Goal: Transaction & Acquisition: Purchase product/service

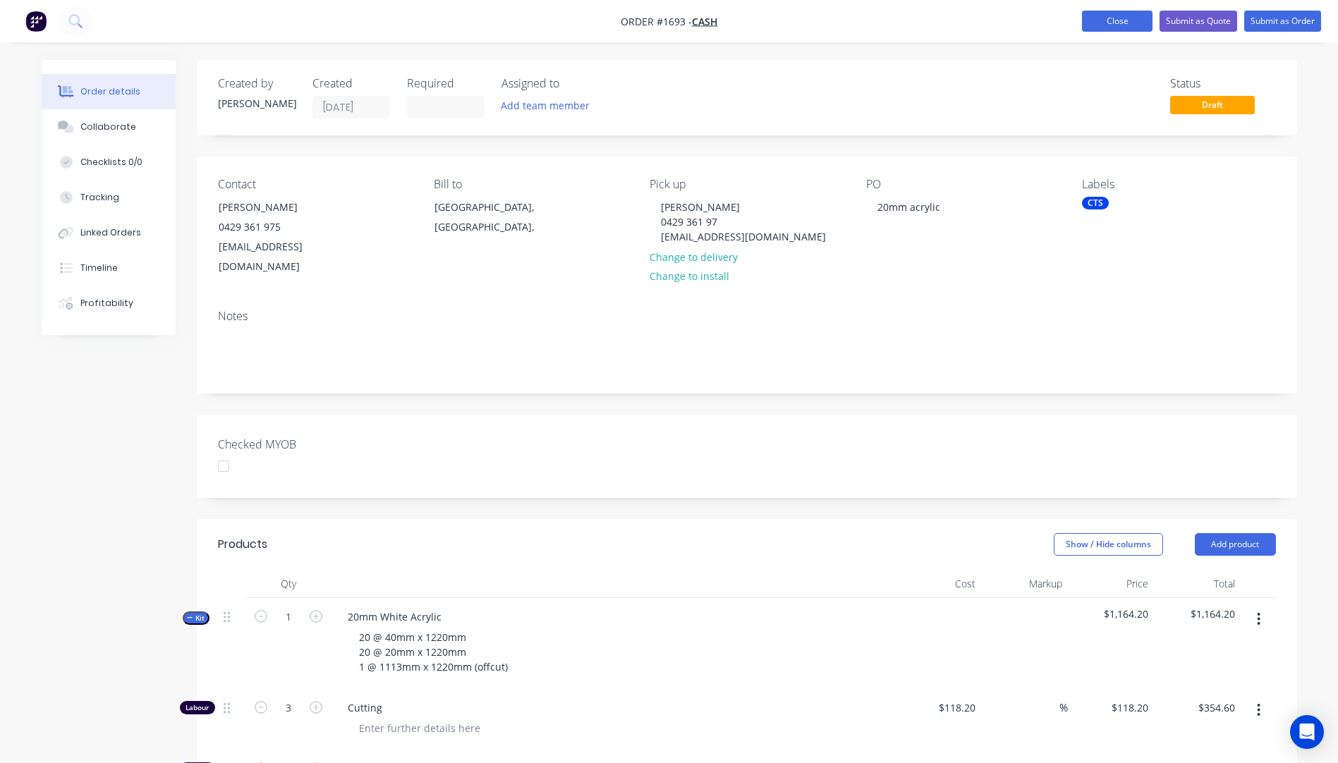
click at [1111, 19] on button "Close" at bounding box center [1117, 21] width 71 height 21
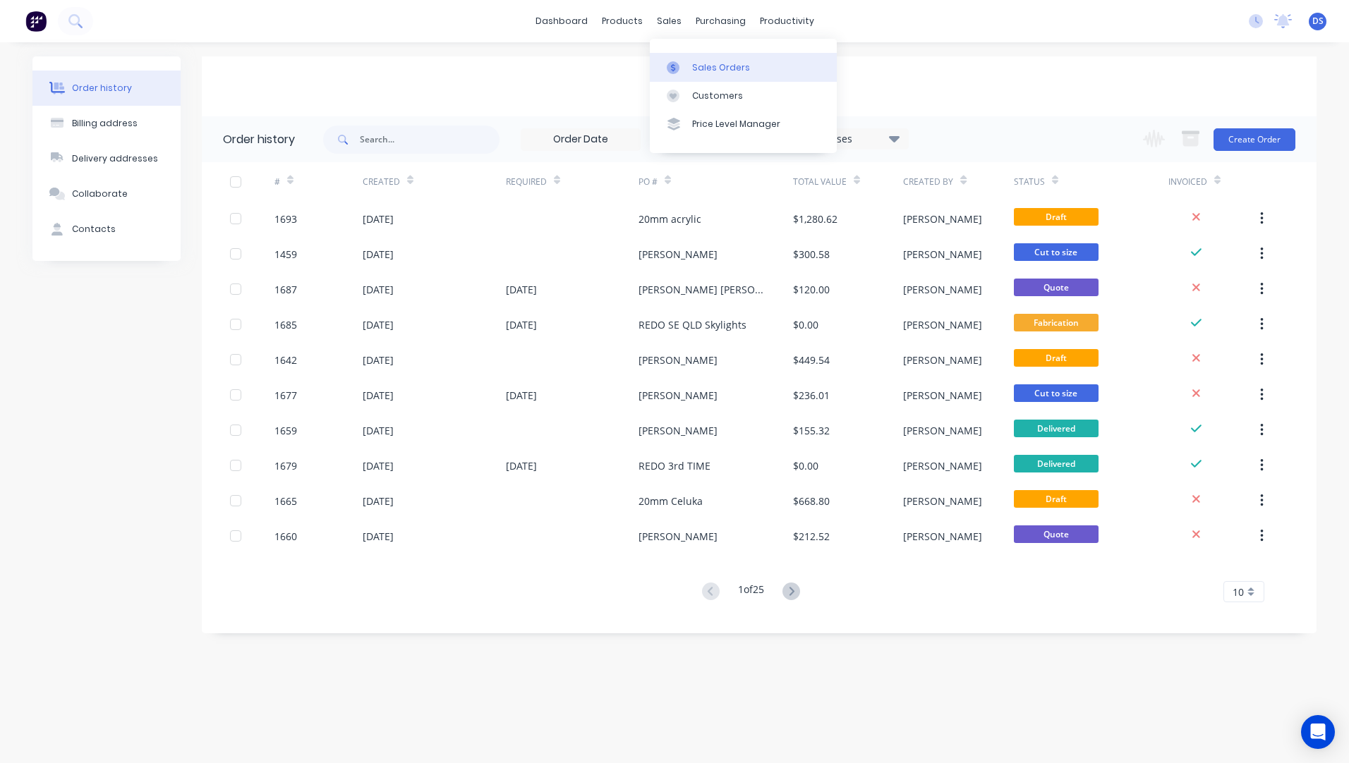
click at [709, 63] on div "Sales Orders" at bounding box center [721, 67] width 58 height 13
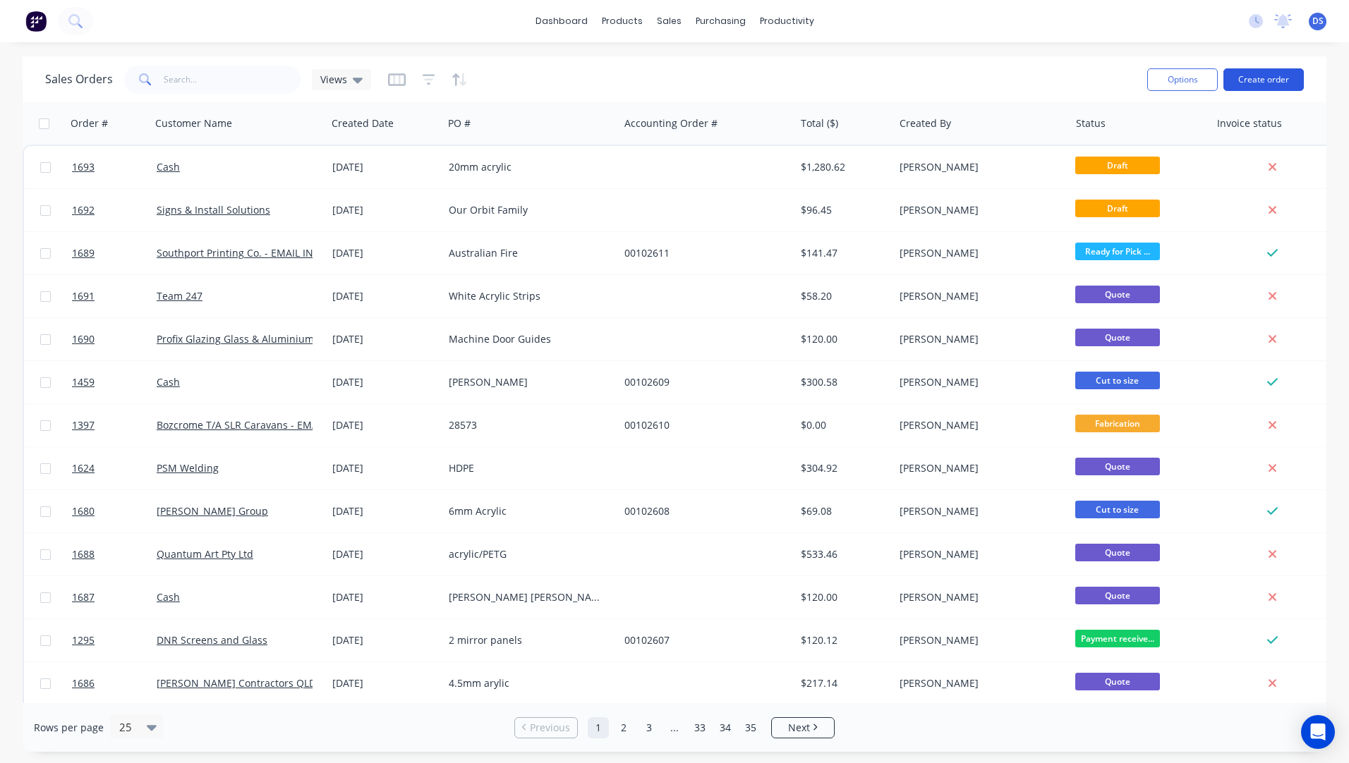
click at [1254, 85] on button "Create order" at bounding box center [1263, 79] width 80 height 23
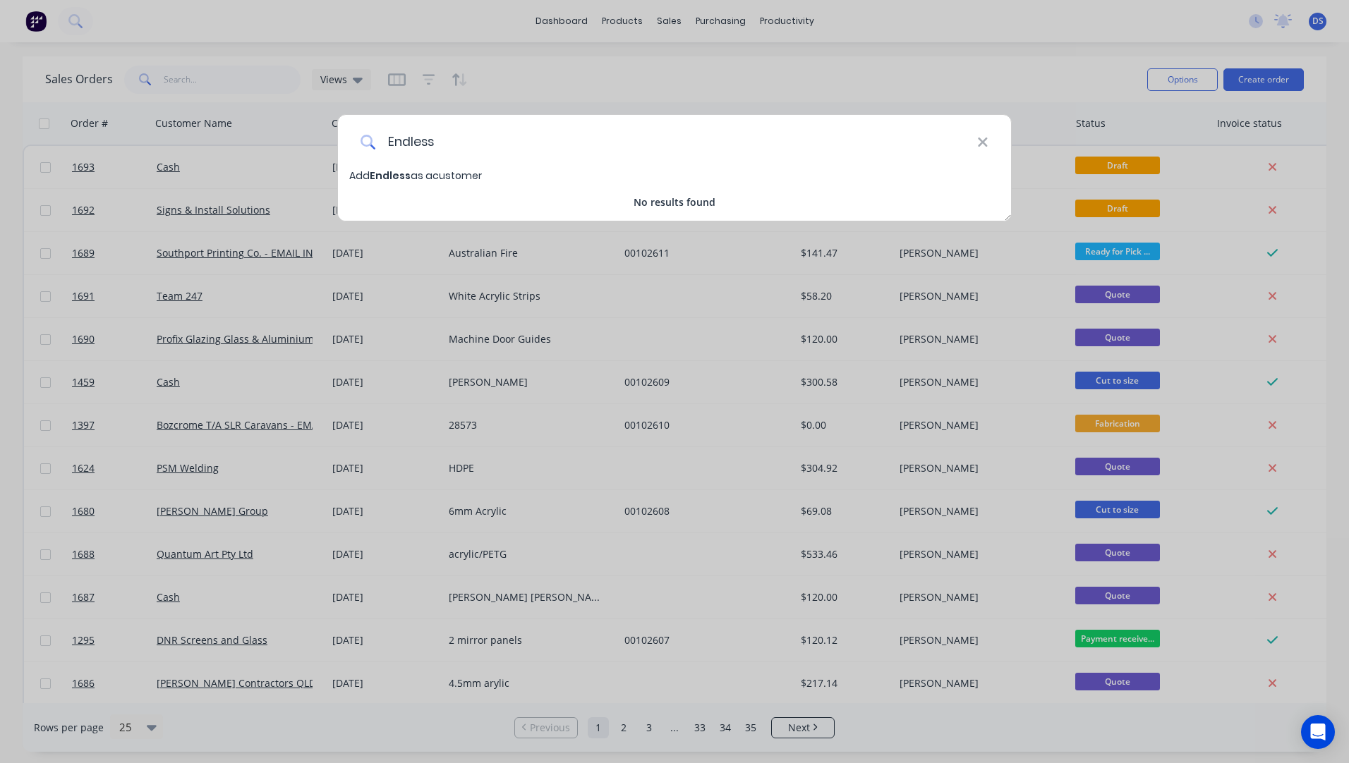
click at [447, 143] on input "Endless" at bounding box center [676, 141] width 601 height 53
type input "Endless metal works"
click at [982, 146] on icon at bounding box center [982, 143] width 11 height 16
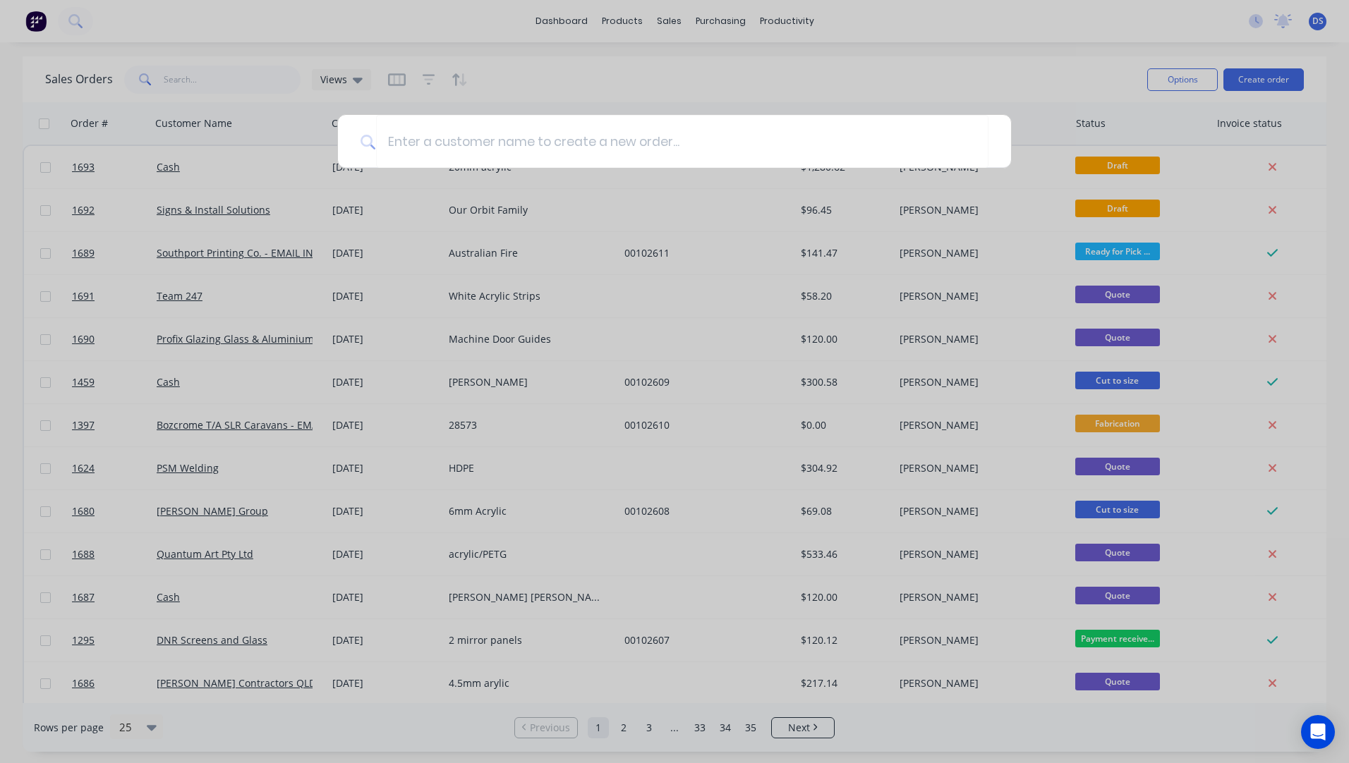
click at [554, 88] on div at bounding box center [674, 381] width 1349 height 763
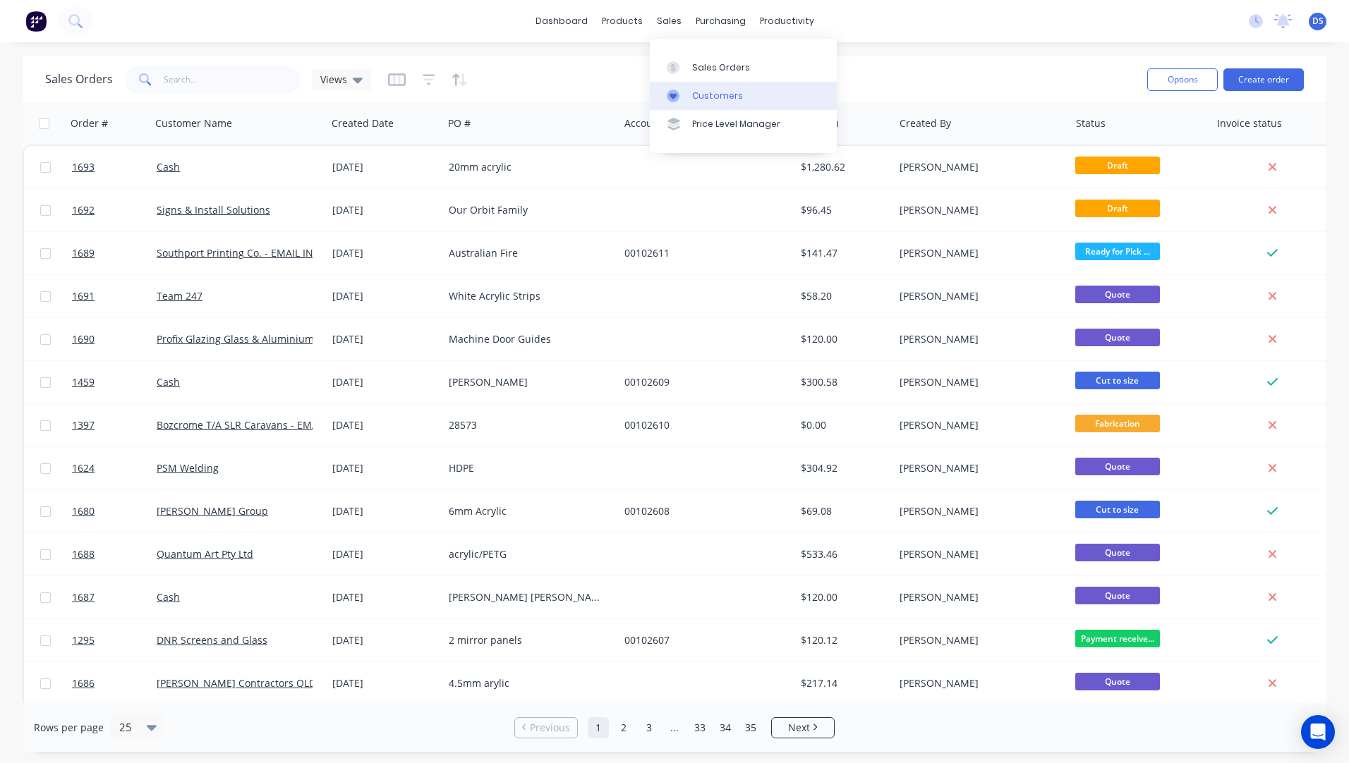
click at [703, 99] on div "Customers" at bounding box center [717, 96] width 51 height 13
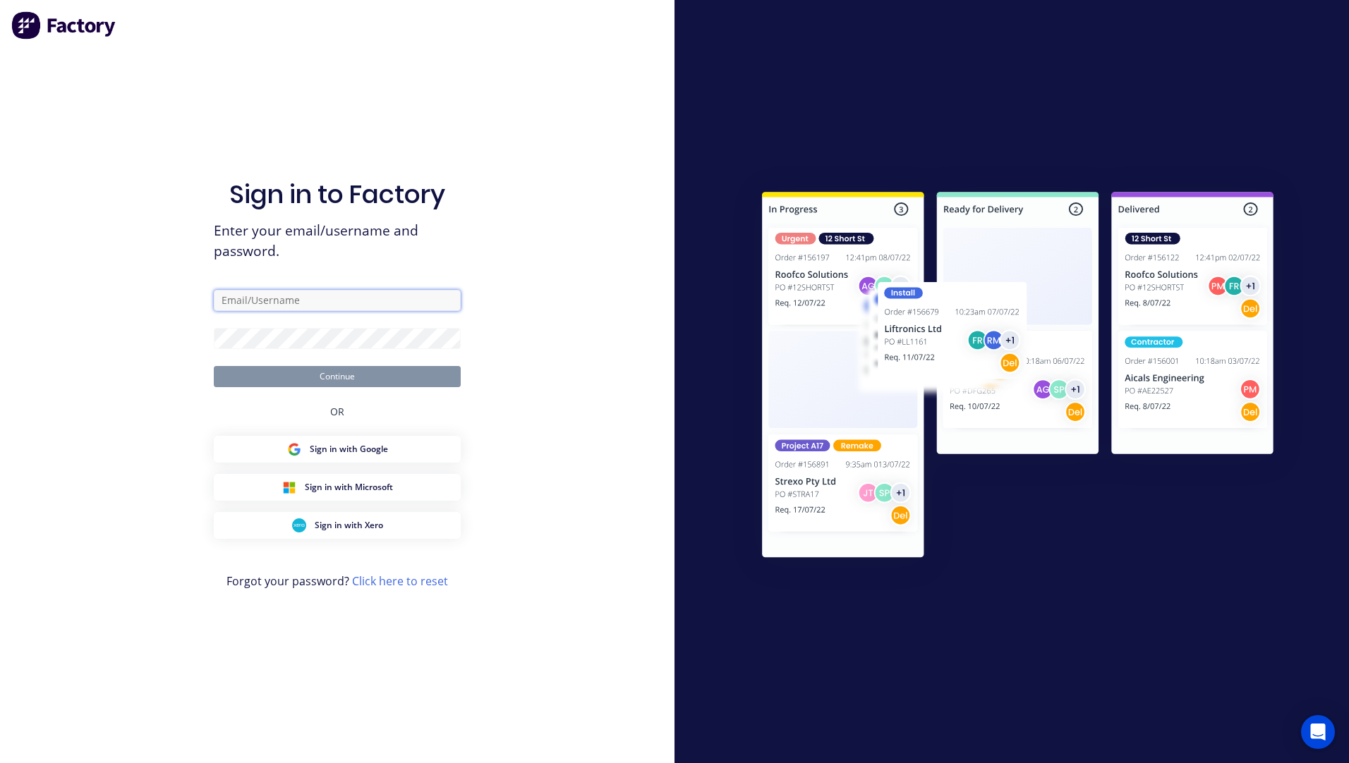
type input "sales@allstarplastics.com.au"
click at [357, 375] on button "Continue" at bounding box center [337, 376] width 247 height 21
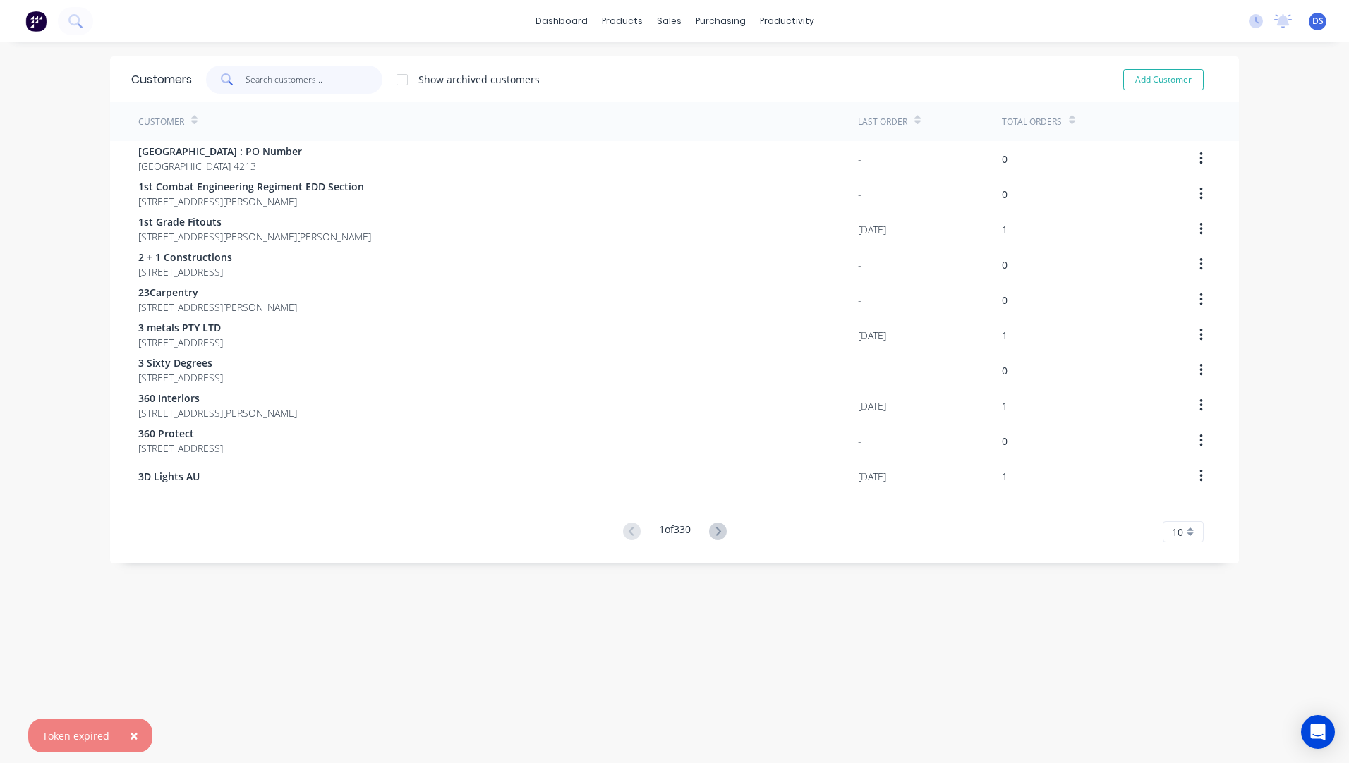
click at [318, 78] on input "text" at bounding box center [315, 80] width 138 height 28
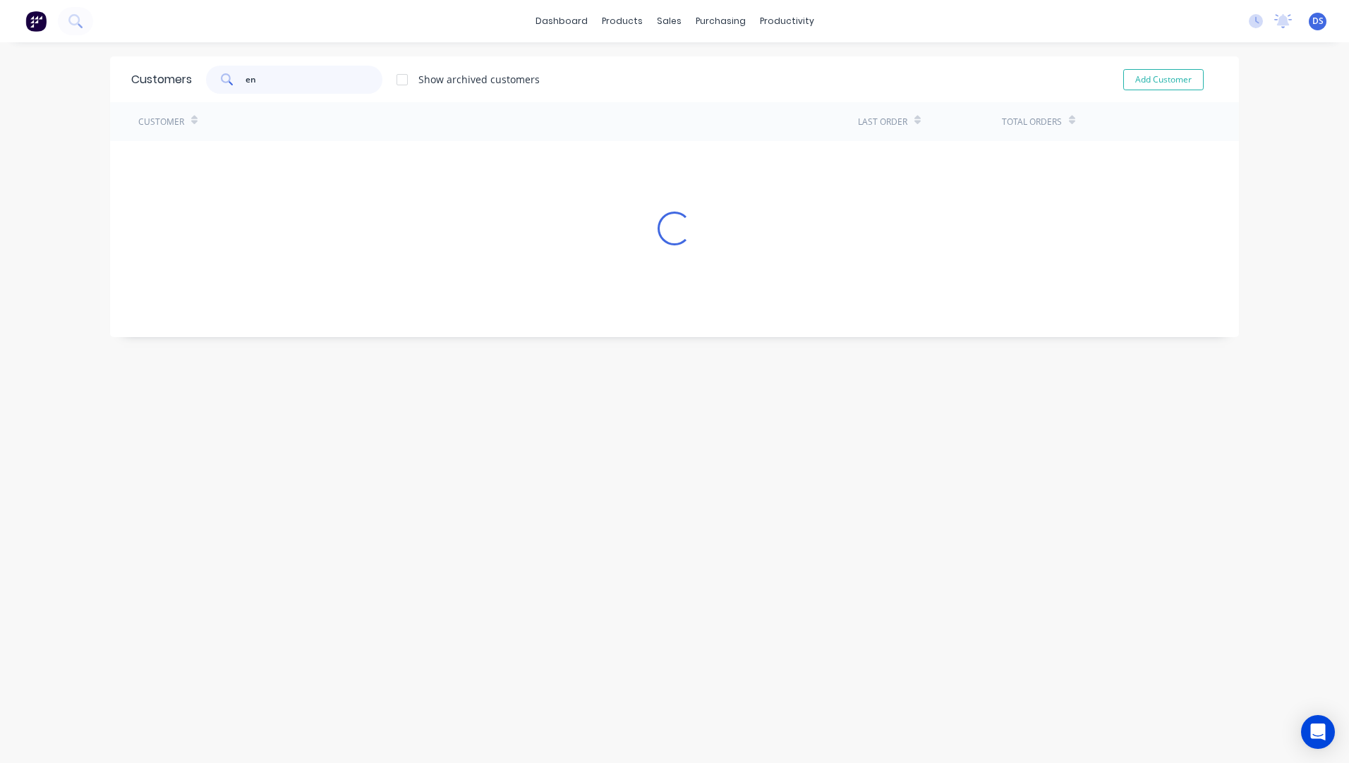
type input "e"
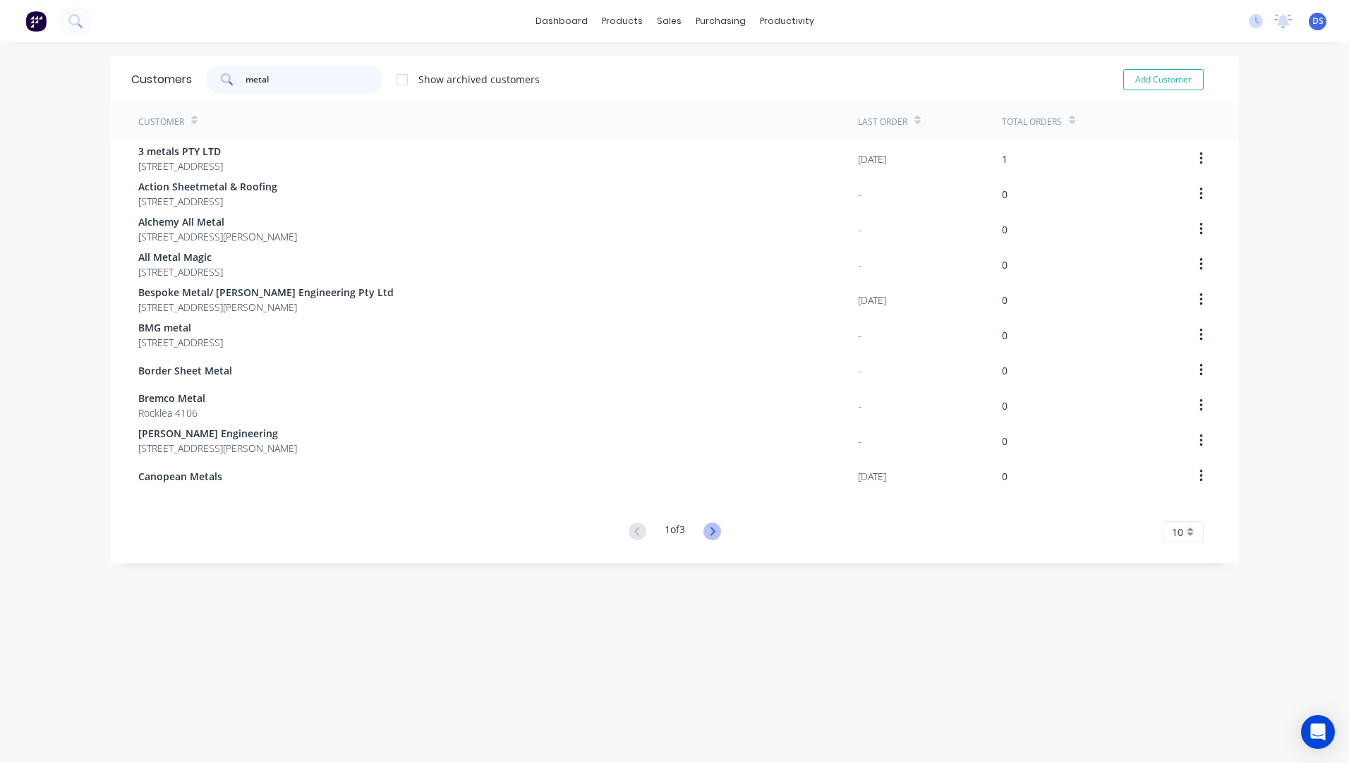
type input "metal"
click at [710, 528] on icon at bounding box center [712, 532] width 18 height 18
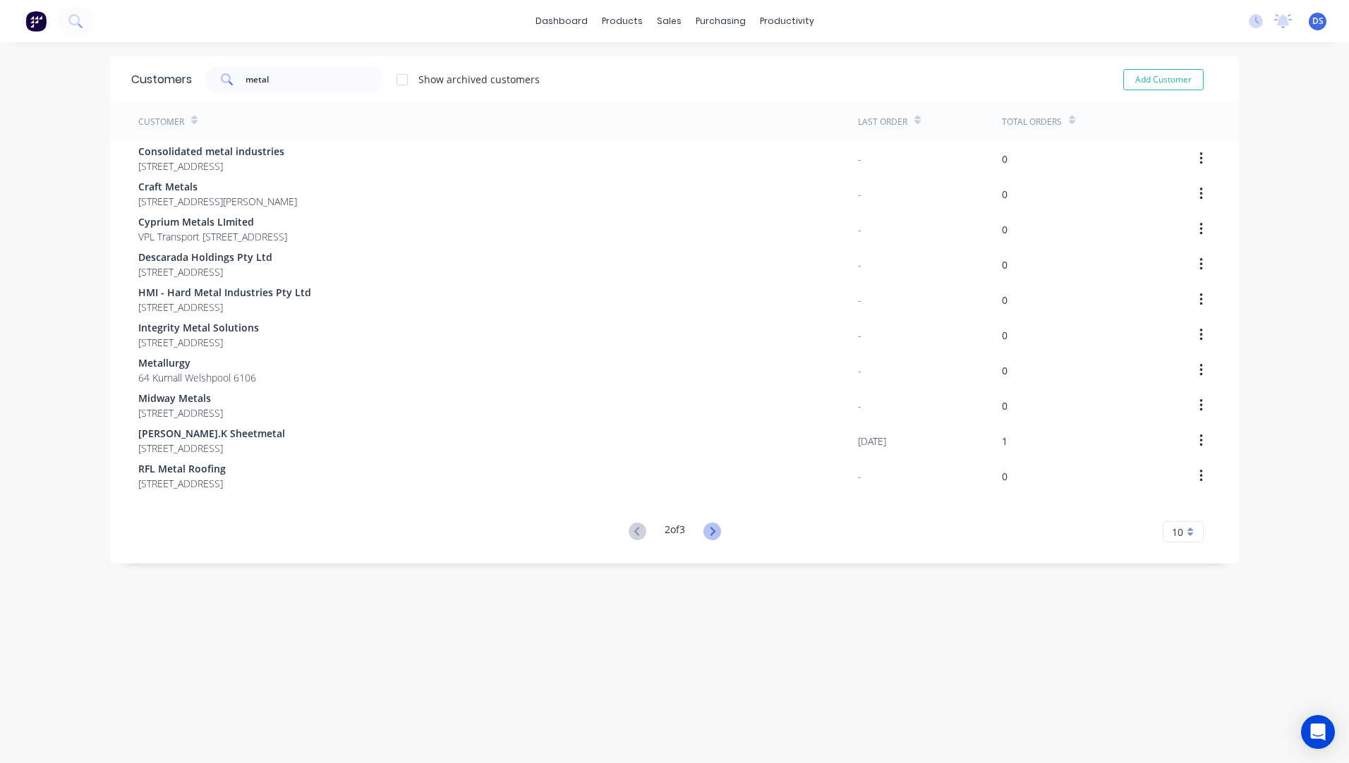
click at [710, 530] on icon at bounding box center [712, 531] width 5 height 8
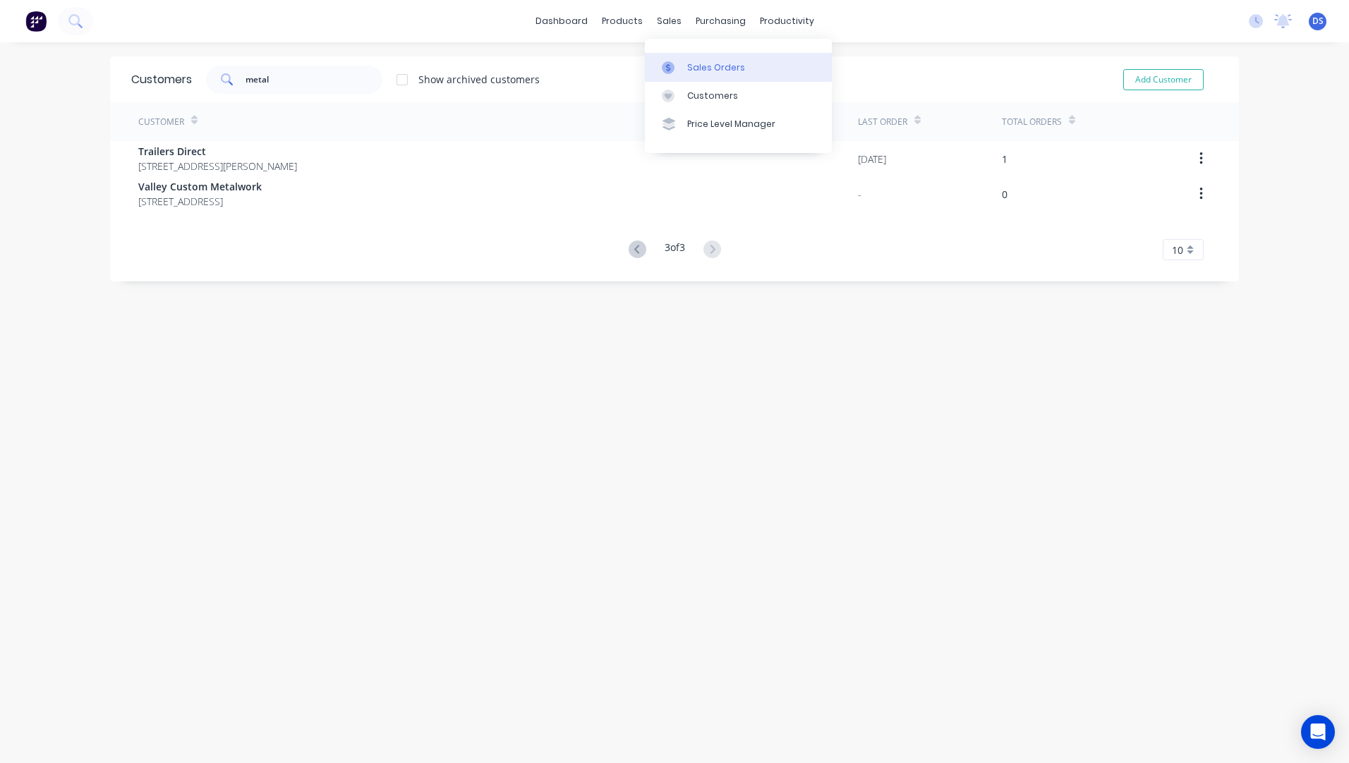
click at [716, 73] on div "Sales Orders" at bounding box center [716, 67] width 58 height 13
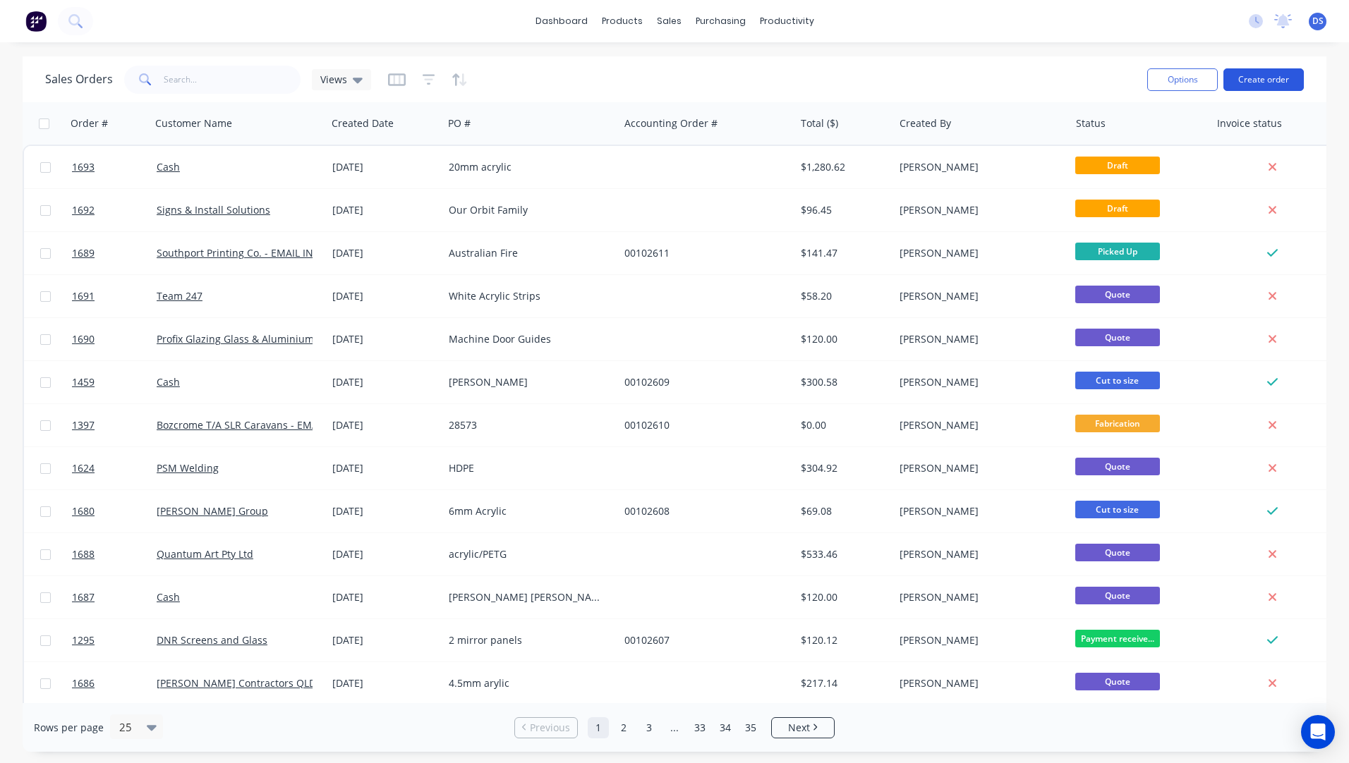
click at [1270, 85] on button "Create order" at bounding box center [1263, 79] width 80 height 23
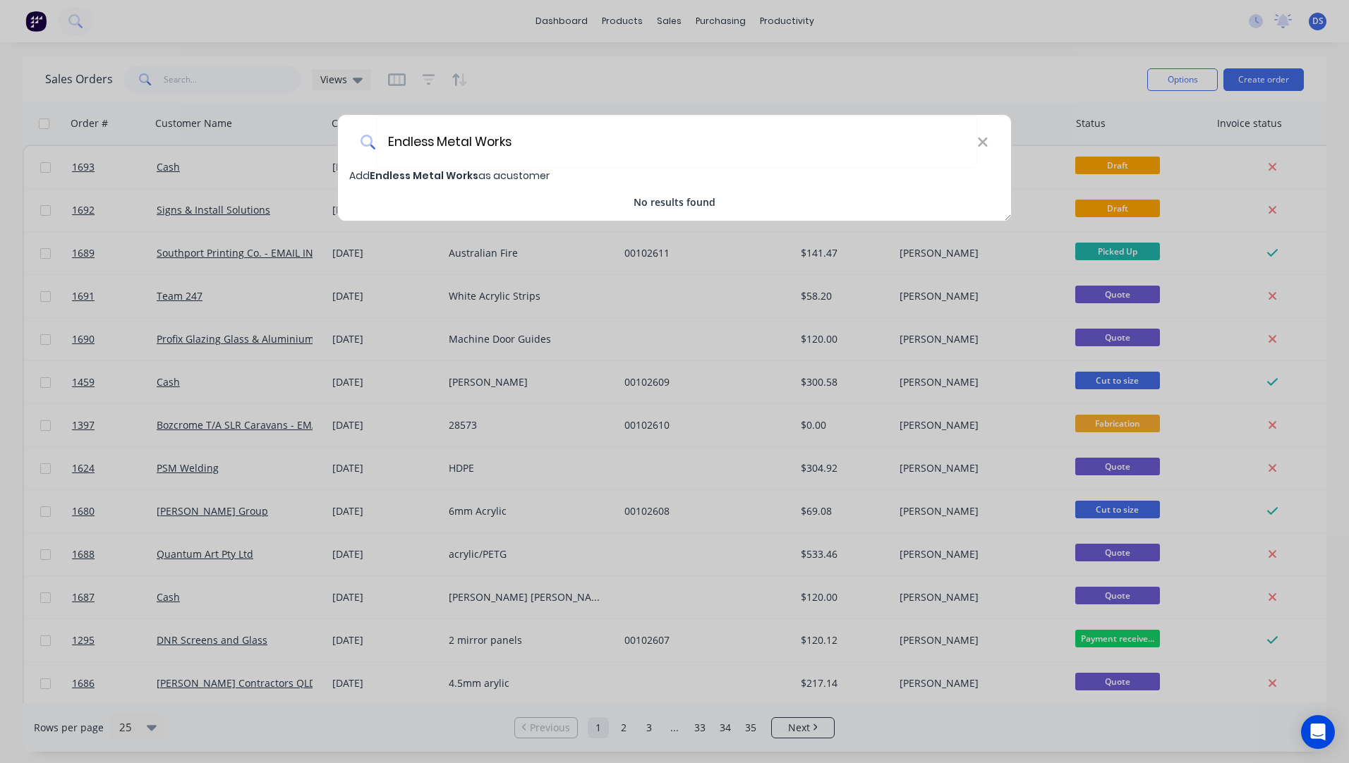
type input "Endless Metal Works"
click at [423, 181] on span "Endless Metal Works" at bounding box center [424, 176] width 109 height 14
select select "AU"
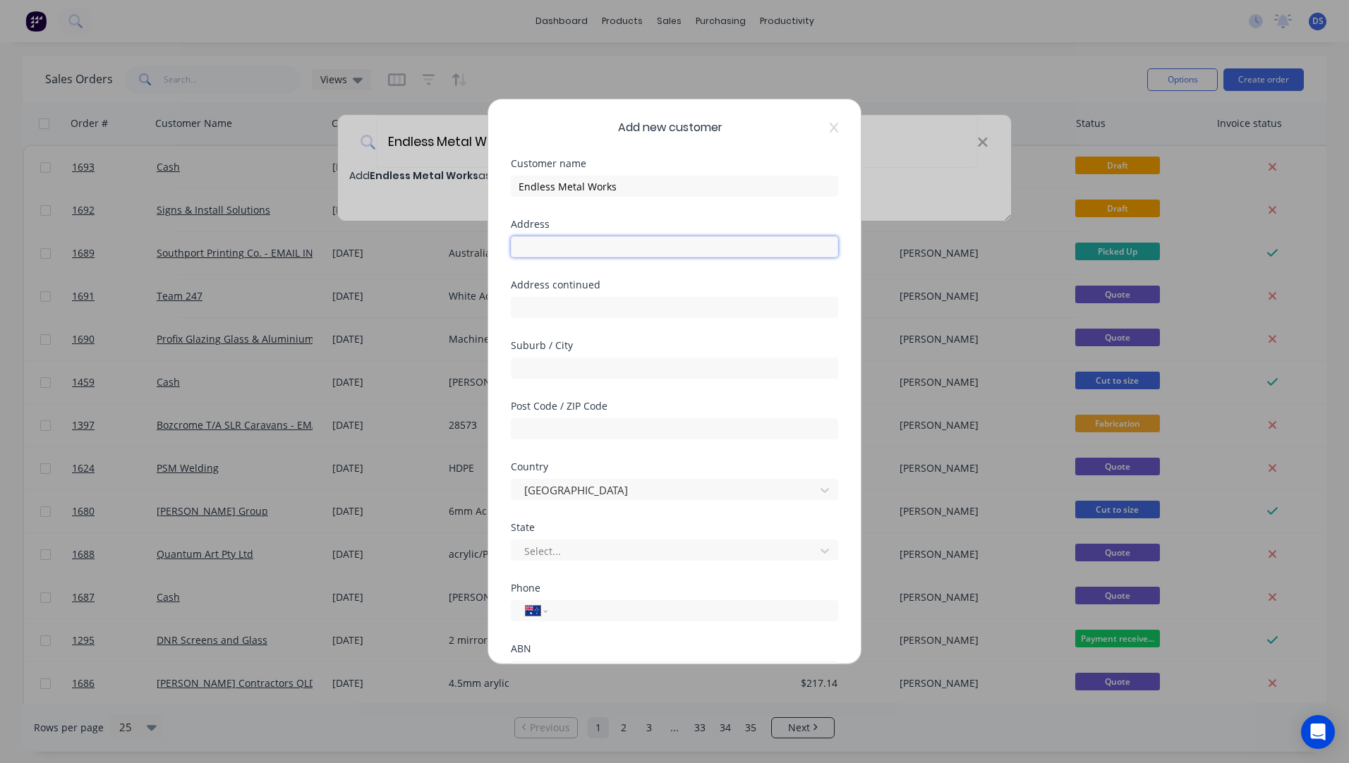
paste input "5/35 Notar Drive Ormeau, QLD 4208 M: +61 413217211"
drag, startPoint x: 775, startPoint y: 244, endPoint x: 702, endPoint y: 250, distance: 72.9
click at [702, 250] on input "5/35 Notar Drive Ormeau, QLD 4208 M: +61 413217211" at bounding box center [674, 246] width 327 height 21
type input "5/35 Notar Drive Ormeau, QLD 4208 M:"
paste input "0413 217 211"
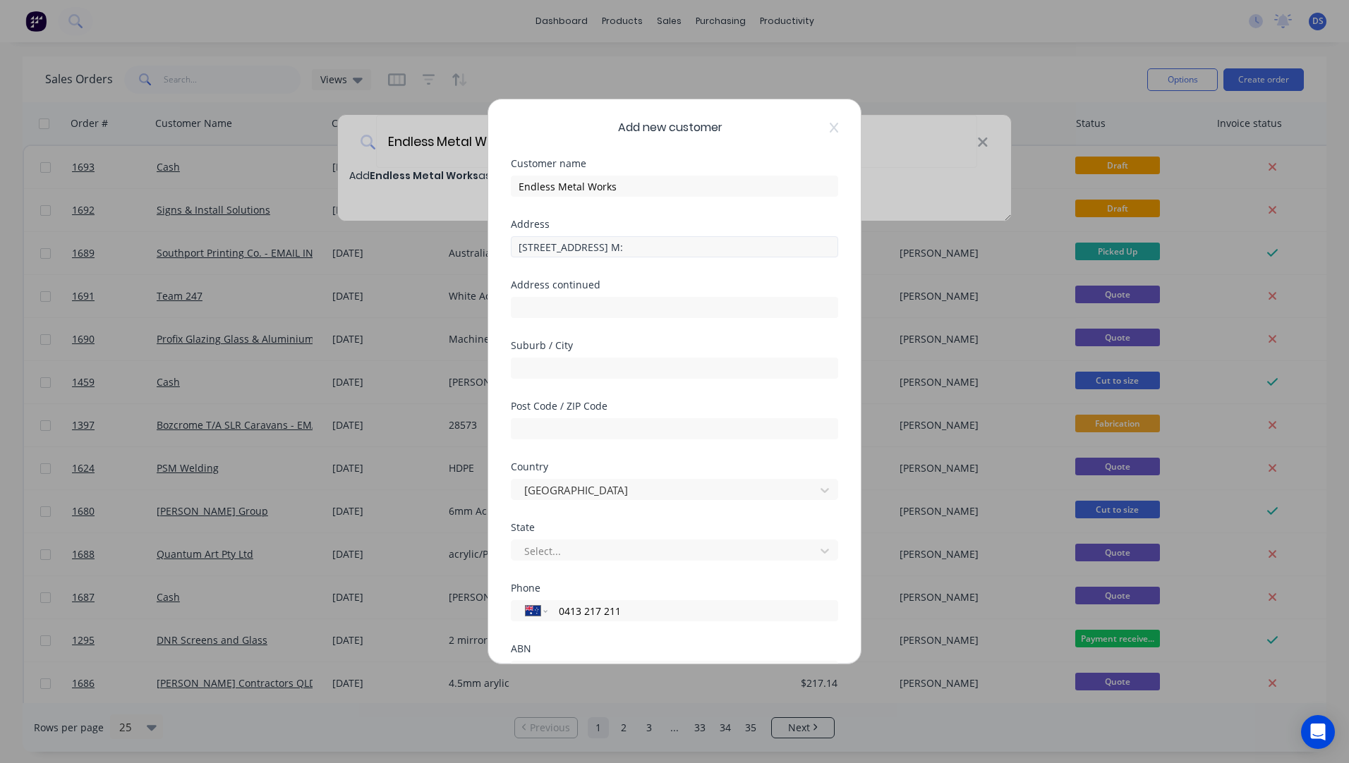
type input "0413 217 211"
drag, startPoint x: 703, startPoint y: 243, endPoint x: 686, endPoint y: 247, distance: 17.5
click at [686, 247] on input "5/35 Notar Drive Ormeau, QLD 4208 M:" at bounding box center [674, 246] width 327 height 21
drag, startPoint x: 685, startPoint y: 248, endPoint x: 665, endPoint y: 248, distance: 20.5
click at [665, 248] on input "5/35 Notar Drive Ormeau, QLD 4208" at bounding box center [674, 246] width 327 height 21
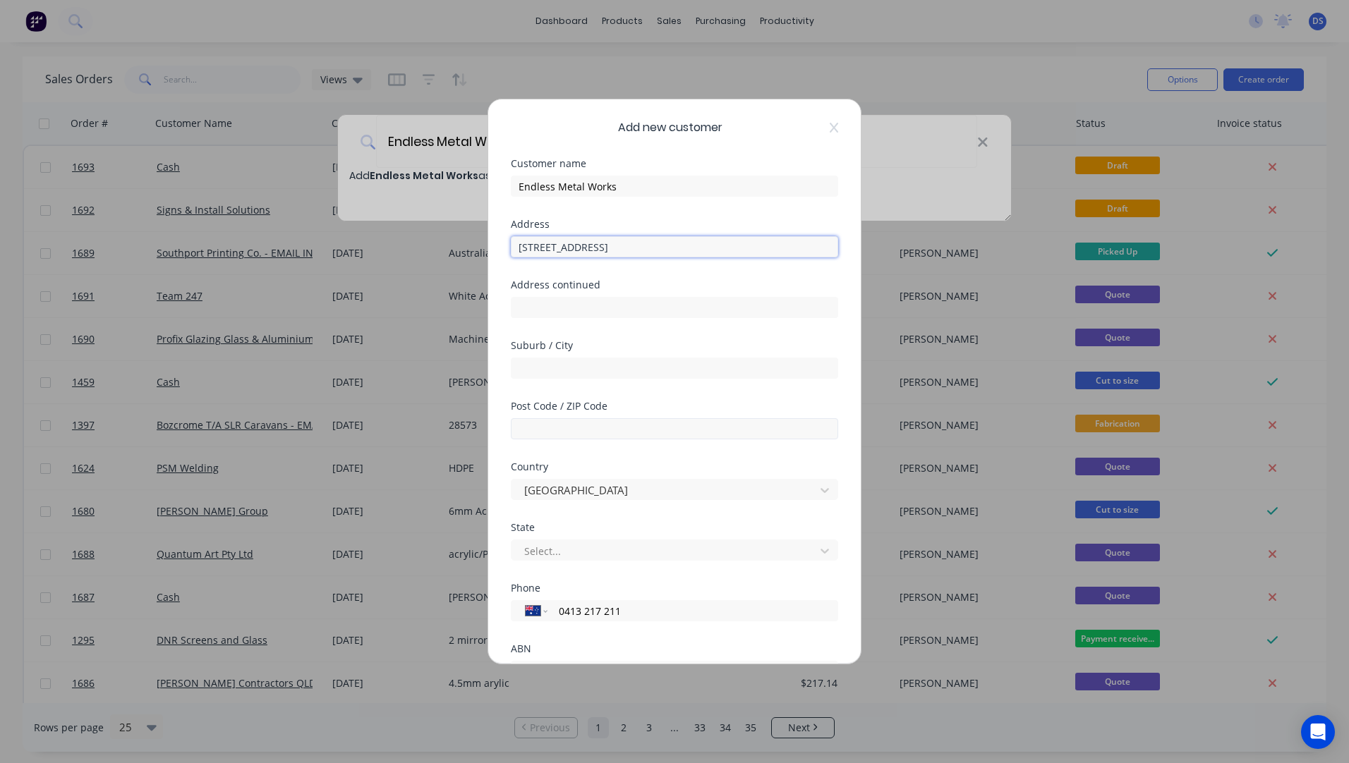
type input "5/35 Notar Drive Ormeau, QLD"
paste input "4208"
type input "4208"
drag, startPoint x: 661, startPoint y: 246, endPoint x: 635, endPoint y: 246, distance: 26.1
click at [635, 246] on input "5/35 Notar Drive Ormeau, QLD" at bounding box center [674, 246] width 327 height 21
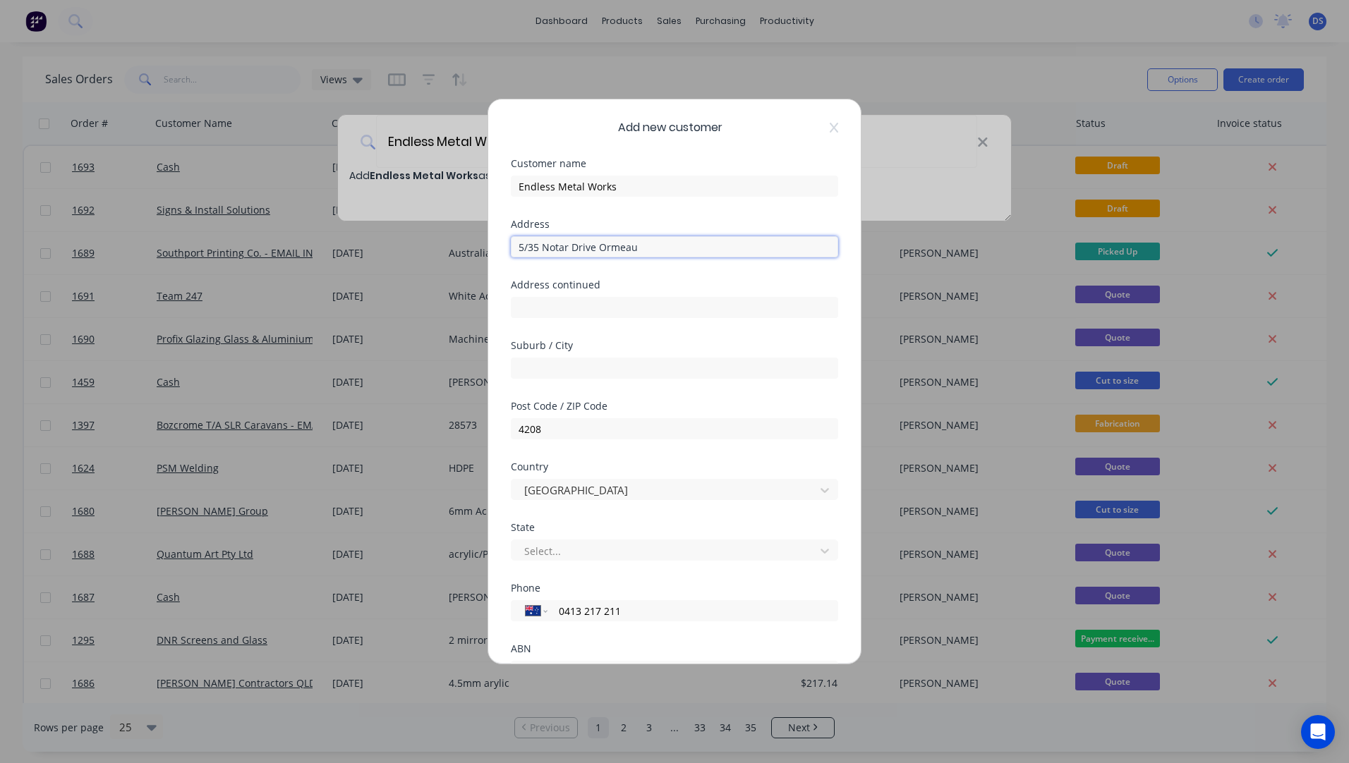
drag, startPoint x: 641, startPoint y: 248, endPoint x: 599, endPoint y: 248, distance: 42.3
click at [599, 248] on input "5/35 Notar Drive Ormeau" at bounding box center [674, 246] width 327 height 21
type input "5/35 Notar Drive"
paste input "Ormeau"
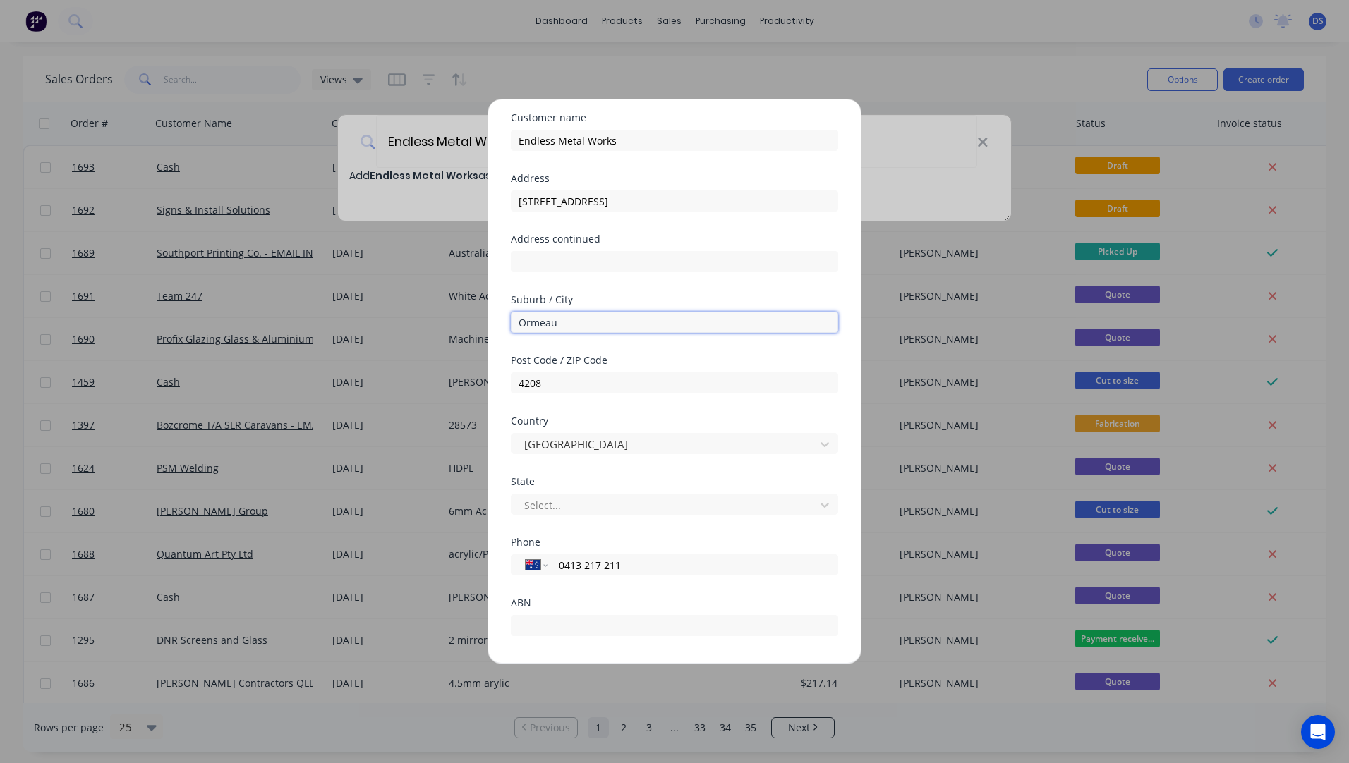
scroll to position [71, 0]
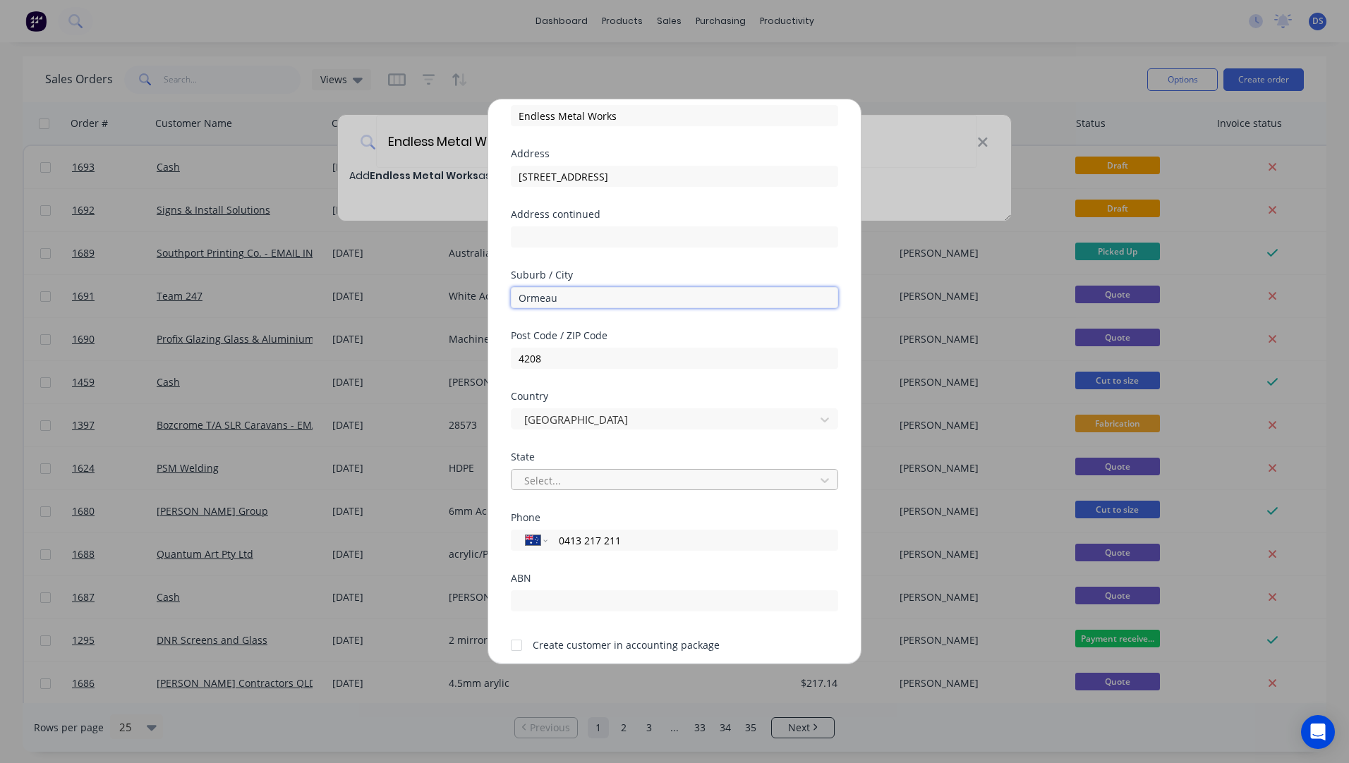
type input "Ormeau"
click at [610, 480] on div at bounding box center [665, 481] width 285 height 18
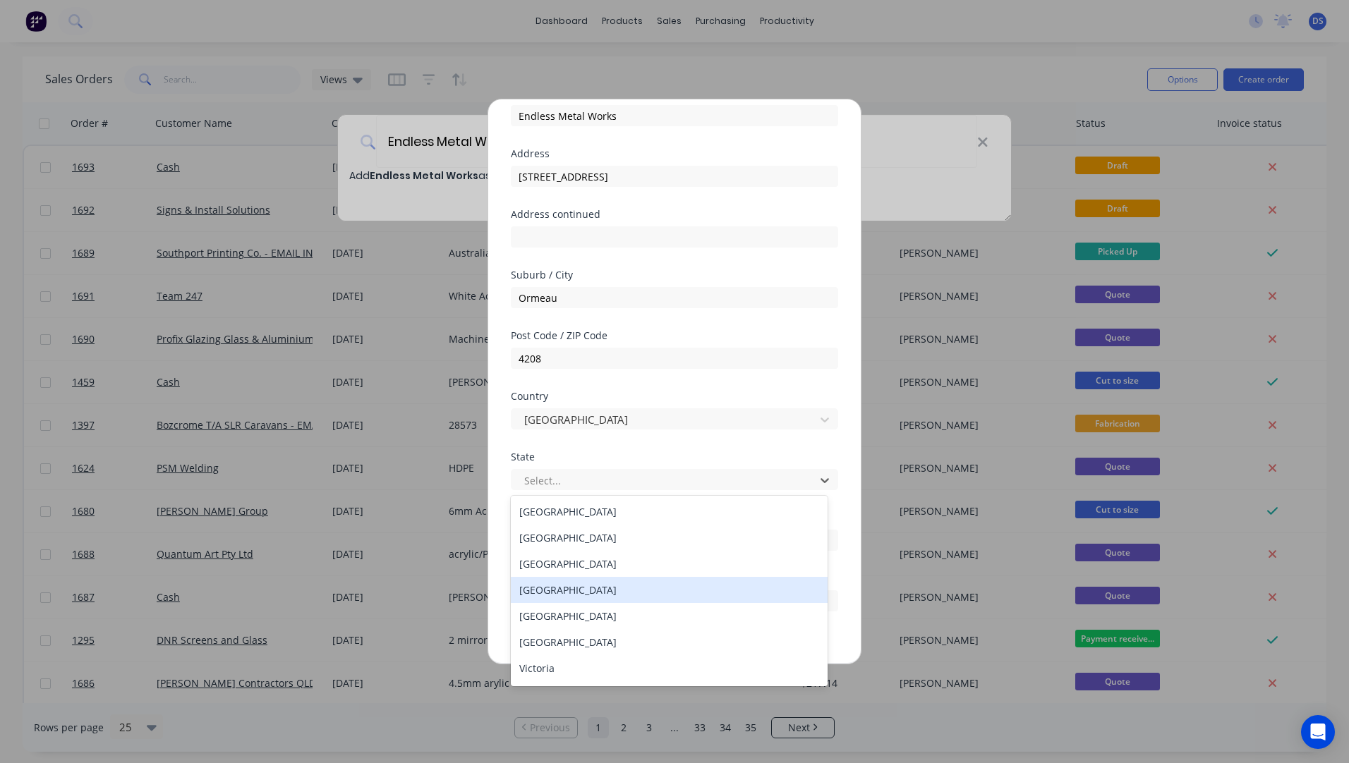
drag, startPoint x: 564, startPoint y: 594, endPoint x: 572, endPoint y: 587, distance: 10.5
click at [565, 594] on div "[GEOGRAPHIC_DATA]" at bounding box center [669, 590] width 317 height 26
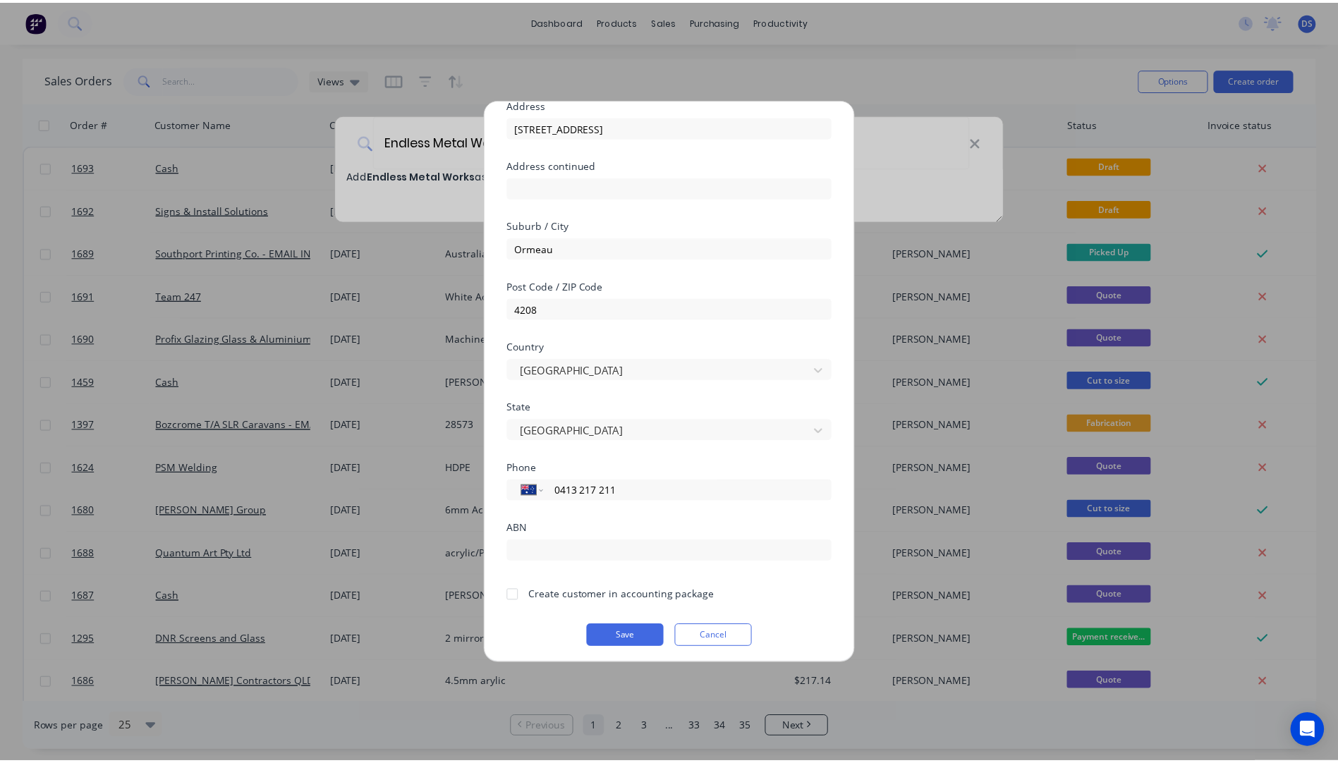
scroll to position [124, 0]
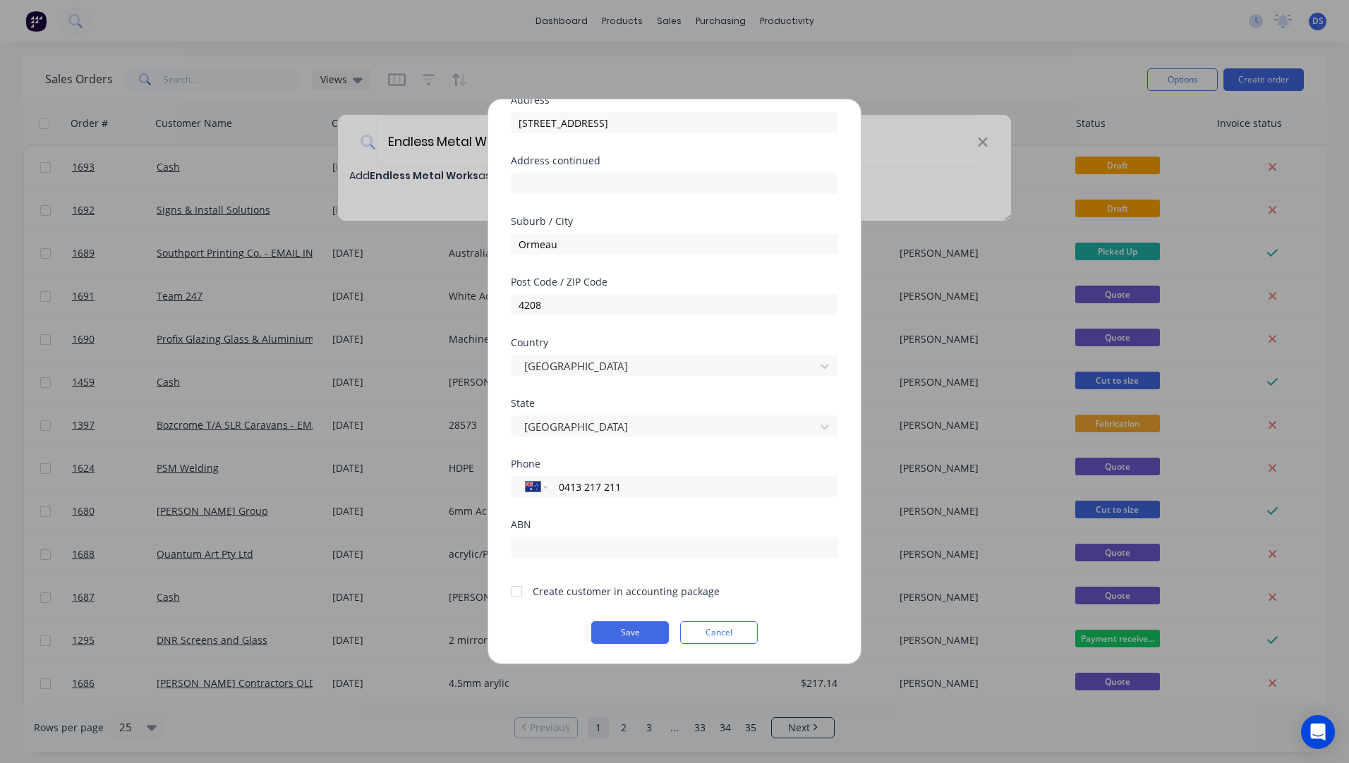
click at [517, 591] on div at bounding box center [516, 592] width 28 height 28
click at [615, 636] on button "Save" at bounding box center [630, 633] width 78 height 23
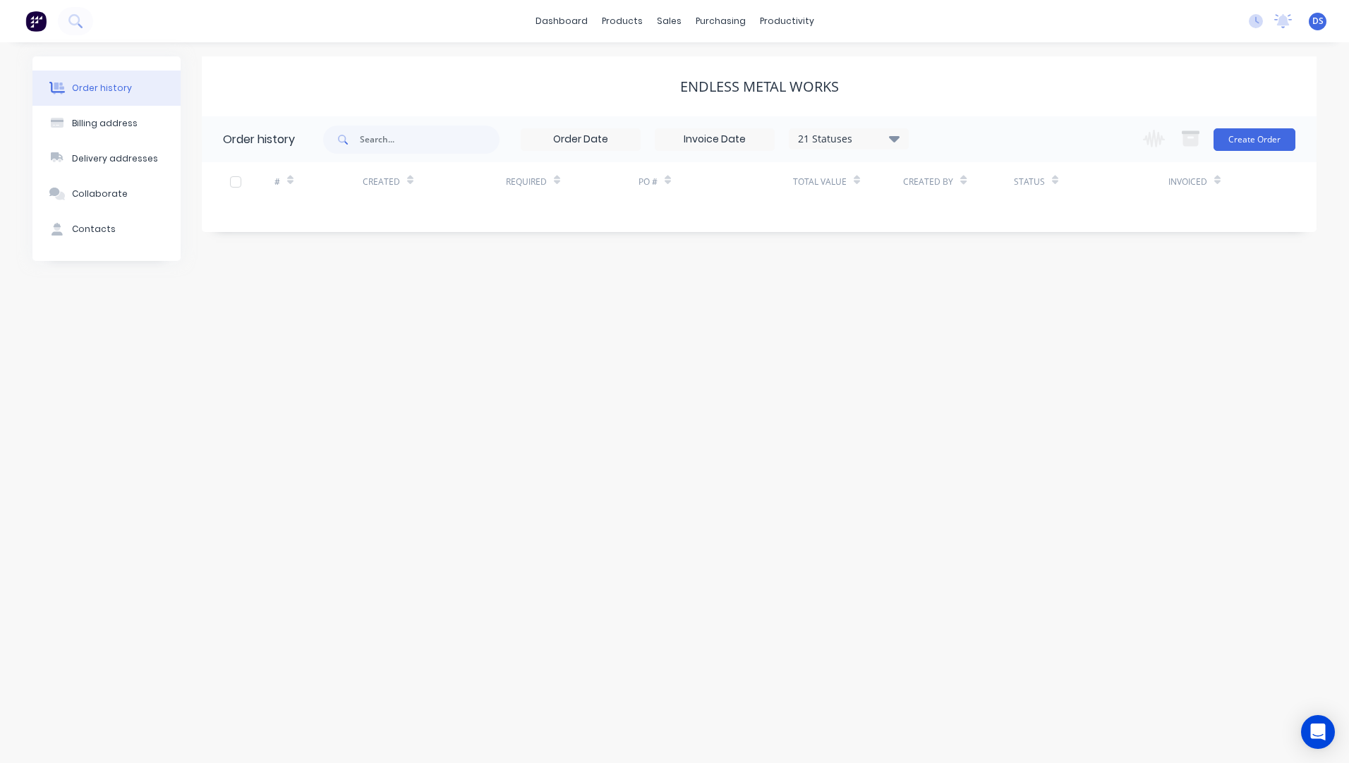
click at [1252, 152] on div "Change order status Submitted Payment received Waiting on Supplier More Info Re…" at bounding box center [1215, 139] width 161 height 46
click at [1252, 148] on button "Create Order" at bounding box center [1255, 139] width 82 height 23
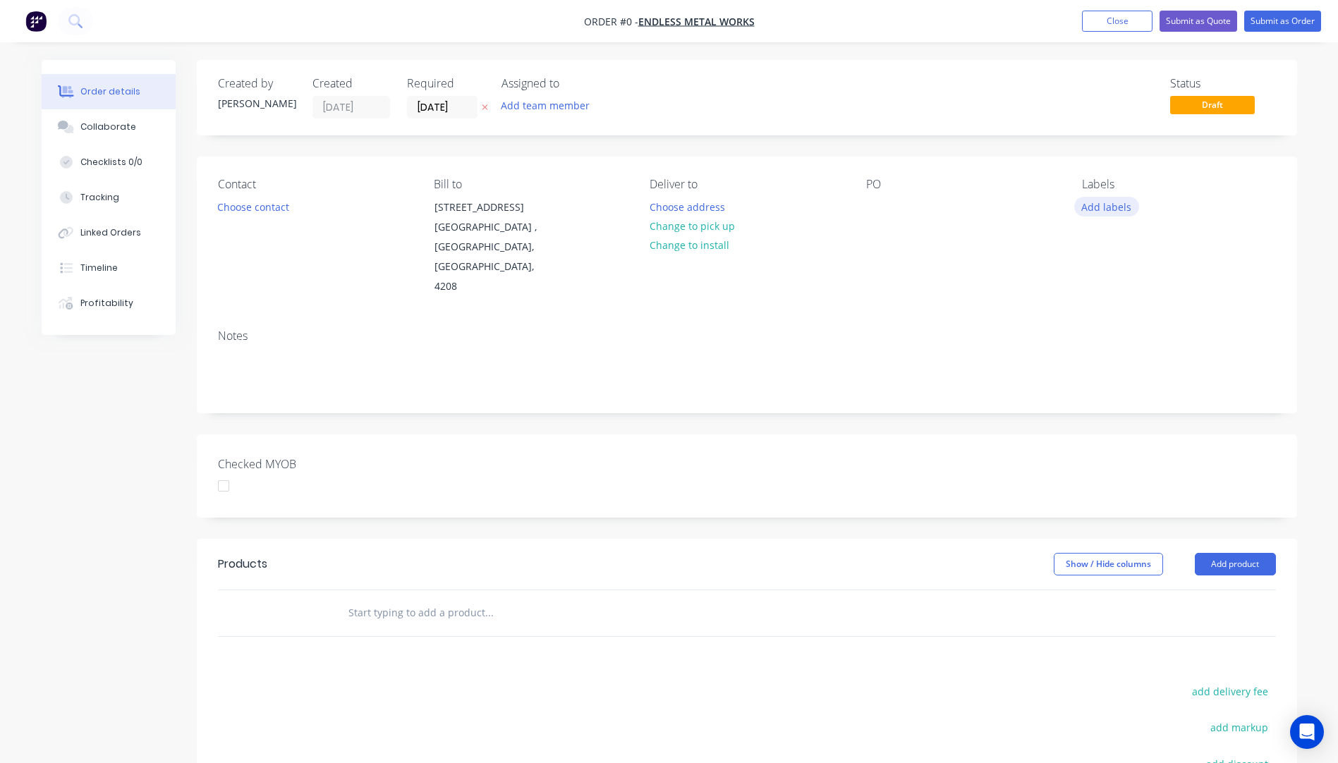
click at [1110, 199] on button "Add labels" at bounding box center [1107, 206] width 65 height 19
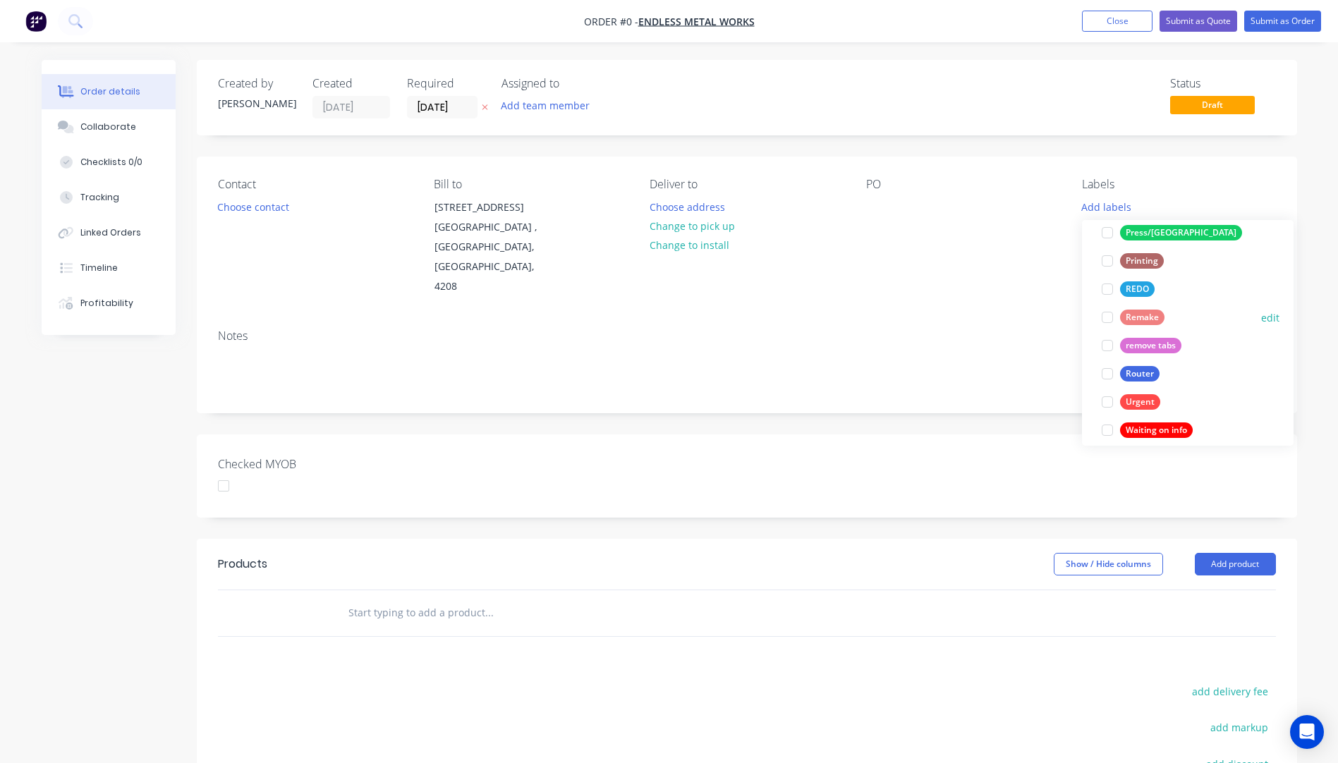
scroll to position [593, 0]
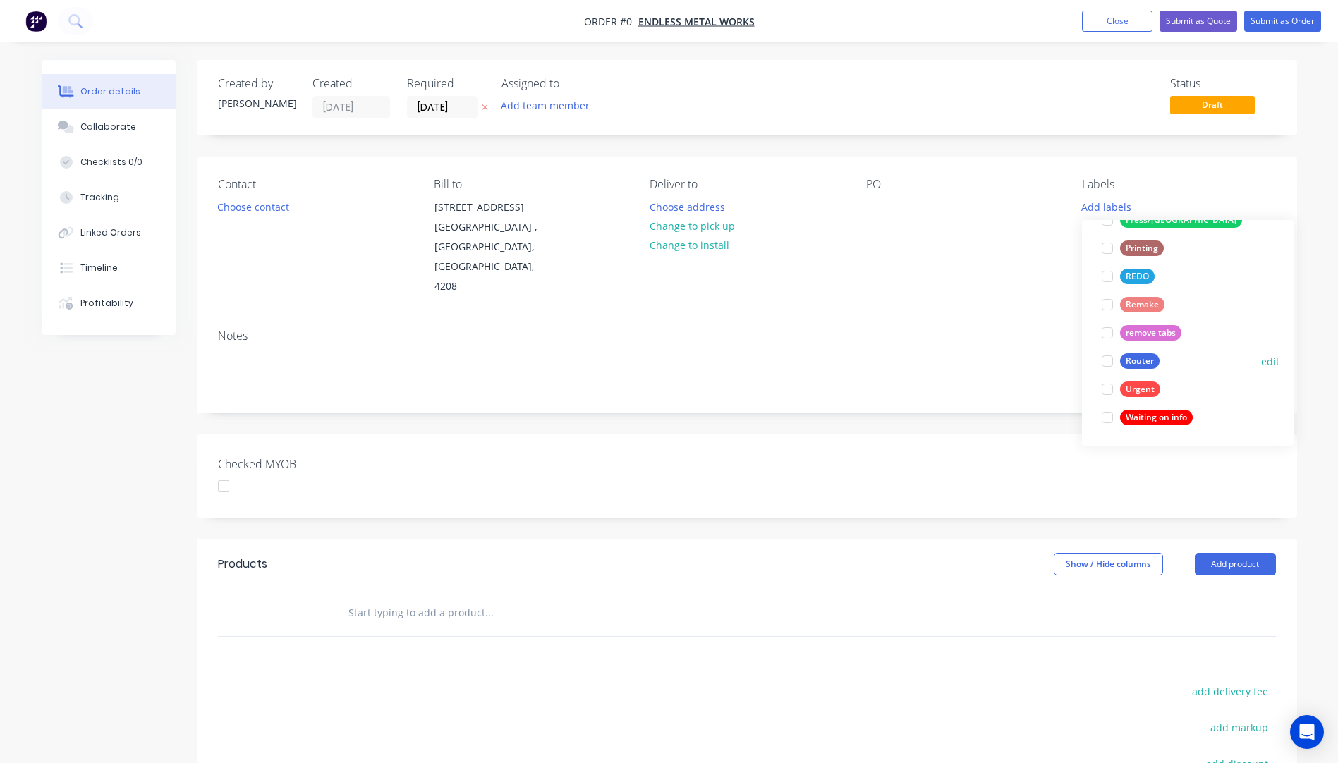
click at [1138, 363] on div "Router" at bounding box center [1140, 361] width 40 height 16
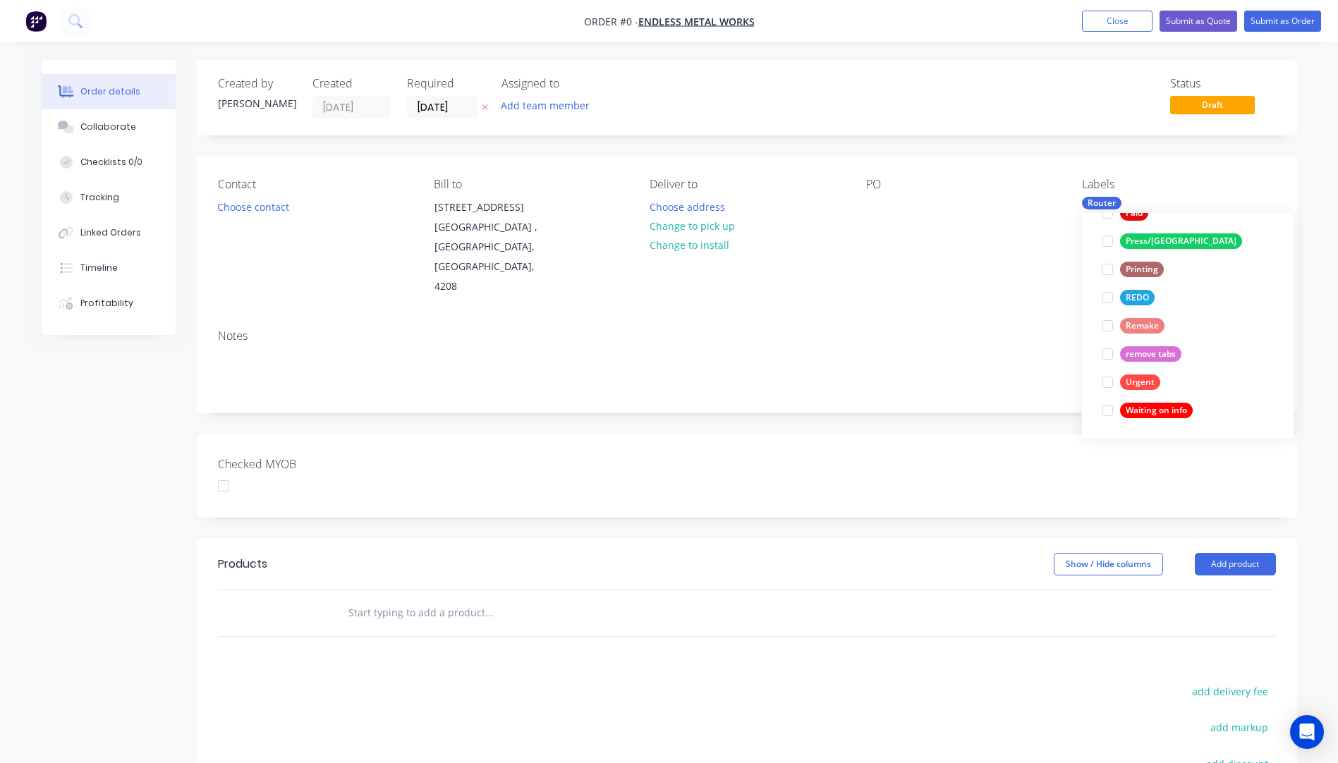
scroll to position [0, 0]
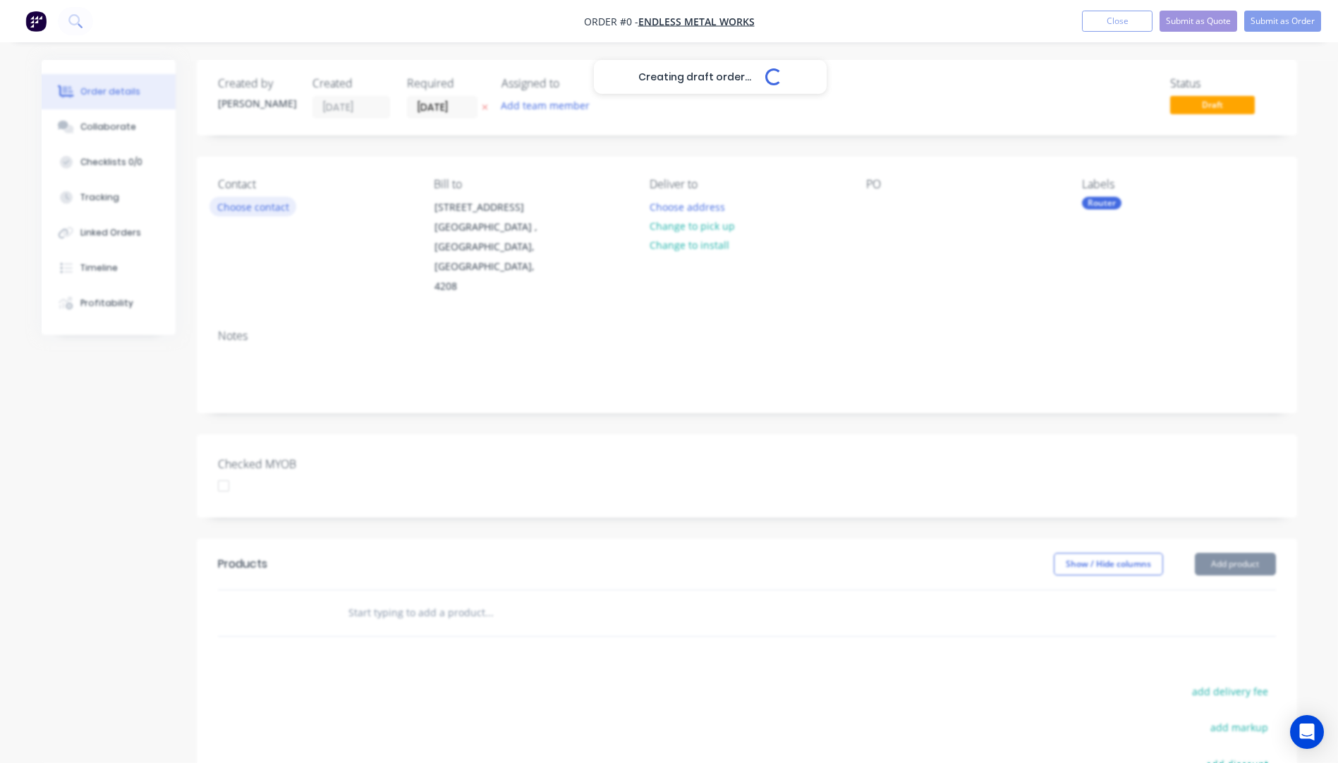
click at [265, 214] on div "Creating draft order... Loading... Order details Collaborate Checklists 0/0 Tra…" at bounding box center [670, 528] width 1284 height 937
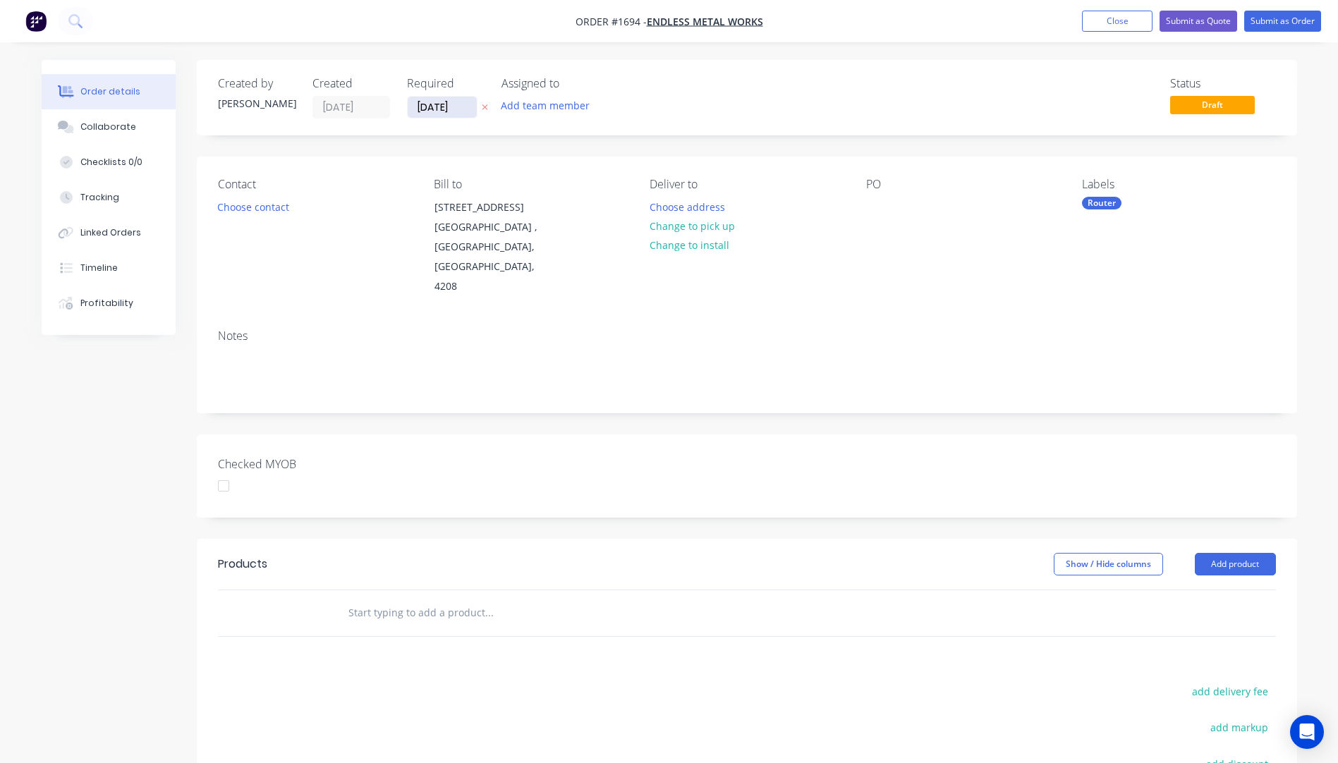
click at [483, 109] on icon "button" at bounding box center [485, 107] width 6 height 8
click at [248, 209] on button "Choose contact" at bounding box center [253, 206] width 87 height 19
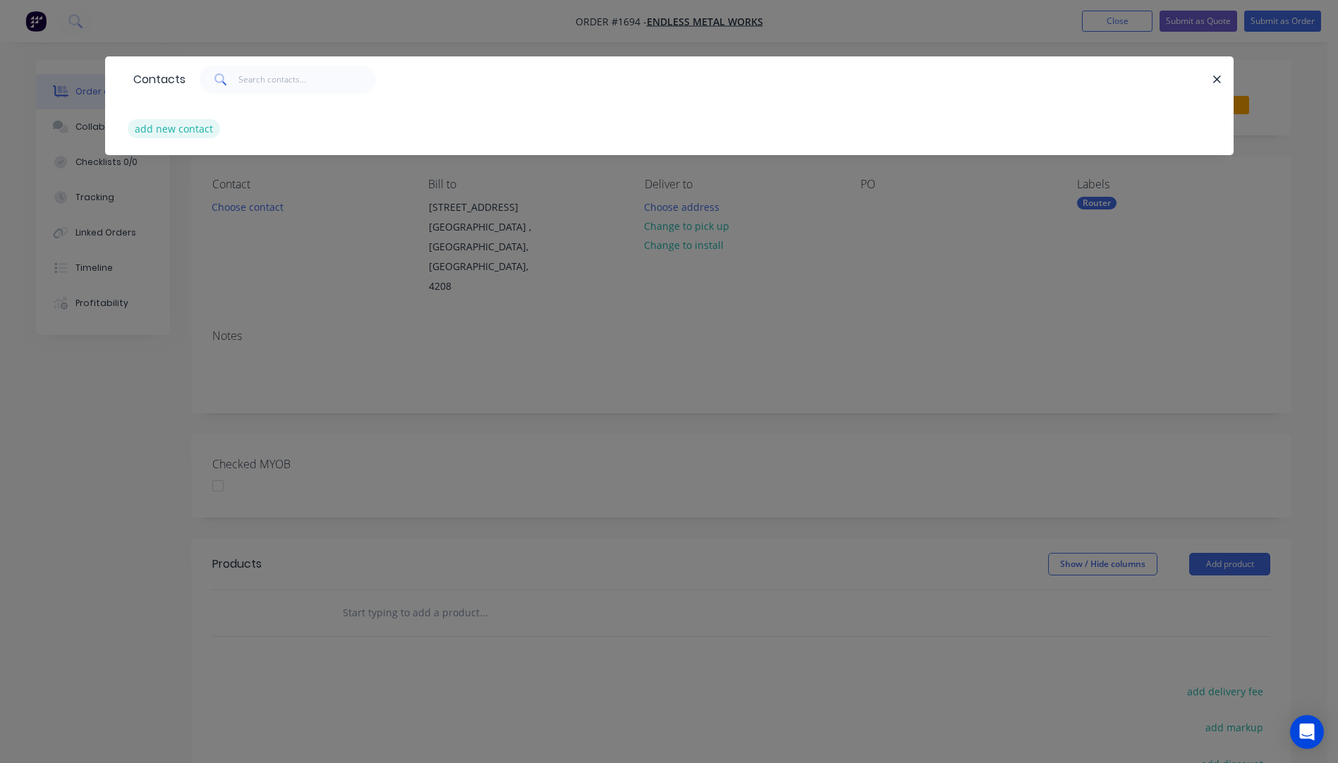
click at [181, 135] on button "add new contact" at bounding box center [174, 128] width 93 height 19
select select "AU"
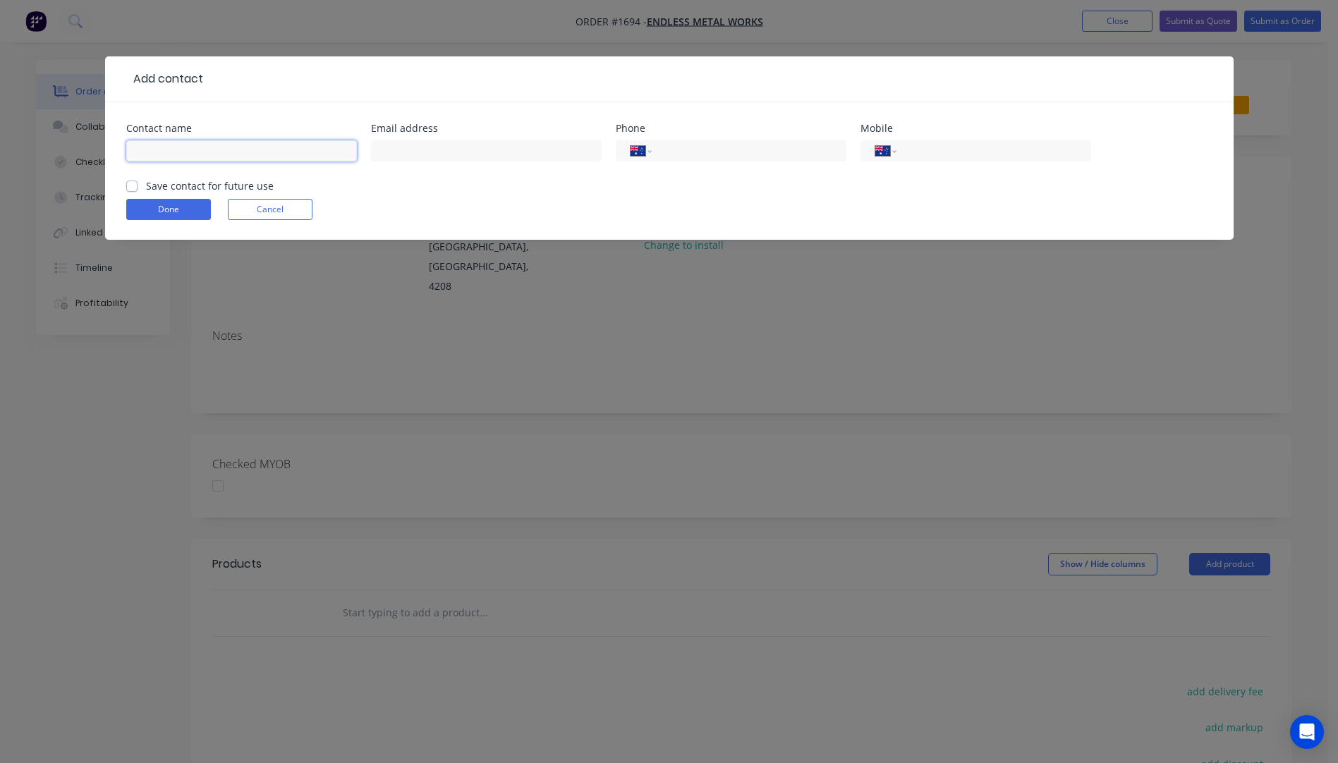
paste input "Matthew Lewis"
type input "Matthew Lewis"
click at [461, 156] on input "text" at bounding box center [486, 150] width 231 height 21
type input "matt@endlessmetalworks.com.au"
paste input "0413 217 211"
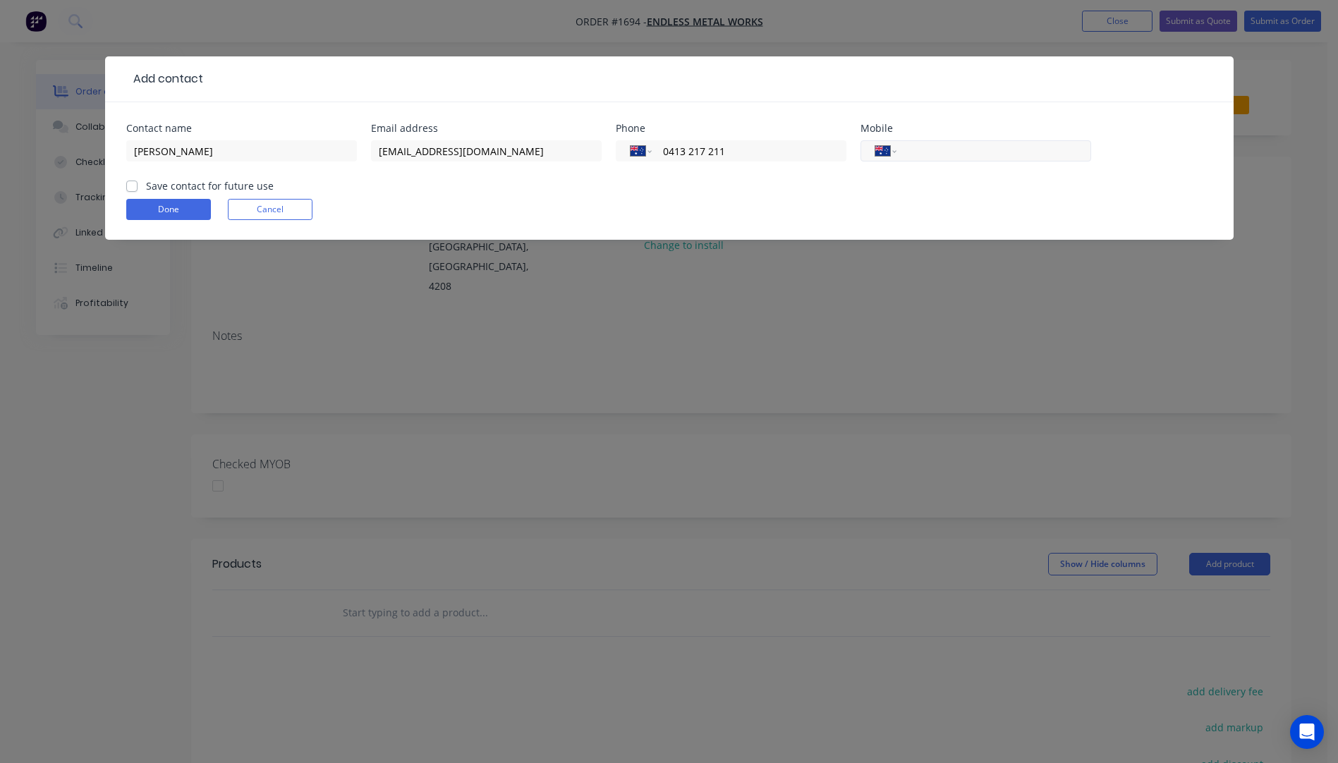
type input "0413 217 211"
paste input "0413 217 211"
type input "0413 217 211"
drag, startPoint x: 753, startPoint y: 152, endPoint x: 661, endPoint y: 164, distance: 92.6
click at [661, 164] on div "International Afghanistan Åland Islands Albania Algeria American Samoa Andorra …" at bounding box center [731, 158] width 231 height 42
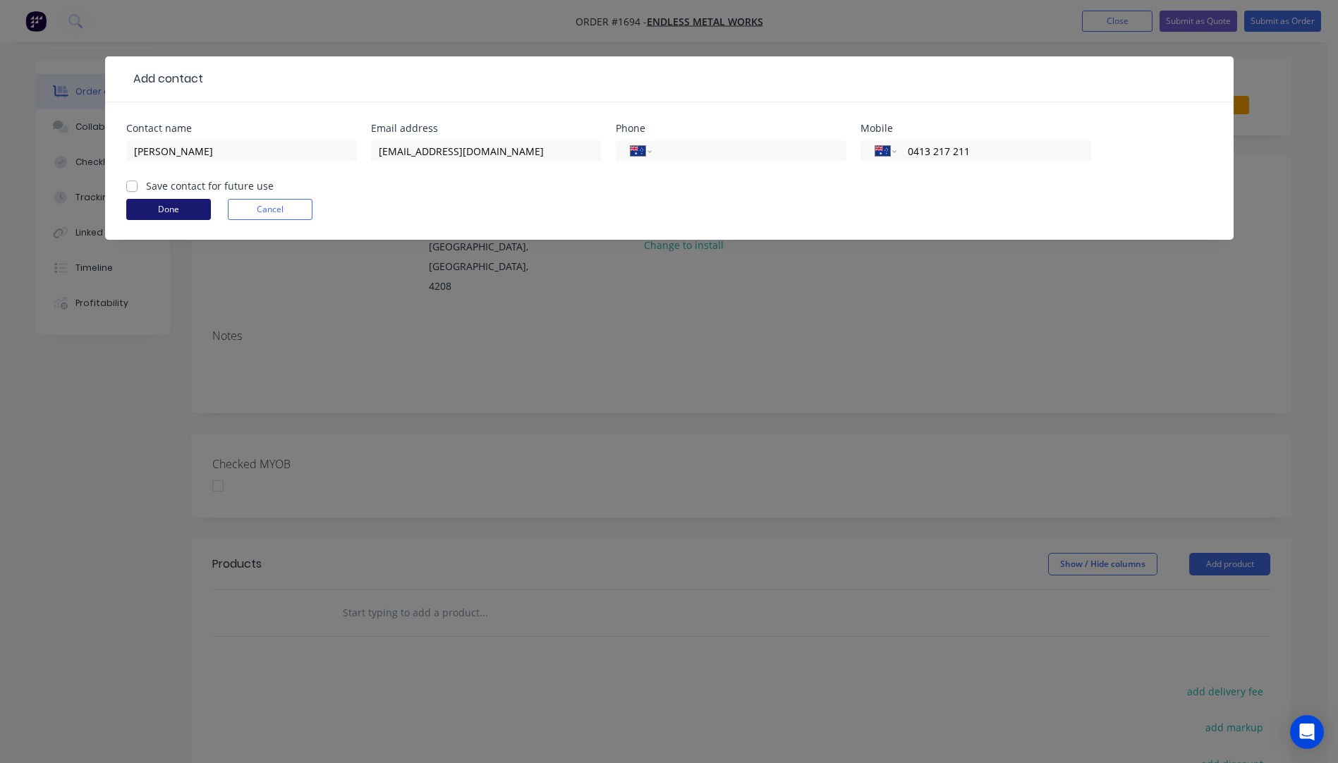
click at [179, 215] on button "Done" at bounding box center [168, 209] width 85 height 21
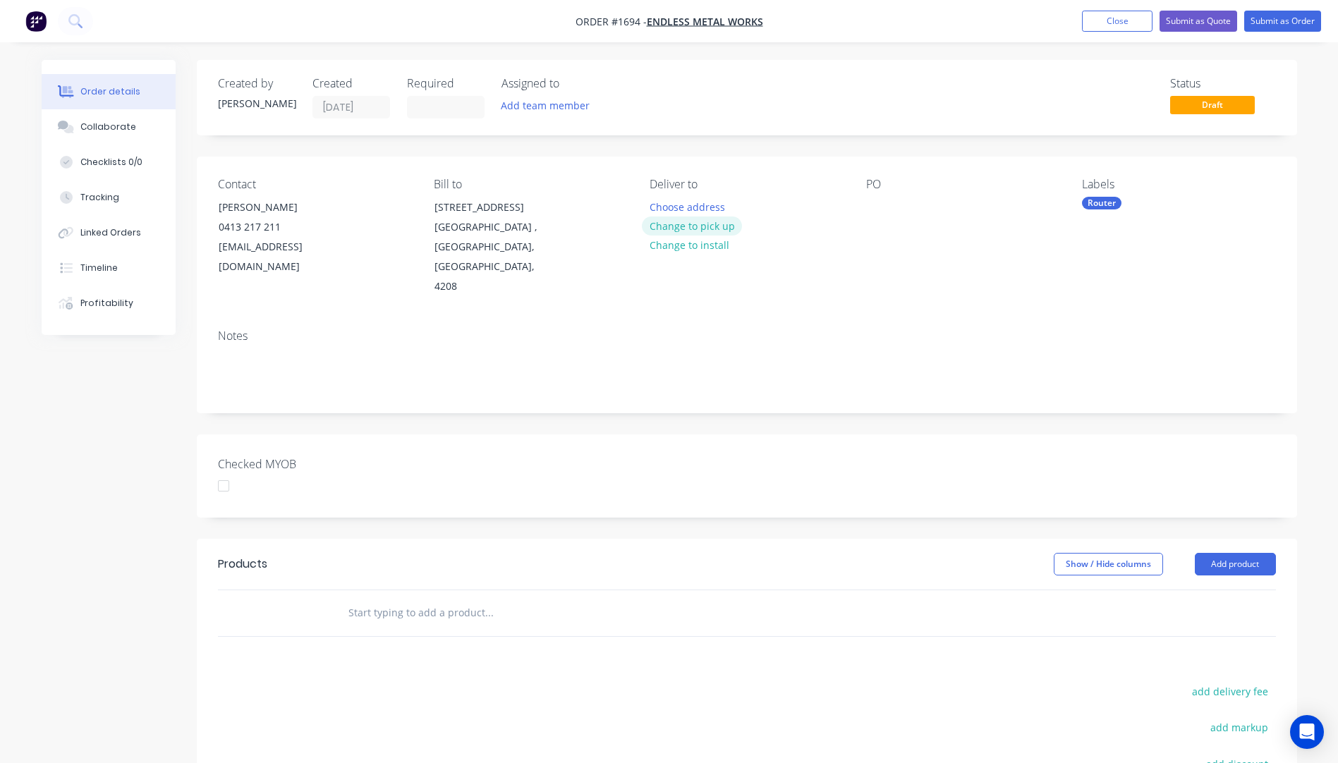
click at [722, 233] on button "Change to pick up" at bounding box center [692, 226] width 100 height 19
click at [872, 208] on div at bounding box center [877, 207] width 23 height 20
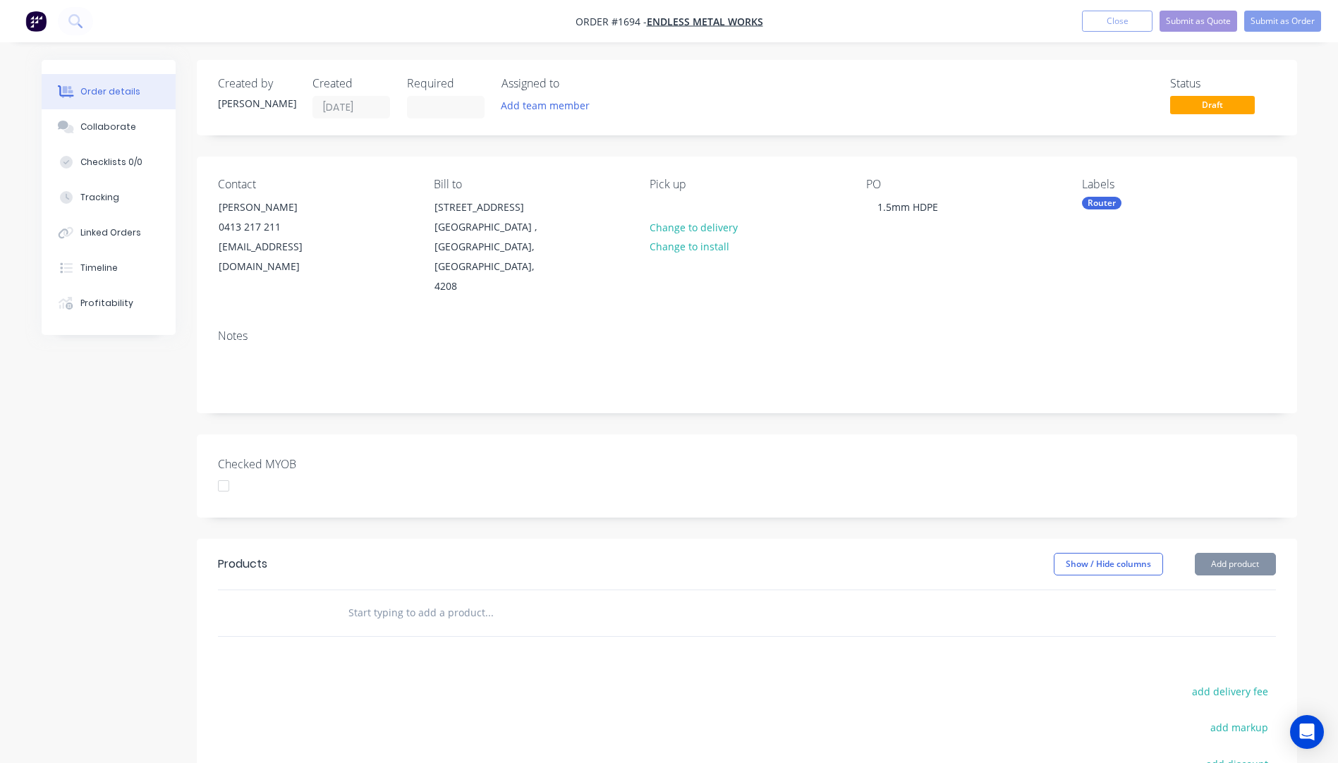
click at [866, 318] on div "Notes" at bounding box center [747, 365] width 1101 height 95
click at [1177, 20] on button "Submit as Quote" at bounding box center [1199, 21] width 78 height 21
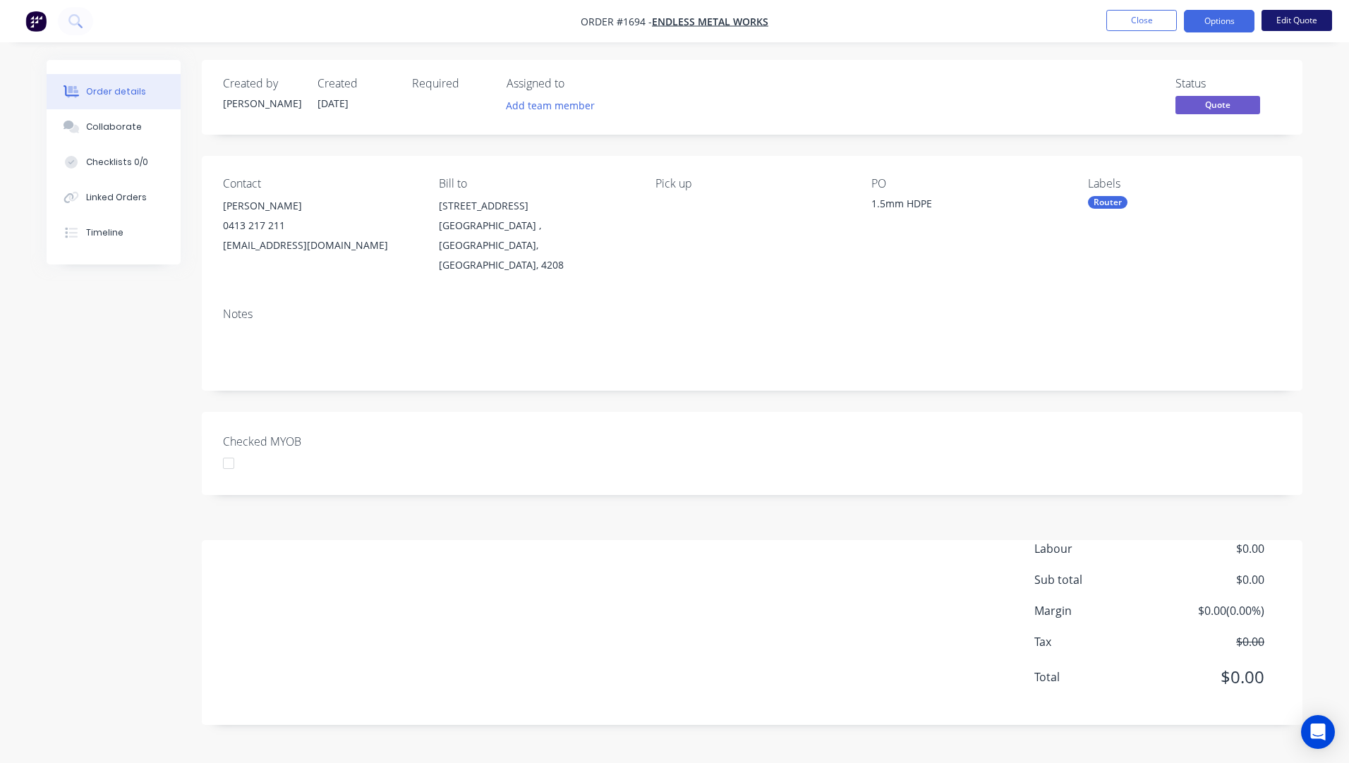
click at [1281, 28] on button "Edit Quote" at bounding box center [1297, 20] width 71 height 21
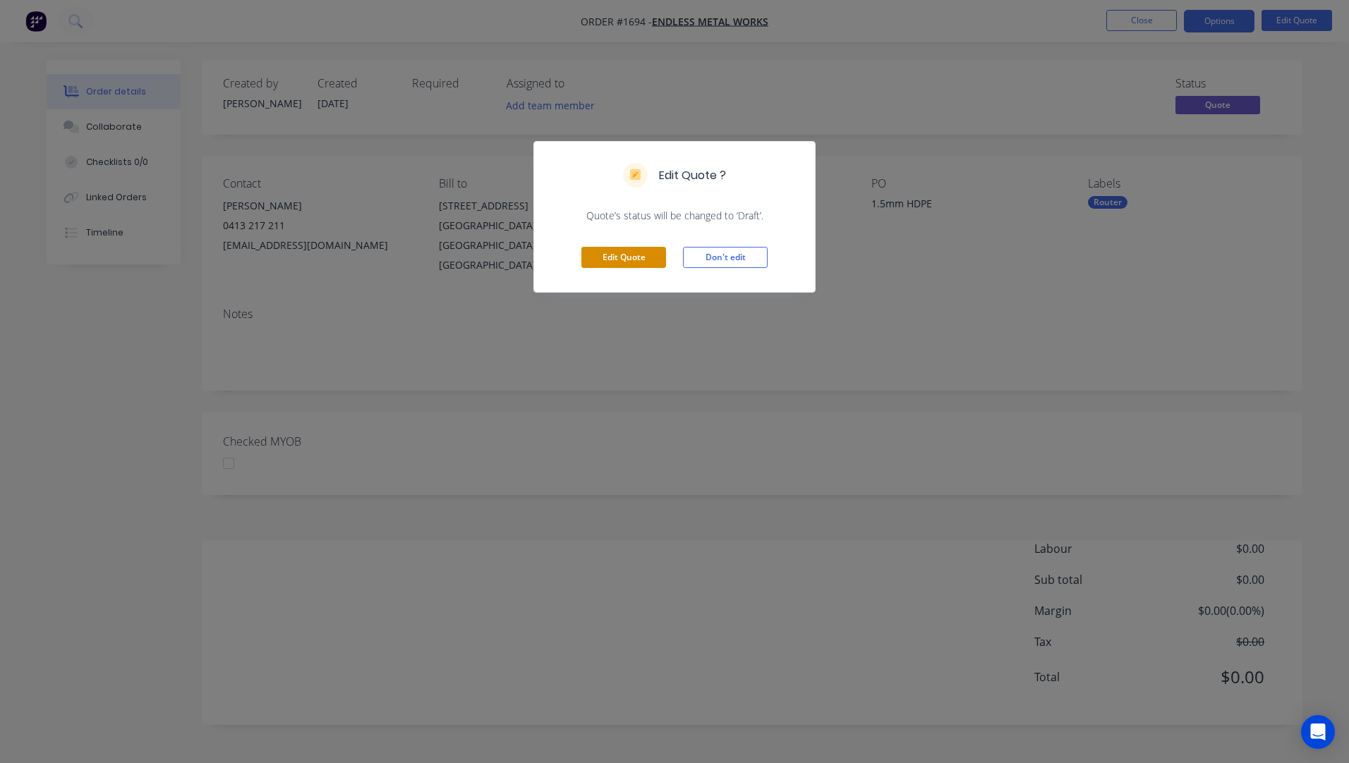
click at [599, 255] on button "Edit Quote" at bounding box center [623, 257] width 85 height 21
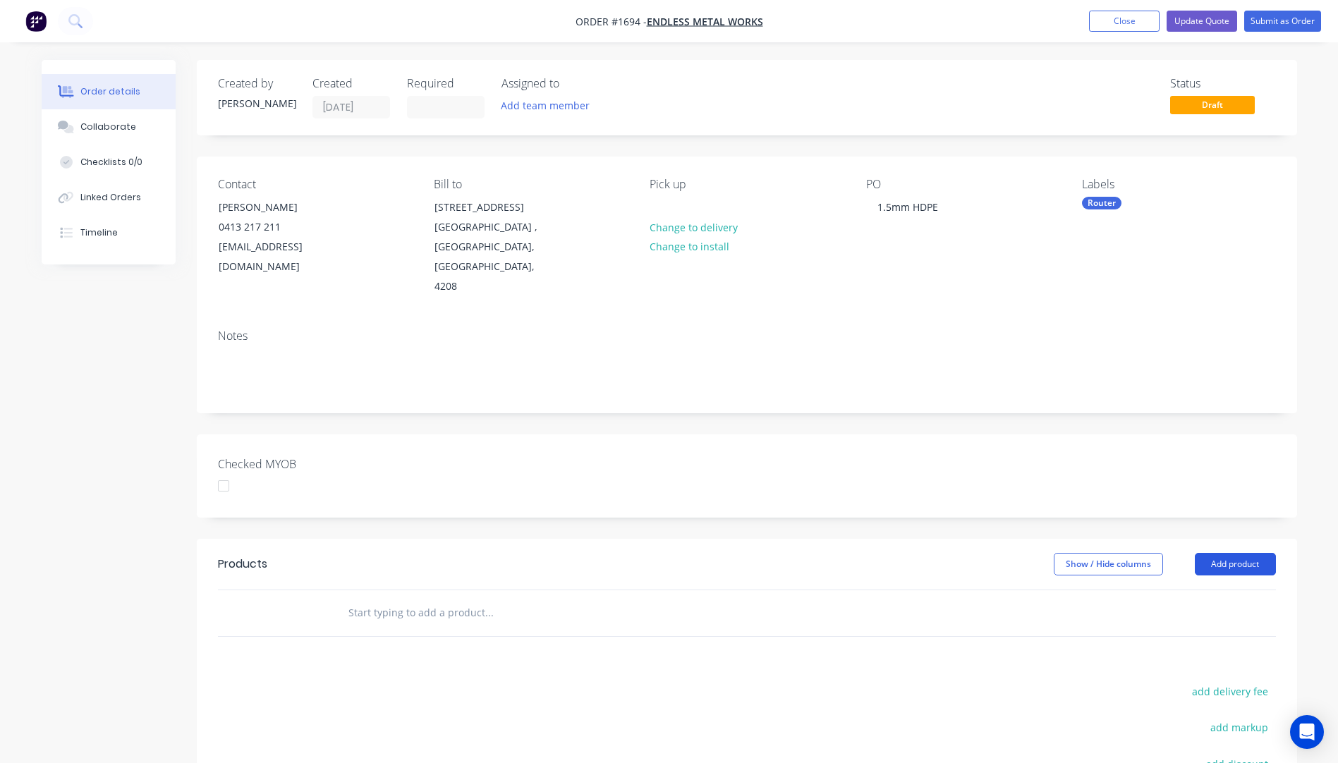
click at [1216, 553] on button "Add product" at bounding box center [1235, 564] width 81 height 23
click at [1205, 590] on div "Product catalogue" at bounding box center [1209, 600] width 109 height 20
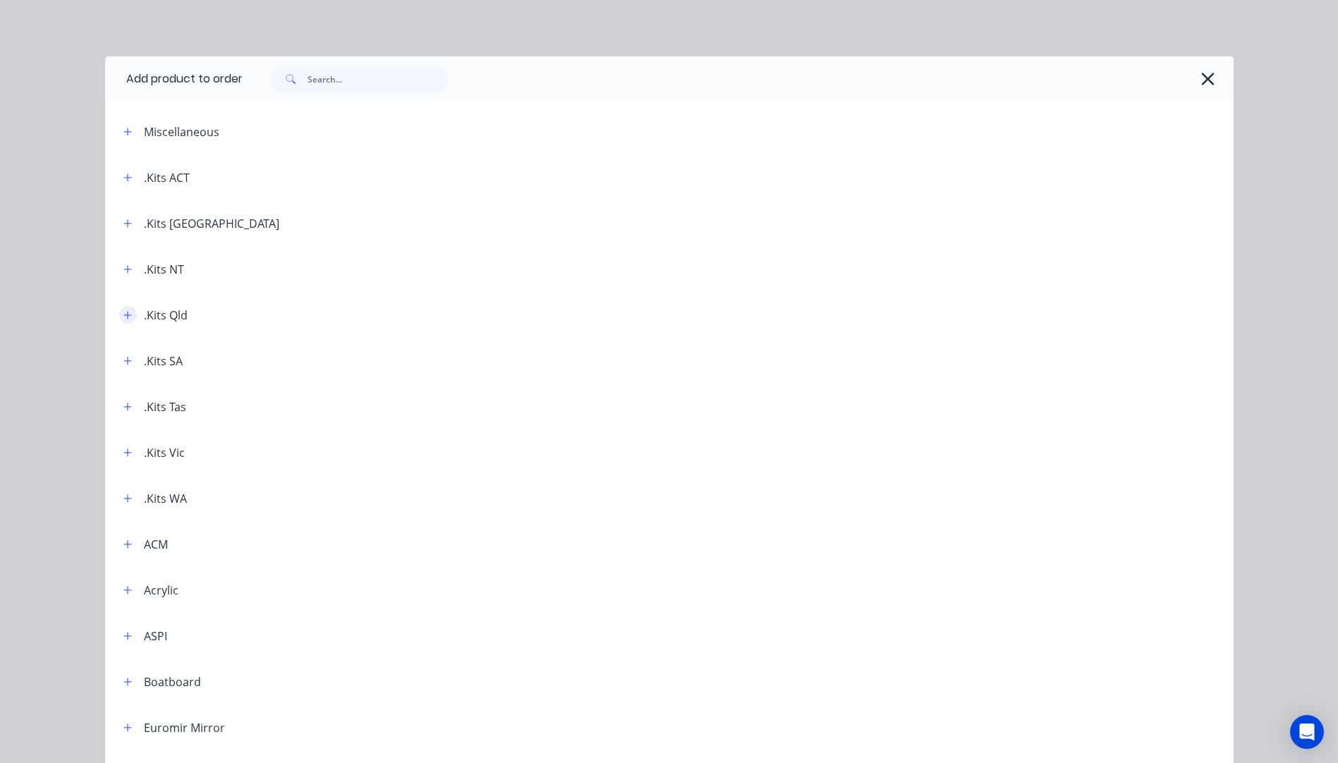
click at [120, 321] on button "button" at bounding box center [128, 315] width 18 height 18
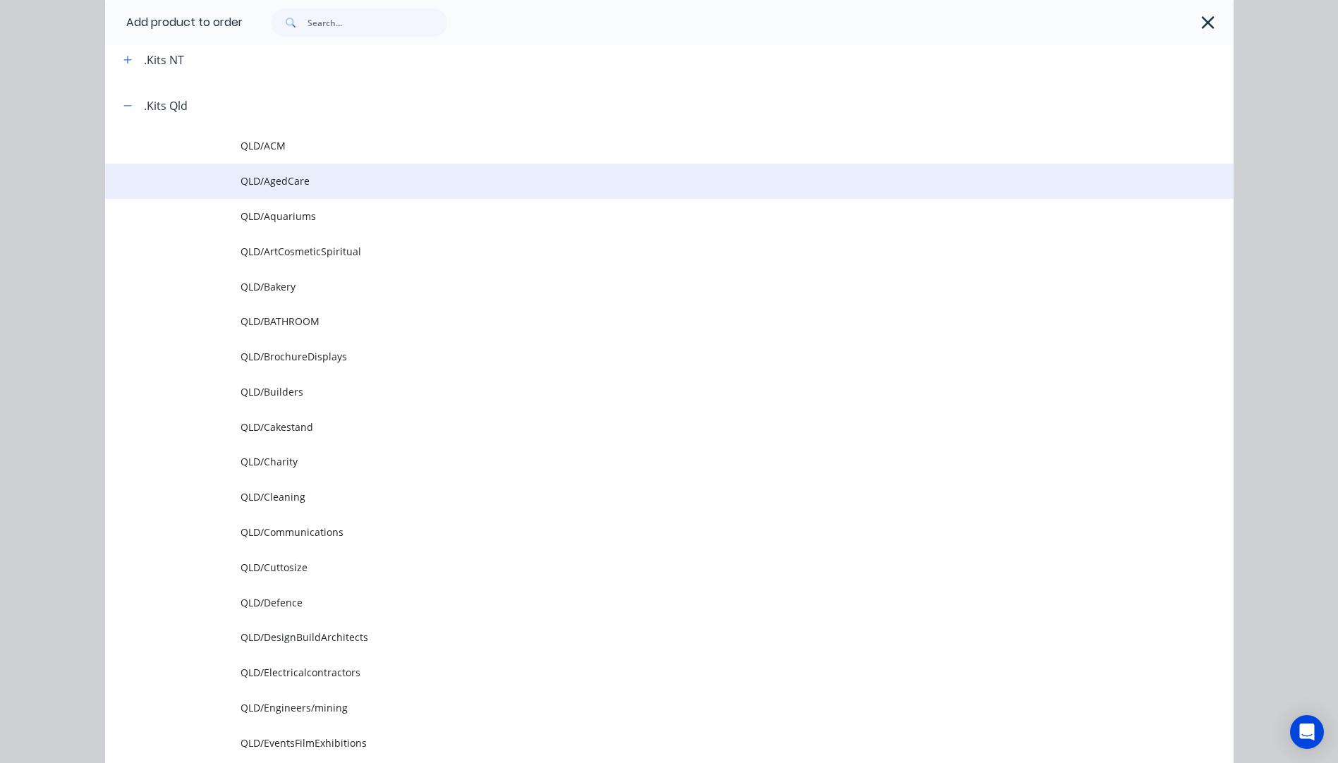
scroll to position [353, 0]
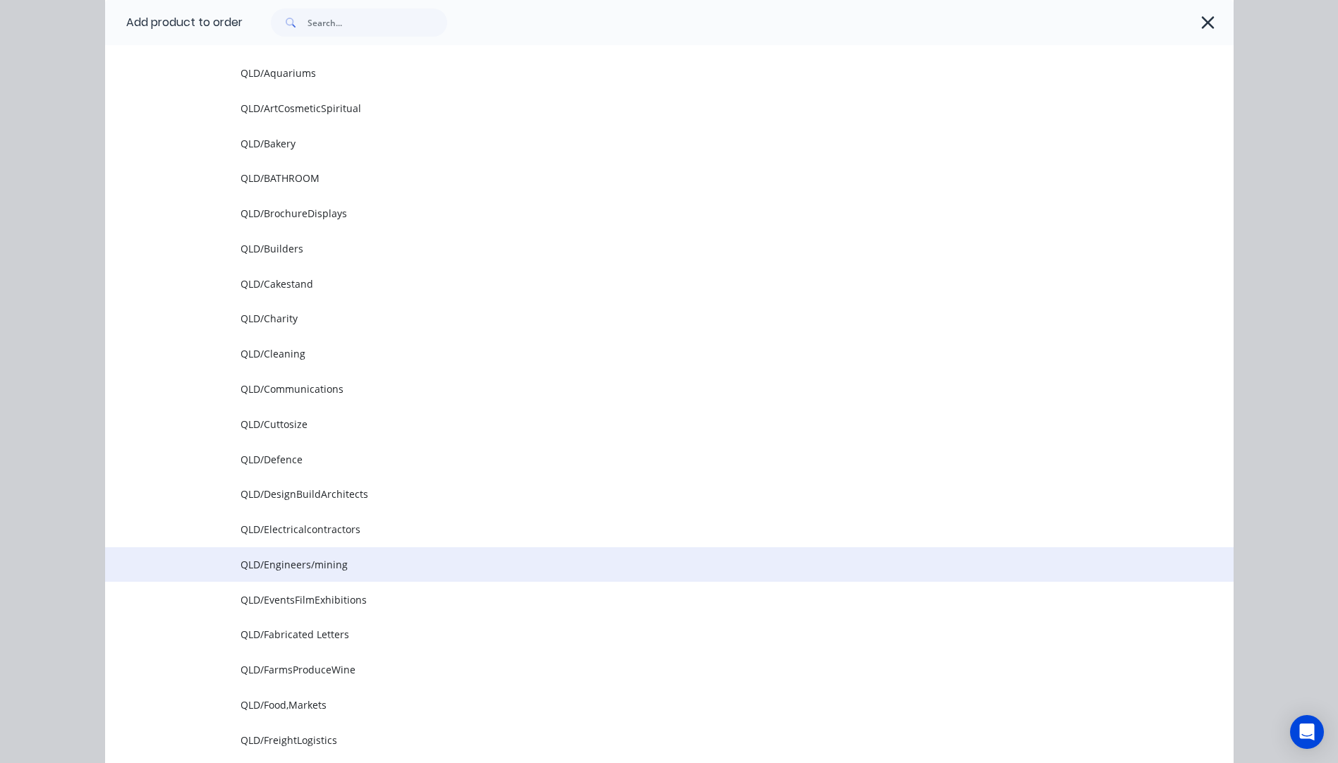
click at [272, 569] on span "QLD/Engineers/mining" at bounding box center [638, 564] width 794 height 15
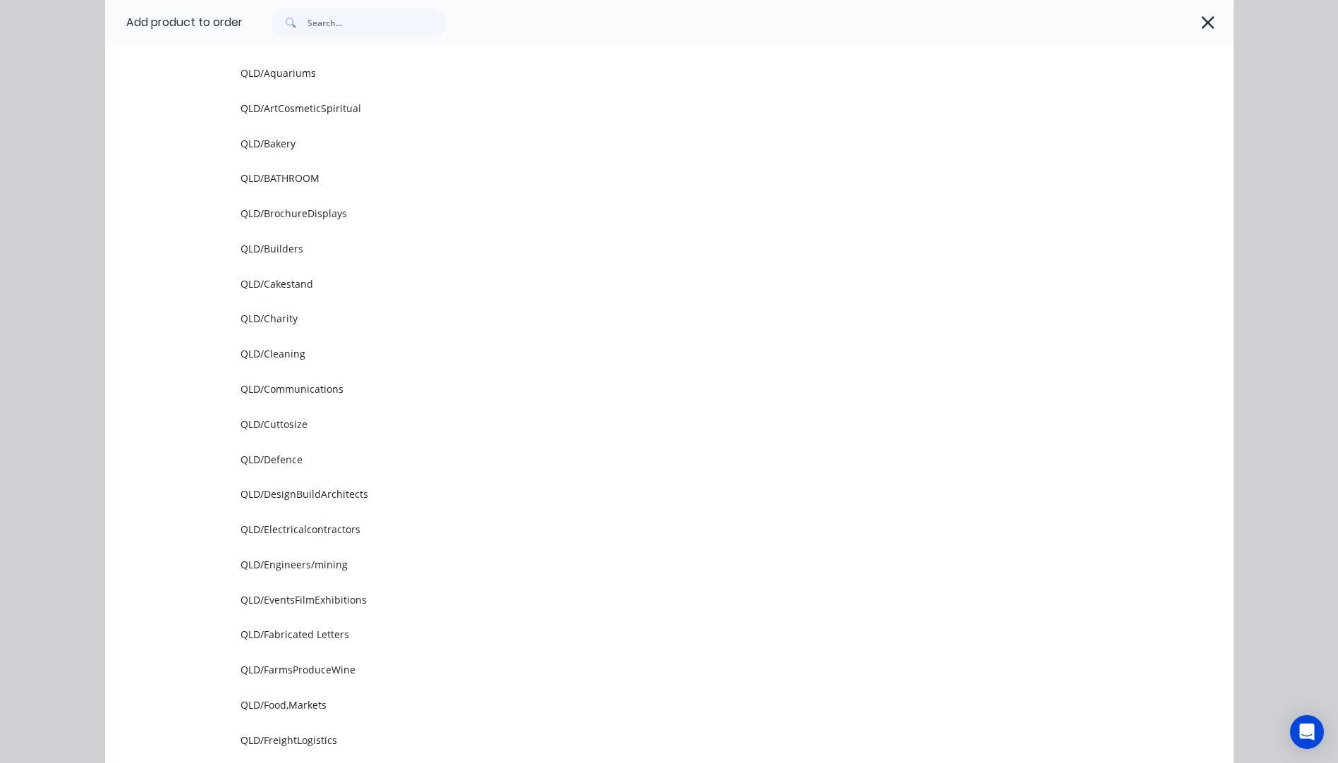
scroll to position [0, 0]
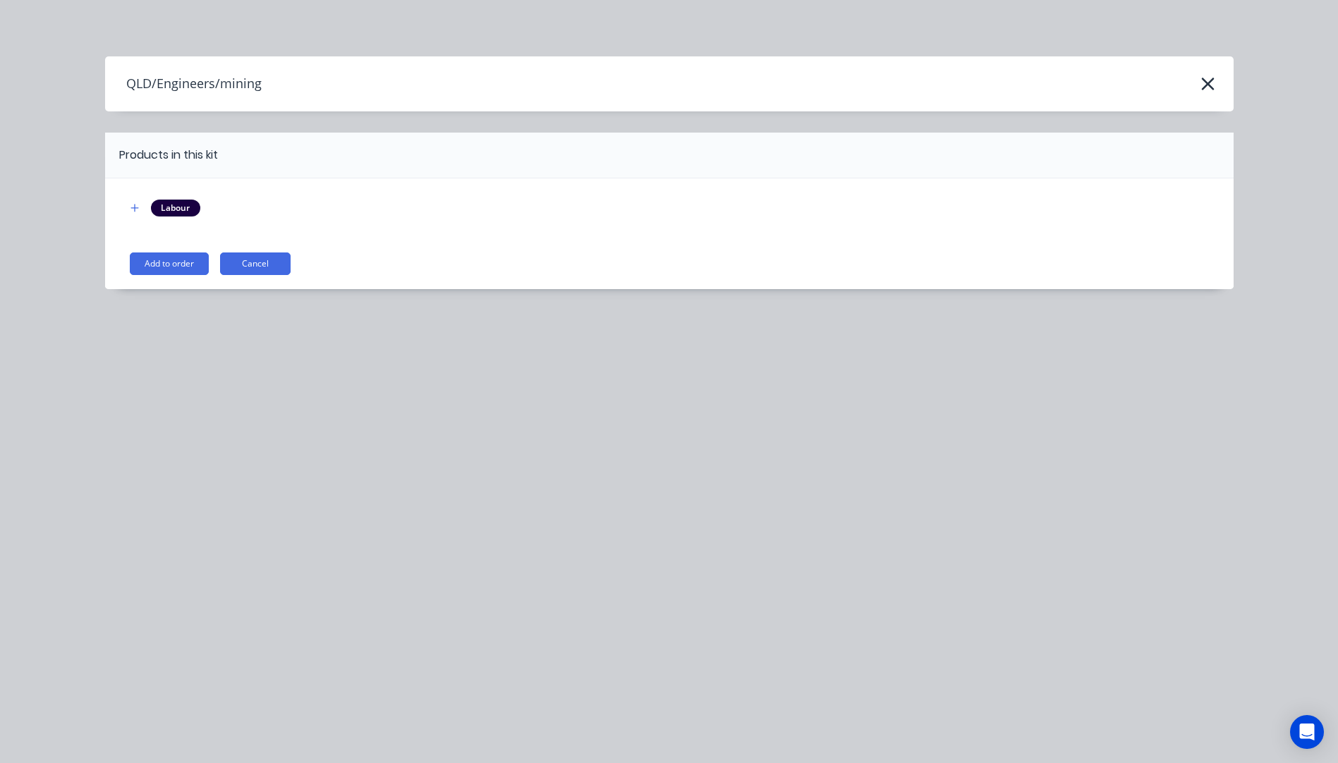
click at [160, 265] on button "Add to order" at bounding box center [169, 264] width 79 height 23
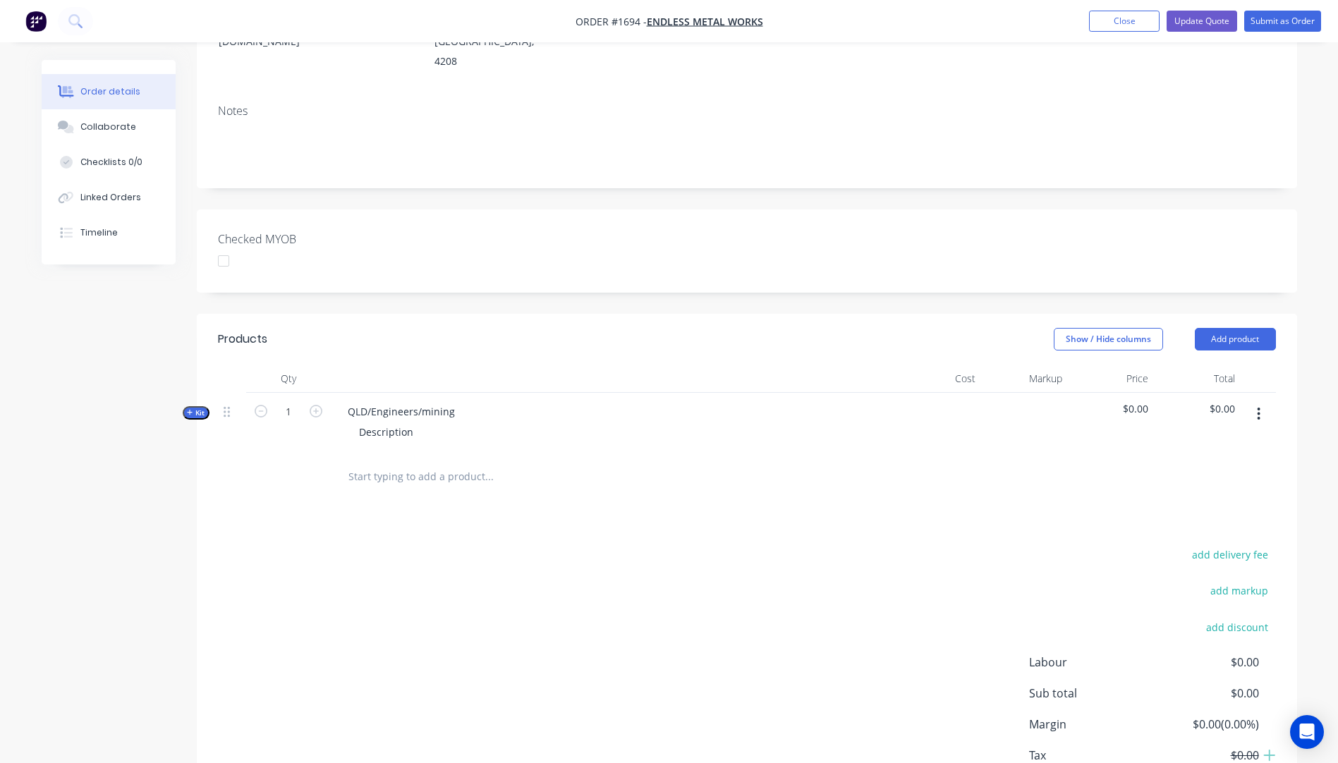
scroll to position [282, 0]
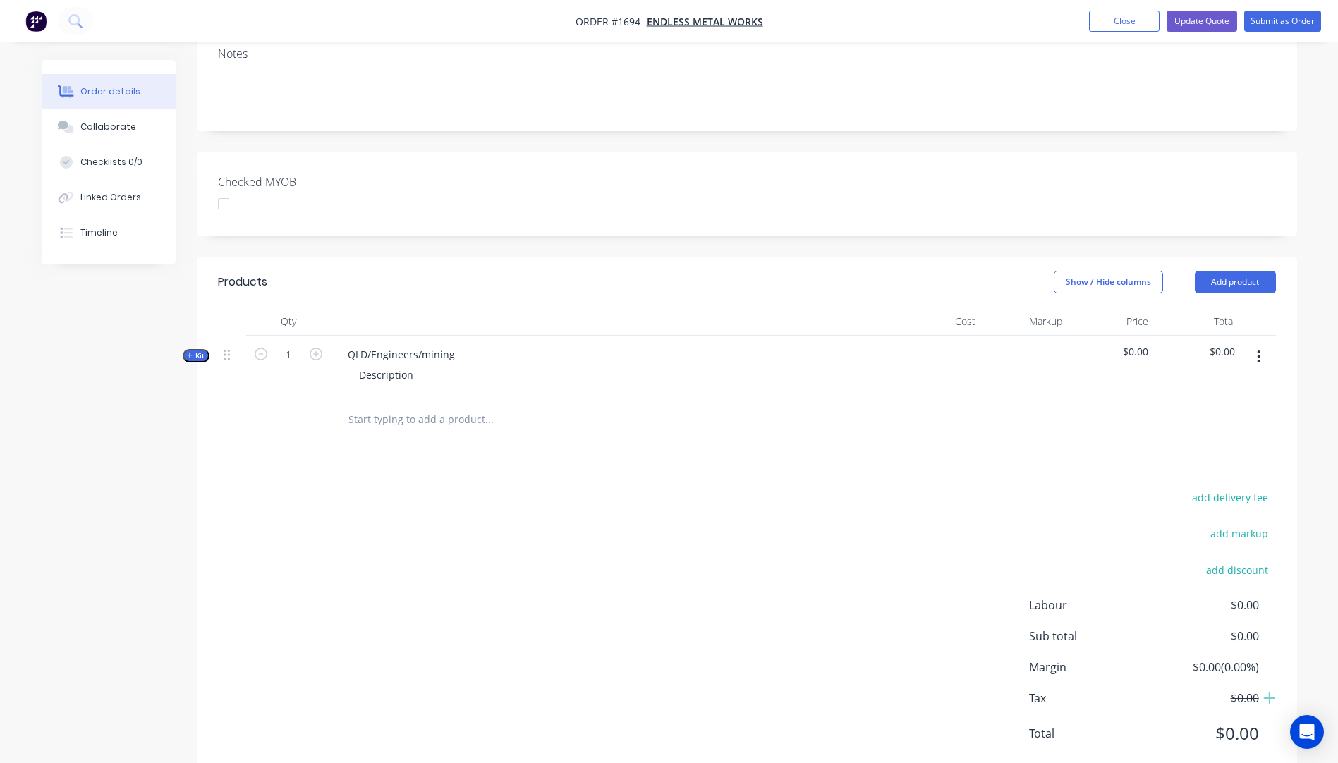
click at [190, 352] on icon "button" at bounding box center [190, 355] width 6 height 7
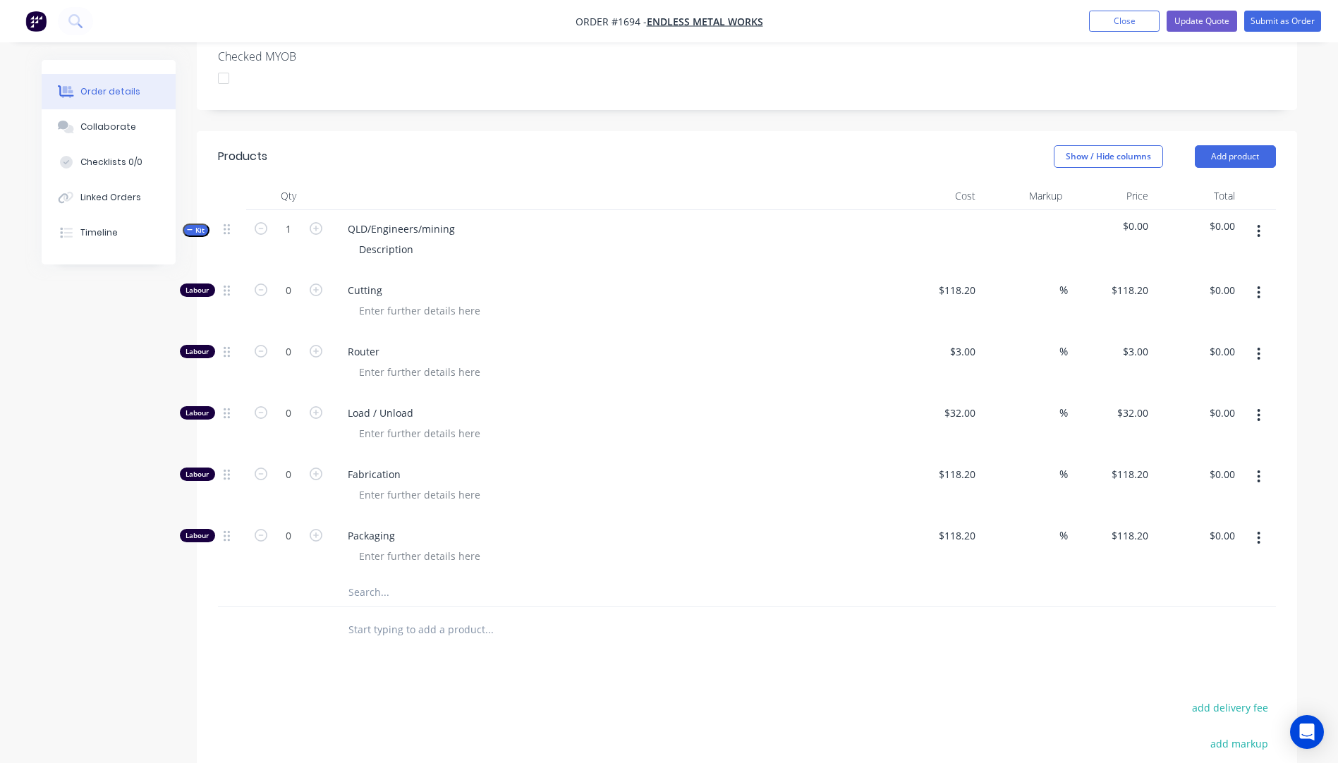
scroll to position [423, 0]
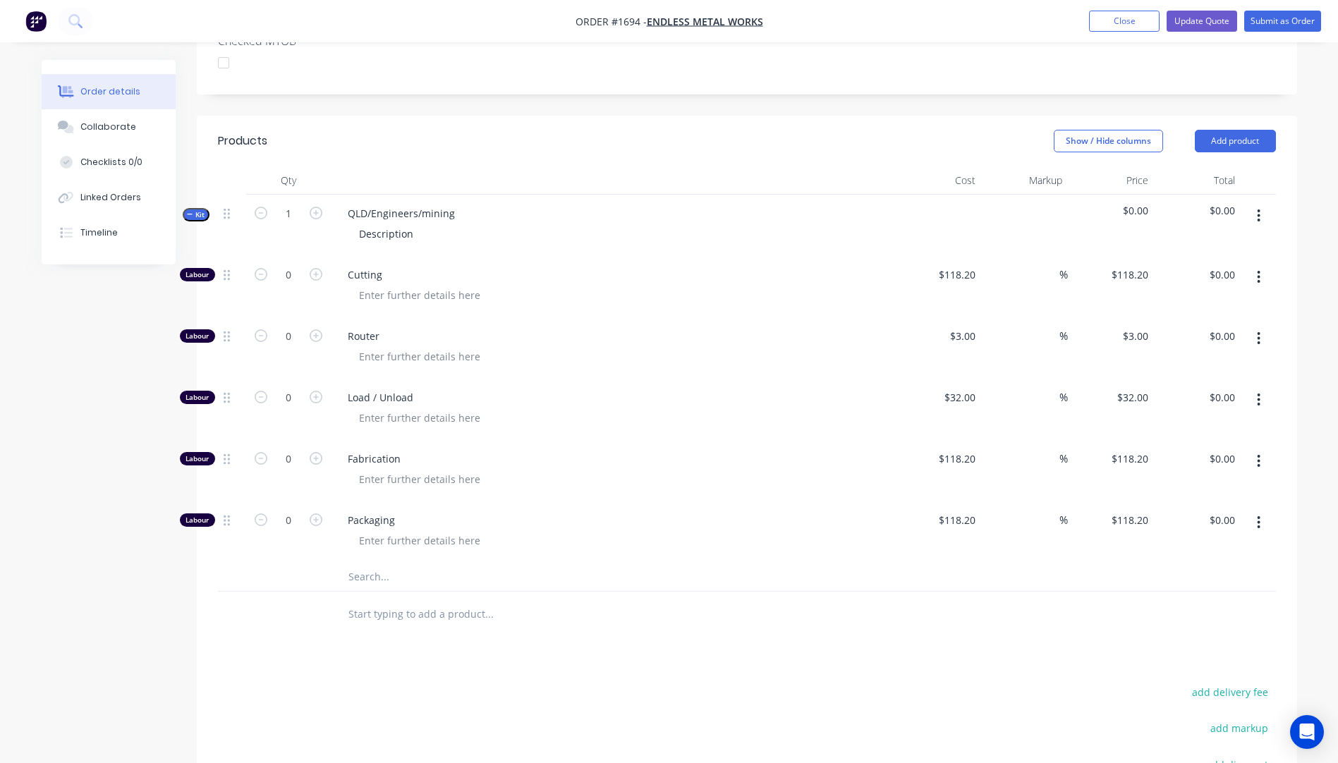
click at [373, 563] on input "text" at bounding box center [489, 577] width 282 height 28
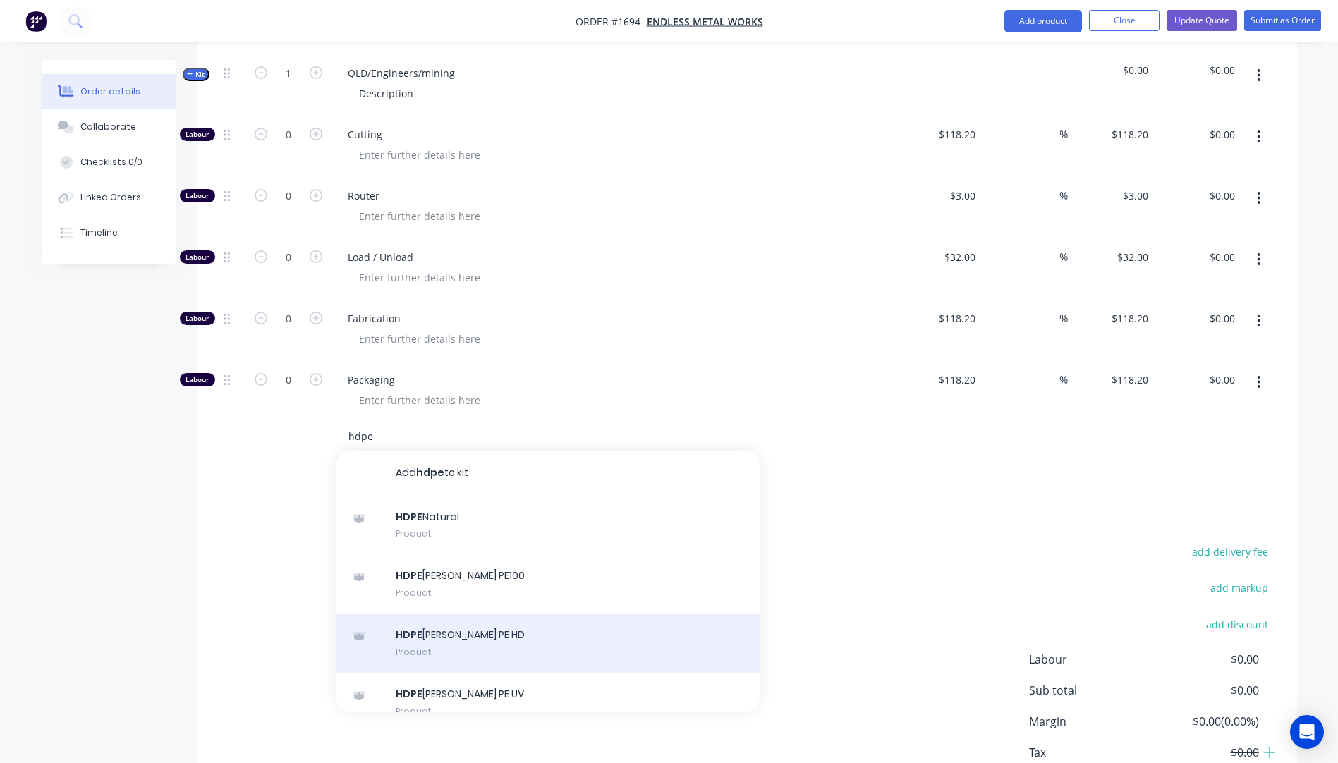
scroll to position [564, 0]
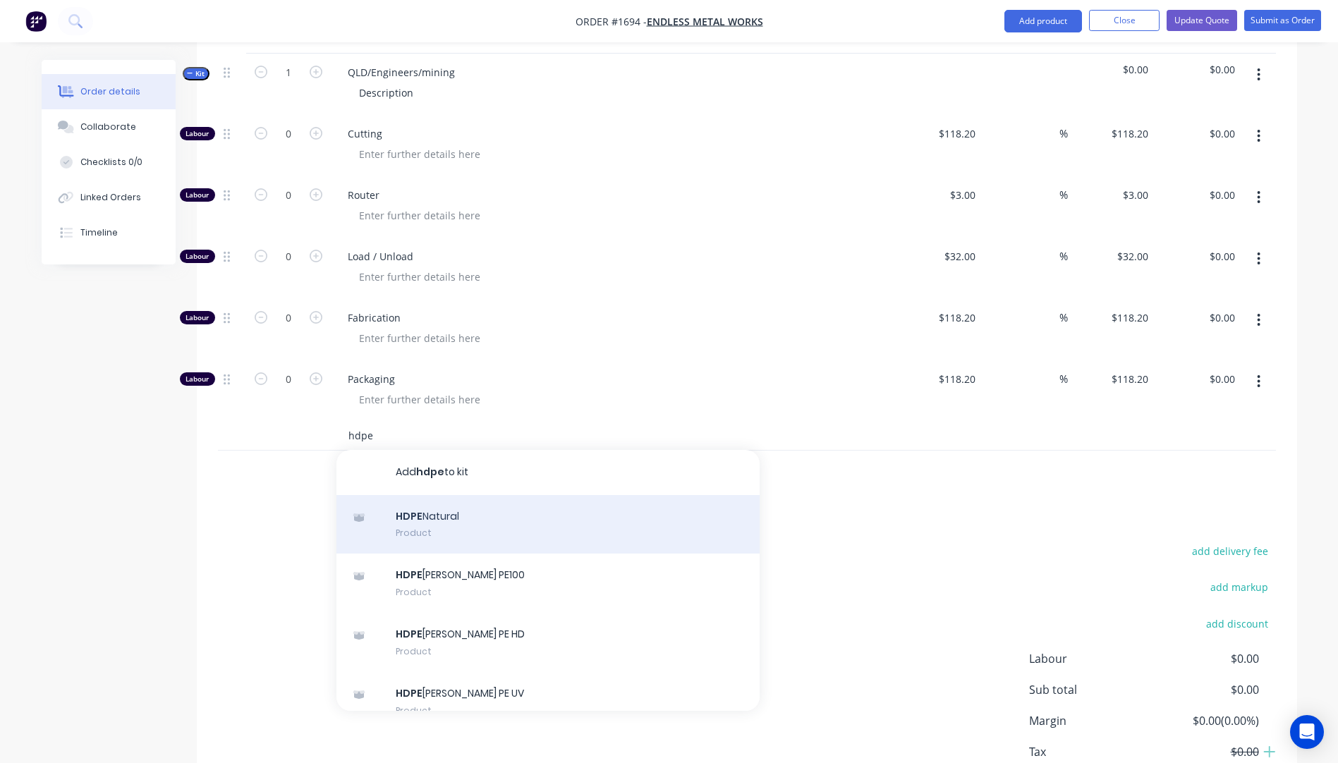
type input "hdpe"
click at [414, 495] on div "HDPE Natural Product" at bounding box center [548, 524] width 423 height 59
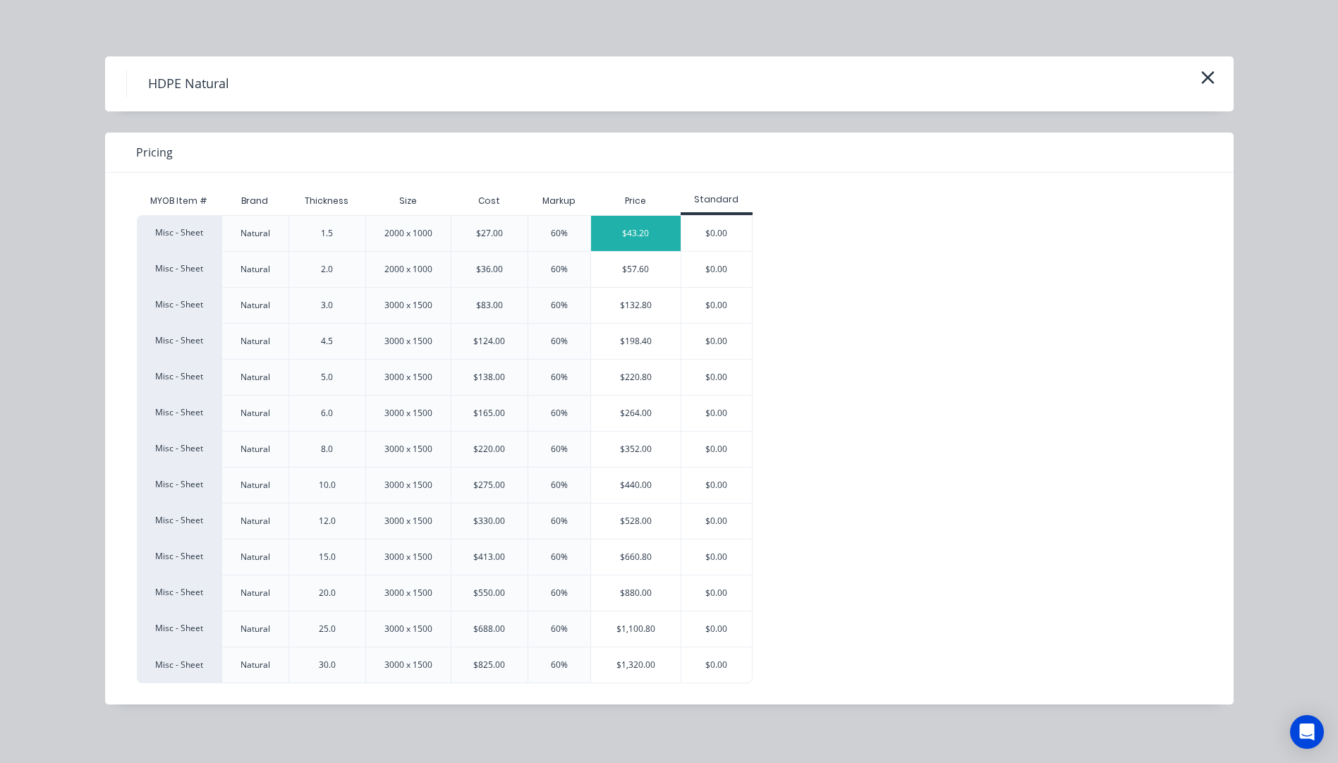
click at [639, 234] on div "$43.20" at bounding box center [636, 233] width 90 height 35
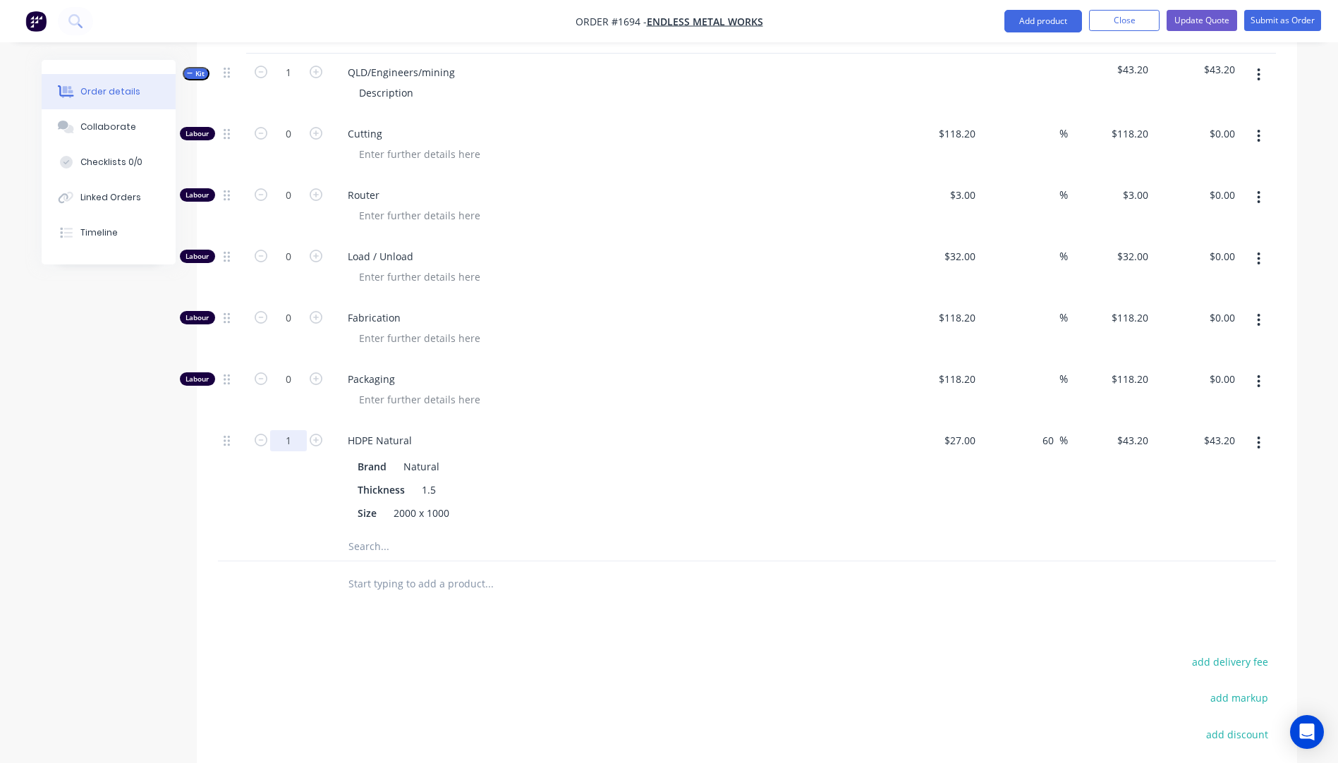
click at [293, 430] on input "1" at bounding box center [288, 440] width 37 height 21
type input "0.5"
type input "$21.60"
click at [601, 372] on span "Packaging" at bounding box center [619, 379] width 542 height 15
click at [317, 250] on icon "button" at bounding box center [316, 256] width 13 height 13
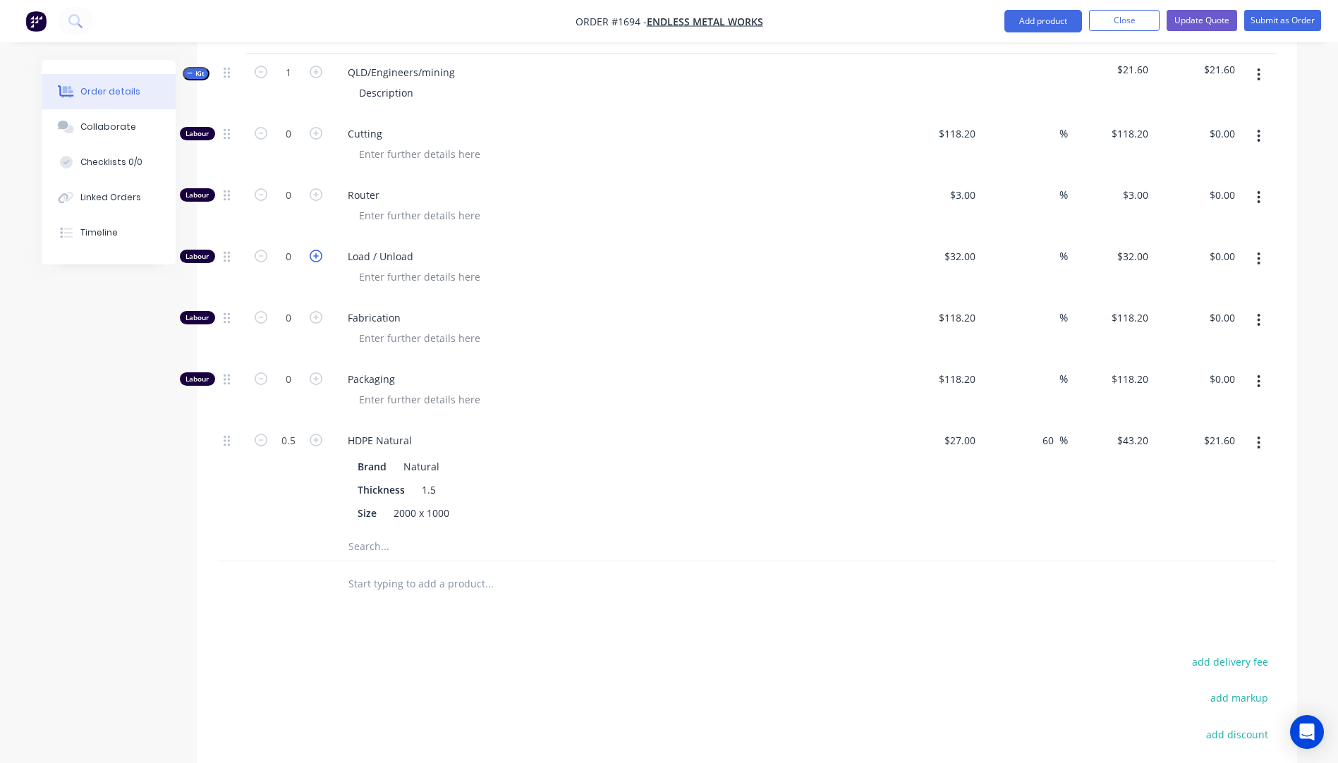
type input "1"
type input "$32.00"
click at [302, 185] on input "0" at bounding box center [288, 195] width 37 height 21
type input "12"
type input "$36.00"
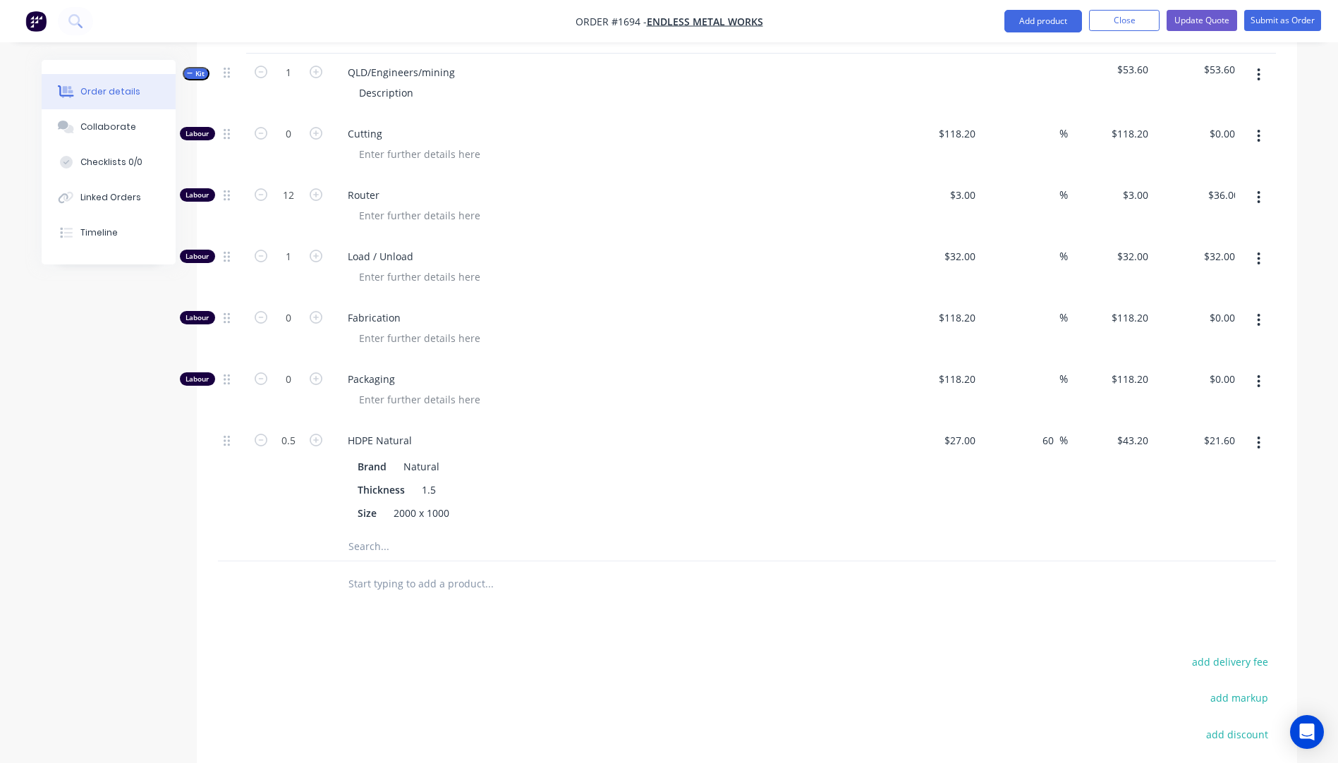
click at [564, 205] on div at bounding box center [619, 215] width 542 height 20
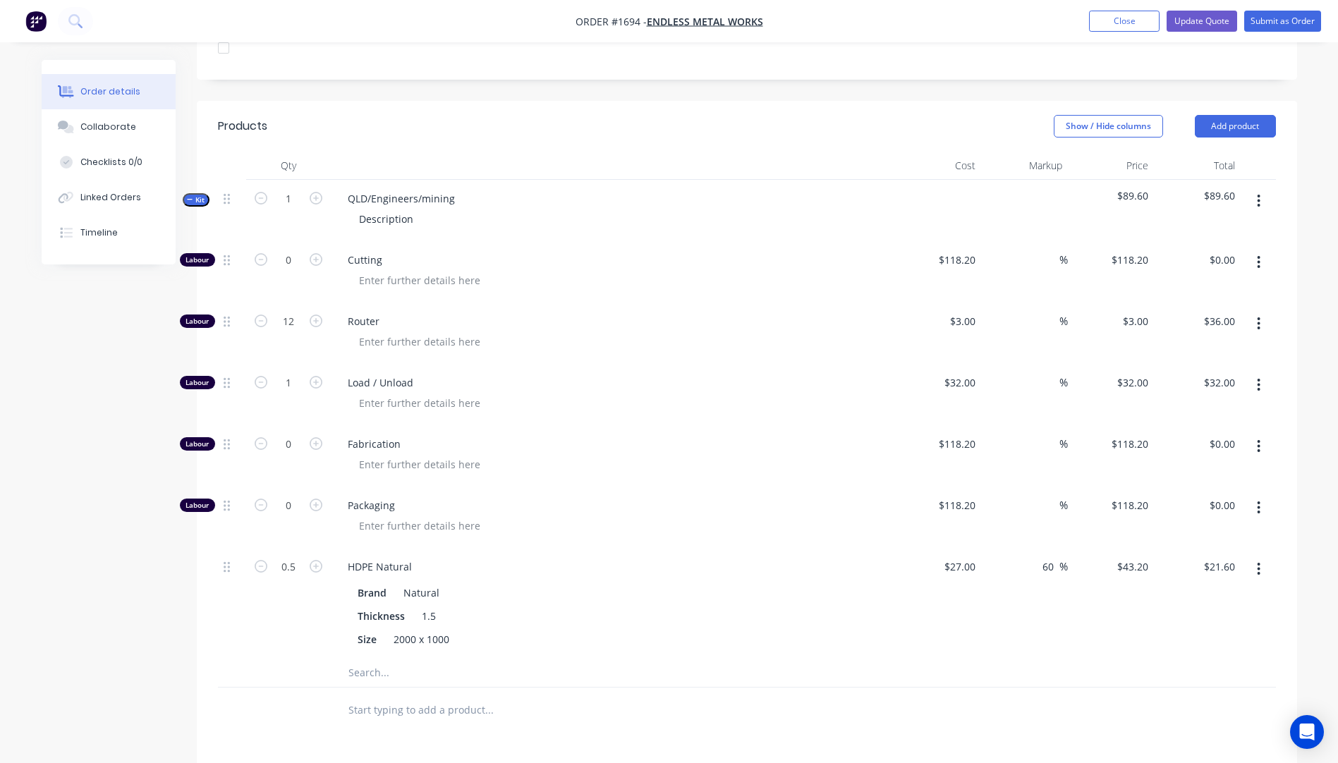
scroll to position [423, 0]
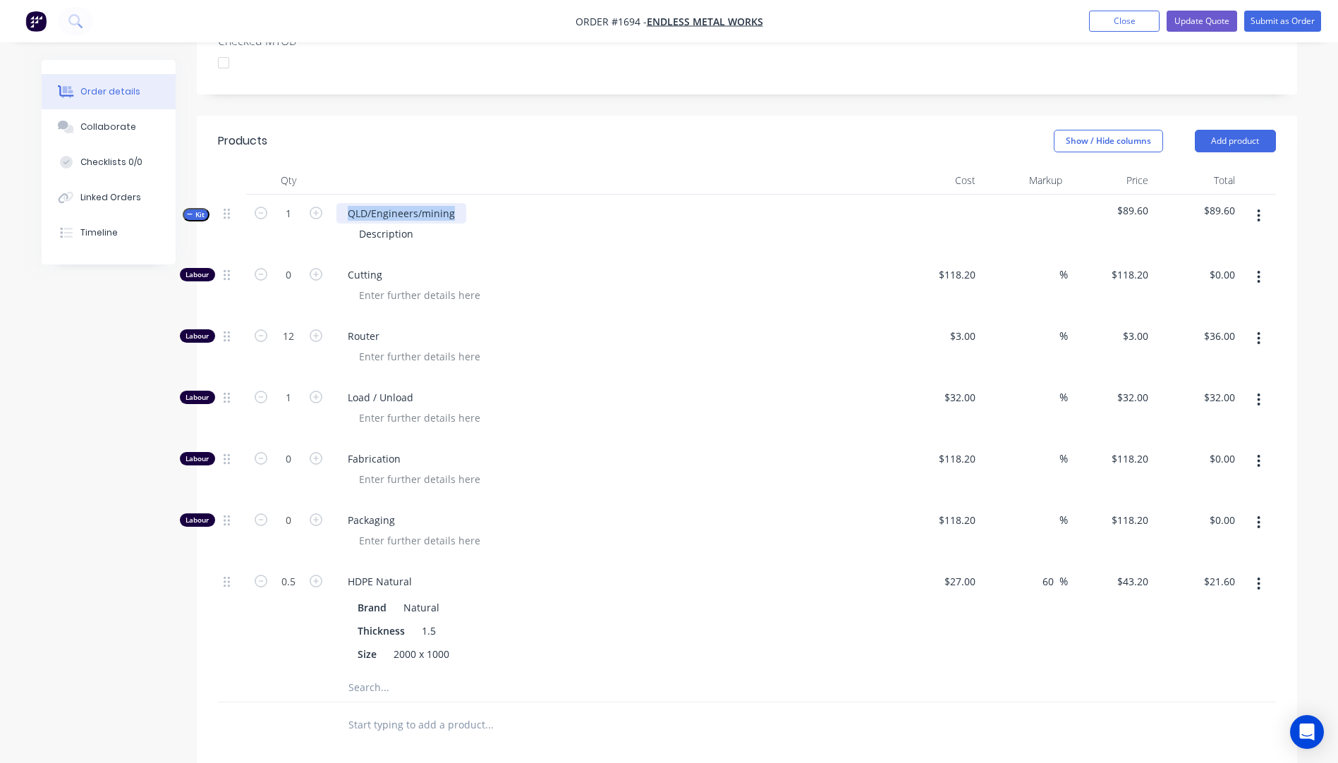
drag, startPoint x: 458, startPoint y: 175, endPoint x: 344, endPoint y: 180, distance: 113.7
click at [344, 203] on div "QLD/Engineers/mining" at bounding box center [402, 213] width 130 height 20
click at [533, 256] on div "Cutting" at bounding box center [613, 286] width 564 height 61
click at [294, 203] on input "1" at bounding box center [288, 213] width 37 height 21
type input "16"
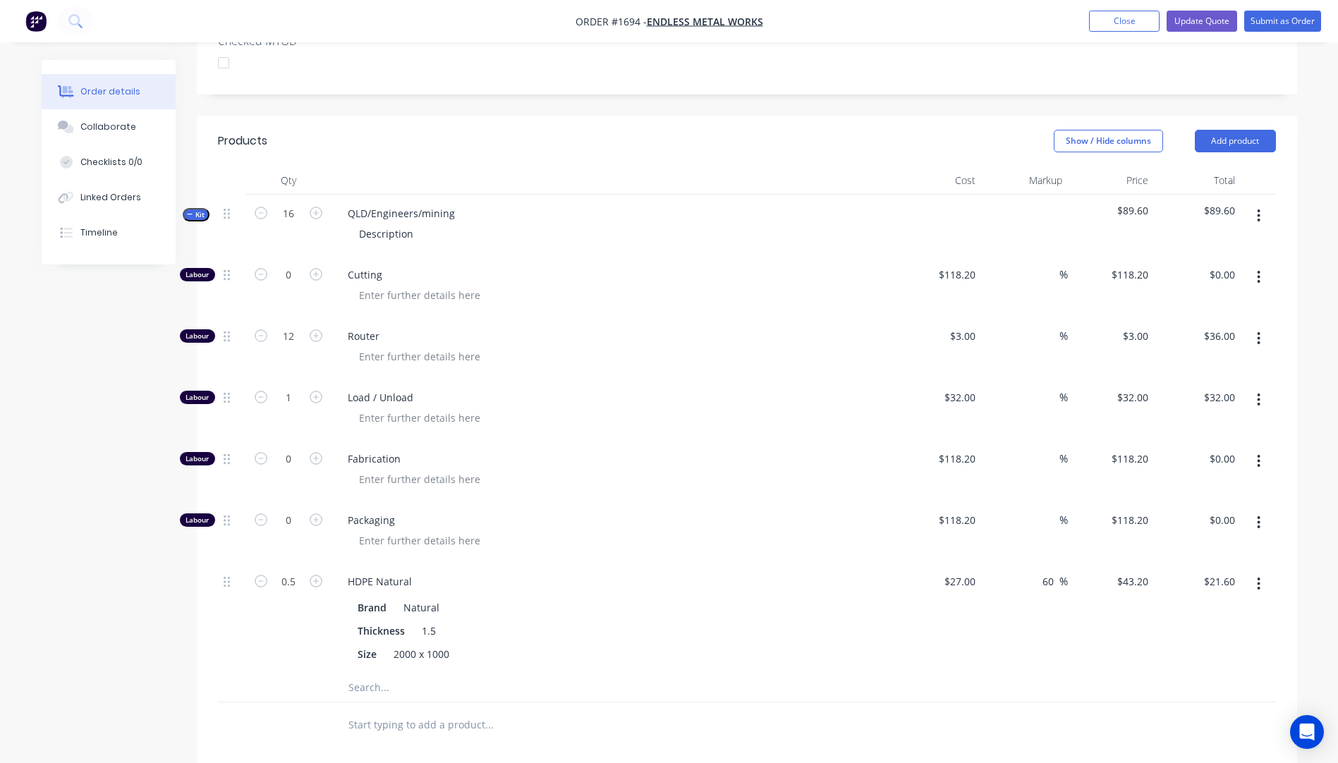
type input "192"
type input "$576.00"
type input "16"
type input "$512.00"
type input "8"
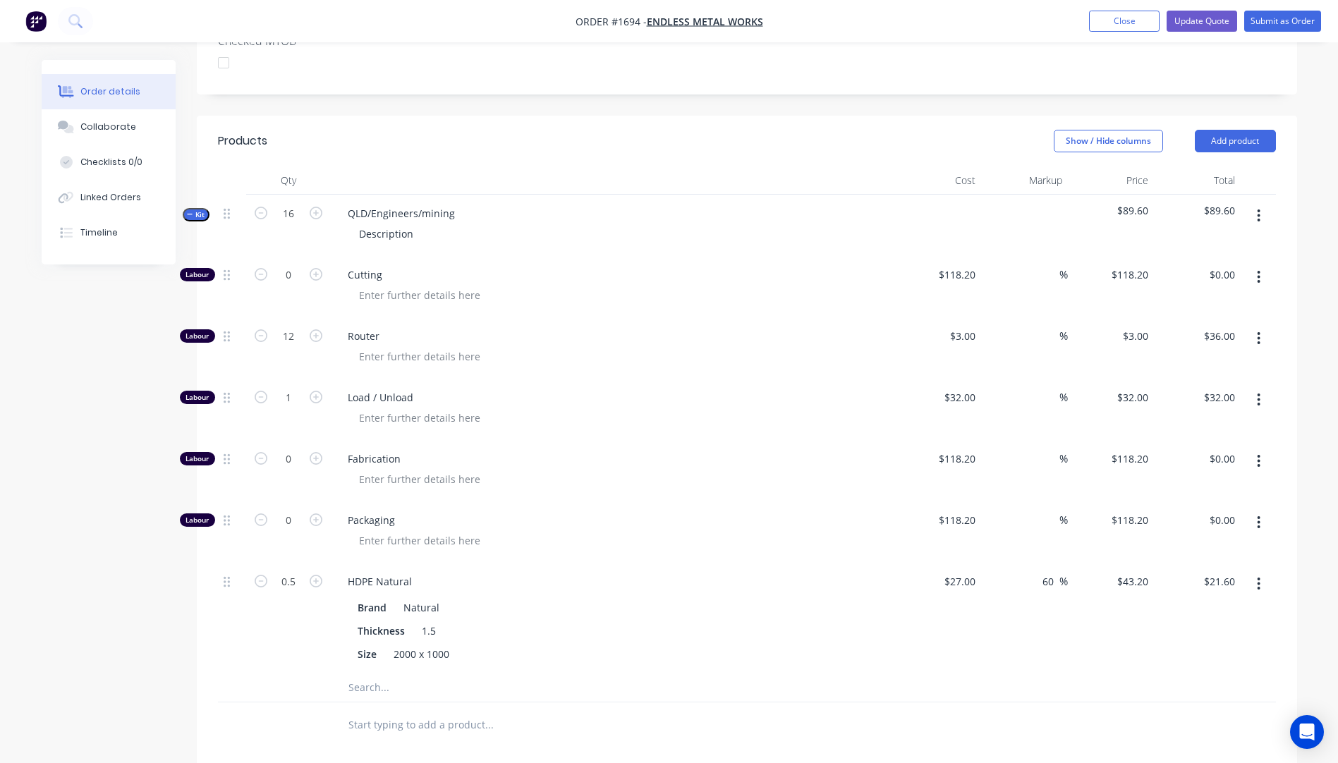
type input "$345.60"
click at [746, 329] on span "Router" at bounding box center [619, 336] width 542 height 15
click at [302, 326] on input "192" at bounding box center [288, 336] width 37 height 21
type input "12"
type input "$36.00"
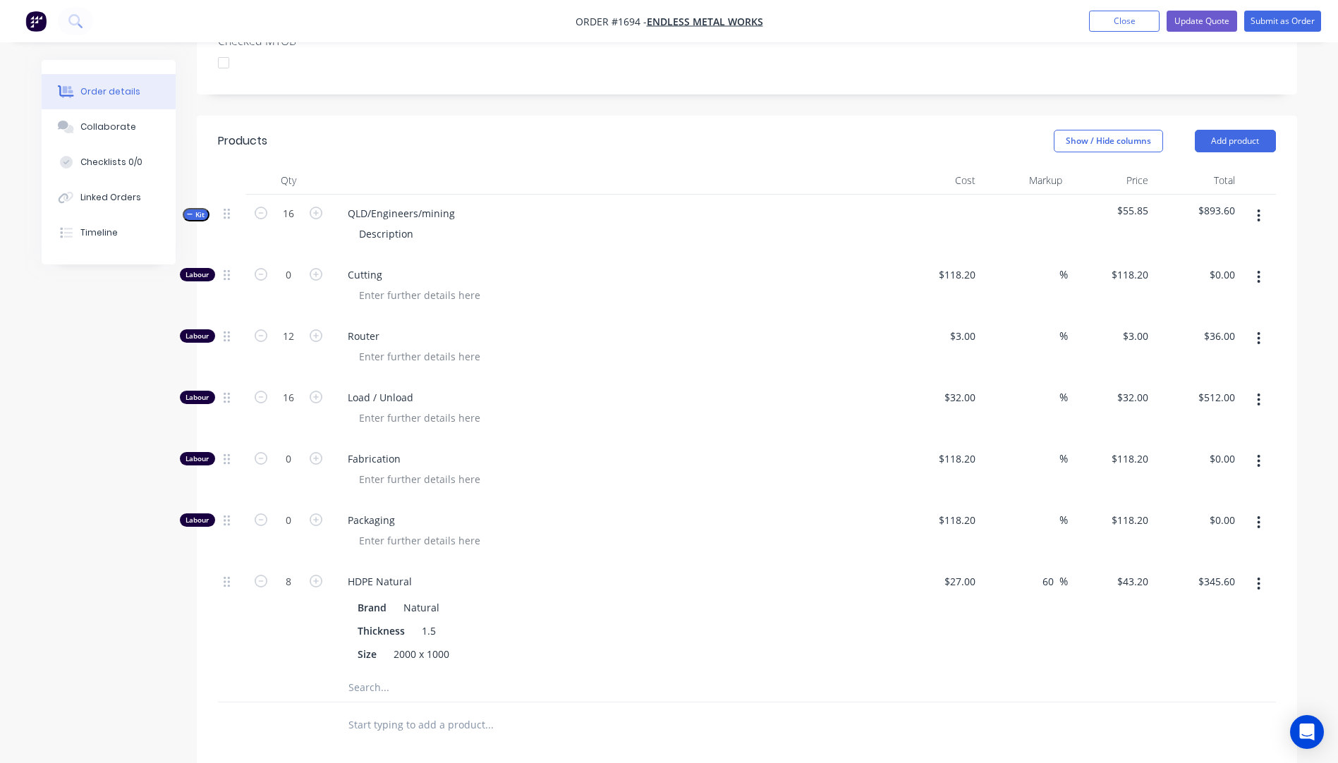
click at [558, 336] on div "Router" at bounding box center [613, 347] width 564 height 61
click at [294, 571] on input "8" at bounding box center [288, 581] width 37 height 21
type input "0.5"
type input "$21.60"
click at [638, 513] on span "Packaging" at bounding box center [619, 520] width 542 height 15
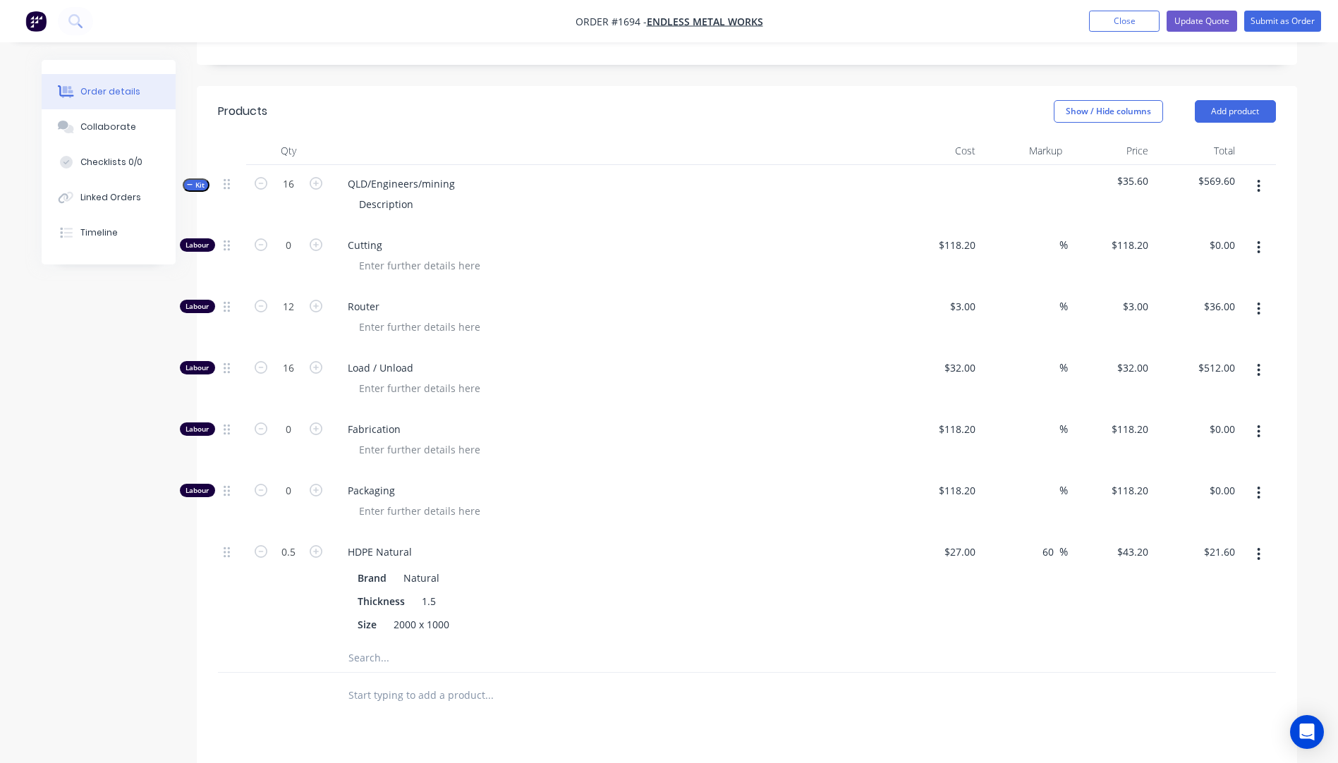
scroll to position [447, 0]
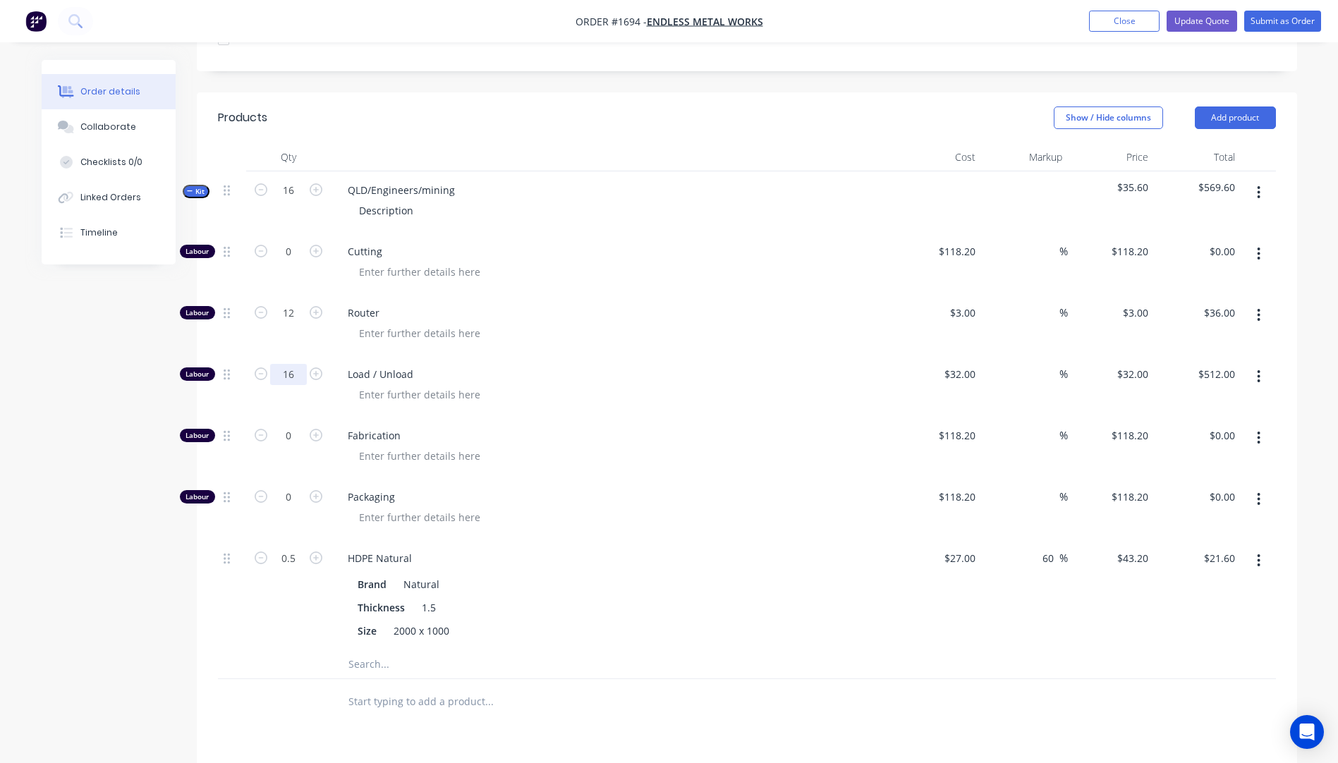
click at [298, 364] on input "16" at bounding box center [288, 374] width 37 height 21
type input "1"
type input "$32.00"
click at [732, 375] on div "Load / Unload" at bounding box center [613, 386] width 564 height 61
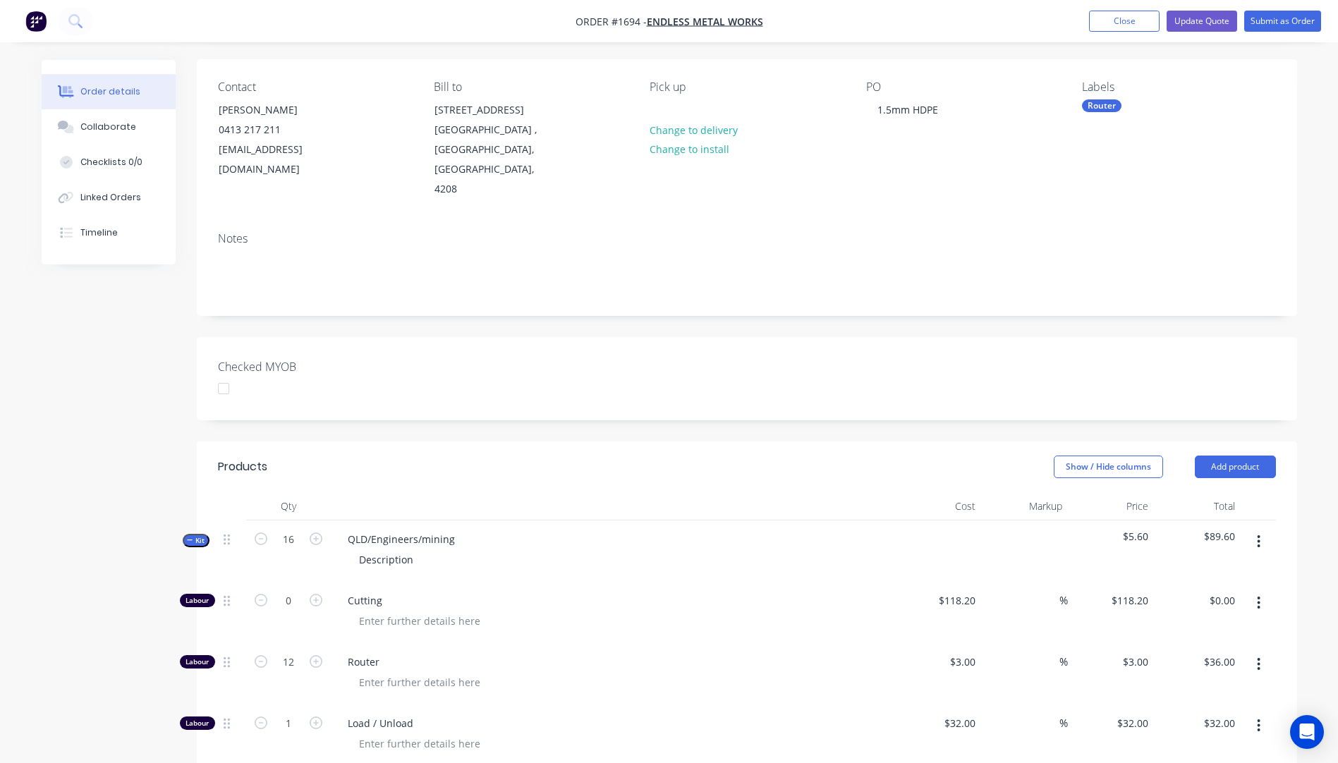
scroll to position [94, 0]
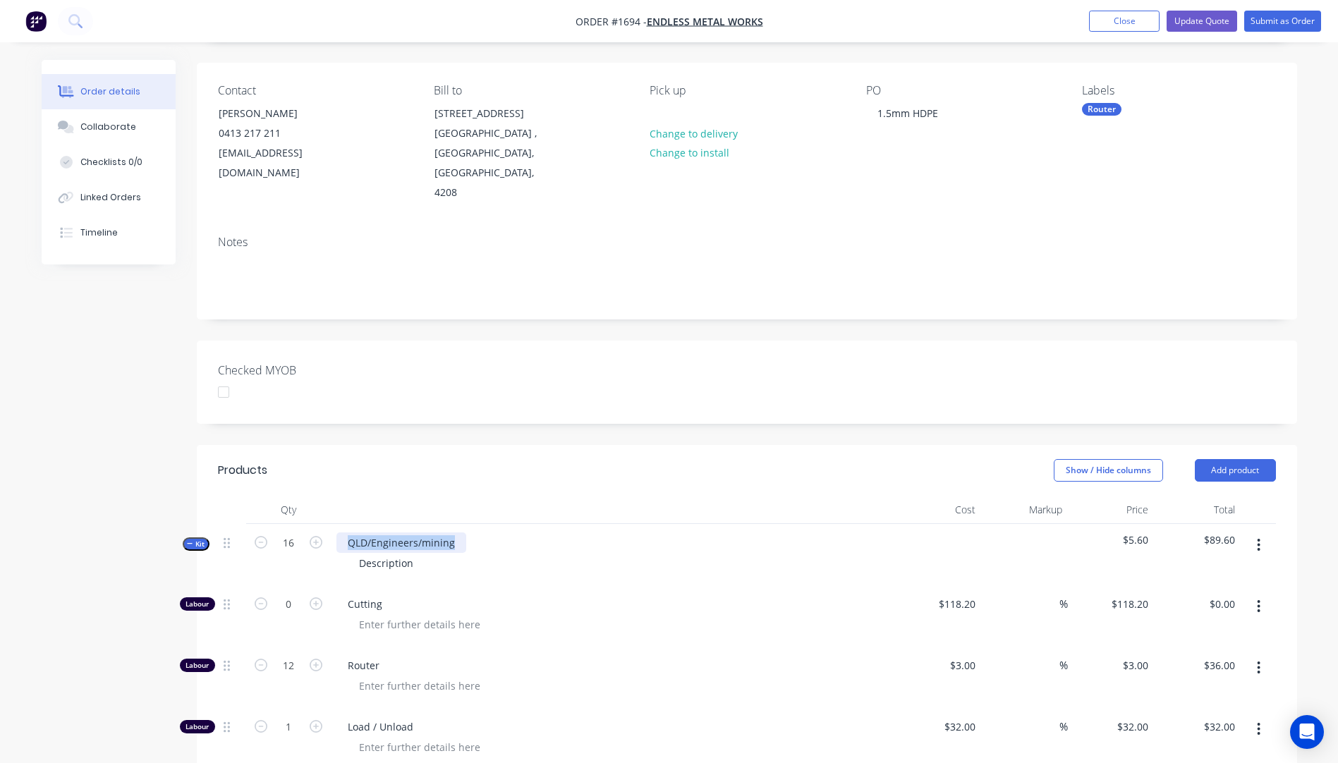
drag, startPoint x: 460, startPoint y: 505, endPoint x: 345, endPoint y: 507, distance: 115.0
click at [345, 533] on div "QLD/Engineers/mining" at bounding box center [402, 543] width 130 height 20
drag, startPoint x: 420, startPoint y: 522, endPoint x: 348, endPoint y: 528, distance: 72.2
click at [348, 553] on div "Description" at bounding box center [386, 563] width 77 height 20
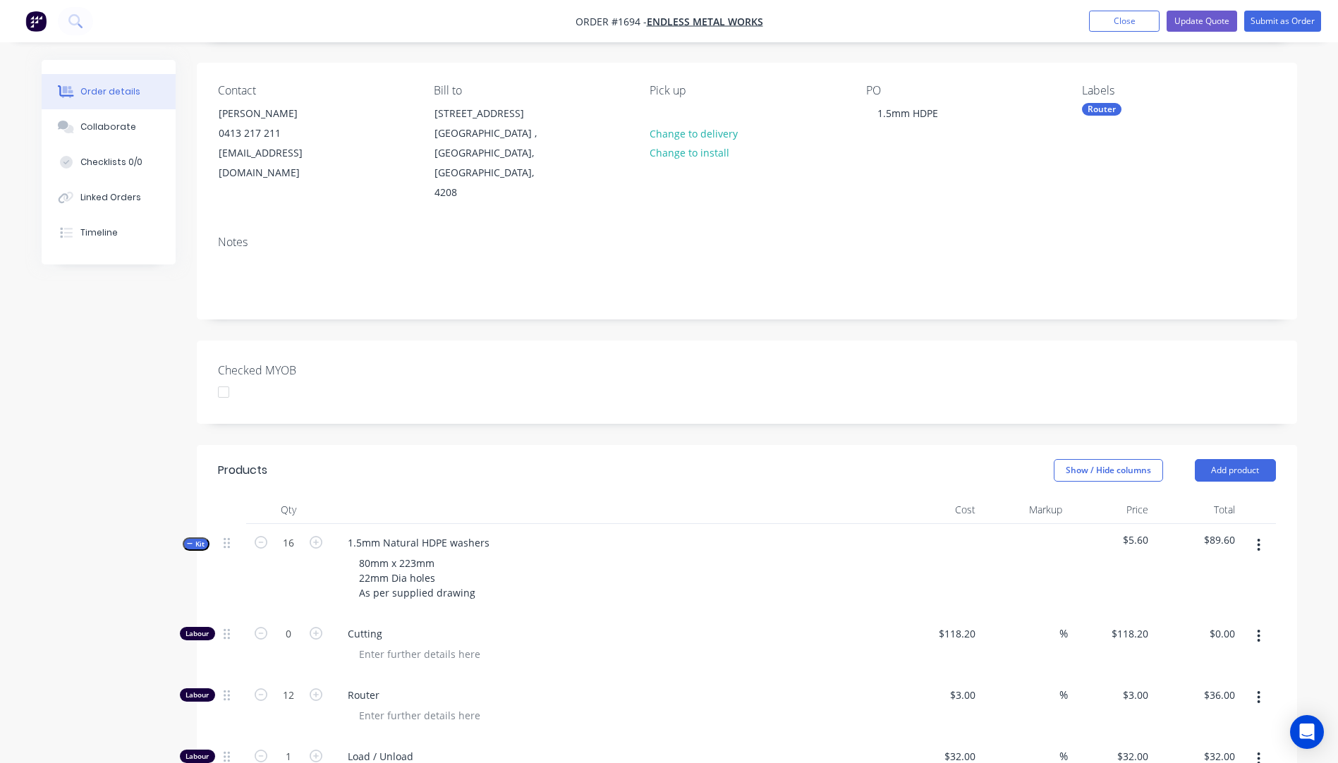
click at [620, 627] on div "Cutting" at bounding box center [613, 645] width 564 height 61
click at [1198, 22] on button "Update Quote" at bounding box center [1202, 21] width 71 height 21
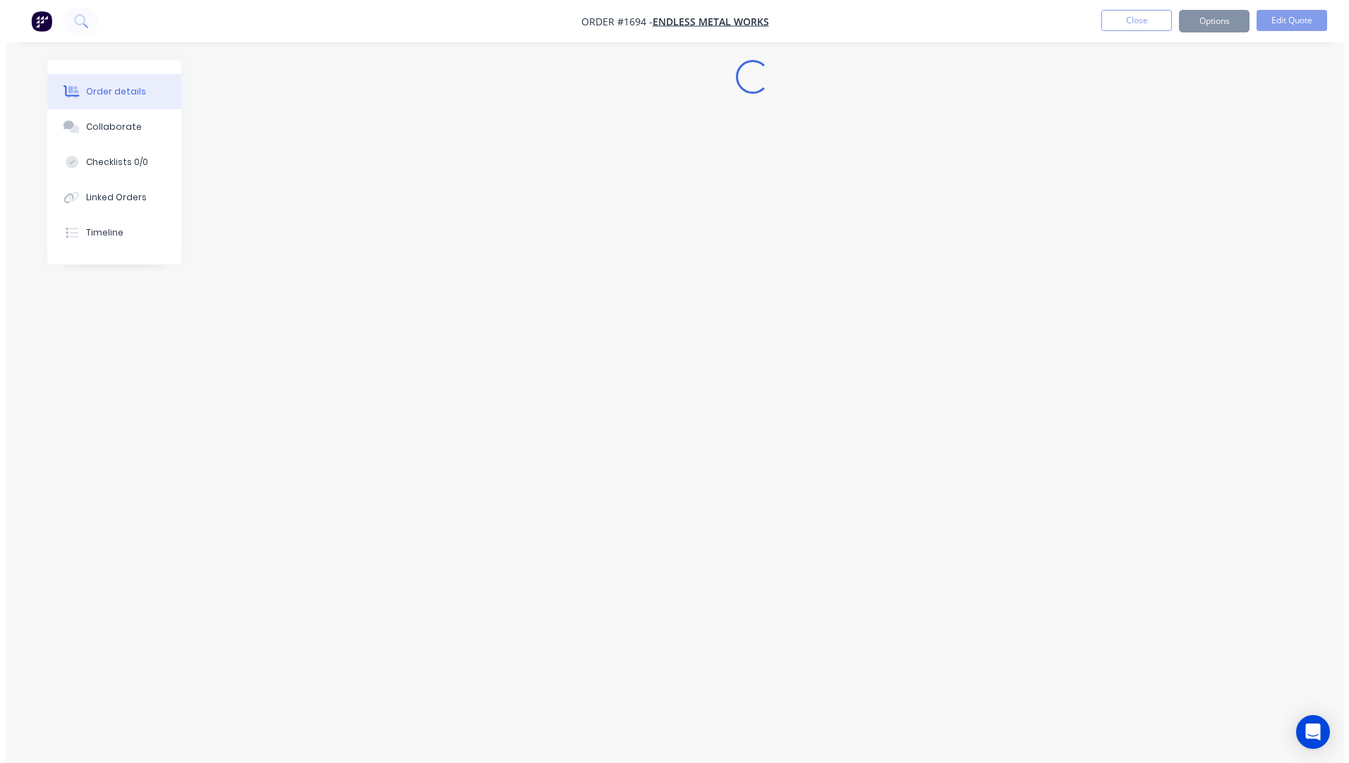
scroll to position [0, 0]
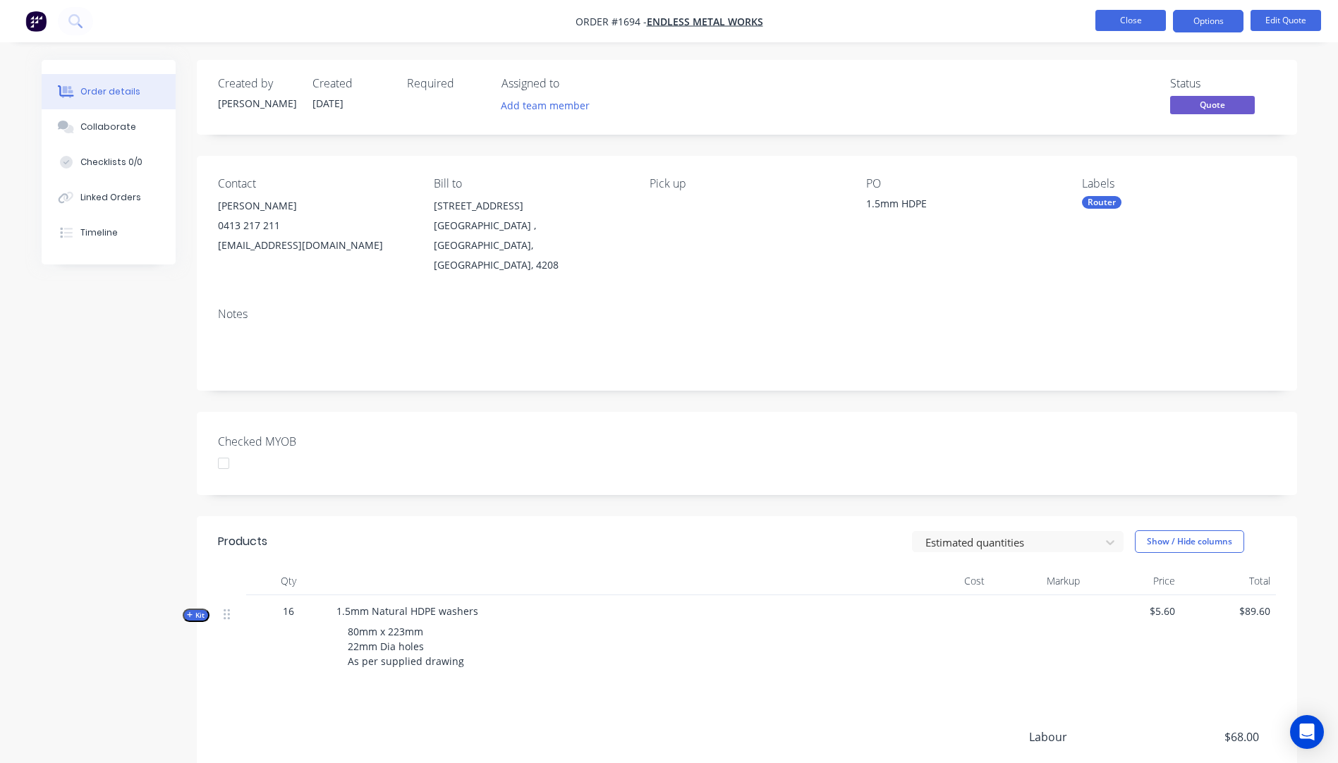
click at [1125, 25] on button "Close" at bounding box center [1131, 20] width 71 height 21
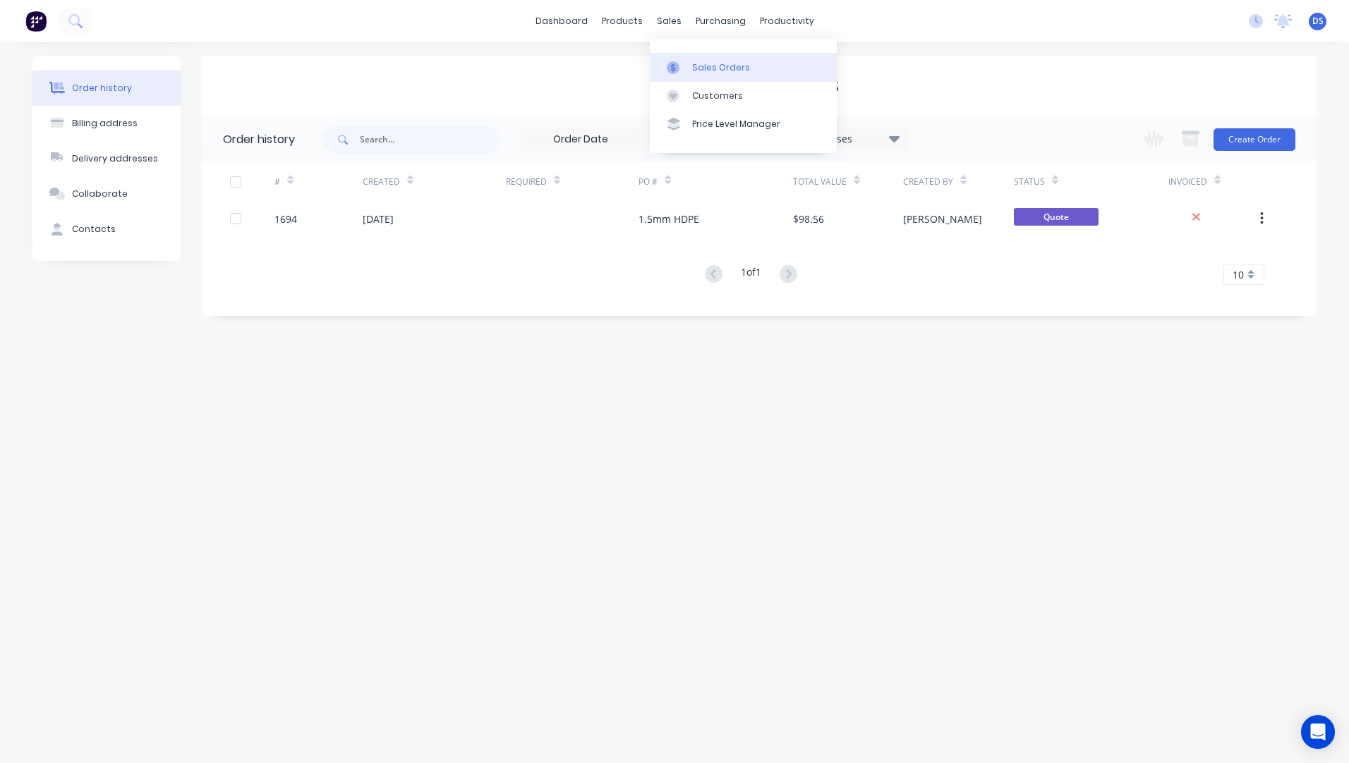
click at [702, 66] on div "Sales Orders" at bounding box center [721, 67] width 58 height 13
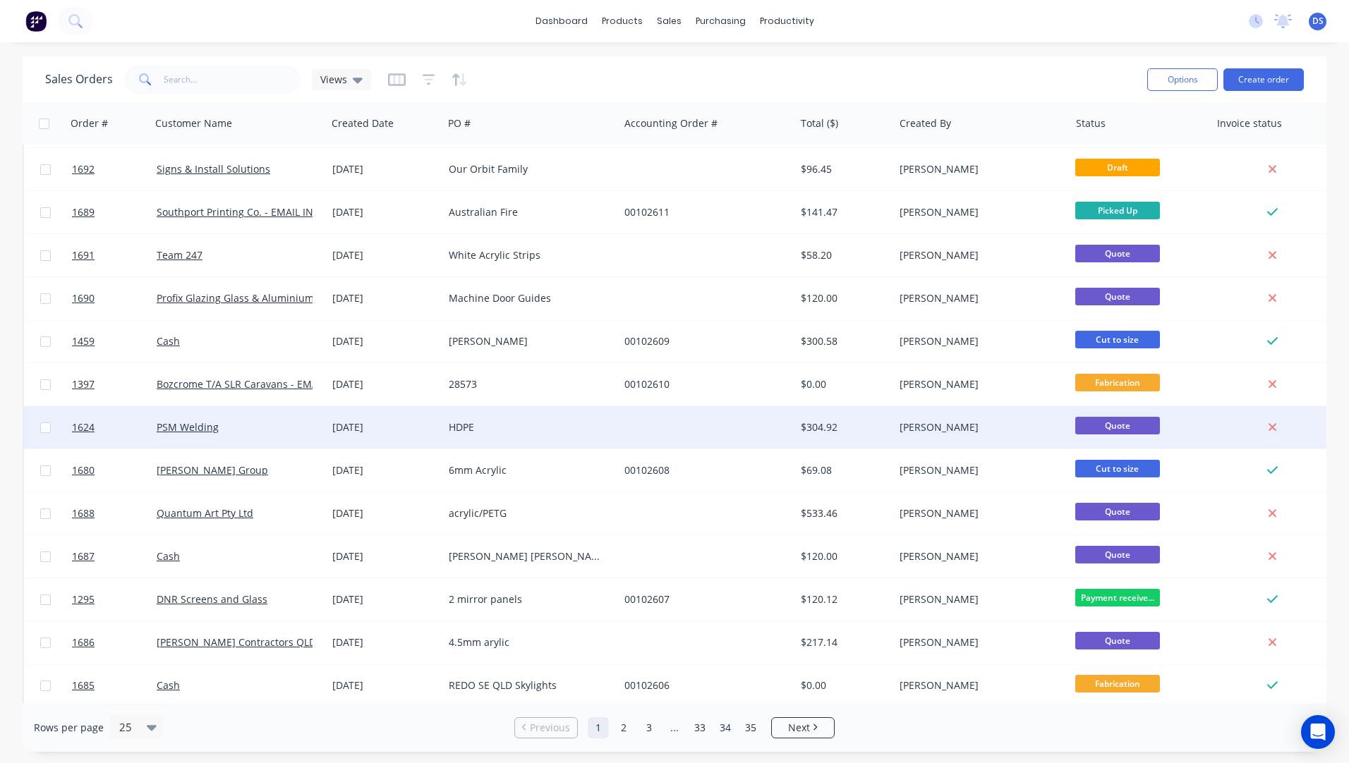
scroll to position [141, 0]
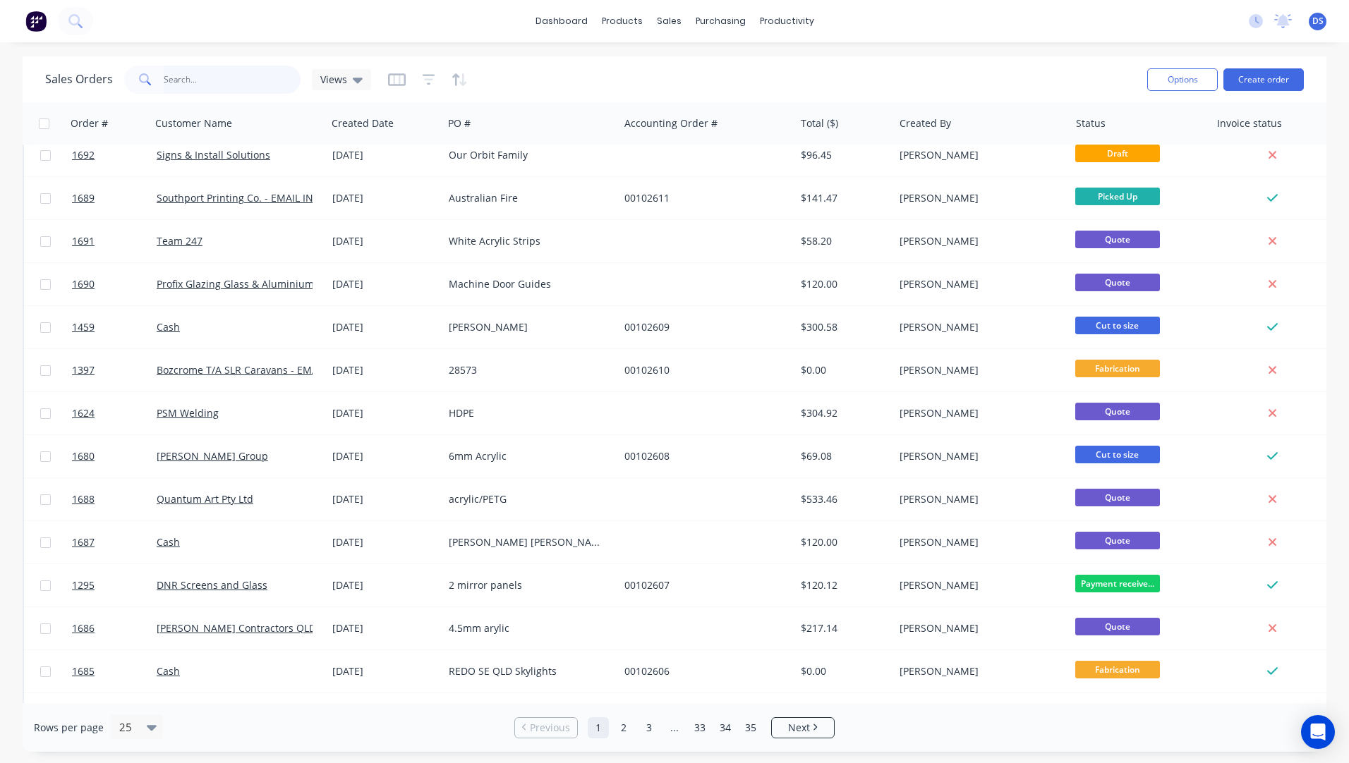
click at [205, 83] on input "text" at bounding box center [233, 80] width 138 height 28
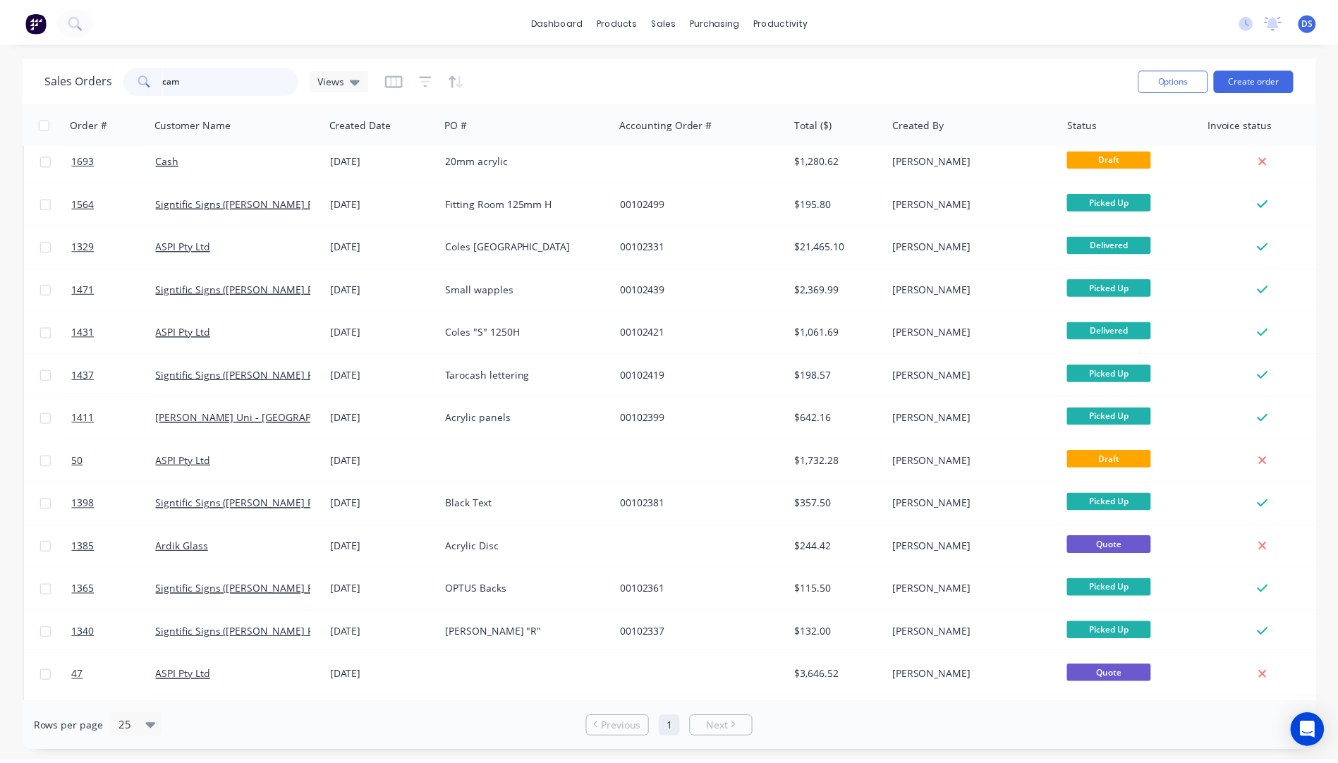
scroll to position [0, 0]
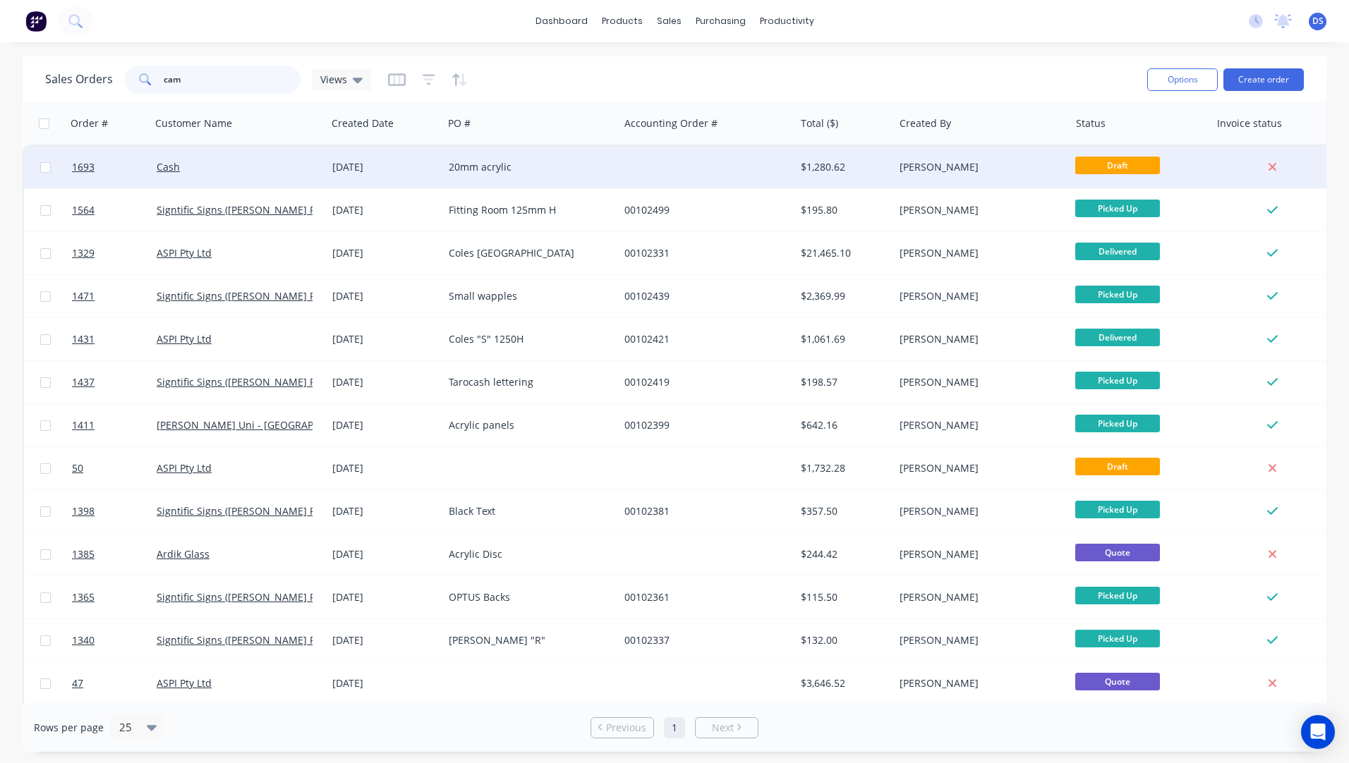
type input "cam"
click at [485, 172] on div "20mm acrylic" at bounding box center [527, 167] width 157 height 14
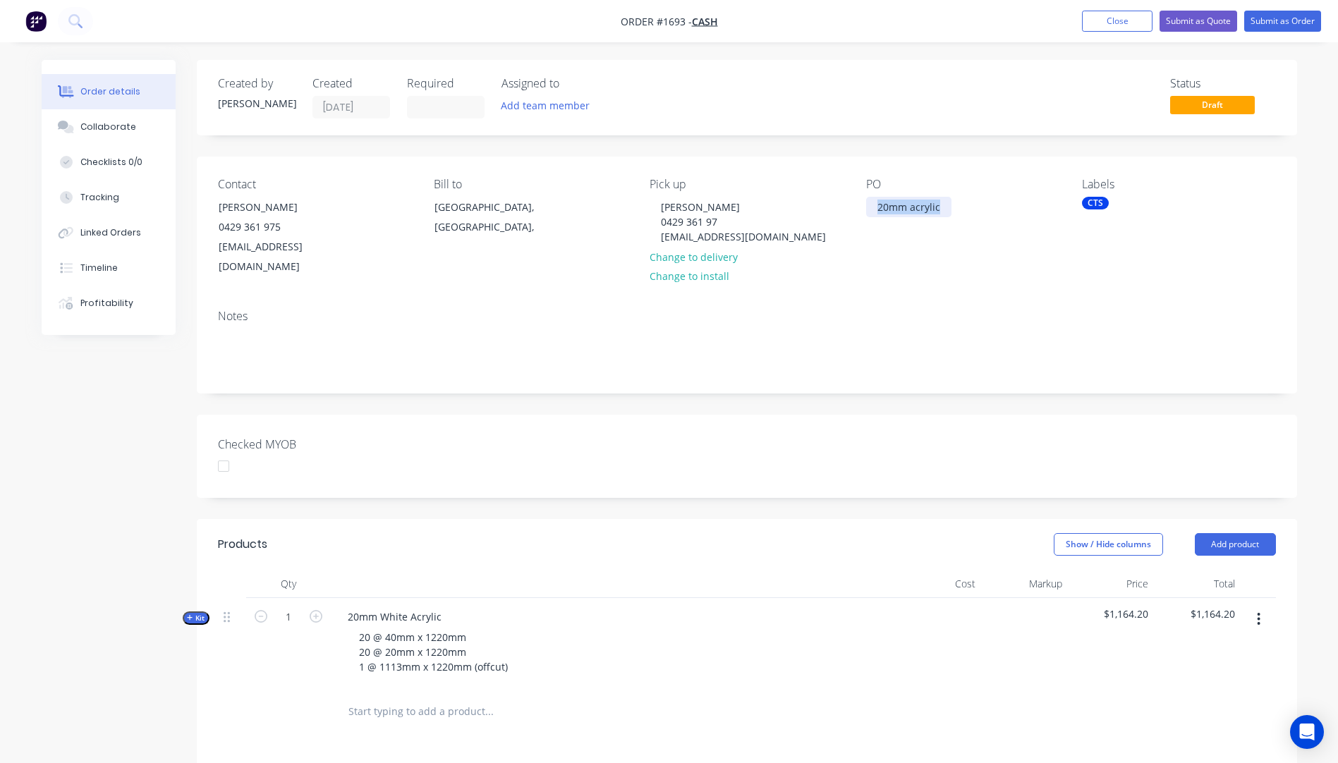
drag, startPoint x: 944, startPoint y: 210, endPoint x: 871, endPoint y: 214, distance: 72.8
click at [871, 214] on div "20mm acrylic" at bounding box center [908, 207] width 85 height 20
click at [877, 223] on div "PO Cameron Marshall" at bounding box center [962, 227] width 193 height 99
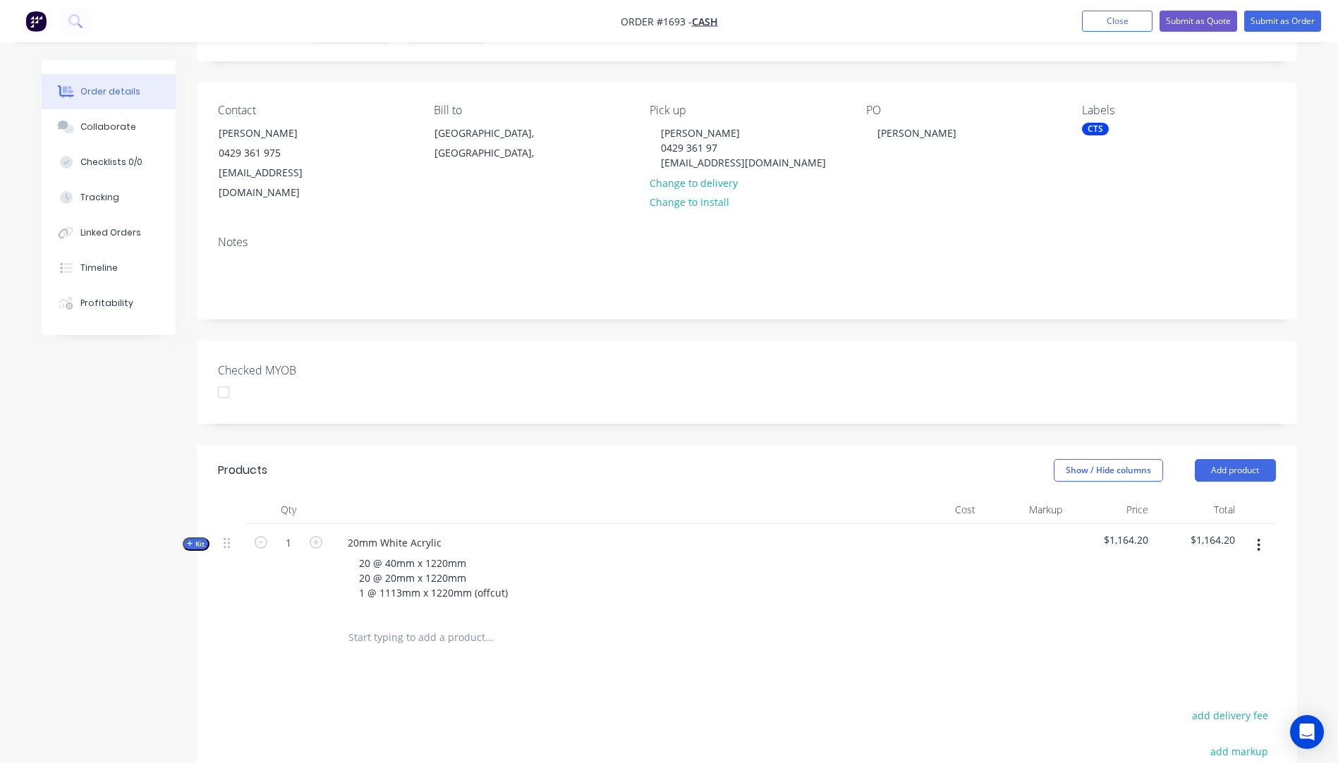
scroll to position [212, 0]
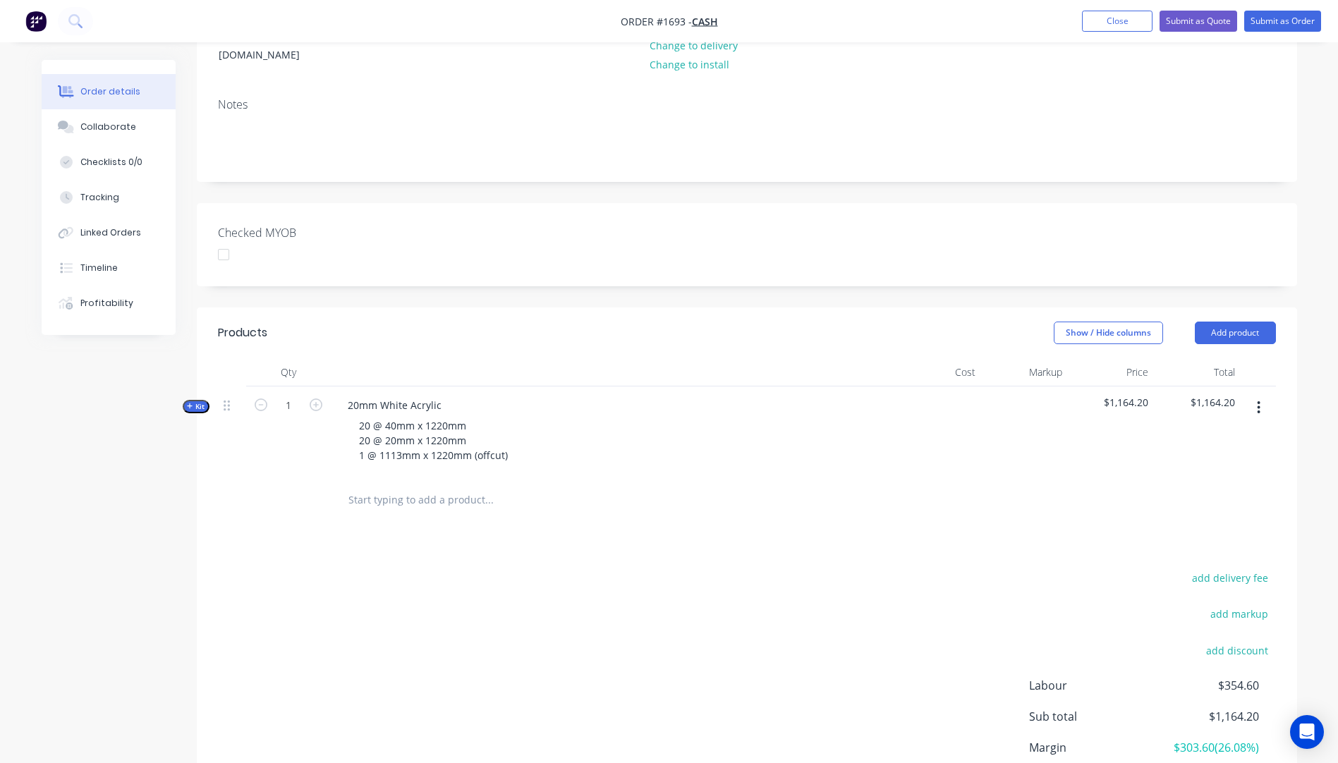
click at [191, 403] on icon "button" at bounding box center [190, 406] width 6 height 7
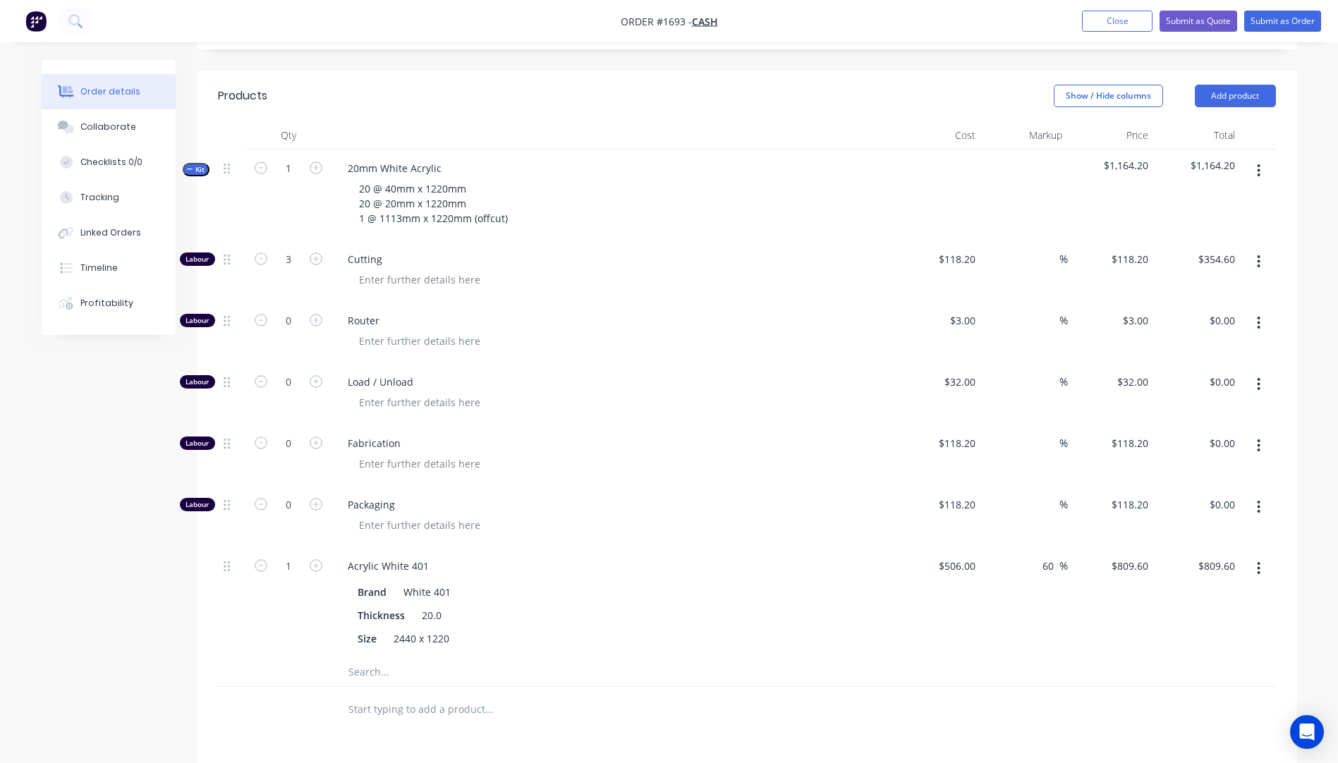
scroll to position [494, 0]
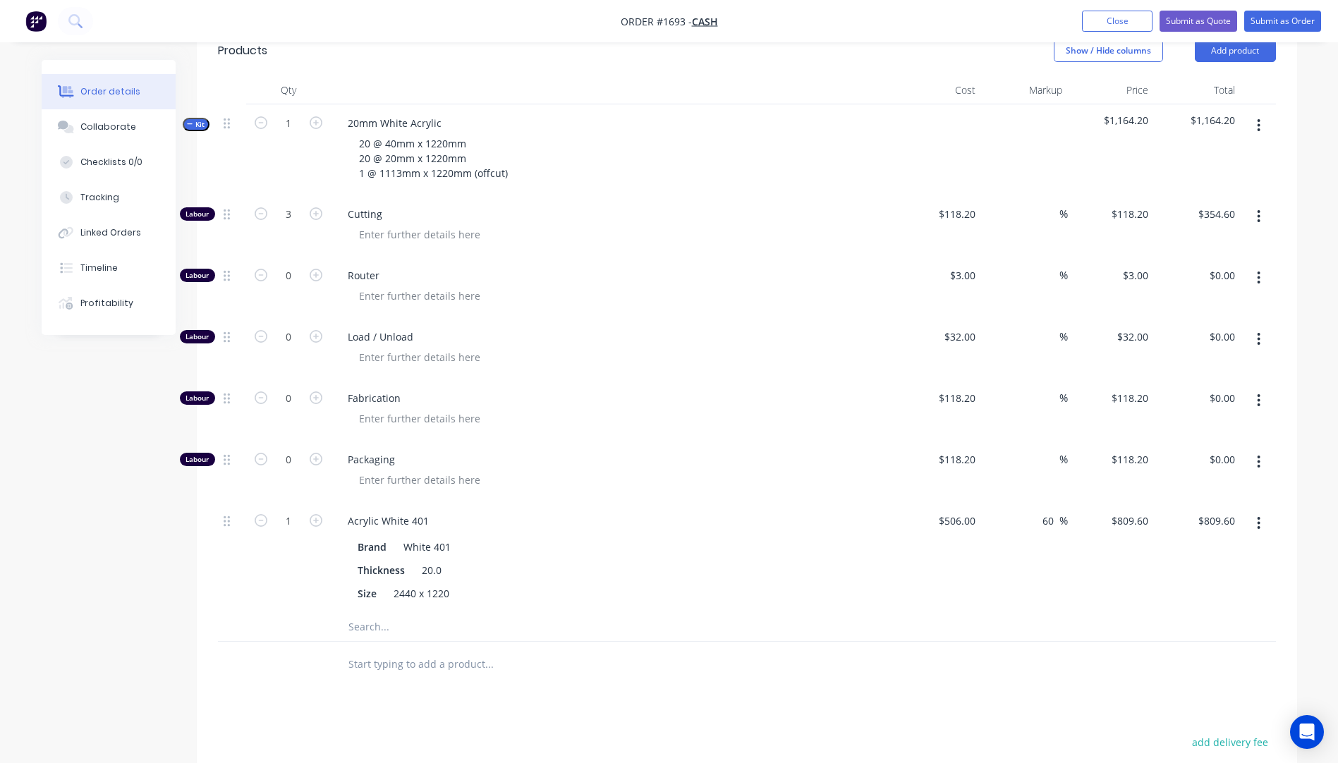
click at [1263, 265] on button "button" at bounding box center [1258, 277] width 33 height 25
click at [1187, 361] on div "Delete" at bounding box center [1209, 371] width 109 height 20
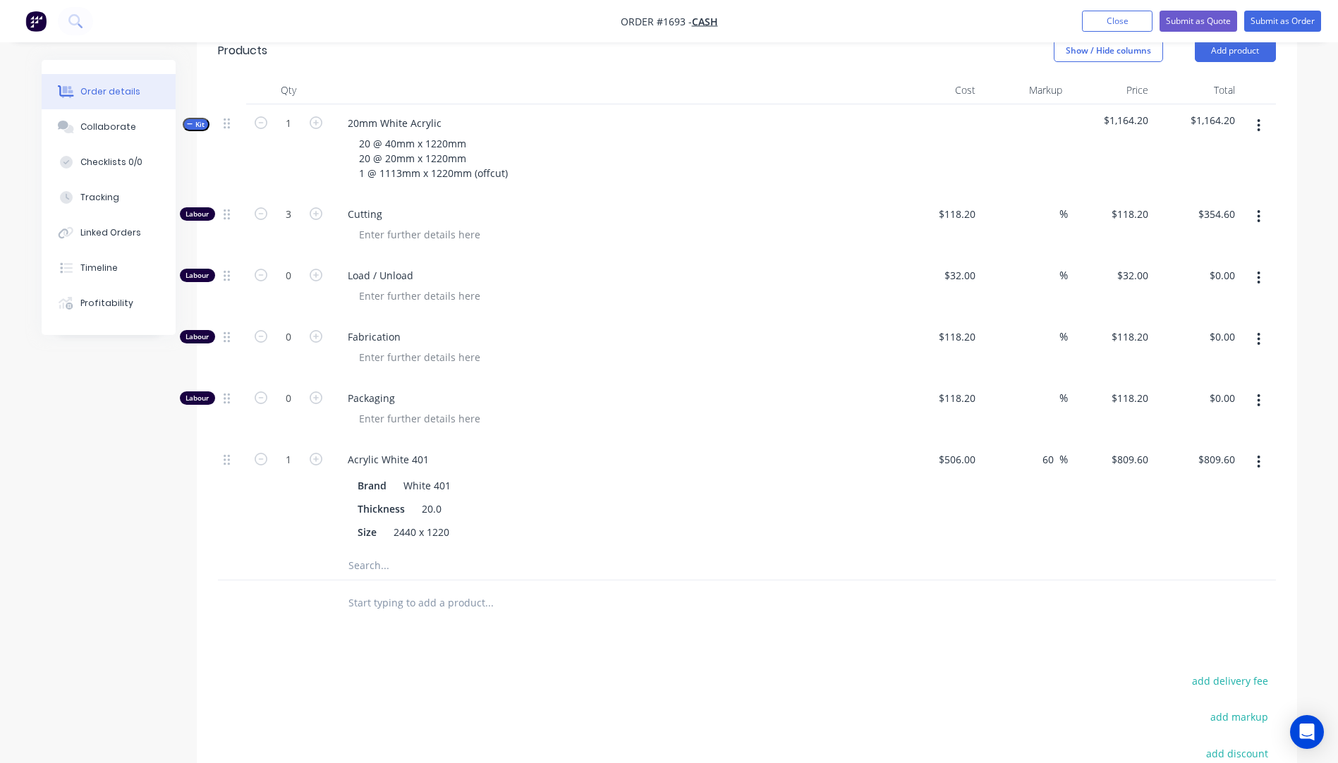
click at [1256, 265] on button "button" at bounding box center [1258, 277] width 33 height 25
click at [1210, 363] on button "Delete" at bounding box center [1209, 371] width 134 height 28
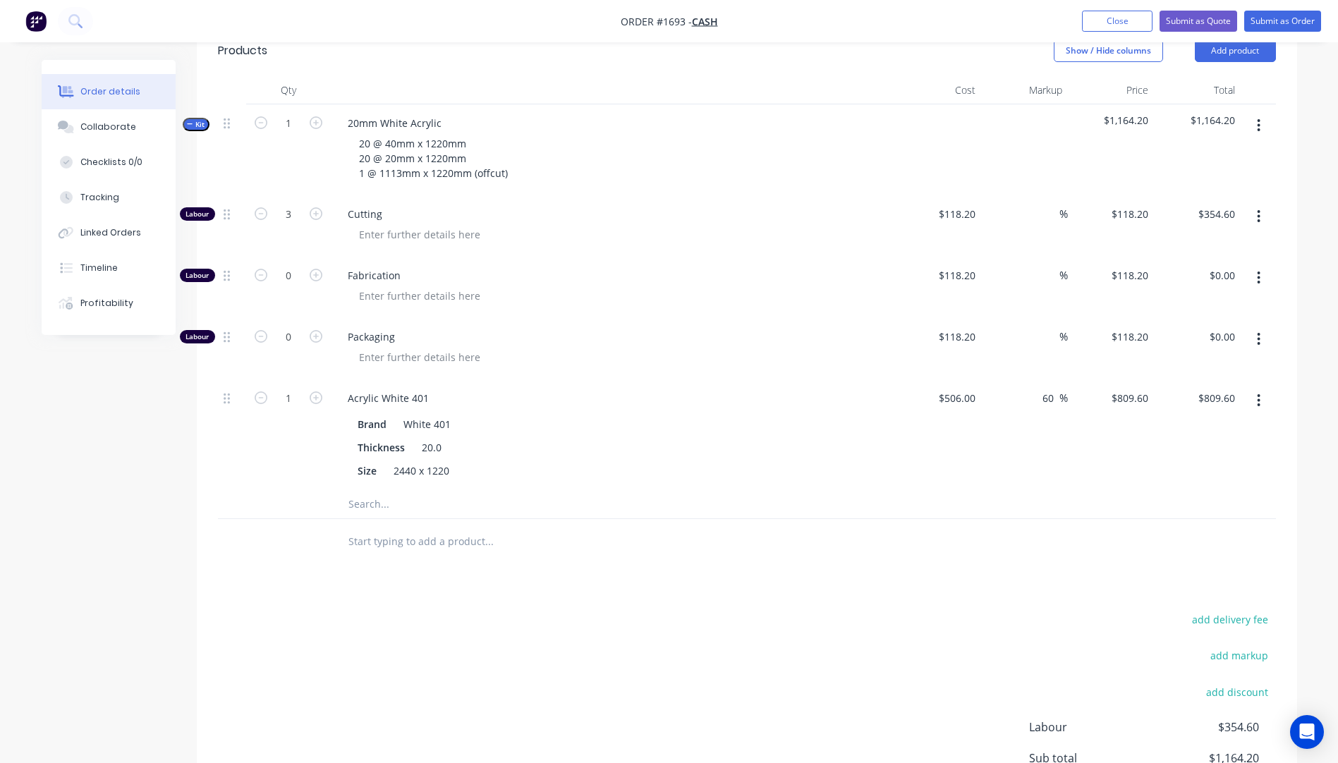
click at [1260, 272] on icon "button" at bounding box center [1259, 278] width 3 height 13
click at [1195, 361] on div "Delete" at bounding box center [1209, 371] width 109 height 20
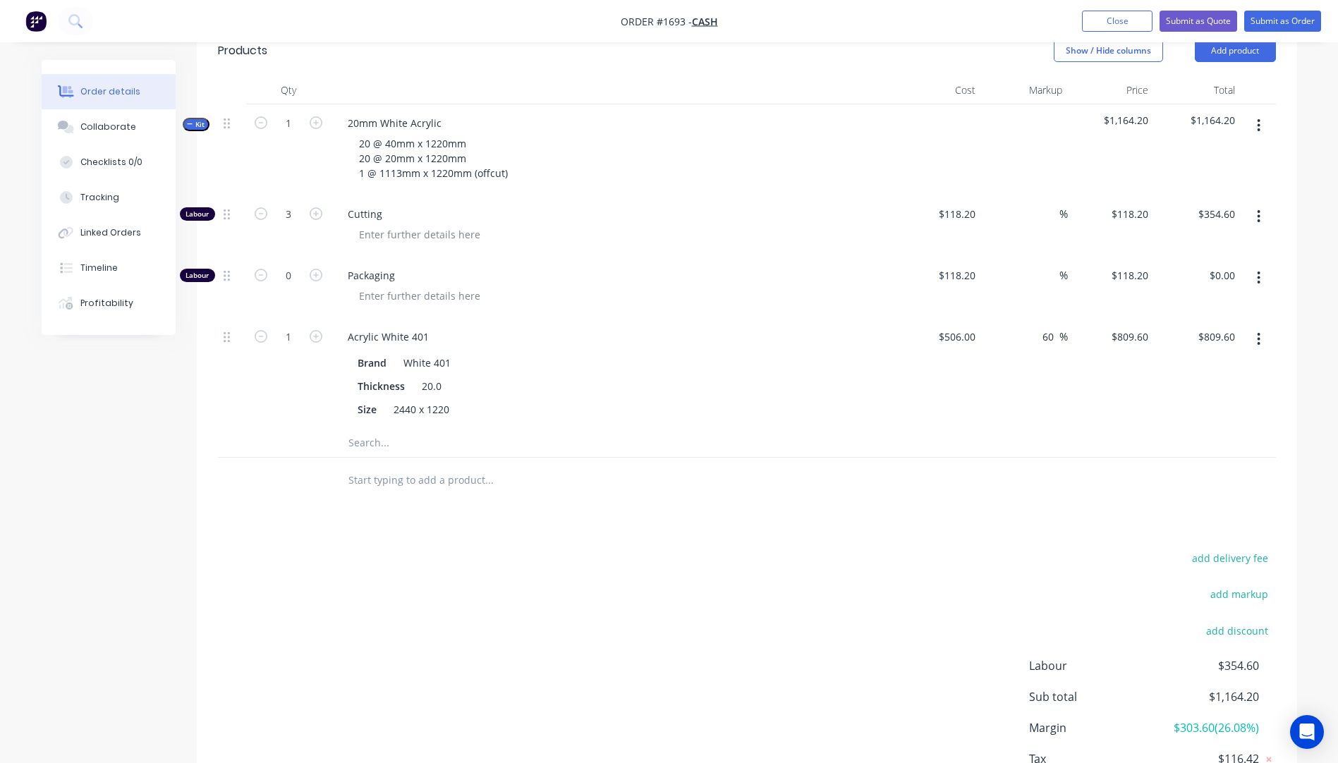
click at [1263, 265] on button "button" at bounding box center [1258, 277] width 33 height 25
click at [1196, 361] on div "Delete" at bounding box center [1209, 371] width 109 height 20
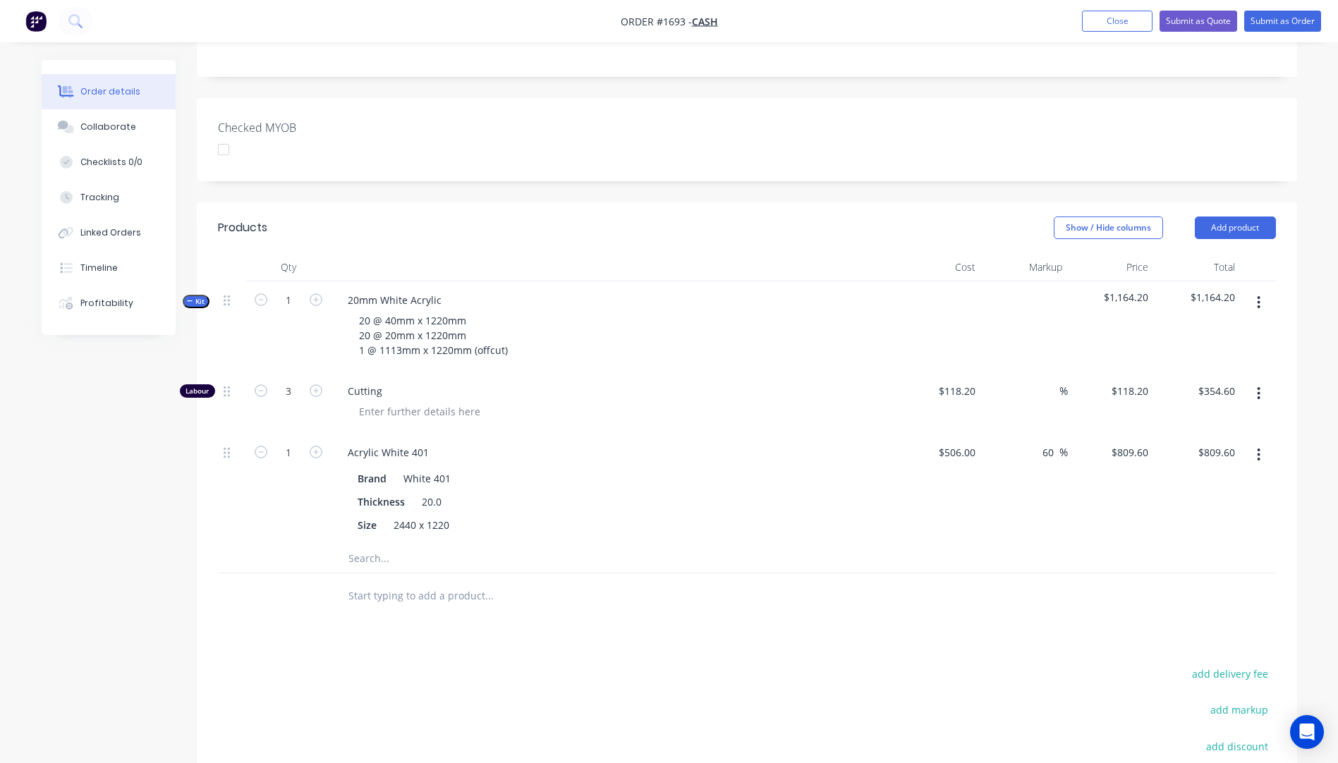
scroll to position [282, 0]
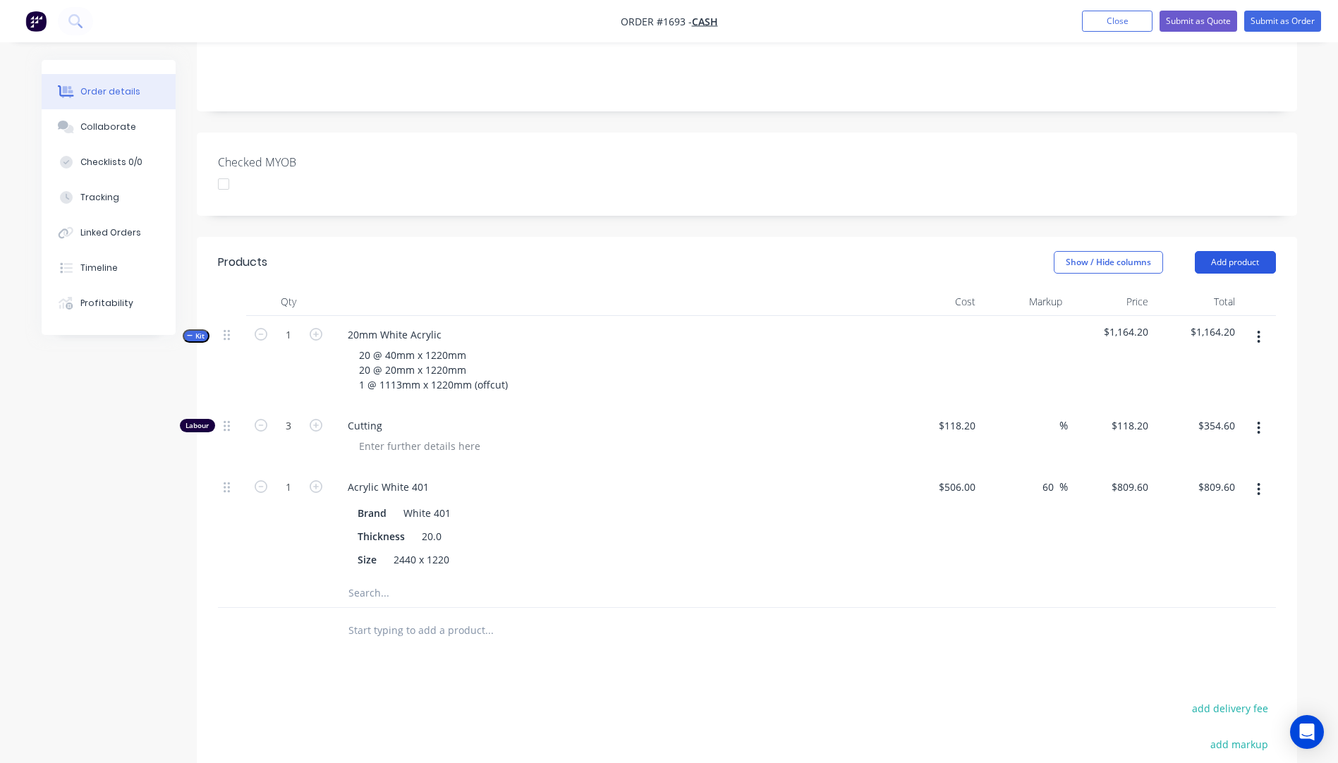
click at [1238, 251] on button "Add product" at bounding box center [1235, 262] width 81 height 23
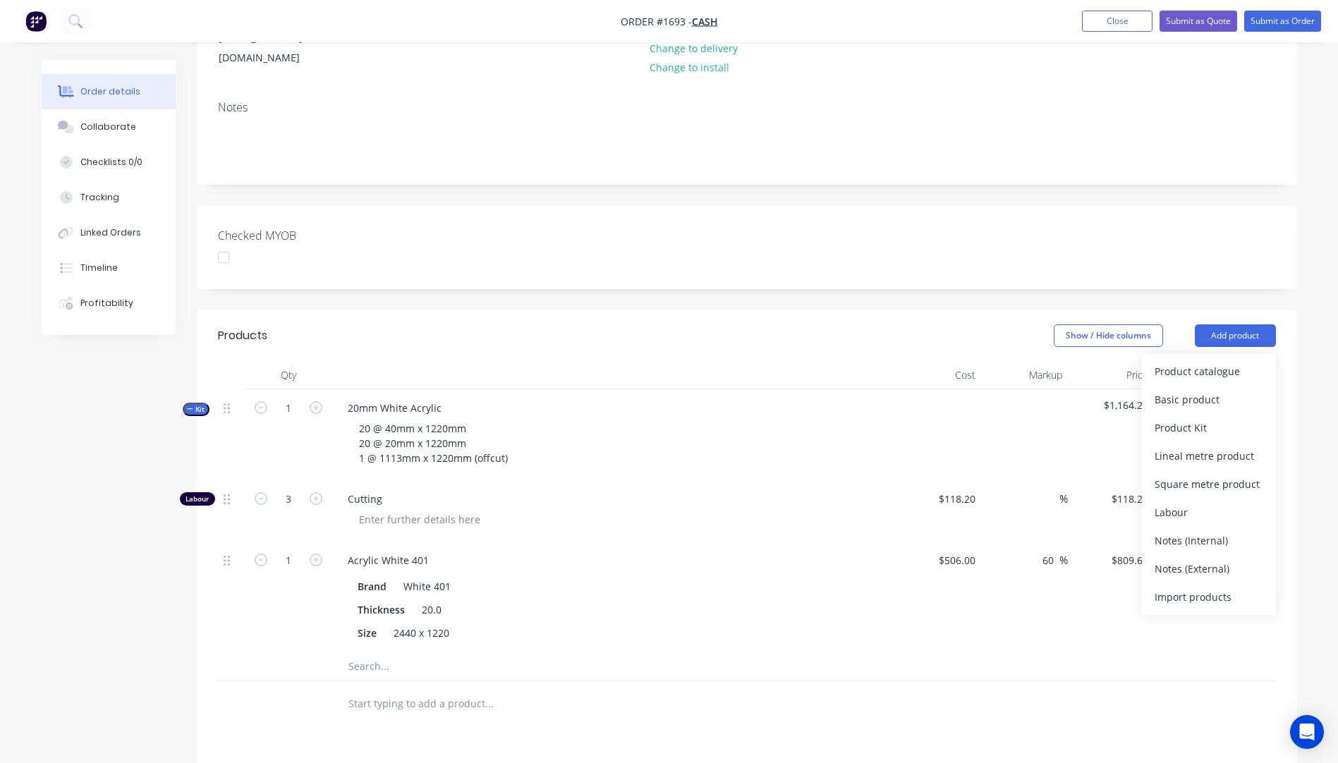
scroll to position [212, 0]
click at [1173, 358] on div "Product catalogue" at bounding box center [1209, 368] width 109 height 20
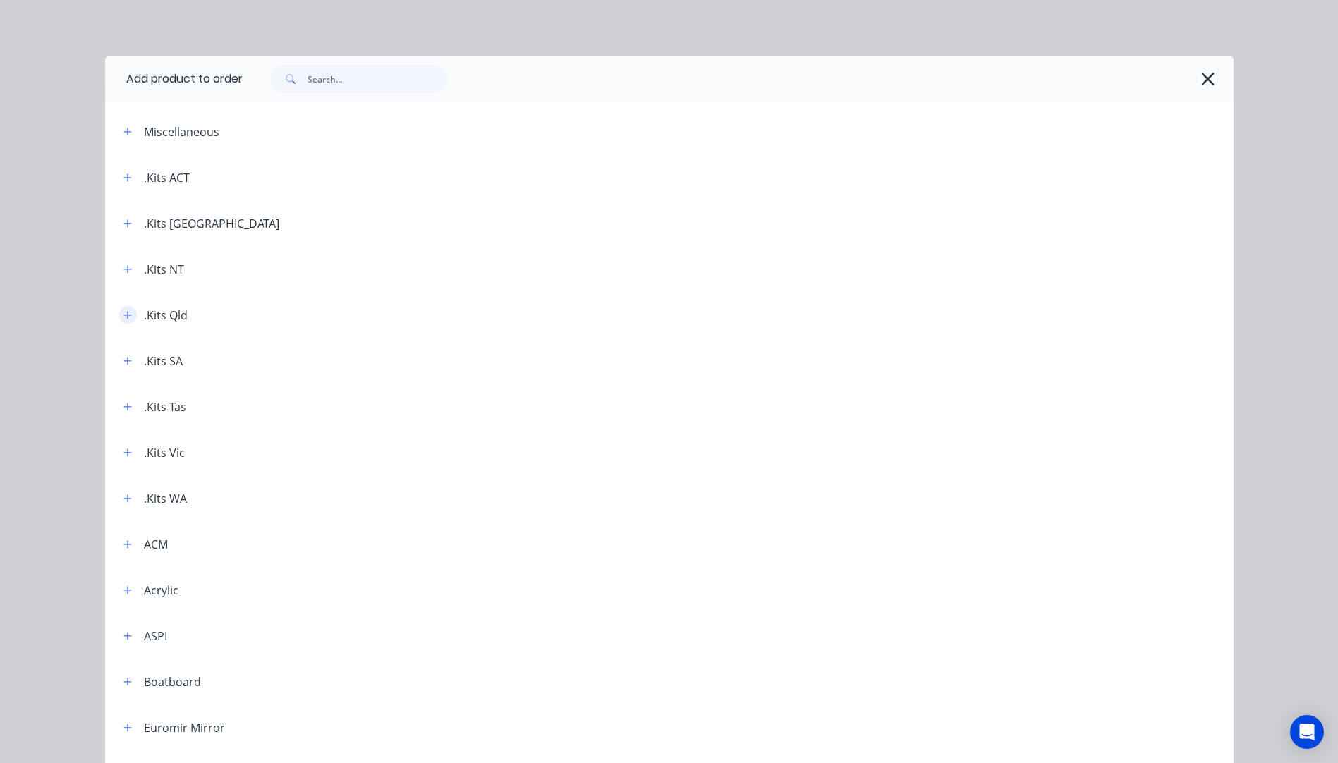
click at [120, 320] on button "button" at bounding box center [128, 315] width 18 height 18
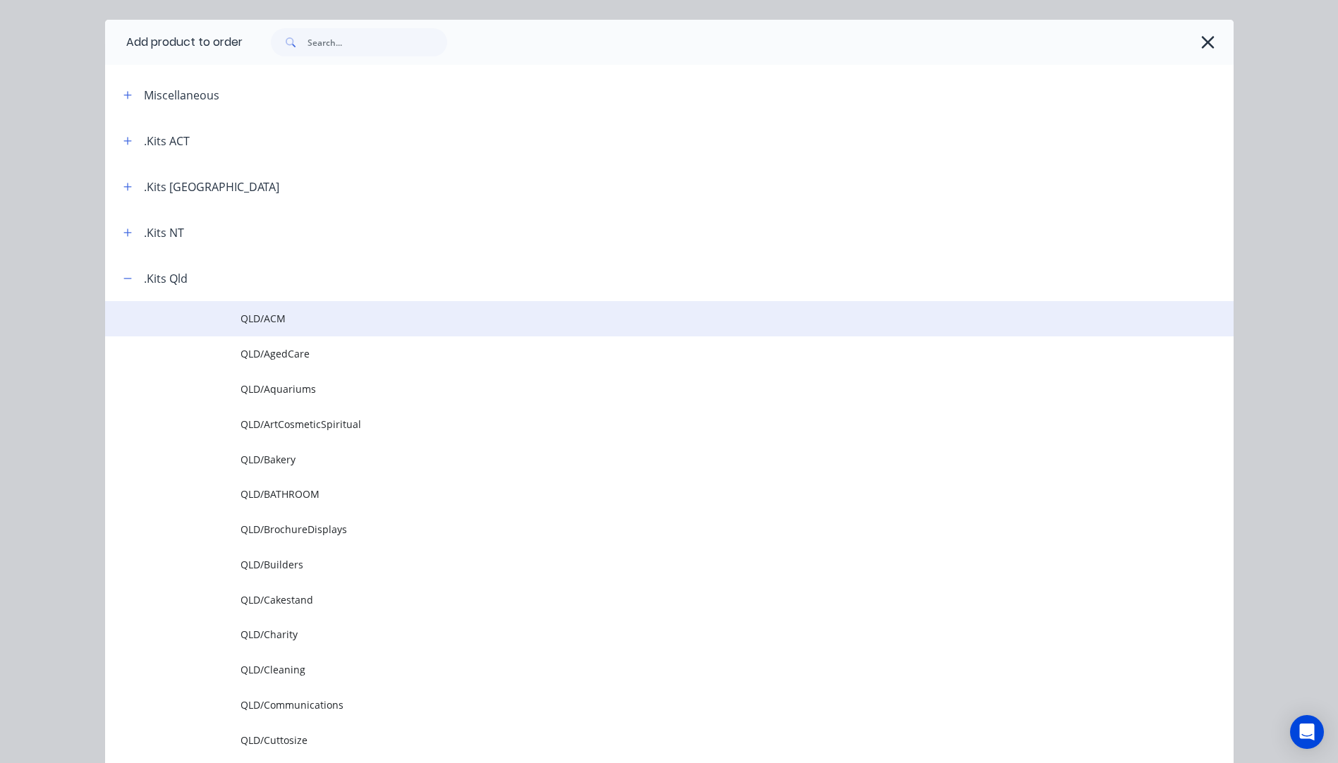
scroll to position [141, 0]
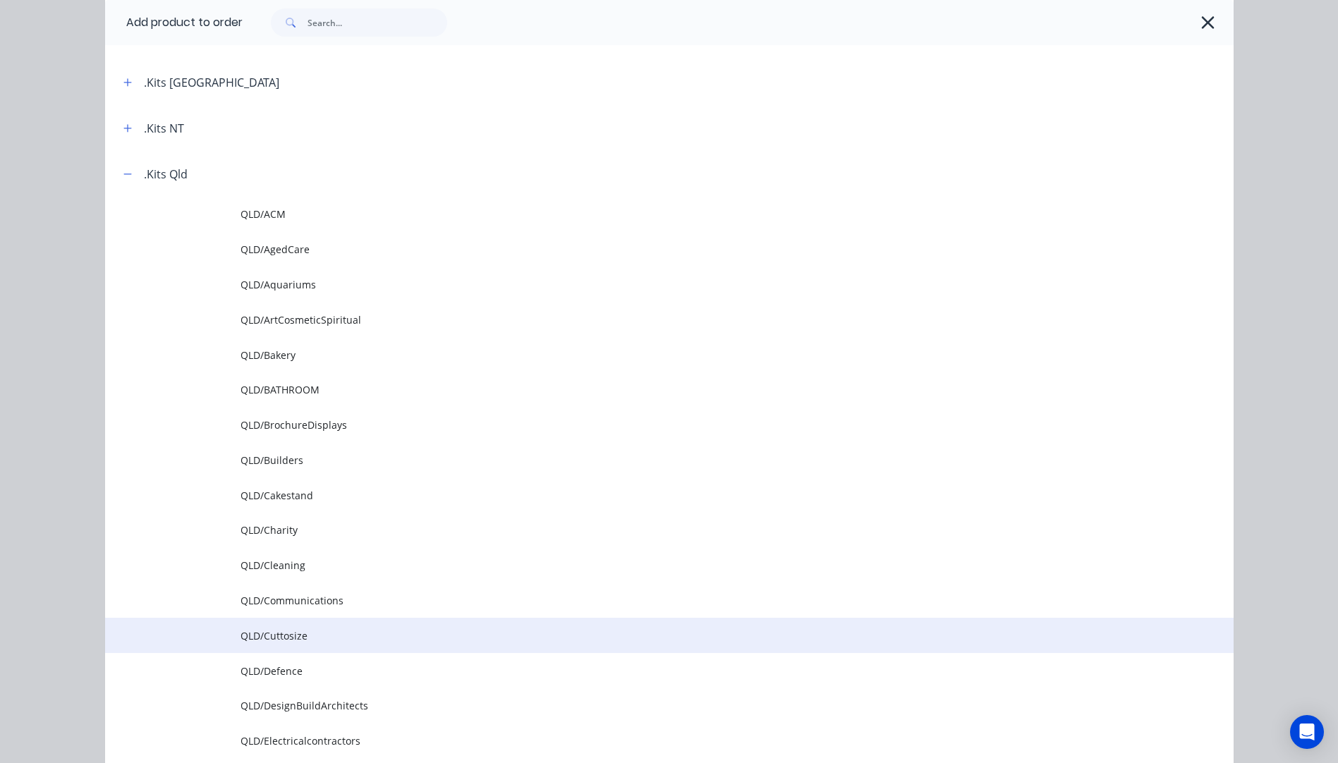
click at [267, 641] on span "QLD/Cuttosize" at bounding box center [638, 636] width 794 height 15
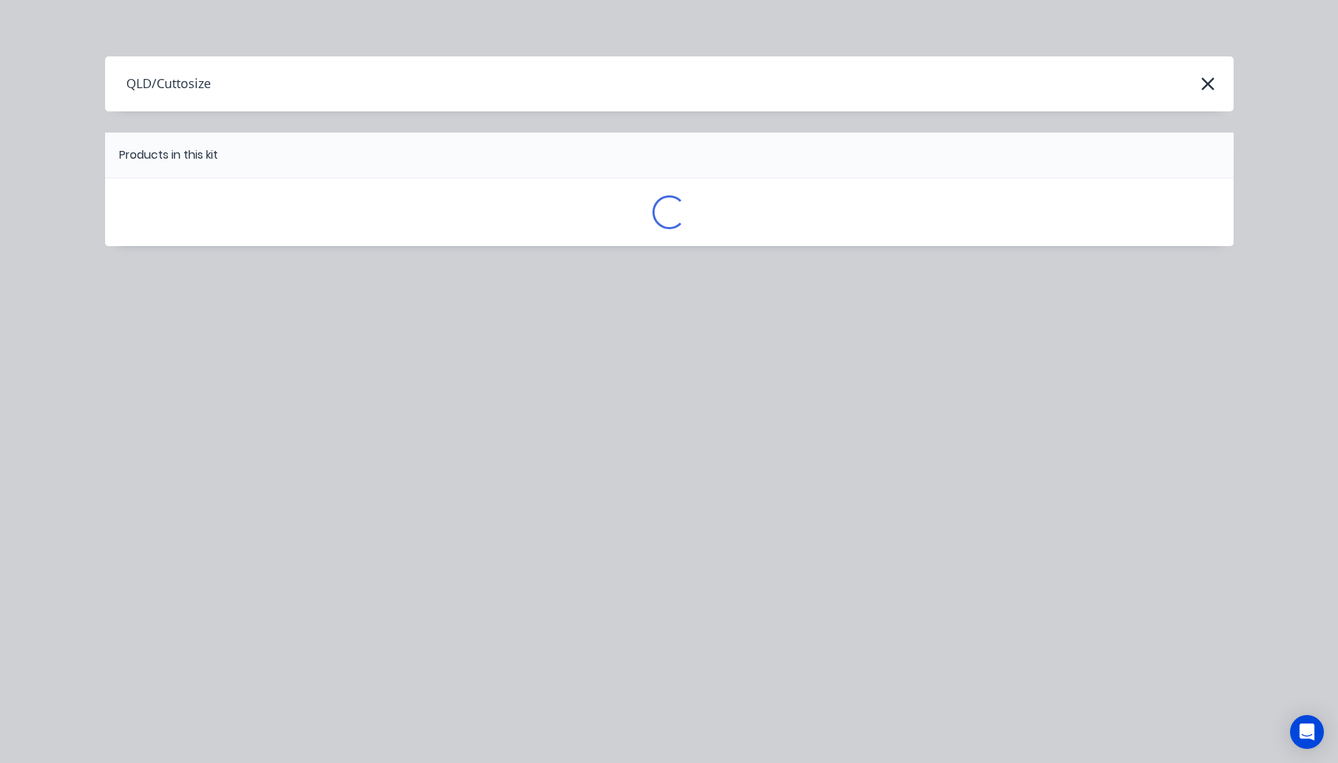
scroll to position [0, 0]
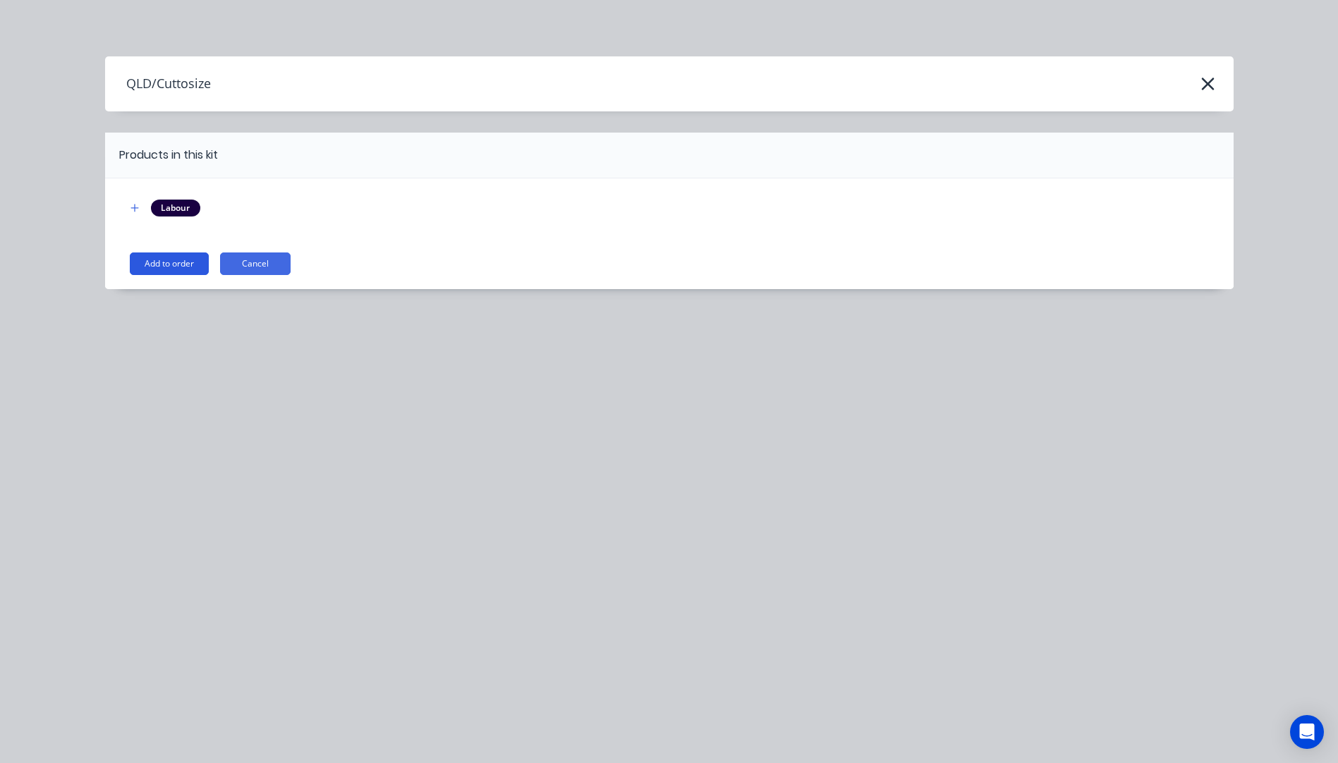
click at [171, 262] on button "Add to order" at bounding box center [169, 264] width 79 height 23
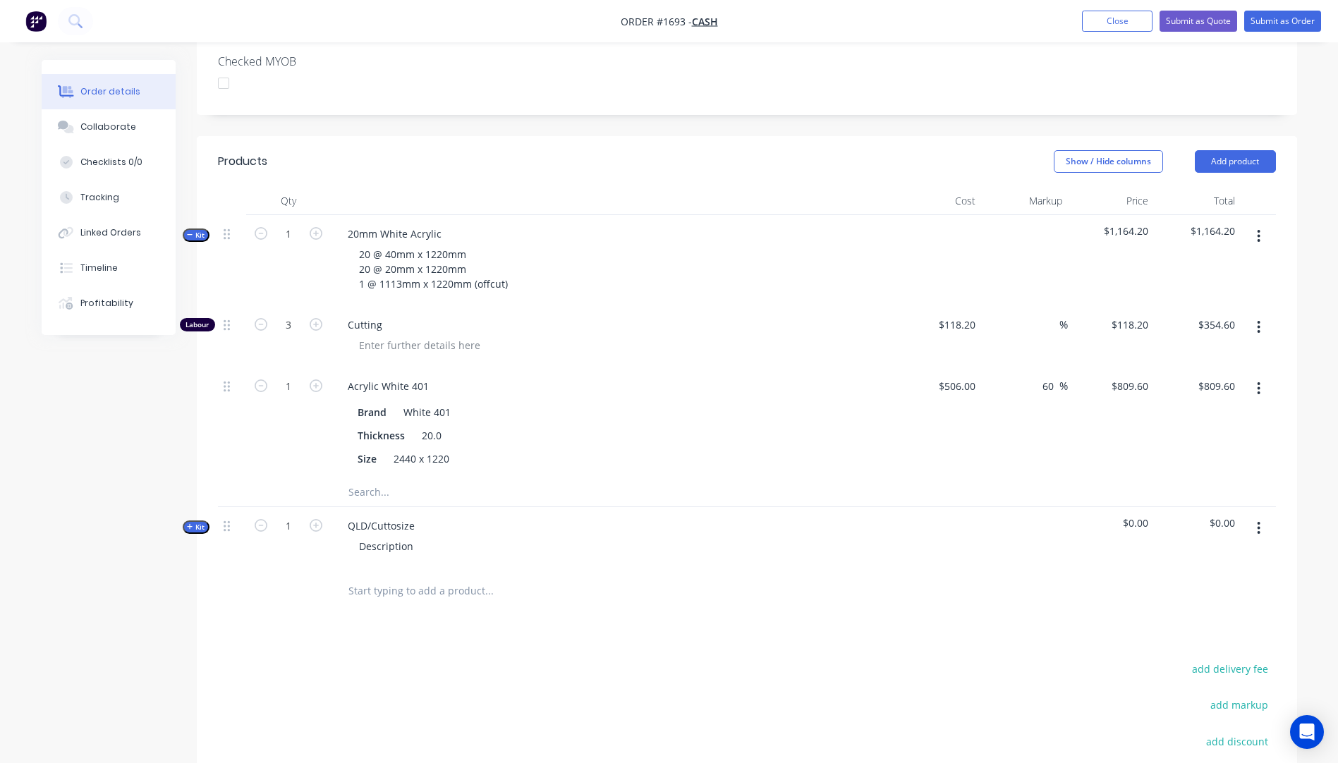
scroll to position [494, 0]
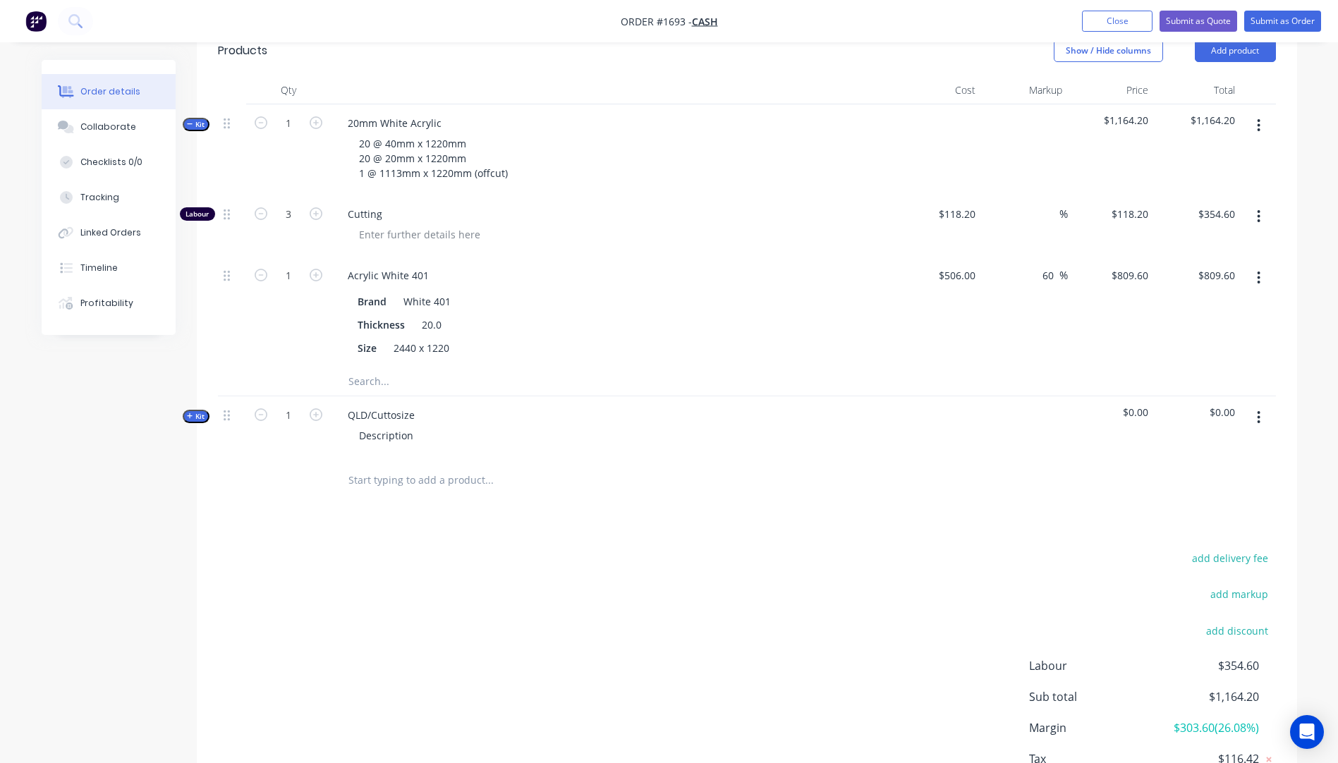
click at [187, 411] on span "Kit" at bounding box center [196, 416] width 18 height 11
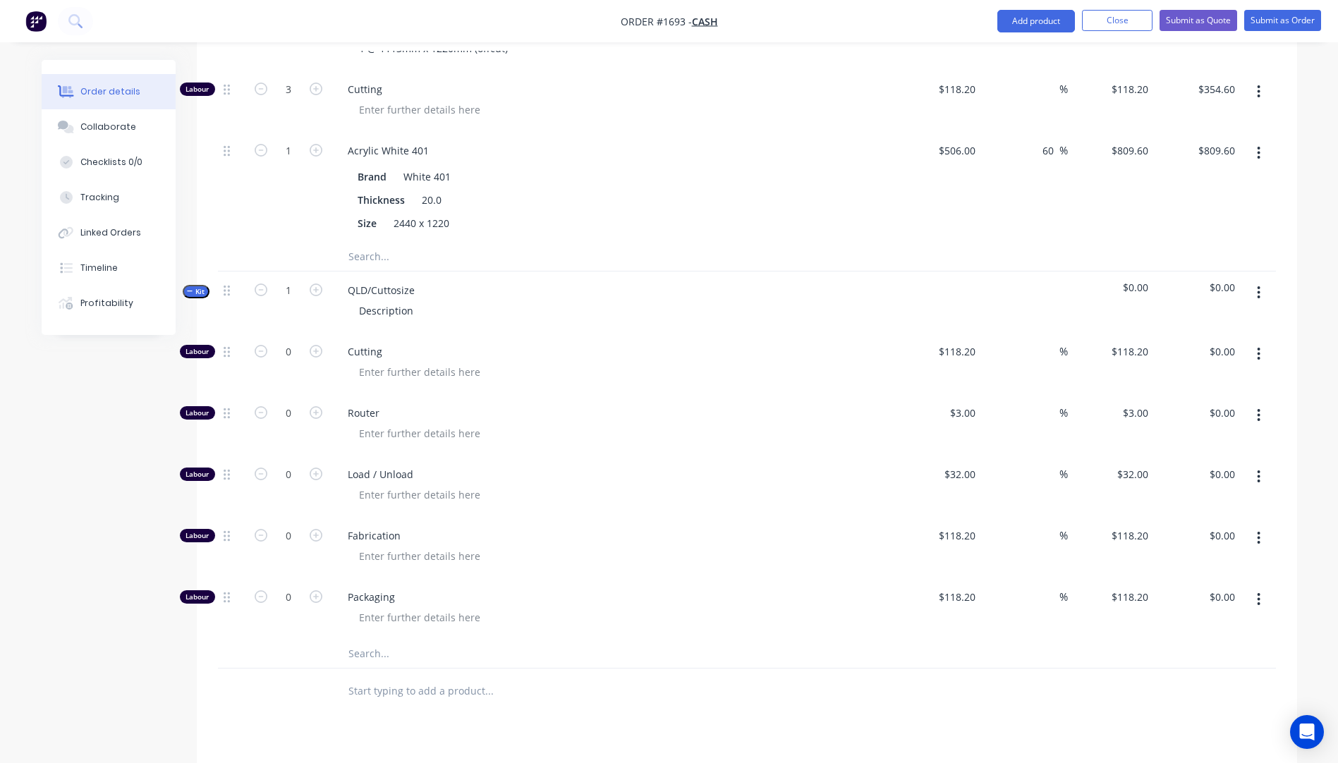
scroll to position [706, 0]
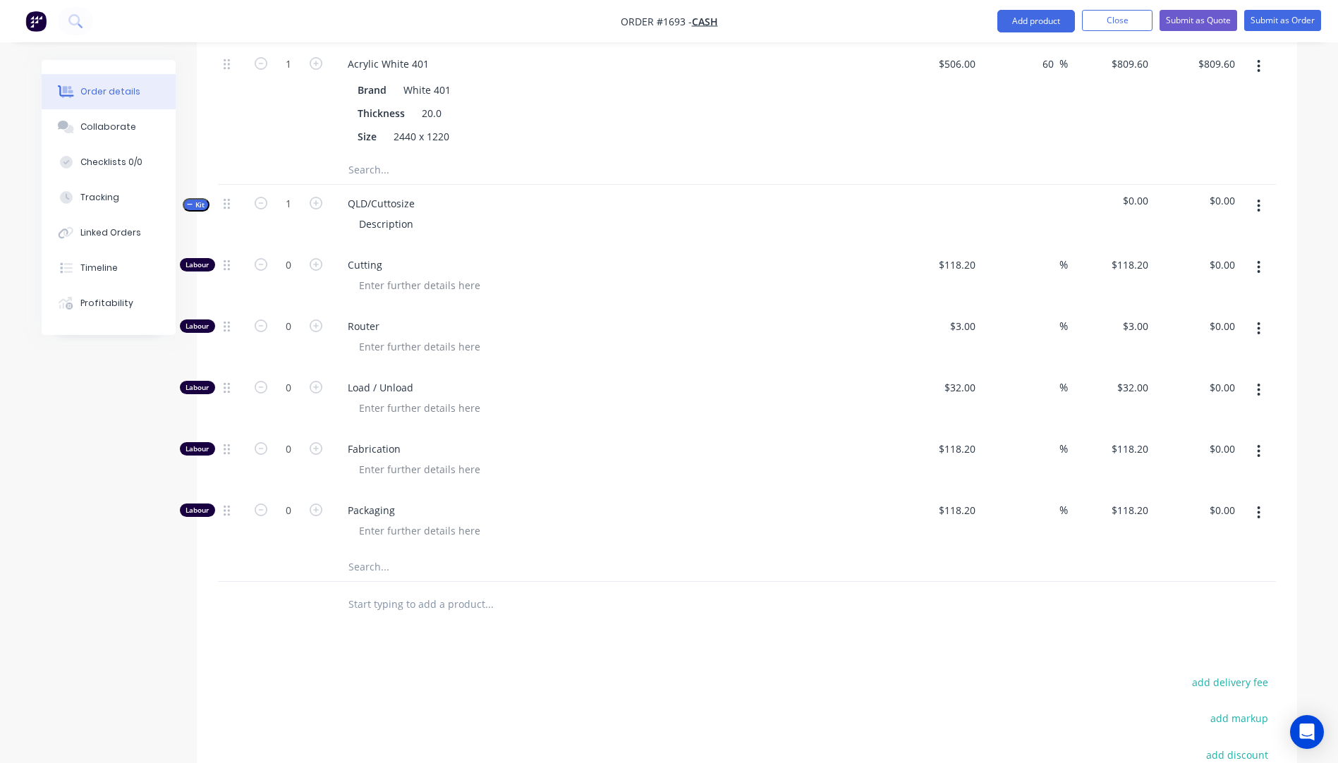
click at [372, 553] on input "text" at bounding box center [489, 567] width 282 height 28
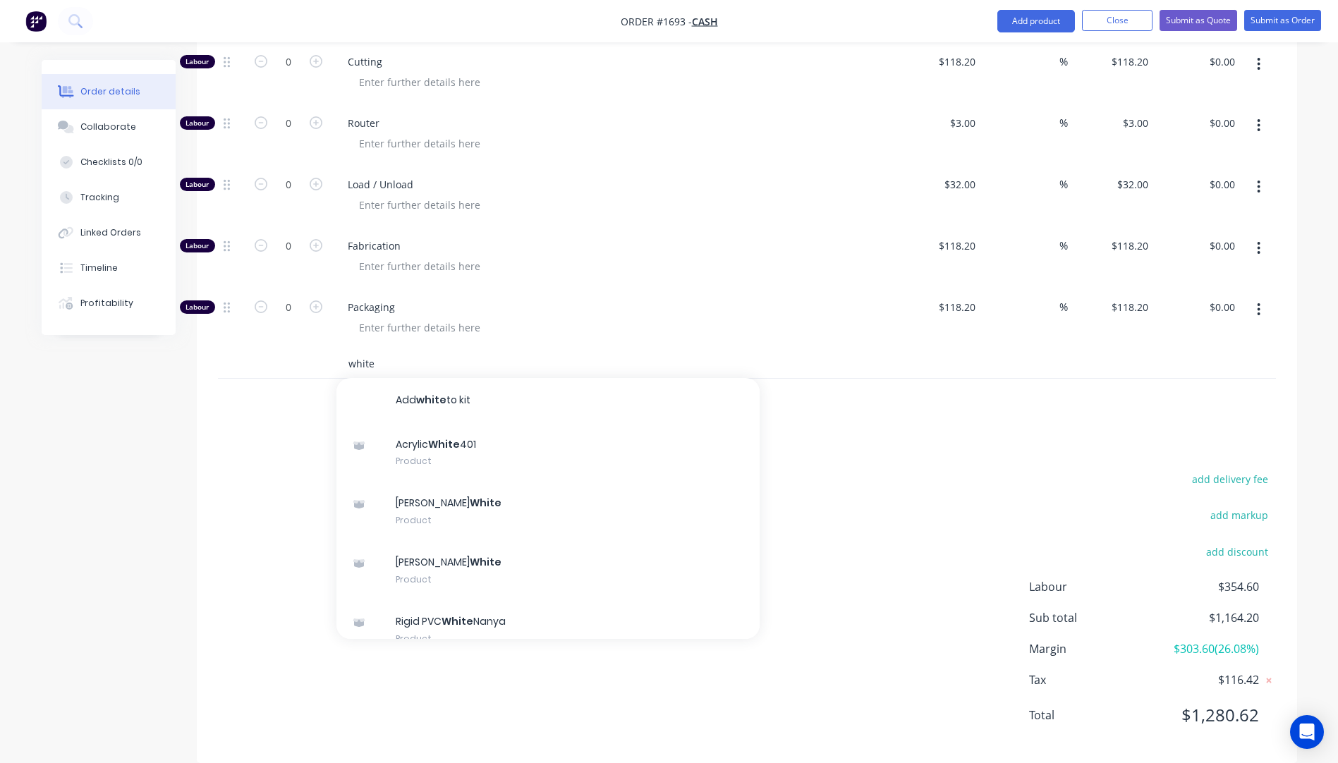
scroll to position [910, 0]
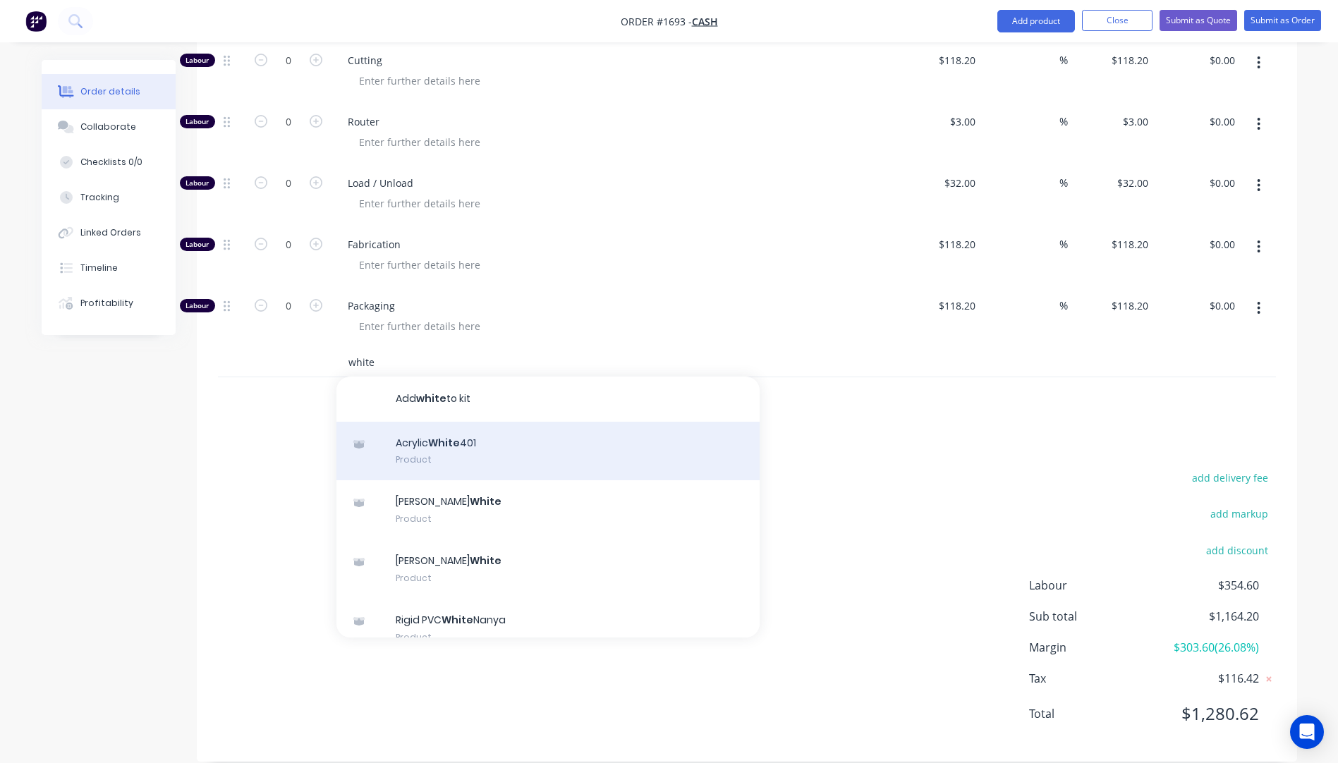
type input "white"
click at [447, 428] on div "Acrylic White 401 Product" at bounding box center [548, 451] width 423 height 59
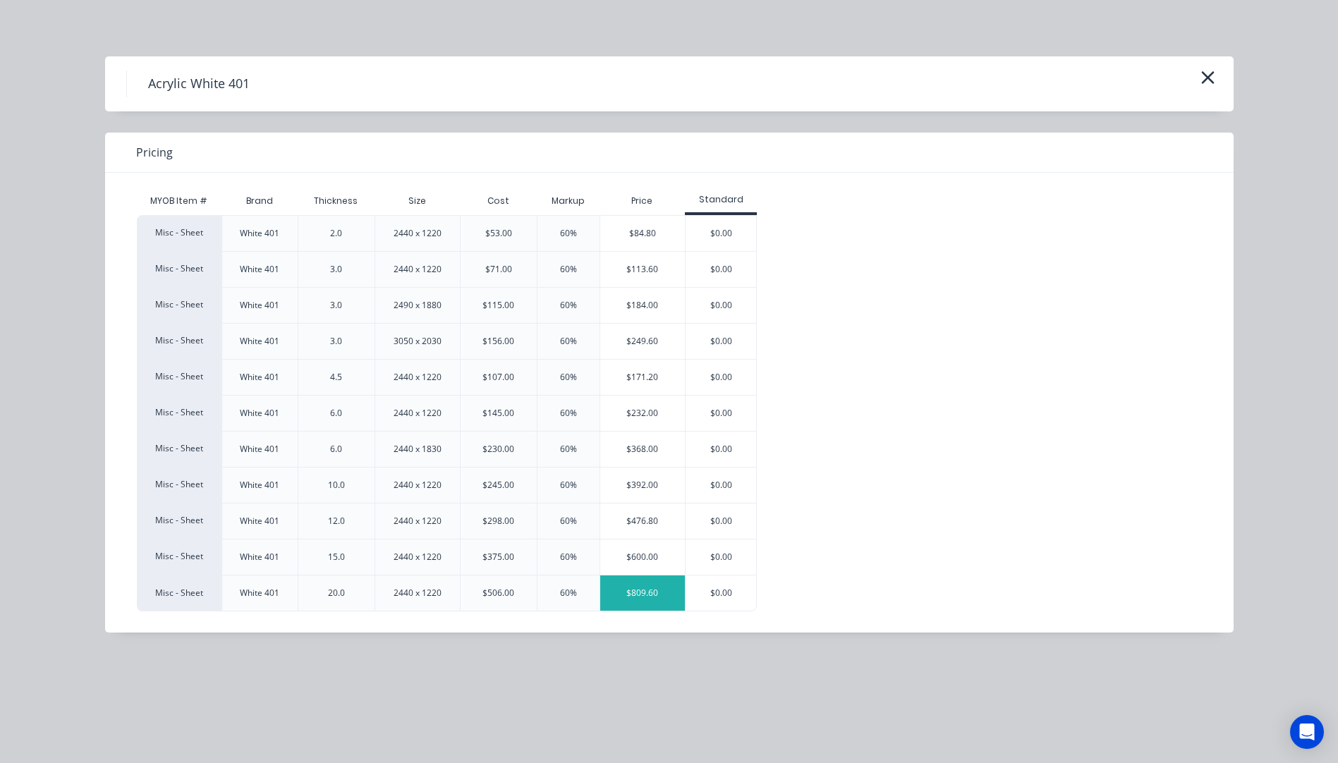
click at [631, 593] on div "$809.60" at bounding box center [642, 593] width 85 height 35
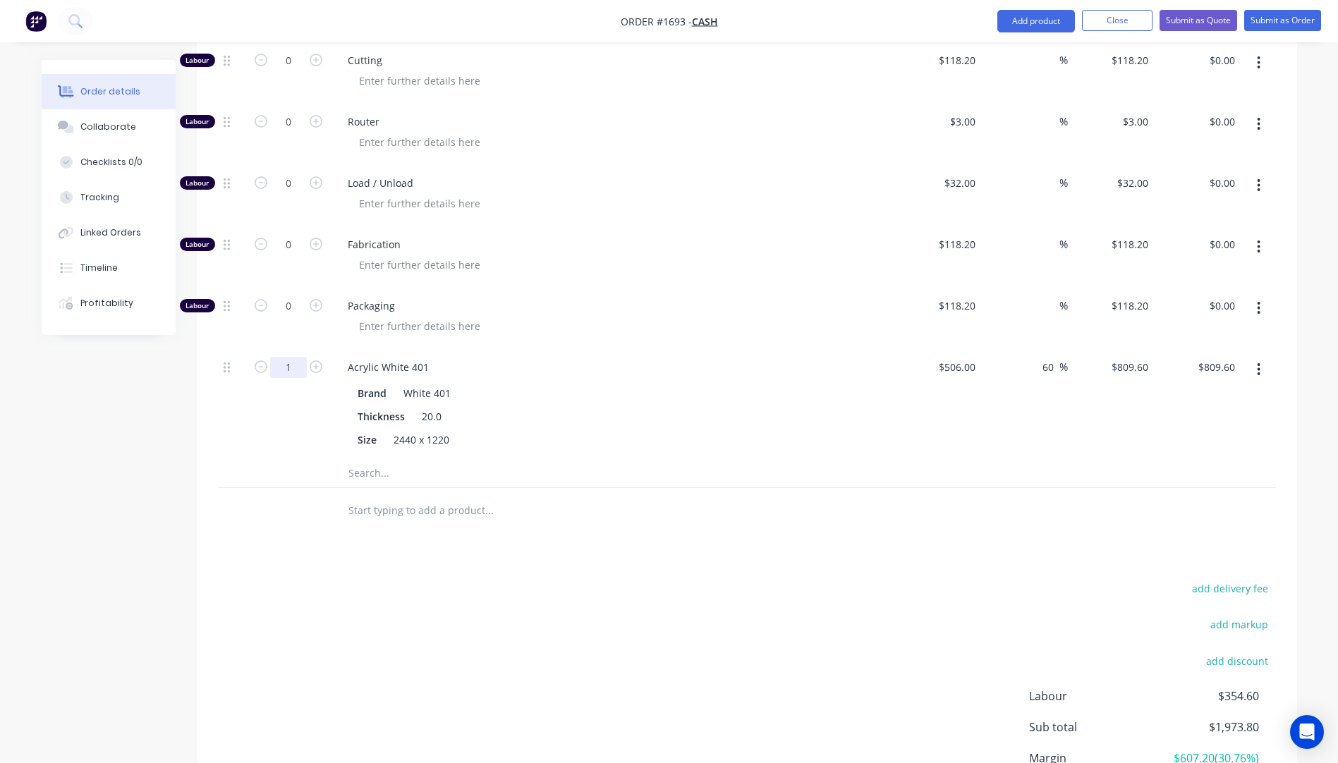
click at [296, 357] on input "1" at bounding box center [288, 367] width 37 height 21
type input "0.66"
type input "$534.34"
click at [248, 394] on div "0.66" at bounding box center [288, 404] width 85 height 111
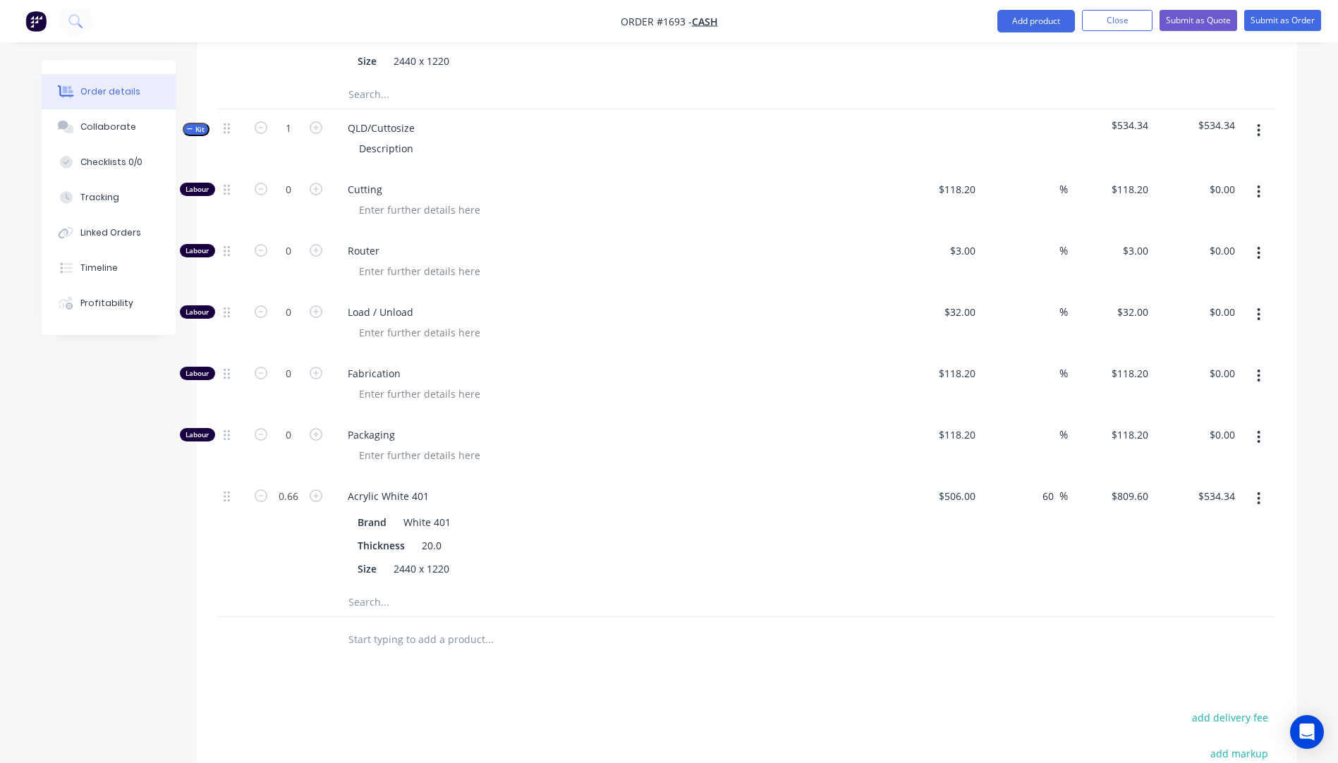
scroll to position [769, 0]
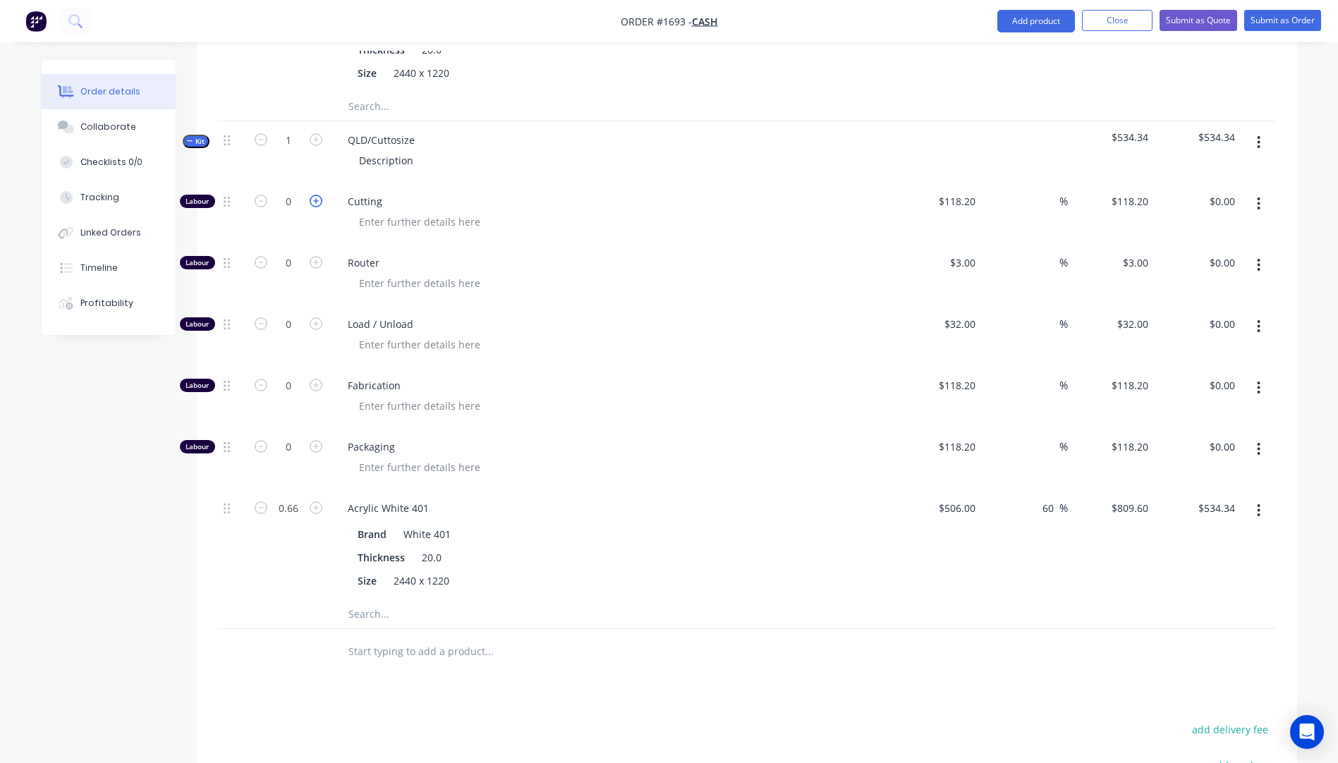
click at [316, 195] on icon "button" at bounding box center [316, 201] width 13 height 13
type input "1"
type input "$118.20"
click at [316, 195] on icon "button" at bounding box center [316, 201] width 13 height 13
type input "2"
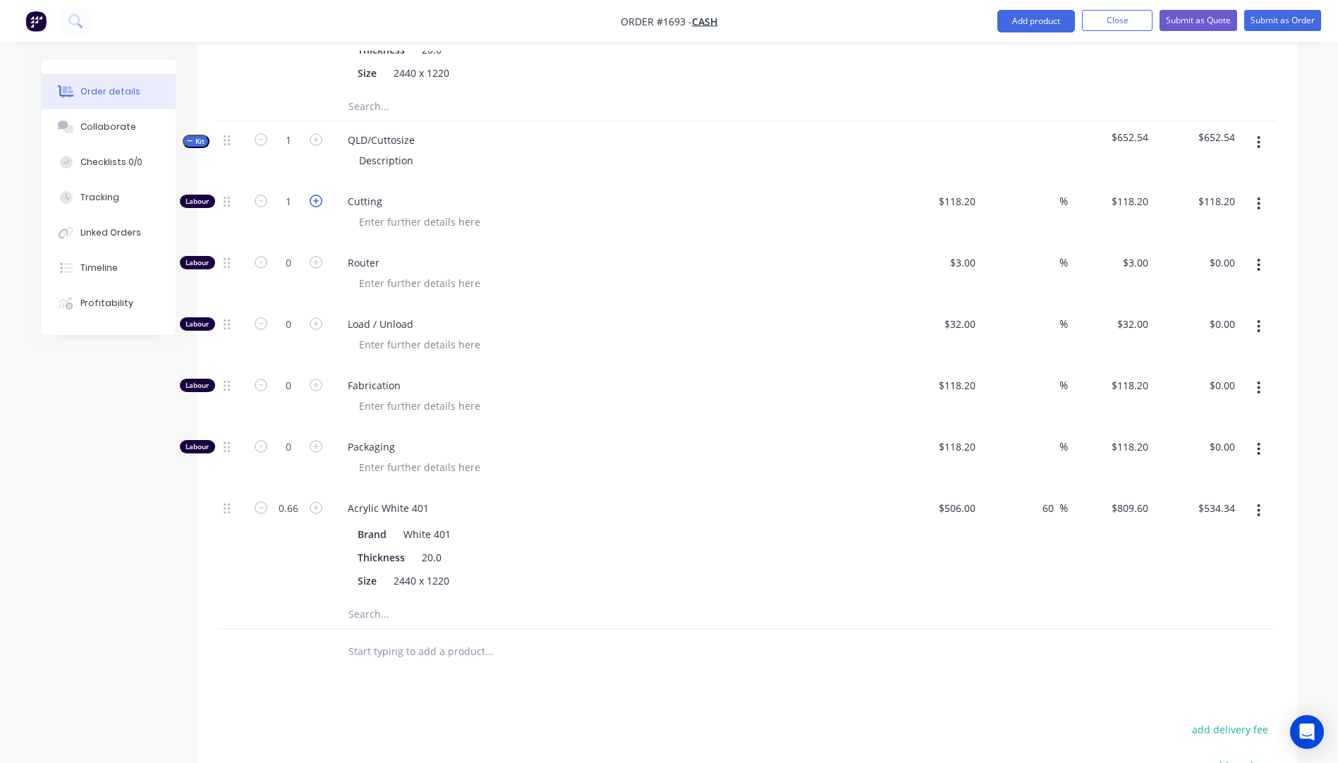
type input "$236.40"
click at [316, 195] on icon "button" at bounding box center [316, 201] width 13 height 13
type input "3"
type input "$354.60"
click at [973, 191] on input "118.2" at bounding box center [965, 201] width 32 height 20
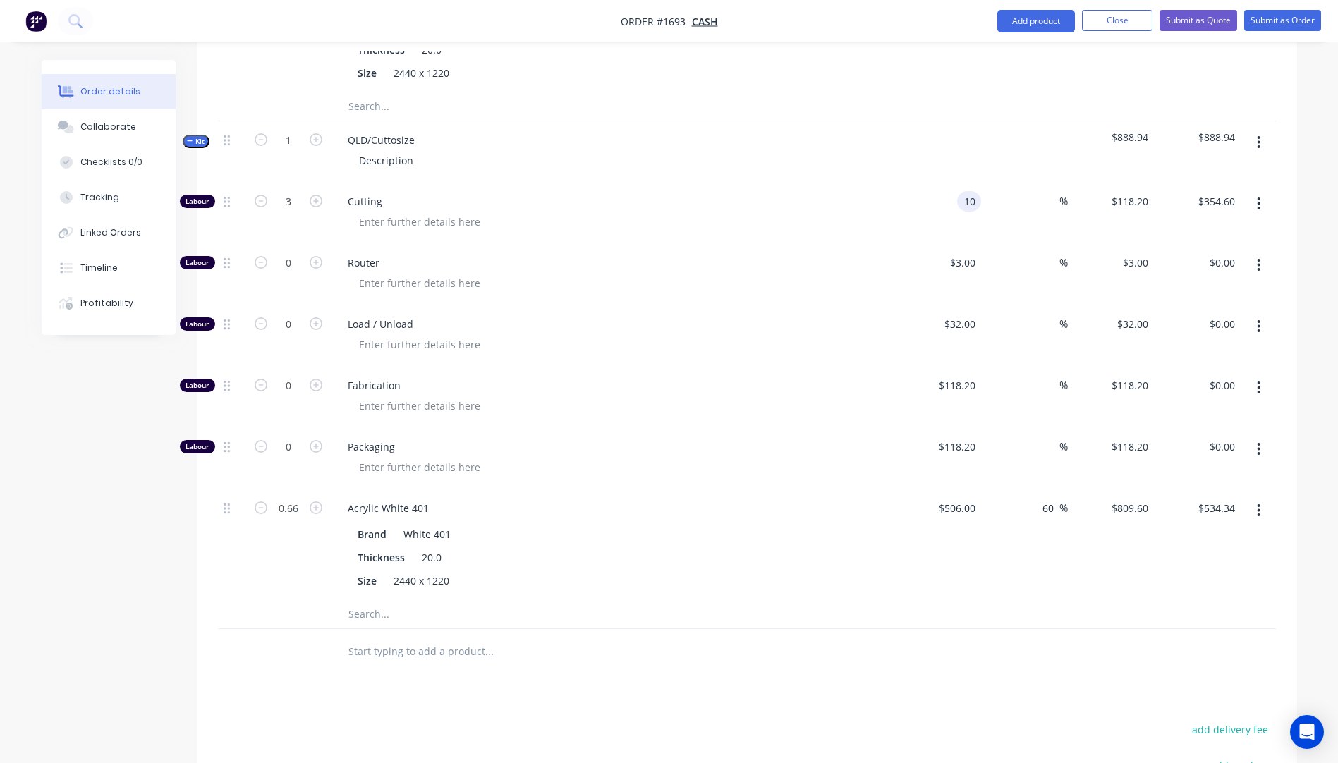
click at [813, 217] on div "Cutting" at bounding box center [613, 213] width 564 height 61
type input "$10.00"
type input "$30.00"
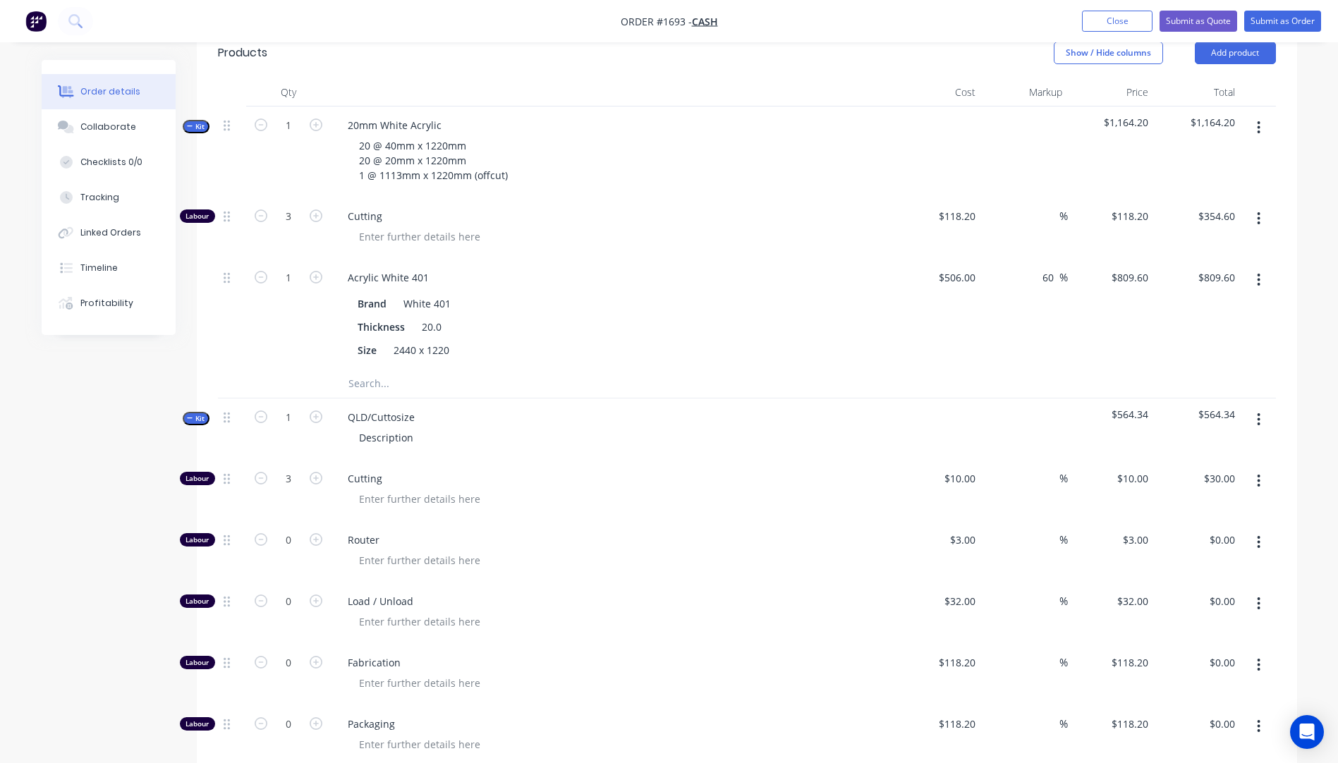
scroll to position [487, 0]
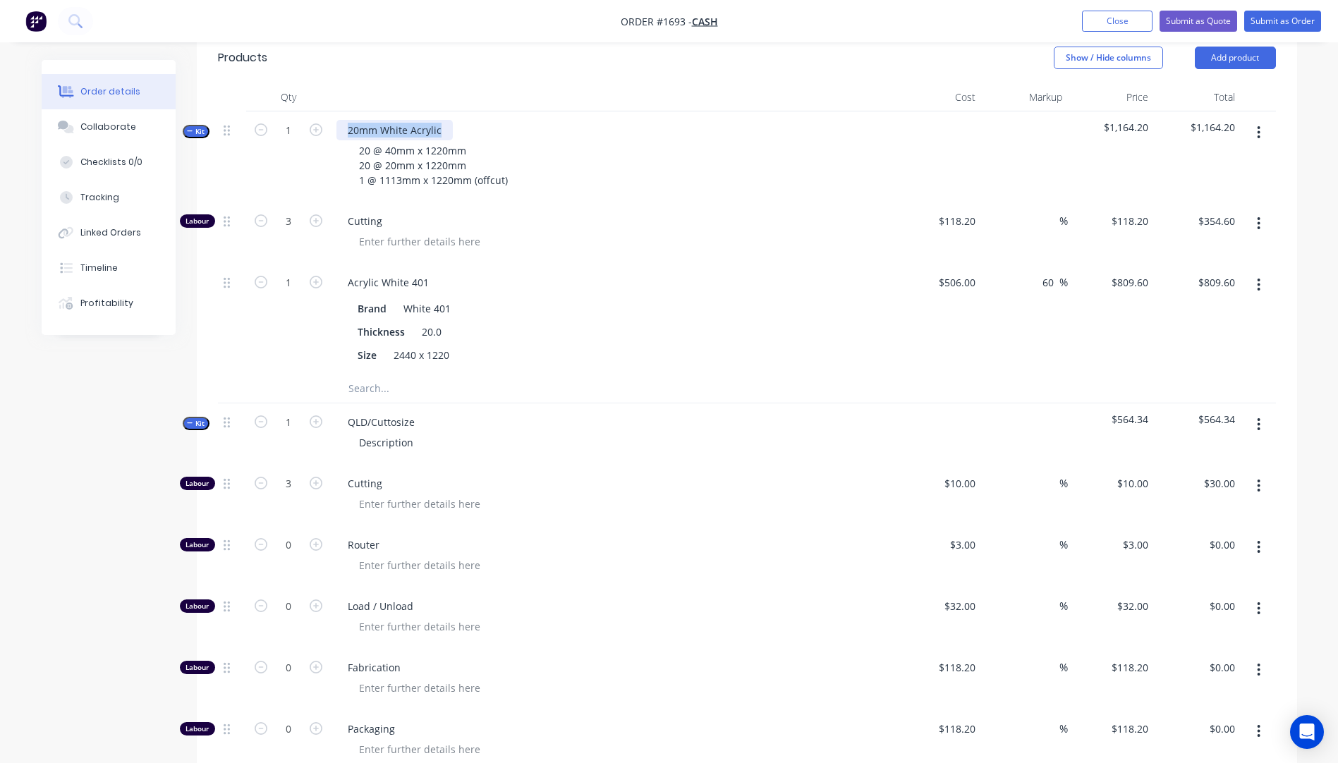
drag, startPoint x: 446, startPoint y: 108, endPoint x: 349, endPoint y: 114, distance: 96.8
click at [349, 120] on div "20mm White Acrylic" at bounding box center [395, 130] width 116 height 20
copy div "20mm White Acrylic"
drag, startPoint x: 415, startPoint y: 405, endPoint x: 346, endPoint y: 406, distance: 68.5
click at [346, 412] on div "QLD/Cuttosize" at bounding box center [382, 422] width 90 height 20
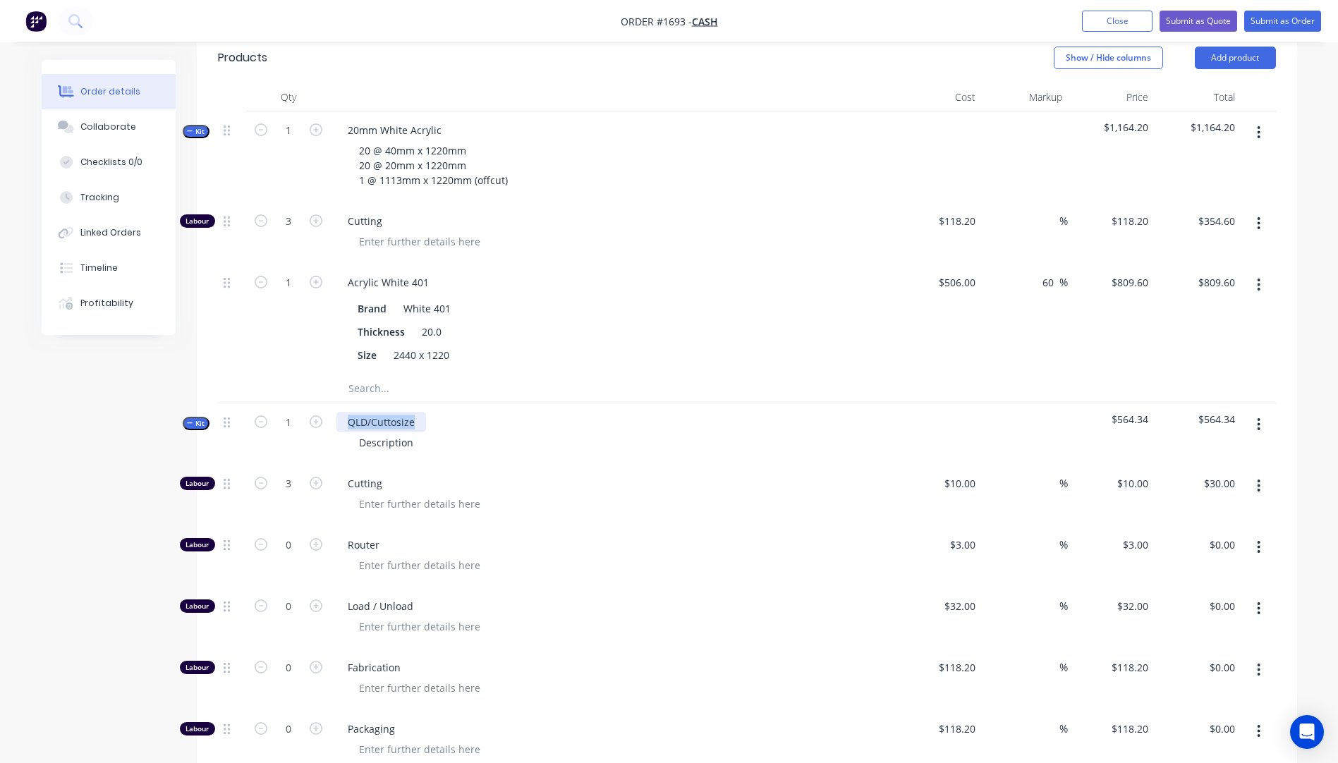
paste div
drag, startPoint x: 471, startPoint y: 146, endPoint x: 358, endPoint y: 132, distance: 113.8
click at [358, 140] on div "20 @ 40mm x 1220mm 20 @ 20mm x 1220mm 1 @ 1113mm x 1220mm (offcut)" at bounding box center [433, 165] width 171 height 50
copy div "20 @ 40mm x 1220mm 20 @ 20mm x 1220mm"
drag, startPoint x: 421, startPoint y: 425, endPoint x: 357, endPoint y: 425, distance: 63.5
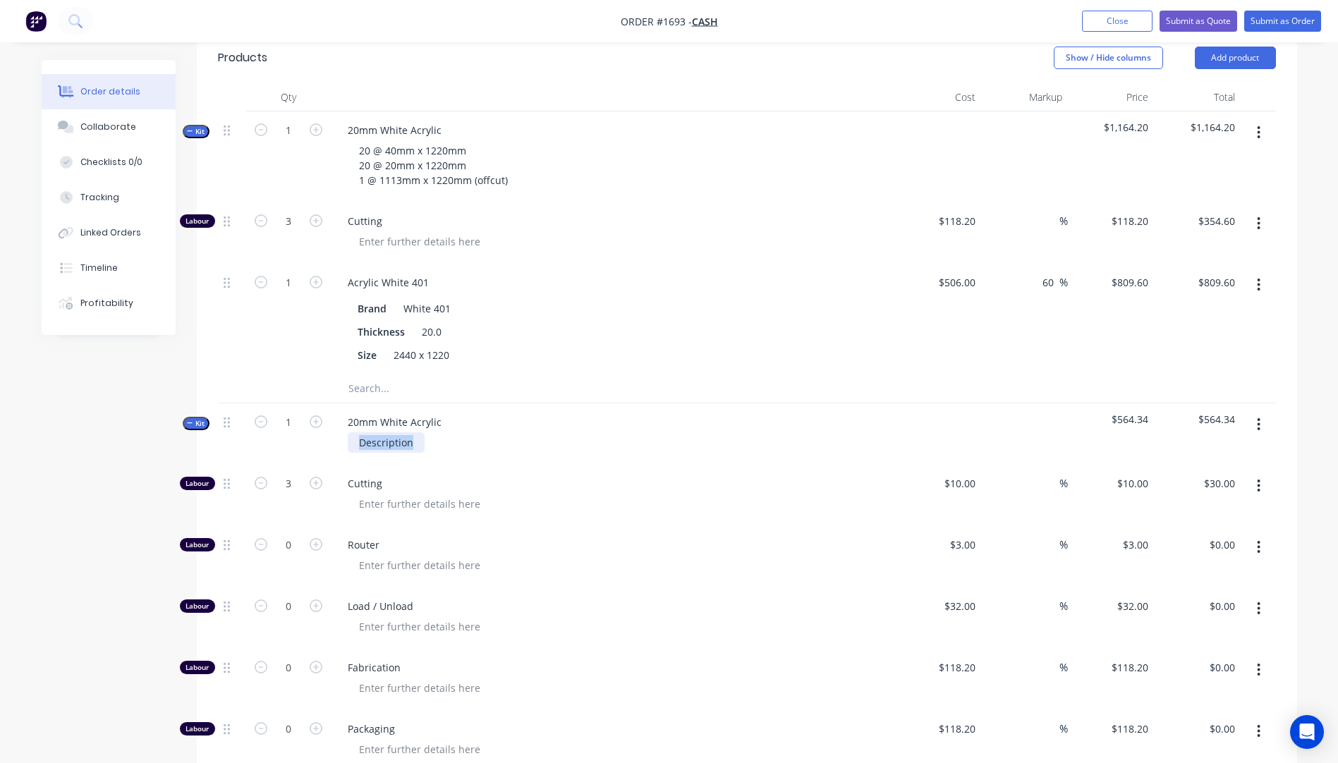
click at [357, 433] on div "Description" at bounding box center [386, 443] width 77 height 20
paste div
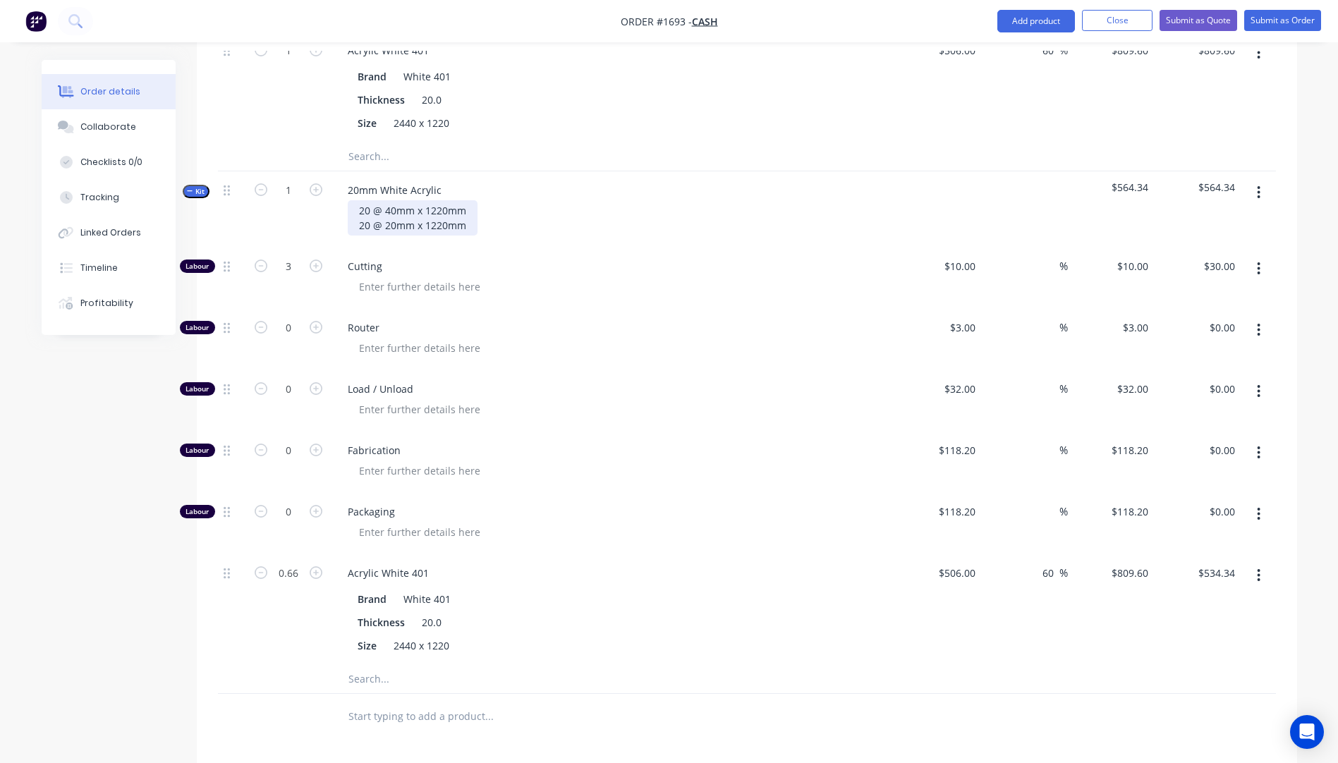
scroll to position [769, 0]
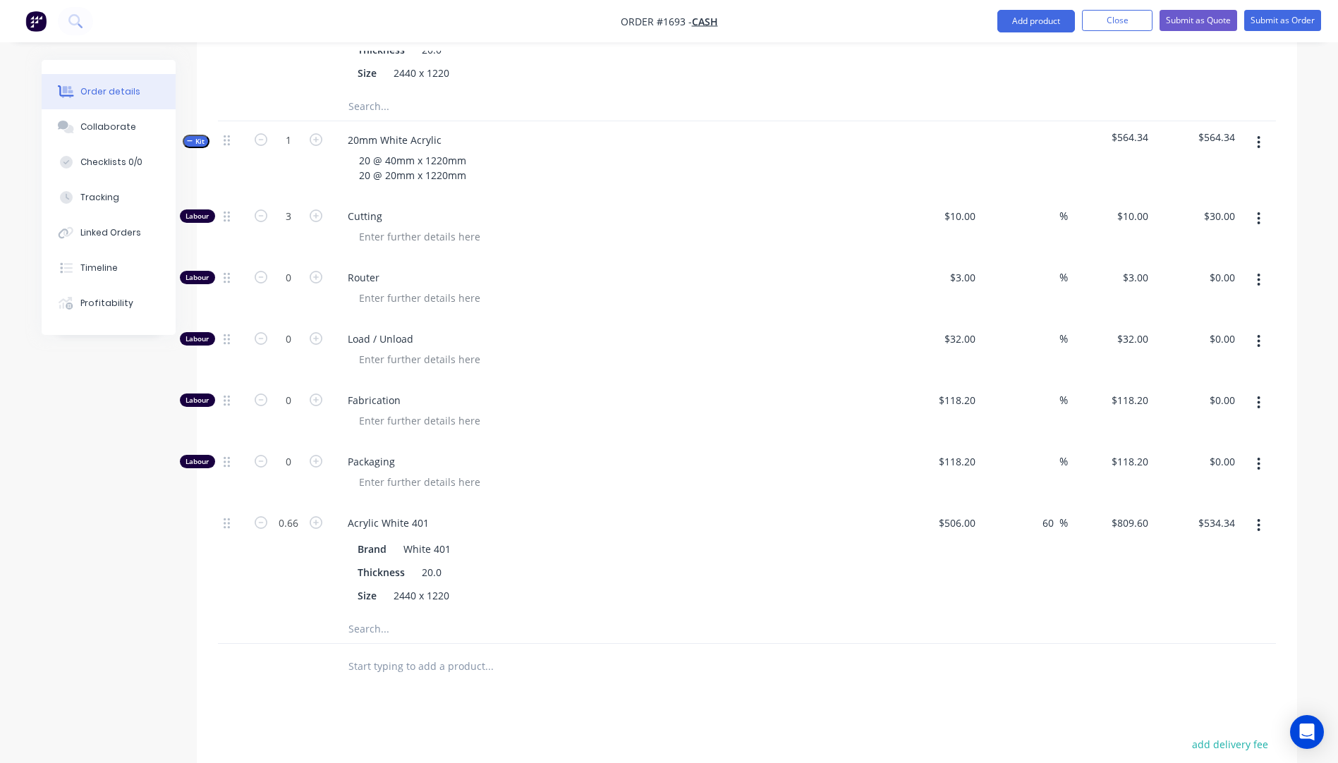
click at [1262, 267] on button "button" at bounding box center [1258, 279] width 33 height 25
drag, startPoint x: 1168, startPoint y: 356, endPoint x: 1197, endPoint y: 337, distance: 34.9
click at [1167, 363] on div "Delete" at bounding box center [1209, 373] width 109 height 20
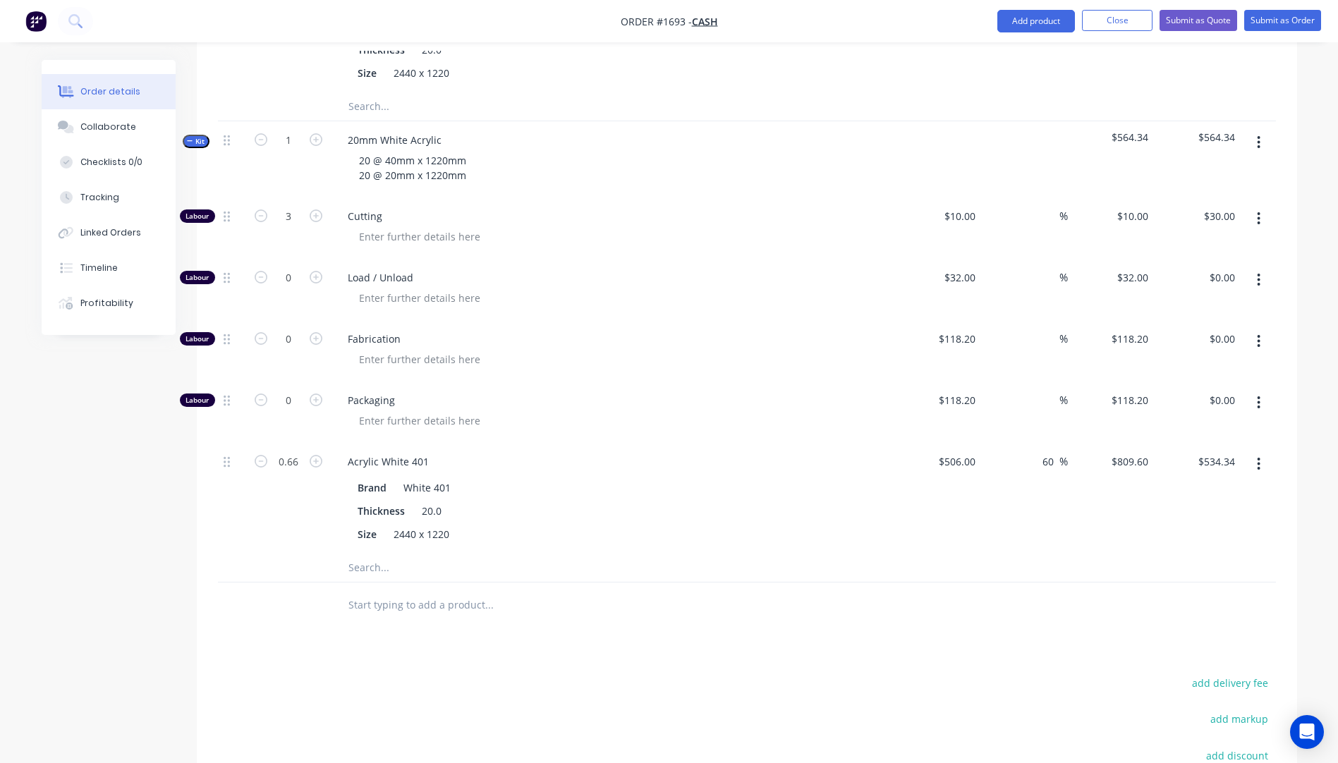
drag, startPoint x: 1262, startPoint y: 267, endPoint x: 1252, endPoint y: 275, distance: 13.6
click at [1259, 267] on button "button" at bounding box center [1258, 279] width 33 height 25
drag, startPoint x: 1184, startPoint y: 351, endPoint x: 1228, endPoint y: 323, distance: 52.1
click at [1184, 363] on div "Delete" at bounding box center [1209, 373] width 109 height 20
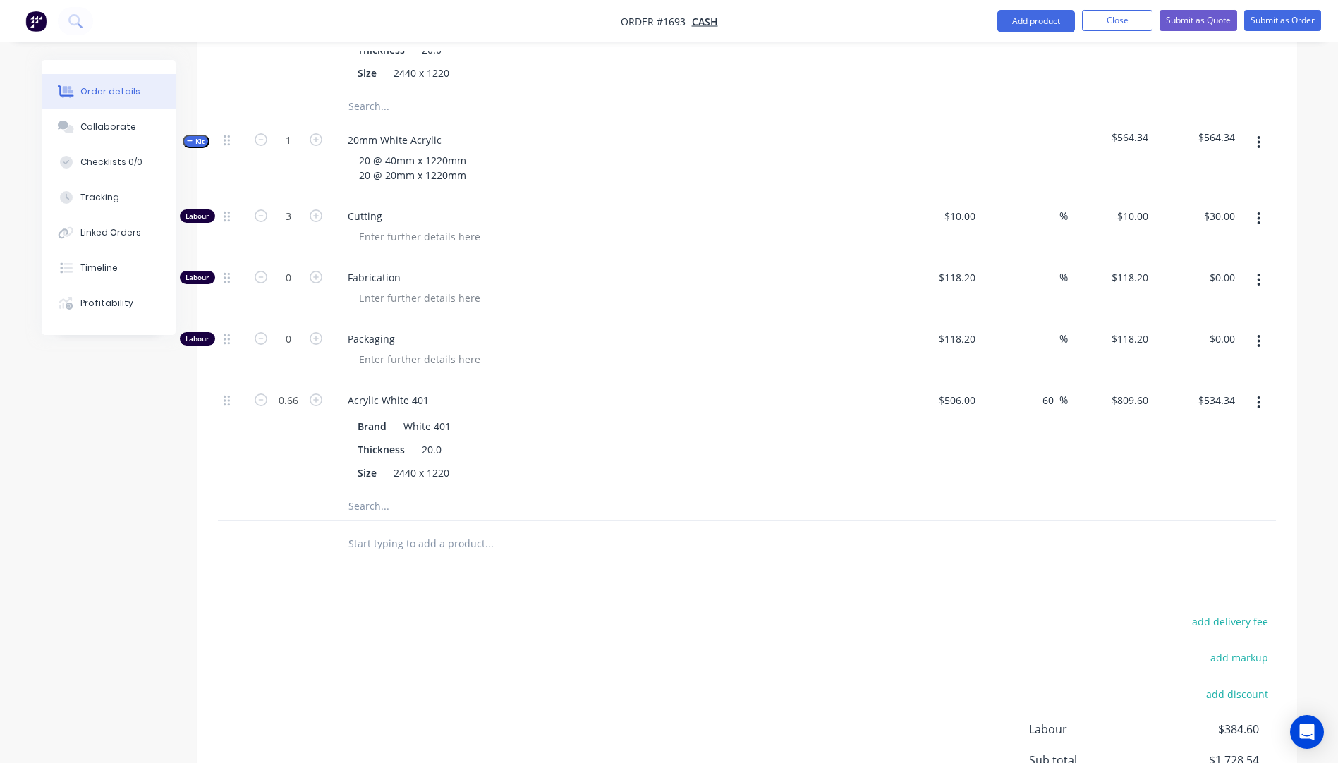
drag, startPoint x: 1260, startPoint y: 260, endPoint x: 1252, endPoint y: 271, distance: 13.6
click at [1257, 272] on icon "button" at bounding box center [1259, 280] width 4 height 16
drag, startPoint x: 1176, startPoint y: 357, endPoint x: 1191, endPoint y: 346, distance: 18.6
click at [1177, 363] on div "Delete" at bounding box center [1209, 373] width 109 height 20
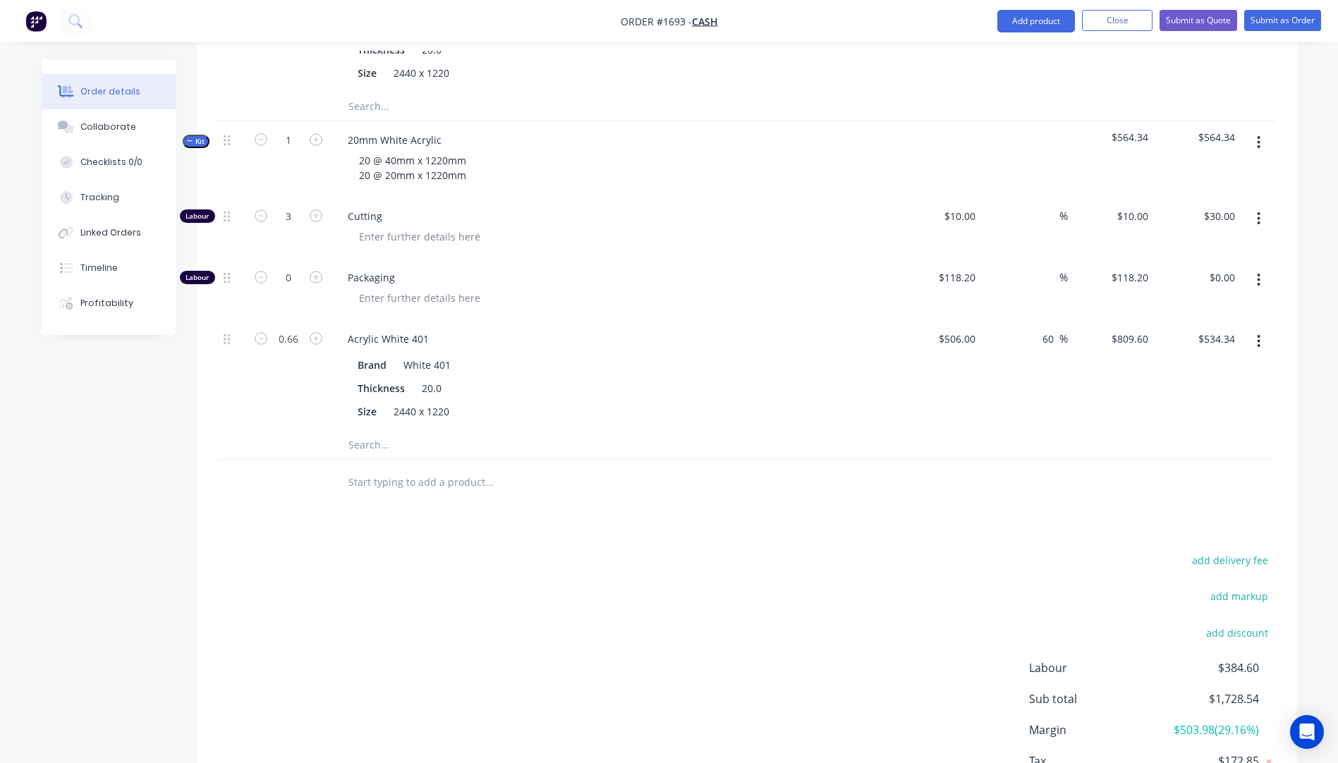
click at [1263, 267] on button "button" at bounding box center [1258, 279] width 33 height 25
click at [1180, 363] on div "Delete" at bounding box center [1209, 373] width 109 height 20
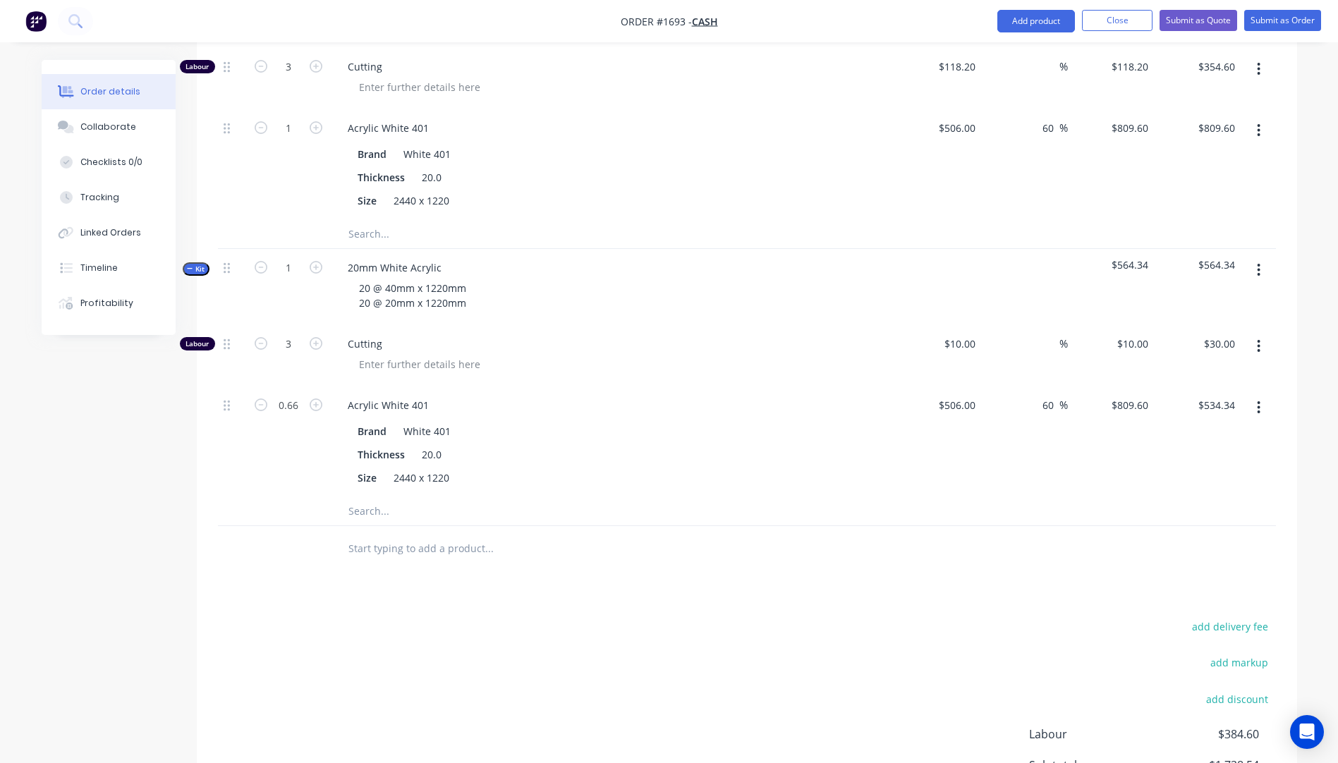
scroll to position [628, 0]
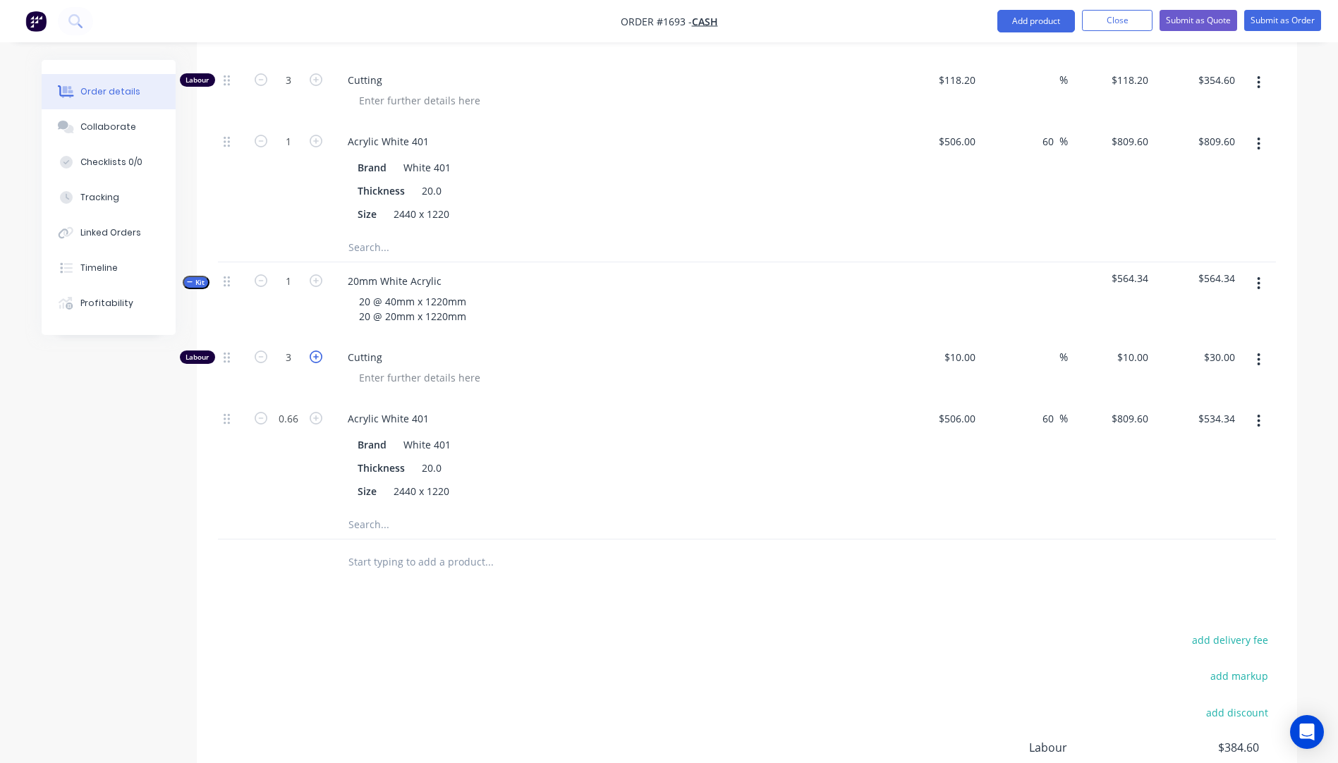
click at [312, 351] on icon "button" at bounding box center [316, 357] width 13 height 13
type input "4"
type input "$40.00"
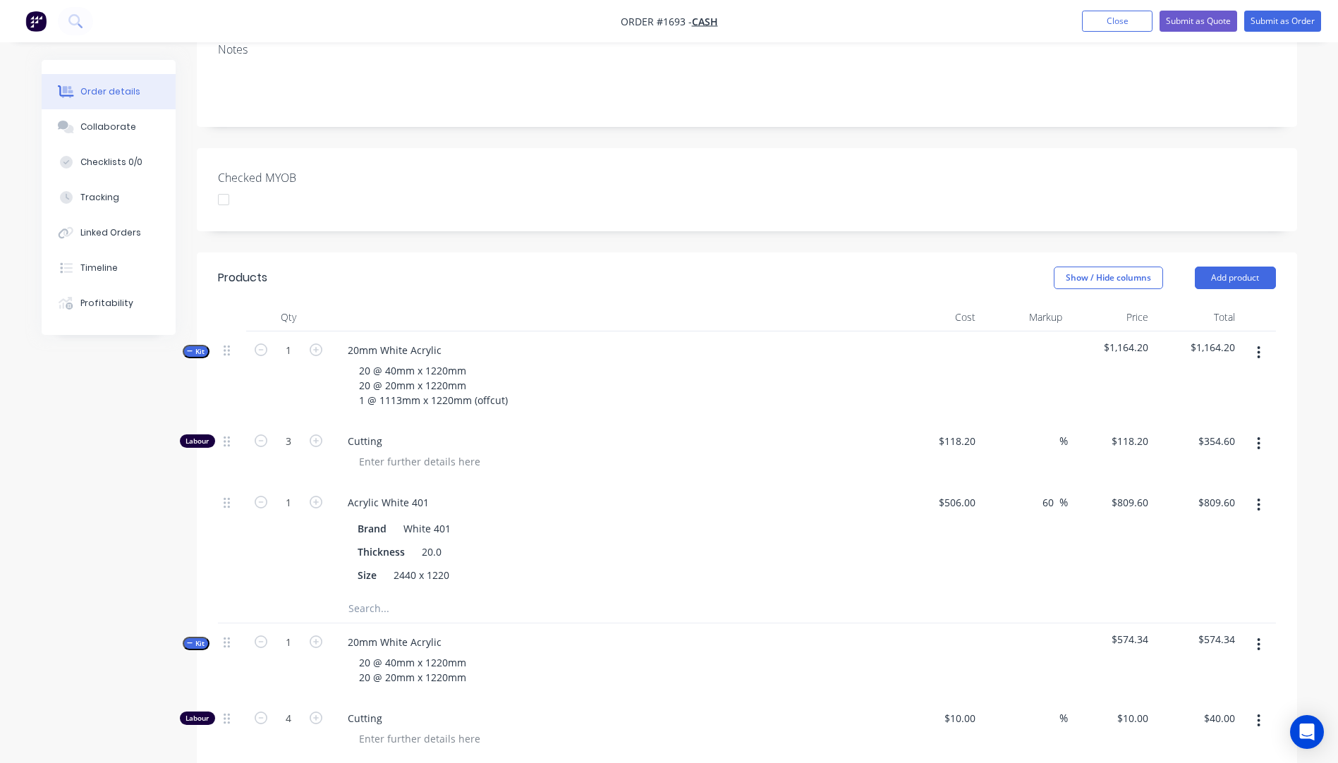
scroll to position [205, 0]
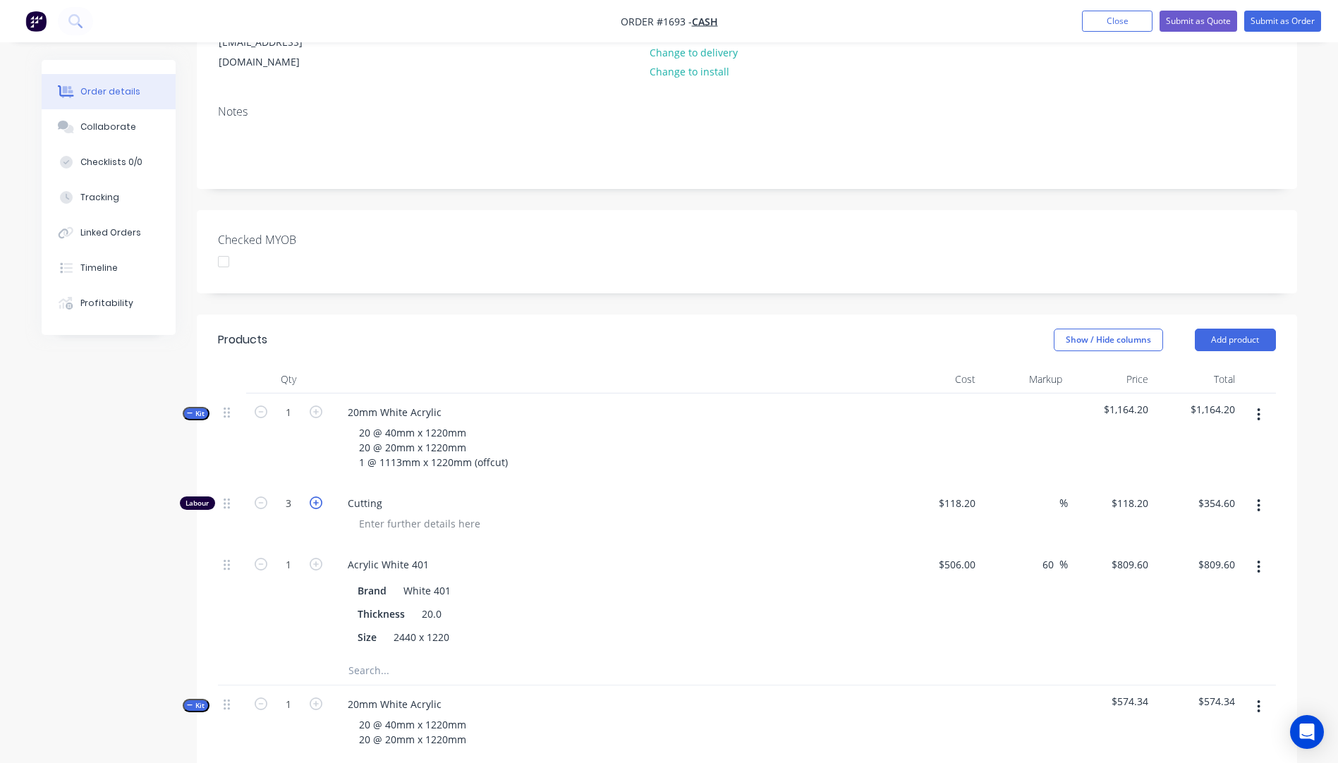
click at [317, 497] on icon "button" at bounding box center [316, 503] width 13 height 13
type input "4"
type input "$472.80"
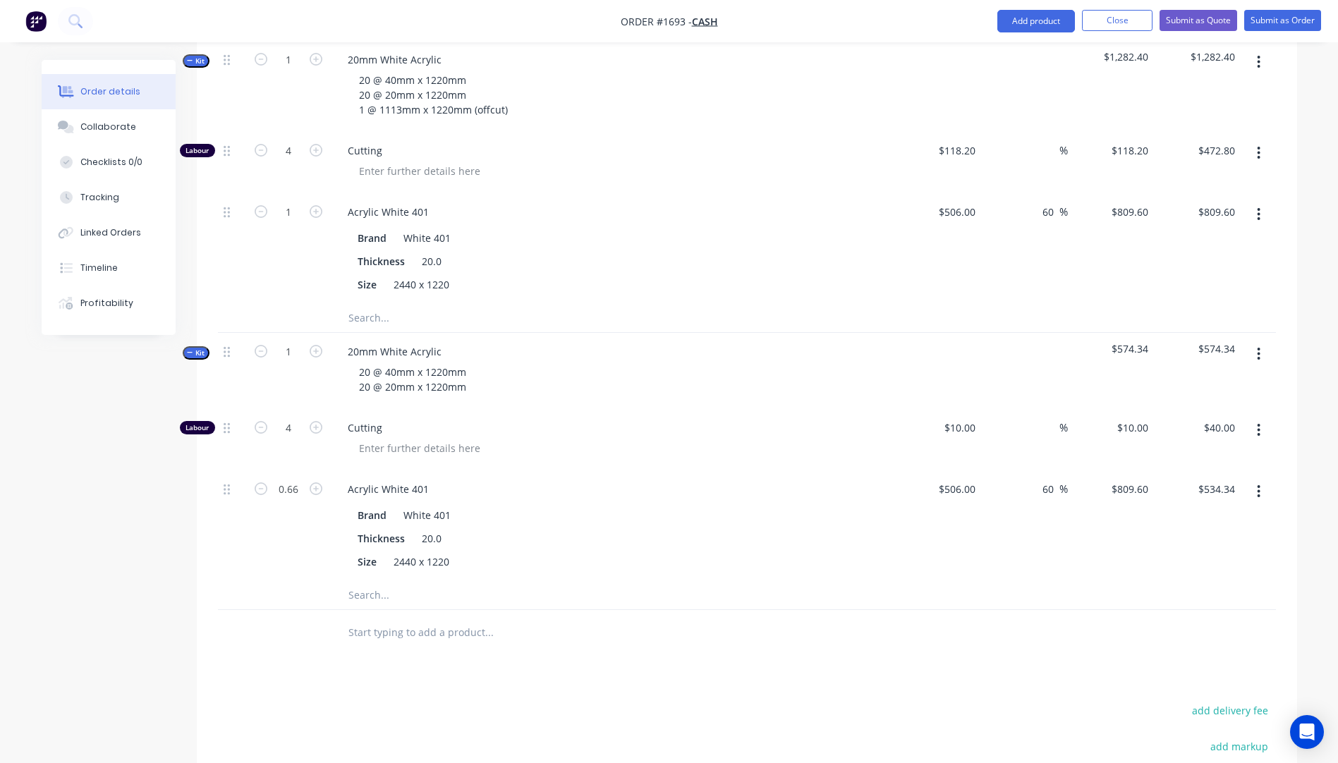
scroll to position [416, 0]
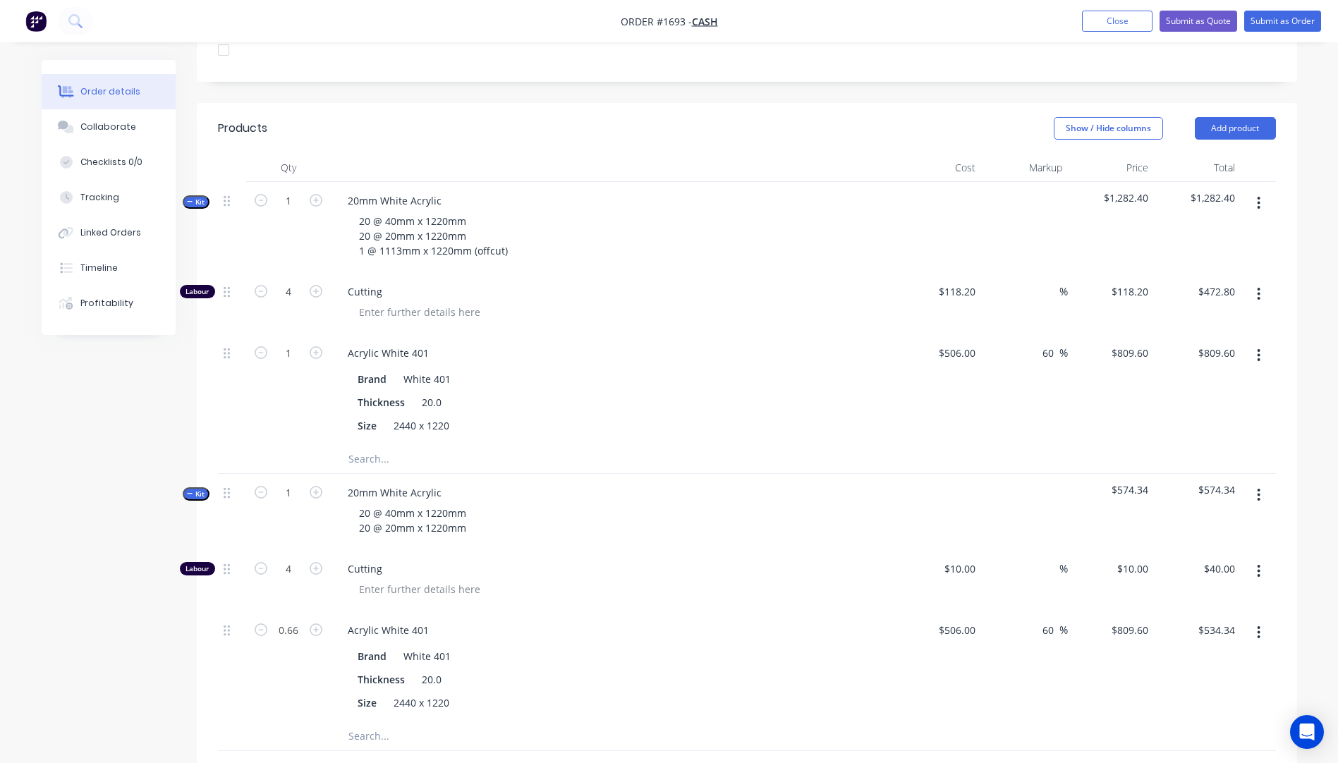
click at [960, 282] on div "$118.20 $118.20" at bounding box center [938, 303] width 87 height 61
click at [961, 282] on input "118.2" at bounding box center [960, 292] width 44 height 20
type input "$10.00"
type input "$40.00"
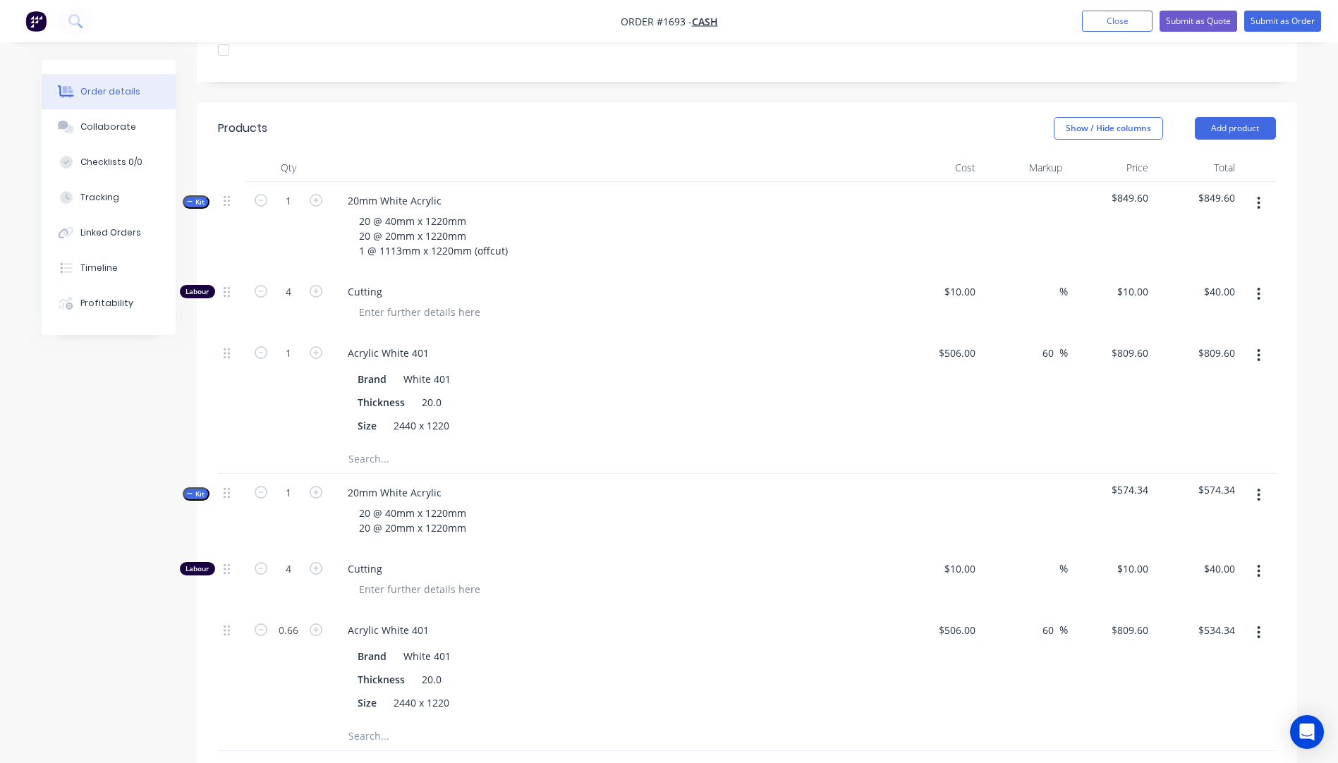
click at [813, 343] on div "Acrylic White 401" at bounding box center [613, 353] width 553 height 20
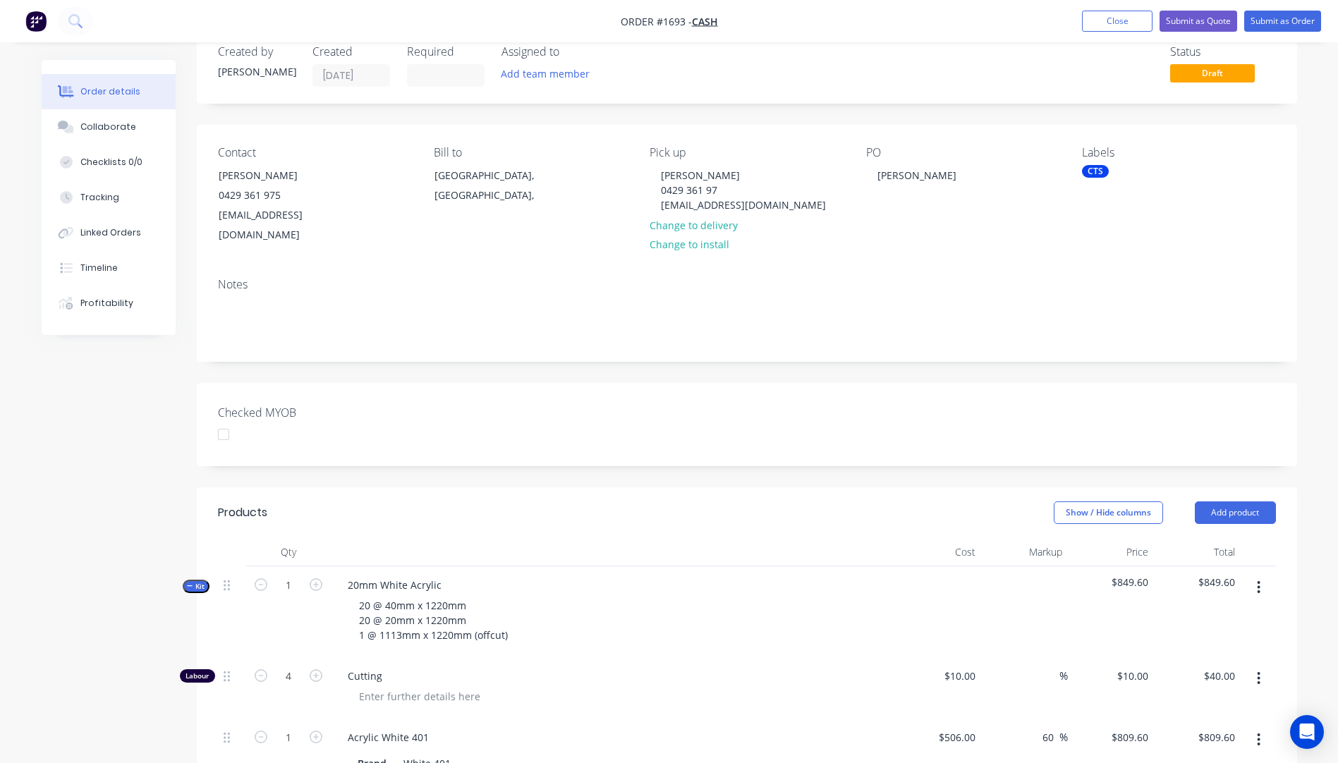
scroll to position [0, 0]
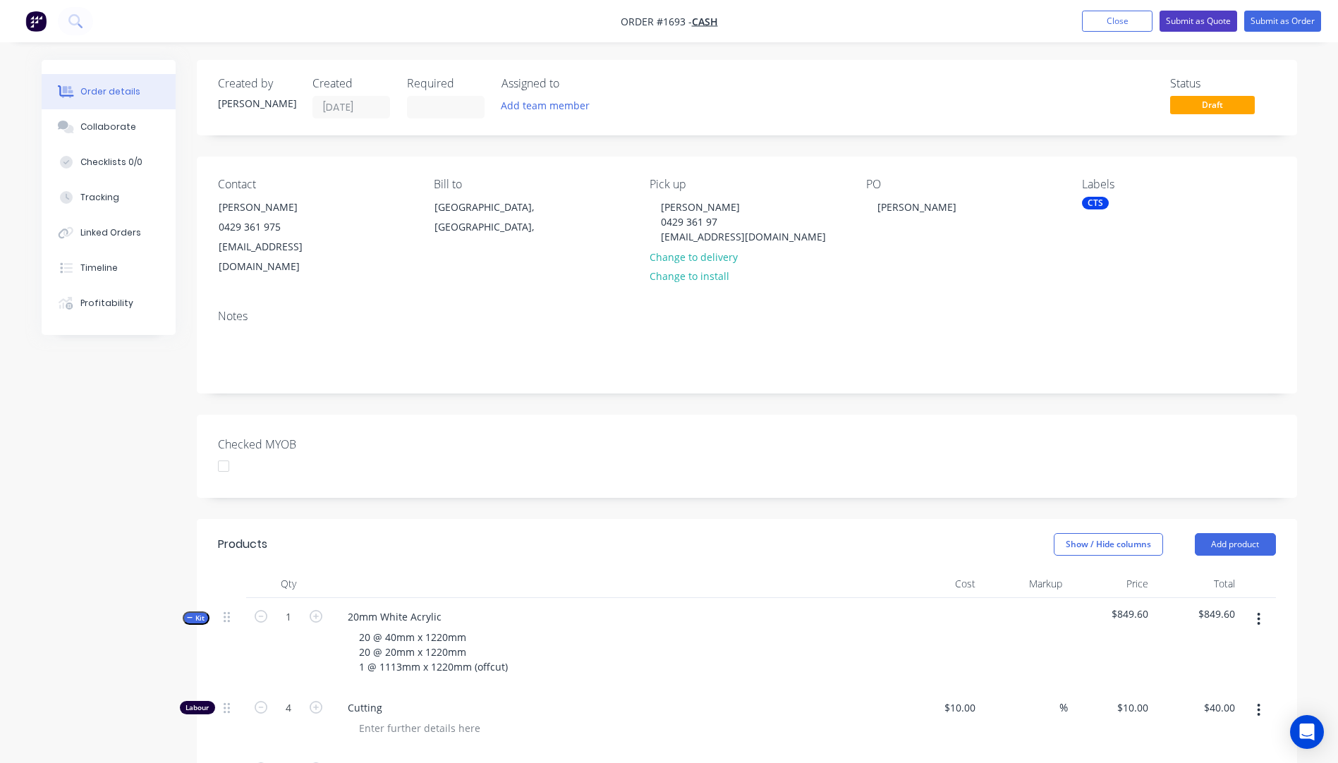
click at [1197, 18] on button "Submit as Quote" at bounding box center [1199, 21] width 78 height 21
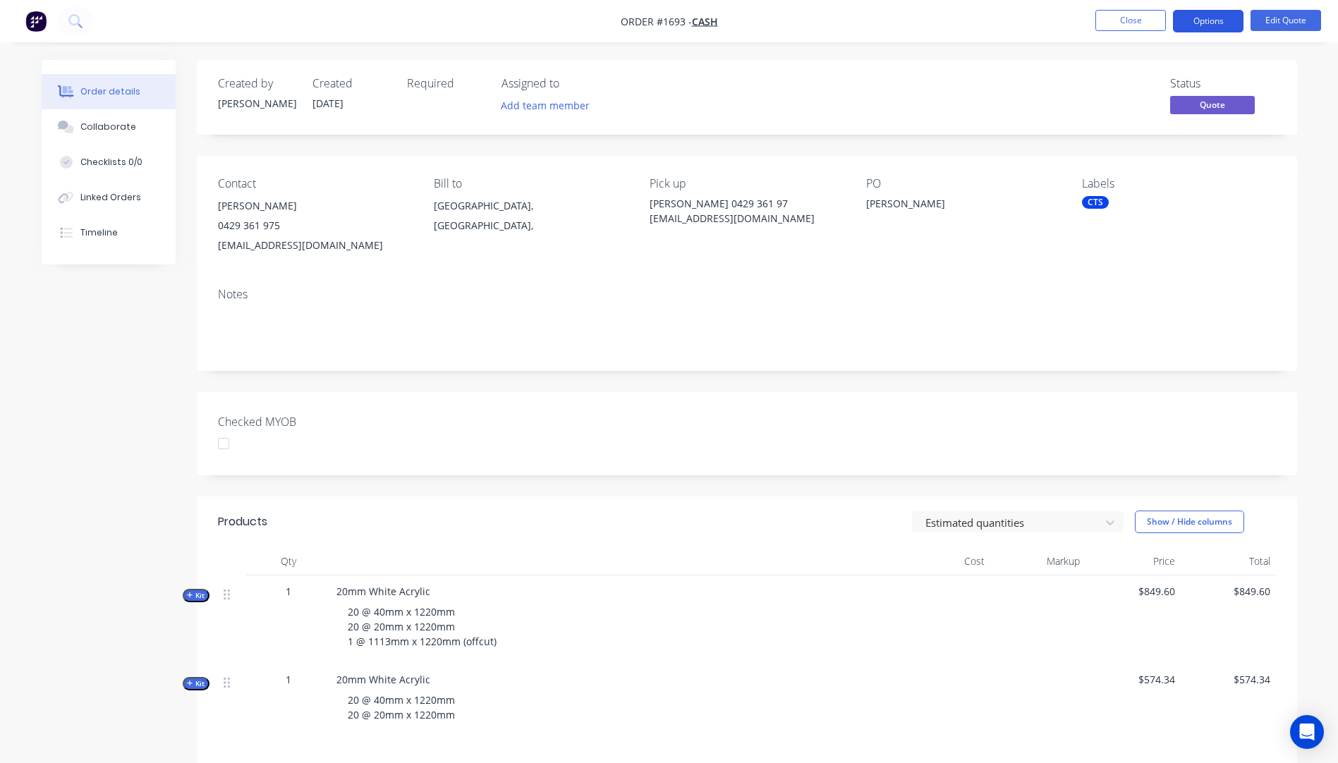
click at [1216, 18] on button "Options" at bounding box center [1208, 21] width 71 height 23
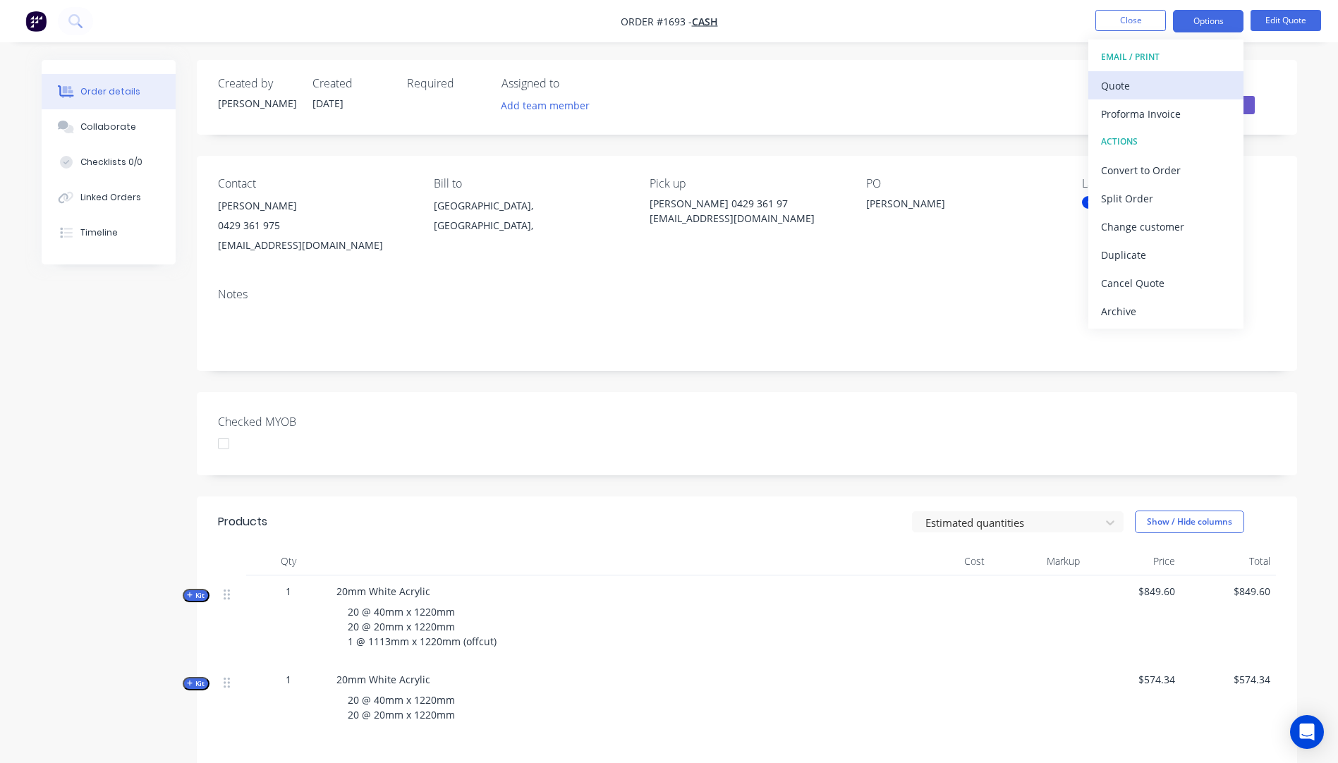
click at [1126, 81] on div "Quote" at bounding box center [1166, 85] width 130 height 20
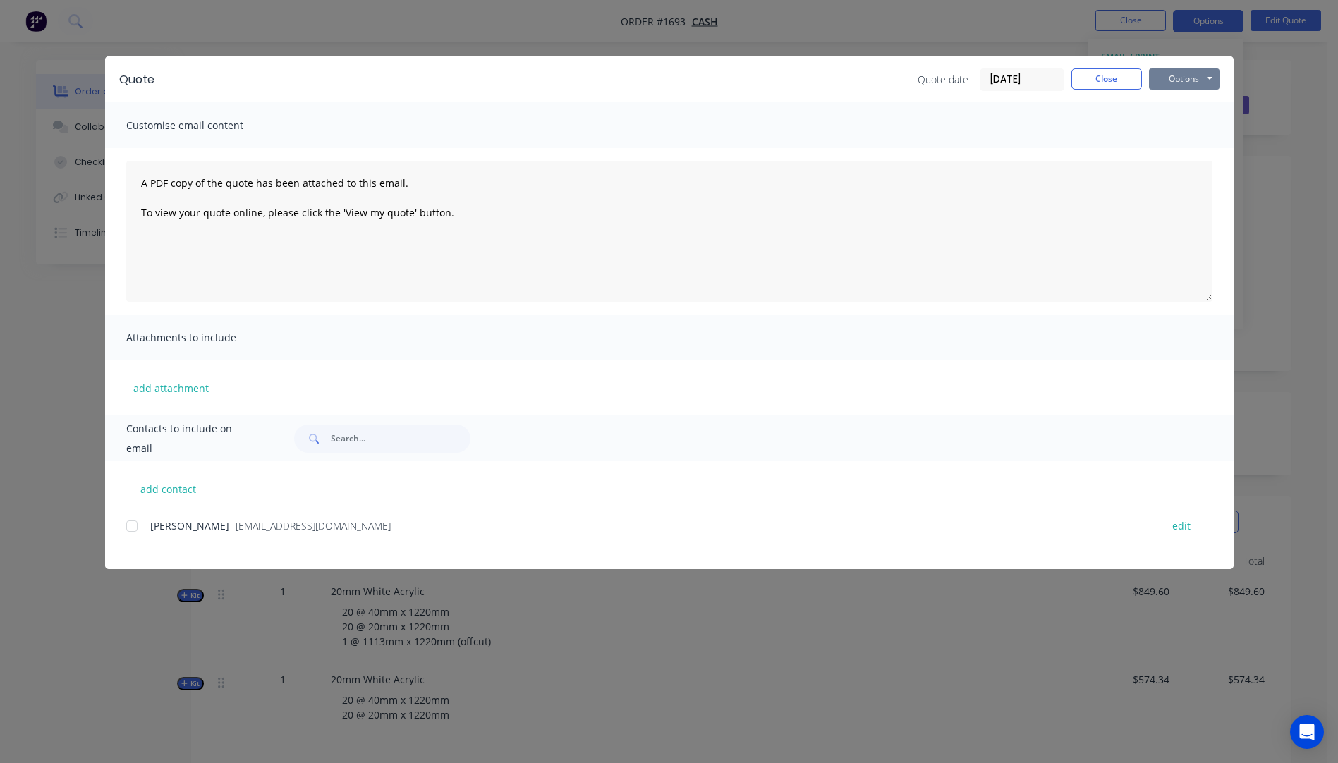
click at [1184, 79] on button "Options" at bounding box center [1184, 78] width 71 height 21
click at [1189, 105] on button "Preview" at bounding box center [1194, 103] width 90 height 23
click at [1102, 85] on button "Close" at bounding box center [1107, 78] width 71 height 21
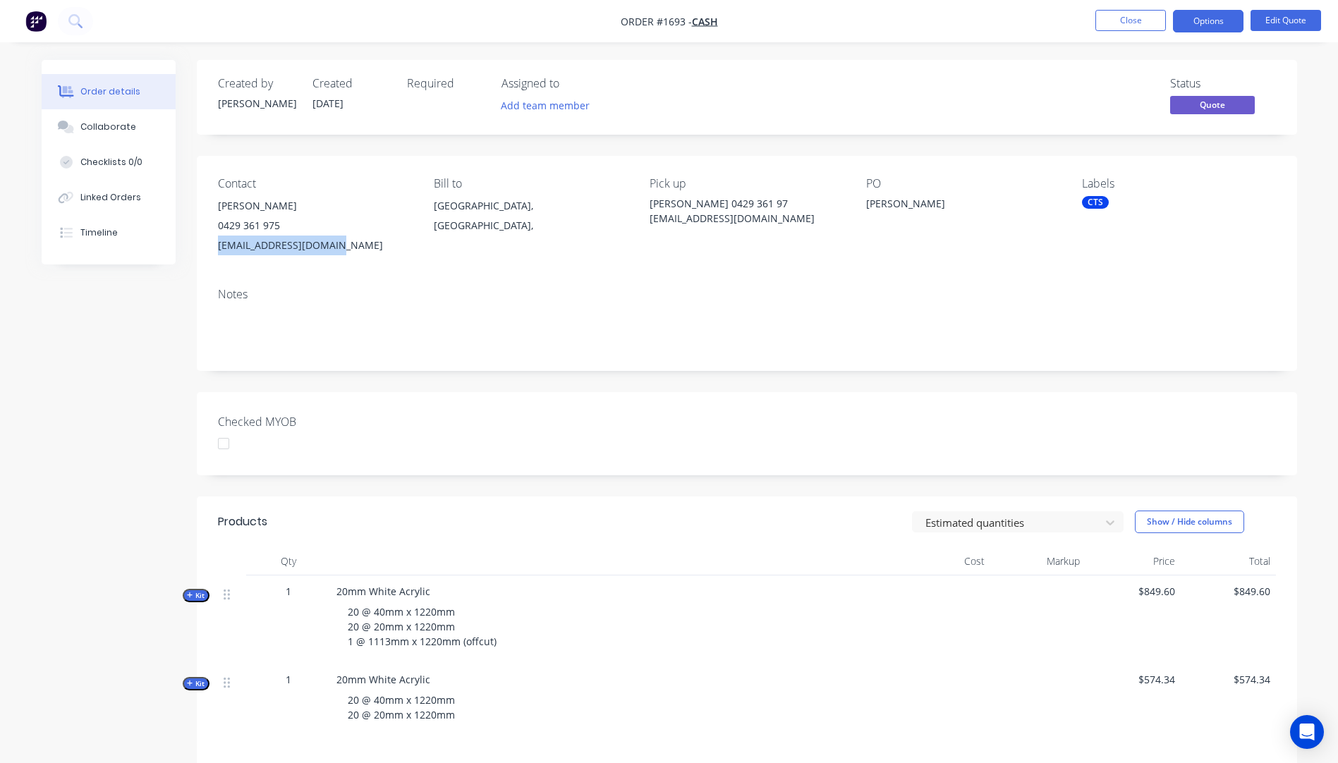
drag, startPoint x: 331, startPoint y: 245, endPoint x: 220, endPoint y: 259, distance: 111.7
click at [220, 259] on div "Contact Cameron Marshall 0429 361 975 harrycoop.rl@gmail.com Bill to Queensland…" at bounding box center [747, 216] width 1101 height 121
drag, startPoint x: 220, startPoint y: 259, endPoint x: 228, endPoint y: 253, distance: 10.0
copy div "harrycoop.rl@gmail.com"
click at [1194, 22] on button "Options" at bounding box center [1208, 21] width 71 height 23
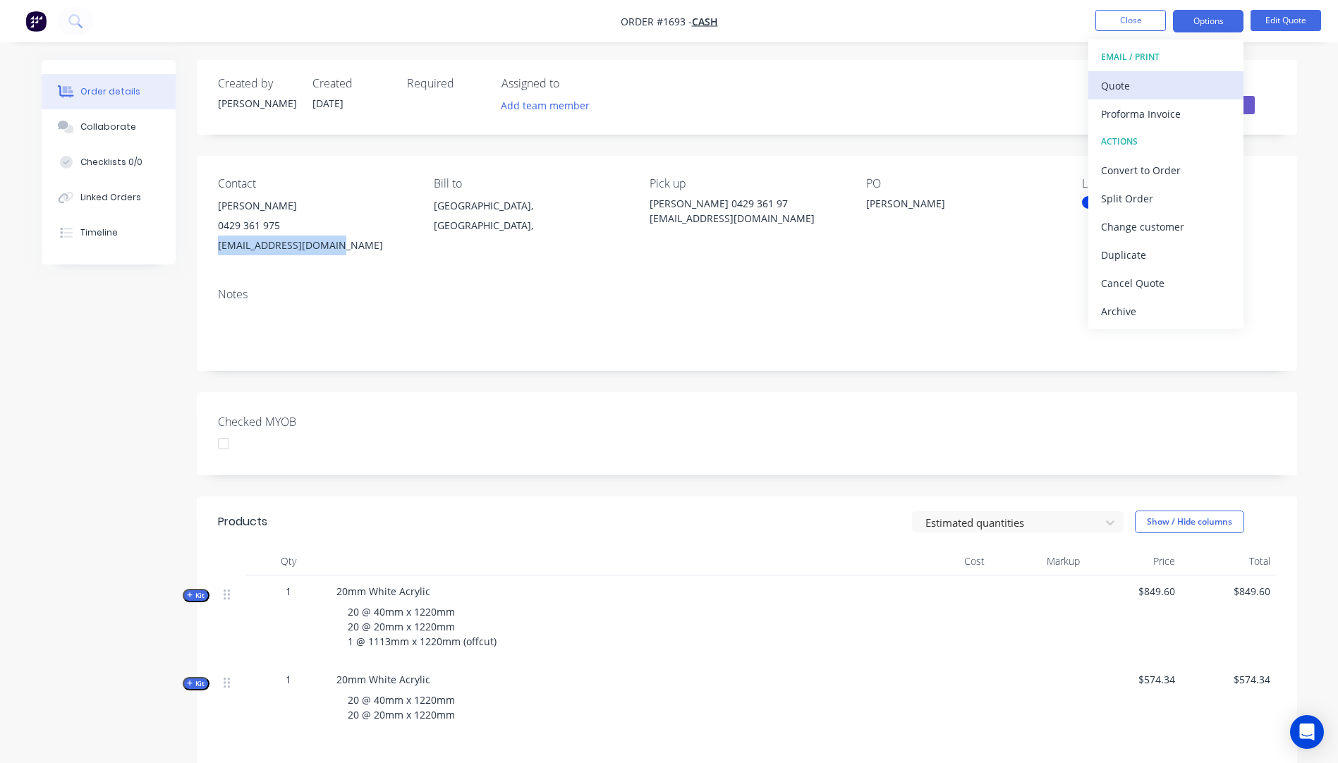
click at [1119, 97] on button "Quote" at bounding box center [1166, 85] width 155 height 28
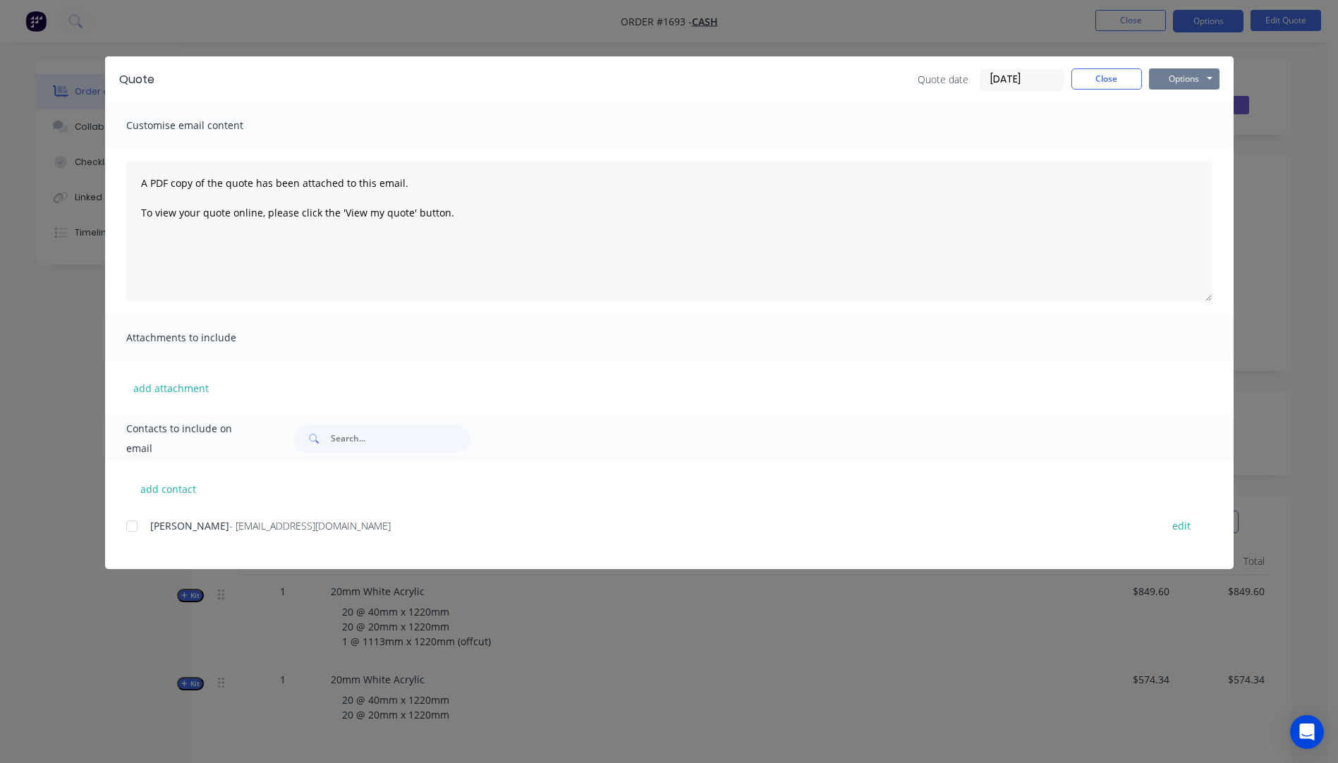
click at [1176, 86] on button "Options" at bounding box center [1184, 78] width 71 height 21
click at [167, 493] on button "add contact" at bounding box center [168, 488] width 85 height 21
select select "AU"
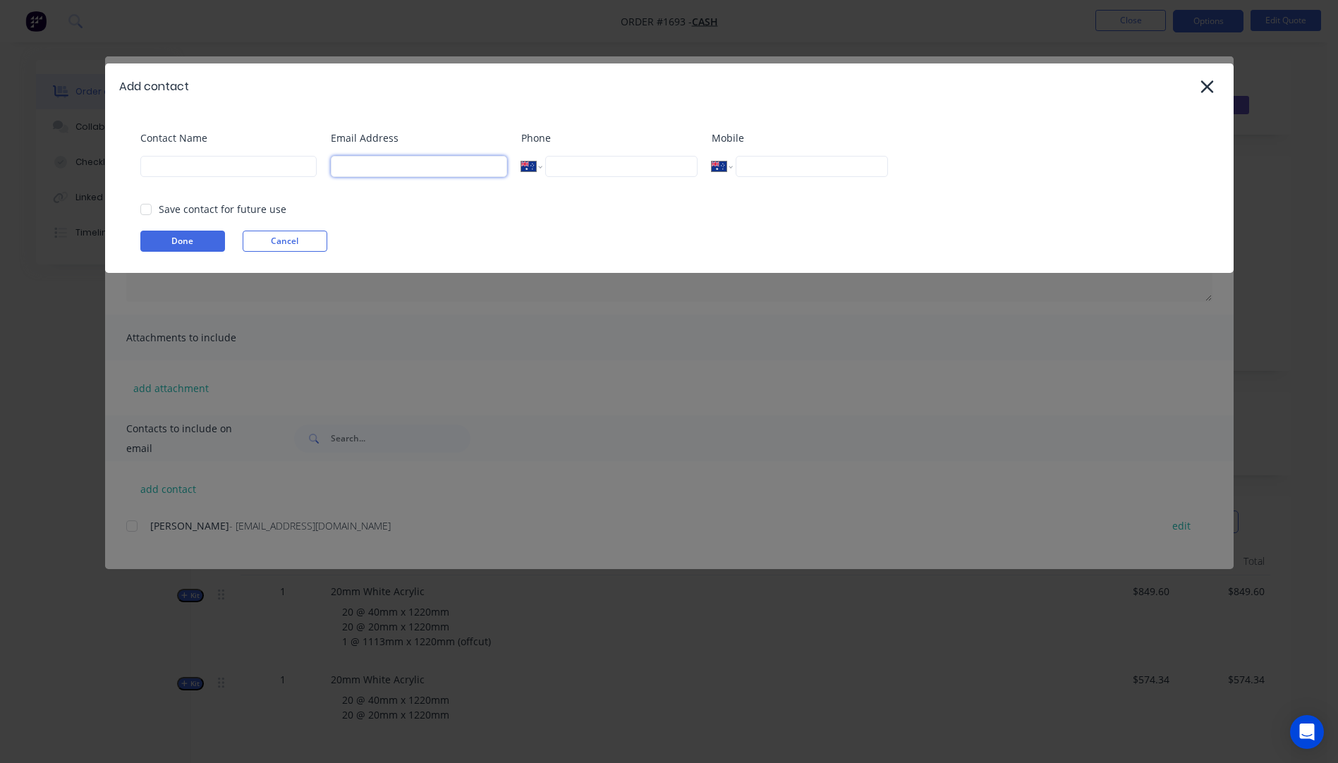
paste input "harrycoop.rl@gmail.com"
type input "harrycoop.rl@gmail.com"
click at [211, 169] on input at bounding box center [228, 166] width 176 height 21
type input "[PERSON_NAME]"
click at [202, 236] on button "Done" at bounding box center [182, 241] width 85 height 21
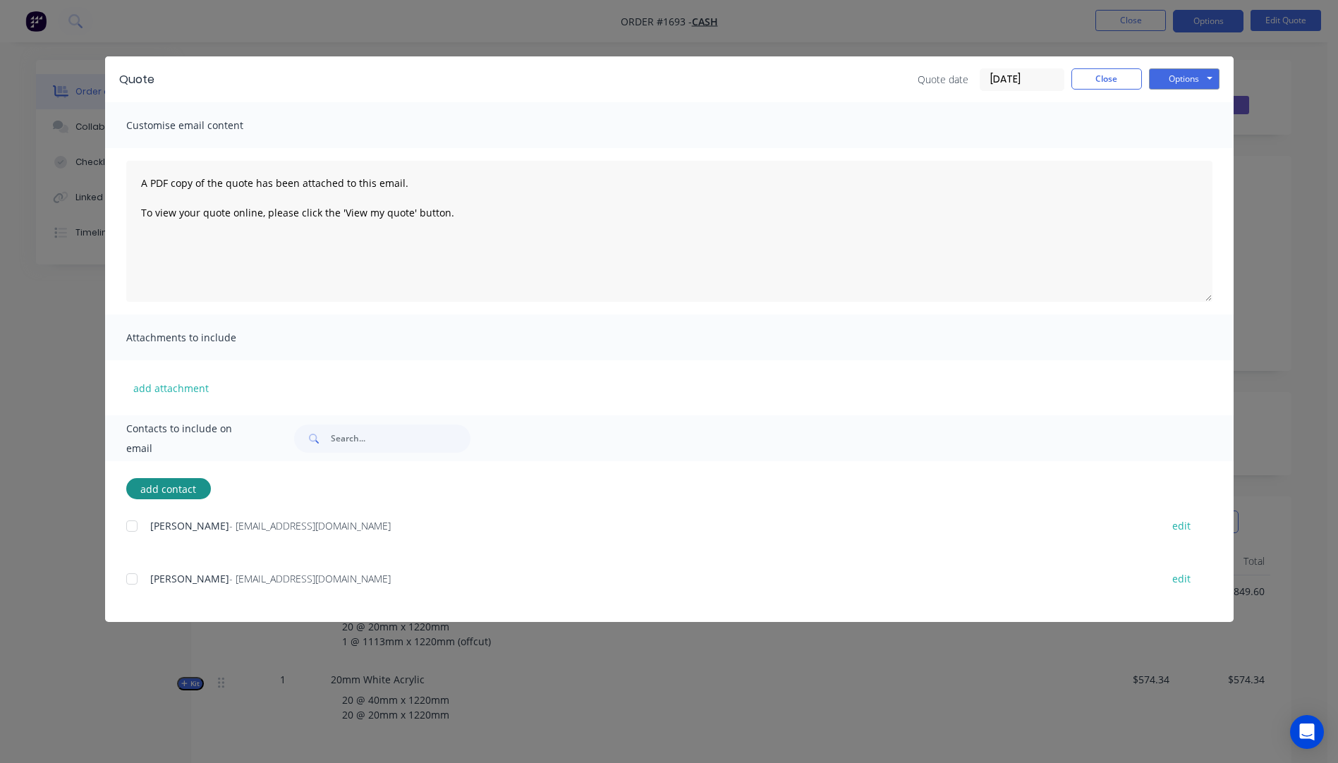
click at [135, 582] on div at bounding box center [132, 579] width 28 height 28
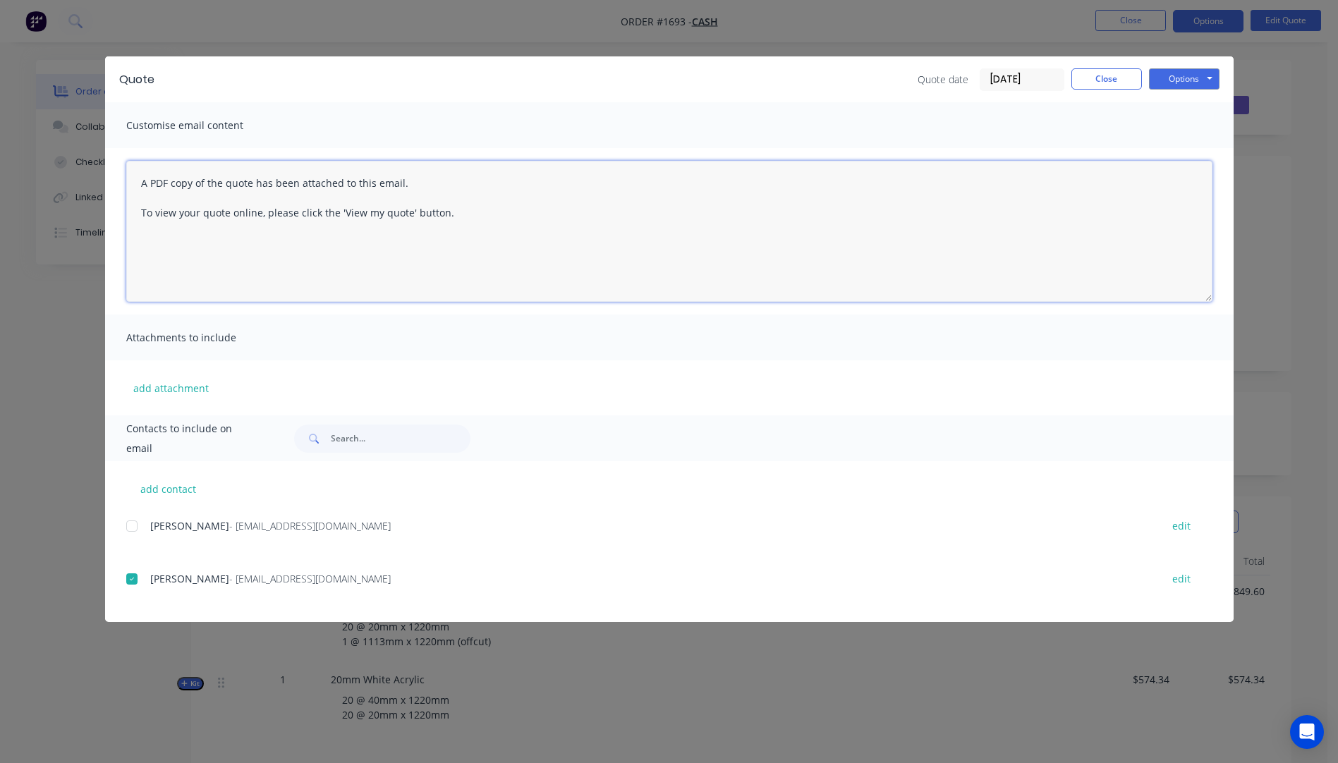
paste textarea "Hi, Please contact us if you have any questions. Regards, [PERSON_NAME] [EMAIL_…"
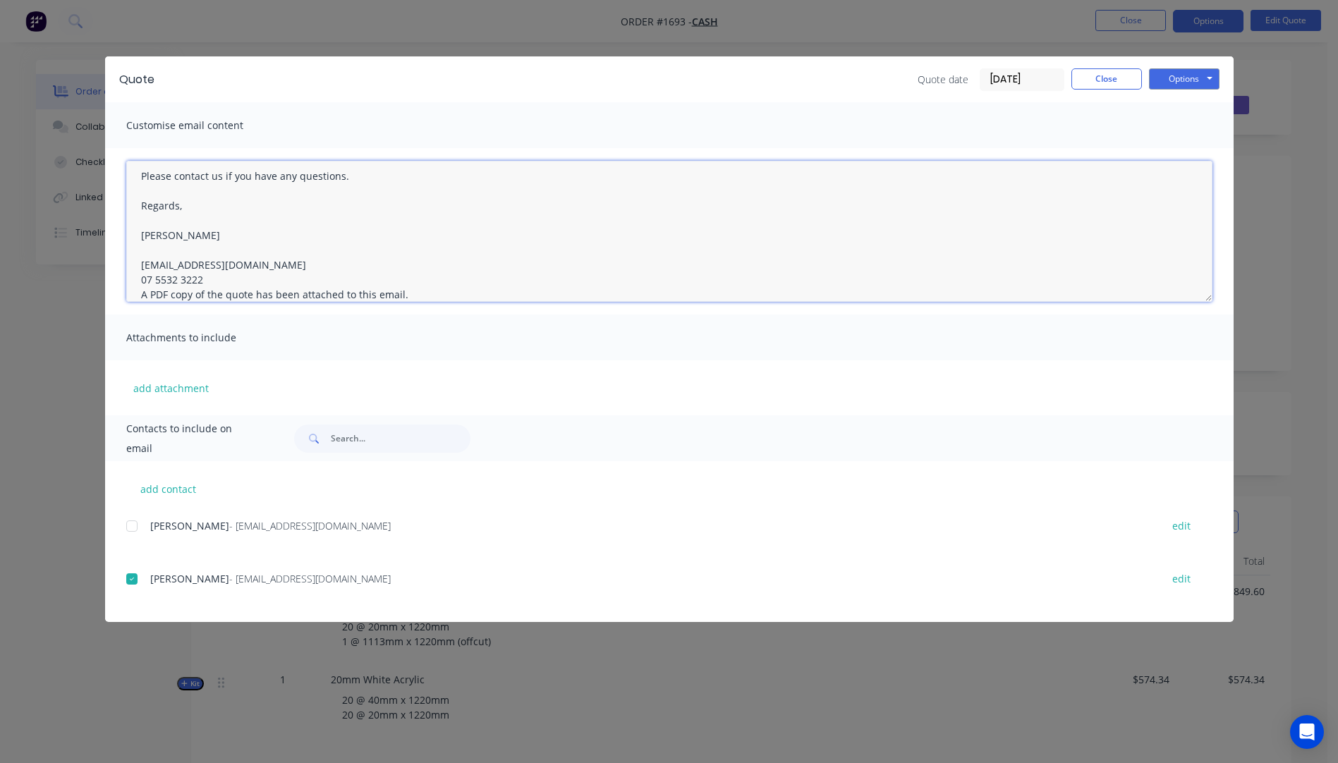
click at [207, 279] on textarea "Hi, Please contact us if you have any questions. Regards, [PERSON_NAME] [EMAIL_…" at bounding box center [669, 231] width 1087 height 141
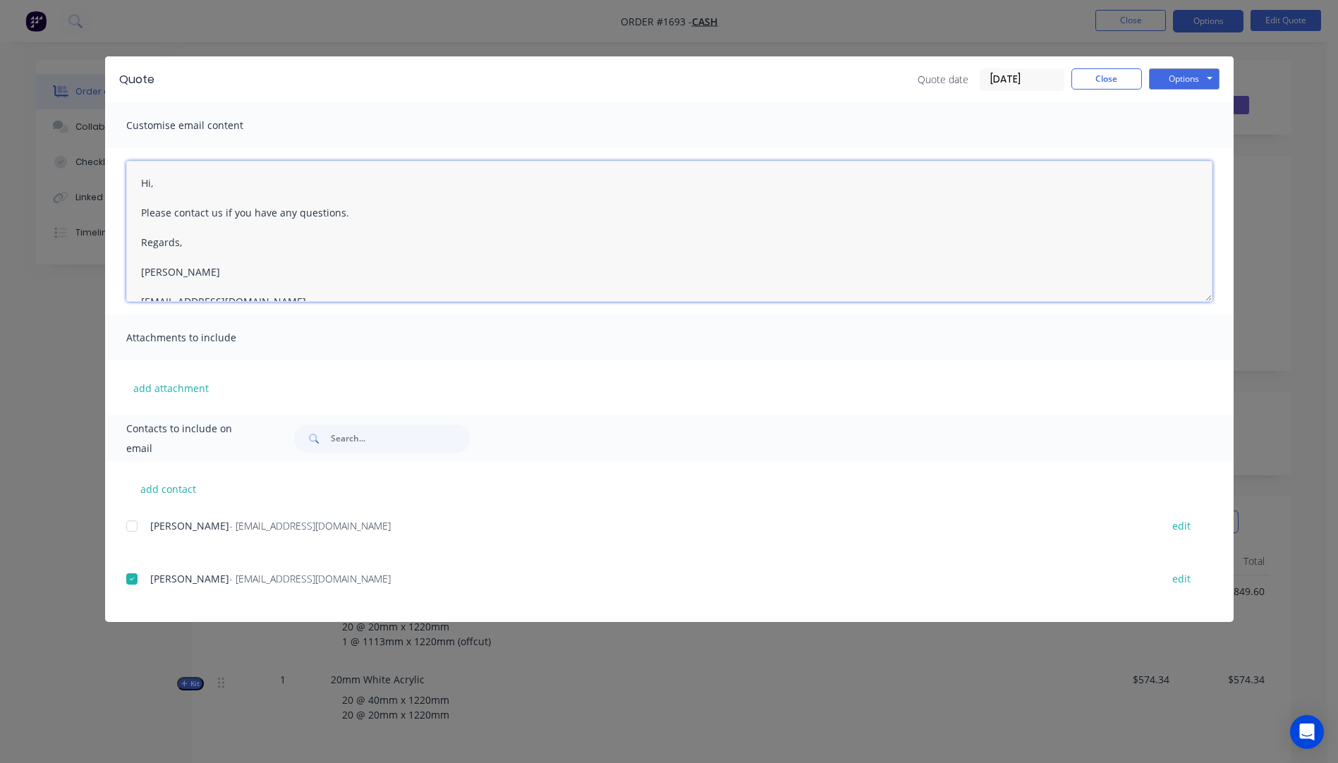
click at [181, 181] on textarea "Hi, Please contact us if you have any questions. Regards, [PERSON_NAME] [EMAIL_…" at bounding box center [669, 231] width 1087 height 141
click at [575, 244] on textarea "Hi Cameron, Please see quote attached. I have quoted this in White acrylic as i…" at bounding box center [669, 231] width 1087 height 141
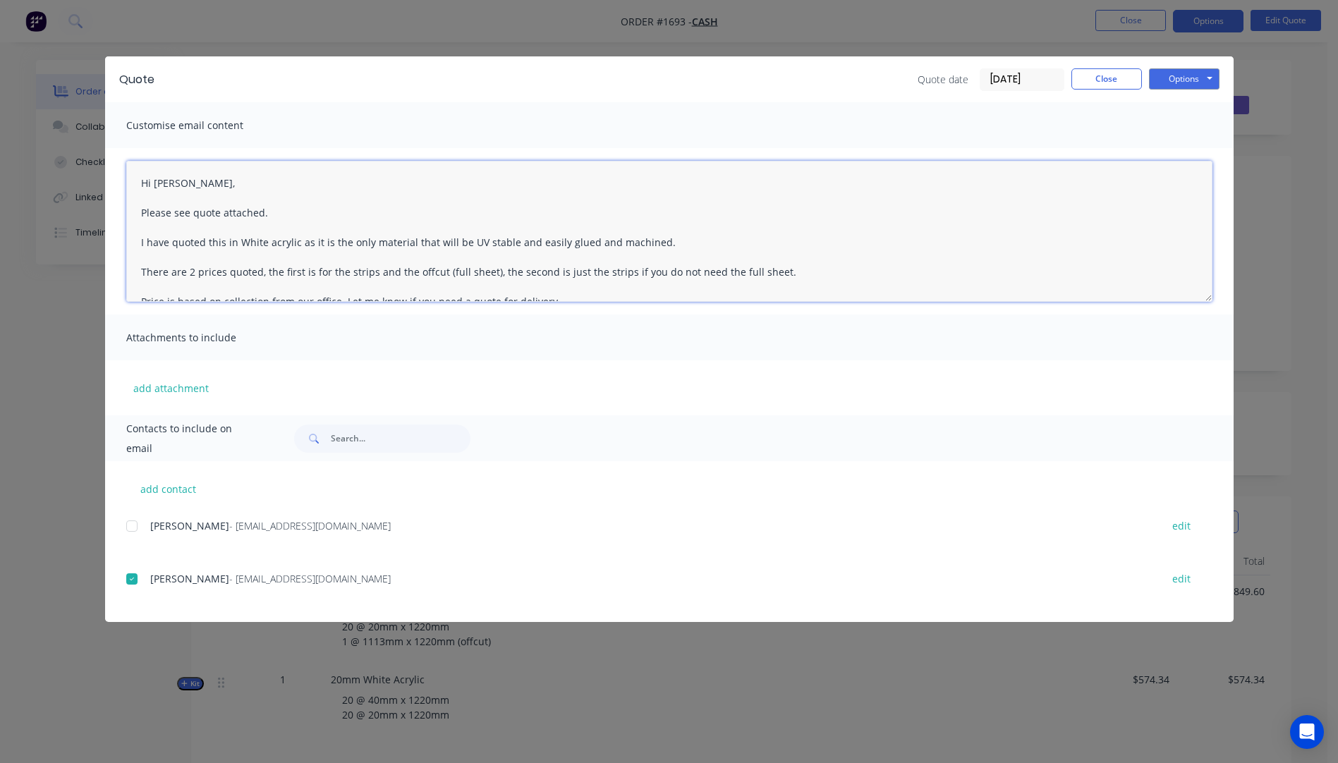
type textarea "Hi Cameron, Please see quote attached. I have quoted this in White acrylic as i…"
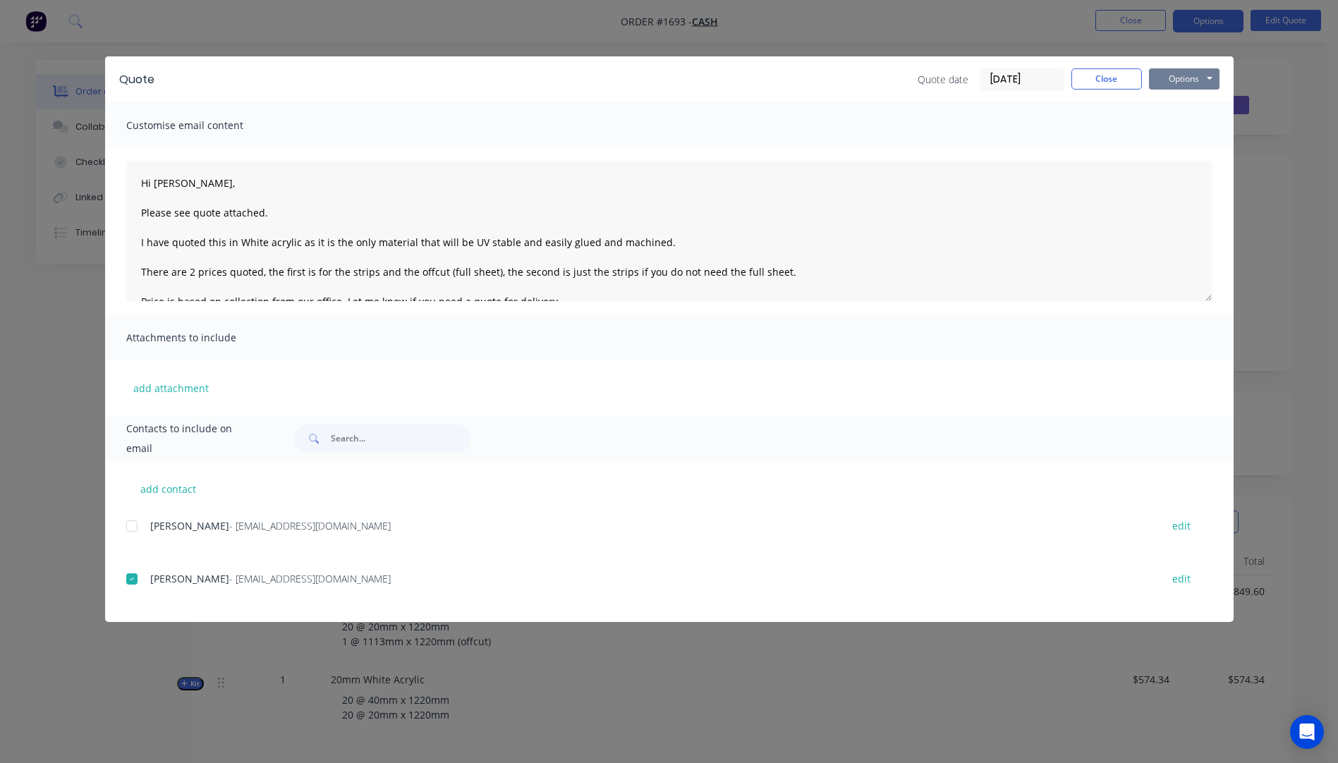
click at [1178, 80] on button "Options" at bounding box center [1184, 78] width 71 height 21
click at [1180, 150] on button "Email" at bounding box center [1194, 150] width 90 height 23
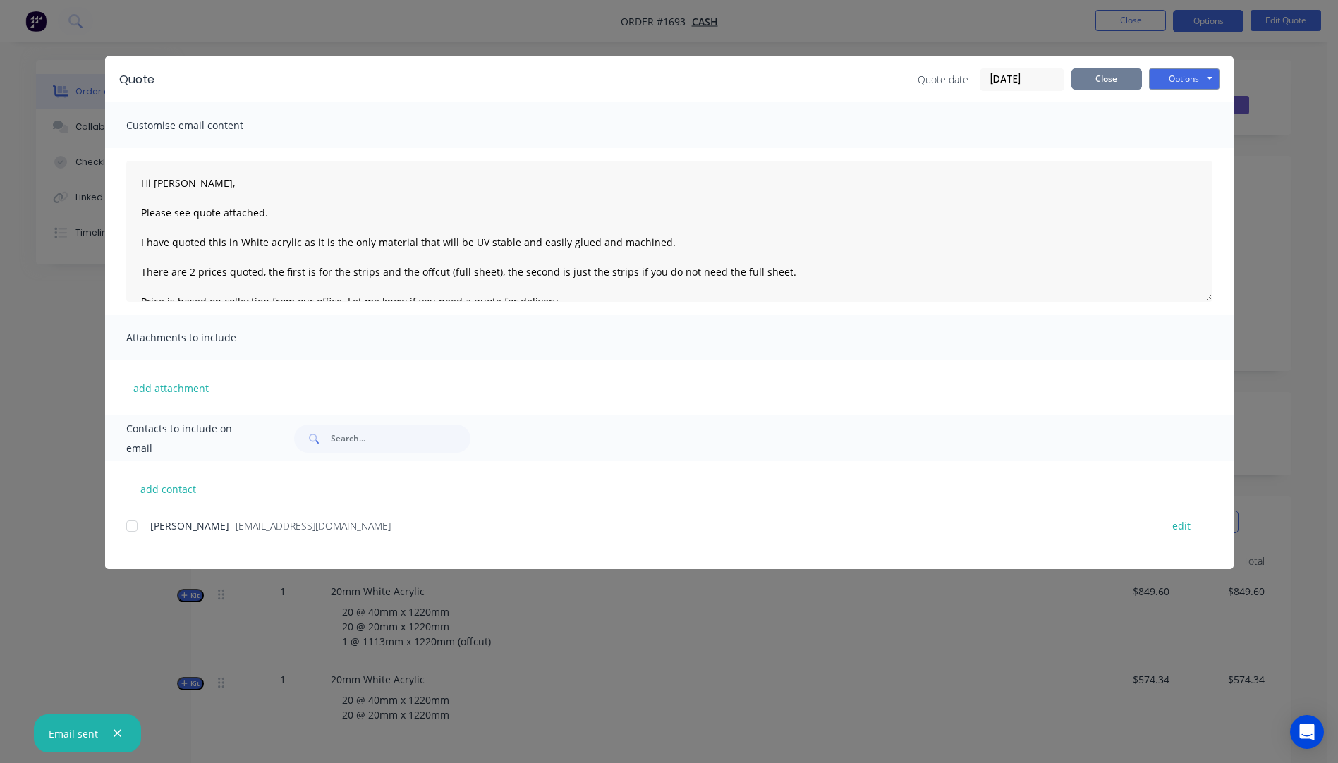
click at [1119, 80] on button "Close" at bounding box center [1107, 78] width 71 height 21
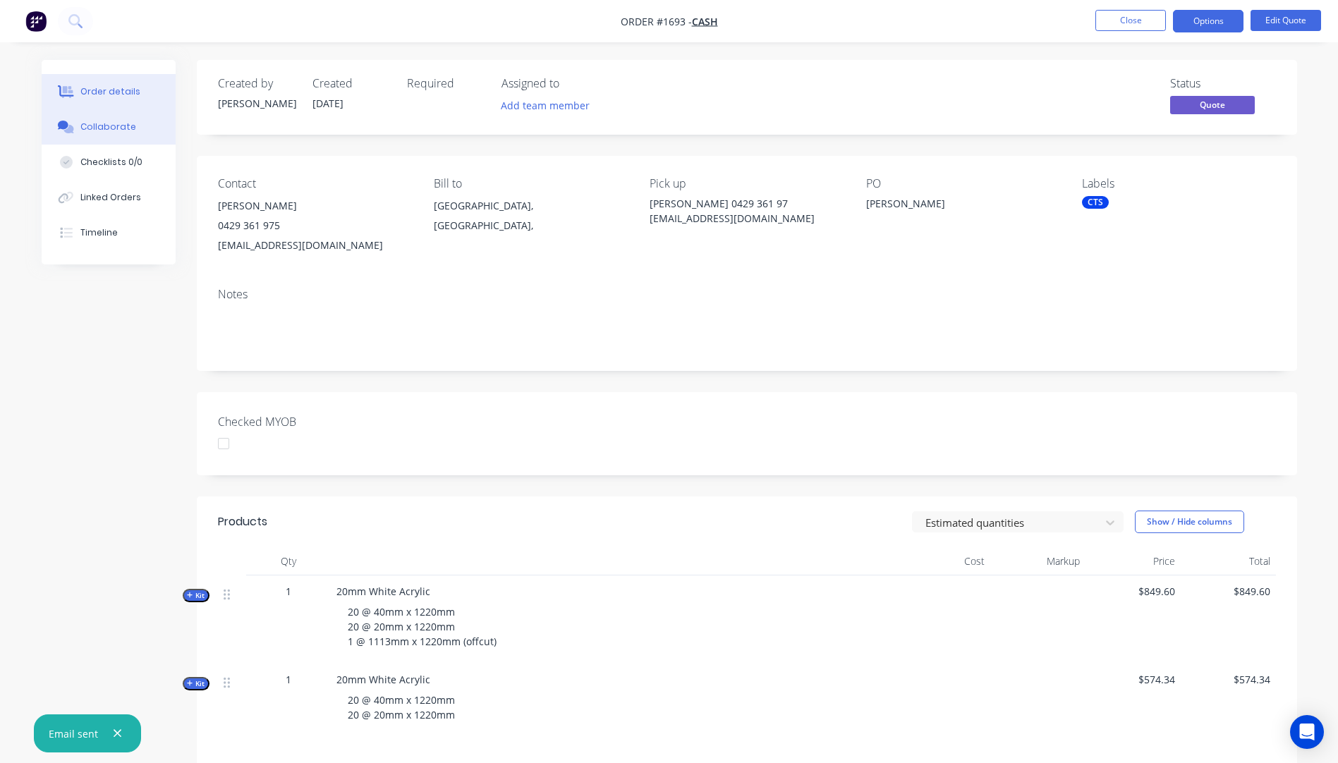
click at [104, 126] on div "Collaborate" at bounding box center [108, 127] width 56 height 13
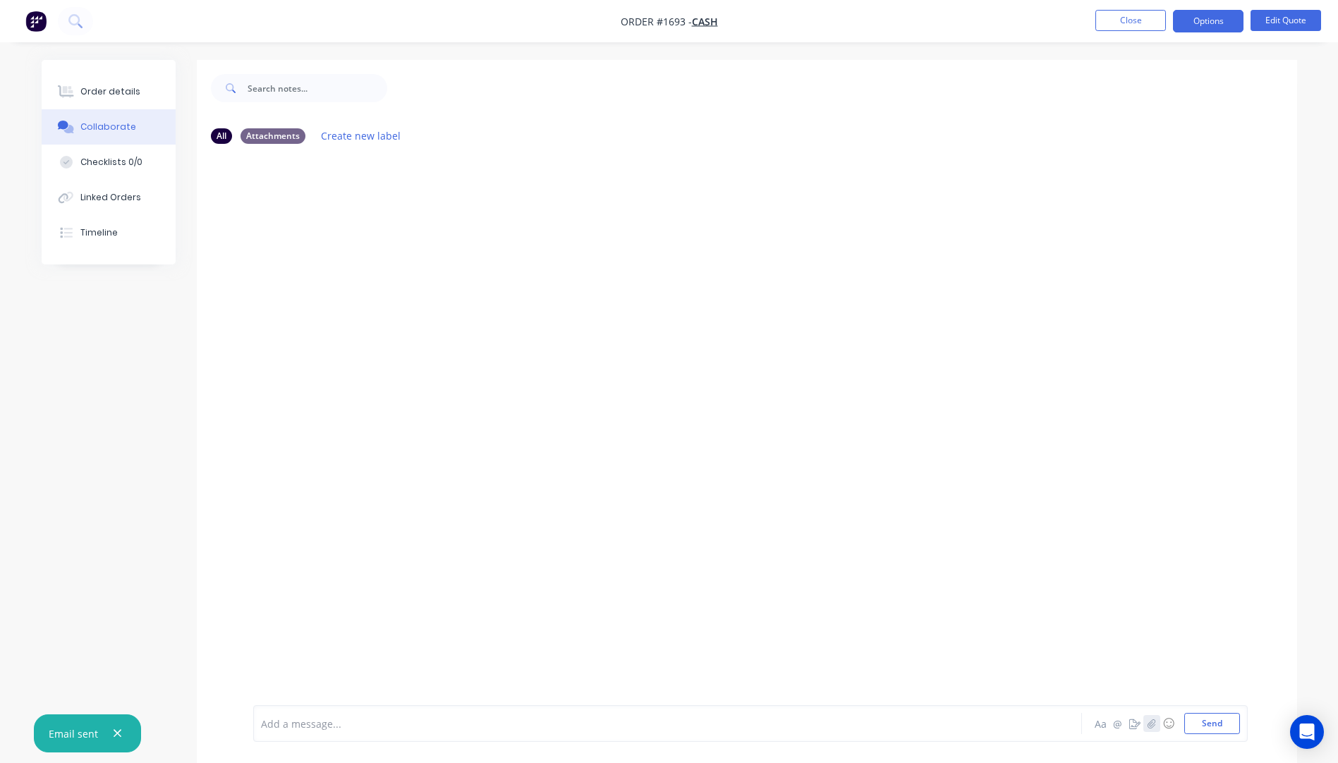
click at [1153, 727] on icon "button" at bounding box center [1152, 723] width 8 height 9
click at [1216, 721] on button "Send" at bounding box center [1213, 723] width 56 height 21
click at [1125, 21] on button "Close" at bounding box center [1131, 20] width 71 height 21
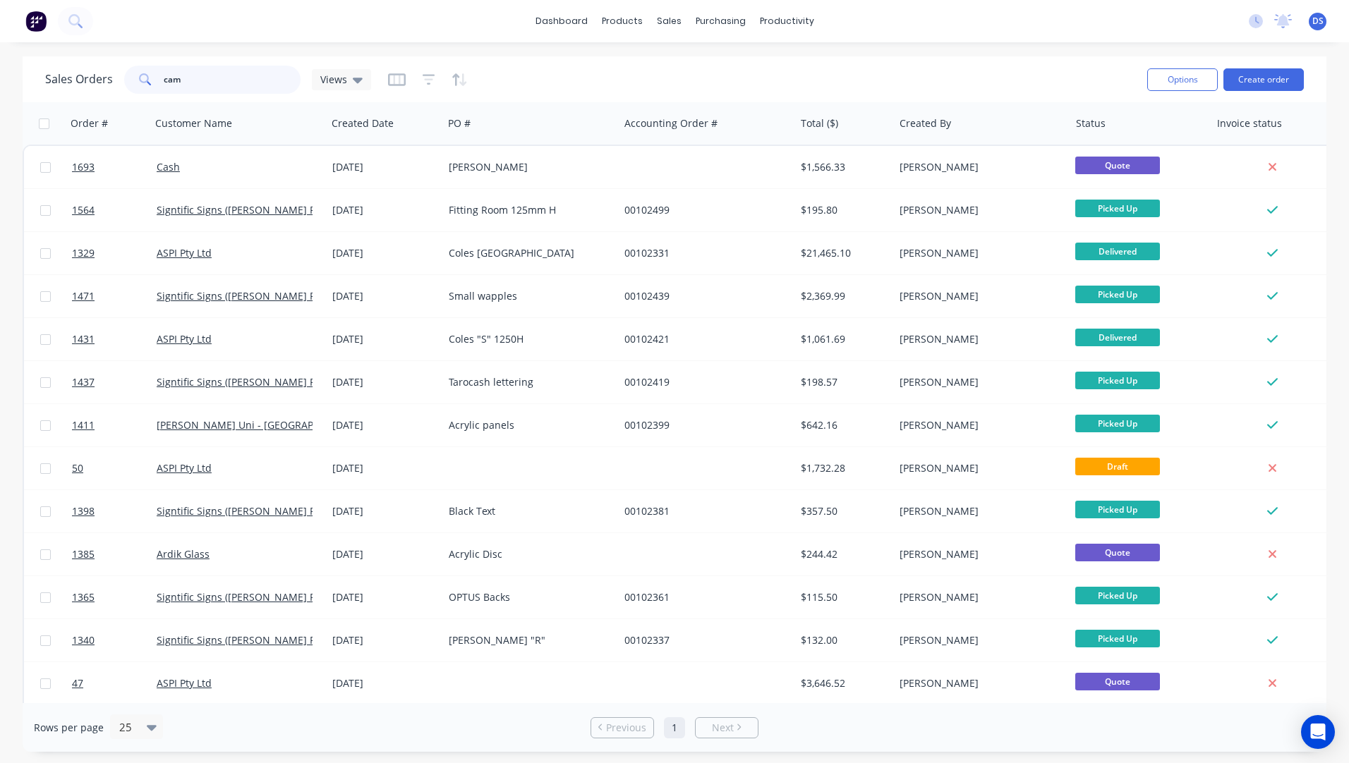
drag, startPoint x: 187, startPoint y: 83, endPoint x: 96, endPoint y: 81, distance: 91.0
click at [96, 81] on div "Sales Orders cam Views" at bounding box center [208, 80] width 326 height 28
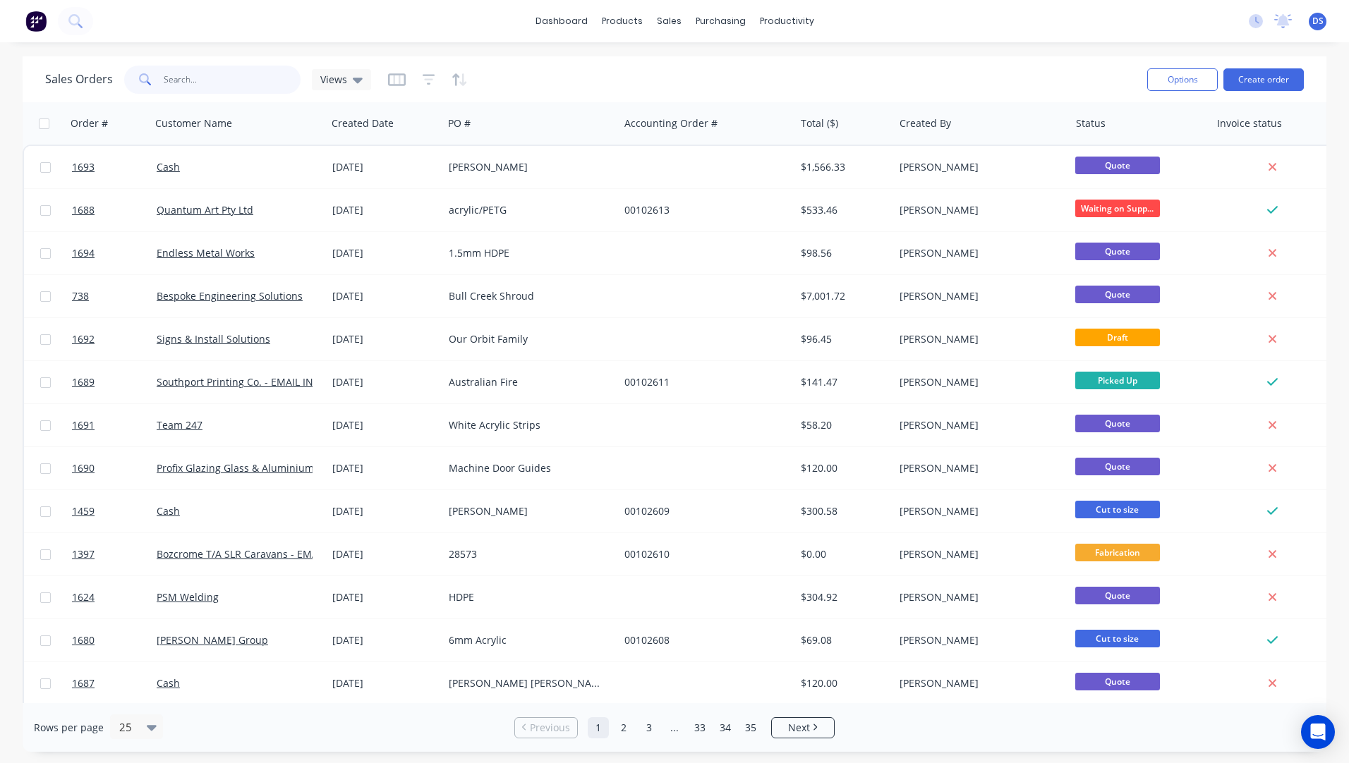
click at [235, 84] on input "text" at bounding box center [233, 80] width 138 height 28
click at [801, 64] on div "Workflow" at bounding box center [811, 67] width 42 height 13
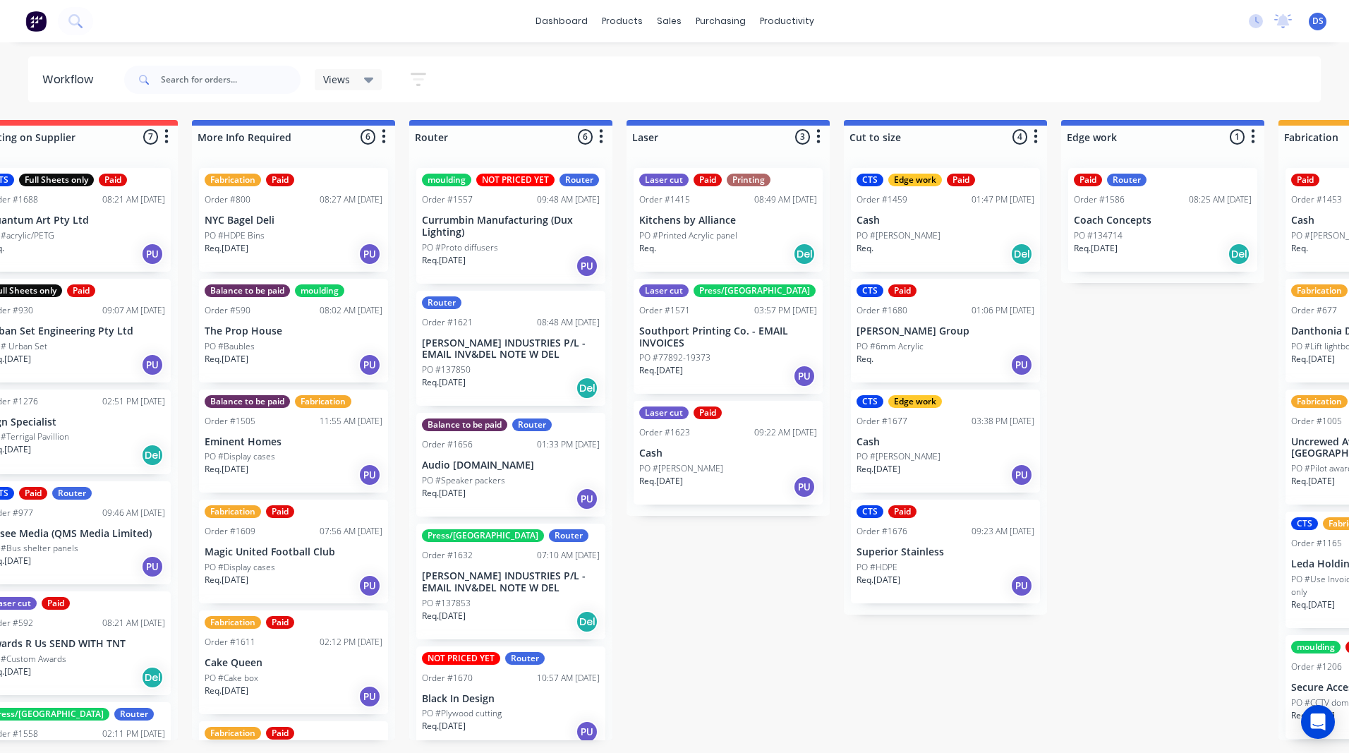
click at [498, 487] on p "PO #Speaker packers" at bounding box center [463, 480] width 83 height 13
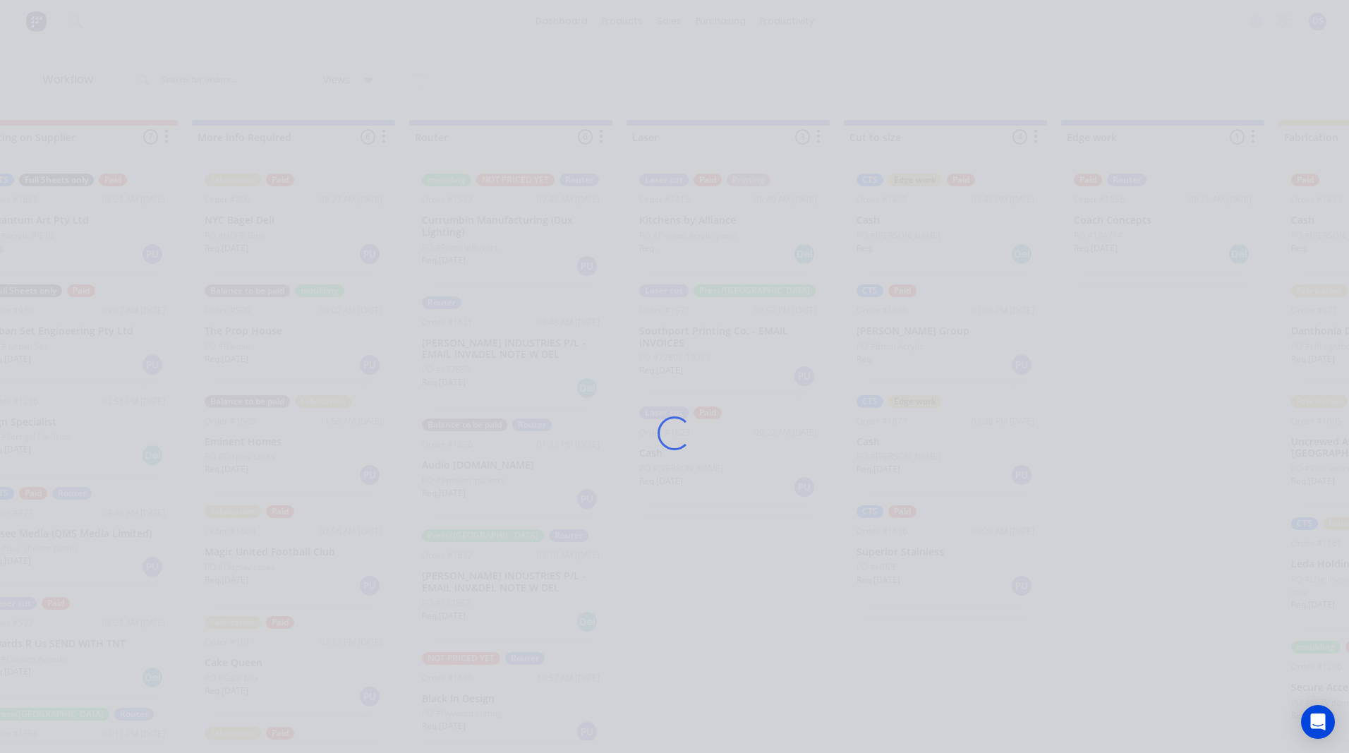
click at [498, 495] on div "Loading..." at bounding box center [674, 432] width 1129 height 753
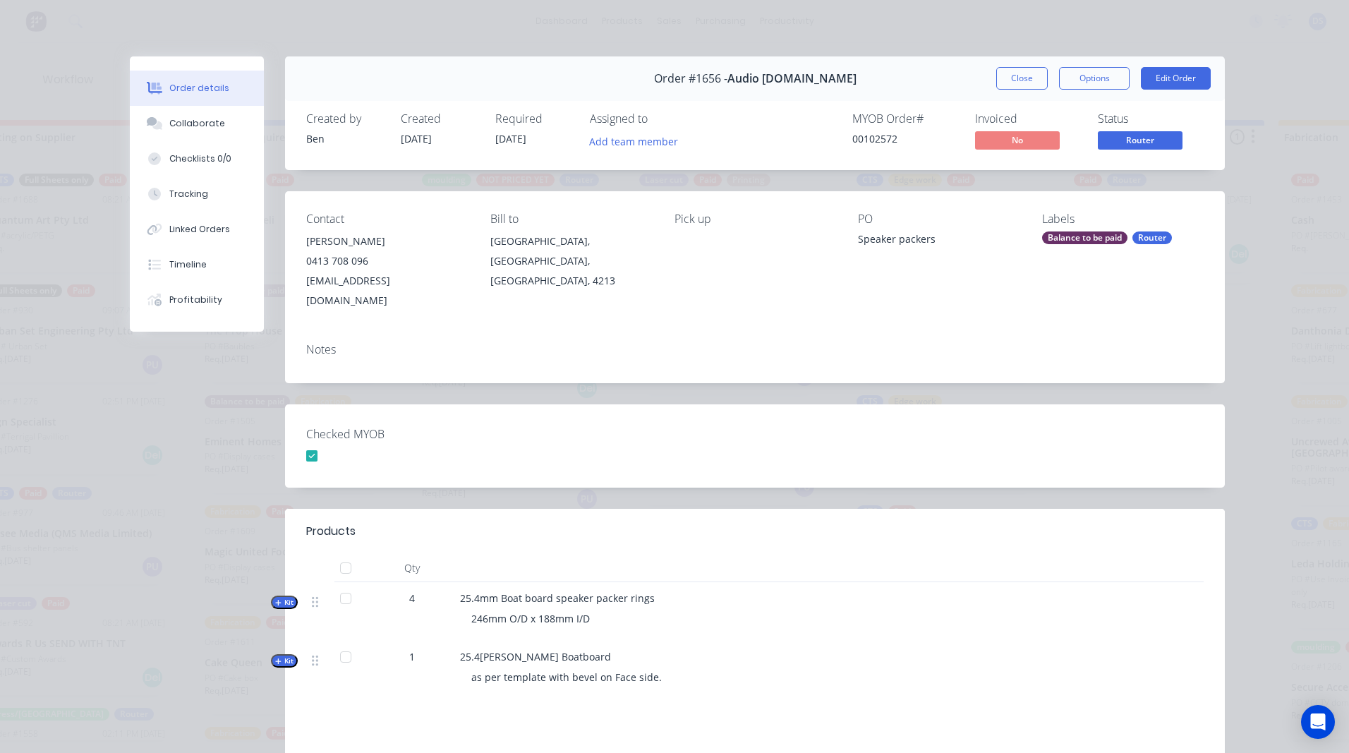
scroll to position [141, 0]
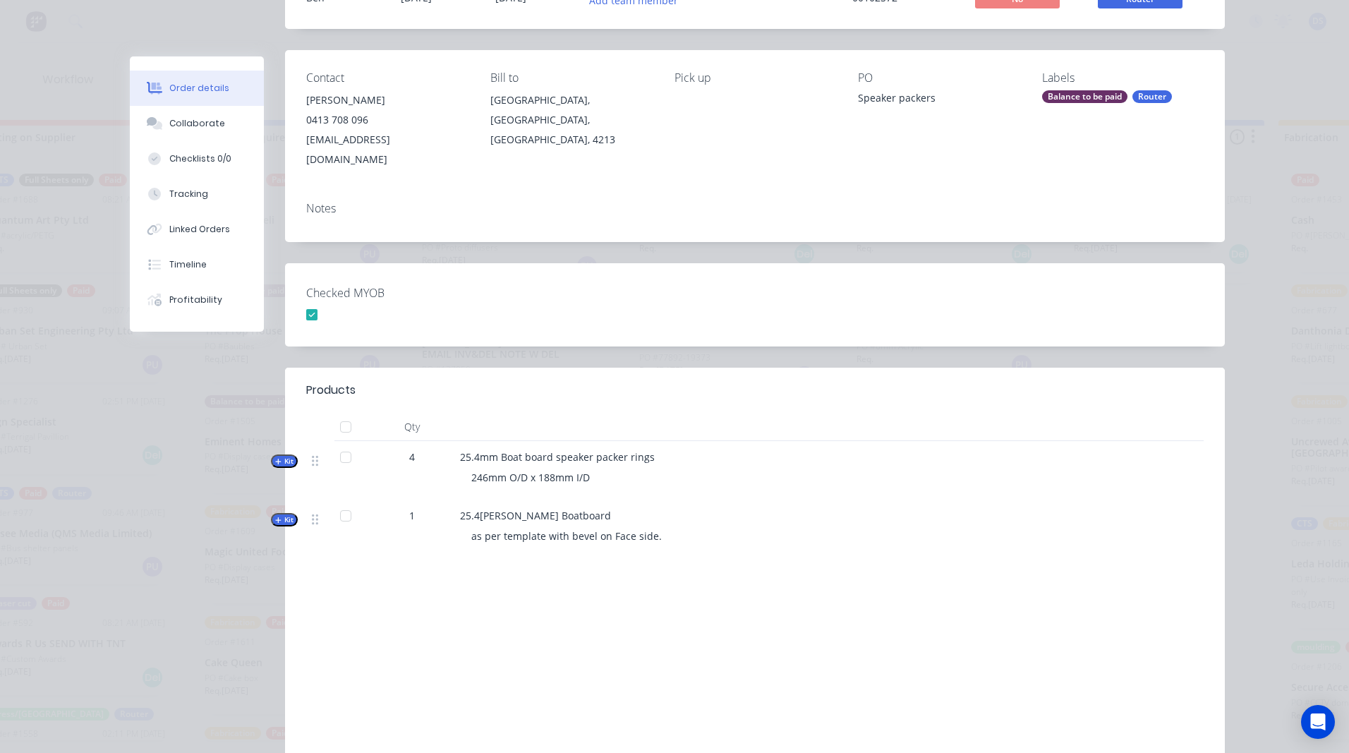
click at [275, 459] on icon "button" at bounding box center [278, 462] width 6 height 6
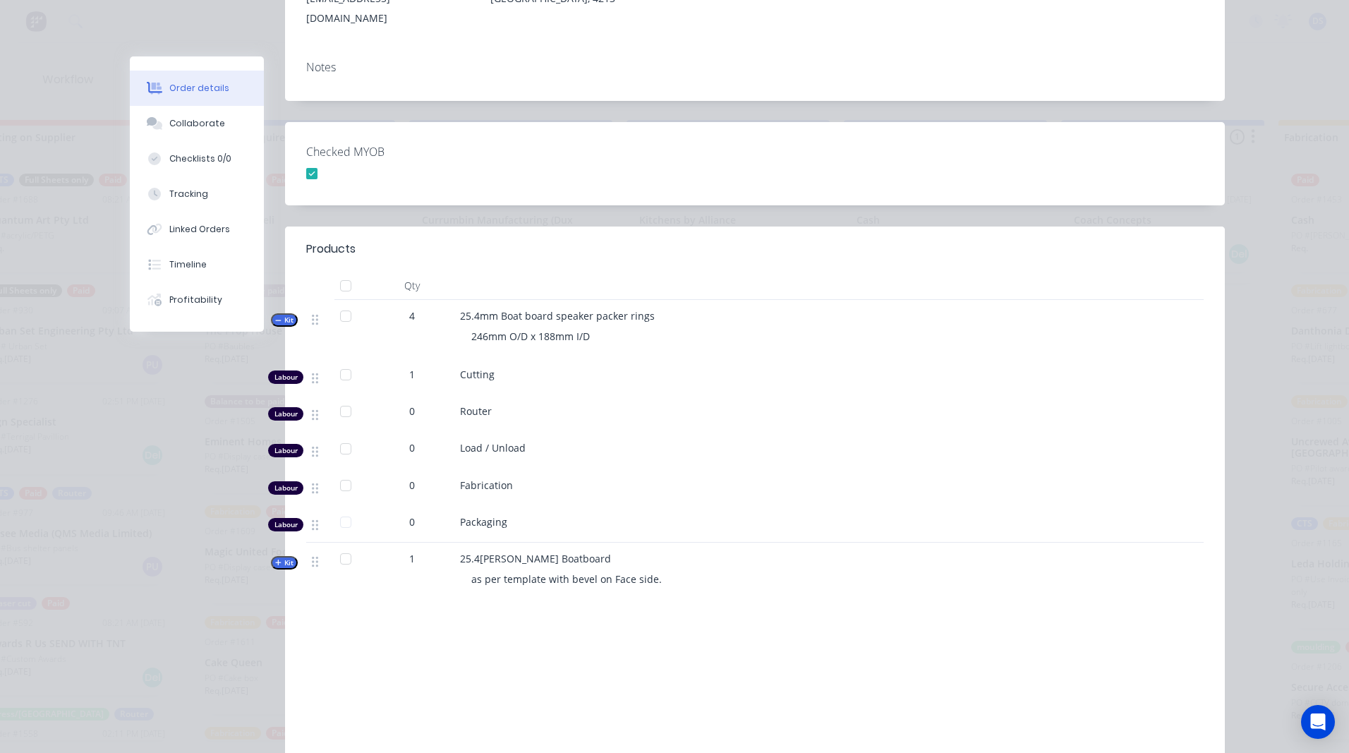
scroll to position [212, 0]
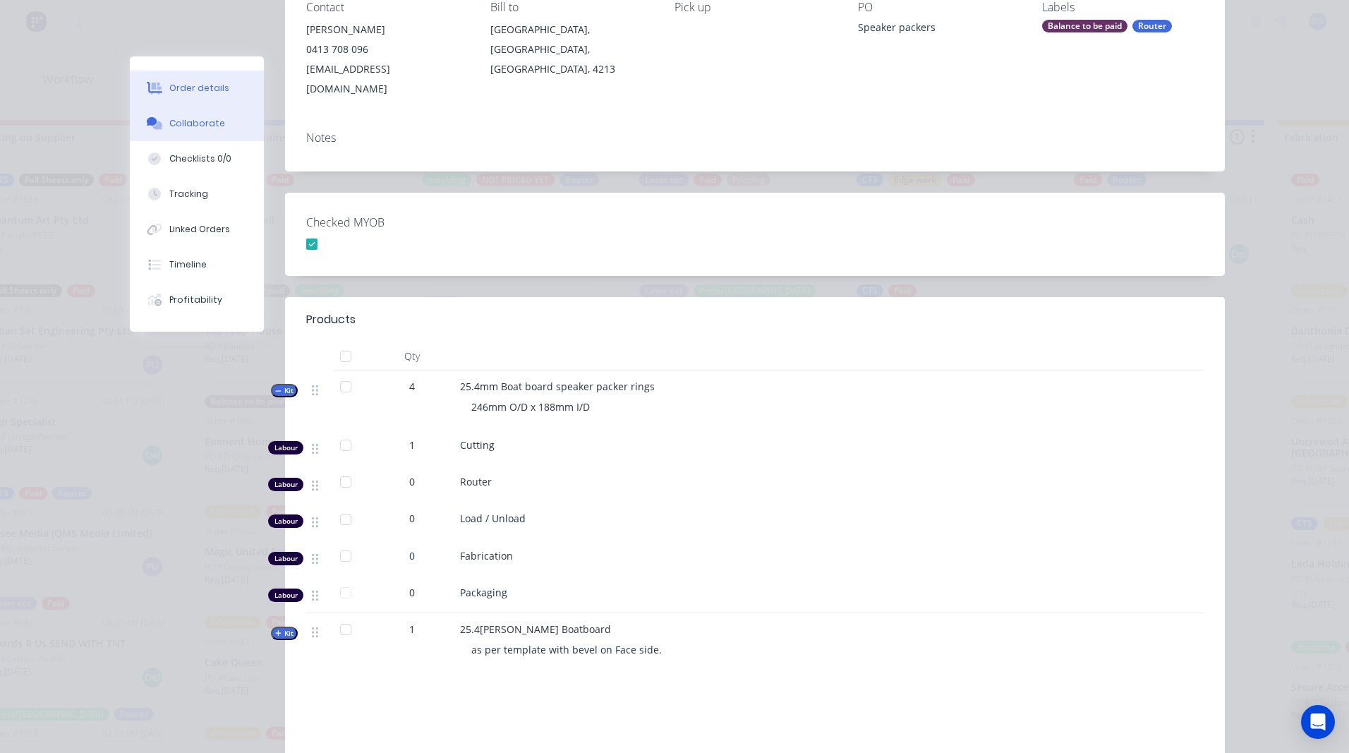
click at [210, 126] on div "Collaborate" at bounding box center [197, 123] width 56 height 13
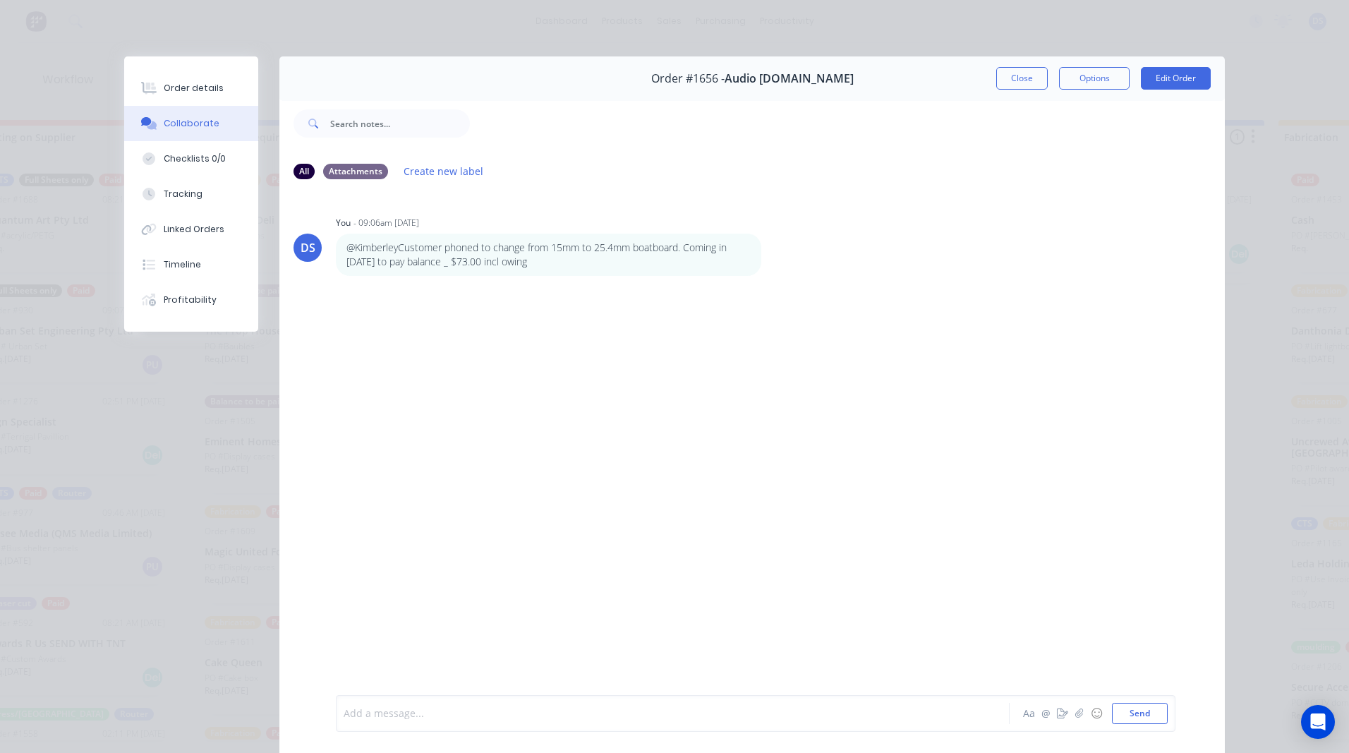
click at [387, 719] on div at bounding box center [652, 713] width 617 height 15
click at [1016, 88] on button "Close" at bounding box center [1022, 78] width 52 height 23
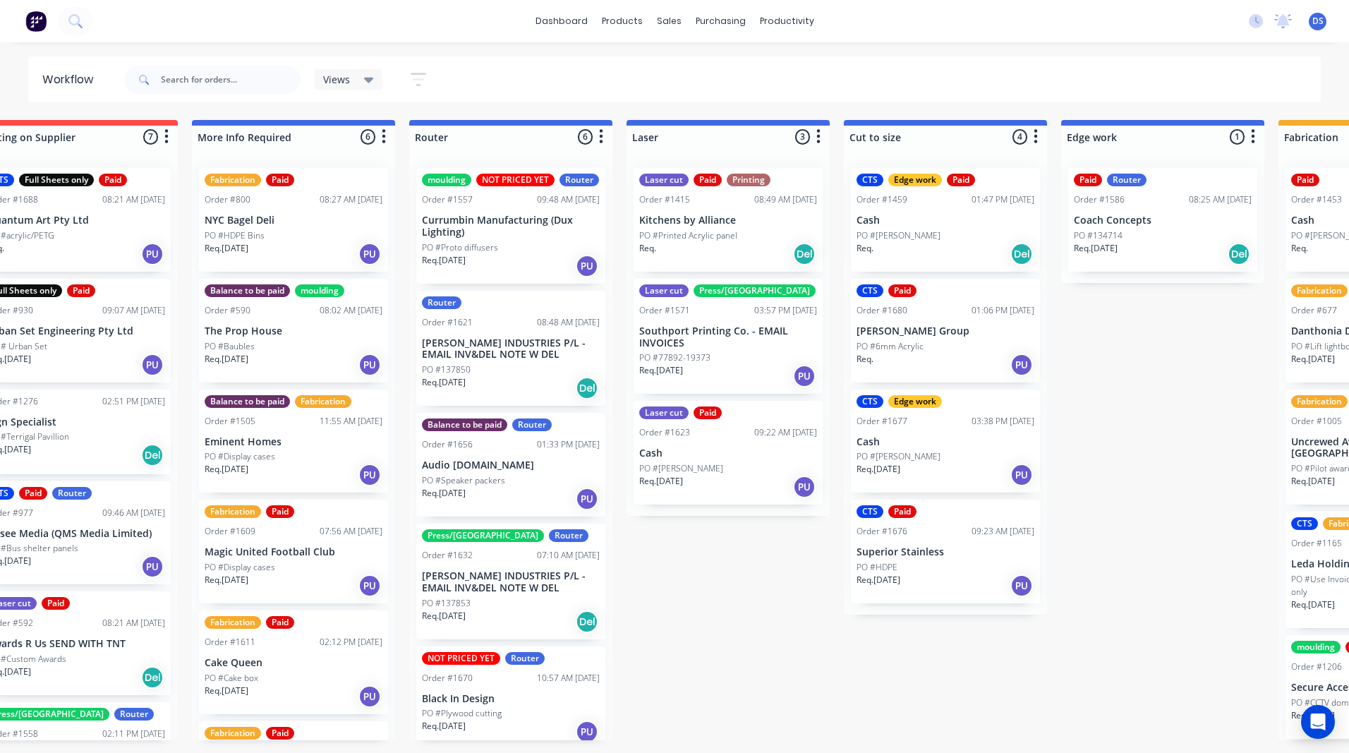
click at [484, 471] on p "Audio [DOMAIN_NAME]" at bounding box center [511, 465] width 178 height 12
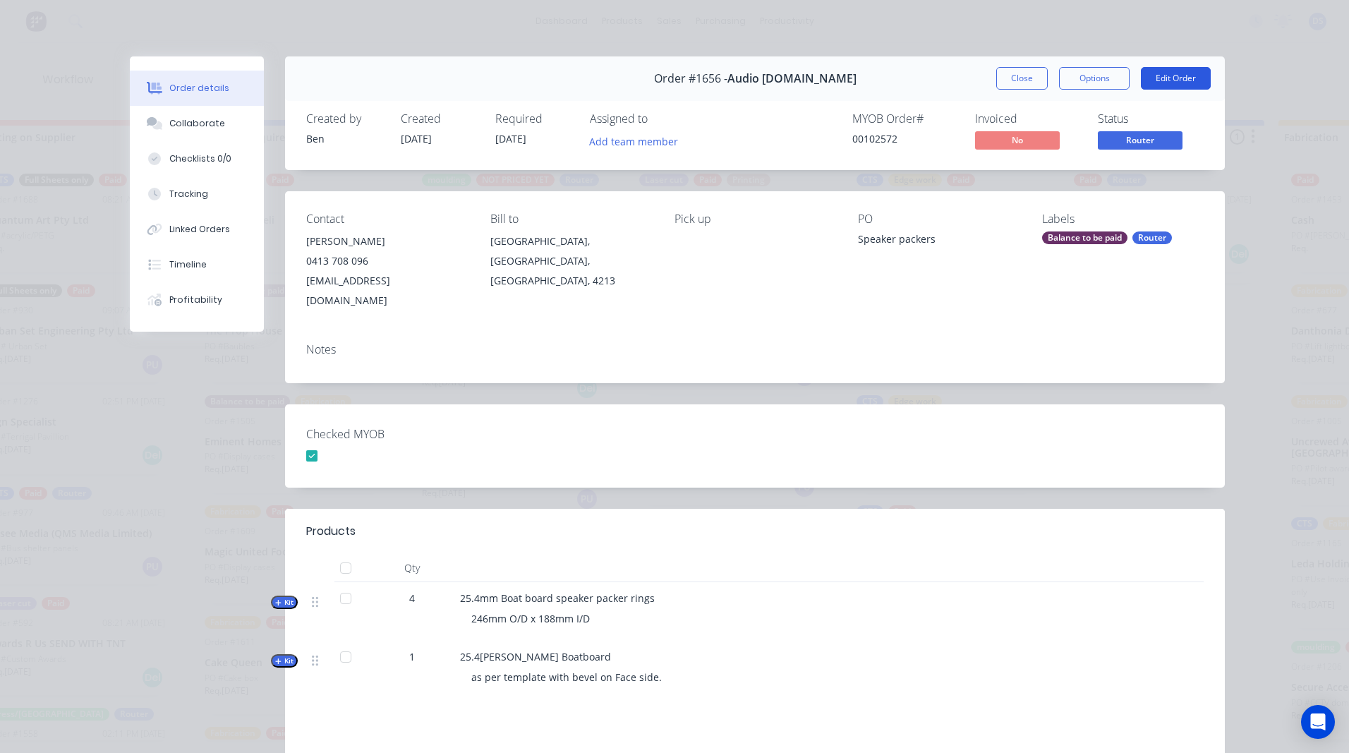
click at [1158, 80] on button "Edit Order" at bounding box center [1176, 78] width 70 height 23
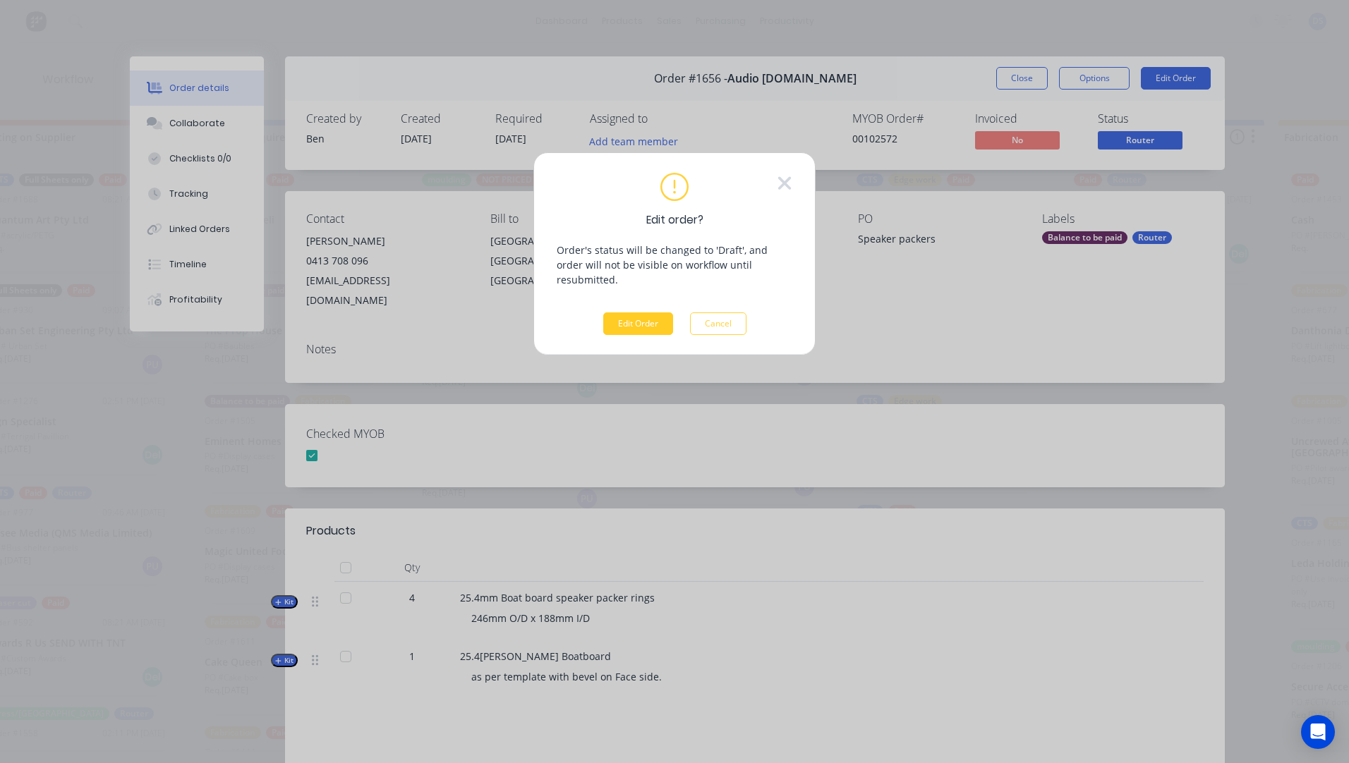
click at [643, 315] on button "Edit Order" at bounding box center [638, 324] width 70 height 23
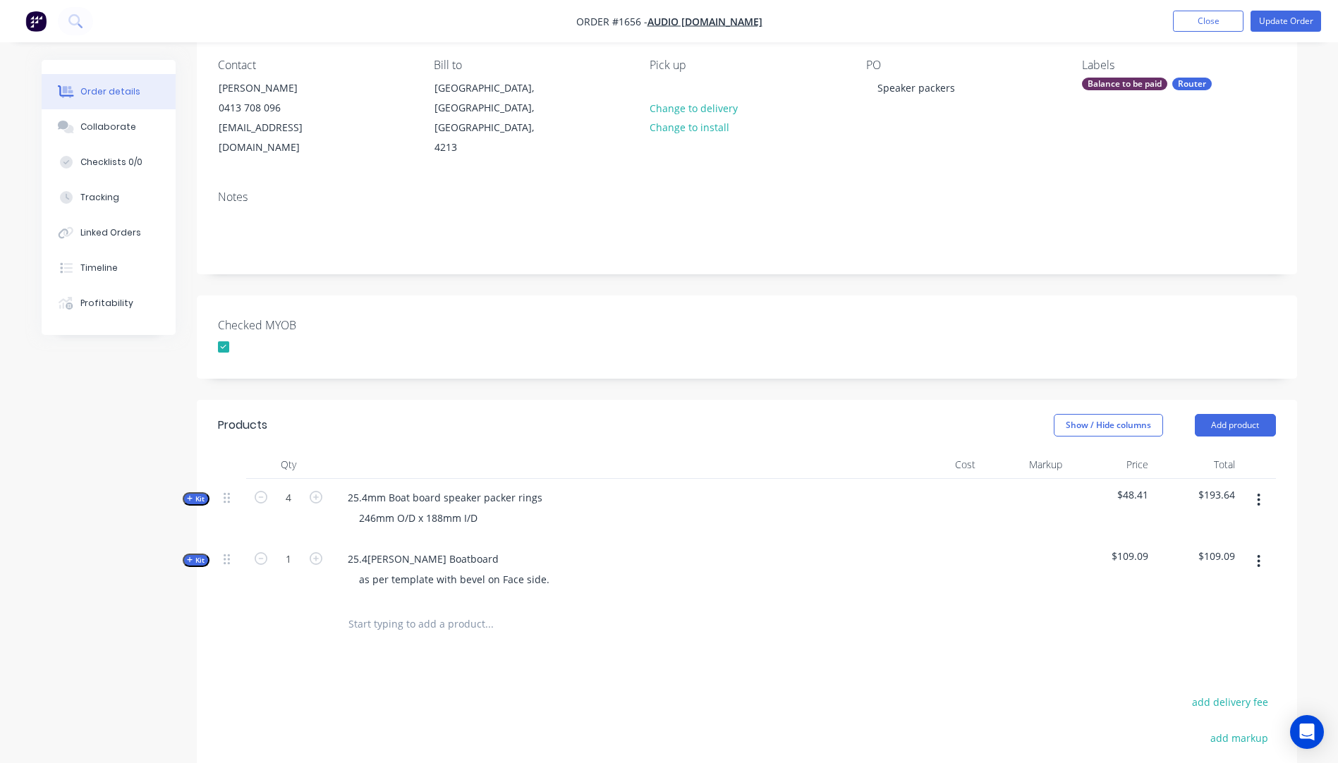
scroll to position [141, 0]
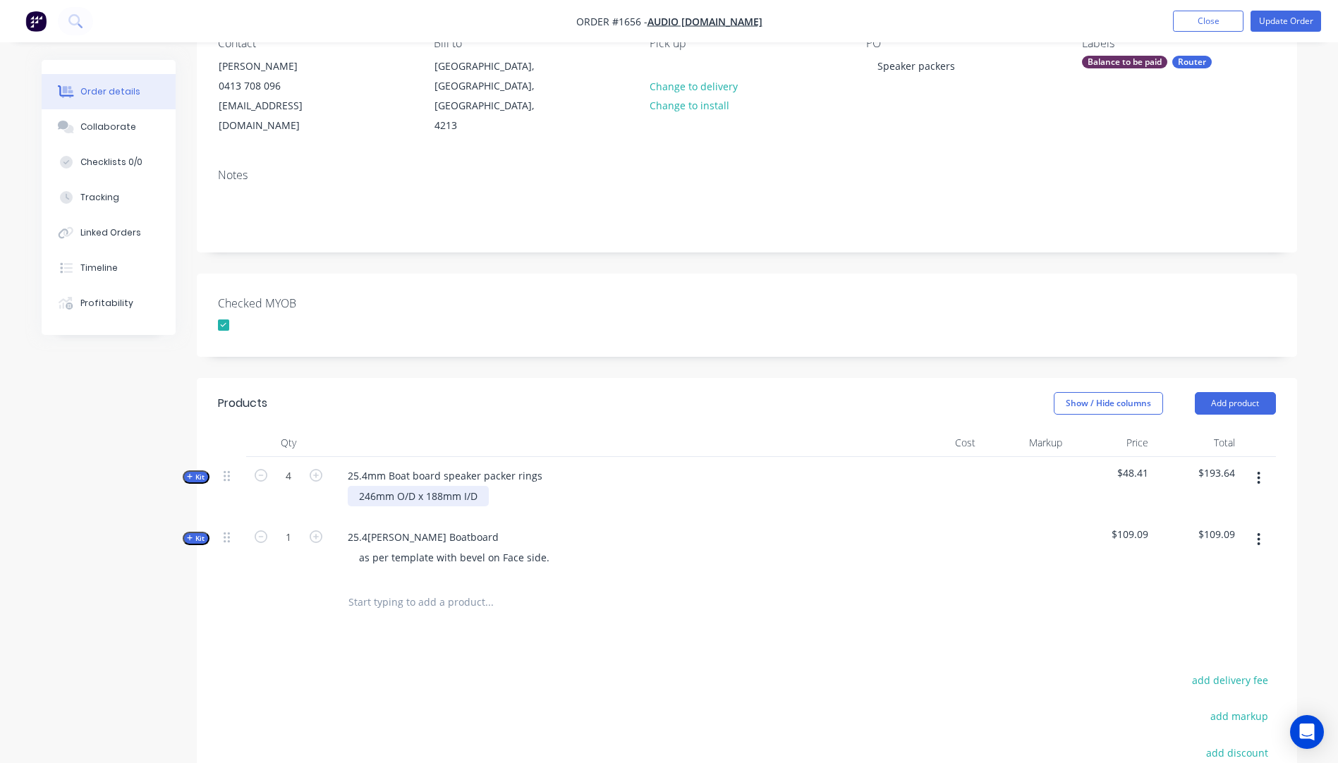
click at [483, 486] on div "246mm O/D x 188mm I/D" at bounding box center [418, 496] width 141 height 20
click at [95, 126] on div "Collaborate" at bounding box center [108, 127] width 56 height 13
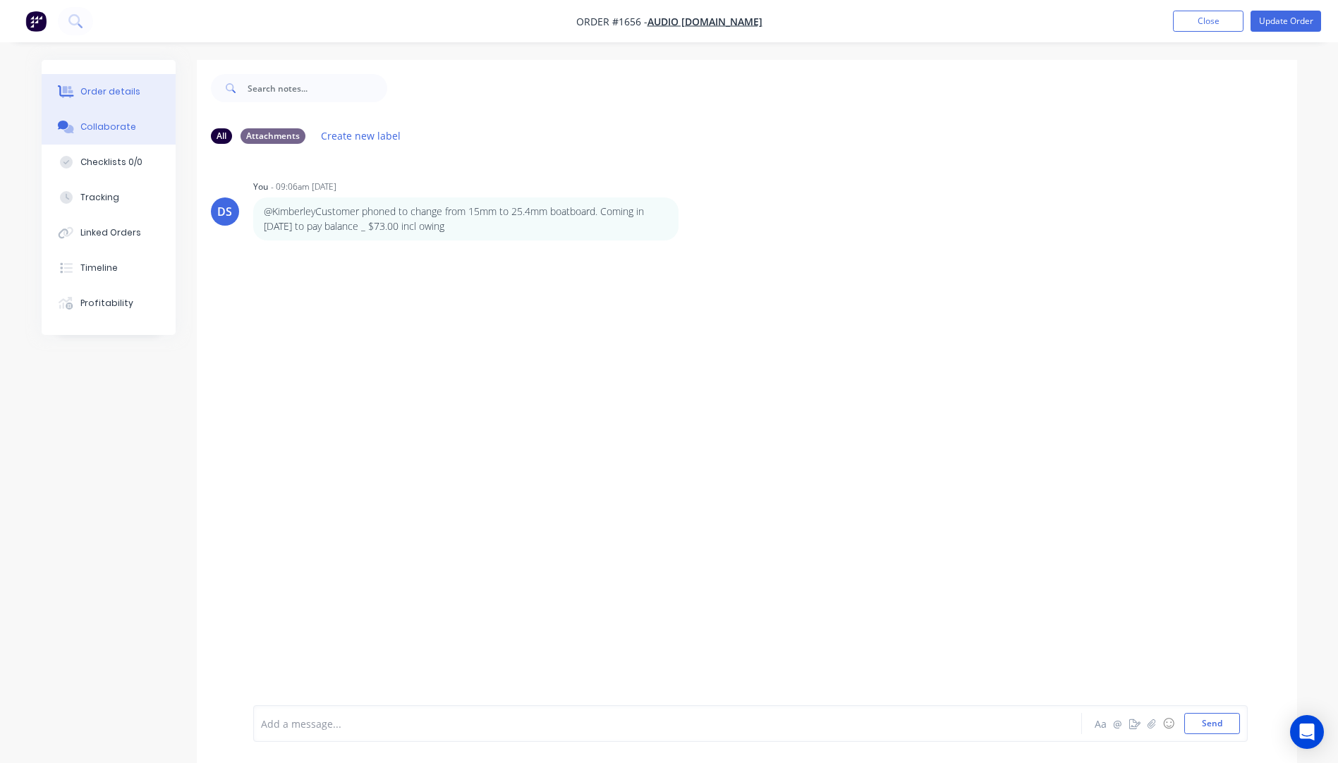
click at [121, 96] on div "Order details" at bounding box center [110, 91] width 60 height 13
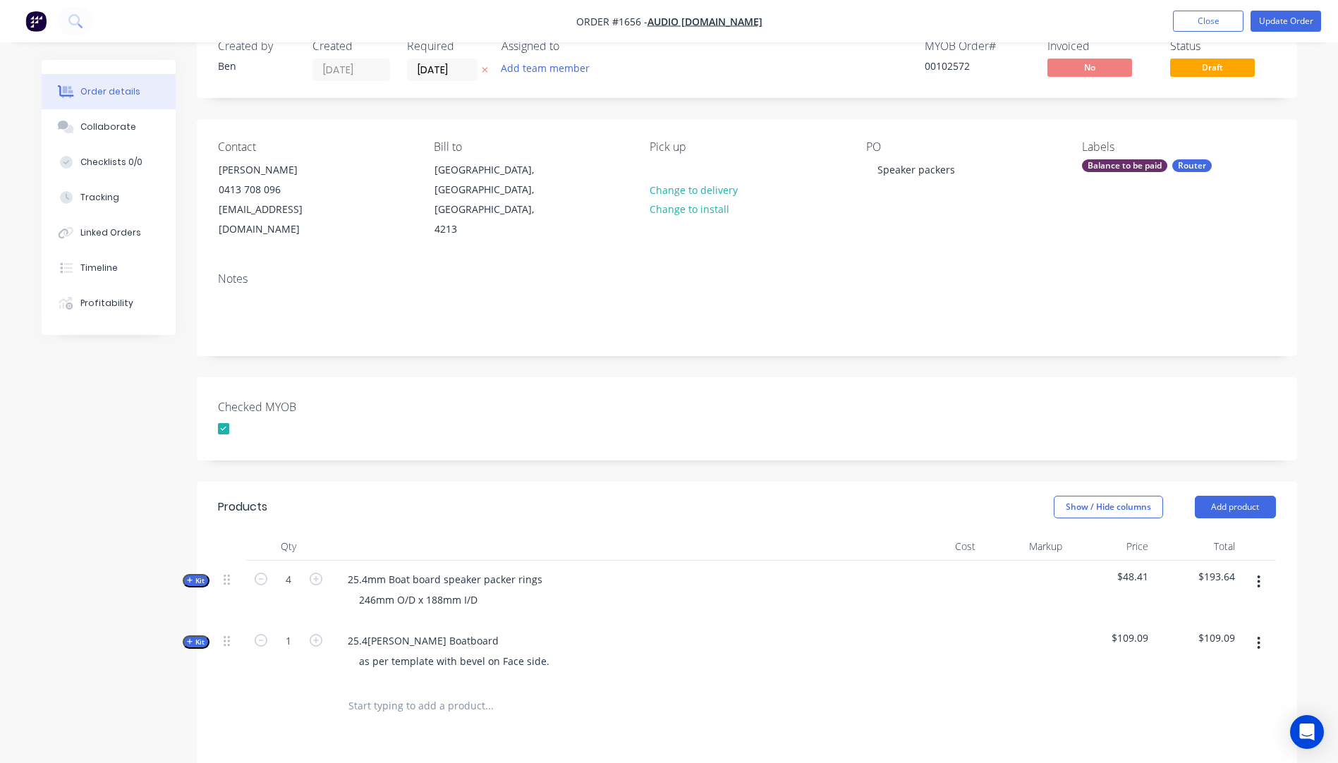
scroll to position [71, 0]
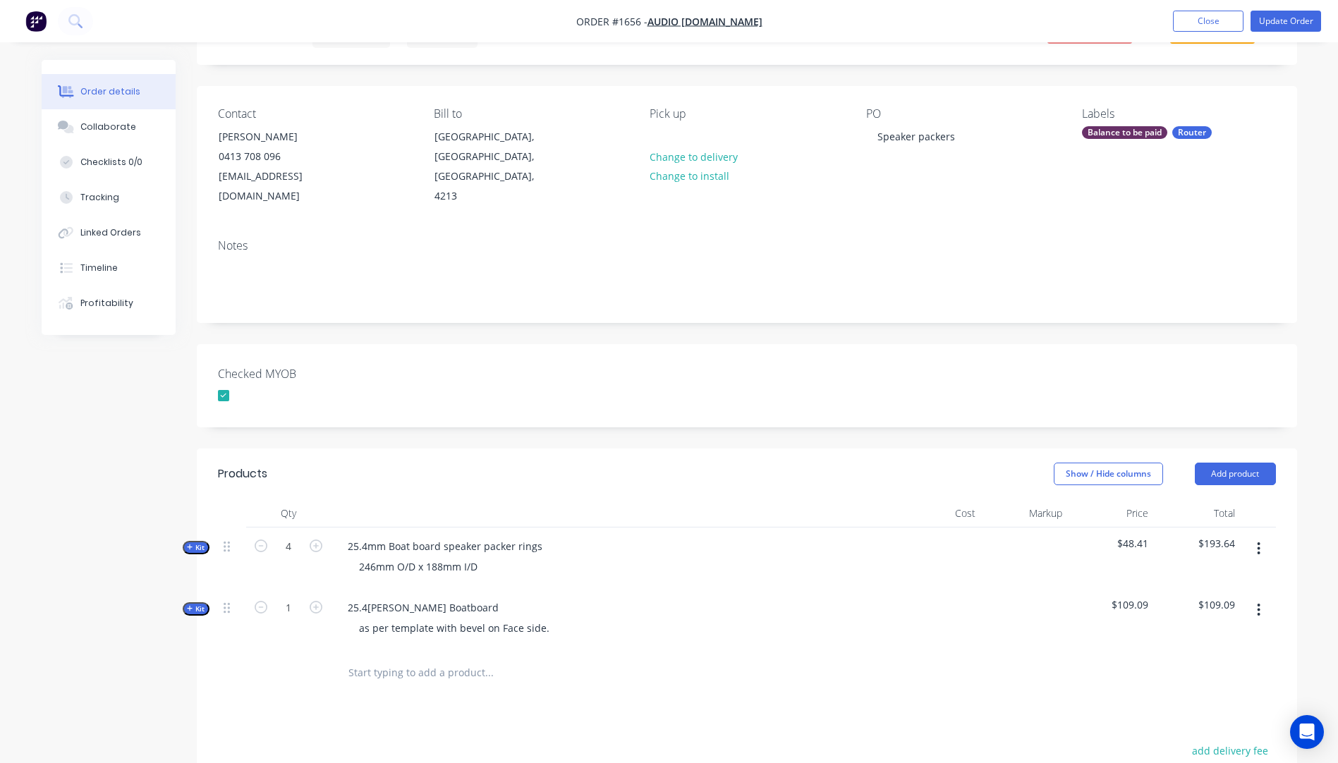
click at [491, 557] on div "246mm O/D x 188mm I/D" at bounding box center [613, 567] width 553 height 20
click at [486, 557] on div "246mm O/D x 188mm I/D" at bounding box center [418, 567] width 141 height 20
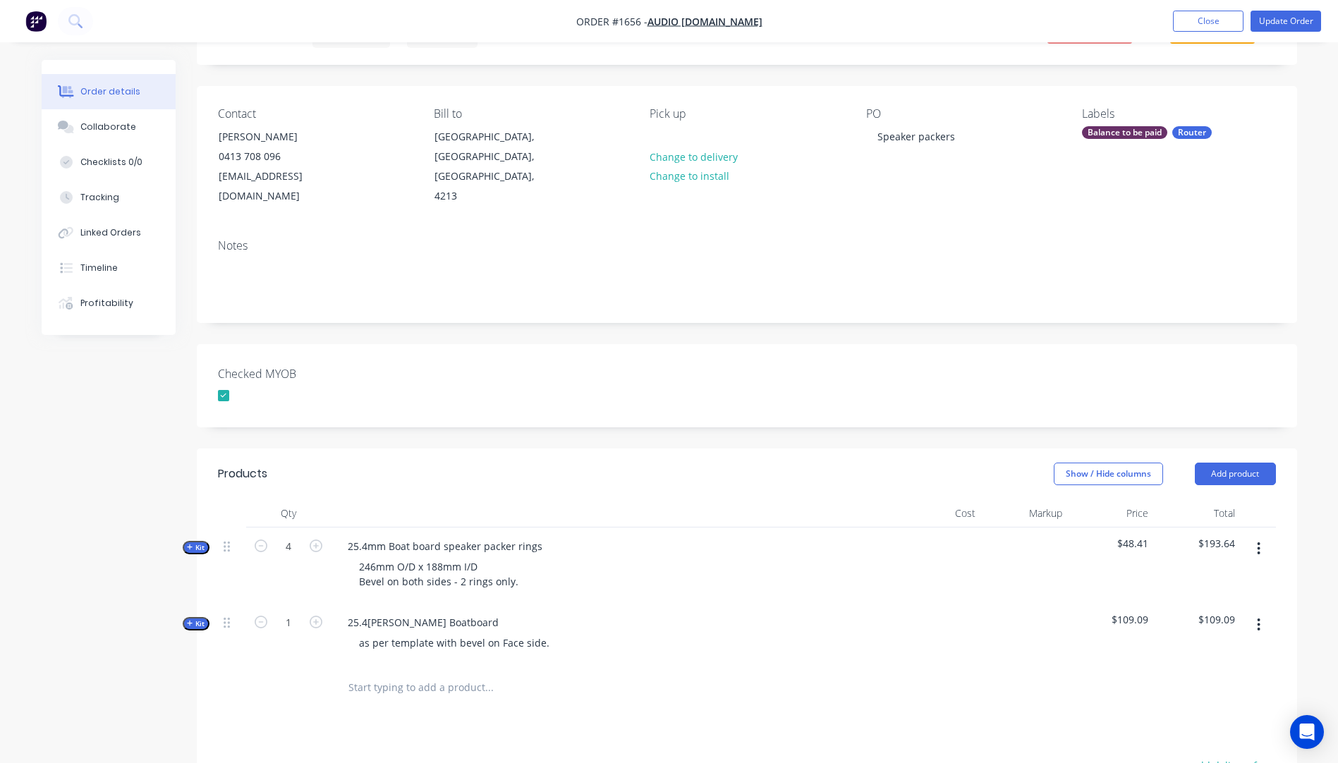
click at [614, 604] on div "25.4mm White Boatboard as per template with bevel on Face side." at bounding box center [613, 634] width 564 height 61
click at [1276, 21] on button "Update Order" at bounding box center [1286, 21] width 71 height 21
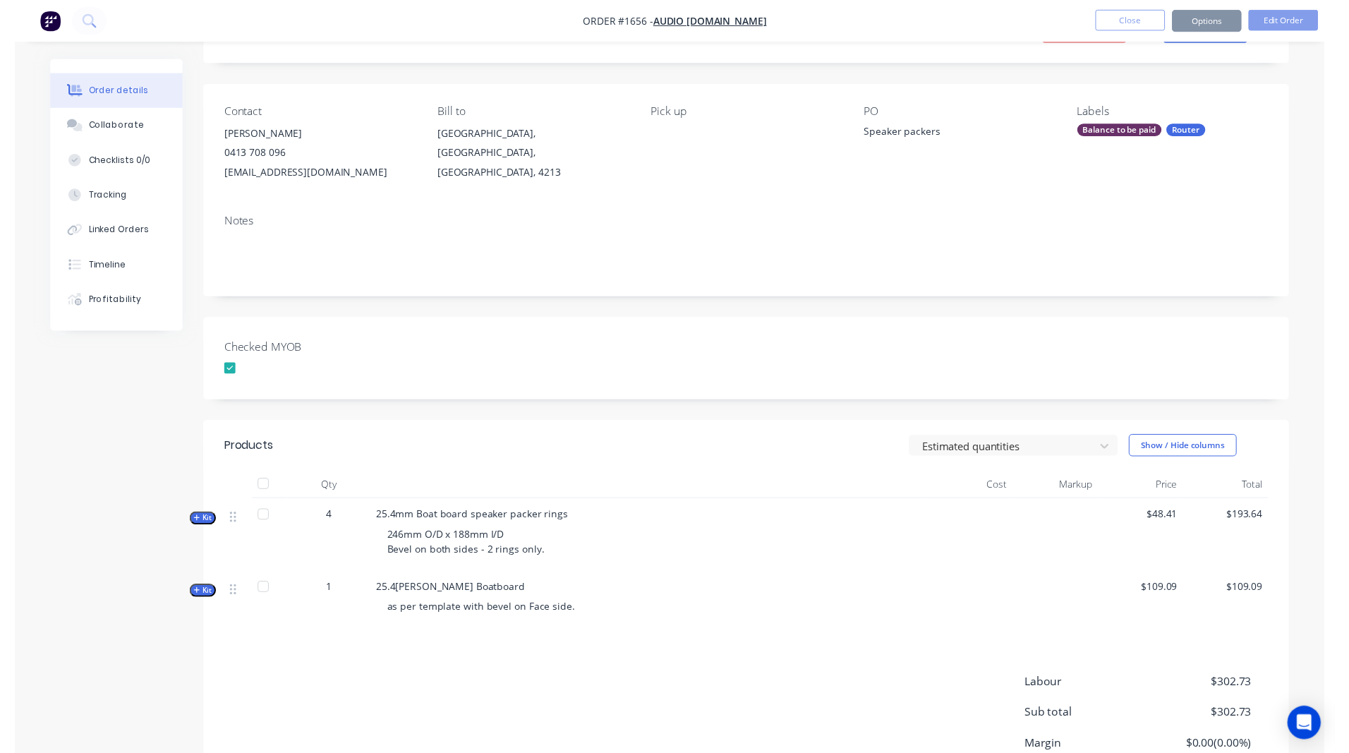
scroll to position [0, 0]
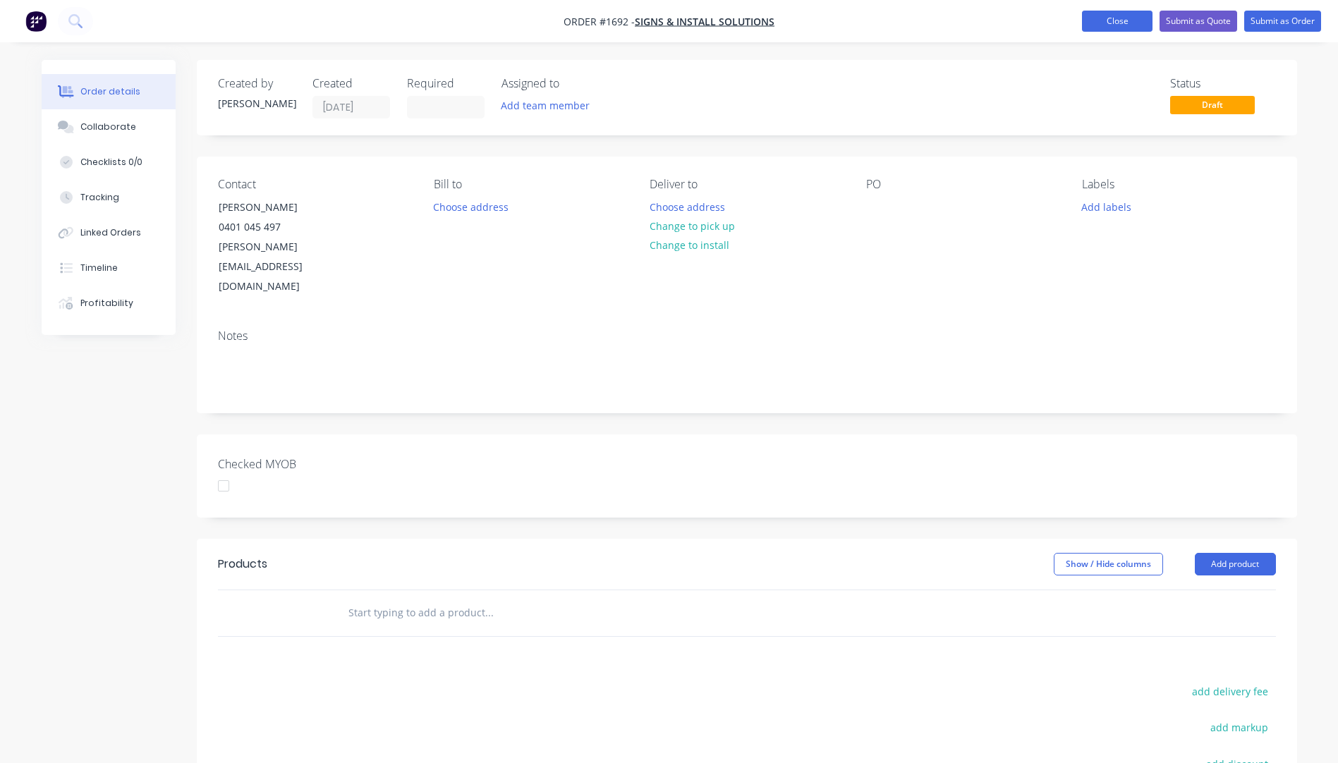
click at [1127, 23] on button "Close" at bounding box center [1117, 21] width 71 height 21
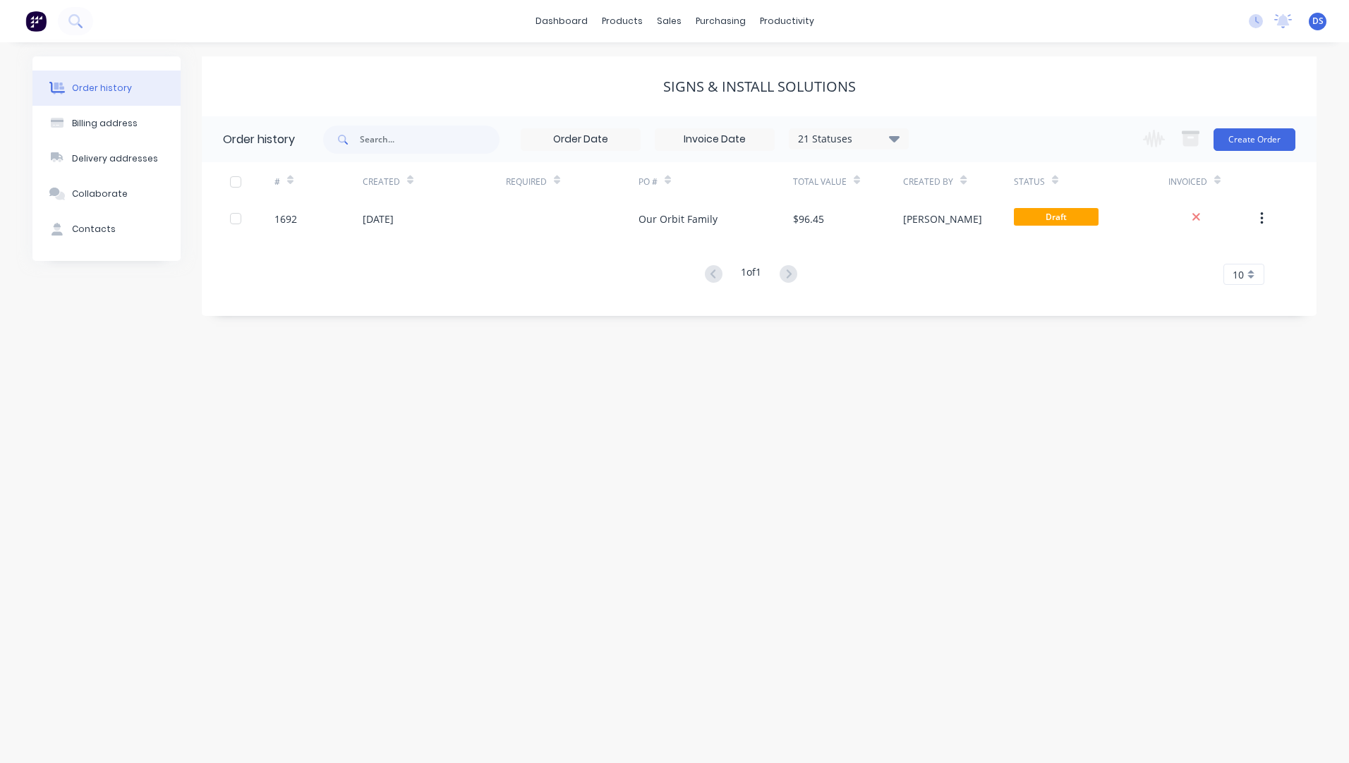
drag, startPoint x: 97, startPoint y: 90, endPoint x: 169, endPoint y: 90, distance: 71.3
click at [99, 90] on div "Order history" at bounding box center [102, 88] width 60 height 13
click at [704, 67] on div "Sales Orders" at bounding box center [721, 67] width 58 height 13
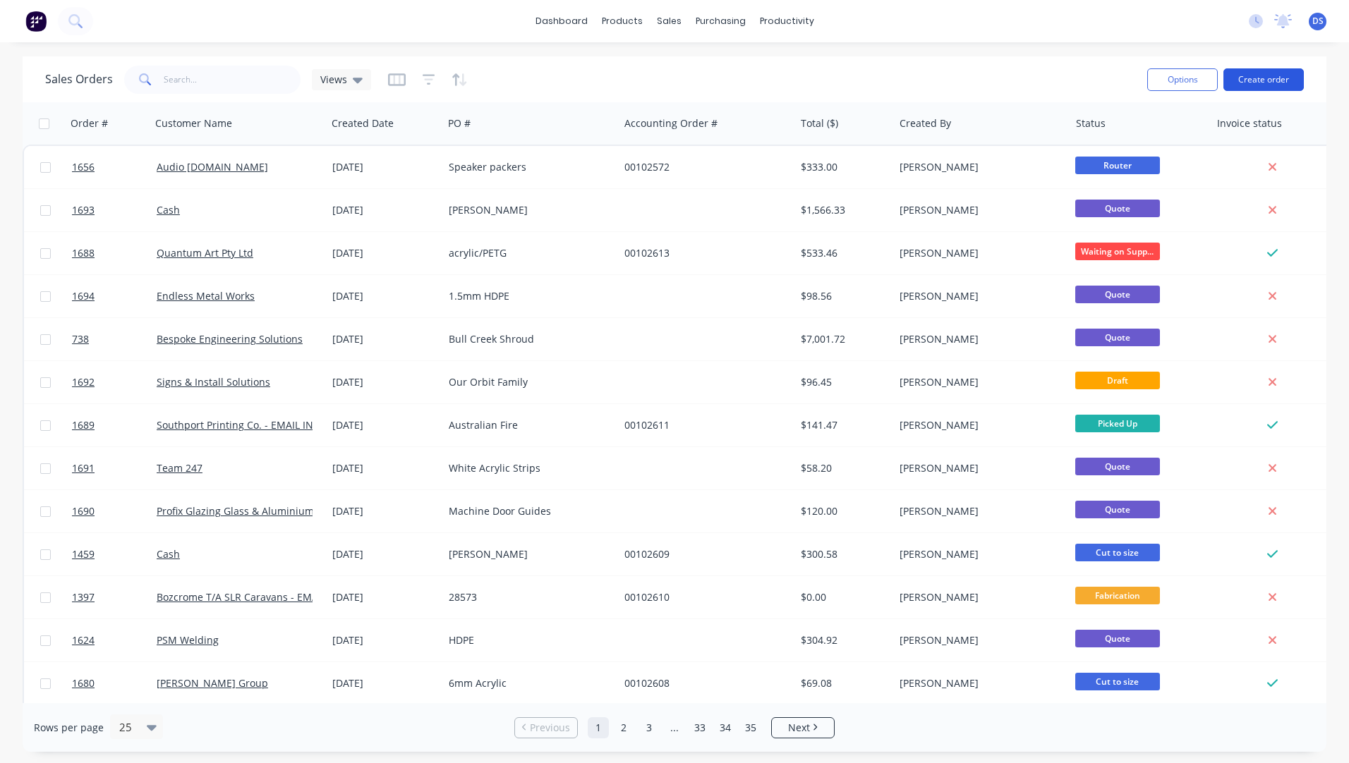
click at [1260, 80] on button "Create order" at bounding box center [1263, 79] width 80 height 23
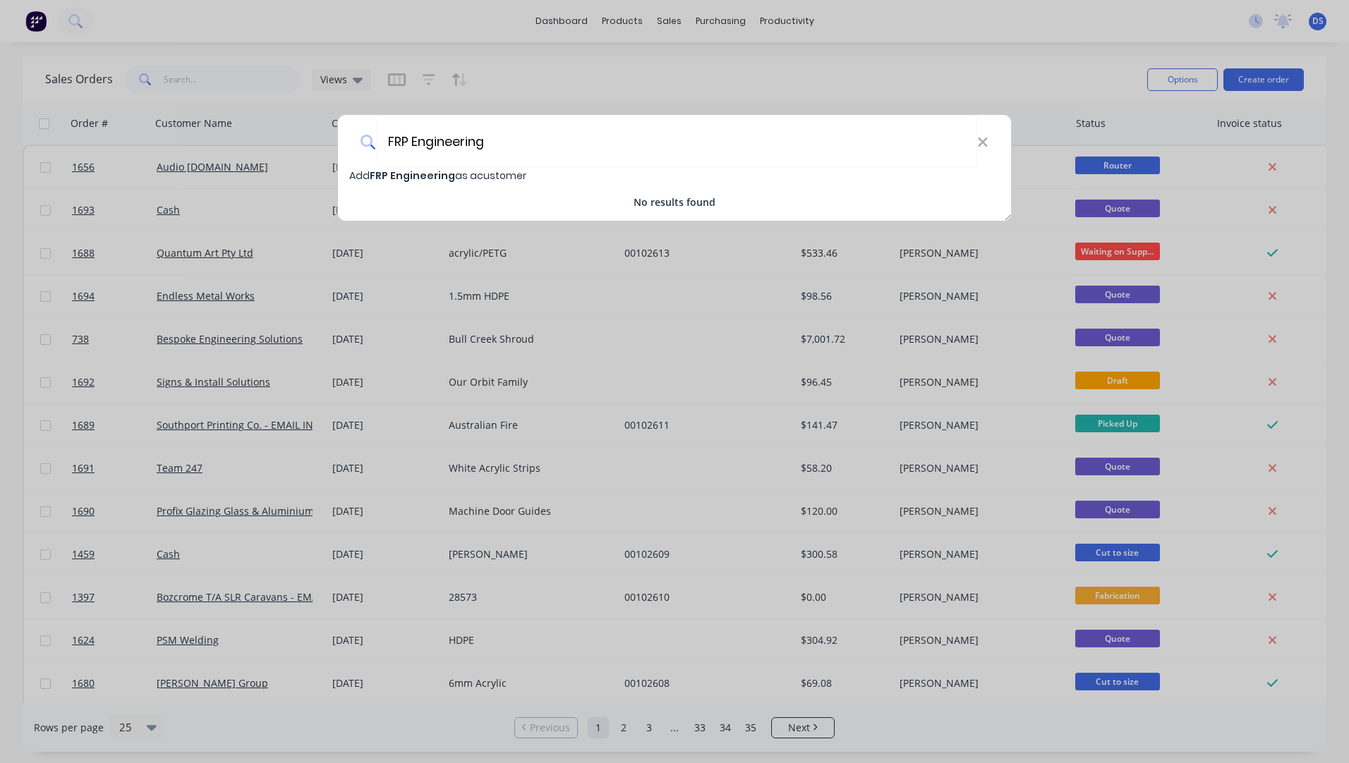
type input "FRP Engineering"
click at [401, 175] on span "FRP Engineering" at bounding box center [412, 176] width 85 height 14
select select "AU"
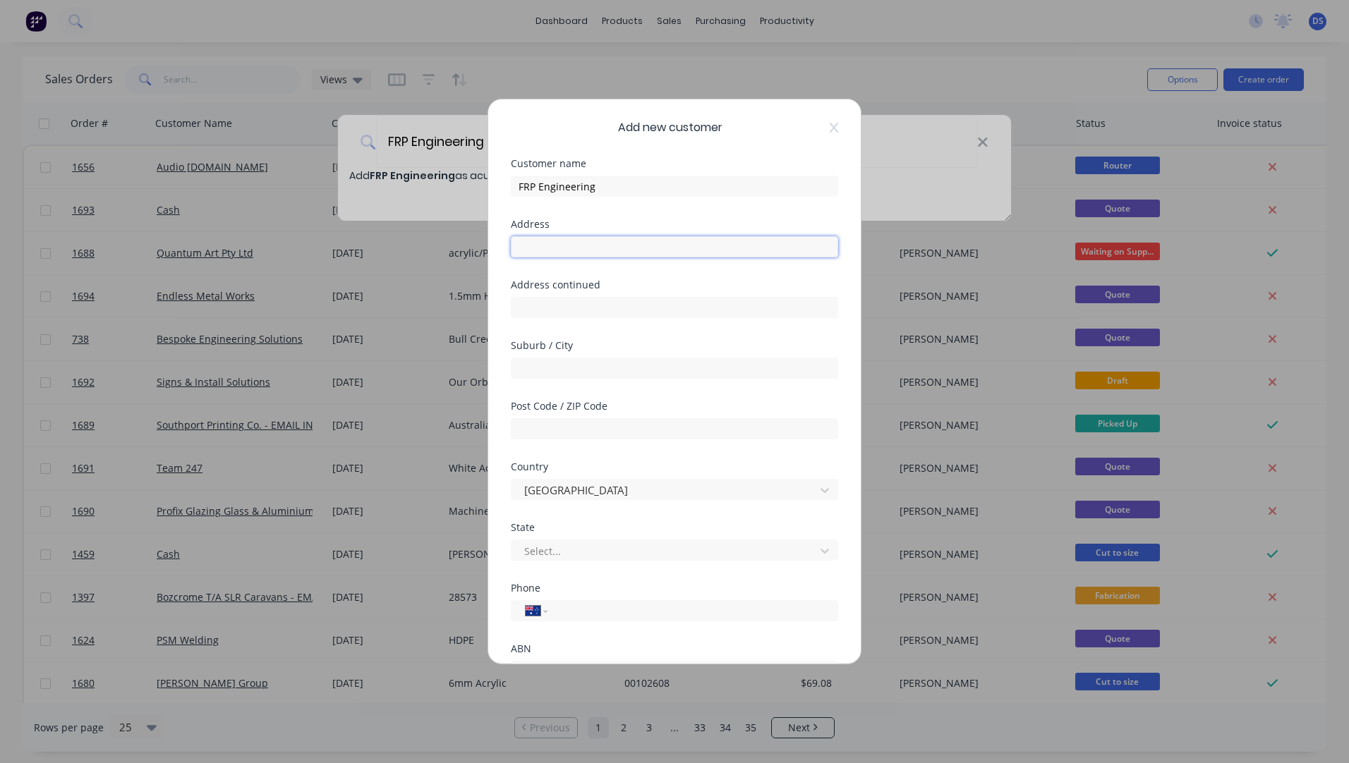
paste input "[STREET_ADDRESS]"
type input "[STREET_ADDRESS]"
click at [607, 428] on input "text" at bounding box center [674, 428] width 327 height 21
type input "6155"
click at [580, 367] on input "text" at bounding box center [674, 368] width 327 height 21
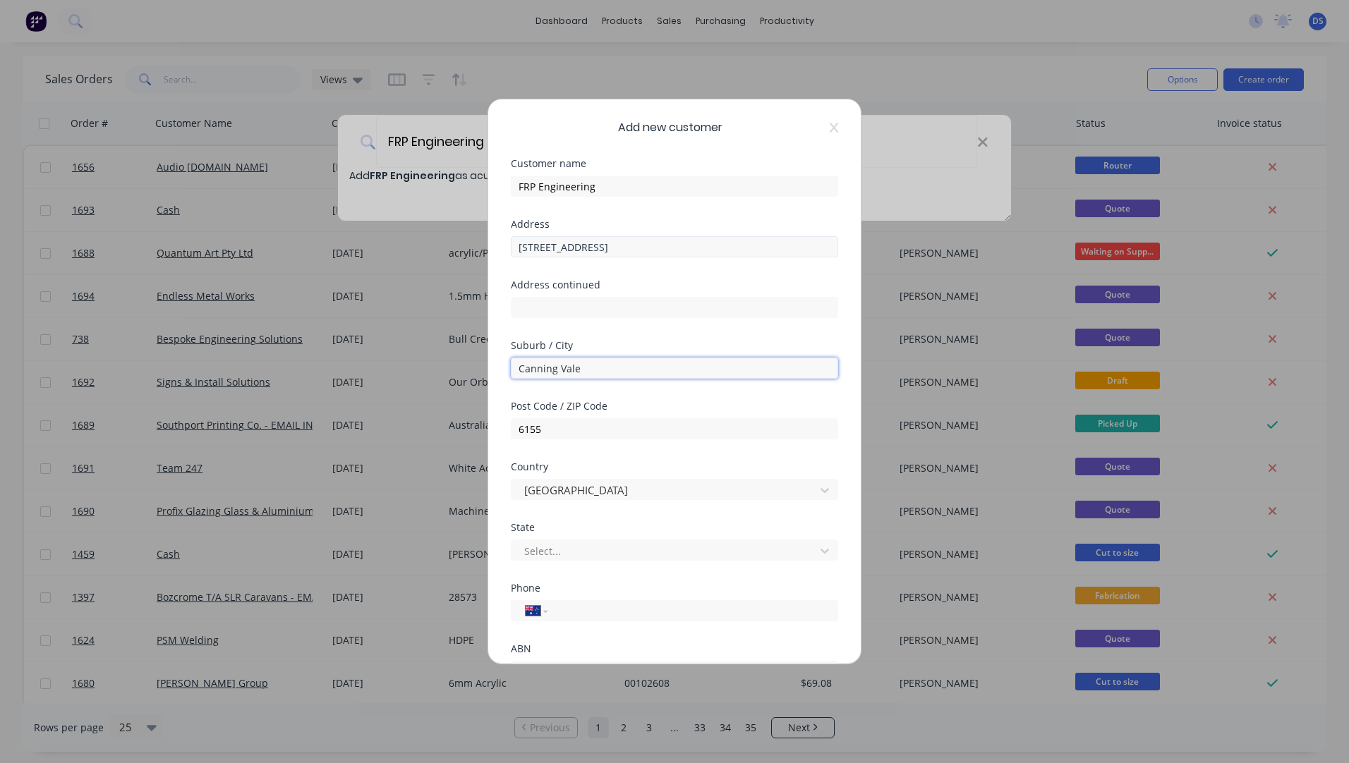
type input "Canning Vale"
drag, startPoint x: 681, startPoint y: 247, endPoint x: 564, endPoint y: 255, distance: 117.4
click at [564, 255] on input "[STREET_ADDRESS]" at bounding box center [674, 246] width 327 height 21
type input "[STREET_ADDRESS]"
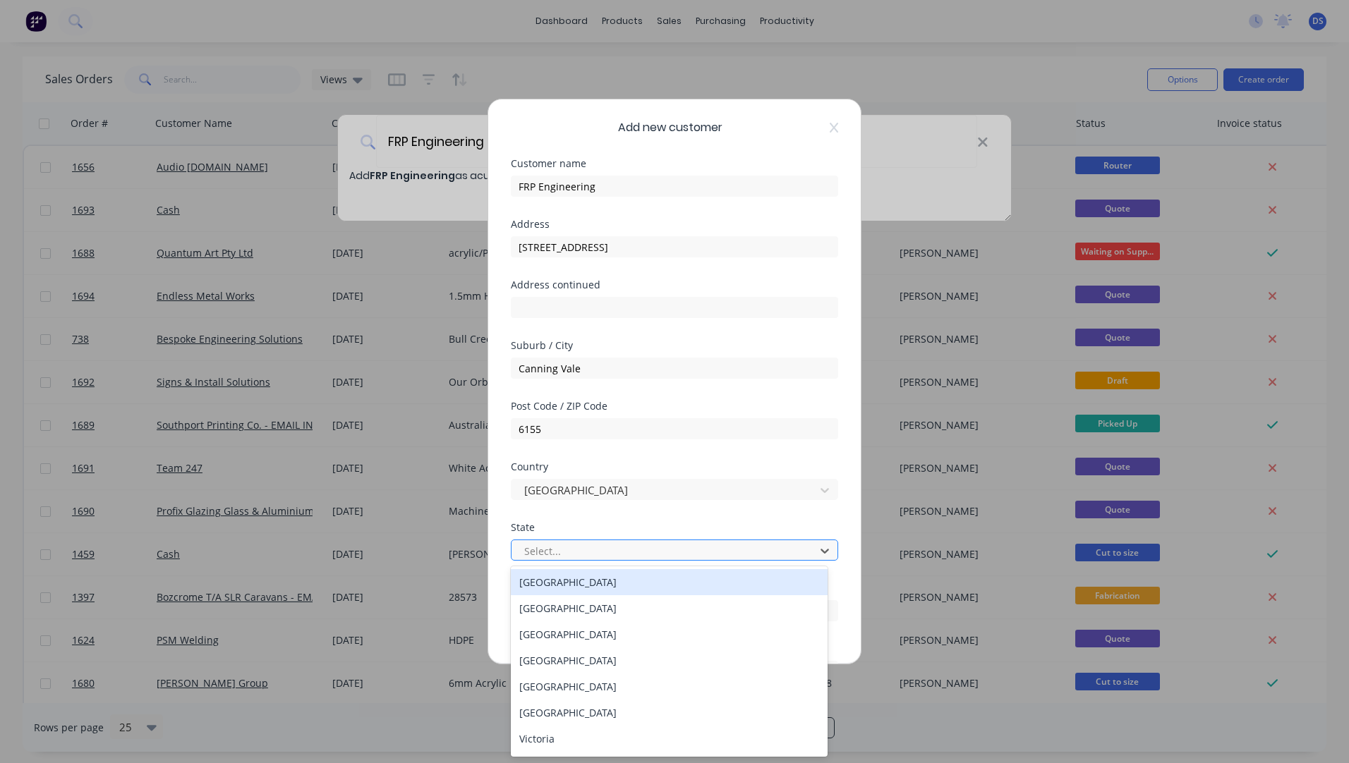
click at [588, 559] on div at bounding box center [665, 552] width 285 height 18
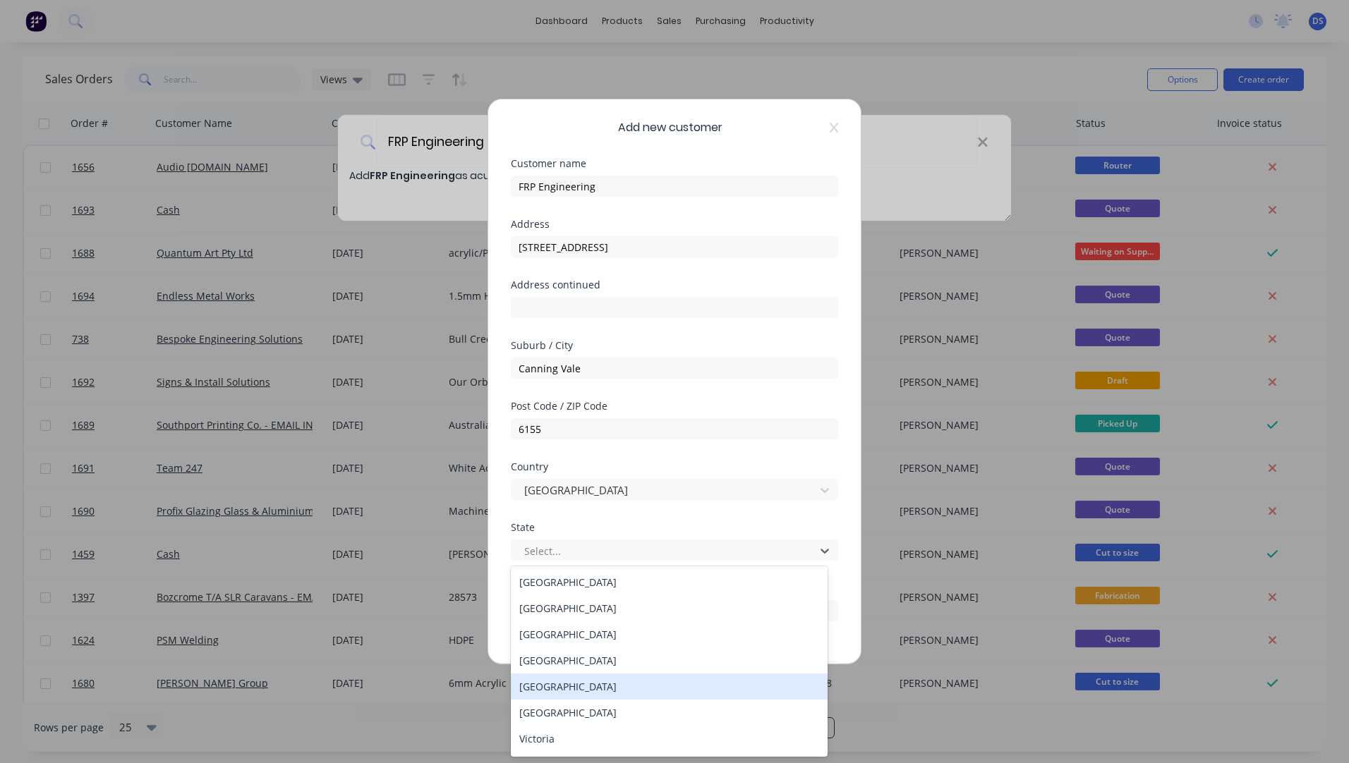
scroll to position [24, 0]
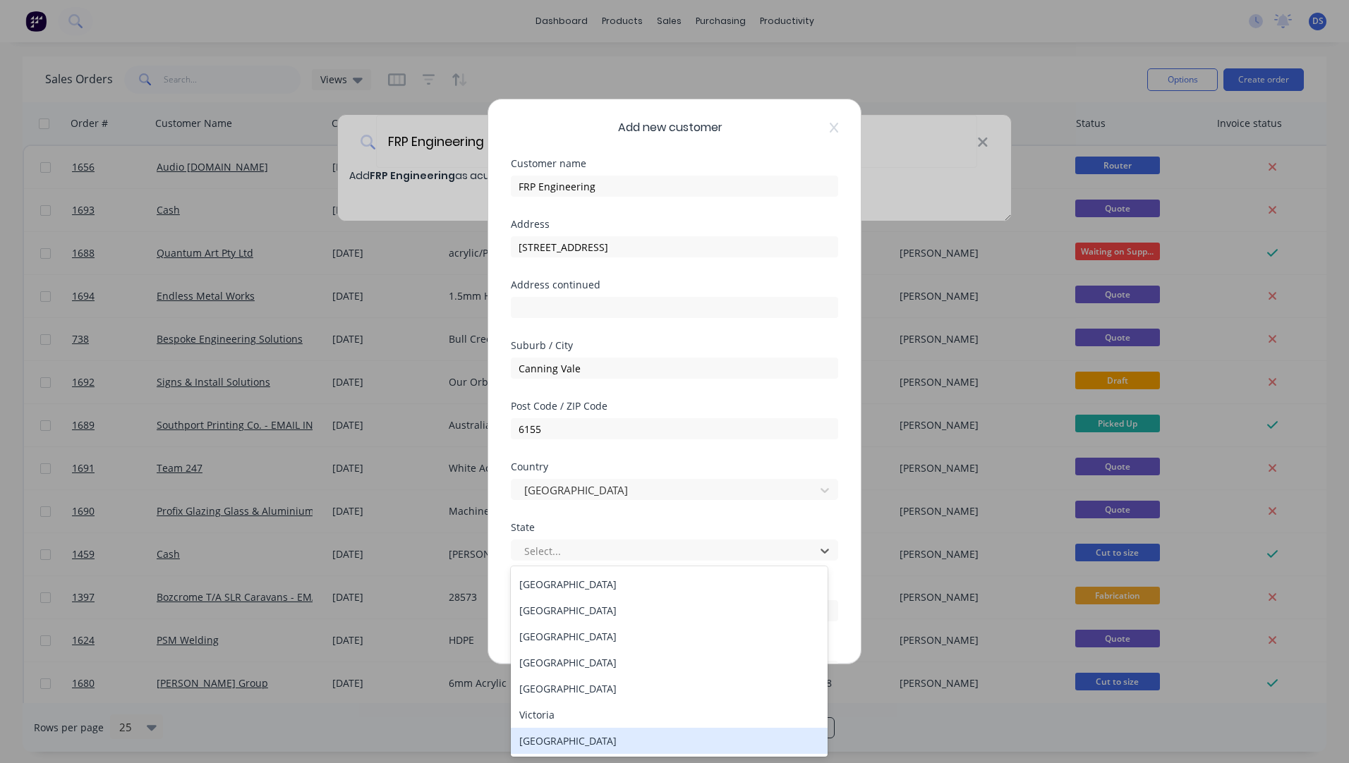
click at [541, 739] on div "[GEOGRAPHIC_DATA]" at bounding box center [669, 741] width 317 height 26
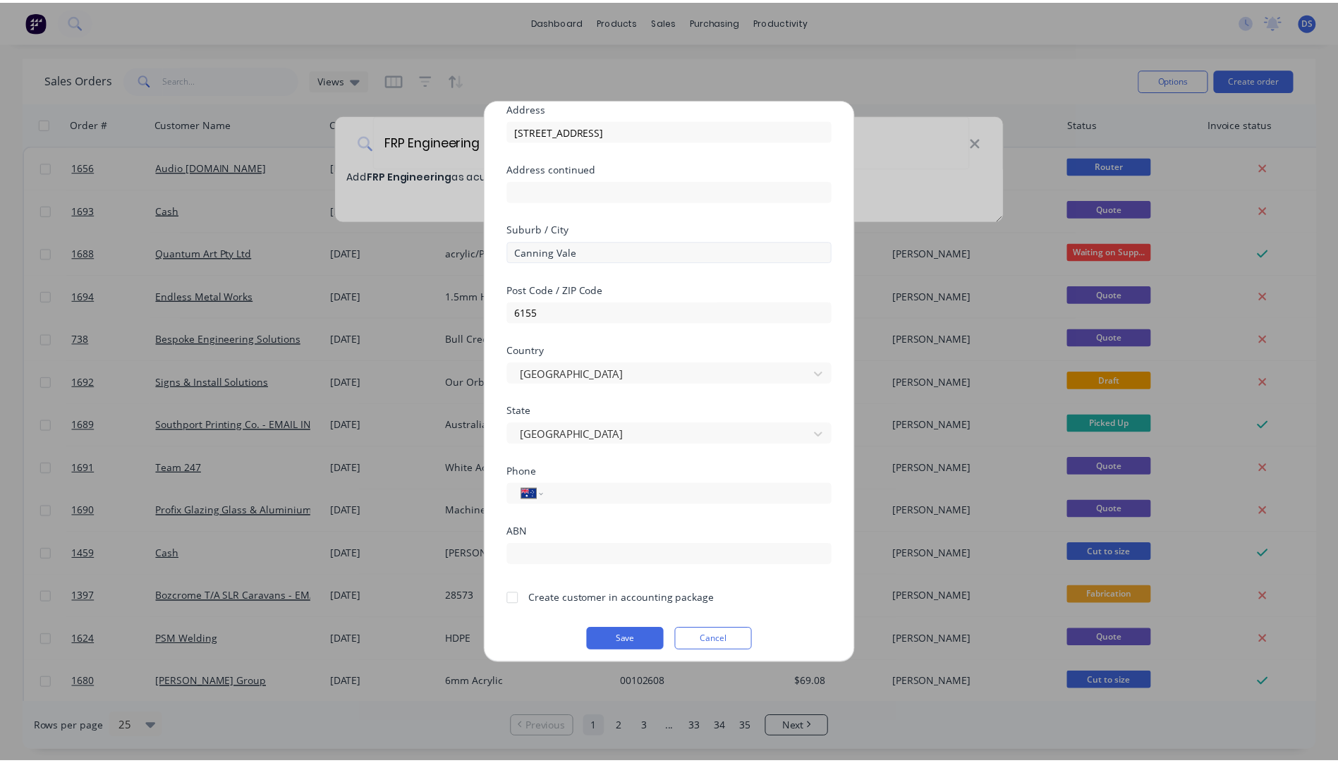
scroll to position [124, 0]
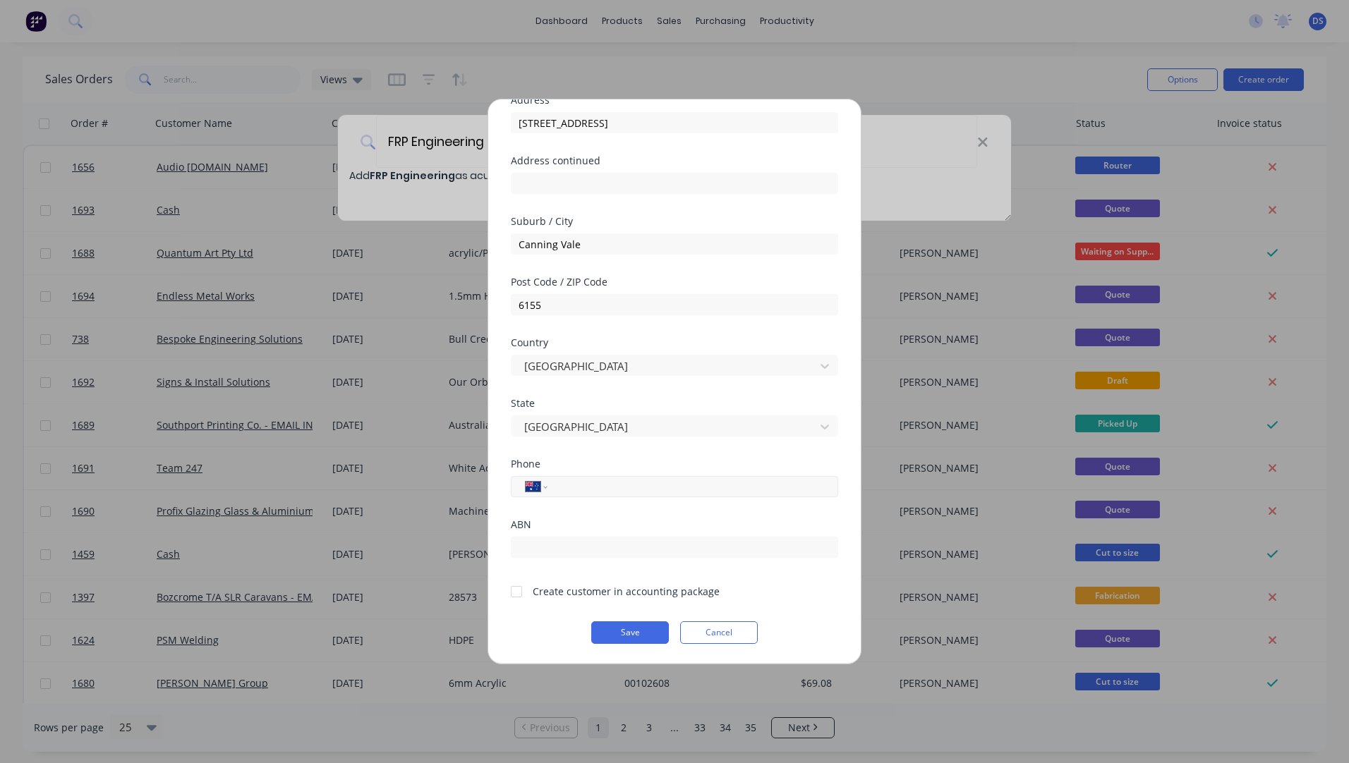
paste input "0433 326 995"
type input "0433 326 995"
click at [519, 593] on div at bounding box center [516, 592] width 28 height 28
click at [624, 634] on button "Save" at bounding box center [630, 633] width 78 height 23
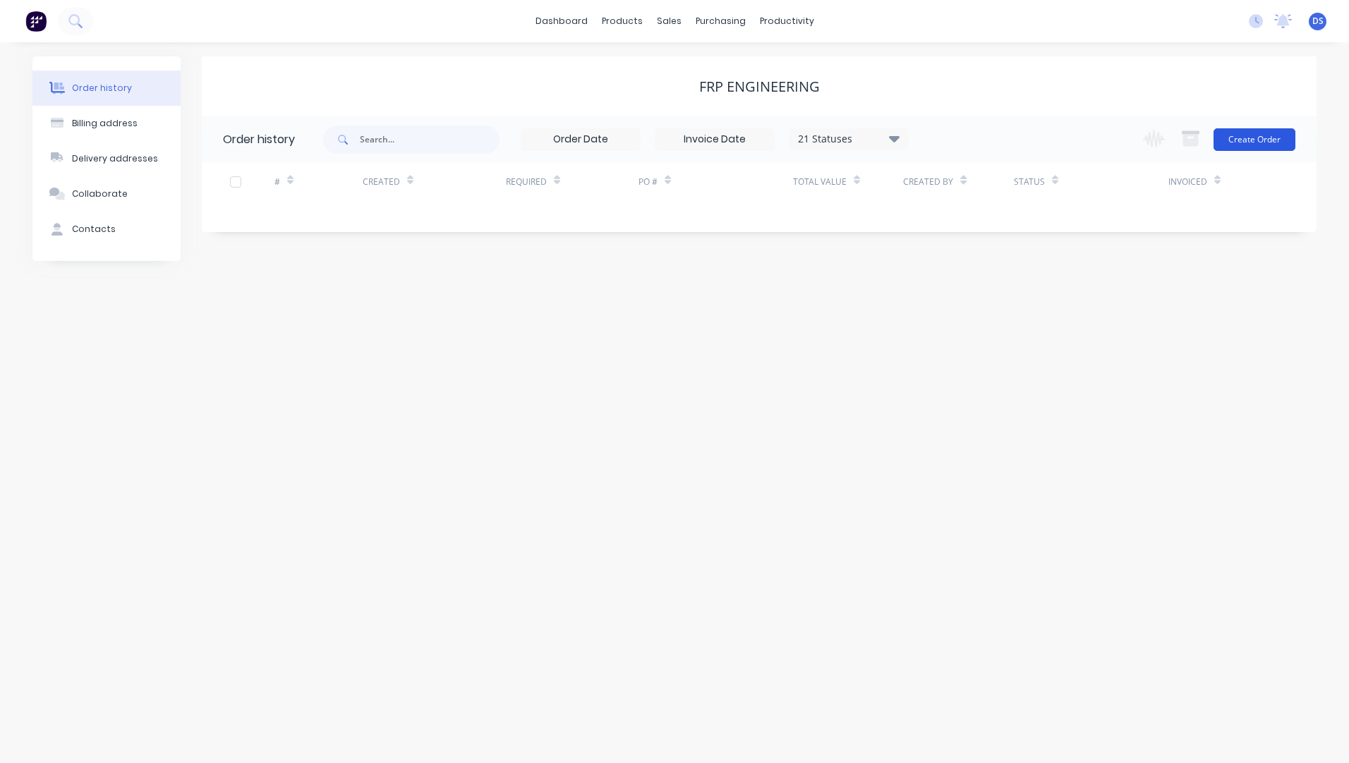
click at [1257, 142] on button "Create Order" at bounding box center [1255, 139] width 82 height 23
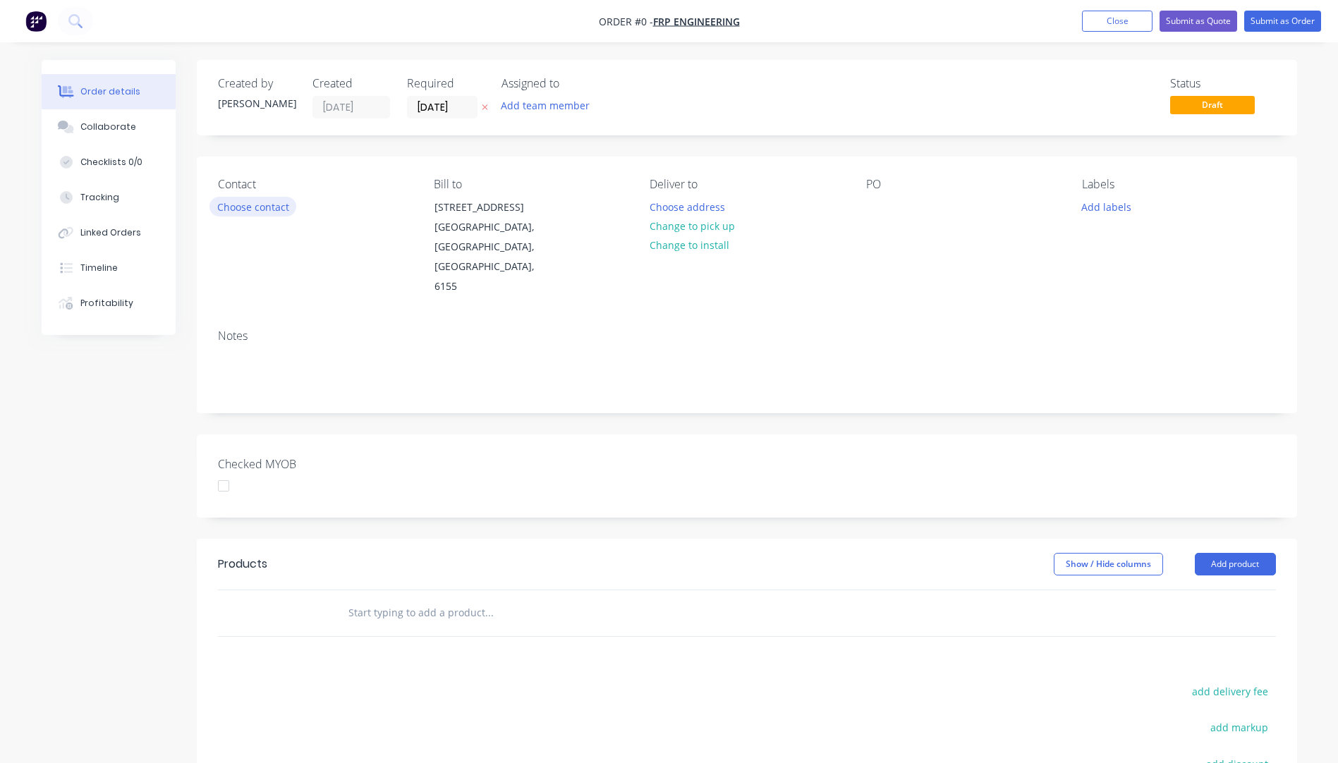
click at [251, 206] on button "Choose contact" at bounding box center [253, 206] width 87 height 19
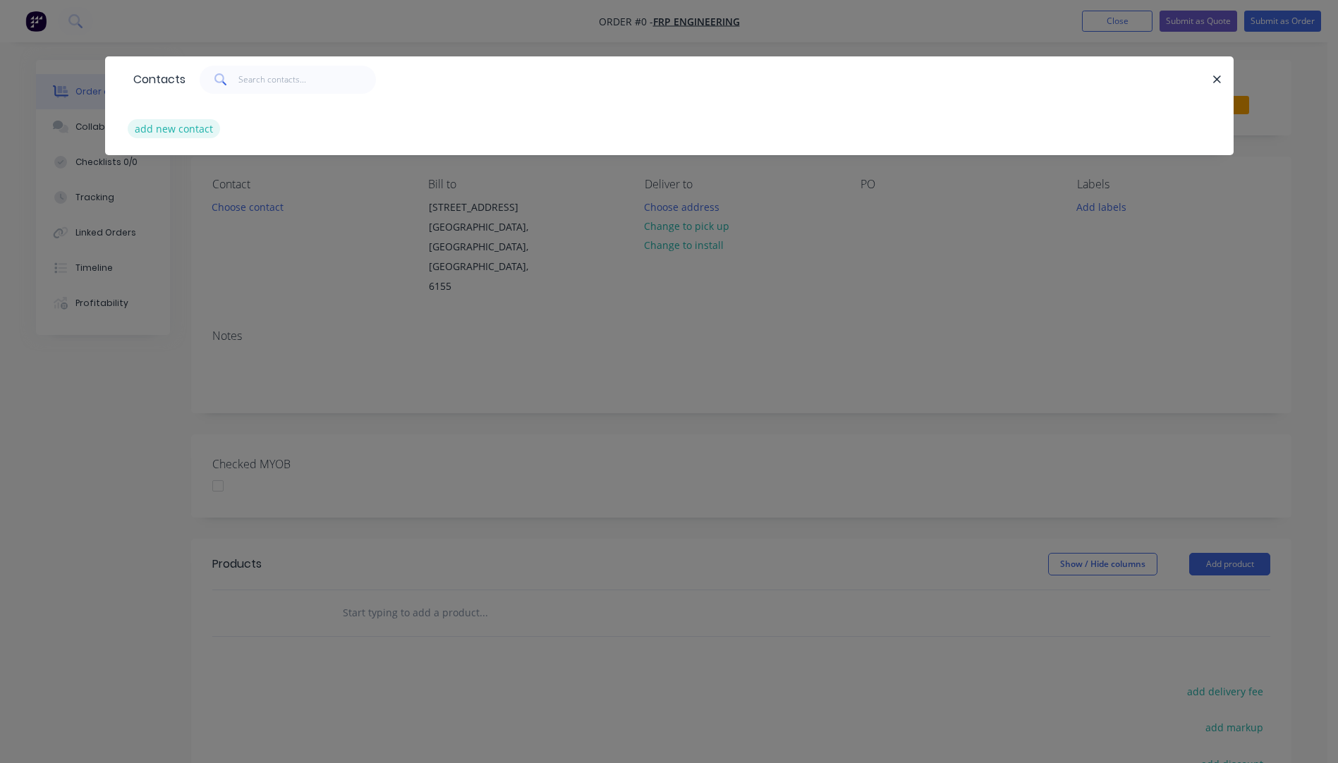
click at [159, 131] on button "add new contact" at bounding box center [174, 128] width 93 height 19
select select "AU"
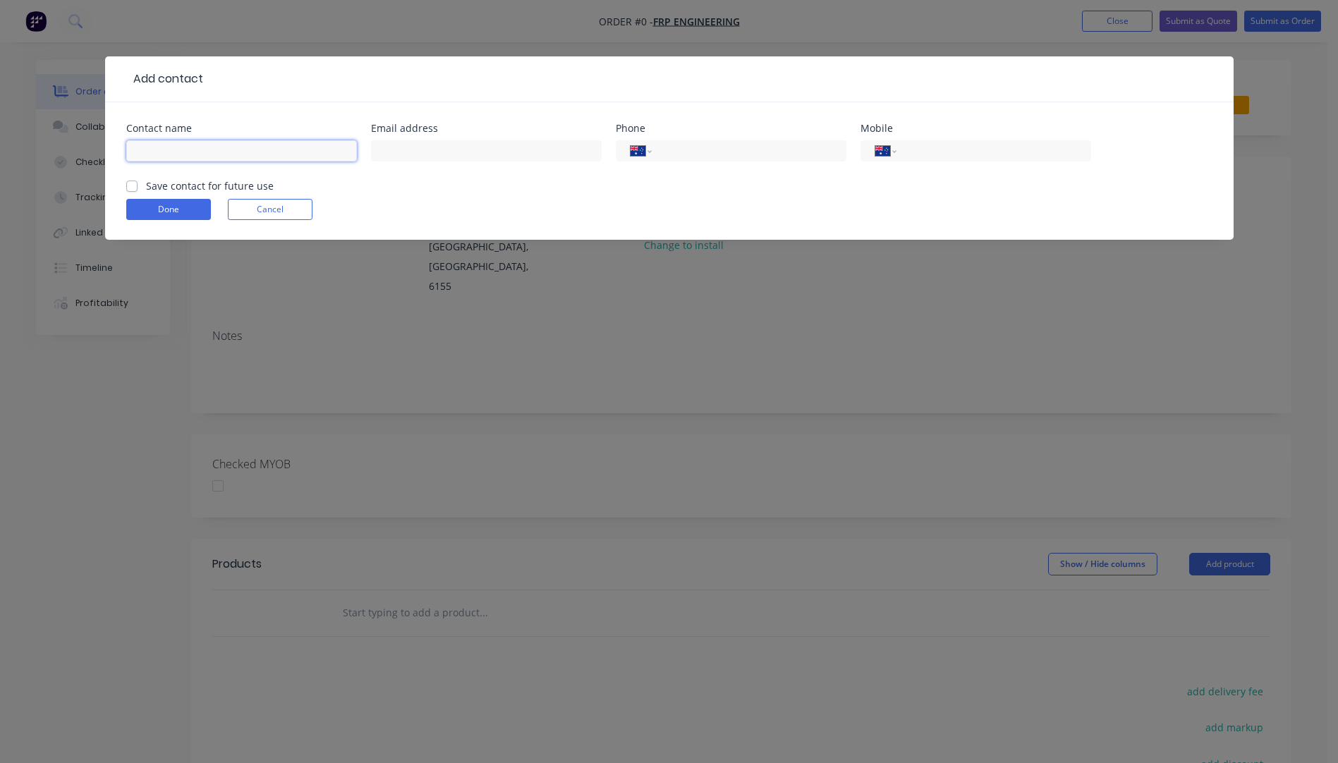
paste input "[PERSON_NAME] 0433326995 [PERSON_NAME][EMAIL_ADDRESS][DOMAIN_NAME]"
drag, startPoint x: 345, startPoint y: 150, endPoint x: 222, endPoint y: 149, distance: 123.5
click at [222, 149] on input "[PERSON_NAME] 0433326995 [PERSON_NAME][EMAIL_ADDRESS][DOMAIN_NAME]" at bounding box center [241, 150] width 231 height 21
type input "[PERSON_NAME] 0433326995"
paste input "[PERSON_NAME][EMAIL_ADDRESS][DOMAIN_NAME]"
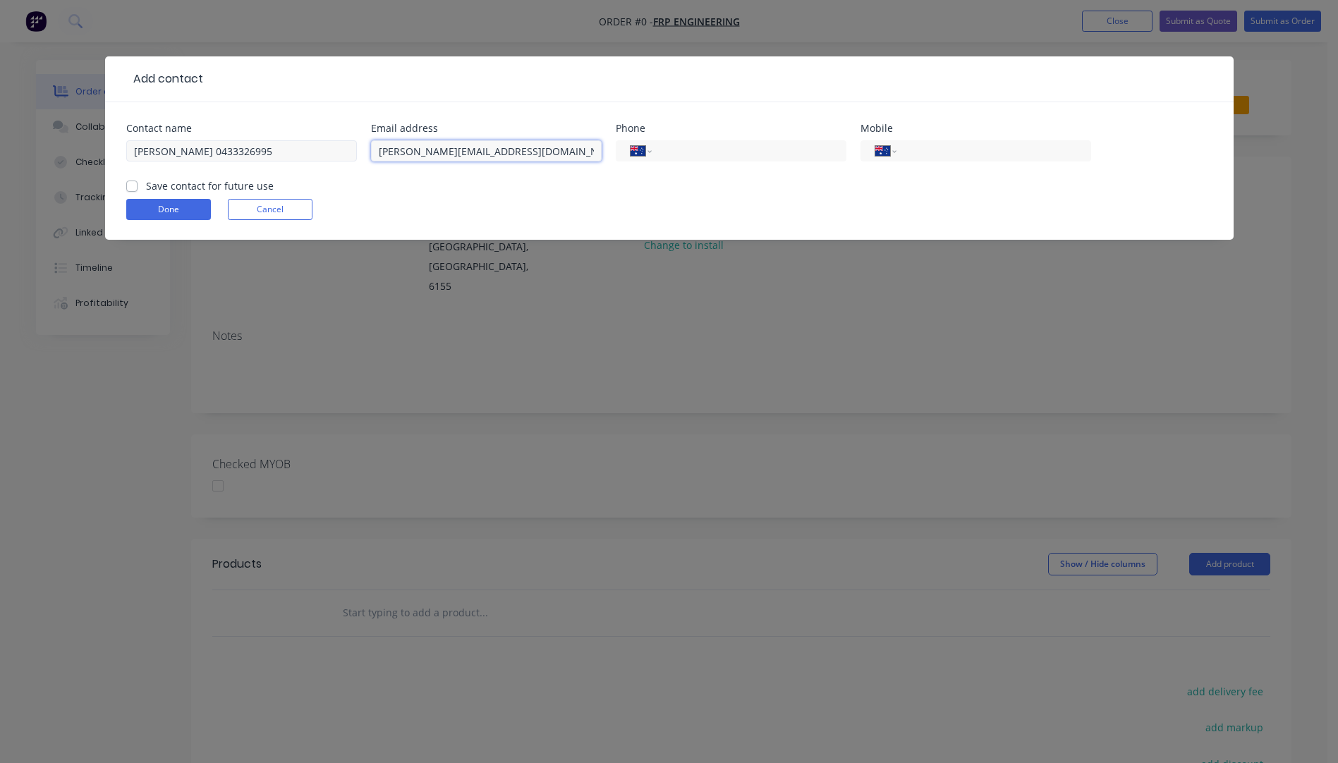
type input "[PERSON_NAME][EMAIL_ADDRESS][DOMAIN_NAME]"
drag, startPoint x: 216, startPoint y: 148, endPoint x: 161, endPoint y: 147, distance: 55.1
click at [161, 147] on input "[PERSON_NAME] 0433326995" at bounding box center [241, 150] width 231 height 21
type input "[PERSON_NAME]"
paste input "0433 326 995"
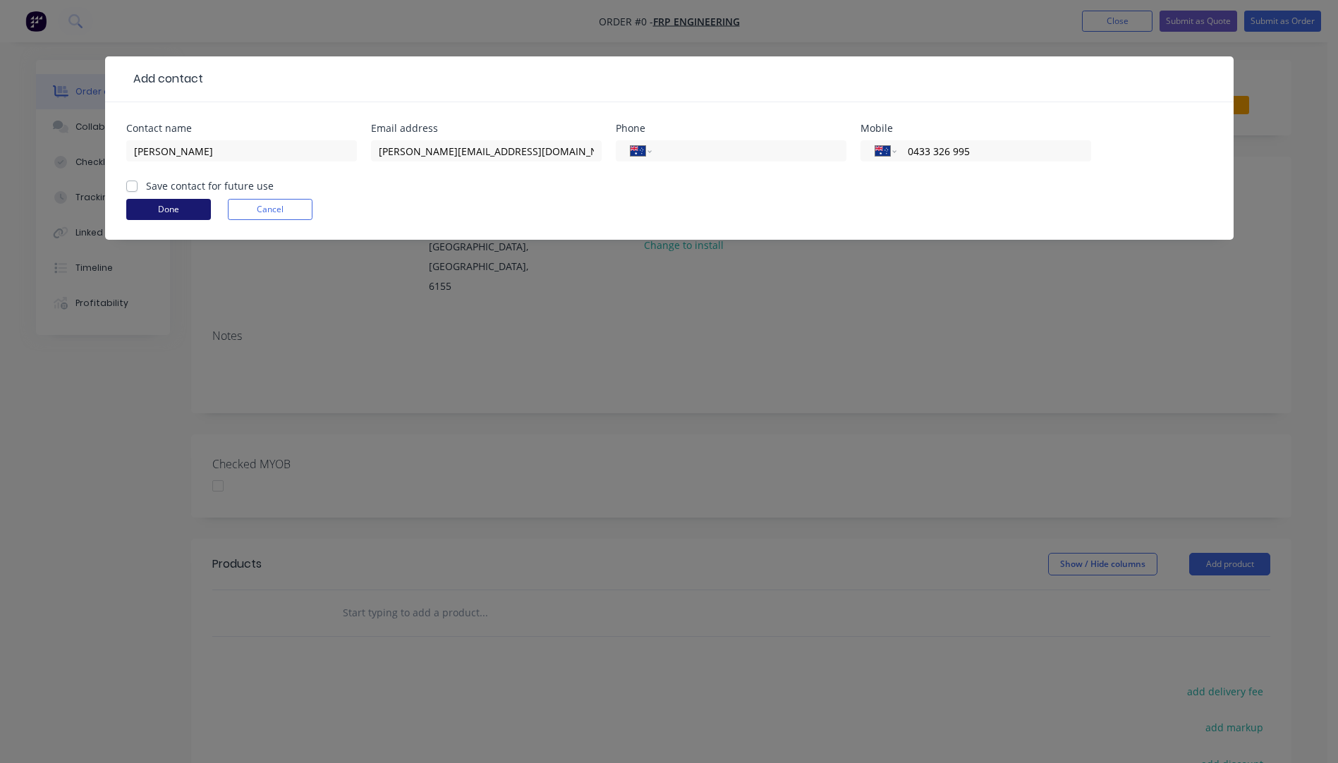
type input "0433 326 995"
click at [164, 212] on button "Done" at bounding box center [168, 209] width 85 height 21
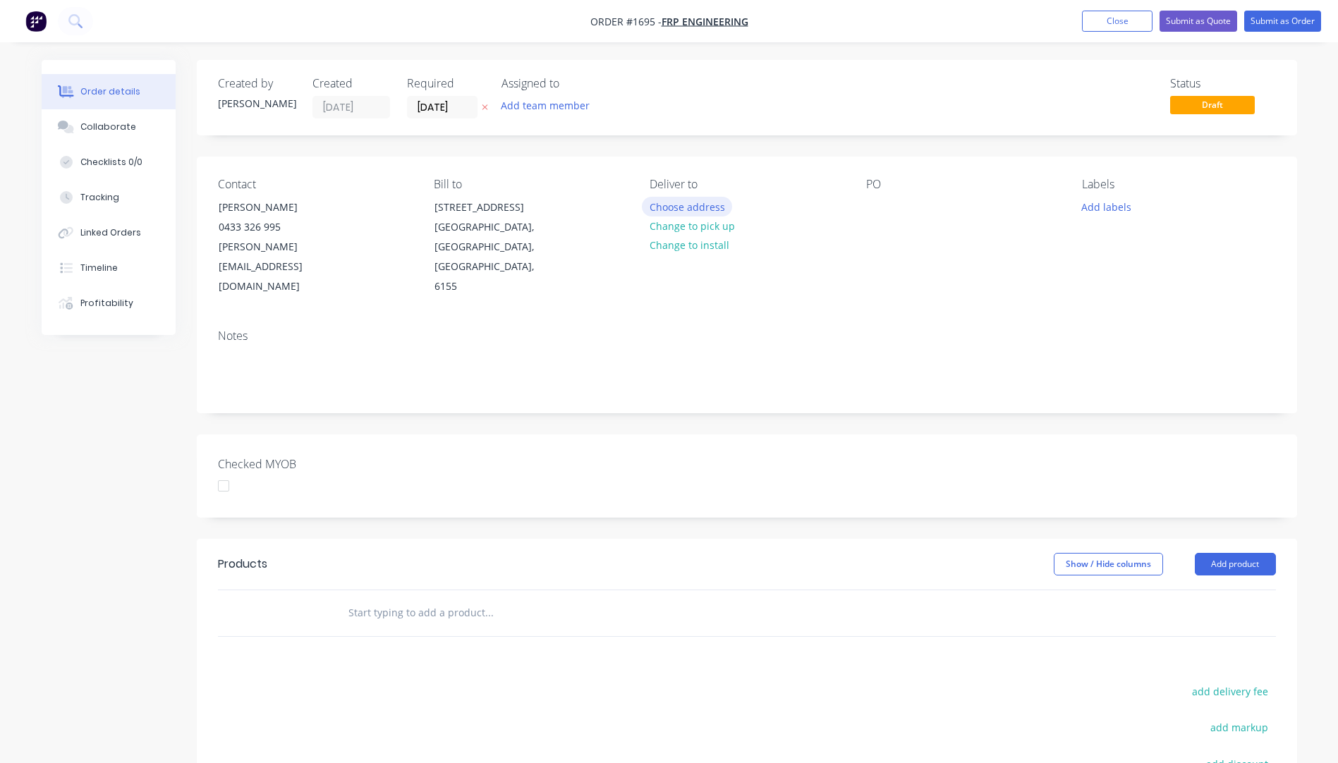
click at [706, 202] on button "Choose address" at bounding box center [687, 206] width 90 height 19
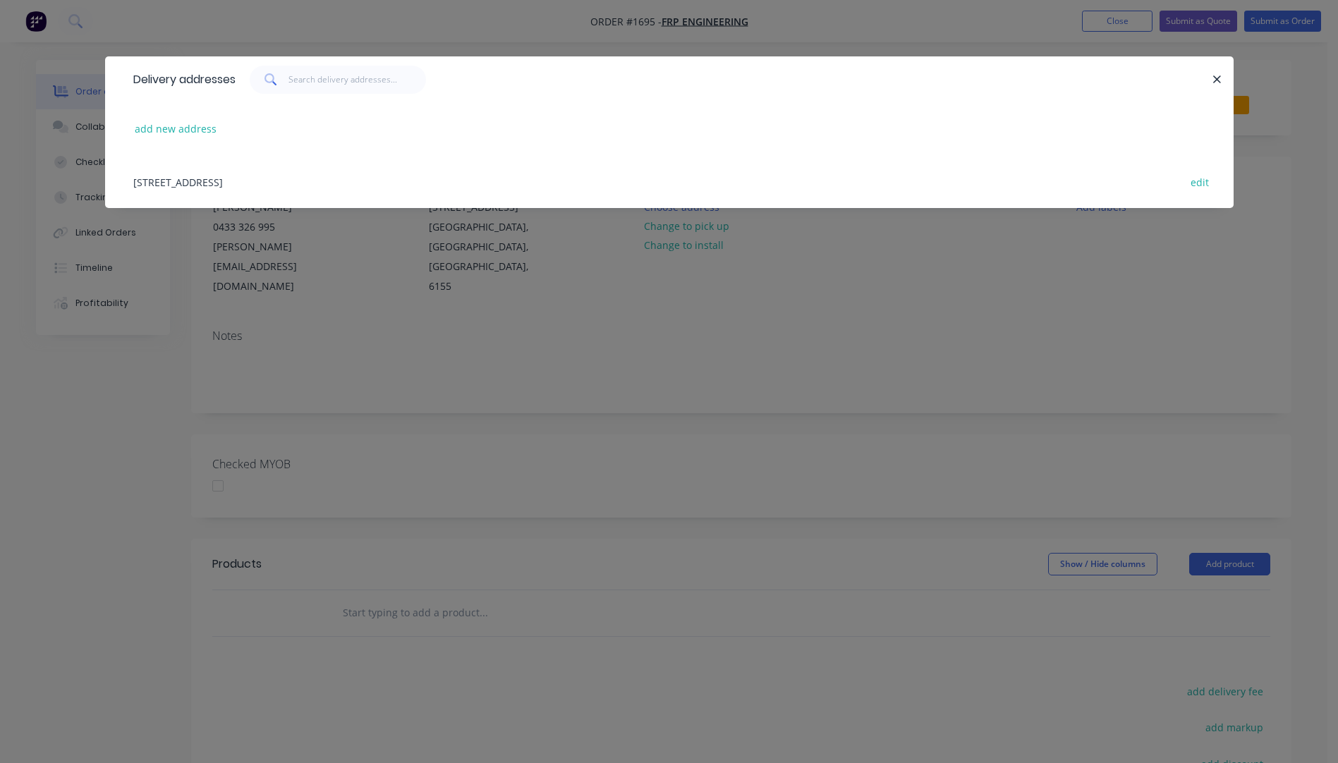
click at [178, 186] on div "[STREET_ADDRESS] edit" at bounding box center [669, 181] width 1087 height 53
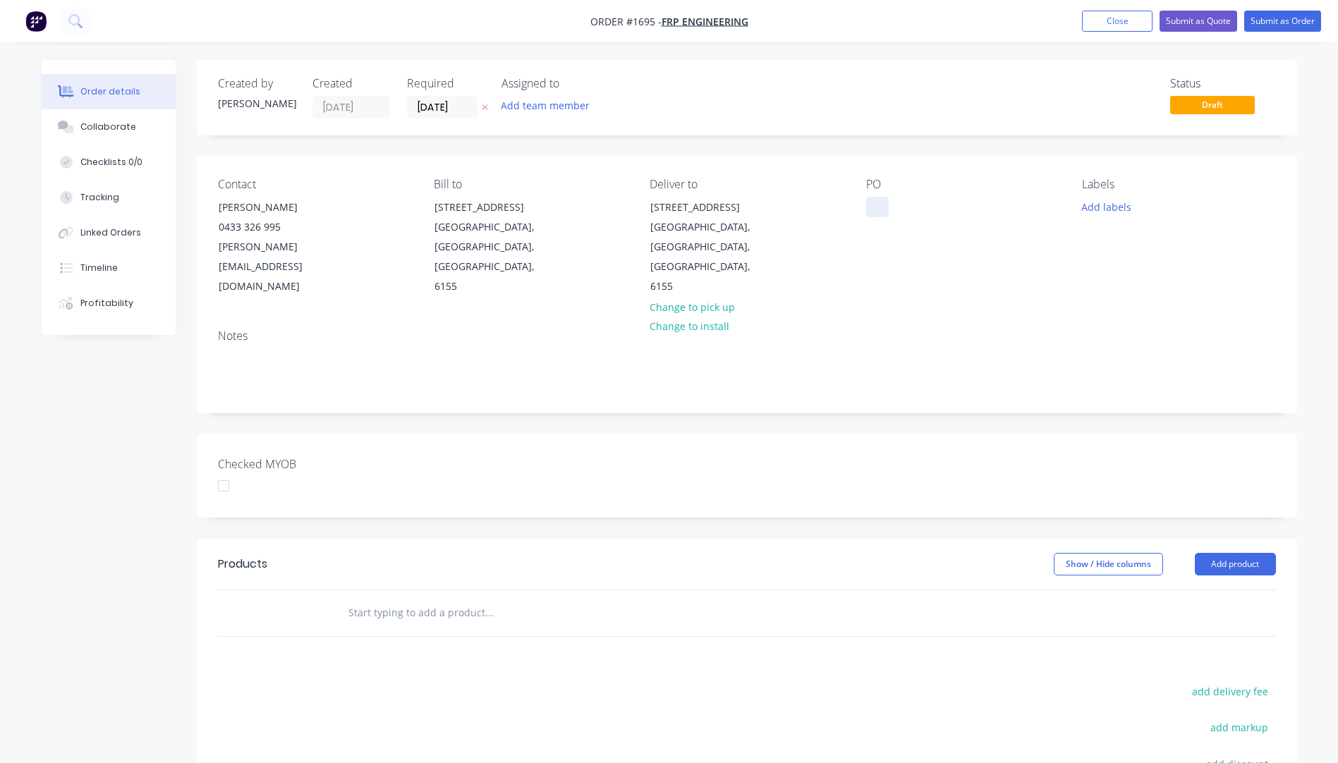
click at [881, 207] on div at bounding box center [877, 207] width 23 height 20
click at [1226, 553] on button "Add product" at bounding box center [1235, 564] width 81 height 23
click at [1204, 590] on div "Product catalogue" at bounding box center [1209, 600] width 109 height 20
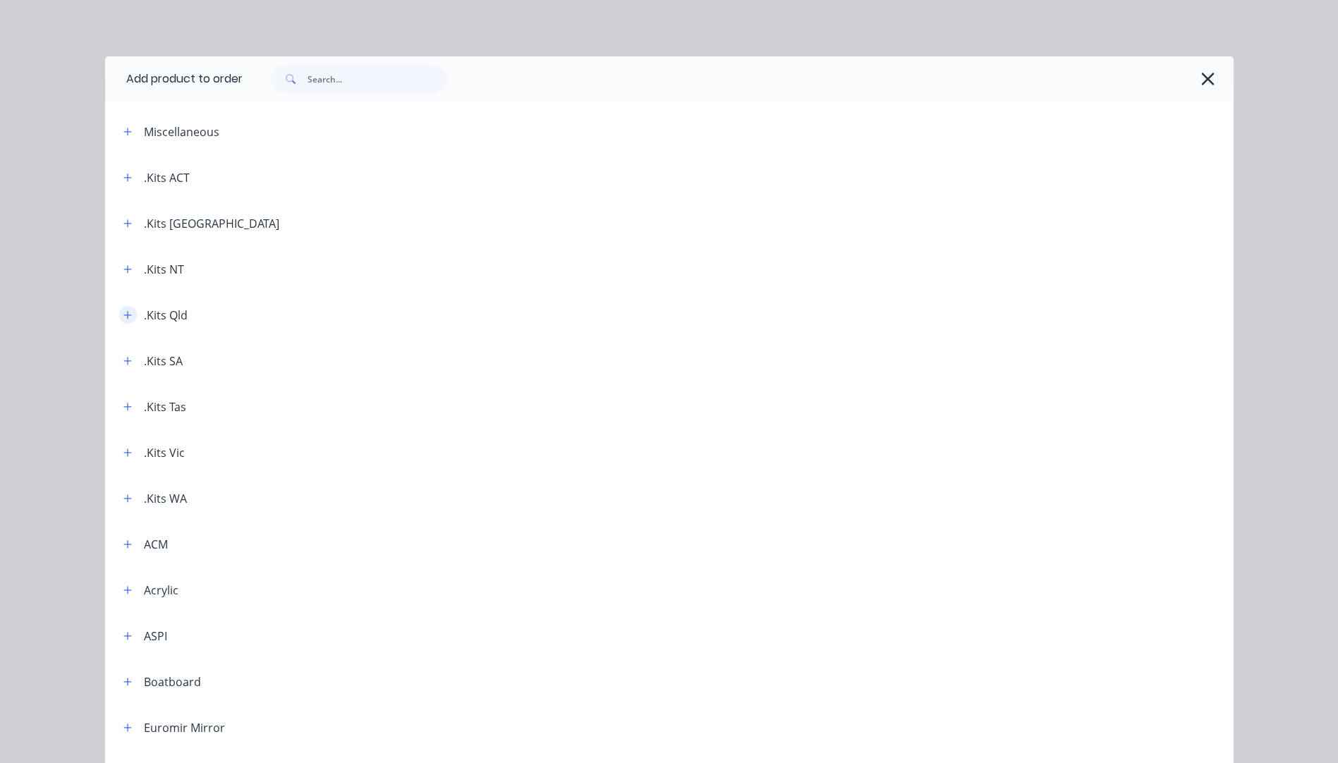
click at [125, 320] on button "button" at bounding box center [128, 315] width 18 height 18
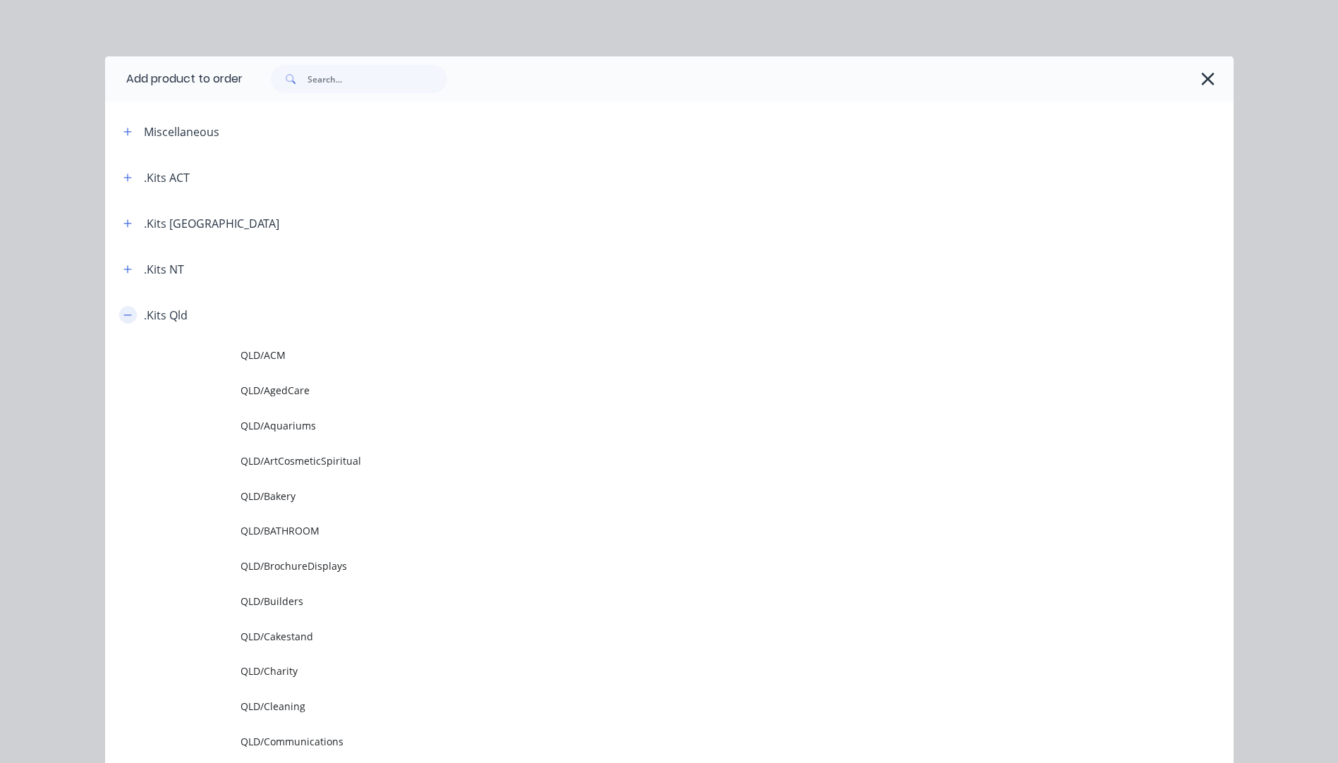
click at [123, 315] on icon "button" at bounding box center [127, 315] width 8 height 1
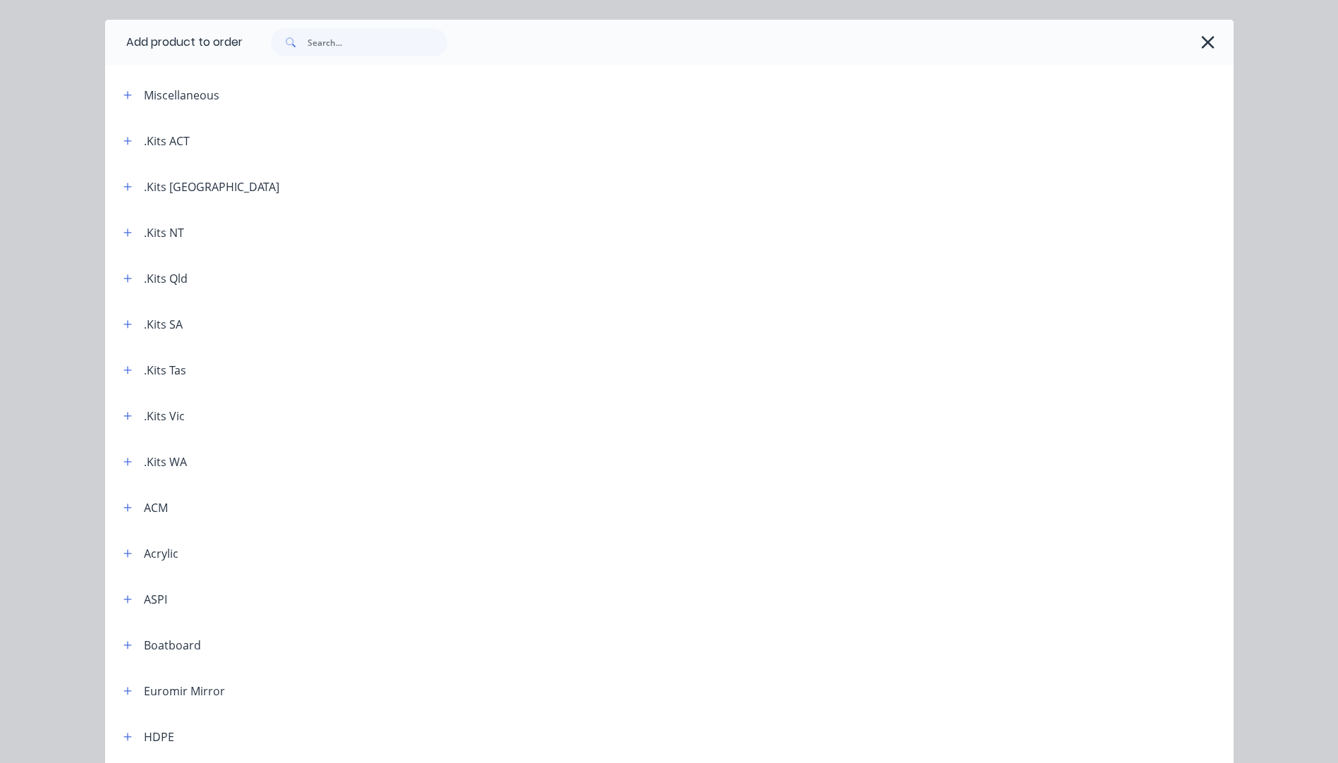
scroll to position [71, 0]
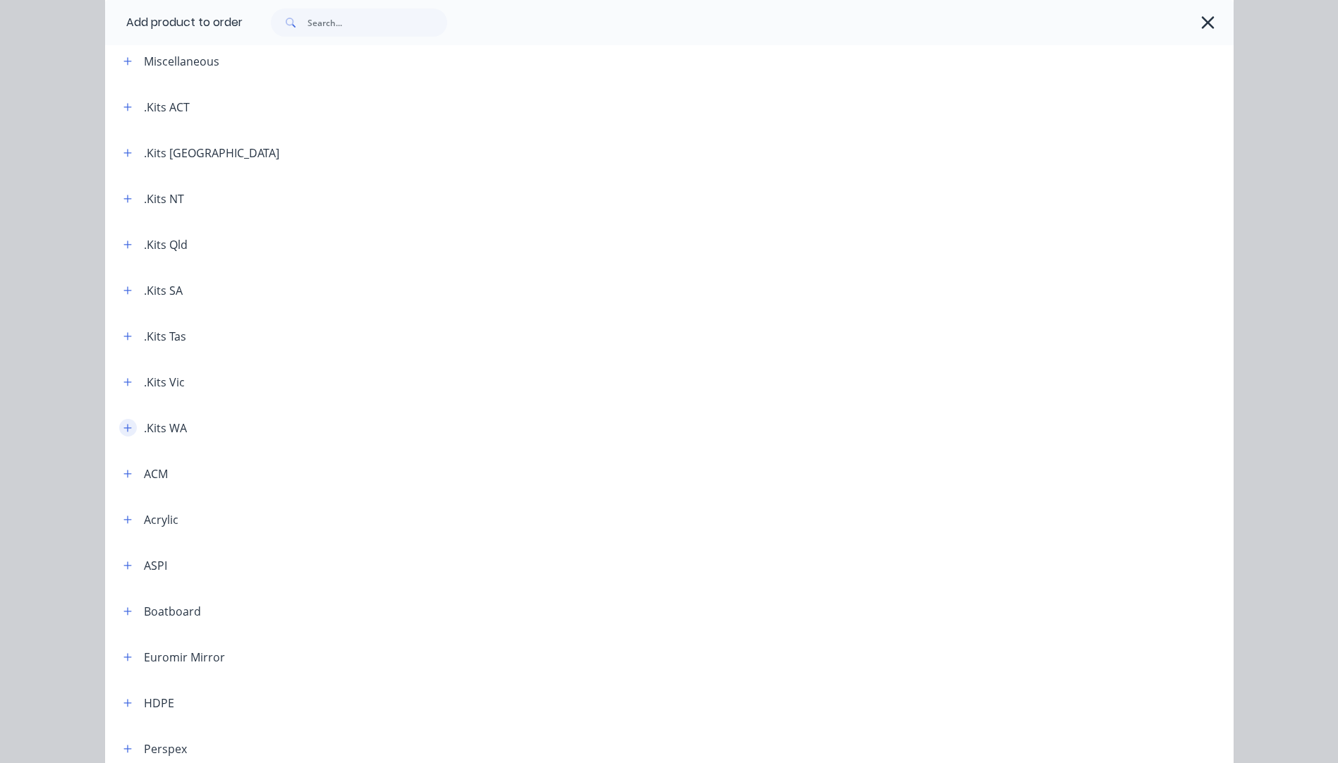
click at [123, 433] on icon "button" at bounding box center [127, 428] width 8 height 10
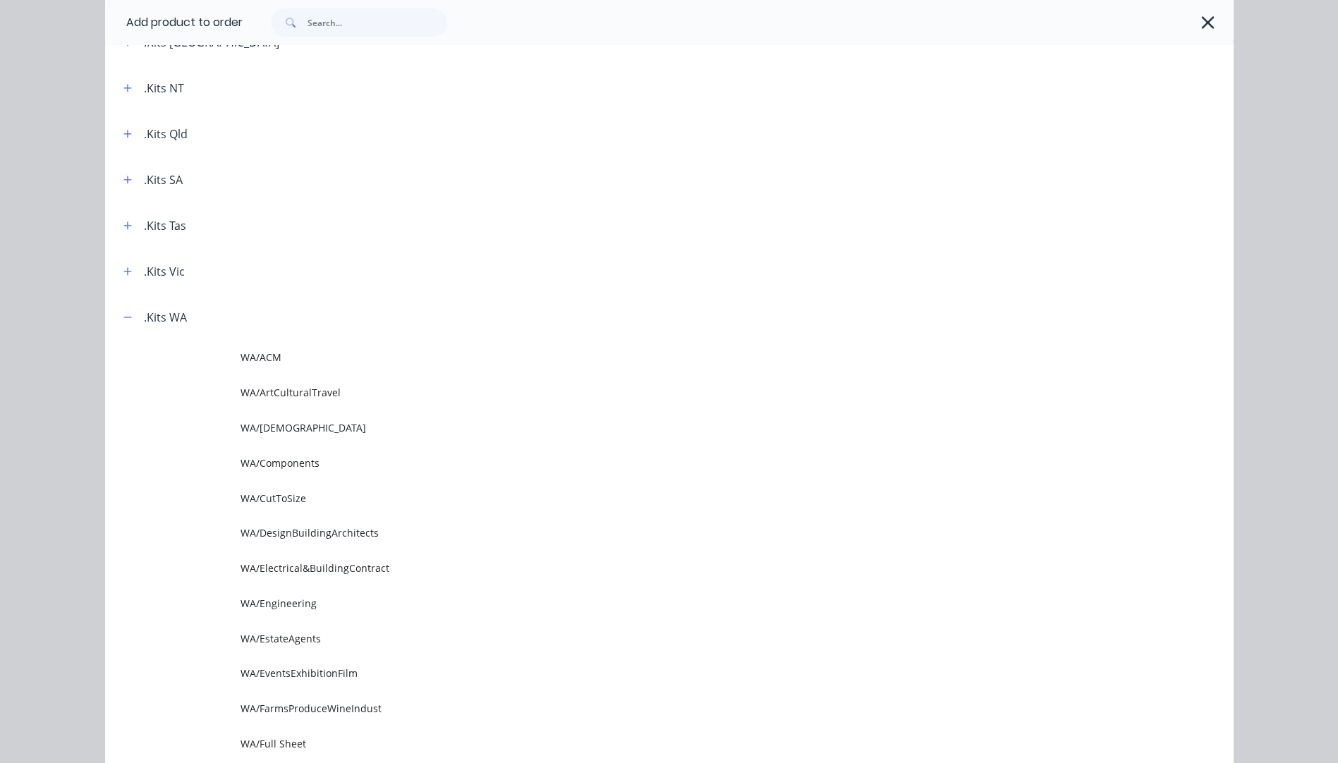
scroll to position [212, 0]
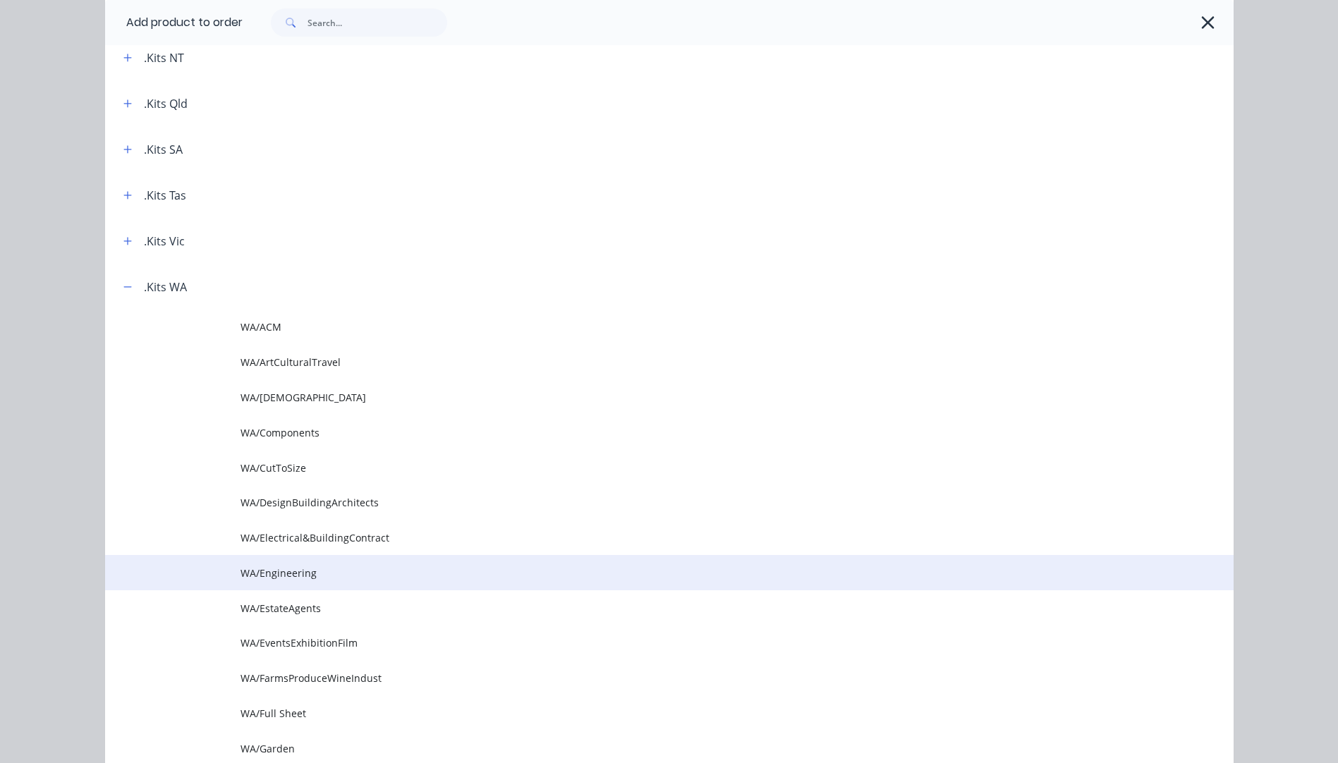
click at [293, 574] on span "WA/Engineering" at bounding box center [638, 573] width 794 height 15
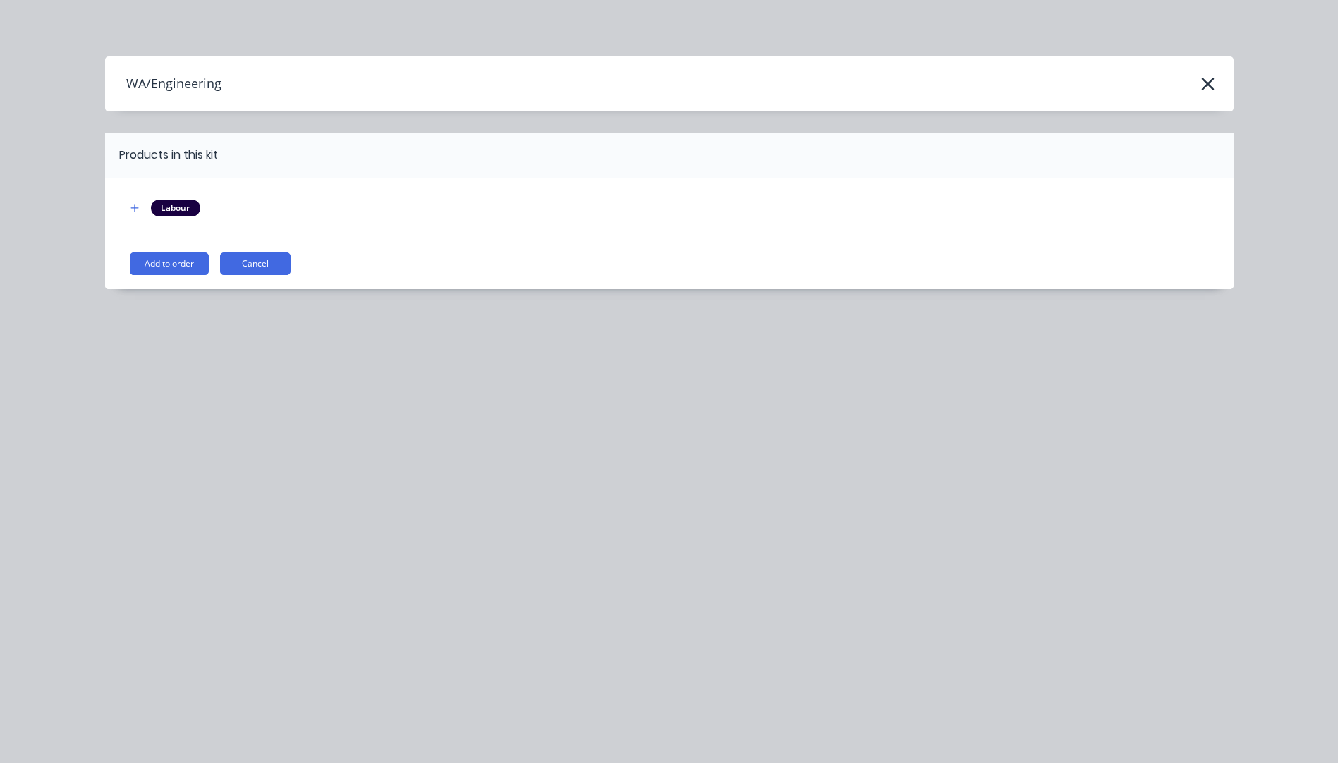
scroll to position [0, 0]
click at [158, 266] on button "Add to order" at bounding box center [169, 264] width 79 height 23
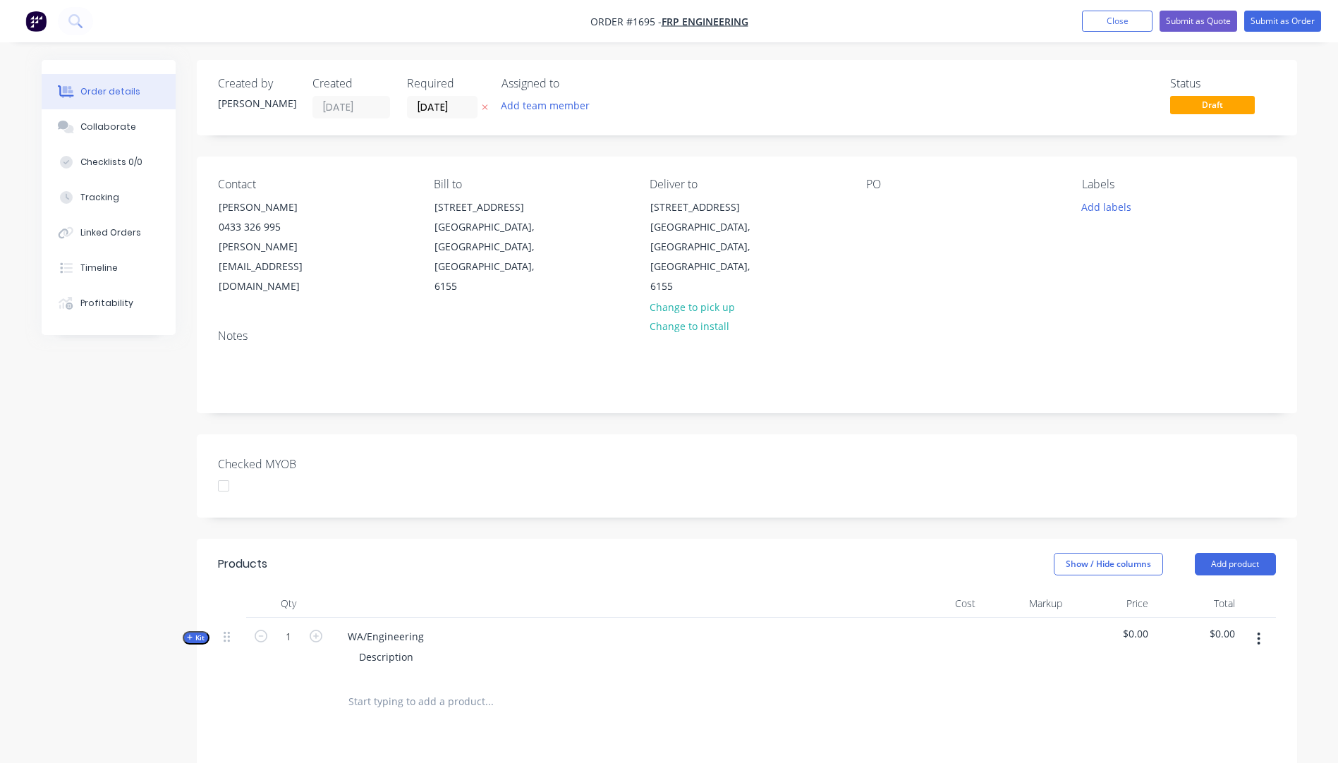
click at [484, 103] on icon "button" at bounding box center [485, 107] width 6 height 8
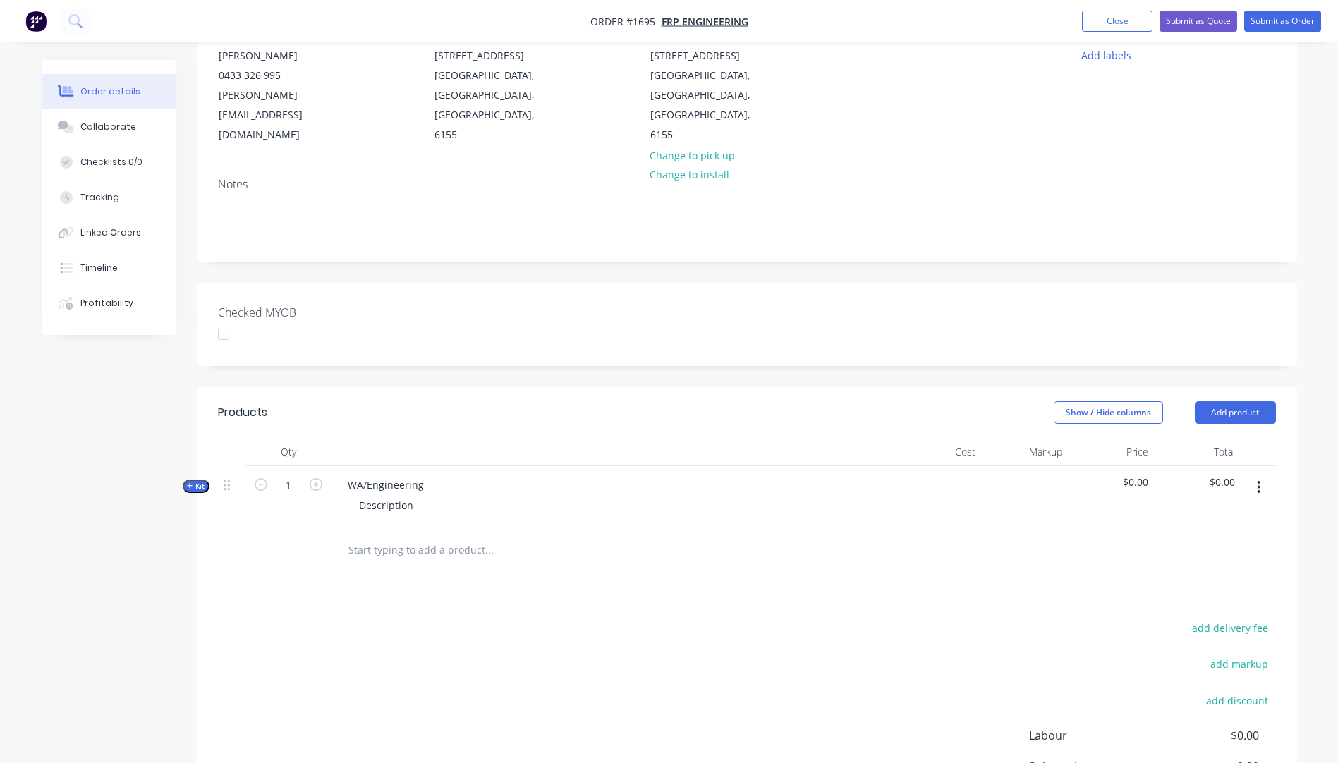
scroll to position [212, 0]
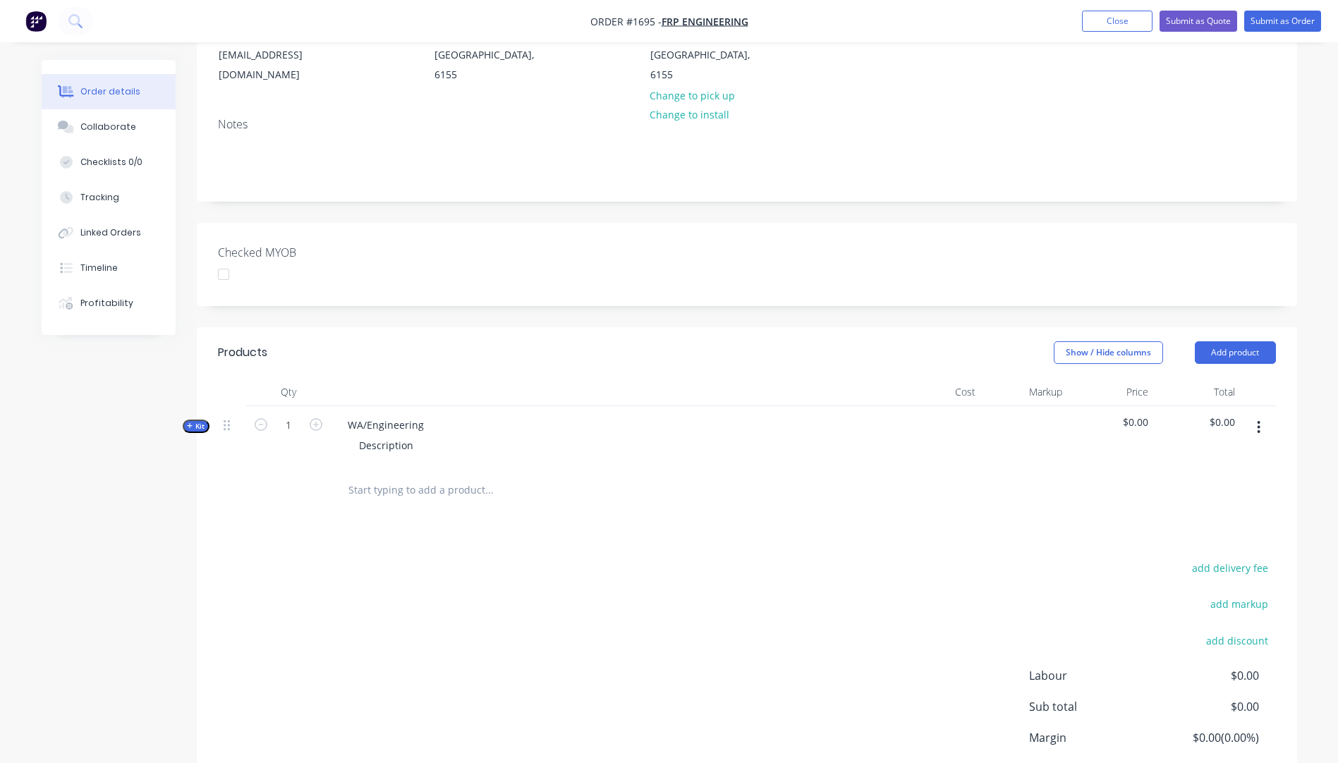
click at [187, 423] on icon "button" at bounding box center [190, 426] width 6 height 7
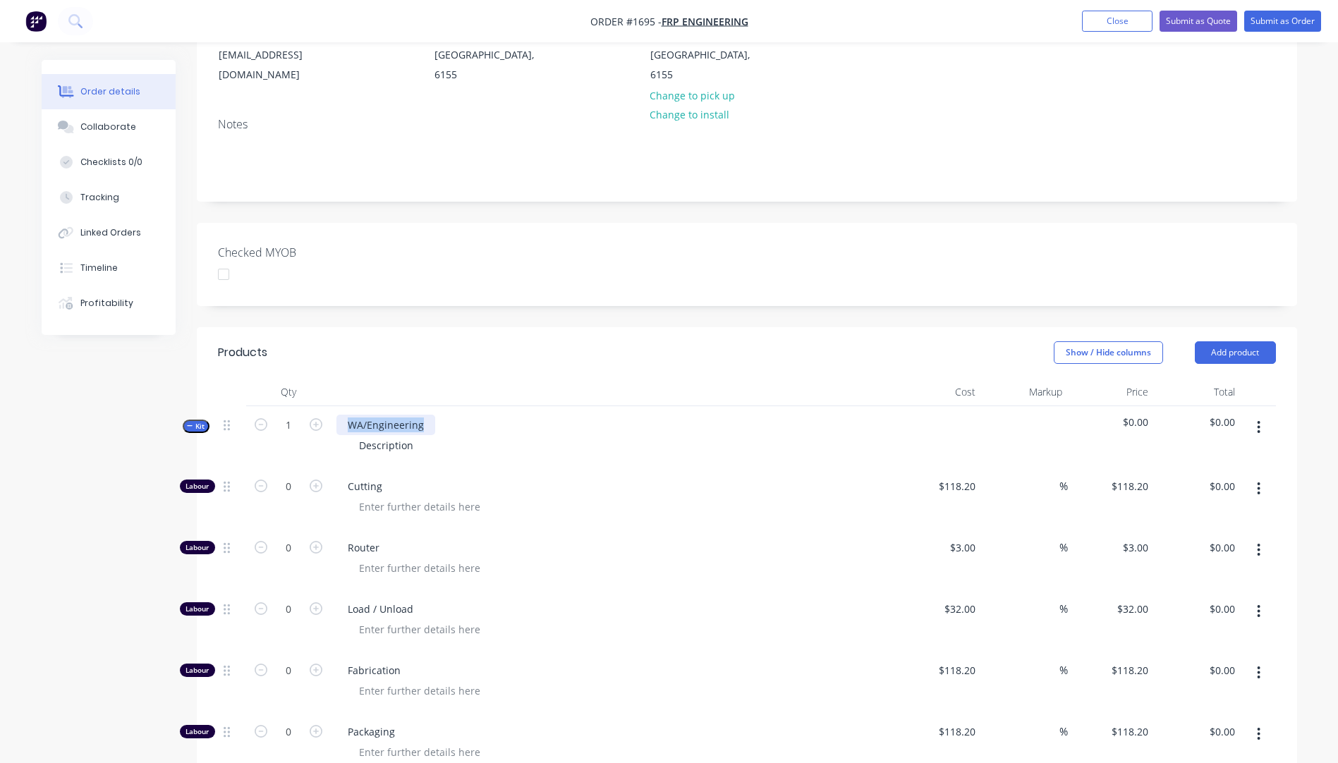
drag, startPoint x: 430, startPoint y: 382, endPoint x: 345, endPoint y: 392, distance: 86.0
click at [345, 415] on div "WA/Engineering" at bounding box center [386, 425] width 99 height 20
drag, startPoint x: 418, startPoint y: 409, endPoint x: 347, endPoint y: 409, distance: 70.6
click at [348, 435] on div "Description" at bounding box center [386, 445] width 77 height 20
click at [471, 435] on div "6 @ 218mm x 1220mm" at bounding box center [413, 445] width 130 height 20
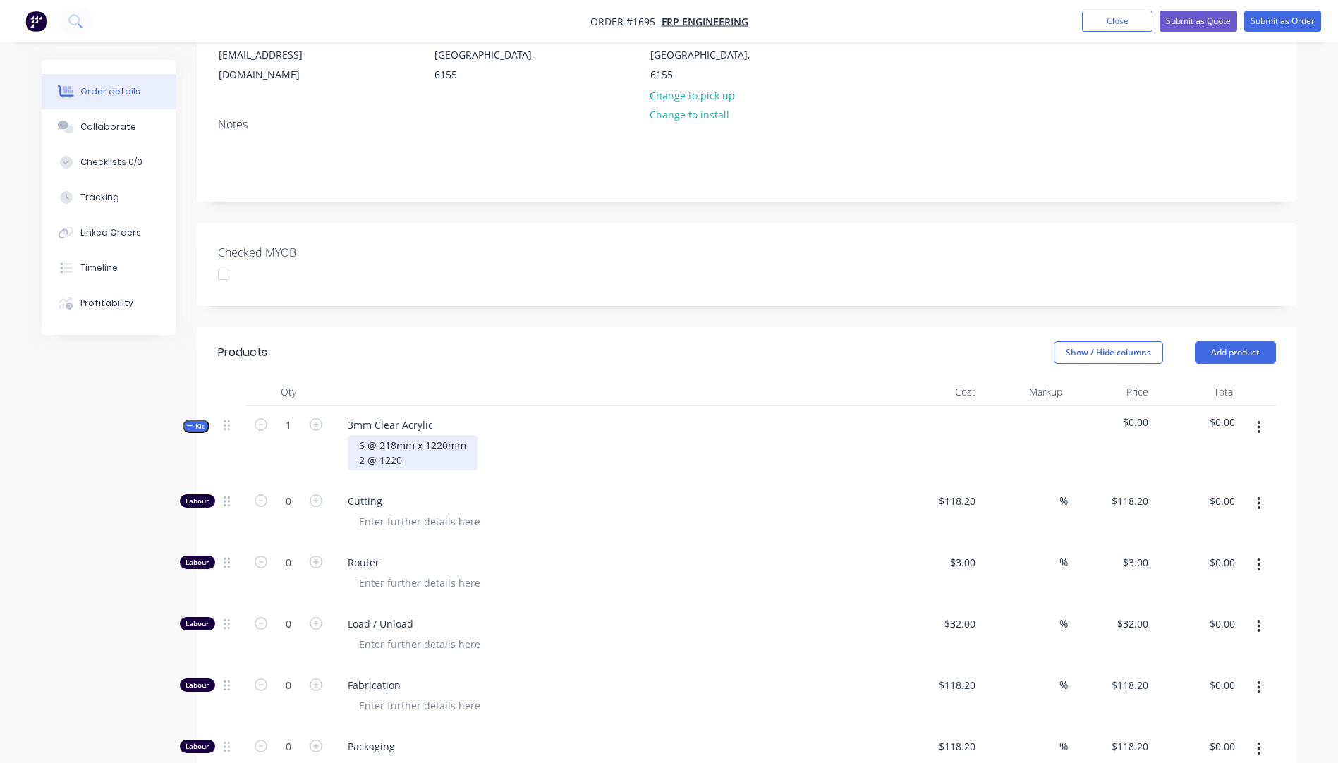
click at [381, 435] on div "6 @ 218mm x 1220mm 2 @ 1220" at bounding box center [413, 452] width 130 height 35
click at [406, 435] on div "6 @ 1218mm x 1220mm 2 @ 1220" at bounding box center [415, 452] width 135 height 35
click at [521, 483] on div "Cutting" at bounding box center [613, 513] width 564 height 61
click at [315, 495] on icon "button" at bounding box center [316, 501] width 13 height 13
type input "1"
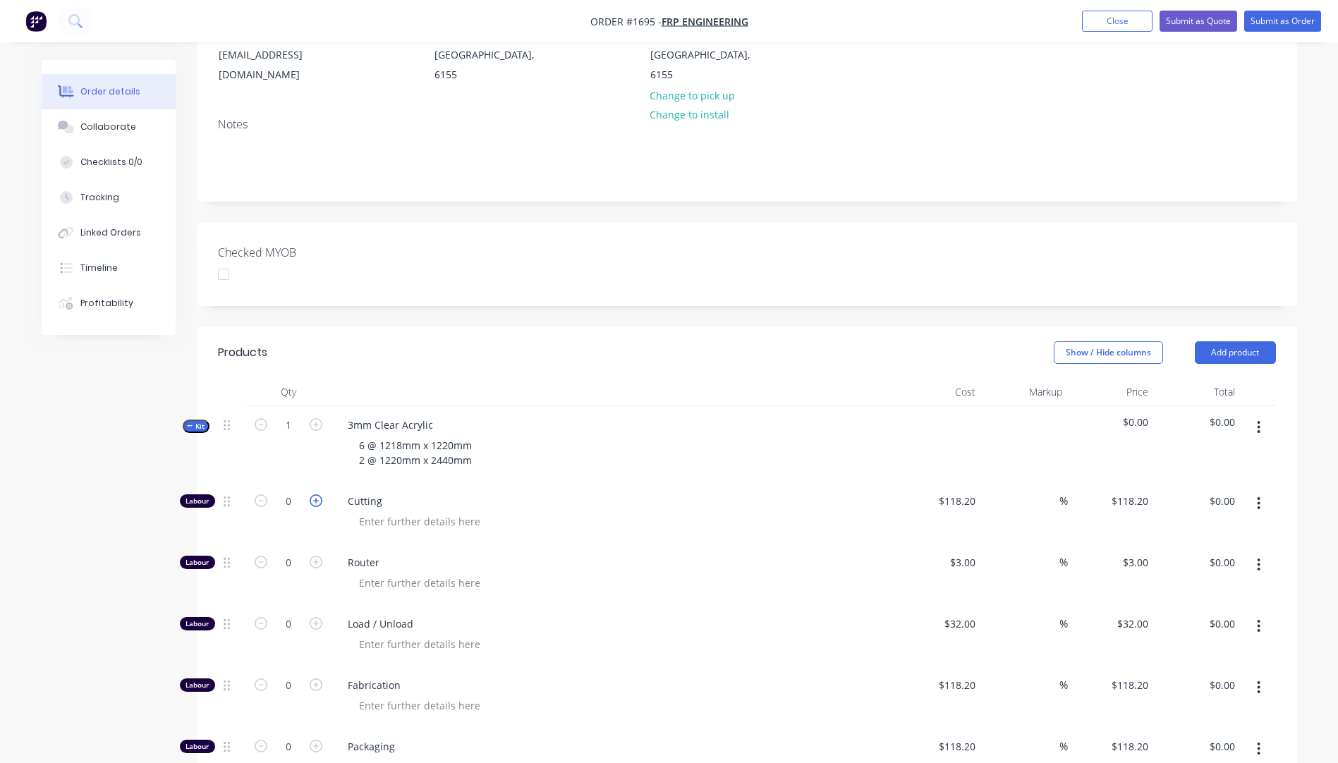
type input "$118.20"
click at [315, 495] on icon "button" at bounding box center [316, 501] width 13 height 13
type input "2"
type input "$236.40"
click at [319, 495] on icon "button" at bounding box center [316, 501] width 13 height 13
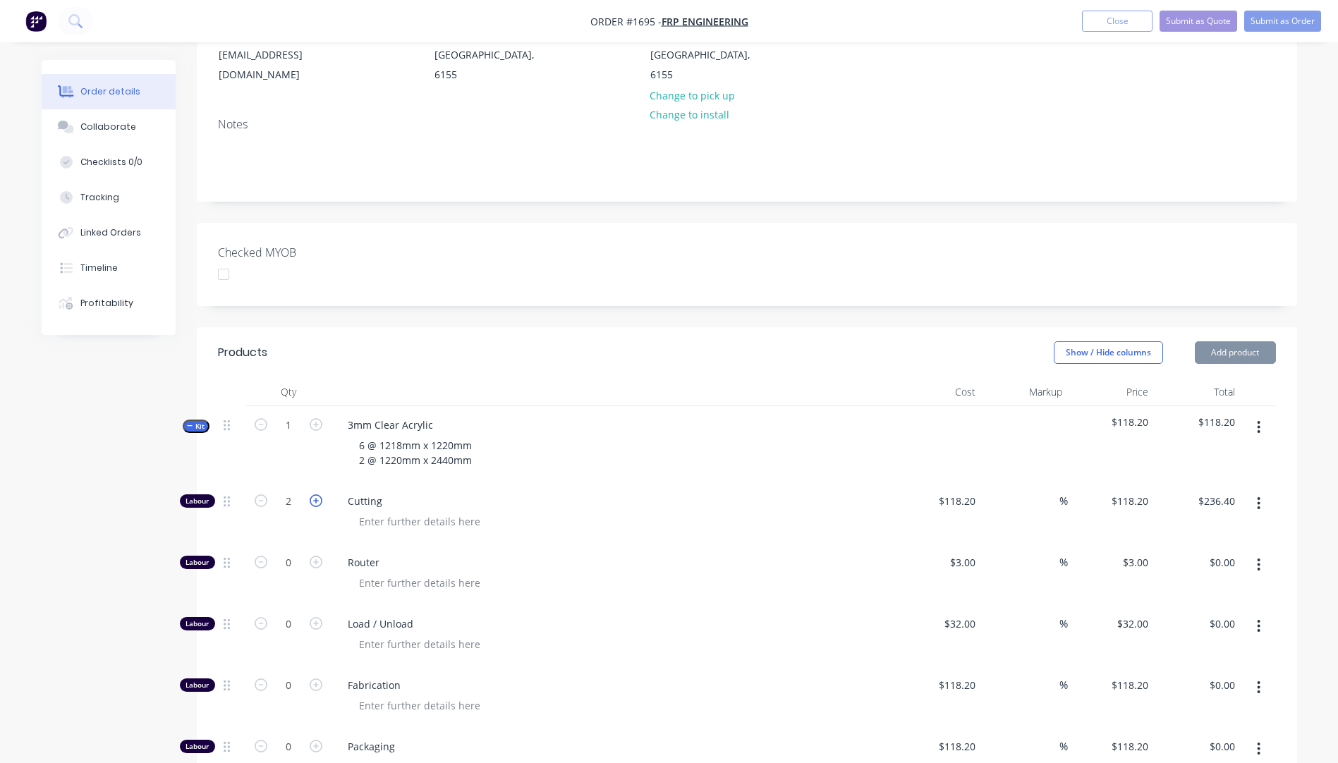
type input "3"
type input "$354.60"
click at [957, 491] on input "118.2" at bounding box center [965, 501] width 32 height 20
type input "$10.00"
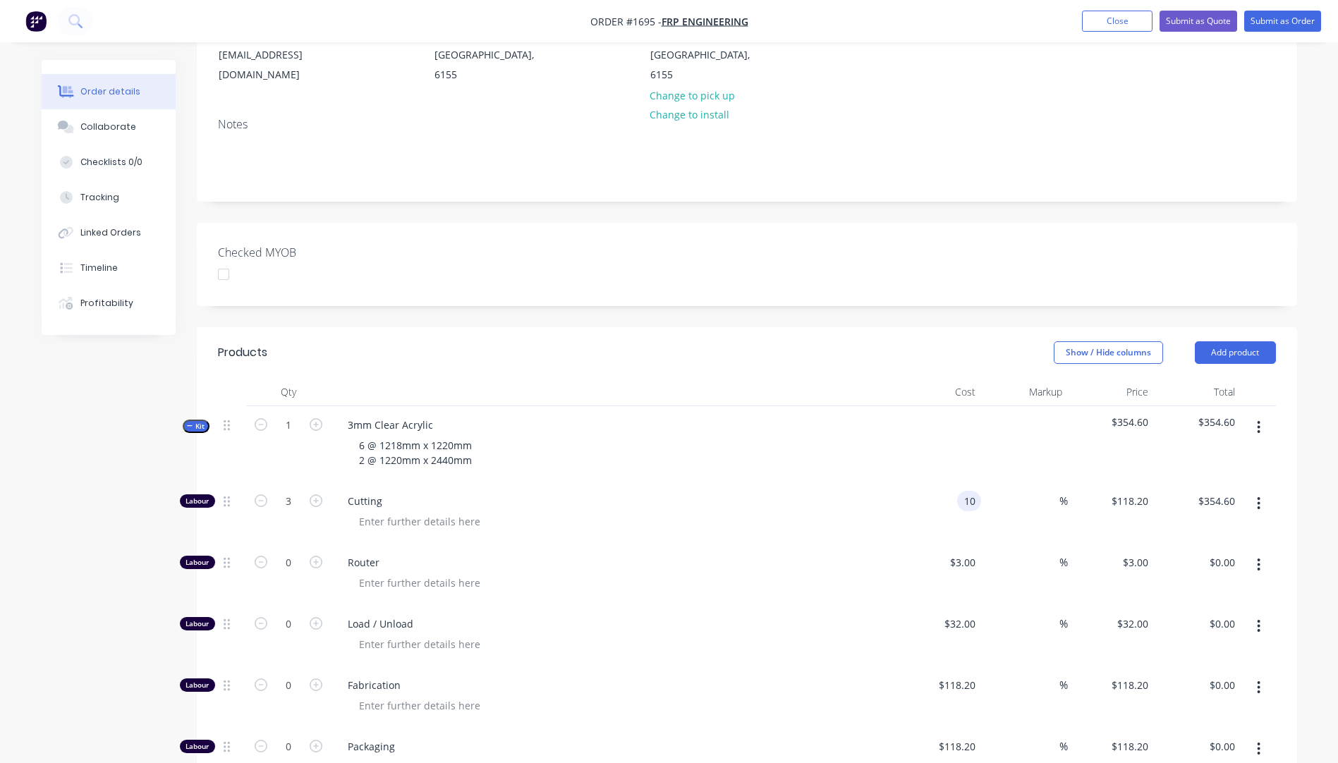
type input "$30.00"
click at [876, 494] on span "Cutting" at bounding box center [619, 501] width 542 height 15
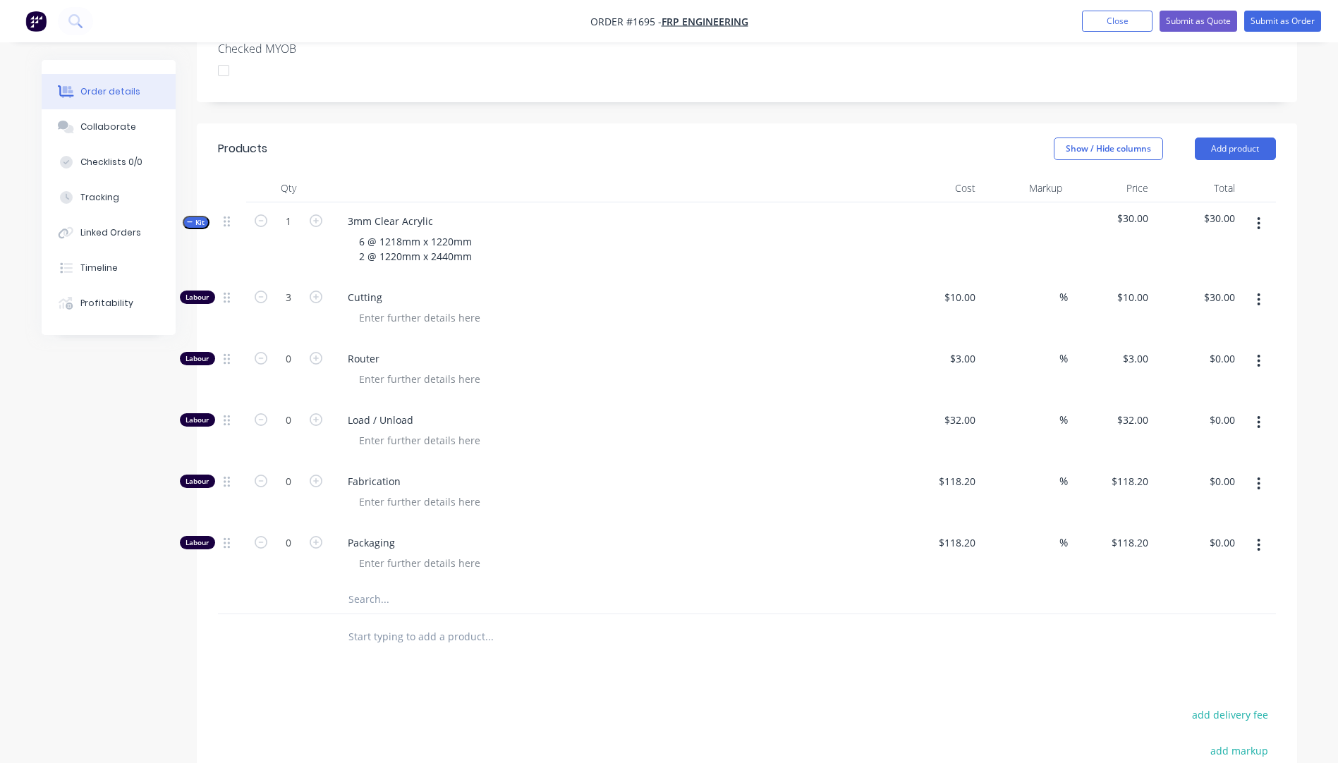
scroll to position [423, 0]
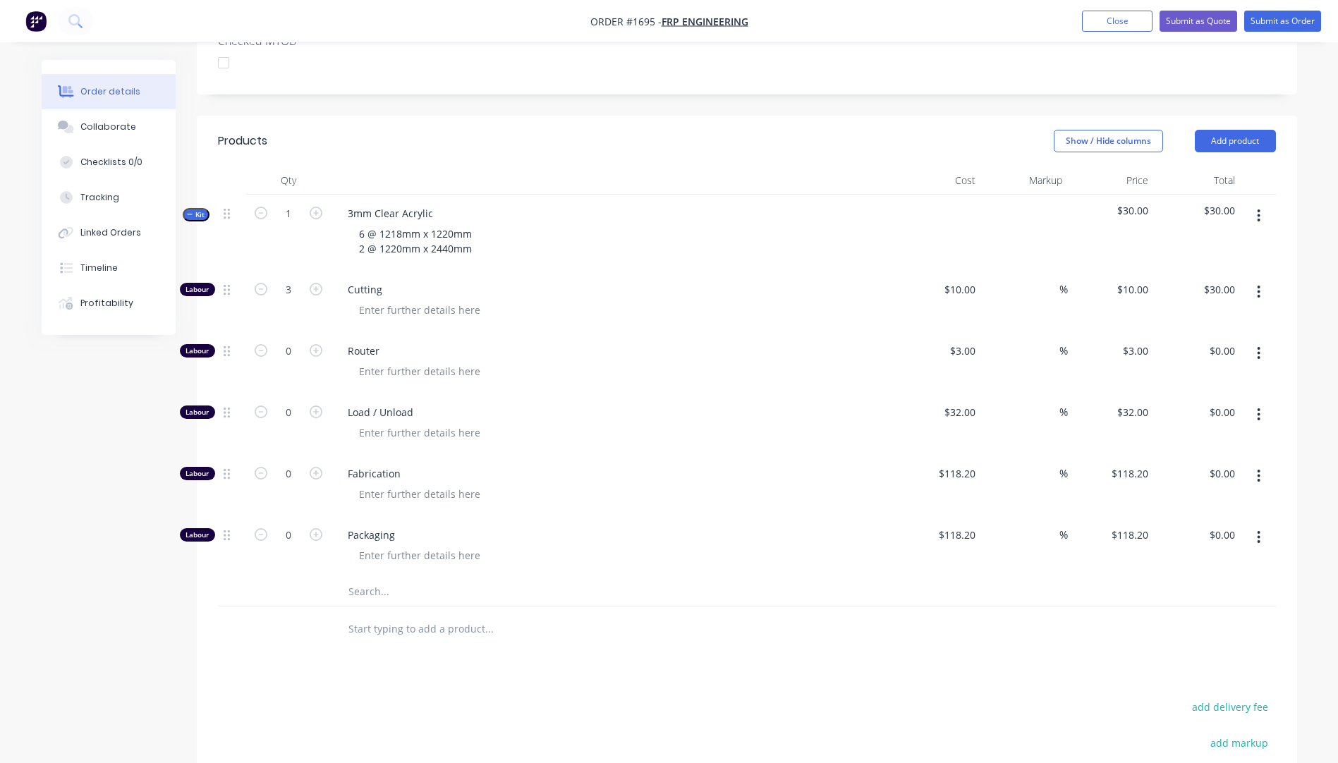
click at [377, 578] on input "text" at bounding box center [489, 592] width 282 height 28
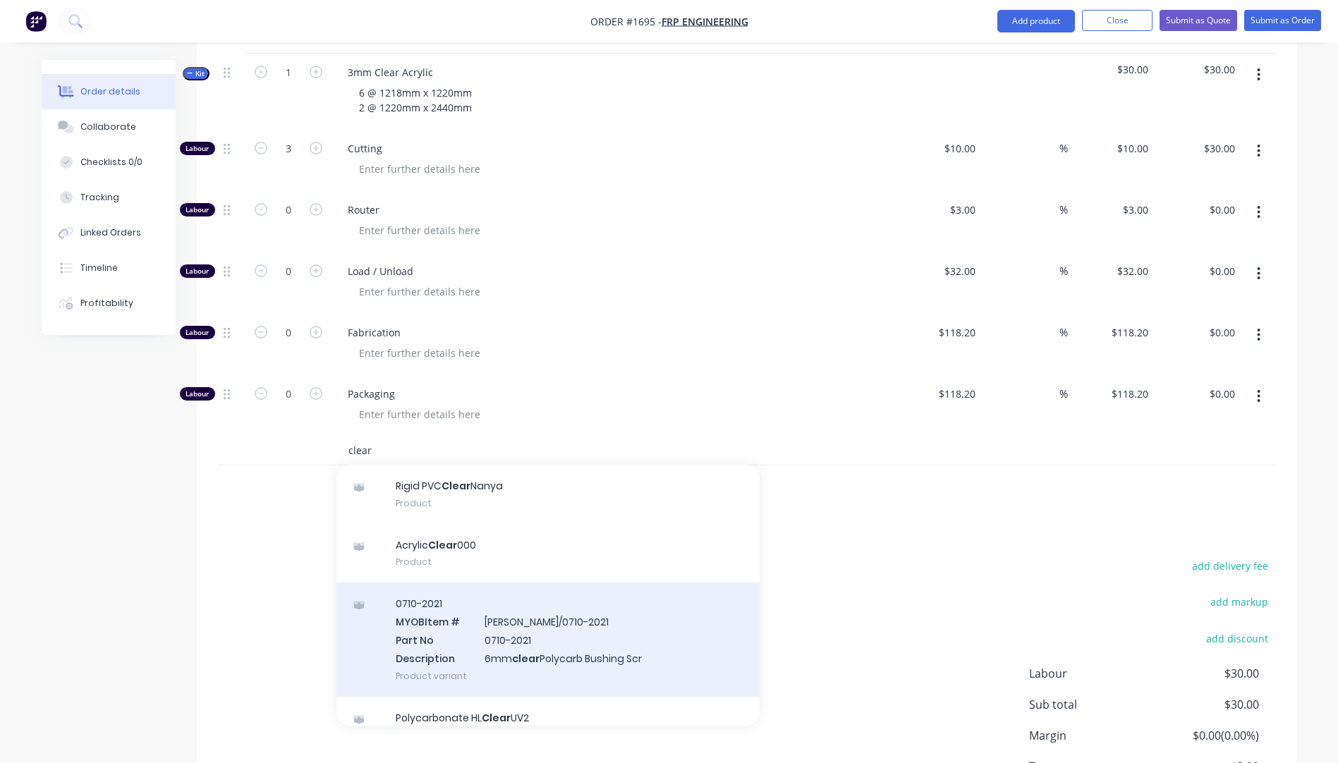
scroll to position [282, 0]
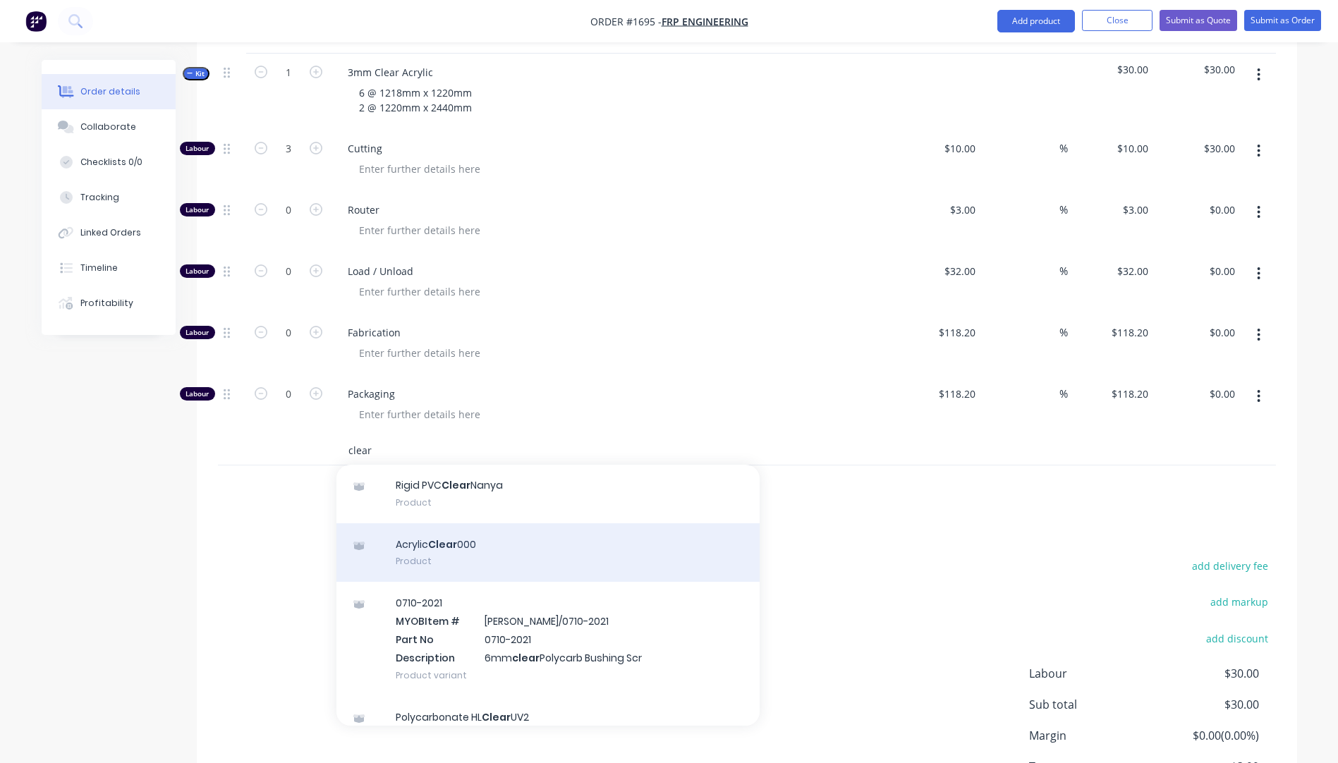
type input "clear"
click at [454, 524] on div "Acrylic Clear 000 Product" at bounding box center [548, 553] width 423 height 59
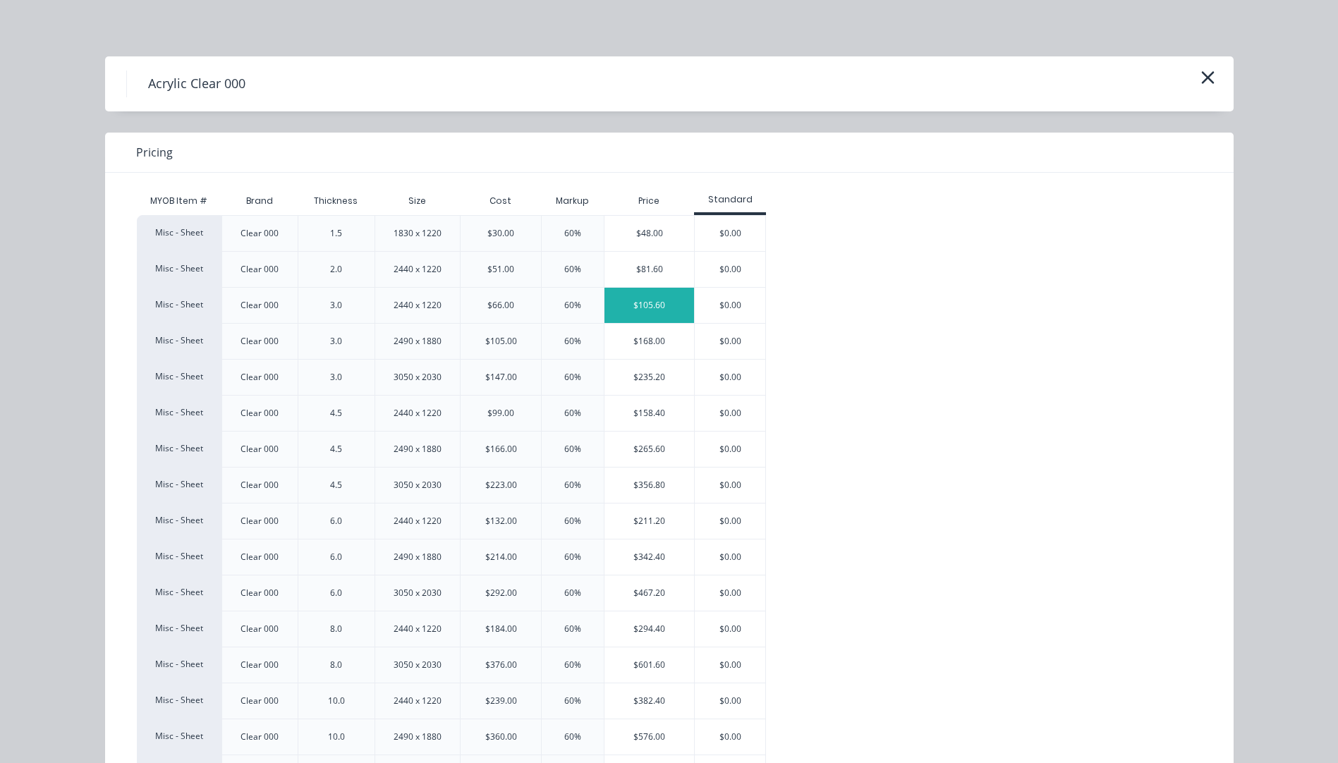
click at [667, 310] on div "$105.60" at bounding box center [650, 305] width 90 height 35
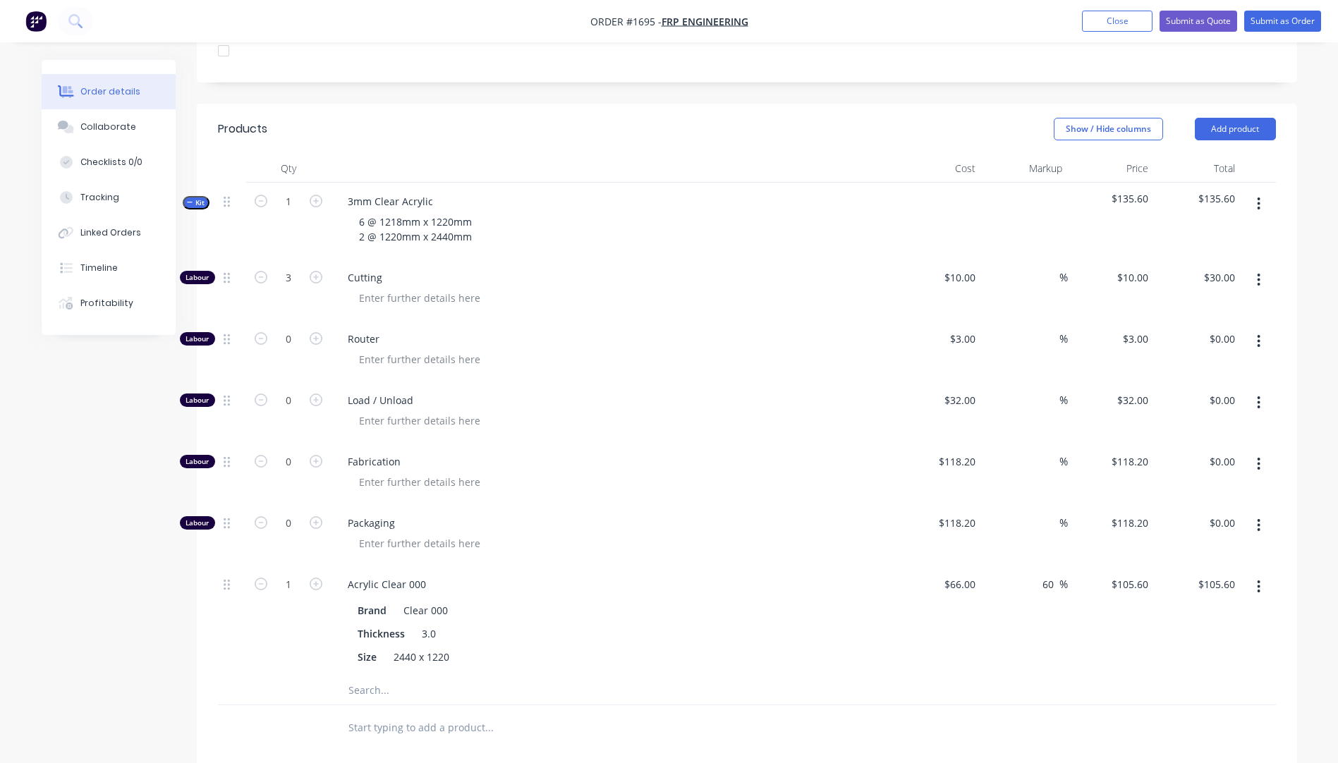
scroll to position [423, 0]
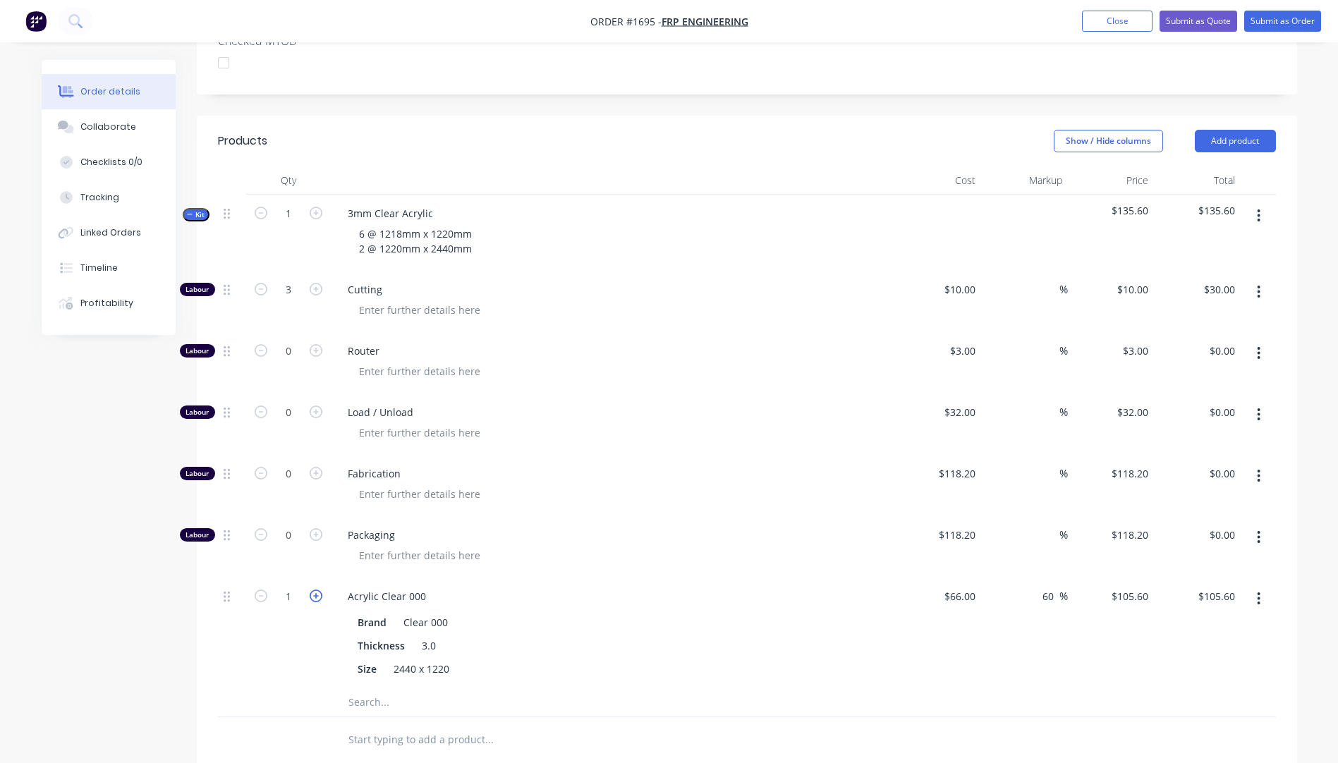
click at [316, 590] on icon "button" at bounding box center [316, 596] width 13 height 13
type input "2"
type input "$211.20"
click at [316, 590] on icon "button" at bounding box center [316, 596] width 13 height 13
type input "3"
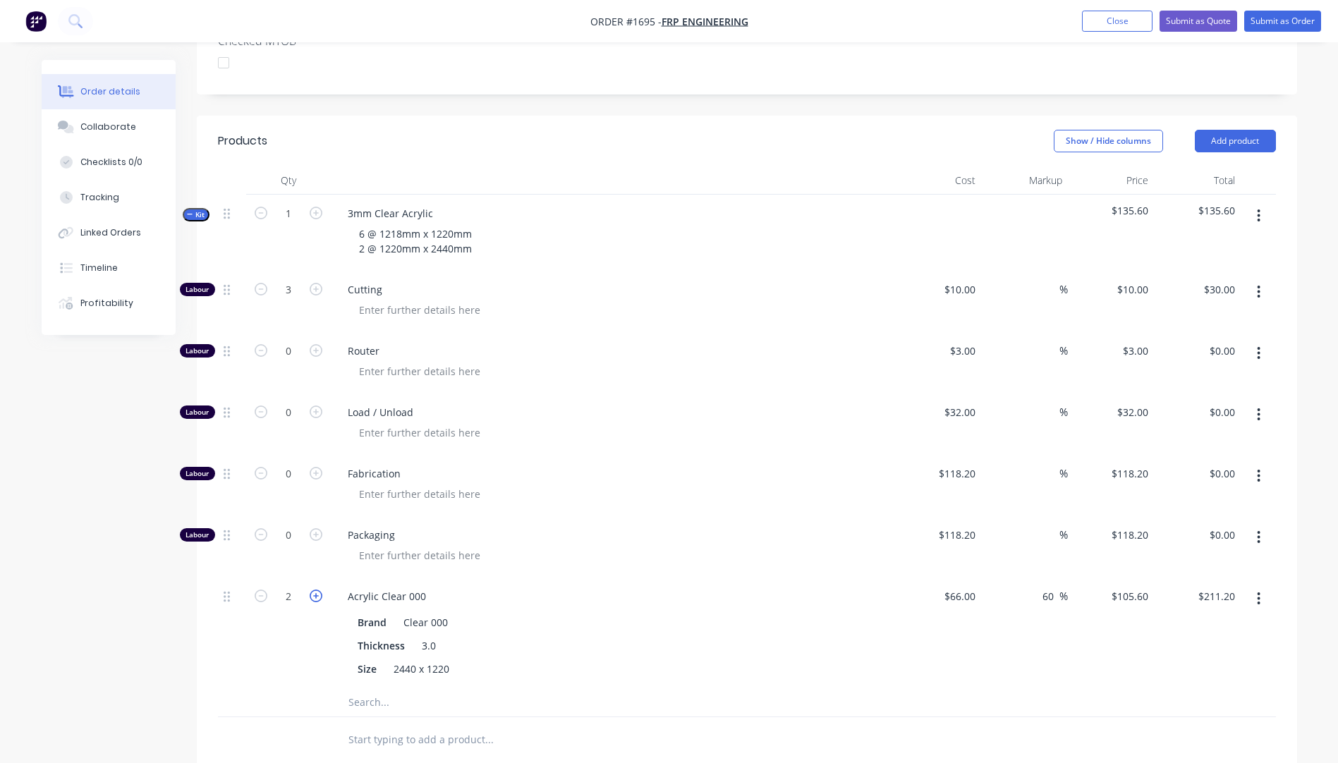
type input "$316.80"
click at [316, 590] on icon "button" at bounding box center [316, 596] width 13 height 13
type input "4"
type input "$422.40"
click at [316, 590] on icon "button" at bounding box center [316, 596] width 13 height 13
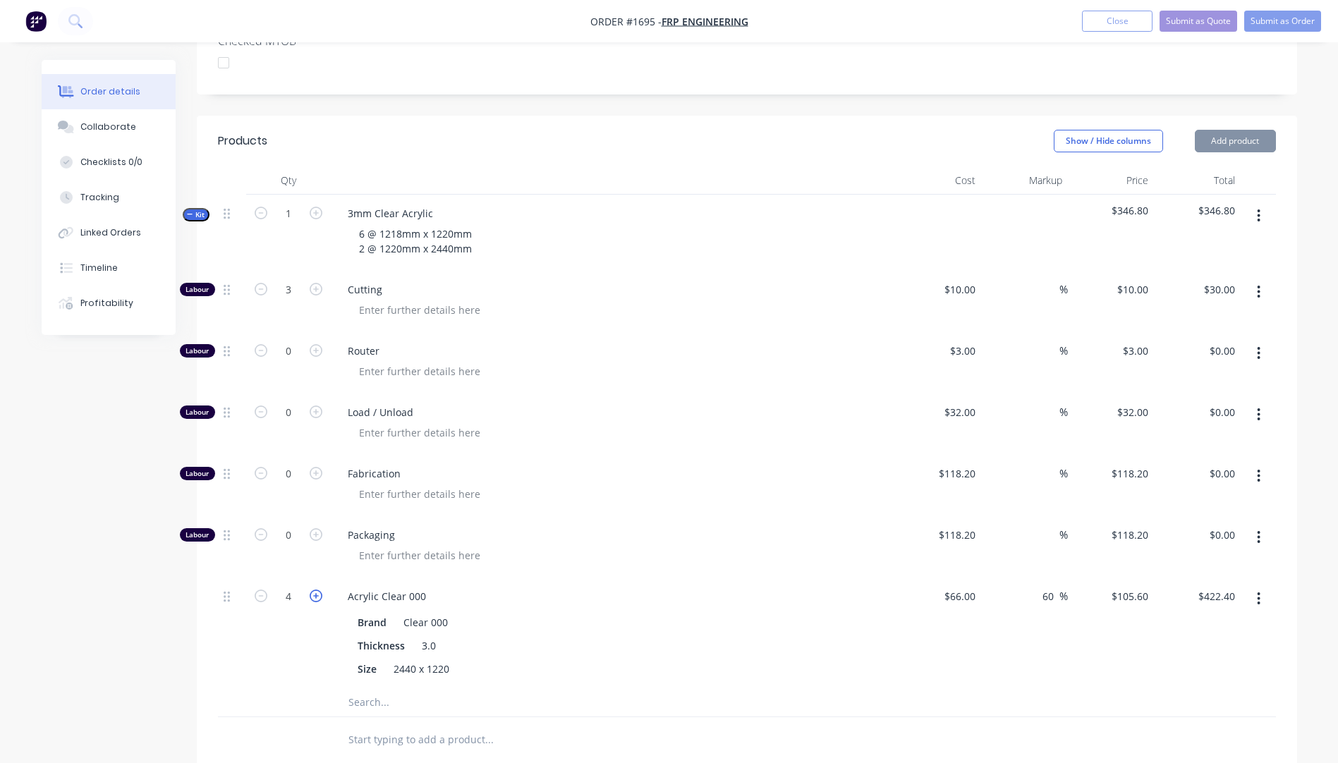
type input "5"
type input "$528.00"
click at [615, 545] on div at bounding box center [619, 555] width 542 height 20
click at [1262, 341] on button "button" at bounding box center [1258, 353] width 33 height 25
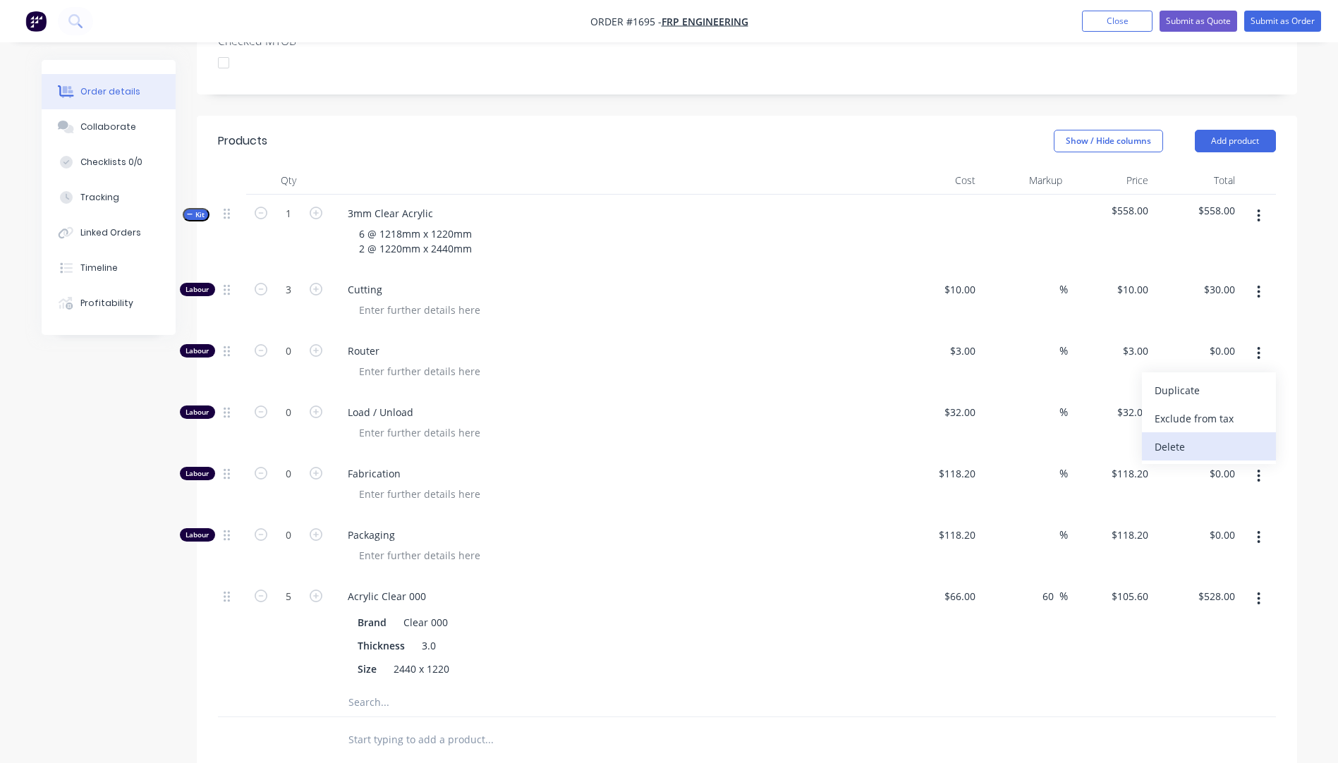
click at [1182, 437] on div "Delete" at bounding box center [1209, 447] width 109 height 20
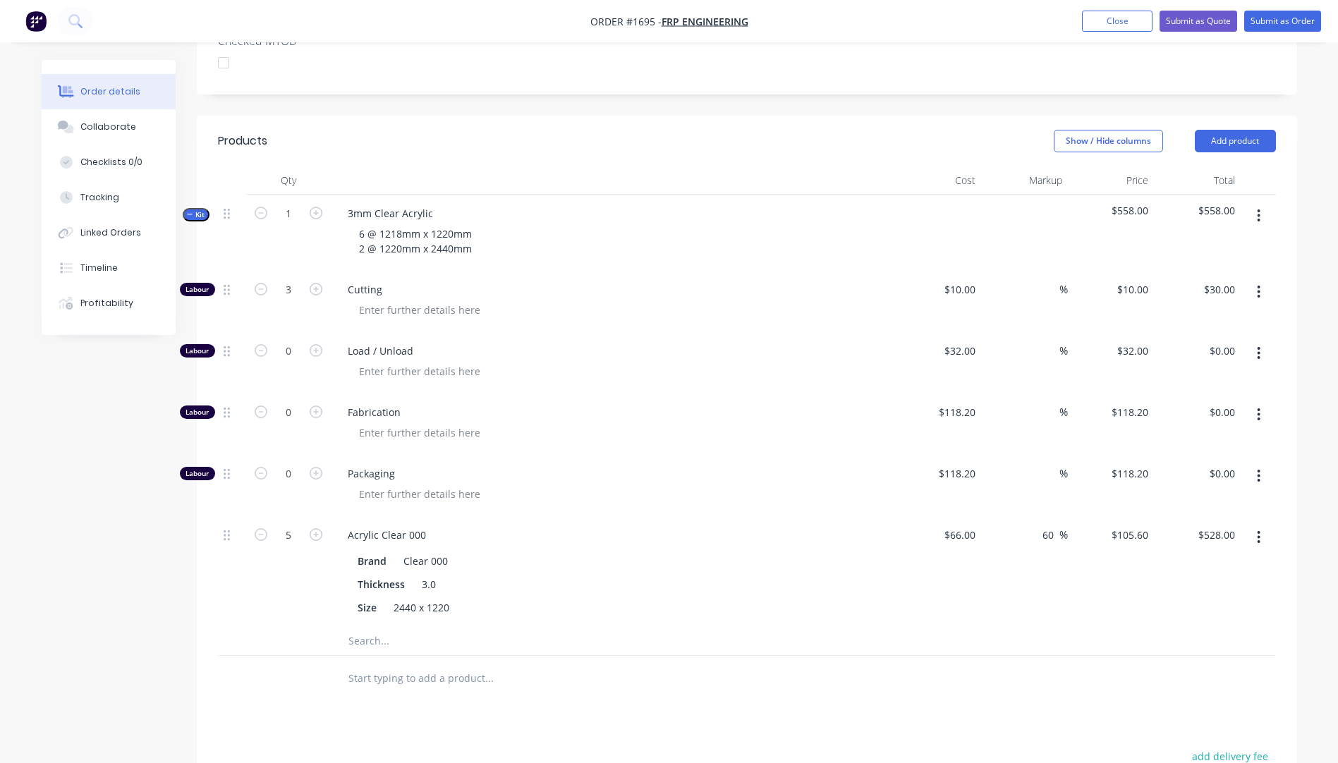
click at [1262, 341] on button "button" at bounding box center [1258, 353] width 33 height 25
click at [1182, 437] on div "Delete" at bounding box center [1209, 447] width 109 height 20
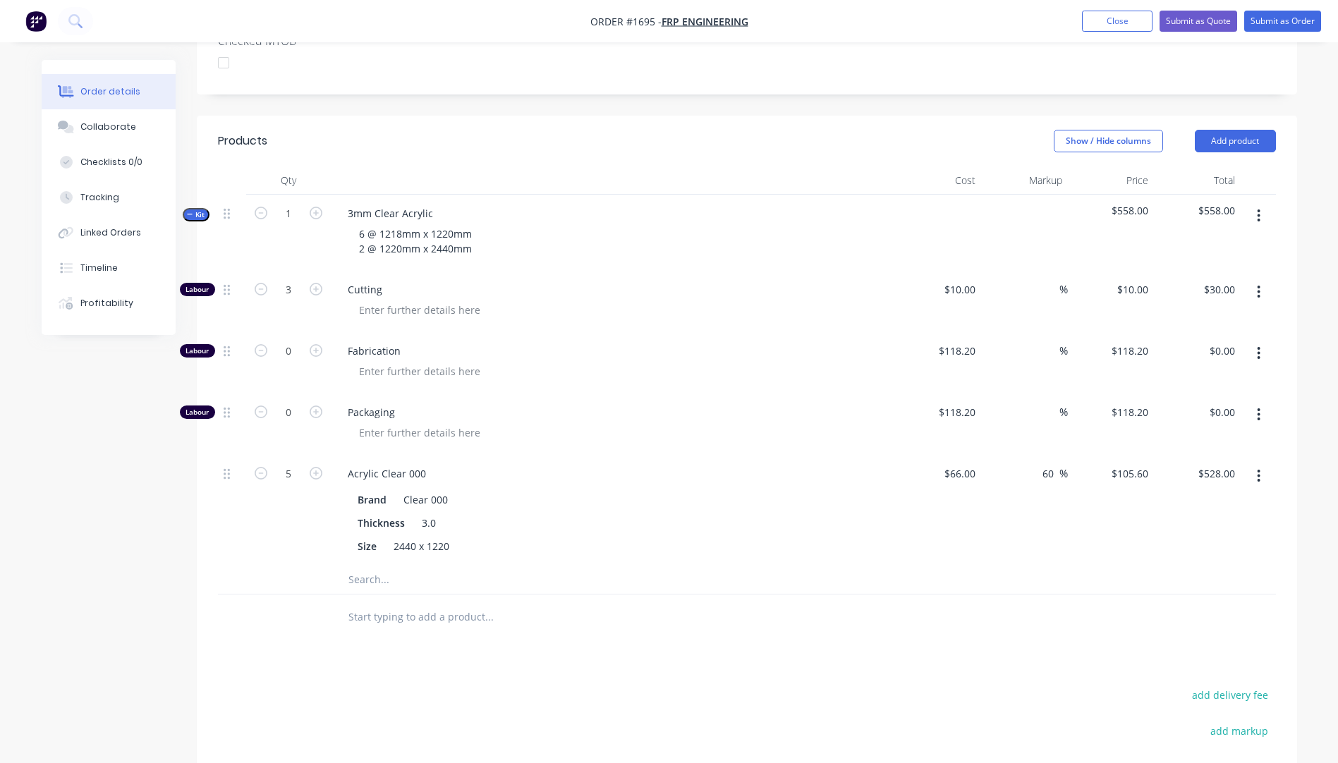
click at [1259, 347] on icon "button" at bounding box center [1259, 353] width 3 height 13
click at [1177, 437] on div "Delete" at bounding box center [1209, 447] width 109 height 20
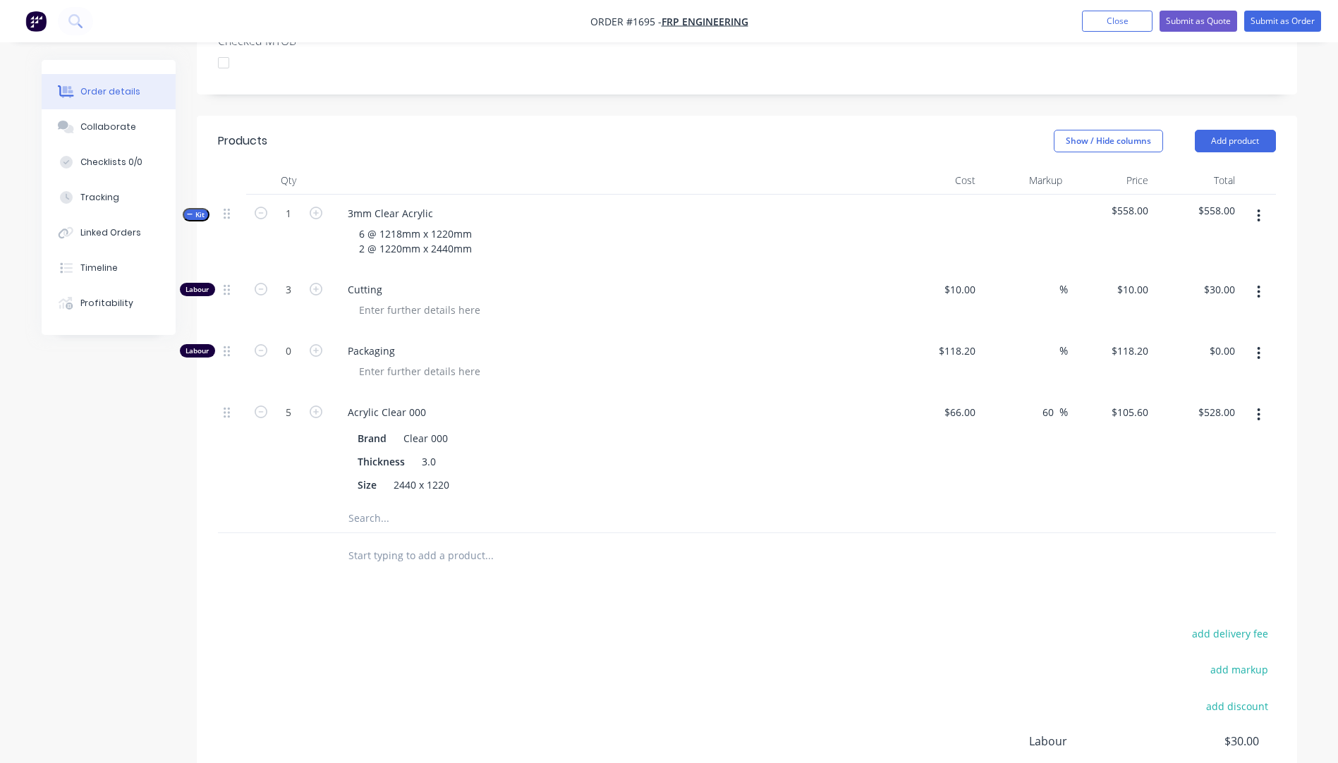
click at [1257, 346] on icon "button" at bounding box center [1259, 354] width 4 height 16
click at [1163, 437] on div "Delete" at bounding box center [1209, 447] width 109 height 20
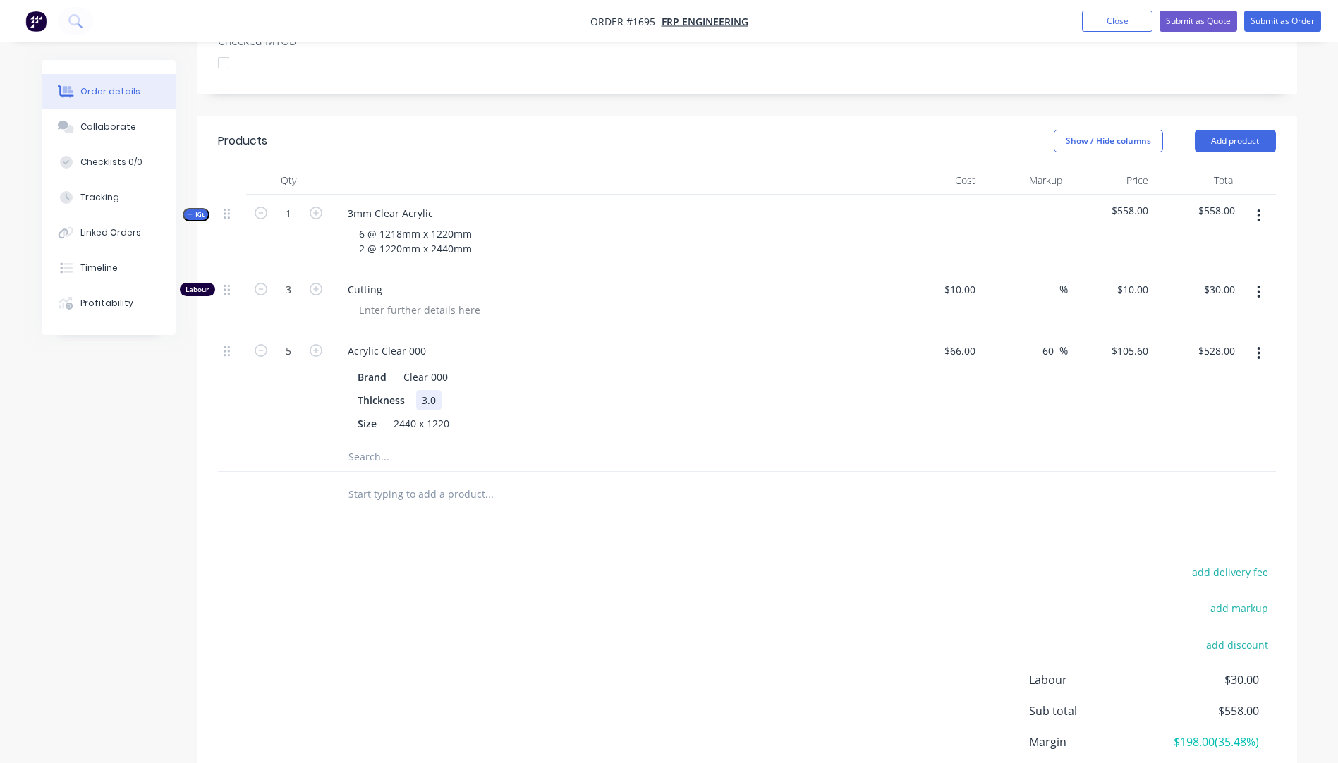
click at [703, 390] on div "Thickness 3.0" at bounding box center [610, 400] width 516 height 20
click at [669, 563] on div "add delivery fee add markup add discount Labour $30.00 Sub total $558.00 Margin…" at bounding box center [747, 699] width 1058 height 272
click at [1240, 130] on button "Add product" at bounding box center [1235, 141] width 81 height 23
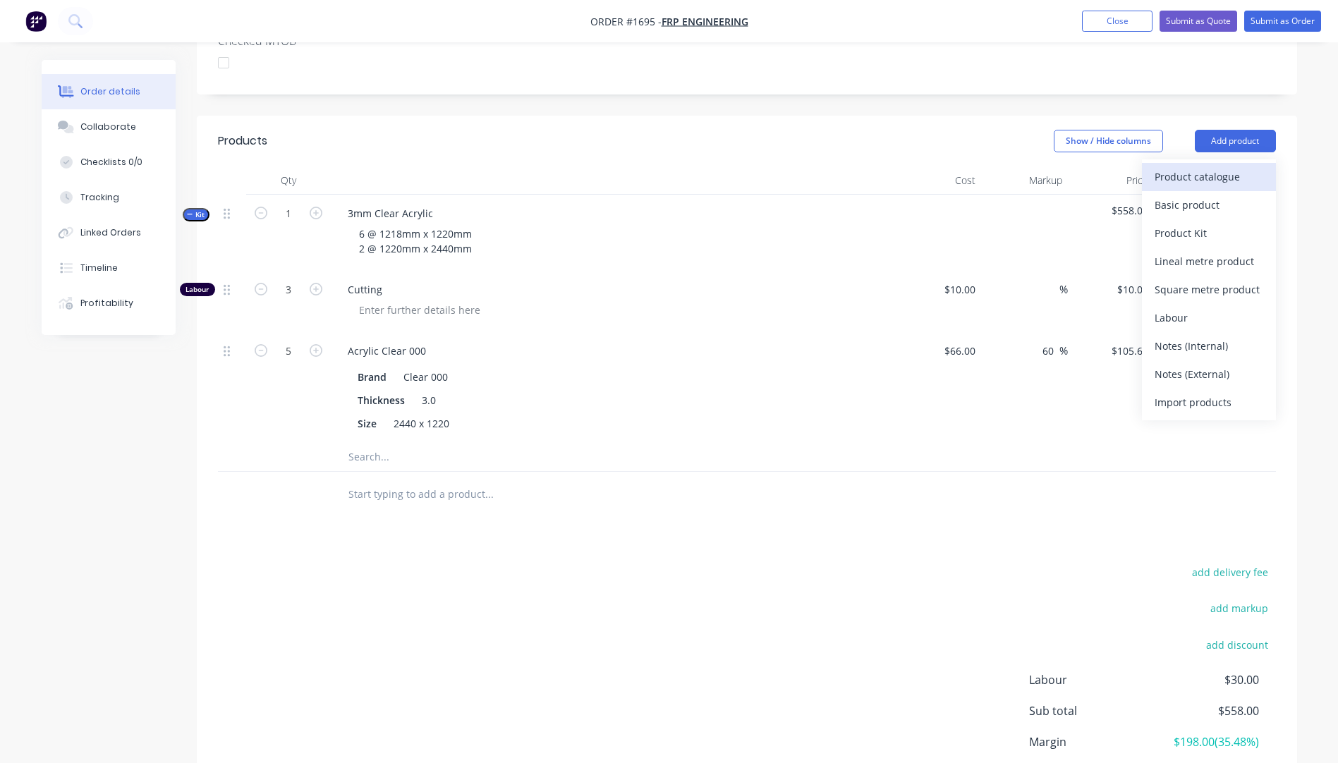
click at [1199, 167] on div "Product catalogue" at bounding box center [1209, 177] width 109 height 20
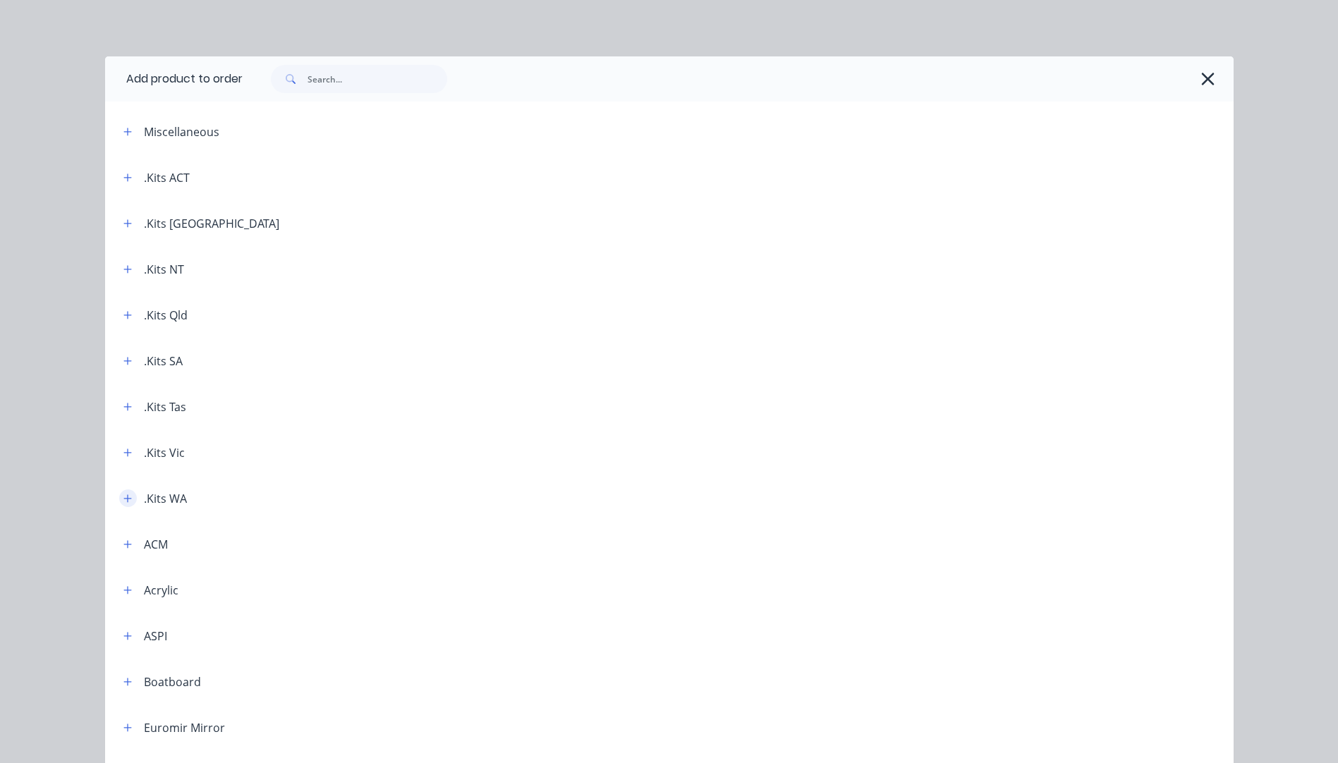
click at [123, 499] on icon "button" at bounding box center [127, 499] width 8 height 8
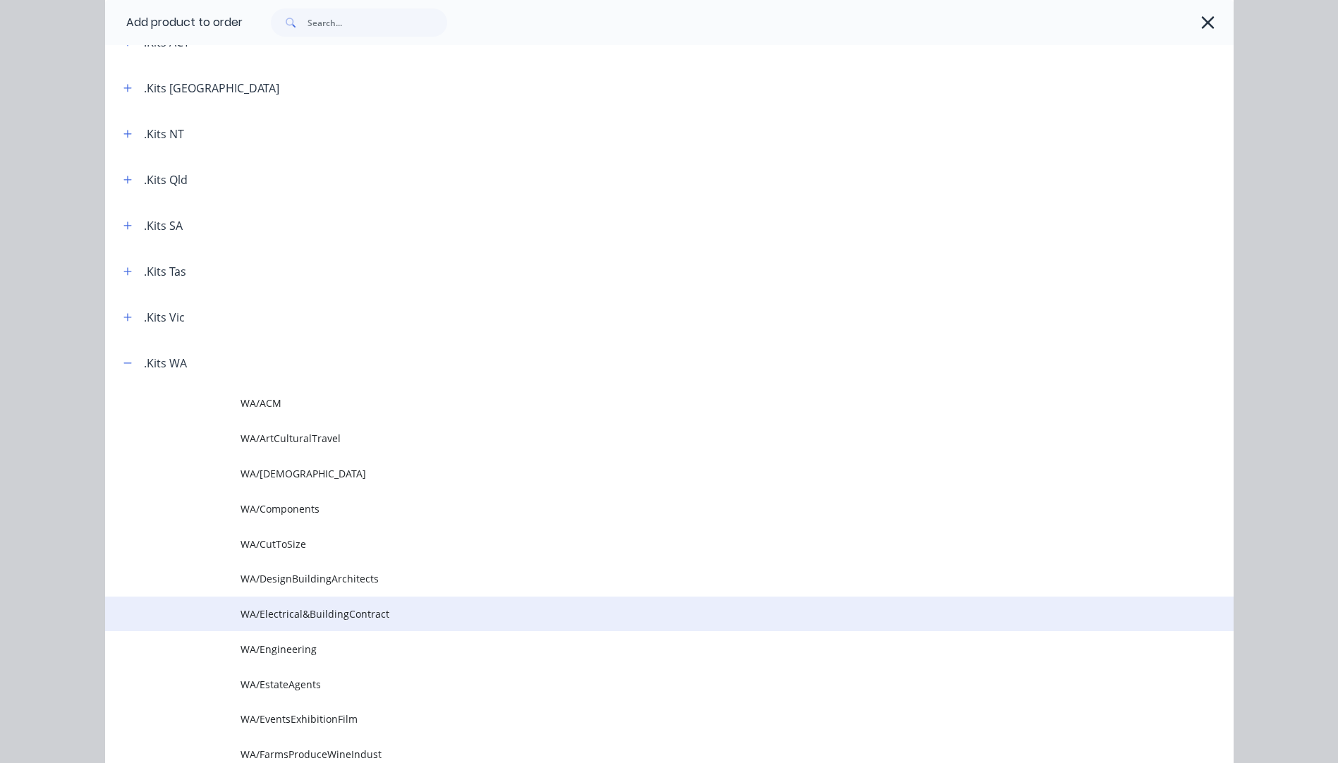
scroll to position [141, 0]
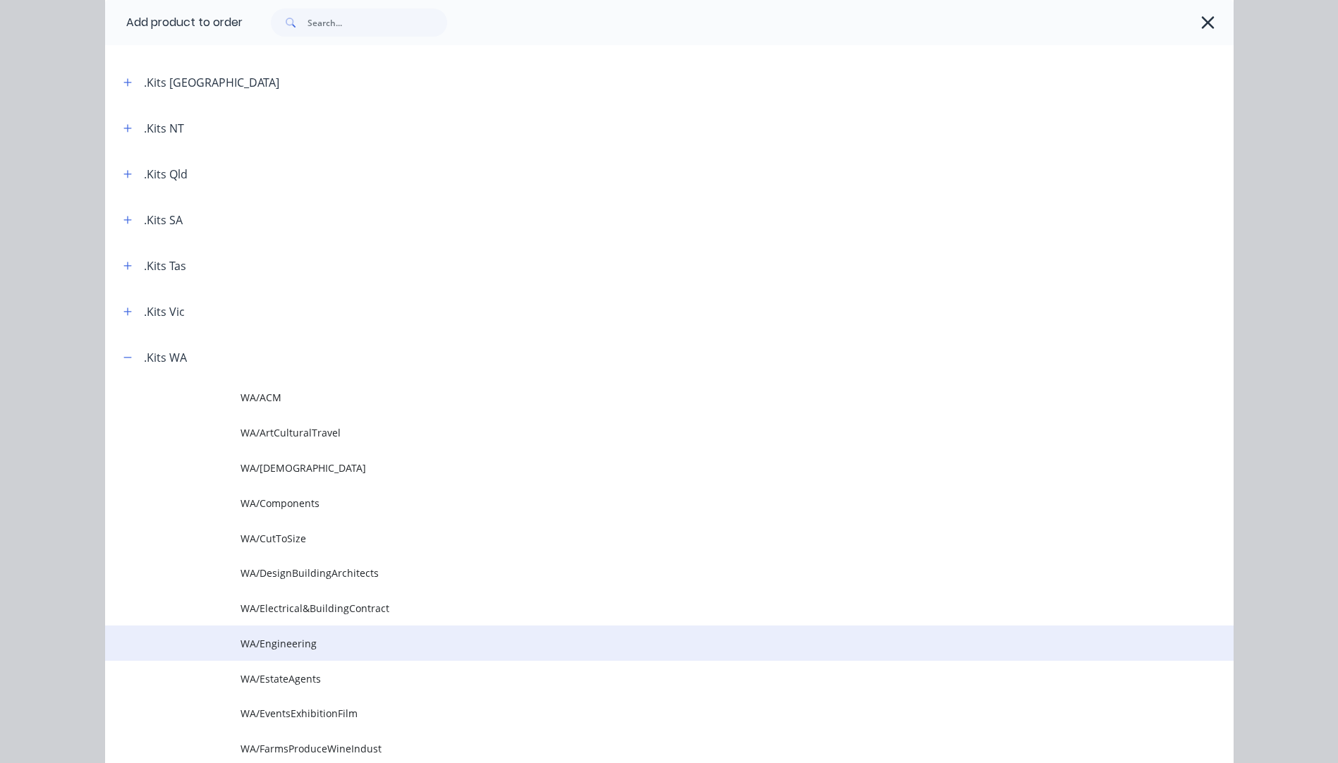
click at [293, 641] on span "WA/Engineering" at bounding box center [638, 643] width 794 height 15
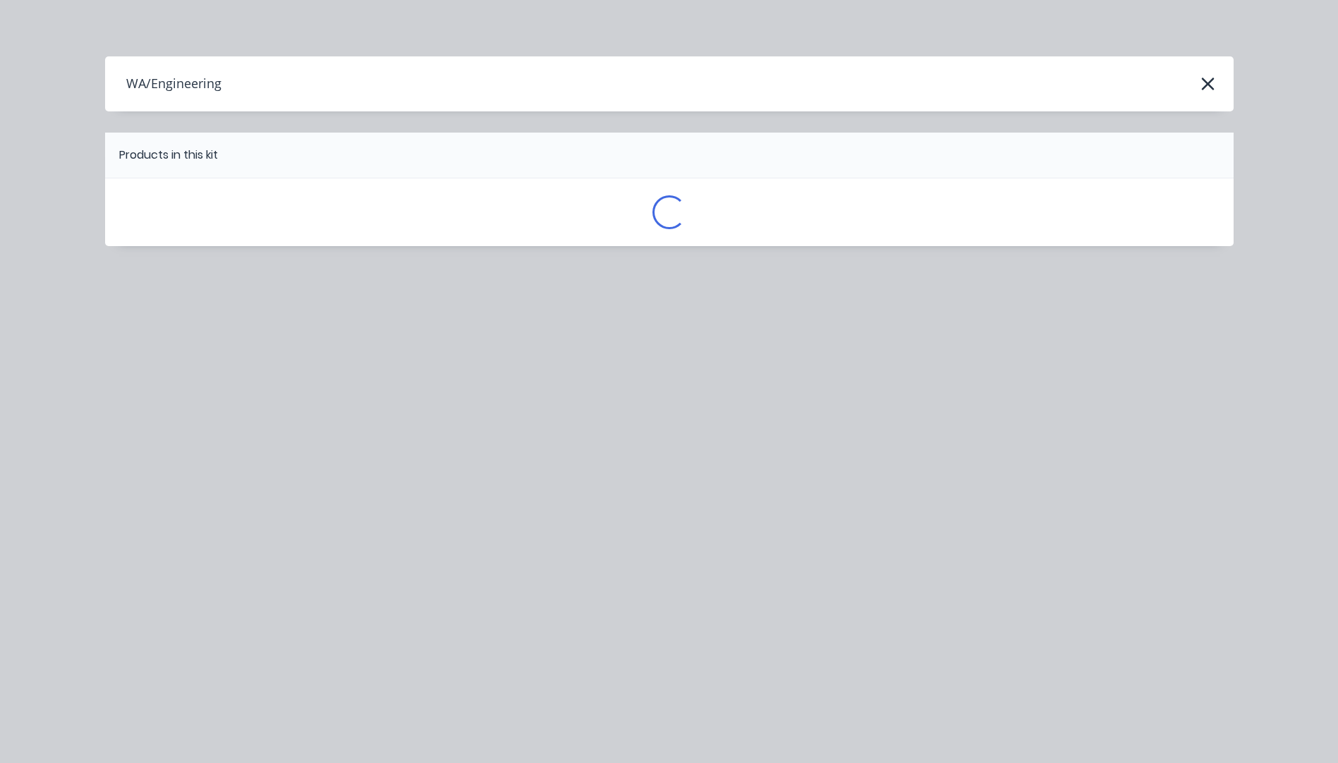
scroll to position [0, 0]
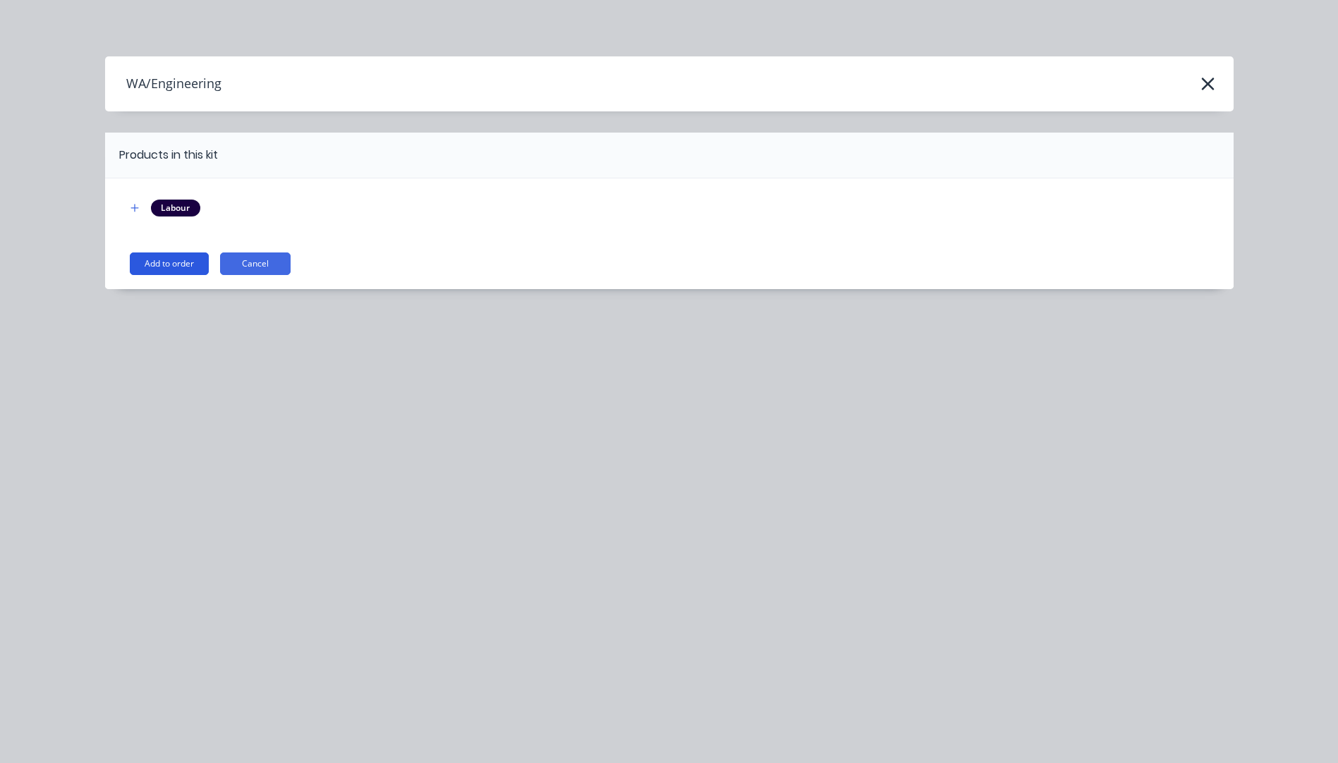
click at [186, 262] on button "Add to order" at bounding box center [169, 264] width 79 height 23
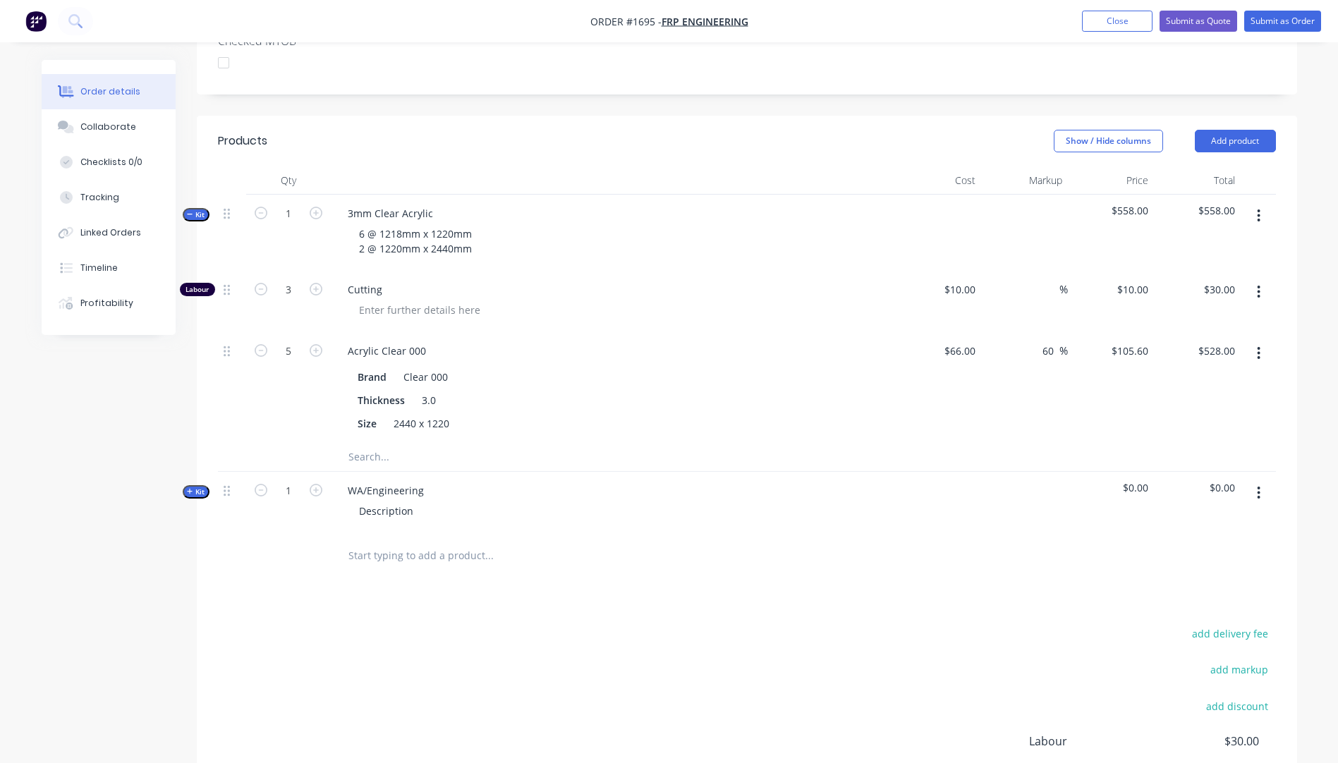
click at [193, 488] on icon "button" at bounding box center [190, 491] width 6 height 7
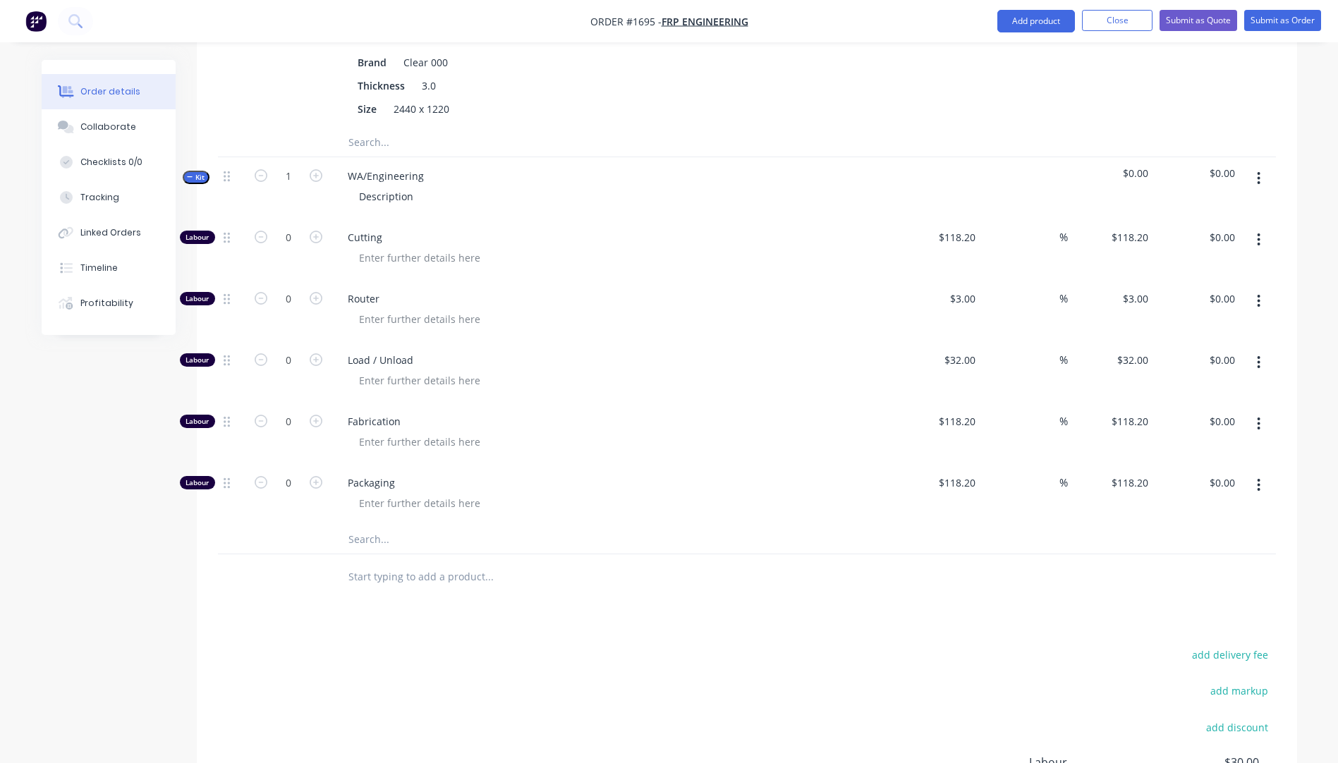
scroll to position [776, 0]
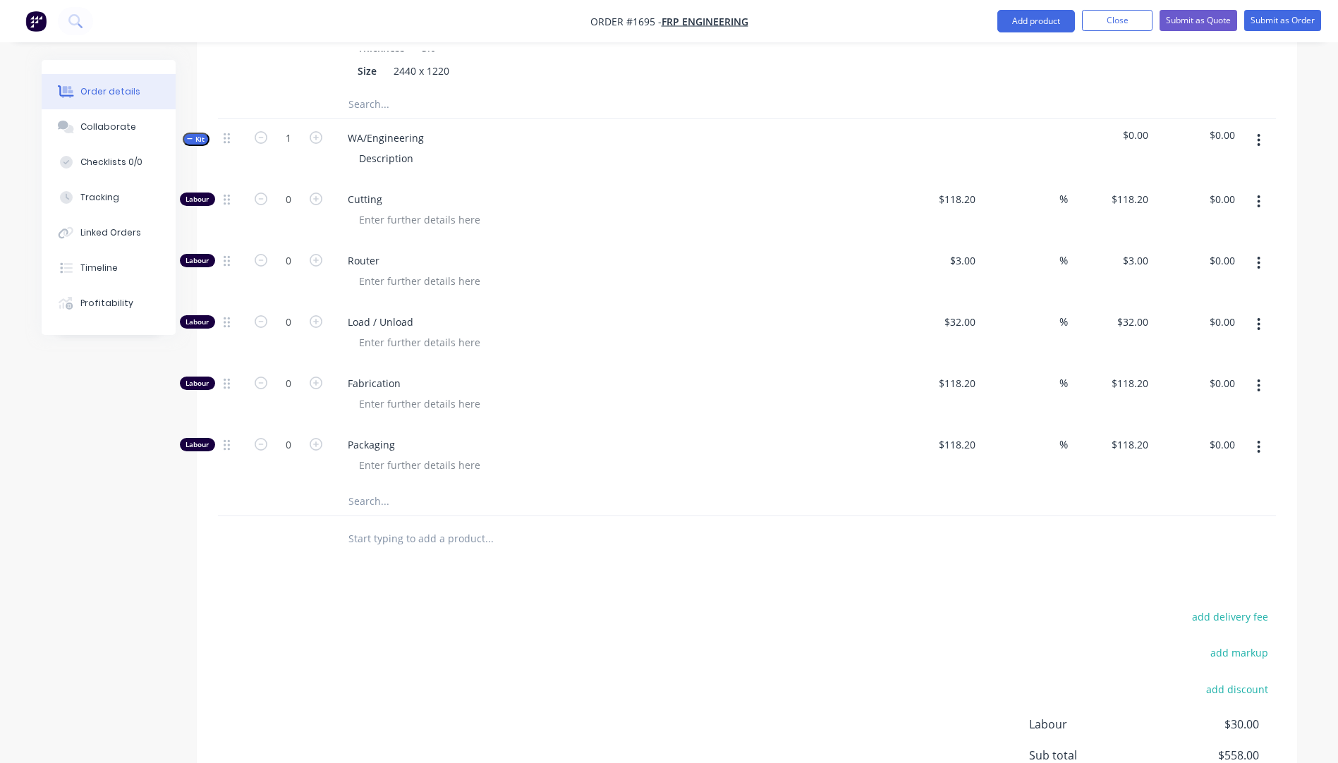
click at [362, 488] on input "text" at bounding box center [489, 502] width 282 height 28
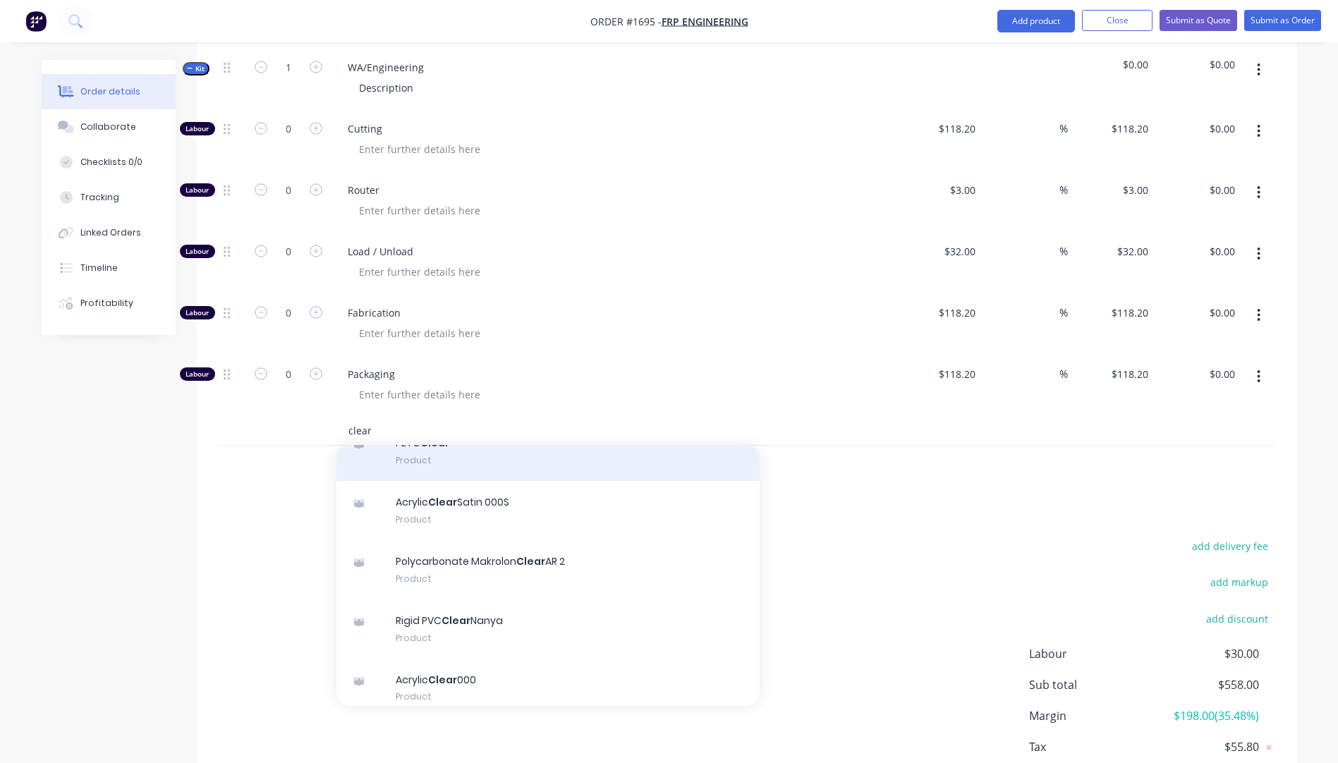
scroll to position [141, 0]
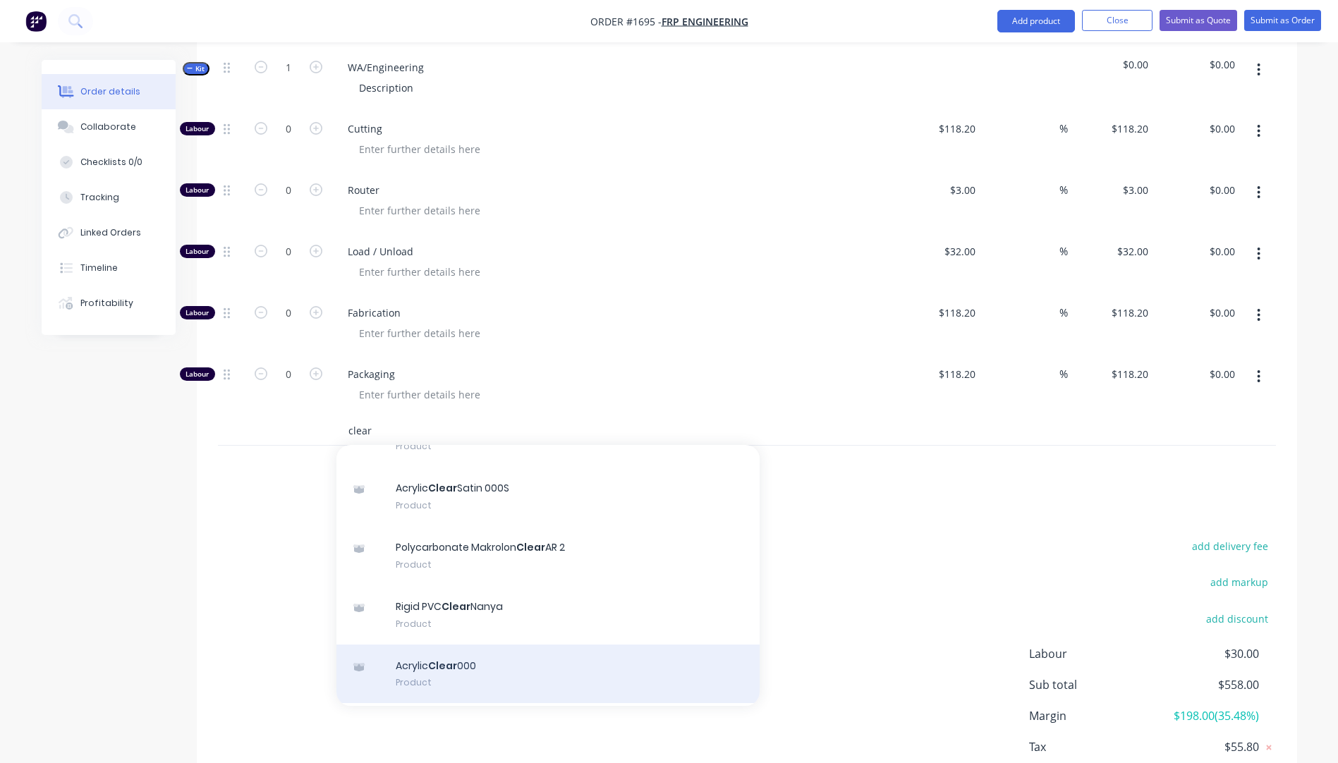
type input "clear"
click at [452, 645] on div "Acrylic Clear 000 Product" at bounding box center [548, 674] width 423 height 59
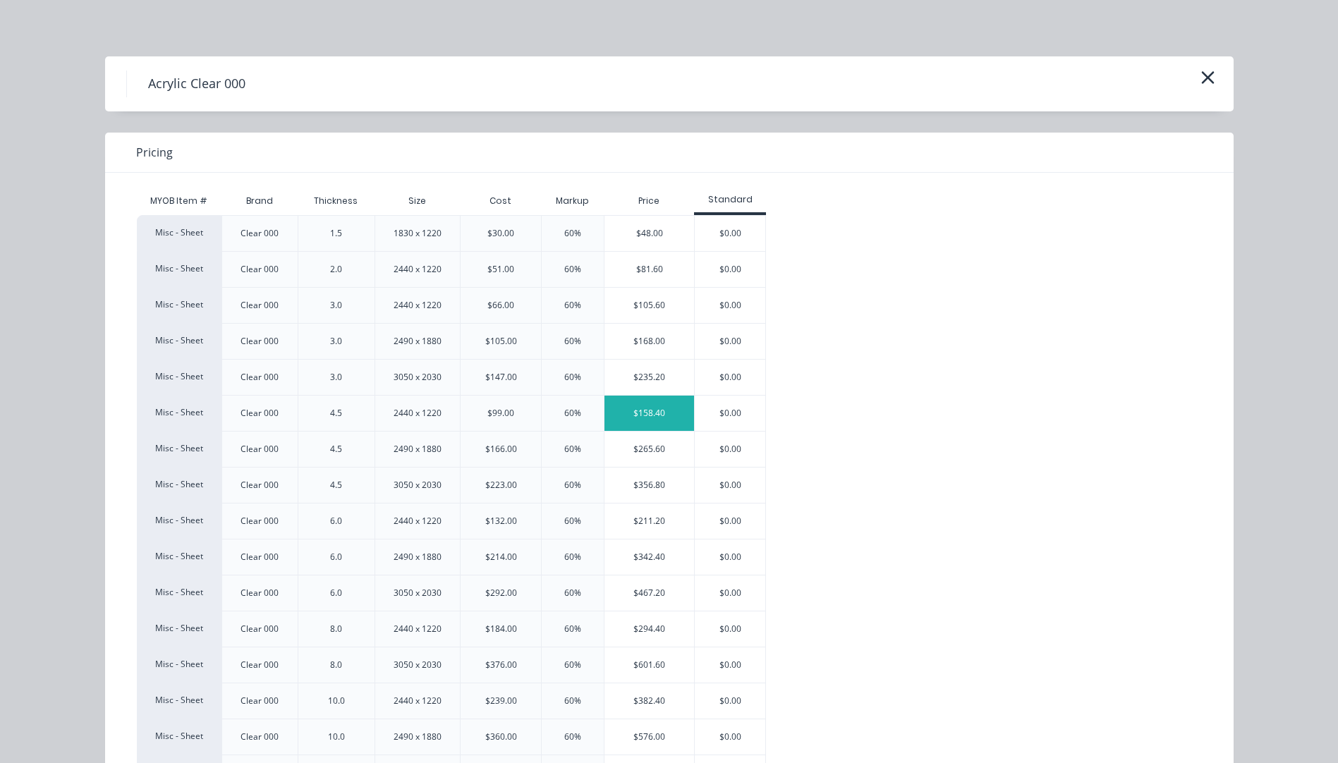
click at [658, 414] on div "$158.40" at bounding box center [650, 413] width 90 height 35
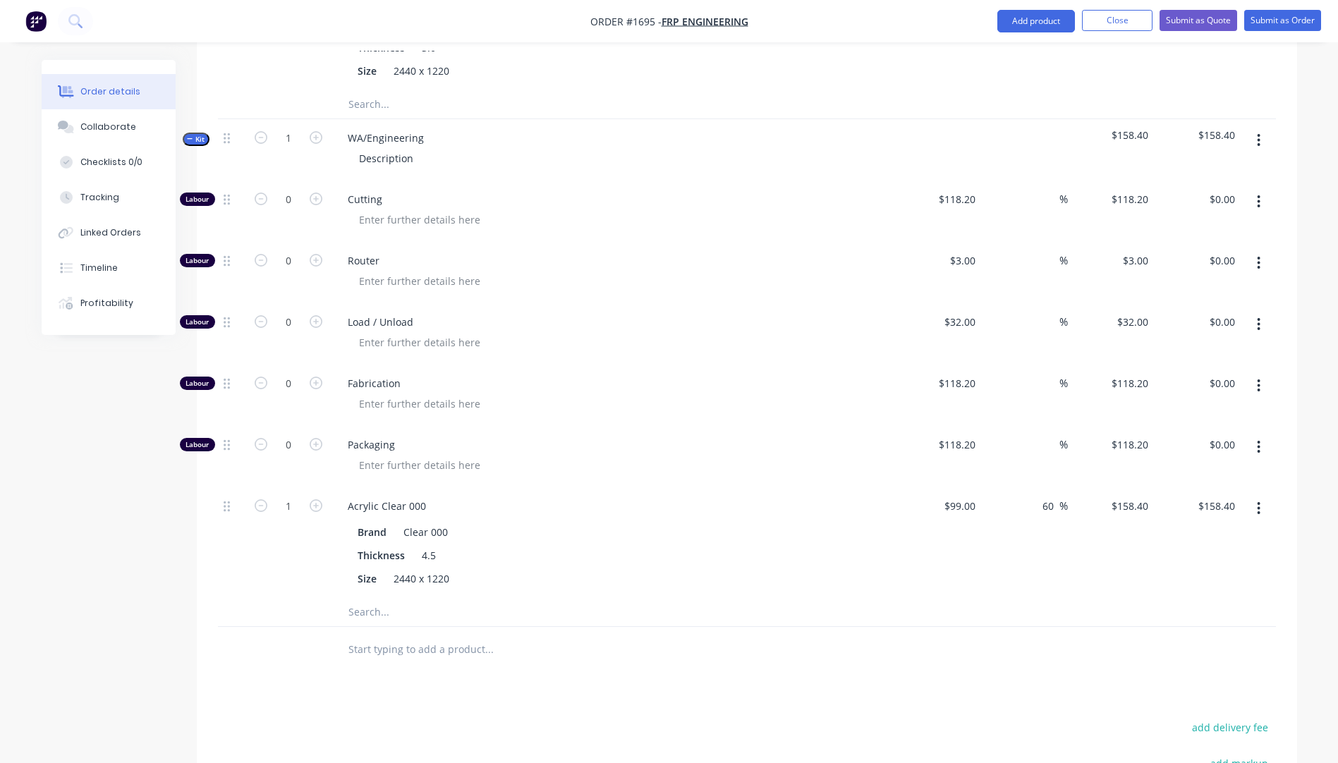
scroll to position [635, 0]
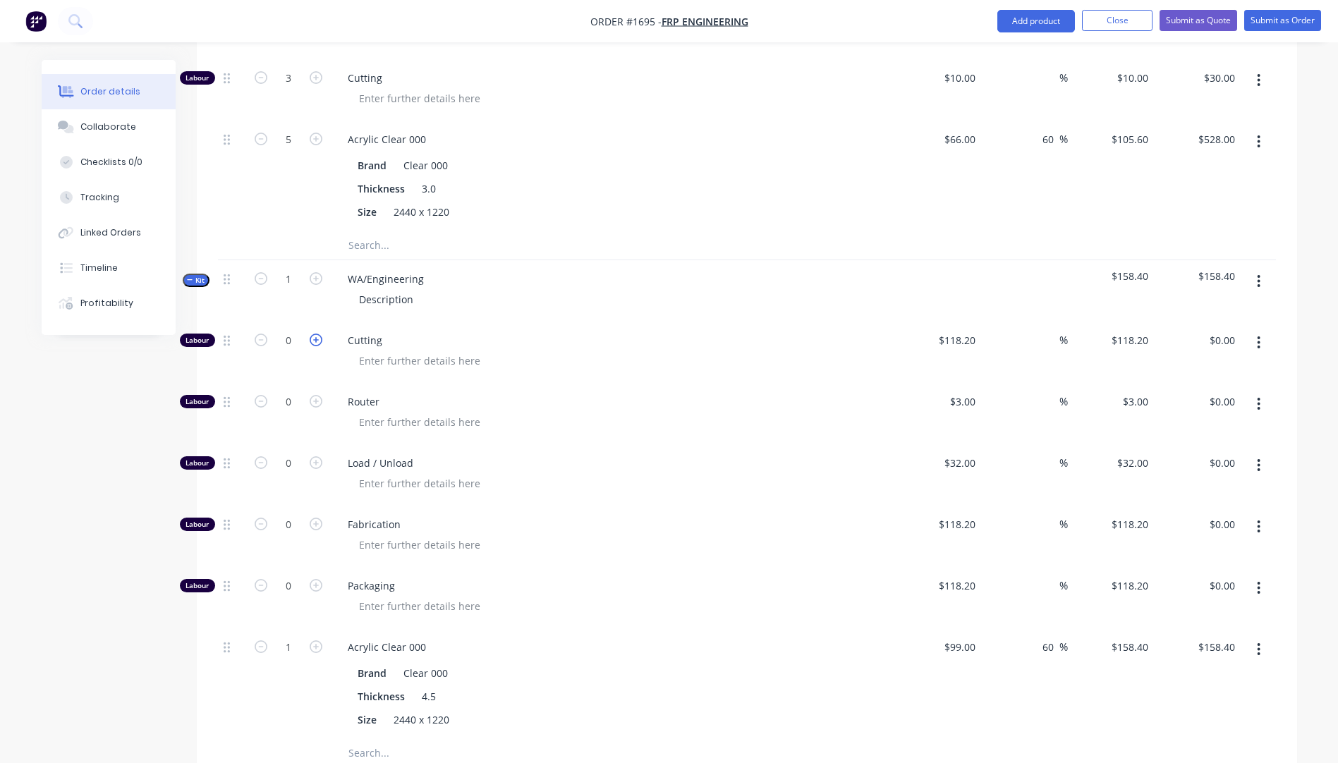
click at [320, 334] on icon "button" at bounding box center [316, 340] width 13 height 13
type input "1"
type input "$118.20"
click at [320, 334] on icon "button" at bounding box center [316, 340] width 13 height 13
type input "2"
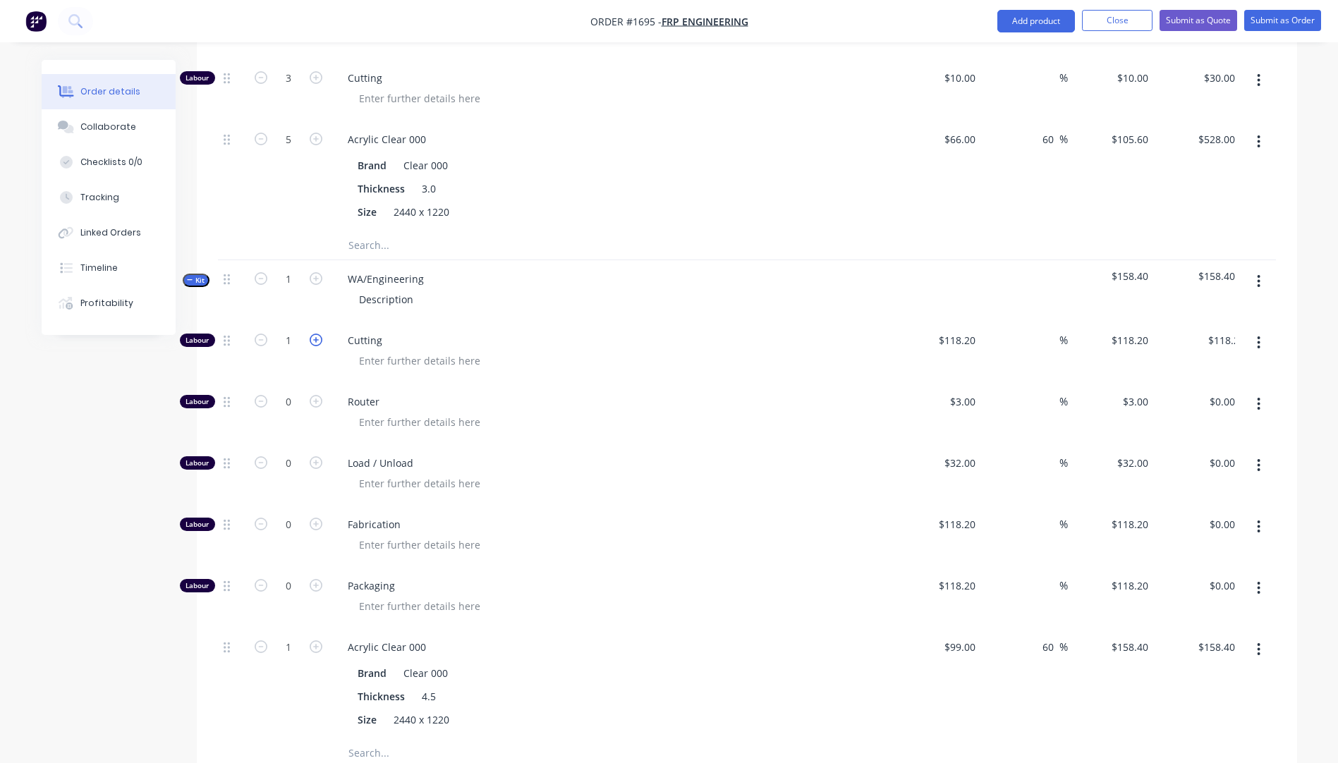
type input "$236.40"
click at [320, 334] on icon "button" at bounding box center [316, 340] width 13 height 13
type input "3"
type input "$354.60"
drag, startPoint x: 956, startPoint y: 305, endPoint x: 946, endPoint y: 324, distance: 21.5
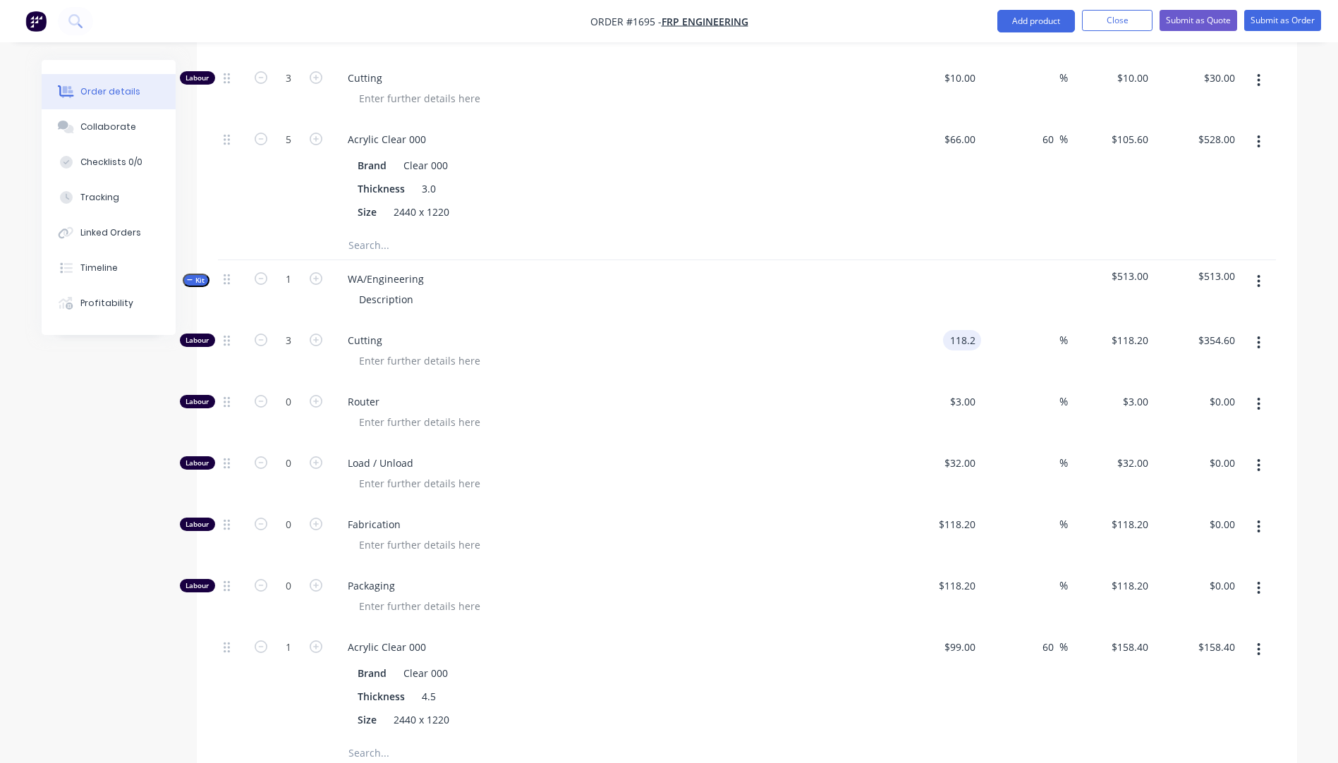
click at [946, 324] on div "118.2 118.2" at bounding box center [938, 352] width 87 height 61
click at [964, 330] on input "118.2" at bounding box center [965, 340] width 32 height 20
type input "$10.00"
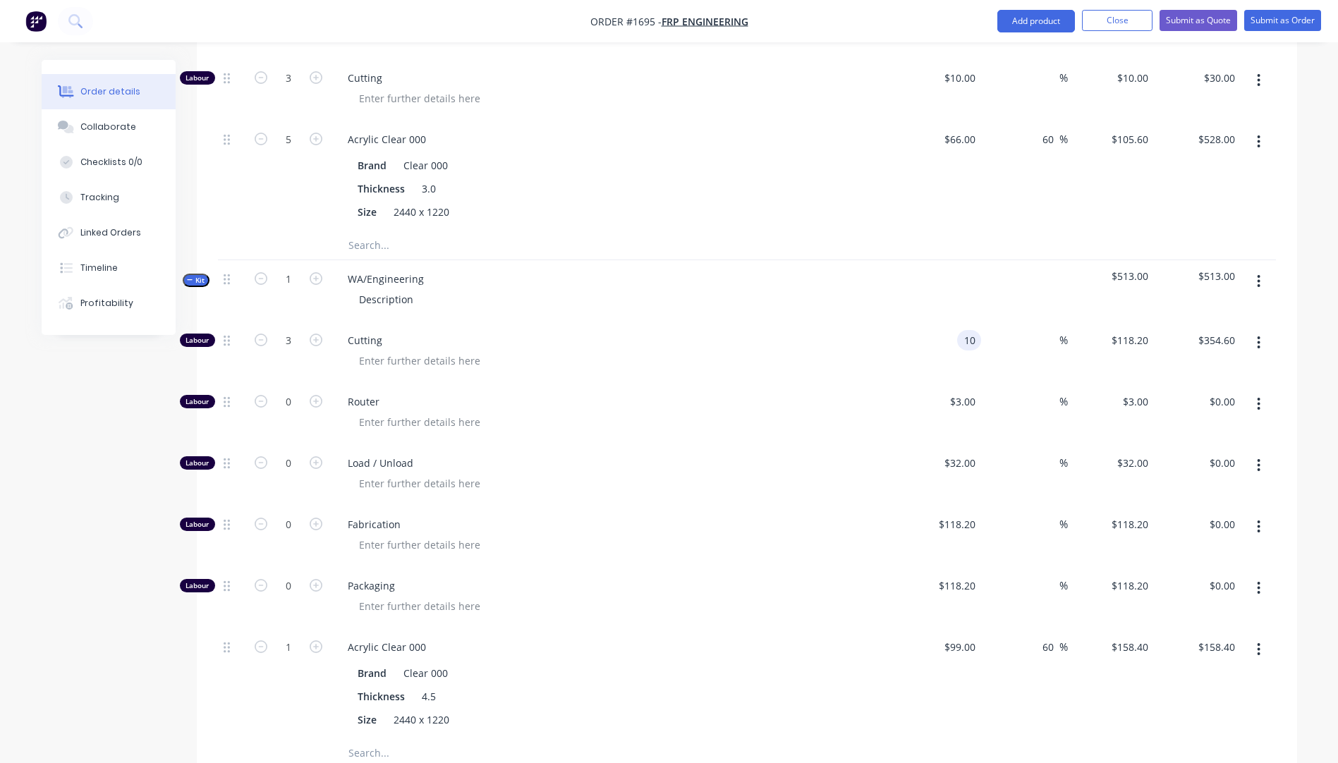
type input "$30.00"
click at [844, 394] on span "Router" at bounding box center [619, 401] width 542 height 15
click at [317, 641] on icon "button" at bounding box center [316, 647] width 13 height 13
type input "2"
type input "$316.80"
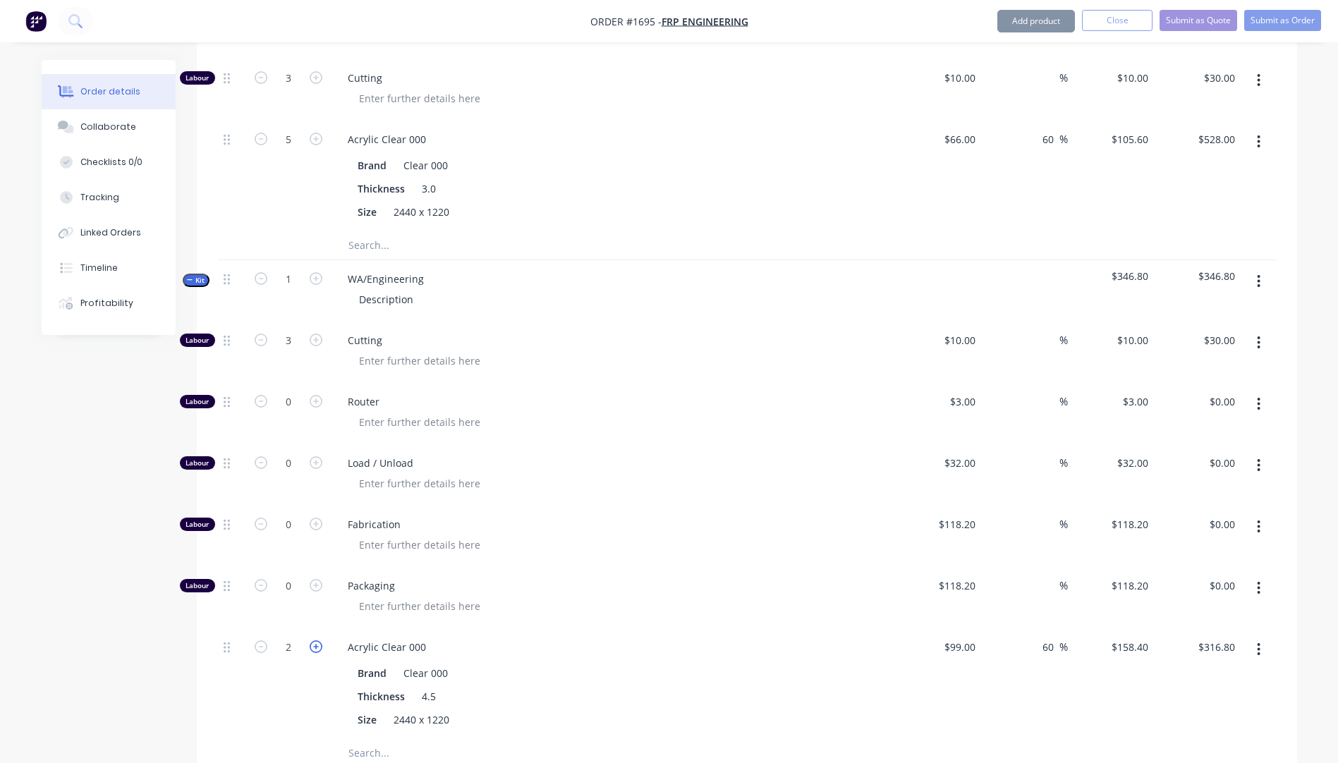
click at [317, 641] on icon "button" at bounding box center [316, 647] width 13 height 13
type input "3"
type input "$475.20"
click at [317, 641] on icon "button" at bounding box center [316, 647] width 13 height 13
type input "4"
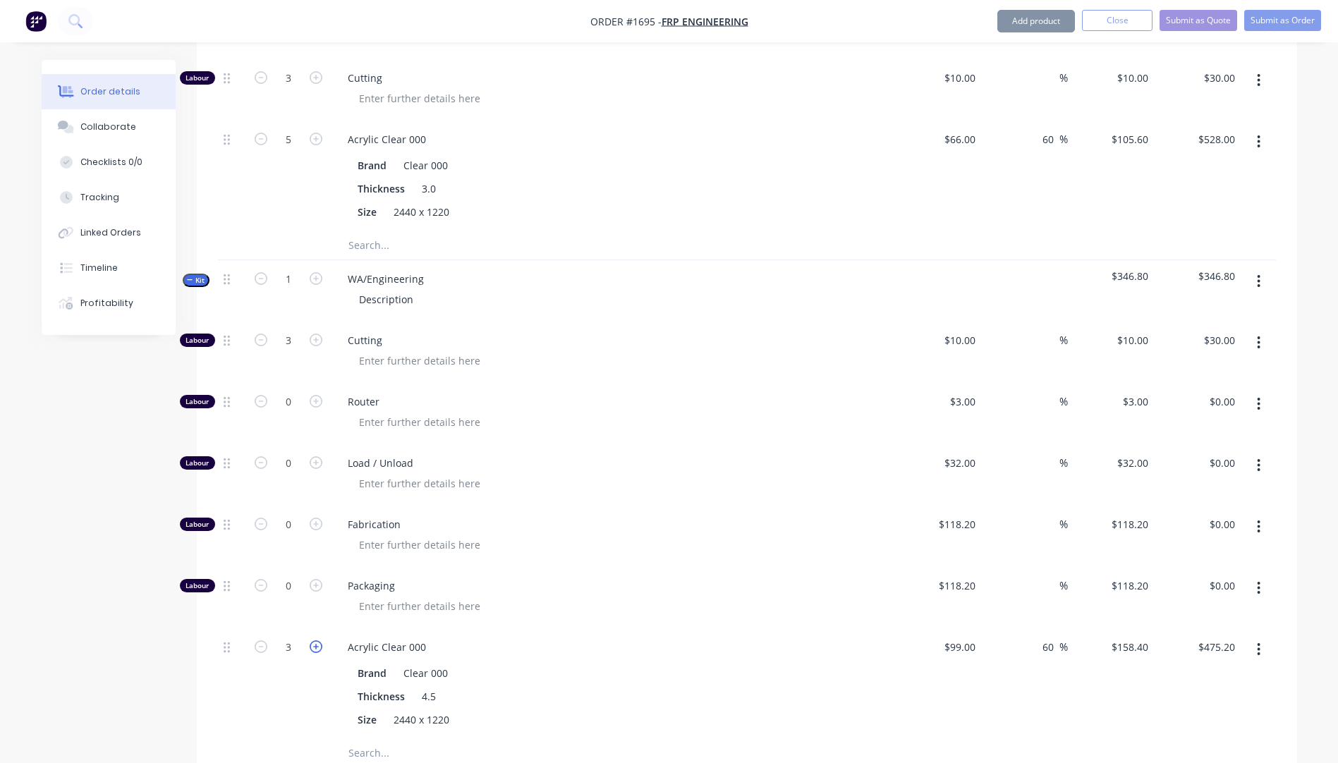
type input "$633.60"
click at [317, 641] on icon "button" at bounding box center [316, 647] width 13 height 13
type input "5"
type input "$792.00"
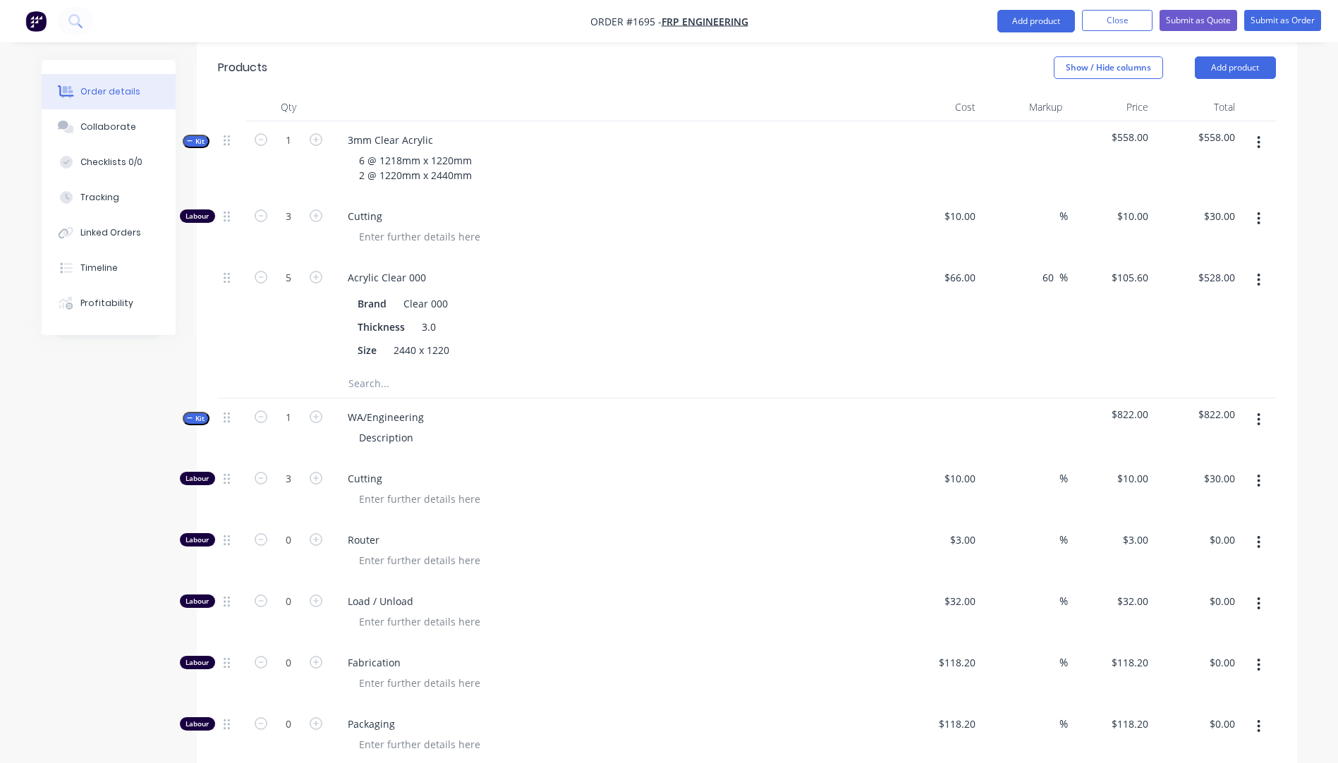
scroll to position [494, 0]
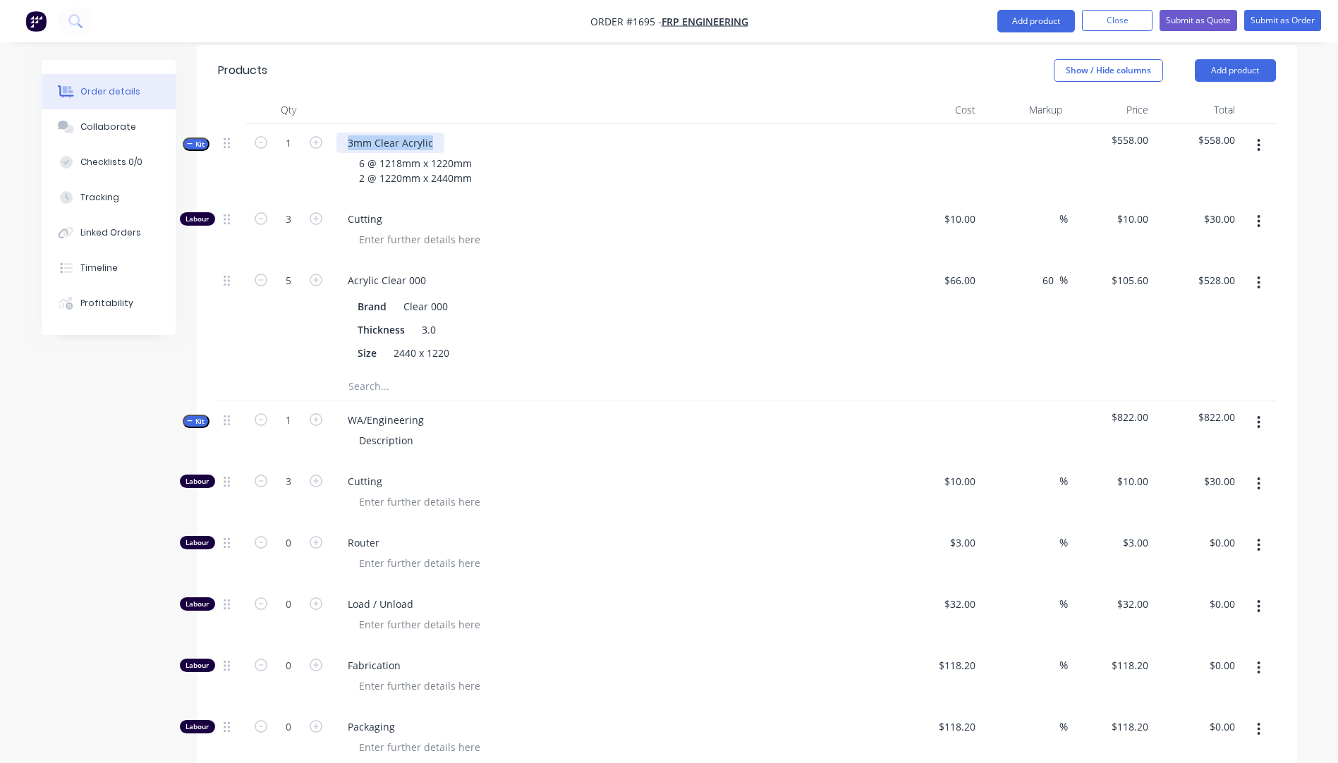
drag, startPoint x: 432, startPoint y: 105, endPoint x: 352, endPoint y: 102, distance: 79.8
click at [337, 133] on div "3mm Clear Acrylic" at bounding box center [391, 143] width 108 height 20
copy div "3mm Clear Acrylic"
drag, startPoint x: 423, startPoint y: 377, endPoint x: 347, endPoint y: 380, distance: 76.2
click at [347, 410] on div "WA/Engineering" at bounding box center [386, 420] width 99 height 20
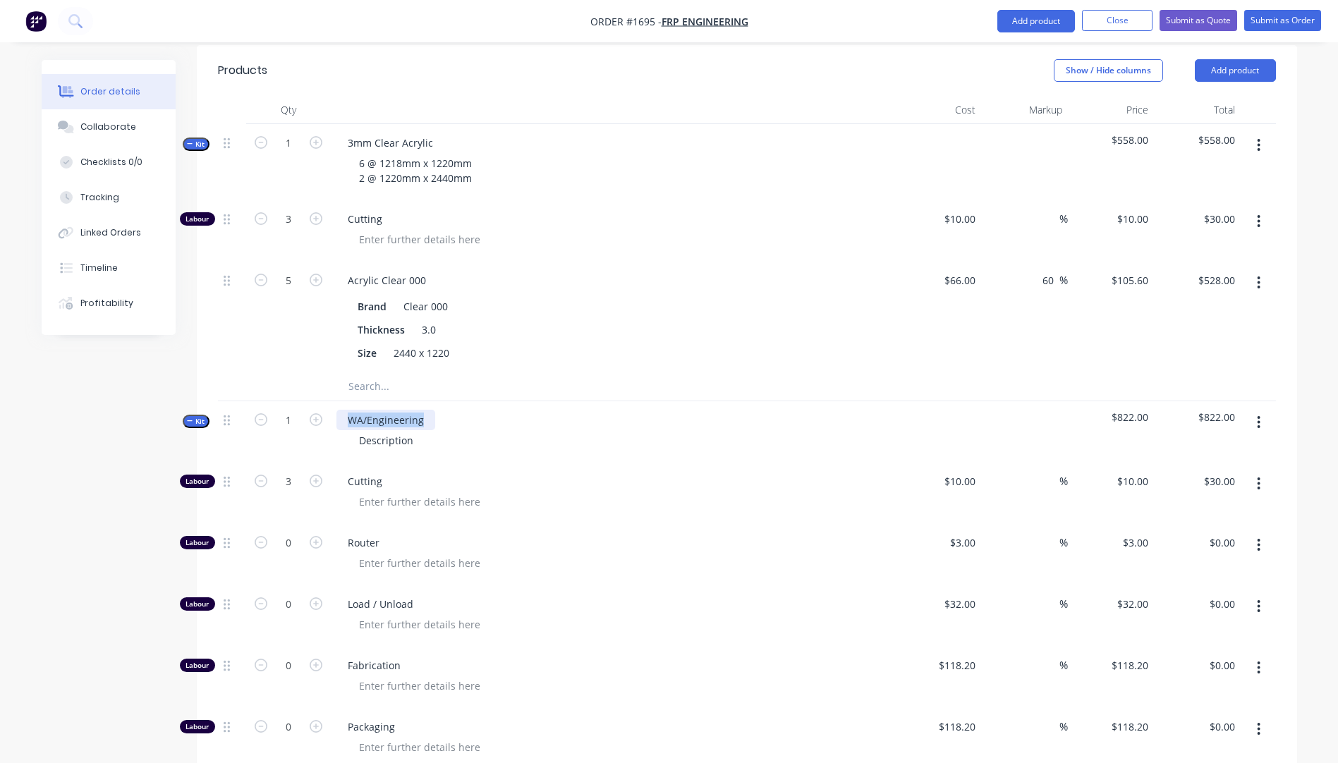
paste div
drag, startPoint x: 476, startPoint y: 139, endPoint x: 361, endPoint y: 128, distance: 115.6
click at [361, 153] on div "6 @ 1218mm x 1220mm 2 @ 1220mm x 2440mm" at bounding box center [415, 170] width 135 height 35
copy div "6 @ 1218mm x 1220mm 2 @ 1220mm x 2440mm"
drag, startPoint x: 421, startPoint y: 402, endPoint x: 352, endPoint y: 395, distance: 68.8
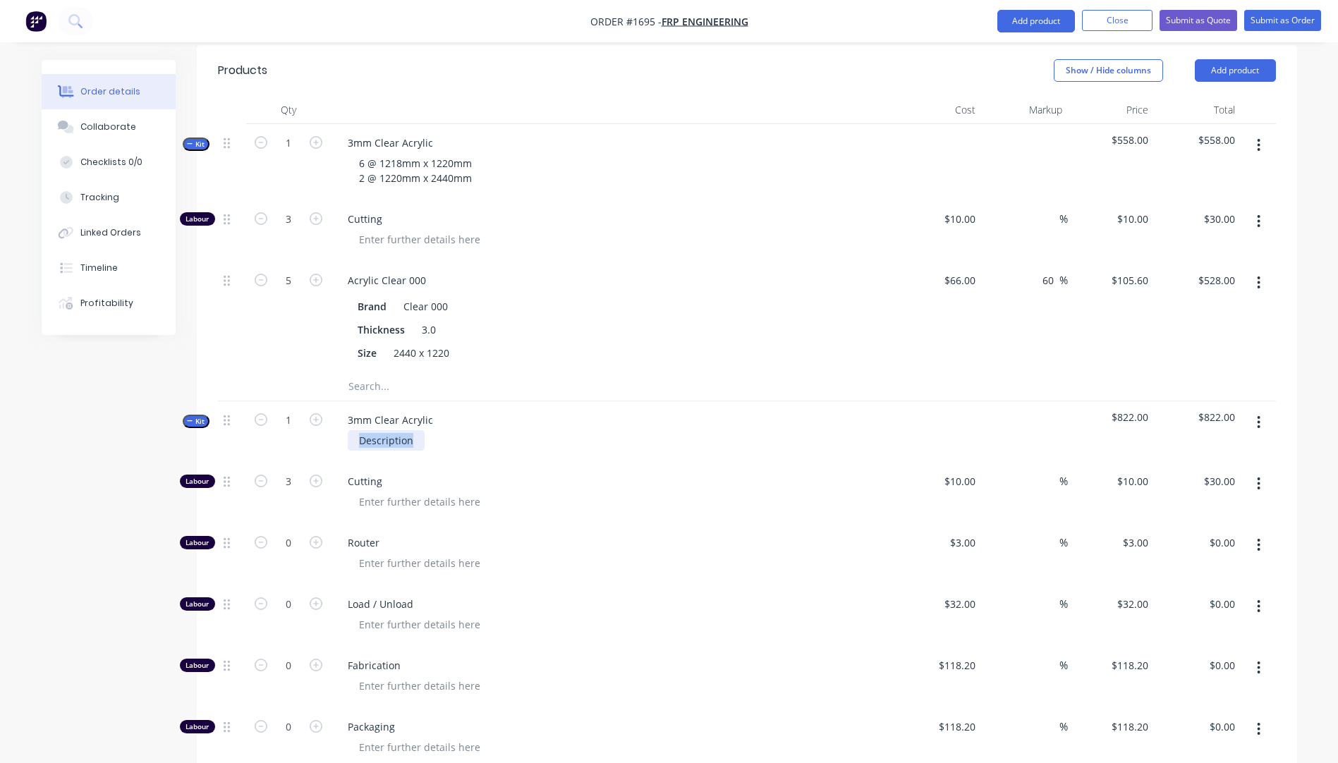
click at [352, 430] on div "Description" at bounding box center [386, 440] width 77 height 20
paste div
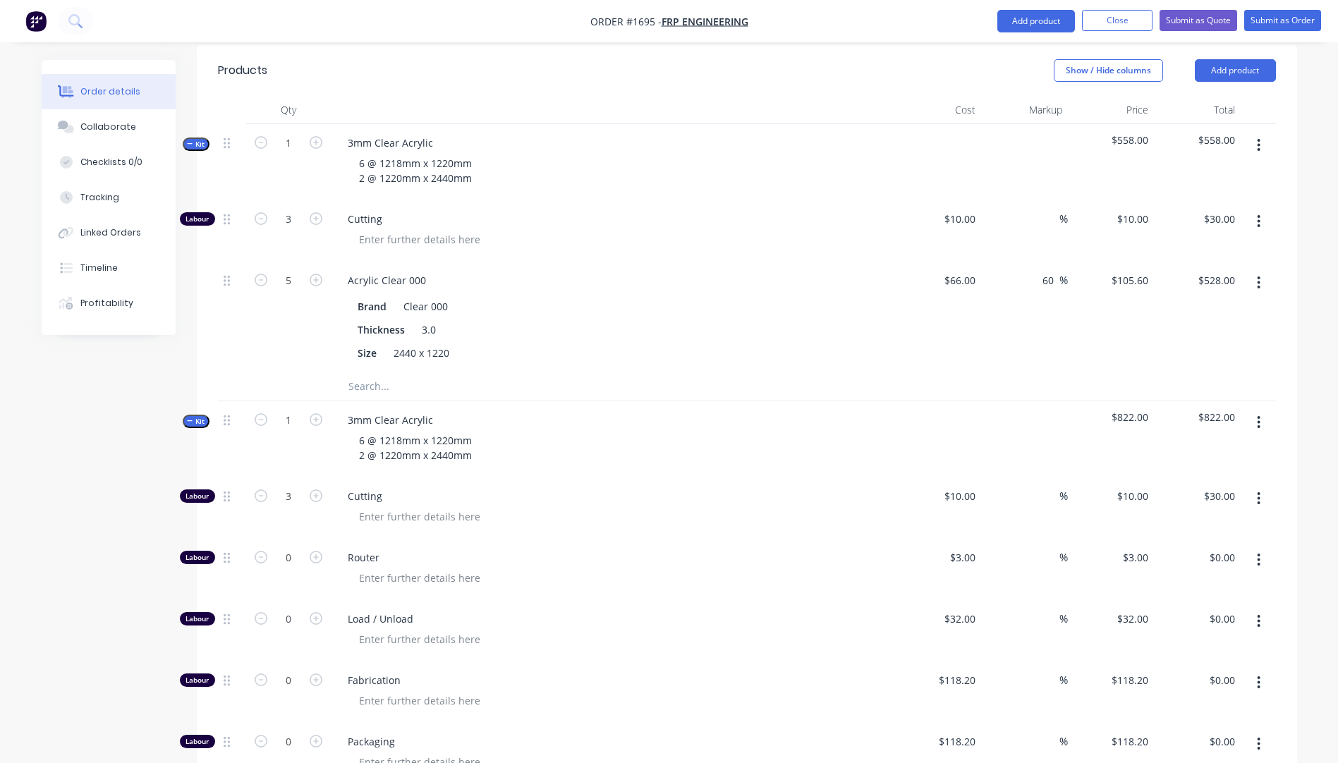
click at [542, 489] on span "Cutting" at bounding box center [619, 496] width 542 height 15
click at [1257, 548] on button "button" at bounding box center [1258, 560] width 33 height 25
drag, startPoint x: 1182, startPoint y: 614, endPoint x: 1241, endPoint y: 561, distance: 79.5
click at [1181, 643] on div "Delete" at bounding box center [1209, 653] width 109 height 20
click at [1258, 552] on icon "button" at bounding box center [1259, 560] width 4 height 16
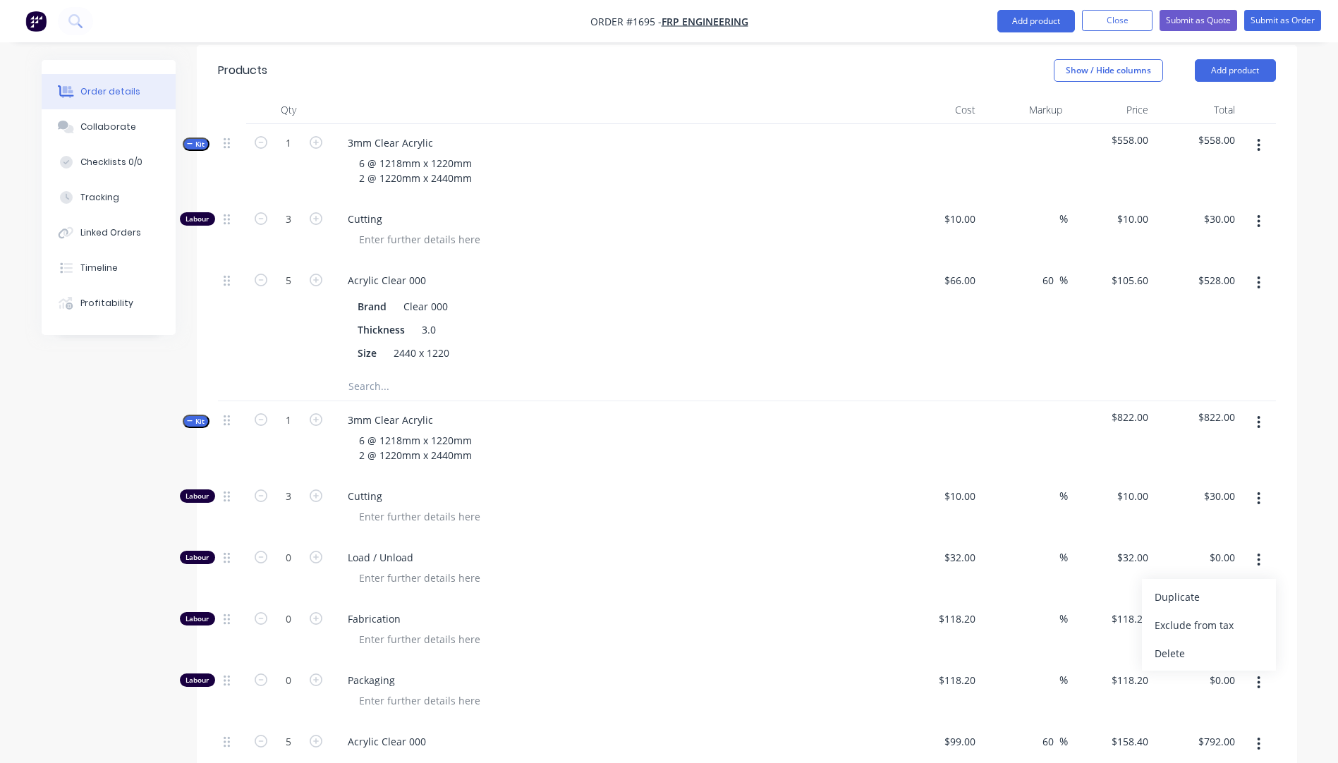
drag, startPoint x: 1182, startPoint y: 620, endPoint x: 1217, endPoint y: 565, distance: 65.4
click at [1181, 643] on div "Delete" at bounding box center [1209, 653] width 109 height 20
click at [1263, 548] on button "button" at bounding box center [1258, 560] width 33 height 25
click at [1199, 643] on div "Delete" at bounding box center [1209, 653] width 109 height 20
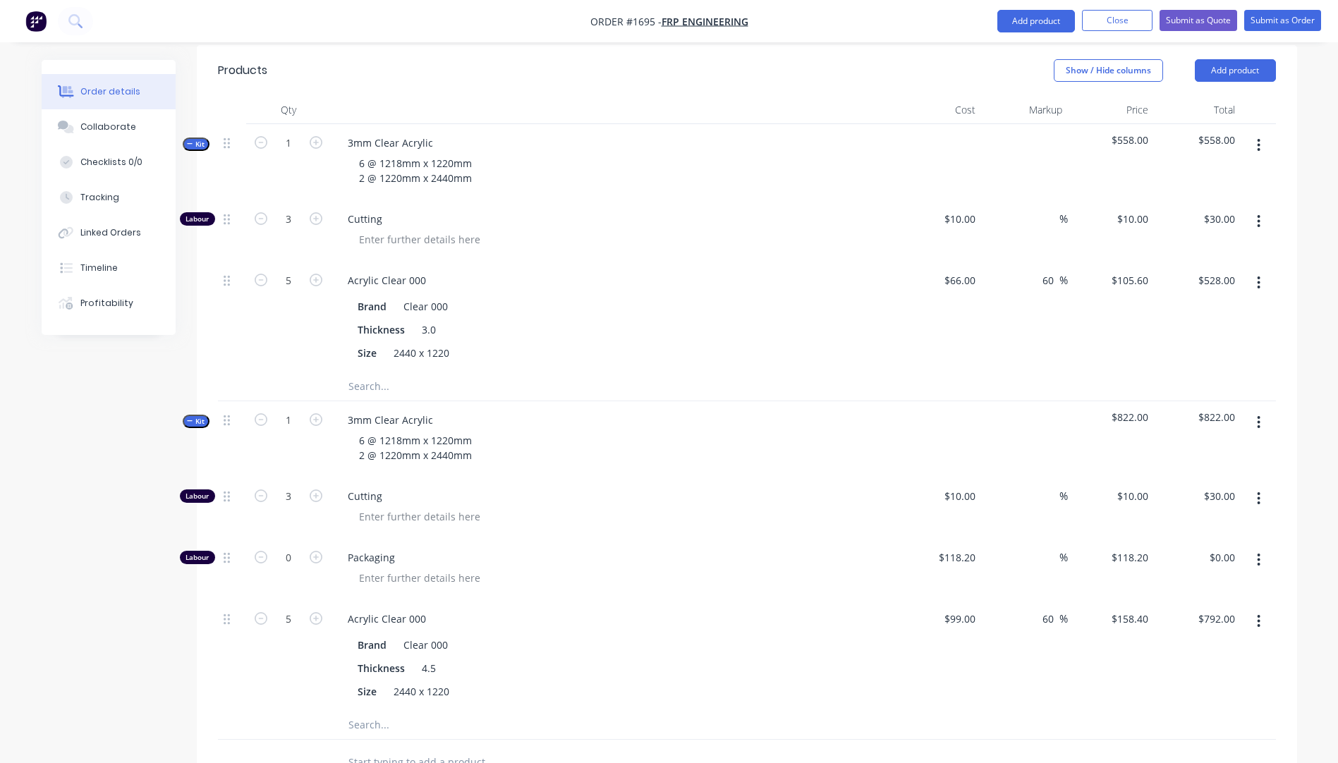
click at [1259, 552] on icon "button" at bounding box center [1259, 560] width 4 height 16
click at [1173, 643] on div "Delete" at bounding box center [1209, 653] width 109 height 20
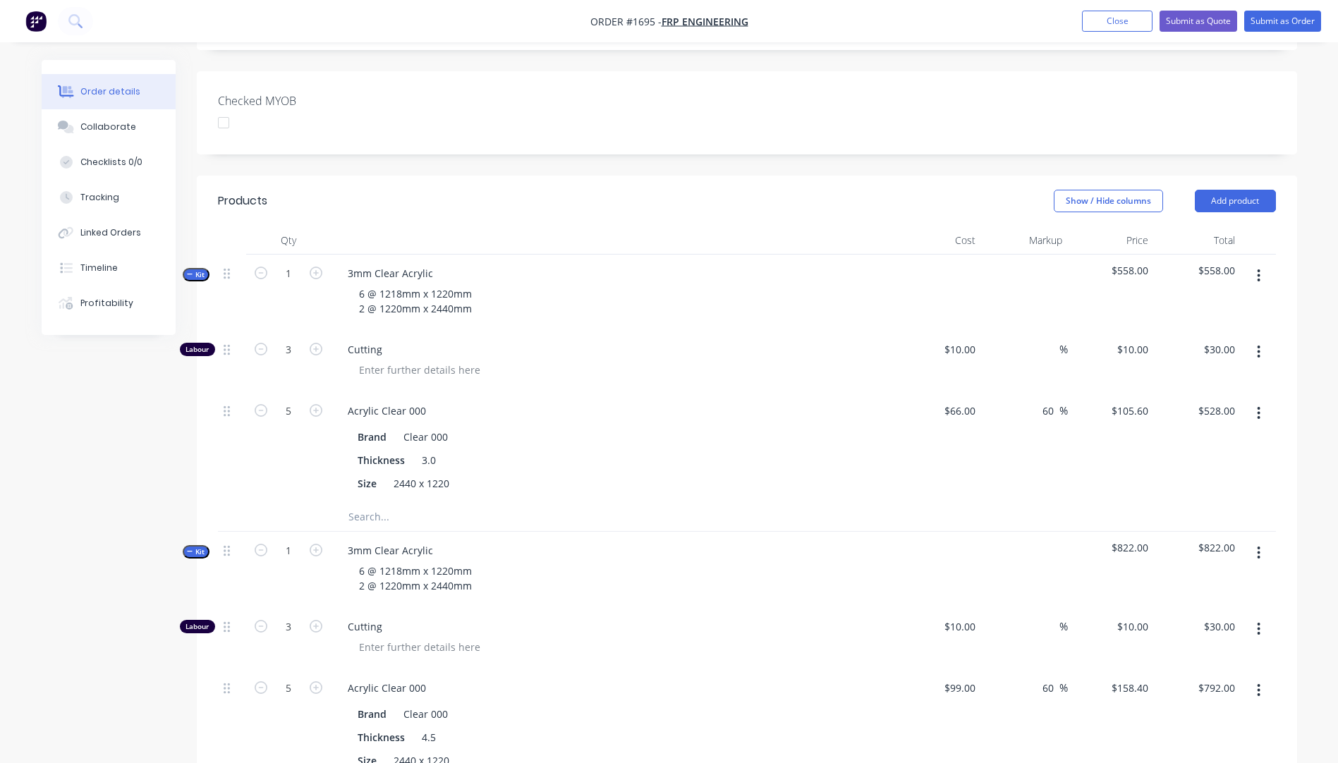
scroll to position [353, 0]
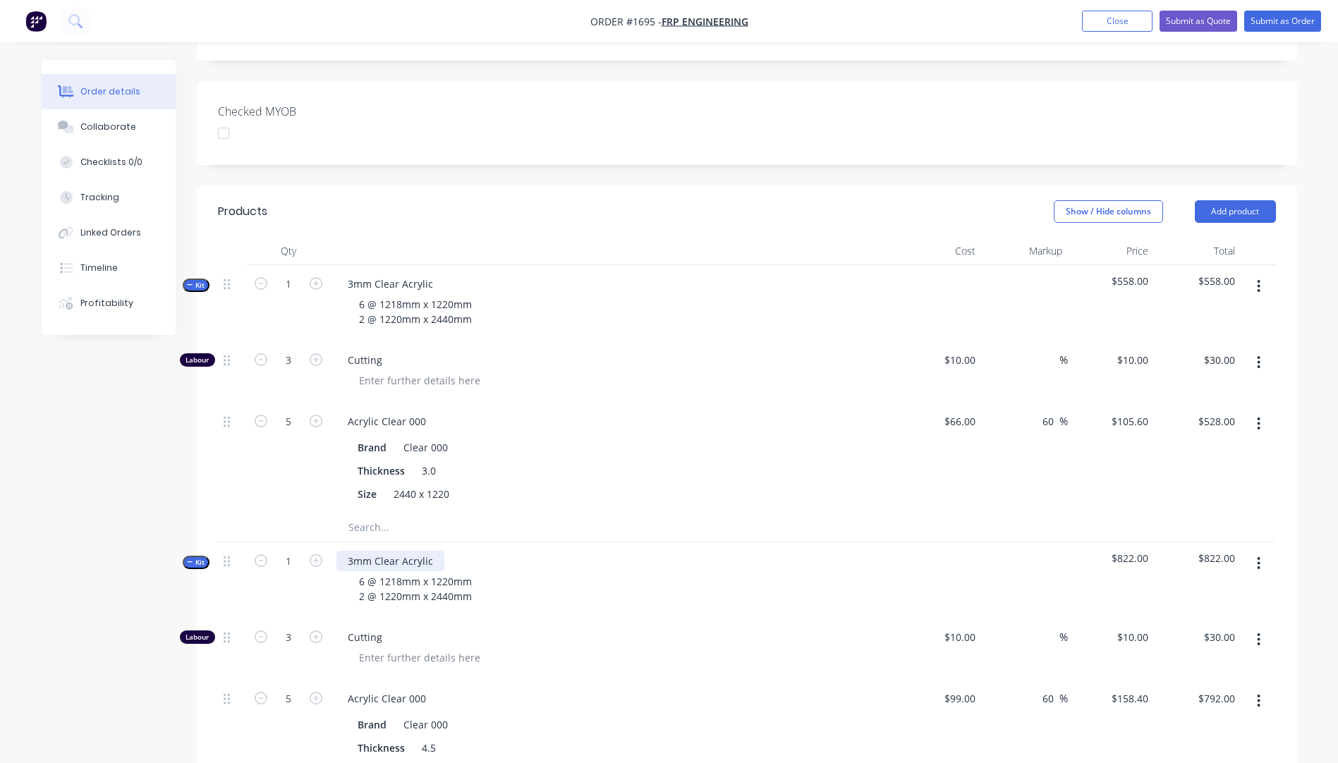
click at [355, 551] on div "3mm Clear Acrylic" at bounding box center [391, 561] width 108 height 20
click at [630, 461] on div "Thickness 3.0" at bounding box center [610, 471] width 516 height 20
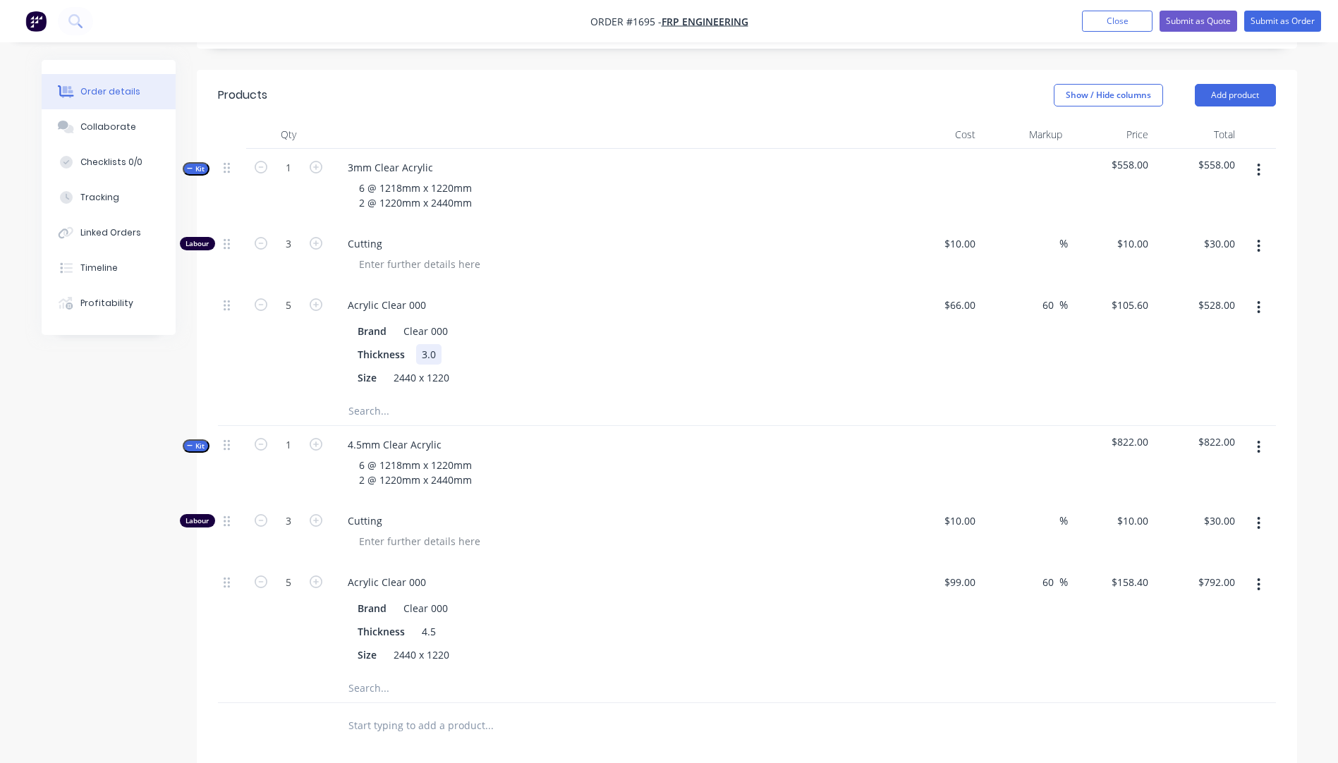
scroll to position [494, 0]
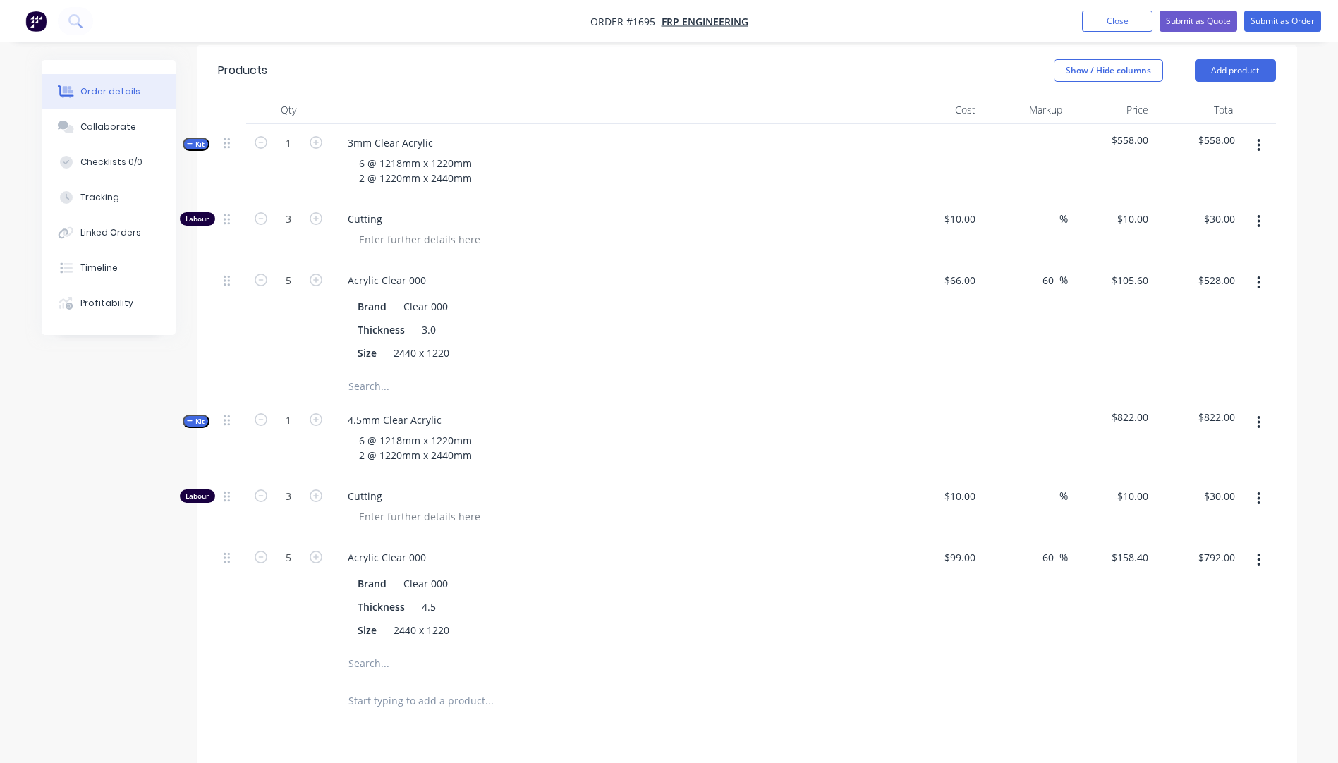
click at [362, 650] on input "text" at bounding box center [489, 664] width 282 height 28
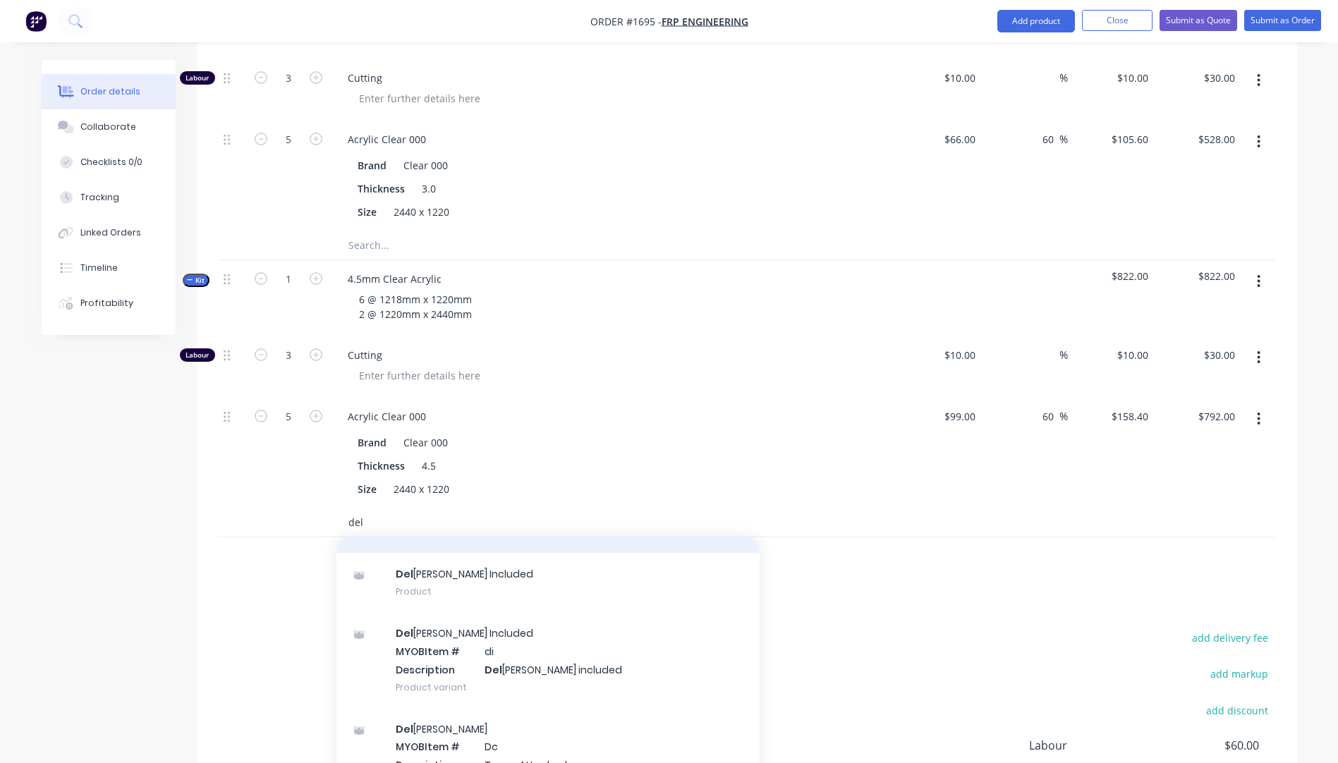
scroll to position [93, 0]
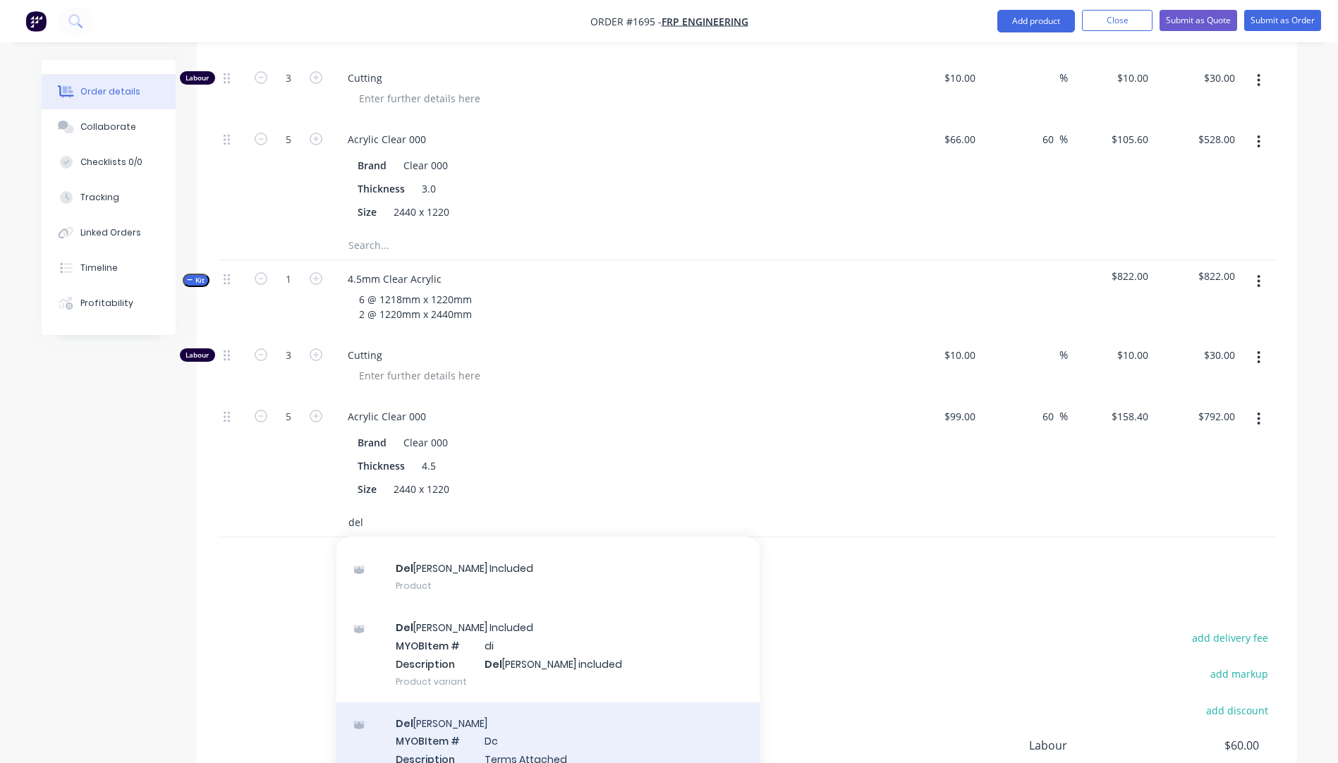
type input "del"
click at [508, 703] on div "Del [PERSON_NAME] MYOB Item # Dc Description Terms Attached Product variant" at bounding box center [548, 750] width 423 height 95
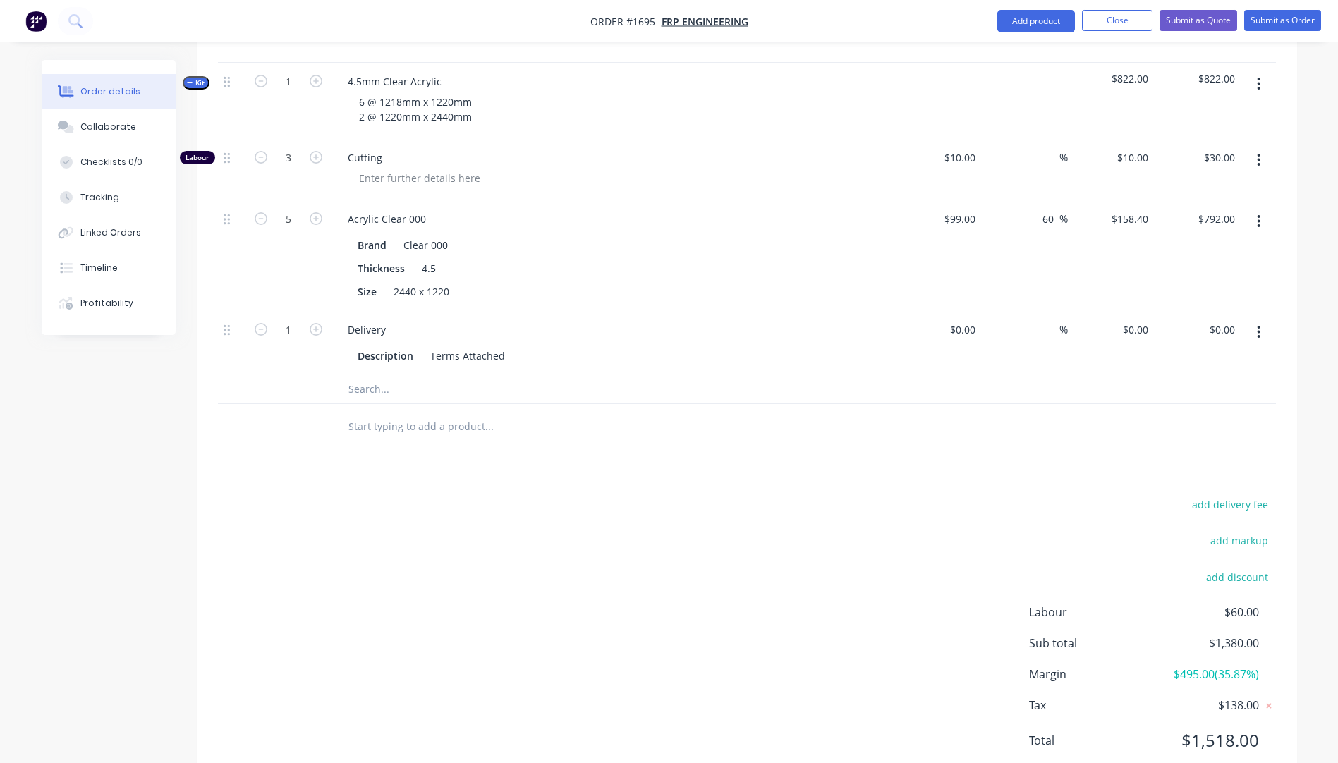
scroll to position [840, 0]
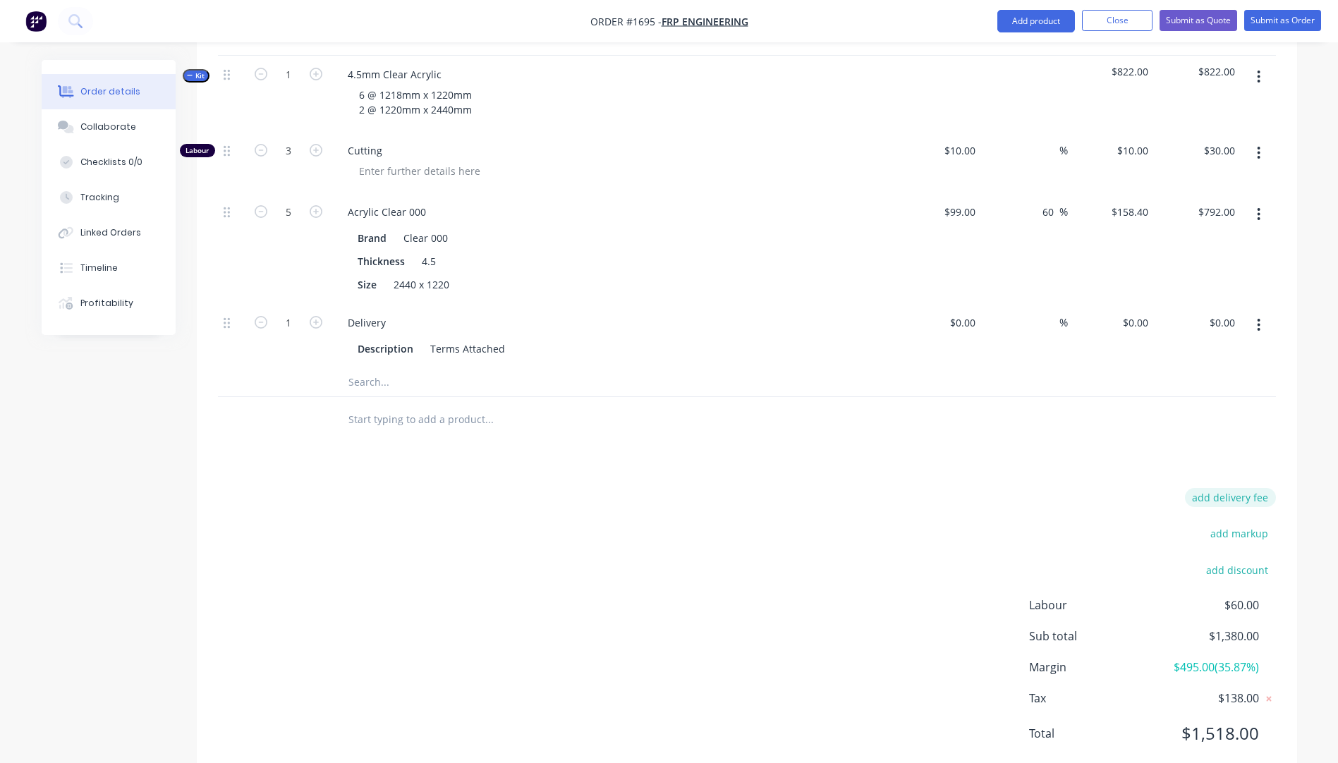
click at [1239, 488] on button "add delivery fee" at bounding box center [1230, 497] width 91 height 19
type input "375"
click at [894, 514] on div "Delivery fee Delivery fee Delivery fee name (Optional) 375 375 $0 add markup ad…" at bounding box center [747, 626] width 1058 height 269
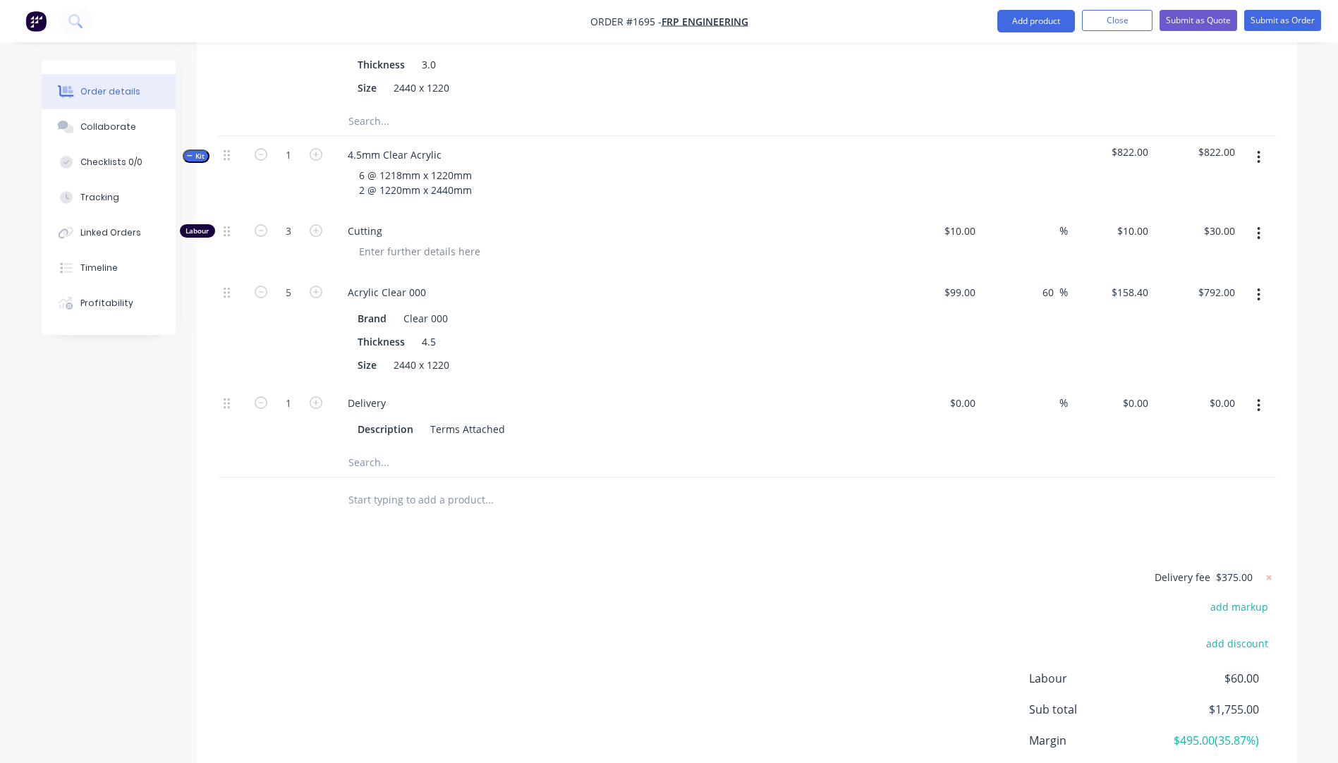
scroll to position [776, 0]
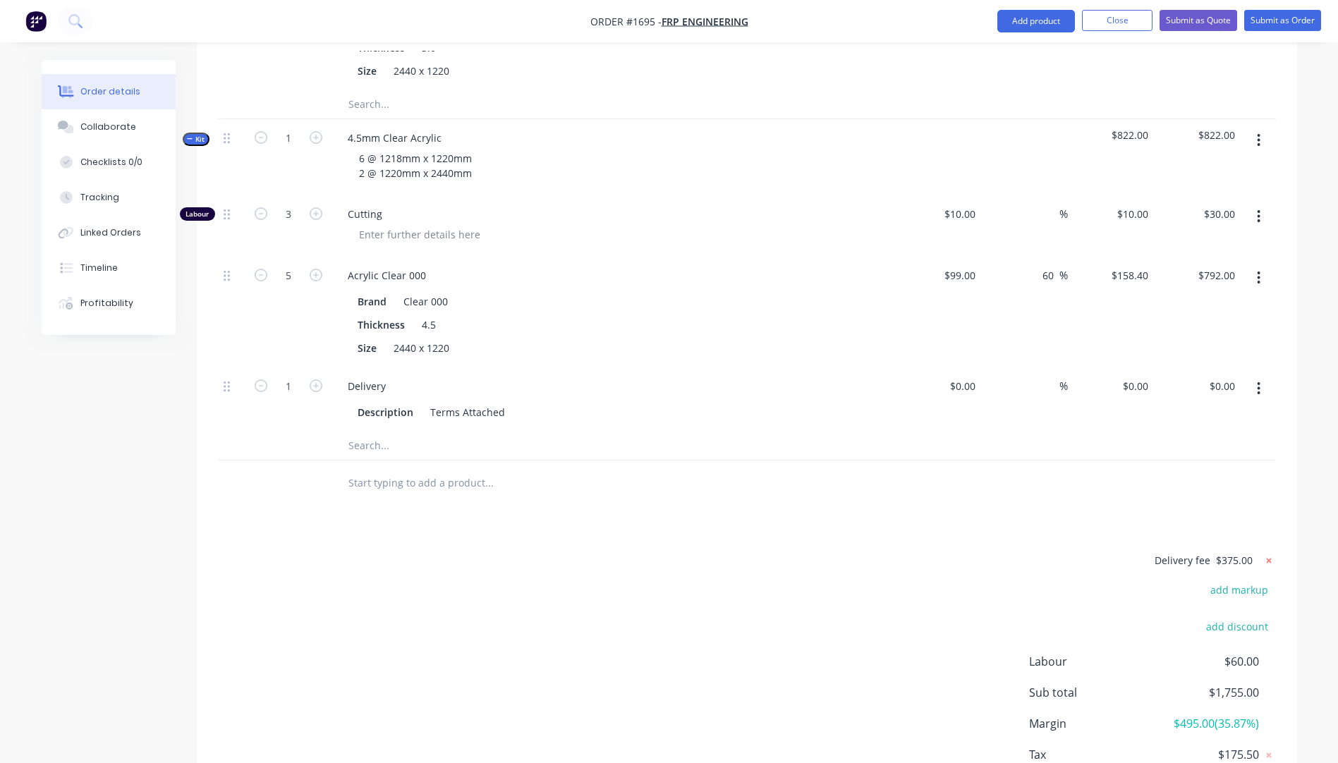
click at [1272, 554] on icon at bounding box center [1269, 561] width 14 height 14
click at [1247, 552] on button "add delivery fee" at bounding box center [1230, 561] width 91 height 19
type input "255"
click at [909, 552] on div "Delivery fee Delivery fee Delivery fee name (Optional) 255 255 $0 add markup ad…" at bounding box center [747, 686] width 1058 height 269
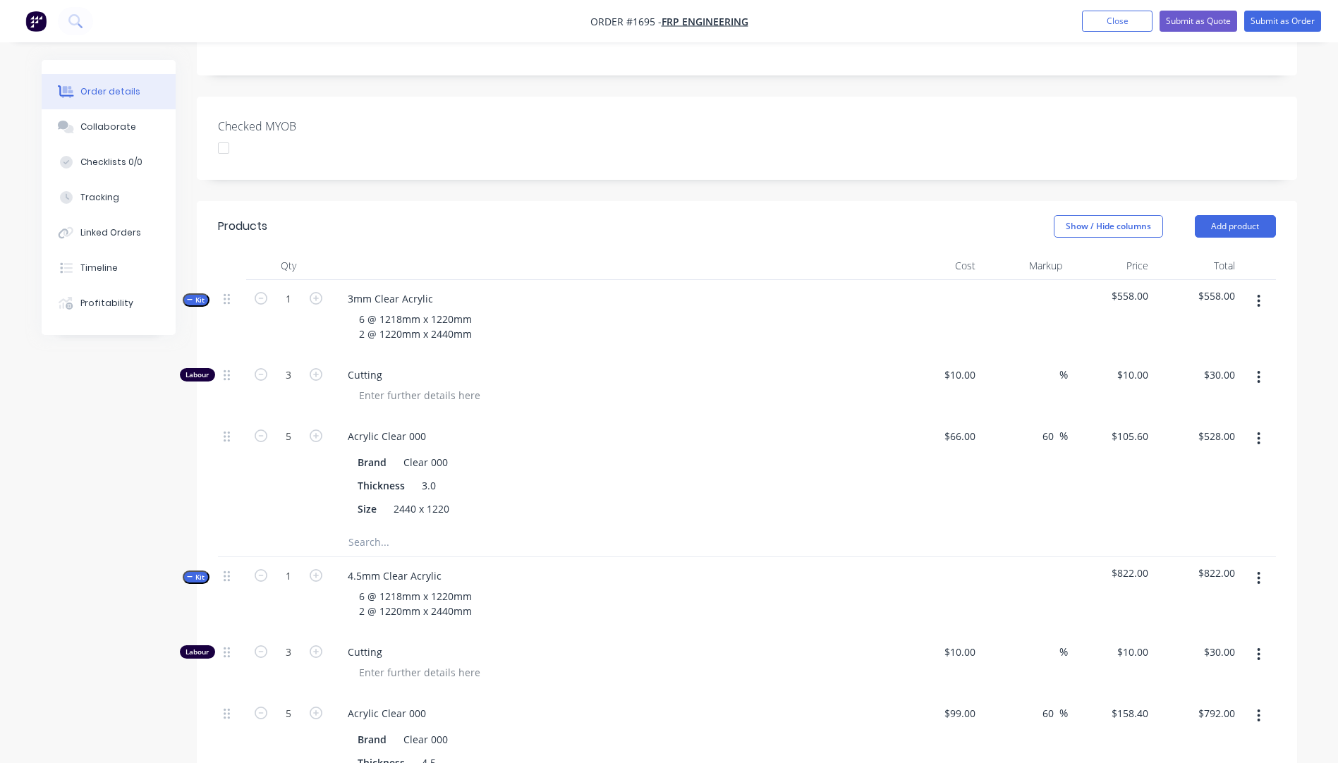
scroll to position [282, 0]
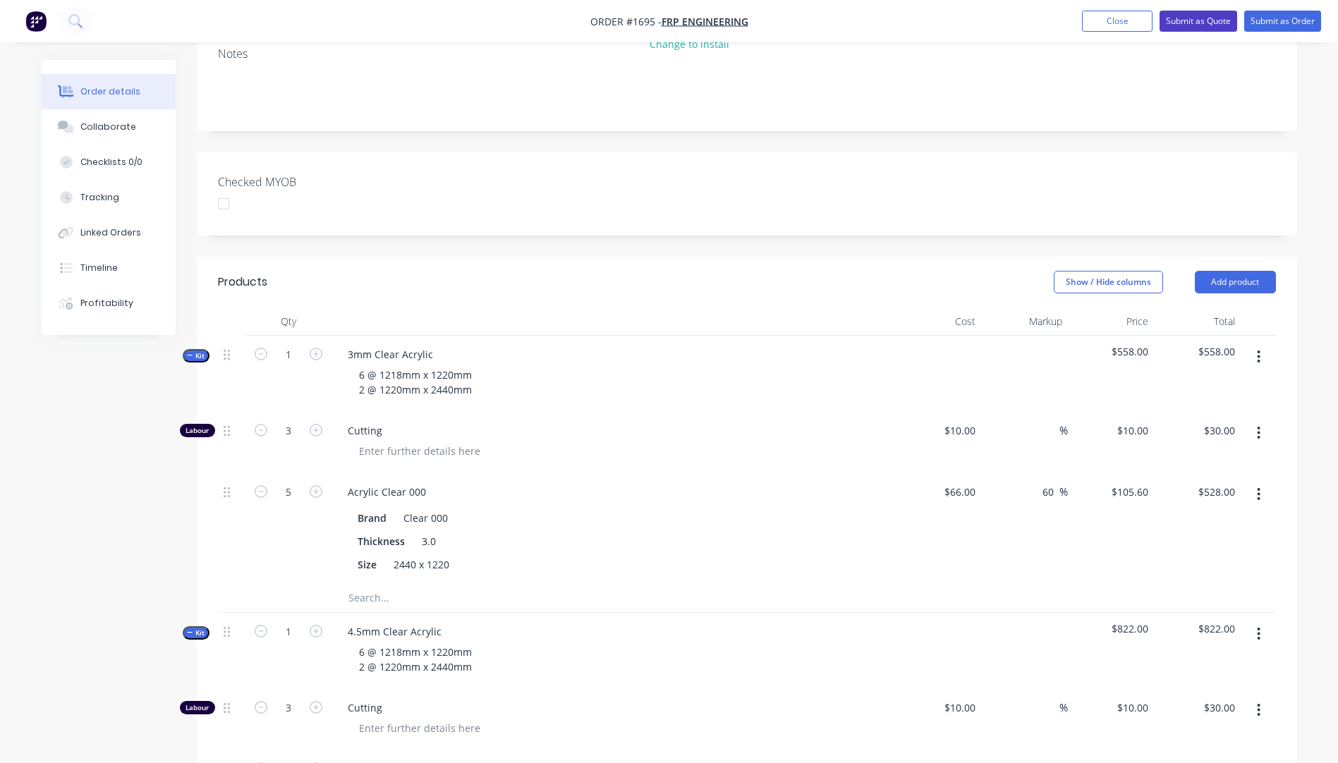
click at [1192, 20] on button "Submit as Quote" at bounding box center [1199, 21] width 78 height 21
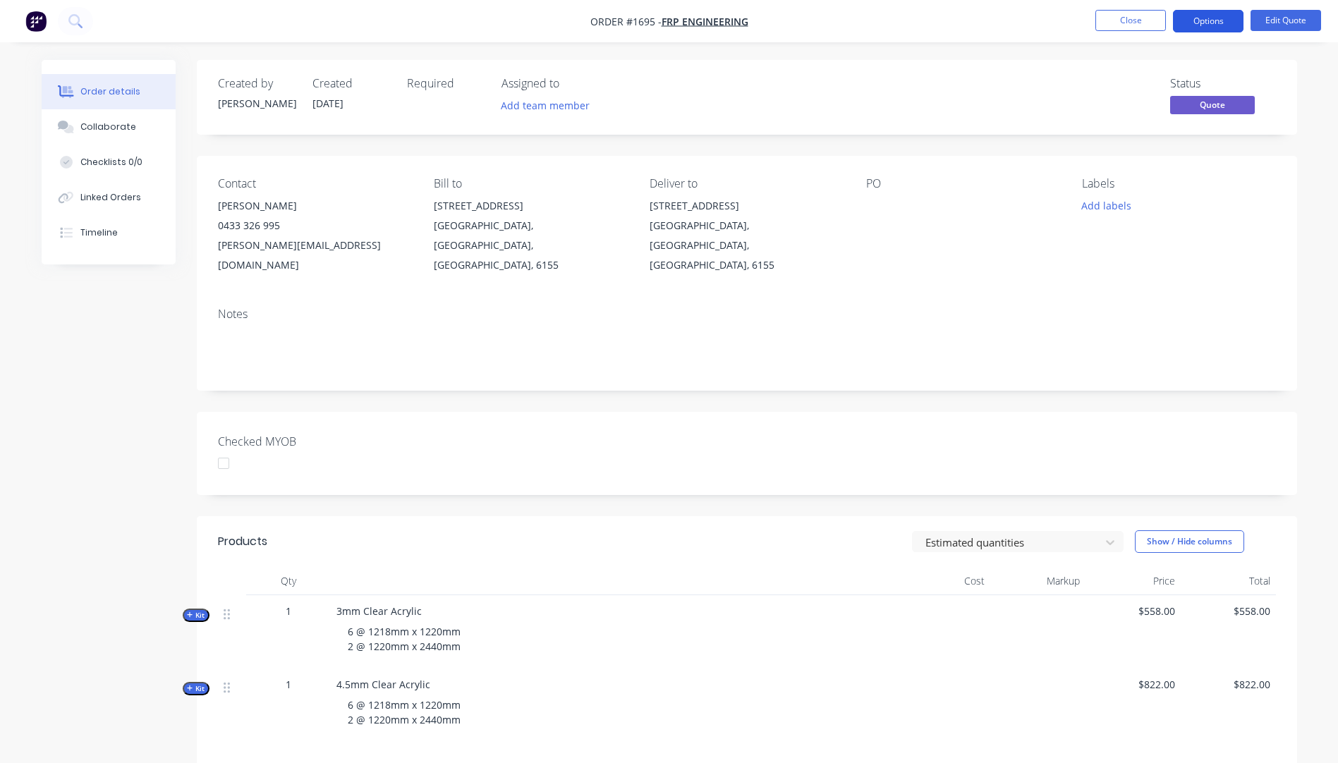
click at [1193, 24] on button "Options" at bounding box center [1208, 21] width 71 height 23
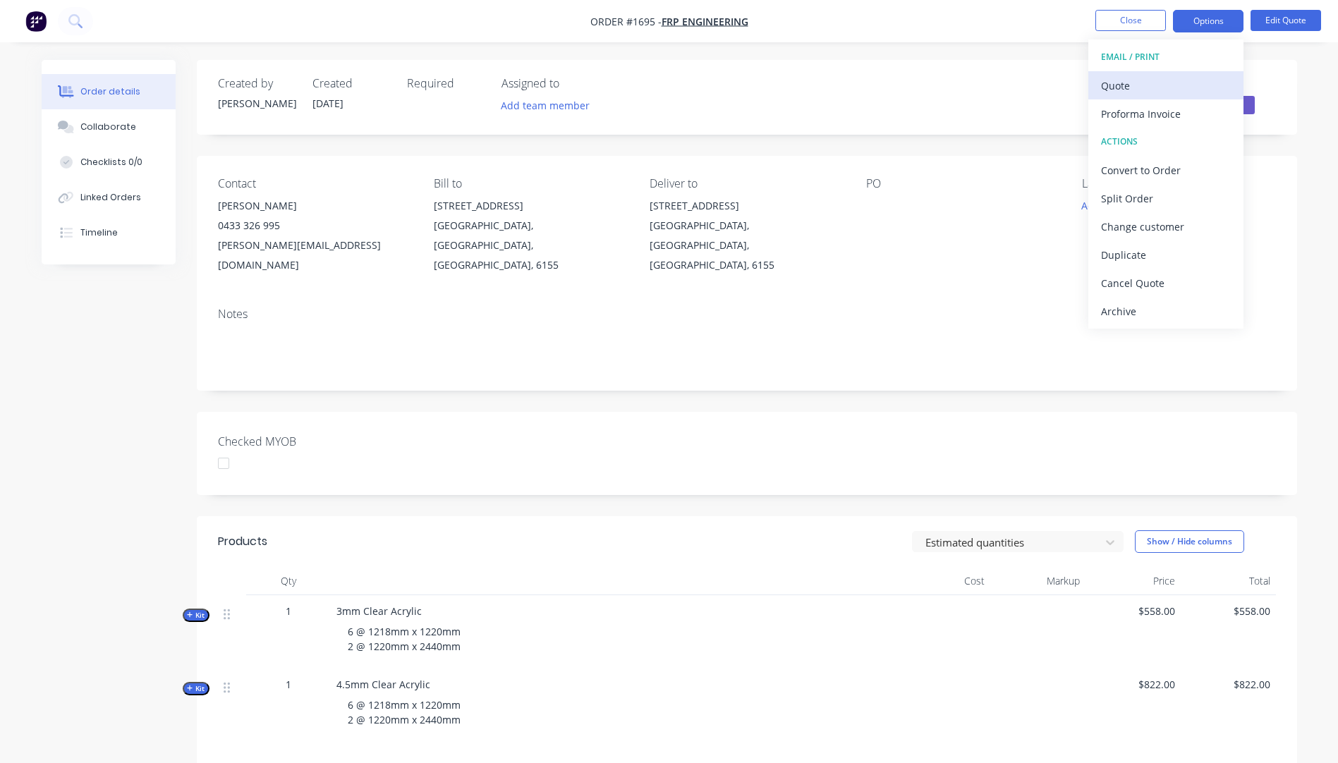
click at [1132, 90] on div "Quote" at bounding box center [1166, 85] width 130 height 20
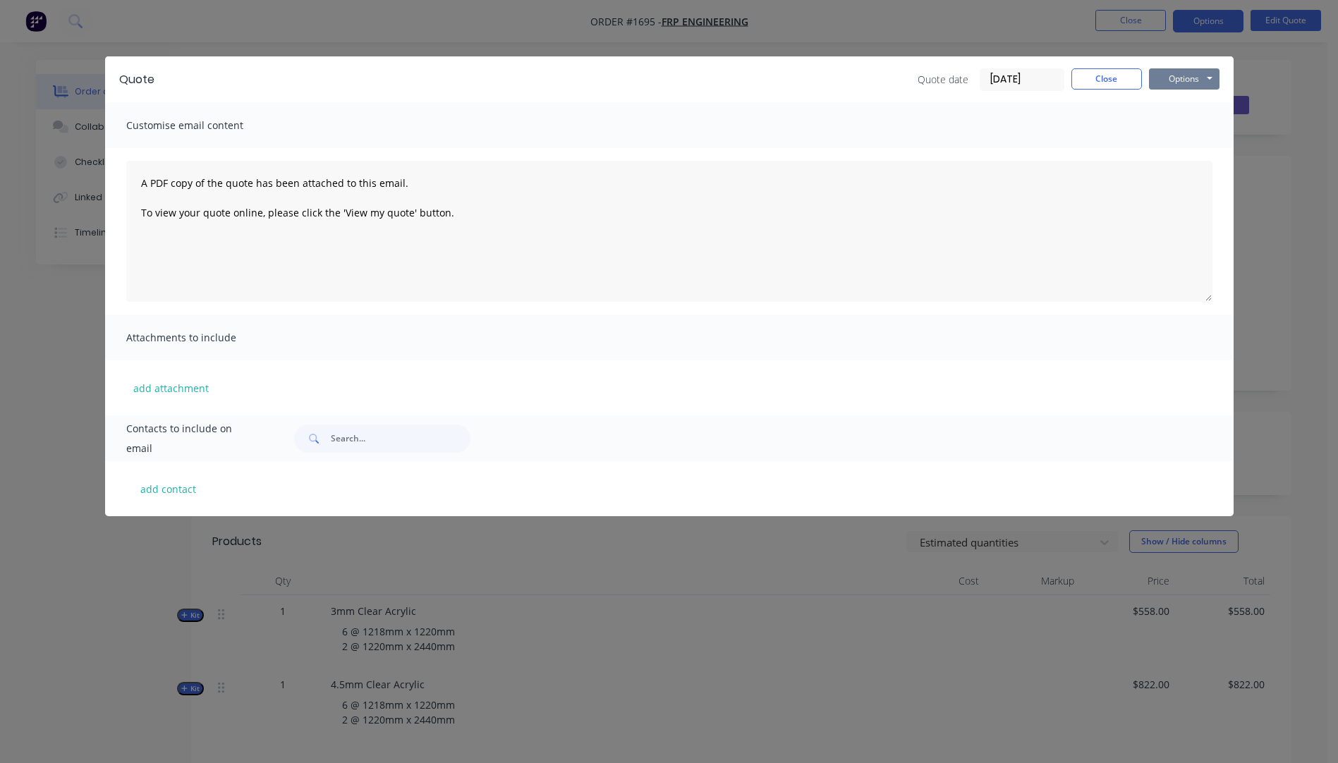
click at [1174, 78] on button "Options" at bounding box center [1184, 78] width 71 height 21
click at [1175, 108] on button "Preview" at bounding box center [1194, 103] width 90 height 23
click at [177, 495] on button "add contact" at bounding box center [168, 488] width 85 height 21
select select "AU"
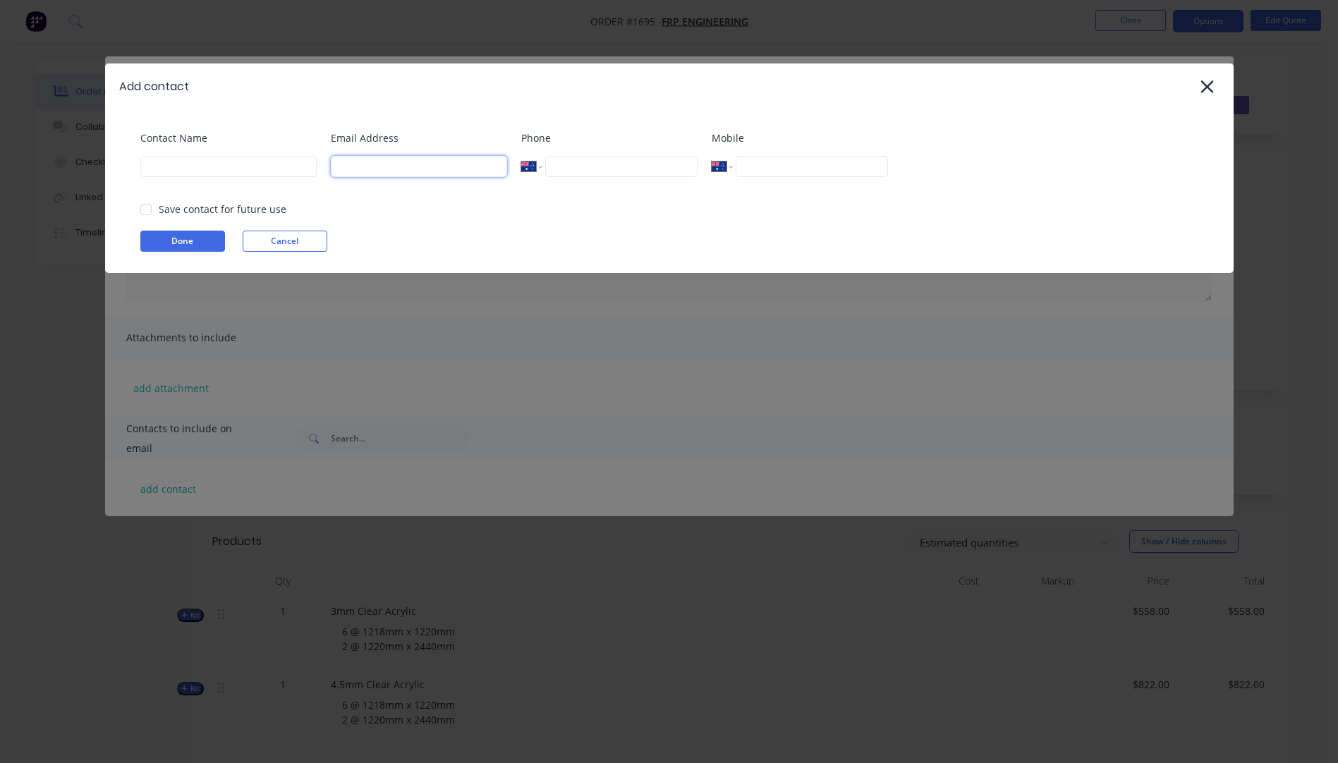
drag, startPoint x: 390, startPoint y: 164, endPoint x: 390, endPoint y: 155, distance: 8.5
click at [390, 161] on input at bounding box center [419, 166] width 176 height 21
drag, startPoint x: 343, startPoint y: 169, endPoint x: 330, endPoint y: 169, distance: 12.7
click at [328, 169] on div "Contact Name Email Address [PERSON_NAME] Phone International [GEOGRAPHIC_DATA] …" at bounding box center [676, 159] width 1072 height 57
paste input "@[DOMAIN_NAME]"
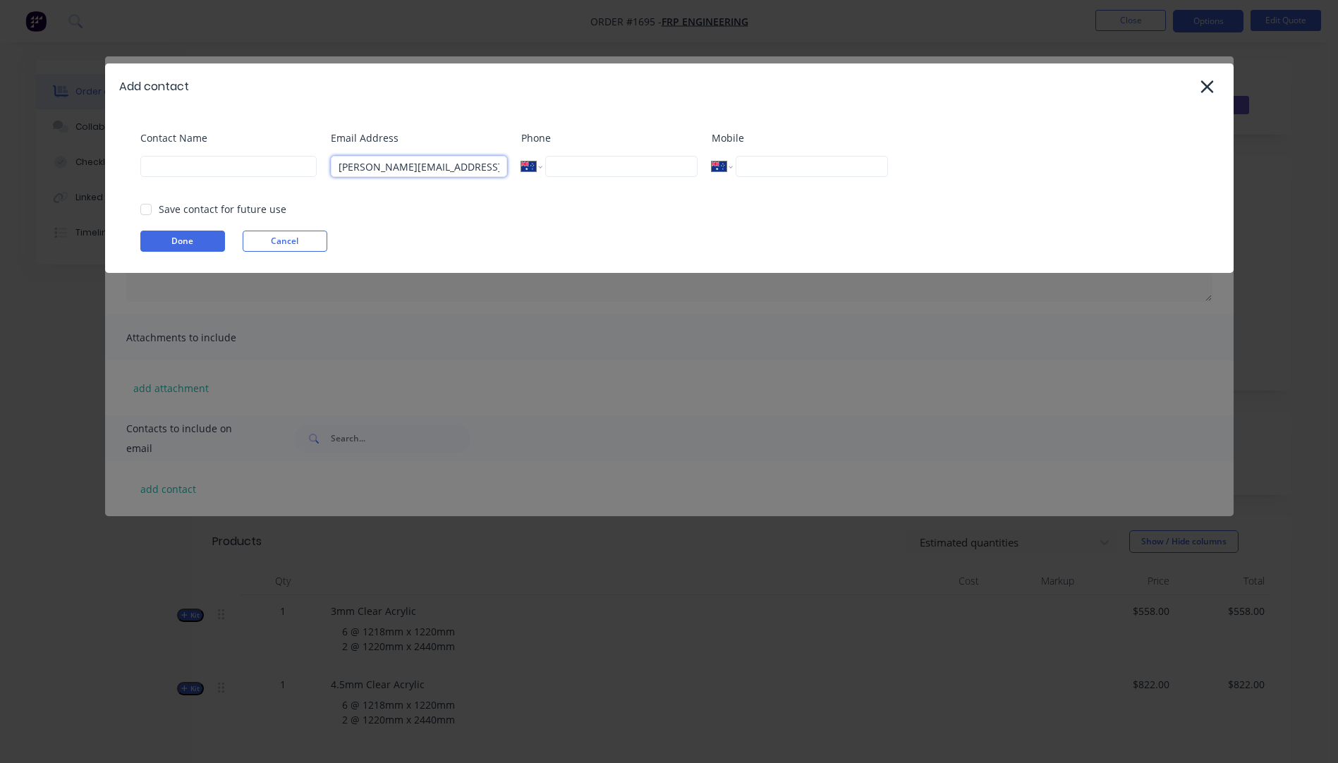
type input "[PERSON_NAME][EMAIL_ADDRESS][DOMAIN_NAME]"
click at [181, 169] on input at bounding box center [228, 166] width 176 height 21
type input "[PERSON_NAME]"
click at [202, 246] on button "Done" at bounding box center [182, 241] width 85 height 21
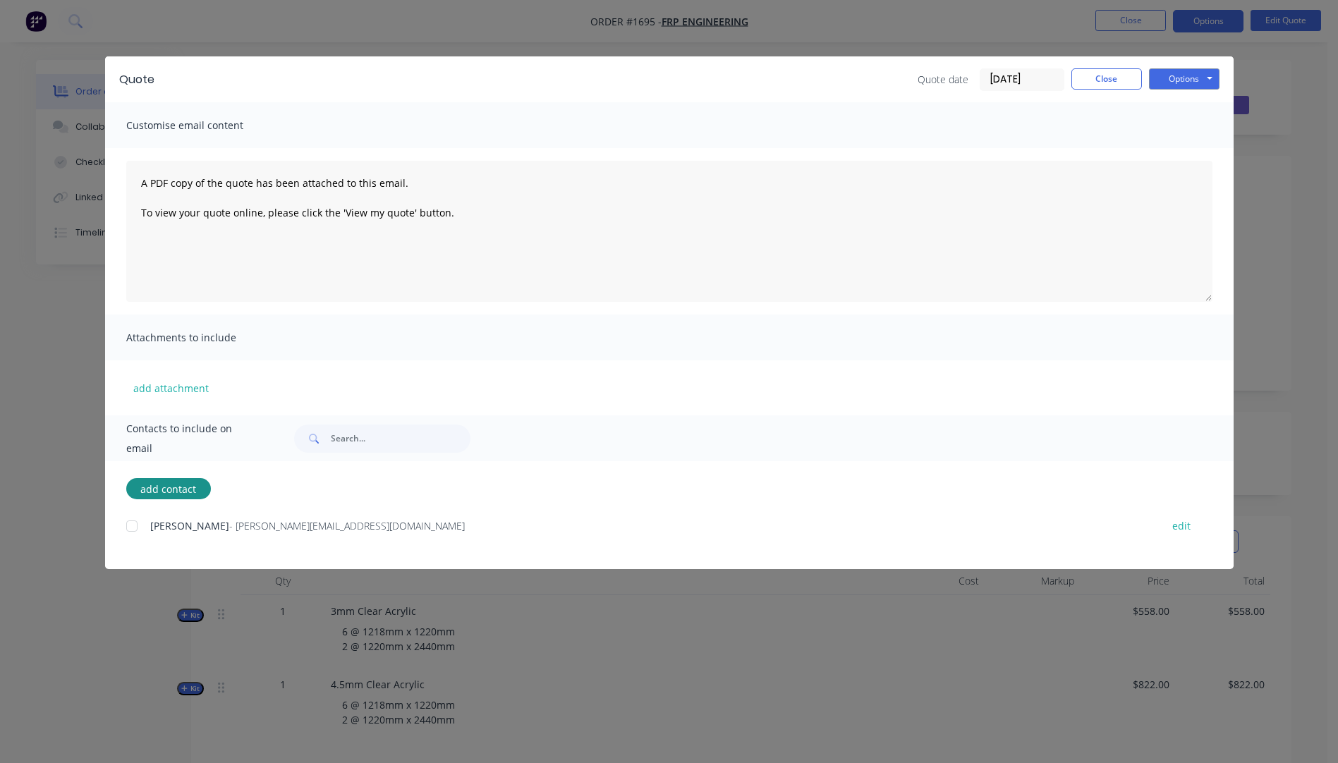
click at [128, 528] on div at bounding box center [132, 526] width 28 height 28
click at [181, 395] on button "add attachment" at bounding box center [171, 387] width 90 height 21
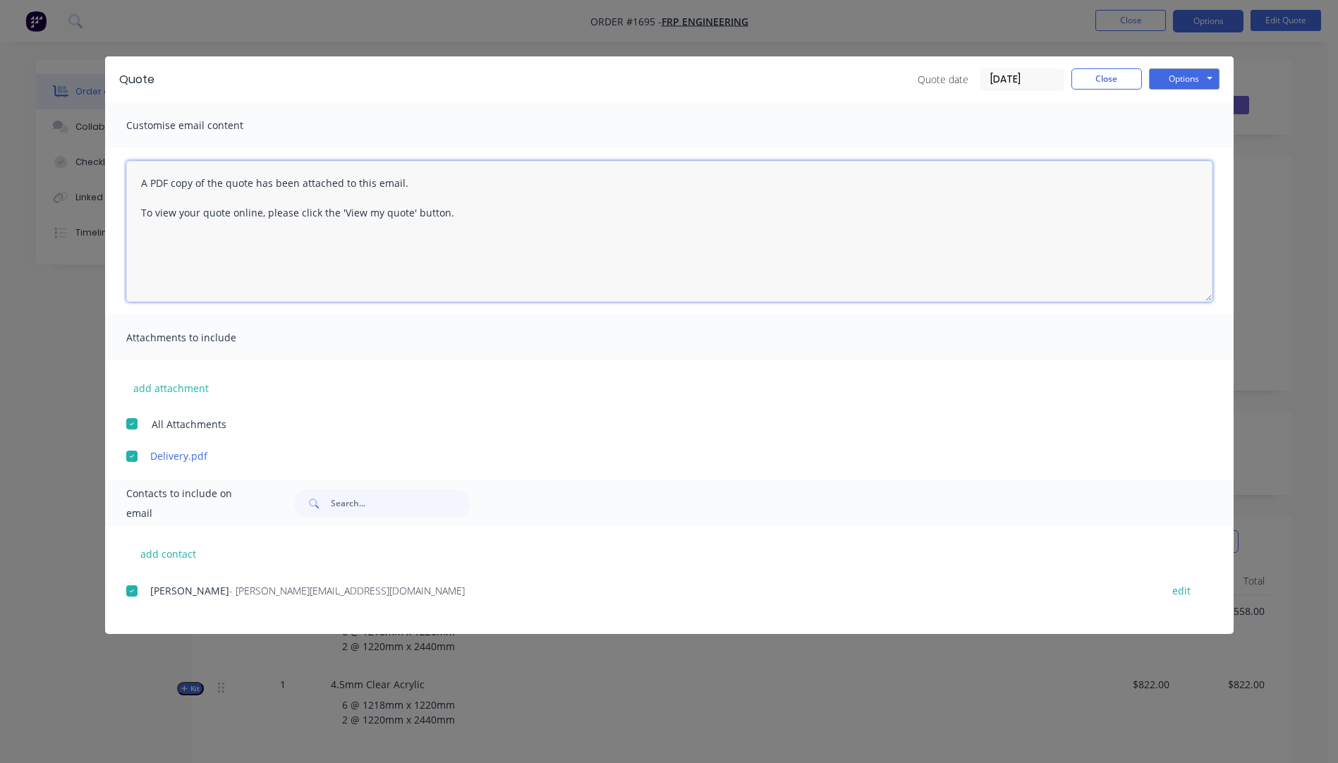
paste textarea "Hi, Please contact us if you have any questions. Regards, [PERSON_NAME] [EMAIL_…"
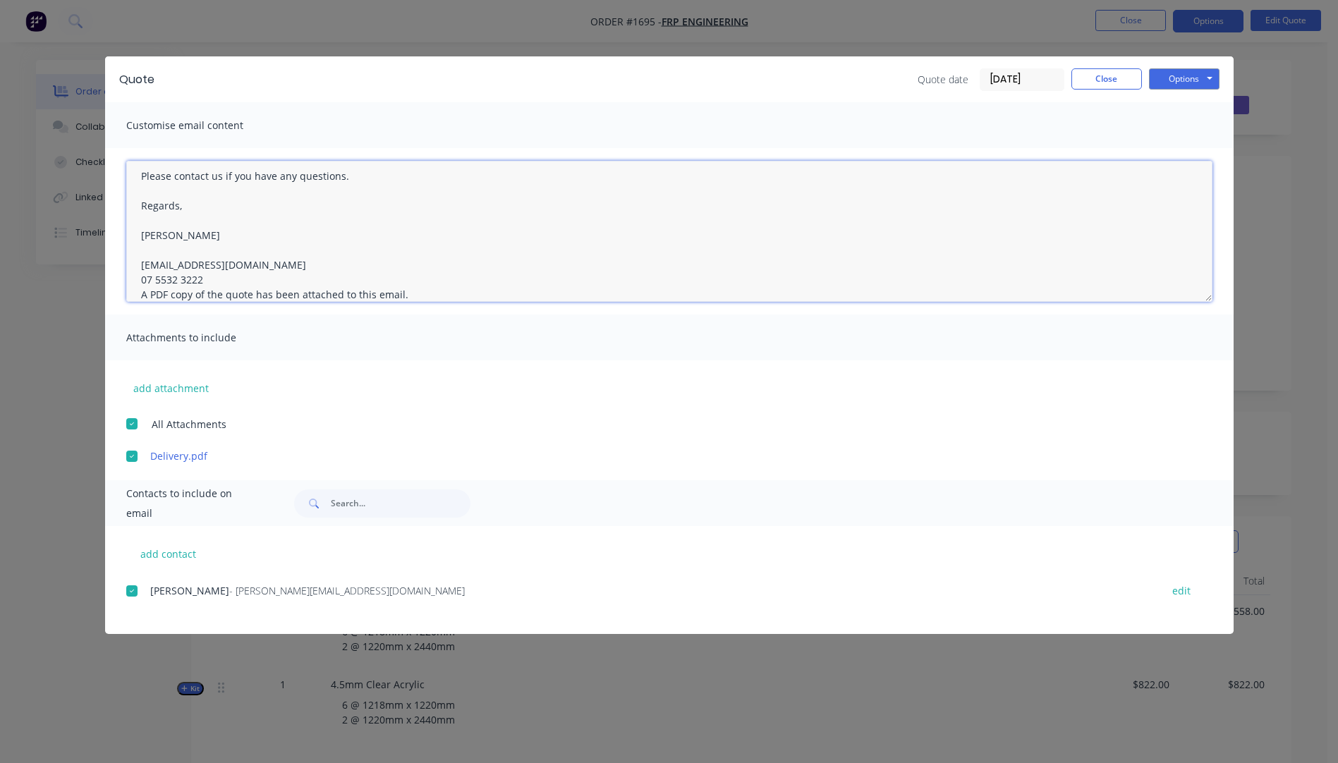
click at [204, 283] on textarea "Hi, Please contact us if you have any questions. Regards, [PERSON_NAME] [EMAIL_…" at bounding box center [669, 231] width 1087 height 141
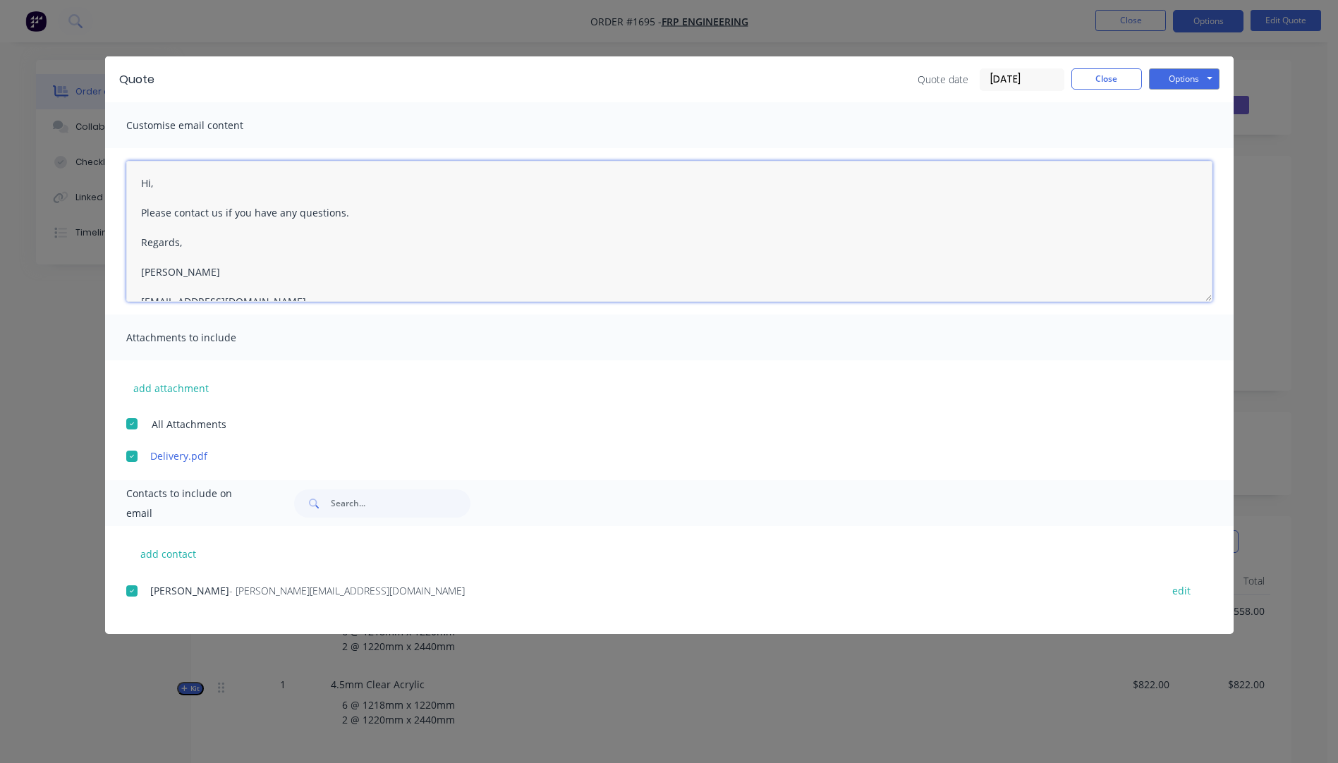
click at [167, 185] on textarea "Hi, Please contact us if you have any questions. Regards, [PERSON_NAME] [EMAIL_…" at bounding box center [669, 231] width 1087 height 141
type textarea "Hi [PERSON_NAME], Please see quote attached. I have quoted in 3mm and 4.5mm cle…"
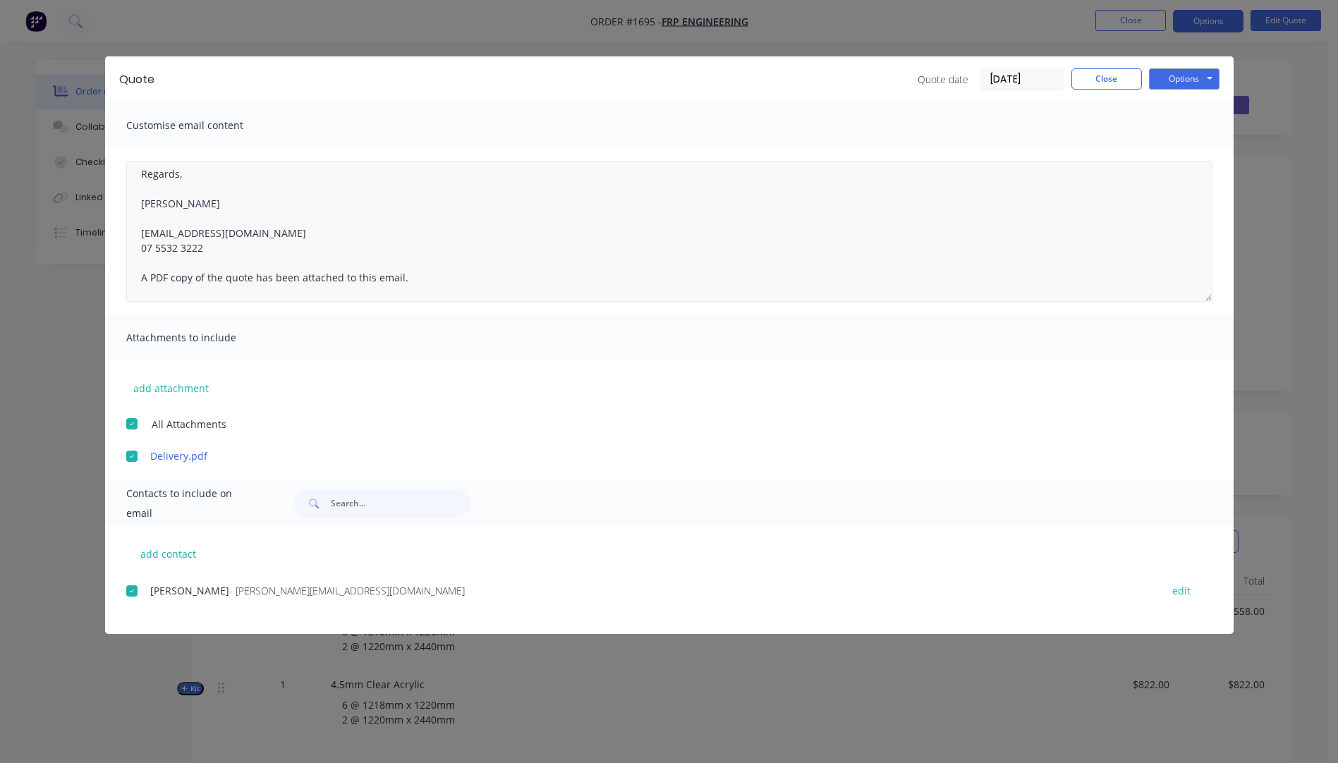
scroll to position [141, 0]
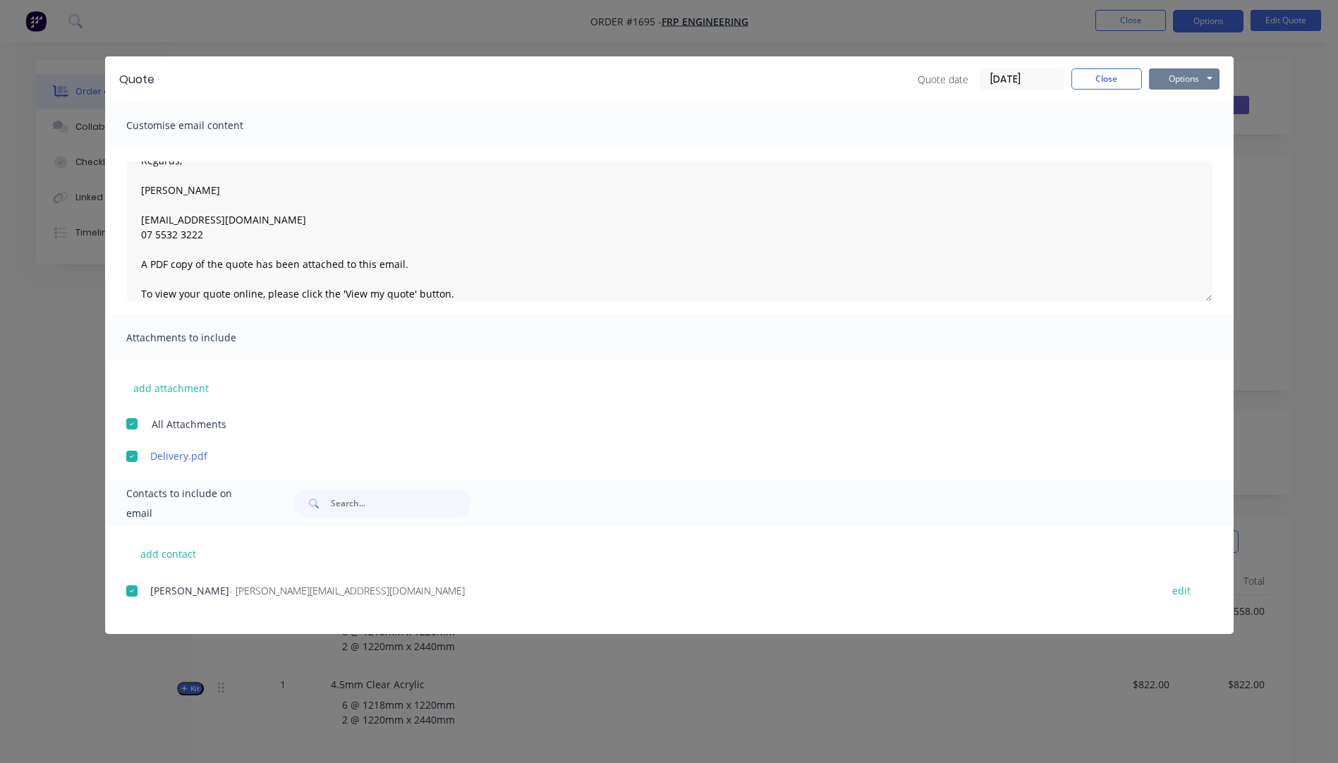
click at [1167, 81] on button "Options" at bounding box center [1184, 78] width 71 height 21
click at [1186, 151] on button "Email" at bounding box center [1194, 150] width 90 height 23
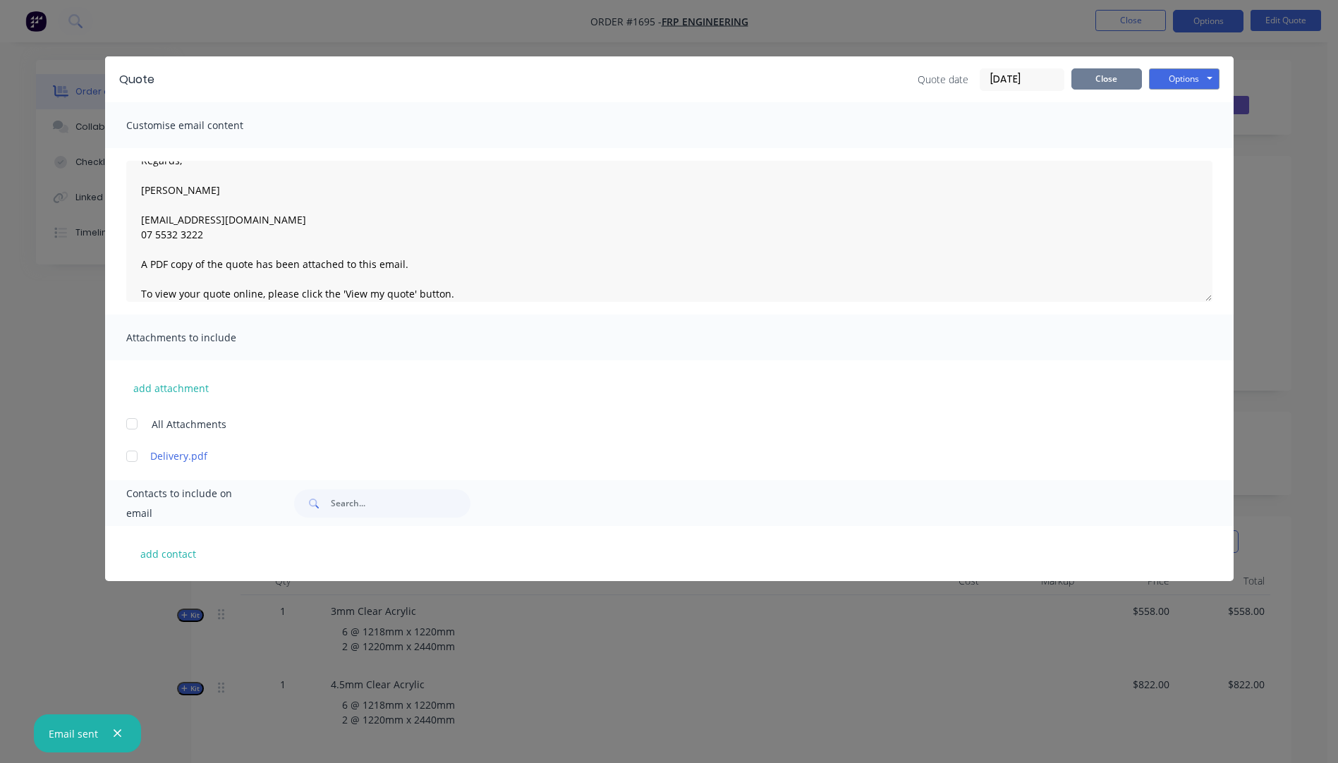
drag, startPoint x: 1108, startPoint y: 83, endPoint x: 1117, endPoint y: 62, distance: 23.1
click at [1108, 83] on button "Close" at bounding box center [1107, 78] width 71 height 21
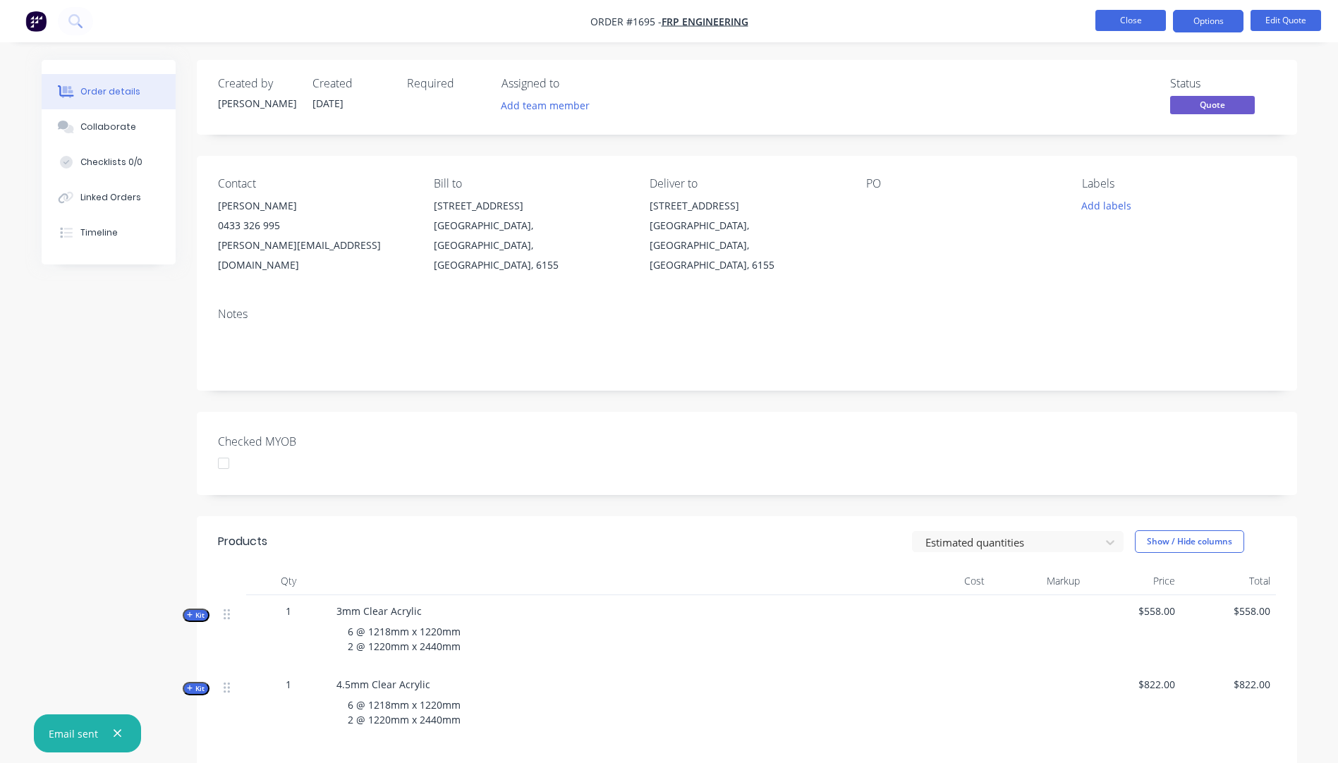
click at [1128, 23] on button "Close" at bounding box center [1131, 20] width 71 height 21
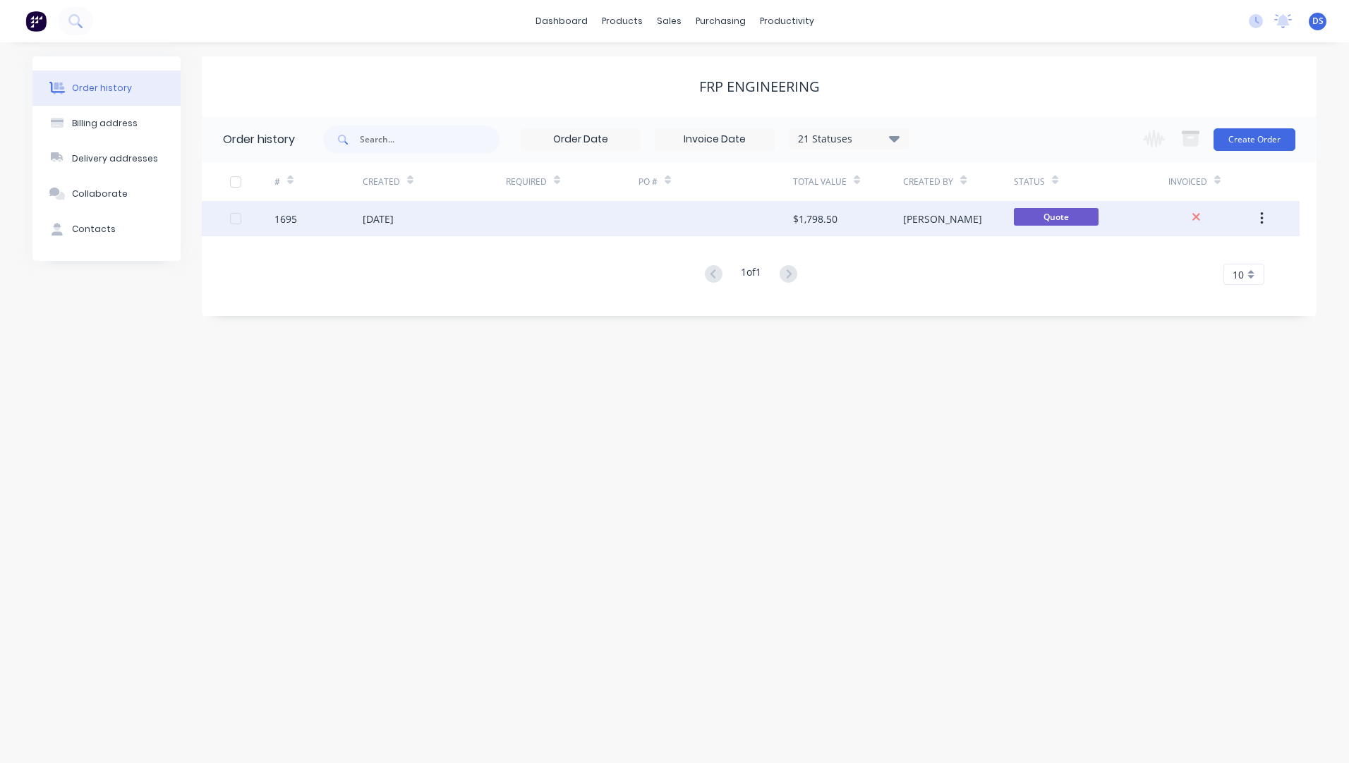
click at [394, 218] on div "[DATE]" at bounding box center [378, 219] width 31 height 15
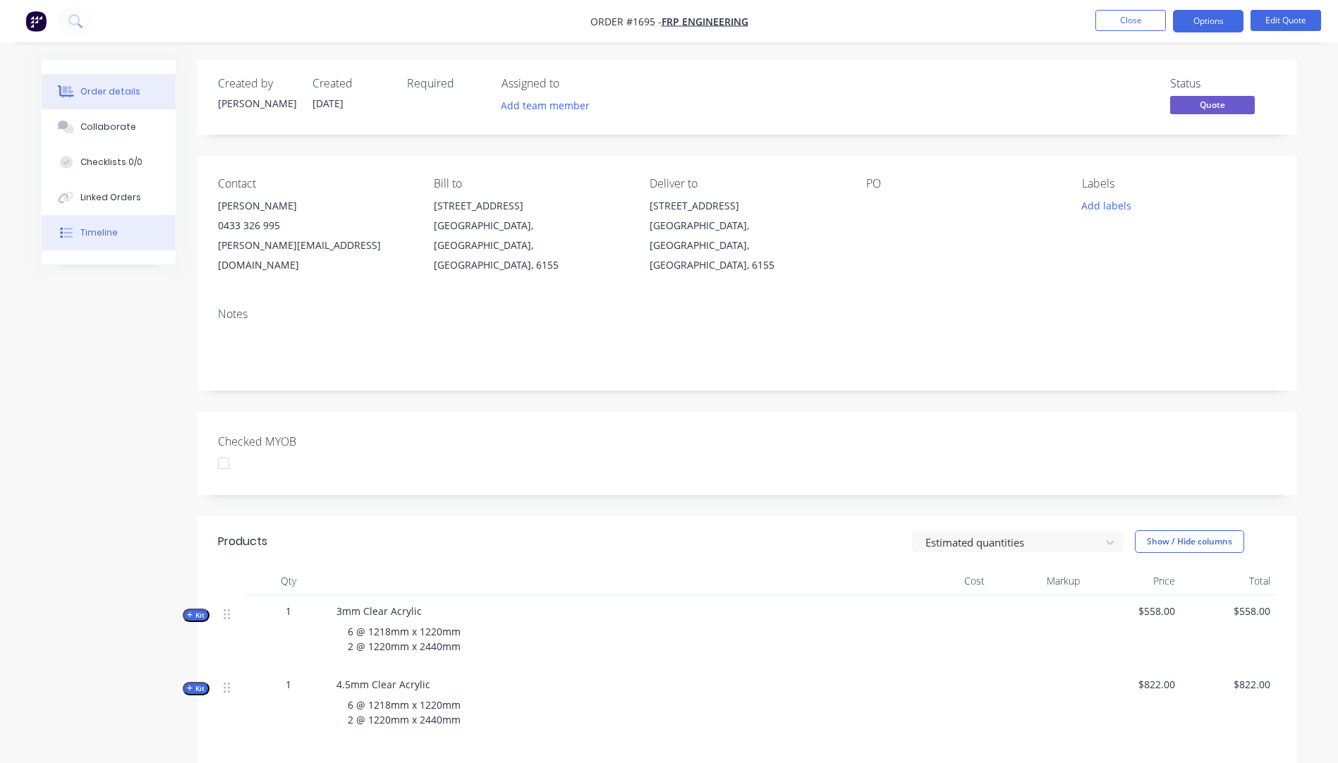
click at [78, 233] on button "Timeline" at bounding box center [109, 232] width 134 height 35
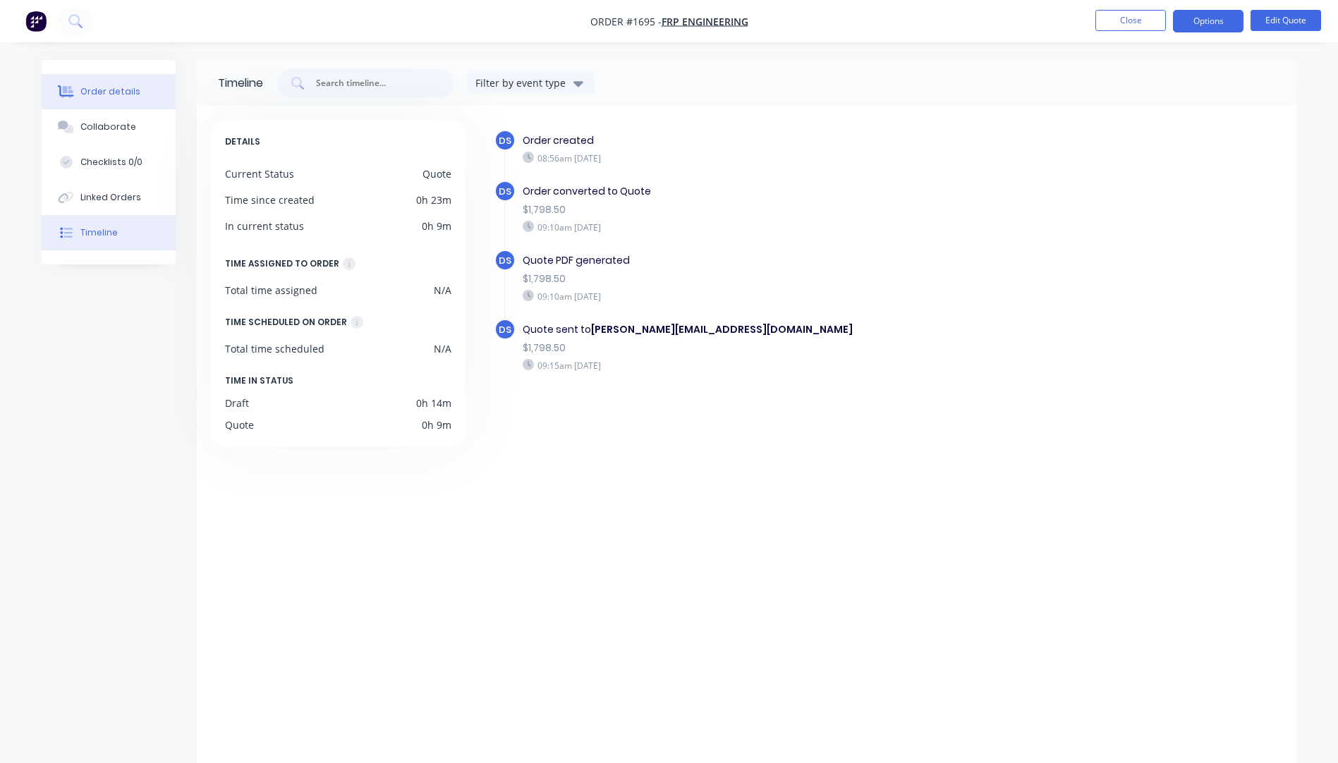
click at [120, 94] on div "Order details" at bounding box center [110, 91] width 60 height 13
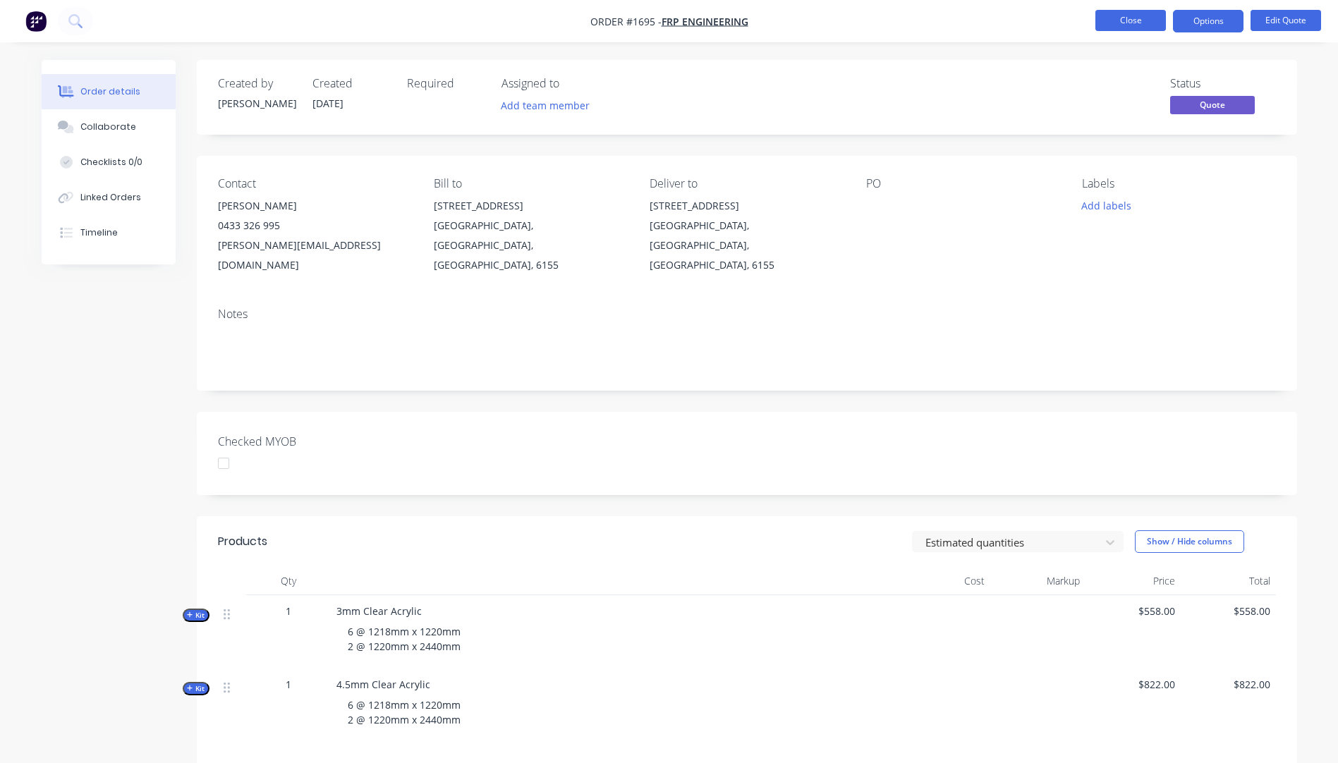
click at [1123, 18] on button "Close" at bounding box center [1131, 20] width 71 height 21
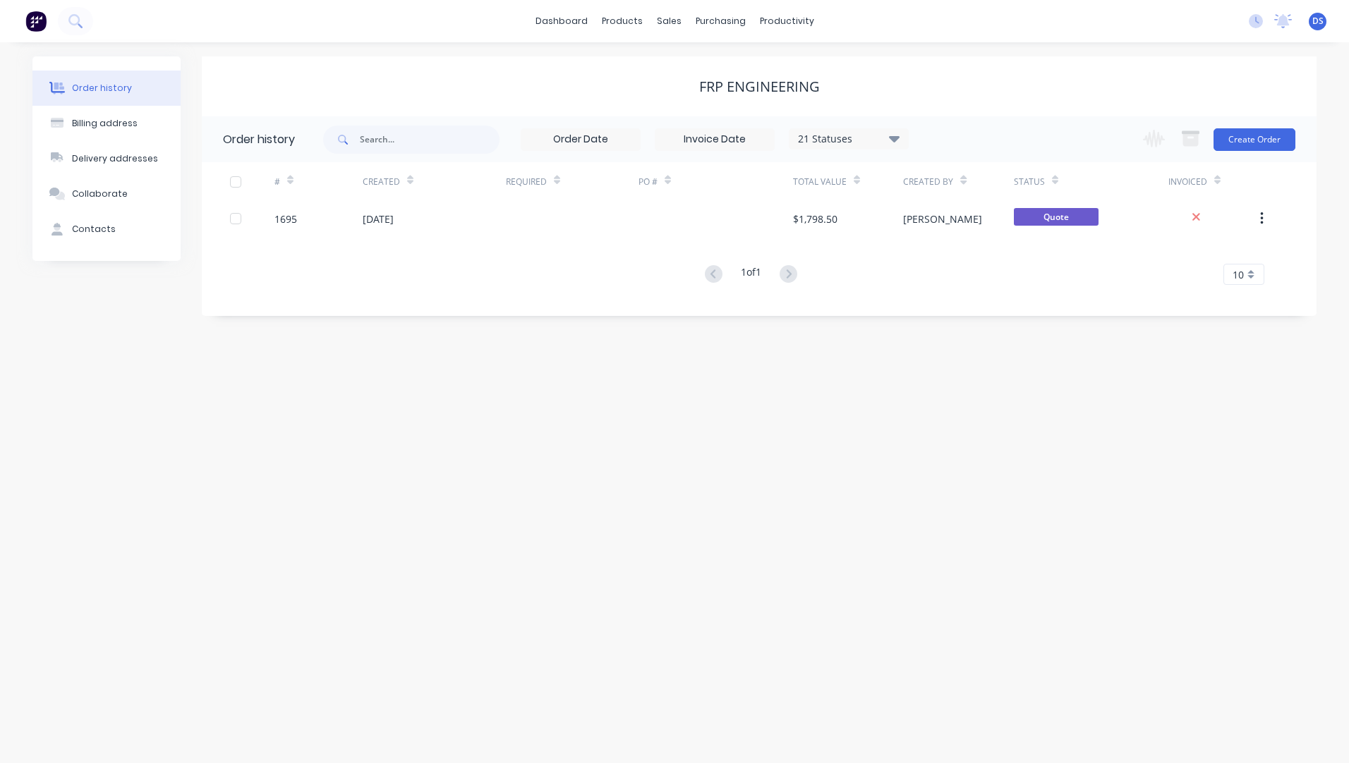
click at [99, 92] on div "Order history" at bounding box center [102, 88] width 60 height 13
click at [708, 71] on div "Sales Orders" at bounding box center [721, 67] width 58 height 13
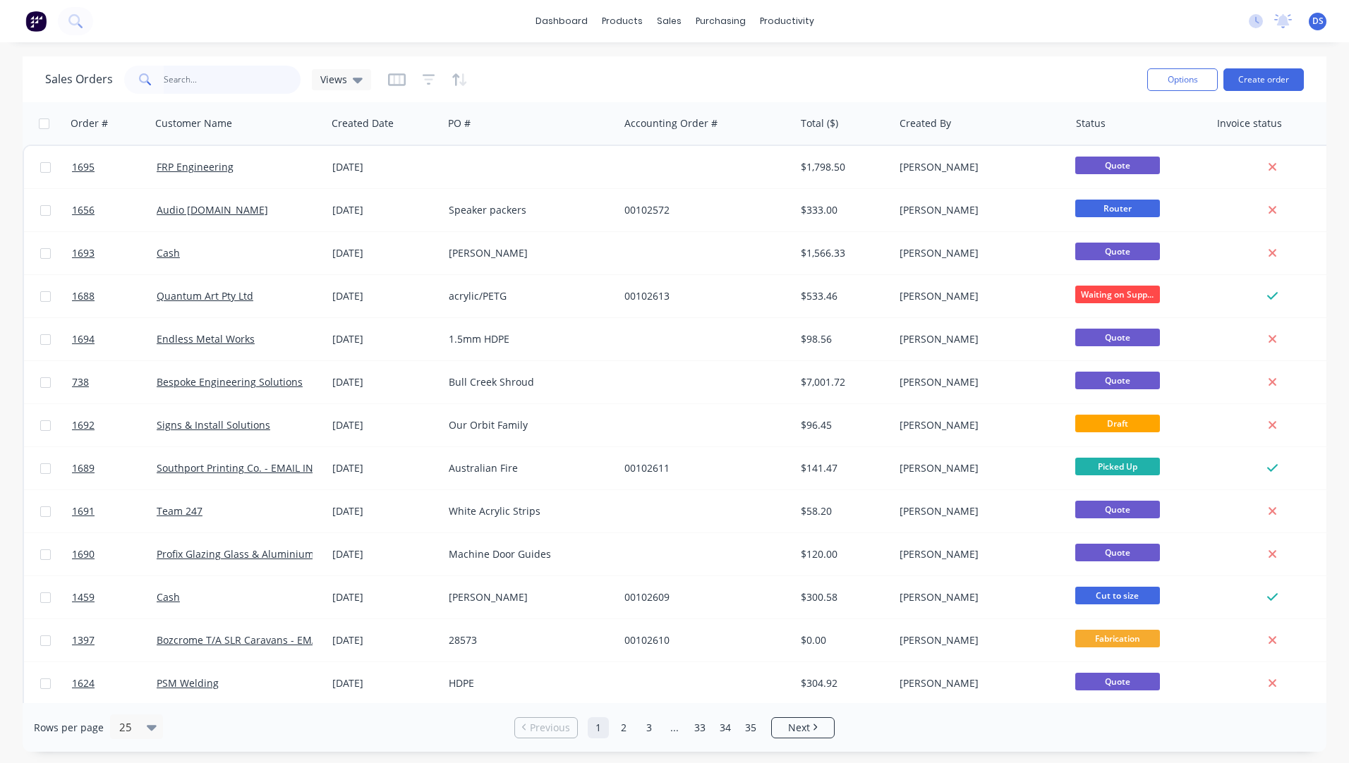
click at [228, 80] on input "text" at bounding box center [233, 80] width 138 height 28
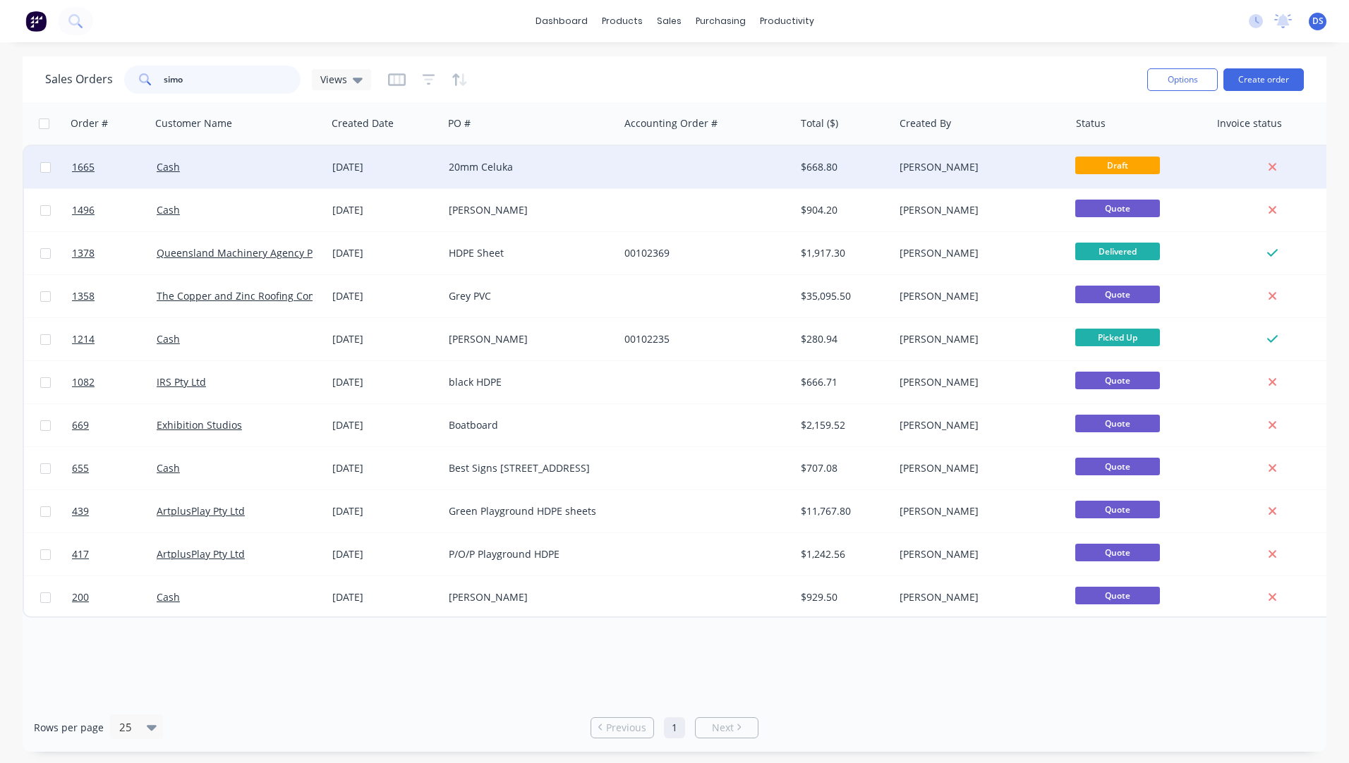
type input "simo"
click at [473, 167] on div "20mm Celuka" at bounding box center [527, 167] width 157 height 14
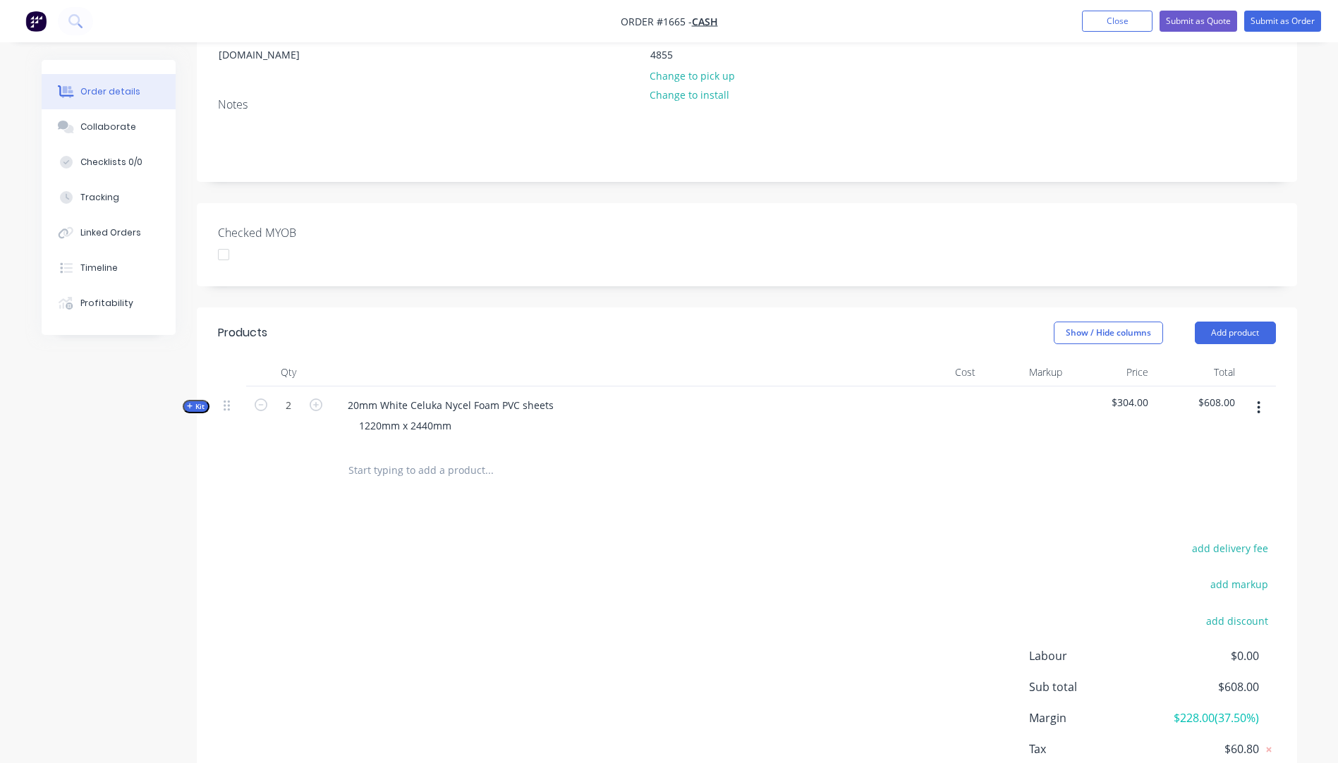
scroll to position [282, 0]
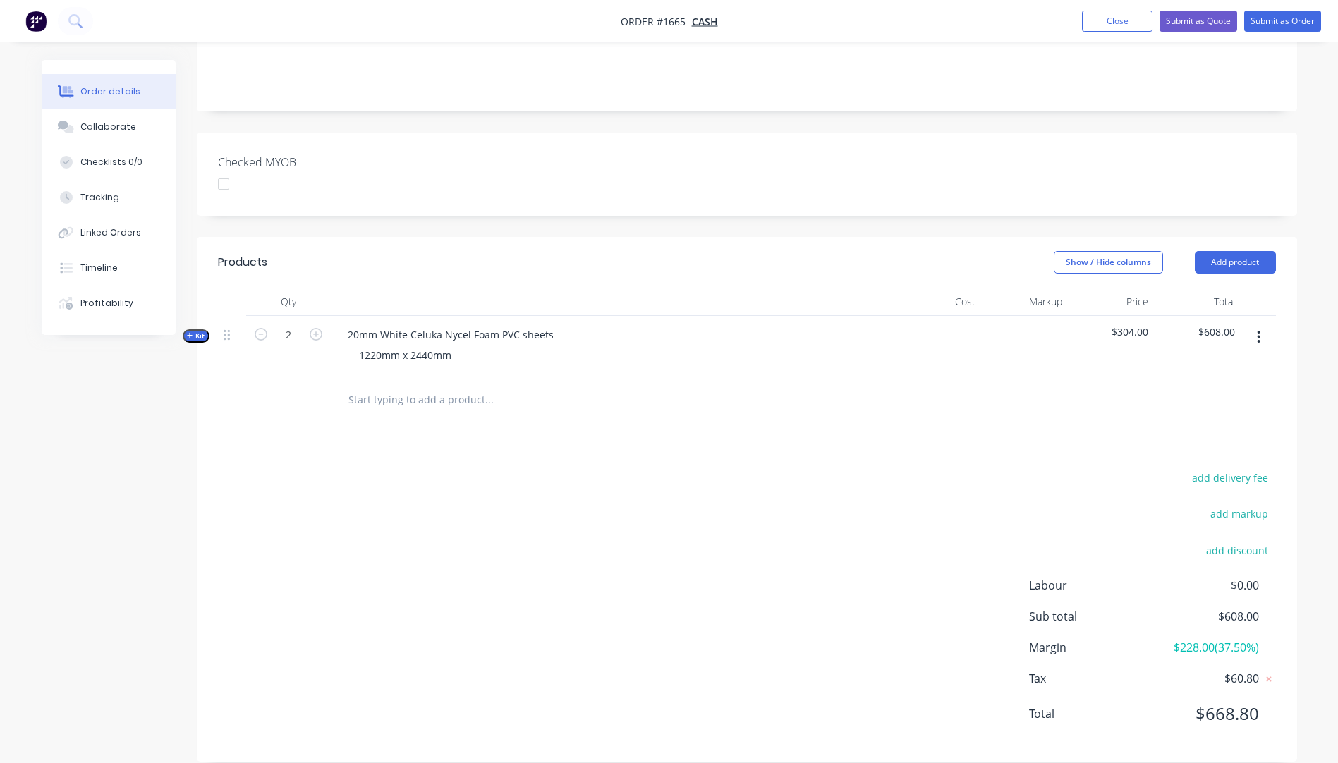
click at [193, 332] on icon "button" at bounding box center [190, 335] width 6 height 7
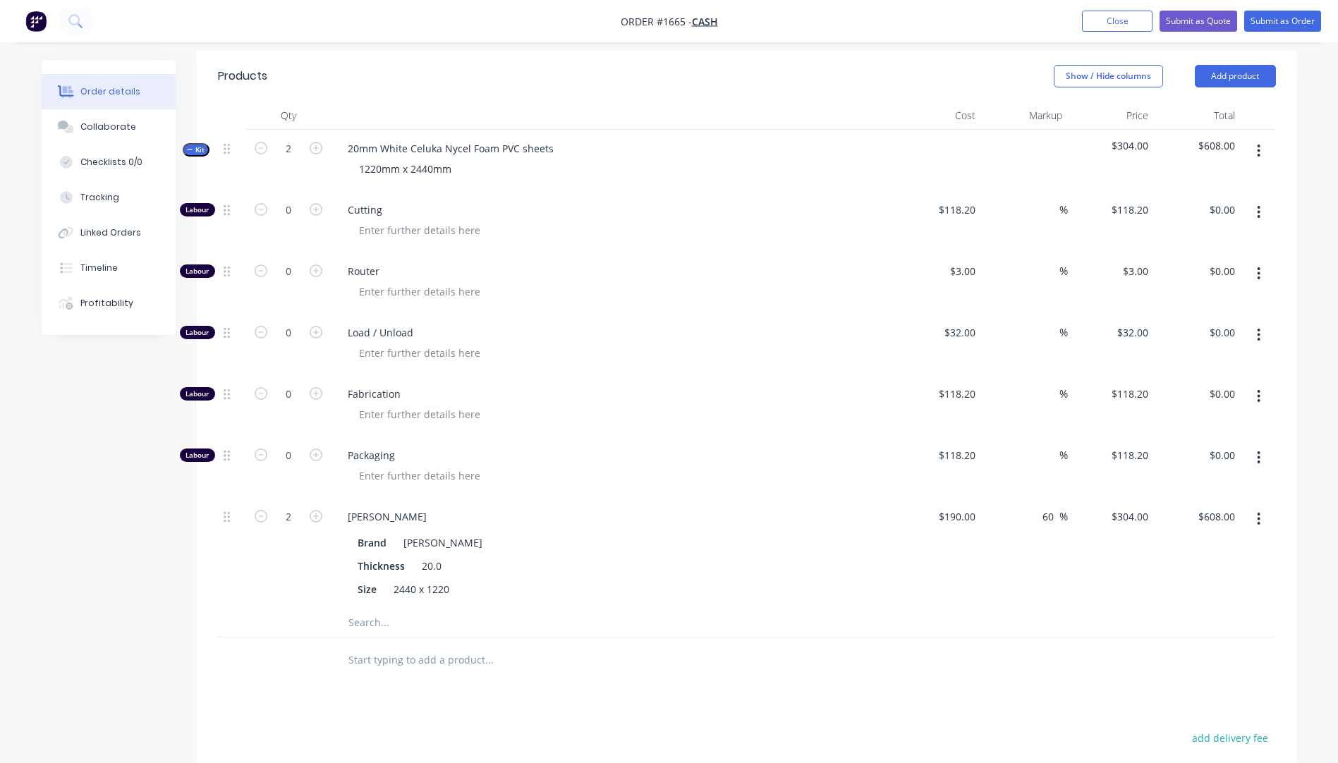
scroll to position [494, 0]
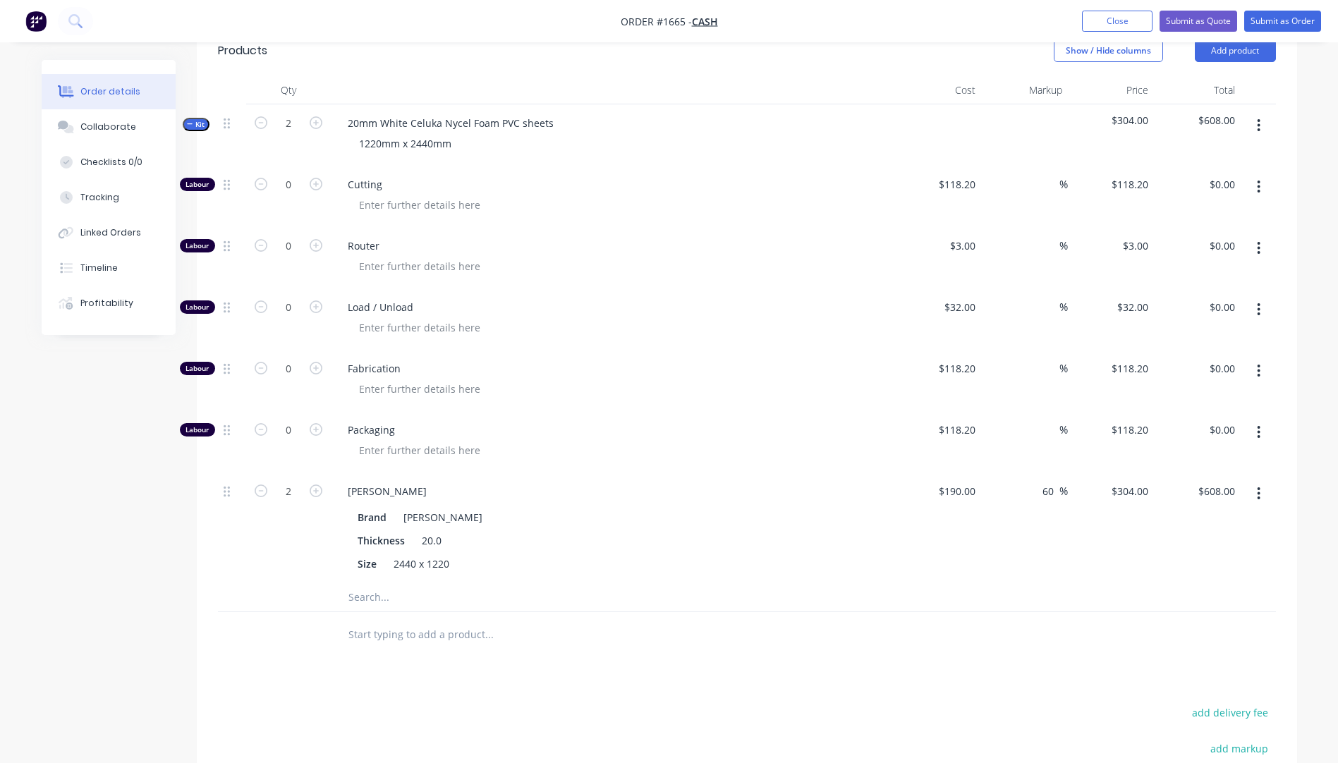
click at [1259, 181] on icon "button" at bounding box center [1259, 187] width 3 height 13
drag, startPoint x: 1209, startPoint y: 261, endPoint x: 1244, endPoint y: 220, distance: 53.6
click at [1214, 270] on div "Delete" at bounding box center [1209, 280] width 109 height 20
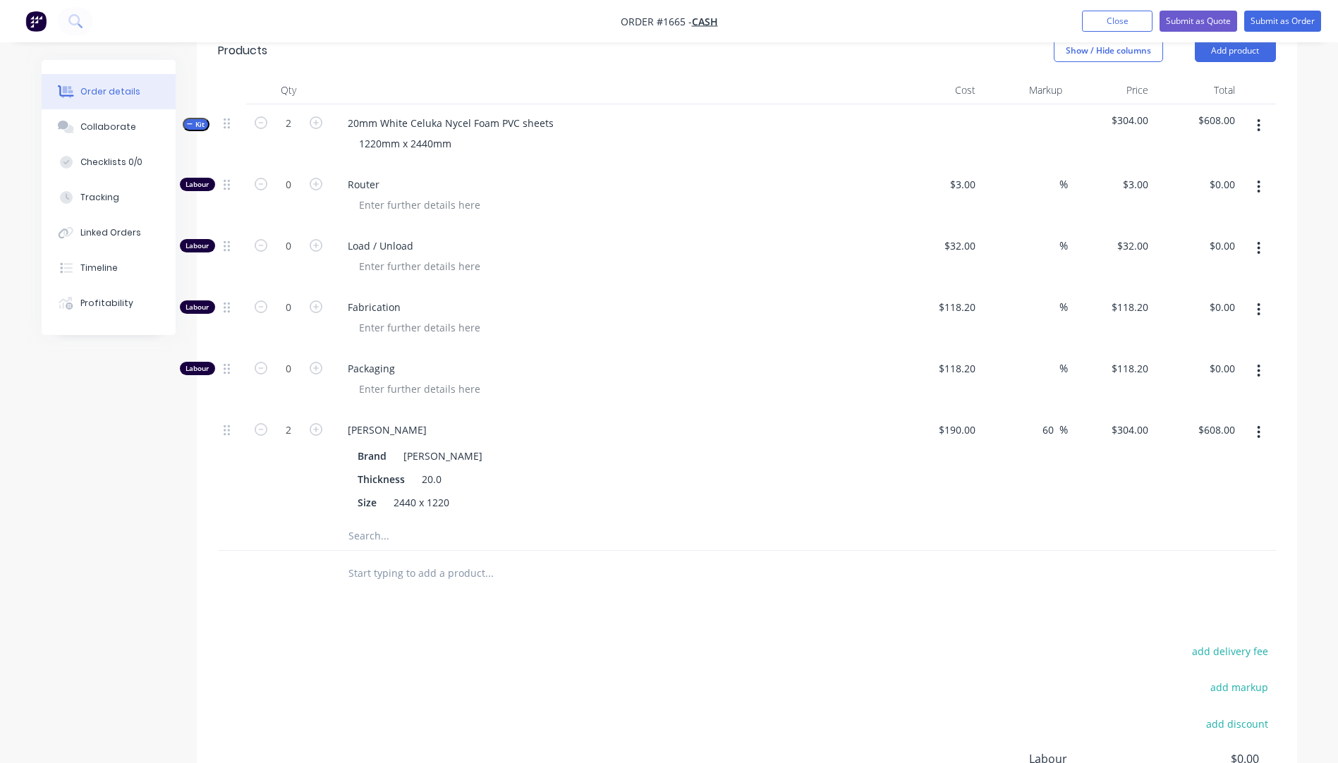
click at [1259, 179] on icon "button" at bounding box center [1259, 187] width 4 height 16
drag, startPoint x: 1218, startPoint y: 262, endPoint x: 1230, endPoint y: 243, distance: 21.9
click at [1218, 270] on div "Delete" at bounding box center [1209, 280] width 109 height 20
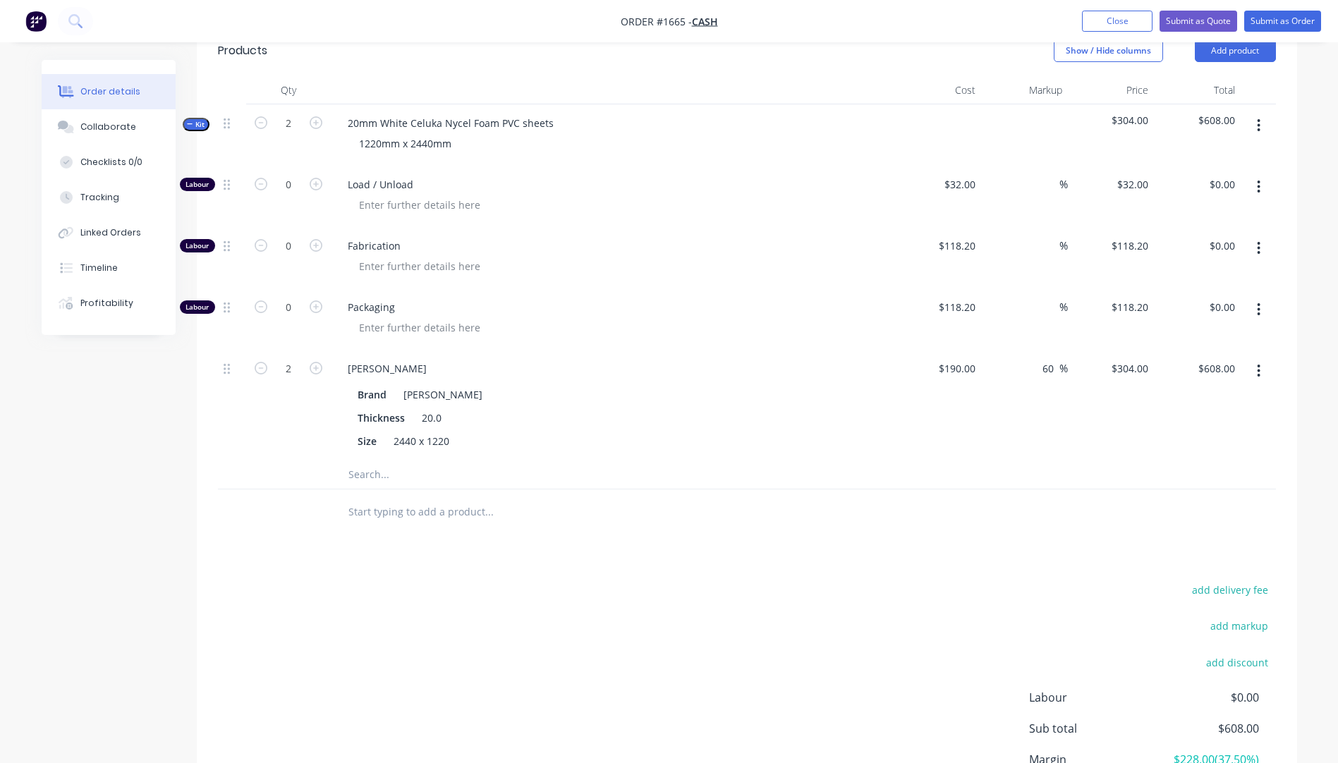
click at [1257, 179] on icon "button" at bounding box center [1259, 187] width 4 height 16
click at [1208, 270] on div "Delete" at bounding box center [1209, 280] width 109 height 20
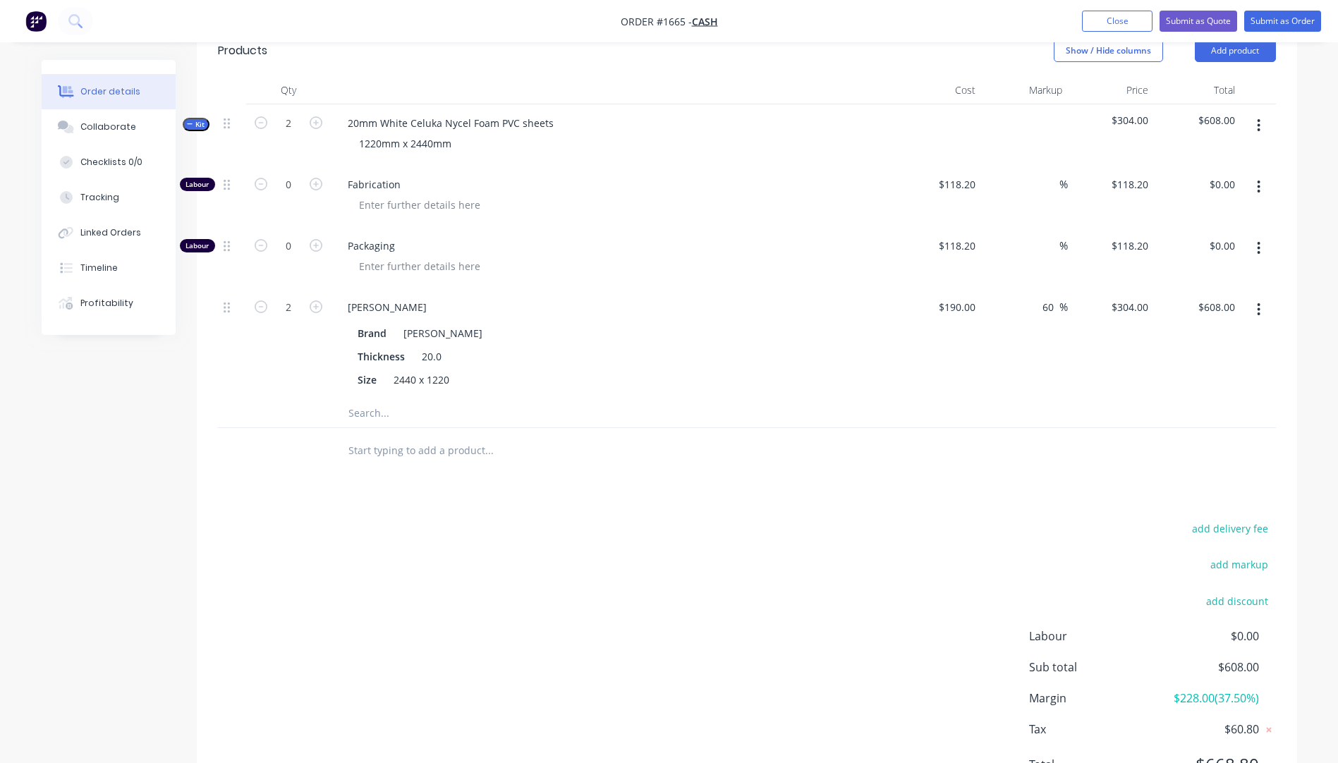
drag, startPoint x: 1259, startPoint y: 174, endPoint x: 1254, endPoint y: 180, distance: 8.0
click at [1257, 179] on icon "button" at bounding box center [1259, 187] width 4 height 16
click at [1215, 270] on div "Delete" at bounding box center [1209, 280] width 109 height 20
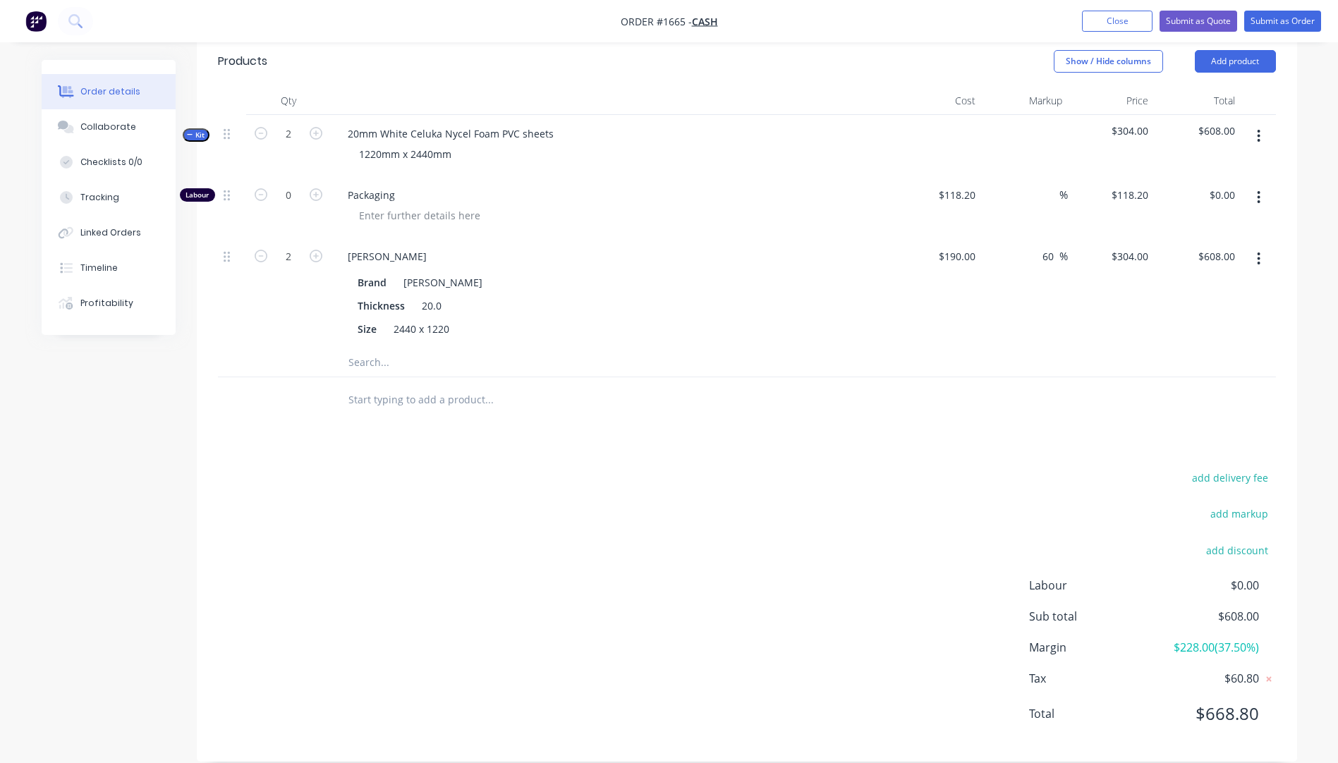
click at [1259, 190] on icon "button" at bounding box center [1259, 198] width 4 height 16
click at [1186, 281] on div "Delete" at bounding box center [1209, 291] width 109 height 20
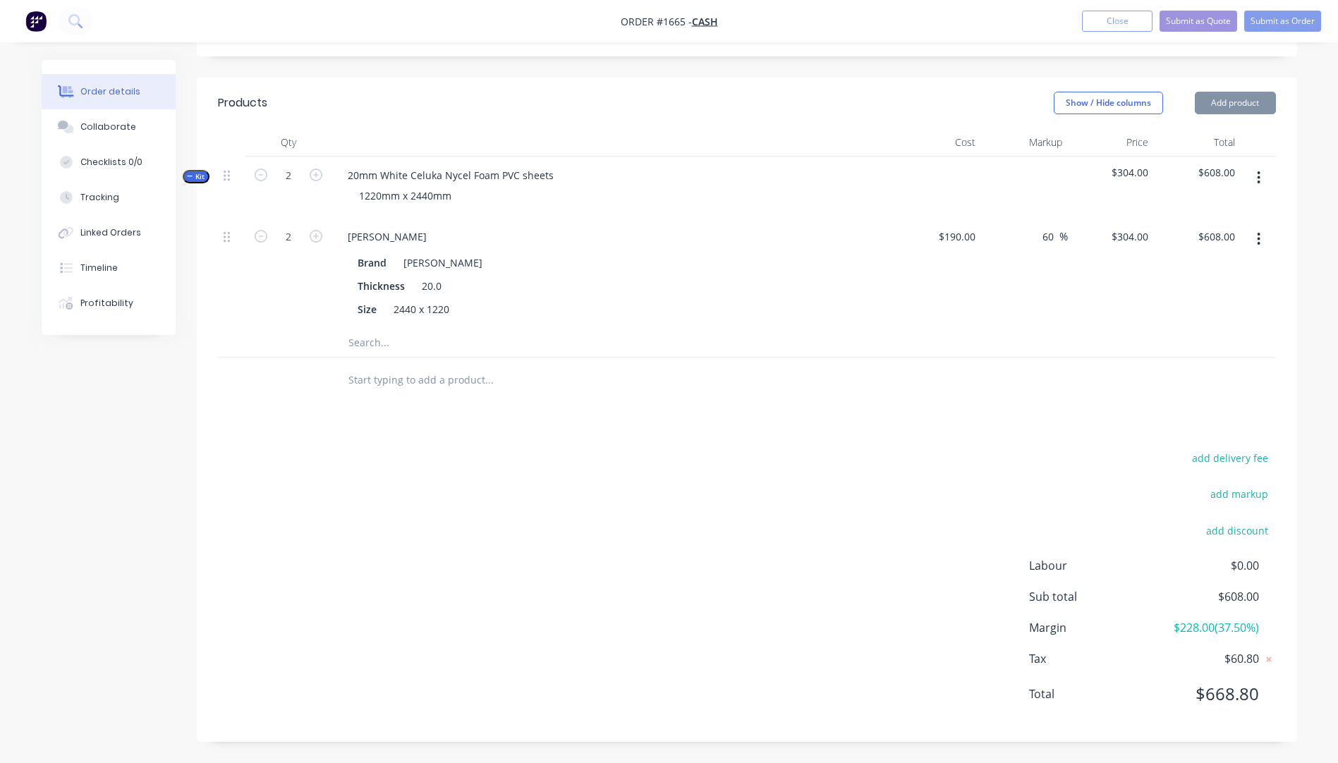
scroll to position [422, 0]
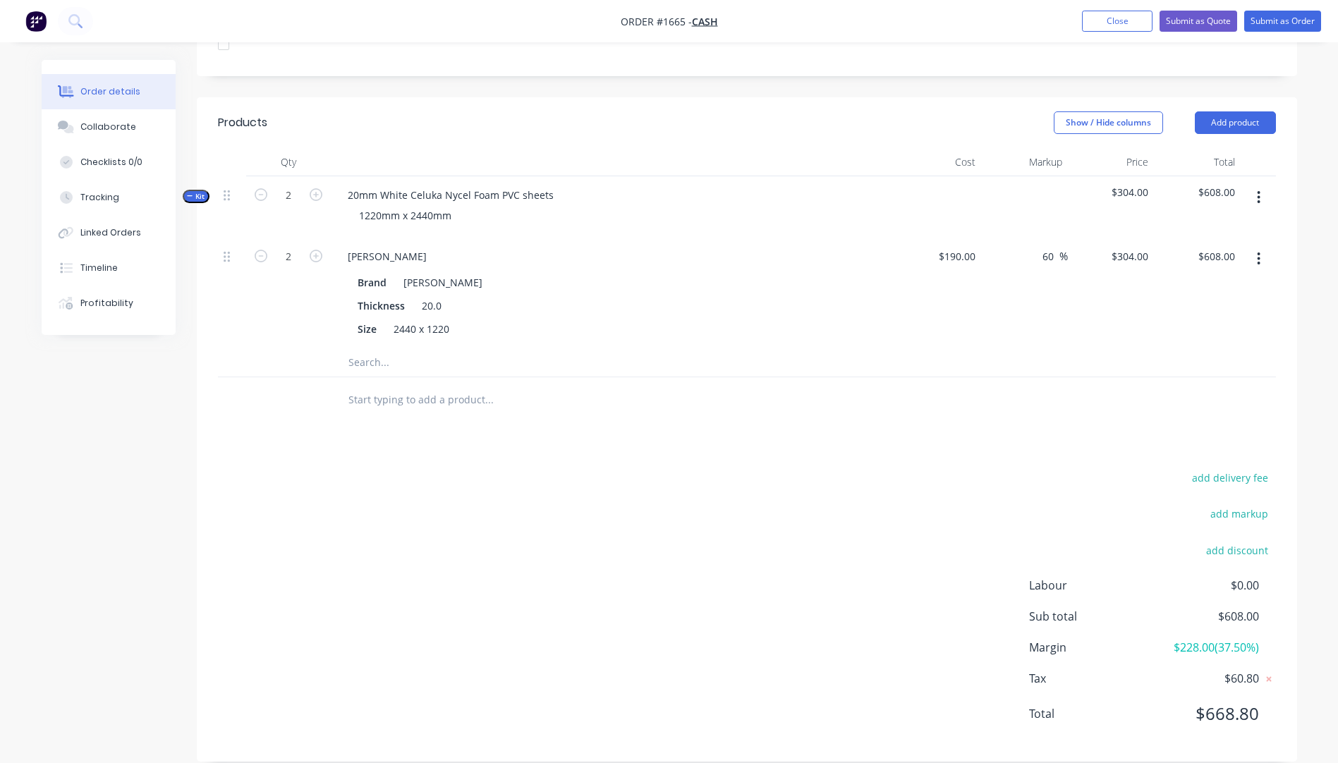
click at [377, 349] on input "text" at bounding box center [489, 363] width 282 height 28
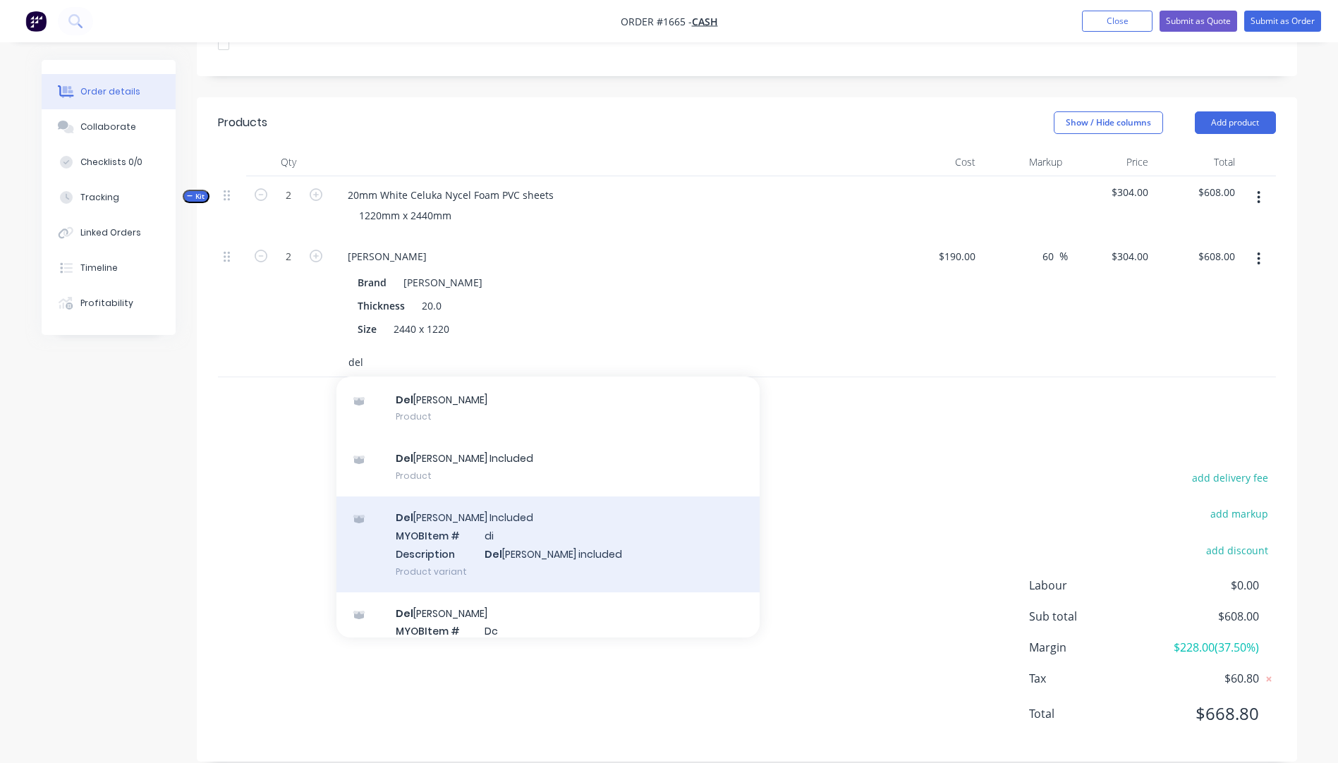
scroll to position [93, 0]
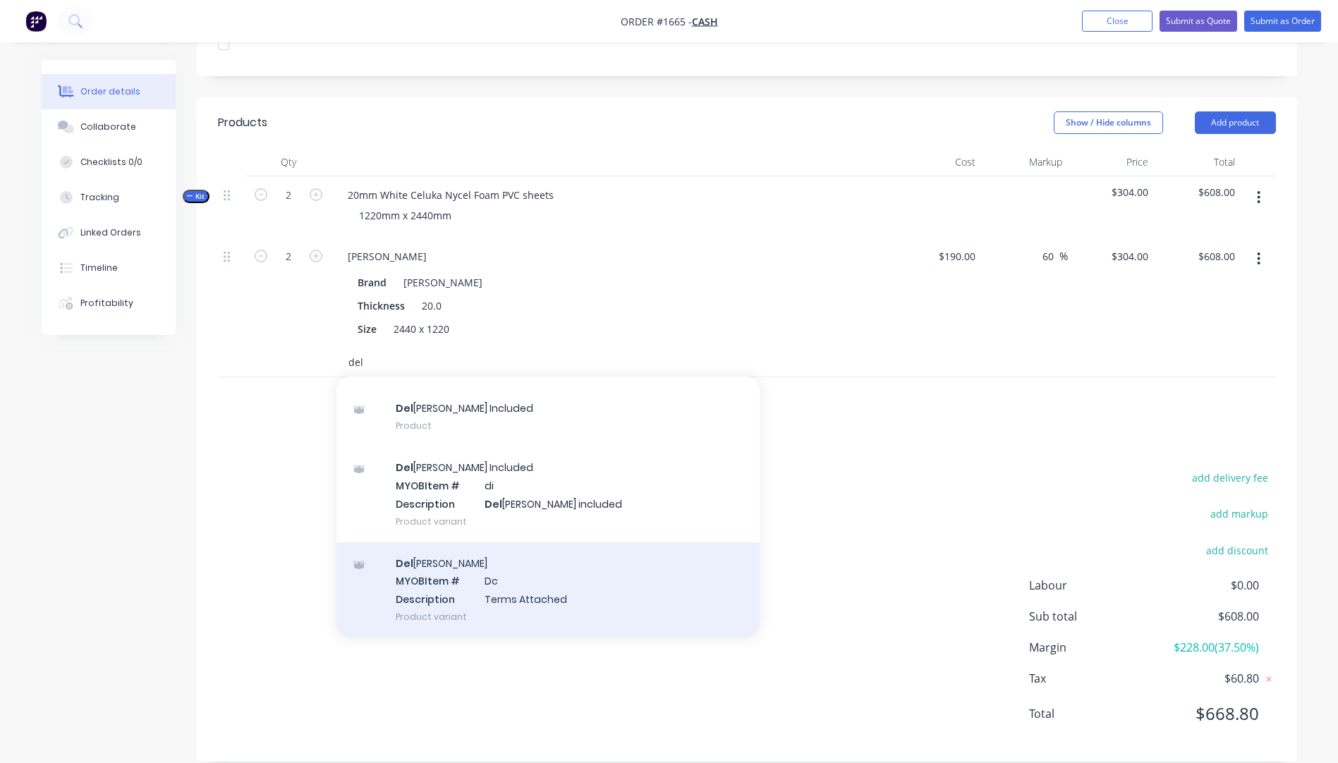
type input "del"
click at [495, 571] on div "Del [PERSON_NAME] MYOB Item # Dc Description Terms Attached Product variant" at bounding box center [548, 590] width 423 height 95
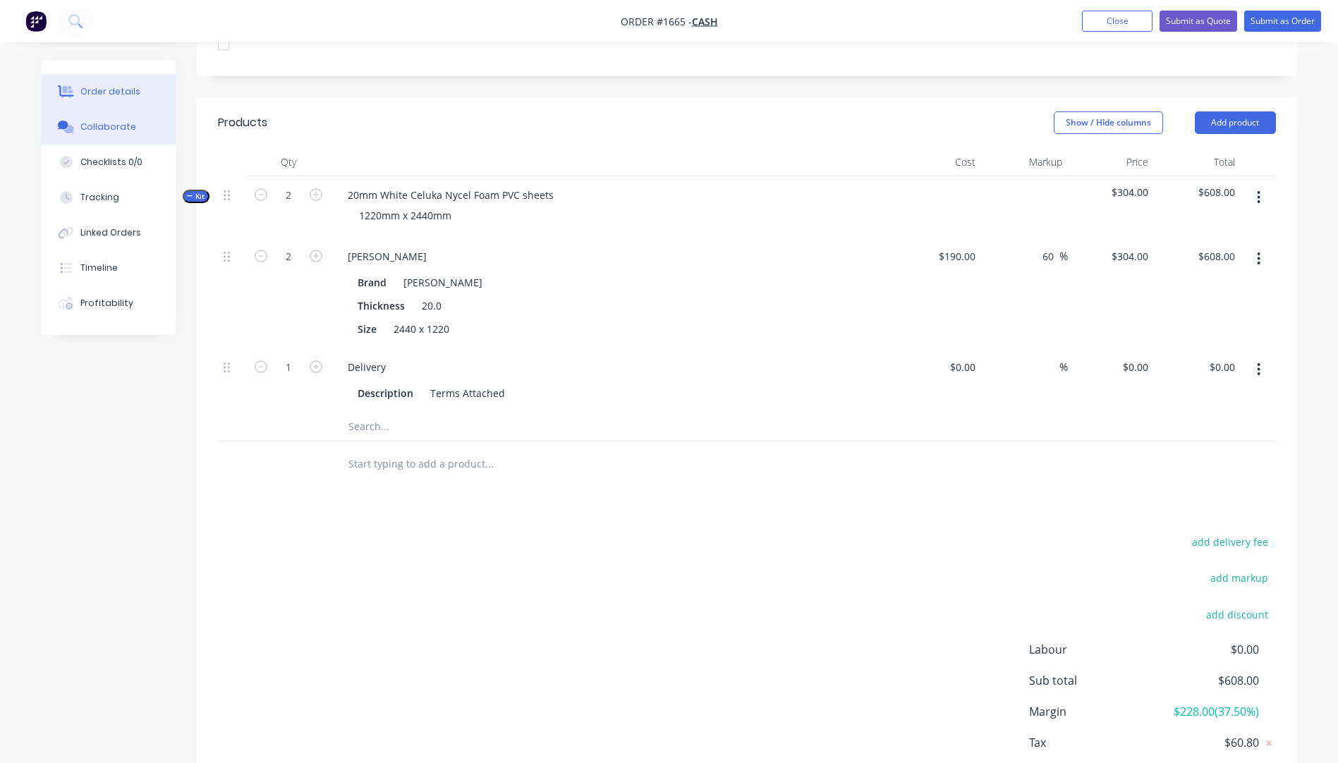
click at [100, 130] on div "Collaborate" at bounding box center [108, 127] width 56 height 13
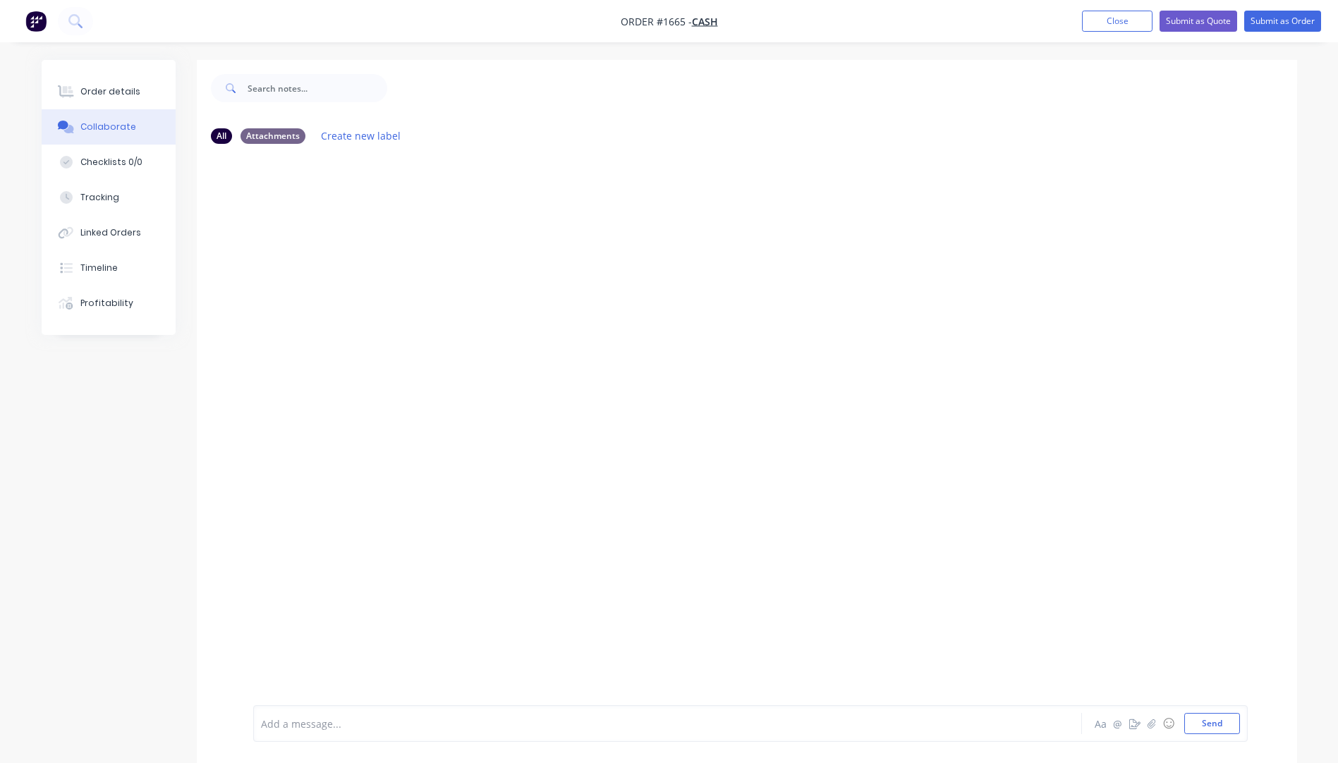
click at [291, 722] on div at bounding box center [629, 724] width 734 height 15
click at [1221, 732] on button "Send" at bounding box center [1213, 723] width 56 height 21
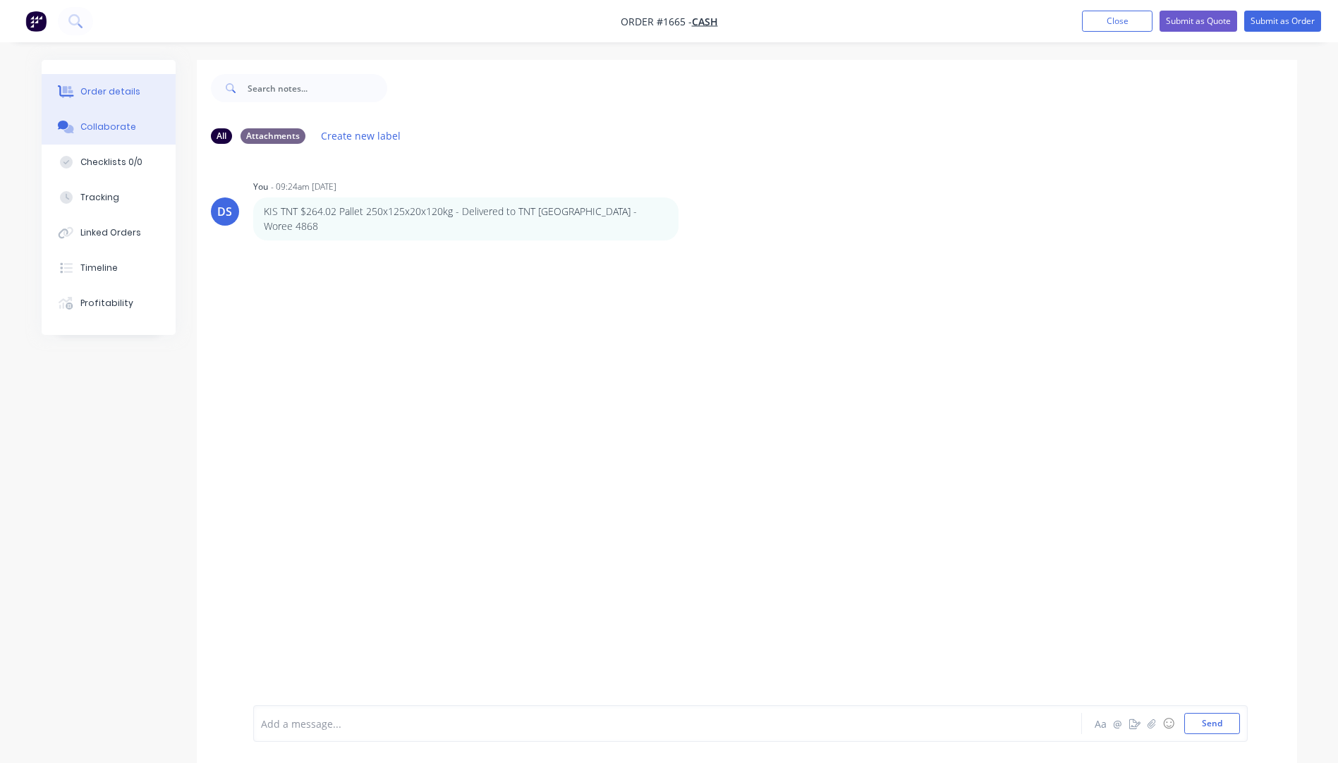
click at [123, 87] on div "Order details" at bounding box center [110, 91] width 60 height 13
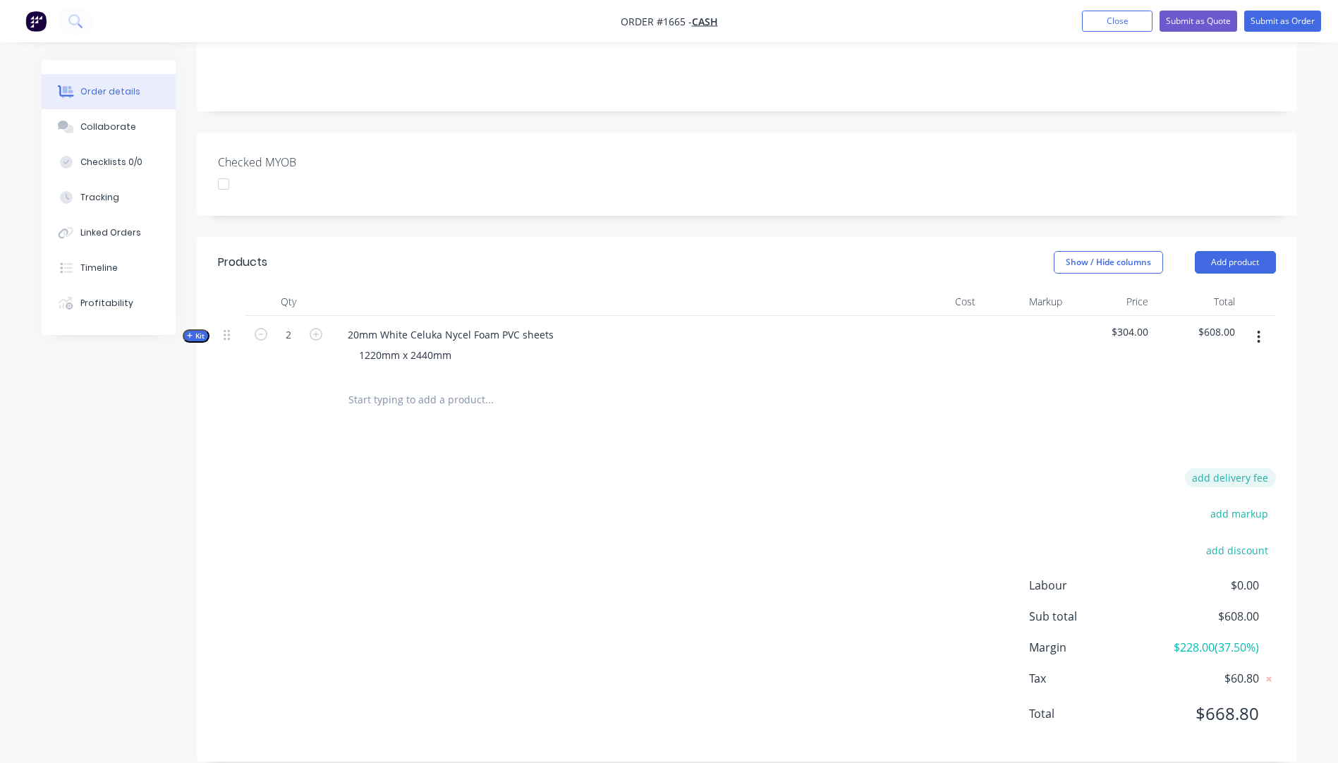
click at [1239, 468] on button "add delivery fee" at bounding box center [1230, 477] width 91 height 19
type input "329"
click at [939, 478] on div "Delivery fee Delivery fee Delivery fee name (Optional) 329 329 $0 add markup ad…" at bounding box center [747, 607] width 1058 height 269
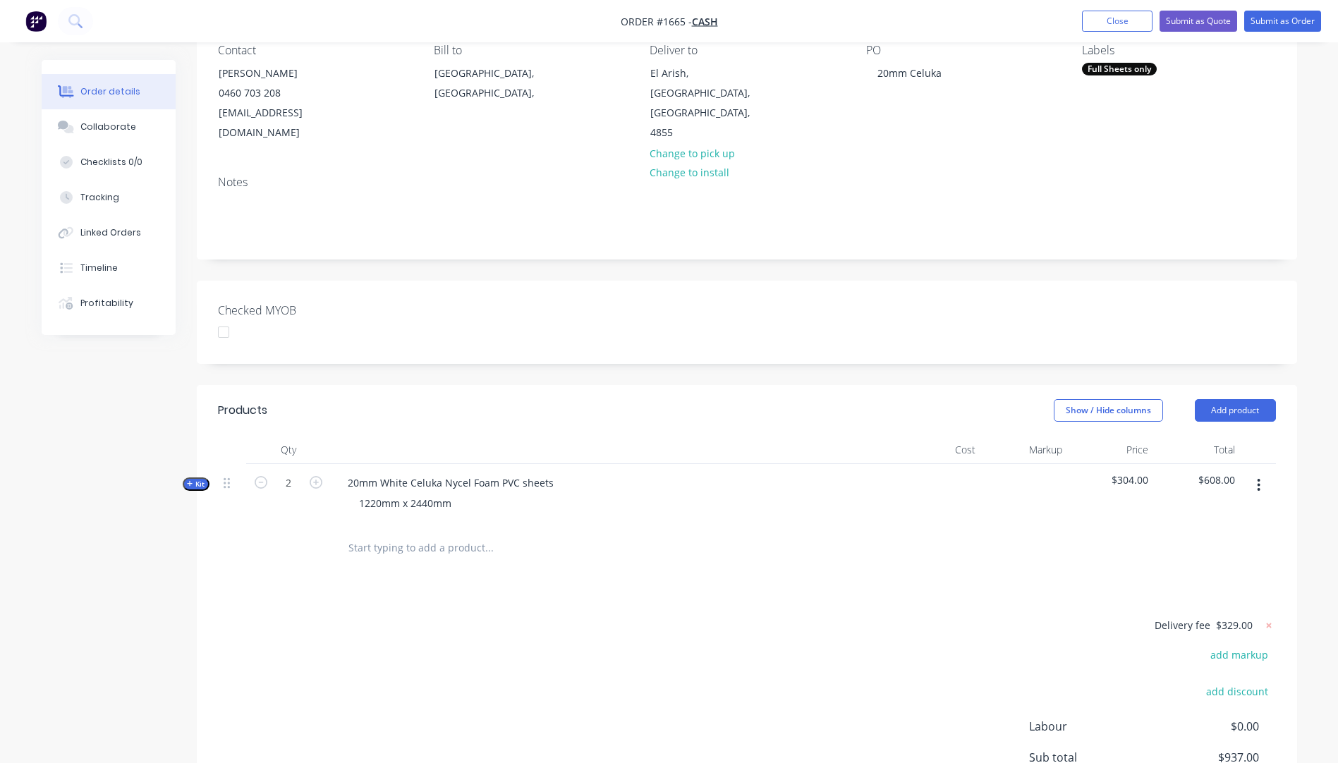
scroll to position [63, 0]
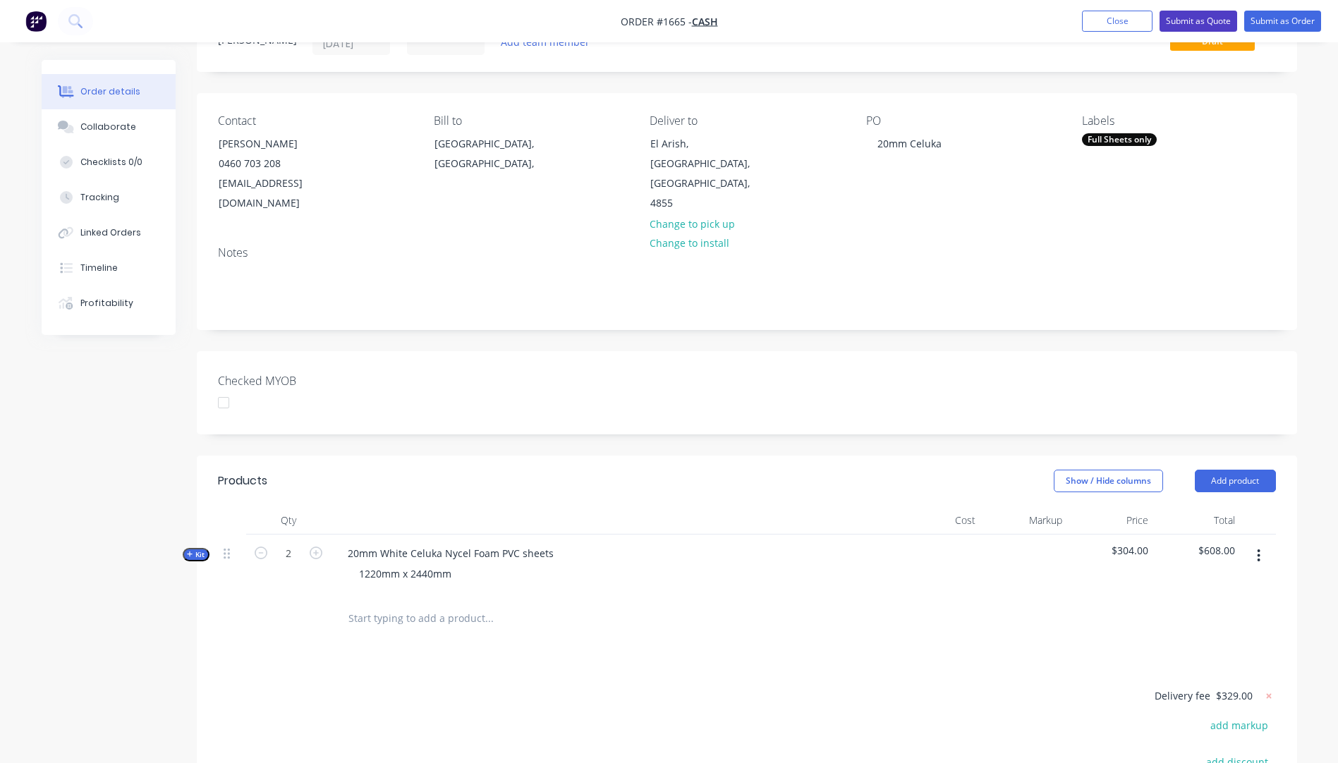
click at [1168, 24] on button "Submit as Quote" at bounding box center [1199, 21] width 78 height 21
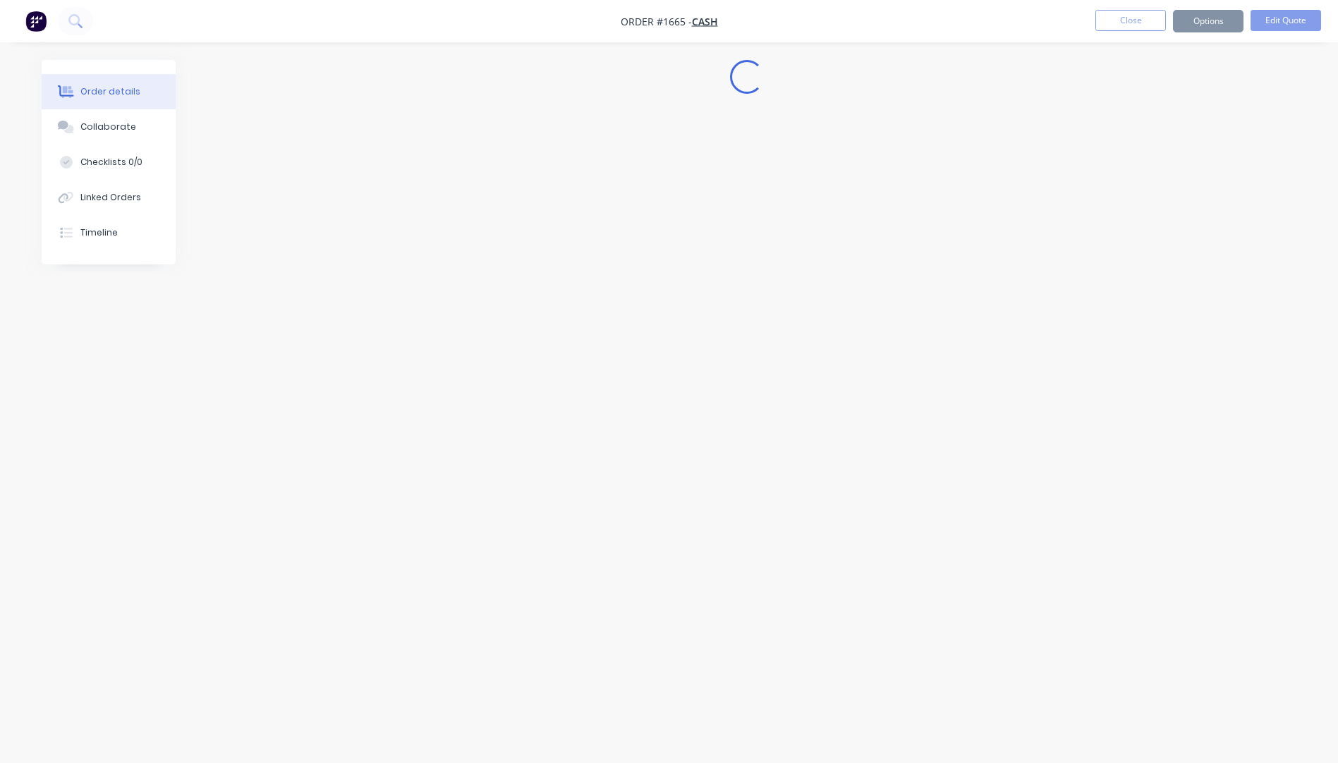
scroll to position [0, 0]
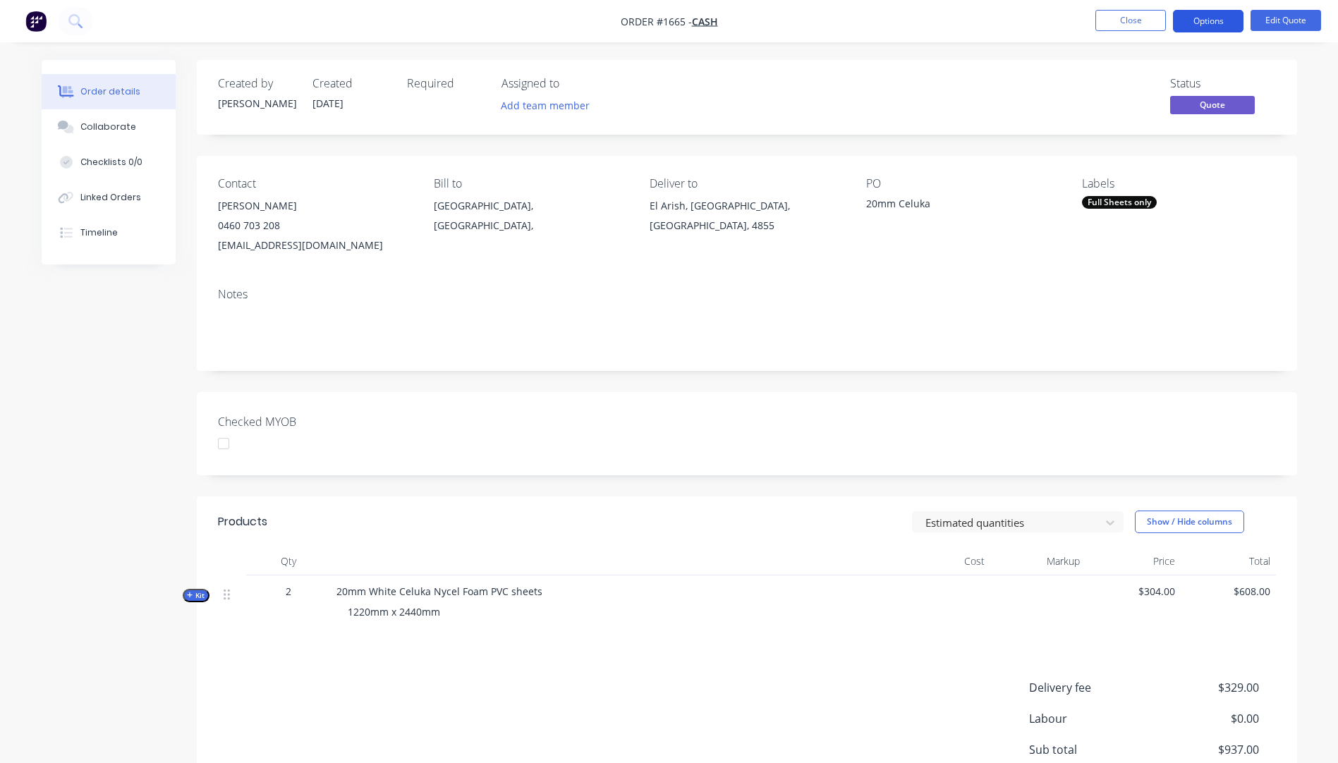
click at [1203, 24] on button "Options" at bounding box center [1208, 21] width 71 height 23
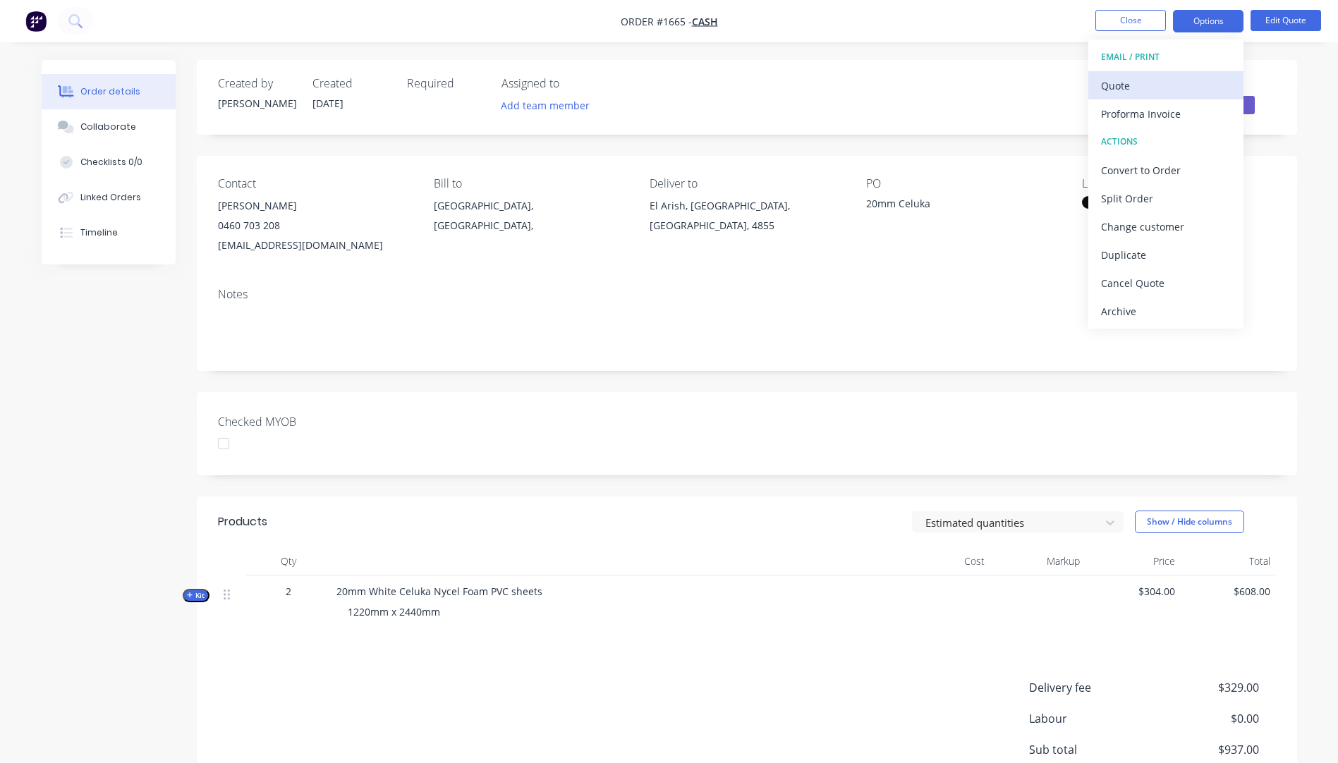
click at [1135, 85] on div "Quote" at bounding box center [1166, 85] width 130 height 20
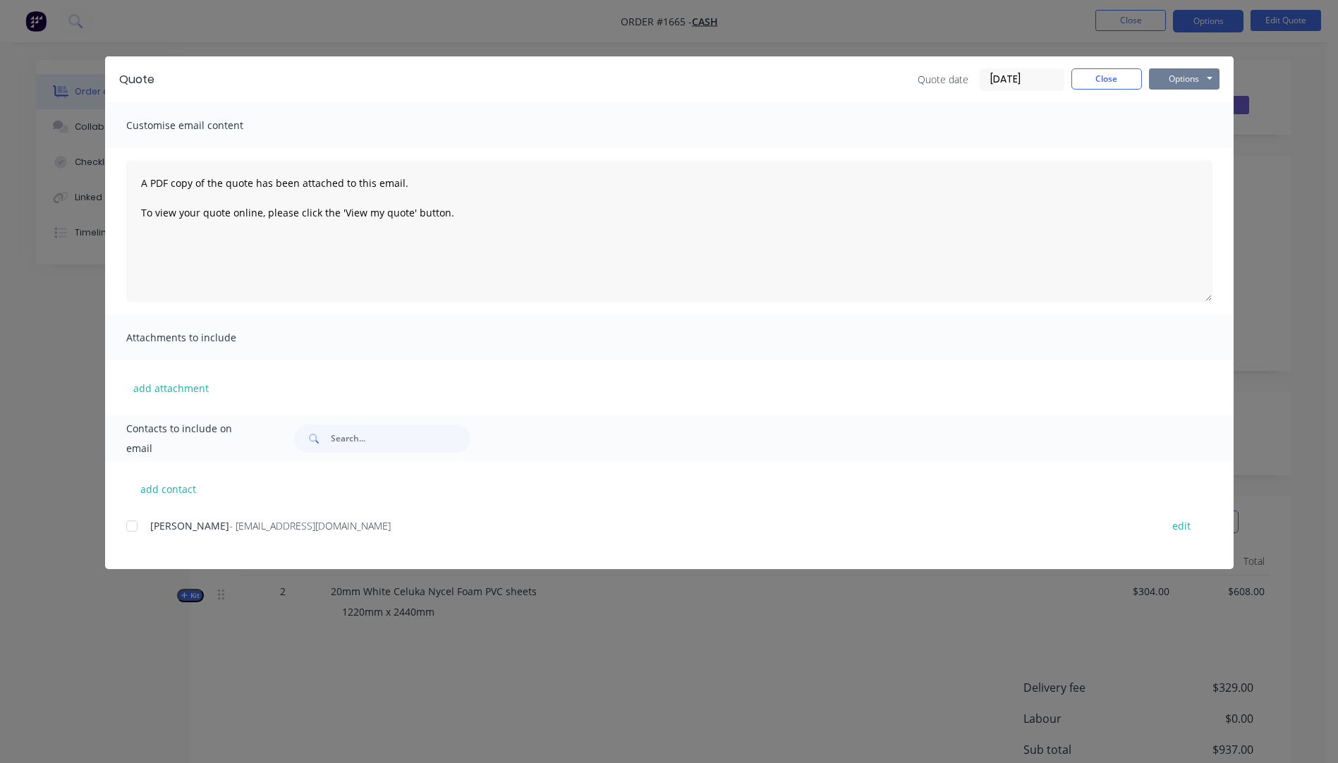
click at [1177, 85] on button "Options" at bounding box center [1184, 78] width 71 height 21
click at [1184, 107] on button "Preview" at bounding box center [1194, 103] width 90 height 23
click at [167, 495] on button "add contact" at bounding box center [168, 488] width 85 height 21
select select "AU"
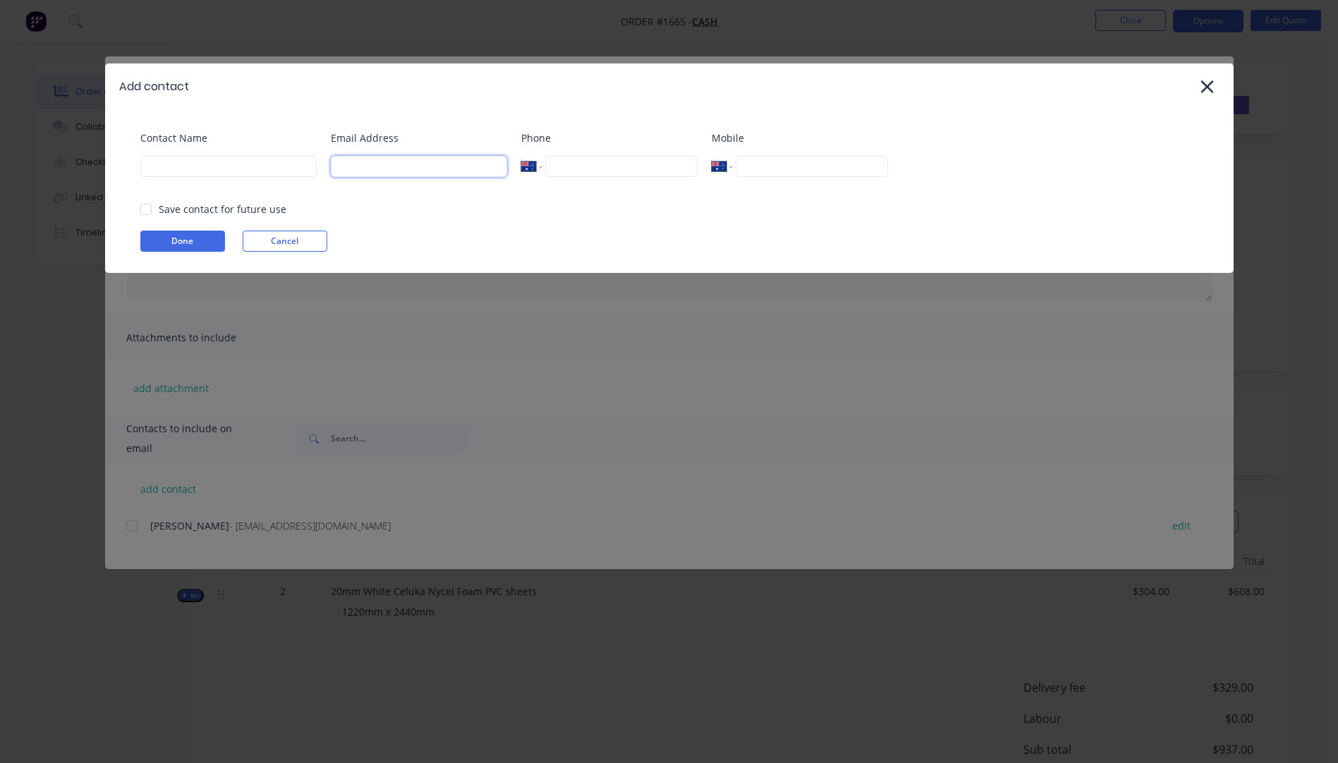
click at [400, 169] on input at bounding box center [419, 166] width 176 height 21
drag, startPoint x: 400, startPoint y: 169, endPoint x: 319, endPoint y: 169, distance: 81.1
click at [319, 169] on div "Contact Name Email Address simonmarti Phone International [GEOGRAPHIC_DATA] [GE…" at bounding box center [676, 159] width 1072 height 57
paste input "[EMAIL_ADDRESS][DOMAIN_NAME]"
type input "[EMAIL_ADDRESS][DOMAIN_NAME]"
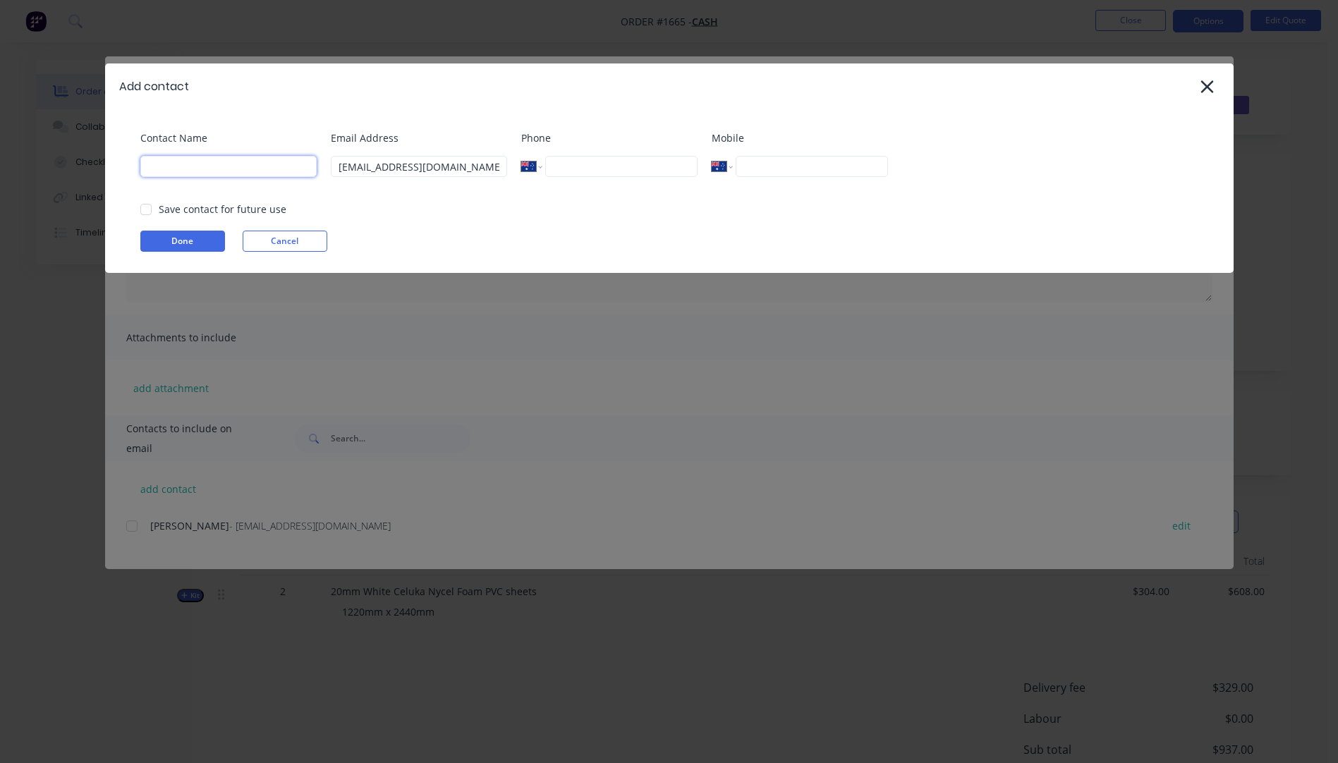
click at [203, 169] on input at bounding box center [228, 166] width 176 height 21
type input "[PERSON_NAME]"
click at [179, 242] on button "Done" at bounding box center [182, 241] width 85 height 21
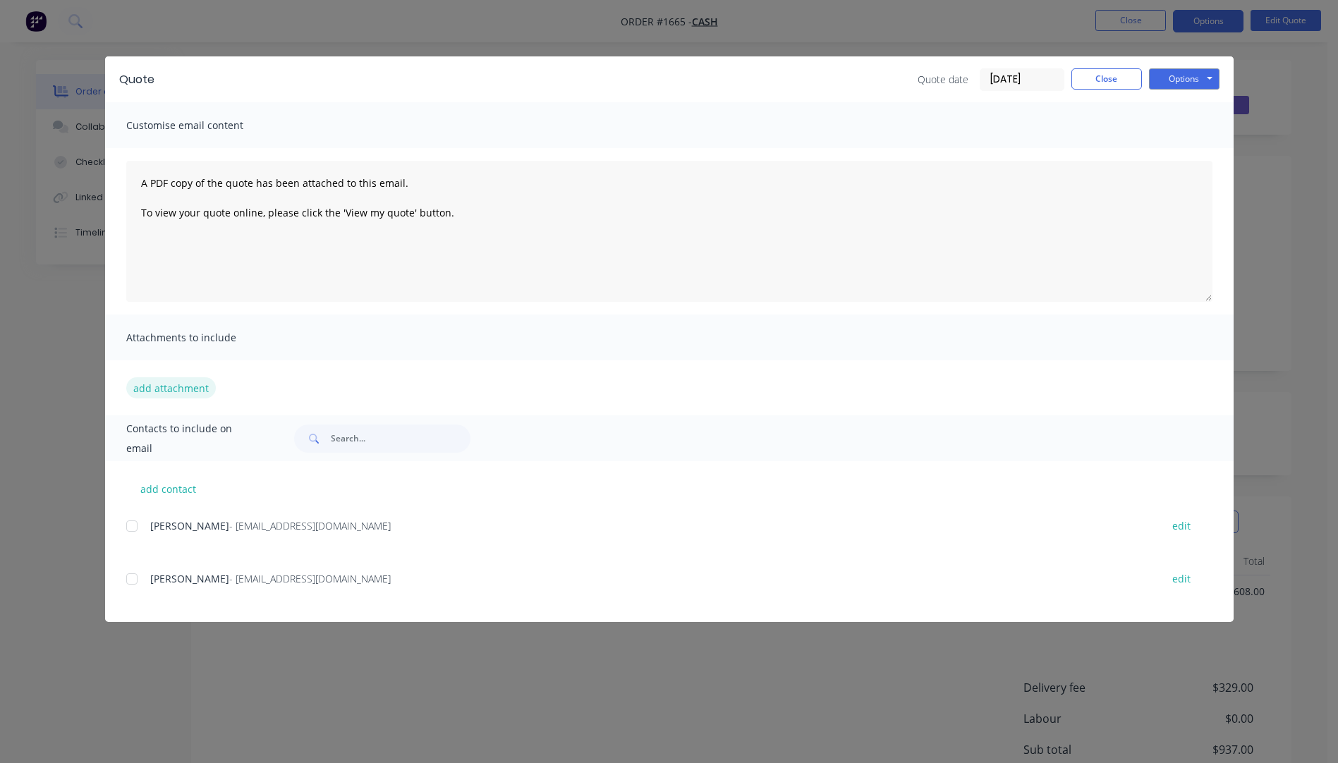
click at [193, 389] on button "add attachment" at bounding box center [171, 387] width 90 height 21
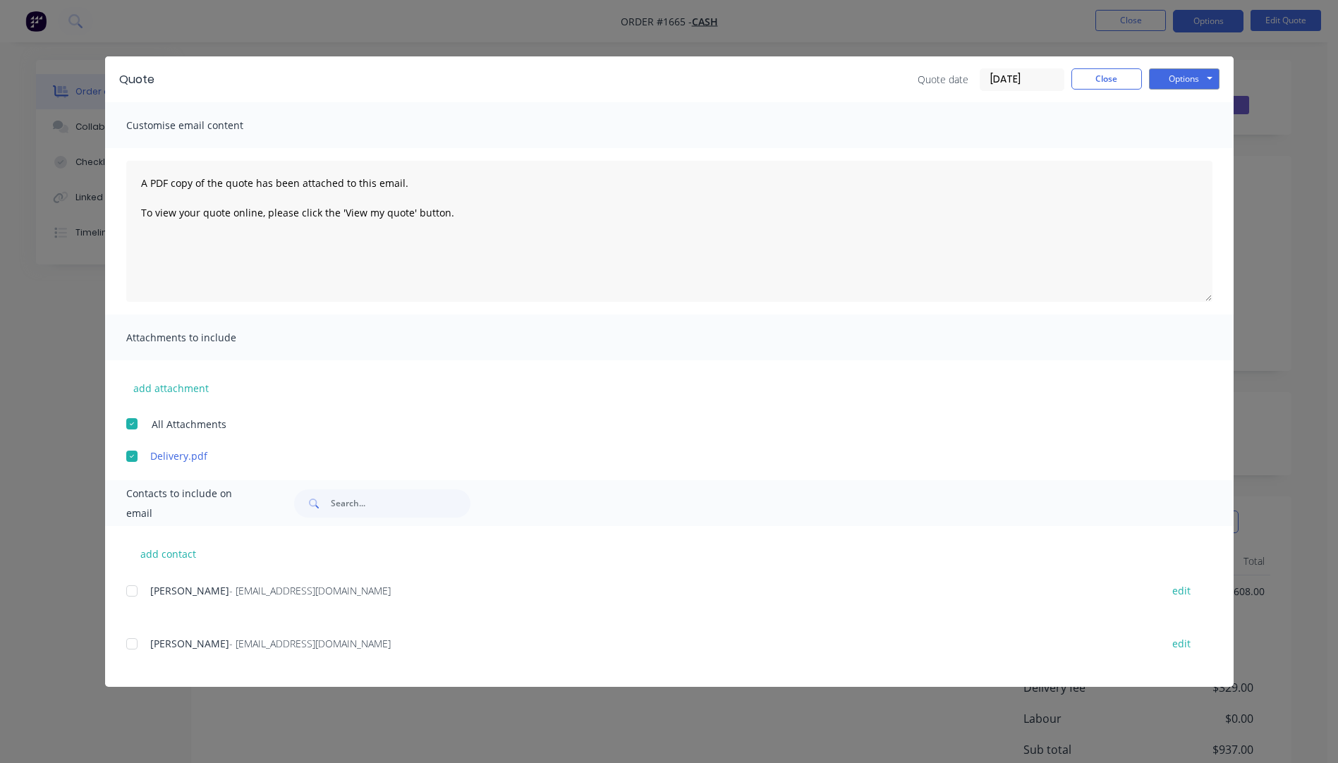
click at [135, 644] on div at bounding box center [132, 644] width 28 height 28
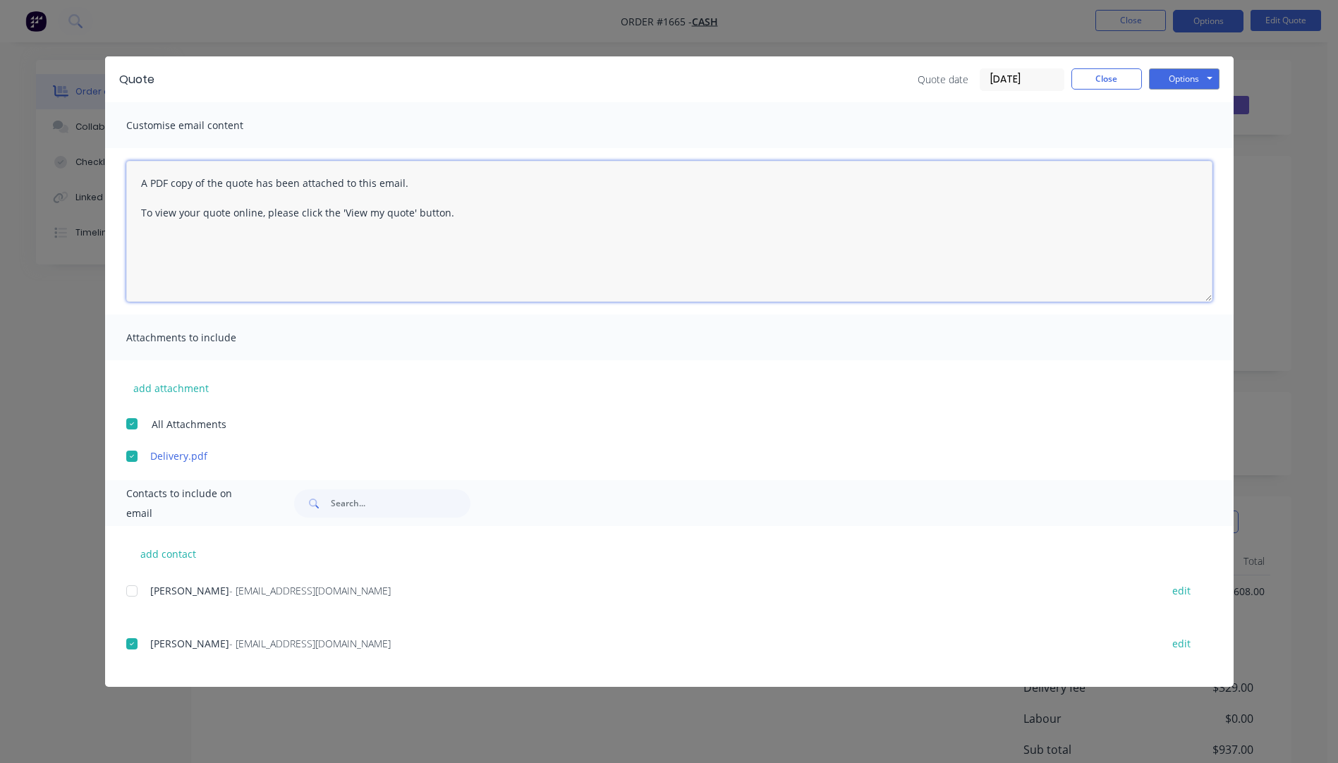
paste textarea "Hi, Please contact us if you have any questions. Regards, [PERSON_NAME] [EMAIL_…"
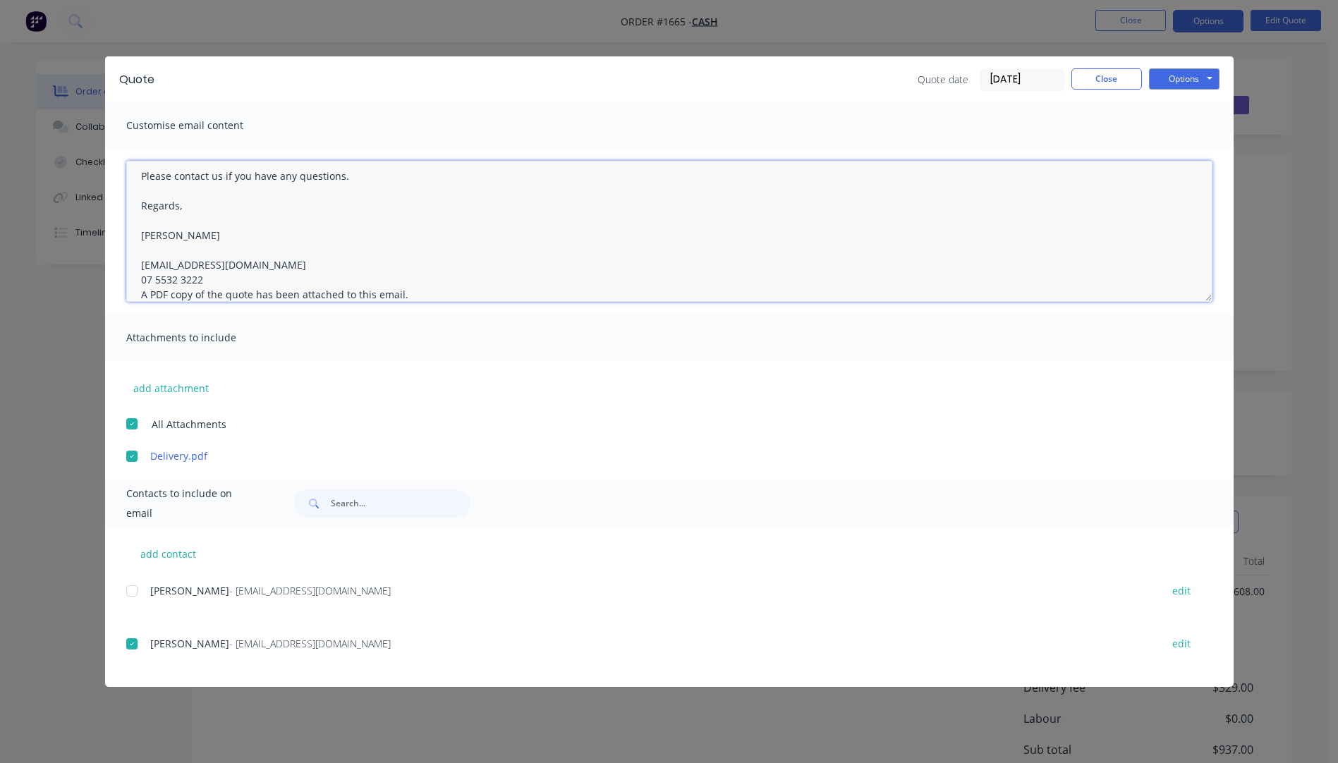
click at [205, 277] on textarea "Hi, Please contact us if you have any questions. Regards, [PERSON_NAME] [EMAIL_…" at bounding box center [669, 231] width 1087 height 141
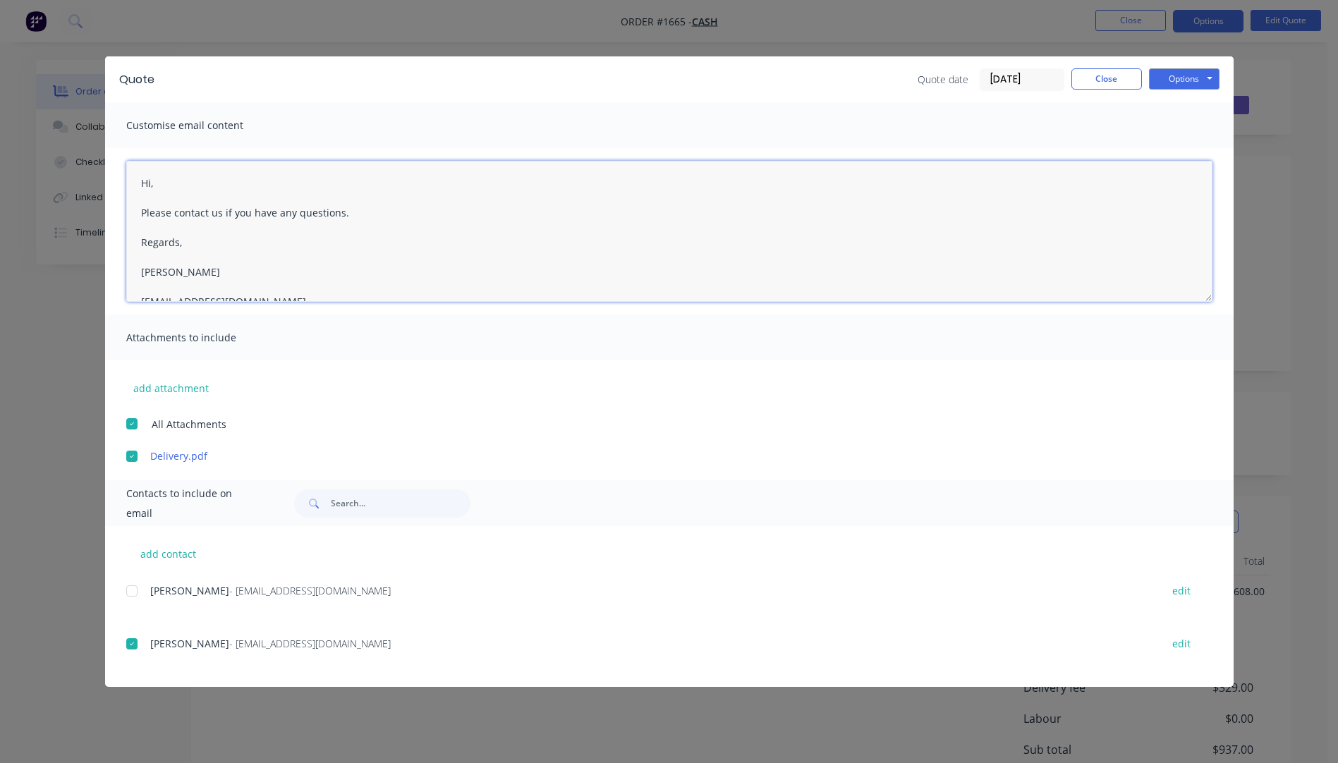
click at [164, 179] on textarea "Hi, Please contact us if you have any questions. Regards, [PERSON_NAME] [EMAIL_…" at bounding box center [669, 231] width 1087 height 141
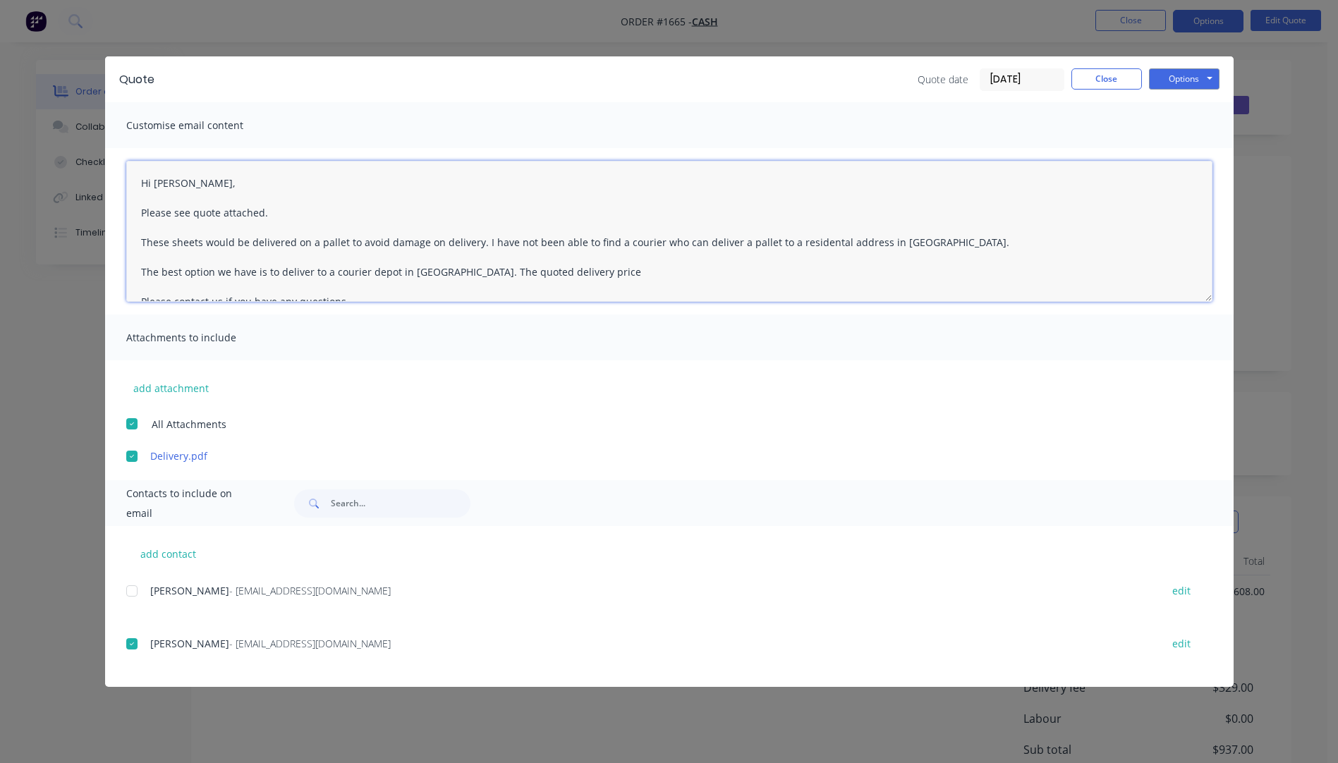
click at [566, 277] on textarea "Hi [PERSON_NAME], Please see quote attached. These sheets would be delivered on…" at bounding box center [669, 231] width 1087 height 141
click at [933, 271] on textarea "Hi [PERSON_NAME], Please see quote attached. These sheets would be delivered on…" at bounding box center [669, 231] width 1087 height 141
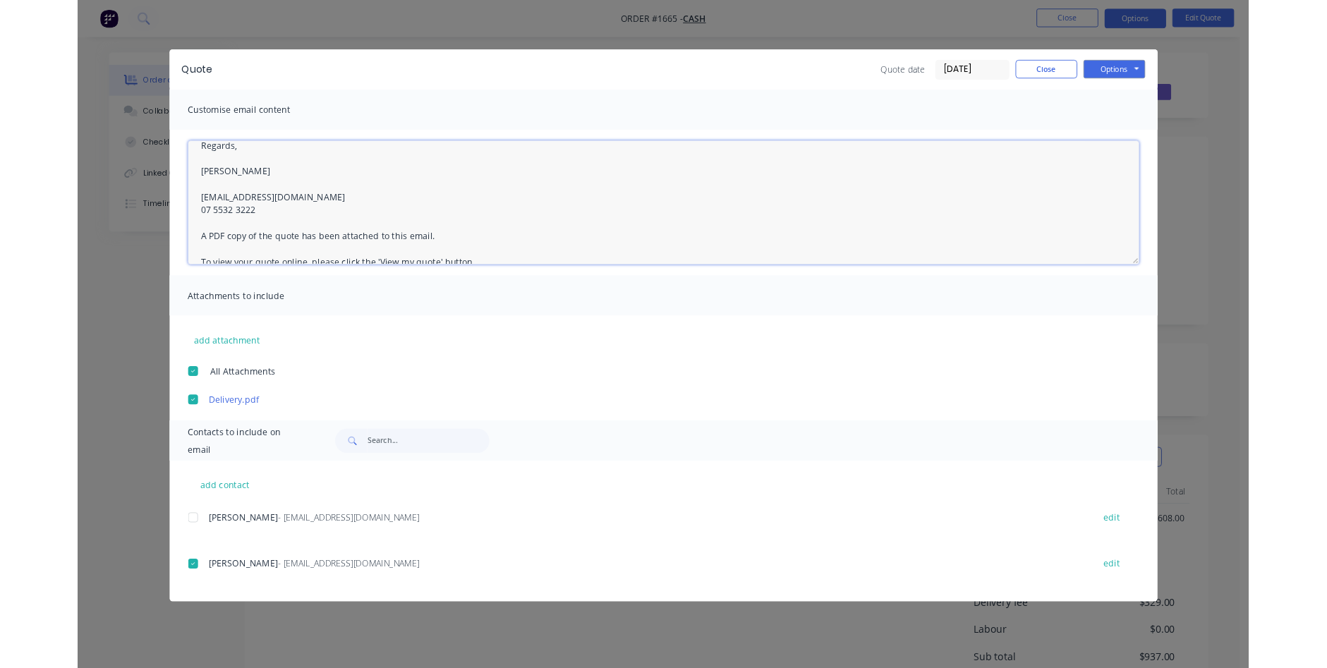
scroll to position [200, 0]
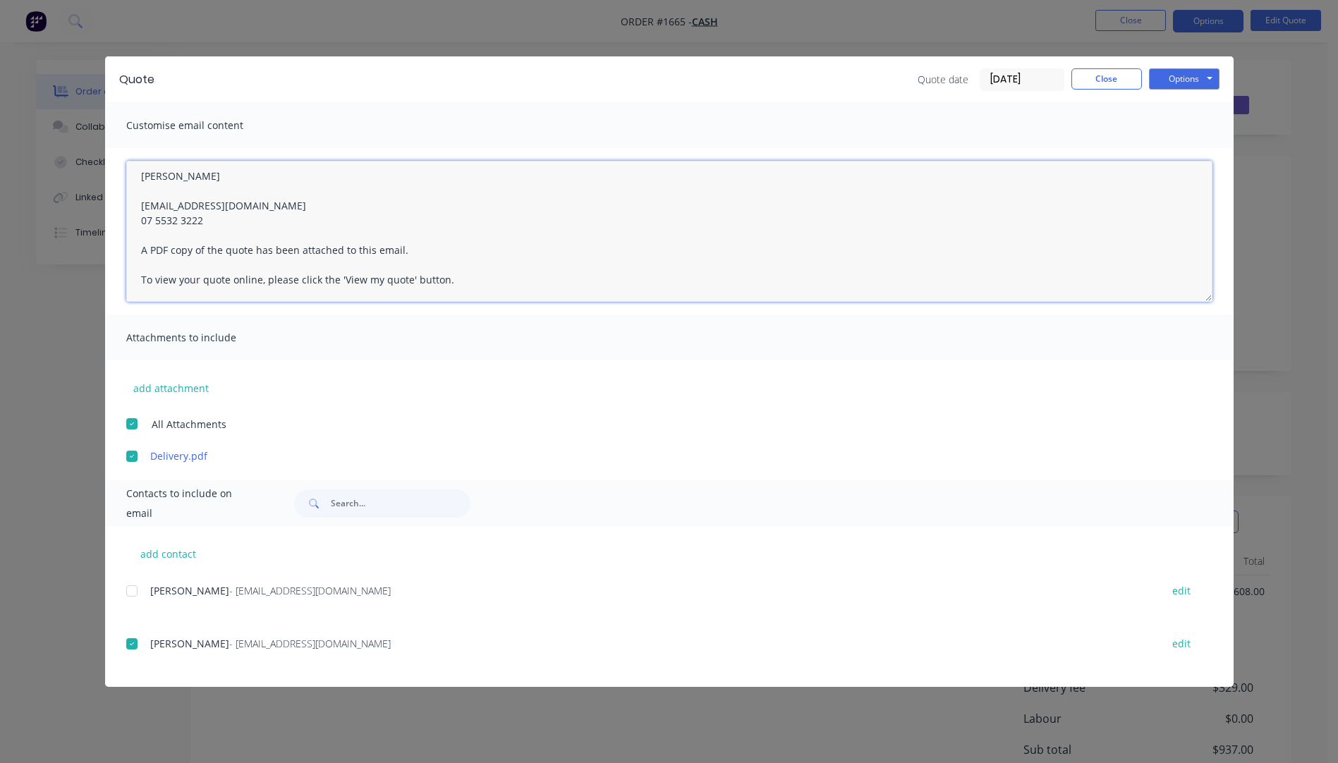
type textarea "Hi [PERSON_NAME], Please see quote attached. These sheets would be delivered on…"
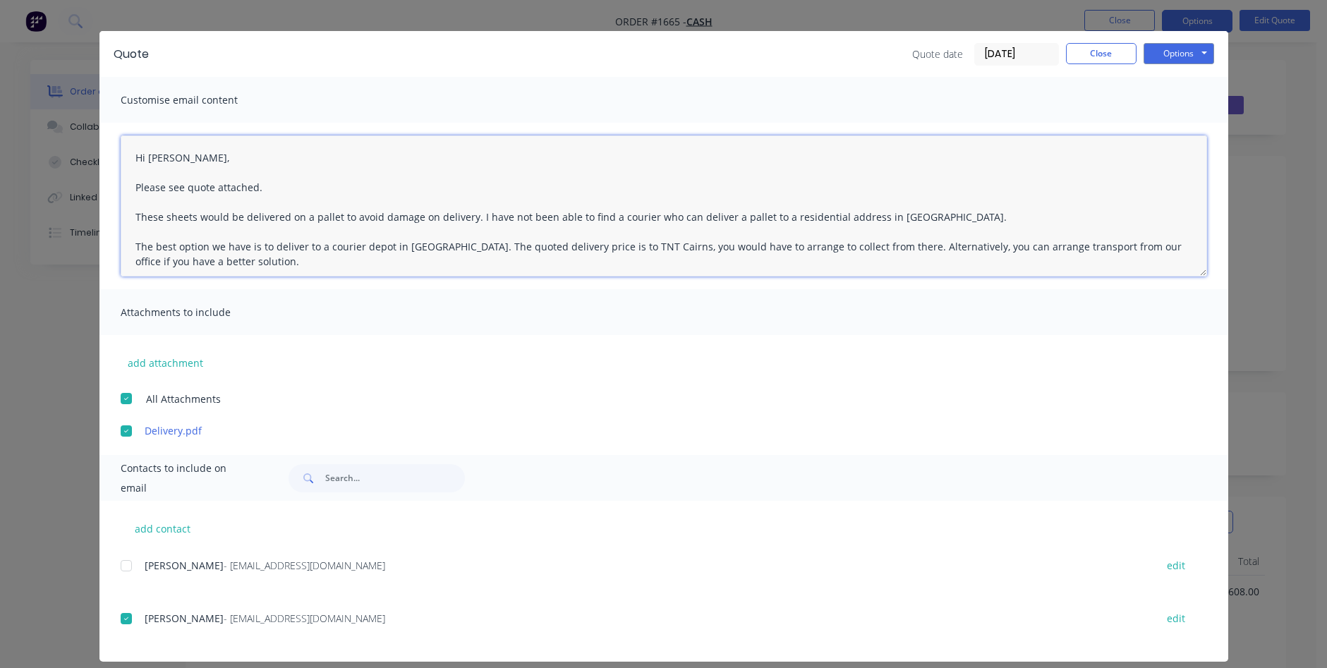
scroll to position [39, 0]
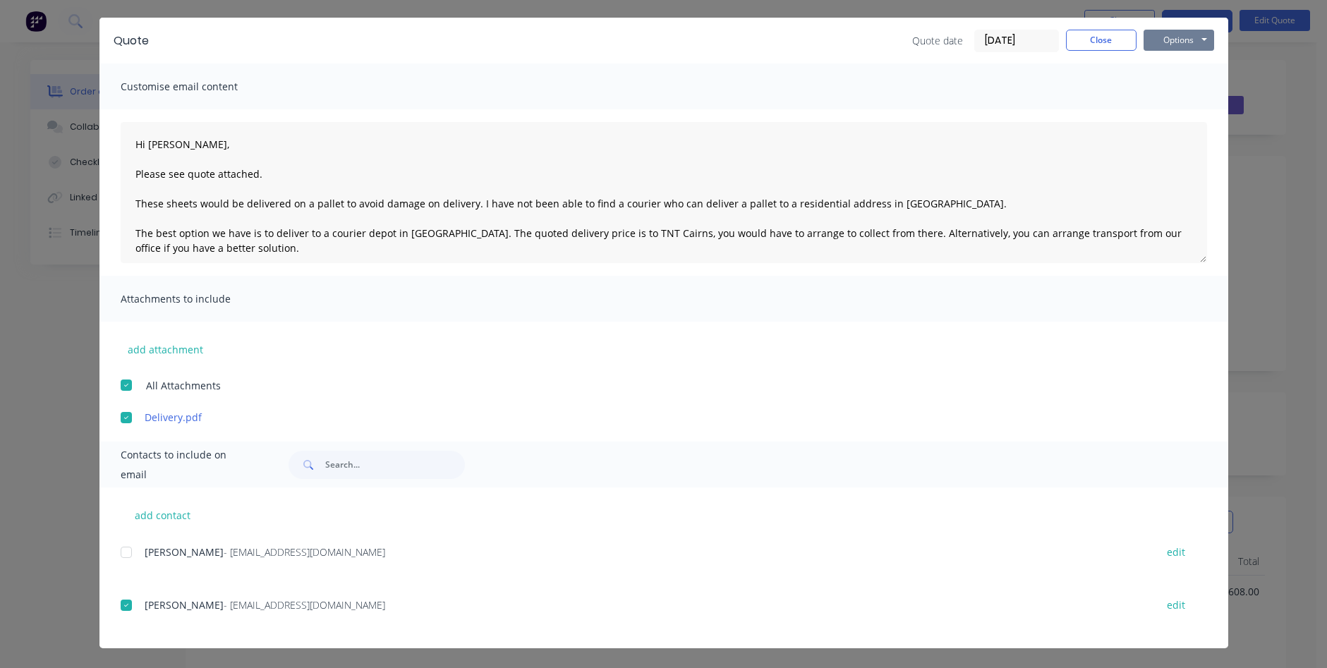
click at [1161, 37] on button "Options" at bounding box center [1179, 40] width 71 height 21
click at [1166, 119] on button "Email" at bounding box center [1189, 111] width 90 height 23
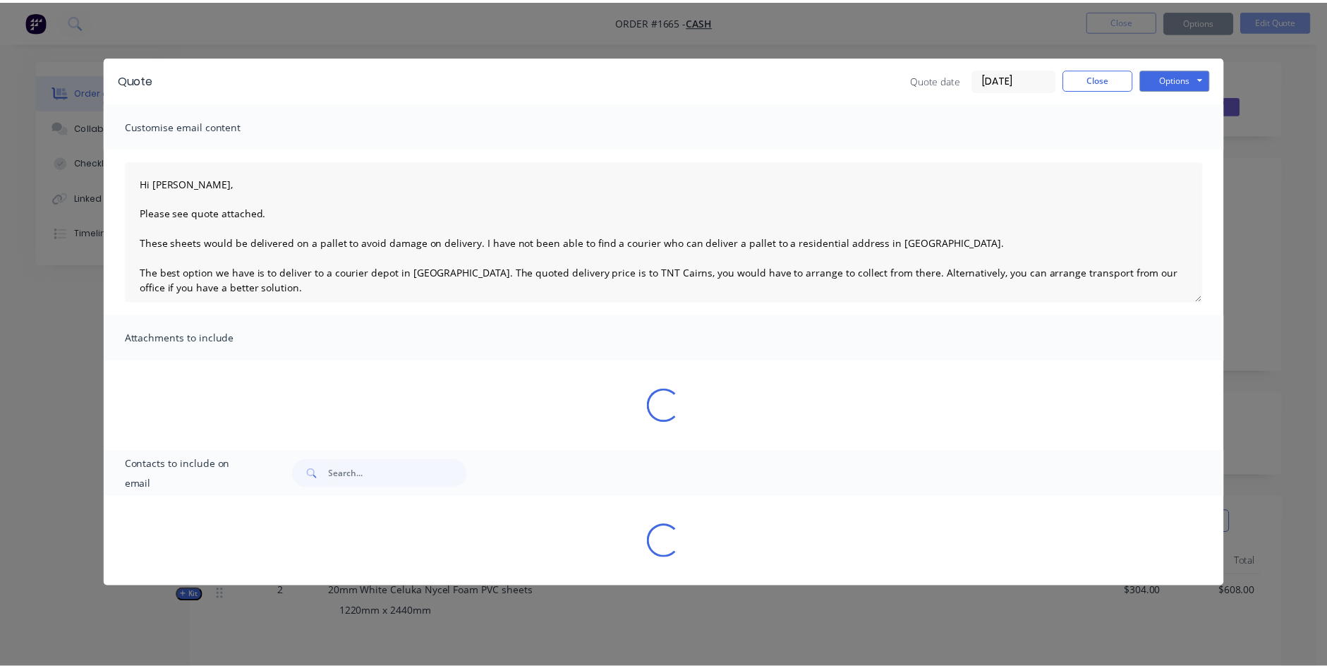
scroll to position [0, 0]
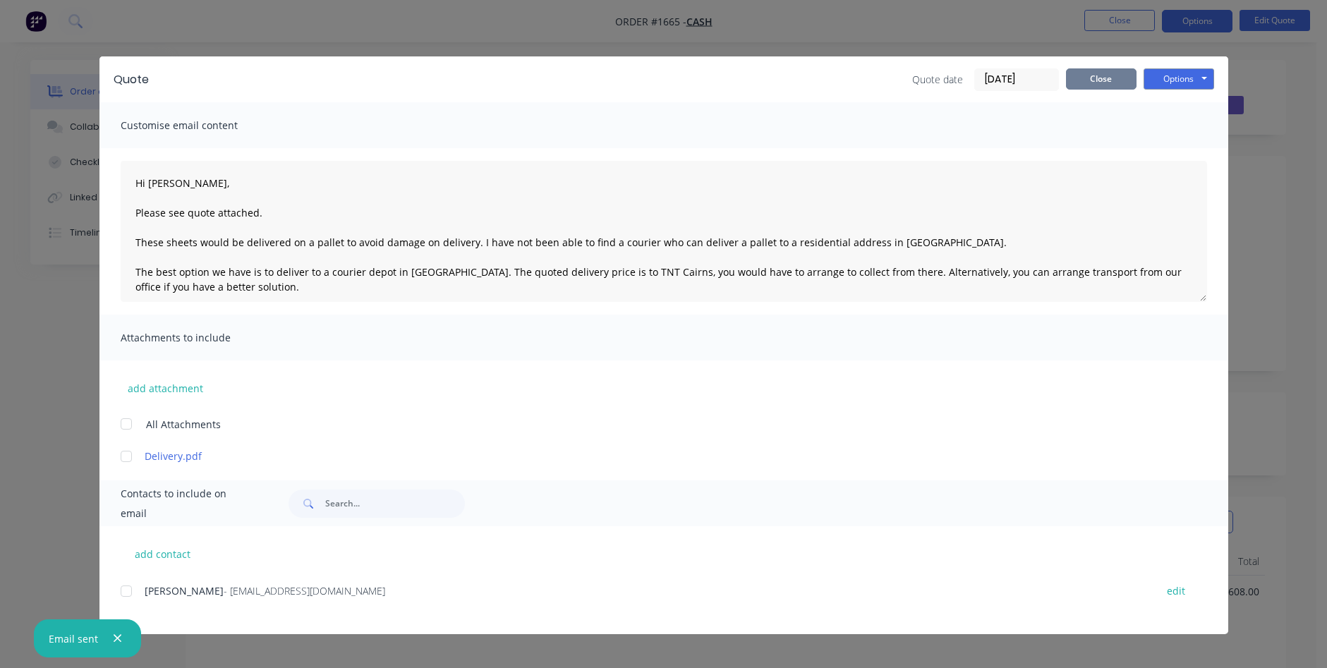
click at [1099, 80] on button "Close" at bounding box center [1101, 78] width 71 height 21
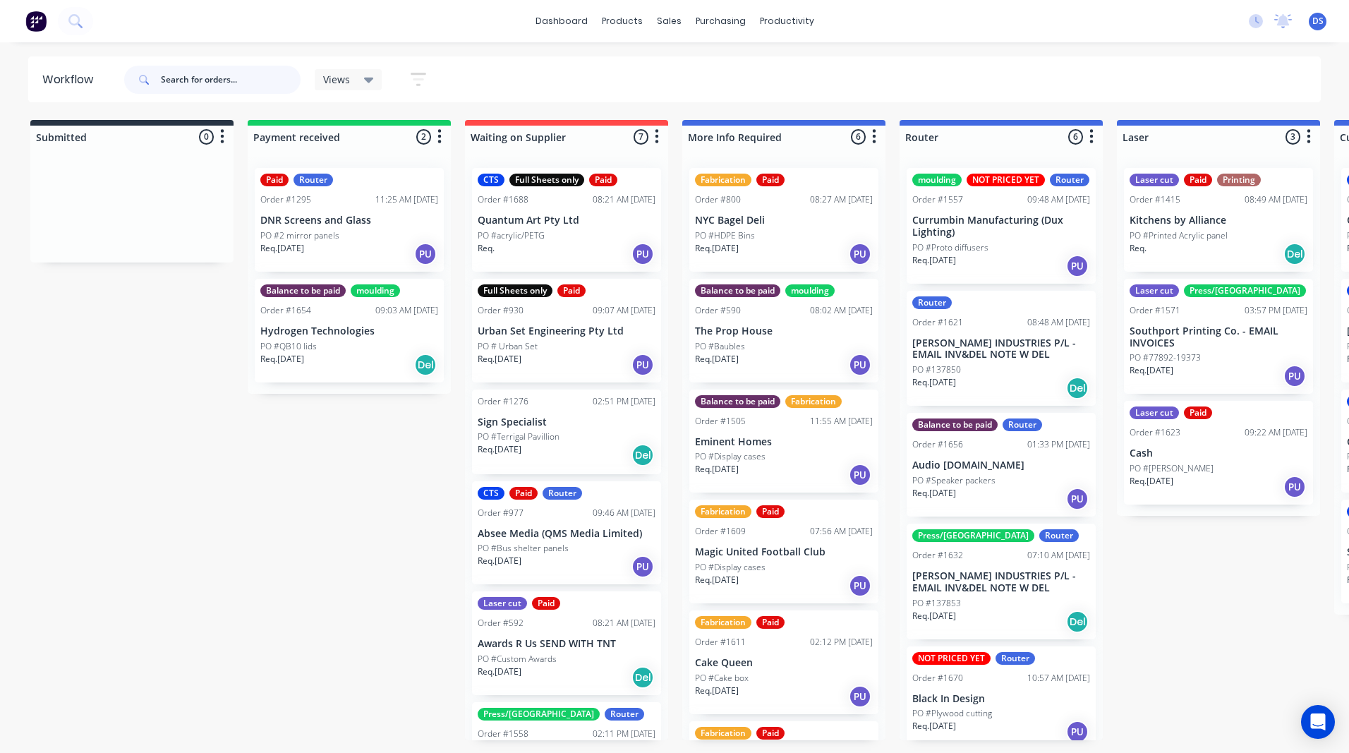
click at [189, 83] on input "text" at bounding box center [231, 80] width 140 height 28
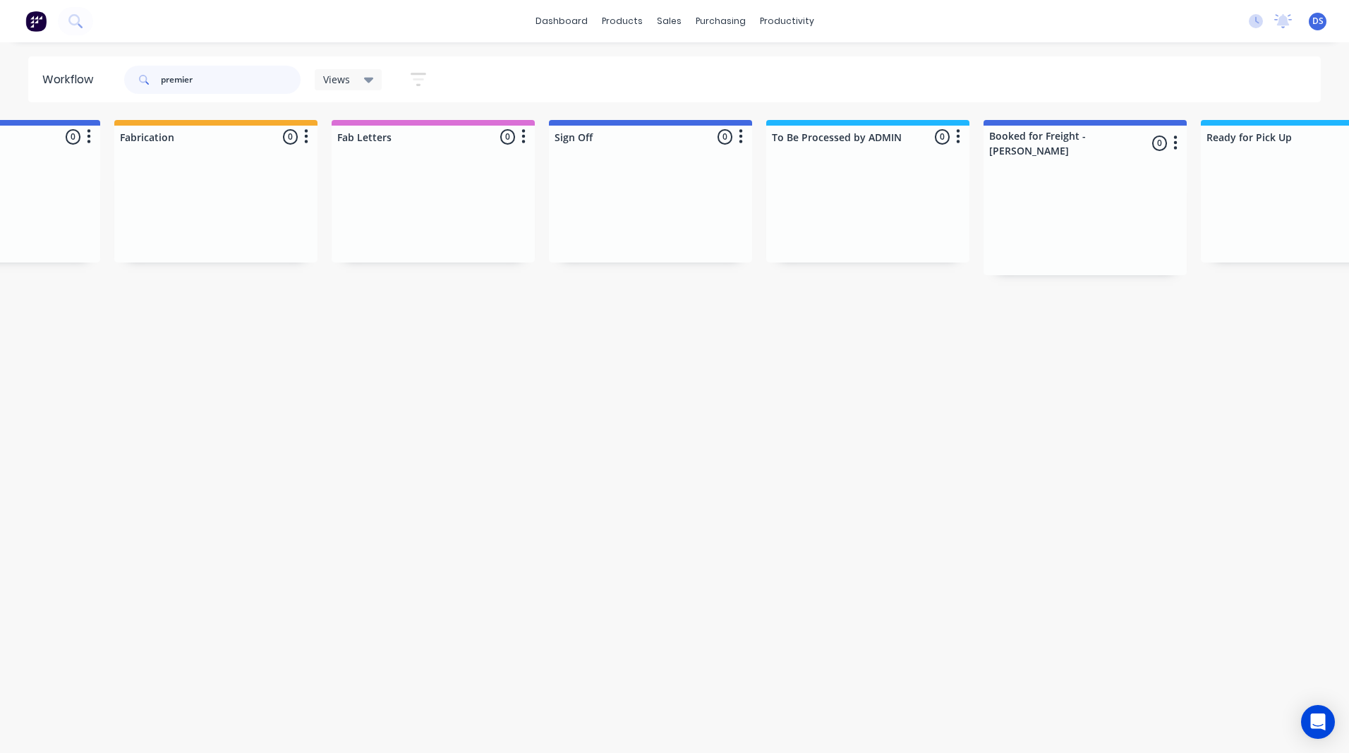
scroll to position [0, 1614]
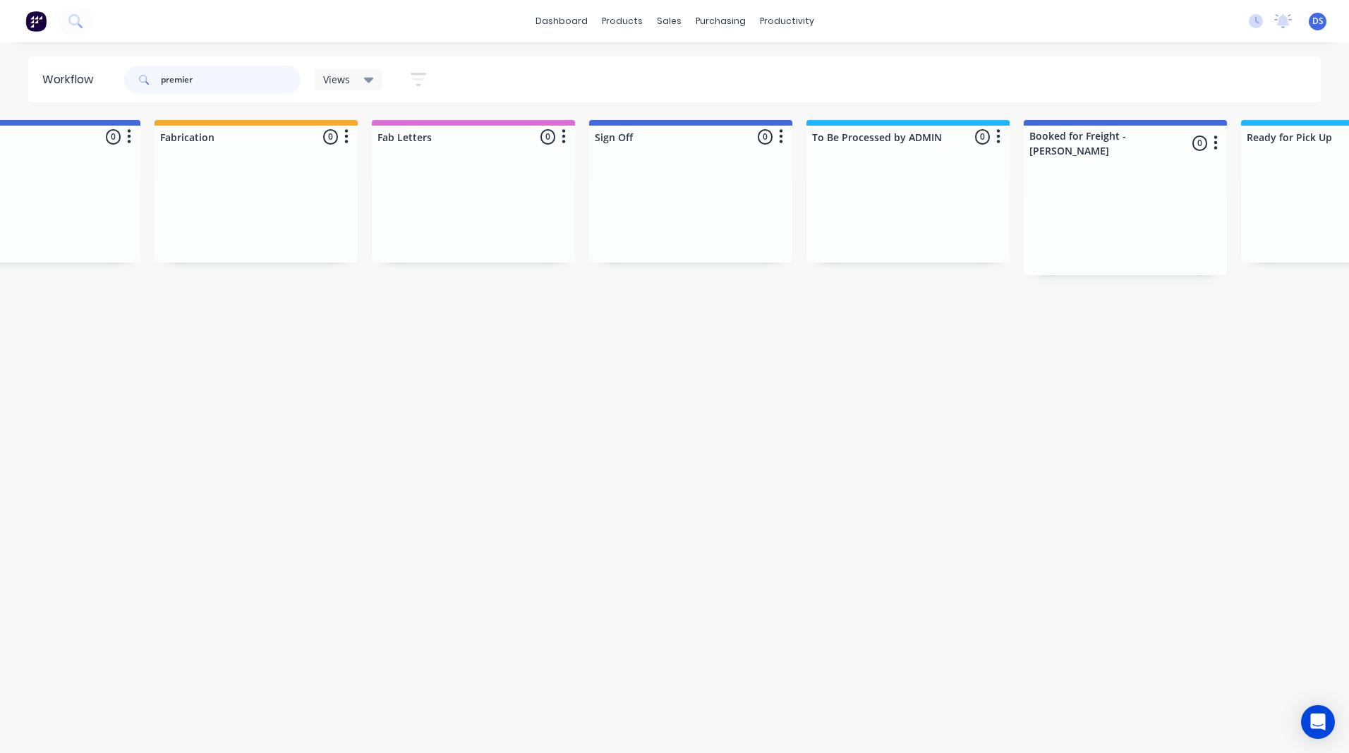
type input "premier"
click at [370, 80] on icon at bounding box center [369, 81] width 10 height 6
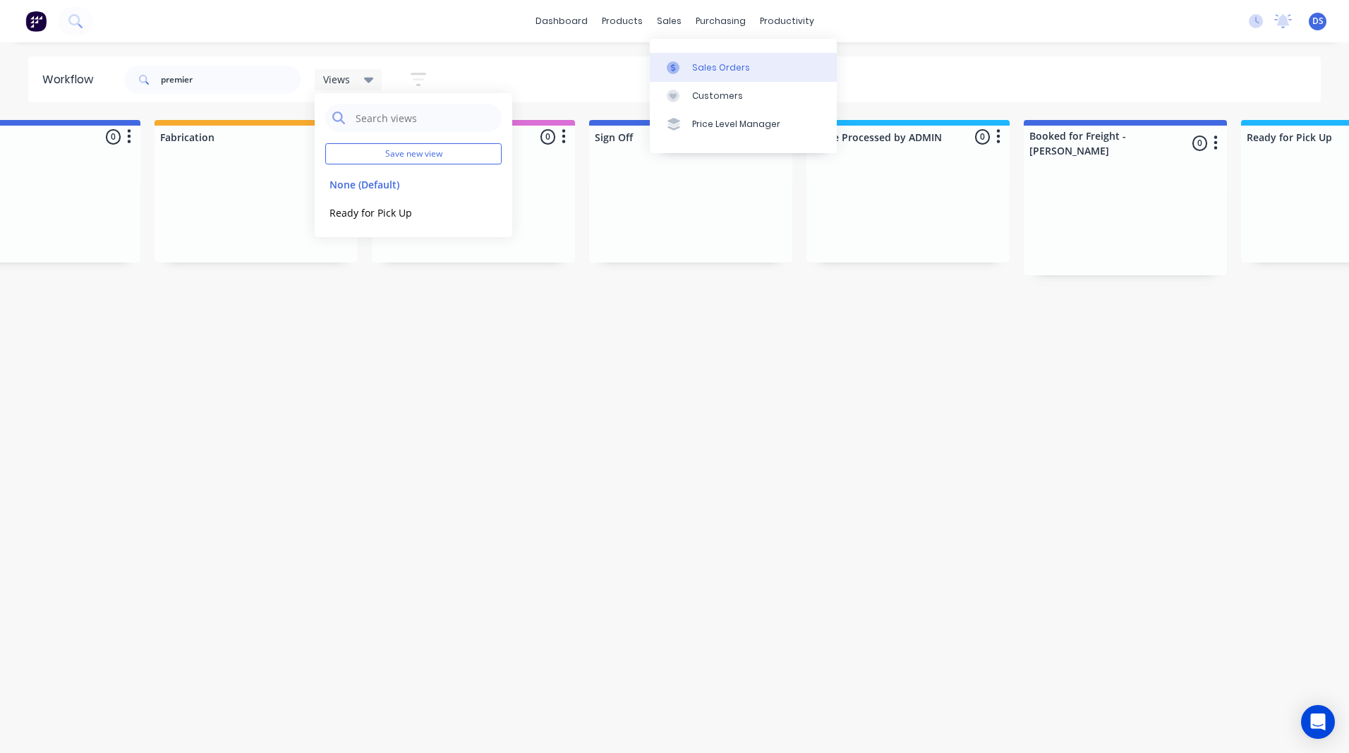
click at [701, 78] on link "Sales Orders" at bounding box center [743, 67] width 187 height 28
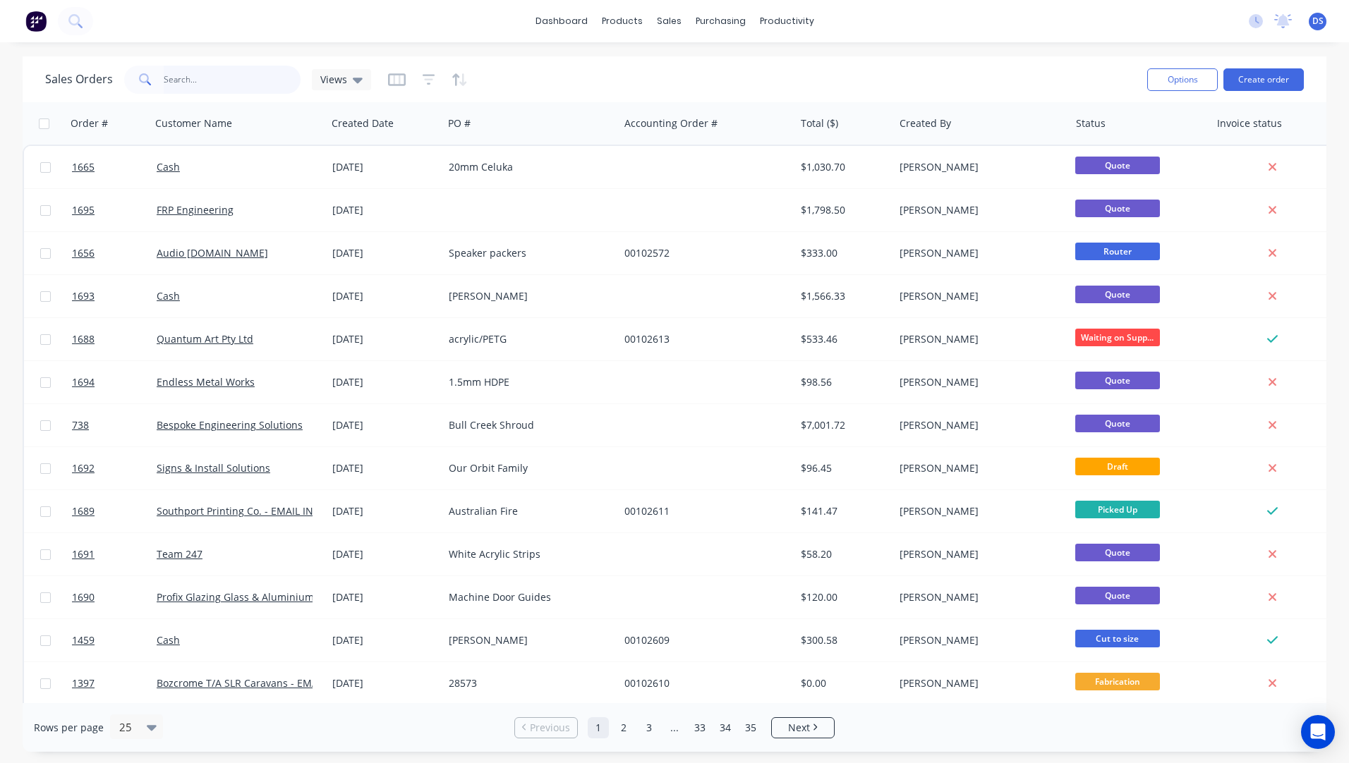
click at [224, 76] on input "text" at bounding box center [233, 80] width 138 height 28
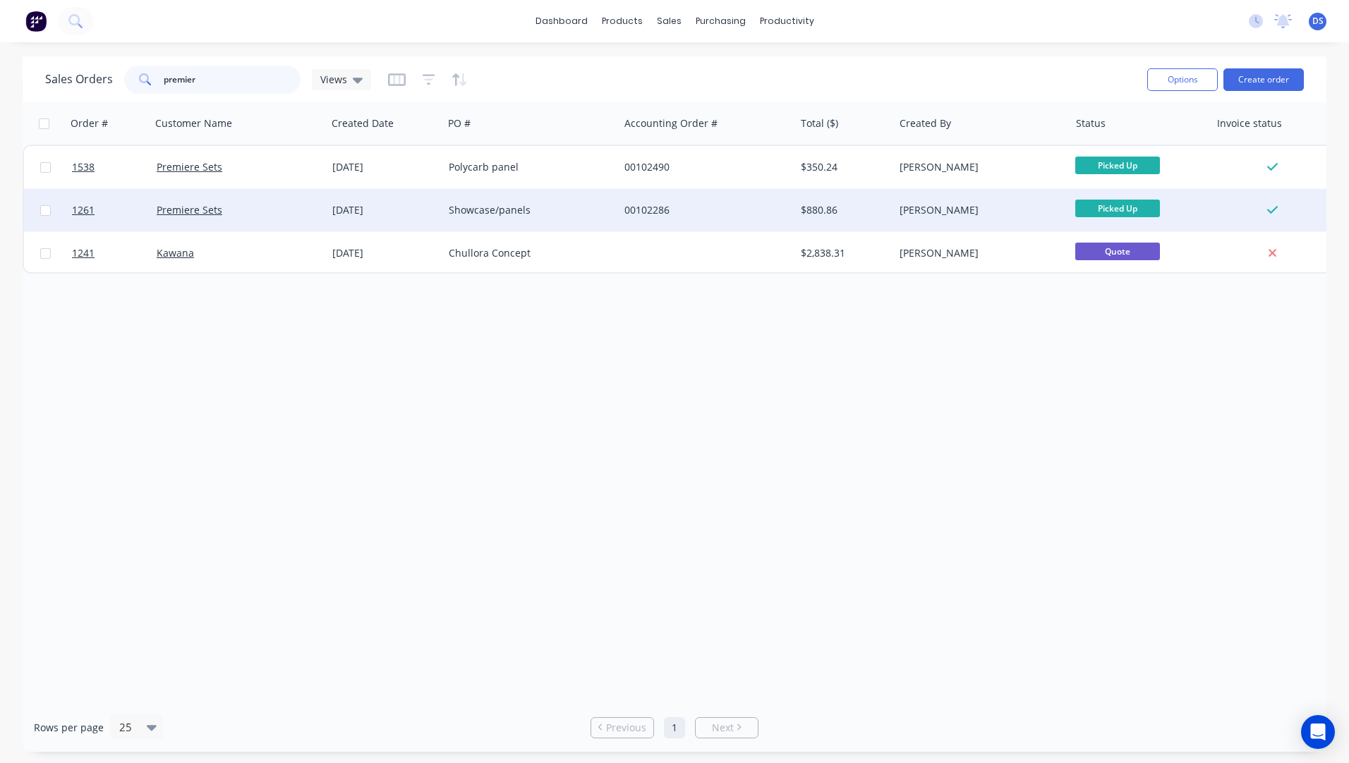
type input "premier"
click at [498, 206] on div "Showcase/panels" at bounding box center [527, 210] width 157 height 14
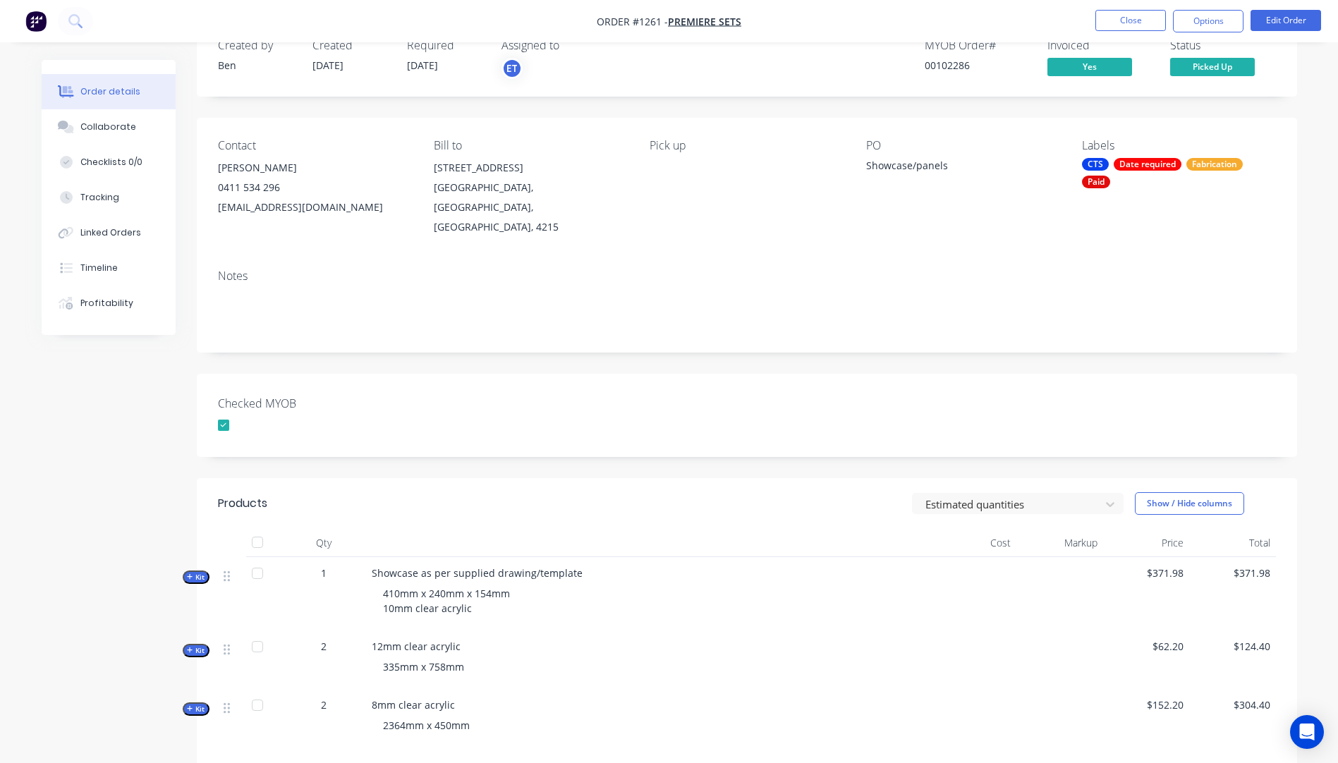
scroll to position [71, 0]
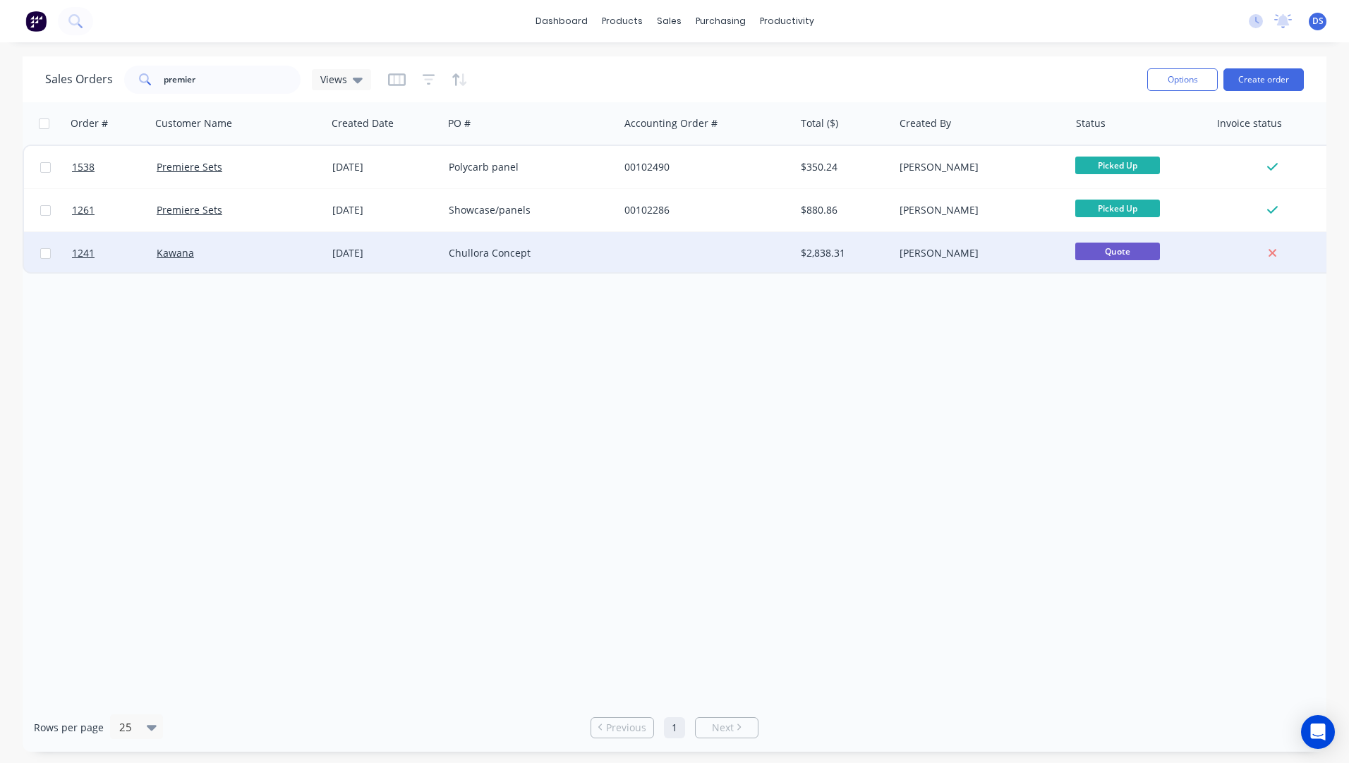
click at [498, 255] on div "Chullora Concept" at bounding box center [527, 253] width 157 height 14
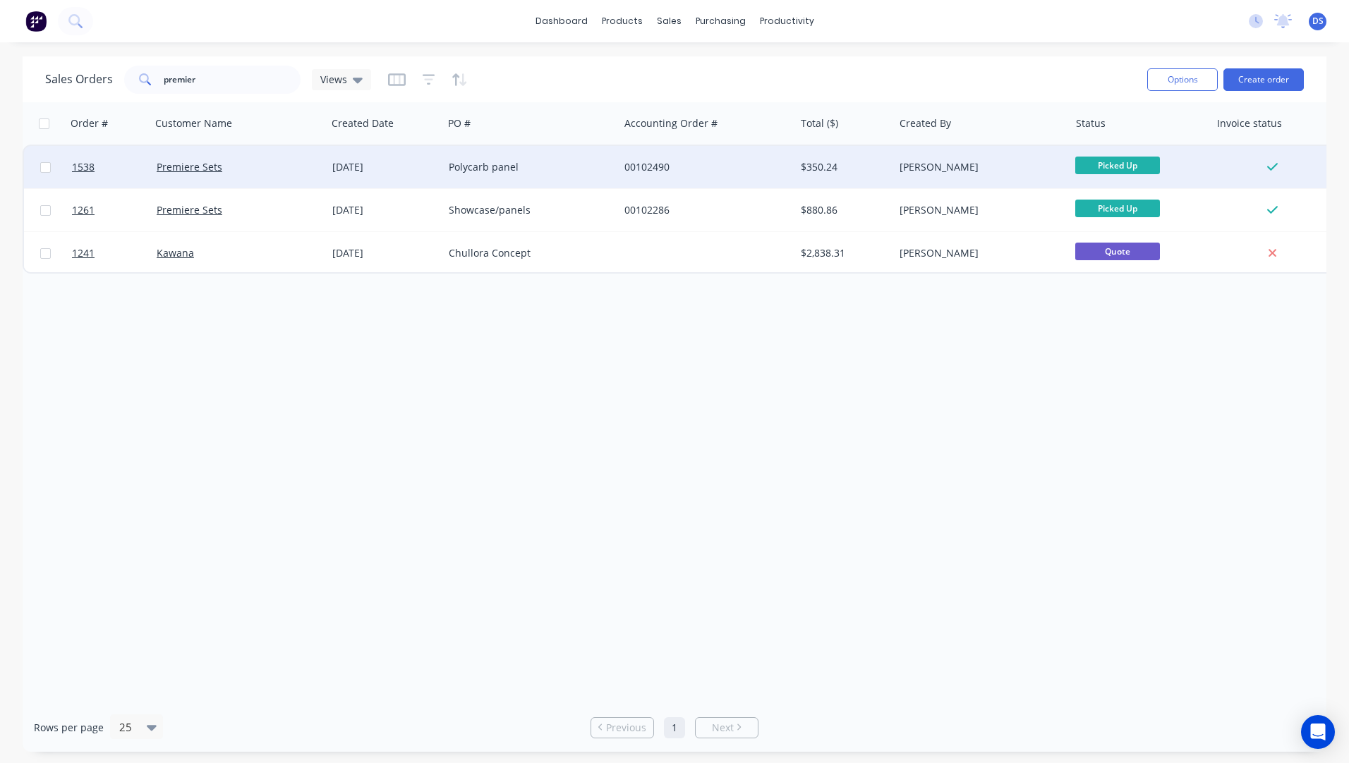
click at [493, 170] on div "Polycarb panel" at bounding box center [527, 167] width 157 height 14
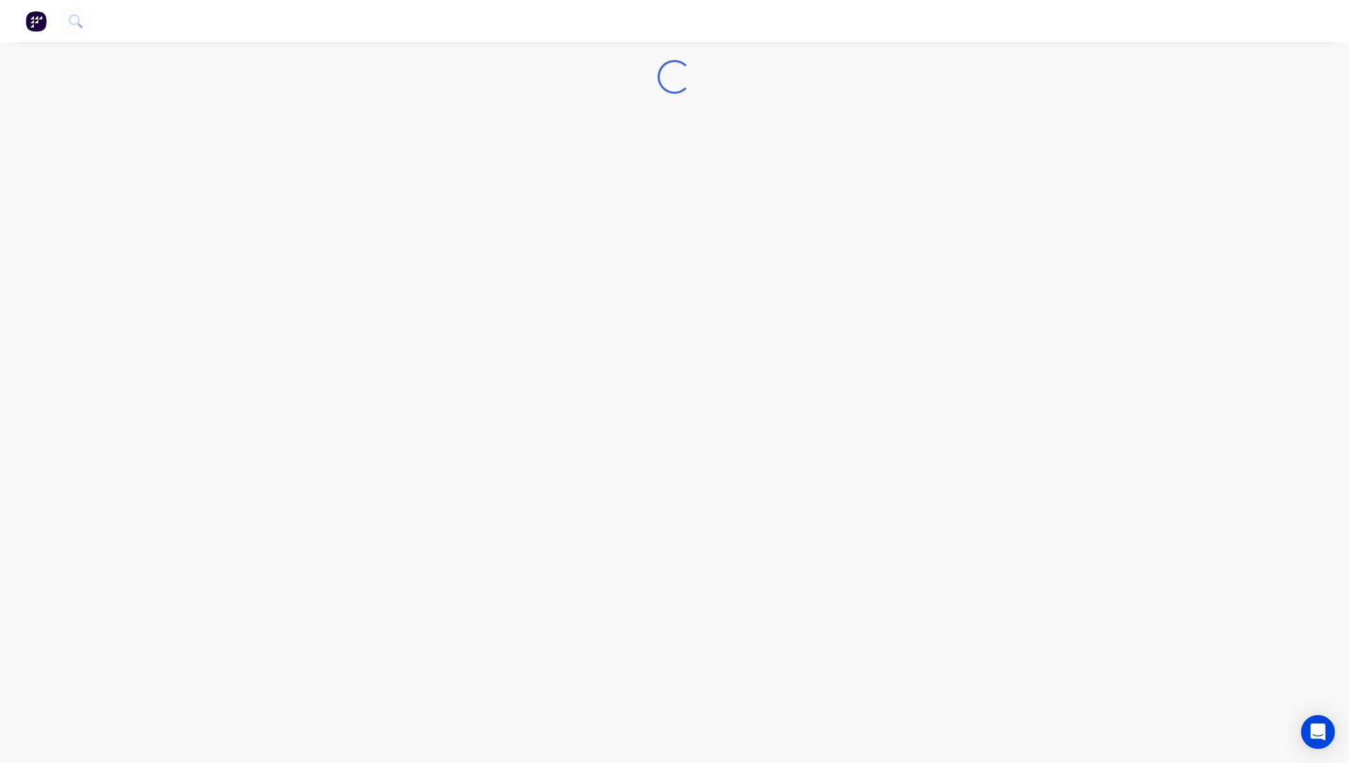
click at [493, 170] on div "Loading..." at bounding box center [674, 381] width 1349 height 763
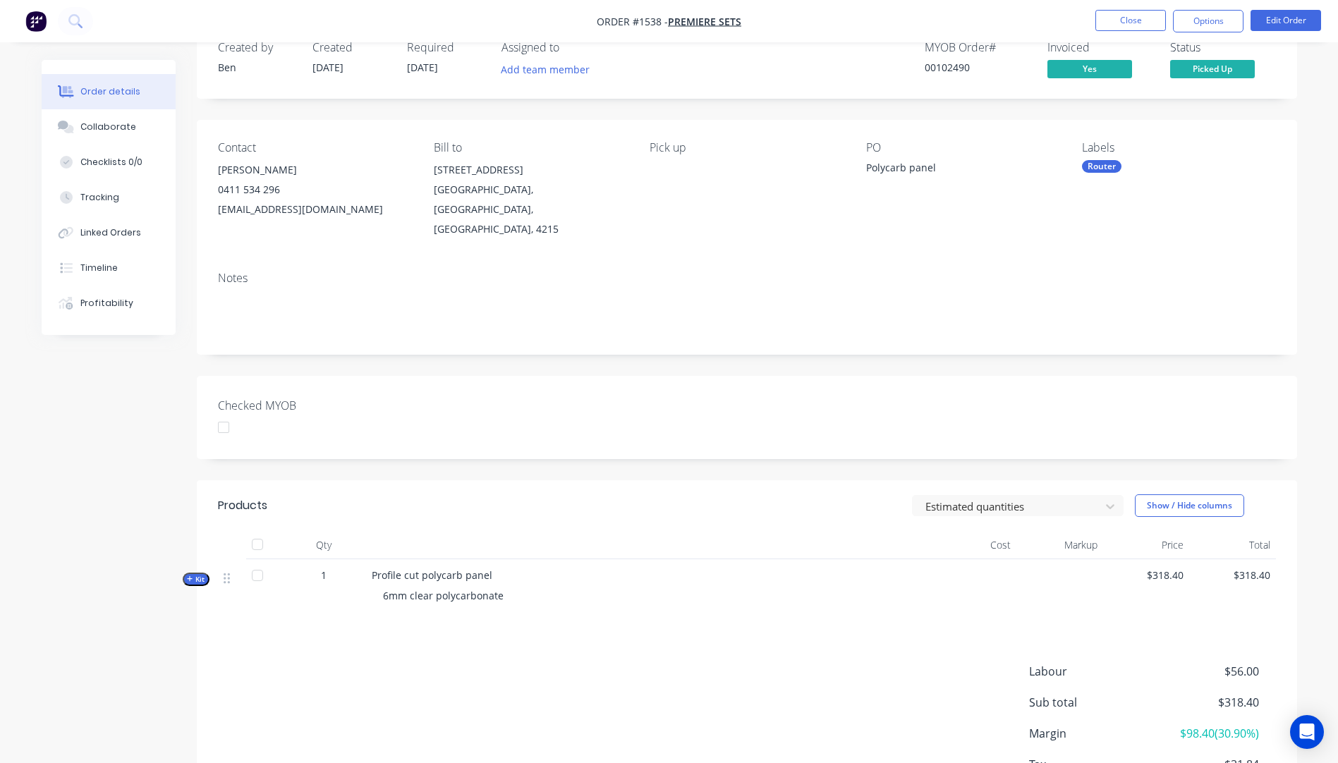
scroll to position [71, 0]
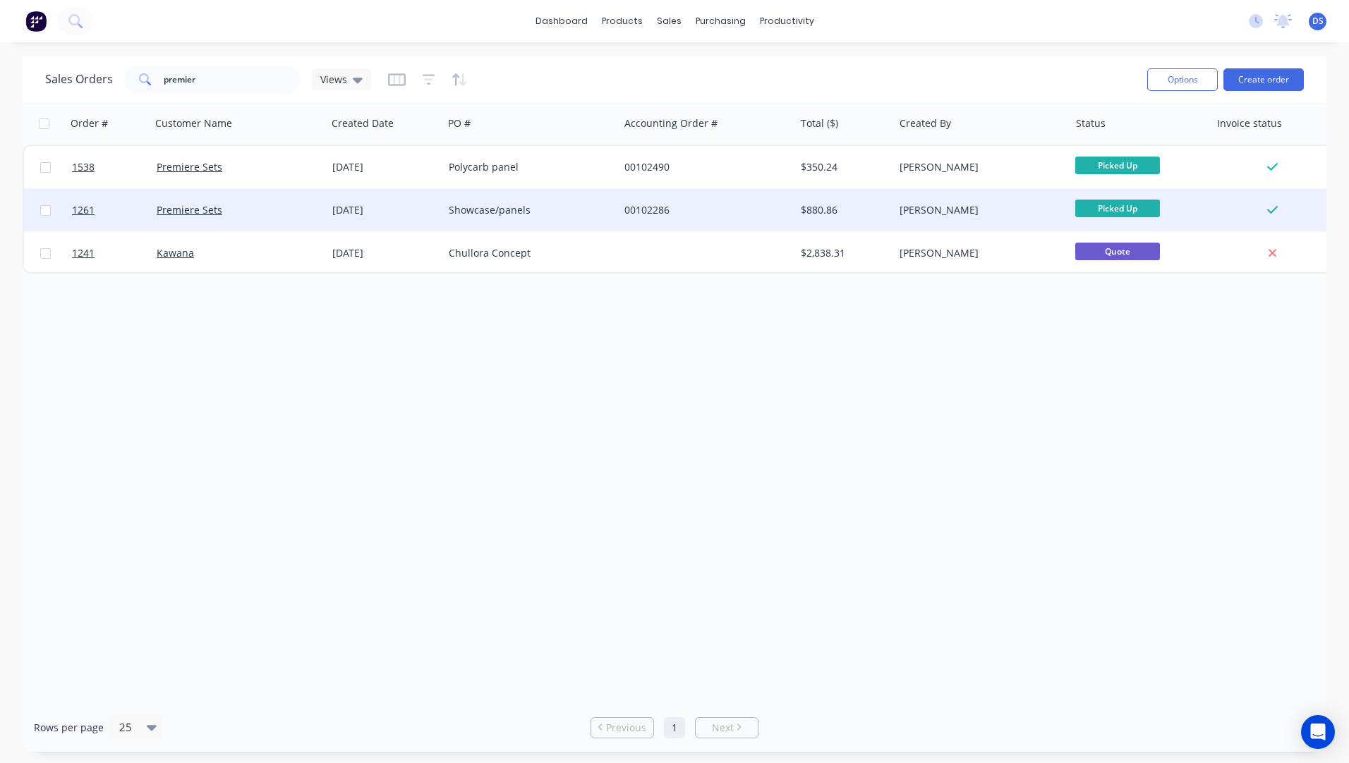
click at [495, 214] on div "Showcase/panels" at bounding box center [527, 210] width 157 height 14
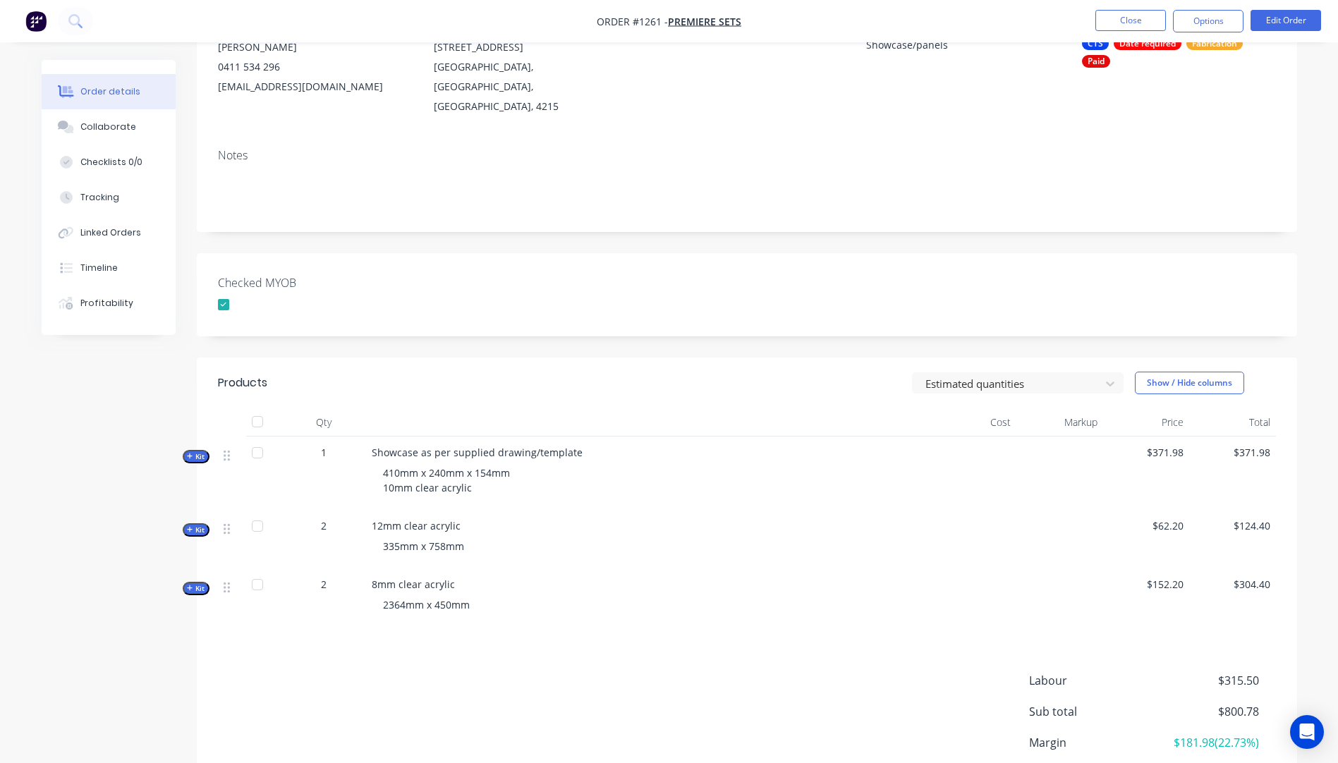
scroll to position [212, 0]
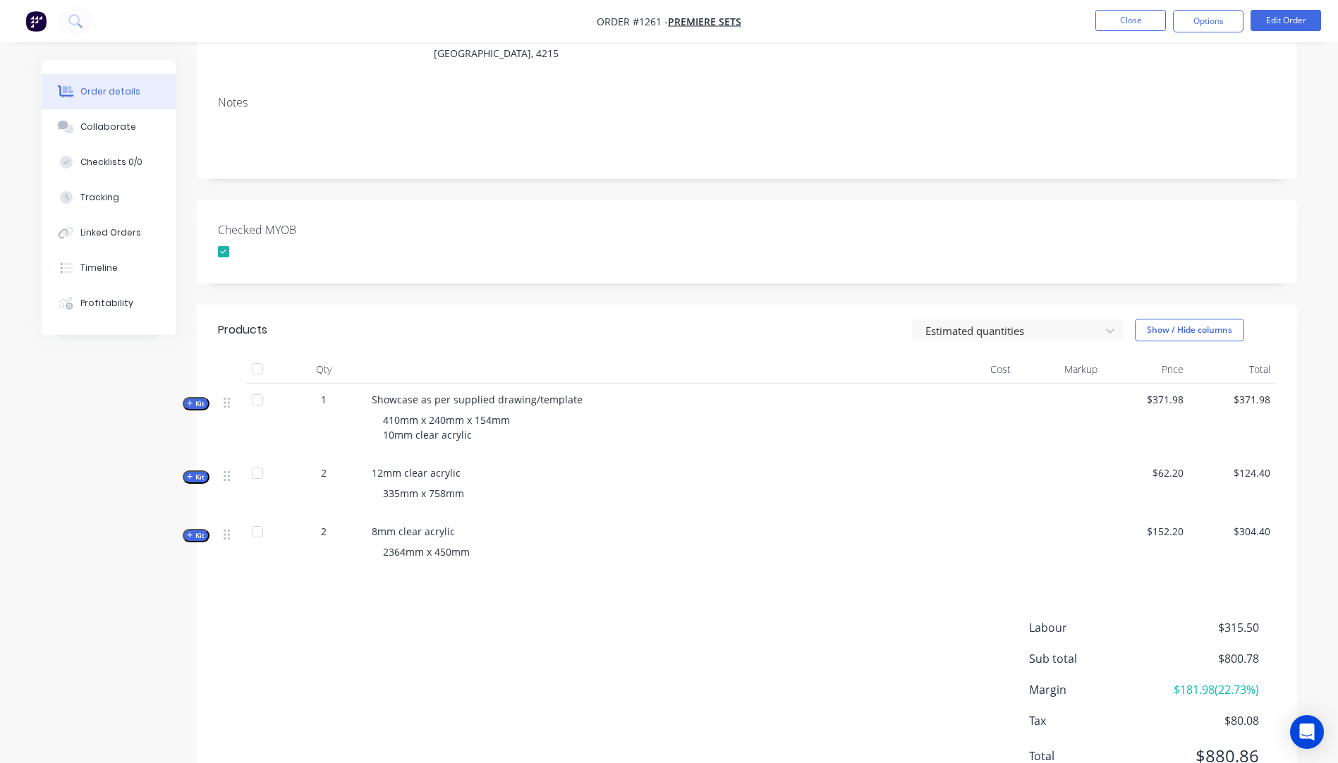
click at [186, 397] on button "Kit" at bounding box center [196, 403] width 27 height 13
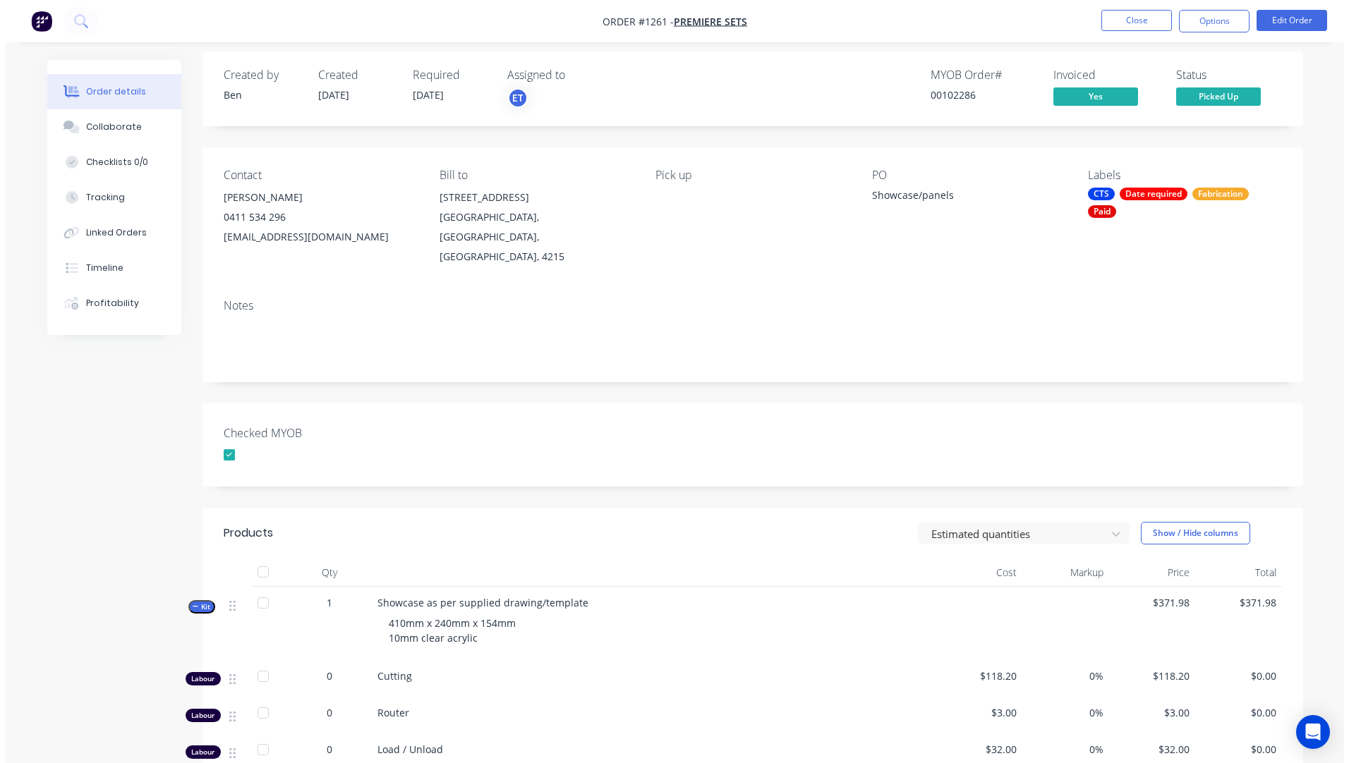
scroll to position [0, 0]
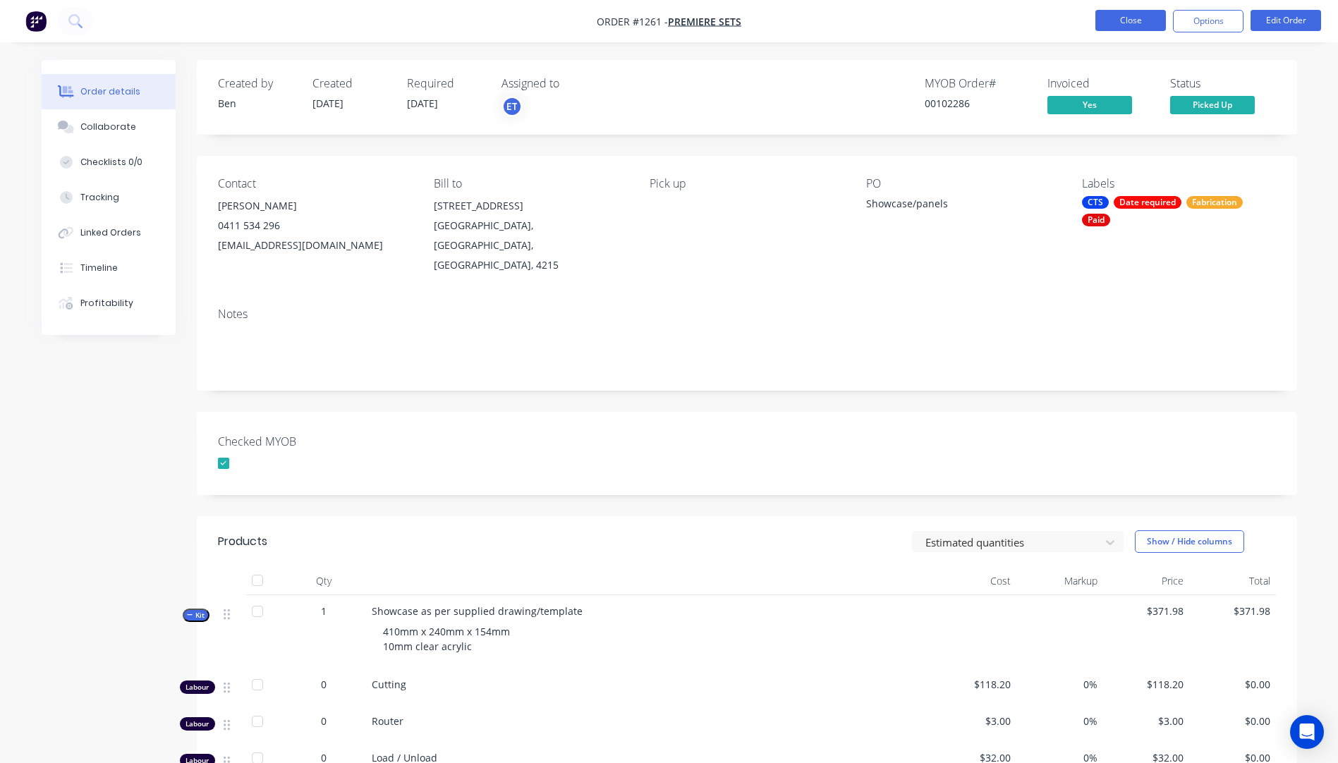
click at [1123, 23] on button "Close" at bounding box center [1131, 20] width 71 height 21
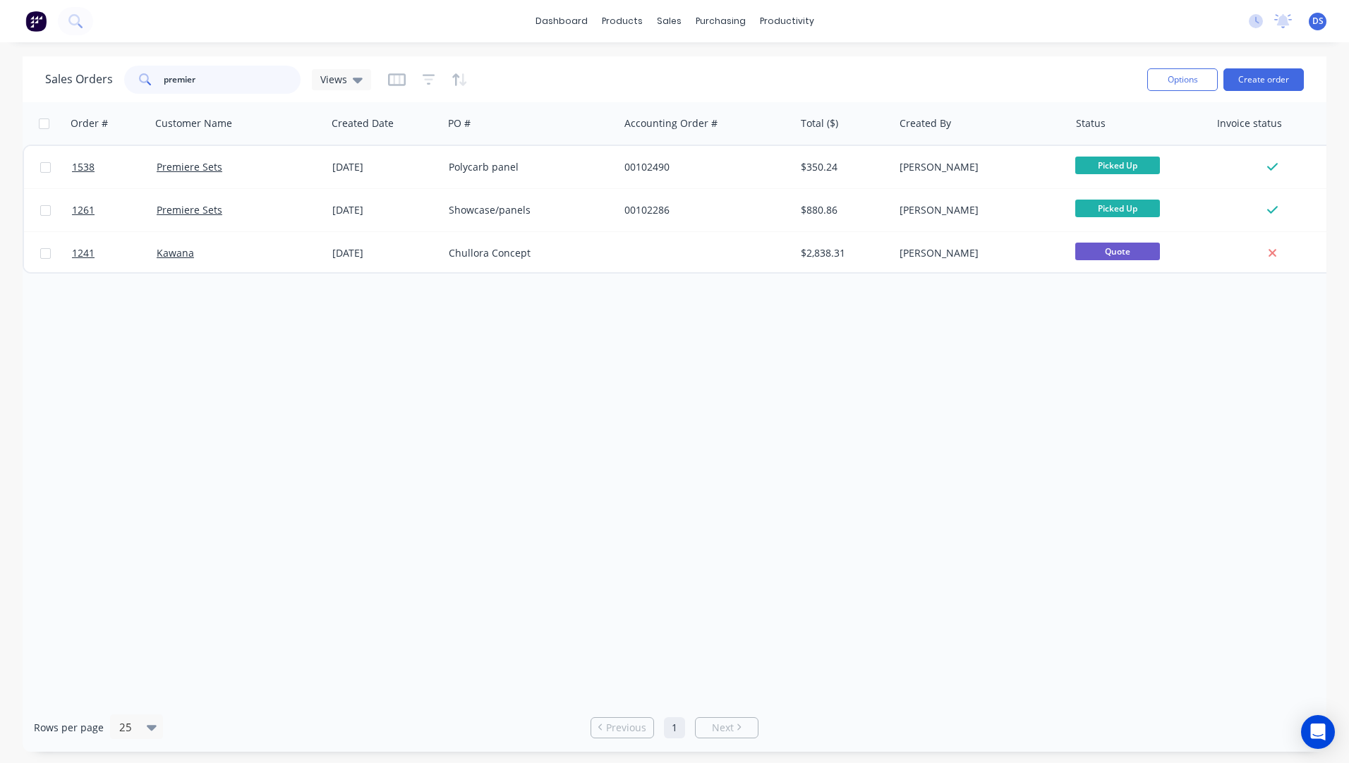
drag, startPoint x: 217, startPoint y: 86, endPoint x: 136, endPoint y: 84, distance: 80.5
click at [136, 84] on div "premier" at bounding box center [212, 80] width 176 height 28
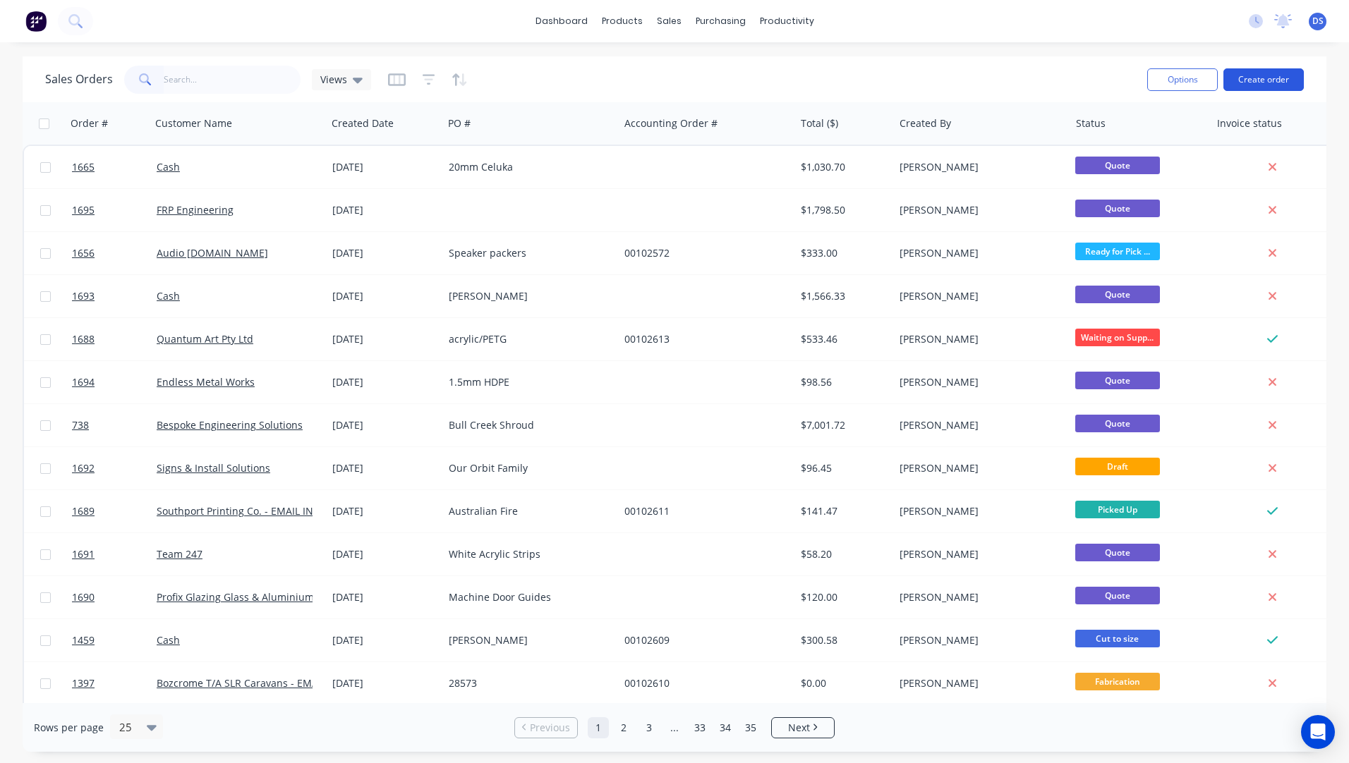
click at [1250, 85] on button "Create order" at bounding box center [1263, 79] width 80 height 23
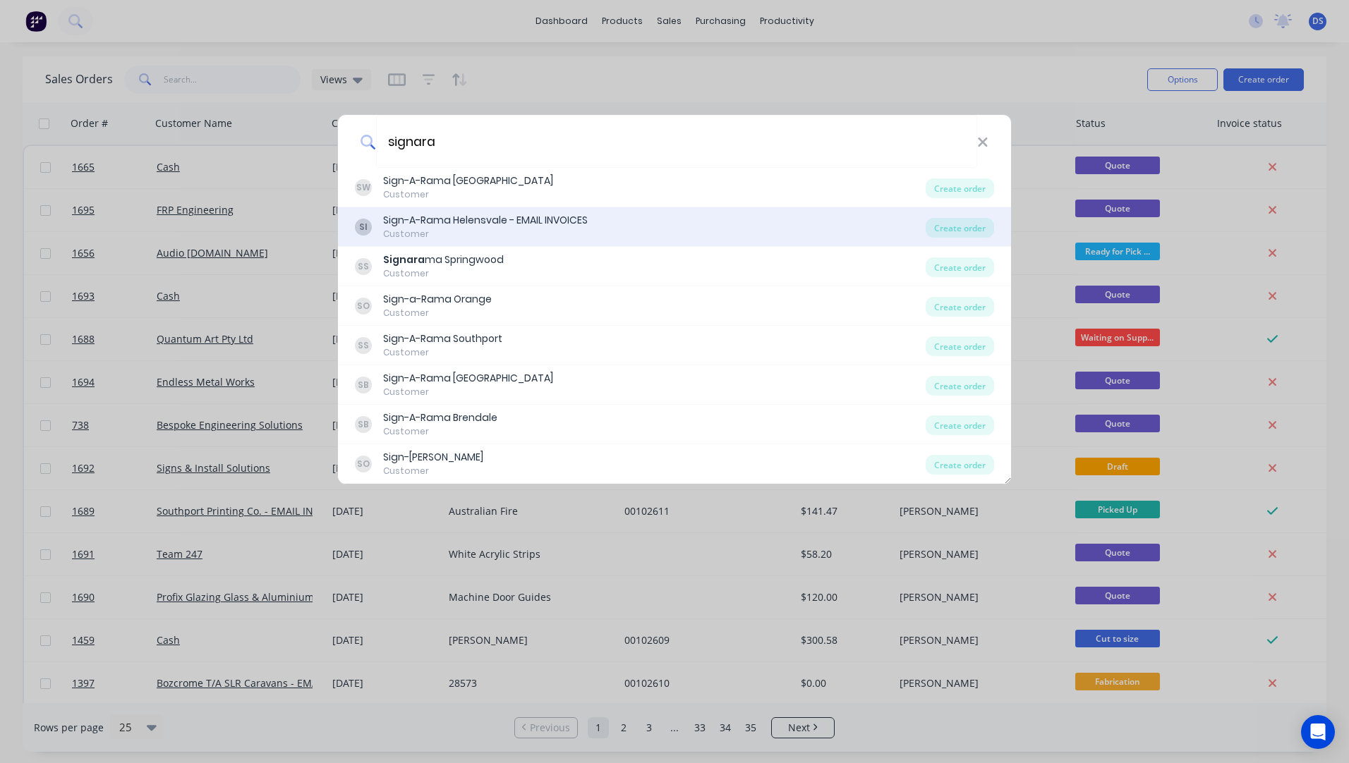
type input "signara"
click at [492, 221] on div "Sign-A-Rama Helensvale - EMAIL INVOICES" at bounding box center [485, 220] width 205 height 15
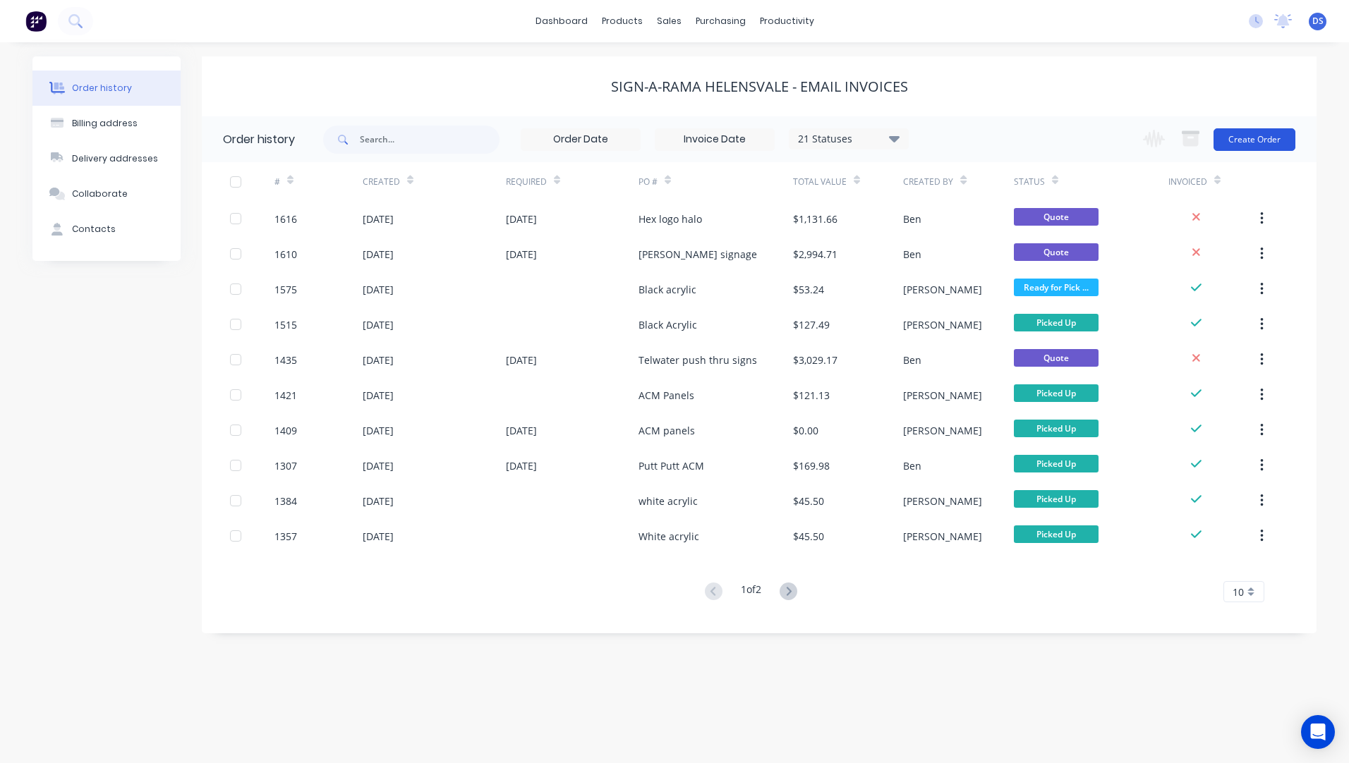
click at [1258, 148] on button "Create Order" at bounding box center [1255, 139] width 82 height 23
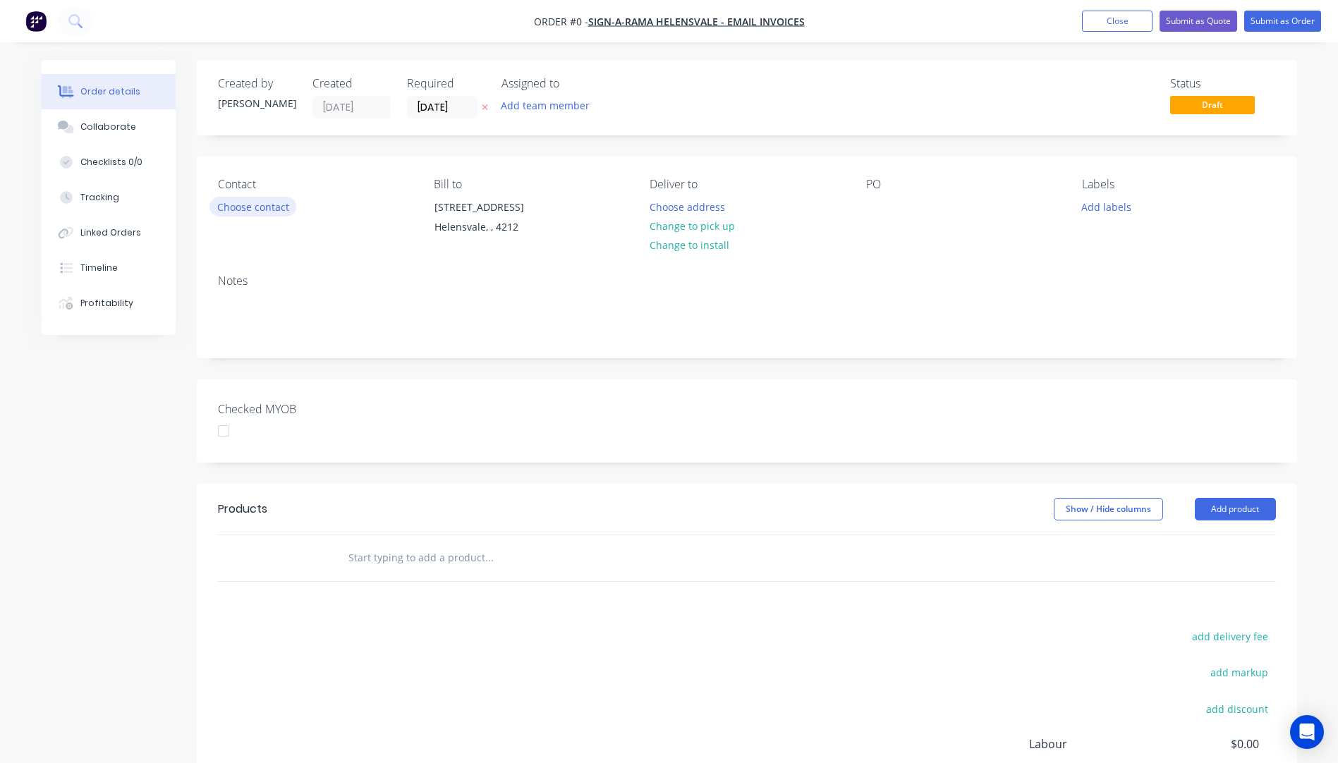
click at [268, 208] on button "Choose contact" at bounding box center [253, 206] width 87 height 19
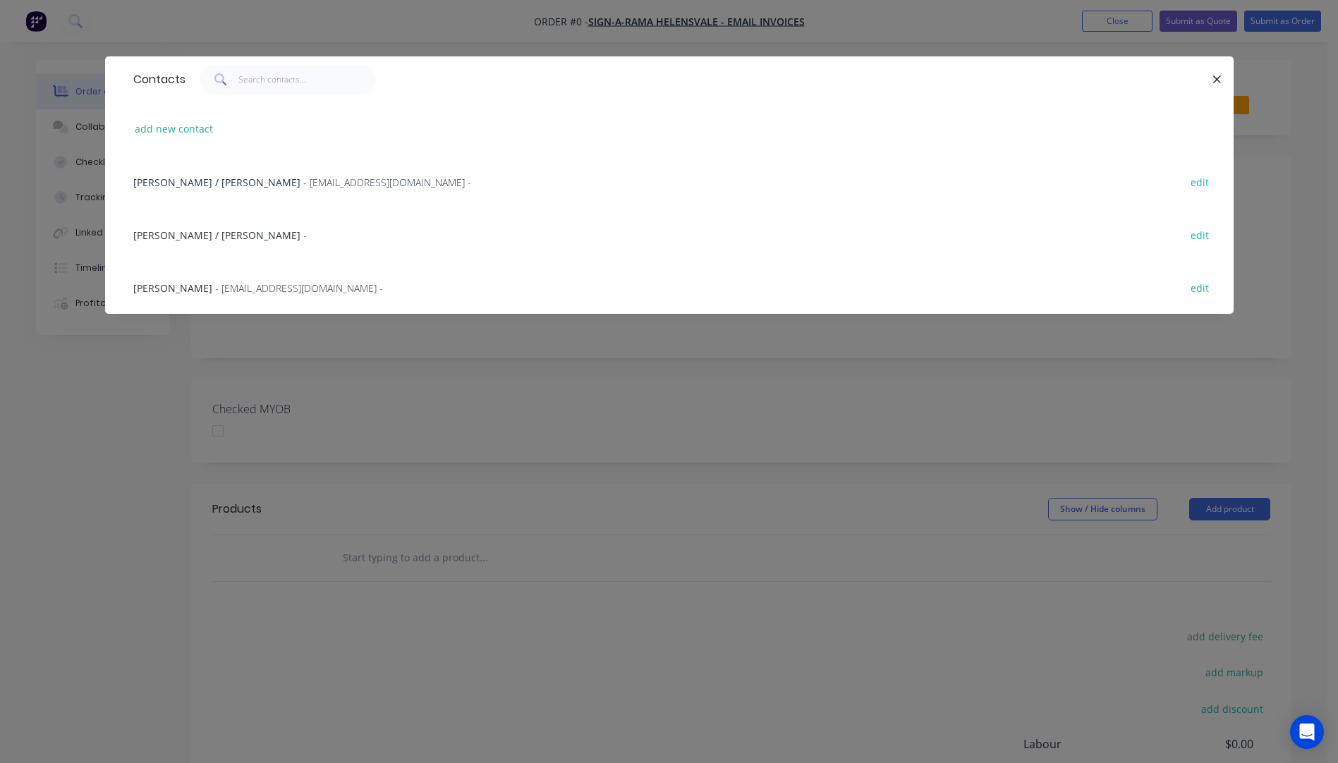
click at [198, 290] on span "Andres Vannin" at bounding box center [172, 288] width 79 height 13
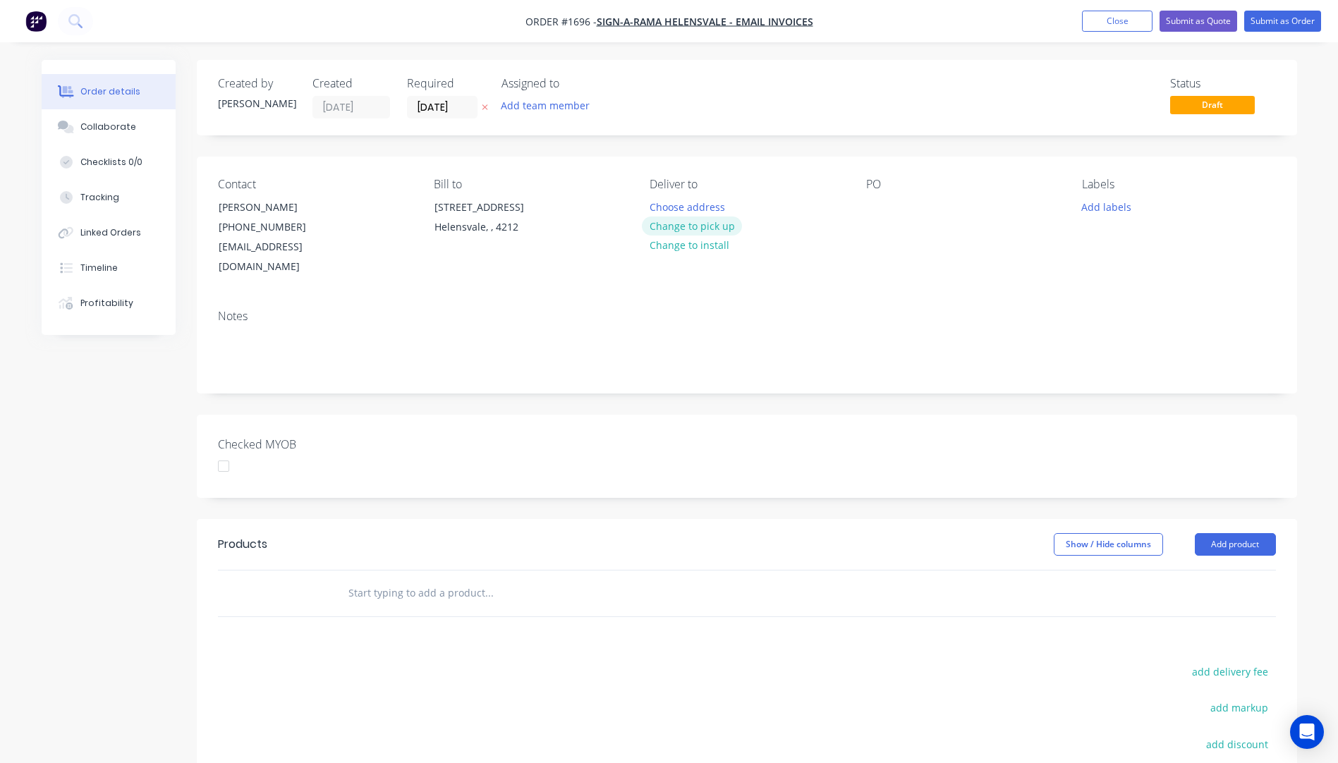
click at [671, 226] on button "Change to pick up" at bounding box center [692, 226] width 100 height 19
click at [875, 205] on div at bounding box center [877, 207] width 23 height 20
click at [1099, 207] on button "Add labels" at bounding box center [1107, 206] width 65 height 19
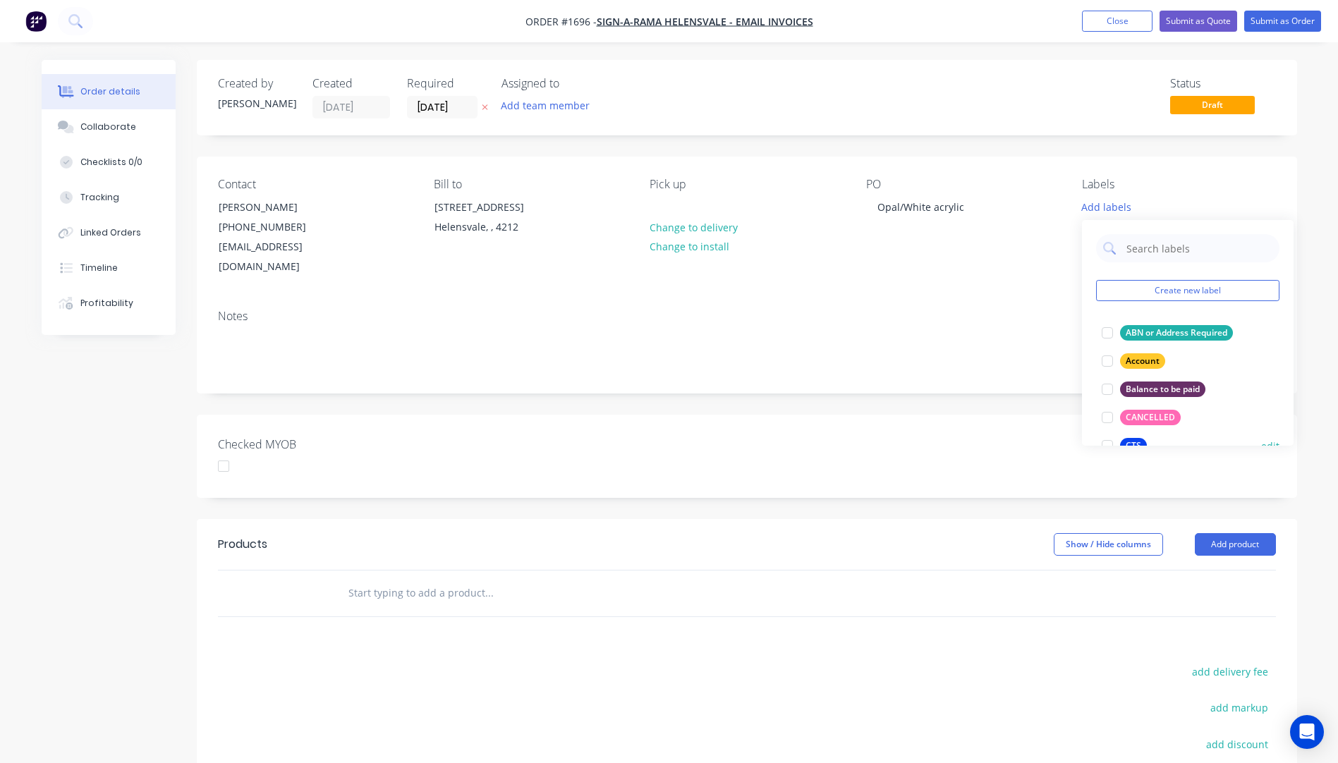
click at [1137, 443] on div "CTS" at bounding box center [1133, 446] width 27 height 16
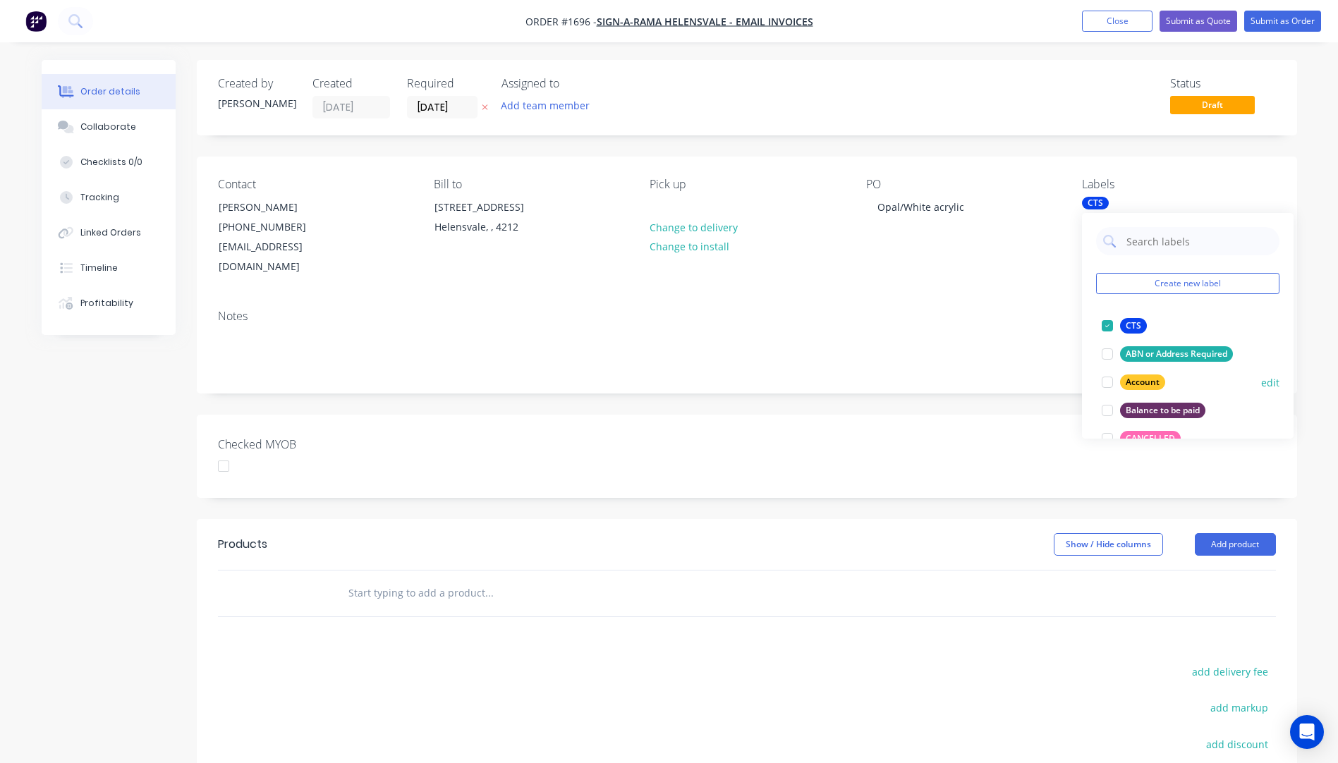
scroll to position [141, 0]
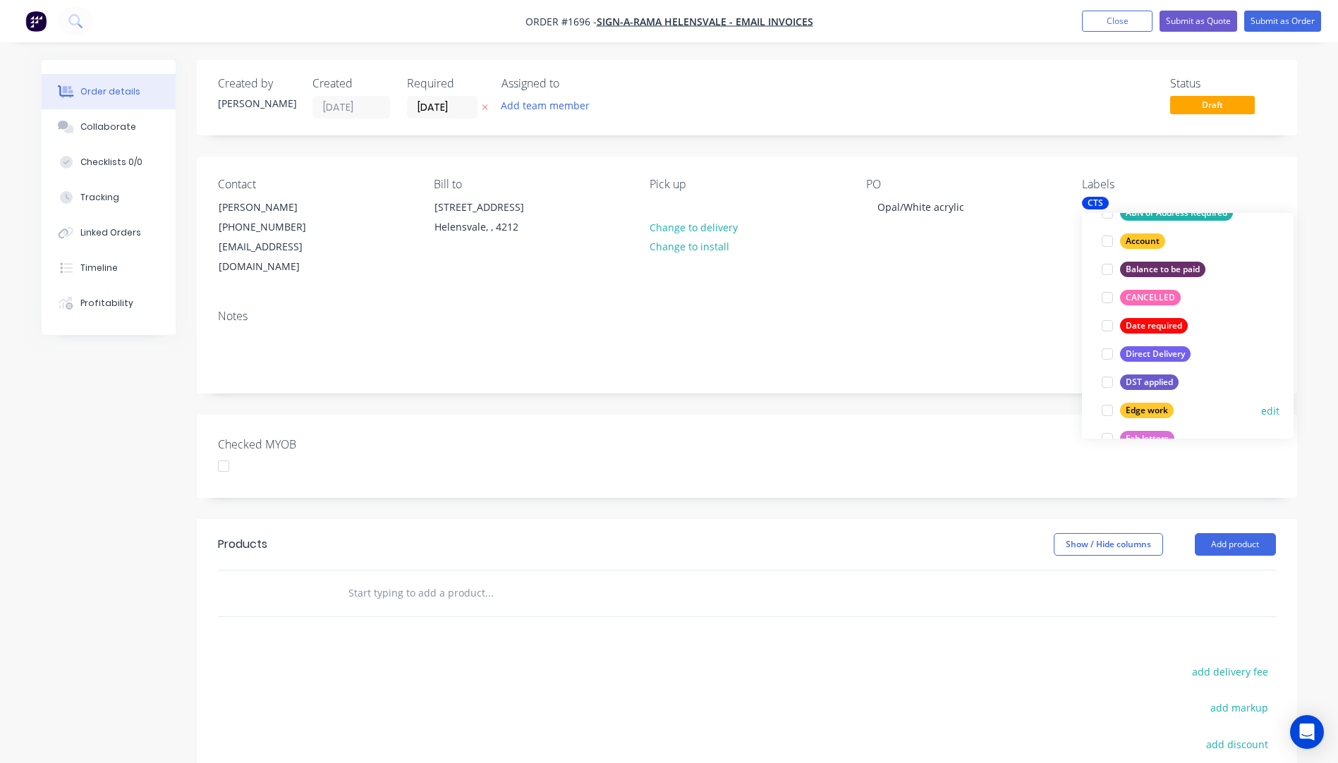
click at [1135, 422] on div "Edge work edit" at bounding box center [1187, 411] width 183 height 28
click at [1116, 413] on div at bounding box center [1108, 411] width 28 height 28
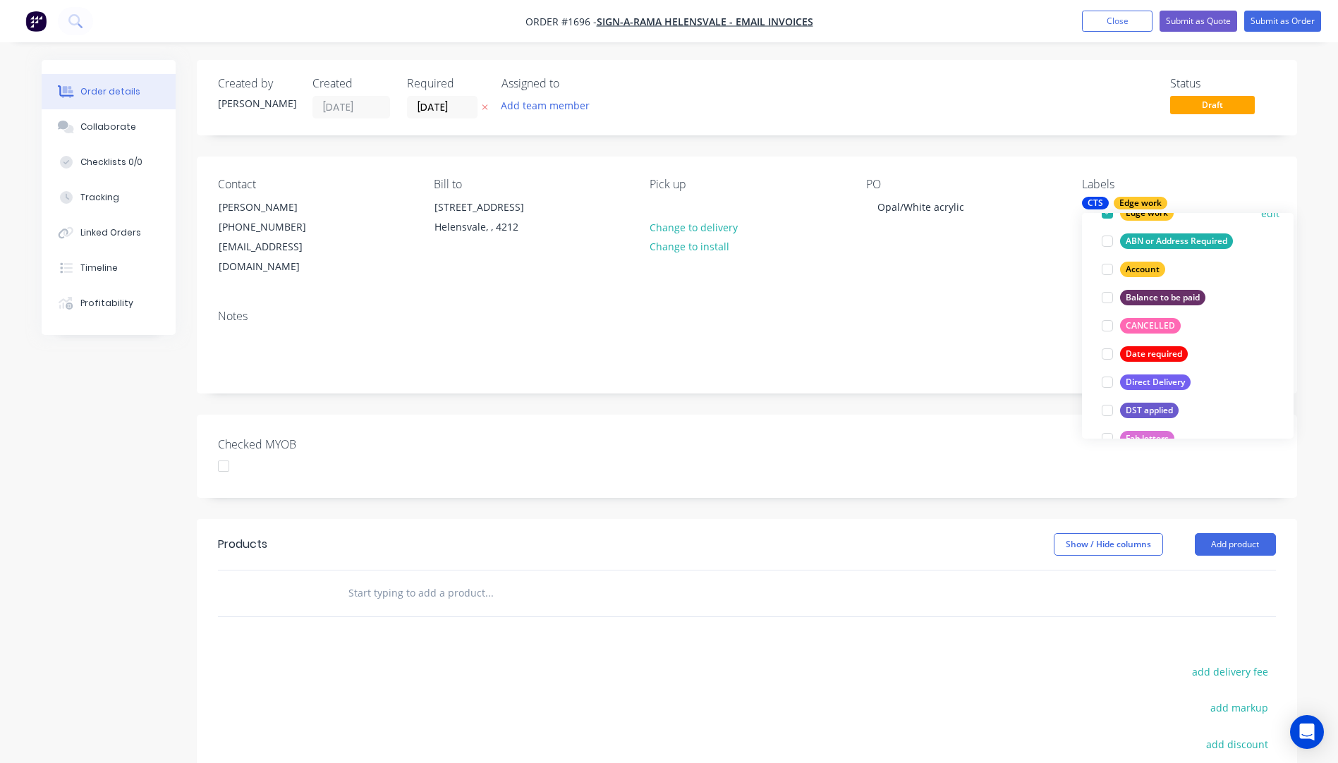
scroll to position [0, 0]
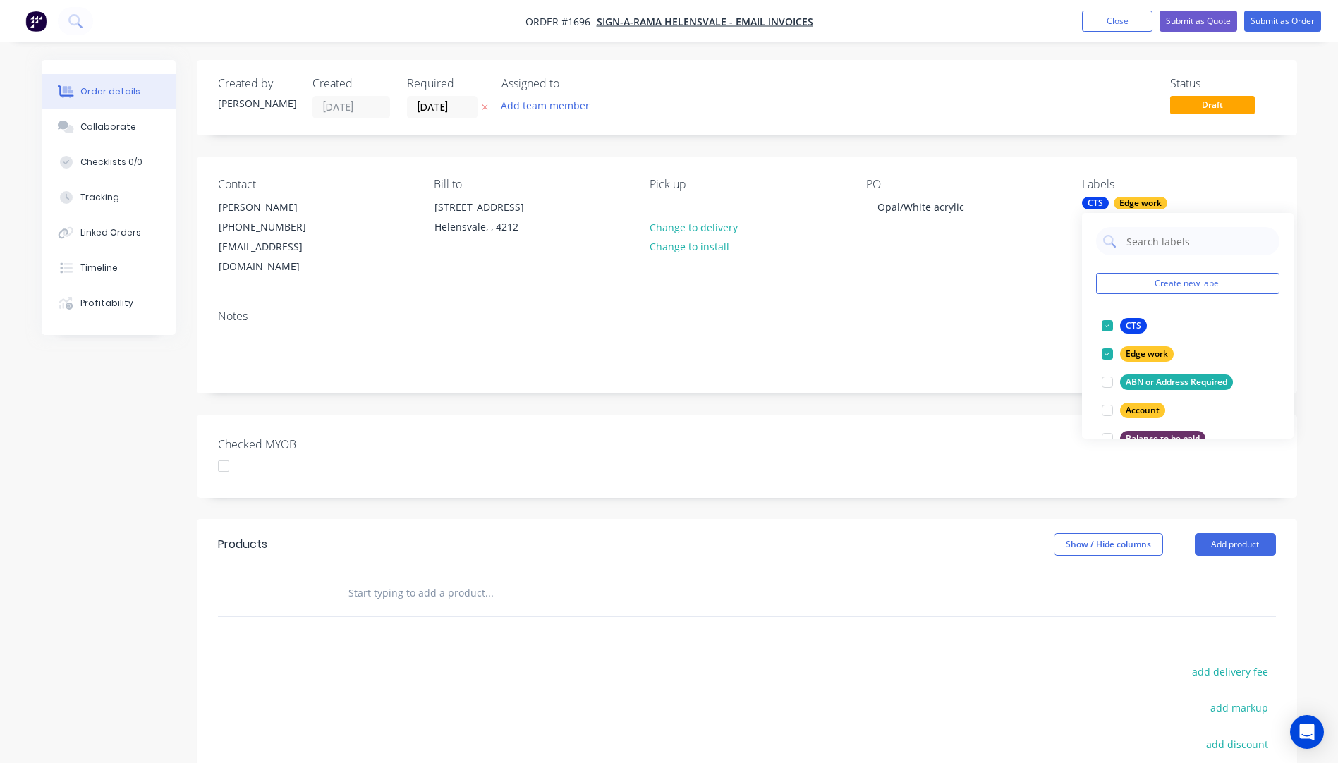
click at [1040, 298] on div "Notes" at bounding box center [747, 345] width 1101 height 95
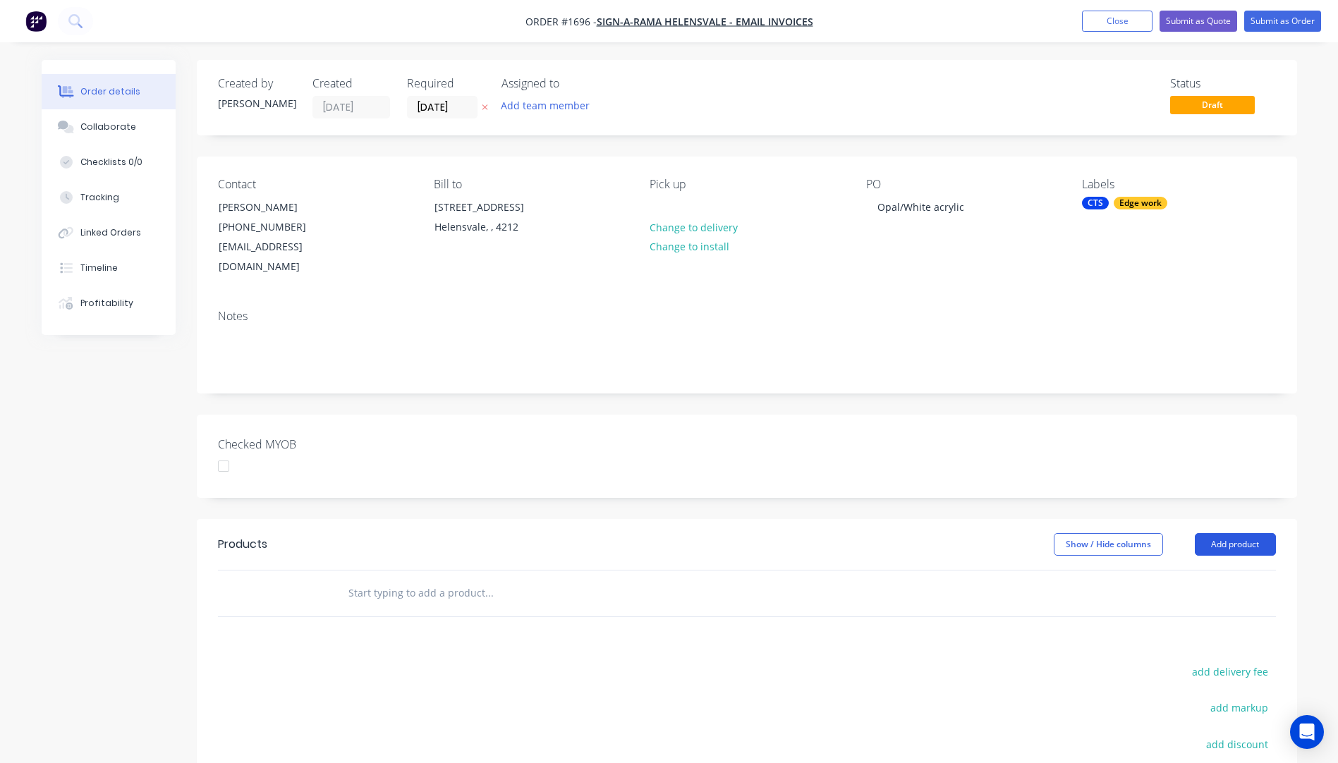
click at [1229, 533] on button "Add product" at bounding box center [1235, 544] width 81 height 23
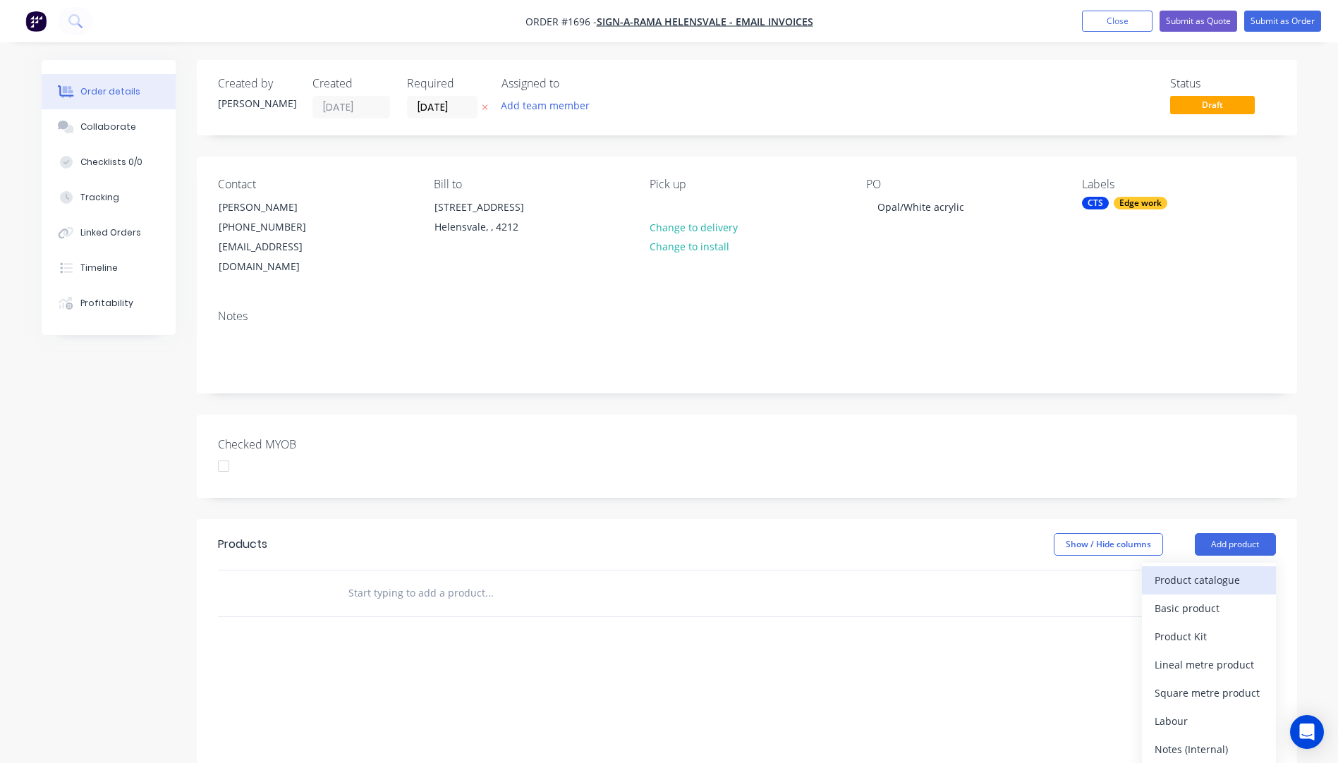
click at [1204, 570] on div "Product catalogue" at bounding box center [1209, 580] width 109 height 20
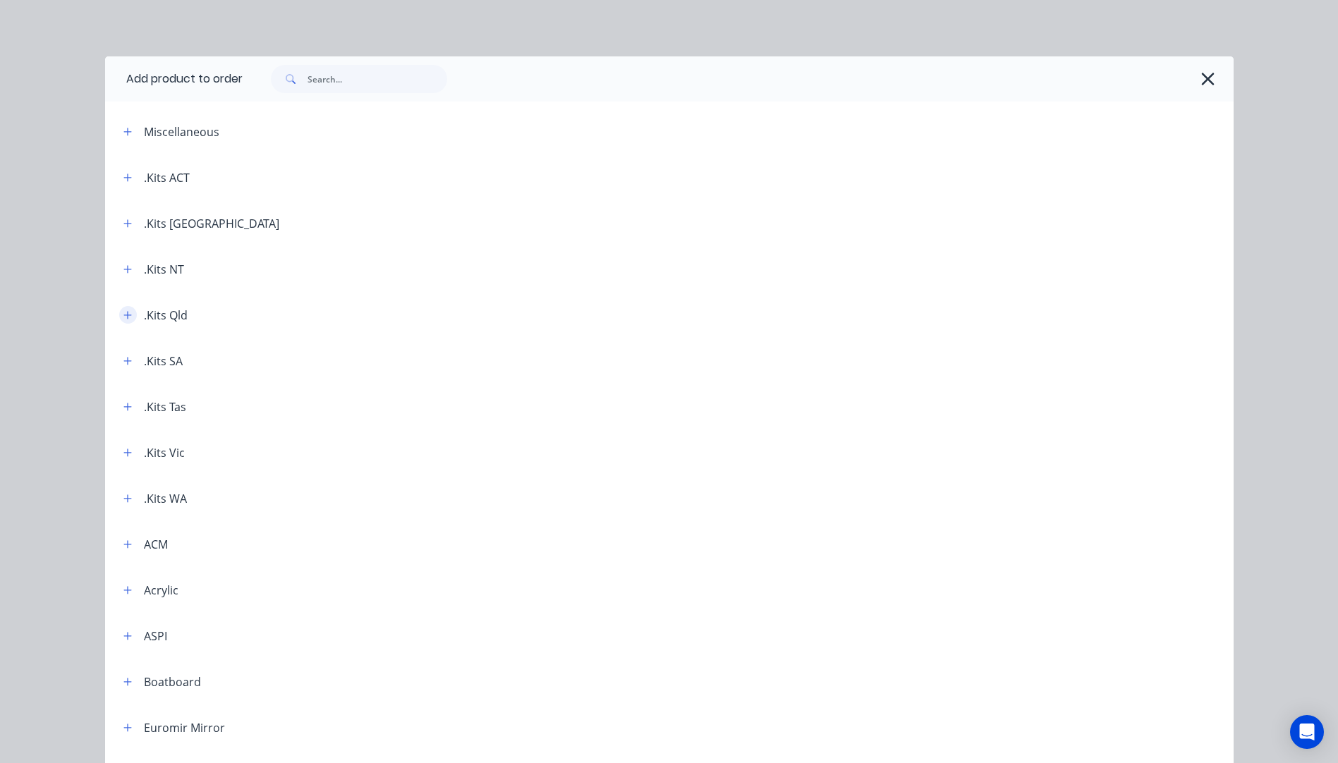
click at [126, 317] on icon "button" at bounding box center [127, 315] width 8 height 10
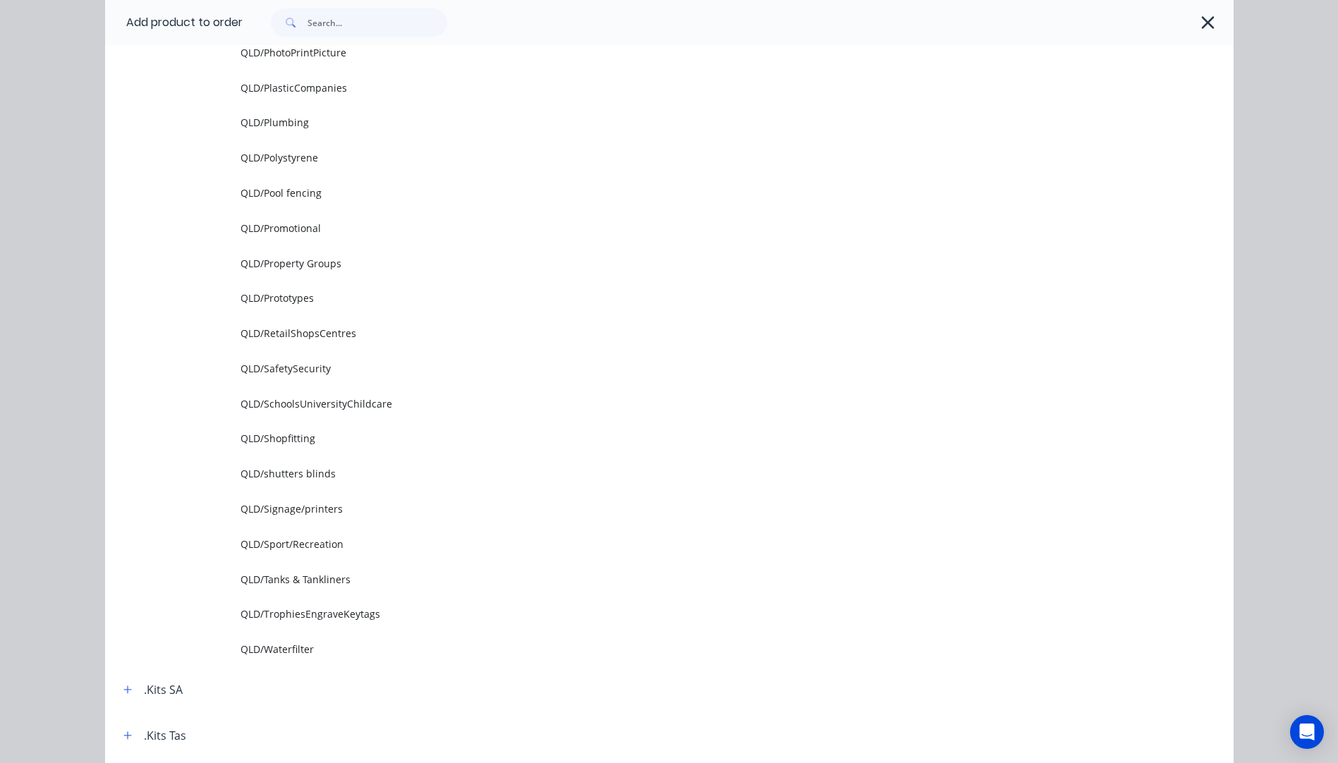
scroll to position [1693, 0]
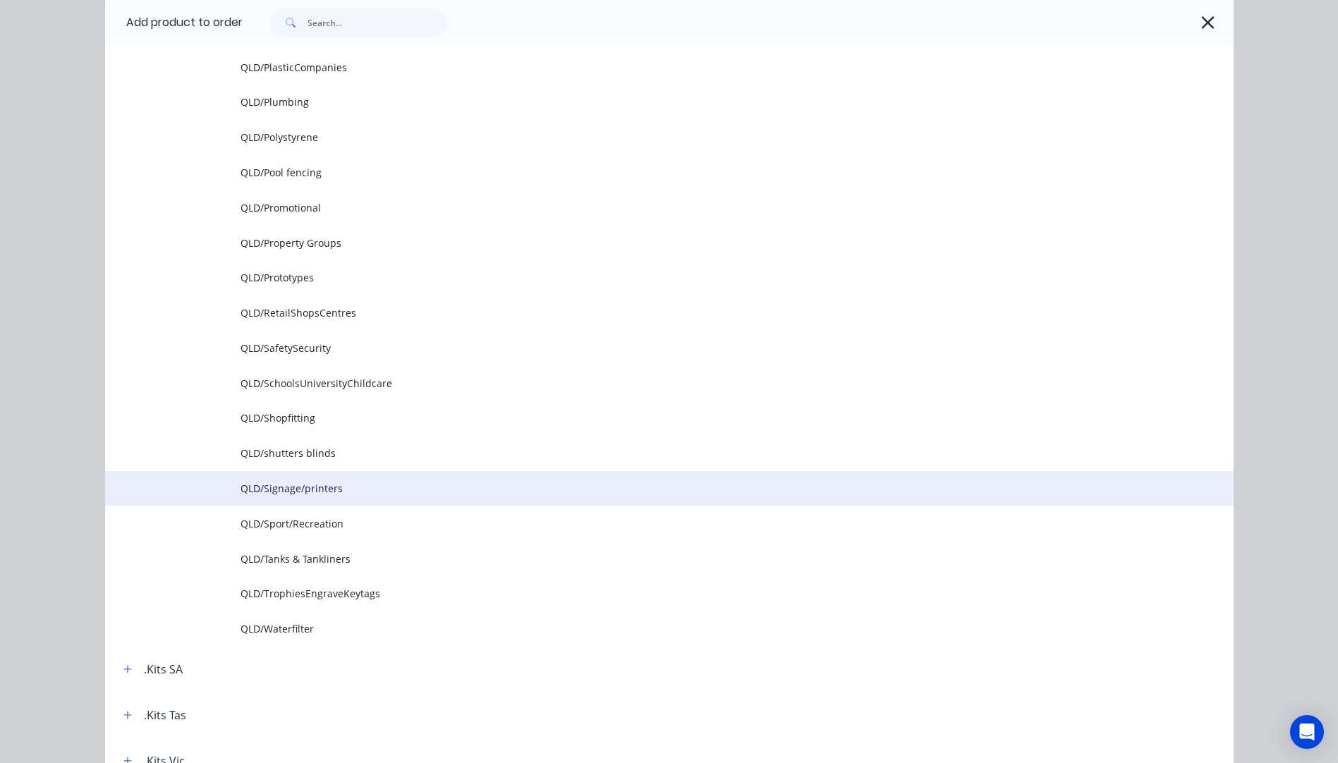
click at [311, 485] on span "QLD/Signage/printers" at bounding box center [638, 488] width 794 height 15
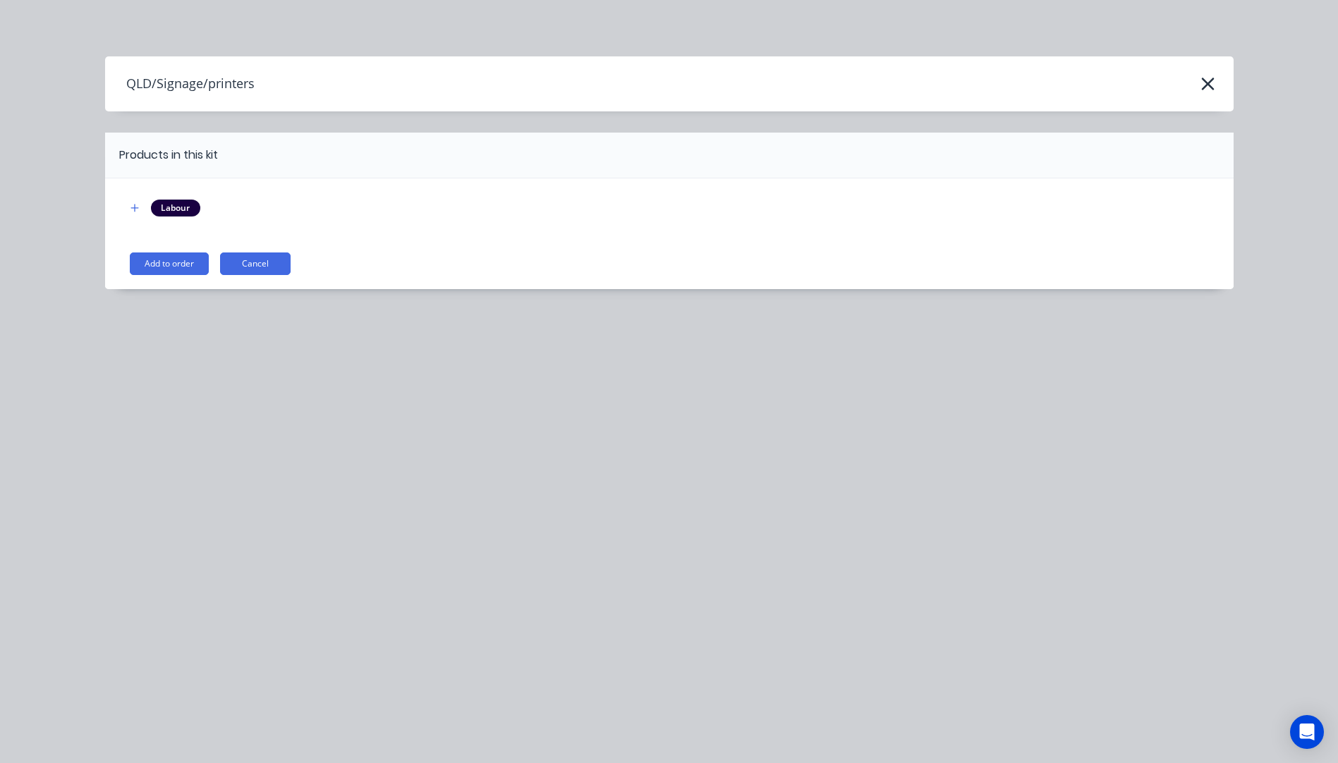
scroll to position [0, 0]
click at [196, 266] on button "Add to order" at bounding box center [169, 264] width 79 height 23
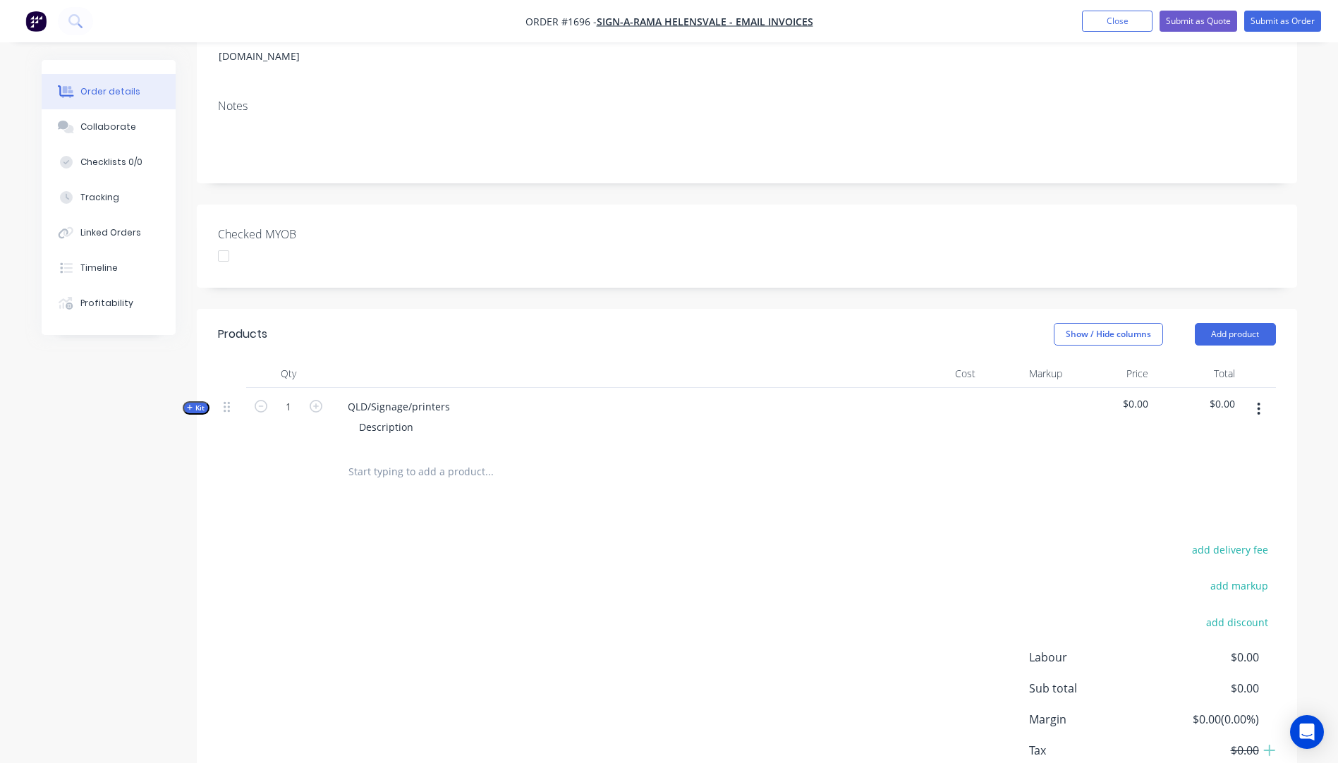
scroll to position [282, 0]
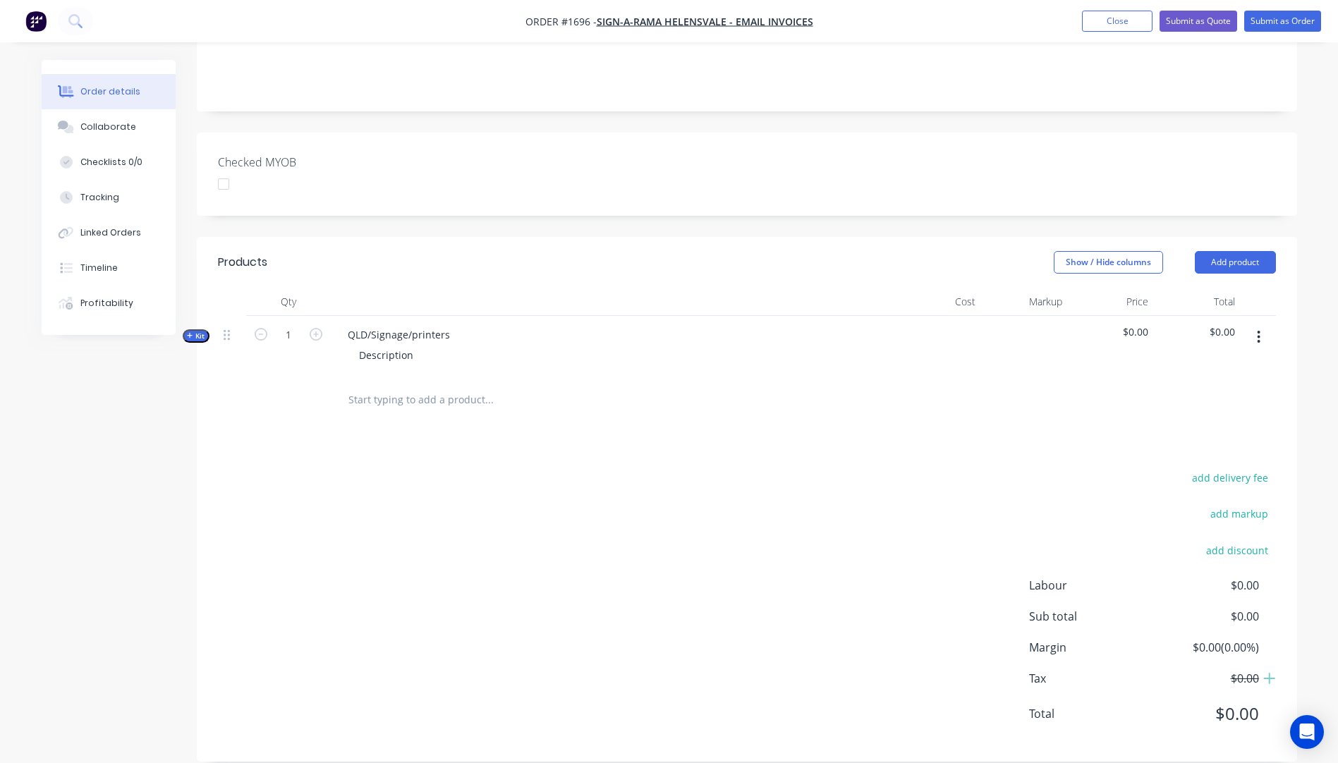
click at [187, 332] on icon "button" at bounding box center [190, 335] width 6 height 7
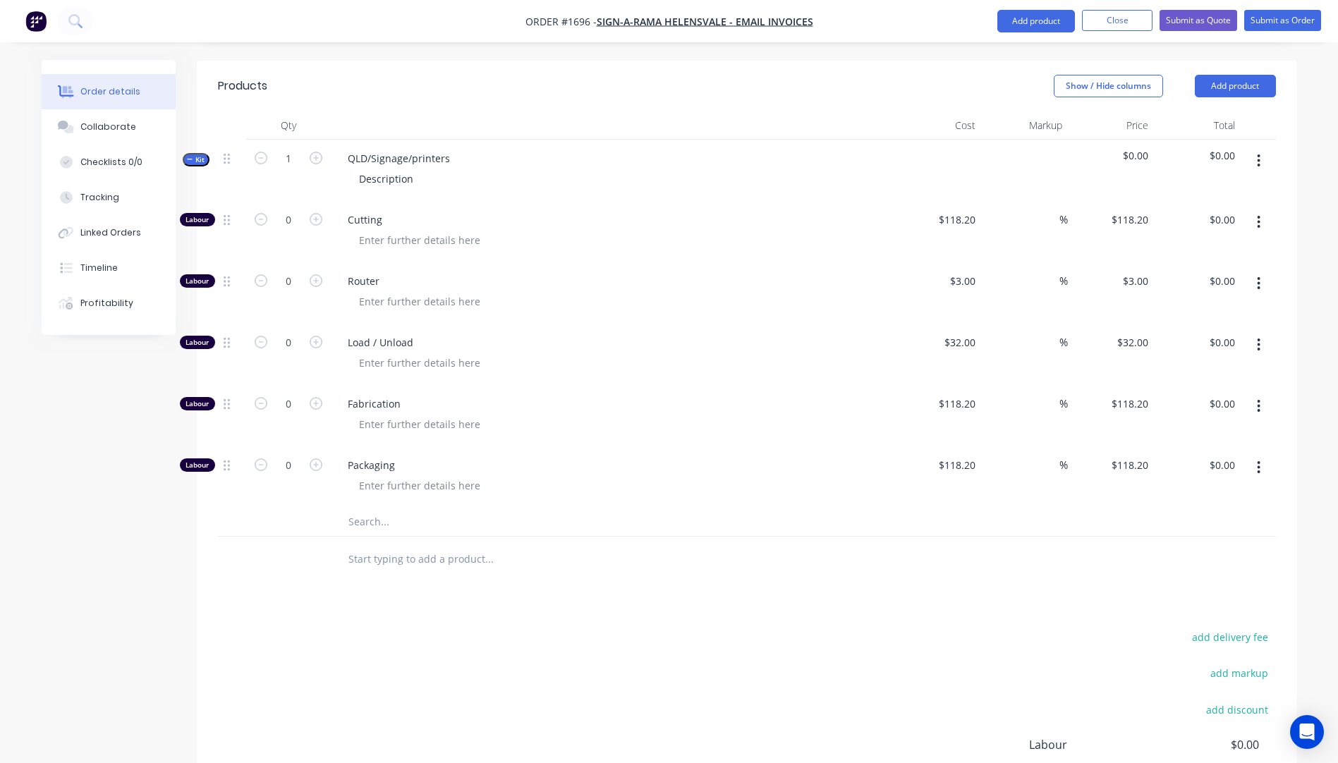
scroll to position [618, 0]
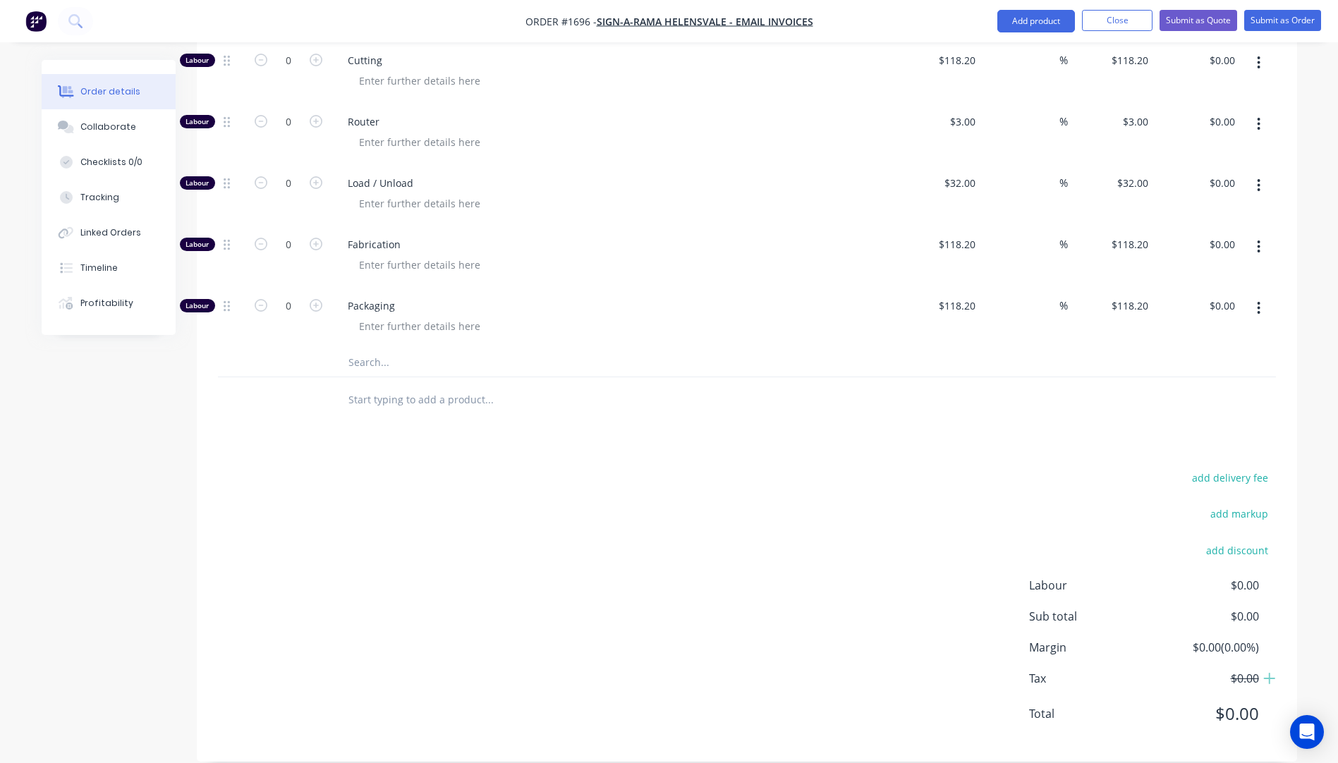
click at [379, 349] on input "text" at bounding box center [489, 363] width 282 height 28
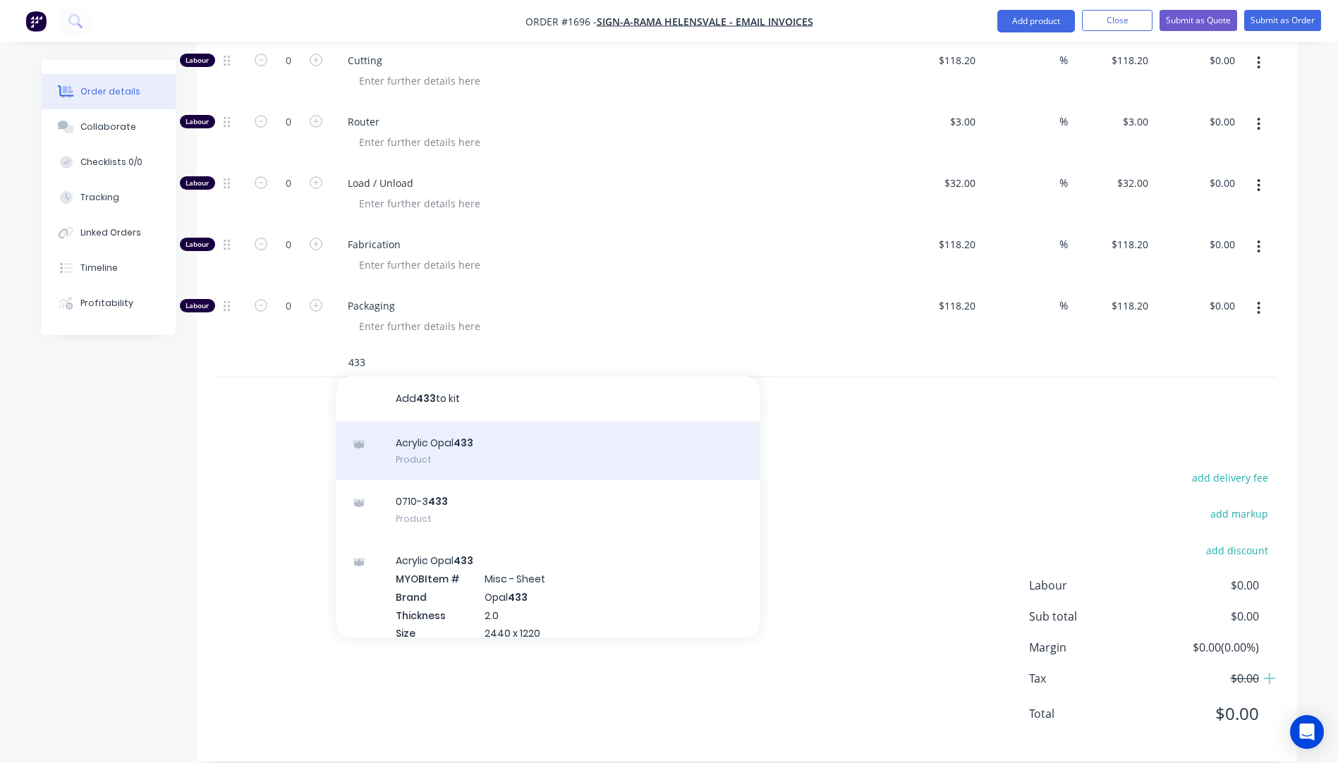
type input "433"
click at [426, 428] on div "Acrylic Opal 433 Product" at bounding box center [548, 451] width 423 height 59
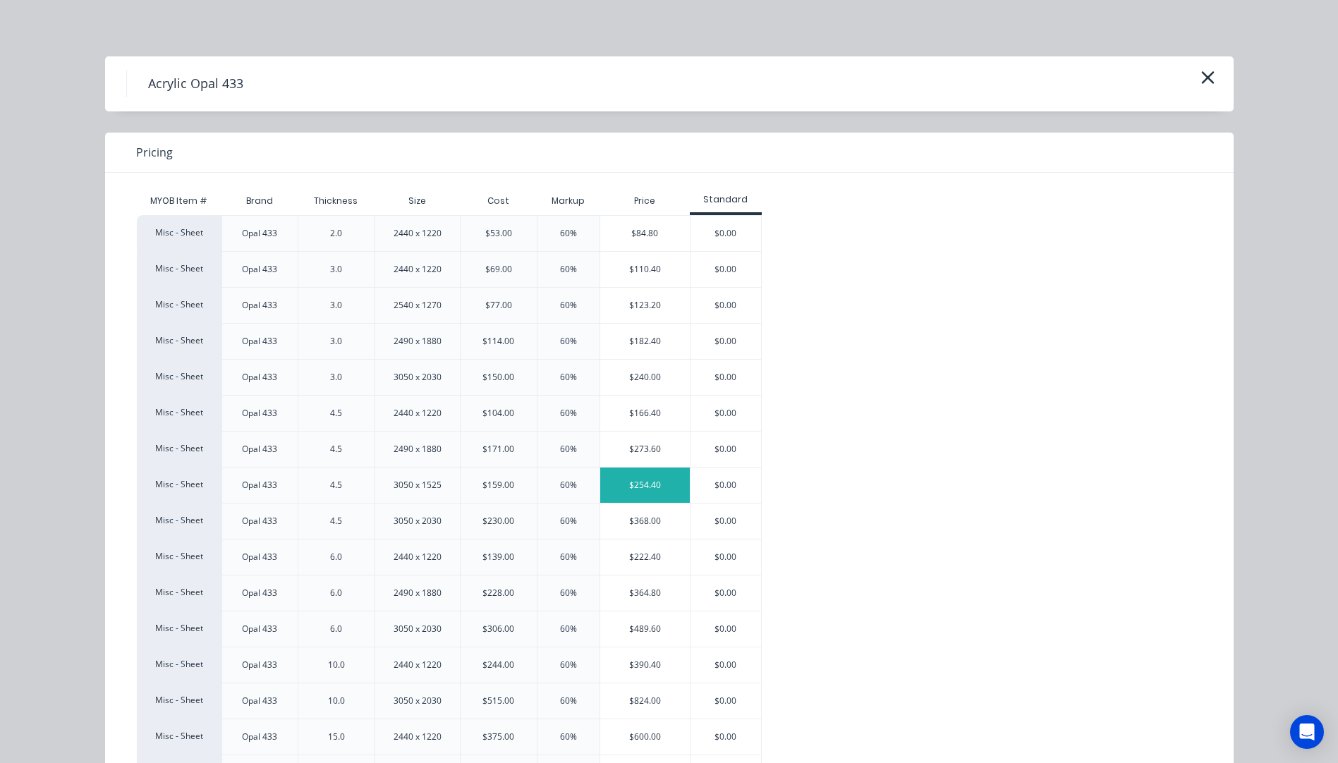
click at [634, 485] on div "$254.40" at bounding box center [645, 485] width 90 height 35
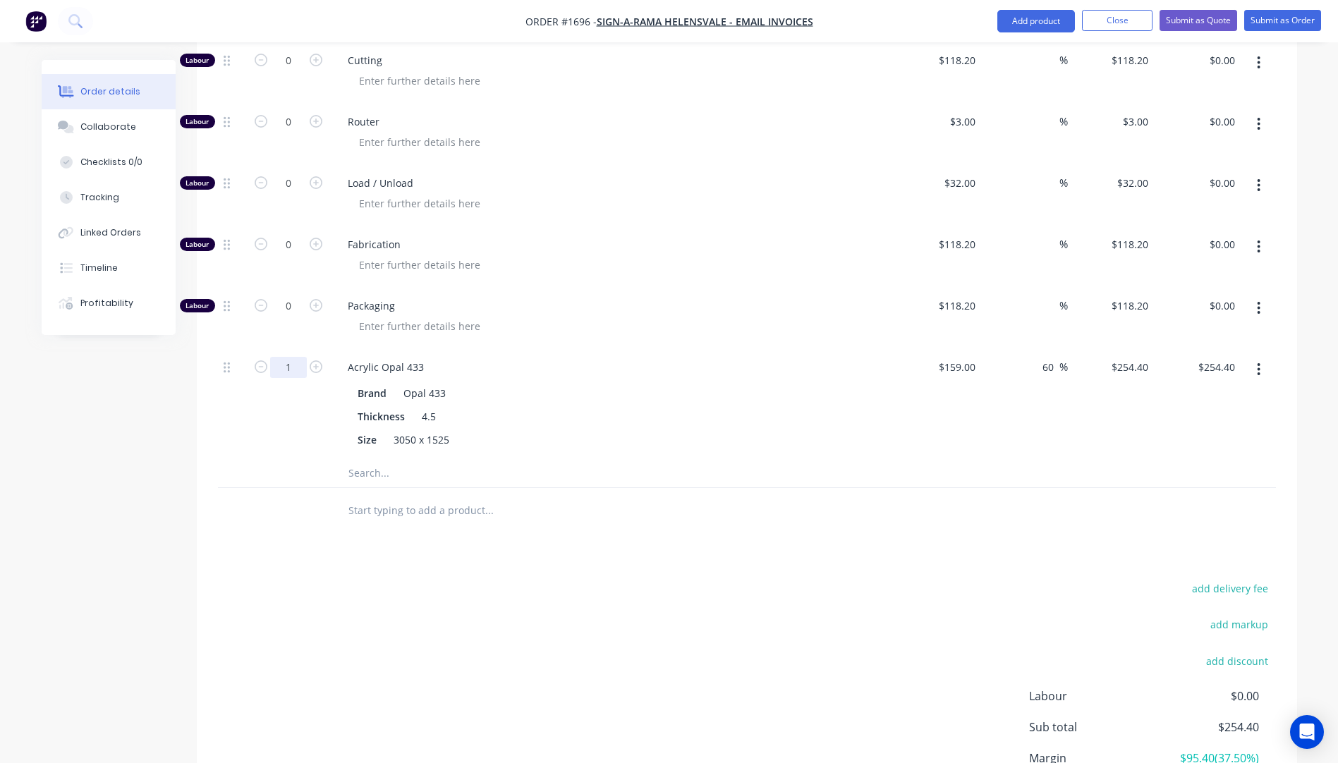
click at [293, 357] on input "1" at bounding box center [288, 367] width 37 height 21
type input "0.5"
type input "$127.20"
click at [605, 383] on div "Brand Opal 433" at bounding box center [610, 393] width 516 height 20
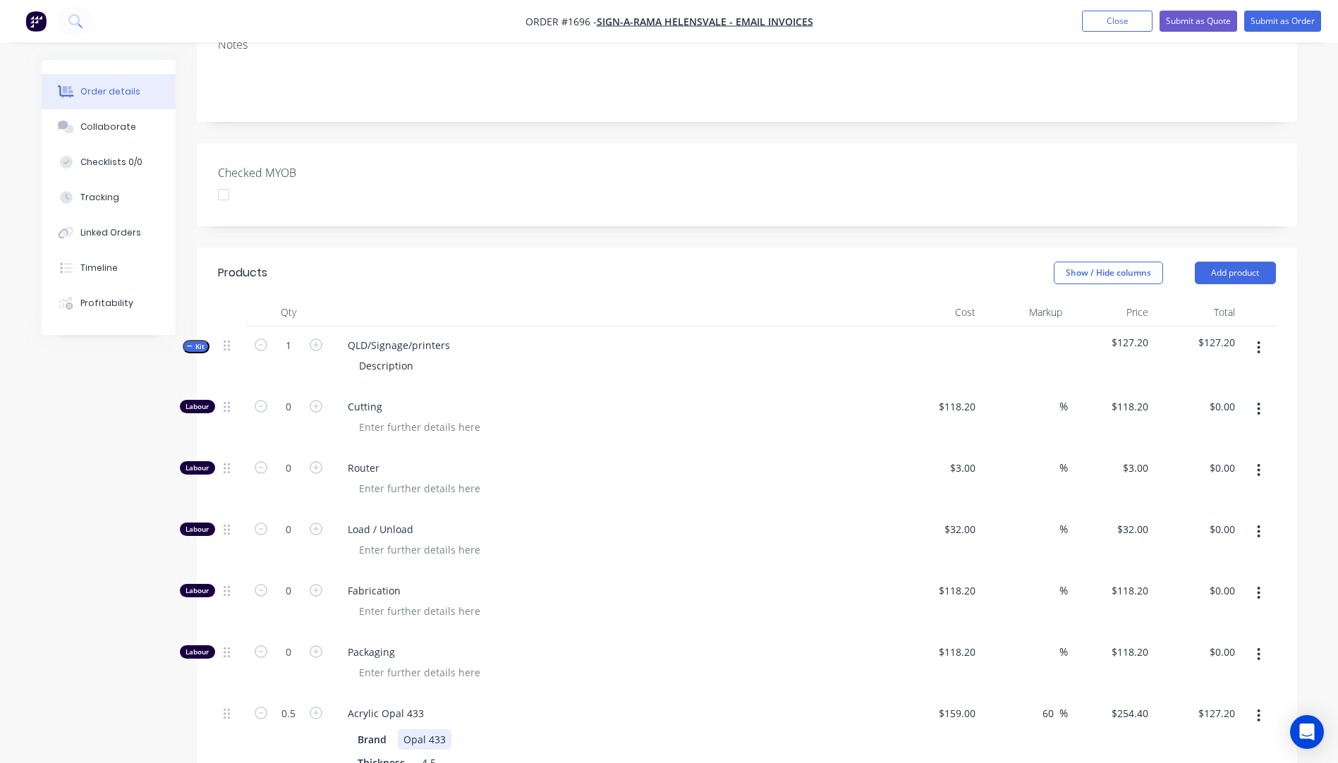
scroll to position [265, 0]
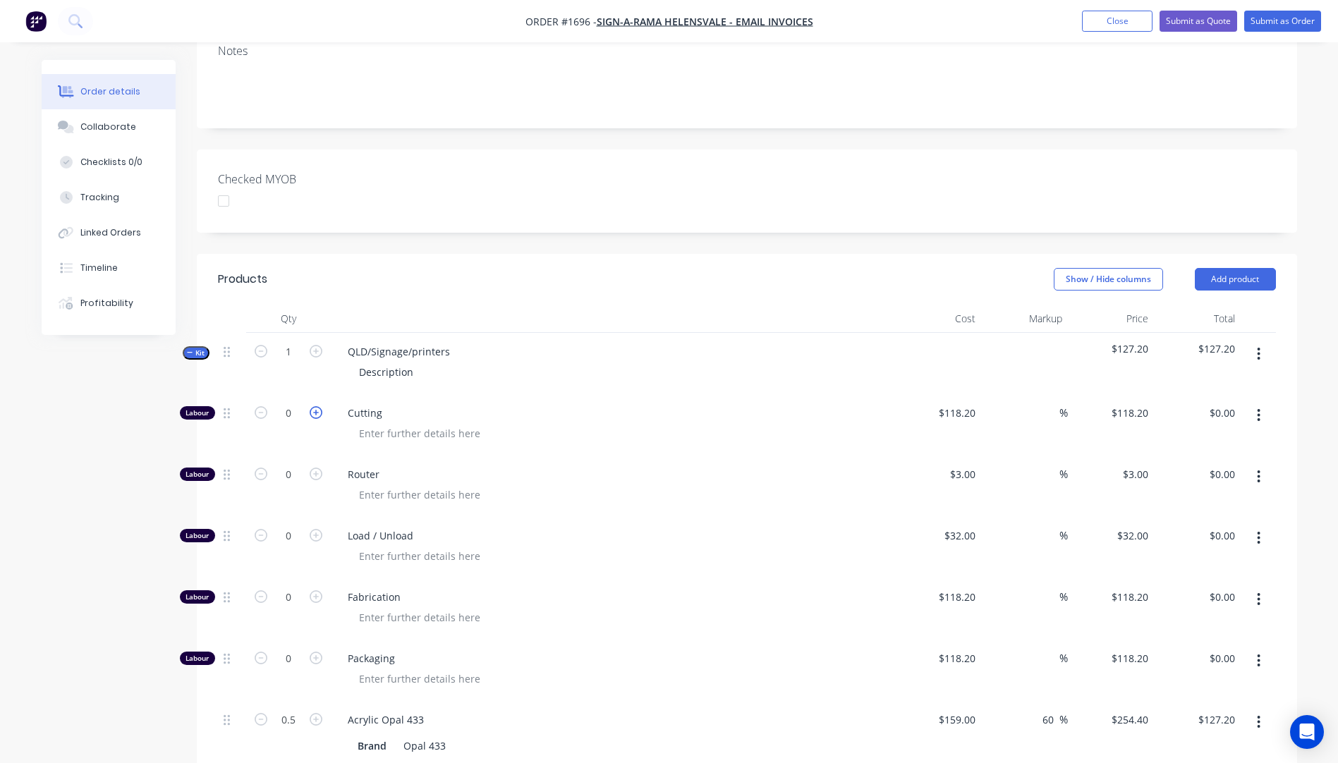
click at [316, 406] on icon "button" at bounding box center [316, 412] width 13 height 13
type input "1"
type input "$118.20"
click at [313, 406] on icon "button" at bounding box center [316, 412] width 13 height 13
type input "2"
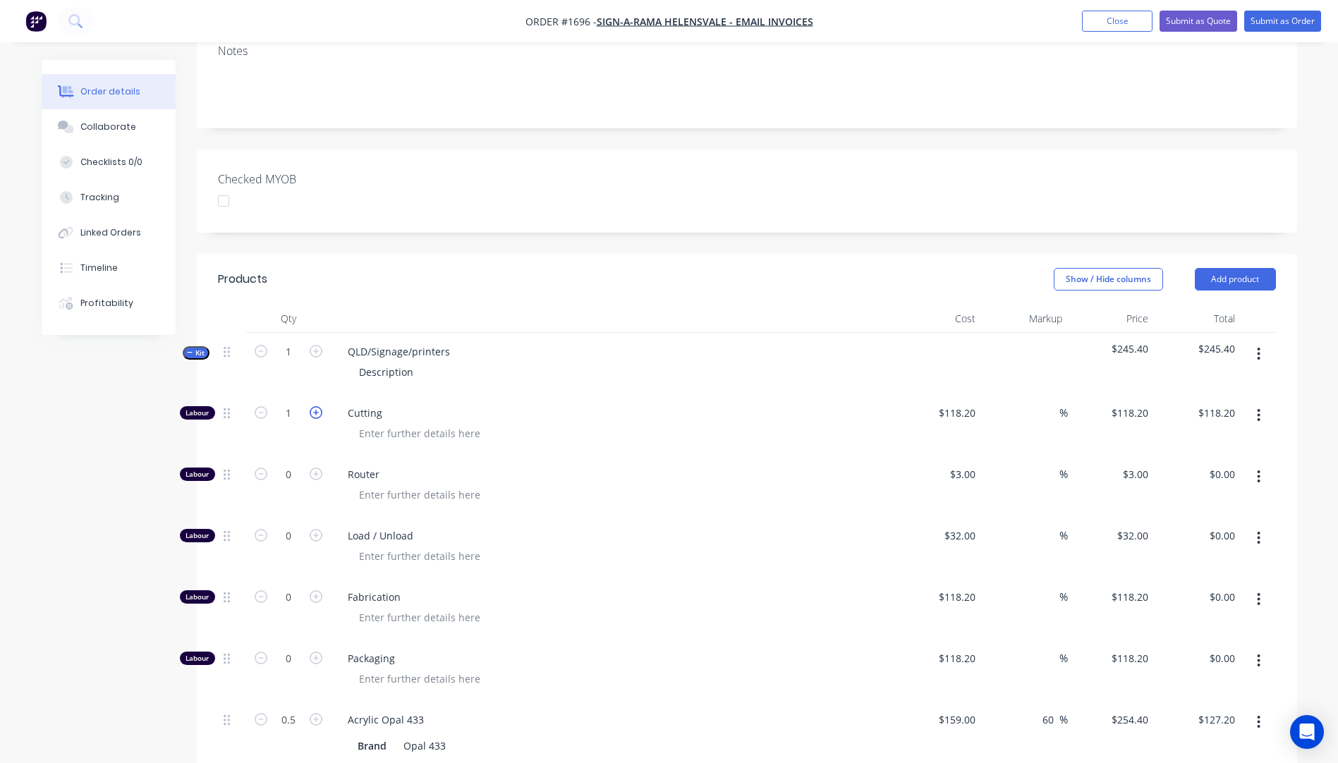
type input "$236.40"
click at [636, 433] on div "Cutting" at bounding box center [613, 424] width 564 height 61
click at [954, 403] on input "118.2" at bounding box center [960, 413] width 44 height 20
type input "$10.00"
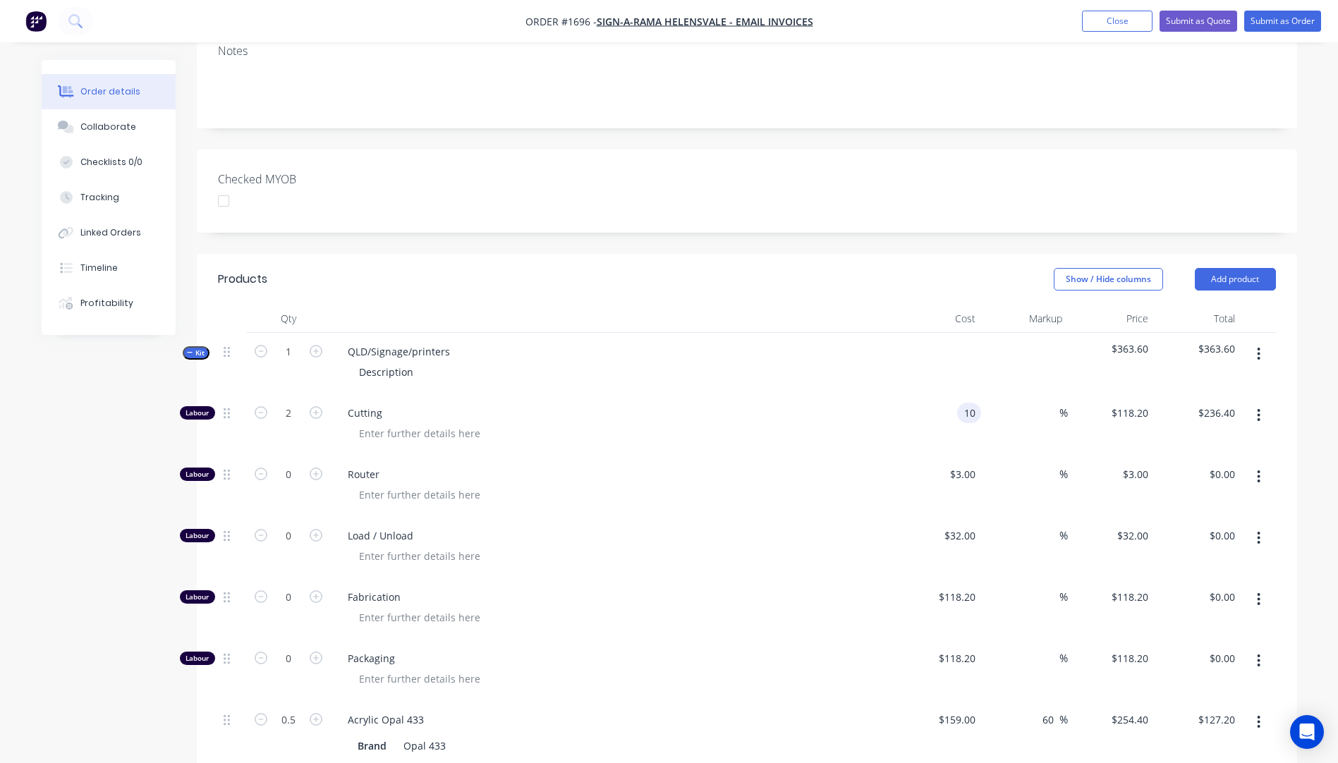
type input "$20.00"
click at [852, 394] on div "Cutting" at bounding box center [613, 424] width 564 height 61
click at [455, 341] on div "QLD/Signage/printers" at bounding box center [399, 351] width 125 height 20
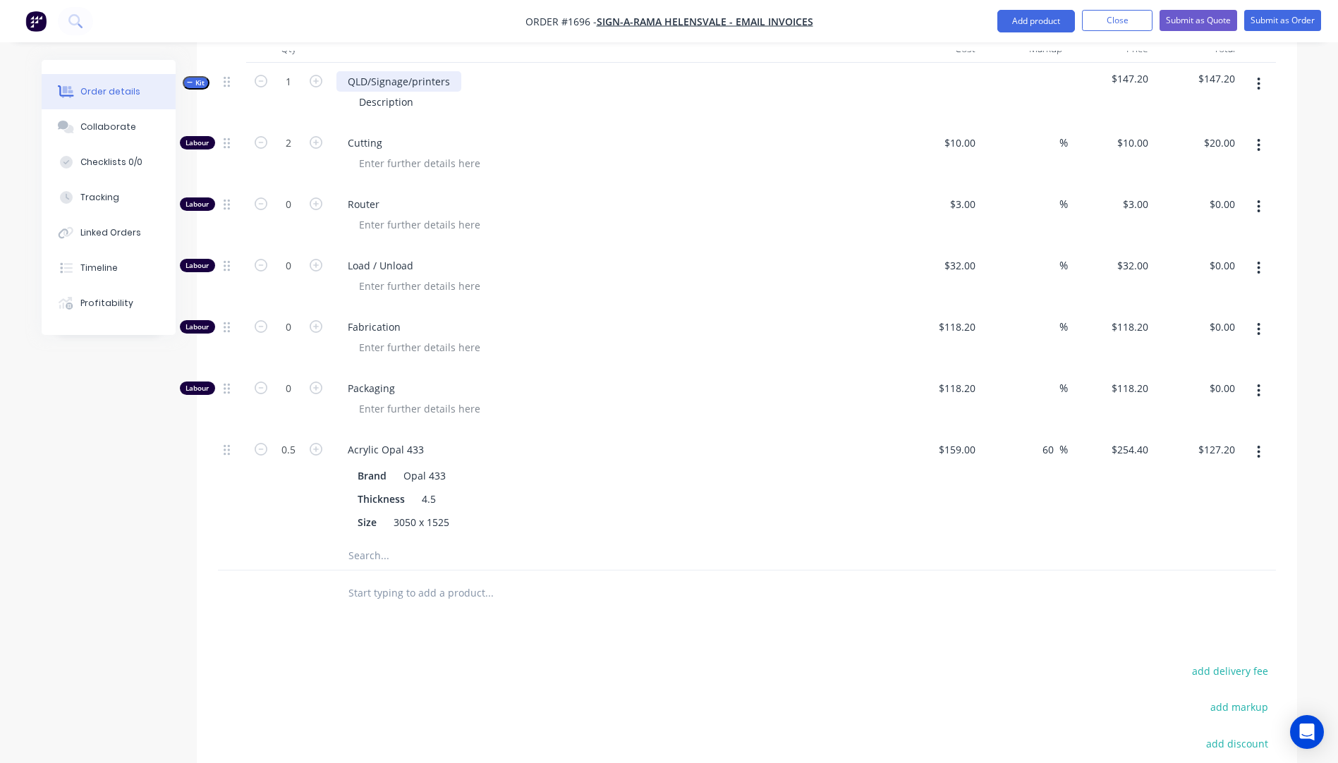
scroll to position [548, 0]
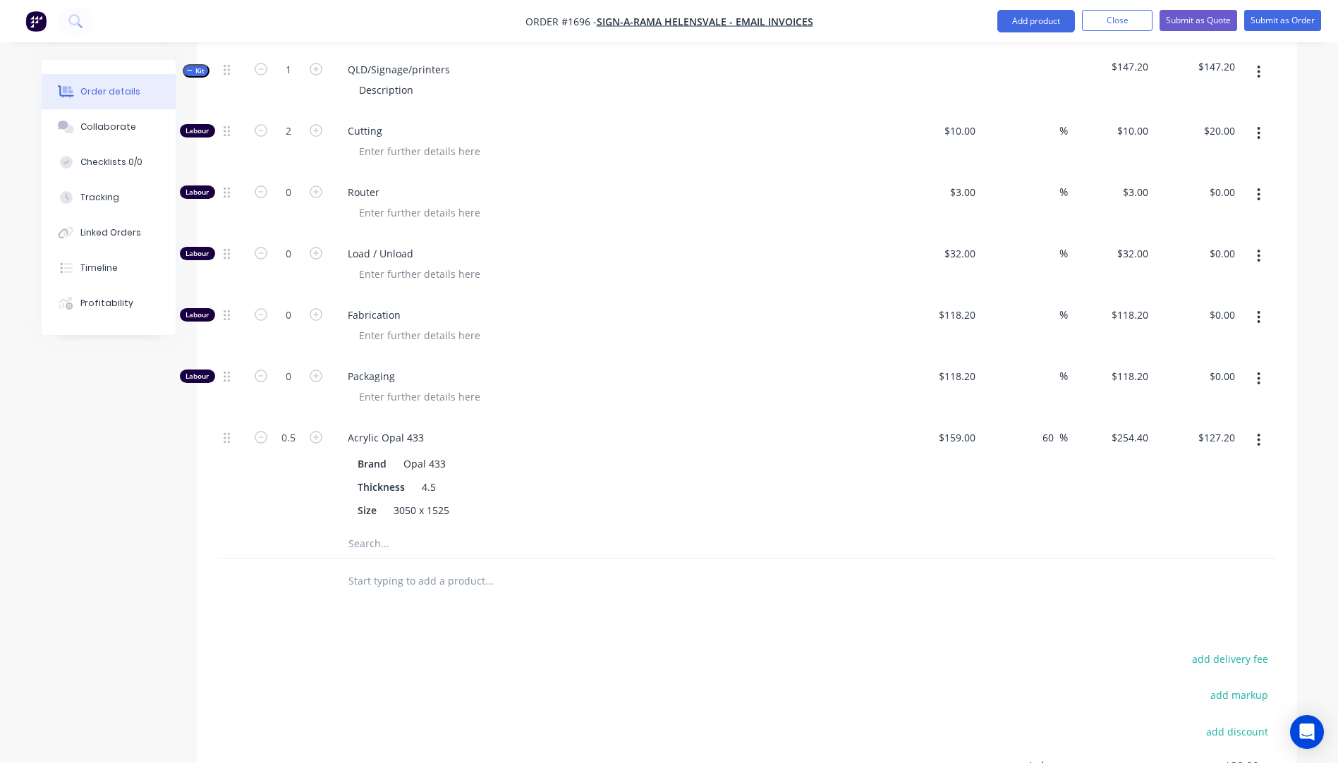
click at [368, 530] on input "text" at bounding box center [489, 544] width 282 height 28
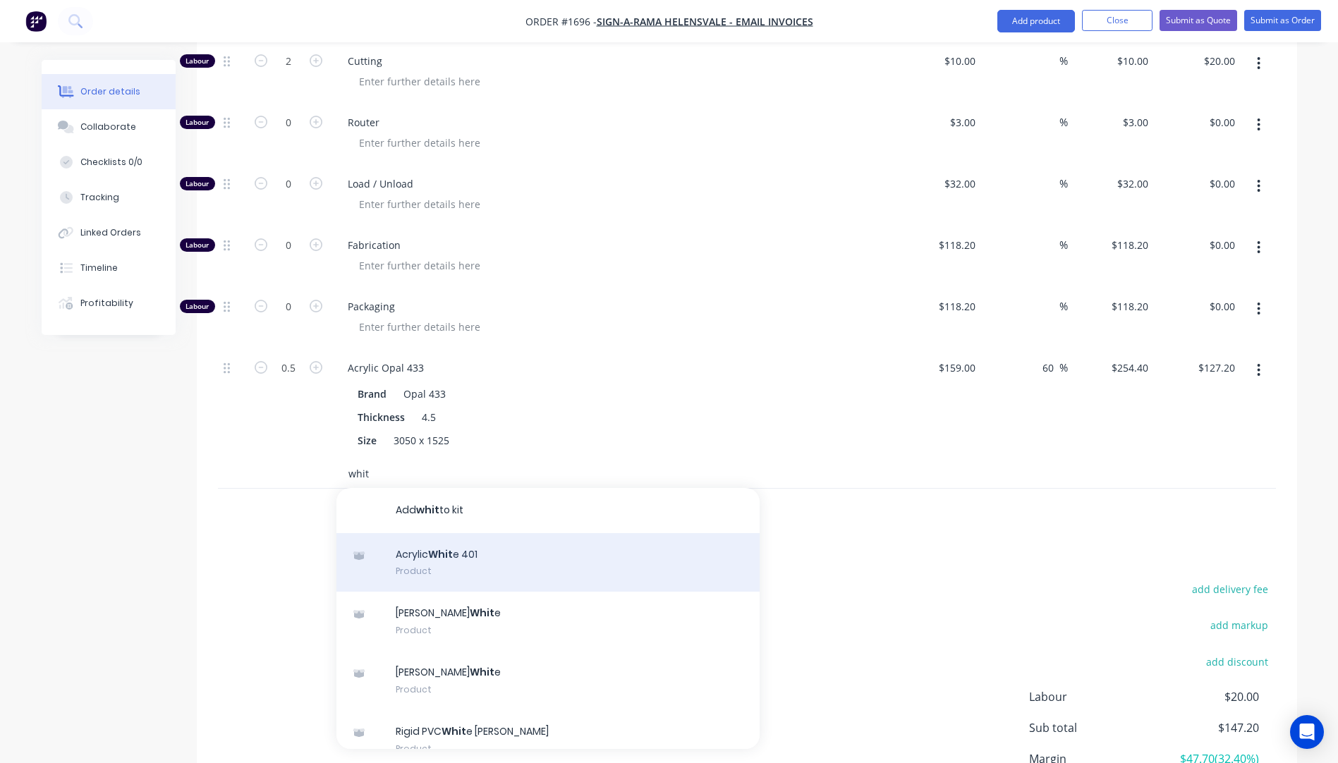
scroll to position [618, 0]
type input "whit"
click at [453, 538] on div "Acrylic Whit e 401 Product" at bounding box center [548, 562] width 423 height 59
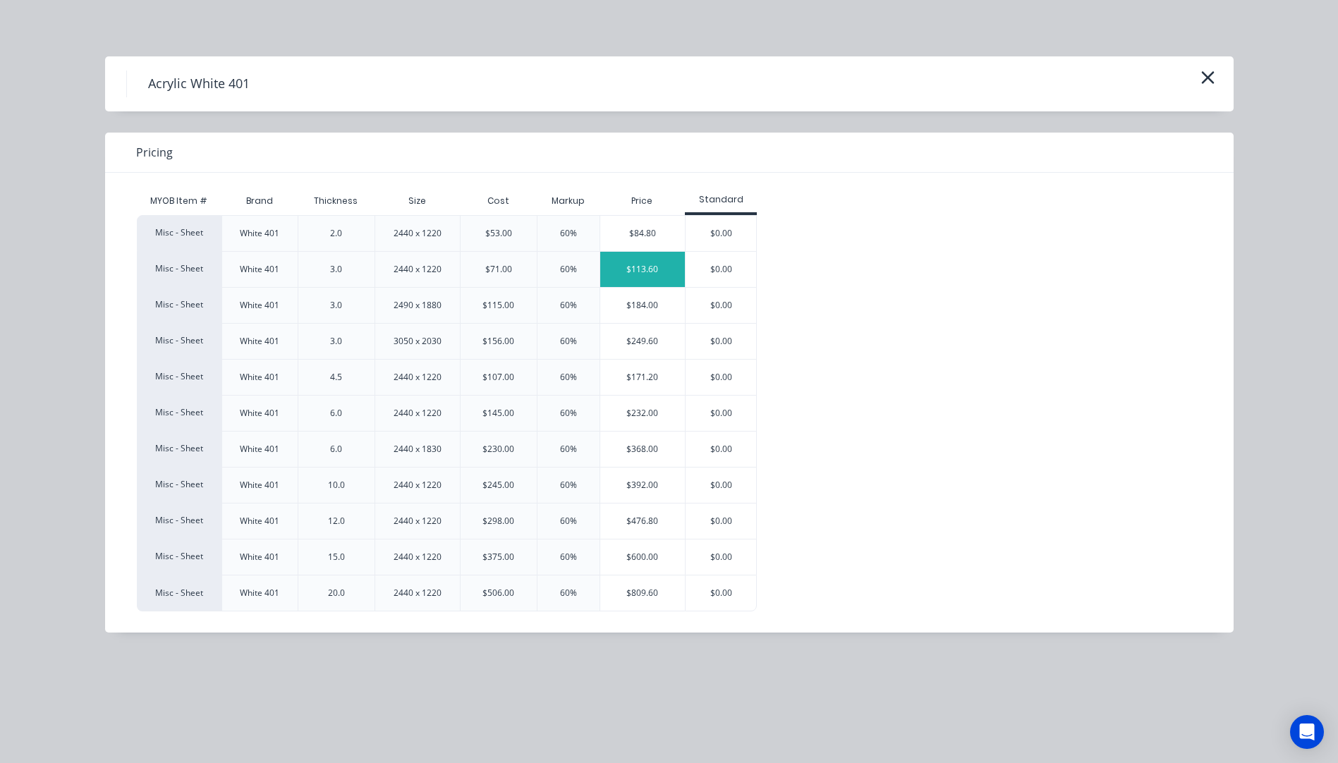
click at [634, 270] on div "$113.60" at bounding box center [642, 269] width 85 height 35
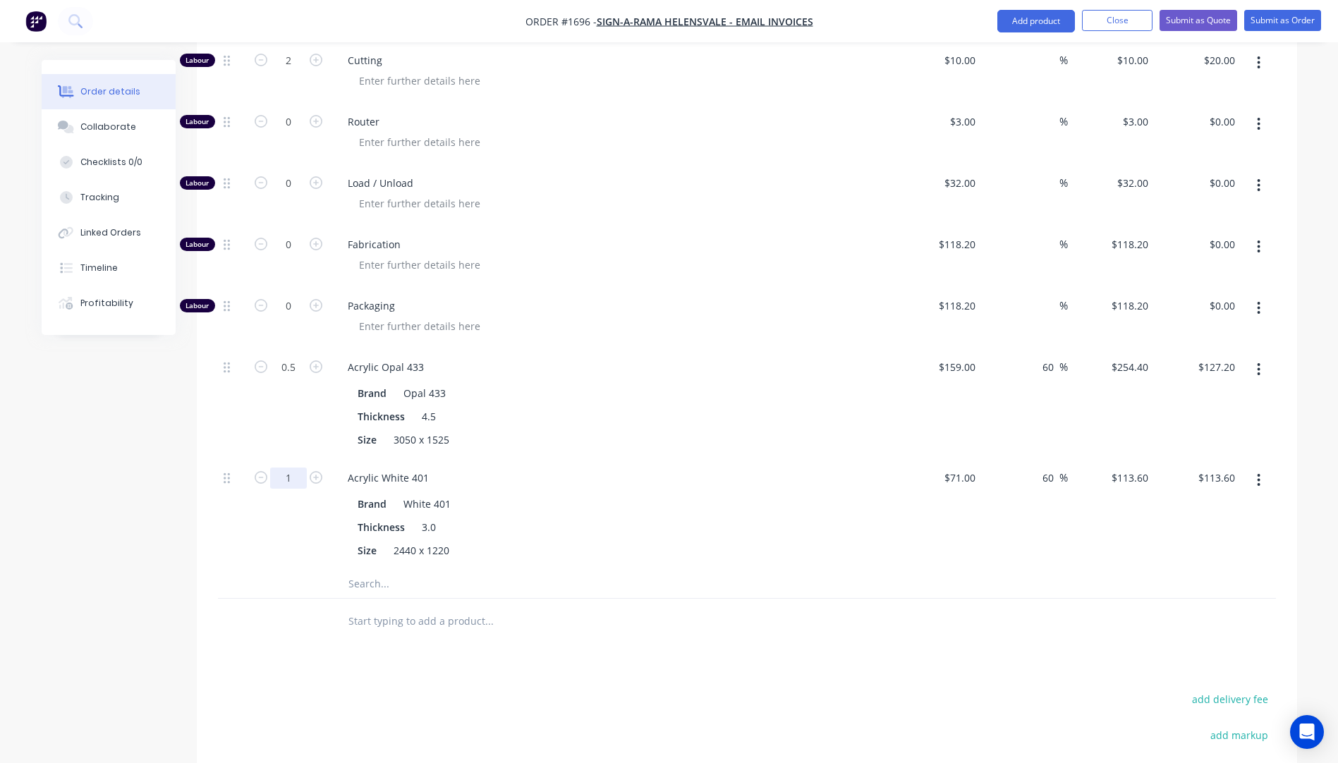
click at [297, 468] on input "1" at bounding box center [288, 478] width 37 height 21
type input "0.1"
type input "$11.36"
click at [701, 380] on div "Brand Opal 433 Thickness 4.5 Size 3050 x 1525" at bounding box center [613, 415] width 553 height 70
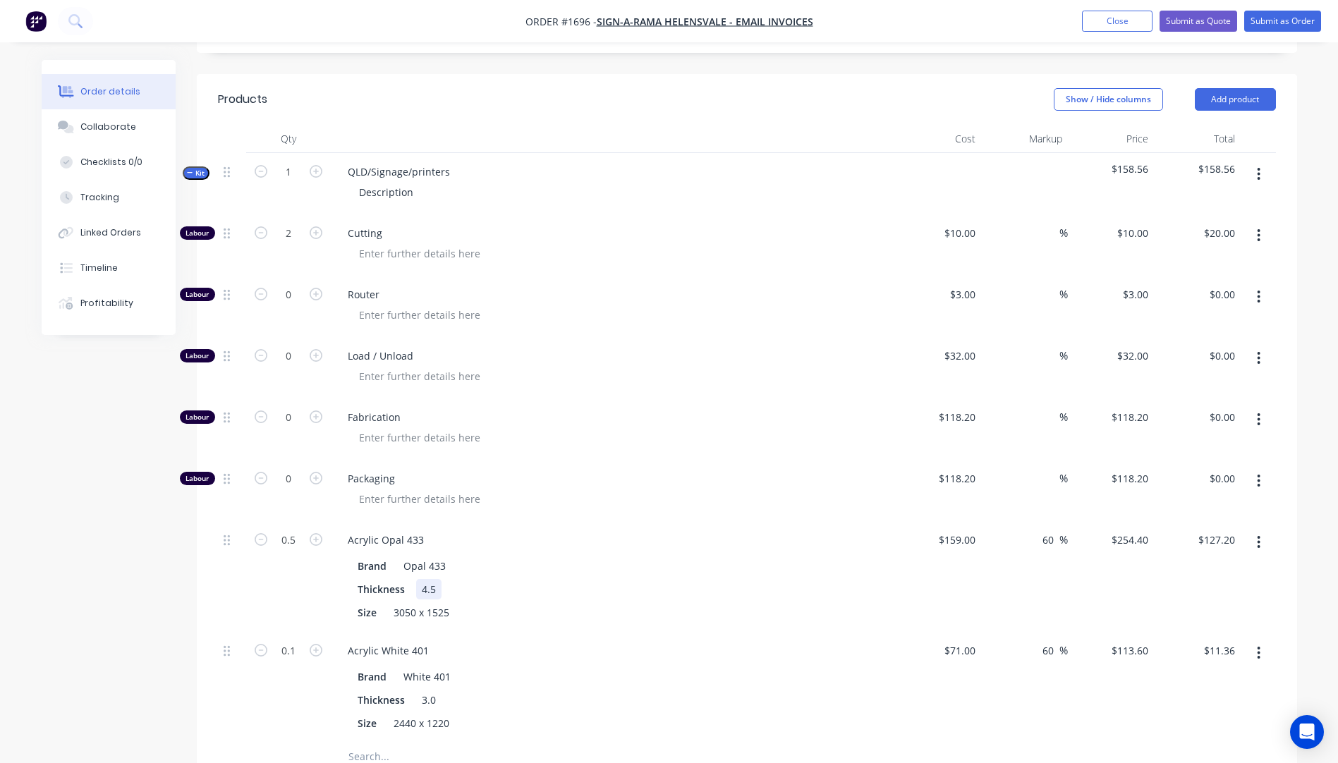
scroll to position [406, 0]
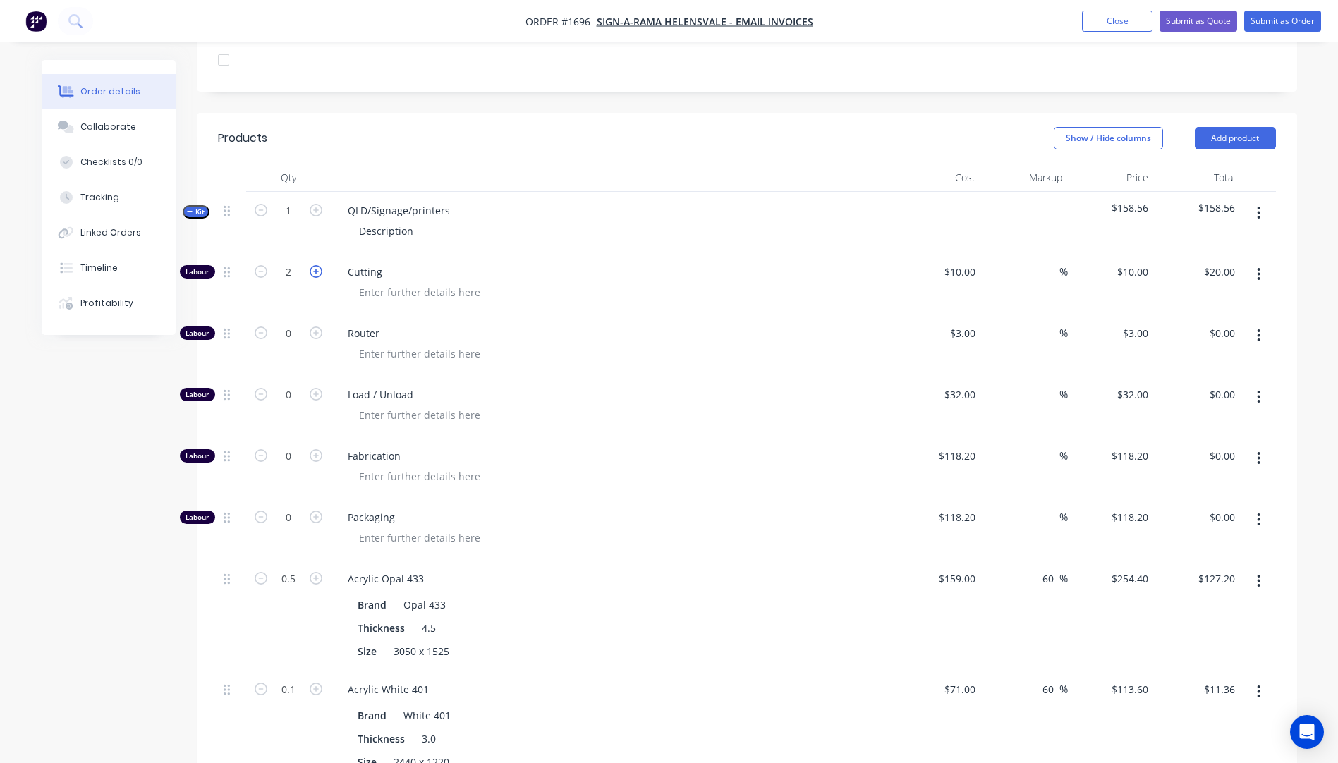
click at [320, 265] on icon "button" at bounding box center [316, 271] width 13 height 13
type input "3"
type input "$30.00"
click at [320, 265] on icon "button" at bounding box center [316, 271] width 13 height 13
type input "4"
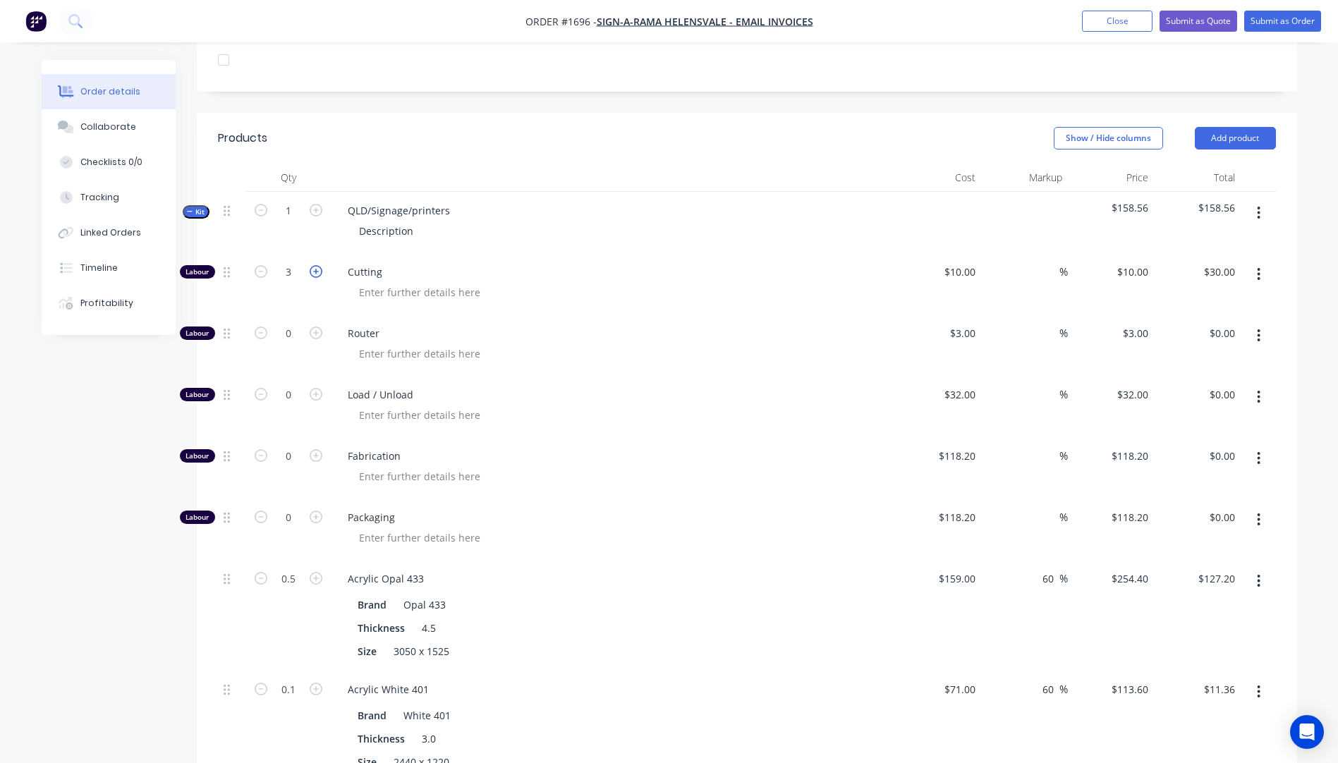
type input "$40.00"
drag, startPoint x: 452, startPoint y: 194, endPoint x: 342, endPoint y: 193, distance: 110.1
click at [342, 200] on div "QLD/Signage/printers" at bounding box center [399, 210] width 125 height 20
click at [402, 221] on div "Description" at bounding box center [386, 231] width 77 height 20
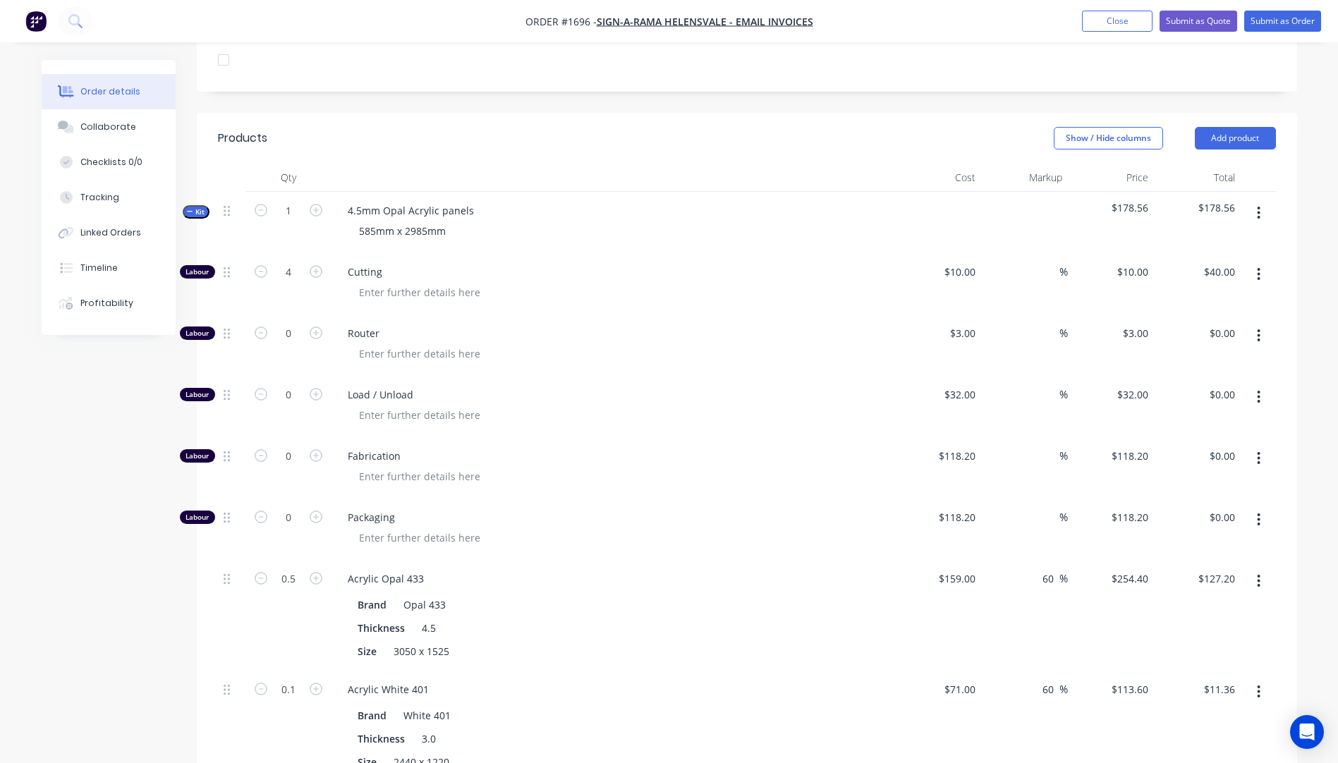
click at [560, 253] on div "Cutting" at bounding box center [613, 283] width 564 height 61
click at [255, 265] on icon "button" at bounding box center [261, 271] width 13 height 13
type input "3"
type input "$30.00"
click at [255, 265] on icon "button" at bounding box center [261, 271] width 13 height 13
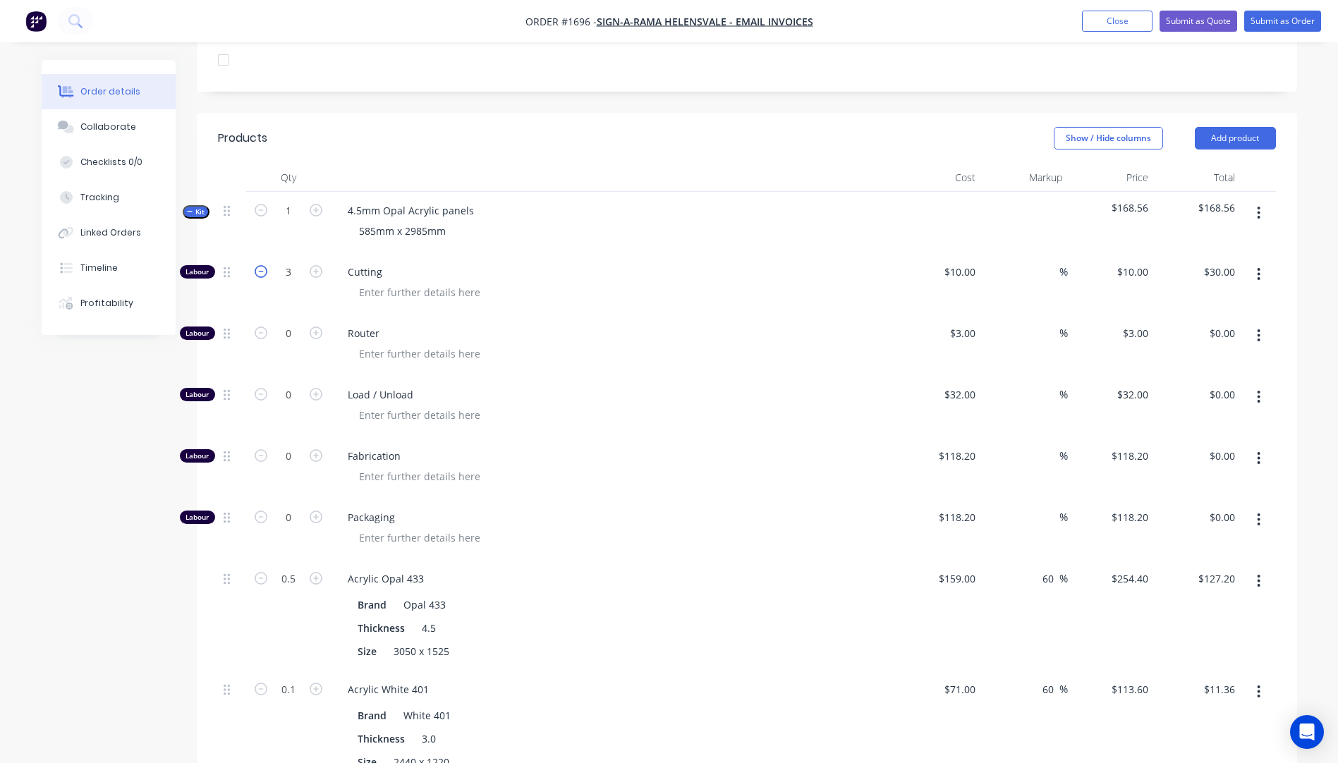
type input "2"
type input "$20.00"
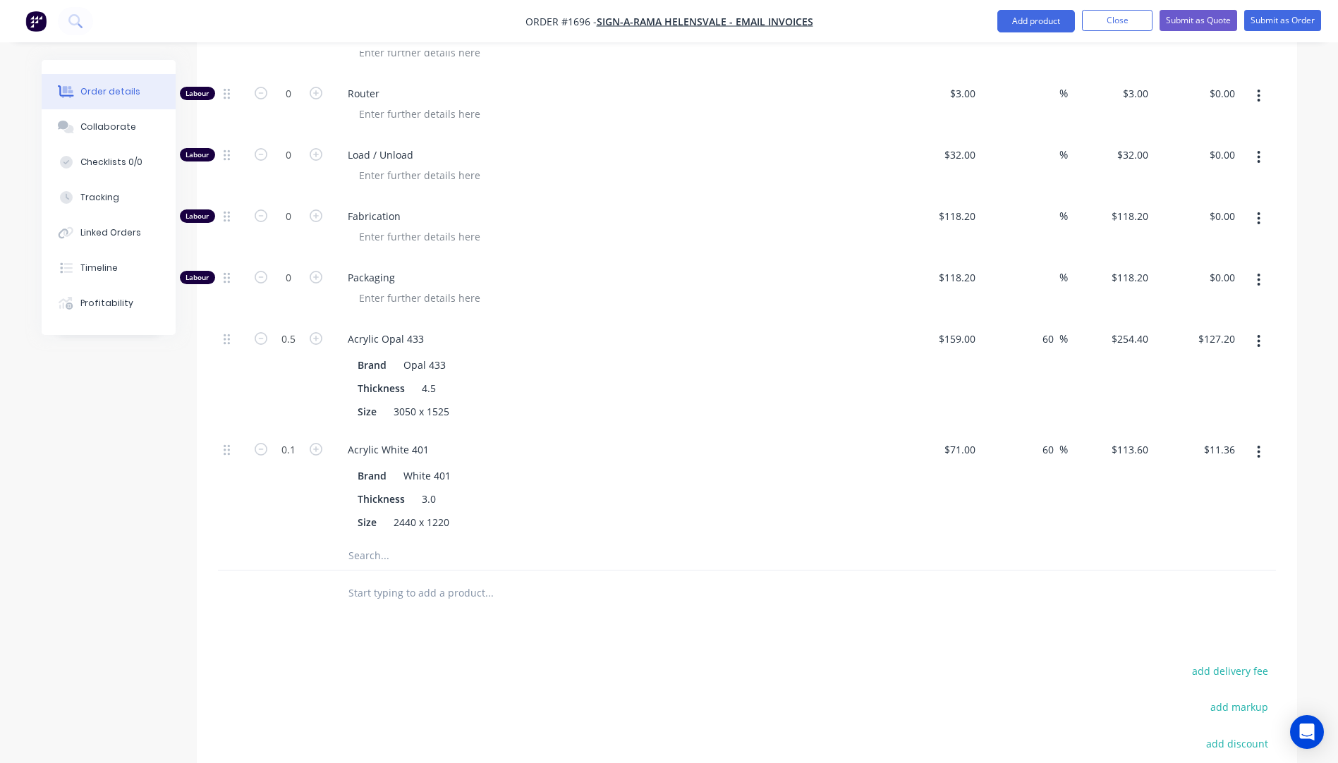
scroll to position [759, 0]
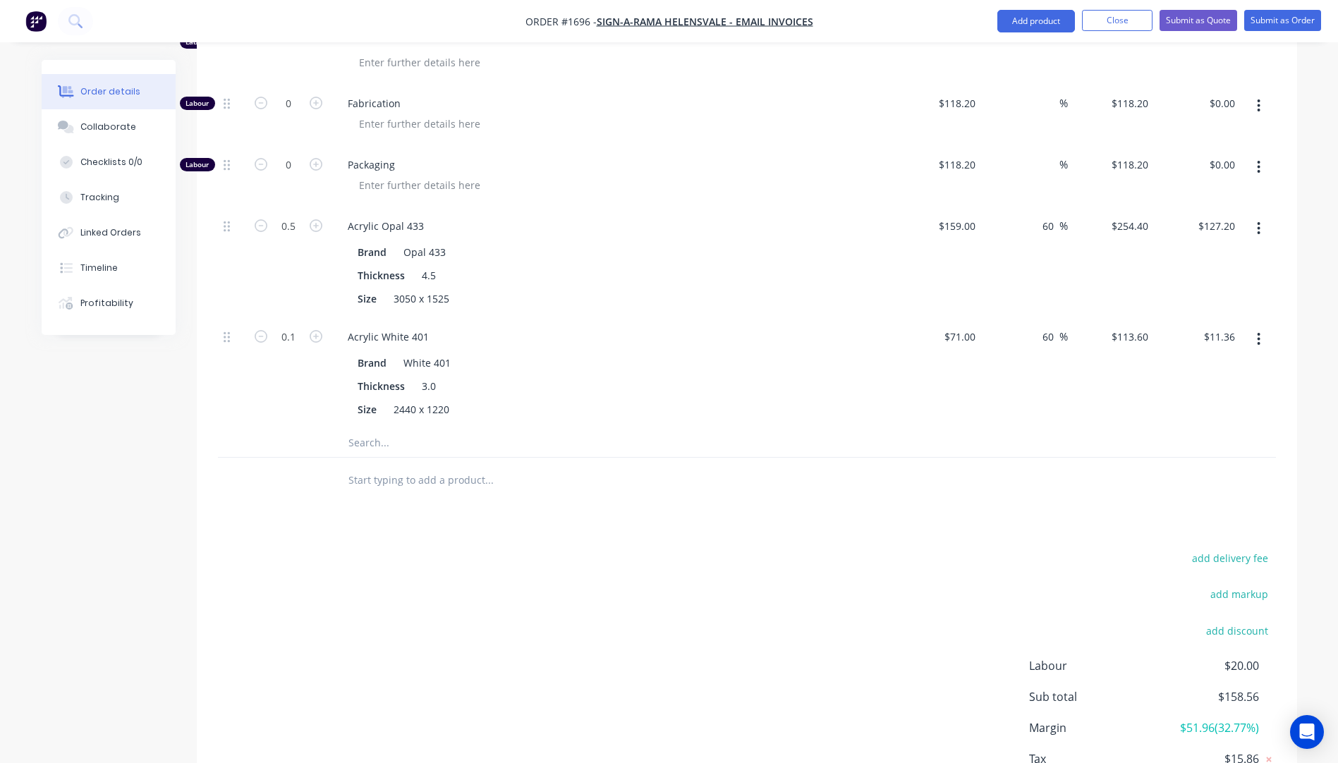
click at [1263, 327] on button "button" at bounding box center [1258, 339] width 33 height 25
click at [1173, 423] on div "Delete" at bounding box center [1209, 433] width 109 height 20
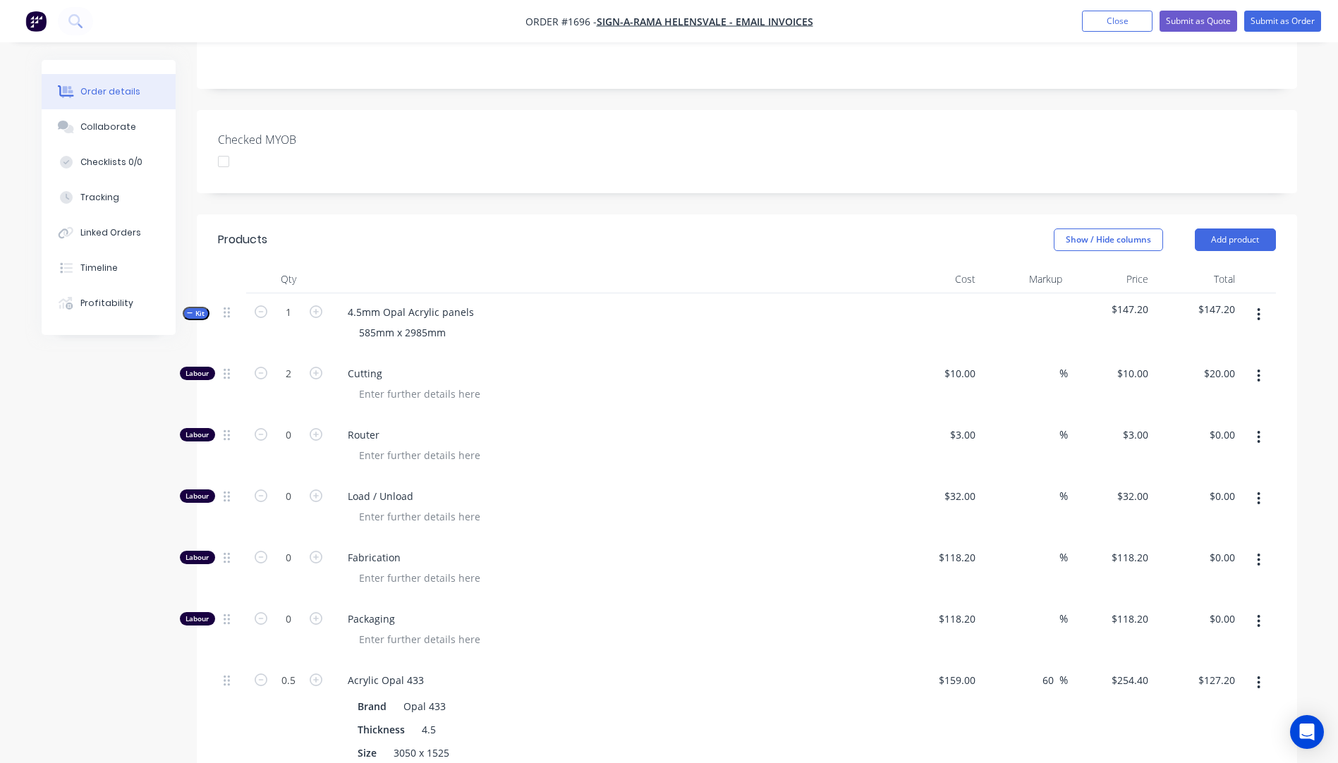
scroll to position [306, 0]
drag, startPoint x: 1259, startPoint y: 417, endPoint x: 1238, endPoint y: 435, distance: 27.6
click at [1254, 424] on button "button" at bounding box center [1258, 436] width 33 height 25
drag, startPoint x: 1175, startPoint y: 509, endPoint x: 1226, endPoint y: 467, distance: 65.7
click at [1176, 520] on div "Delete" at bounding box center [1209, 530] width 109 height 20
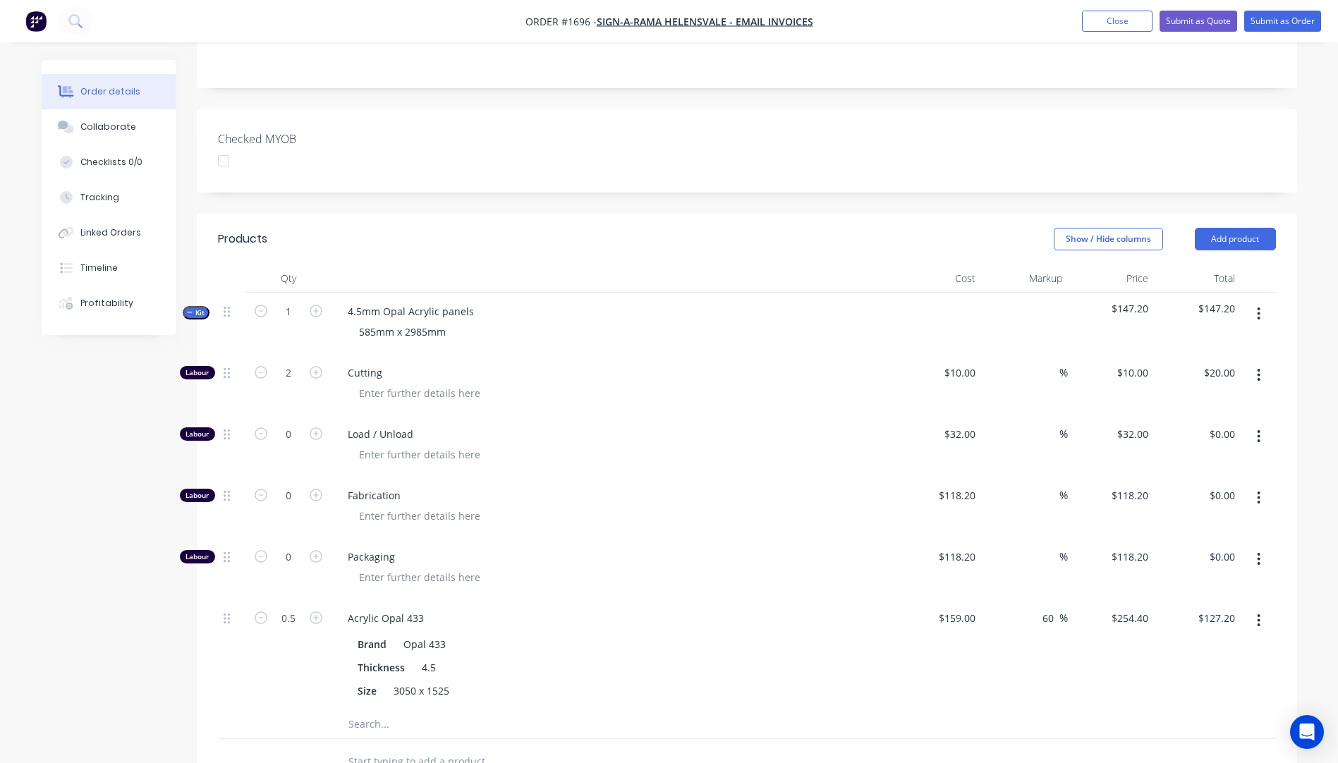
drag, startPoint x: 1259, startPoint y: 415, endPoint x: 1251, endPoint y: 428, distance: 14.9
click at [1257, 424] on button "button" at bounding box center [1258, 436] width 33 height 25
drag, startPoint x: 1175, startPoint y: 518, endPoint x: 1193, endPoint y: 500, distance: 24.9
click at [1181, 520] on div "Delete" at bounding box center [1209, 530] width 109 height 20
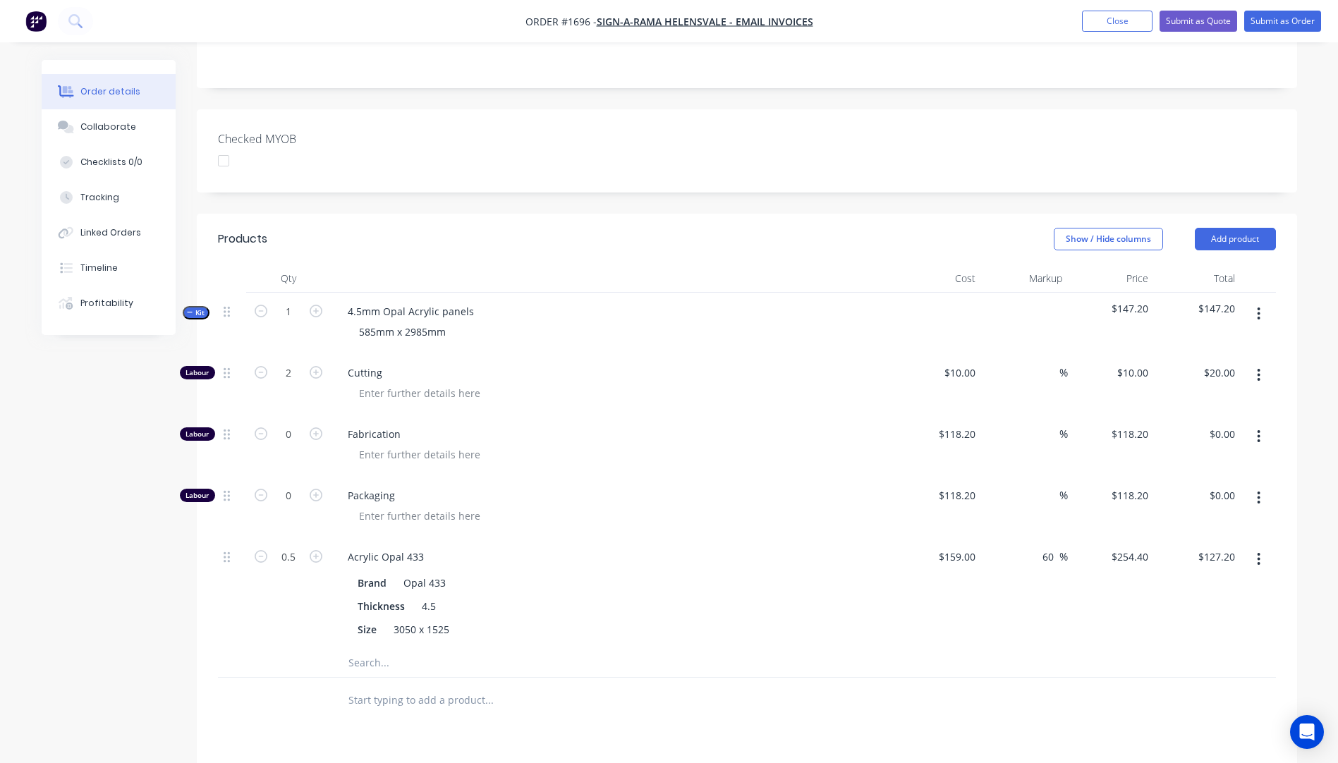
drag, startPoint x: 1259, startPoint y: 420, endPoint x: 1252, endPoint y: 432, distance: 14.3
click at [1257, 425] on button "button" at bounding box center [1258, 436] width 33 height 25
click at [1197, 520] on div "Delete" at bounding box center [1209, 530] width 109 height 20
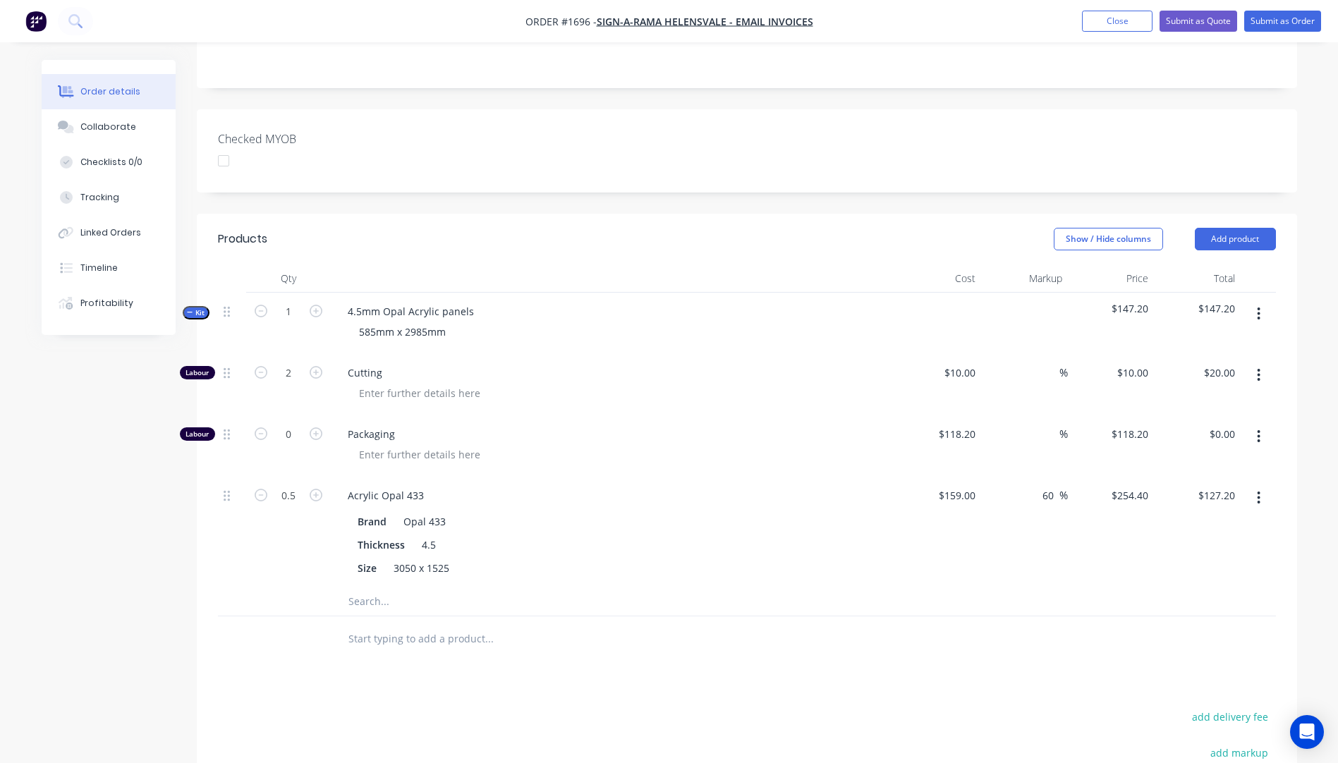
drag, startPoint x: 1264, startPoint y: 418, endPoint x: 1250, endPoint y: 432, distance: 19.5
click at [1263, 424] on button "button" at bounding box center [1258, 436] width 33 height 25
click at [1190, 520] on div "Delete" at bounding box center [1209, 530] width 109 height 20
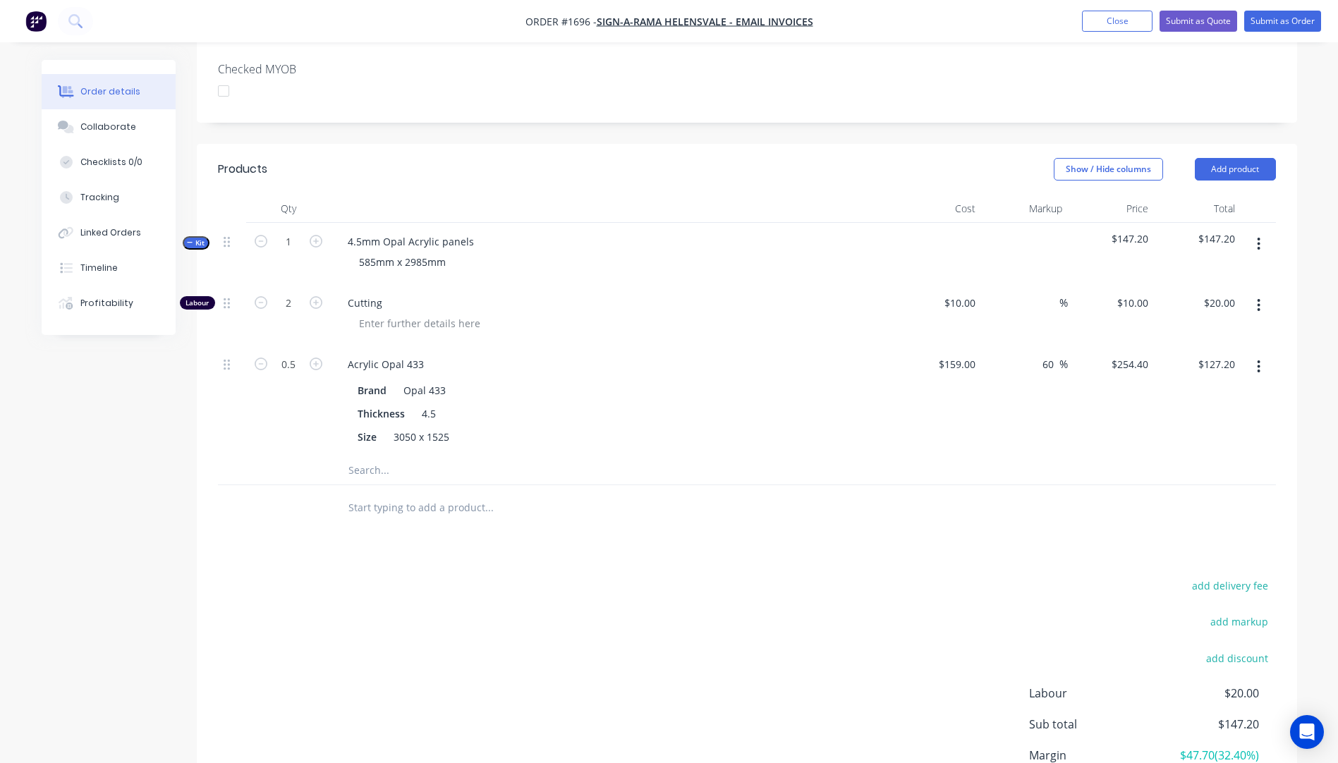
scroll to position [376, 0]
click at [1238, 157] on button "Add product" at bounding box center [1235, 168] width 81 height 23
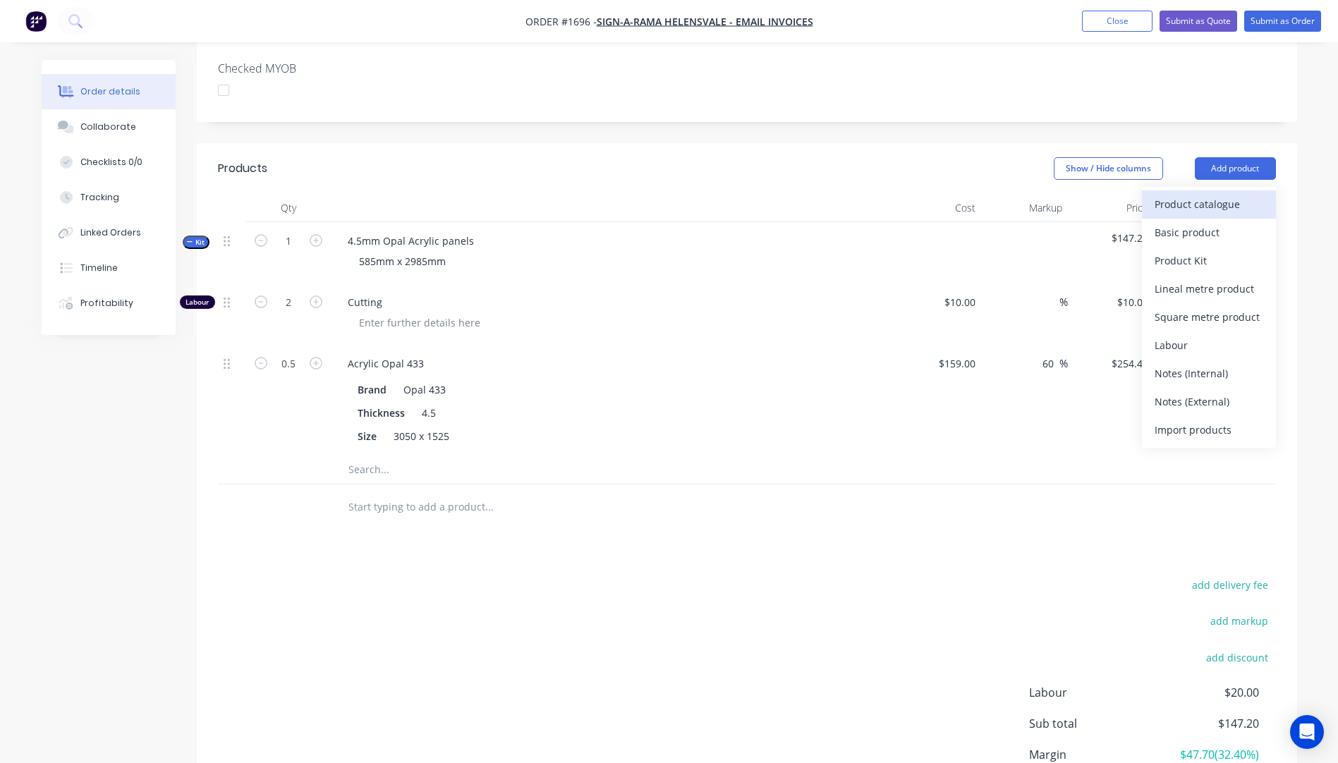
click at [1197, 194] on div "Product catalogue" at bounding box center [1209, 204] width 109 height 20
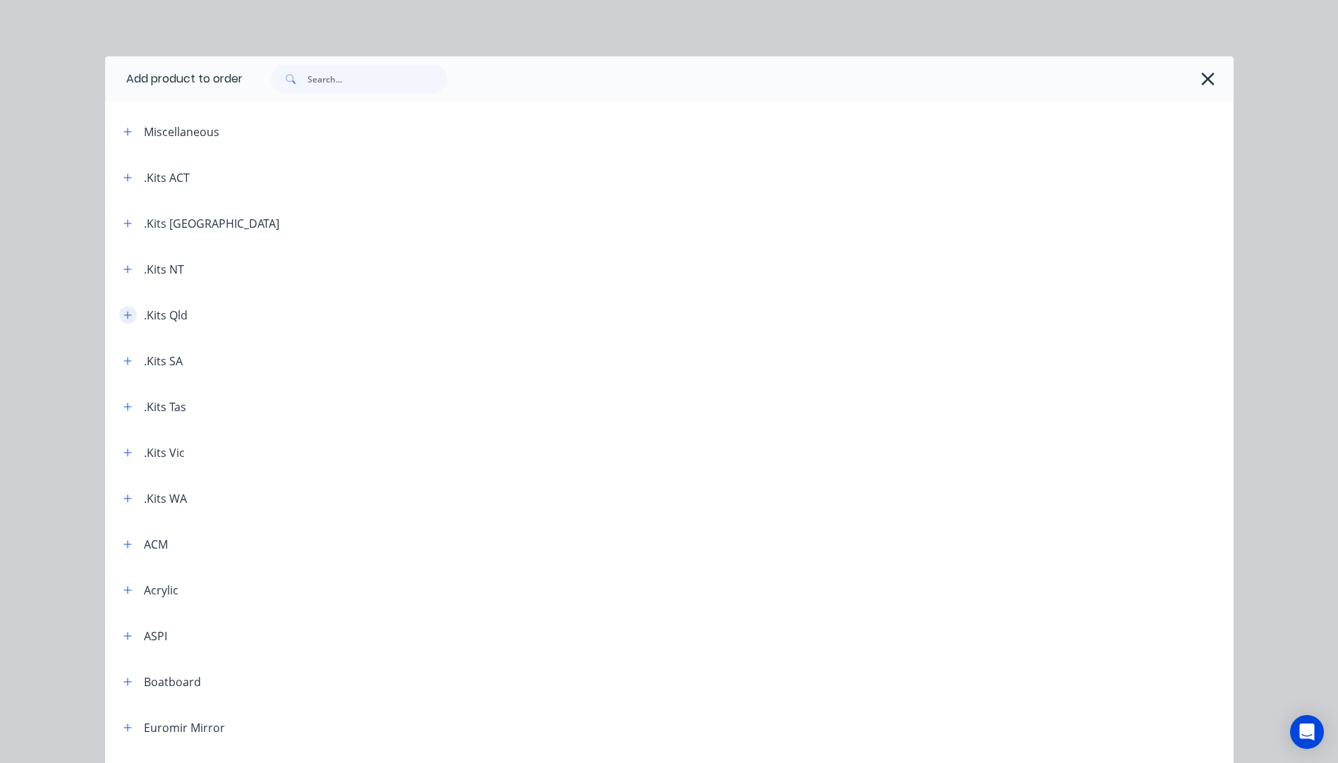
click at [123, 318] on icon "button" at bounding box center [127, 315] width 8 height 10
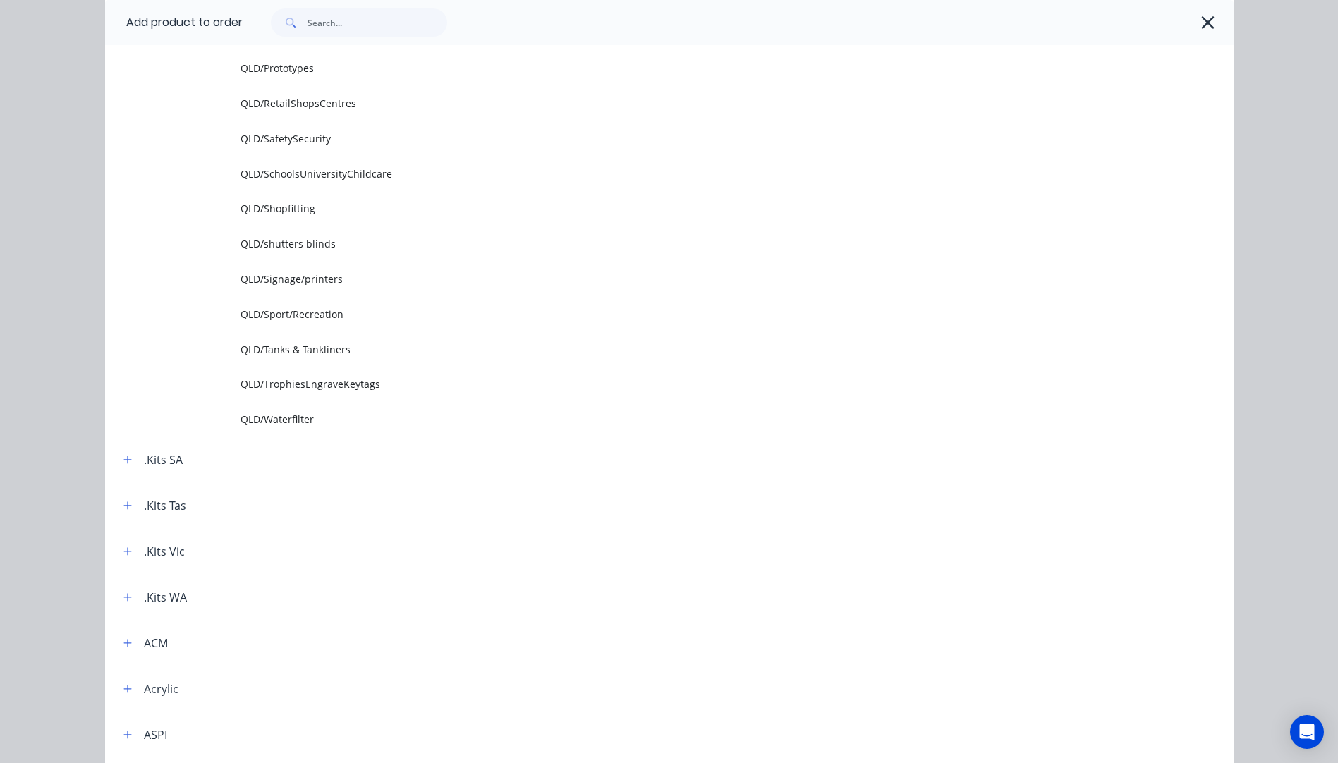
scroll to position [1905, 0]
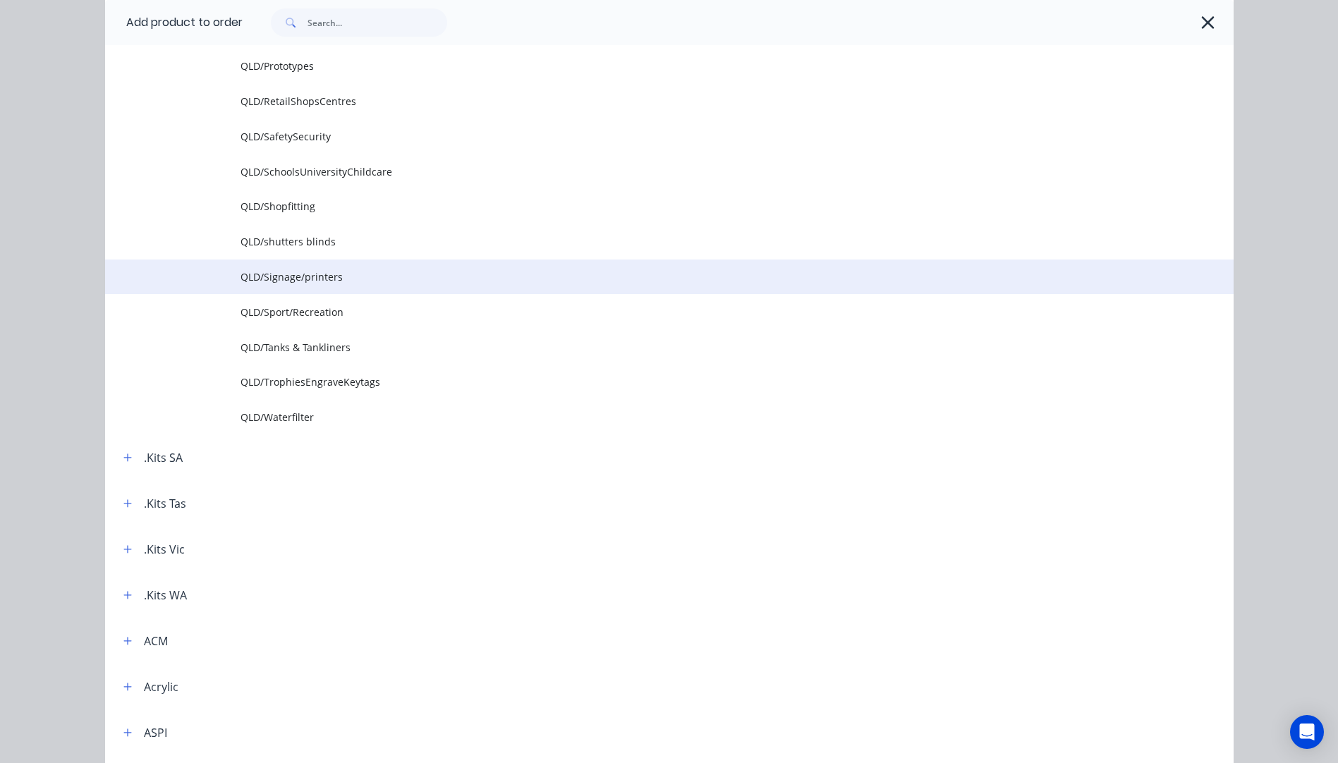
click at [306, 281] on span "QLD/Signage/printers" at bounding box center [638, 277] width 794 height 15
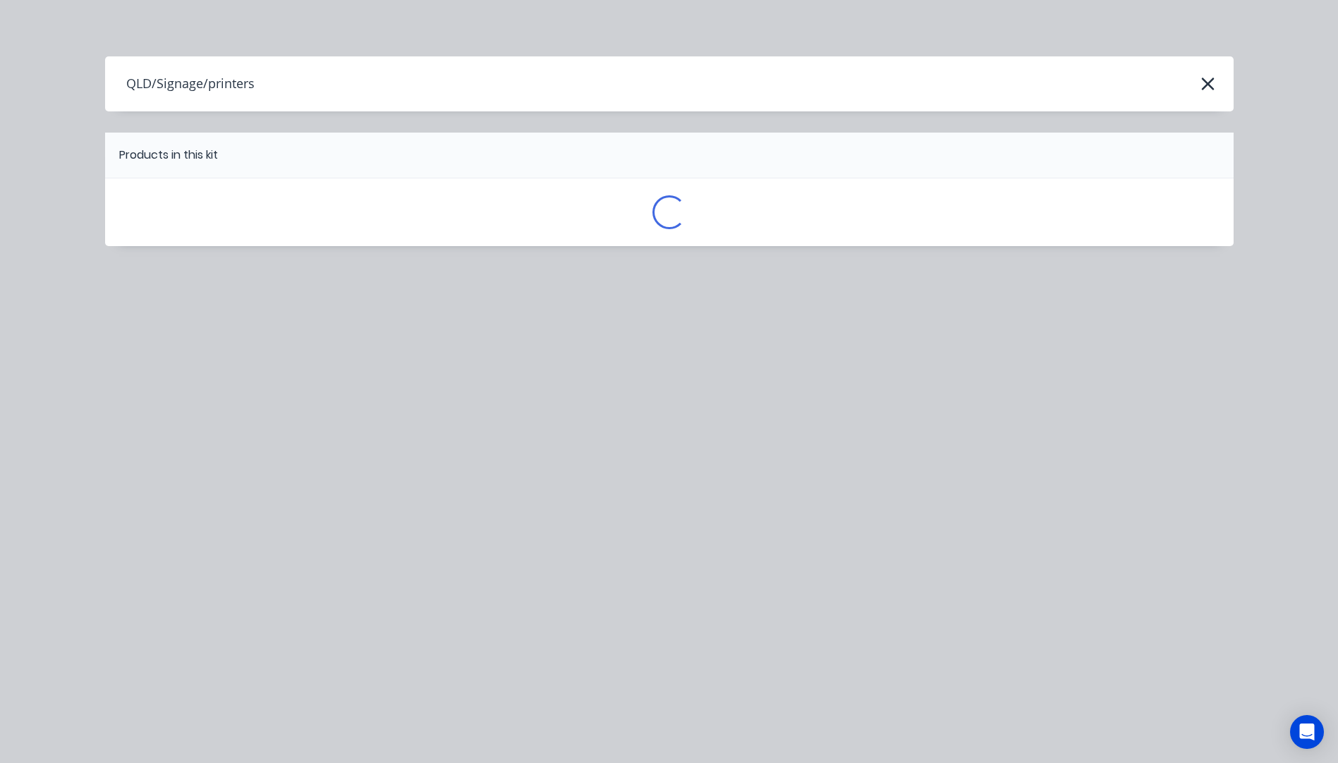
scroll to position [0, 0]
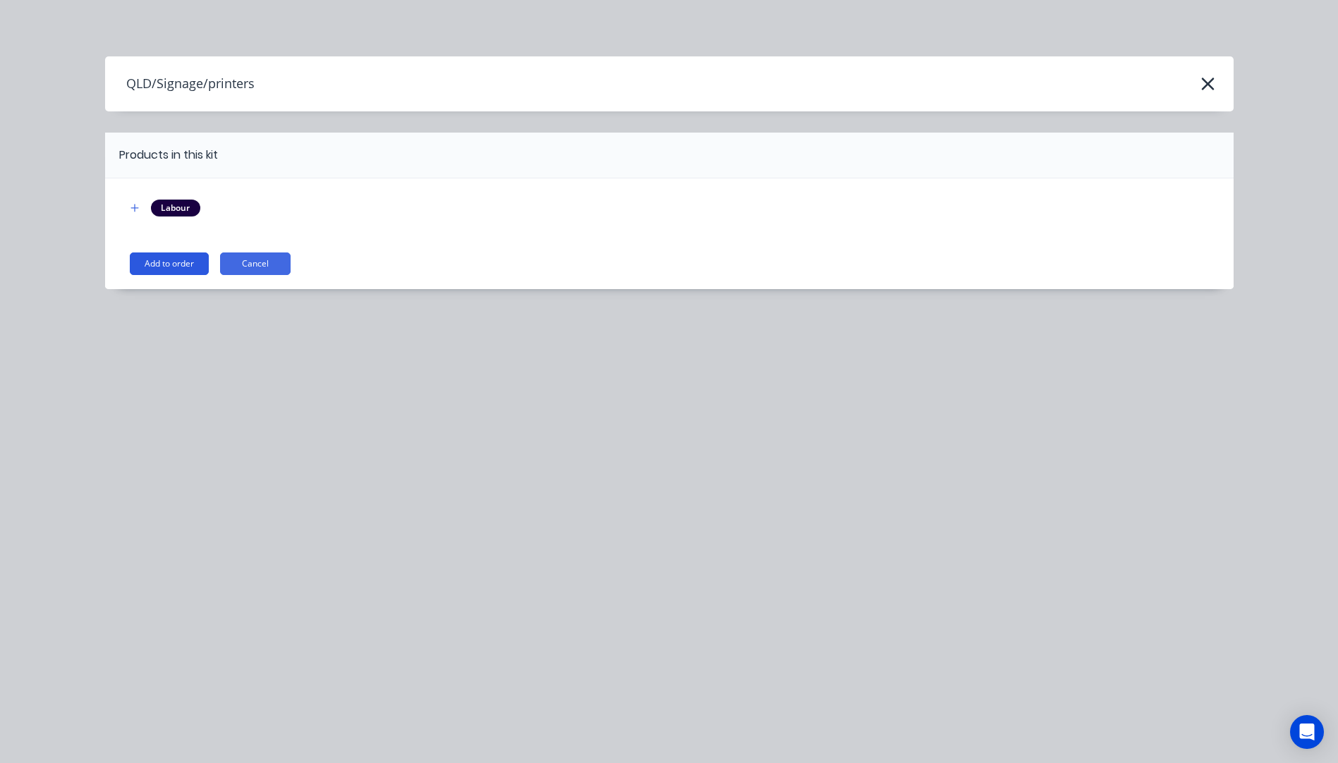
click at [183, 267] on button "Add to order" at bounding box center [169, 264] width 79 height 23
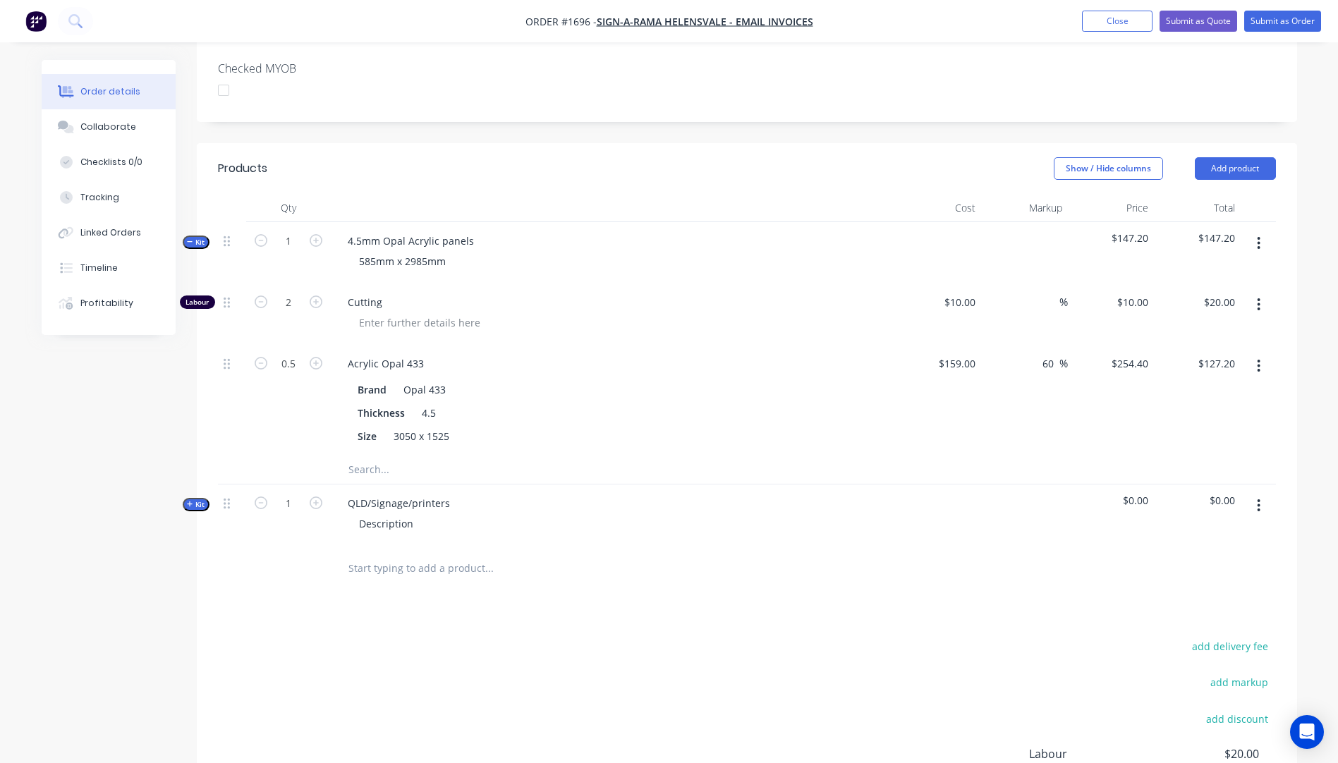
click at [186, 498] on button "Kit" at bounding box center [196, 504] width 27 height 13
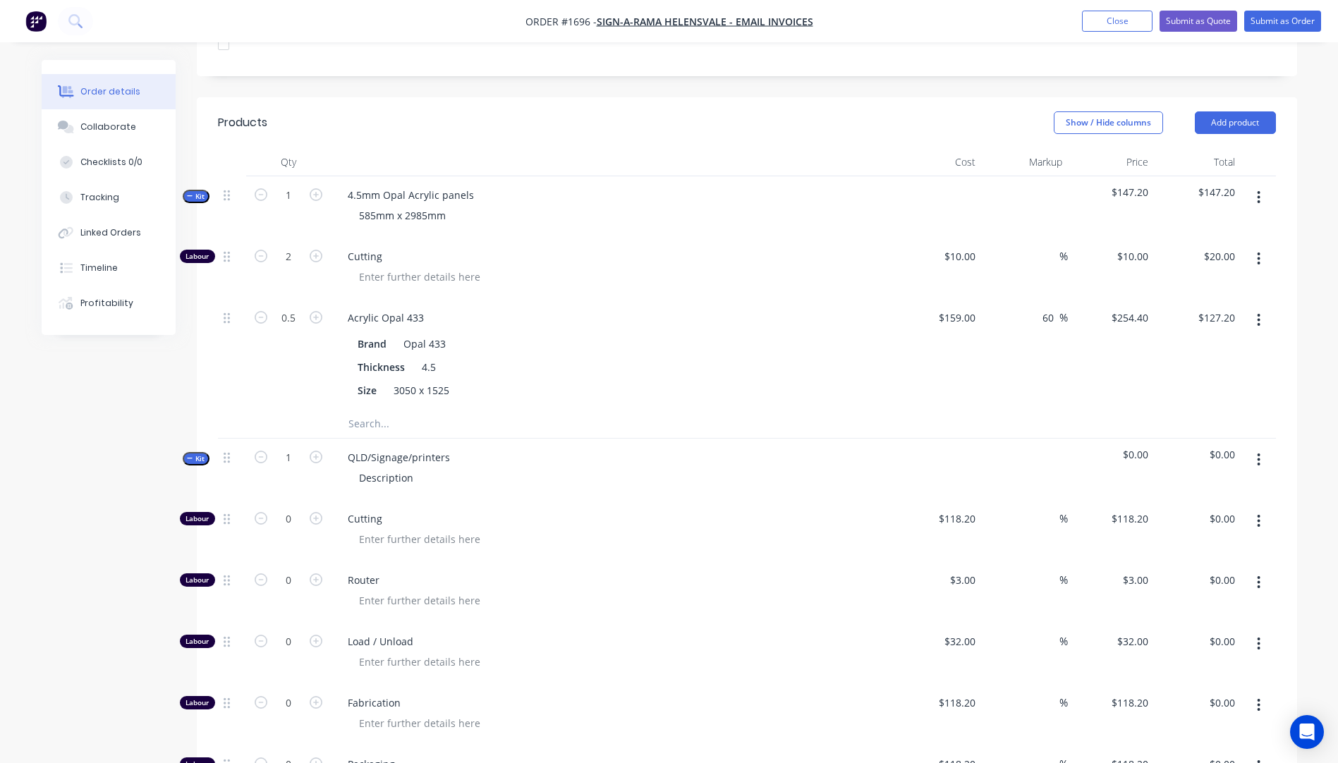
scroll to position [658, 0]
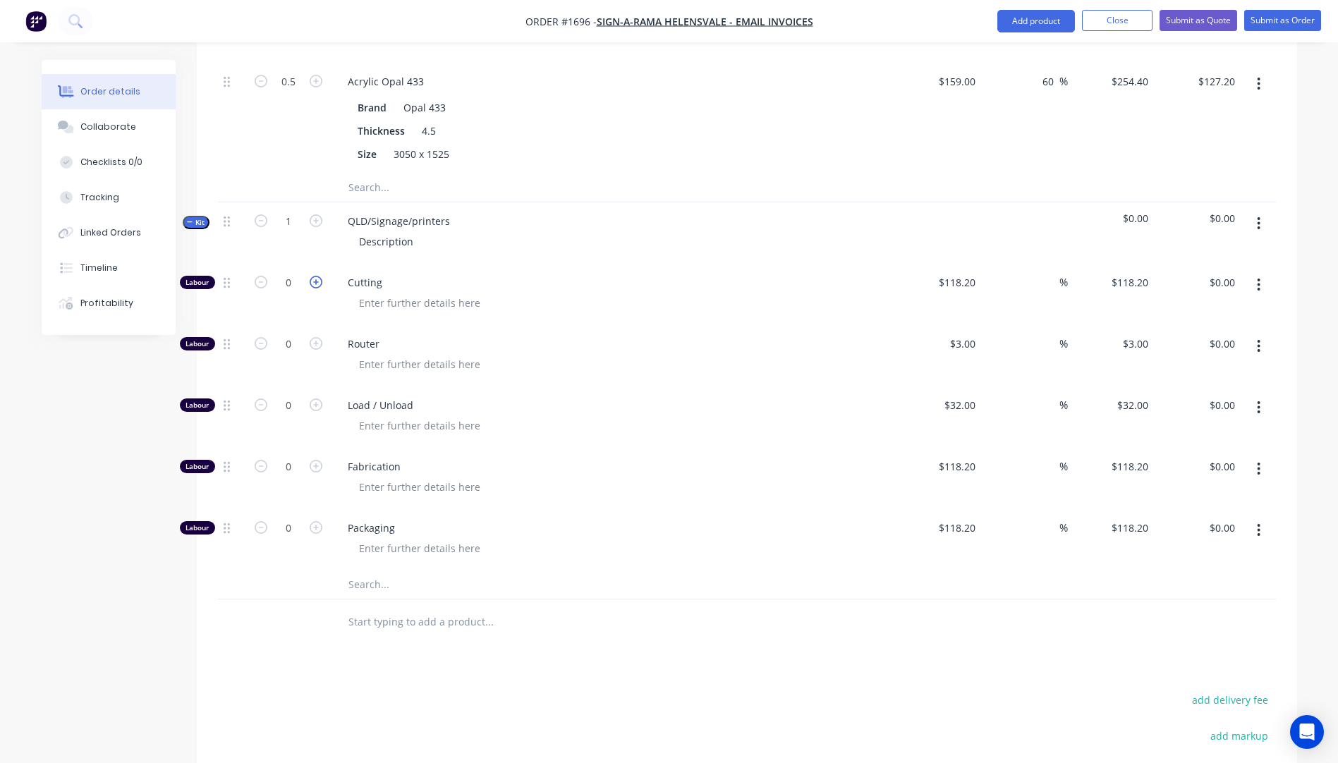
click at [317, 276] on icon "button" at bounding box center [316, 282] width 13 height 13
type input "1"
type input "$118.20"
click at [317, 276] on icon "button" at bounding box center [316, 282] width 13 height 13
type input "2"
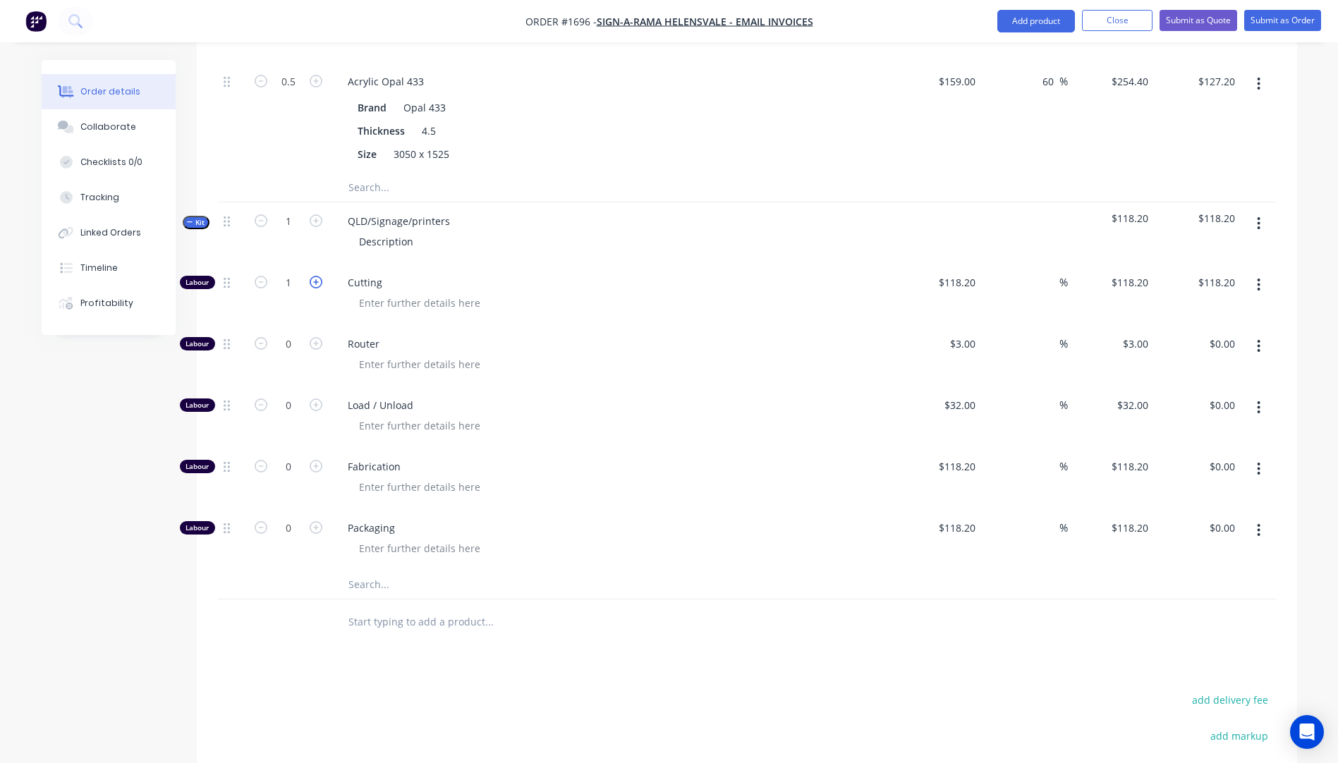
type input "$236.40"
click at [379, 571] on input "text" at bounding box center [489, 585] width 282 height 28
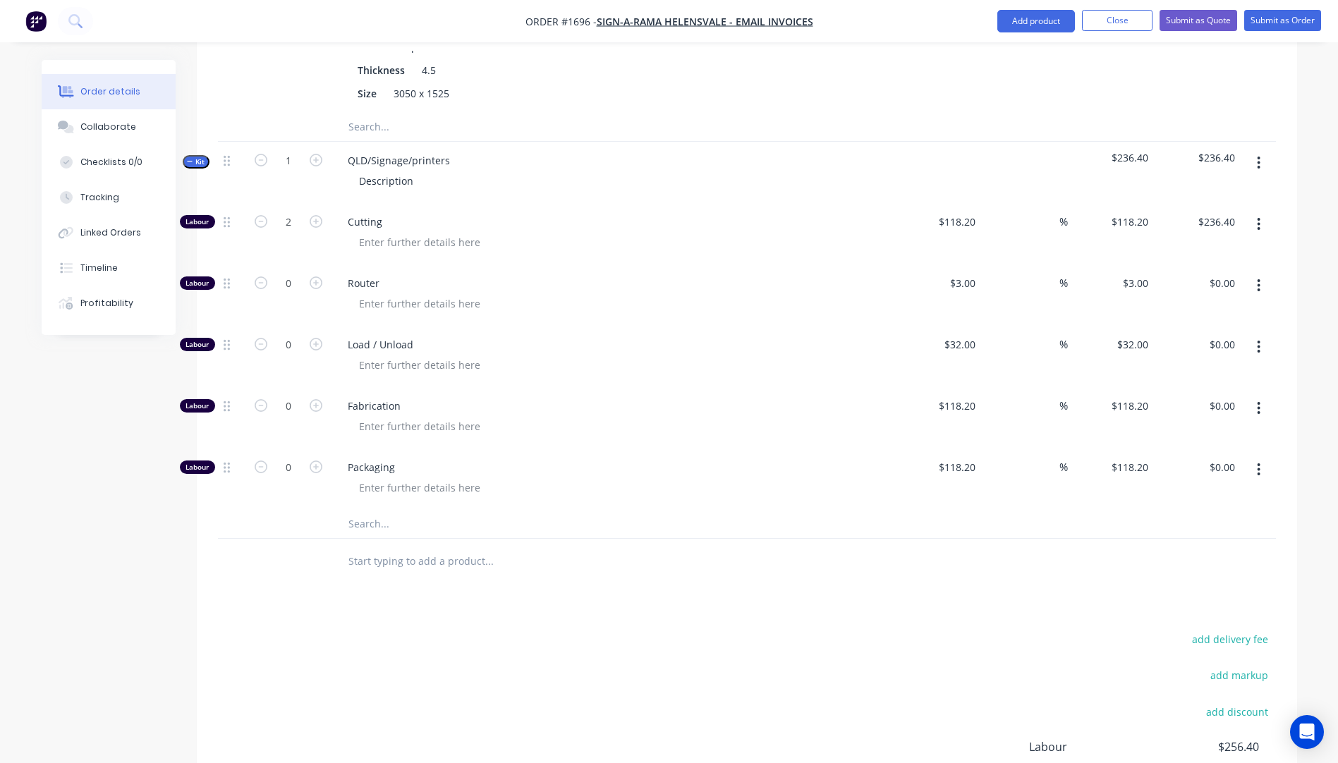
scroll to position [870, 0]
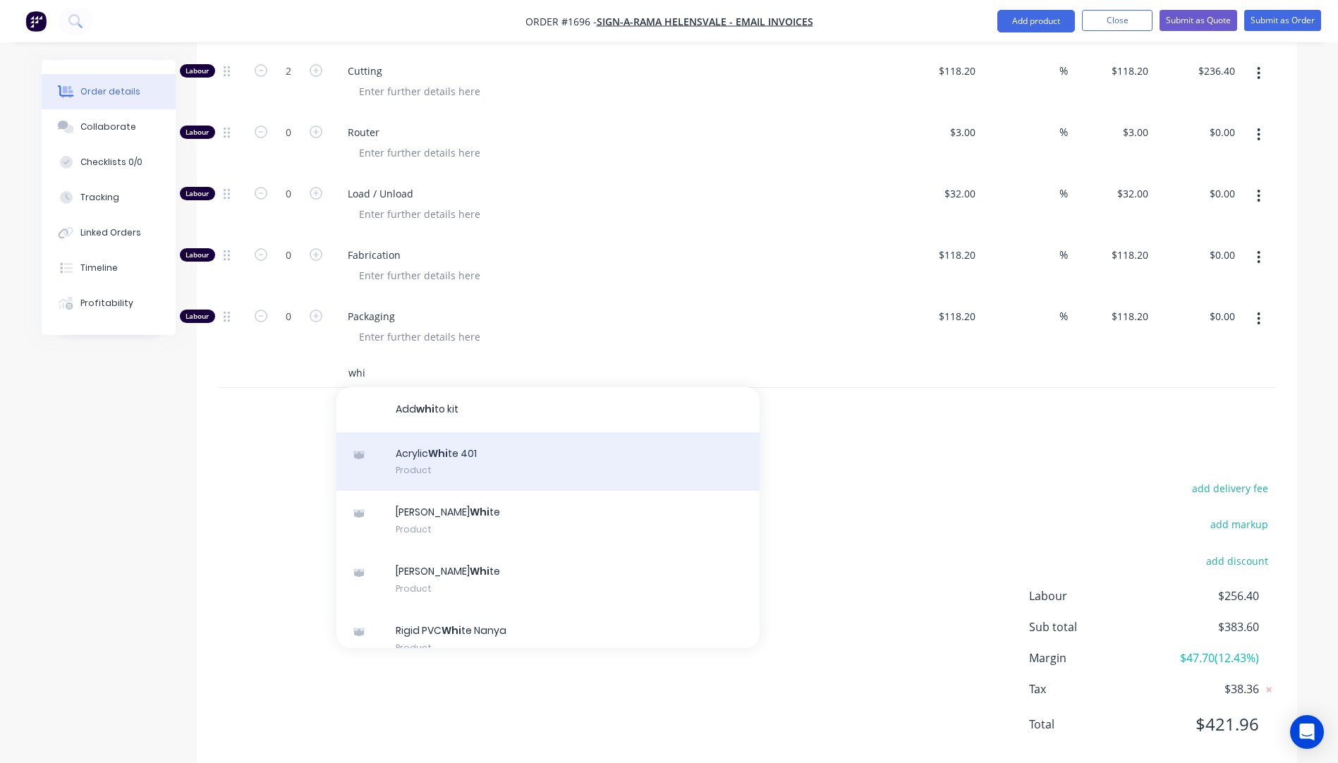
type input "whi"
click at [464, 450] on div "Acrylic Whi te 401 Product" at bounding box center [548, 462] width 423 height 59
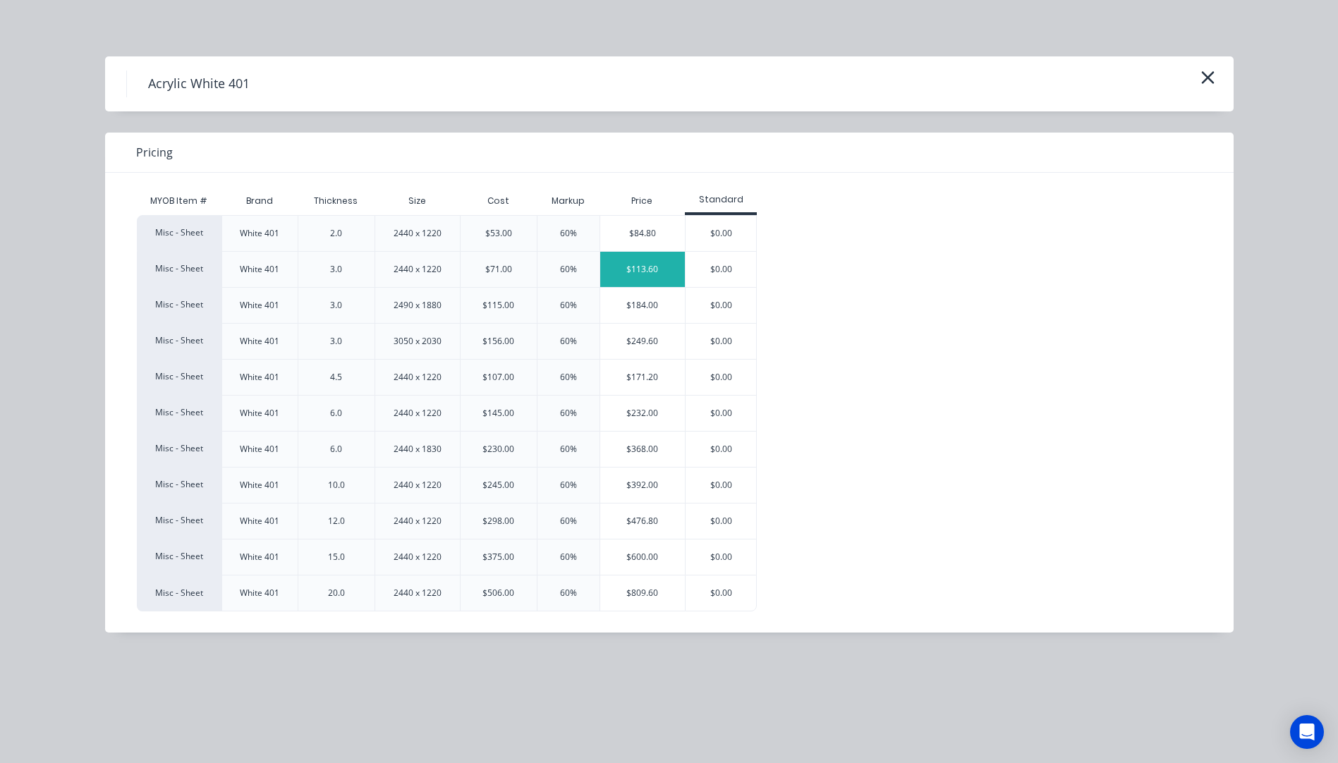
click at [639, 267] on div "$113.60" at bounding box center [642, 269] width 85 height 35
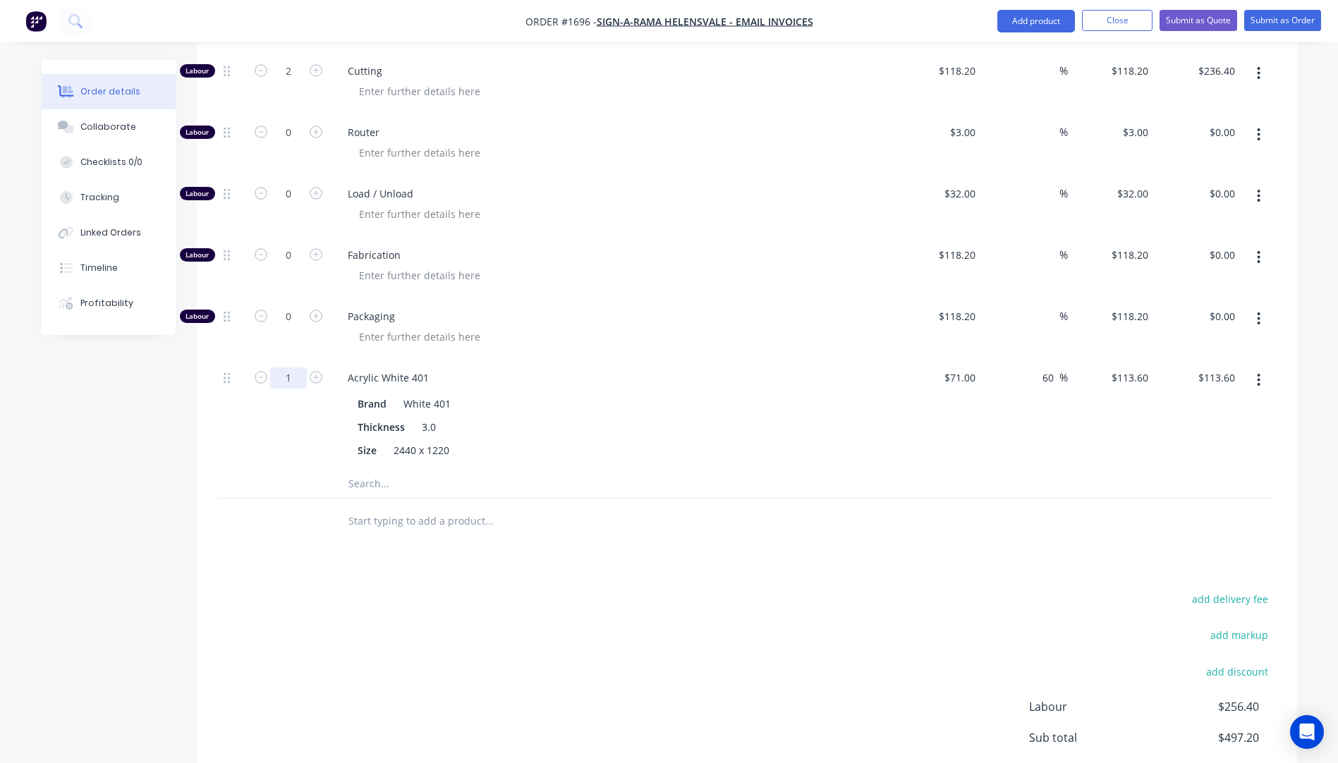
click at [296, 368] on input "1" at bounding box center [288, 378] width 37 height 21
type input "0.1"
type input "$11.36"
click at [556, 298] on div "Packaging" at bounding box center [613, 328] width 564 height 61
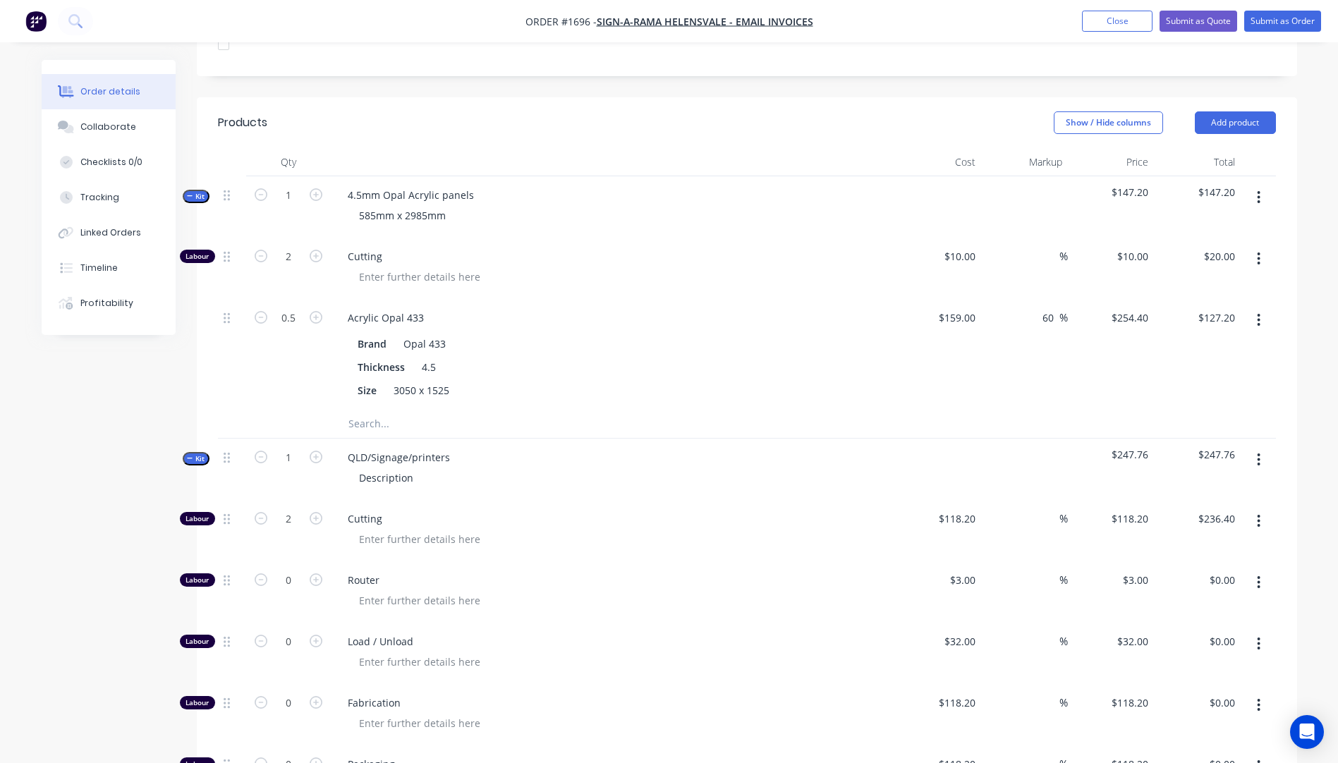
scroll to position [447, 0]
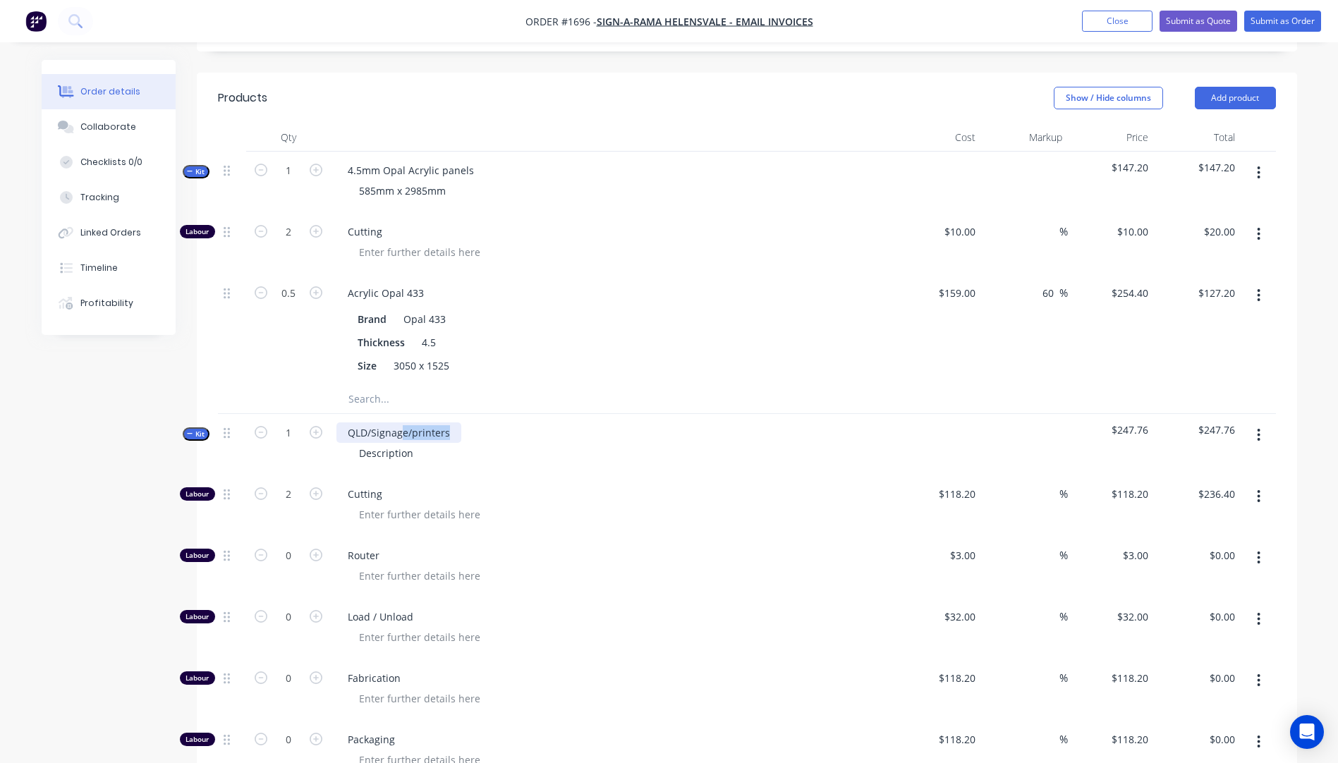
drag, startPoint x: 455, startPoint y: 413, endPoint x: 400, endPoint y: 418, distance: 55.2
click at [400, 423] on div "QLD/Signage/printers" at bounding box center [399, 433] width 125 height 20
click at [317, 426] on icon "button" at bounding box center [316, 432] width 13 height 13
type input "2"
type input "4"
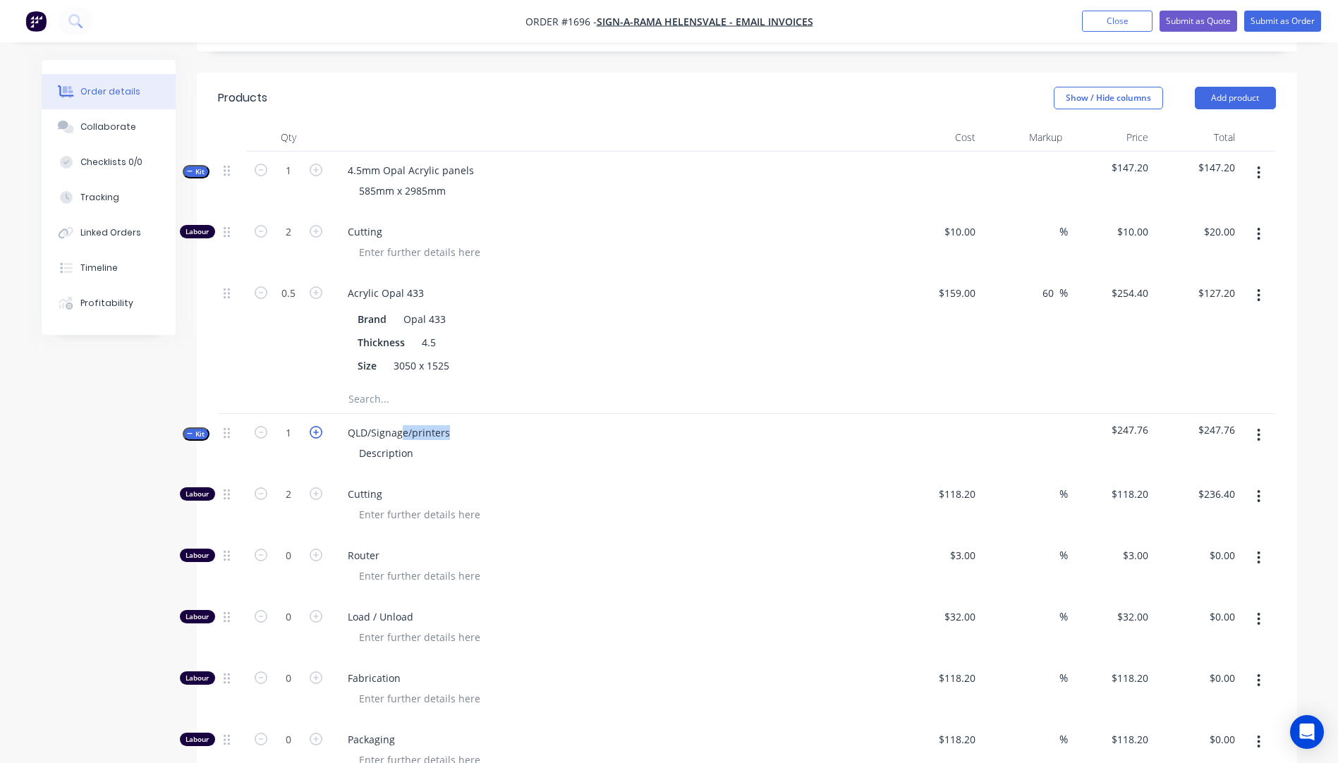
type input "$472.80"
type input "0.2"
type input "$22.72"
click at [264, 488] on icon "button" at bounding box center [261, 494] width 13 height 13
type input "3"
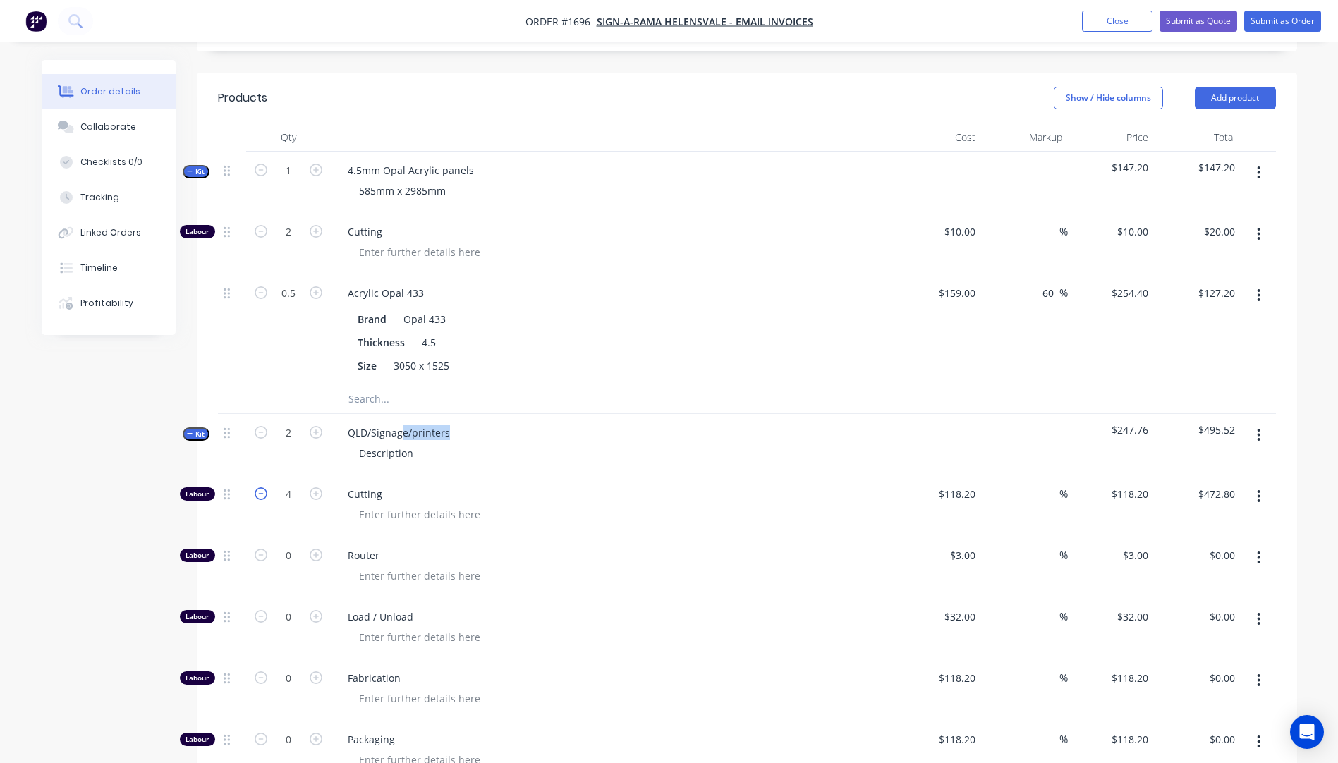
type input "$354.60"
click at [264, 488] on icon "button" at bounding box center [261, 494] width 13 height 13
type input "2"
type input "$236.40"
drag, startPoint x: 462, startPoint y: 409, endPoint x: 347, endPoint y: 415, distance: 115.2
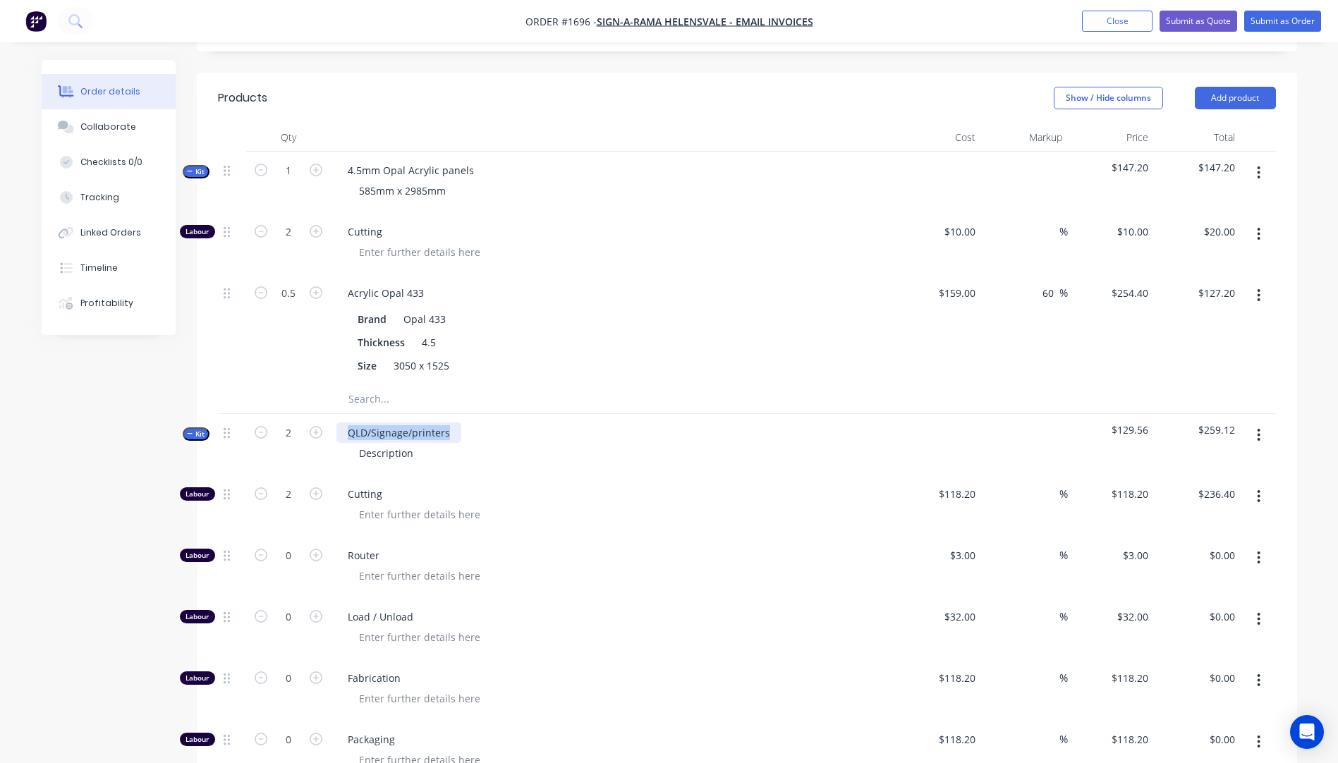
click at [347, 415] on div "QLD/Signage/printers Description" at bounding box center [613, 444] width 564 height 61
drag, startPoint x: 416, startPoint y: 435, endPoint x: 351, endPoint y: 433, distance: 65.0
click at [351, 443] on div "Description" at bounding box center [386, 453] width 77 height 20
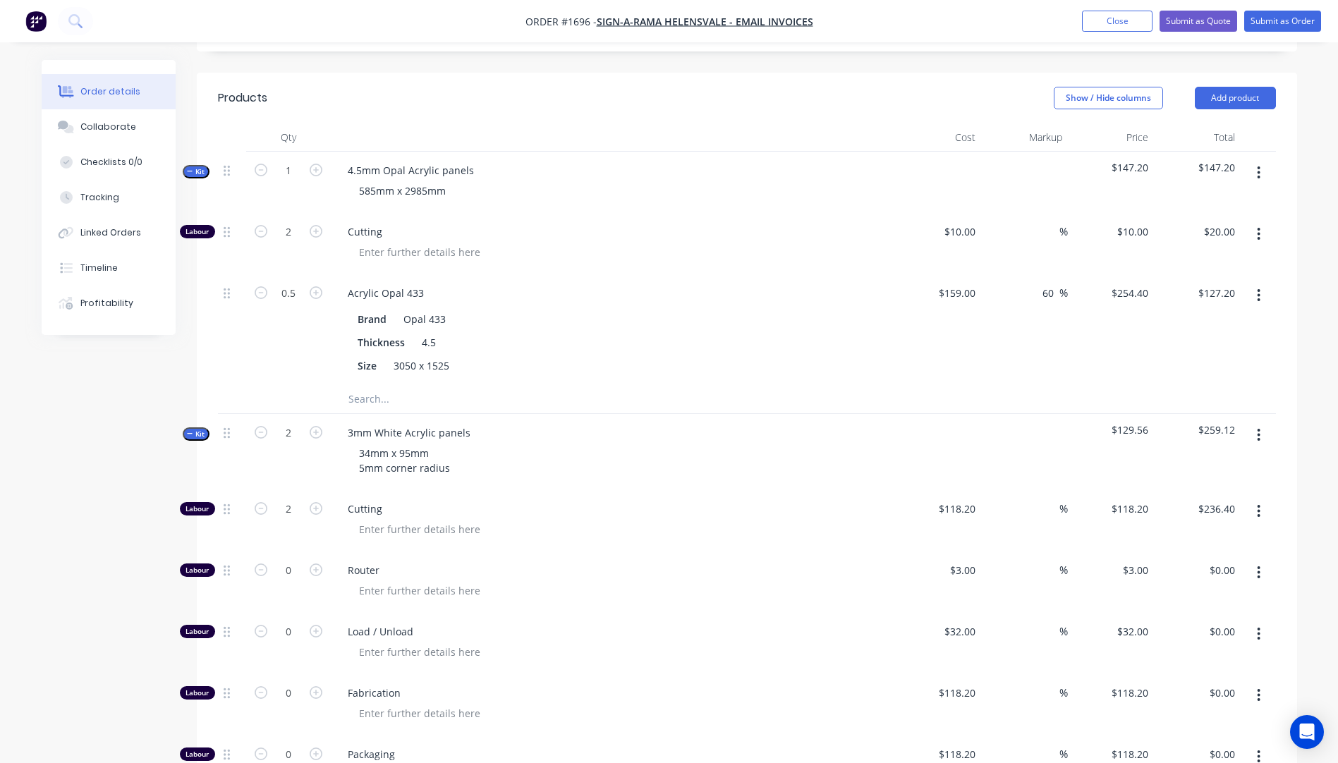
click at [548, 519] on div at bounding box center [619, 529] width 542 height 20
click at [964, 499] on input "118.2" at bounding box center [965, 509] width 32 height 20
type input "$10.00"
type input "$20.00"
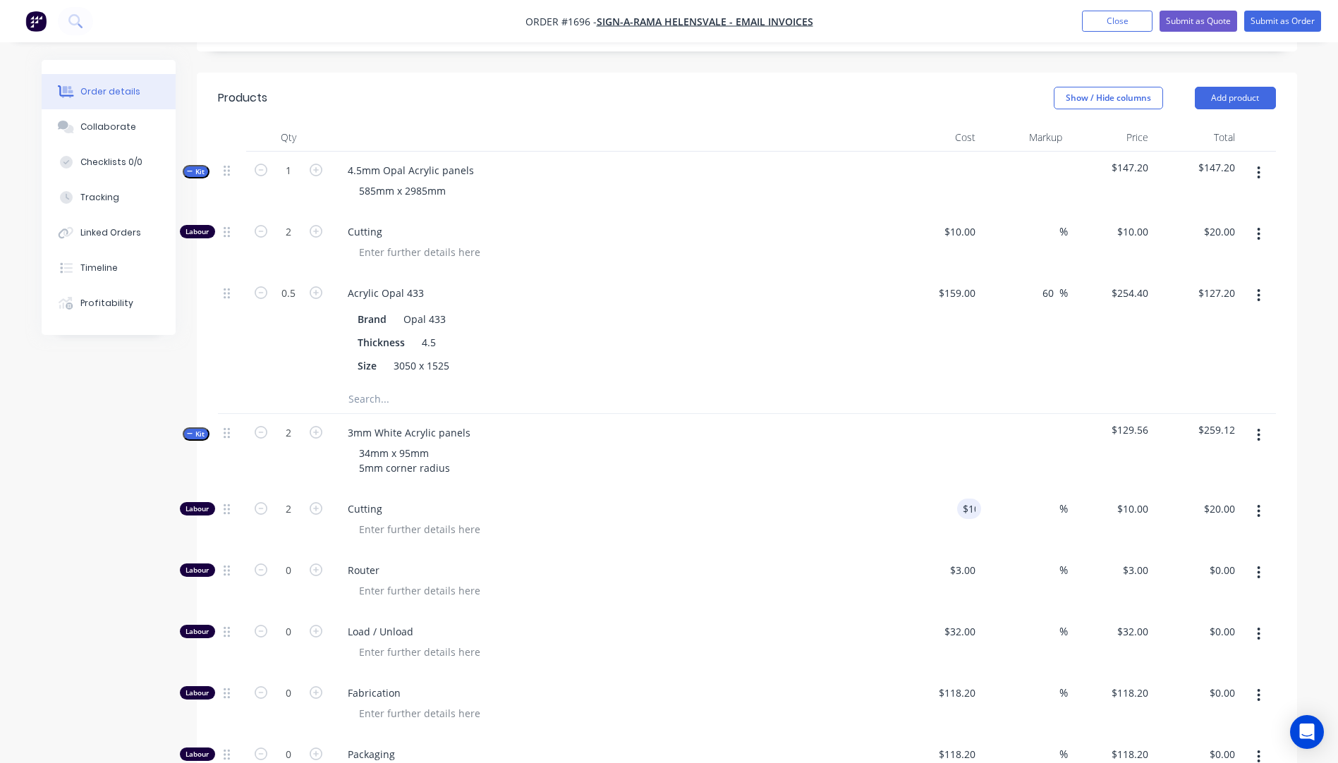
click at [790, 496] on div "Cutting" at bounding box center [613, 520] width 564 height 61
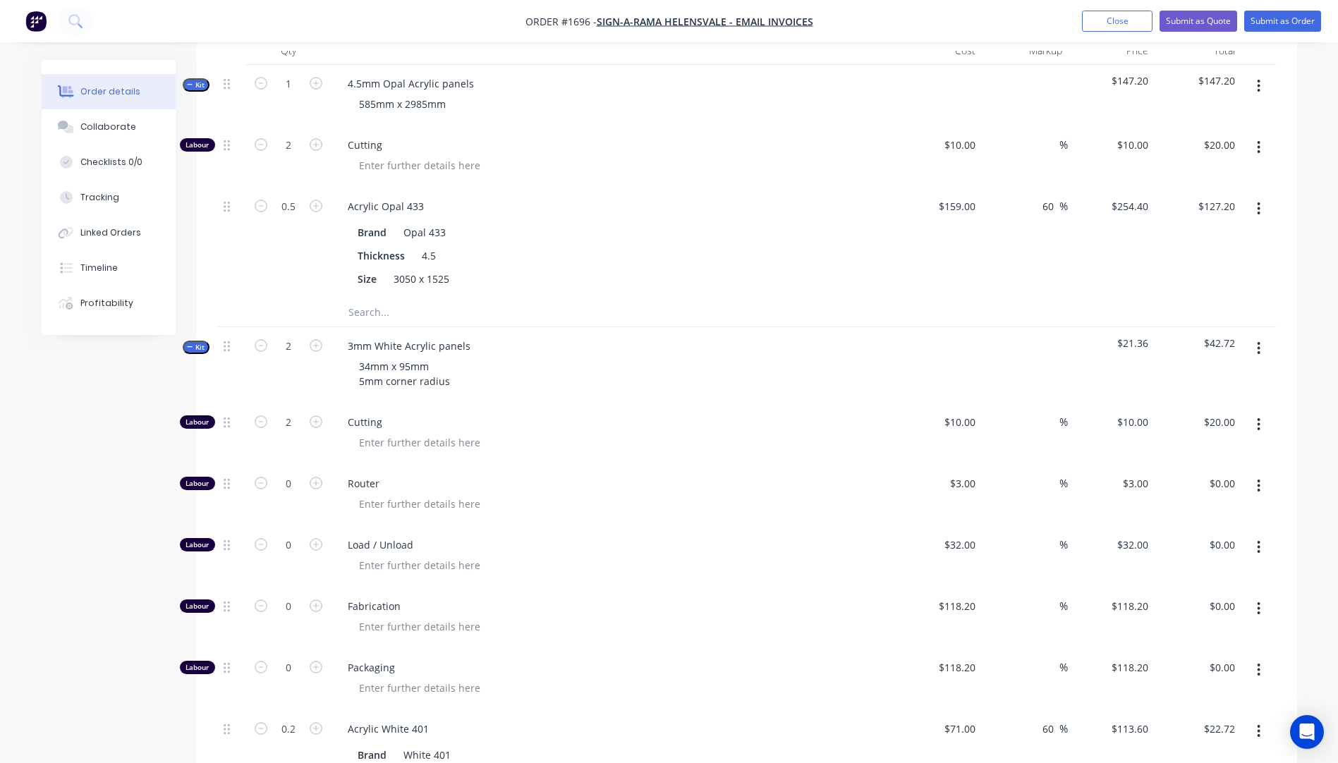
scroll to position [564, 0]
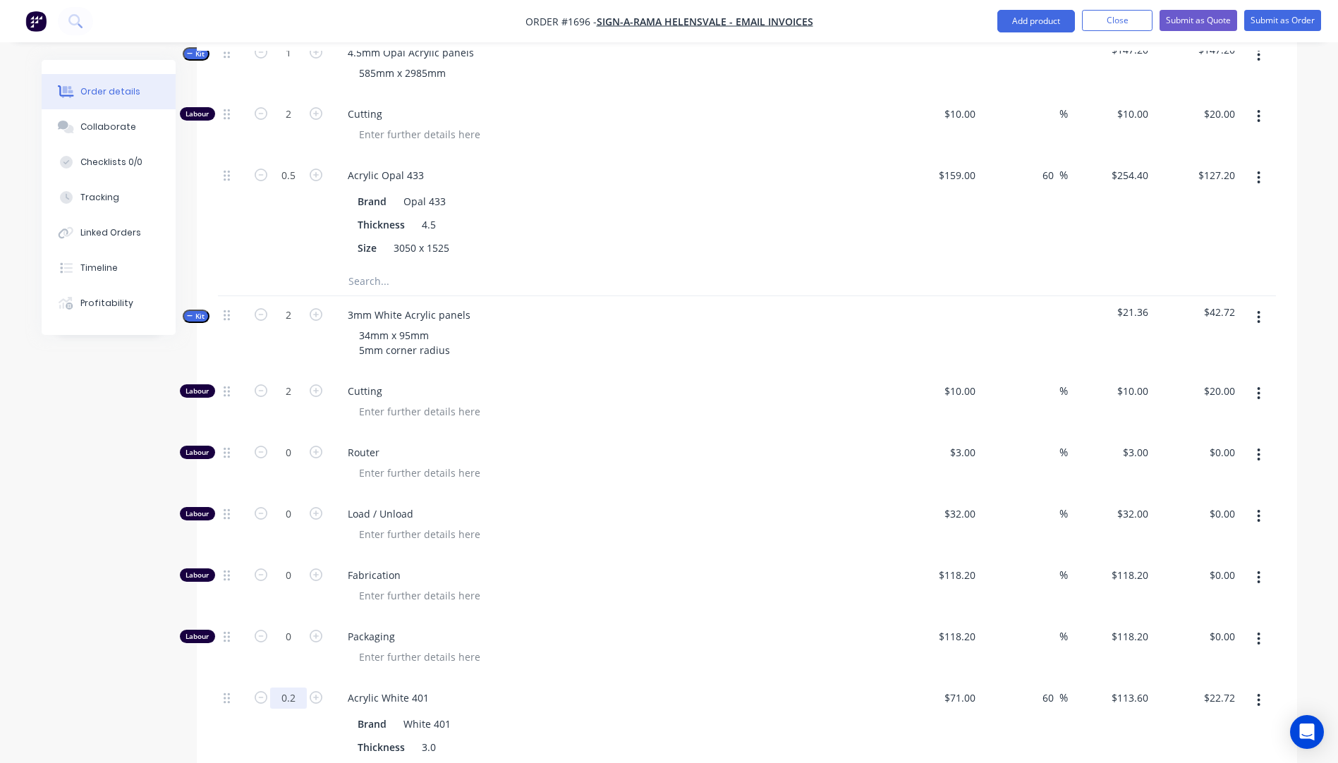
click at [297, 688] on input "0.2" at bounding box center [288, 698] width 37 height 21
type input "0.15"
type input "$17.04"
click at [660, 586] on div at bounding box center [619, 596] width 542 height 20
click at [298, 688] on input "0.15" at bounding box center [288, 698] width 37 height 21
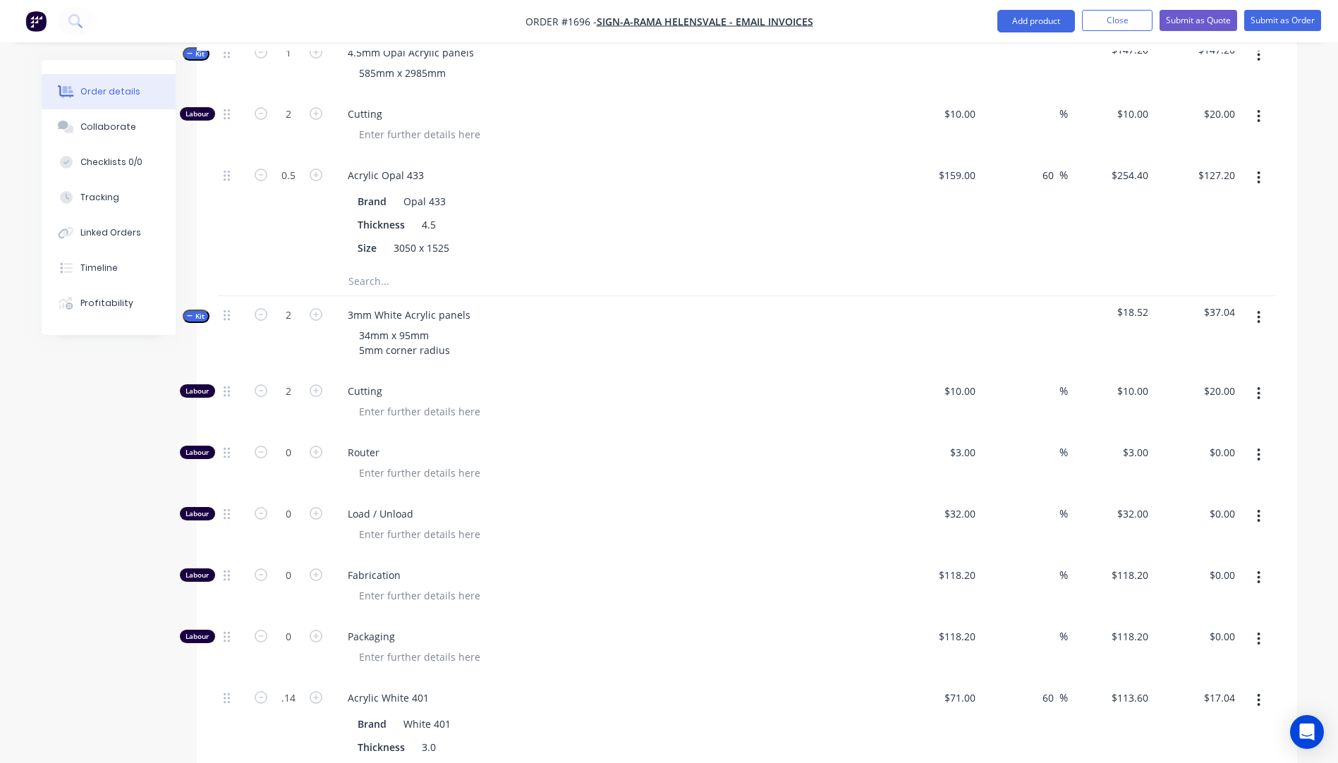
type input "0.14"
type input "$15.90"
click at [567, 618] on div "Packaging" at bounding box center [613, 648] width 564 height 61
click at [301, 688] on input "0.14" at bounding box center [288, 698] width 37 height 21
type input "0.1"
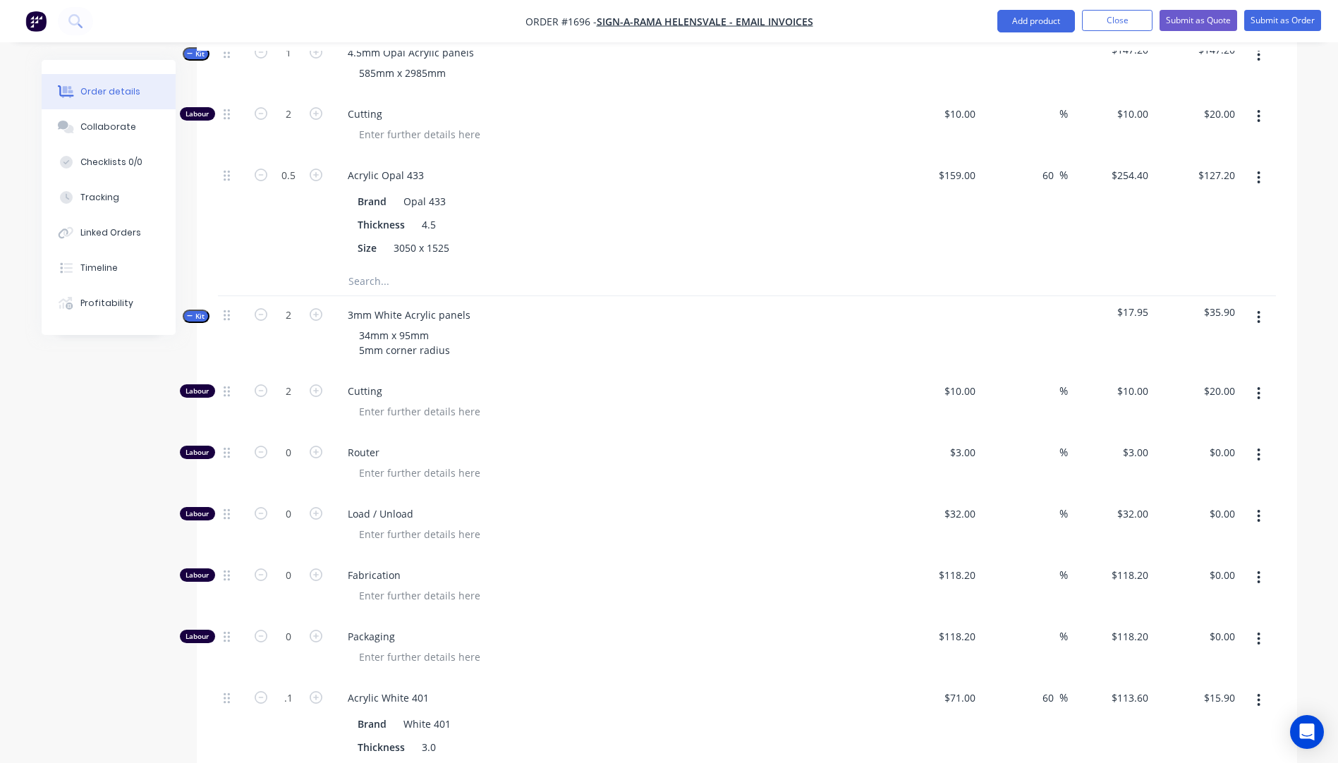
type input "$11.36"
click at [639, 629] on span "Packaging" at bounding box center [619, 636] width 542 height 15
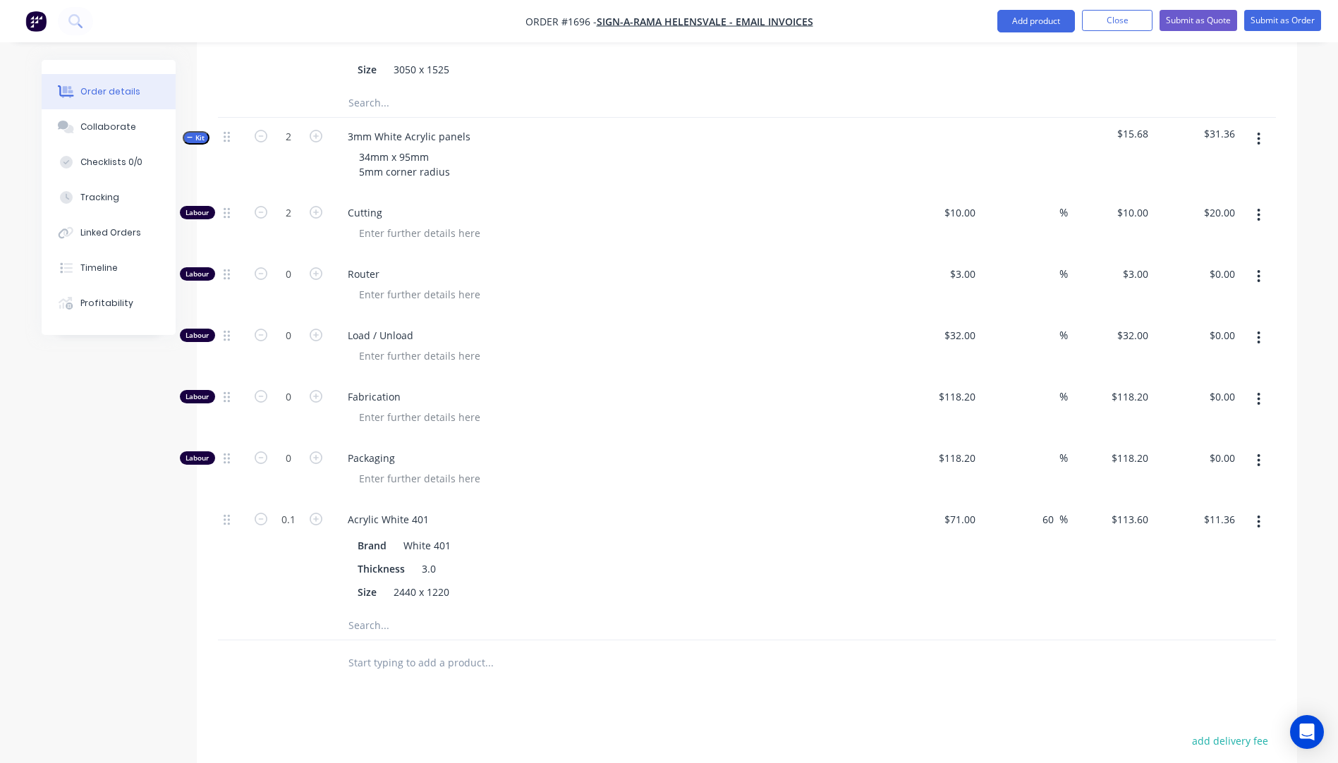
scroll to position [706, 0]
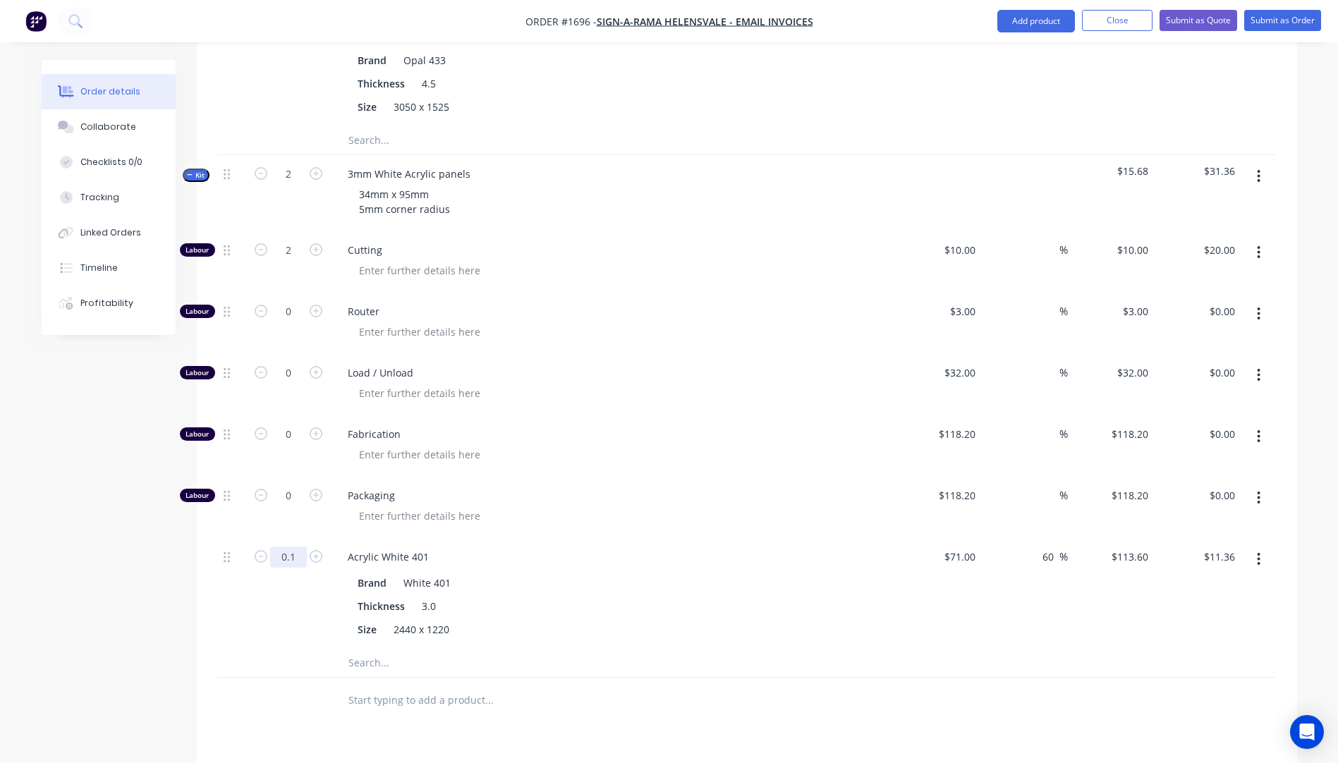
click at [295, 547] on input "0.1" at bounding box center [288, 557] width 37 height 21
type input "0.11"
type input "$12.50"
click at [677, 477] on div "Packaging" at bounding box center [613, 507] width 564 height 61
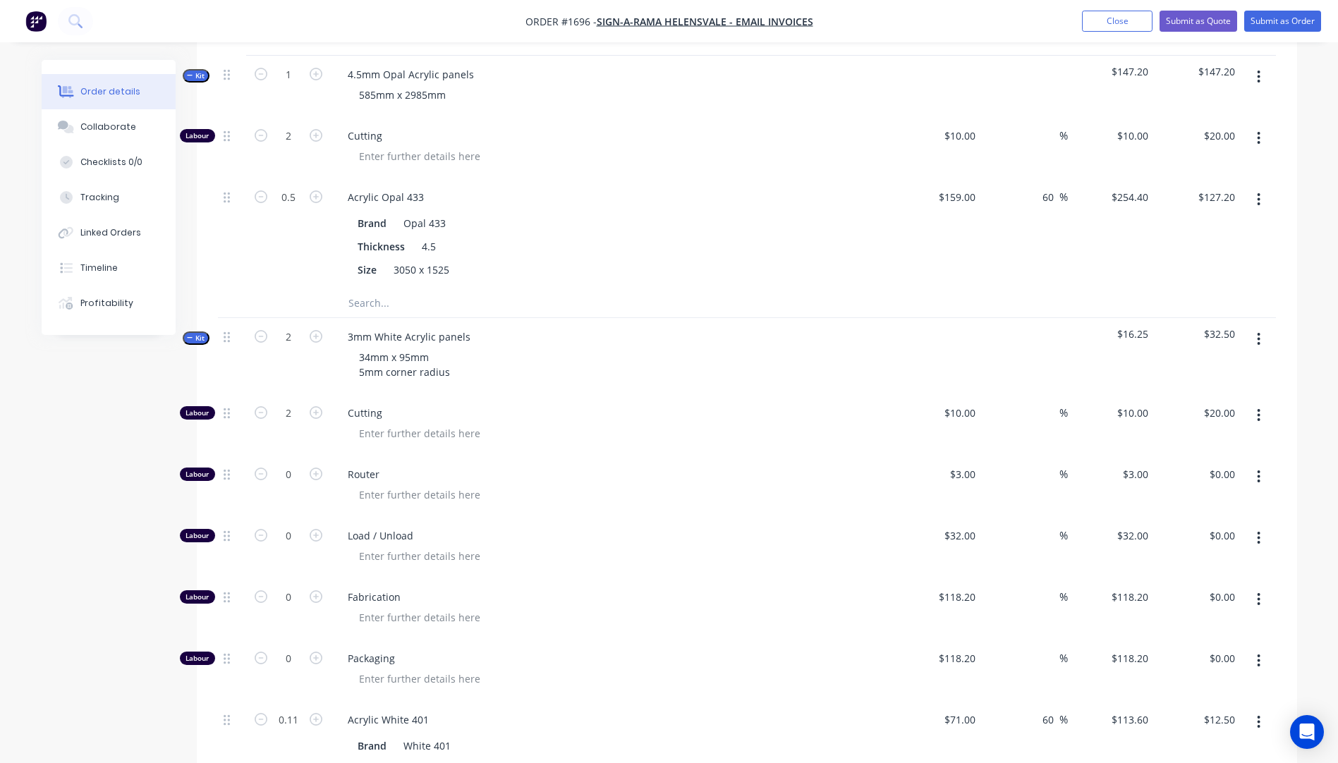
scroll to position [635, 0]
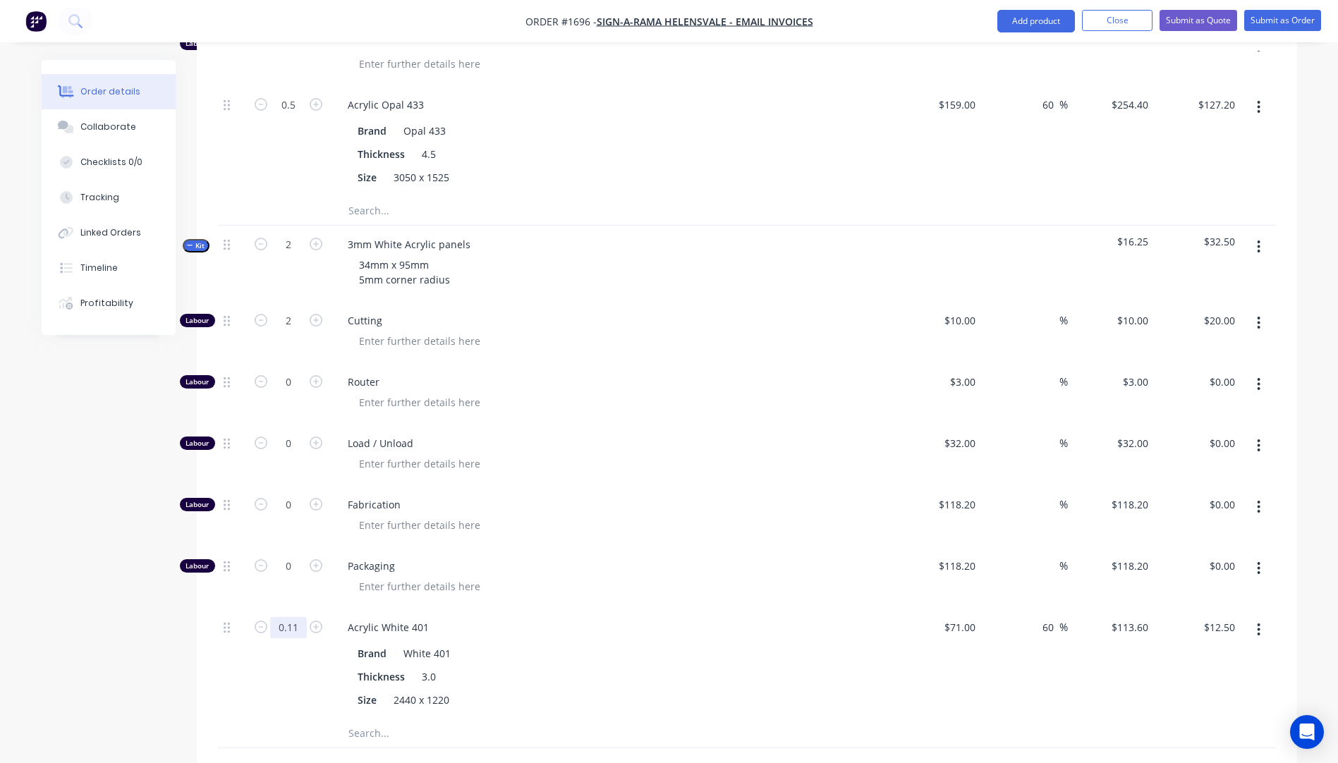
click at [301, 617] on input "0.11" at bounding box center [288, 627] width 37 height 21
type input "0.1"
type input "$11.36"
click at [711, 425] on div "Load / Unload" at bounding box center [613, 455] width 564 height 61
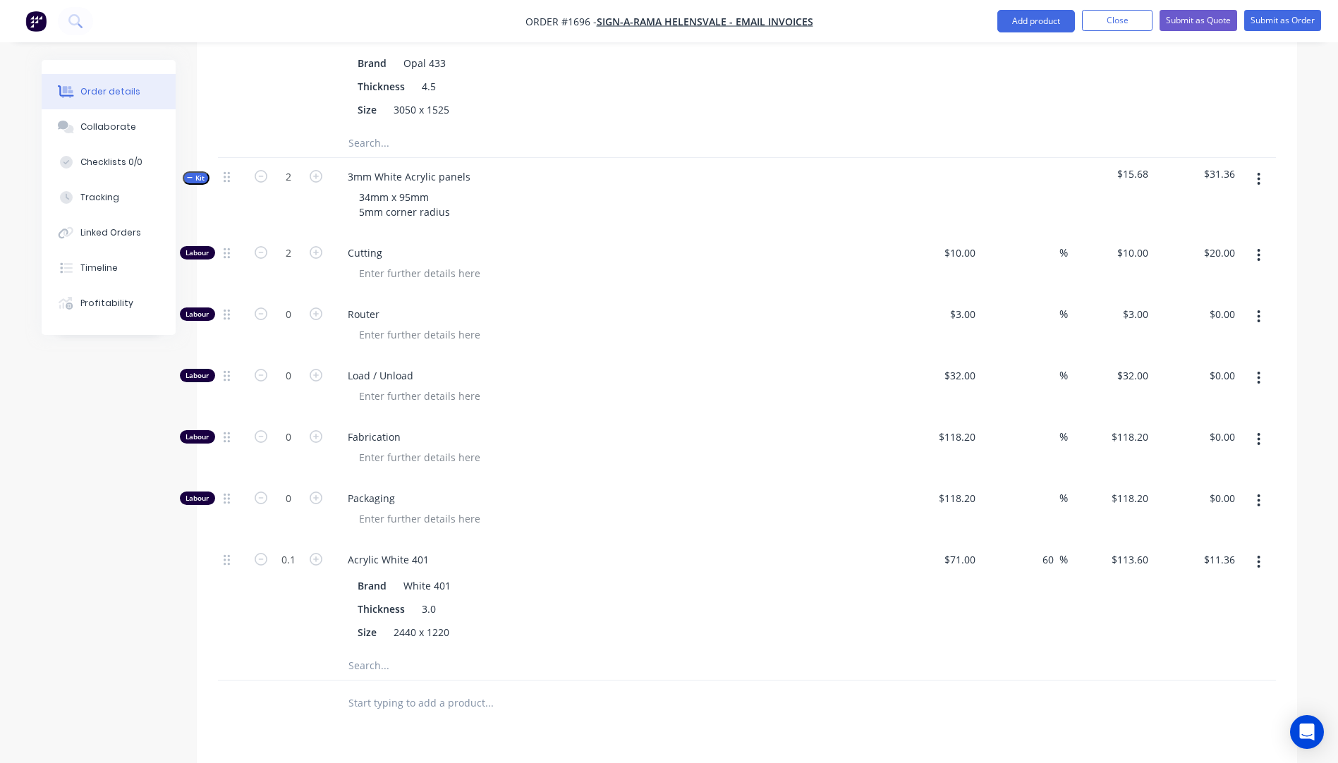
scroll to position [706, 0]
click at [294, 547] on input "0.1" at bounding box center [288, 557] width 37 height 21
type input "0.08"
type input "$9.09"
click at [616, 365] on span "Load / Unload" at bounding box center [619, 372] width 542 height 15
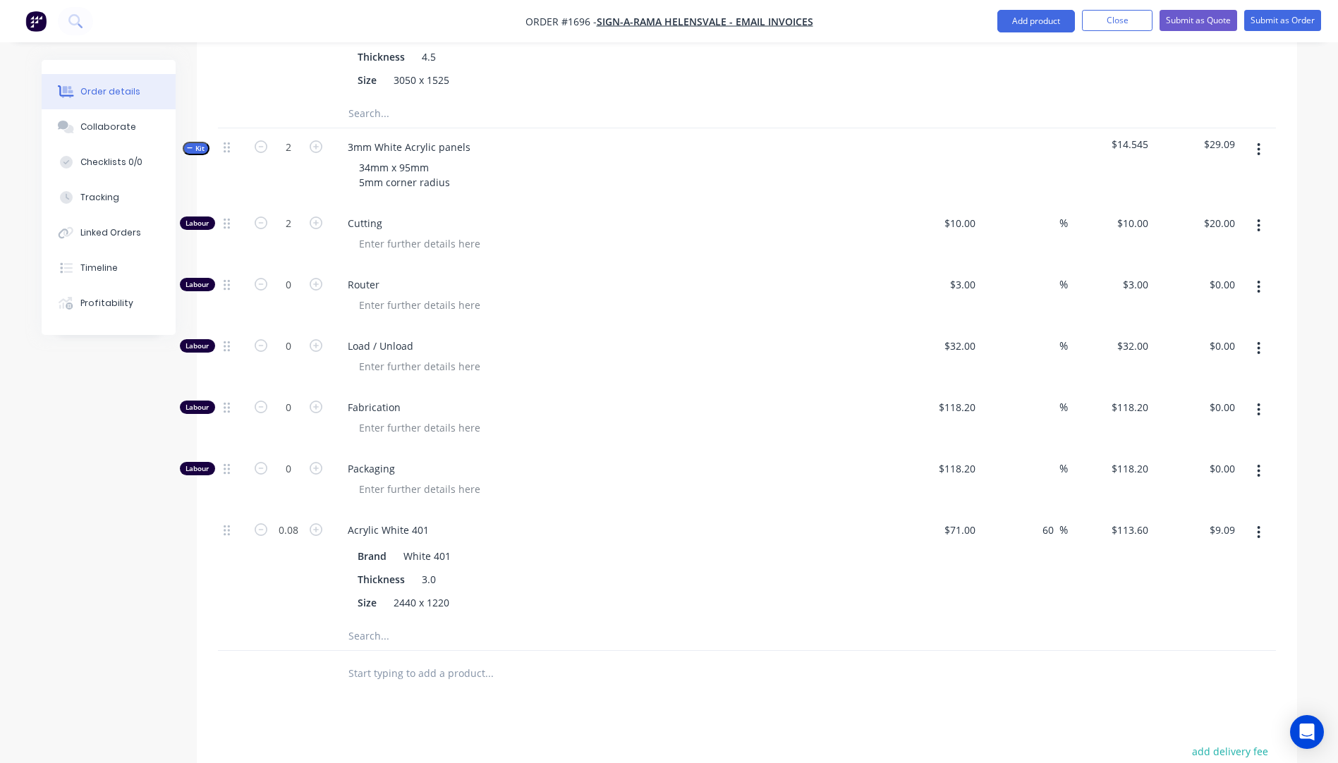
scroll to position [776, 0]
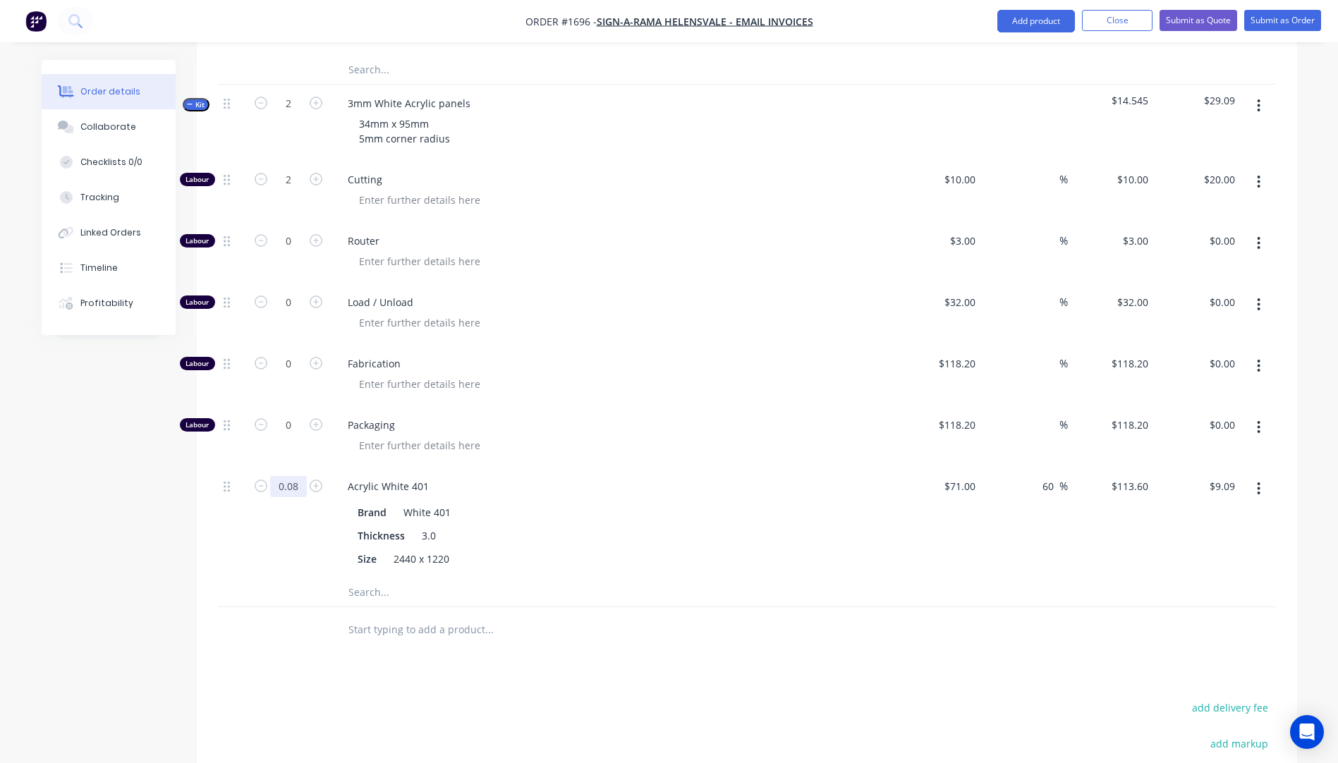
click at [303, 476] on input "0.08" at bounding box center [288, 486] width 37 height 21
type input "0.06"
type input "$6.82"
click at [684, 374] on div at bounding box center [619, 384] width 542 height 20
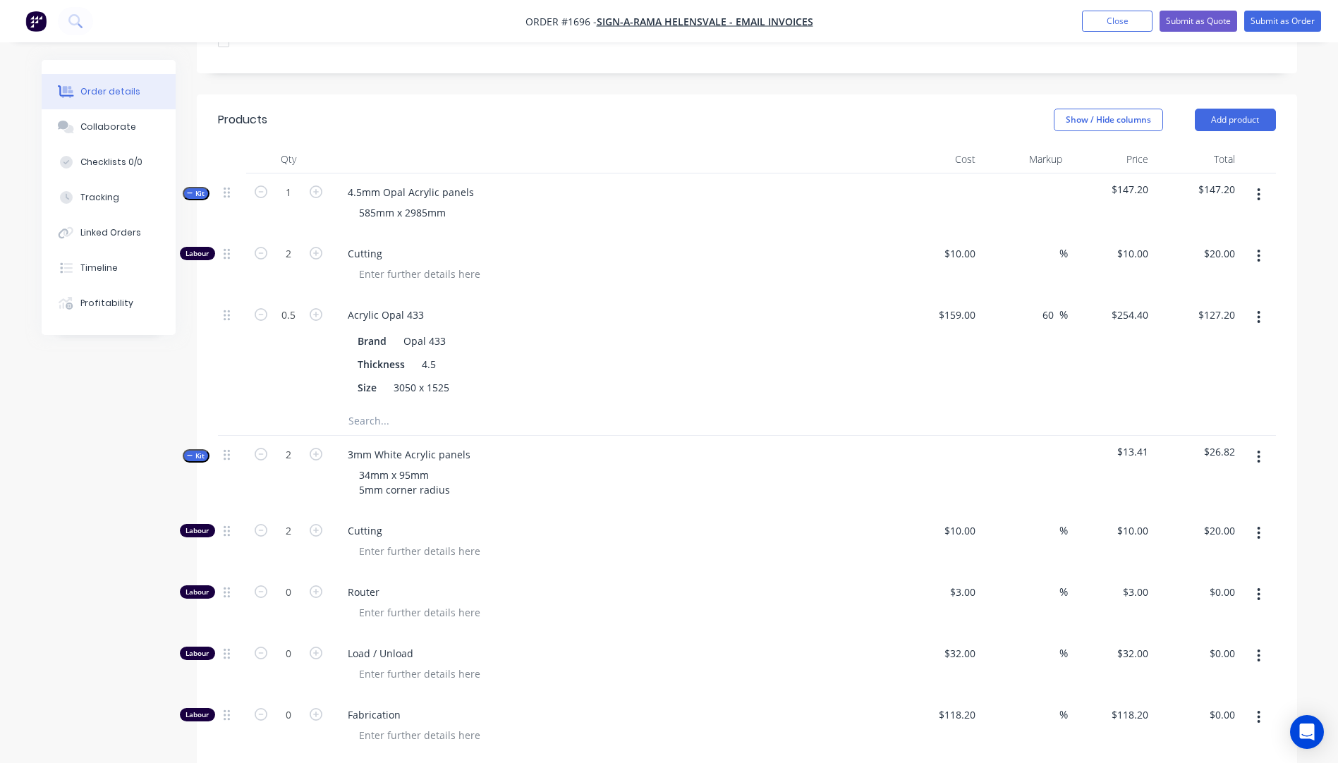
scroll to position [212, 0]
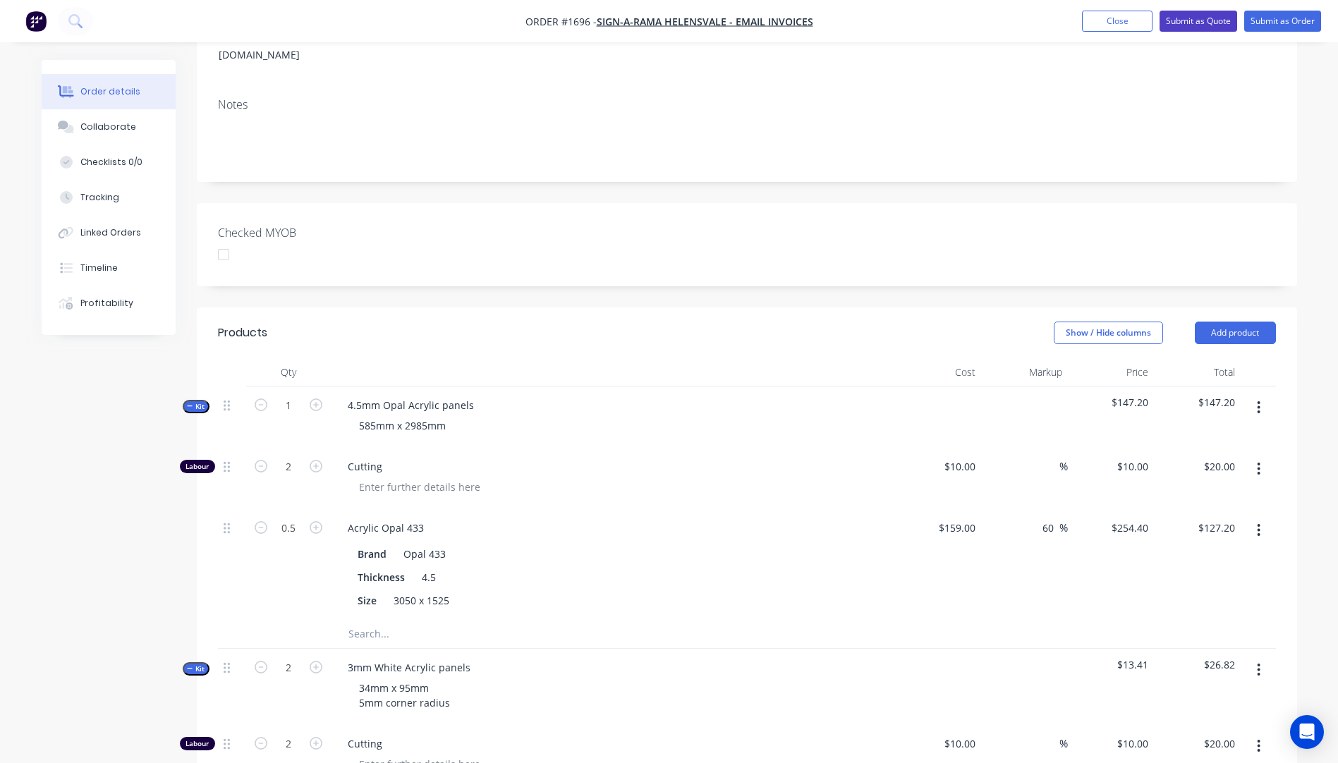
click at [1199, 18] on button "Submit as Quote" at bounding box center [1199, 21] width 78 height 21
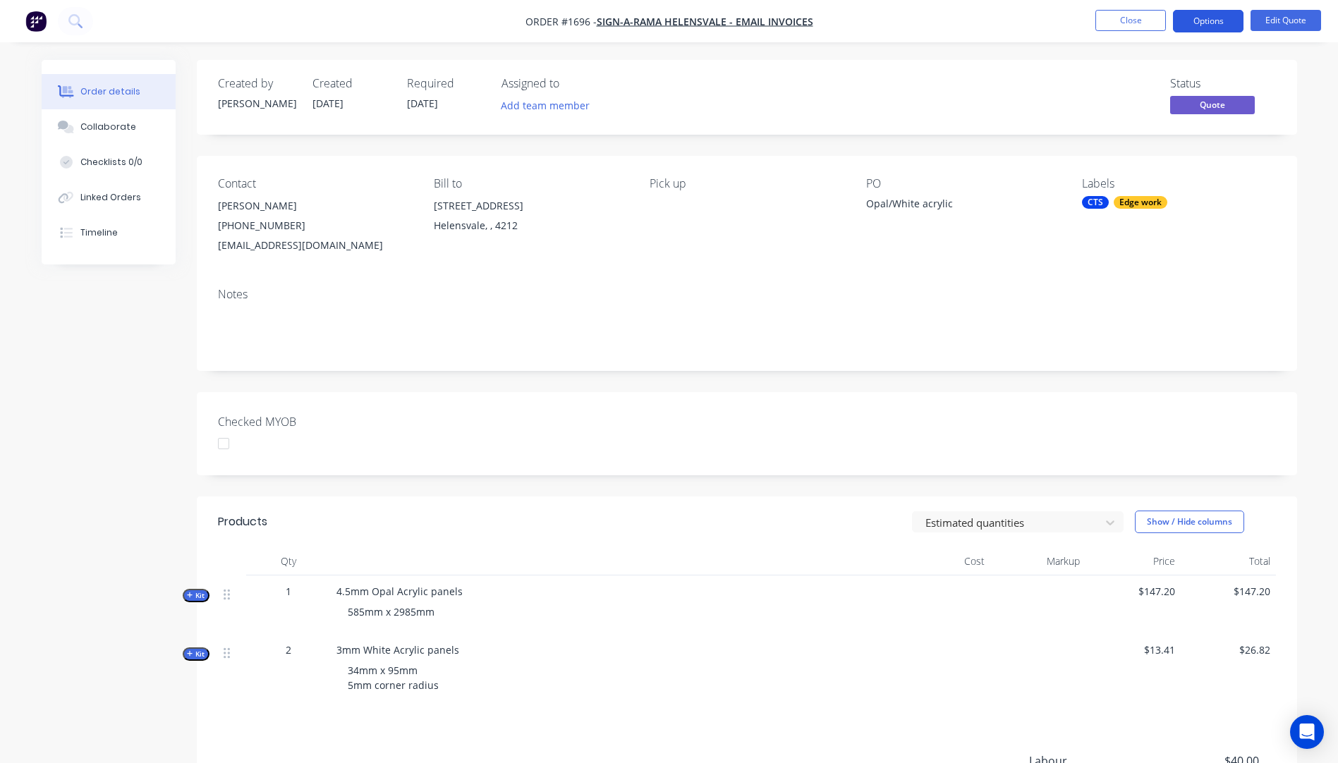
click at [1206, 24] on button "Options" at bounding box center [1208, 21] width 71 height 23
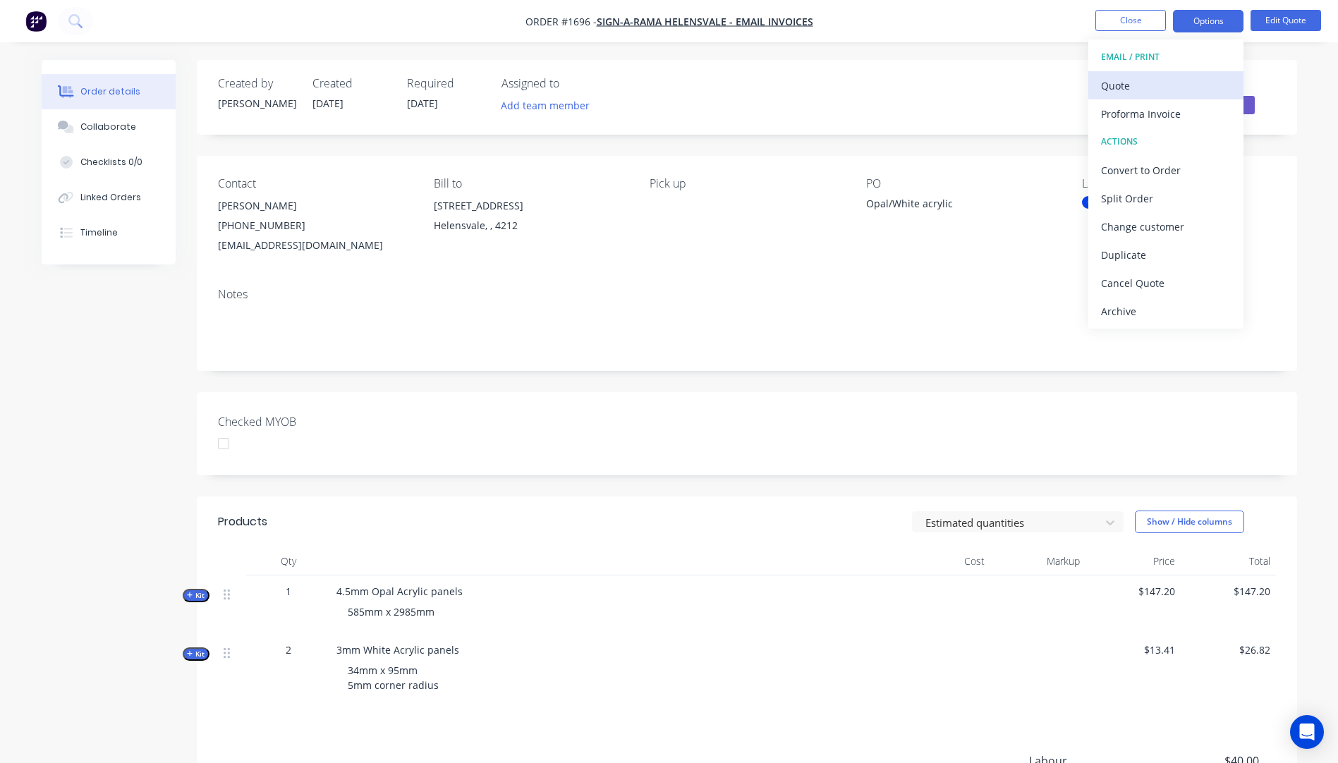
click at [1133, 82] on div "Quote" at bounding box center [1166, 85] width 130 height 20
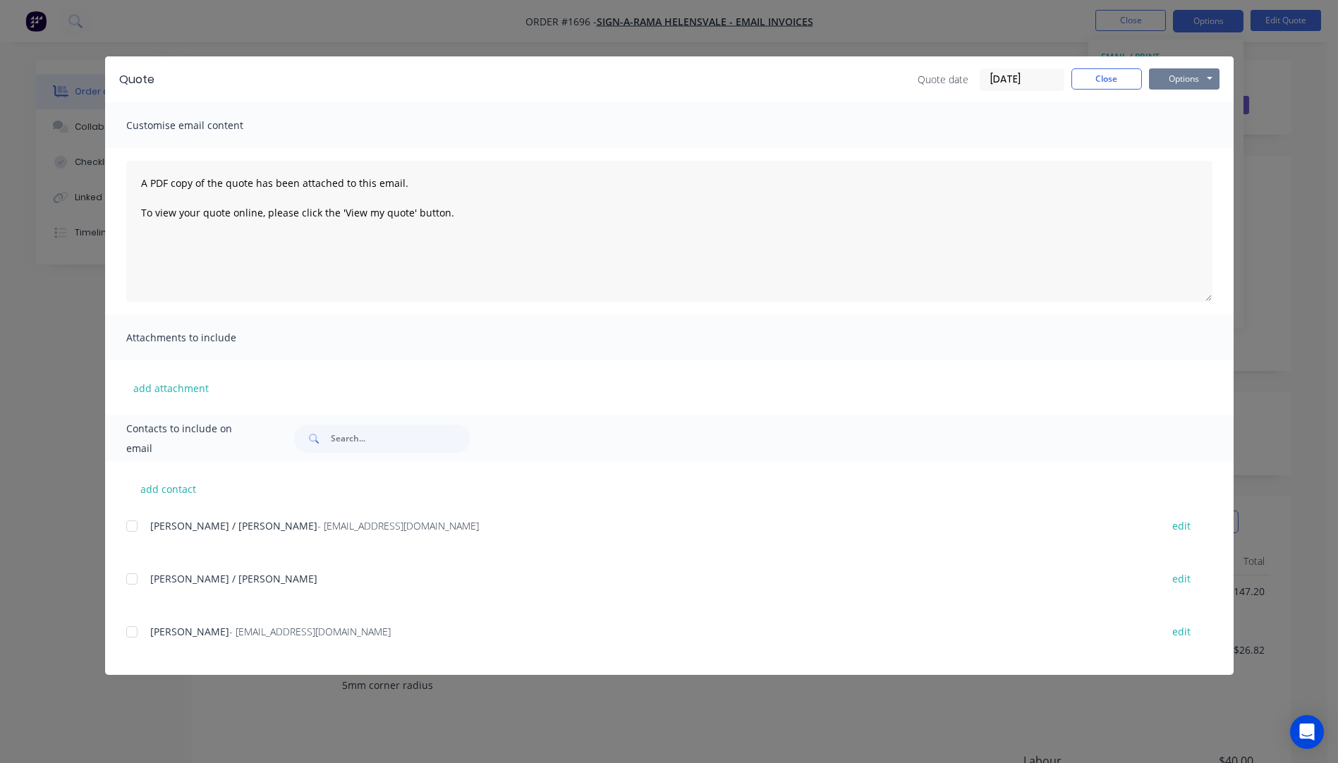
click at [1183, 77] on button "Options" at bounding box center [1184, 78] width 71 height 21
click at [1180, 108] on button "Preview" at bounding box center [1194, 103] width 90 height 23
click at [1114, 80] on button "Close" at bounding box center [1107, 78] width 71 height 21
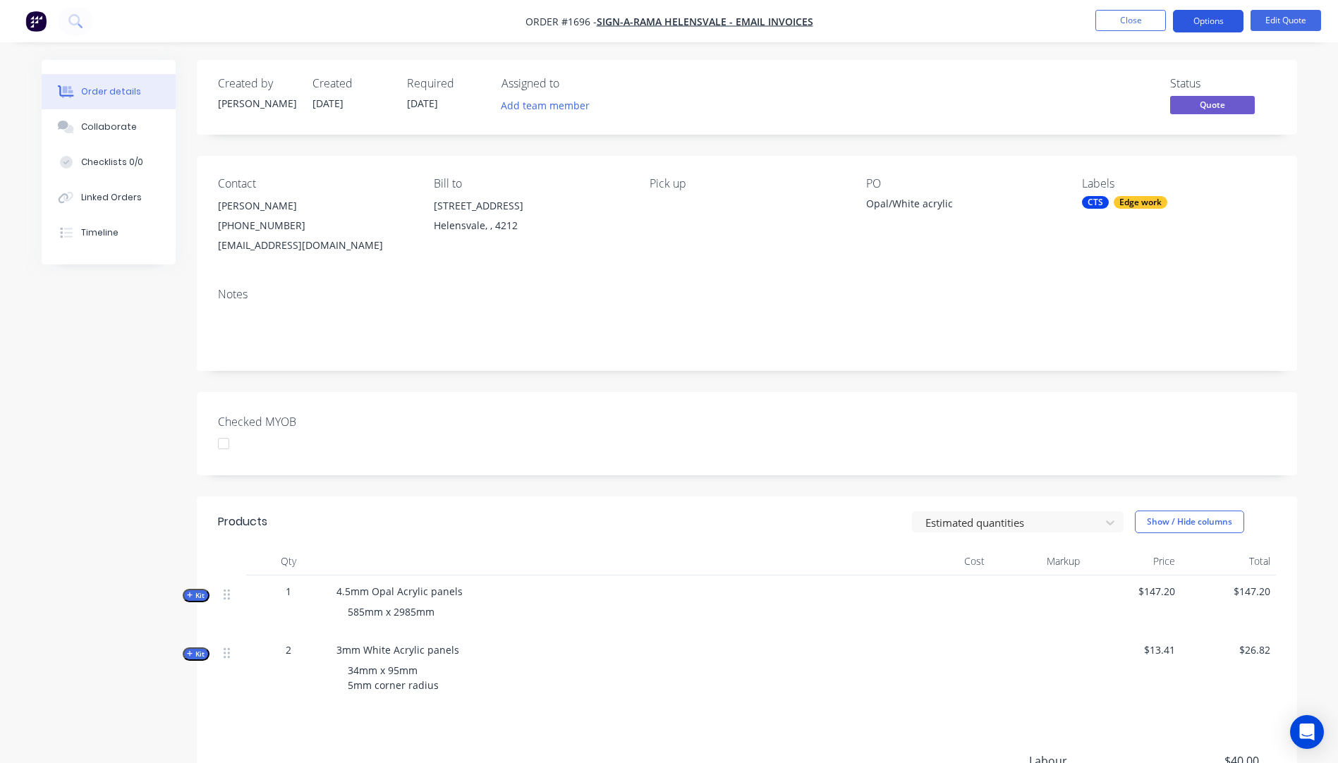
click at [1204, 18] on button "Options" at bounding box center [1208, 21] width 71 height 23
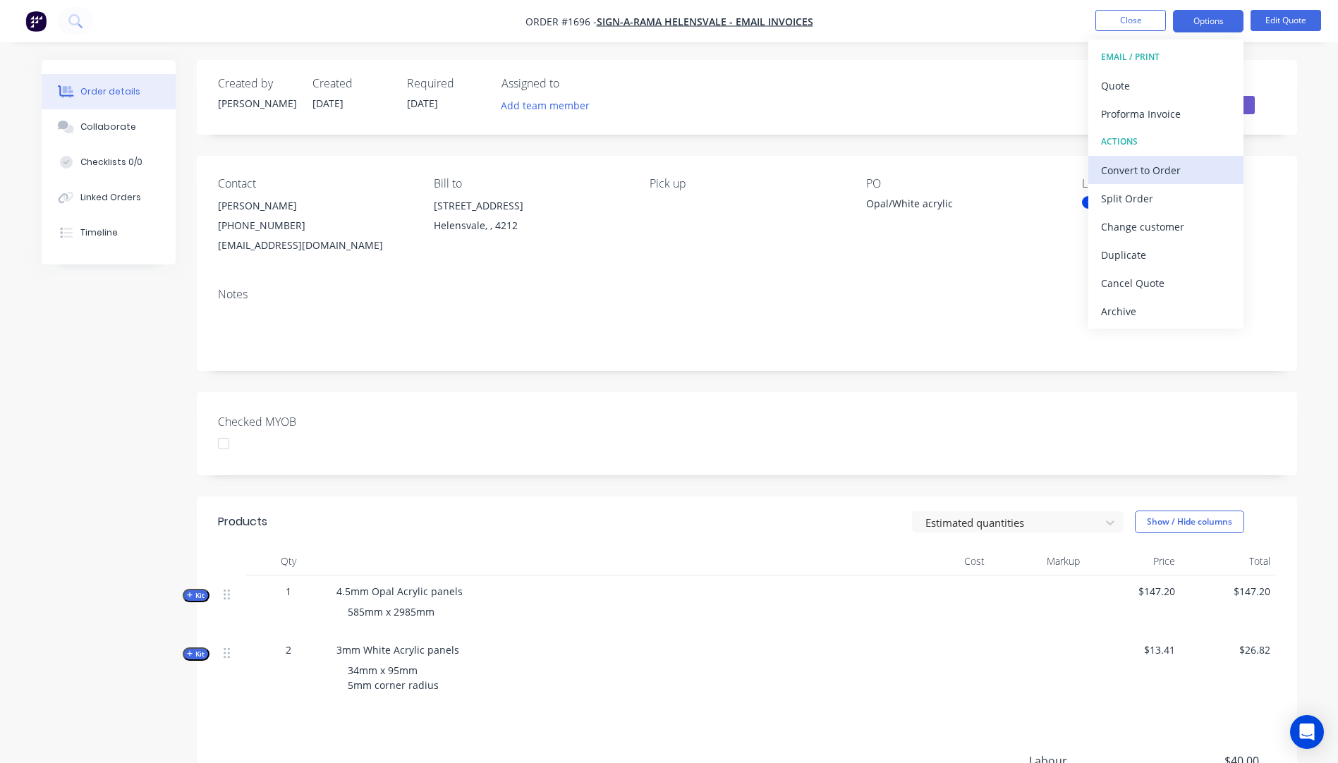
click at [1135, 175] on div "Convert to Order" at bounding box center [1166, 170] width 130 height 20
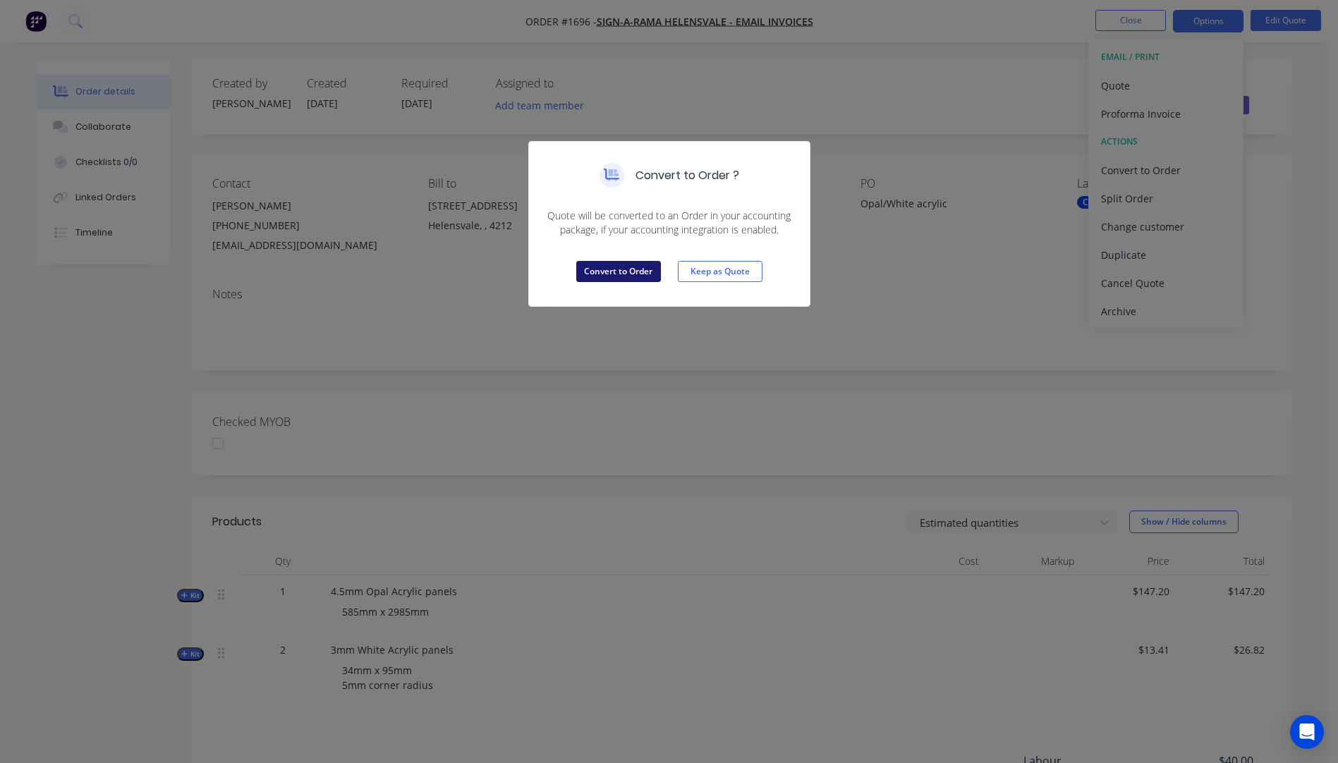
click at [617, 274] on button "Convert to Order" at bounding box center [618, 271] width 85 height 21
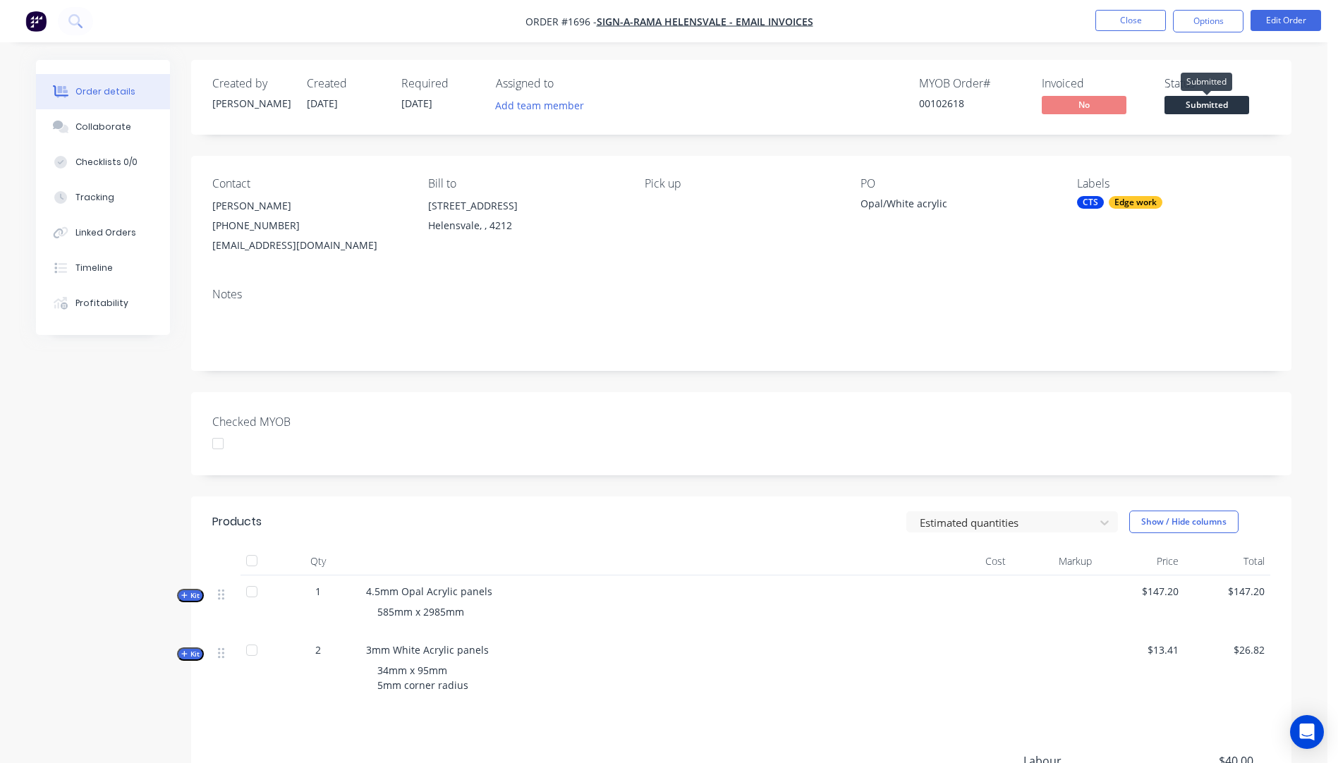
click at [1214, 109] on span "Submitted" at bounding box center [1207, 105] width 85 height 18
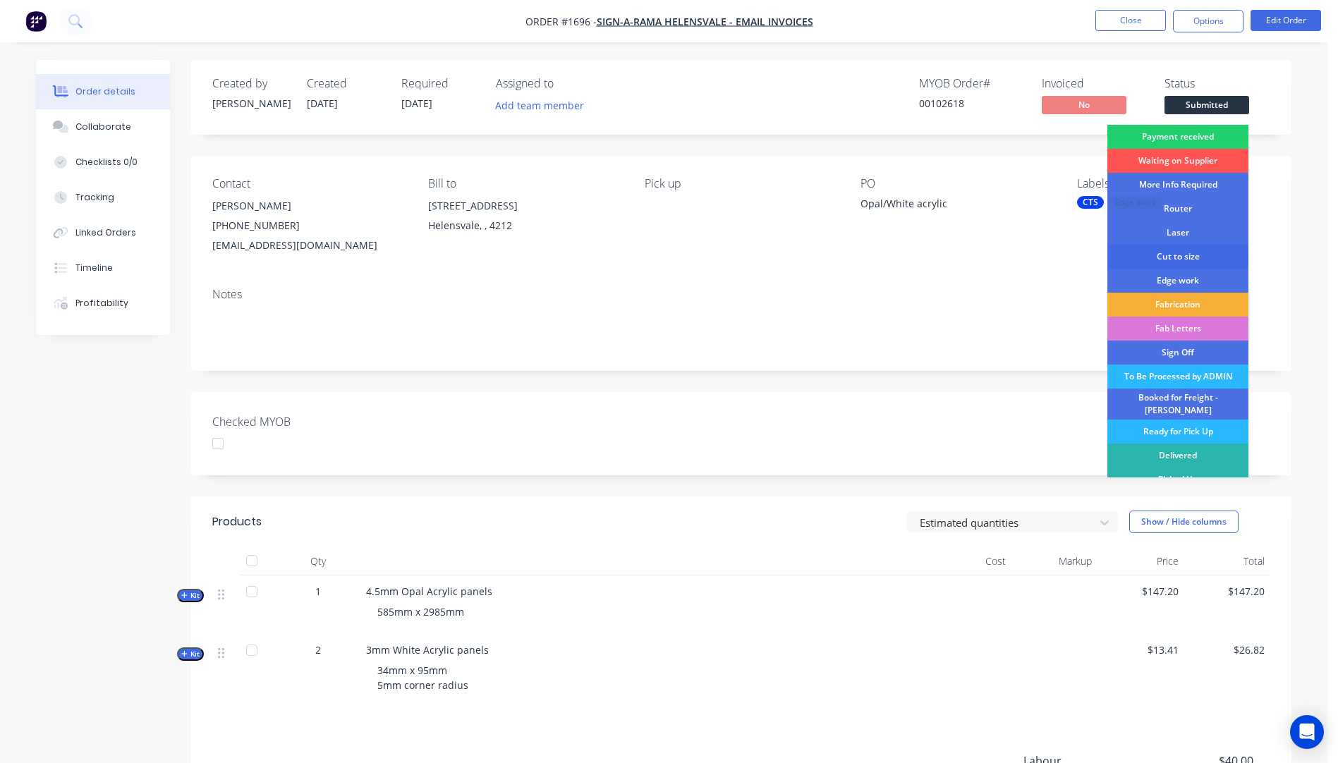
click at [1161, 262] on div "Cut to size" at bounding box center [1178, 257] width 141 height 24
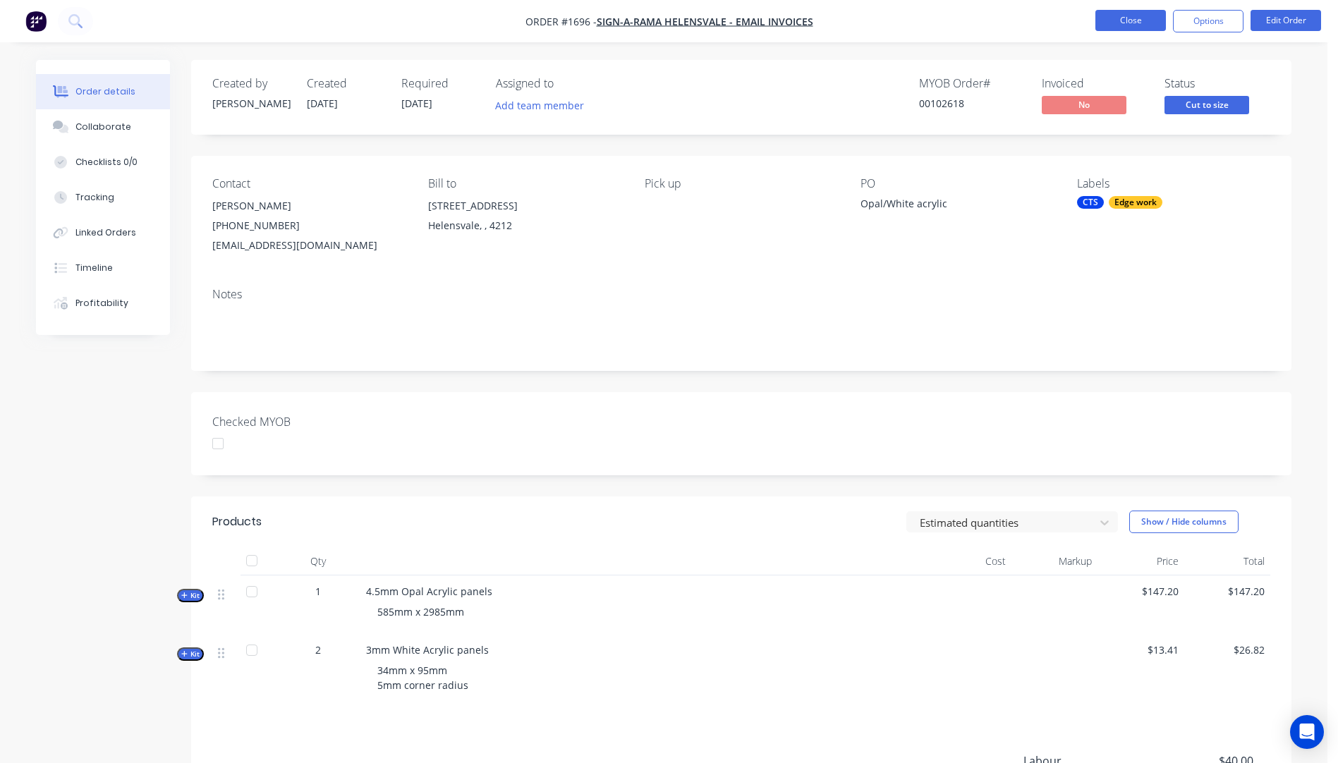
click at [1129, 23] on button "Close" at bounding box center [1131, 20] width 71 height 21
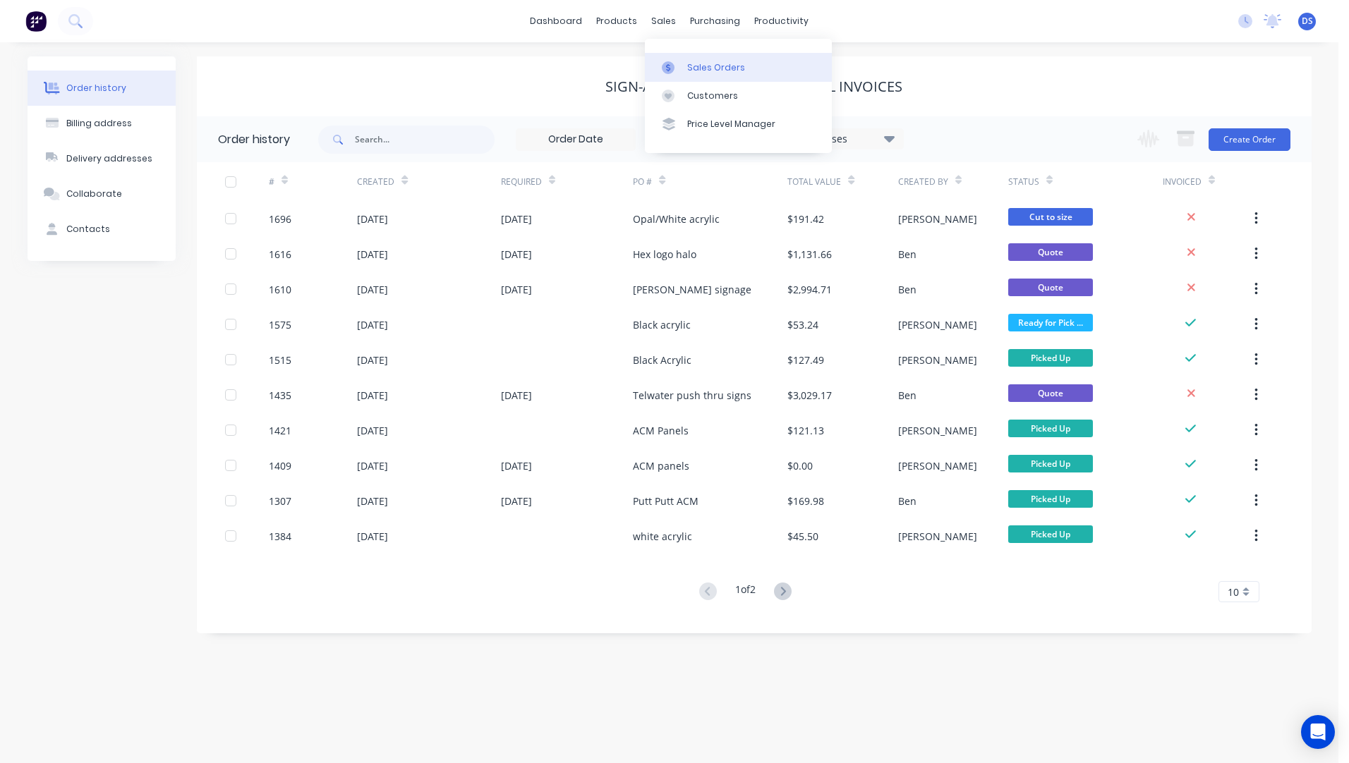
click at [696, 69] on div "Sales Orders" at bounding box center [716, 67] width 58 height 13
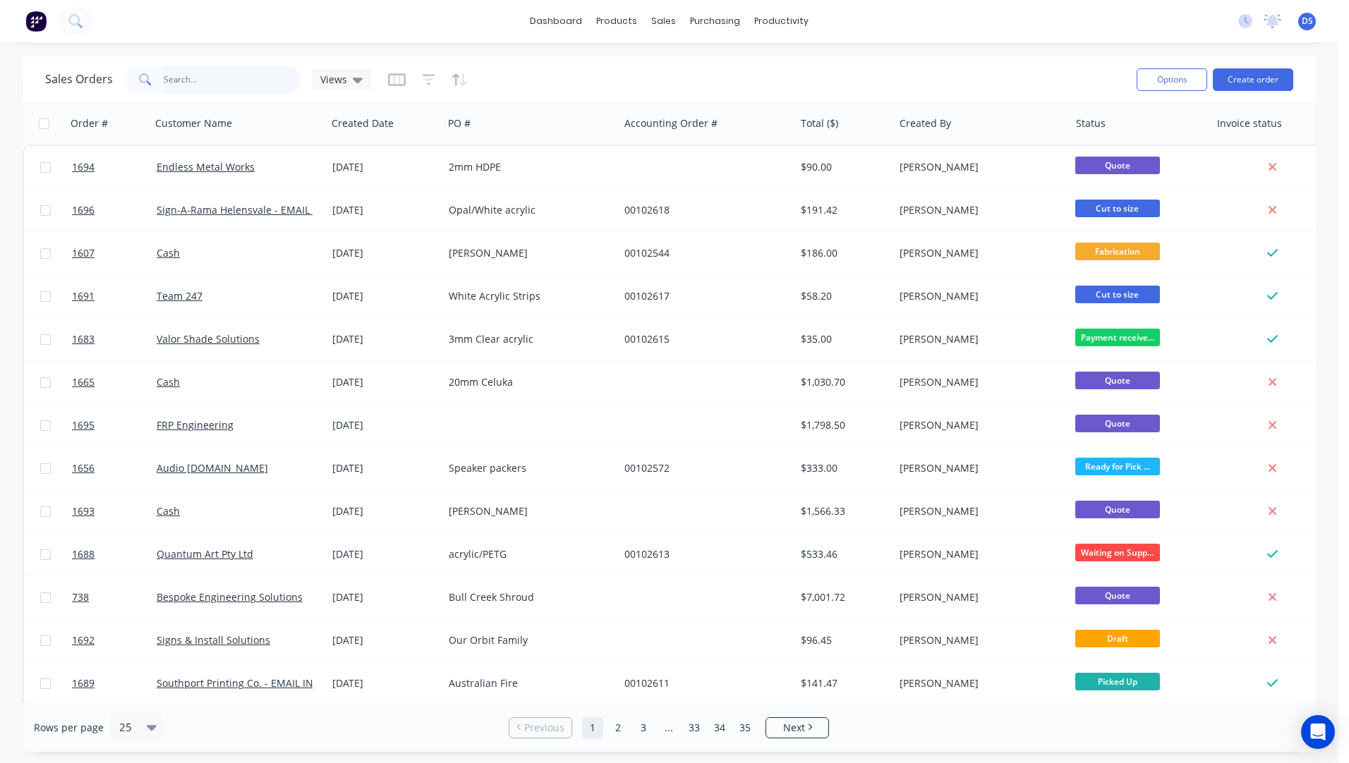
click at [202, 83] on input "text" at bounding box center [233, 80] width 138 height 28
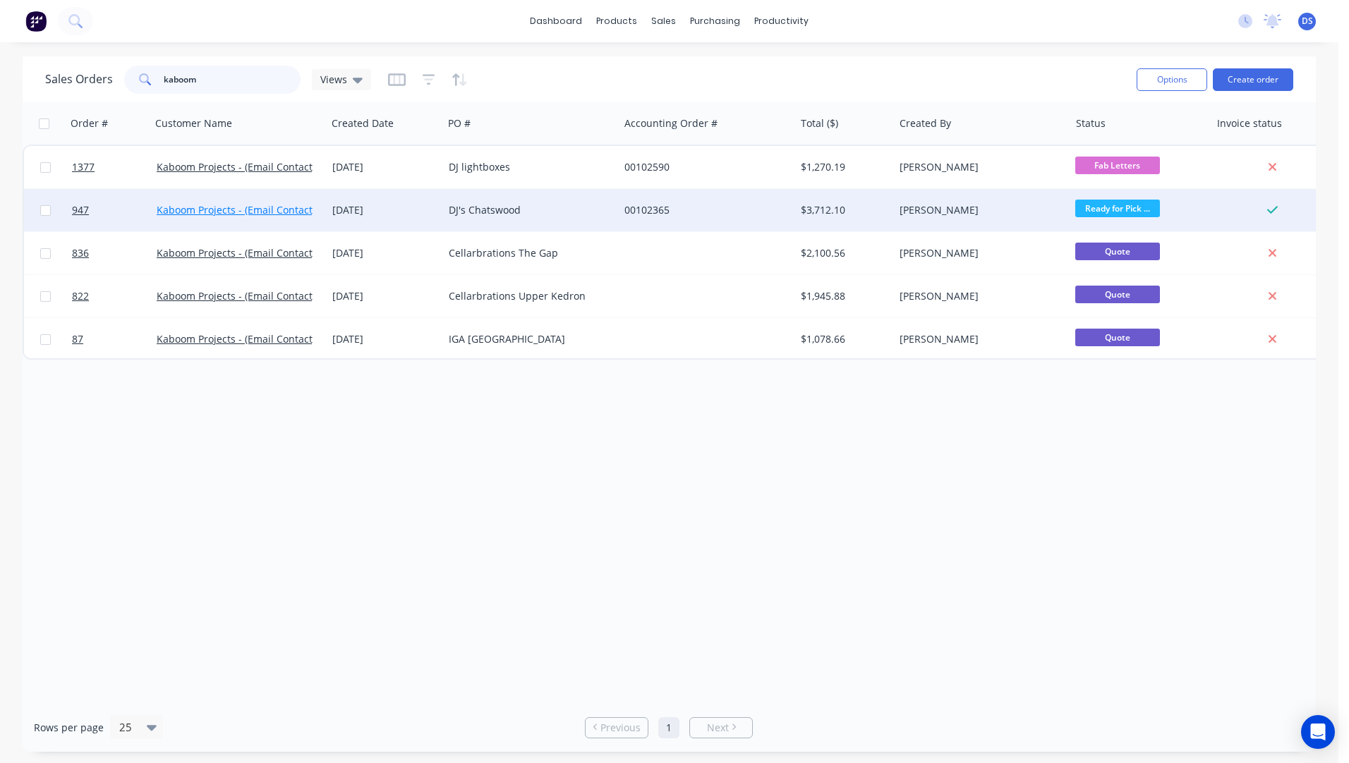
type input "kaboom"
click at [224, 214] on link "Kaboom Projects - (Email Contact)" at bounding box center [236, 209] width 159 height 13
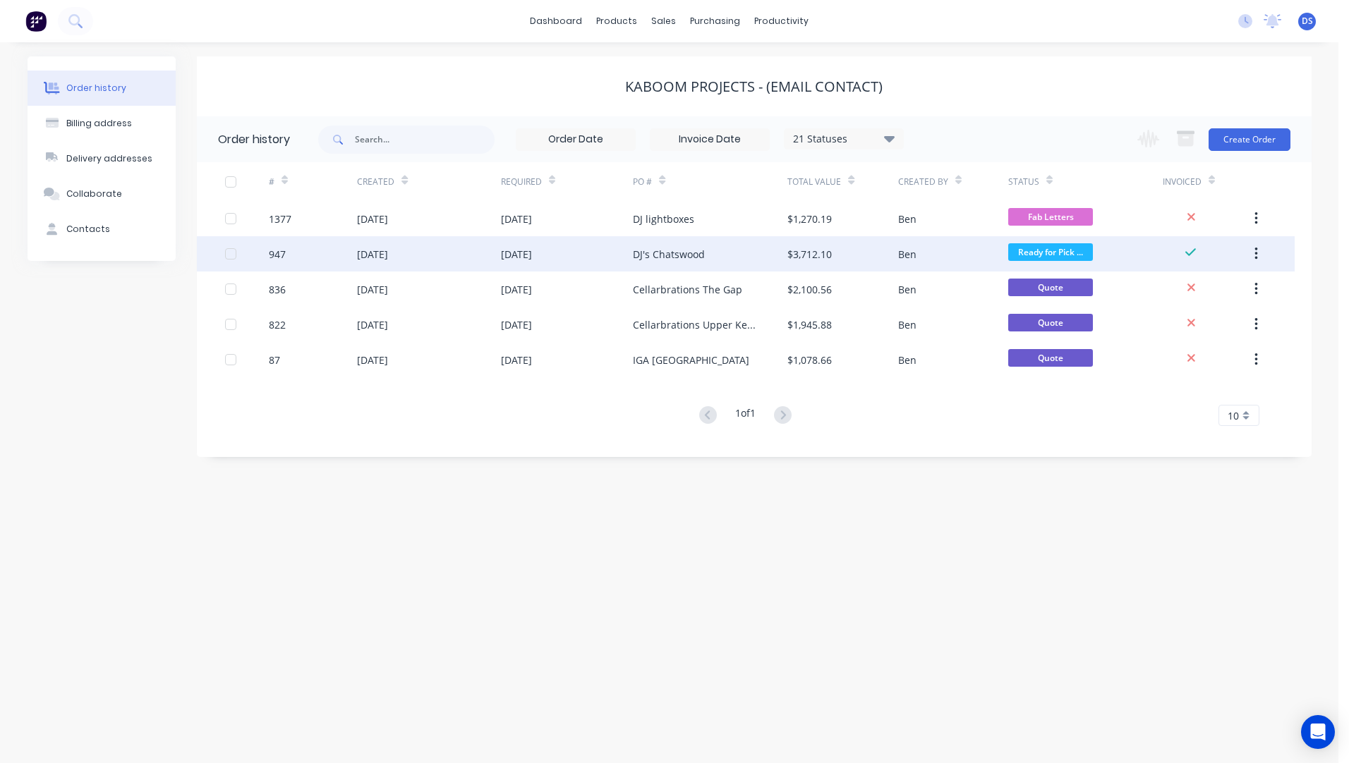
click at [529, 252] on div "30 Jul 2025" at bounding box center [516, 254] width 31 height 15
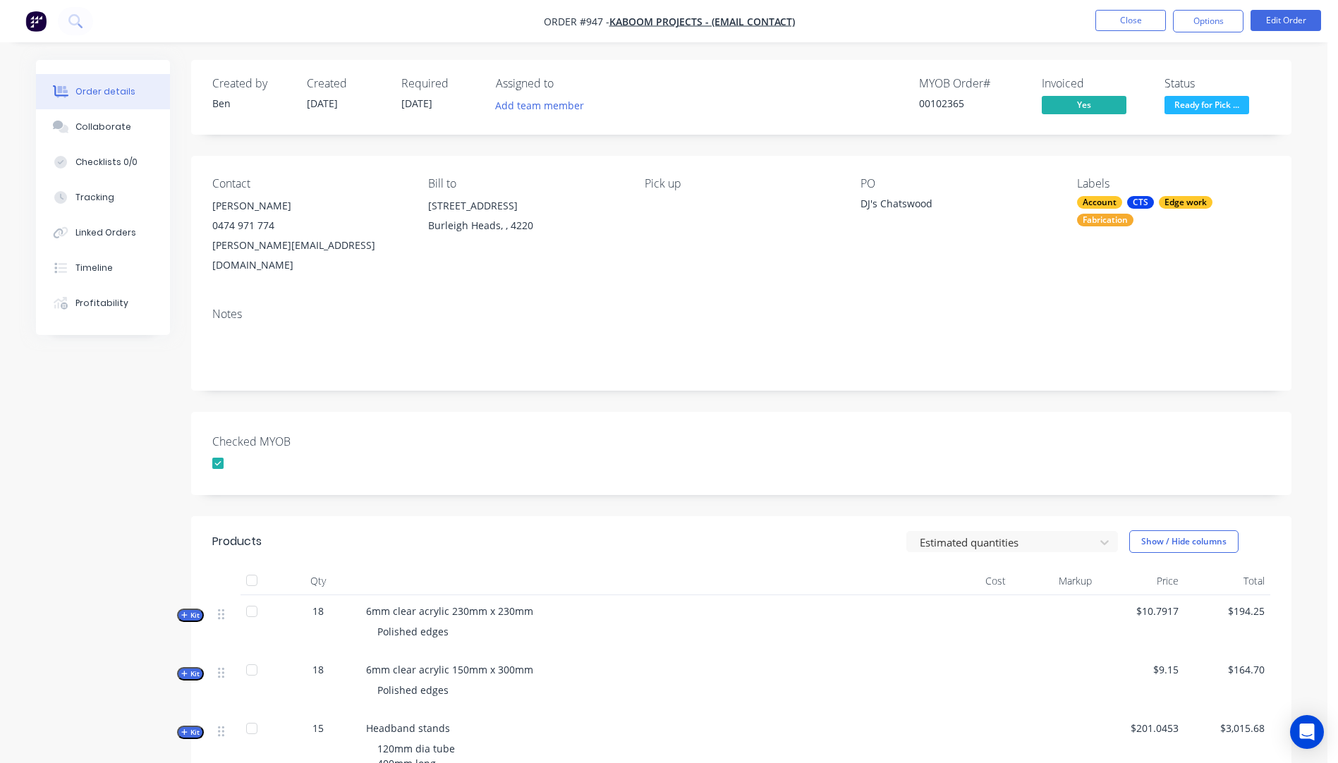
click at [1113, 31] on li "Close" at bounding box center [1131, 21] width 71 height 23
click at [1122, 26] on button "Close" at bounding box center [1131, 20] width 71 height 21
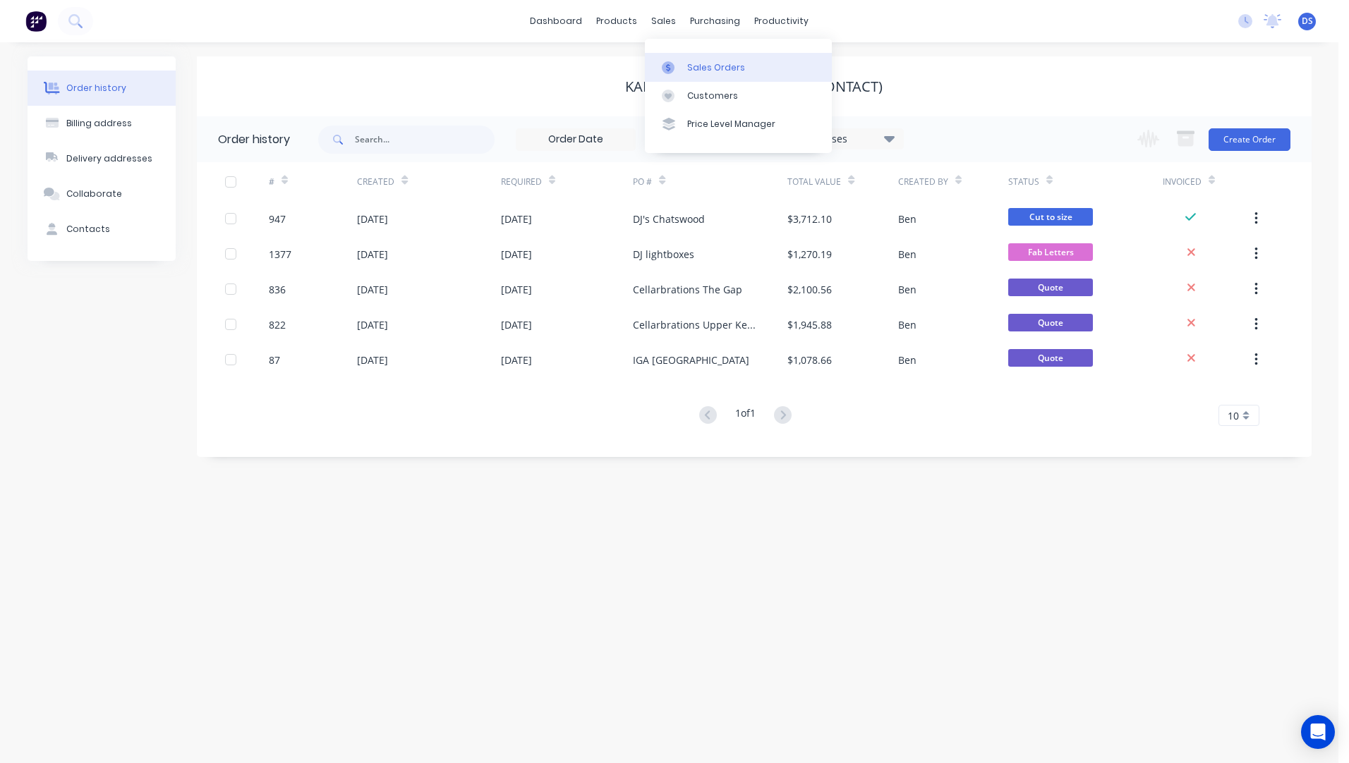
click at [694, 70] on div "Sales Orders" at bounding box center [716, 67] width 58 height 13
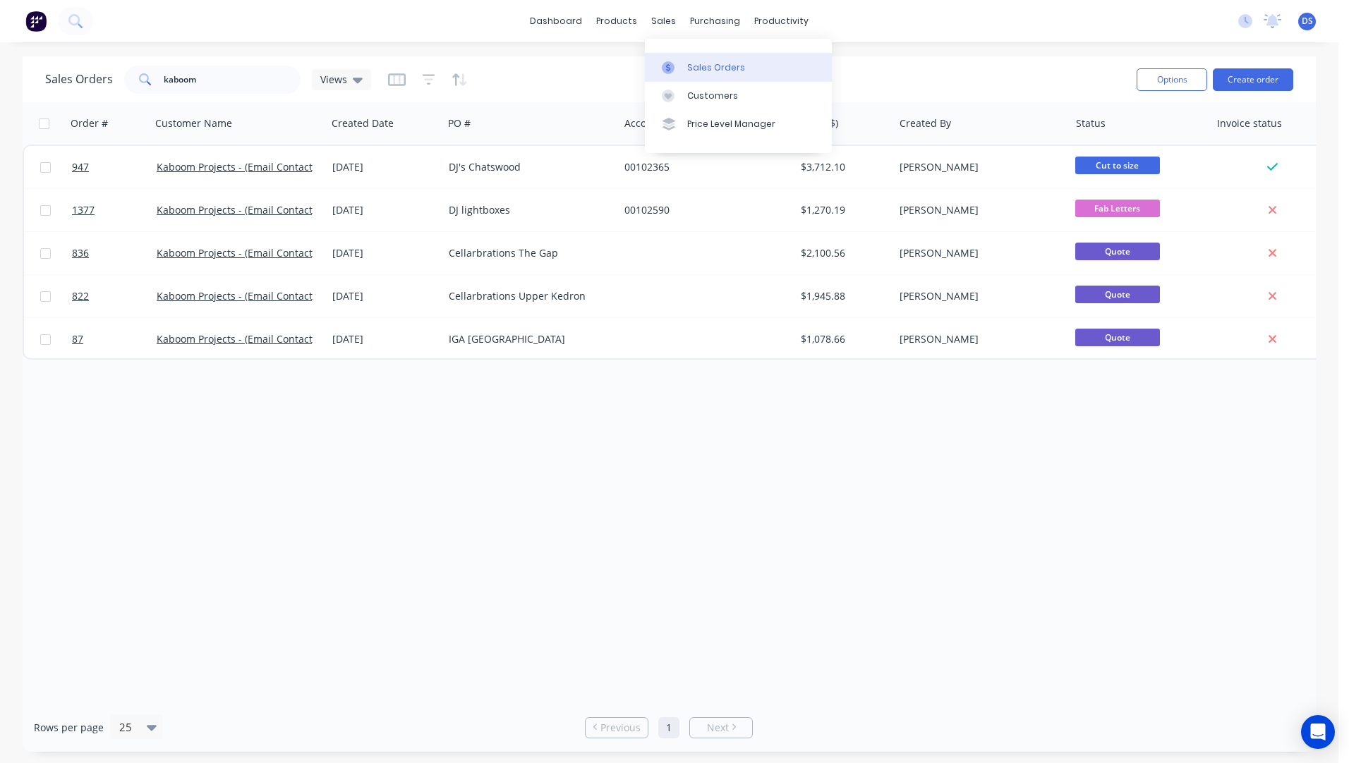
click at [707, 68] on div "Sales Orders" at bounding box center [716, 67] width 58 height 13
drag, startPoint x: 255, startPoint y: 78, endPoint x: 134, endPoint y: 83, distance: 120.8
click at [134, 83] on div "kaboom" at bounding box center [212, 80] width 176 height 28
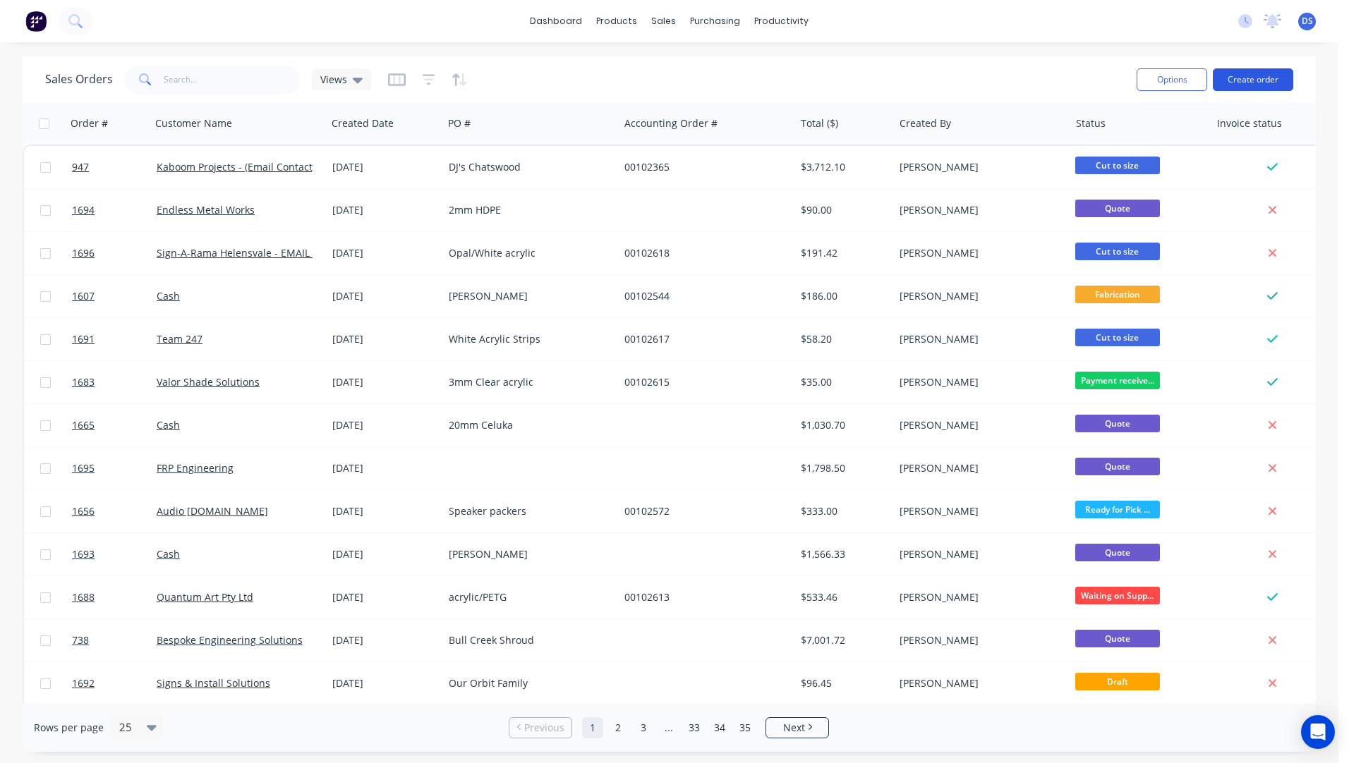
click at [1244, 86] on button "Create order" at bounding box center [1253, 79] width 80 height 23
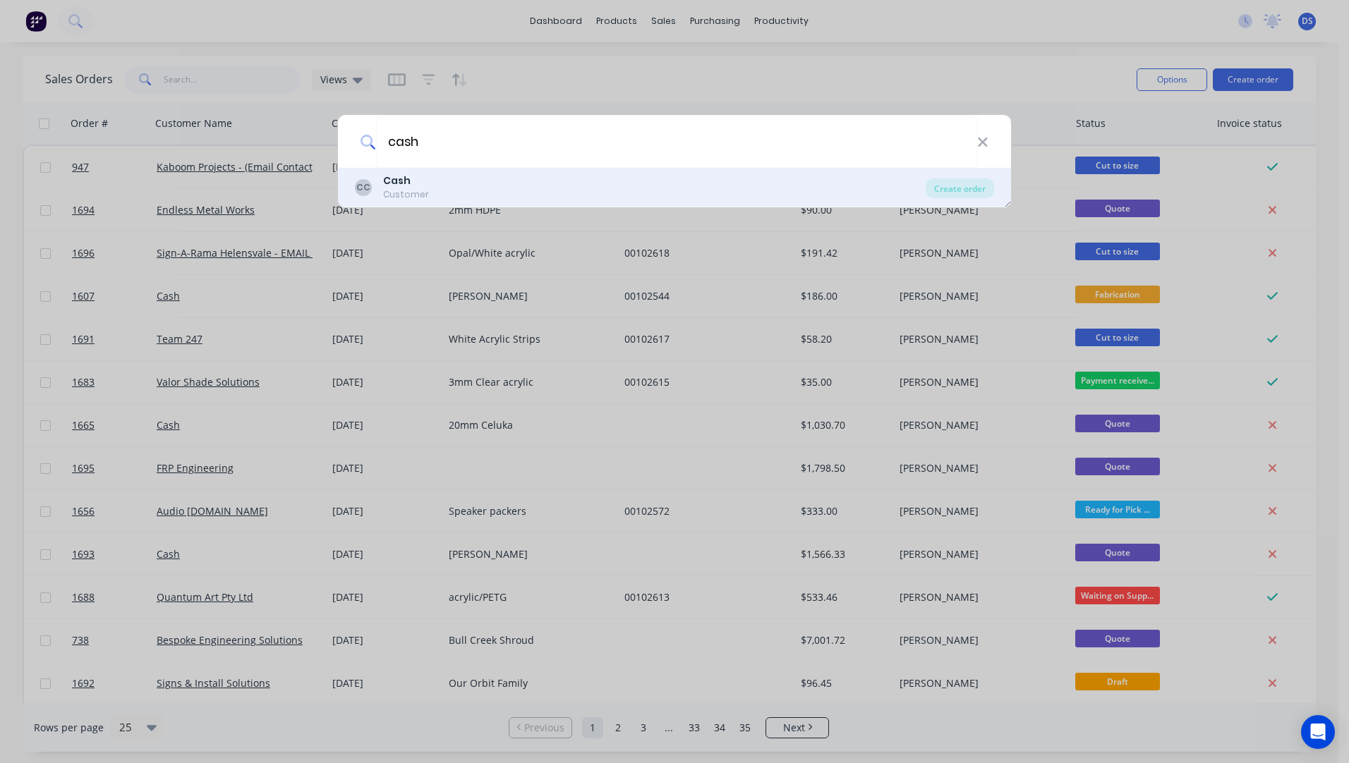
type input "cash"
click at [401, 181] on b "Cash" at bounding box center [397, 181] width 28 height 14
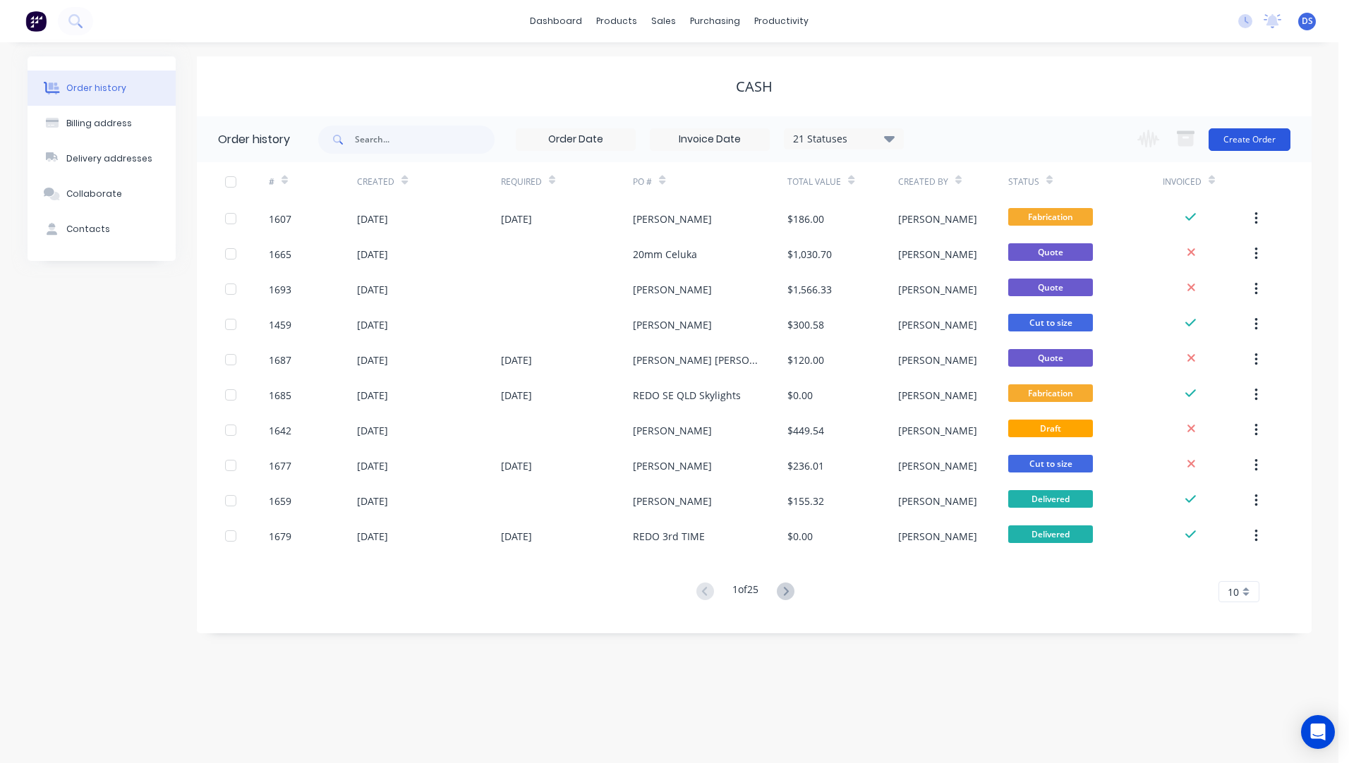
click at [1232, 143] on button "Create Order" at bounding box center [1250, 139] width 82 height 23
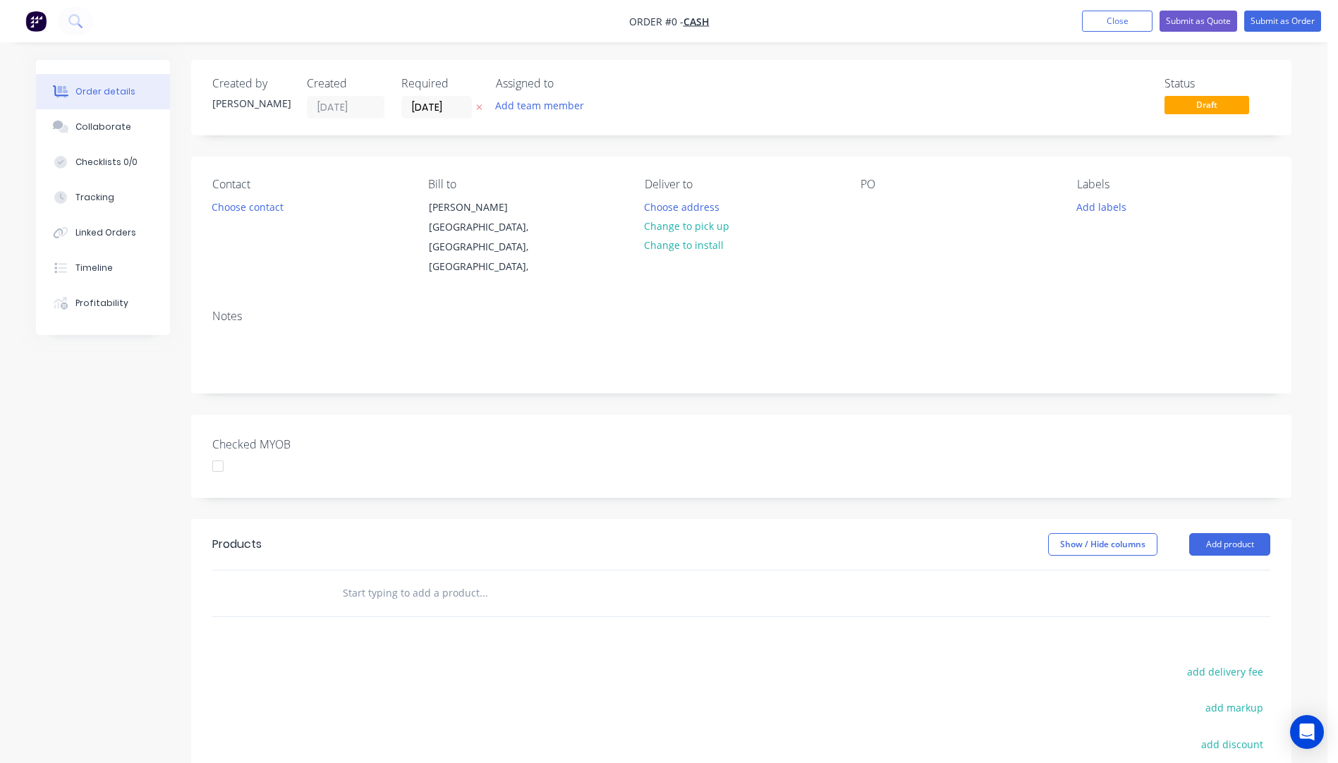
click at [478, 111] on icon "button" at bounding box center [479, 107] width 6 height 8
click at [255, 214] on button "Choose contact" at bounding box center [248, 206] width 87 height 19
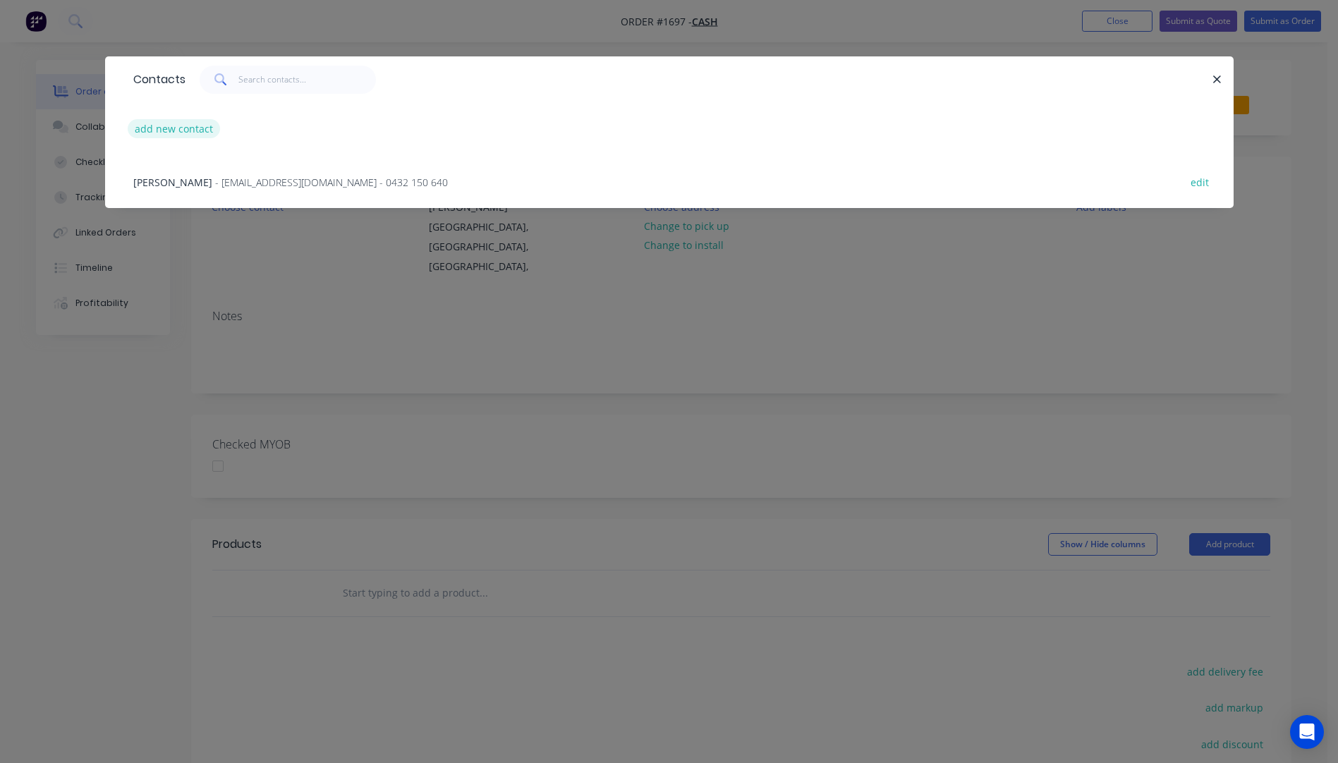
click at [162, 131] on button "add new contact" at bounding box center [174, 128] width 93 height 19
select select "AU"
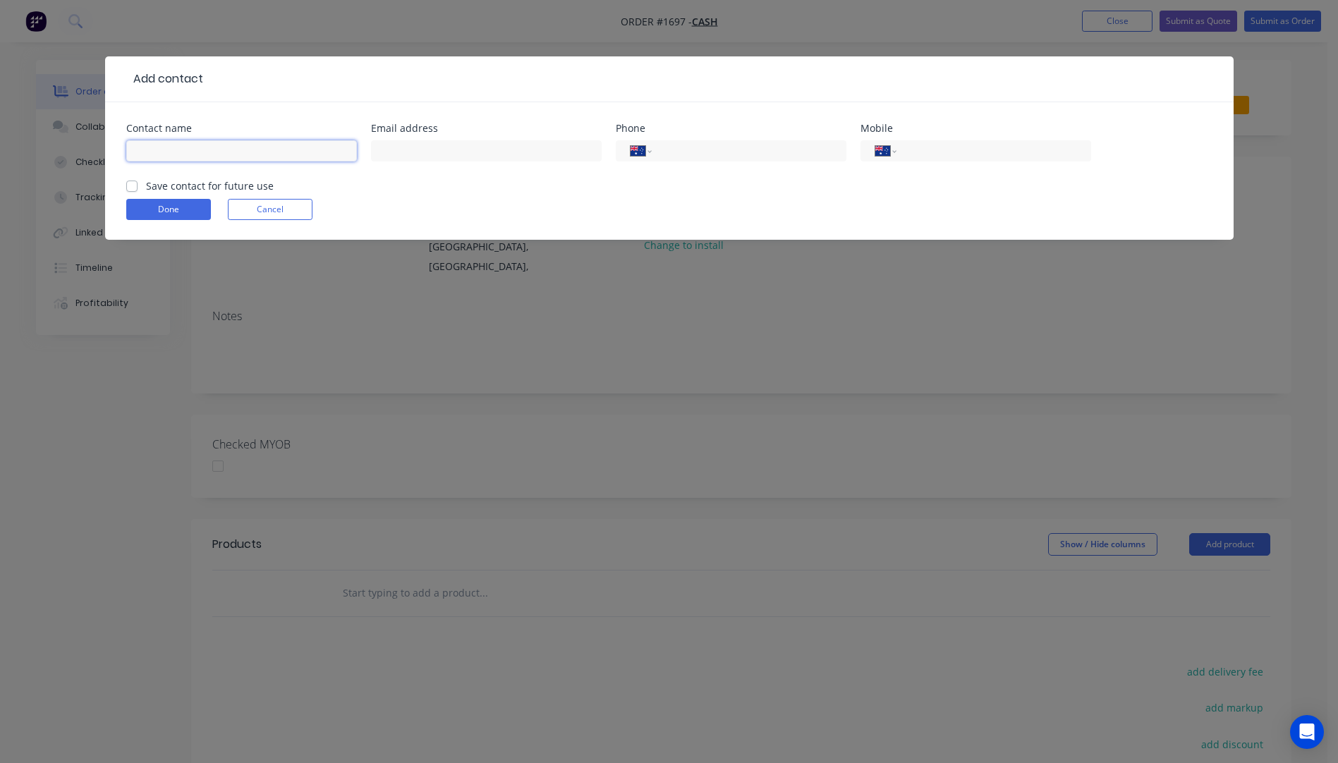
paste input "skiphokin@gmail.com +61420363902 Kilsyth Vic 3137"
drag, startPoint x: 274, startPoint y: 152, endPoint x: 209, endPoint y: 150, distance: 65.7
click at [209, 150] on input "skiphokin@gmail.com +61420363902 Kilsyth Vic 3137" at bounding box center [241, 150] width 231 height 21
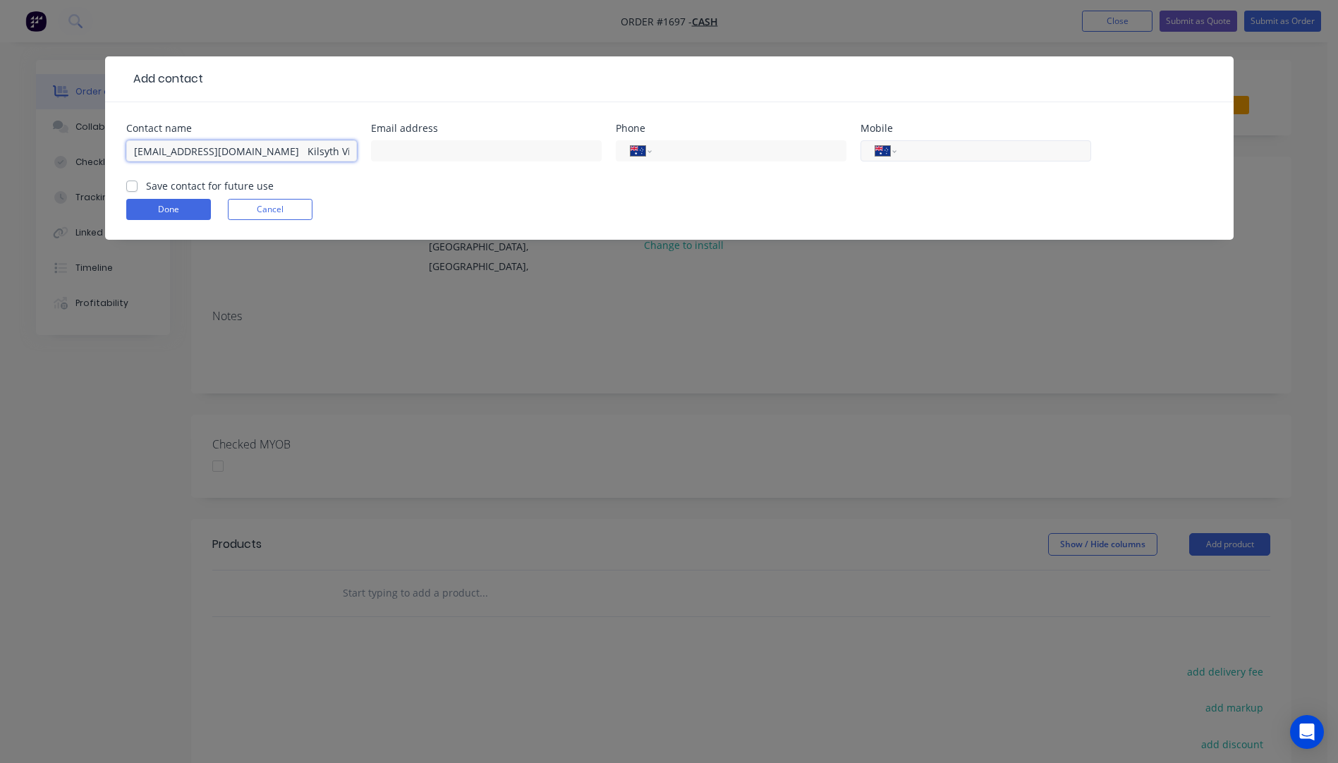
type input "skiphokin@gmail.com Kilsyth Vic 3137"
paste input "0420 363 902"
type input "0420 363 902"
drag, startPoint x: 234, startPoint y: 150, endPoint x: 125, endPoint y: 152, distance: 109.4
click at [125, 152] on div "Contact name skiphokin@gmail.com Kilsyth Vic 3137 Email address Phone Internati…" at bounding box center [669, 171] width 1129 height 138
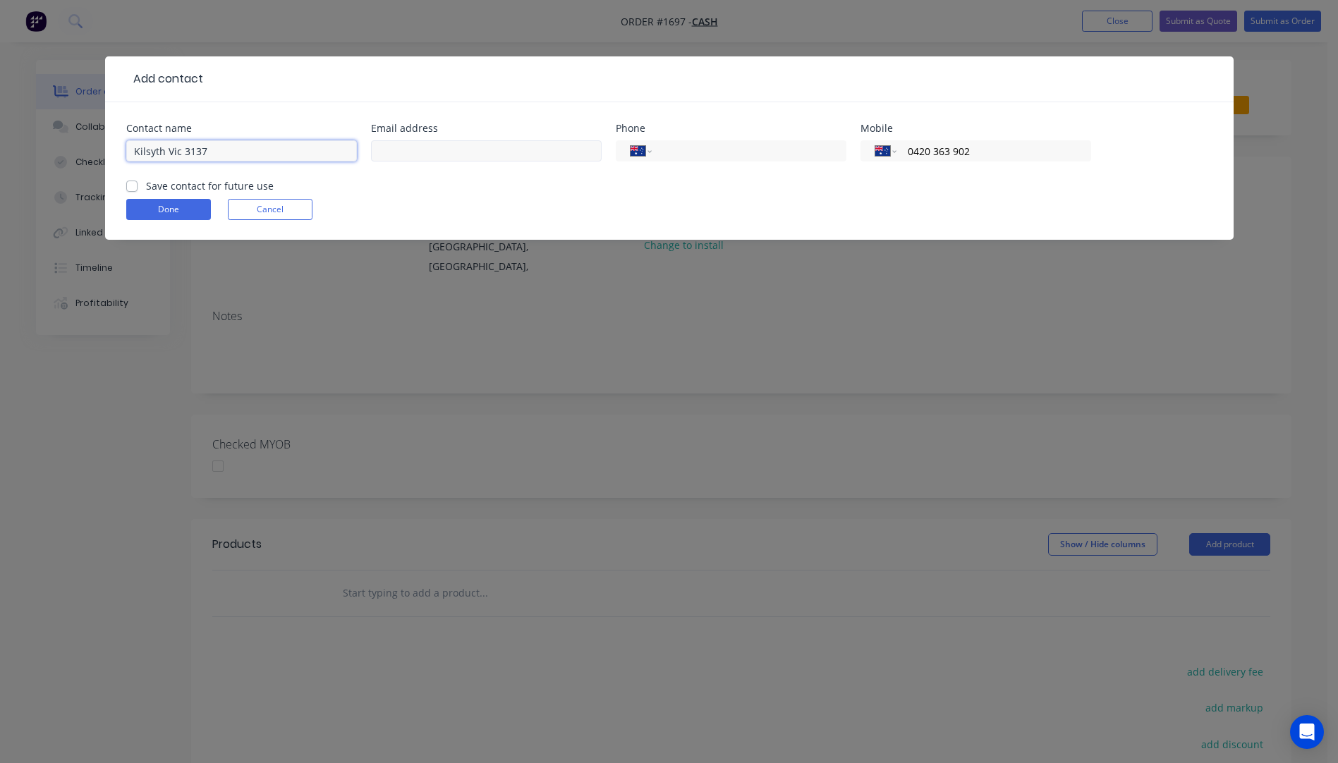
type input "Kilsyth Vic 3137"
paste input "skiphokin@gmail.com"
type input "skiphokin@gmail.com"
drag, startPoint x: 205, startPoint y: 150, endPoint x: 142, endPoint y: 148, distance: 62.8
click at [142, 148] on input "Kilsyth Vic 3137" at bounding box center [241, 150] width 231 height 21
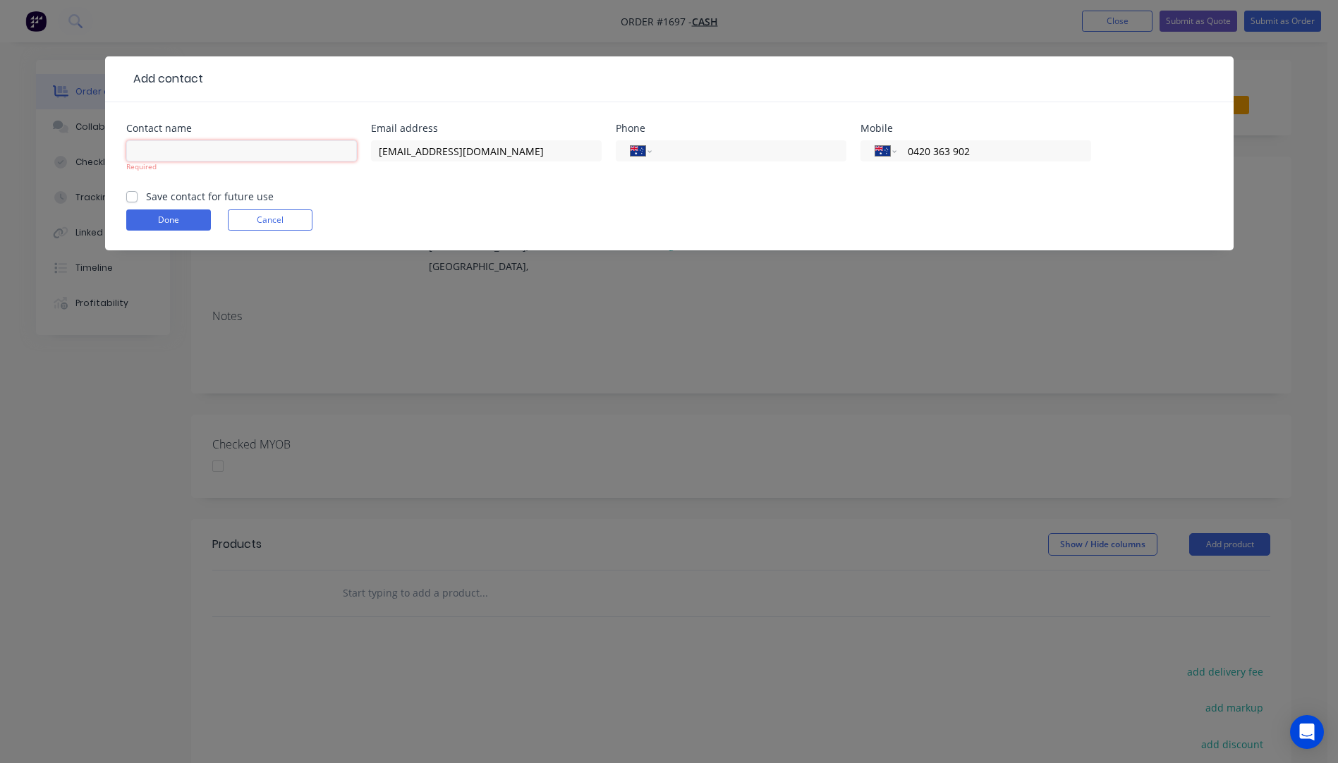
paste input "Skip Hokin"
type input "Skip Hokin"
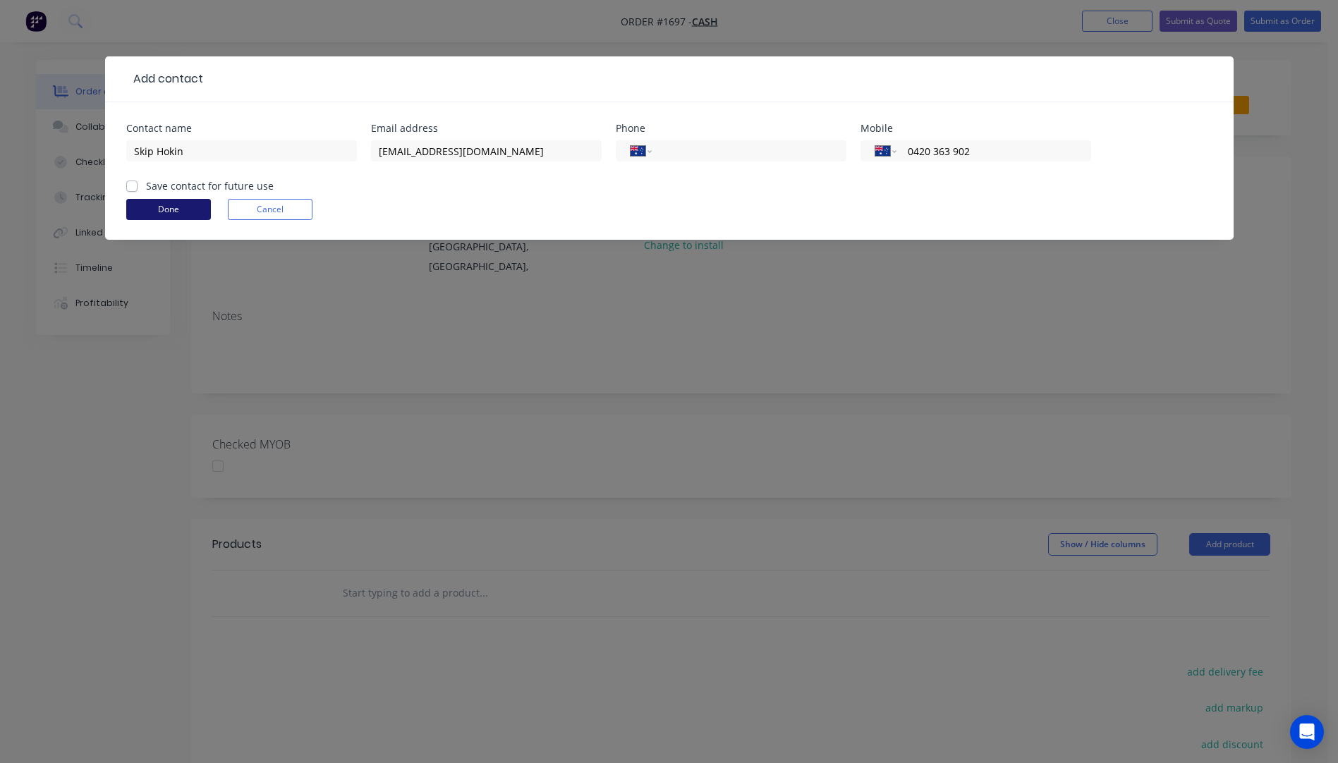
click at [176, 224] on form "Contact name Skip Hokin Email address skiphokin@gmail.com Phone International A…" at bounding box center [669, 181] width 1087 height 116
click at [171, 207] on button "Done" at bounding box center [168, 209] width 85 height 21
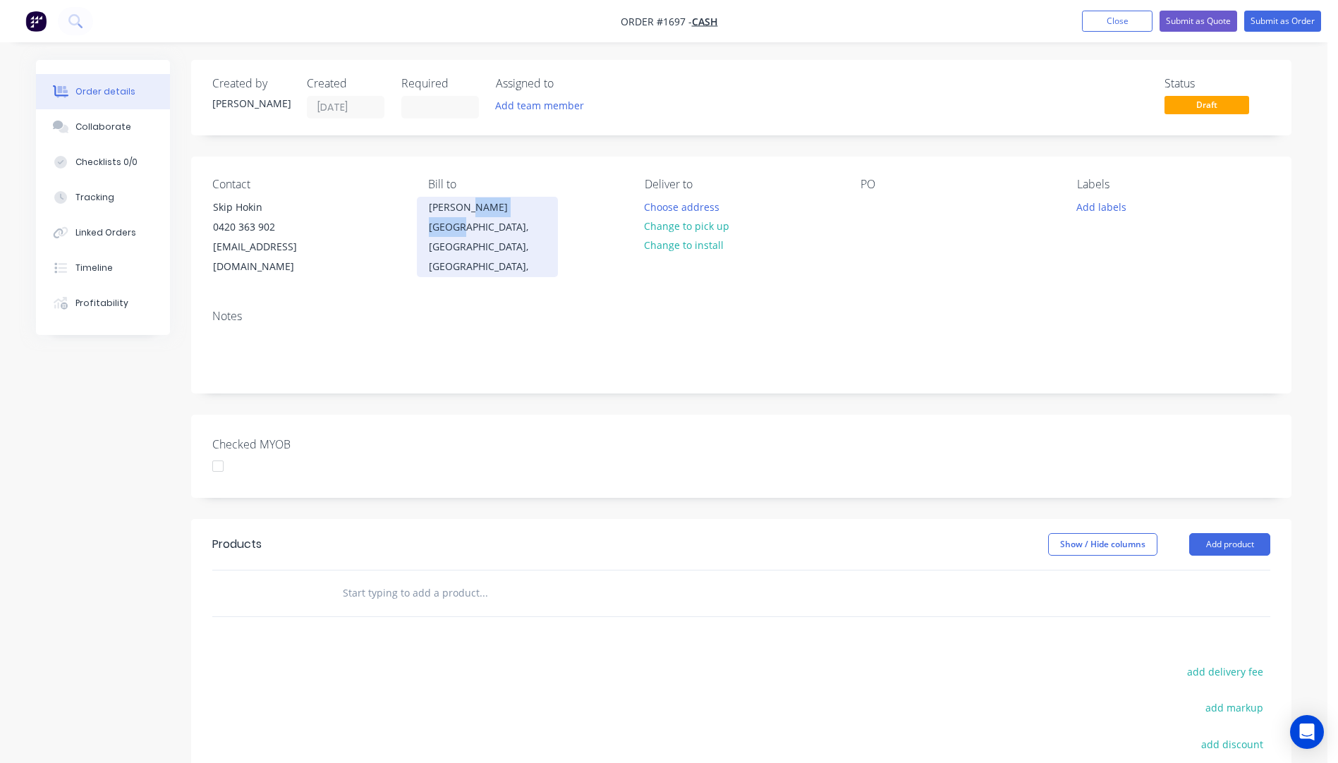
drag, startPoint x: 493, startPoint y: 212, endPoint x: 456, endPoint y: 224, distance: 38.4
click at [456, 224] on div "Anthony Mt Isa, Queensland, Australia," at bounding box center [487, 237] width 141 height 80
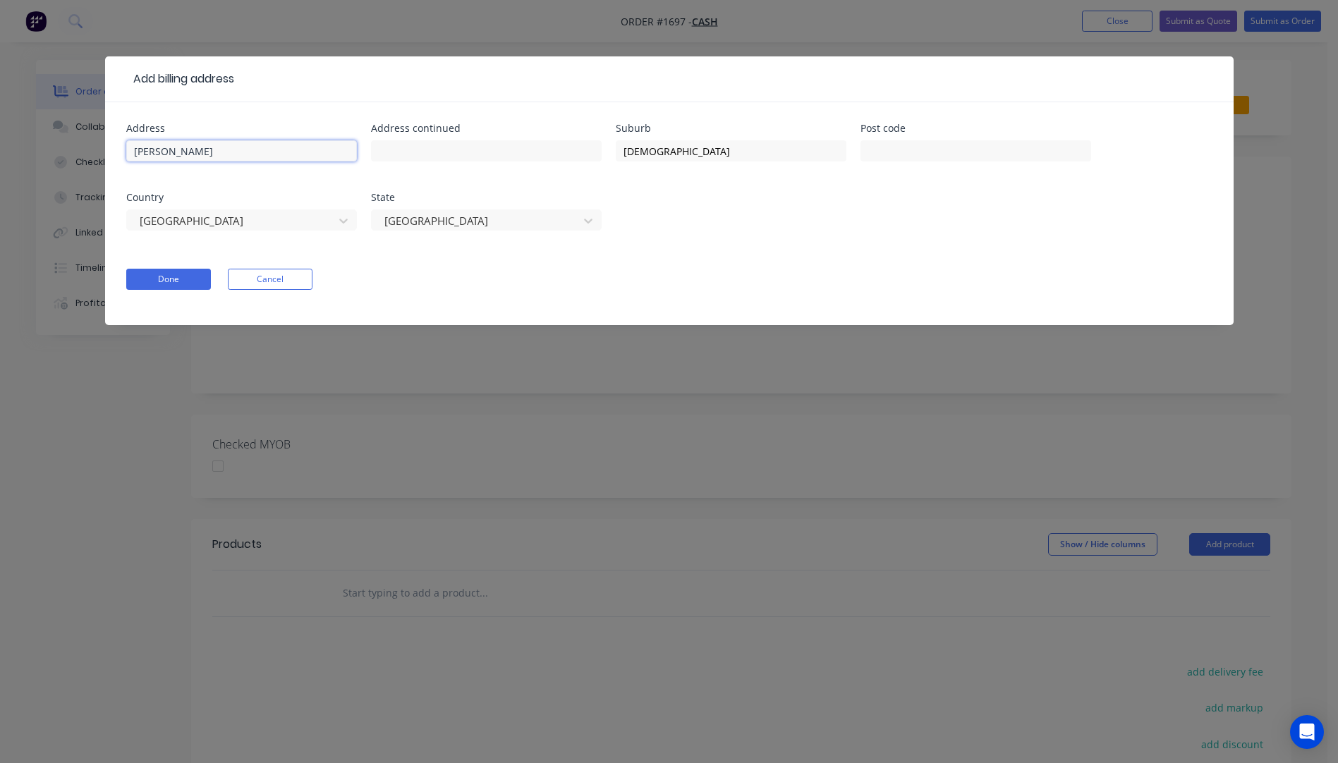
drag, startPoint x: 206, startPoint y: 150, endPoint x: 118, endPoint y: 157, distance: 88.4
click at [118, 157] on div "Address Anthony Address continued Suburb Mt Isa Post code Country Australia Sta…" at bounding box center [669, 213] width 1129 height 223
drag, startPoint x: 688, startPoint y: 150, endPoint x: 620, endPoint y: 160, distance: 68.4
click at [620, 160] on input "Mt Isa" at bounding box center [731, 150] width 231 height 21
click at [511, 222] on div at bounding box center [477, 221] width 188 height 18
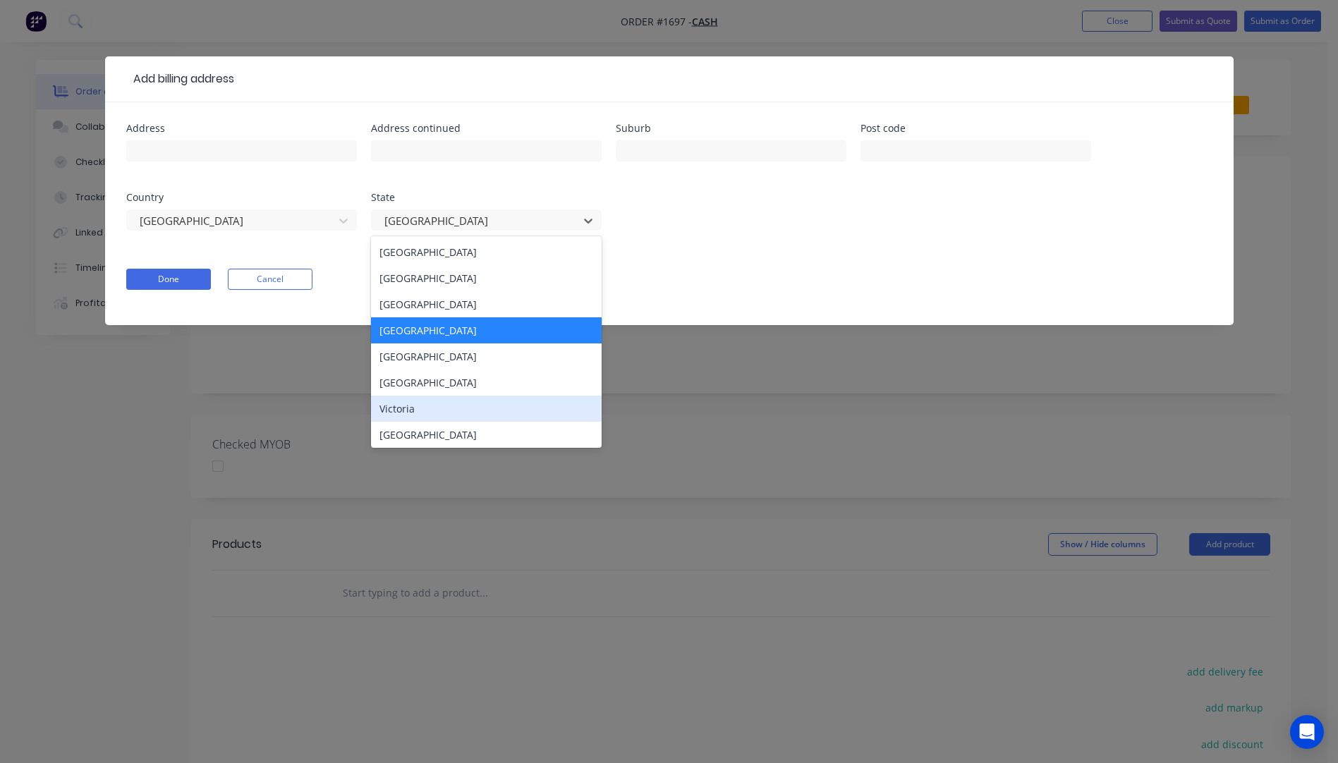
click at [428, 406] on div "Victoria" at bounding box center [486, 409] width 231 height 26
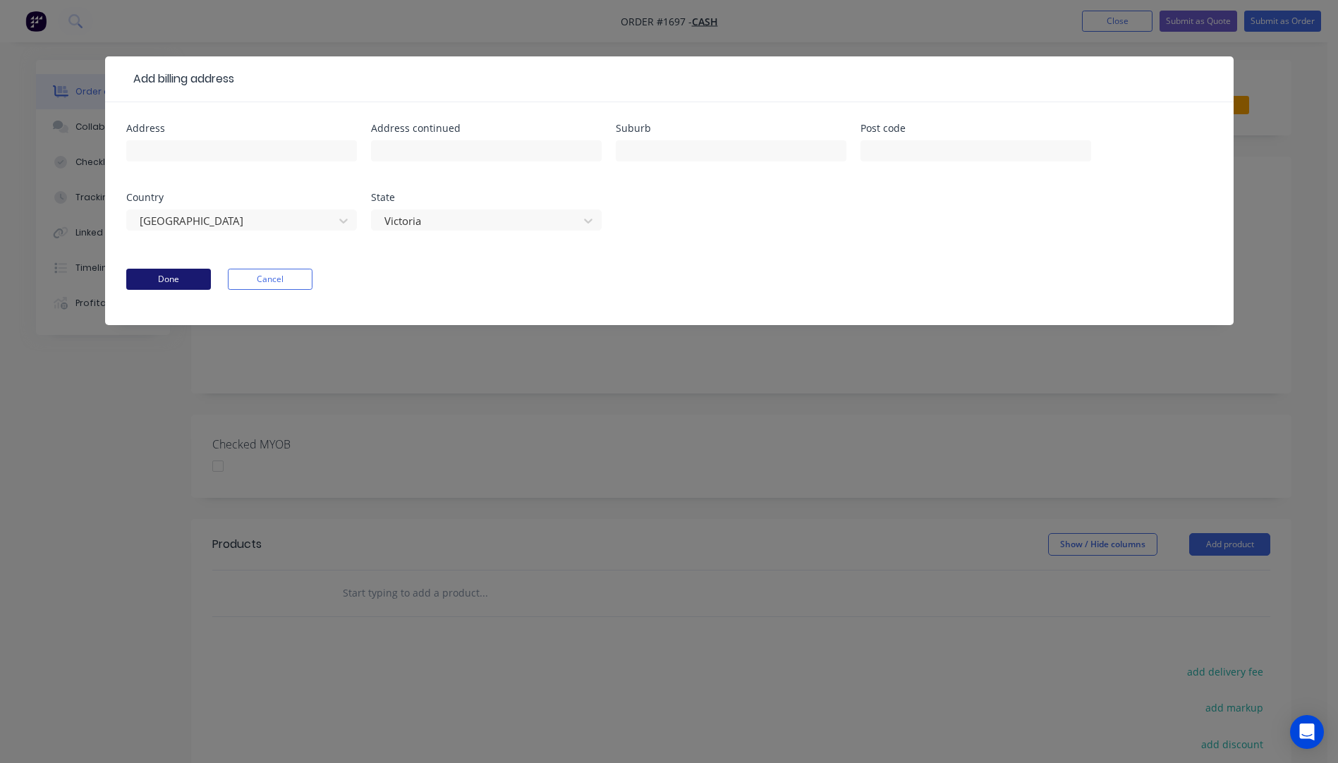
click at [162, 276] on button "Done" at bounding box center [168, 279] width 85 height 21
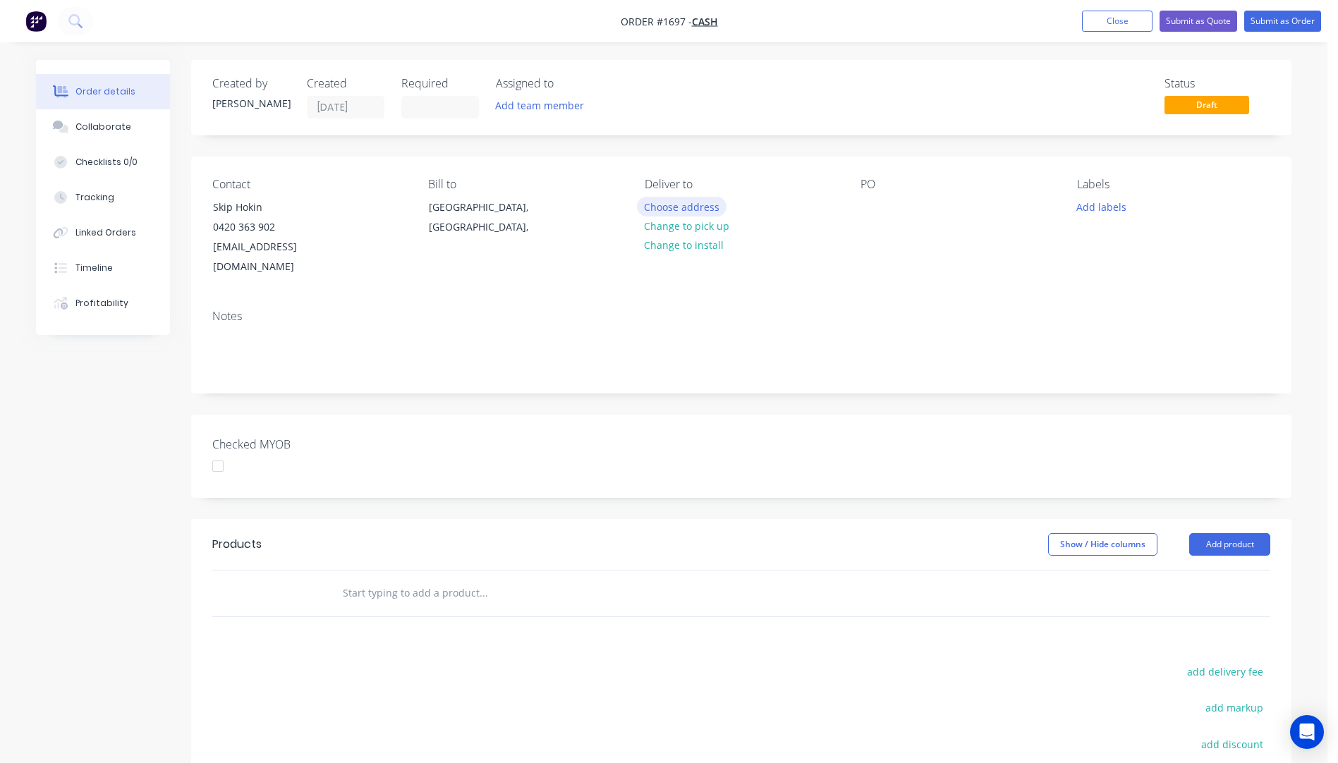
click at [689, 209] on button "Choose address" at bounding box center [682, 206] width 90 height 19
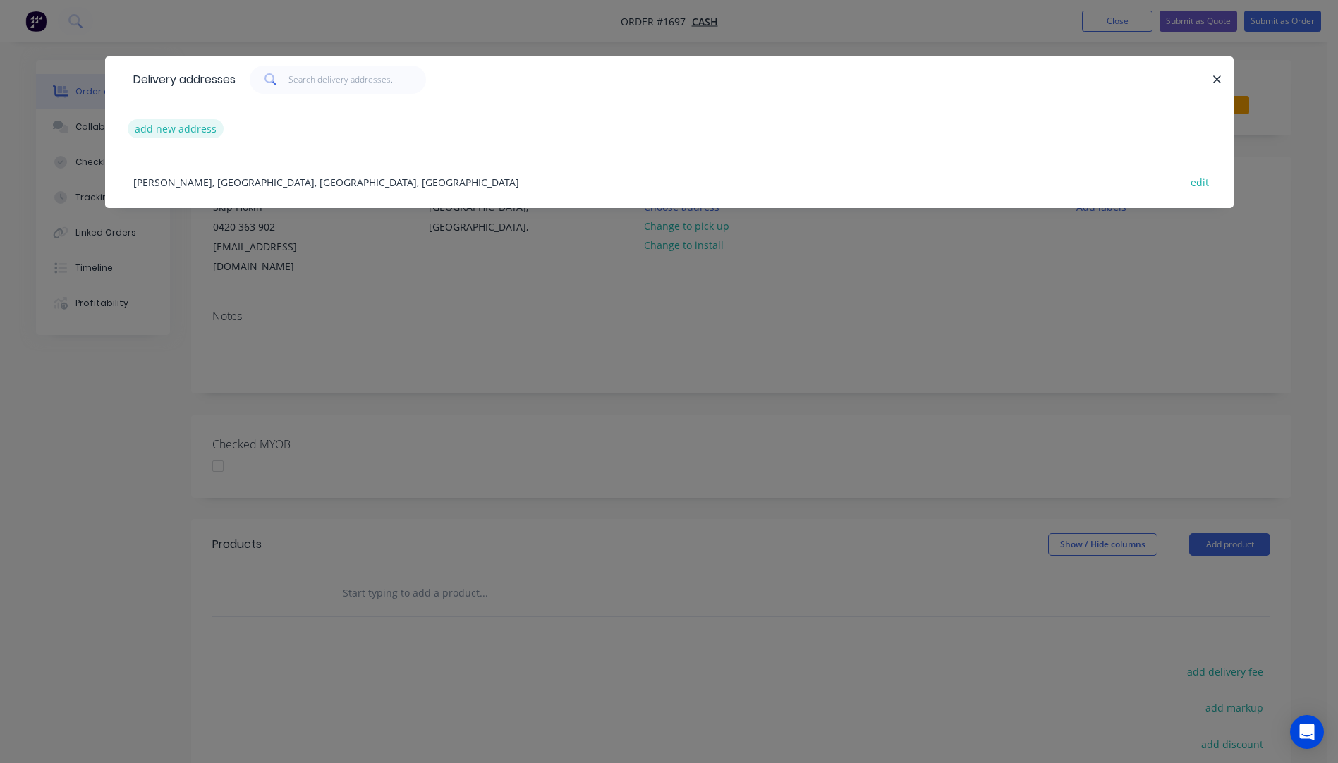
click at [190, 128] on button "add new address" at bounding box center [176, 128] width 97 height 19
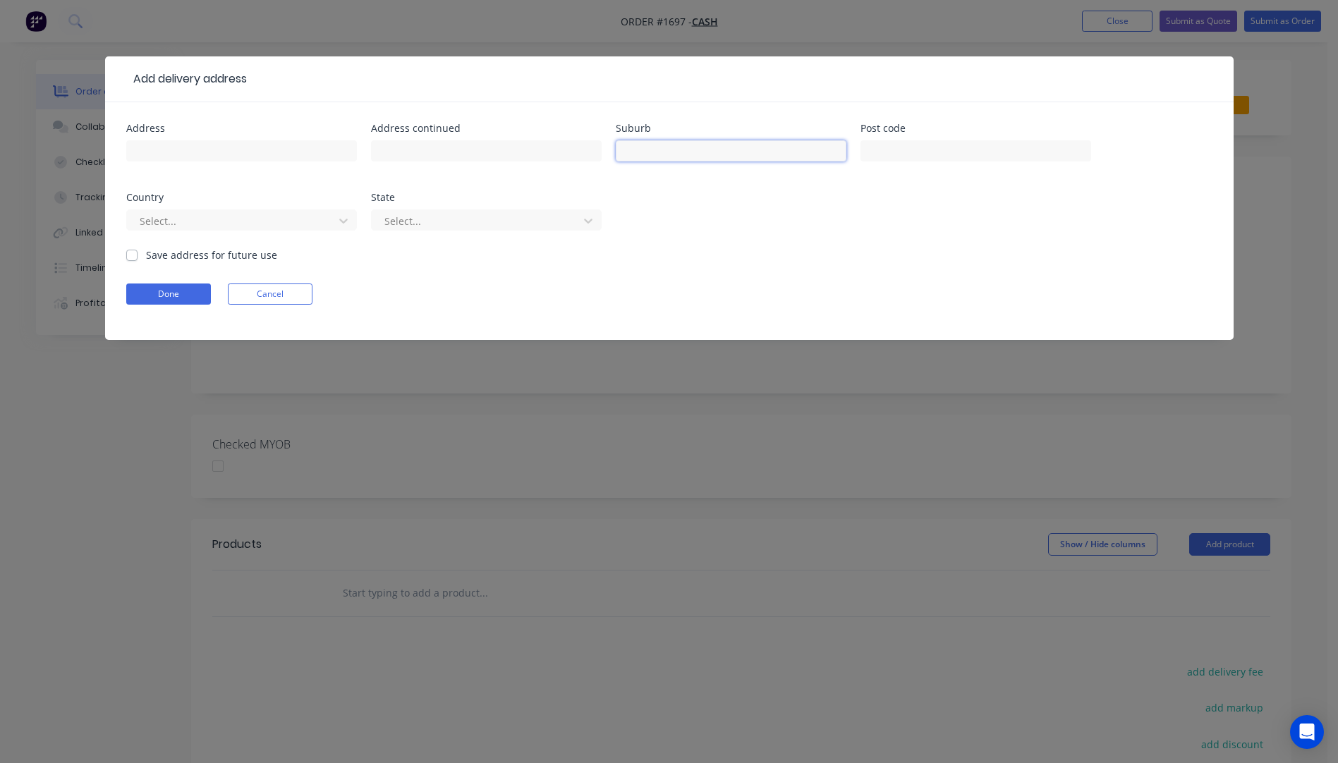
click at [672, 157] on input "text" at bounding box center [731, 150] width 231 height 21
type input "Kilsyth"
click at [995, 148] on input "text" at bounding box center [976, 150] width 231 height 21
type input "3137"
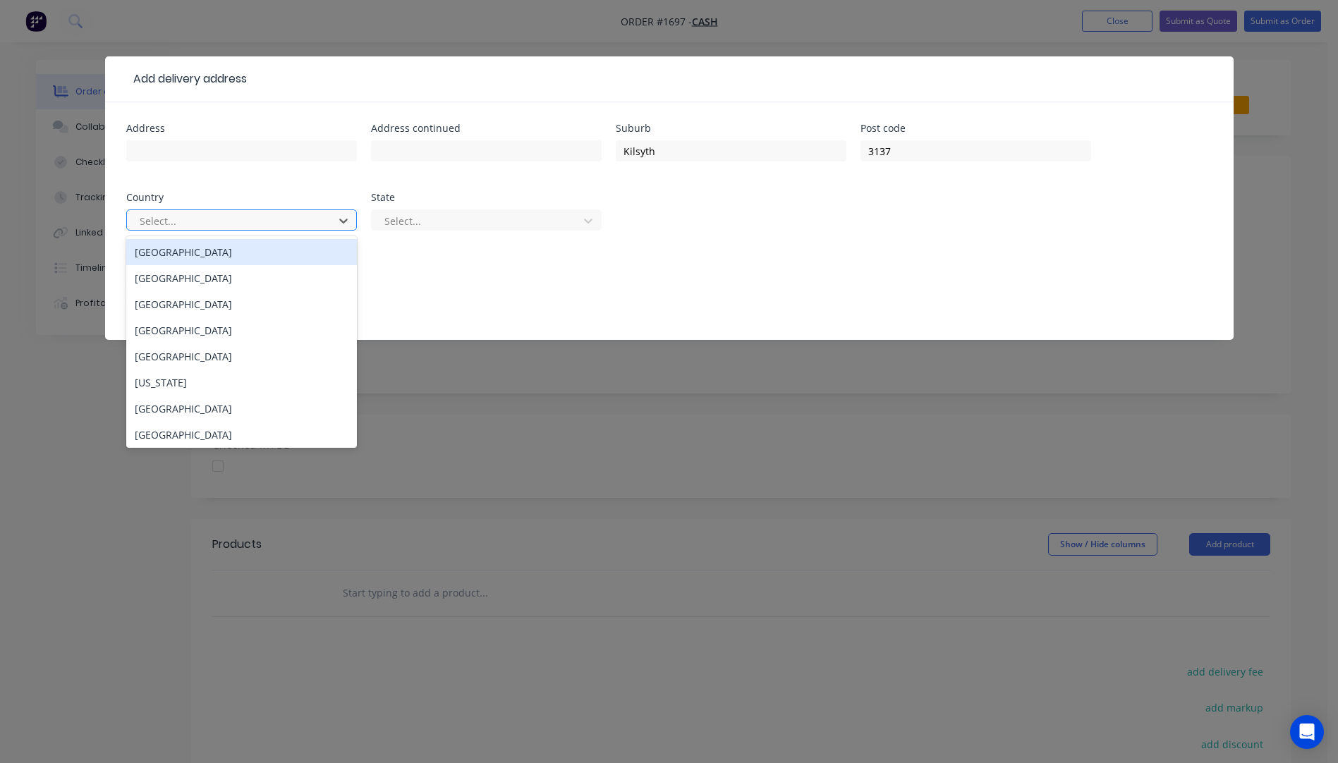
click at [275, 226] on div at bounding box center [232, 221] width 188 height 18
click at [176, 261] on div "Australia" at bounding box center [241, 252] width 231 height 26
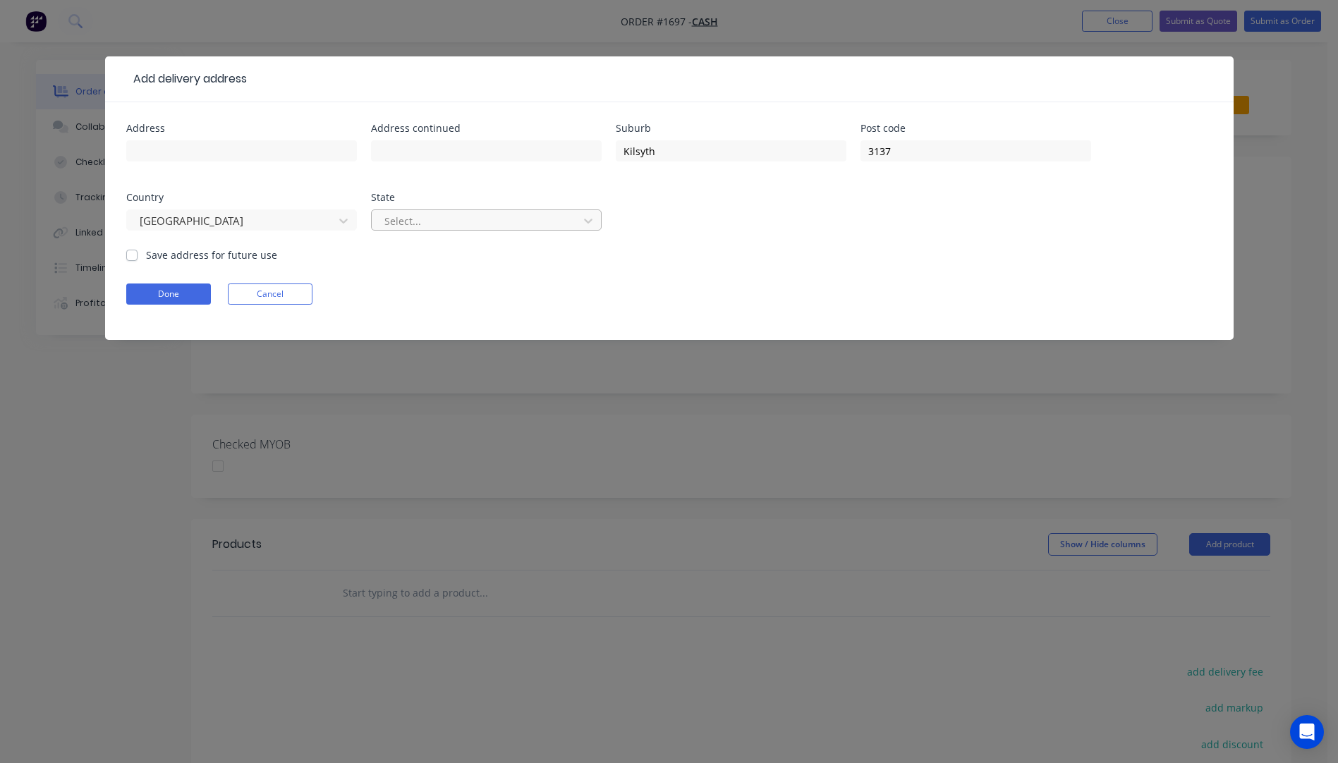
click at [420, 222] on div at bounding box center [477, 221] width 188 height 18
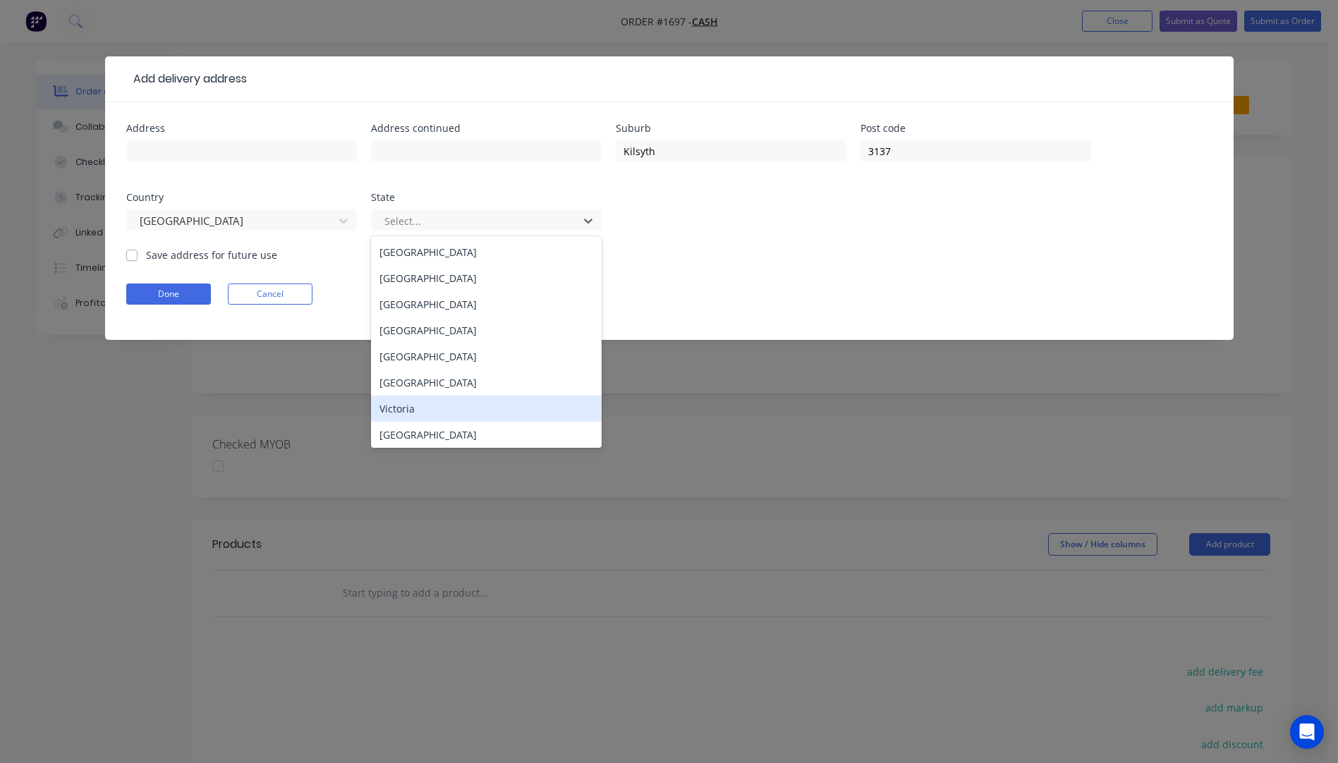
click at [404, 409] on div "Victoria" at bounding box center [486, 409] width 231 height 26
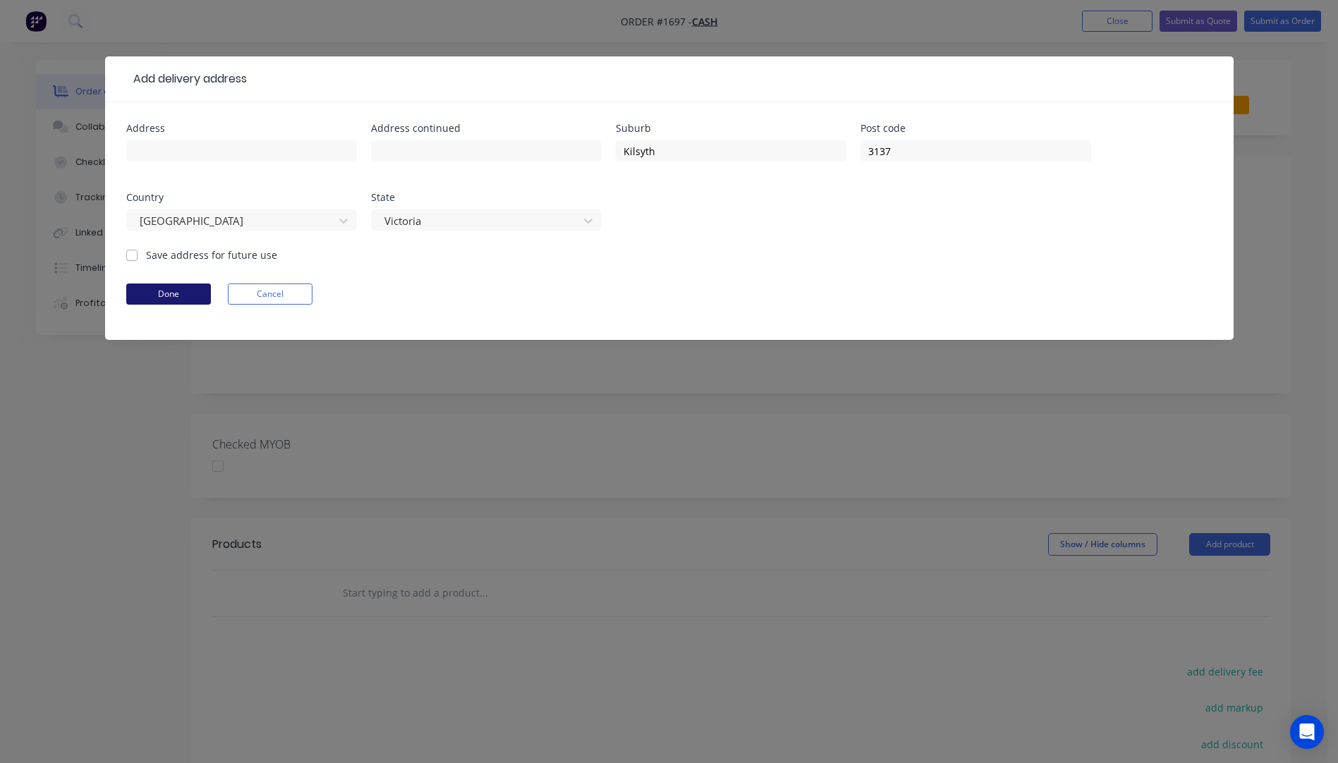
click at [193, 300] on button "Done" at bounding box center [168, 294] width 85 height 21
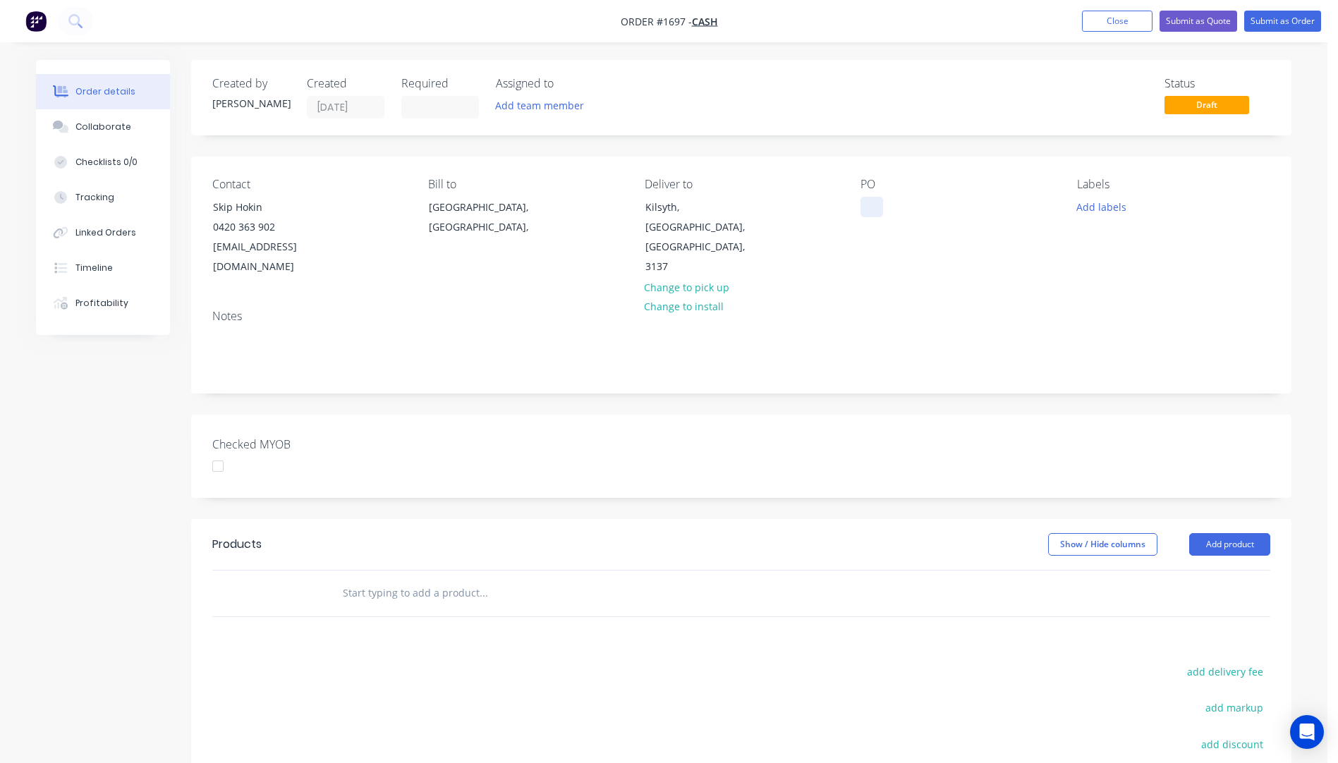
click at [873, 210] on div at bounding box center [872, 207] width 23 height 20
paste div
click at [1087, 206] on button "Add labels" at bounding box center [1101, 206] width 65 height 19
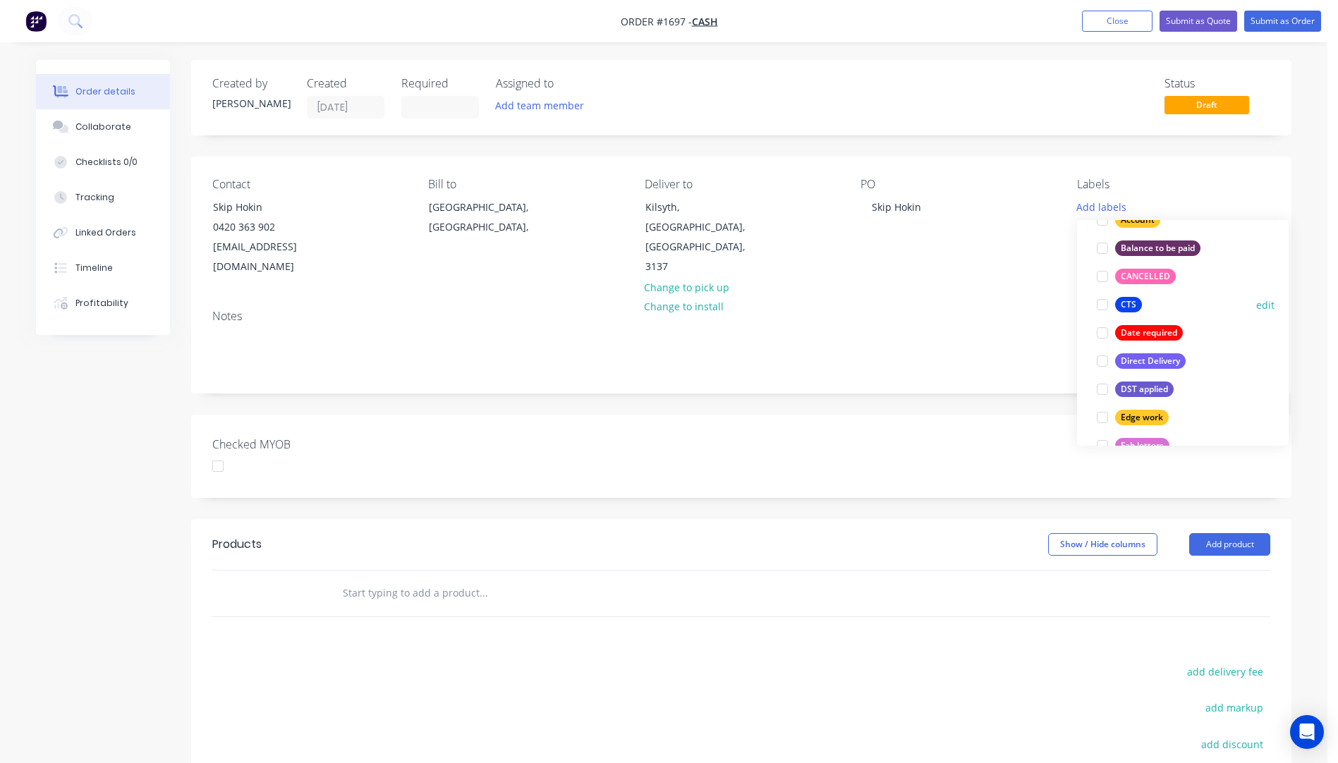
click at [1124, 306] on div "CTS" at bounding box center [1128, 305] width 27 height 16
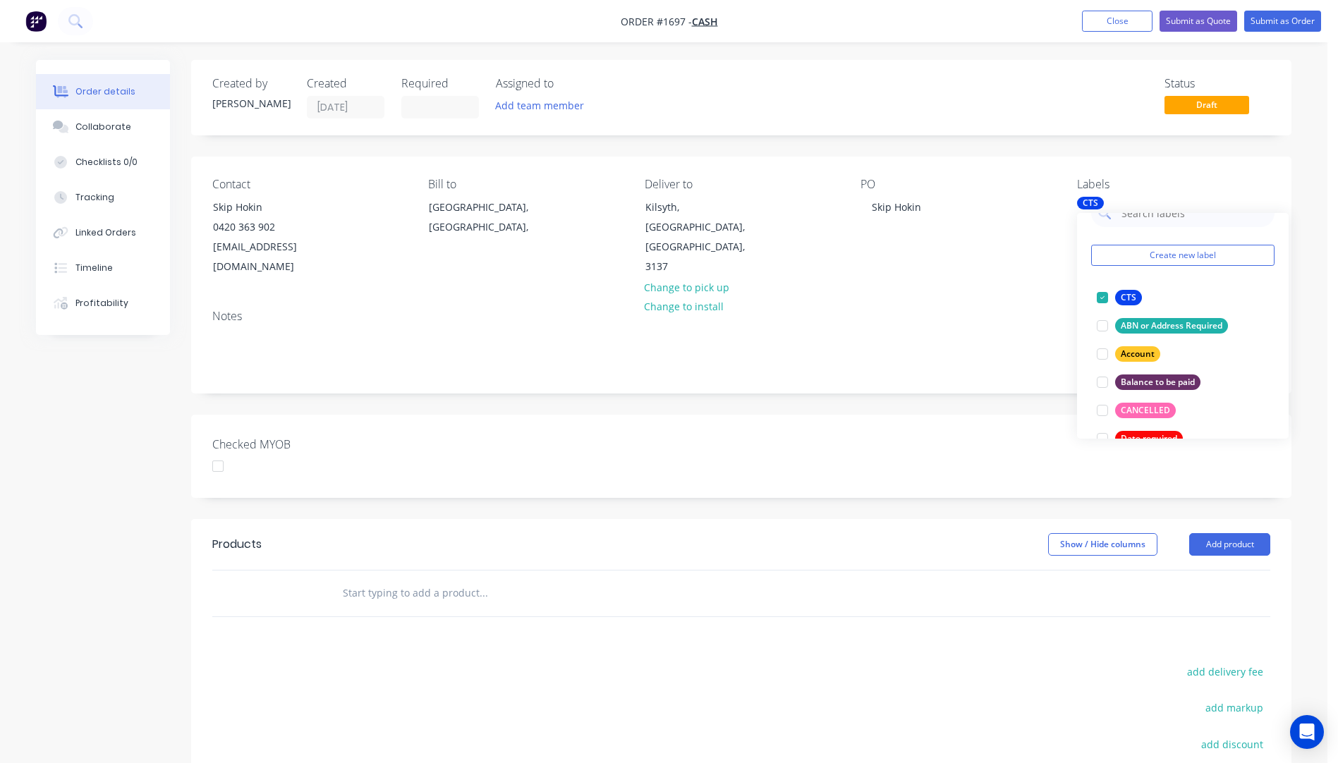
click at [1018, 265] on div "Contact Skip Hokin 0420 363 902 skiphokin@gmail.com Bill to Victoria, Australia…" at bounding box center [741, 228] width 1101 height 142
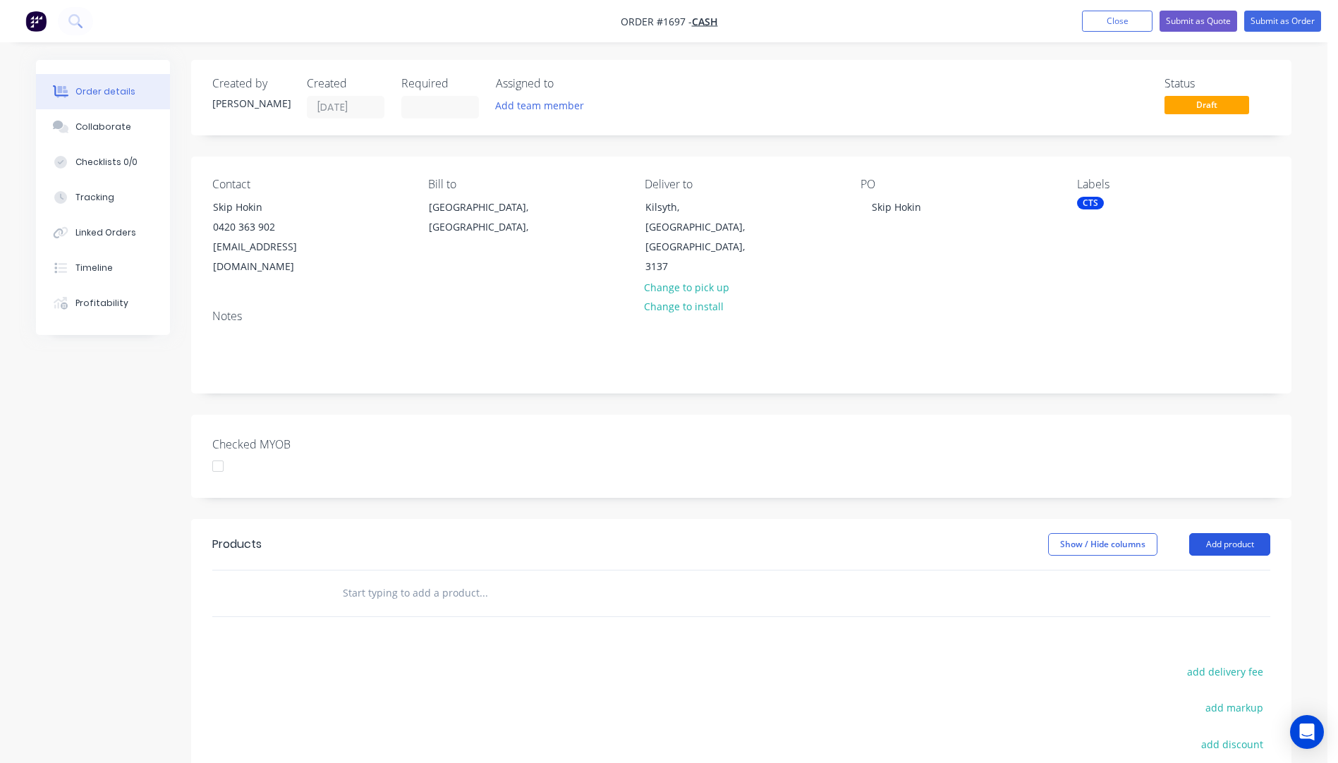
click at [1230, 533] on button "Add product" at bounding box center [1230, 544] width 81 height 23
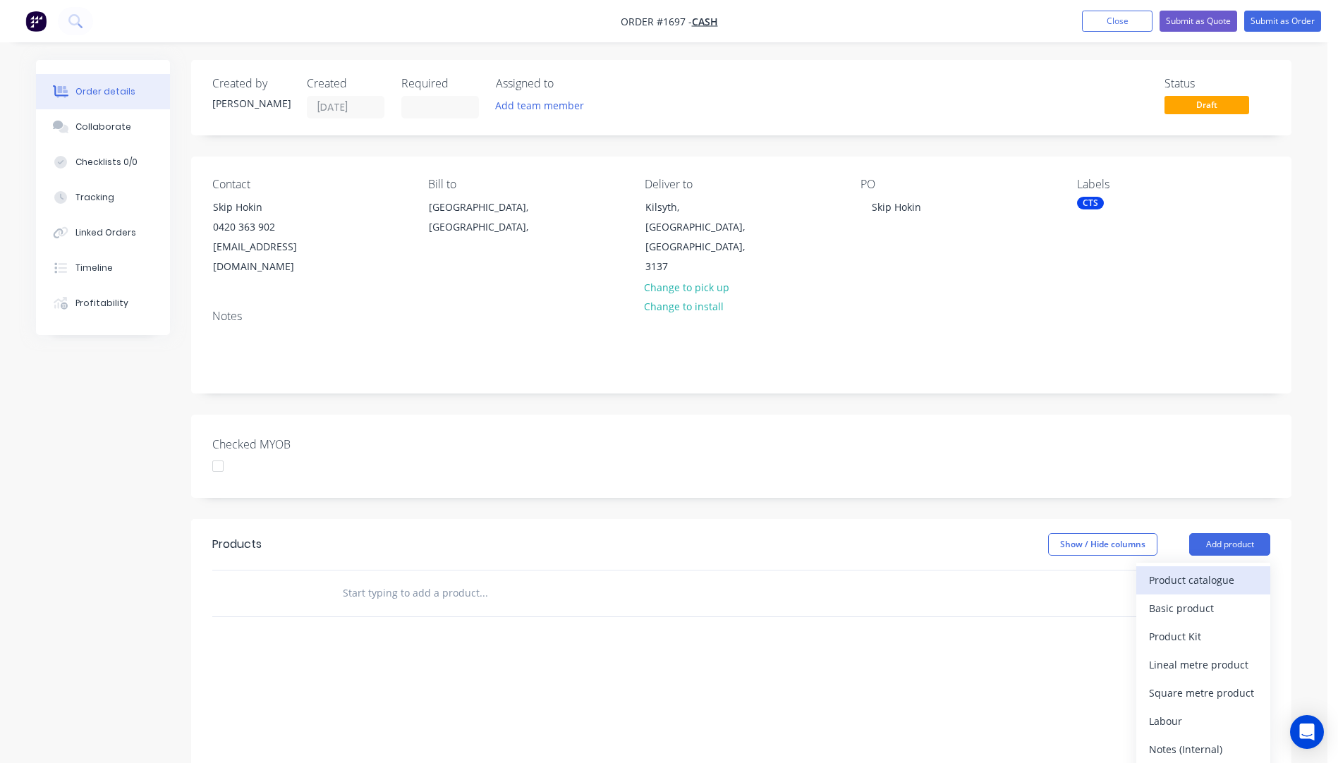
click at [1209, 570] on div "Product catalogue" at bounding box center [1203, 580] width 109 height 20
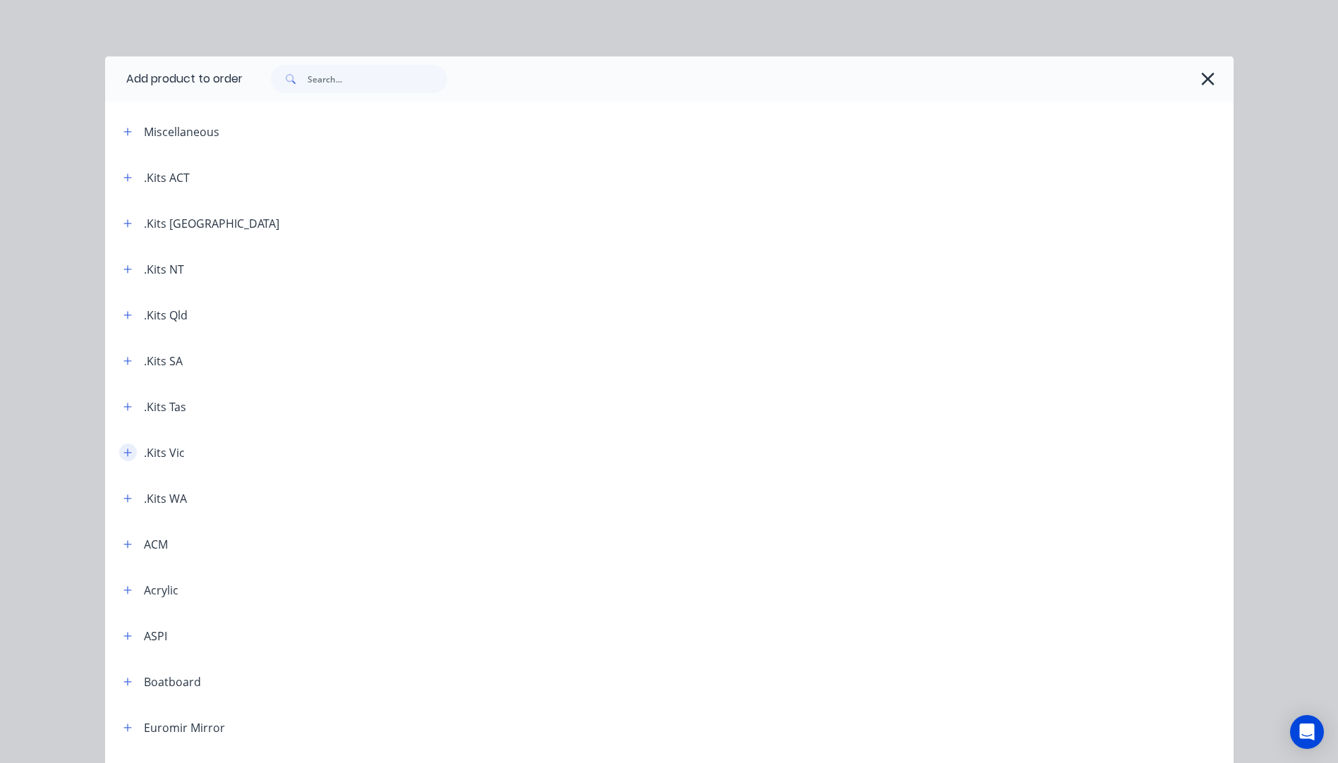
click at [126, 456] on icon "button" at bounding box center [127, 453] width 8 height 10
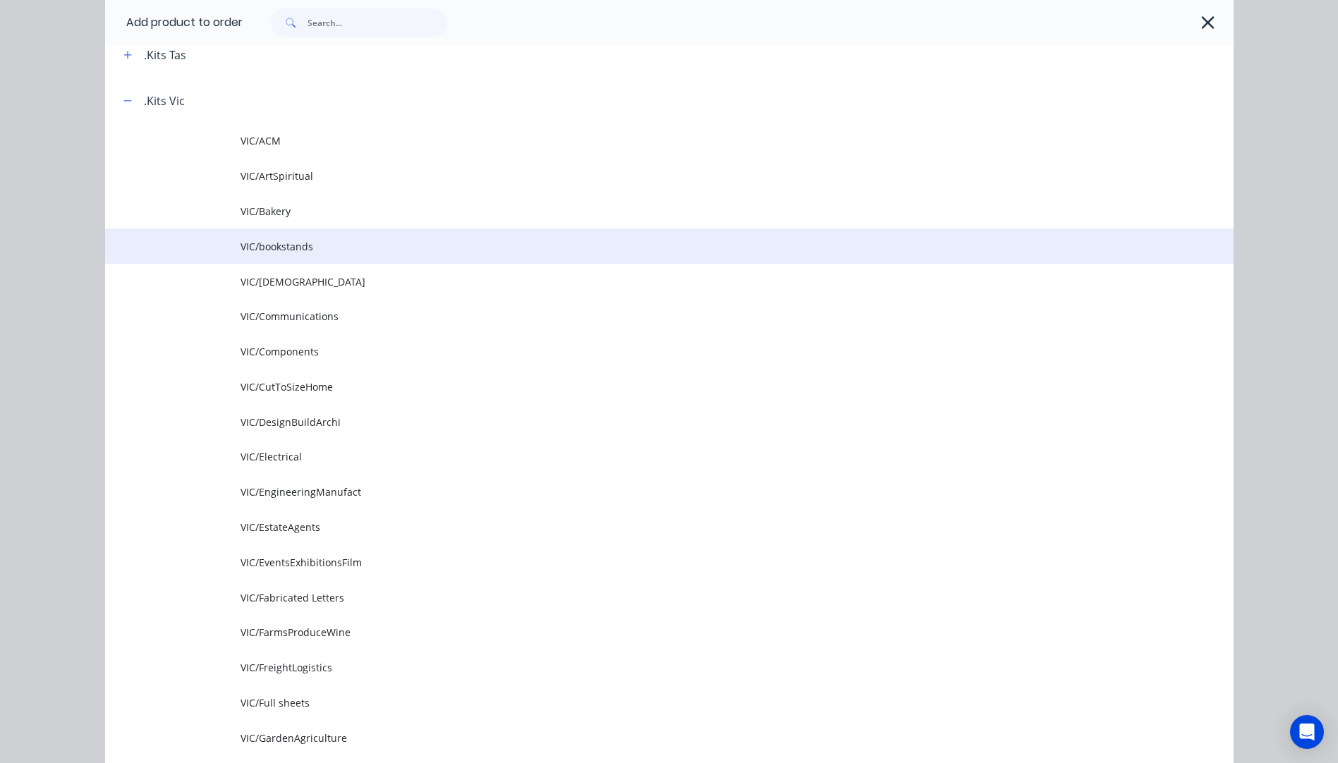
scroll to position [353, 0]
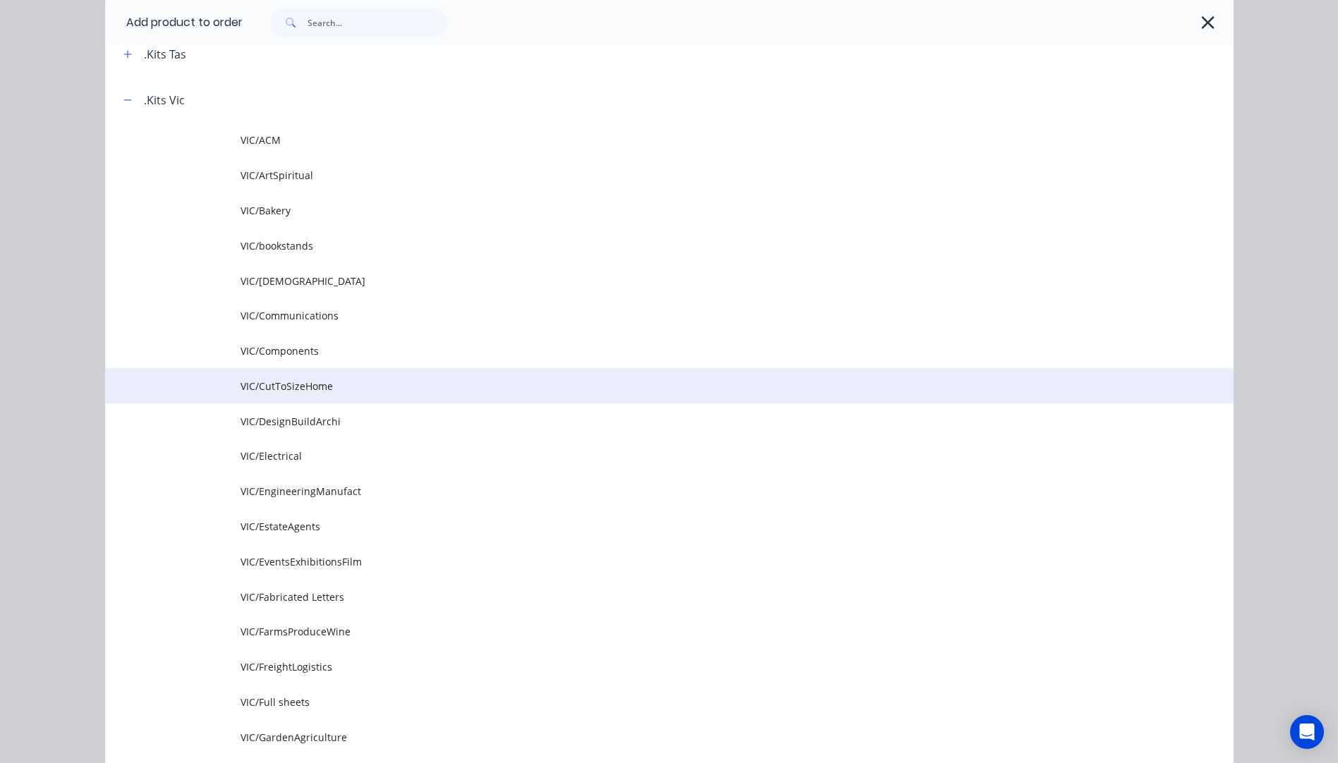
click at [274, 378] on td "VIC/CutToSizeHome" at bounding box center [737, 385] width 993 height 35
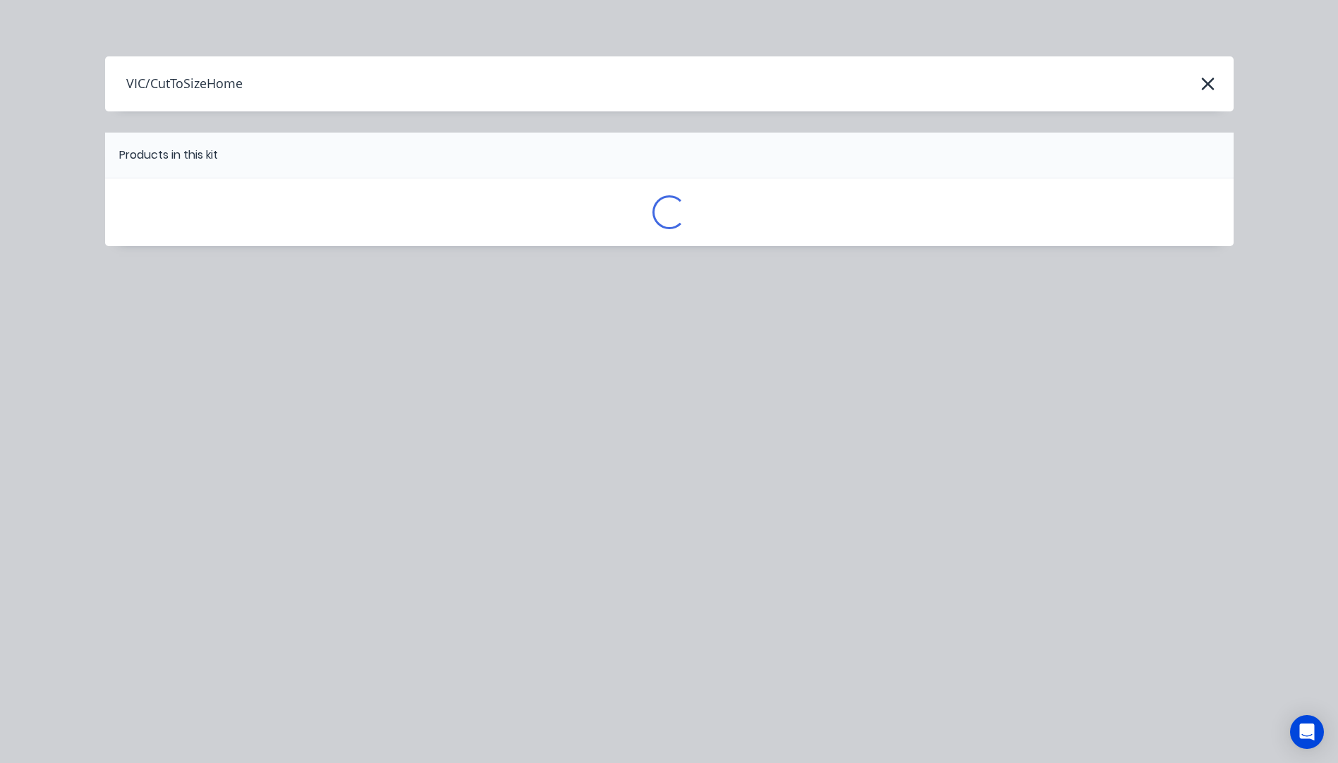
scroll to position [0, 0]
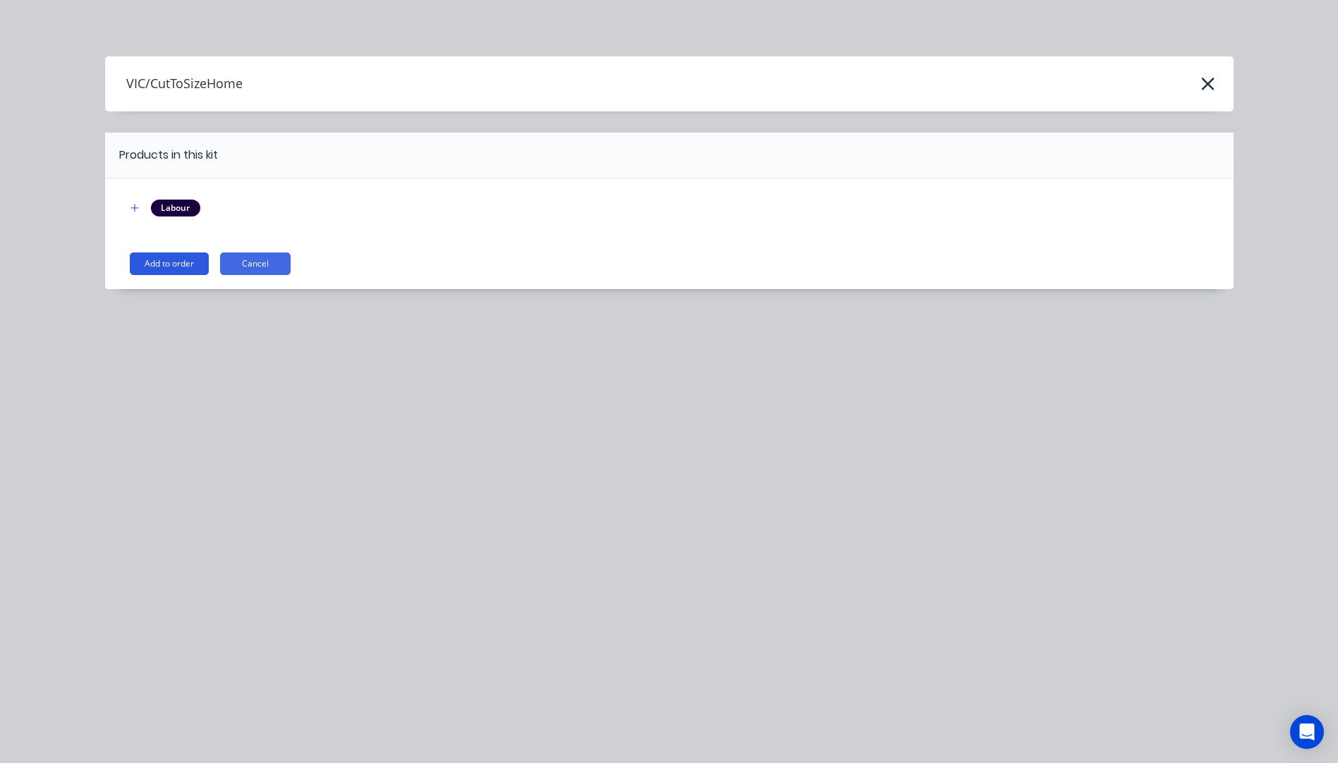
click at [171, 261] on button "Add to order" at bounding box center [169, 264] width 79 height 23
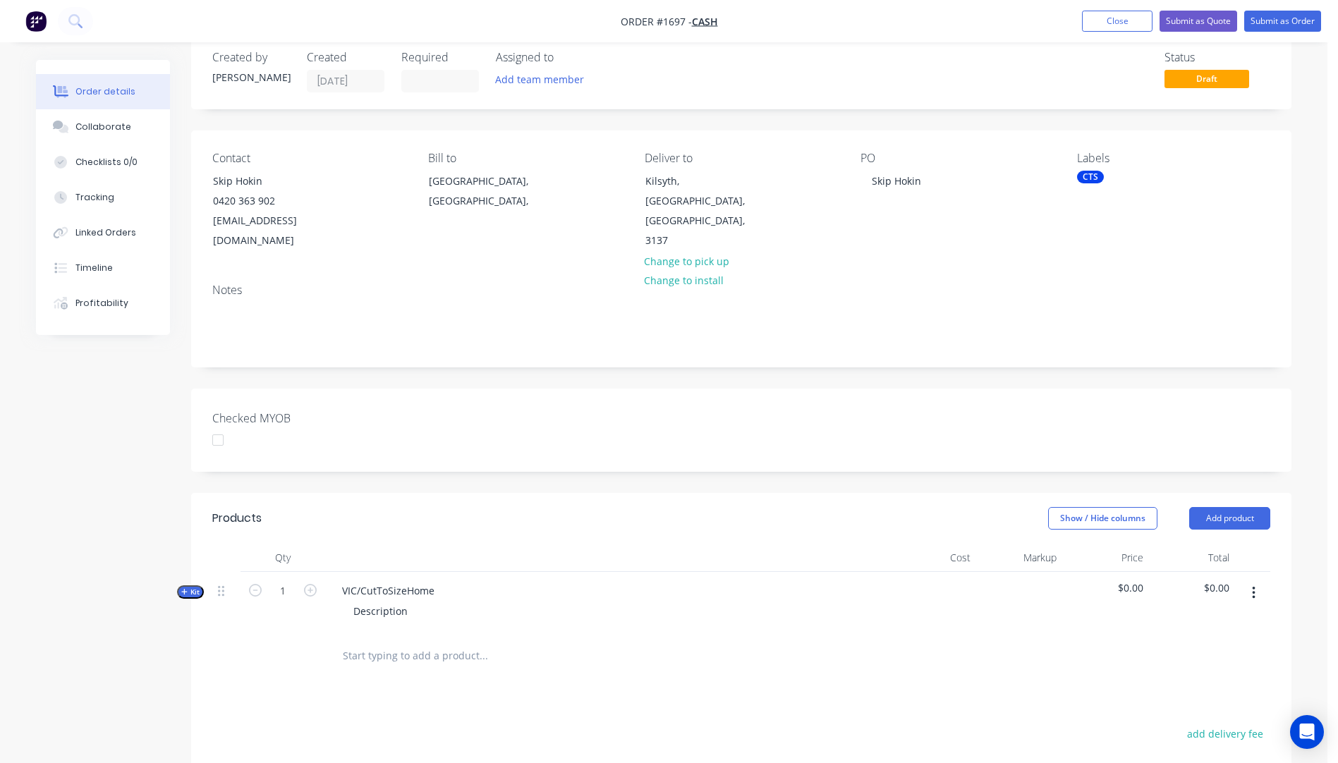
scroll to position [282, 0]
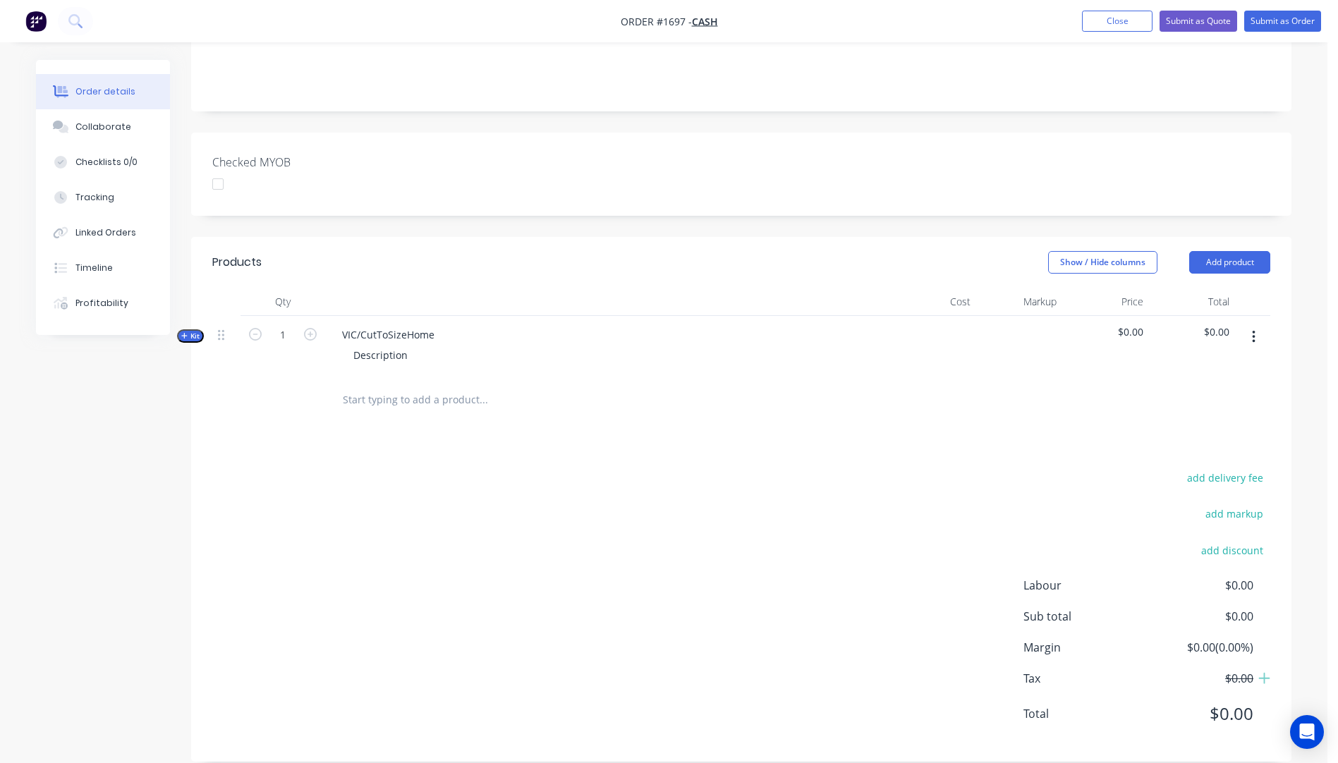
click at [184, 333] on icon "button" at bounding box center [184, 336] width 6 height 6
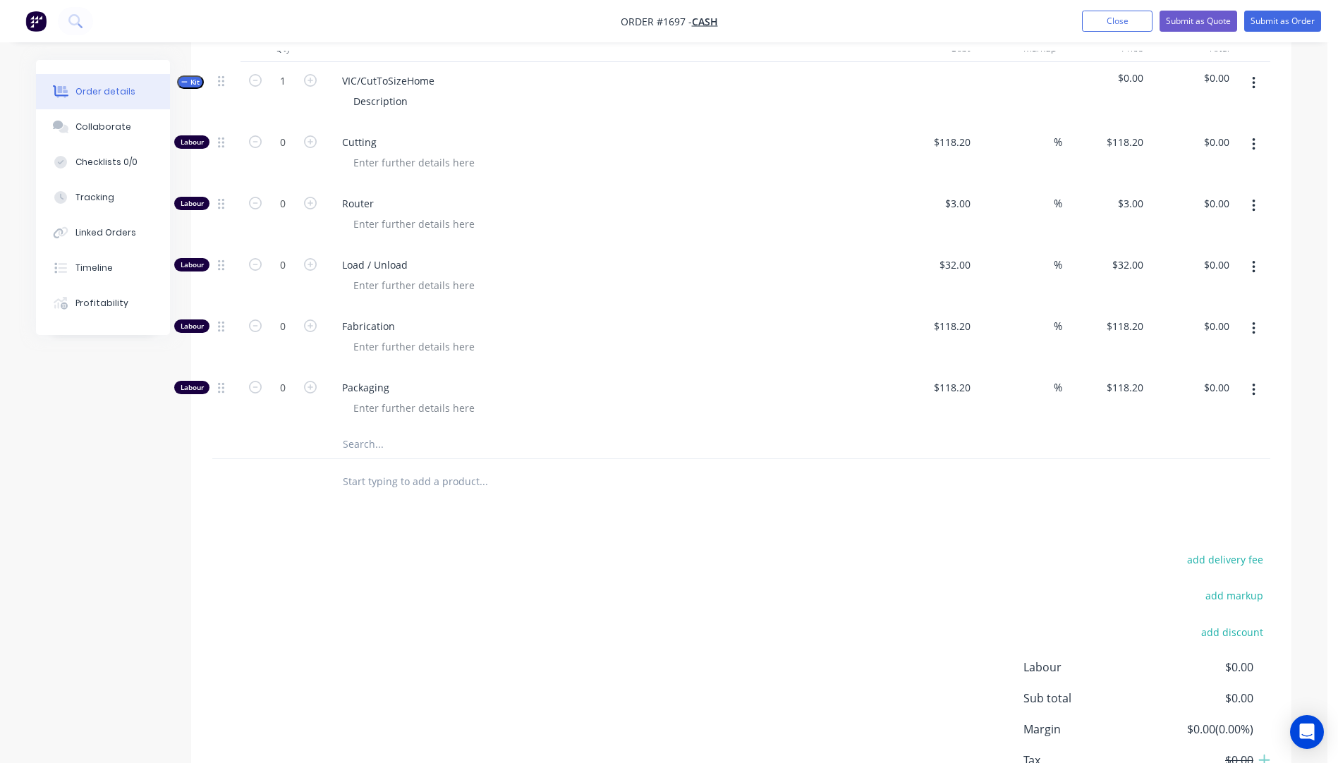
scroll to position [618, 0]
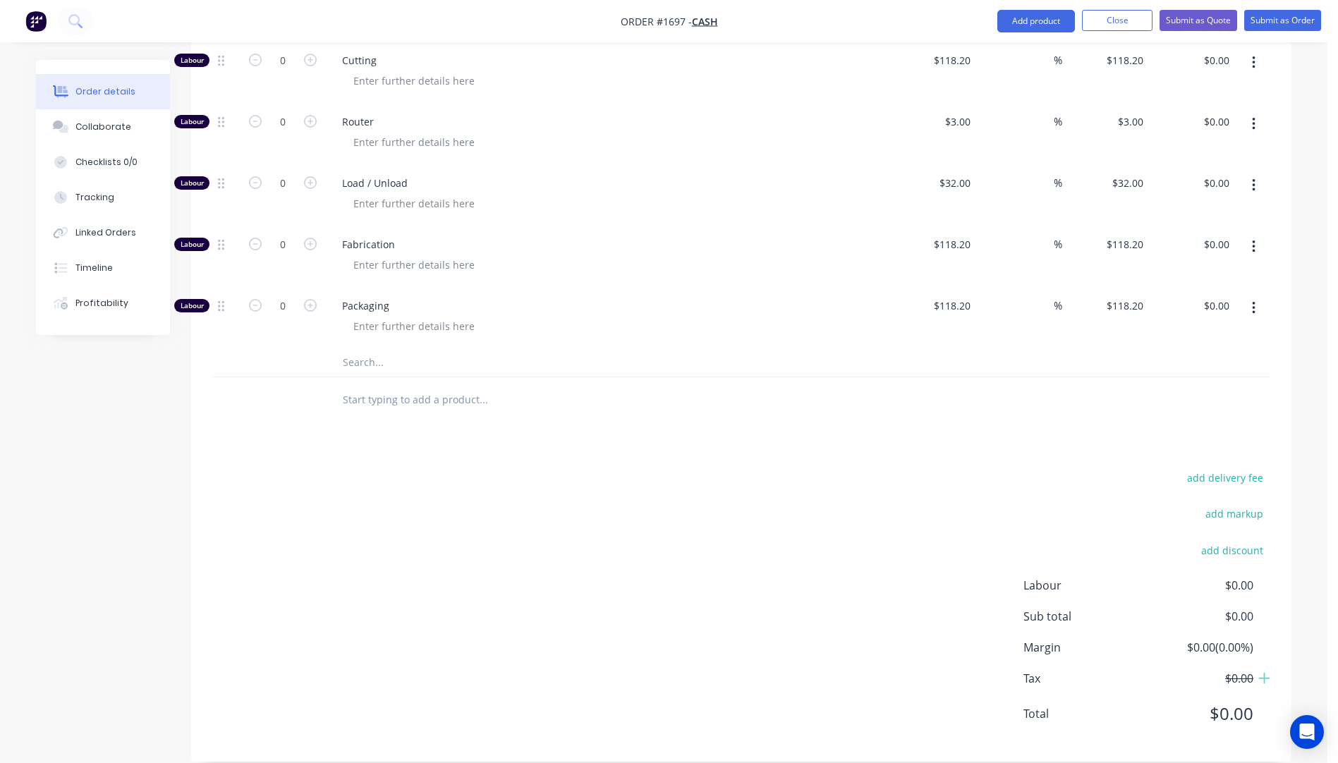
click at [371, 349] on input "text" at bounding box center [483, 363] width 282 height 28
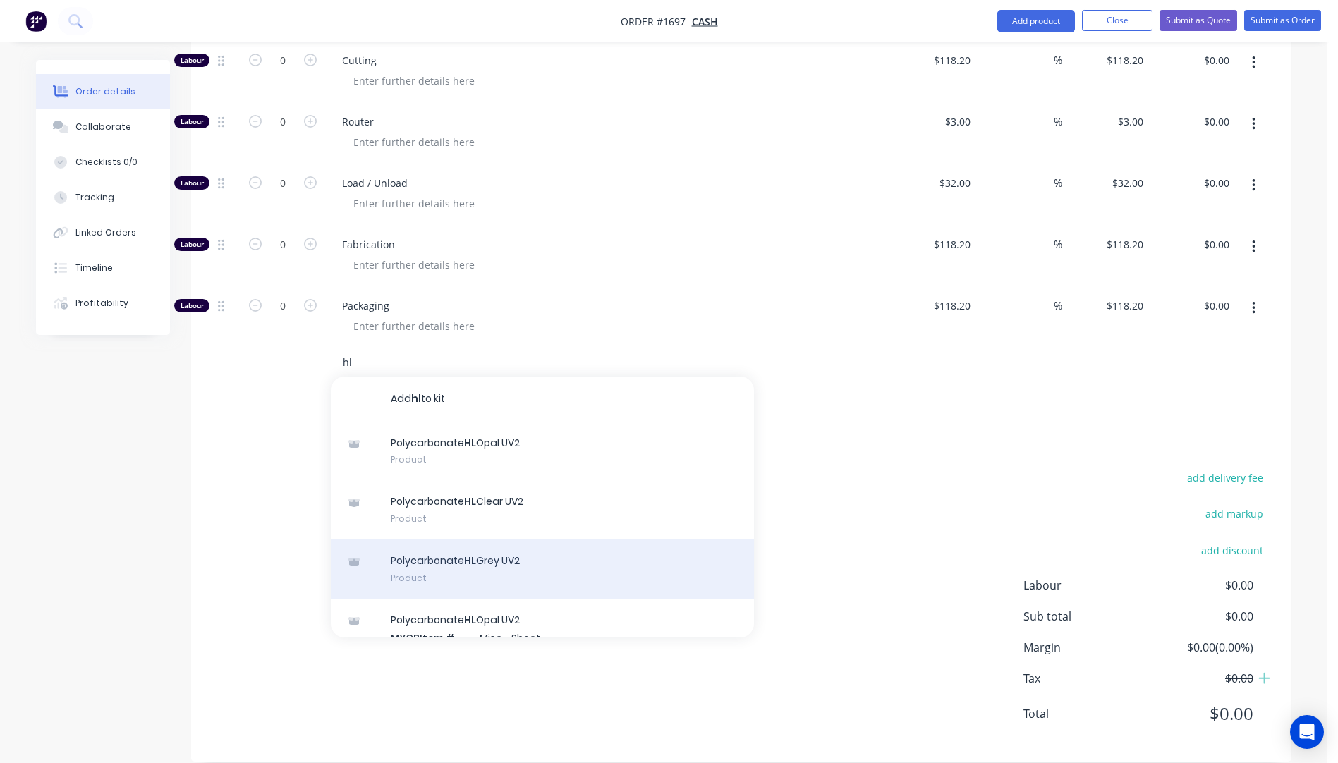
type input "hl"
click at [518, 541] on div "Polycarbonate HL Grey UV2 Product" at bounding box center [542, 569] width 423 height 59
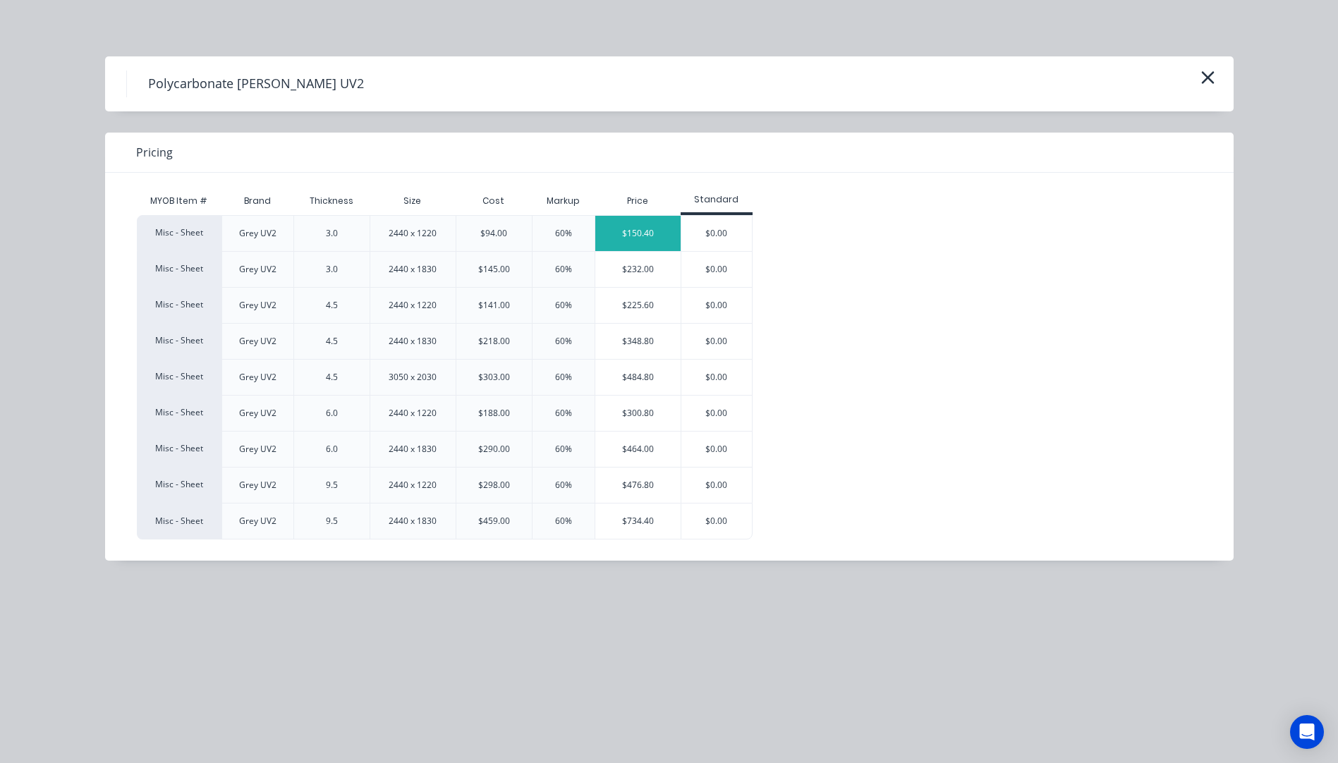
click at [629, 241] on div "$150.40" at bounding box center [637, 233] width 85 height 35
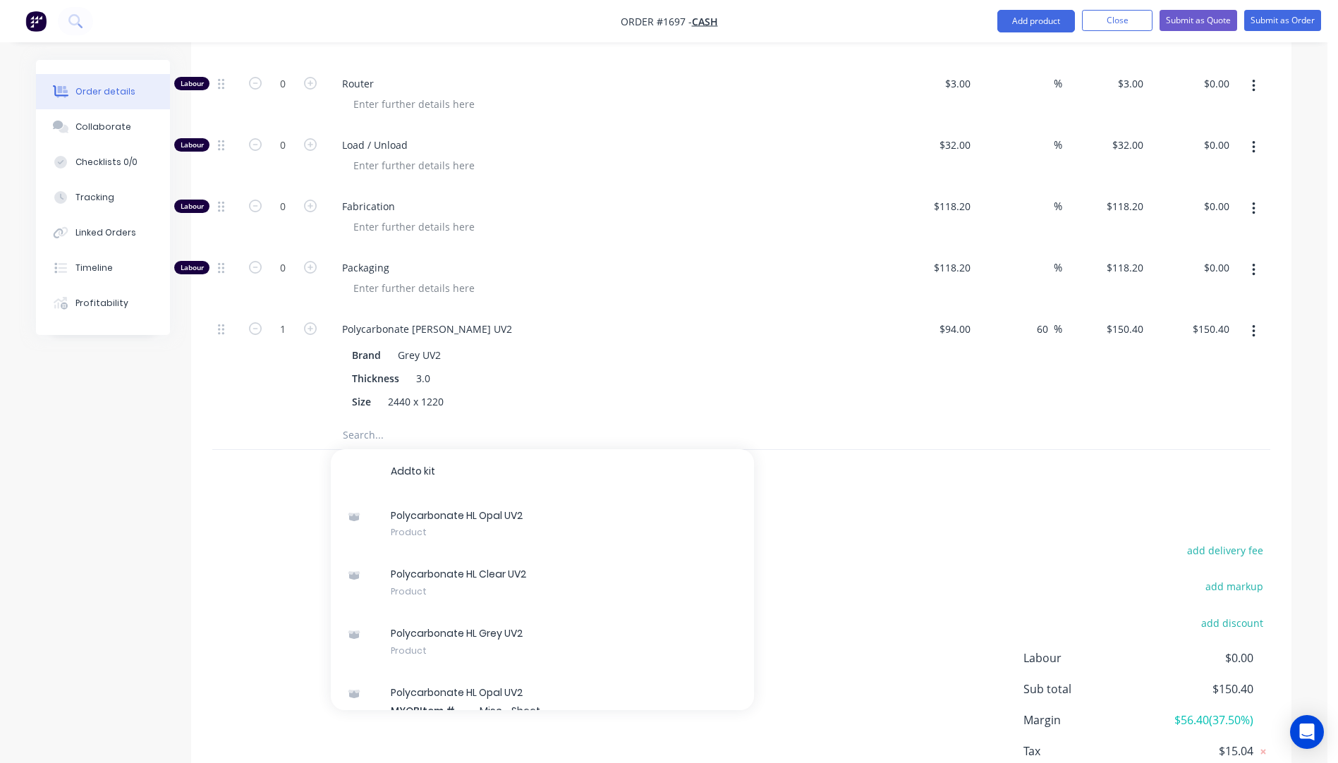
scroll to position [689, 0]
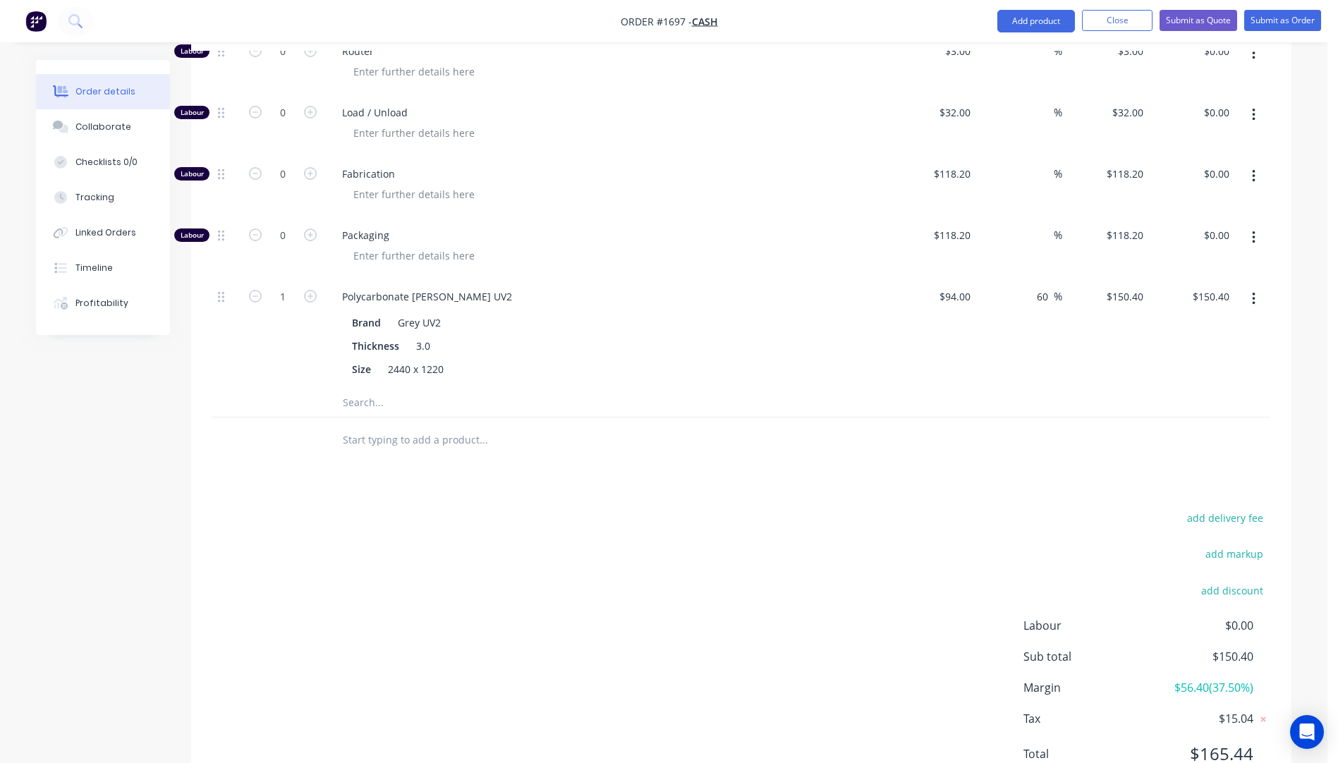
click at [634, 286] on div "Polycarbonate HL Grey UV2" at bounding box center [607, 296] width 553 height 20
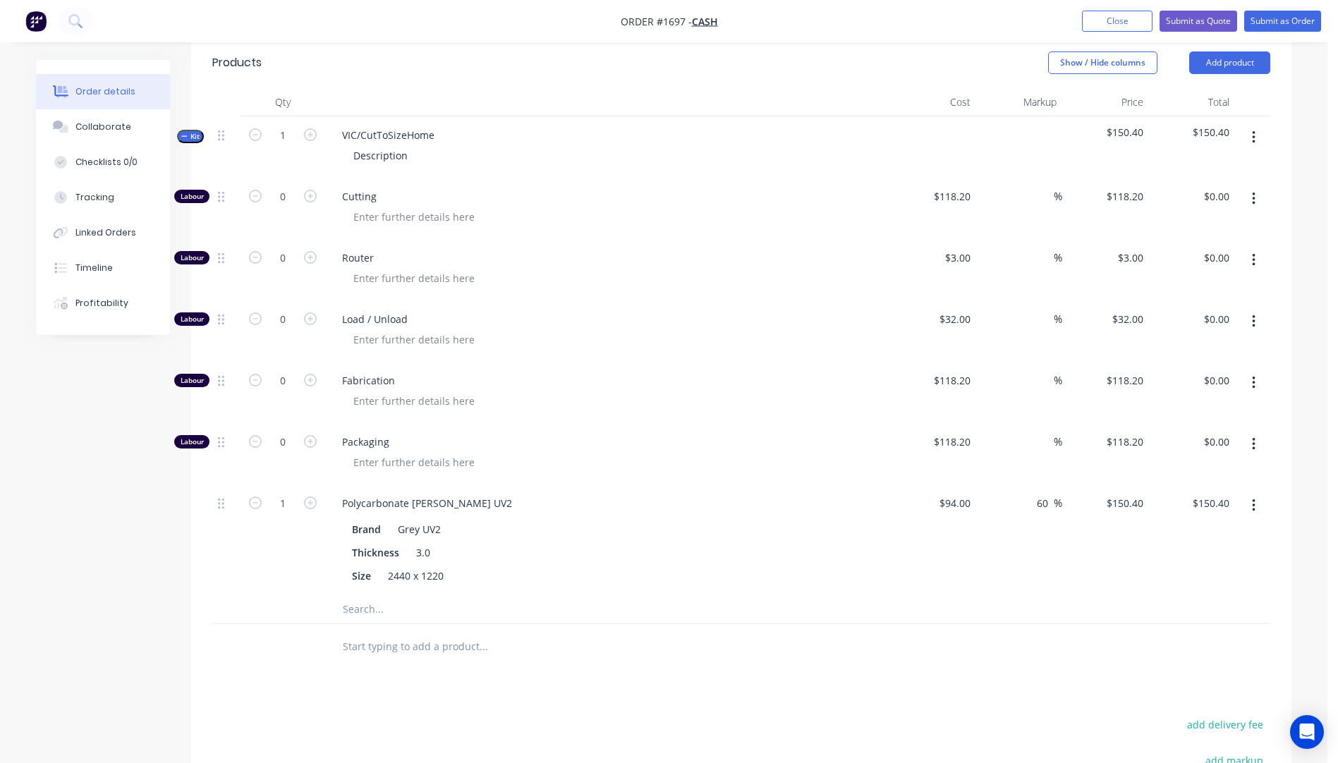
scroll to position [477, 0]
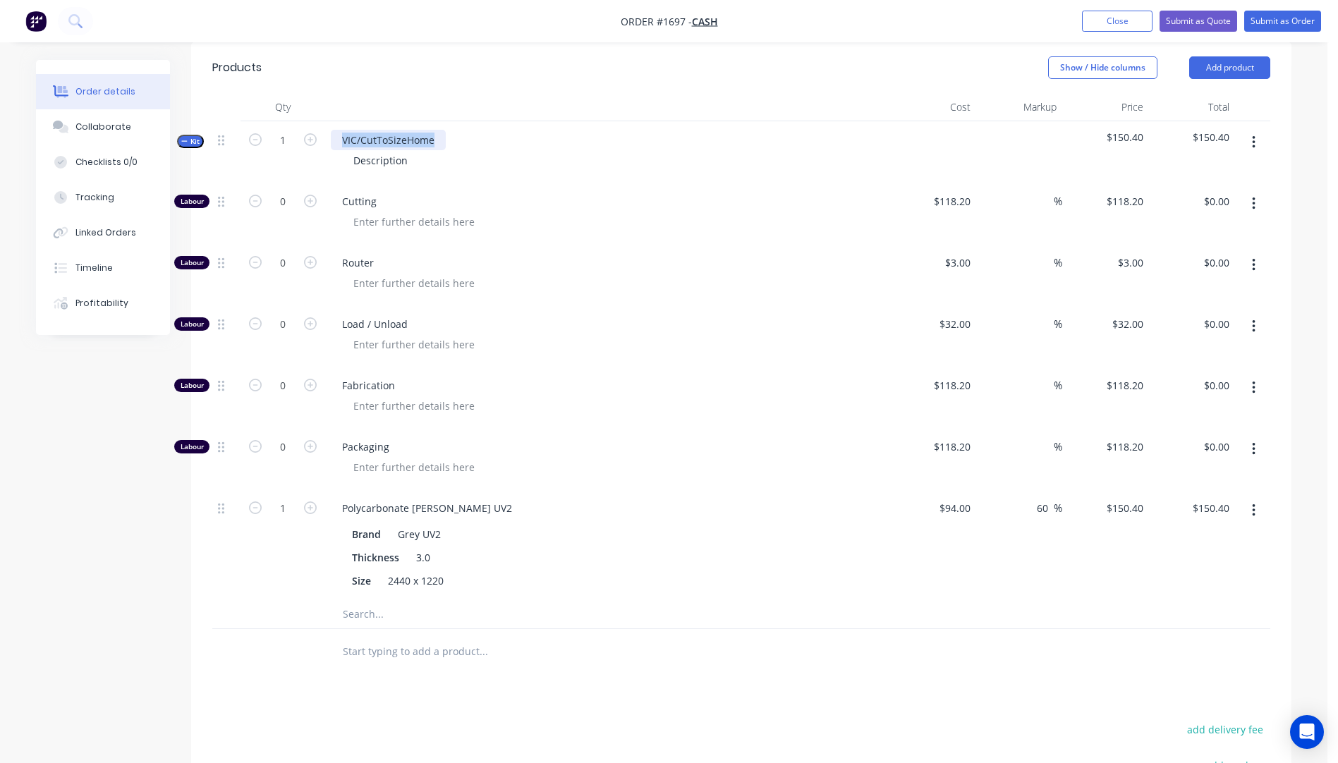
drag, startPoint x: 442, startPoint y: 125, endPoint x: 338, endPoint y: 126, distance: 104.4
click at [338, 130] on div "VIC/CutToSizeHome" at bounding box center [388, 140] width 115 height 20
drag, startPoint x: 414, startPoint y: 145, endPoint x: 329, endPoint y: 143, distance: 84.7
click at [329, 143] on div "3mm Grey Tint Polycarbonate Description" at bounding box center [607, 151] width 564 height 61
click at [313, 195] on icon "button" at bounding box center [310, 201] width 13 height 13
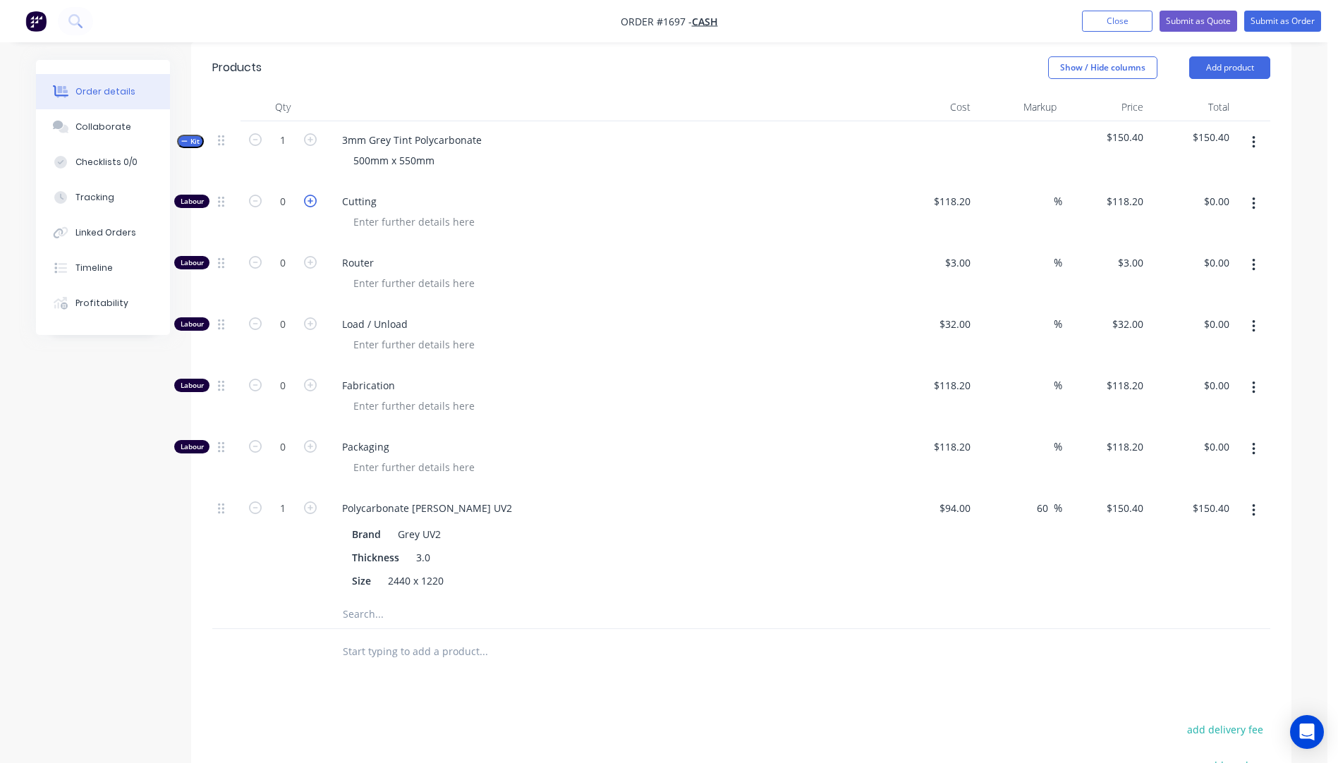
type input "1"
type input "$118.20"
click at [963, 191] on input "118.2" at bounding box center [960, 201] width 32 height 20
type input "$10.00"
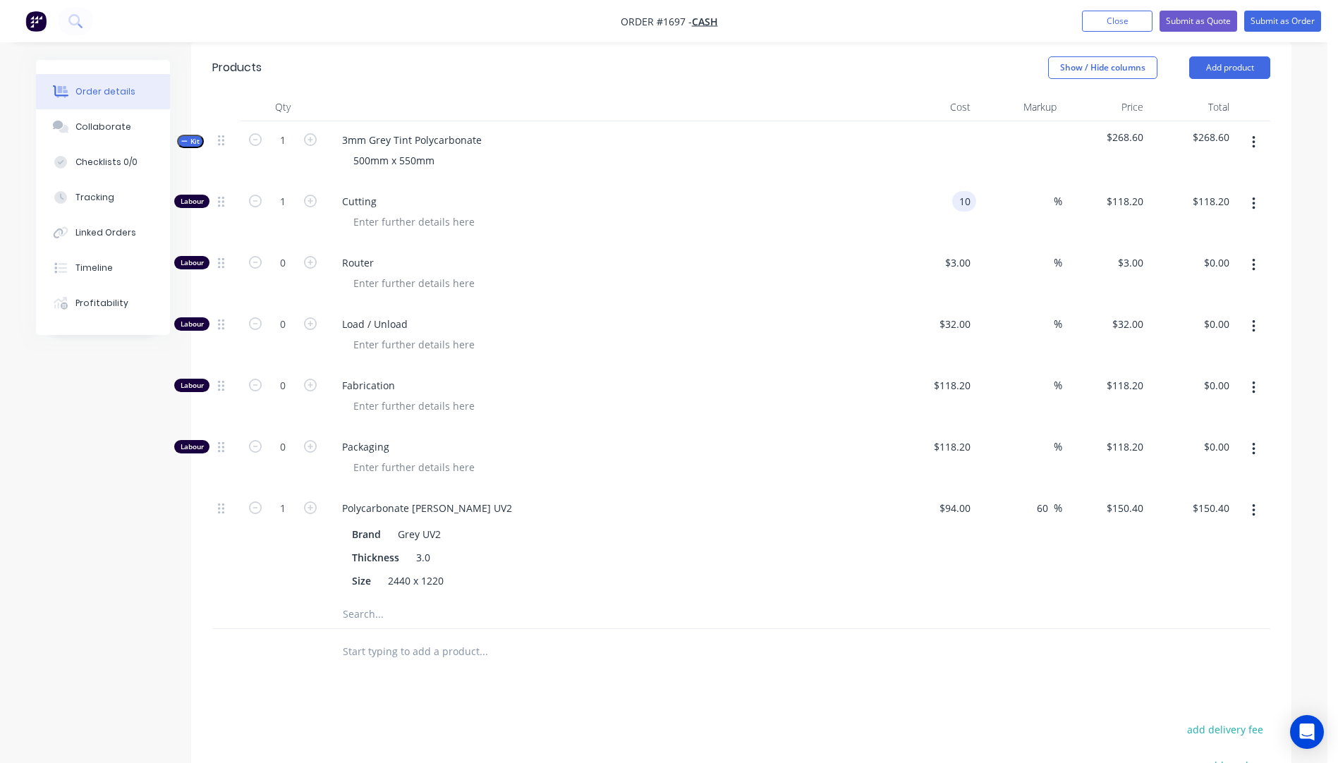
type input "$10.00"
click at [832, 255] on span "Router" at bounding box center [613, 262] width 542 height 15
click at [286, 498] on input "1" at bounding box center [283, 508] width 37 height 21
type input "0.7"
type input "$105.28"
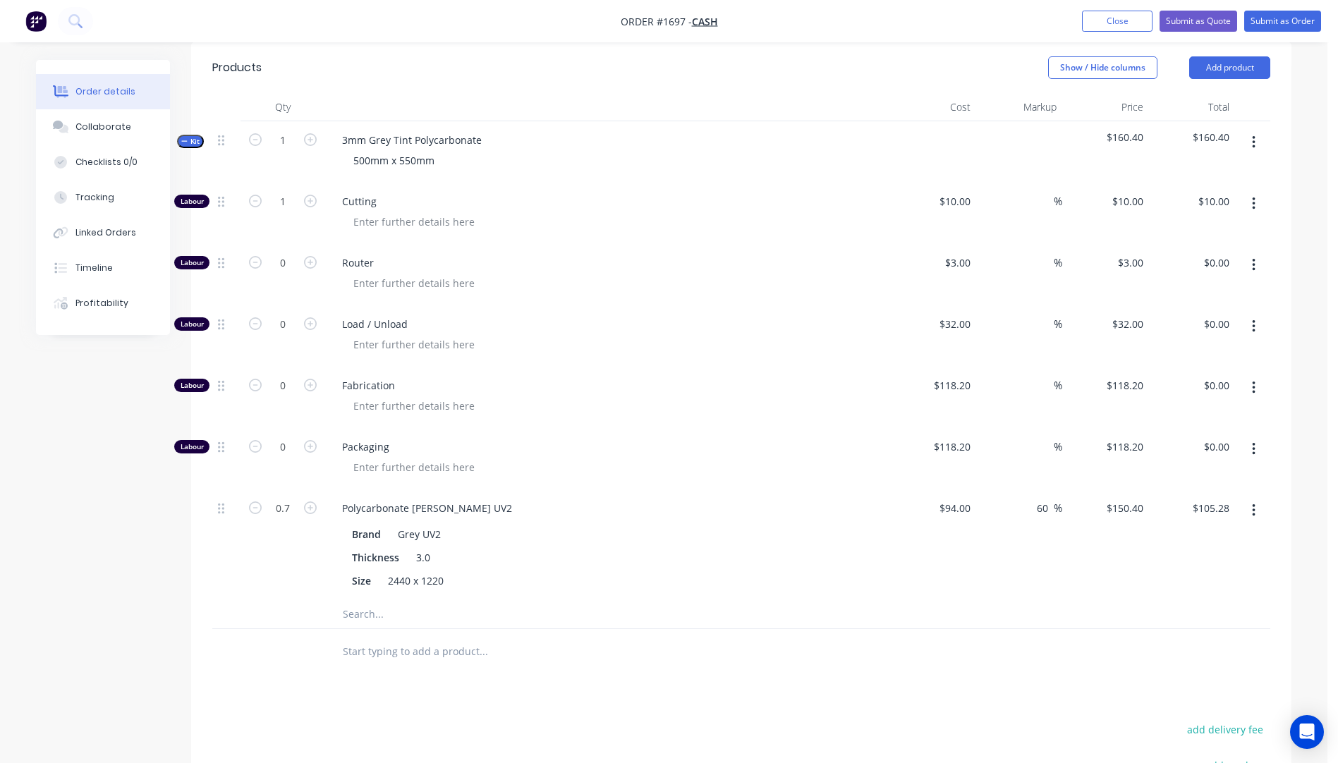
click at [601, 378] on span "Fabrication" at bounding box center [613, 385] width 542 height 15
click at [1257, 253] on button "button" at bounding box center [1254, 265] width 33 height 25
drag, startPoint x: 1187, startPoint y: 341, endPoint x: 1199, endPoint y: 327, distance: 18.1
click at [1187, 349] on div "Delete" at bounding box center [1203, 359] width 109 height 20
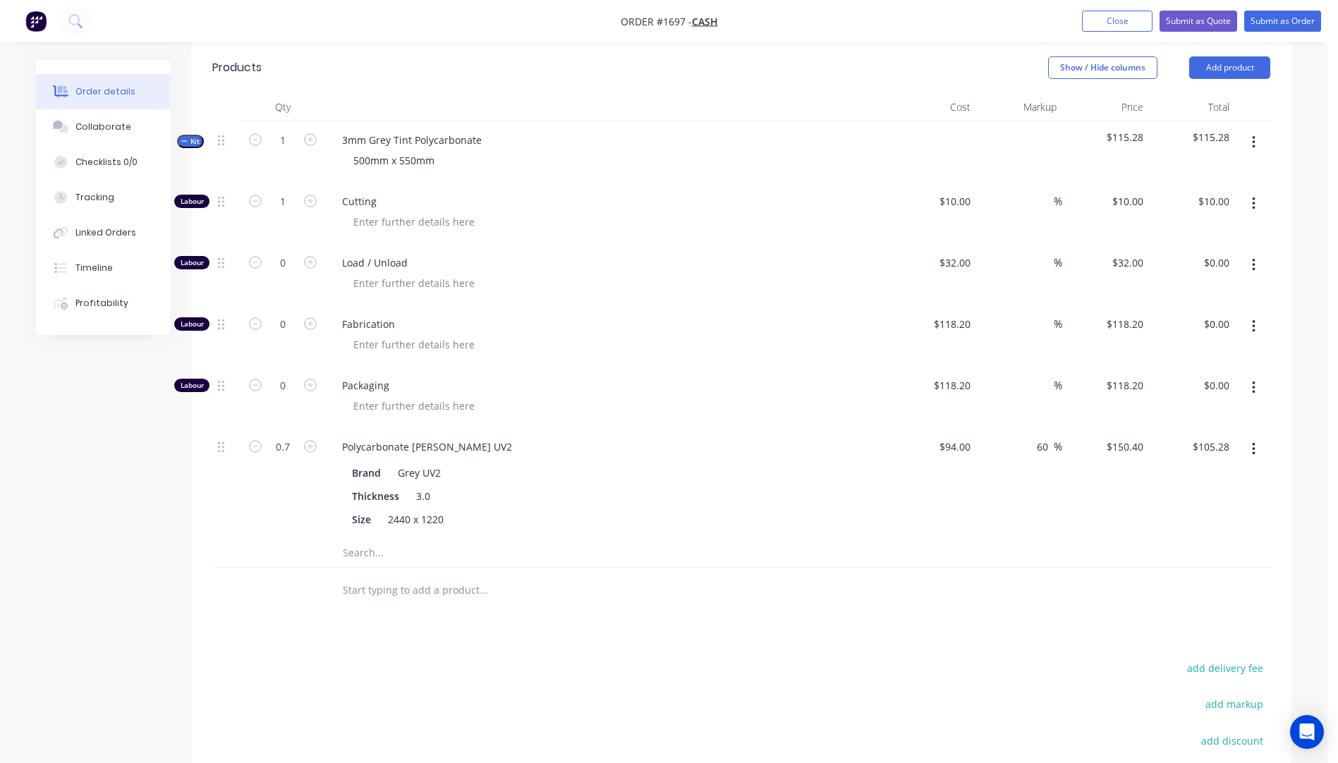
click at [1257, 253] on button "button" at bounding box center [1254, 265] width 33 height 25
click at [1194, 349] on div "Delete" at bounding box center [1203, 359] width 109 height 20
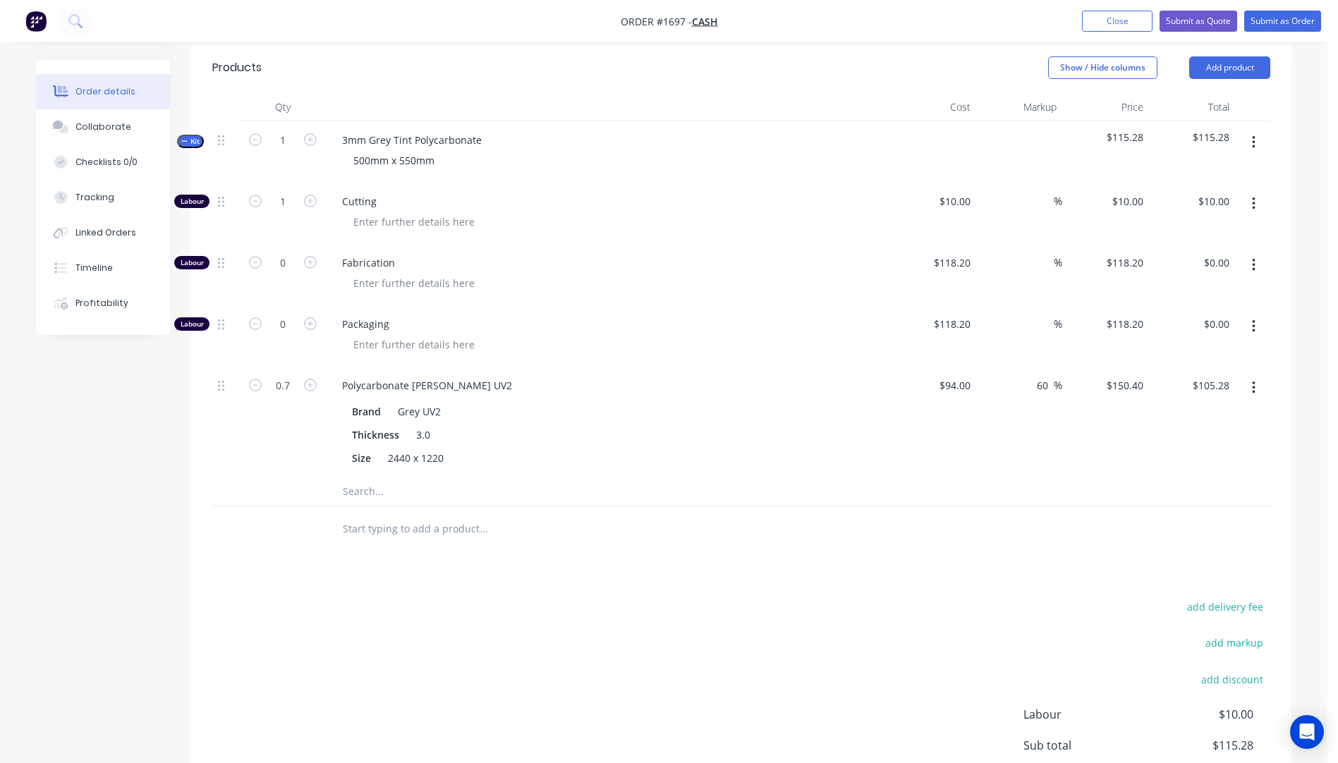
click at [1255, 258] on icon "button" at bounding box center [1254, 266] width 4 height 16
click at [1188, 349] on div "Delete" at bounding box center [1203, 359] width 109 height 20
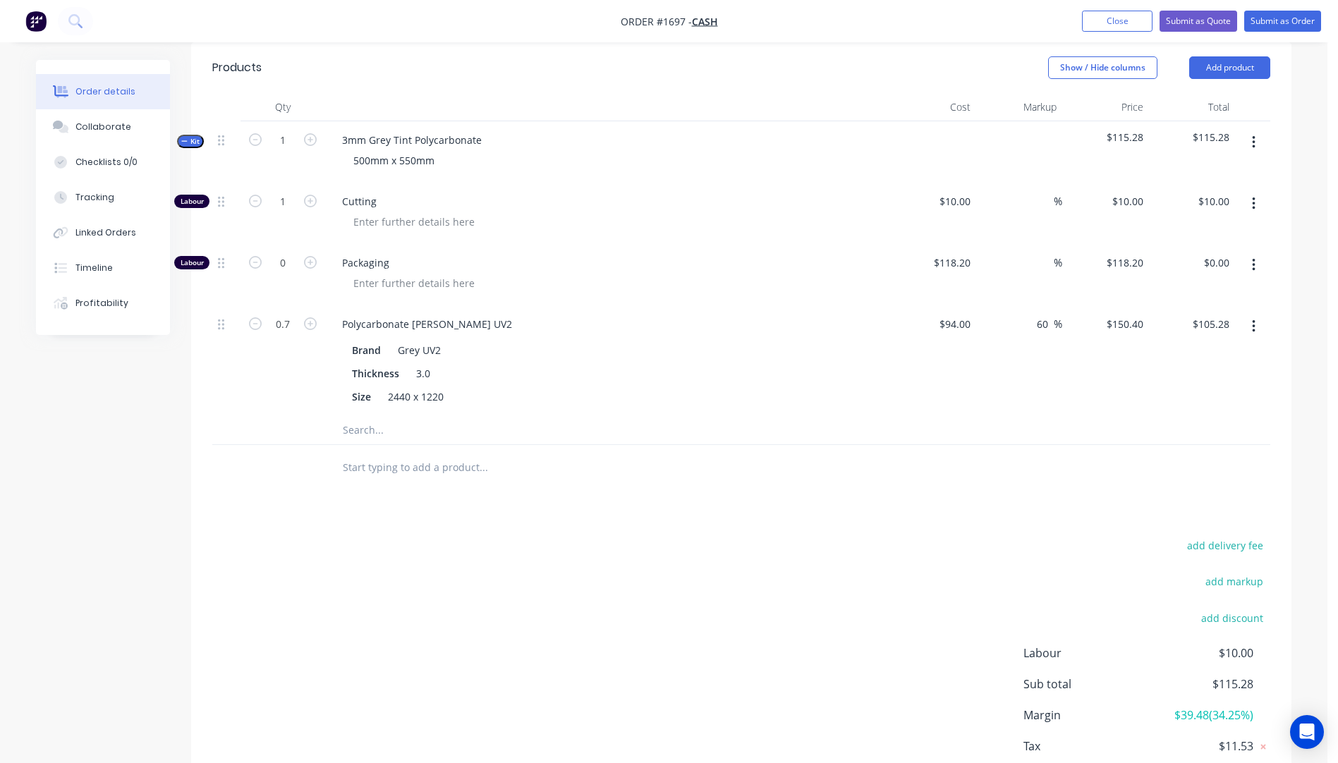
click at [1252, 258] on icon "button" at bounding box center [1254, 266] width 4 height 16
click at [1191, 349] on div "Delete" at bounding box center [1203, 359] width 109 height 20
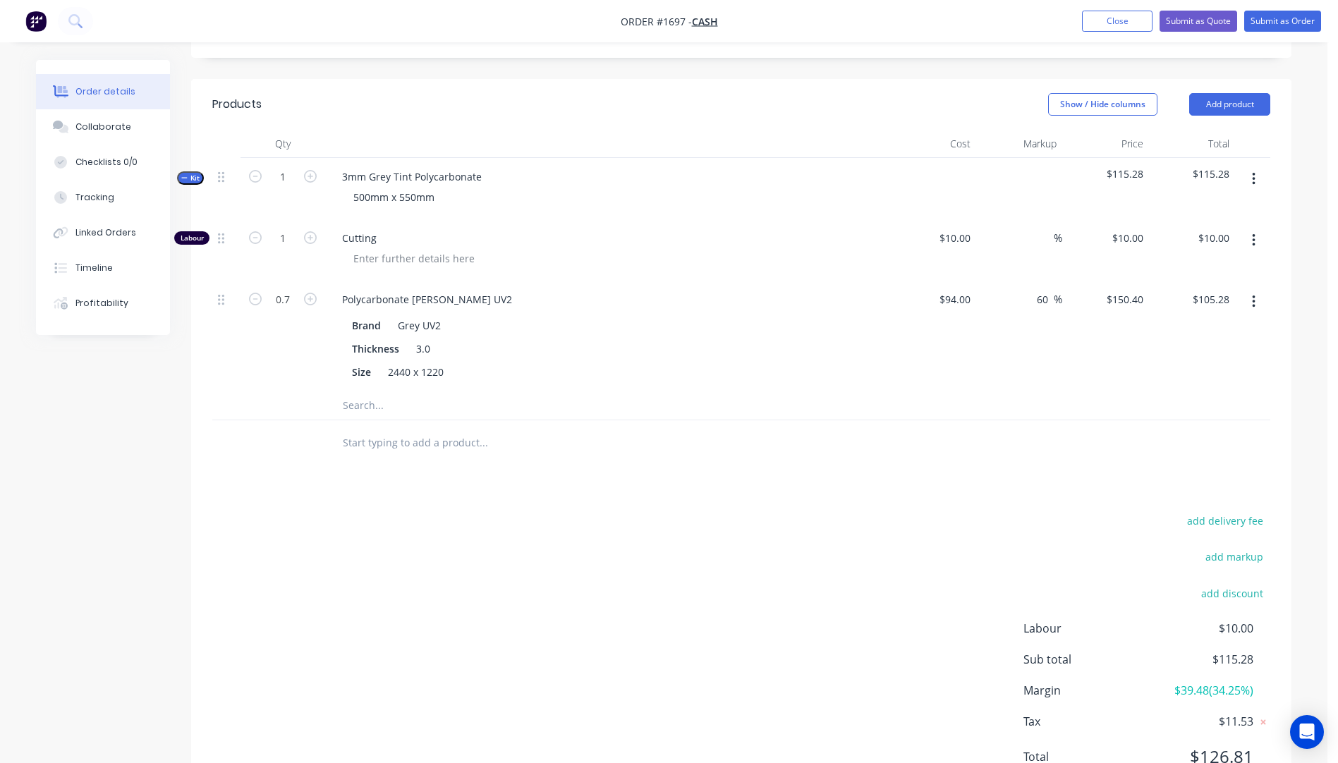
scroll to position [406, 0]
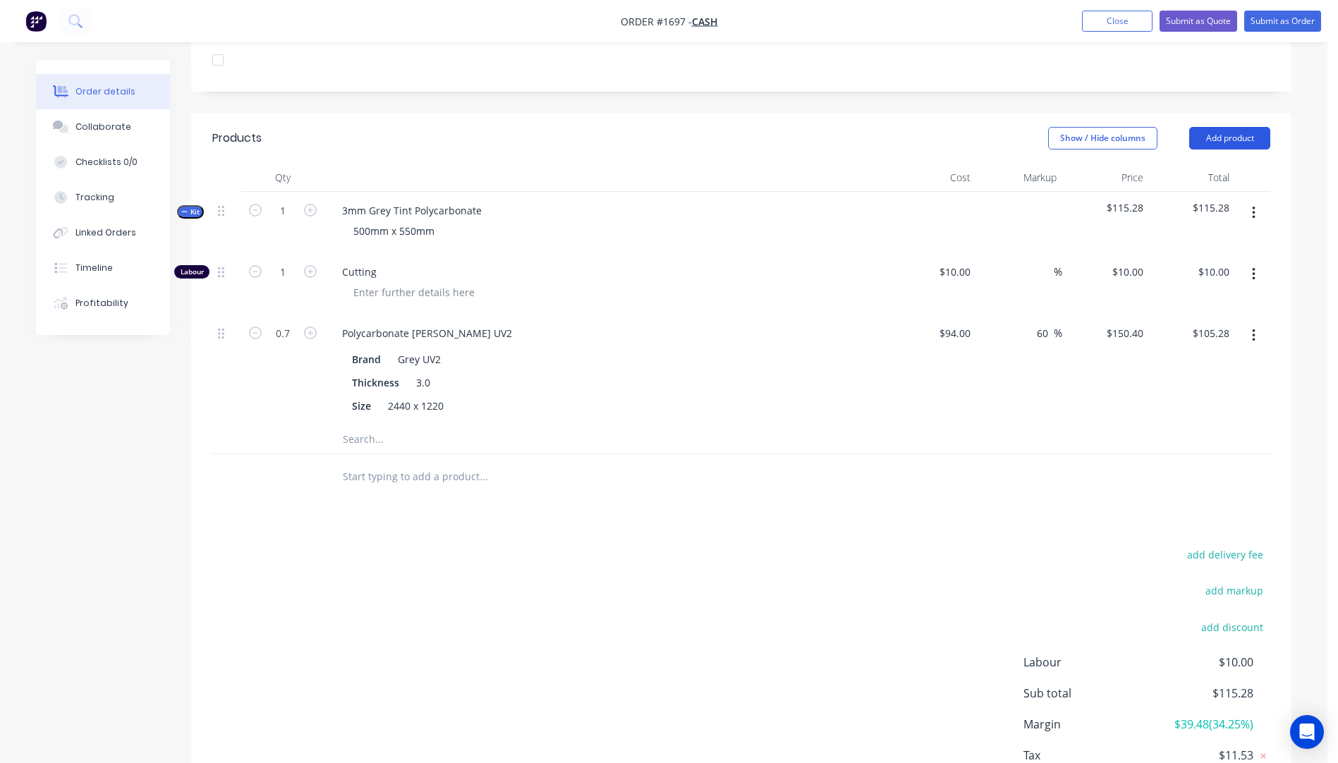
click at [1214, 127] on button "Add product" at bounding box center [1230, 138] width 81 height 23
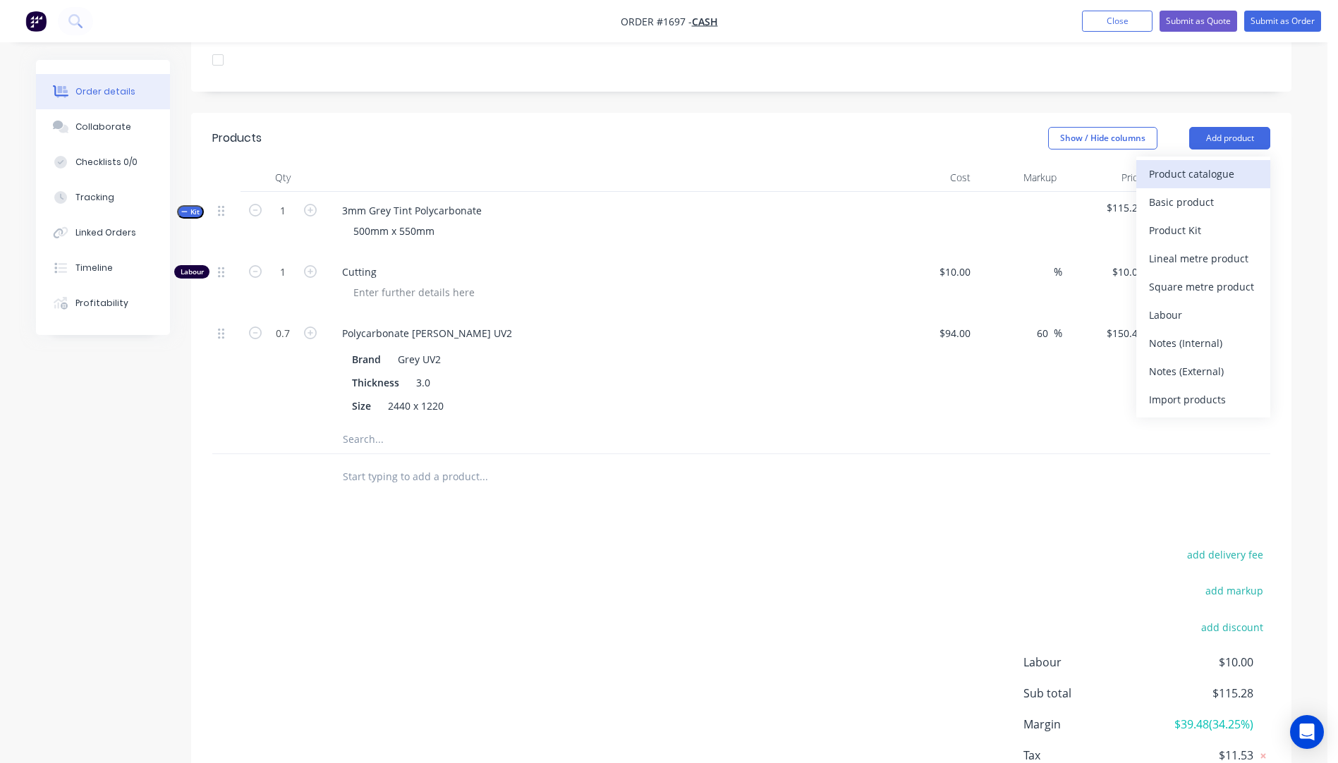
click at [1222, 164] on div "Product catalogue" at bounding box center [1203, 174] width 109 height 20
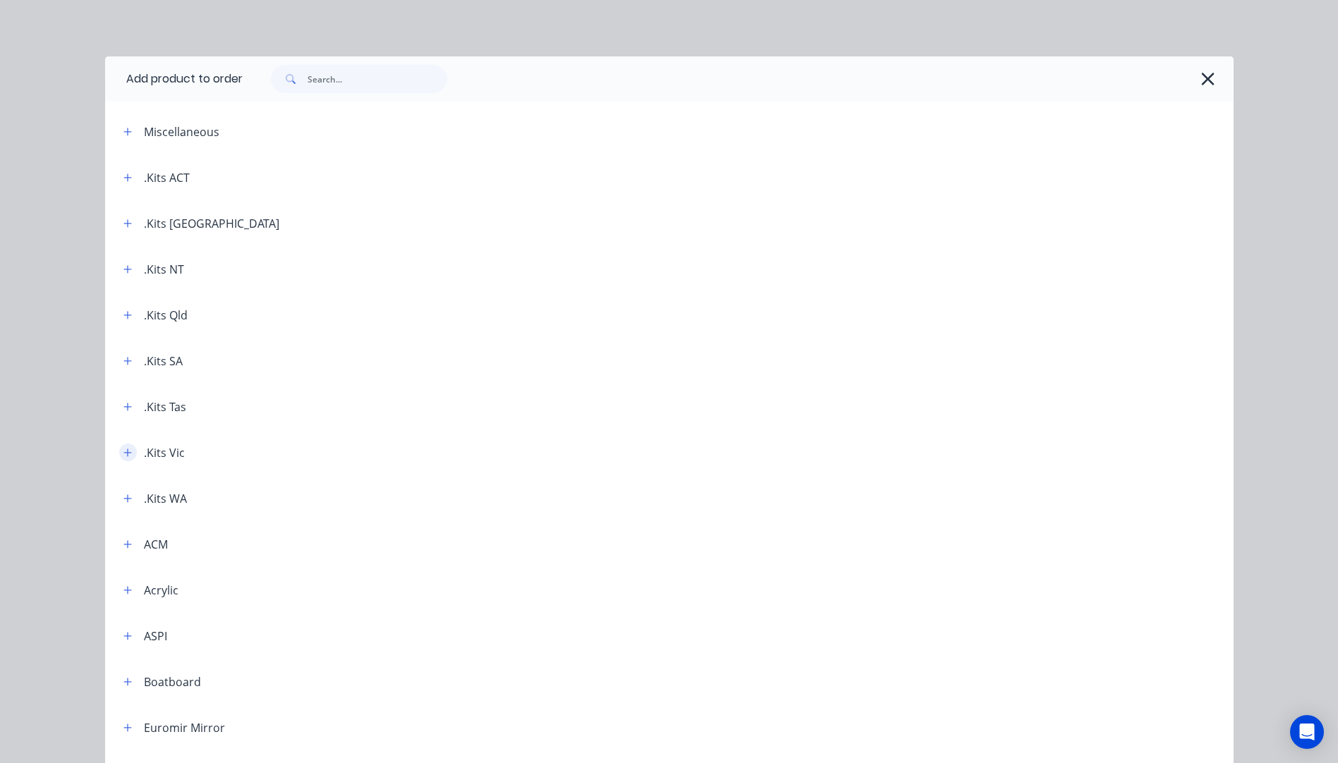
click at [125, 454] on icon "button" at bounding box center [127, 453] width 8 height 10
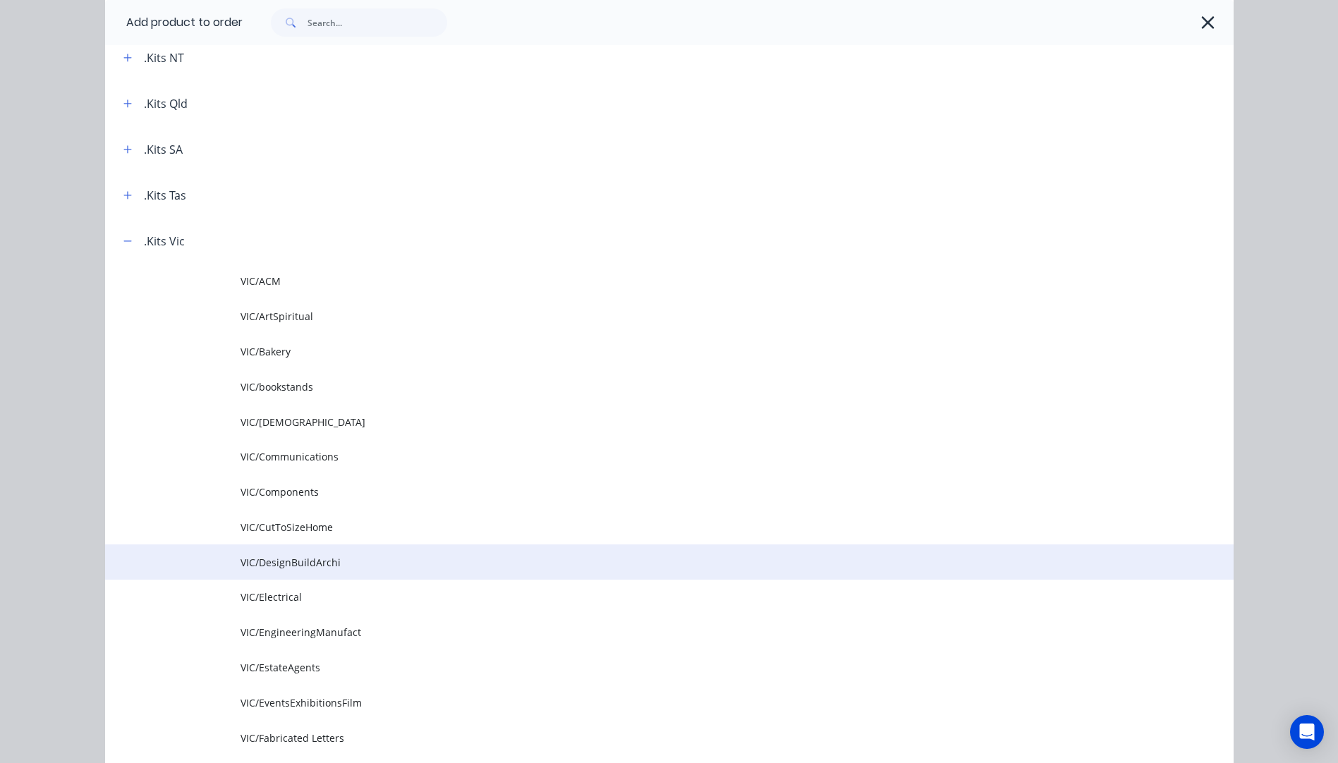
scroll to position [282, 0]
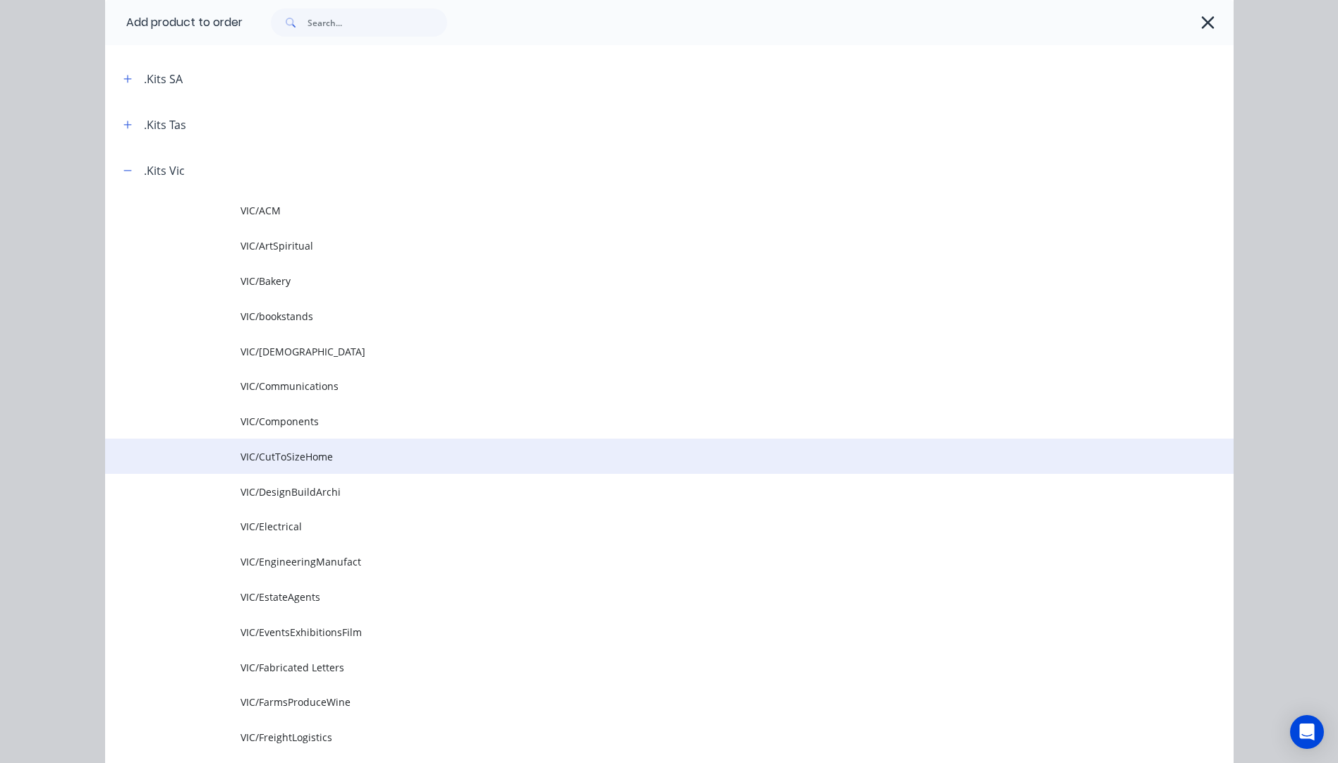
click at [278, 459] on span "VIC/CutToSizeHome" at bounding box center [638, 456] width 794 height 15
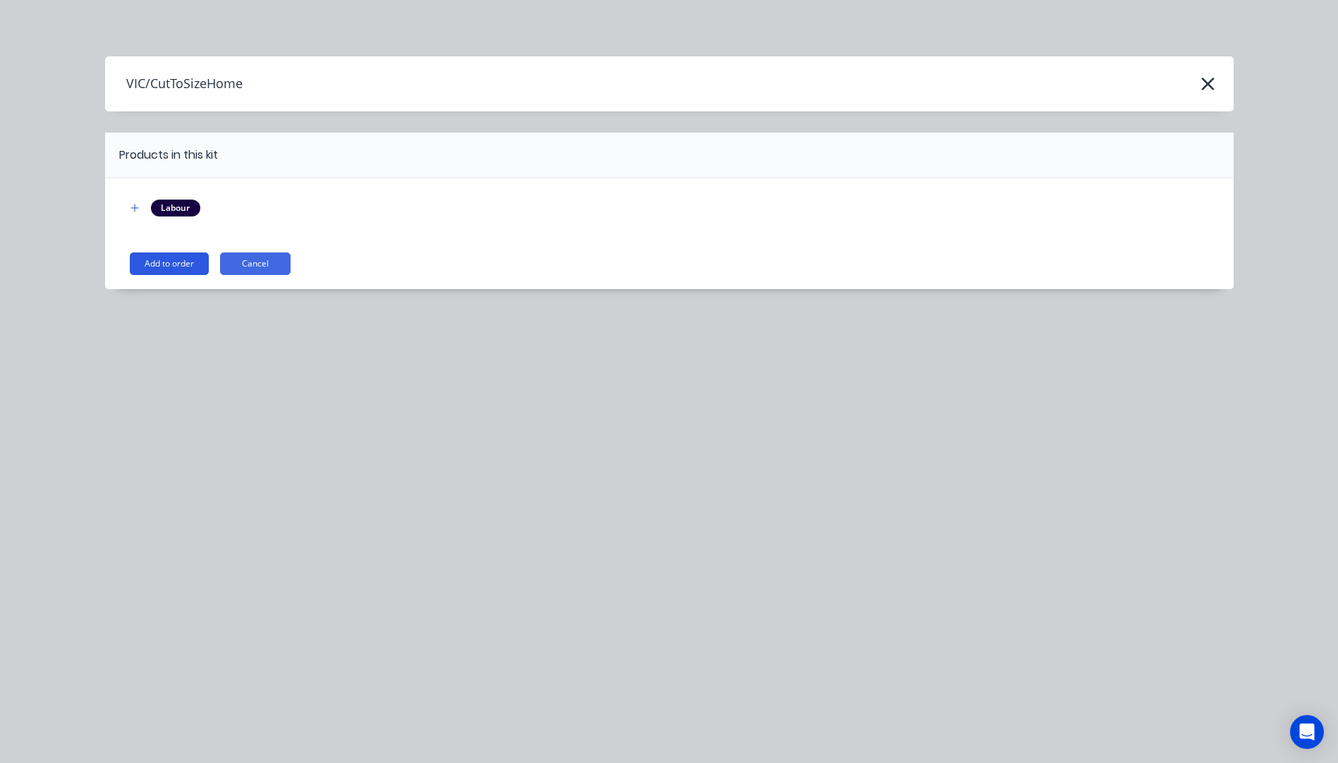
click at [169, 268] on button "Add to order" at bounding box center [169, 264] width 79 height 23
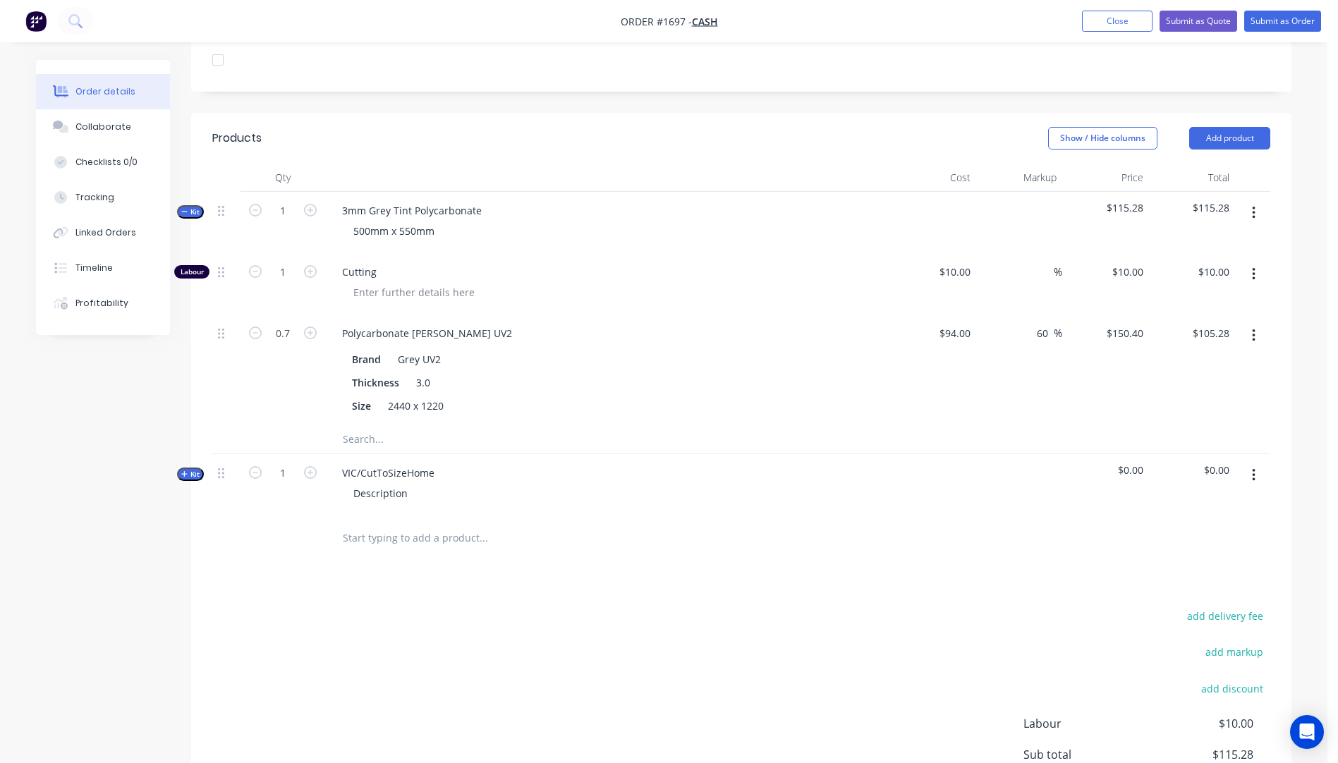
drag, startPoint x: 183, startPoint y: 455, endPoint x: 202, endPoint y: 454, distance: 19.1
click at [185, 471] on icon "button" at bounding box center [184, 474] width 6 height 7
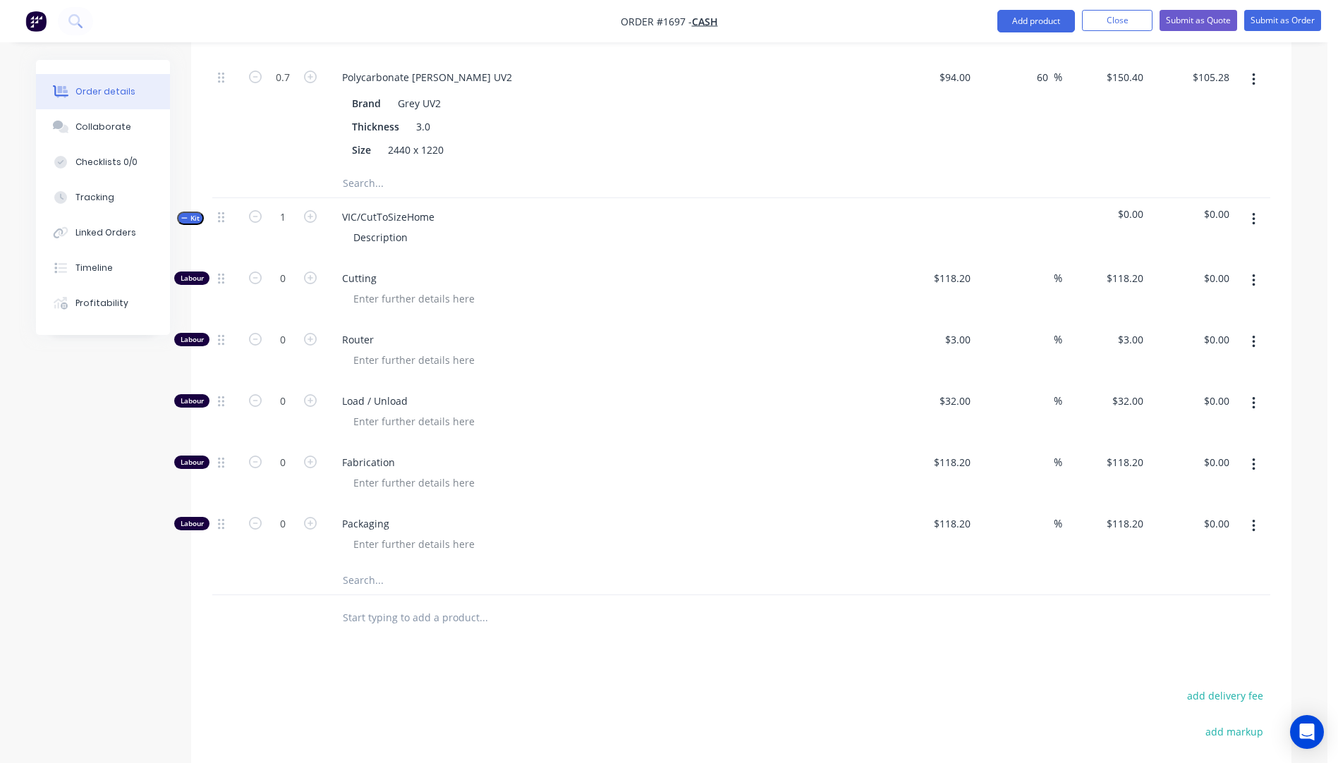
scroll to position [689, 0]
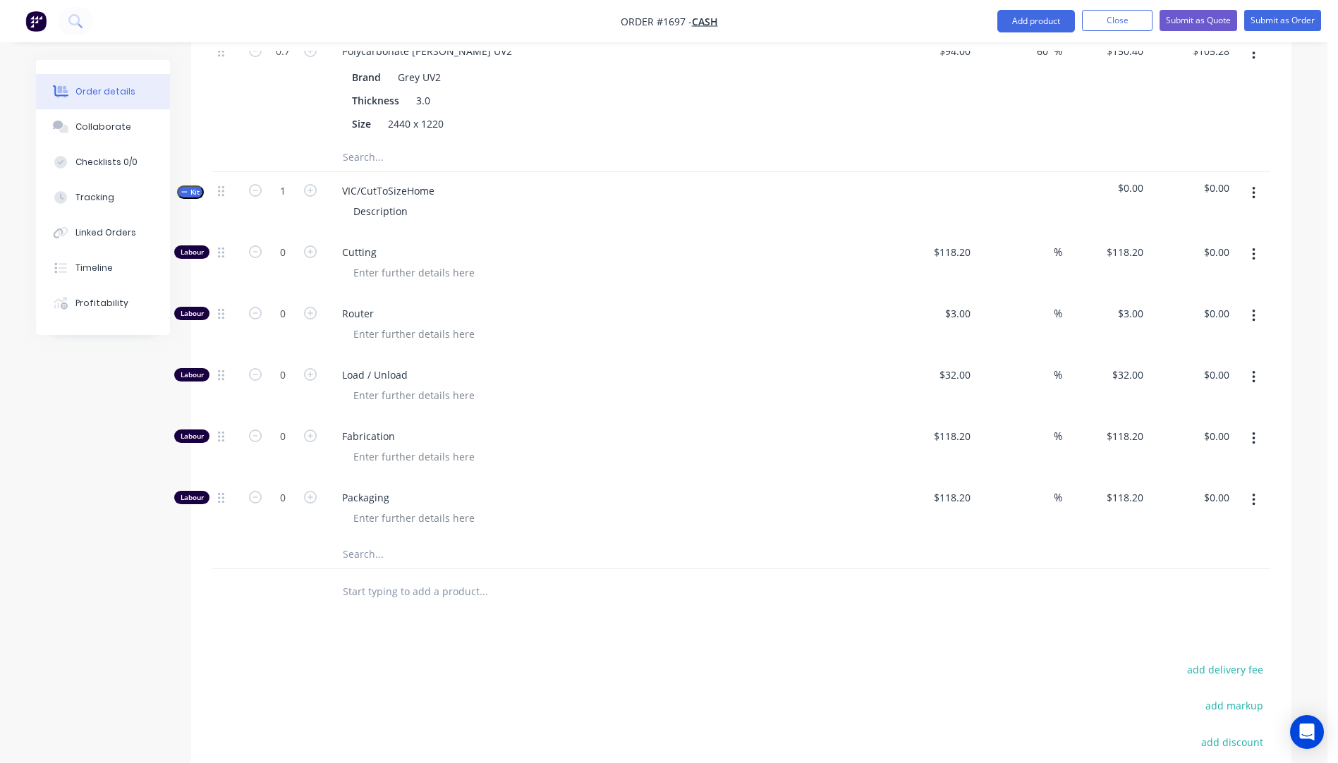
click at [370, 540] on input "text" at bounding box center [483, 554] width 282 height 28
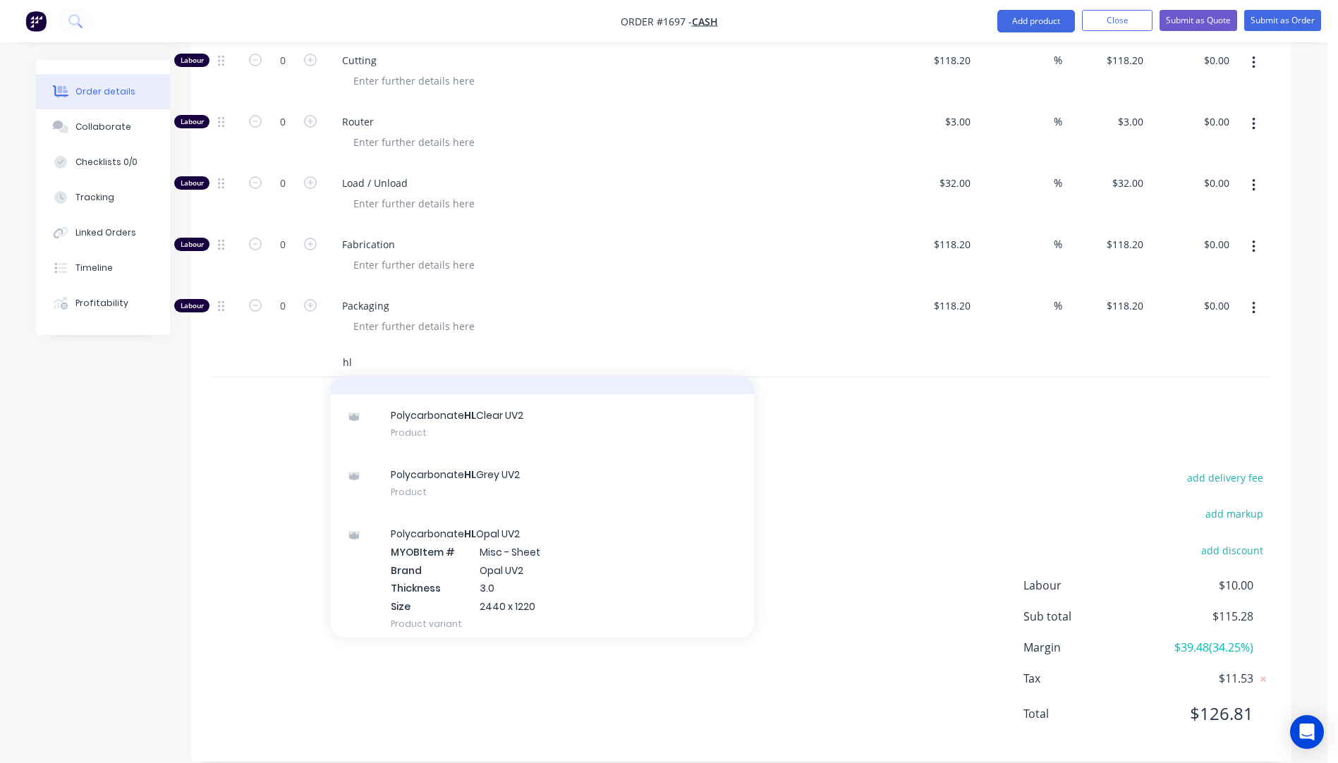
scroll to position [0, 0]
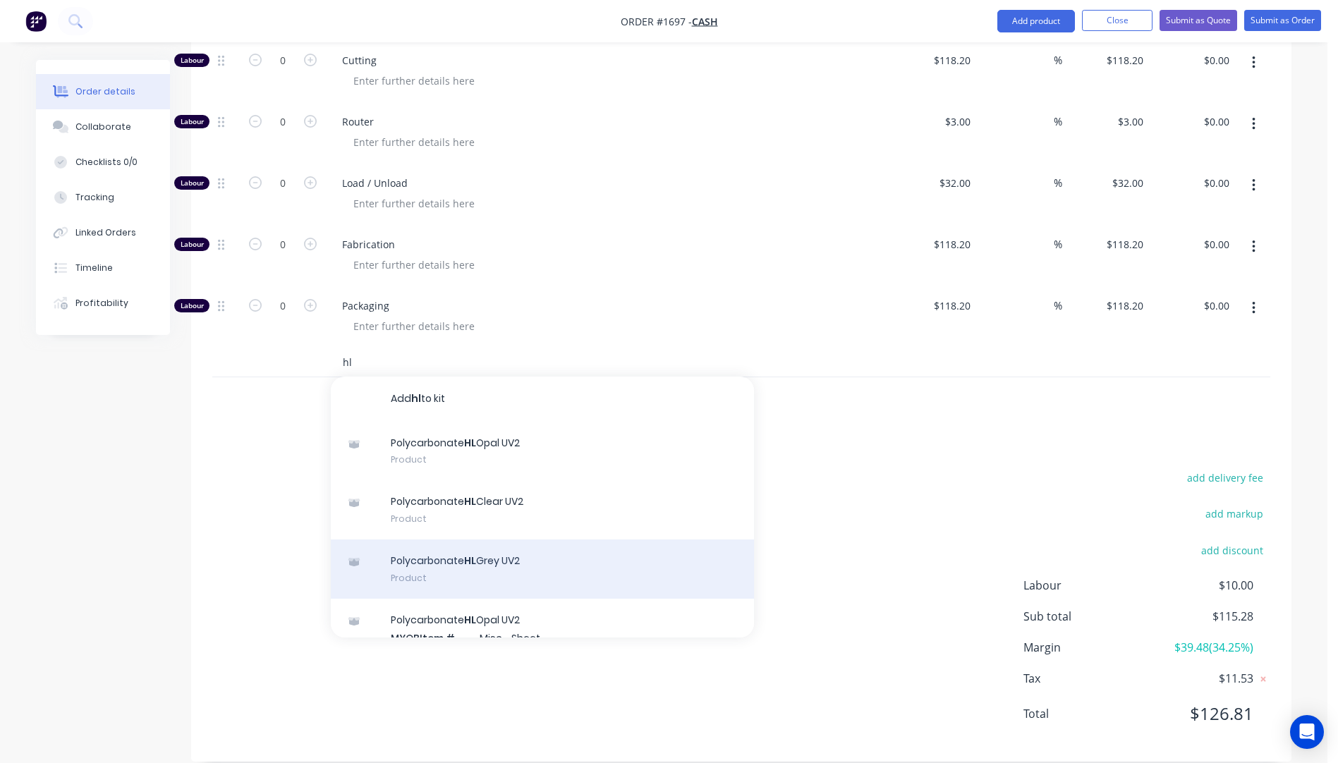
type input "hl"
click at [488, 548] on div "Polycarbonate HL Grey UV2 Product" at bounding box center [542, 569] width 423 height 59
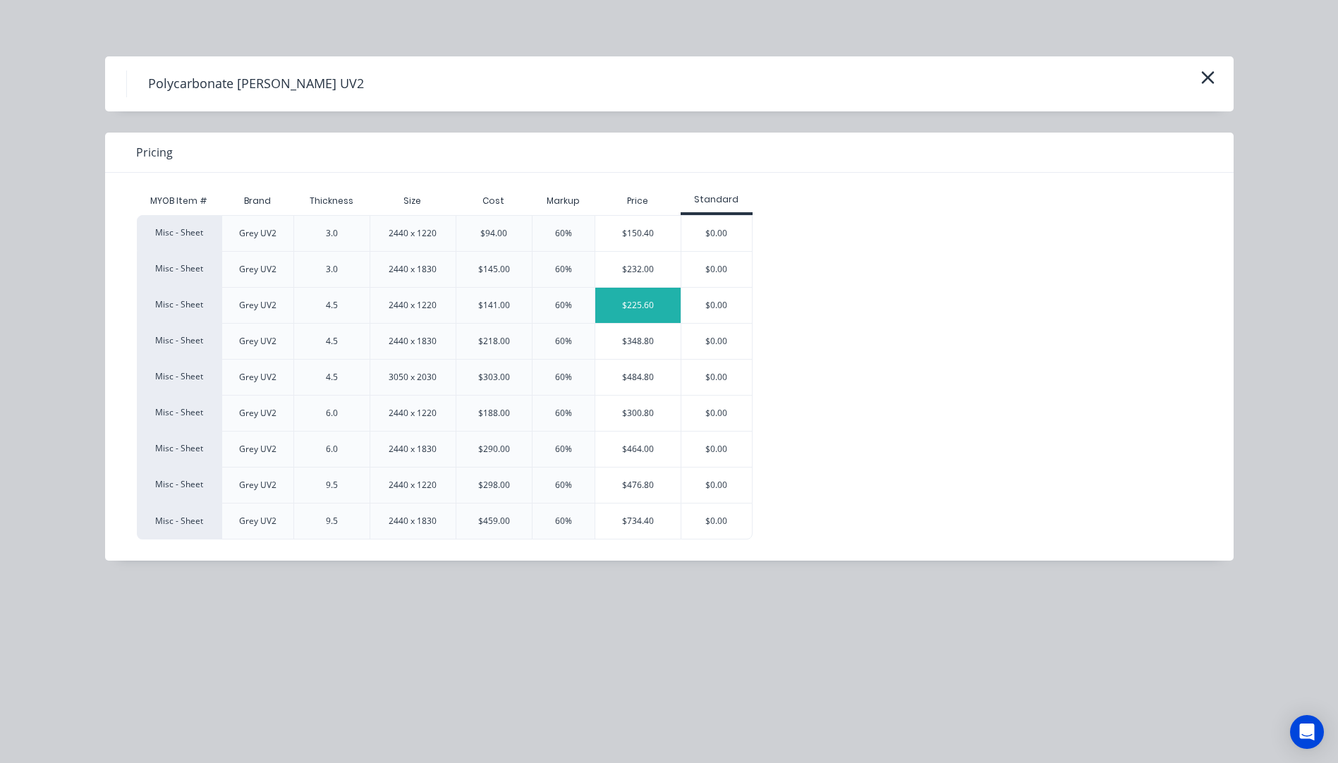
click at [605, 305] on div "$225.60" at bounding box center [637, 305] width 85 height 35
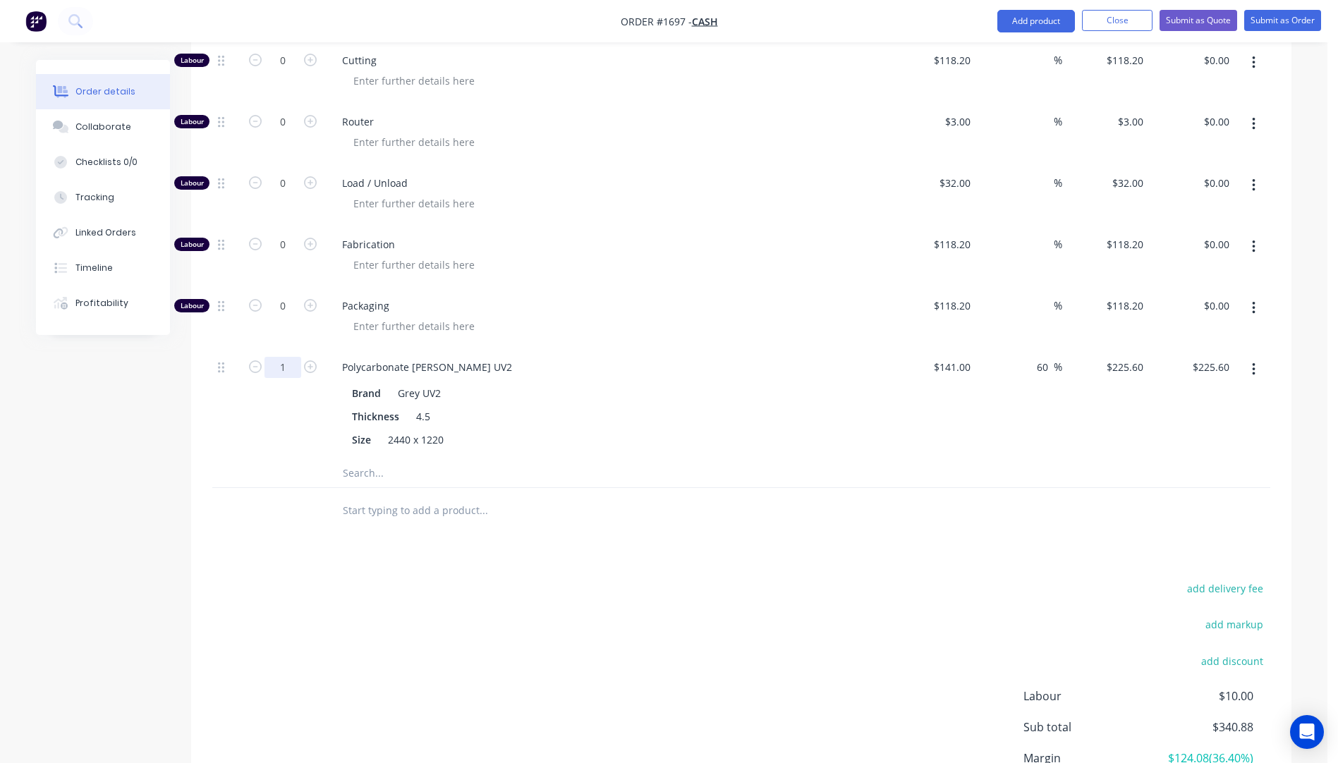
click at [291, 357] on input "1" at bounding box center [283, 367] width 37 height 21
type input "0.7"
type input "$157.92"
click at [589, 316] on div at bounding box center [613, 326] width 542 height 20
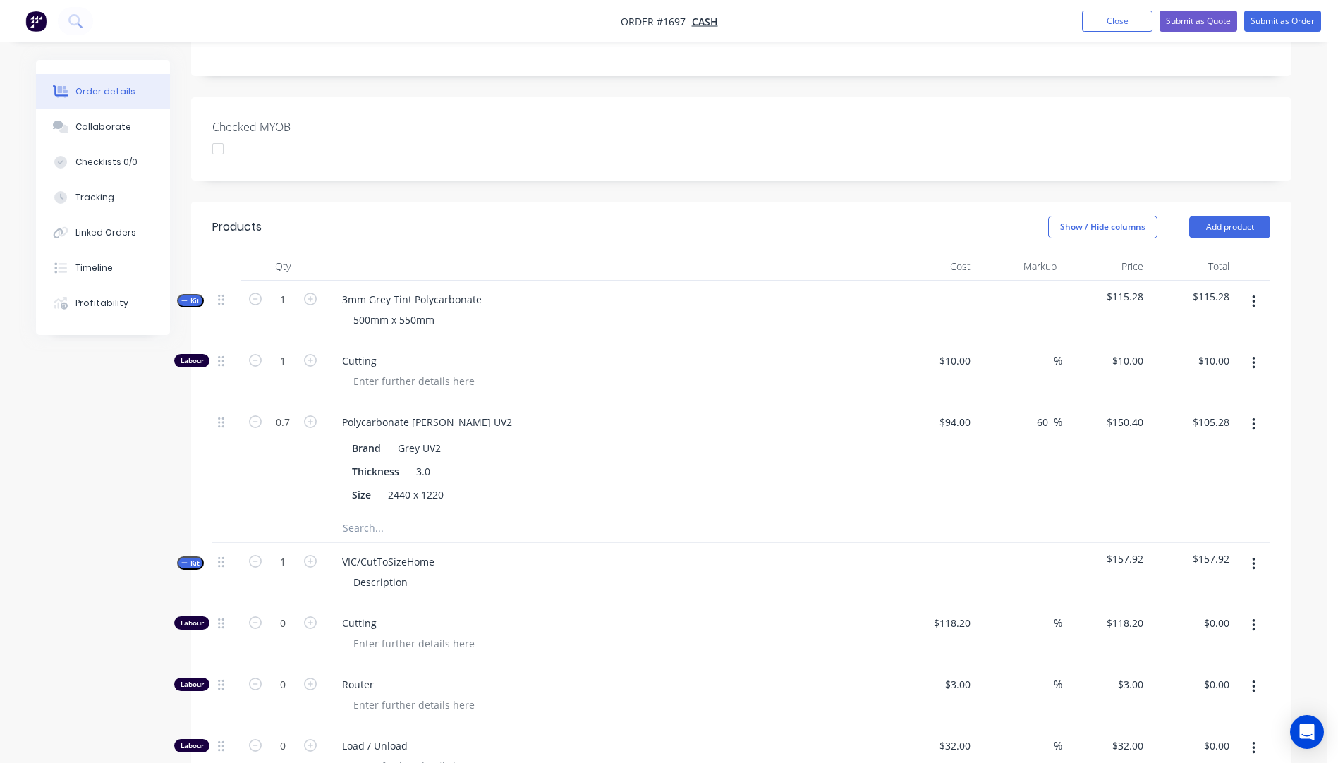
scroll to position [316, 0]
click at [309, 294] on icon "button" at bounding box center [310, 300] width 13 height 13
type input "2"
type input "$20.00"
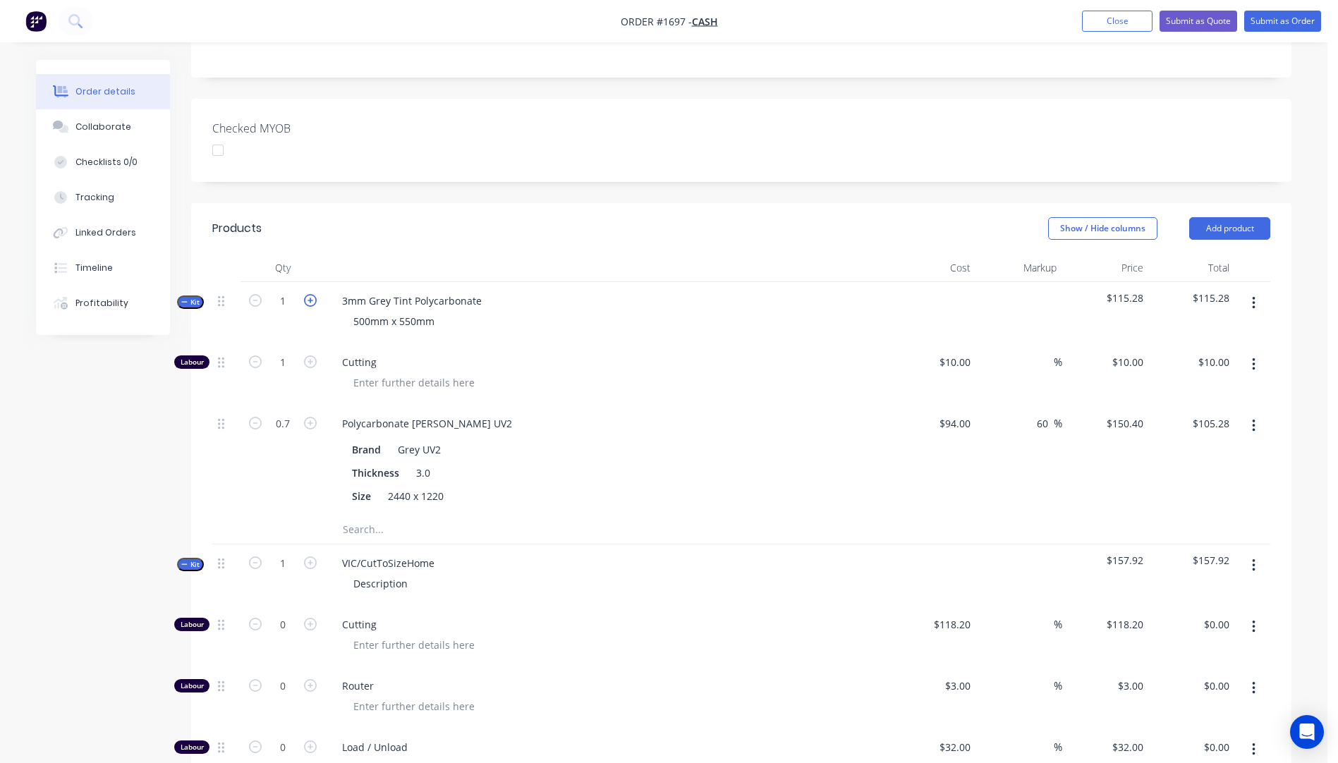
type input "1.4"
type input "$210.56"
click at [309, 294] on icon "button" at bounding box center [310, 300] width 13 height 13
type input "3"
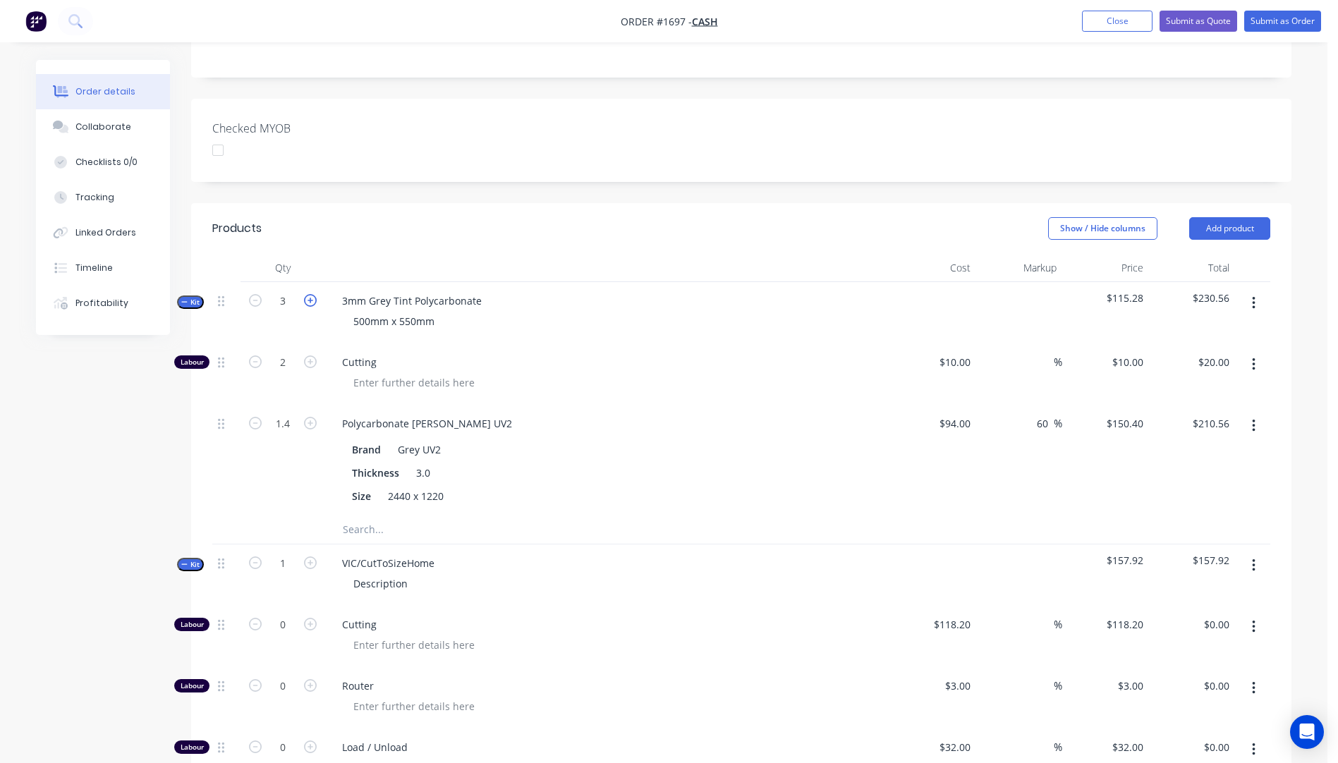
type input "$30.00"
type input "2.1"
type input "$315.84"
click at [309, 294] on icon "button" at bounding box center [310, 300] width 13 height 13
type input "4"
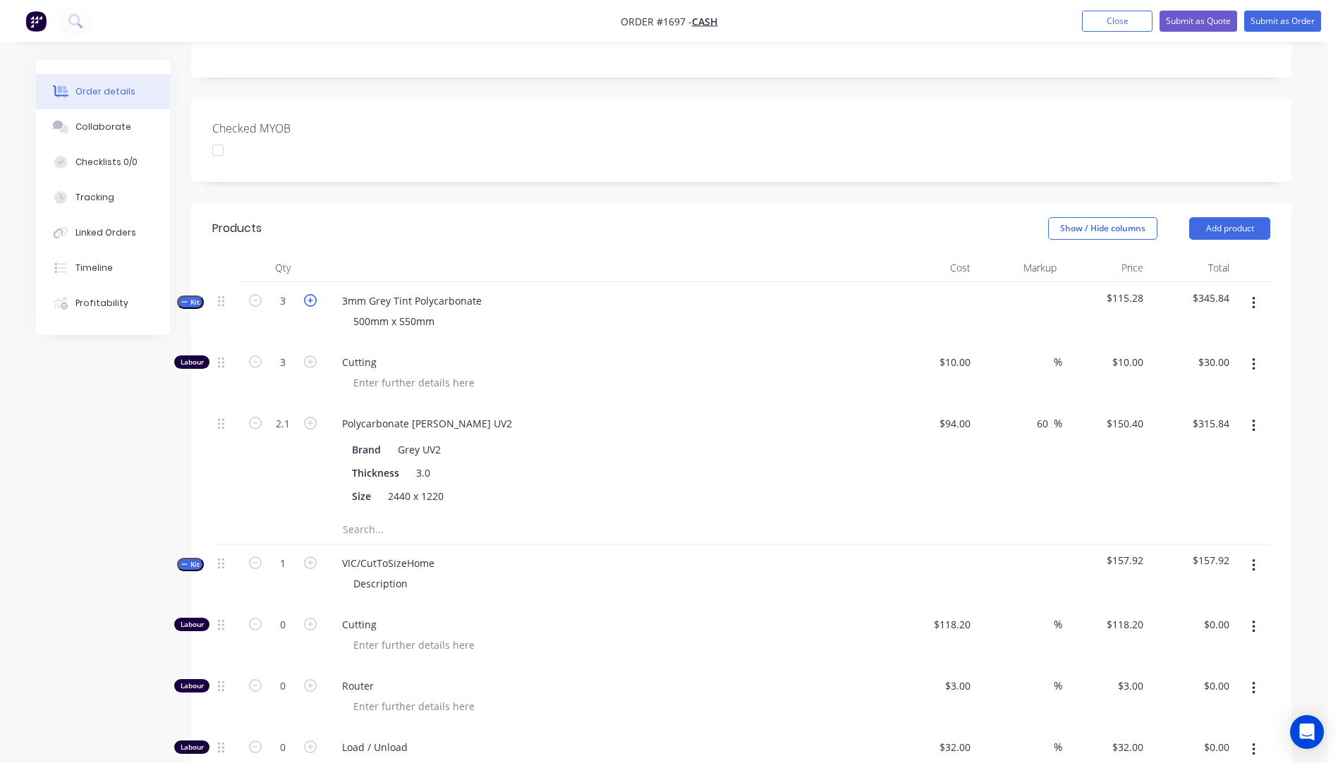
type input "4"
type input "$40.00"
type input "2.8"
type input "$421.12"
click at [309, 294] on icon "button" at bounding box center [310, 300] width 13 height 13
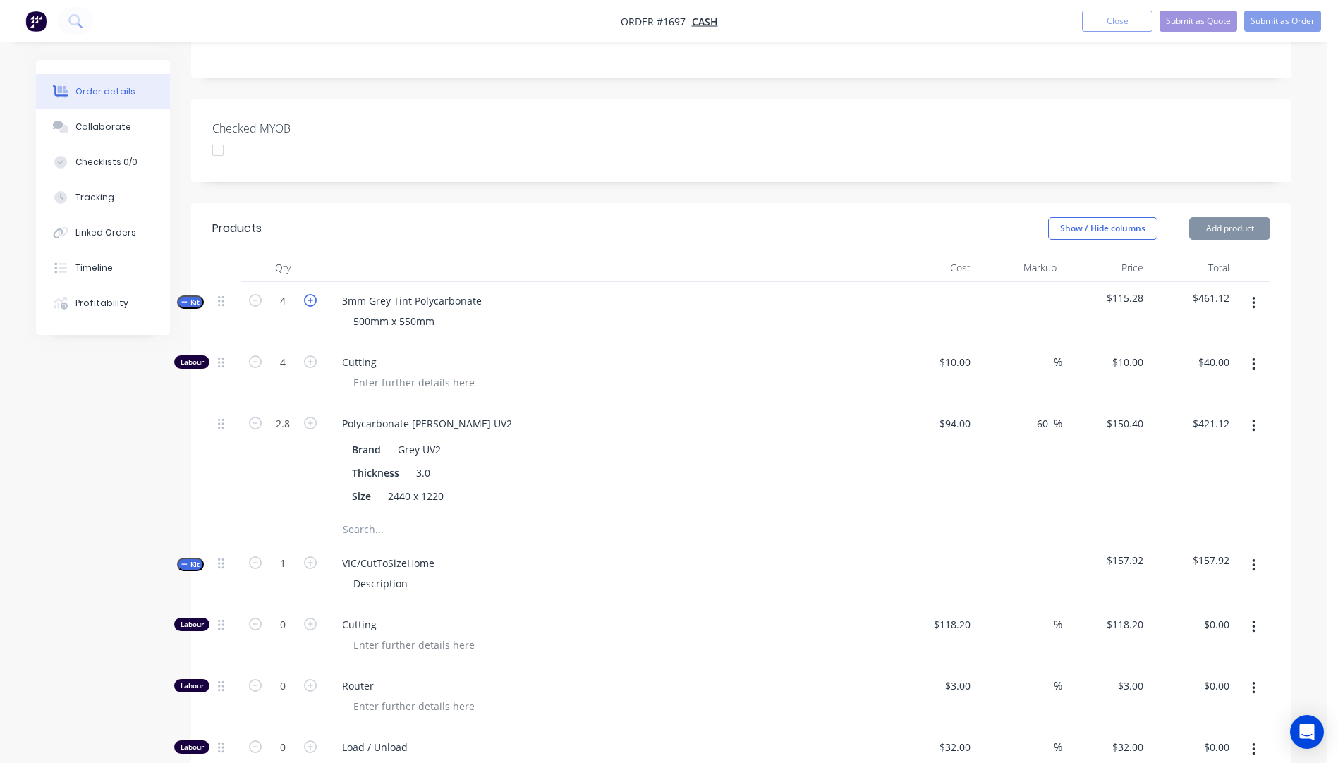
type input "5"
type input "$50.00"
type input "3.5"
type input "$526.40"
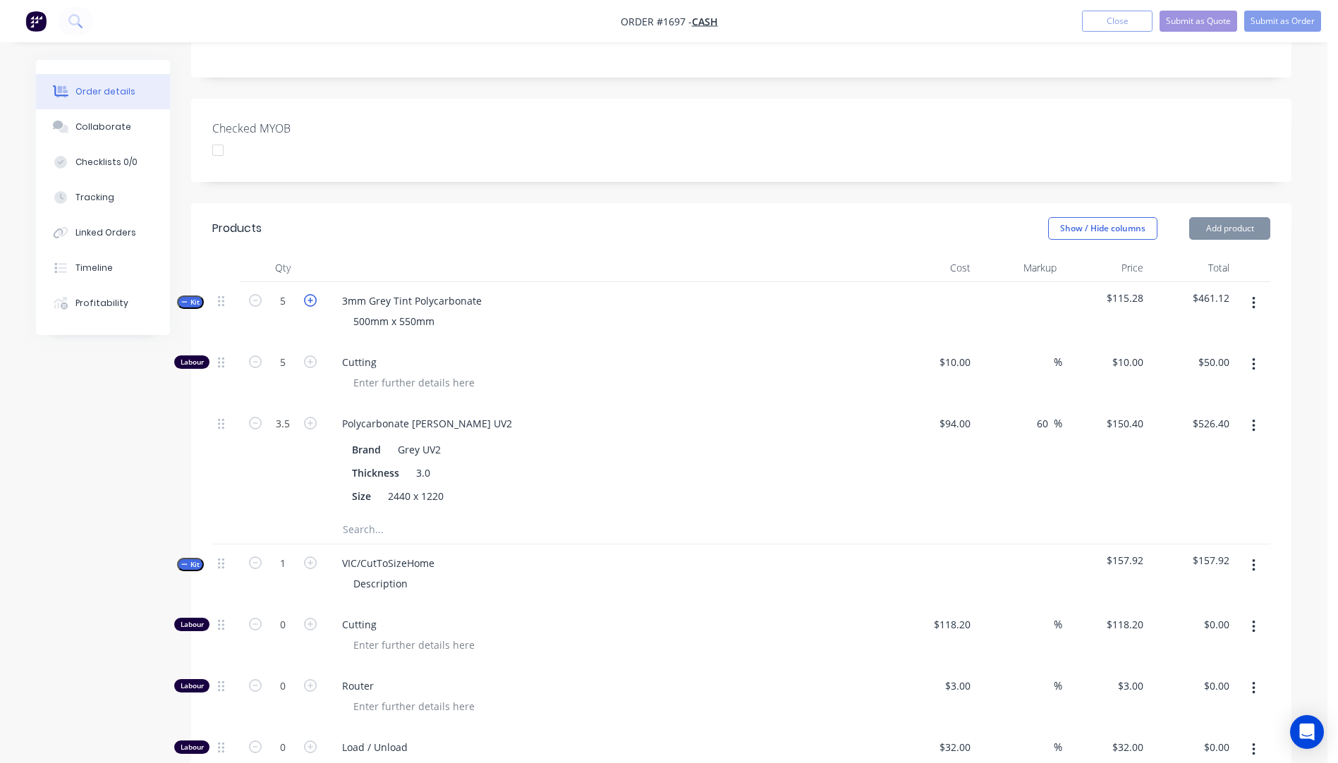
click at [309, 294] on icon "button" at bounding box center [310, 300] width 13 height 13
type input "6"
type input "$60.00"
type input "4.2"
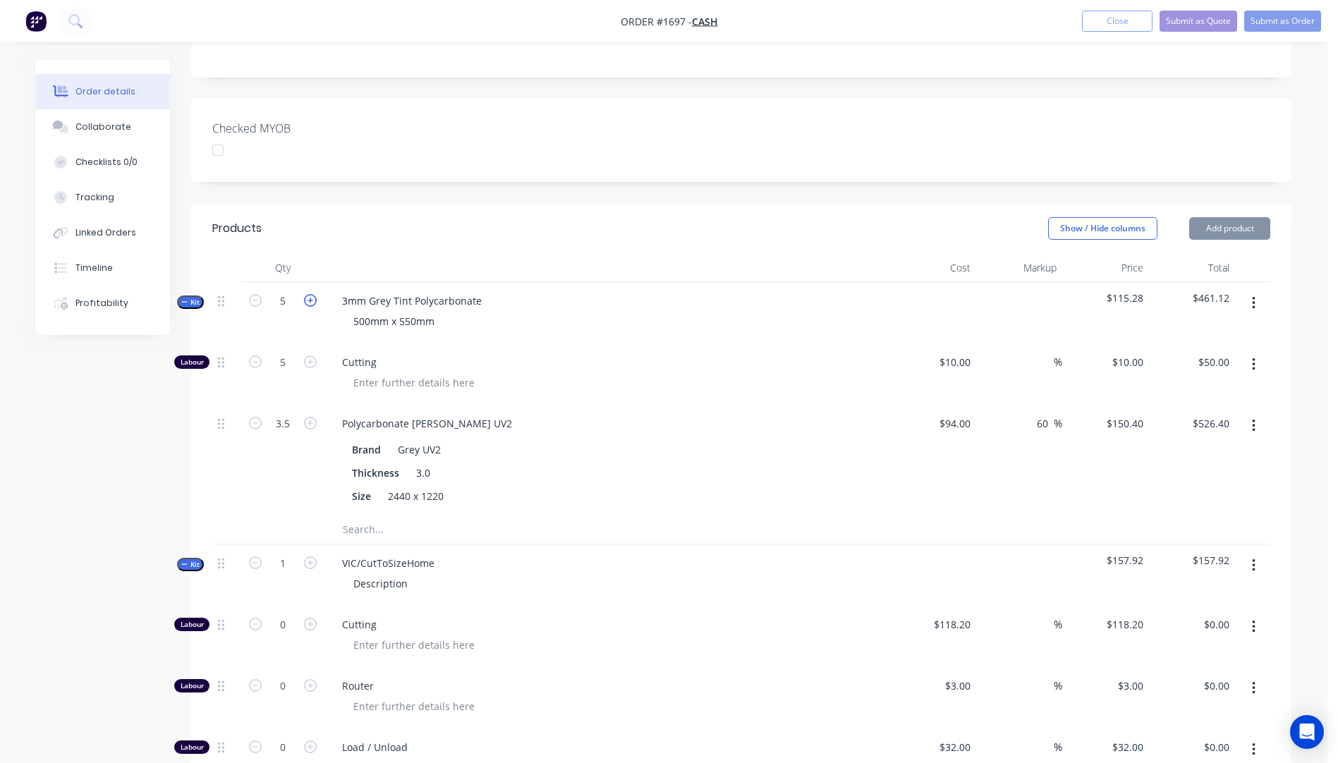
type input "$631.68"
click at [254, 356] on icon "button" at bounding box center [255, 362] width 13 height 13
type input "5"
type input "$50.00"
click at [255, 356] on icon "button" at bounding box center [255, 362] width 13 height 13
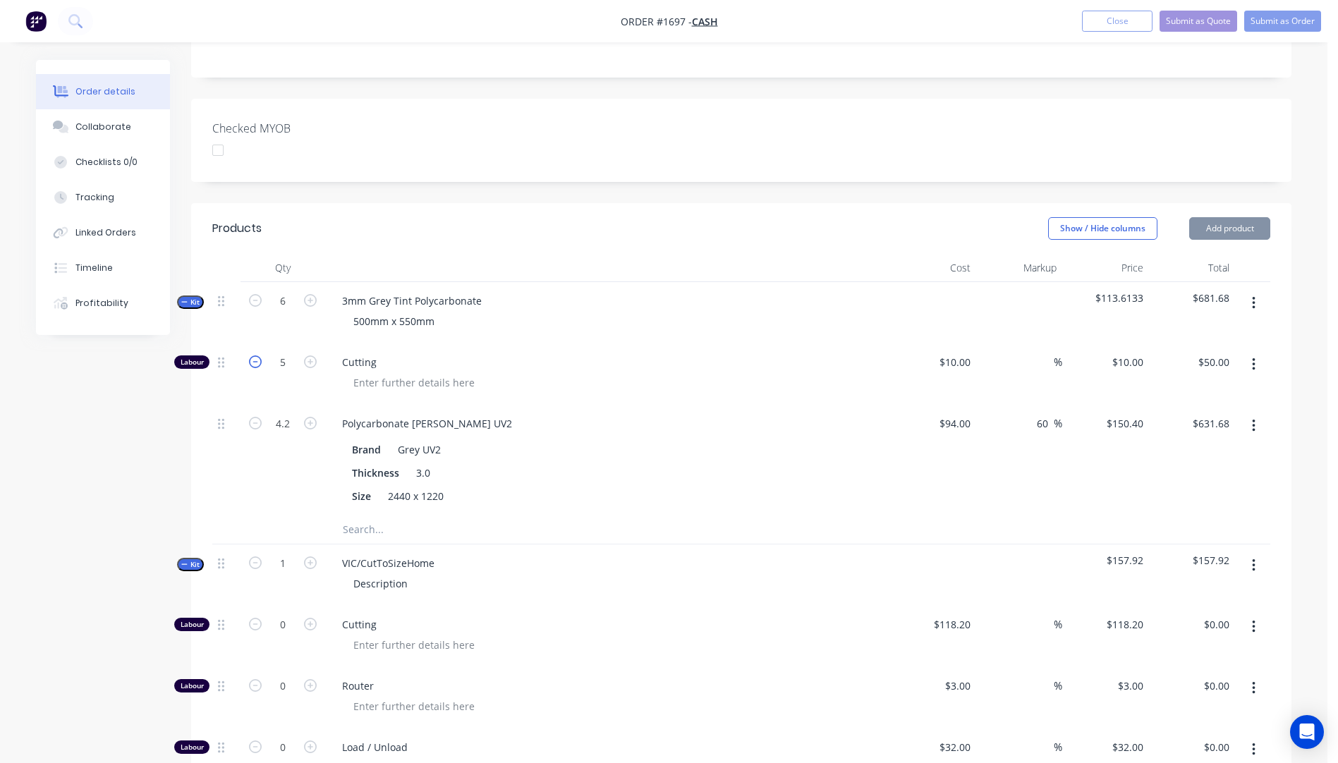
type input "4"
type input "$40.00"
click at [255, 356] on icon "button" at bounding box center [255, 362] width 13 height 13
type input "3"
type input "$30.00"
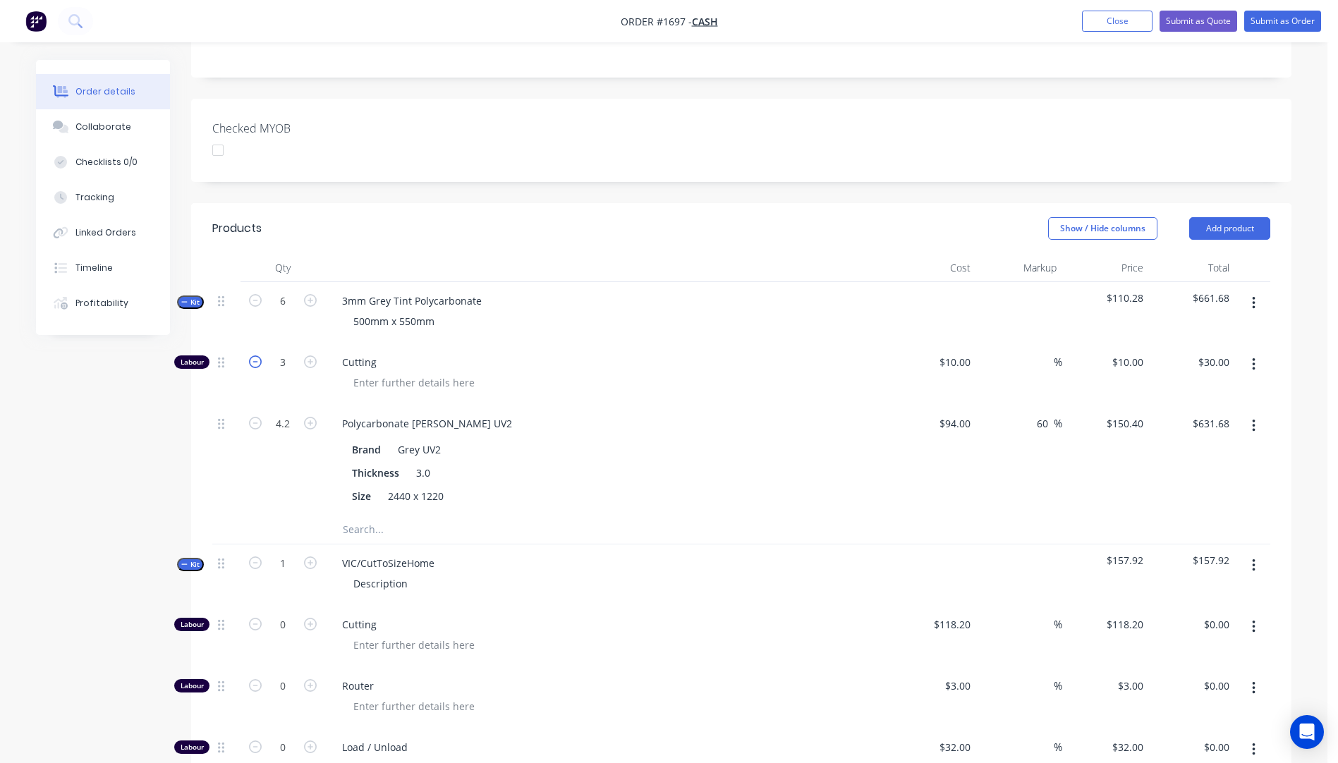
click at [255, 356] on icon "button" at bounding box center [255, 362] width 13 height 13
type input "2"
type input "$20.00"
click at [255, 356] on icon "button" at bounding box center [255, 362] width 13 height 13
type input "1"
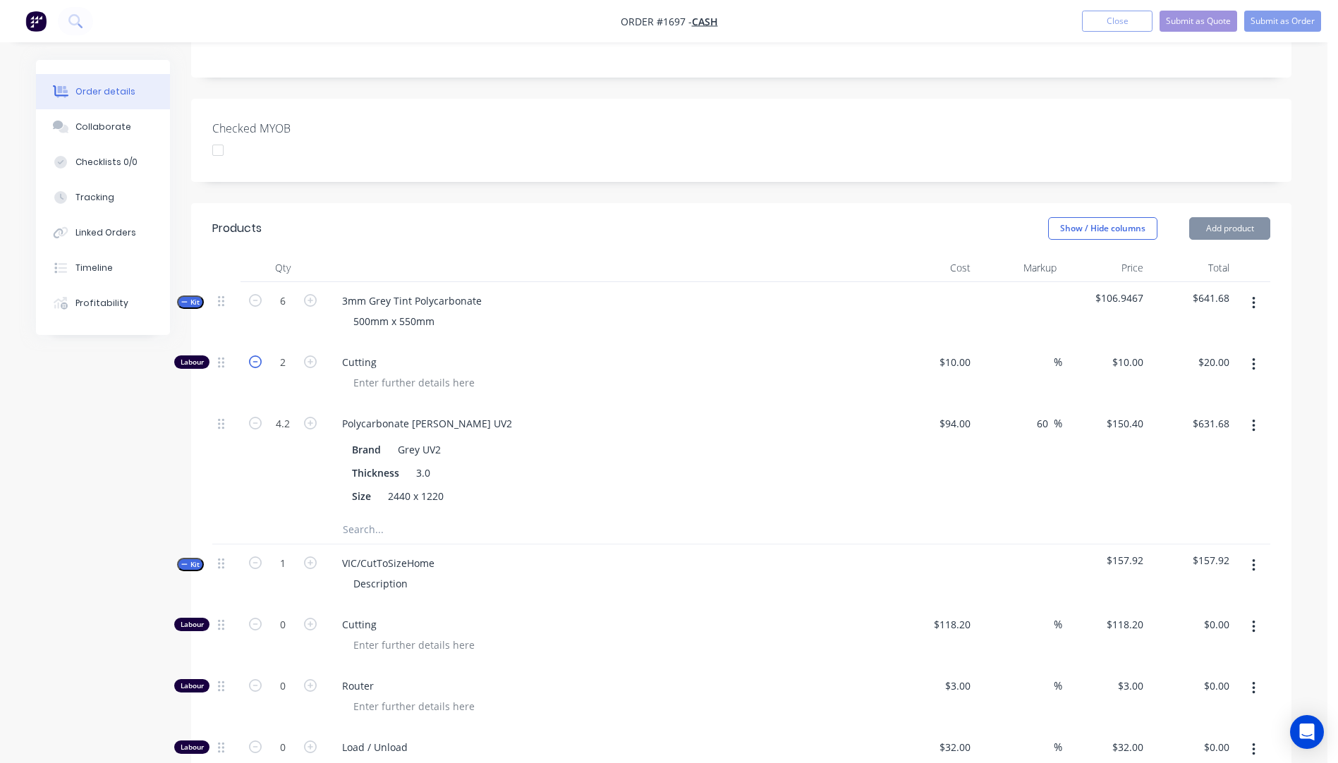
type input "$10.00"
click at [289, 413] on input "4.2" at bounding box center [283, 423] width 37 height 21
type input "0.7"
type input "$105.28"
click at [593, 373] on div at bounding box center [613, 383] width 542 height 20
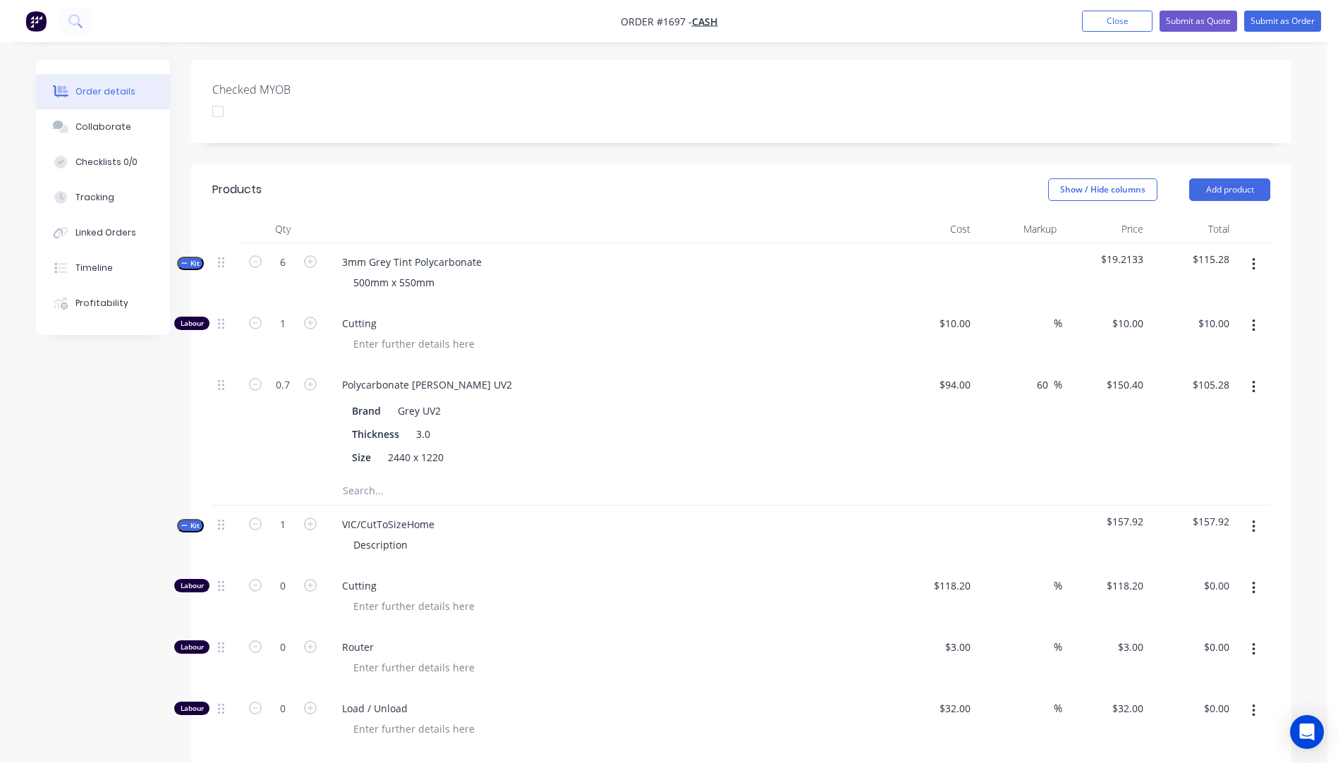
scroll to position [387, 0]
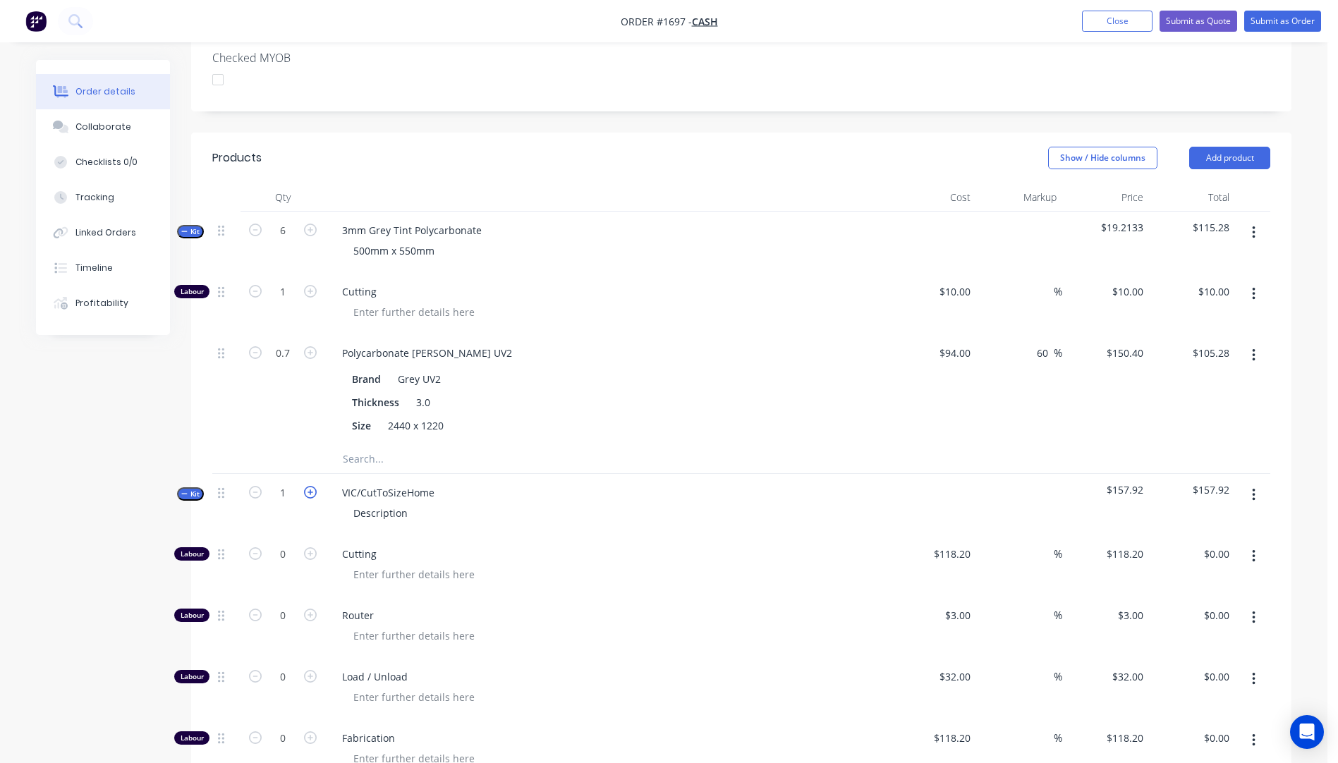
click at [315, 486] on icon "button" at bounding box center [310, 492] width 13 height 13
type input "2"
type input "1.4"
type input "$315.84"
click at [315, 486] on icon "button" at bounding box center [310, 492] width 13 height 13
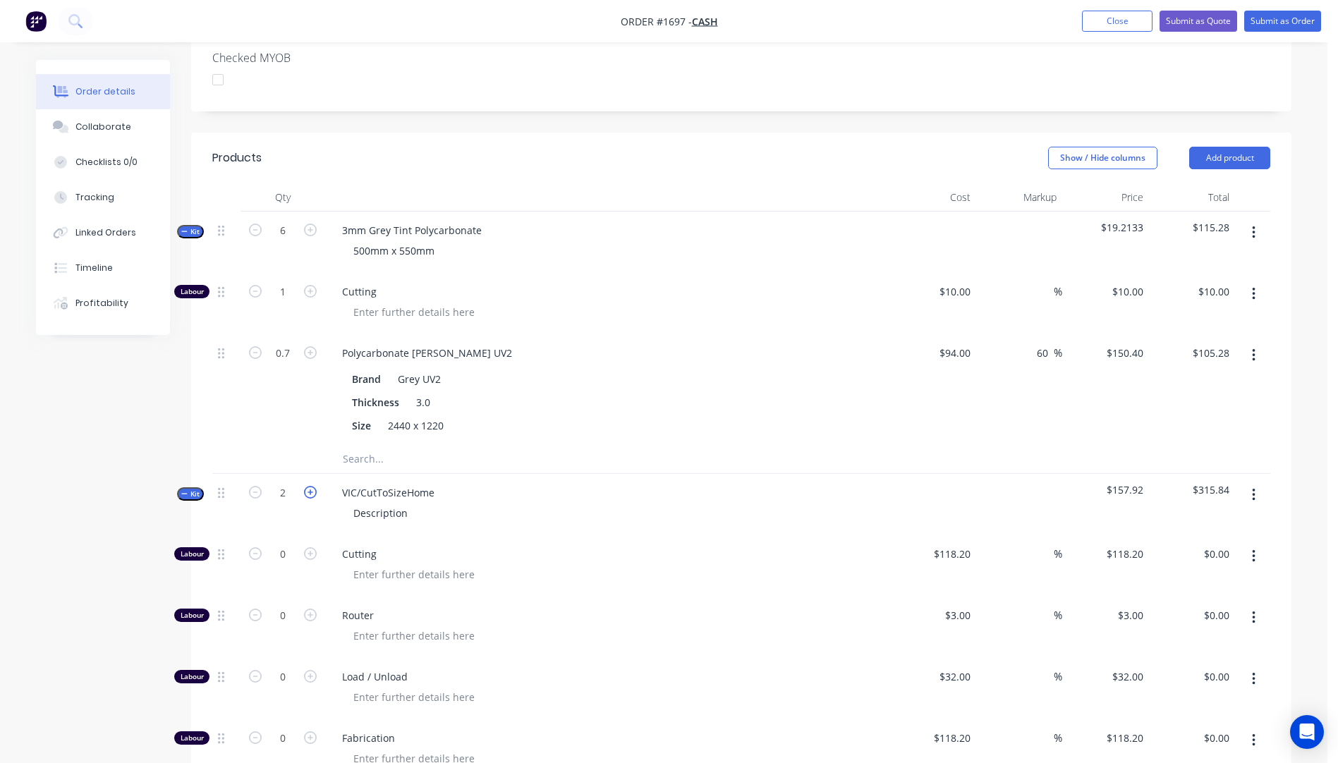
type input "3"
type input "2.1"
type input "$473.76"
click at [315, 486] on icon "button" at bounding box center [310, 492] width 13 height 13
type input "4"
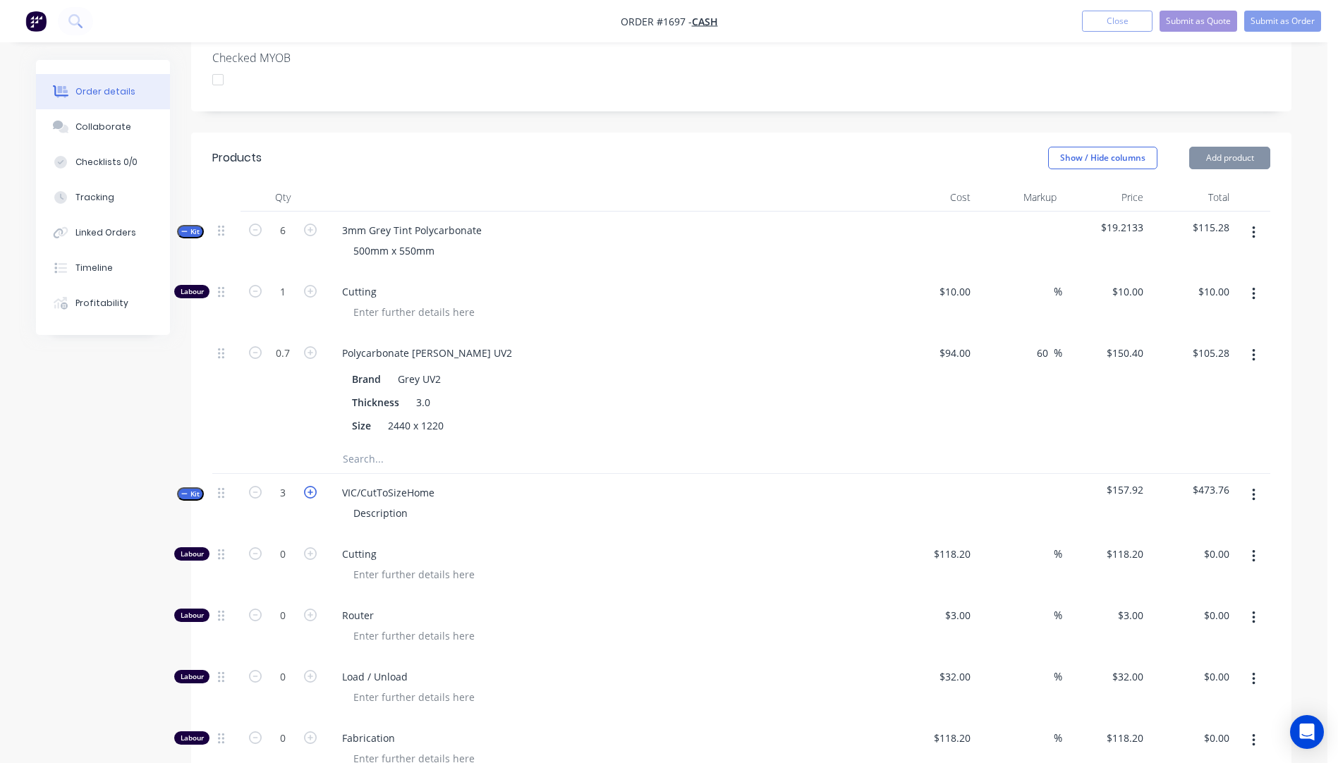
type input "2.8"
type input "$631.68"
click at [315, 486] on icon "button" at bounding box center [310, 492] width 13 height 13
type input "5"
type input "3.5"
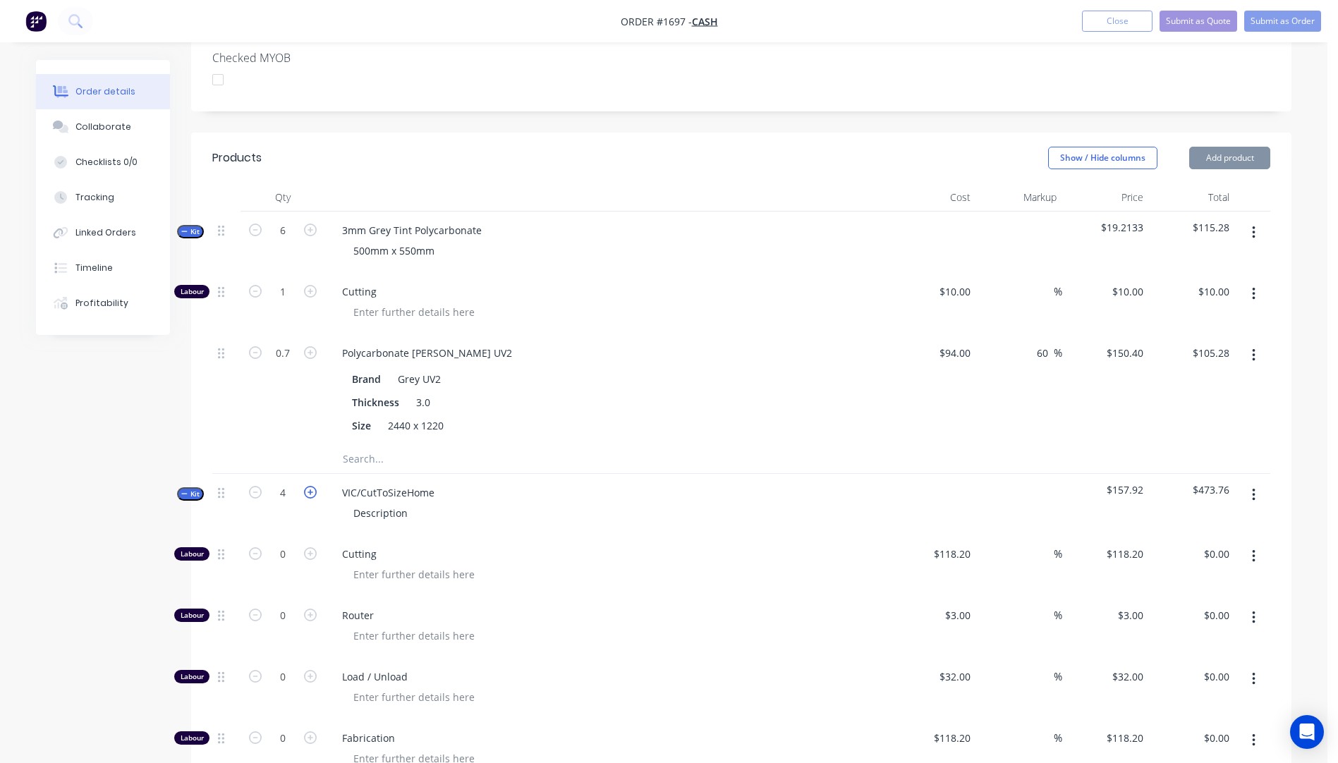
type input "$789.60"
click at [310, 548] on icon "button" at bounding box center [310, 554] width 13 height 13
type input "1"
type input "$118.20"
click at [952, 544] on input "118.2" at bounding box center [955, 554] width 44 height 20
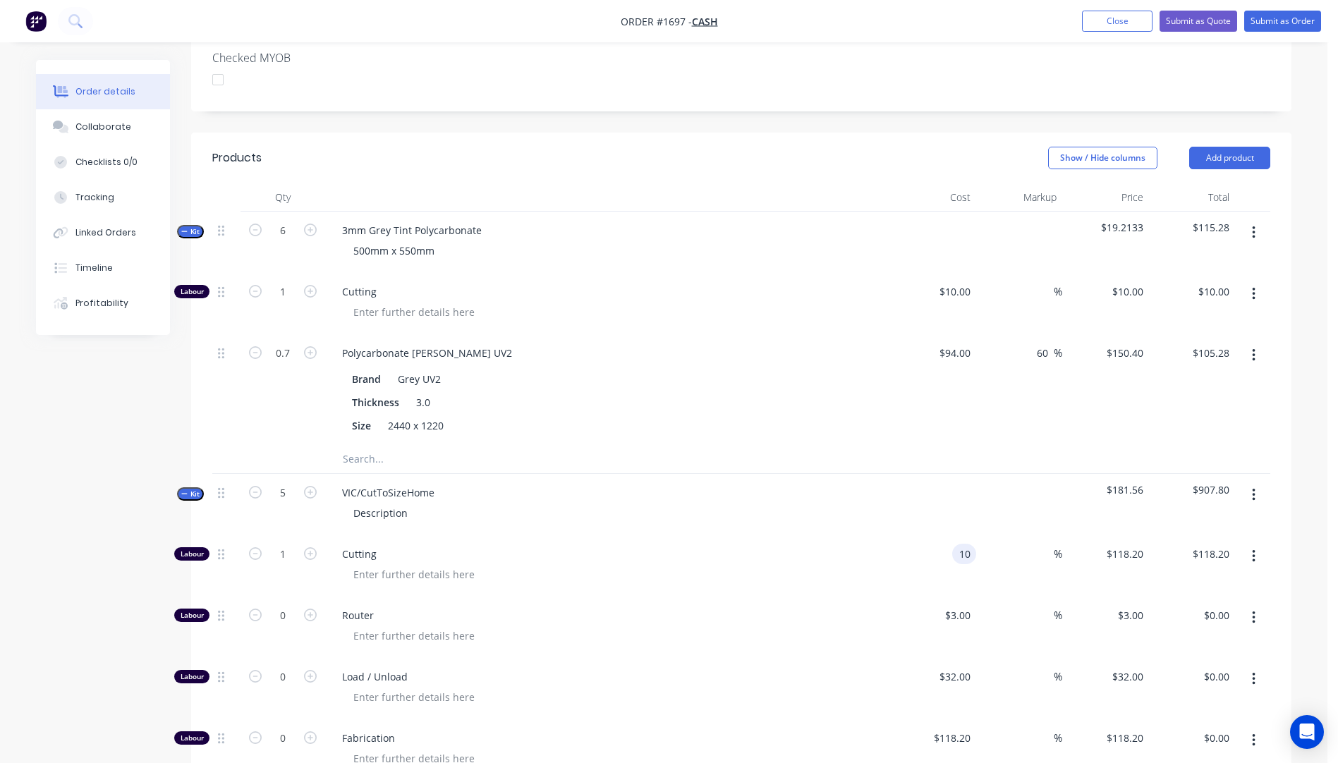
type input "$10.00"
click at [852, 564] on div at bounding box center [613, 574] width 542 height 20
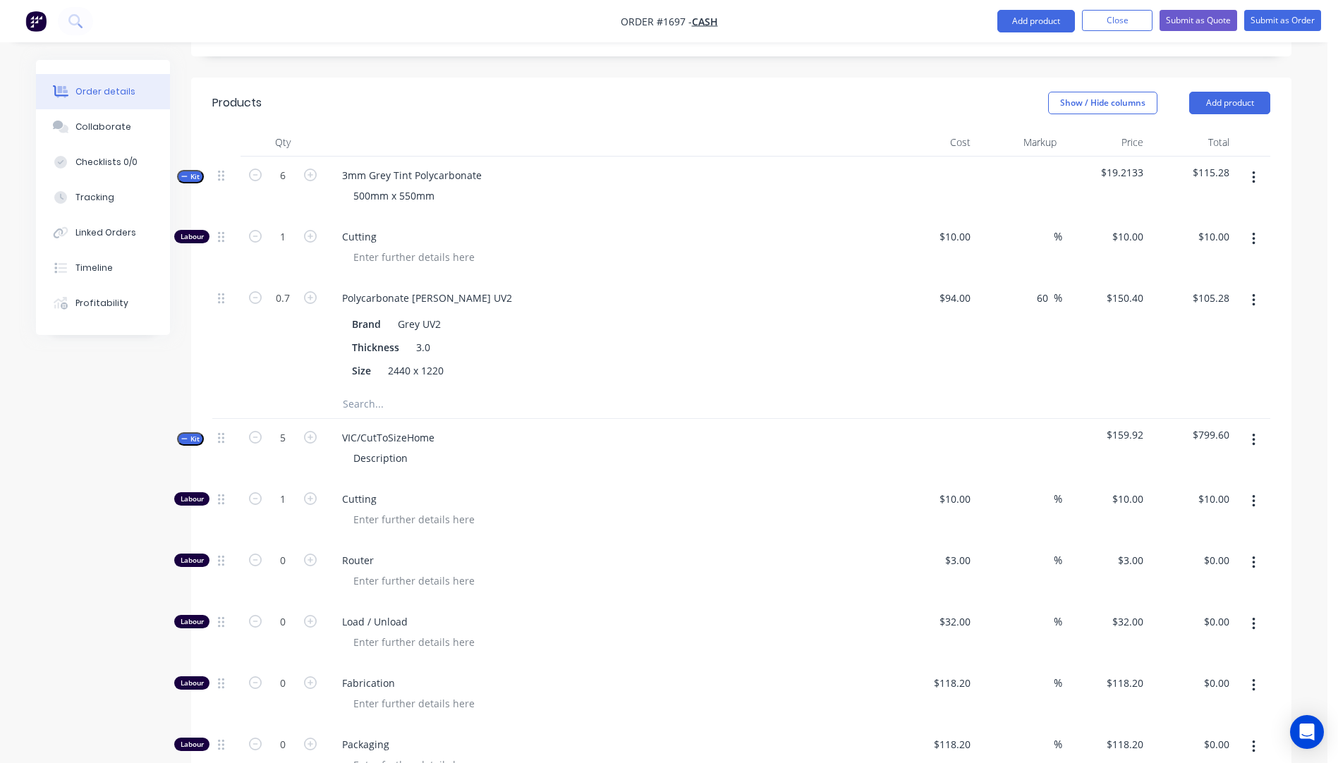
scroll to position [598, 0]
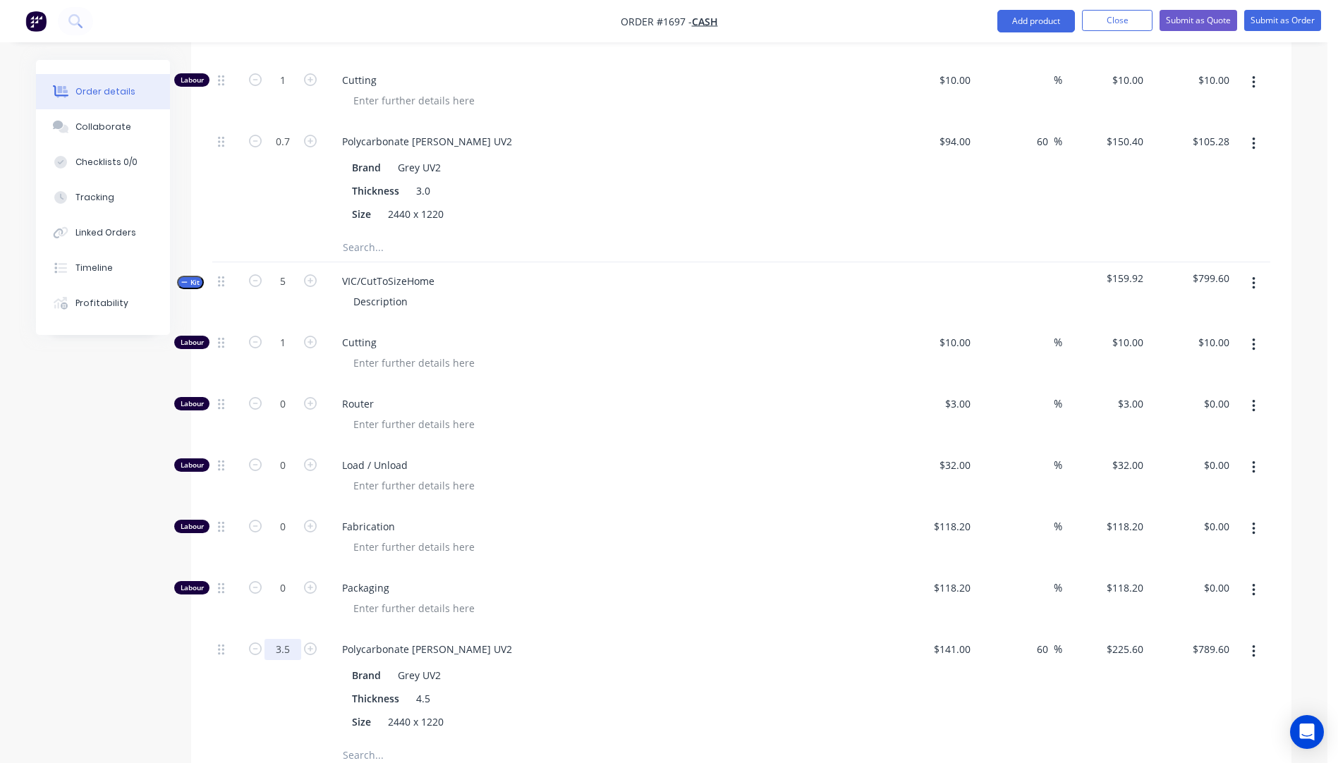
click at [298, 639] on input "3.5" at bounding box center [283, 649] width 37 height 21
type input "0.7"
type input "$157.92"
click at [670, 393] on div "Router" at bounding box center [607, 415] width 564 height 61
click at [1258, 394] on button "button" at bounding box center [1254, 406] width 33 height 25
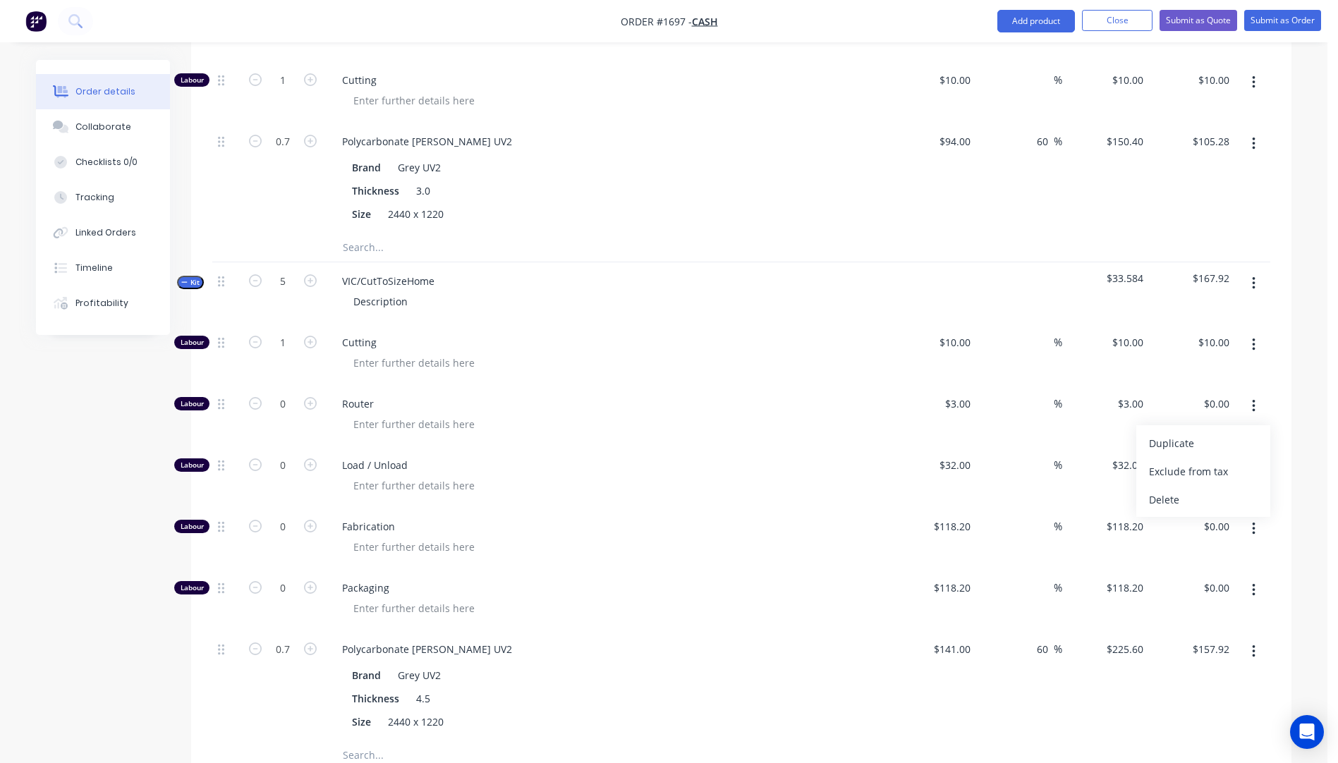
drag, startPoint x: 1165, startPoint y: 483, endPoint x: 1232, endPoint y: 416, distance: 94.8
click at [1168, 490] on div "Delete" at bounding box center [1203, 500] width 109 height 20
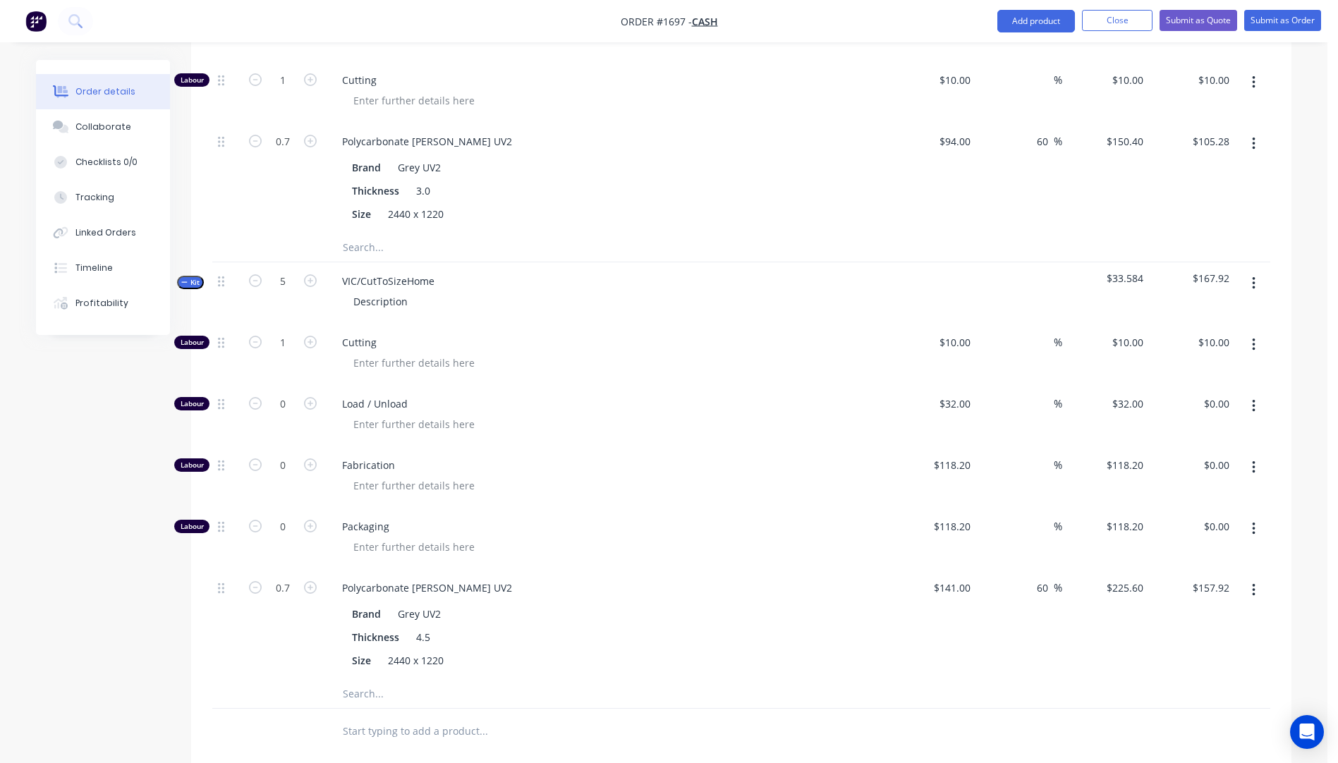
click at [1253, 400] on icon "button" at bounding box center [1253, 406] width 3 height 13
drag, startPoint x: 1151, startPoint y: 483, endPoint x: 1211, endPoint y: 423, distance: 84.8
click at [1152, 490] on div "Delete" at bounding box center [1203, 500] width 109 height 20
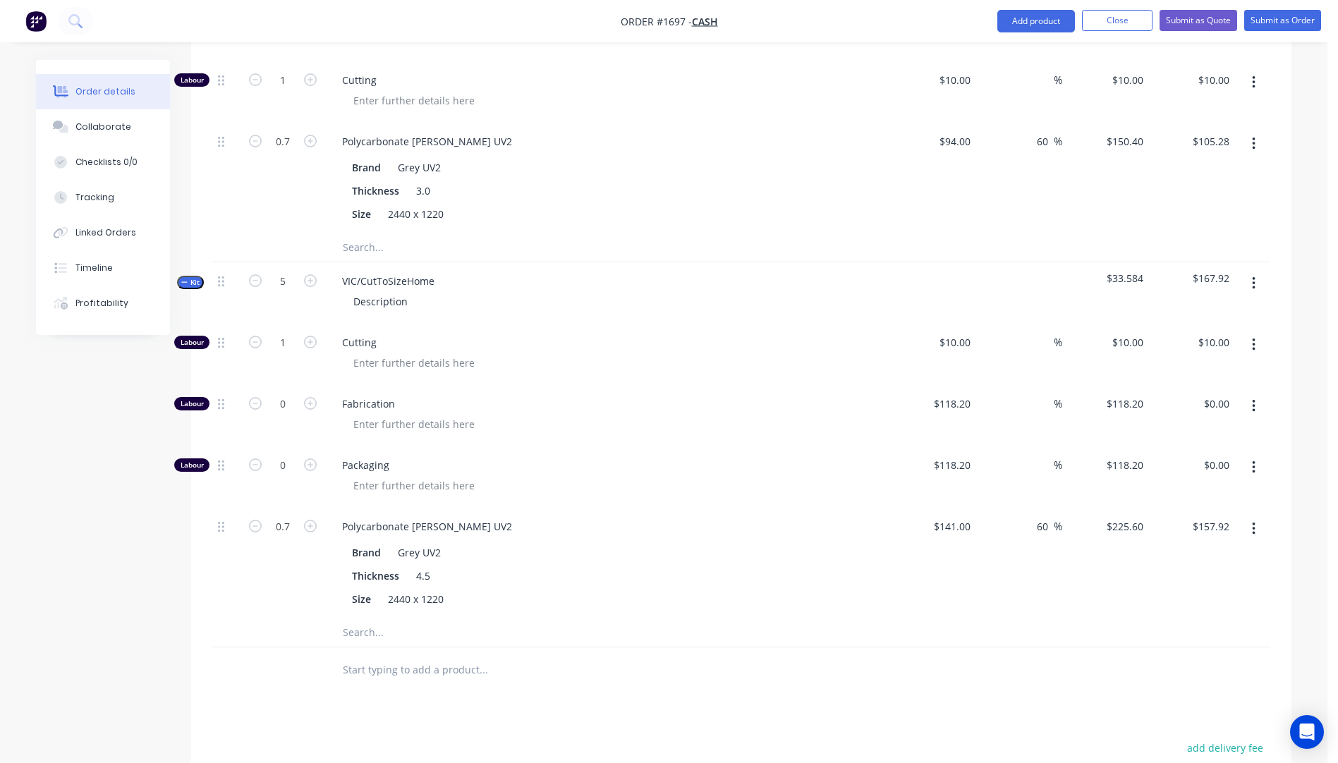
click at [1252, 399] on icon "button" at bounding box center [1254, 407] width 4 height 16
click at [1174, 490] on div "Delete" at bounding box center [1203, 500] width 109 height 20
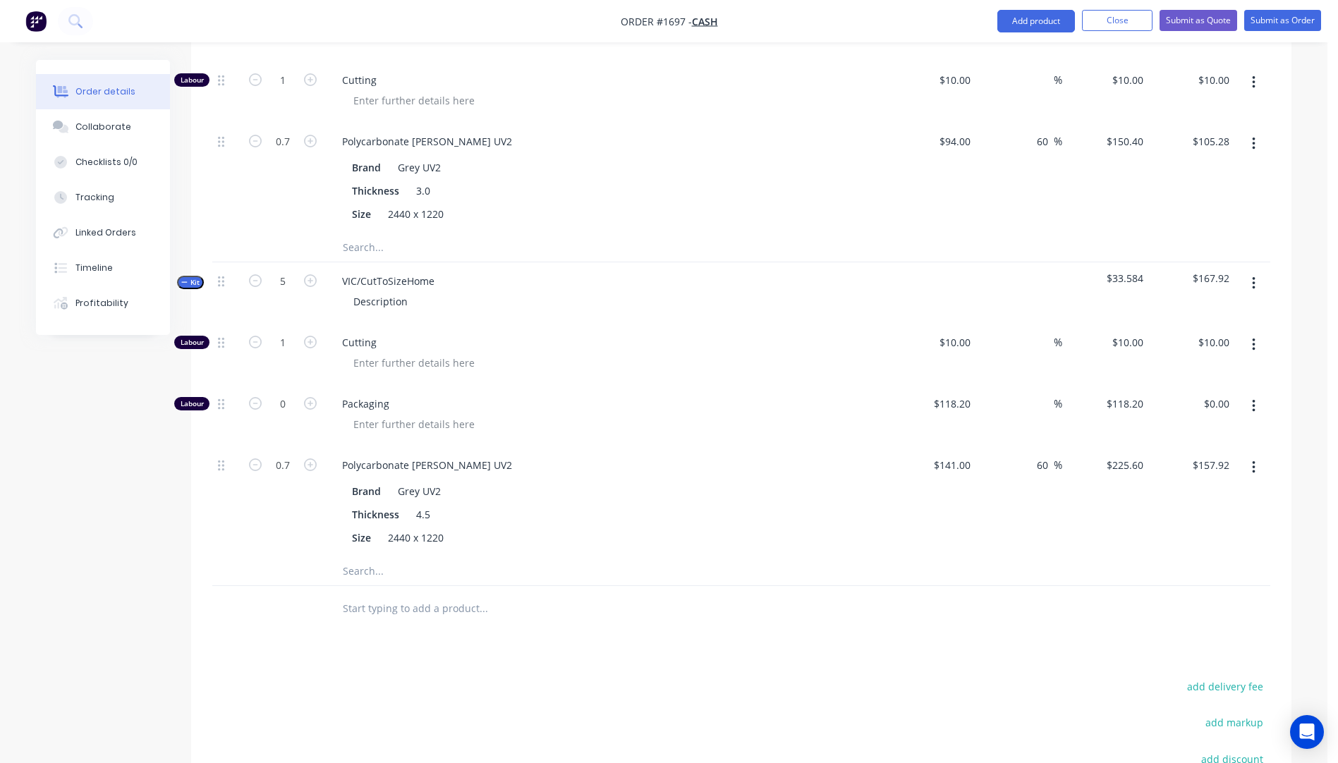
drag, startPoint x: 1255, startPoint y: 384, endPoint x: 1250, endPoint y: 392, distance: 9.8
click at [1254, 399] on icon "button" at bounding box center [1254, 407] width 4 height 16
click at [1182, 490] on div "Delete" at bounding box center [1203, 500] width 109 height 20
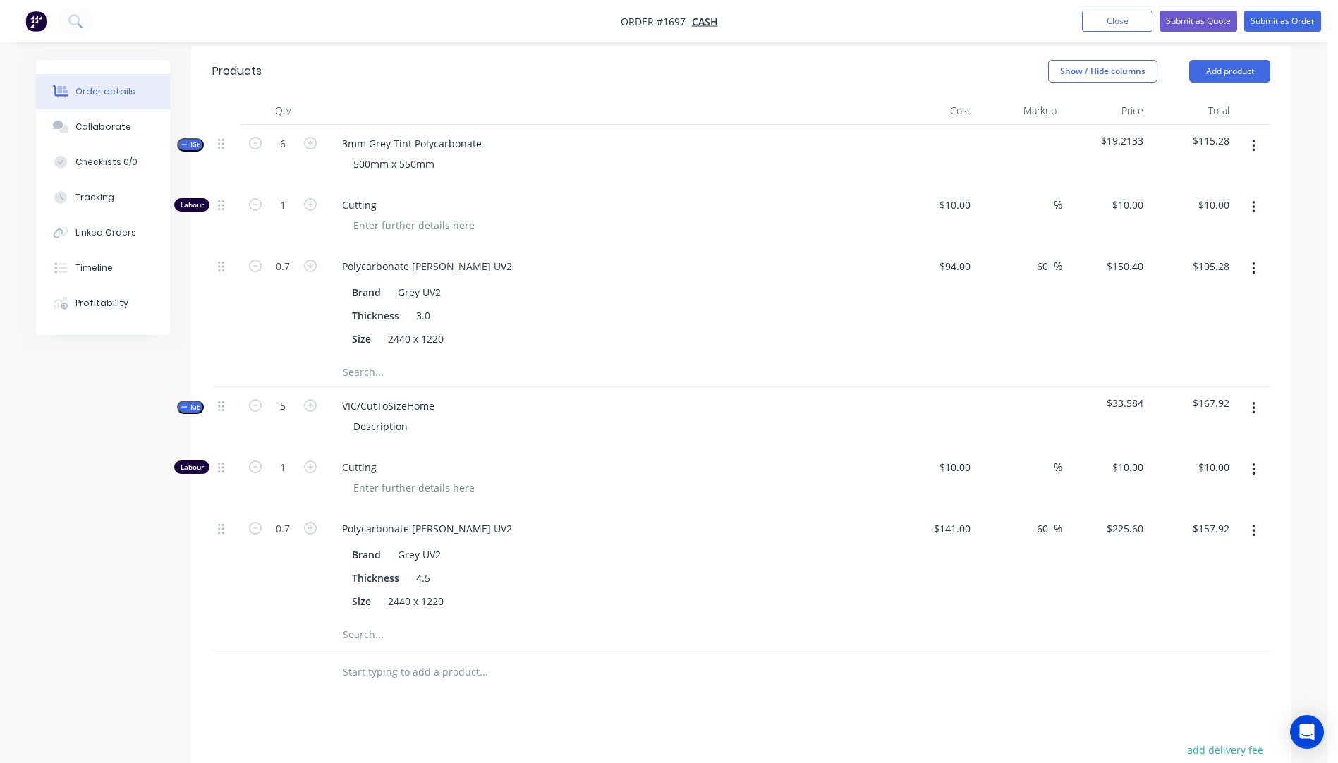
scroll to position [457, 0]
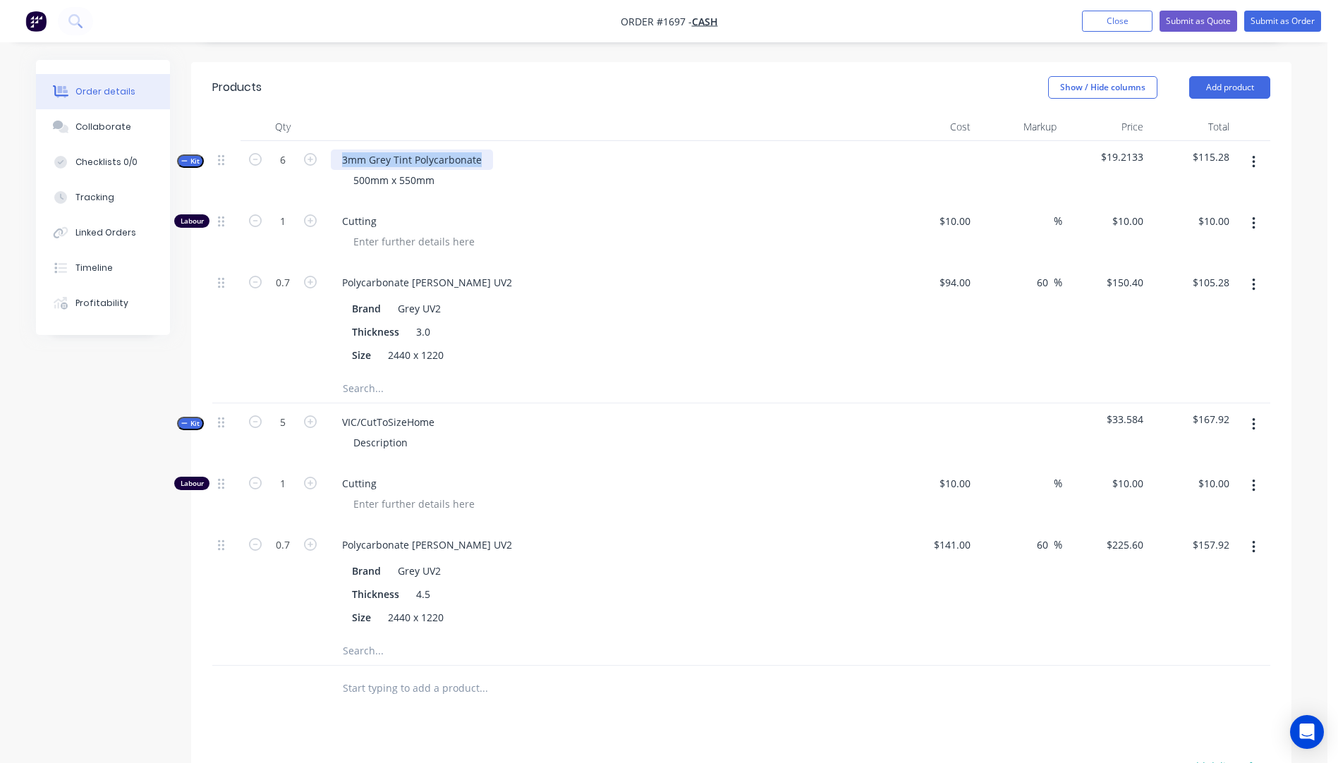
drag, startPoint x: 479, startPoint y: 135, endPoint x: 345, endPoint y: 141, distance: 134.2
click at [345, 150] on div "3mm Grey Tint Polycarbonate" at bounding box center [412, 160] width 162 height 20
copy div "3mm Grey Tint Polycarbonate"
drag, startPoint x: 437, startPoint y: 403, endPoint x: 341, endPoint y: 402, distance: 96.0
click at [341, 412] on div "VIC/CutToSizeHome" at bounding box center [388, 422] width 115 height 20
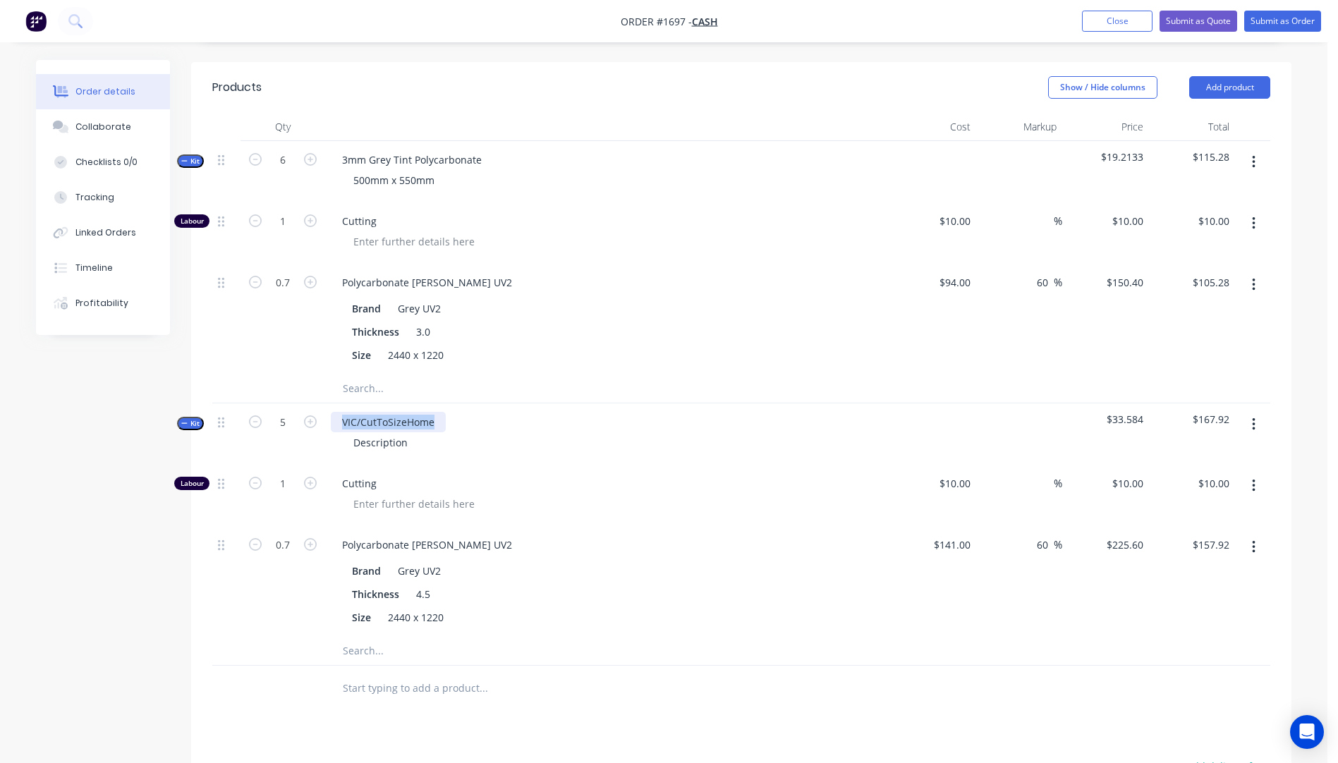
paste div
click at [348, 412] on div "3mm Grey Tint Polycarbonate" at bounding box center [412, 422] width 162 height 20
drag, startPoint x: 438, startPoint y: 157, endPoint x: 351, endPoint y: 158, distance: 87.5
click at [351, 170] on div "500mm x 550mm" at bounding box center [394, 180] width 104 height 20
copy div "500mm x 550mm"
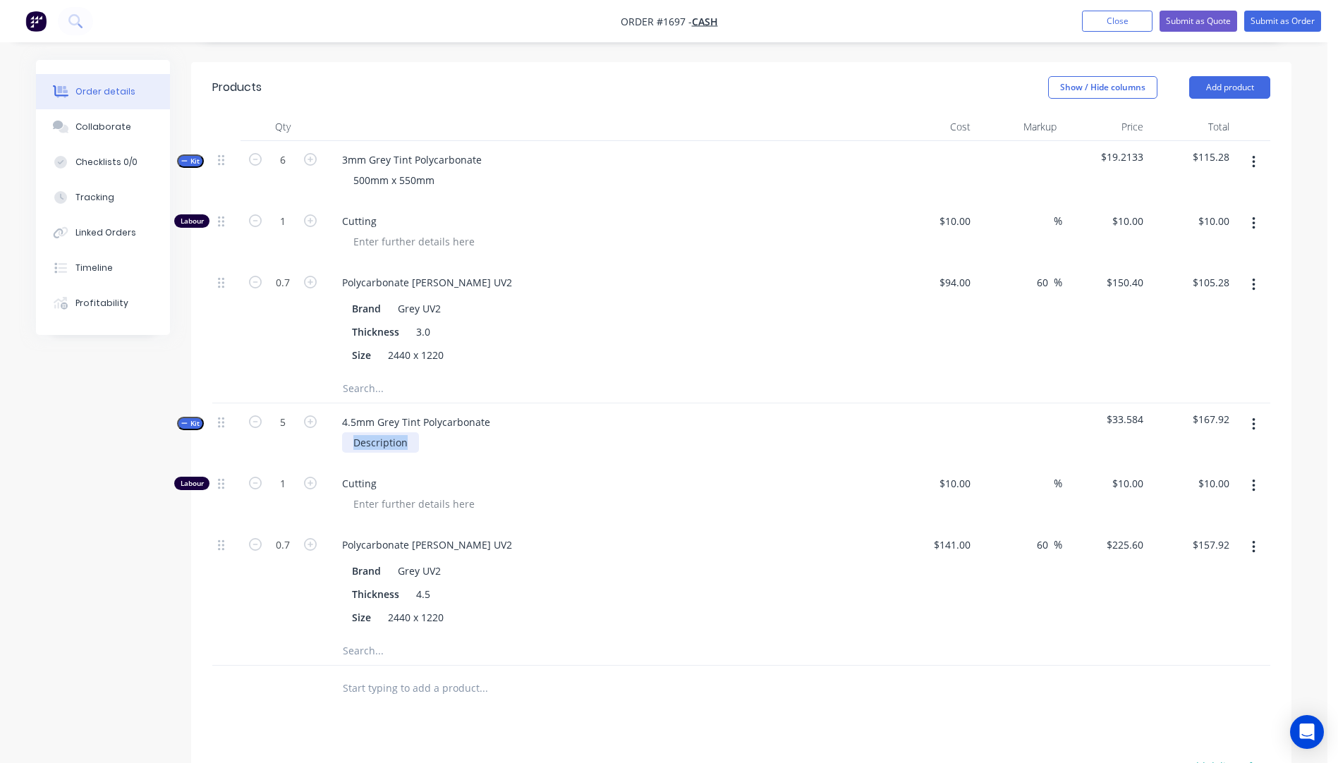
drag, startPoint x: 412, startPoint y: 423, endPoint x: 353, endPoint y: 425, distance: 59.3
click at [353, 433] on div "Description" at bounding box center [380, 443] width 77 height 20
paste div
click at [604, 345] on div "Size 2440 x 1220" at bounding box center [604, 355] width 516 height 20
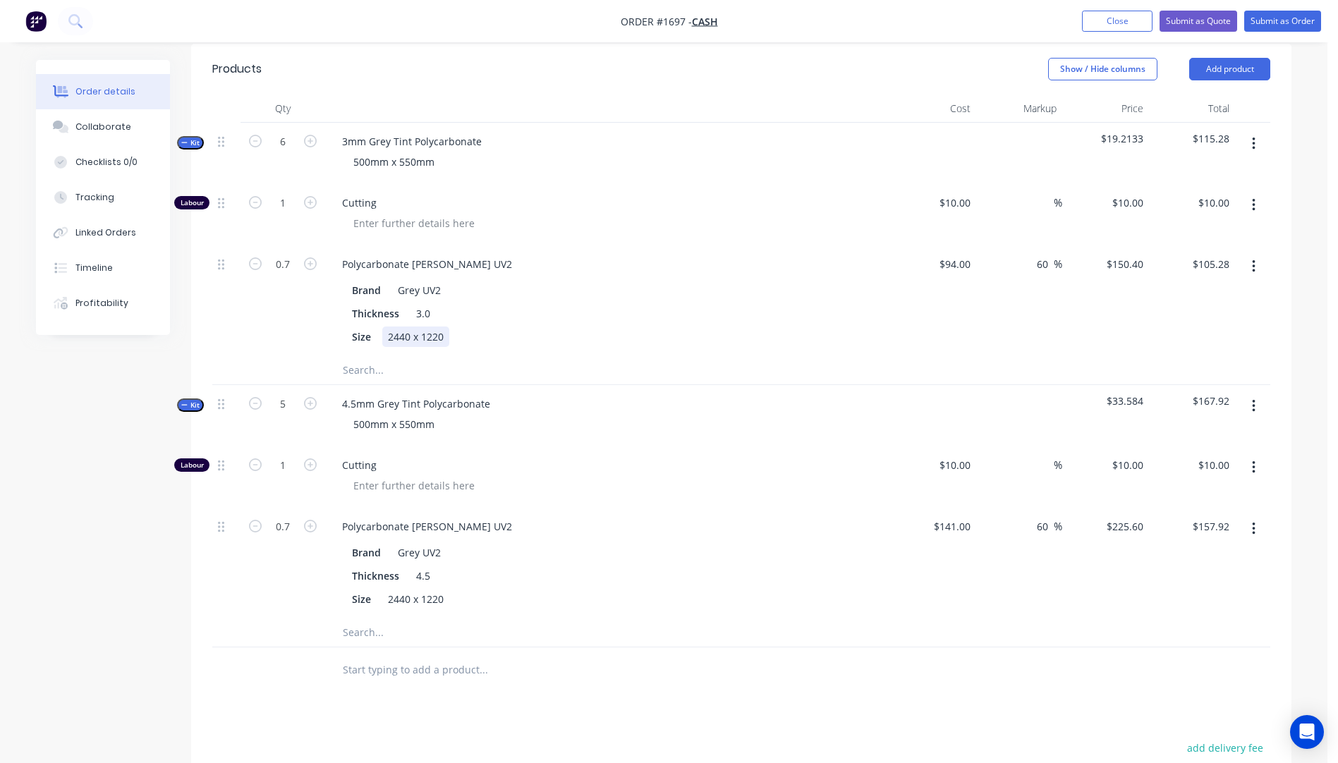
scroll to position [387, 0]
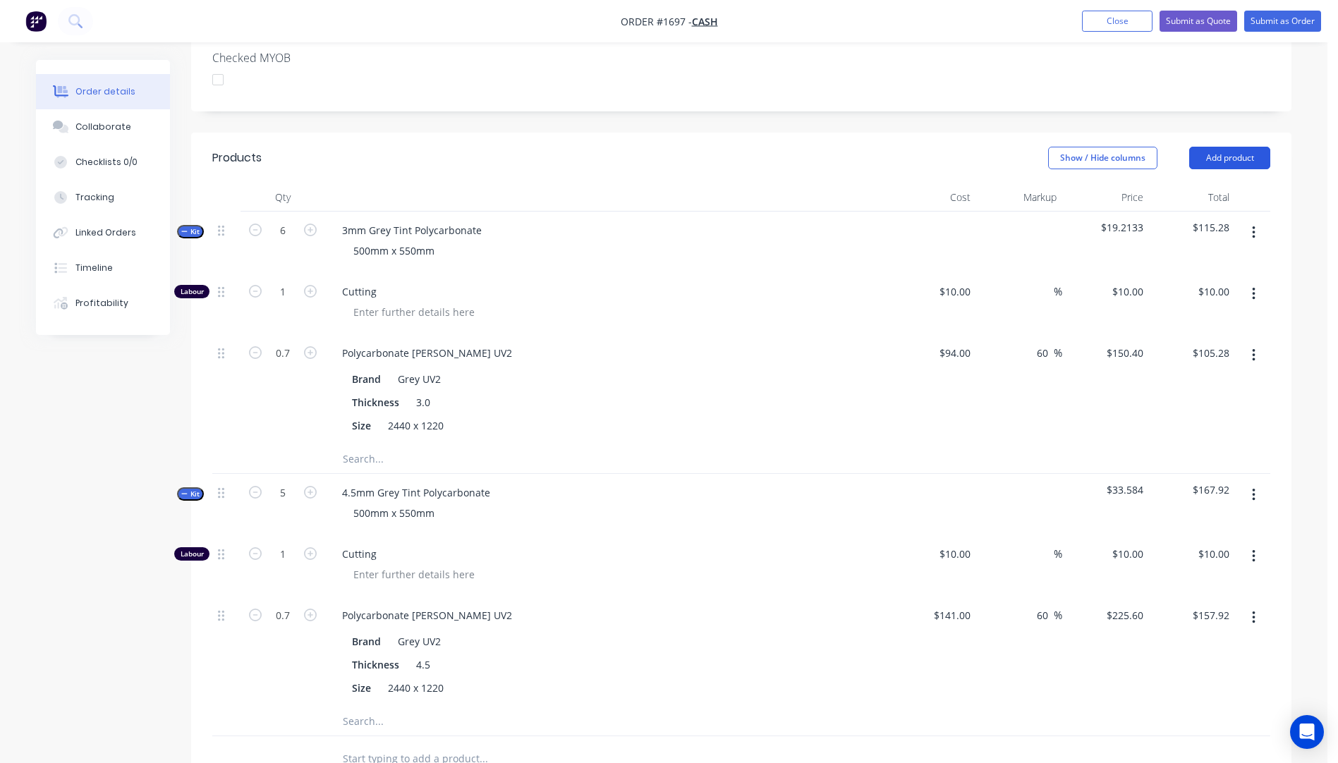
click at [1250, 147] on button "Add product" at bounding box center [1230, 158] width 81 height 23
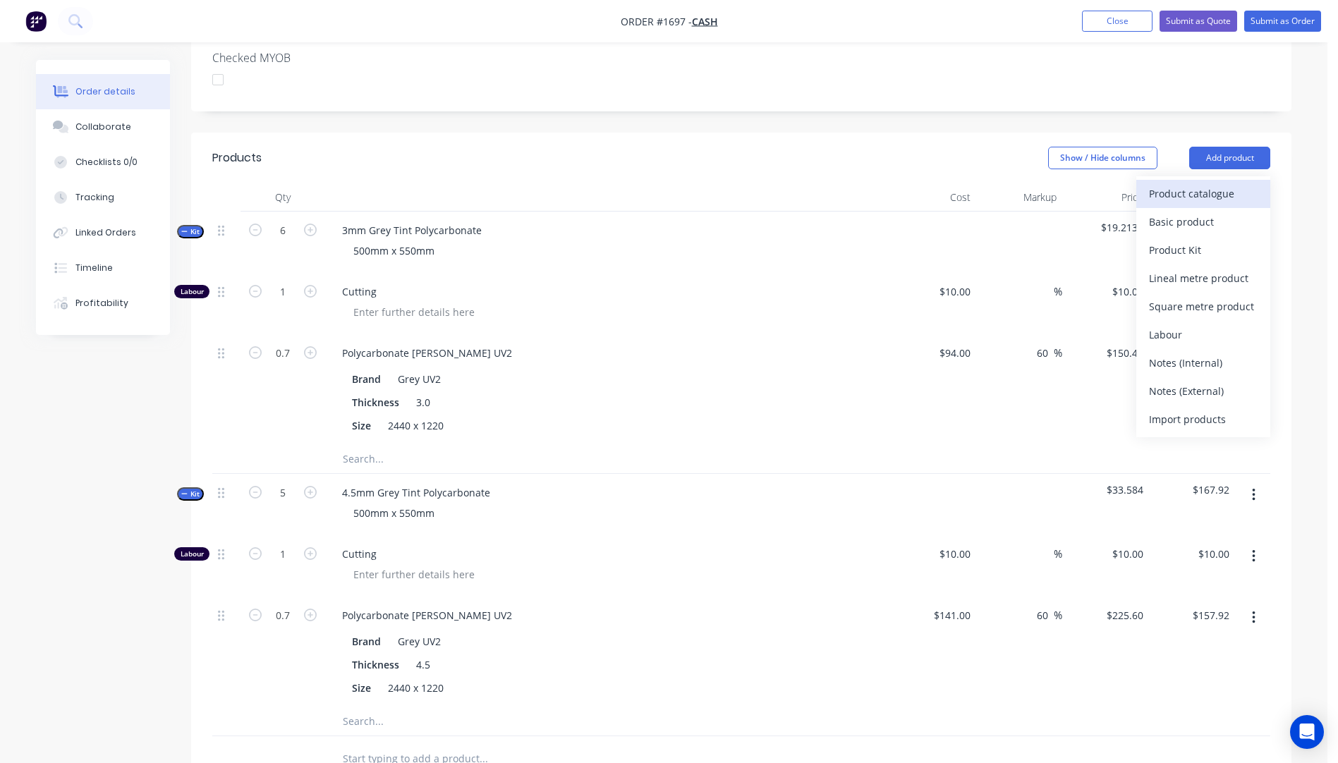
click at [1202, 183] on div "Product catalogue" at bounding box center [1203, 193] width 109 height 20
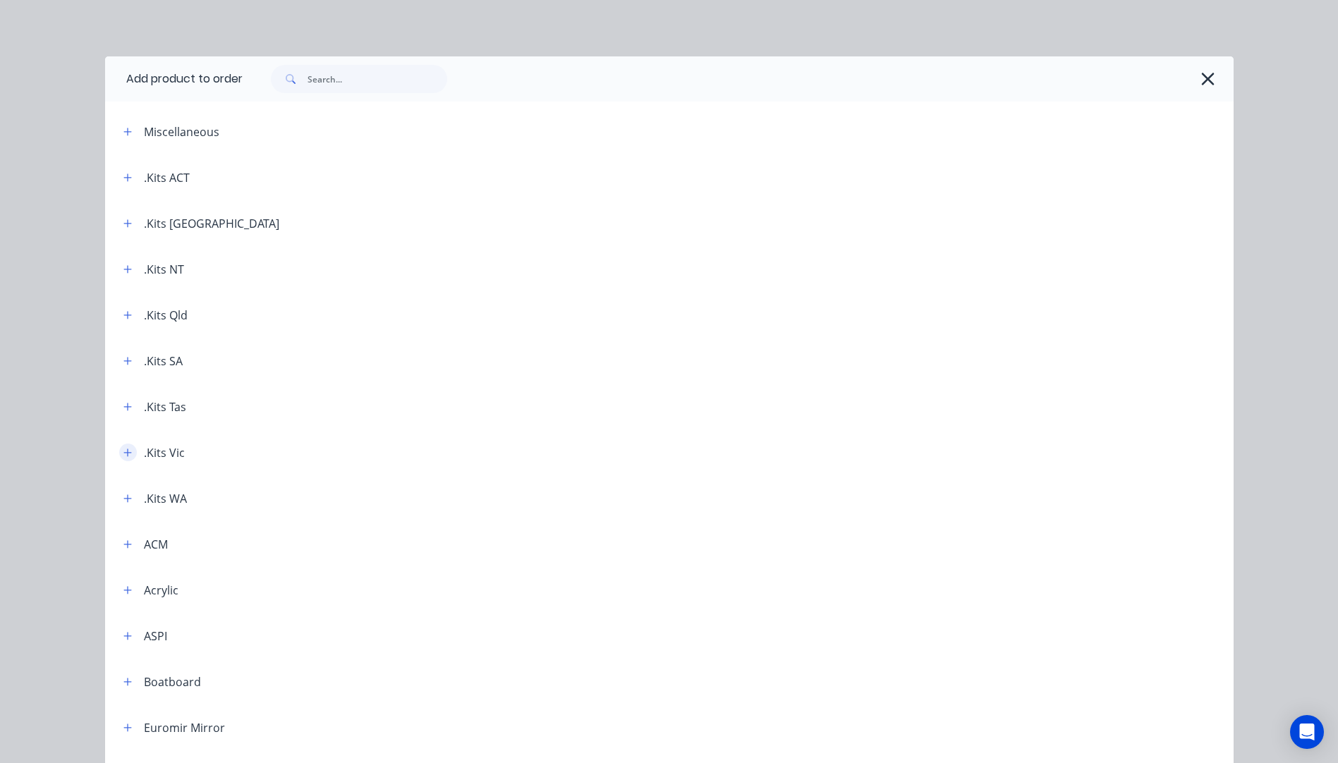
click at [125, 454] on icon "button" at bounding box center [127, 453] width 8 height 10
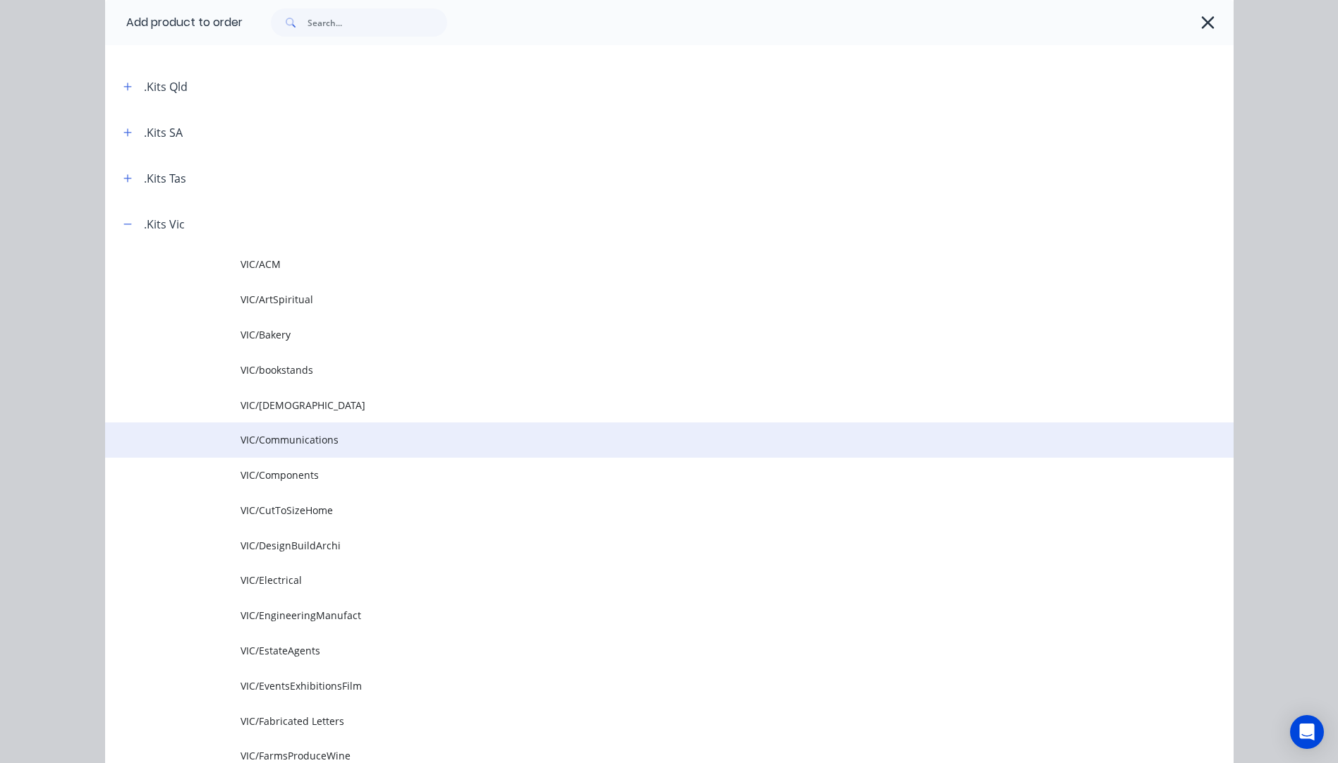
scroll to position [282, 0]
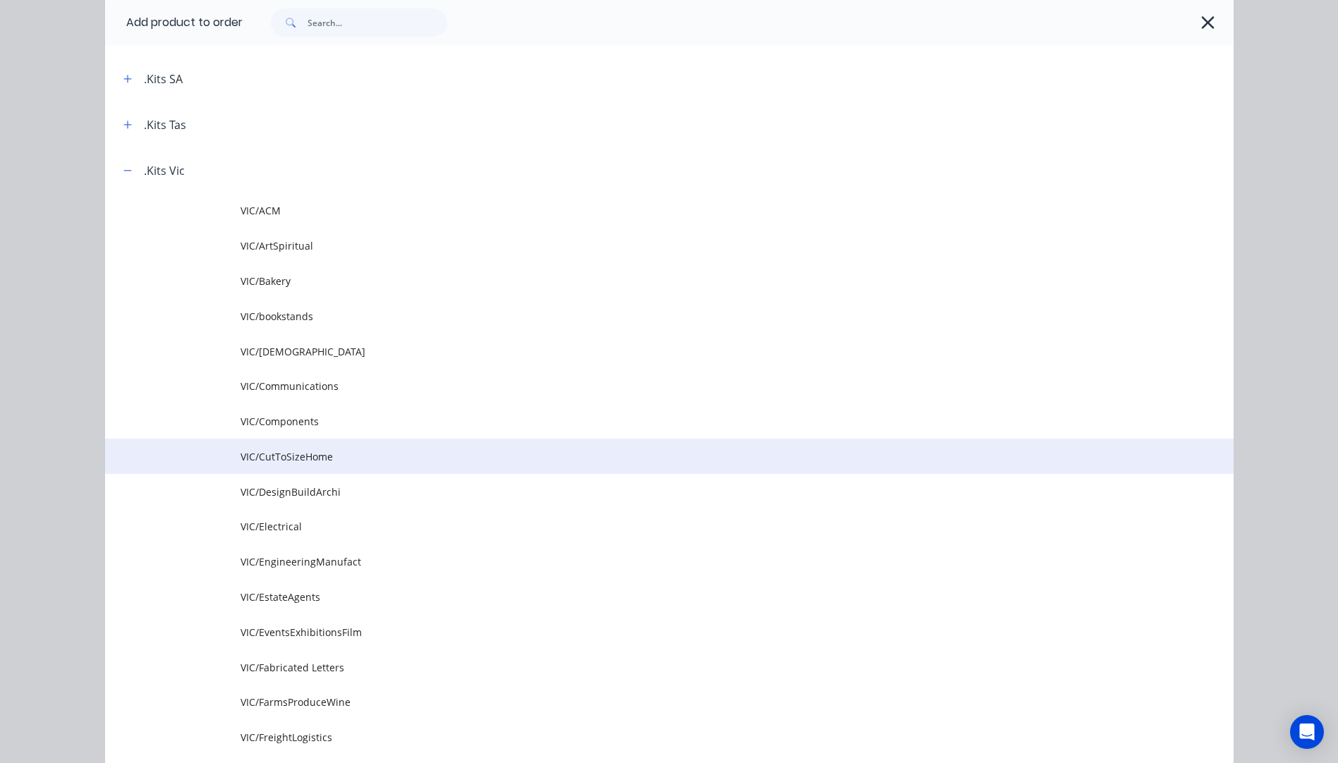
click at [286, 464] on td "VIC/CutToSizeHome" at bounding box center [737, 456] width 993 height 35
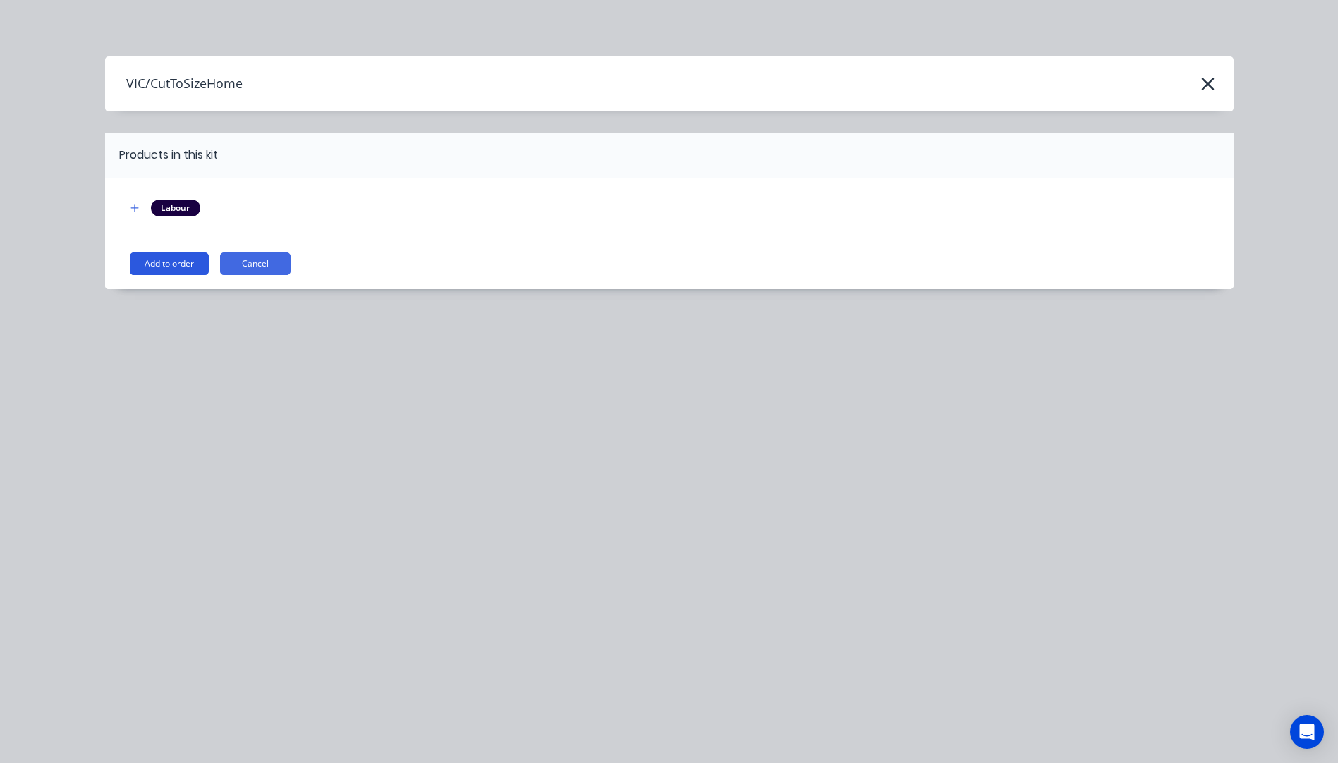
click at [176, 270] on button "Add to order" at bounding box center [169, 264] width 79 height 23
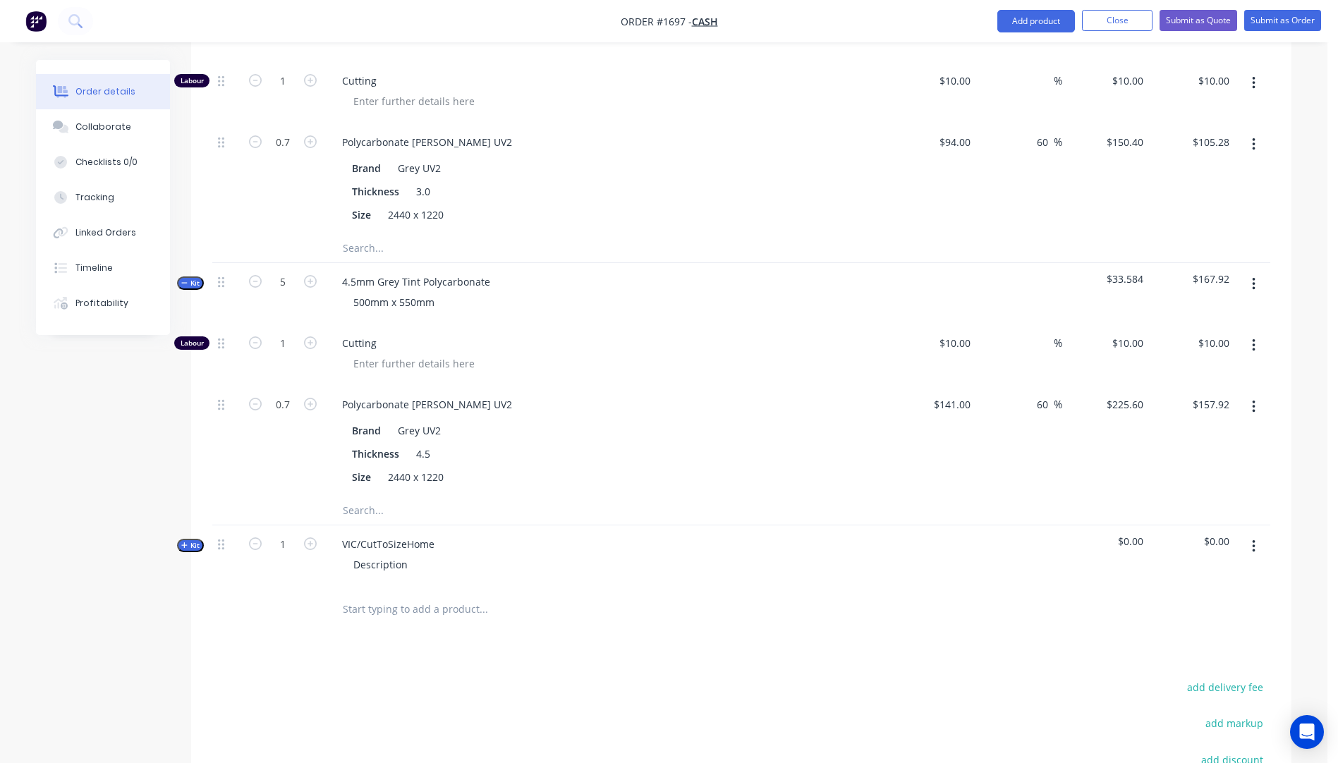
scroll to position [598, 0]
click at [185, 542] on icon "button" at bounding box center [184, 545] width 6 height 6
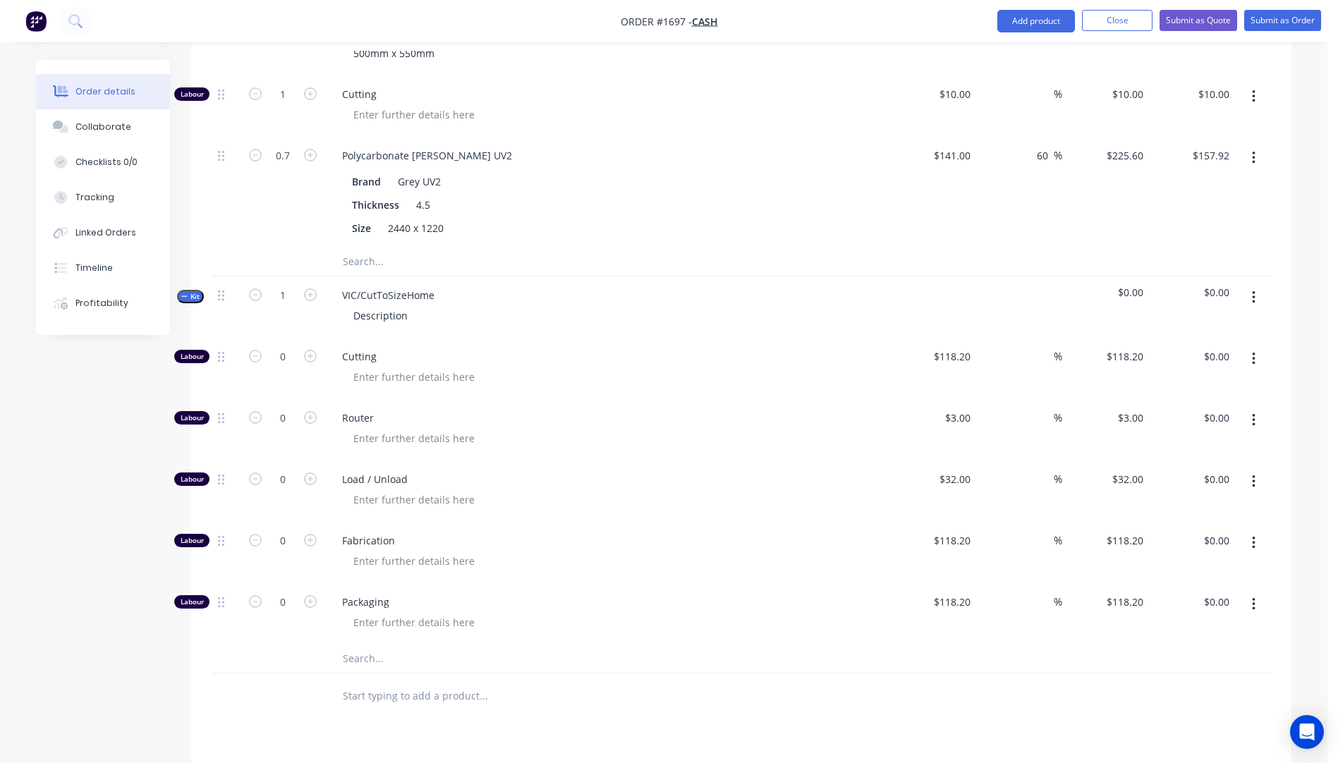
scroll to position [881, 0]
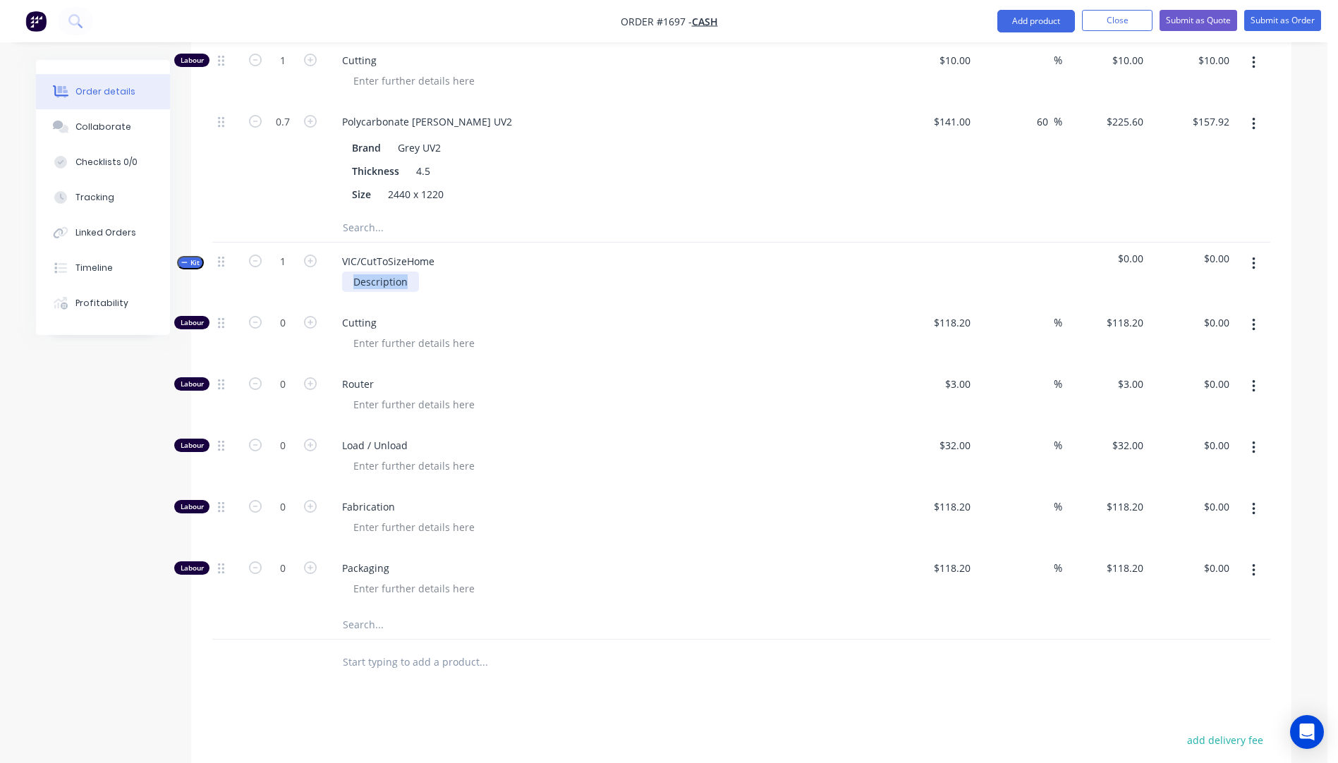
drag, startPoint x: 411, startPoint y: 262, endPoint x: 344, endPoint y: 262, distance: 67.7
click at [344, 272] on div "Description" at bounding box center [380, 282] width 77 height 20
paste div
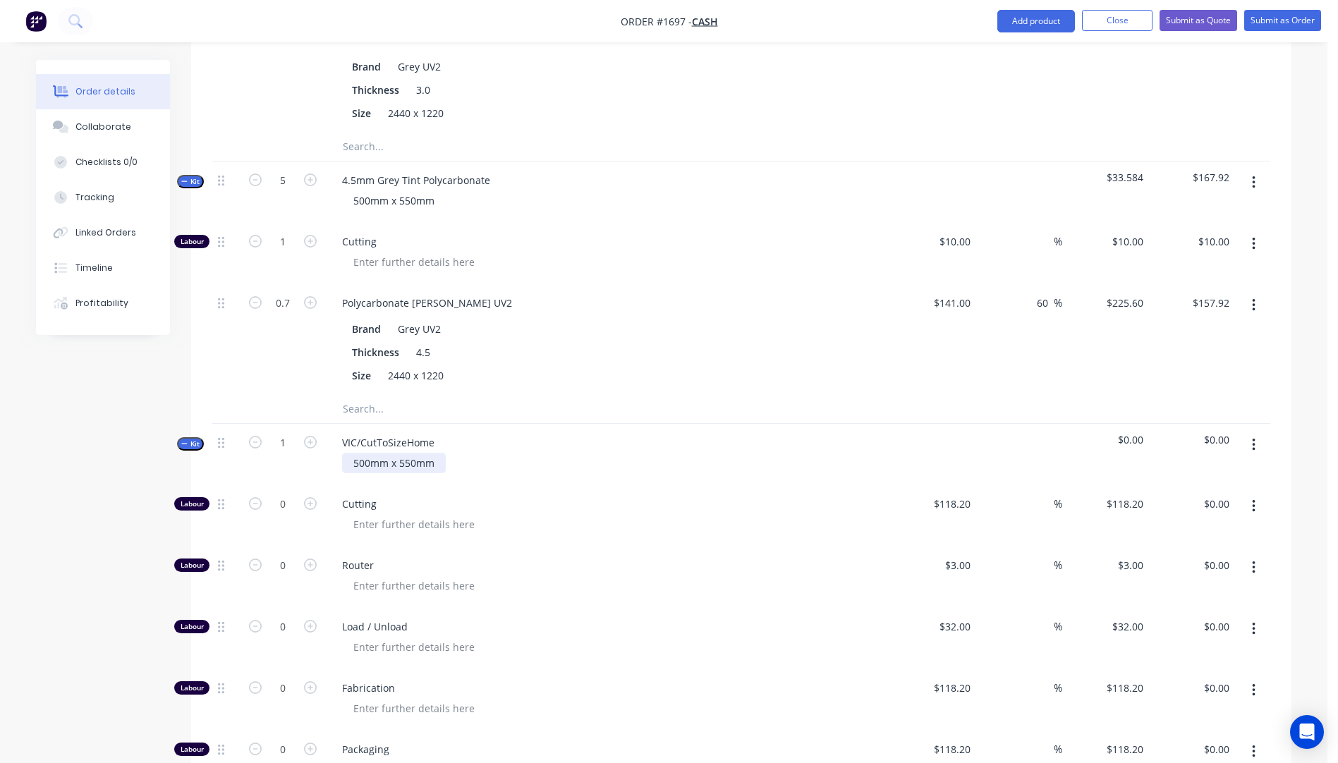
scroll to position [669, 0]
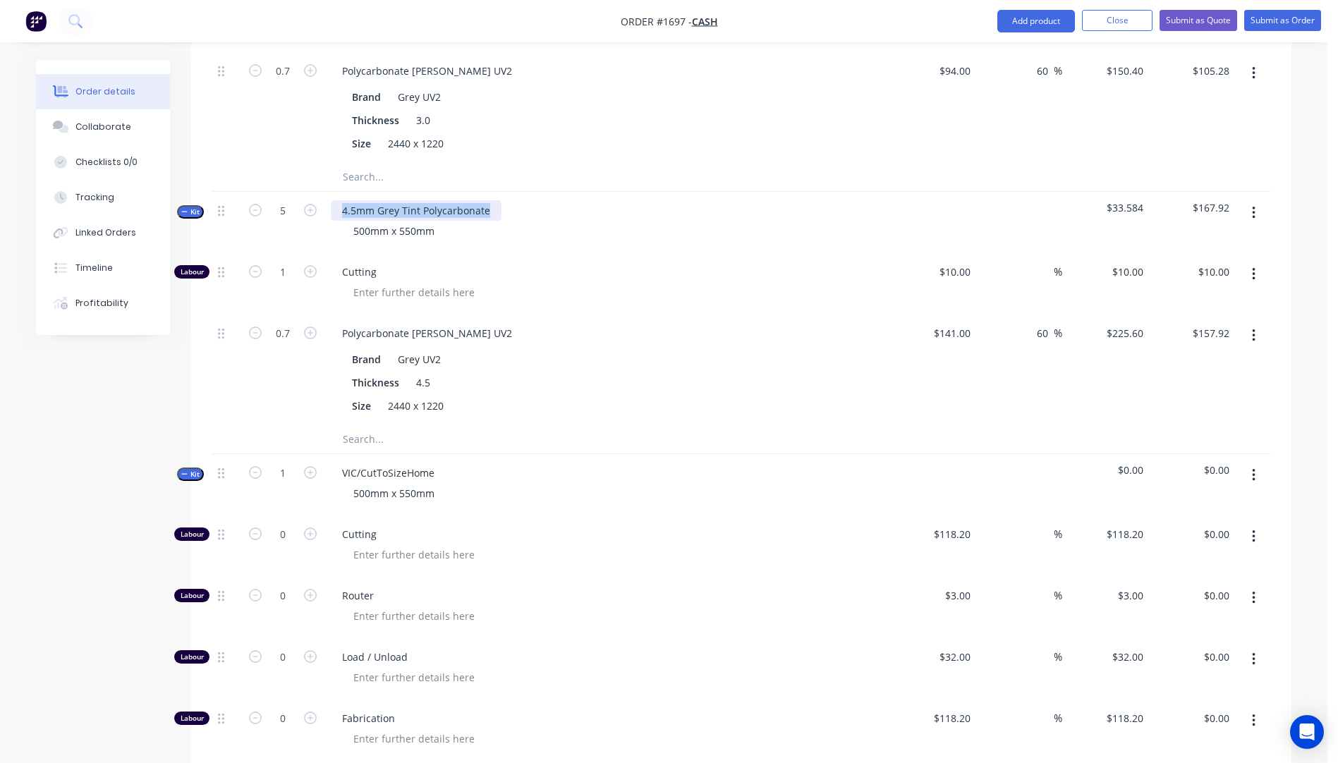
drag, startPoint x: 489, startPoint y: 195, endPoint x: 337, endPoint y: 190, distance: 152.5
click at [335, 200] on div "4.5mm Grey Tint Polycarbonate" at bounding box center [416, 210] width 171 height 20
copy div "4.5mm Grey Tint Polycarbonate"
drag, startPoint x: 433, startPoint y: 454, endPoint x: 342, endPoint y: 459, distance: 91.1
click at [342, 463] on div "VIC/CutToSizeHome" at bounding box center [388, 473] width 115 height 20
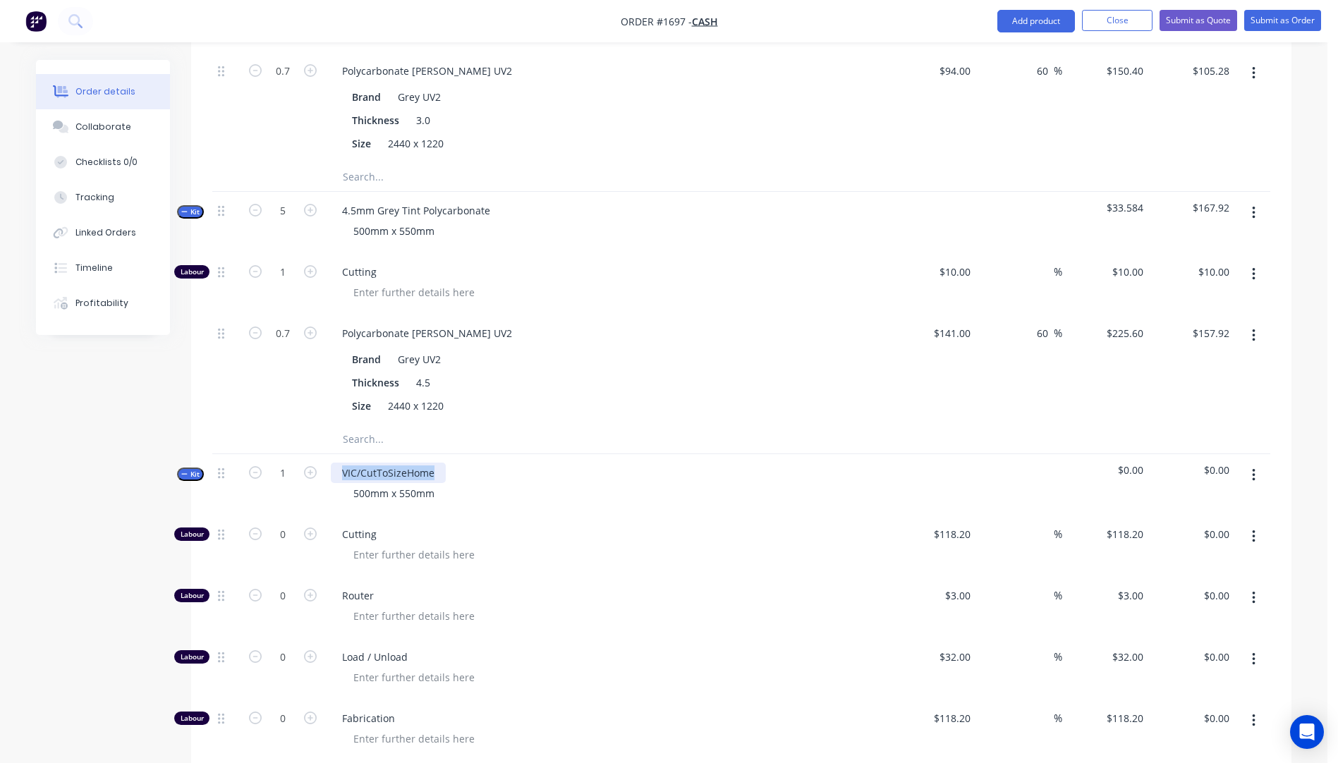
paste div
click at [357, 463] on div "4.5mm Grey Tint Polycarbonate" at bounding box center [416, 473] width 171 height 20
click at [666, 373] on div "Thickness 4.5" at bounding box center [604, 383] width 516 height 20
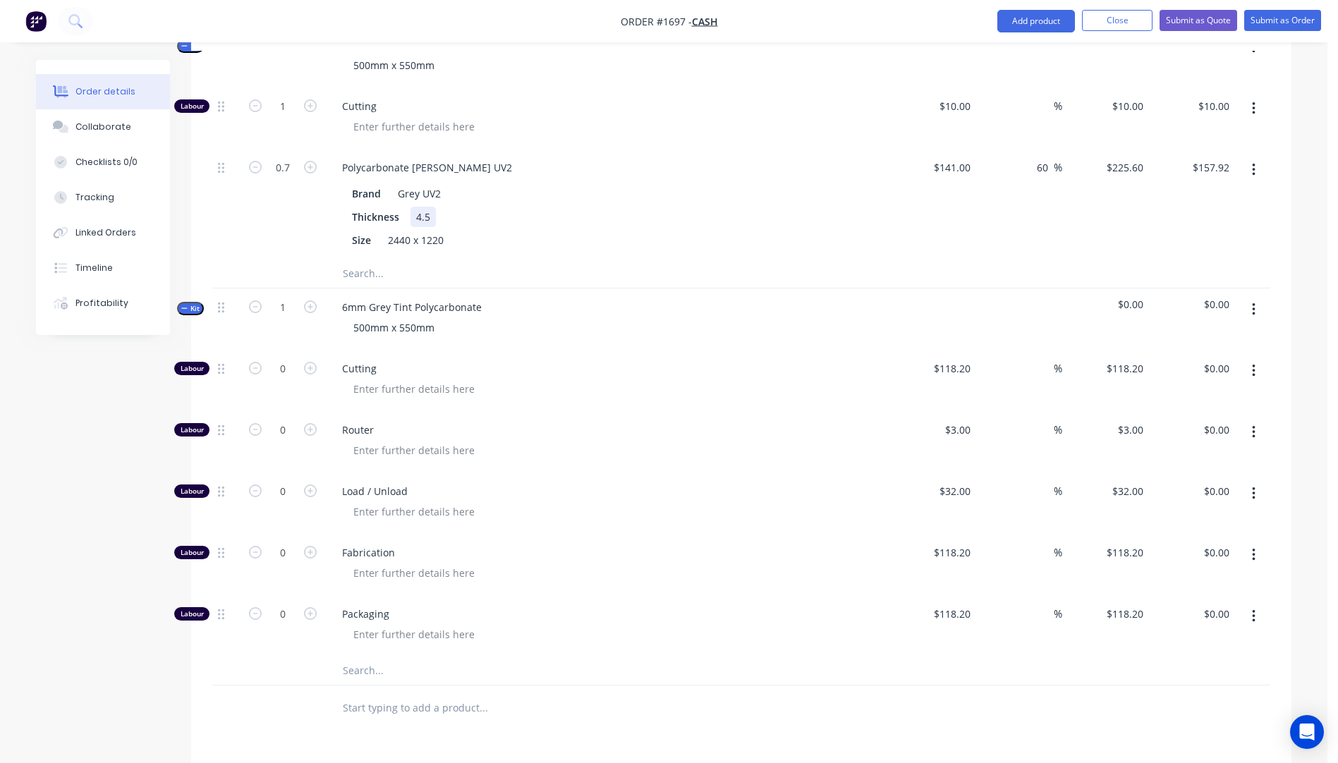
scroll to position [951, 0]
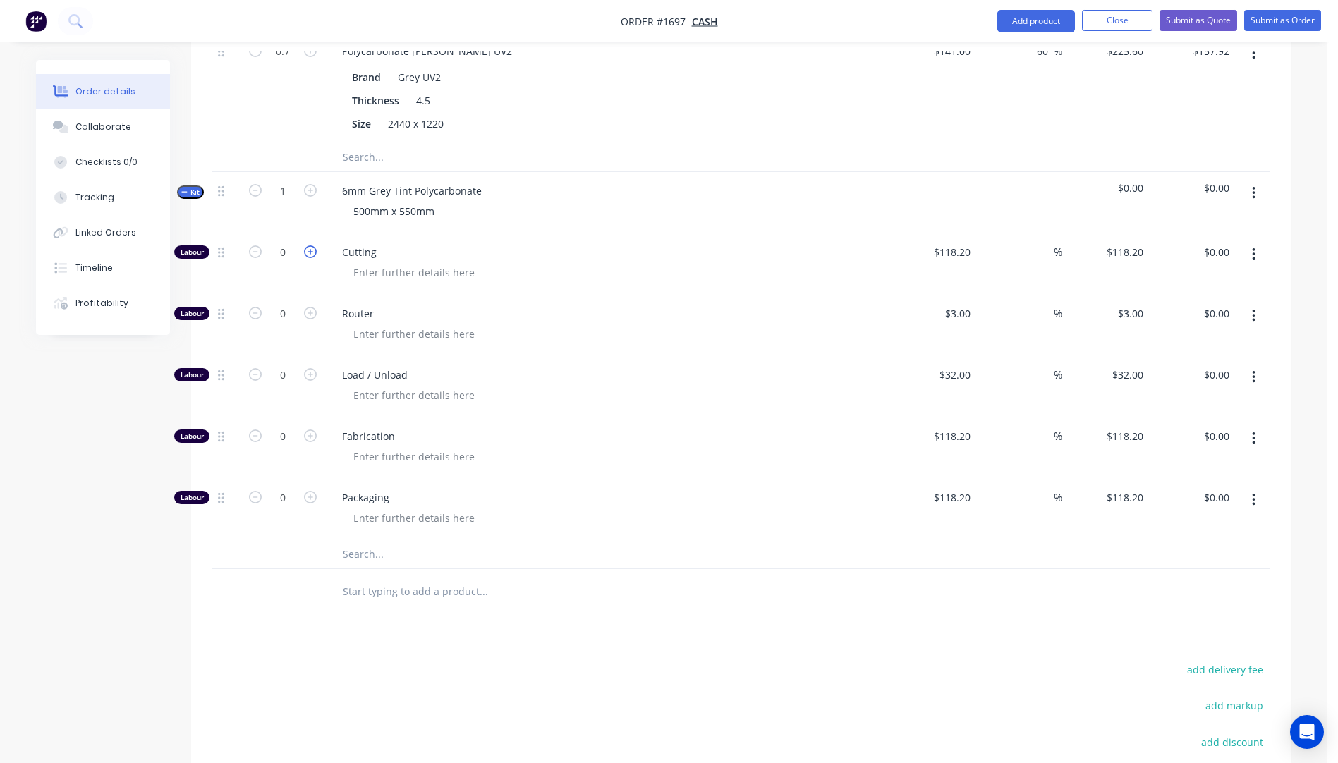
click at [309, 246] on icon "button" at bounding box center [310, 252] width 13 height 13
type input "1"
type input "$118.20"
click at [936, 237] on div "118.2 118.2" at bounding box center [933, 264] width 87 height 61
type input "$10.00"
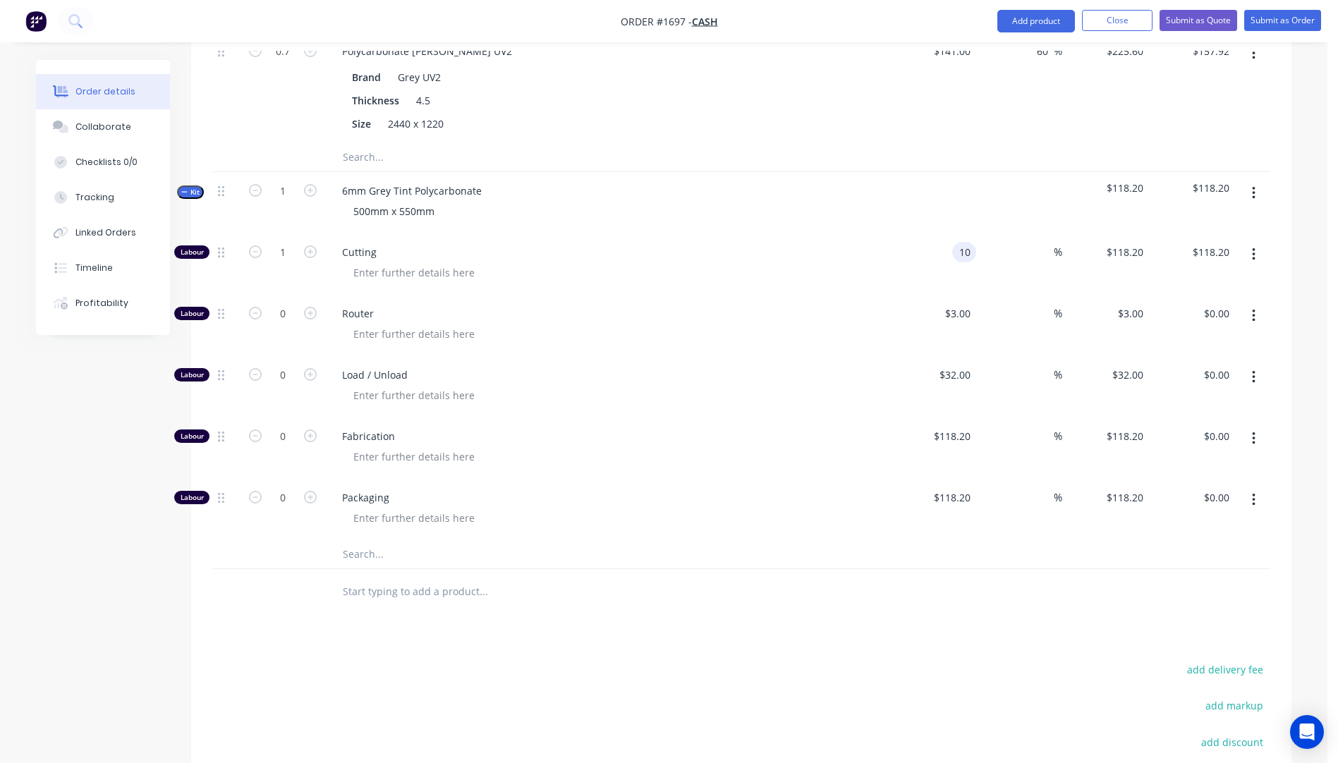
type input "$10.00"
click at [826, 306] on span "Router" at bounding box center [613, 313] width 542 height 15
click at [365, 540] on input "text" at bounding box center [483, 554] width 282 height 28
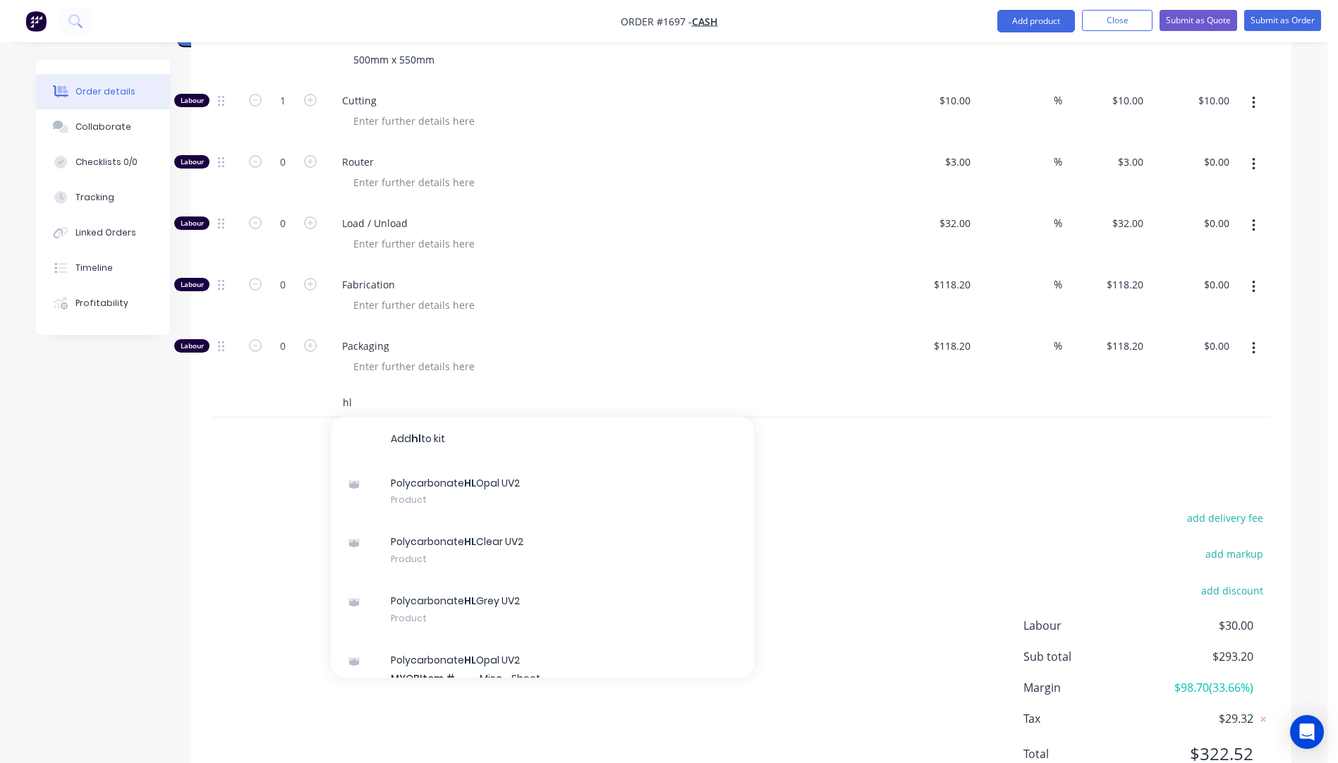
scroll to position [1143, 0]
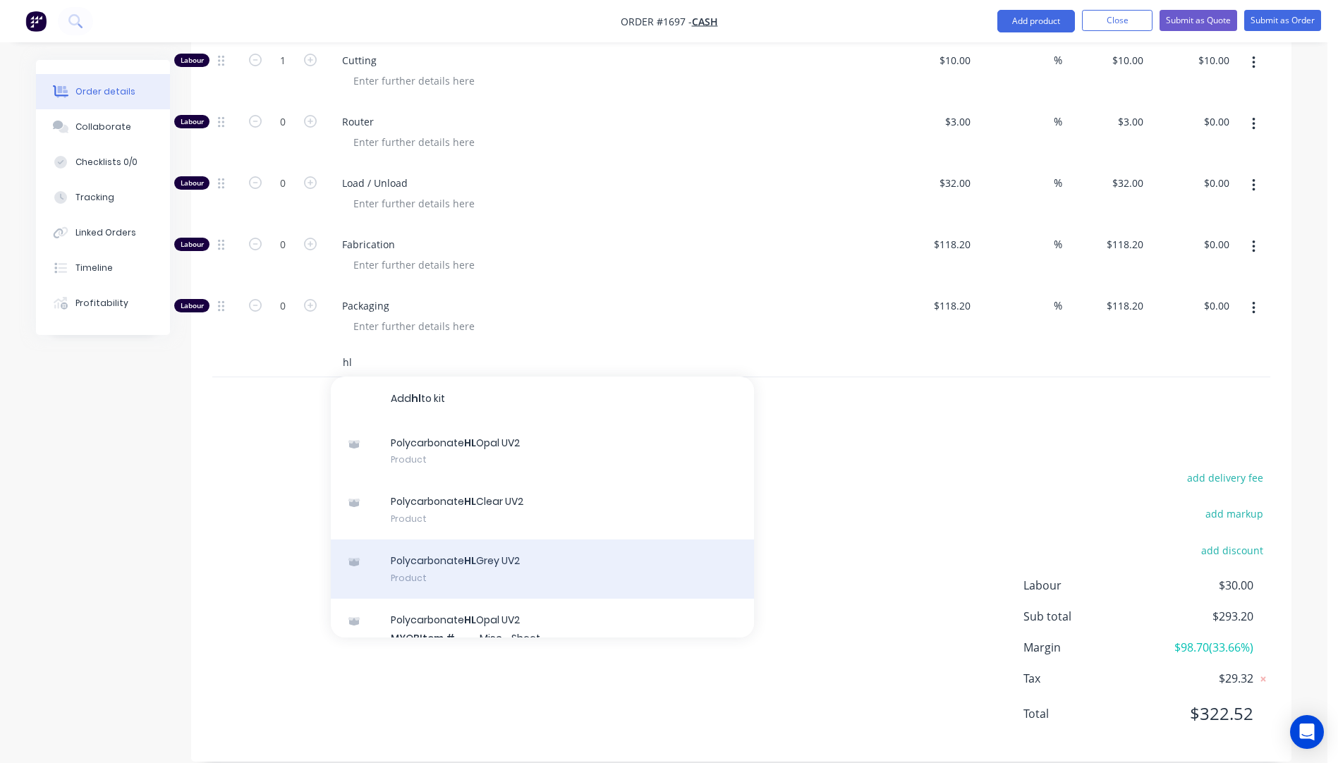
type input "hl"
click at [501, 545] on div "Polycarbonate HL Grey UV2 Product" at bounding box center [542, 569] width 423 height 59
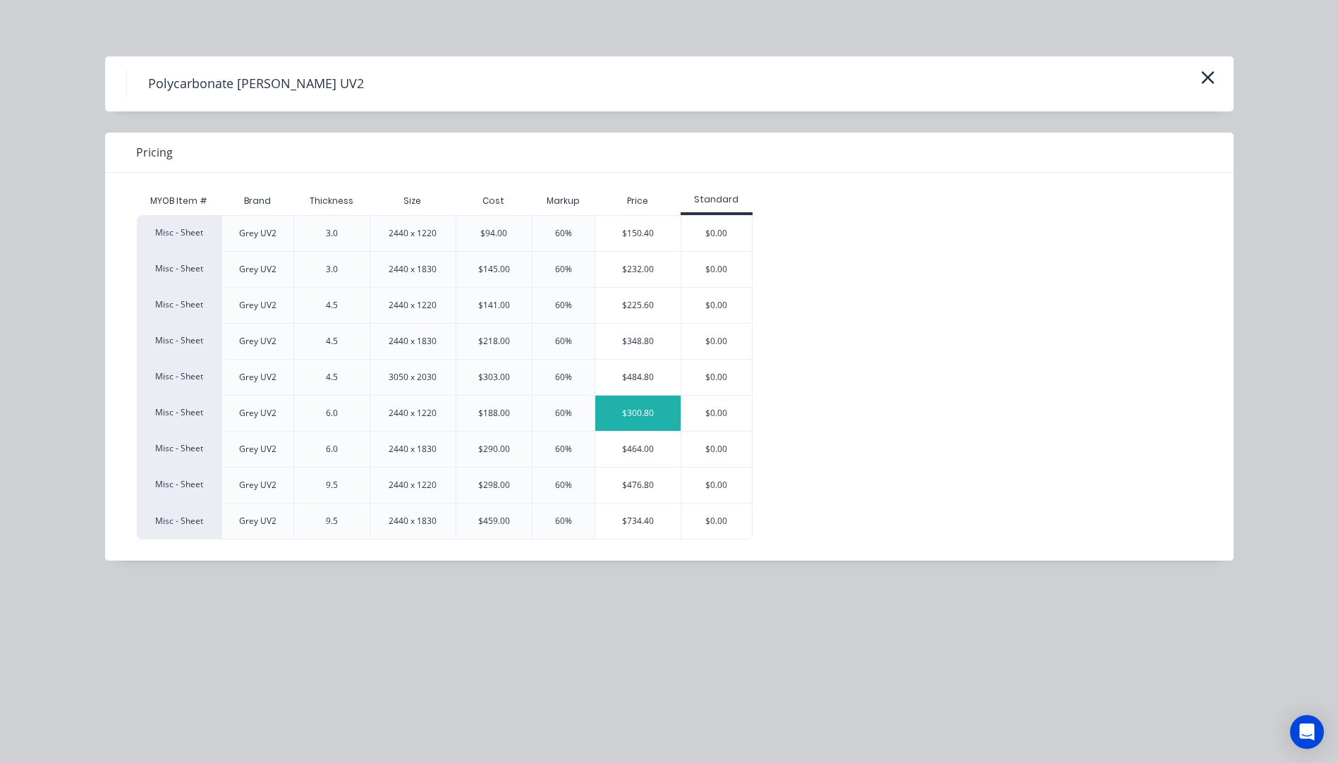
click at [632, 408] on div "$300.80" at bounding box center [637, 413] width 85 height 35
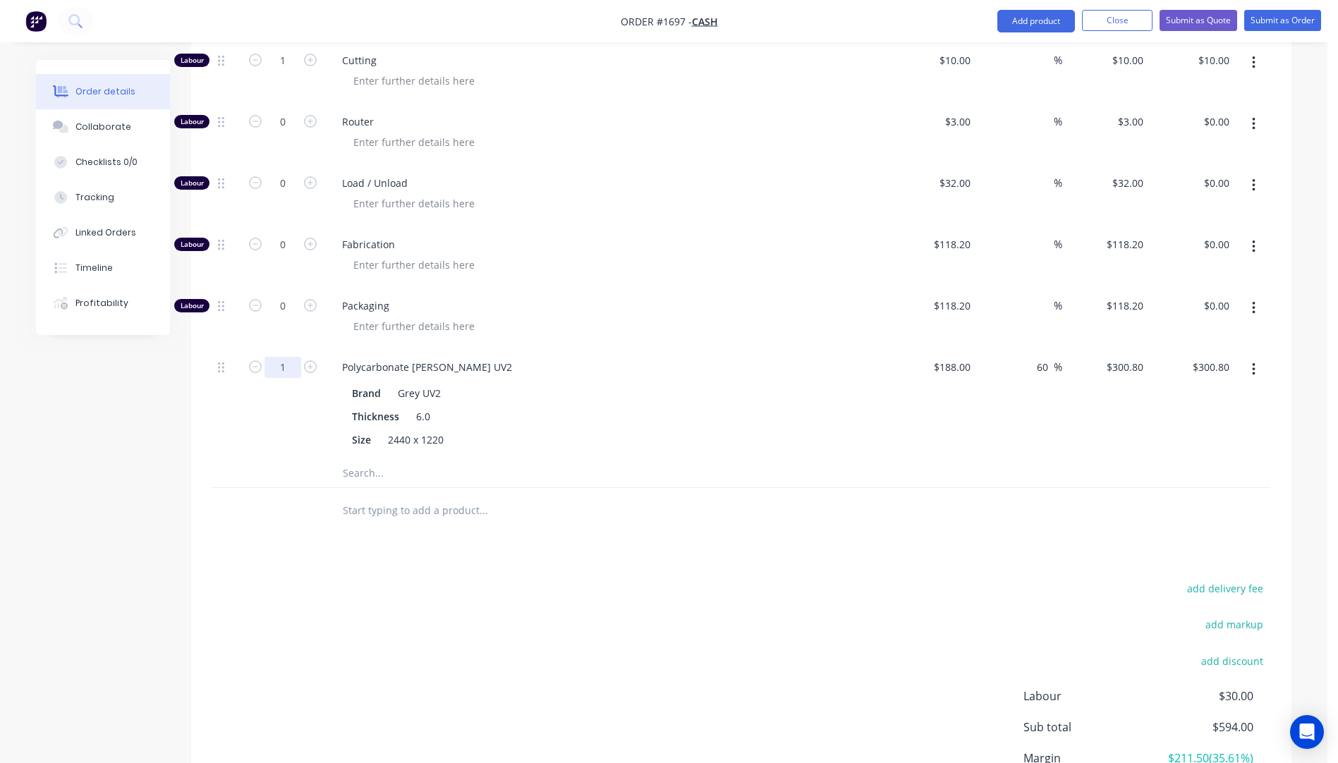
click at [299, 357] on input "1" at bounding box center [283, 367] width 37 height 21
type input "0.7"
type input "$210.56"
click at [587, 237] on span "Fabrication" at bounding box center [613, 244] width 542 height 15
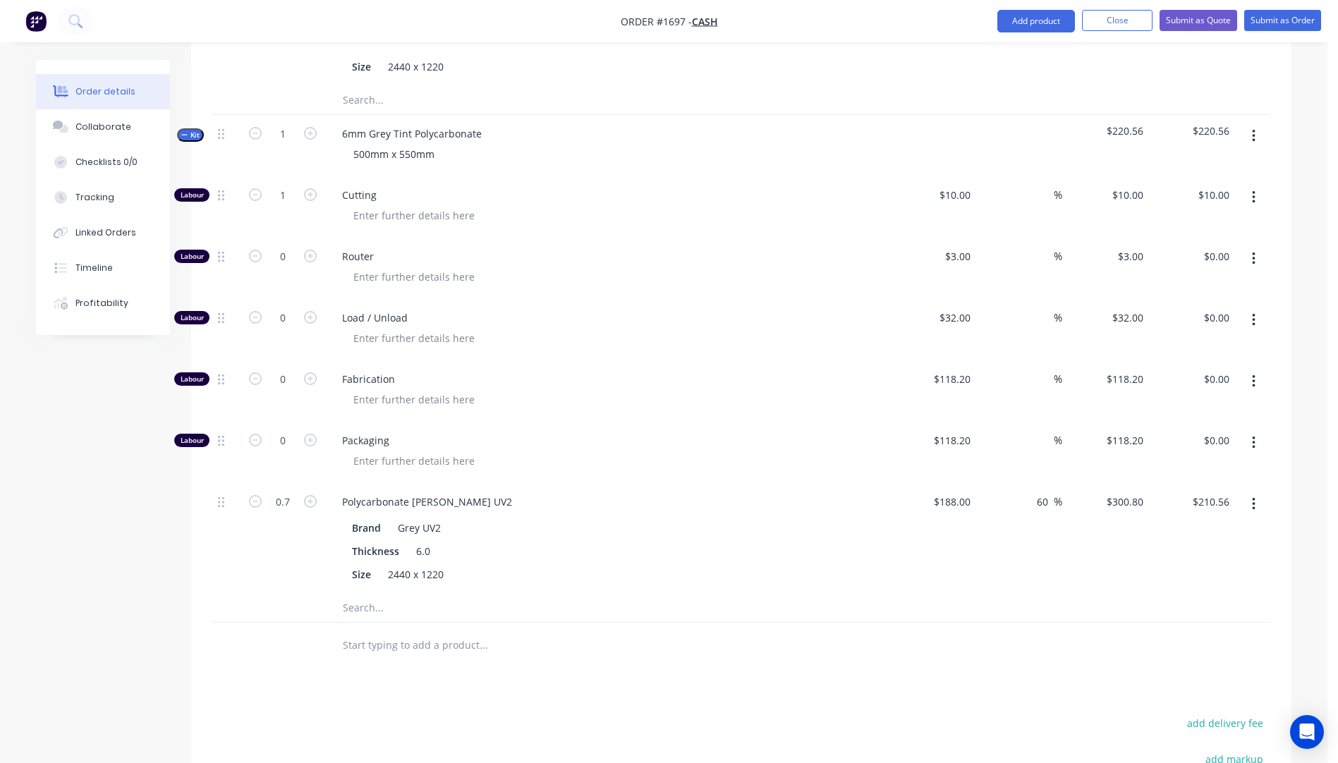
scroll to position [1002, 0]
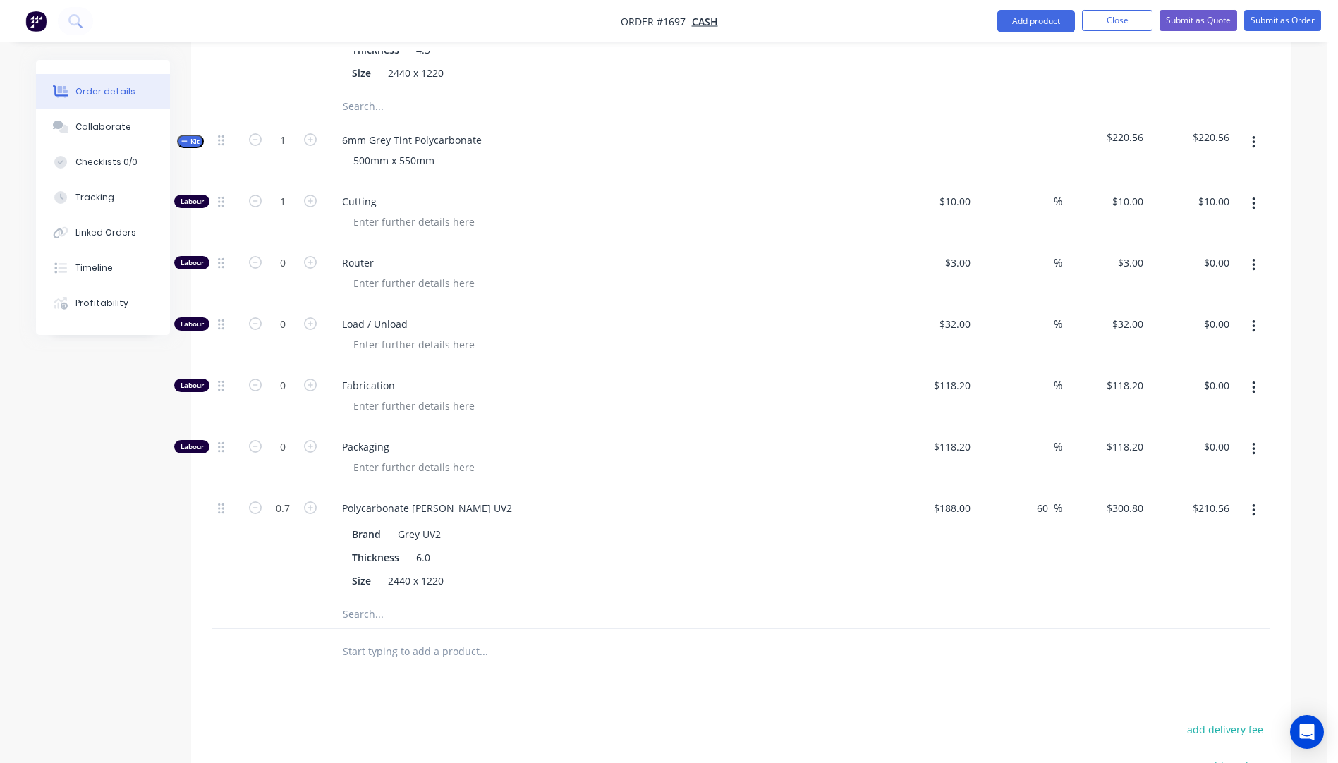
click at [1251, 253] on button "button" at bounding box center [1254, 265] width 33 height 25
drag, startPoint x: 1174, startPoint y: 339, endPoint x: 1194, endPoint y: 315, distance: 31.0
click at [1174, 349] on div "Delete" at bounding box center [1203, 359] width 109 height 20
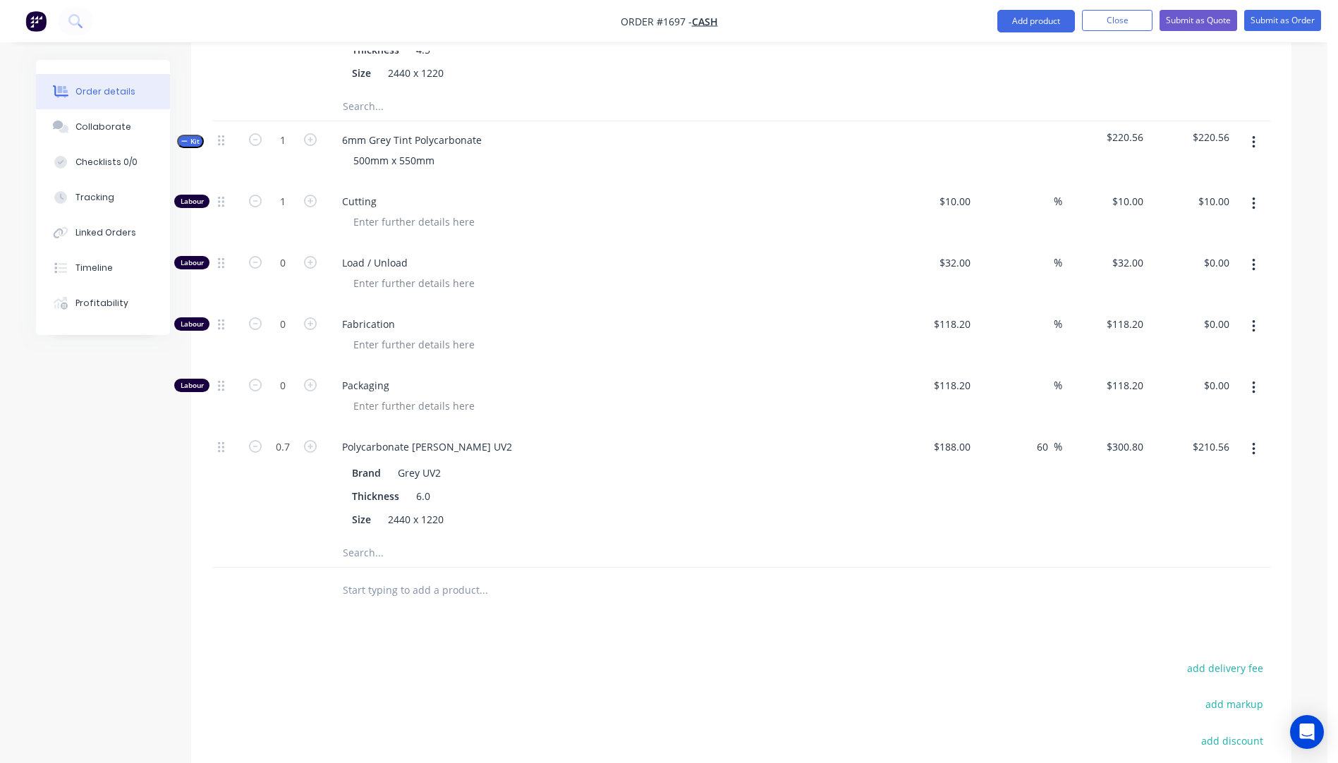
click at [1254, 258] on icon "button" at bounding box center [1254, 266] width 4 height 16
click at [1190, 349] on div "Delete" at bounding box center [1203, 359] width 109 height 20
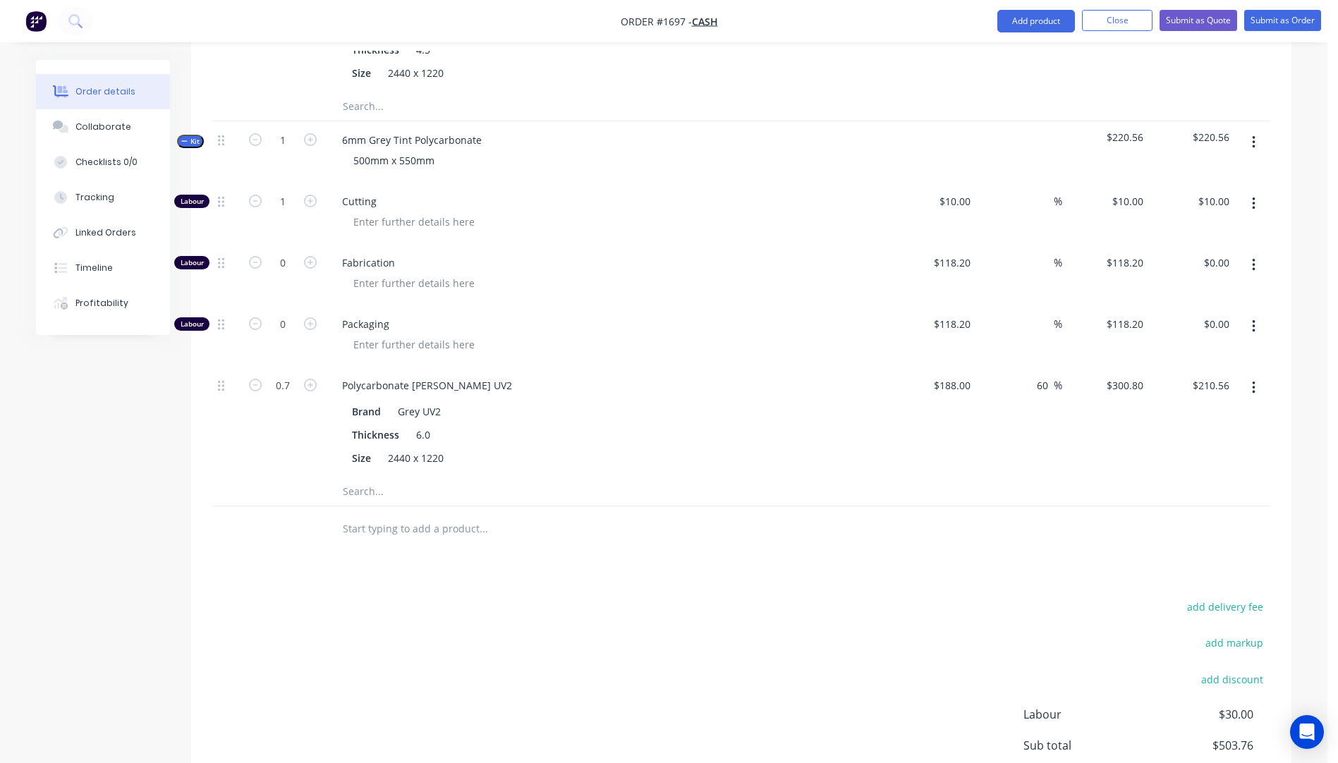
drag, startPoint x: 1254, startPoint y: 246, endPoint x: 1250, endPoint y: 258, distance: 13.6
click at [1257, 253] on button "button" at bounding box center [1254, 265] width 33 height 25
drag, startPoint x: 1190, startPoint y: 335, endPoint x: 1220, endPoint y: 313, distance: 37.3
click at [1195, 349] on div "Delete" at bounding box center [1203, 359] width 109 height 20
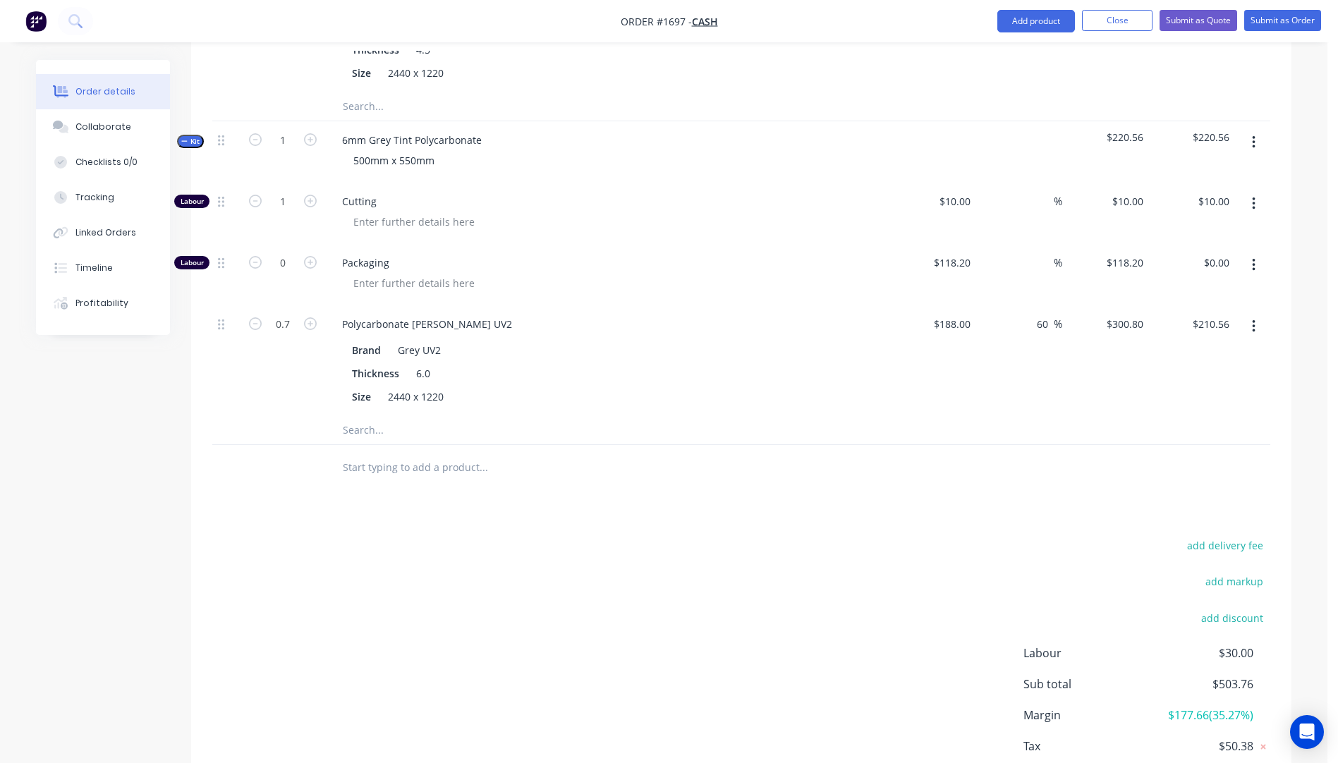
click at [1253, 259] on icon "button" at bounding box center [1253, 265] width 3 height 13
click at [1192, 349] on div "Delete" at bounding box center [1203, 359] width 109 height 20
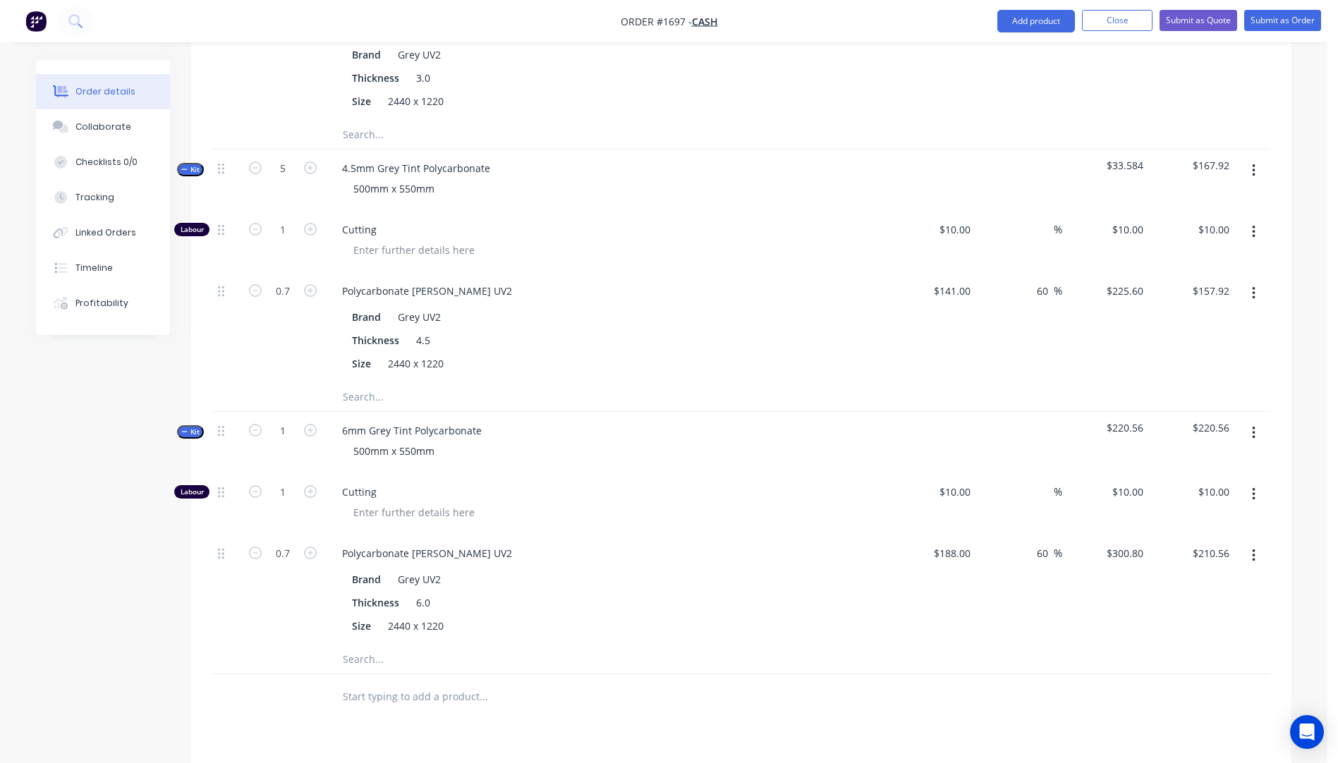
scroll to position [720, 0]
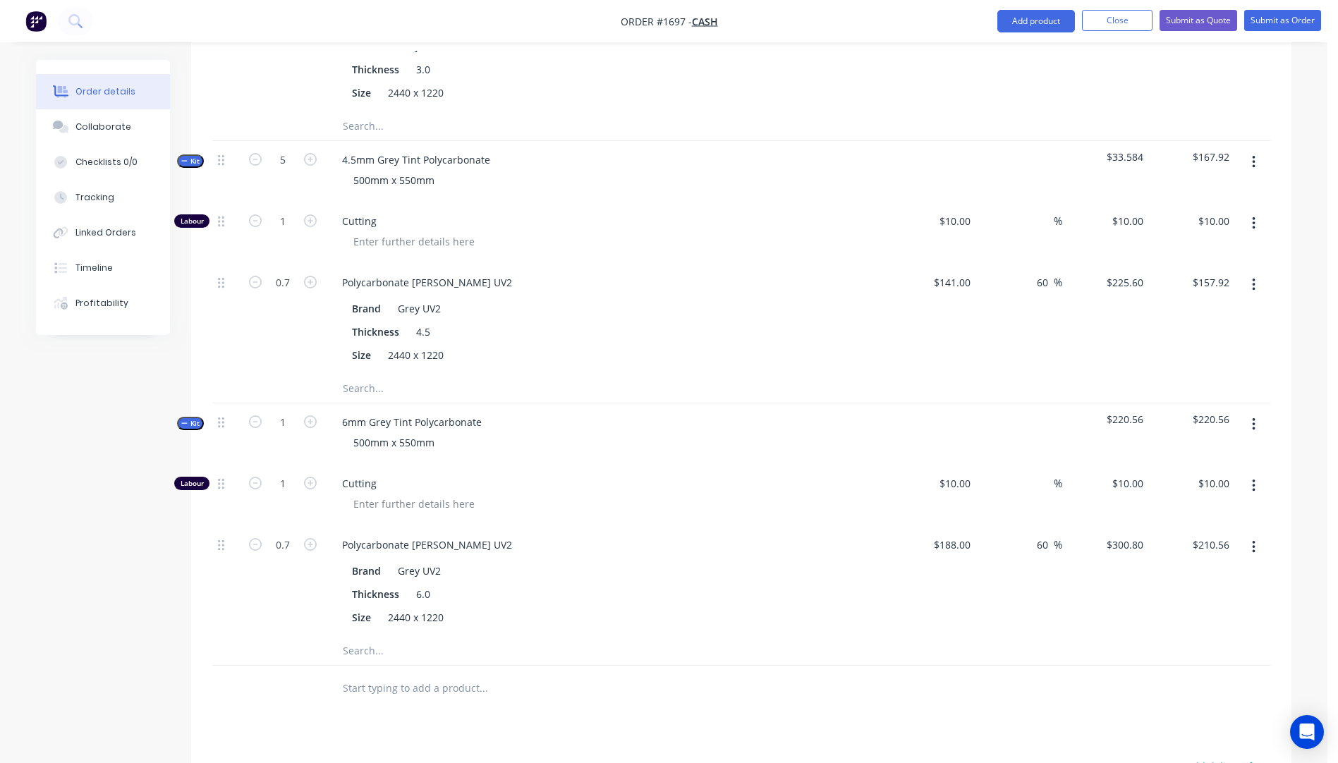
click at [361, 637] on input "text" at bounding box center [483, 651] width 282 height 28
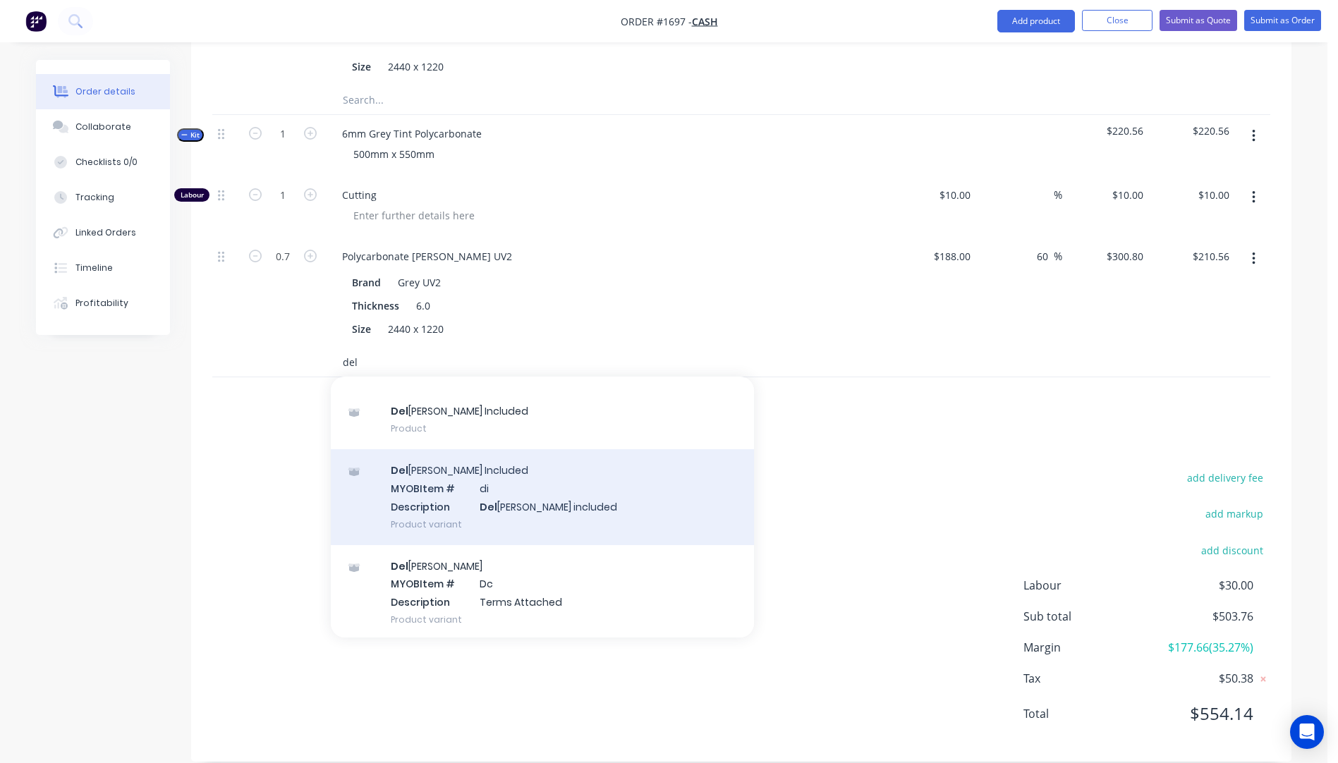
scroll to position [93, 0]
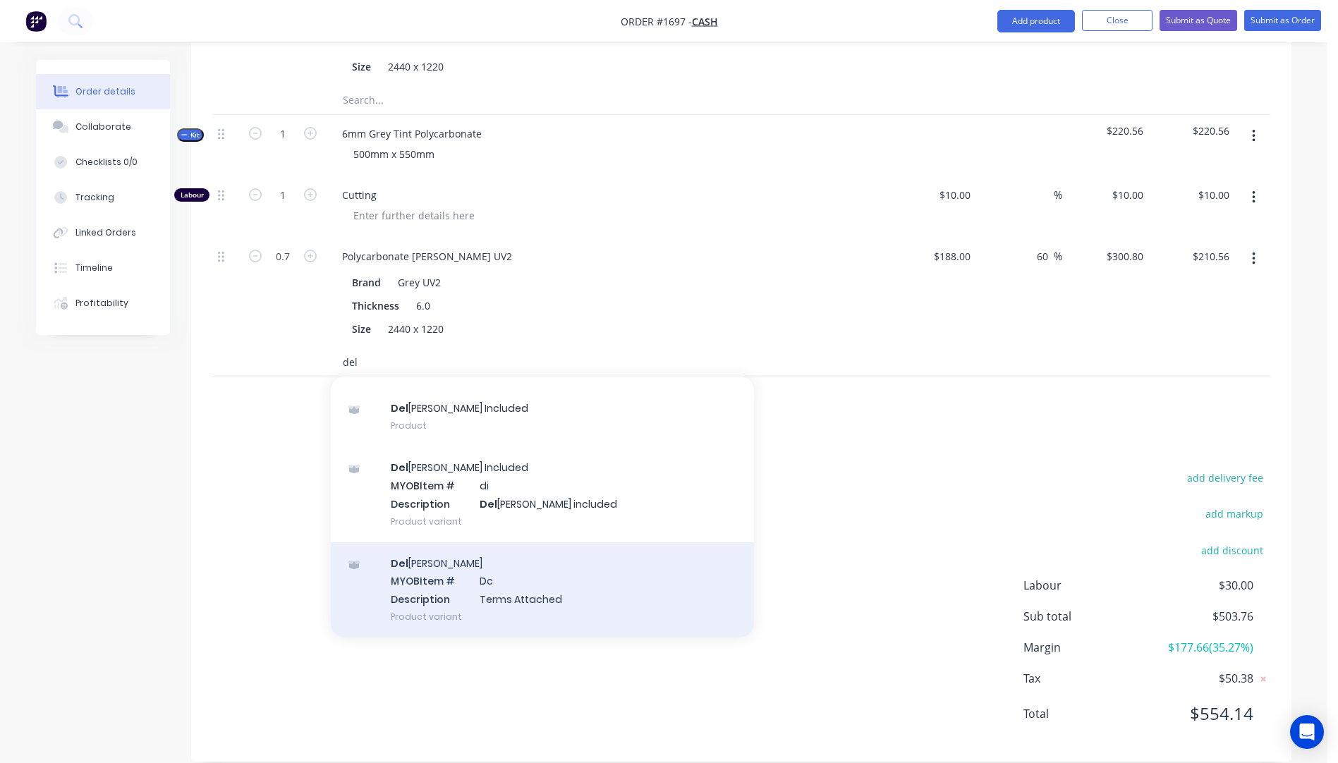
type input "del"
click at [460, 576] on div "Del ivery MYOB Item # Dc Description Terms Attached Product variant" at bounding box center [542, 590] width 423 height 95
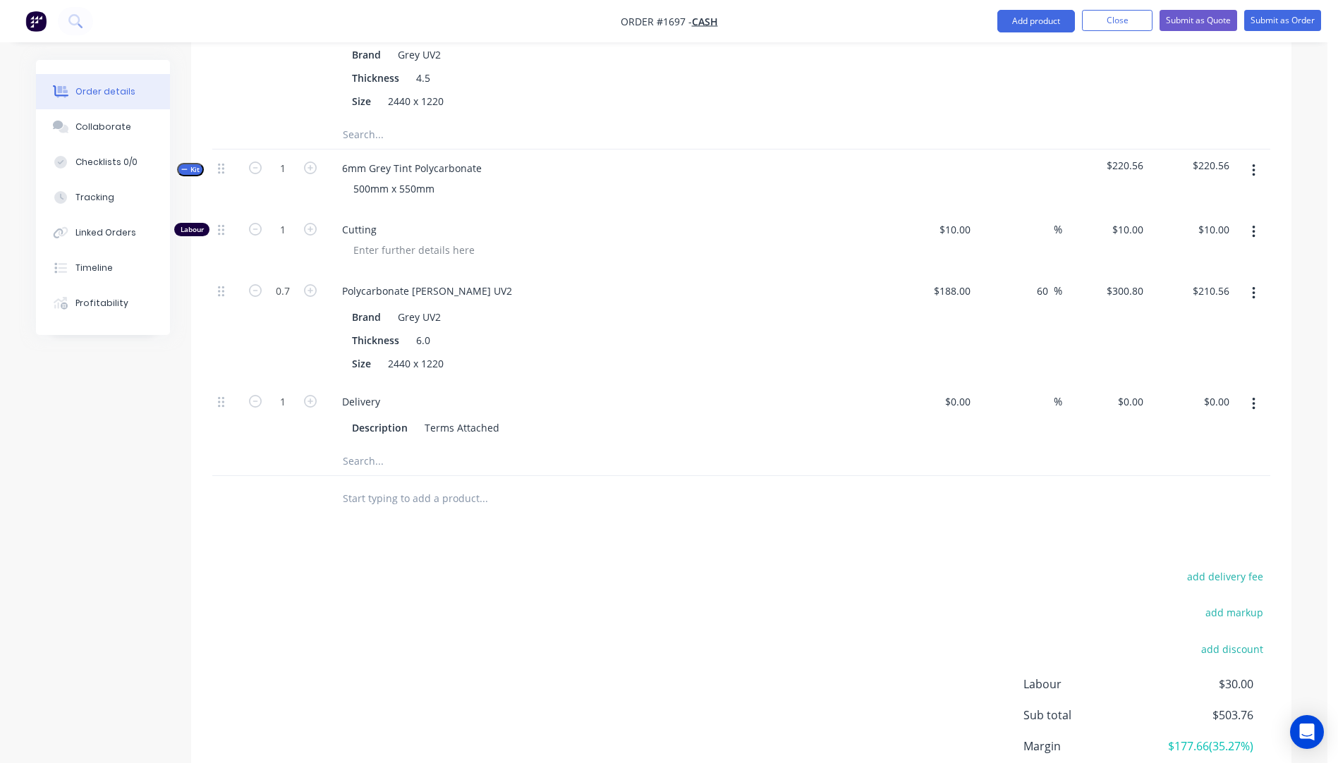
scroll to position [988, 0]
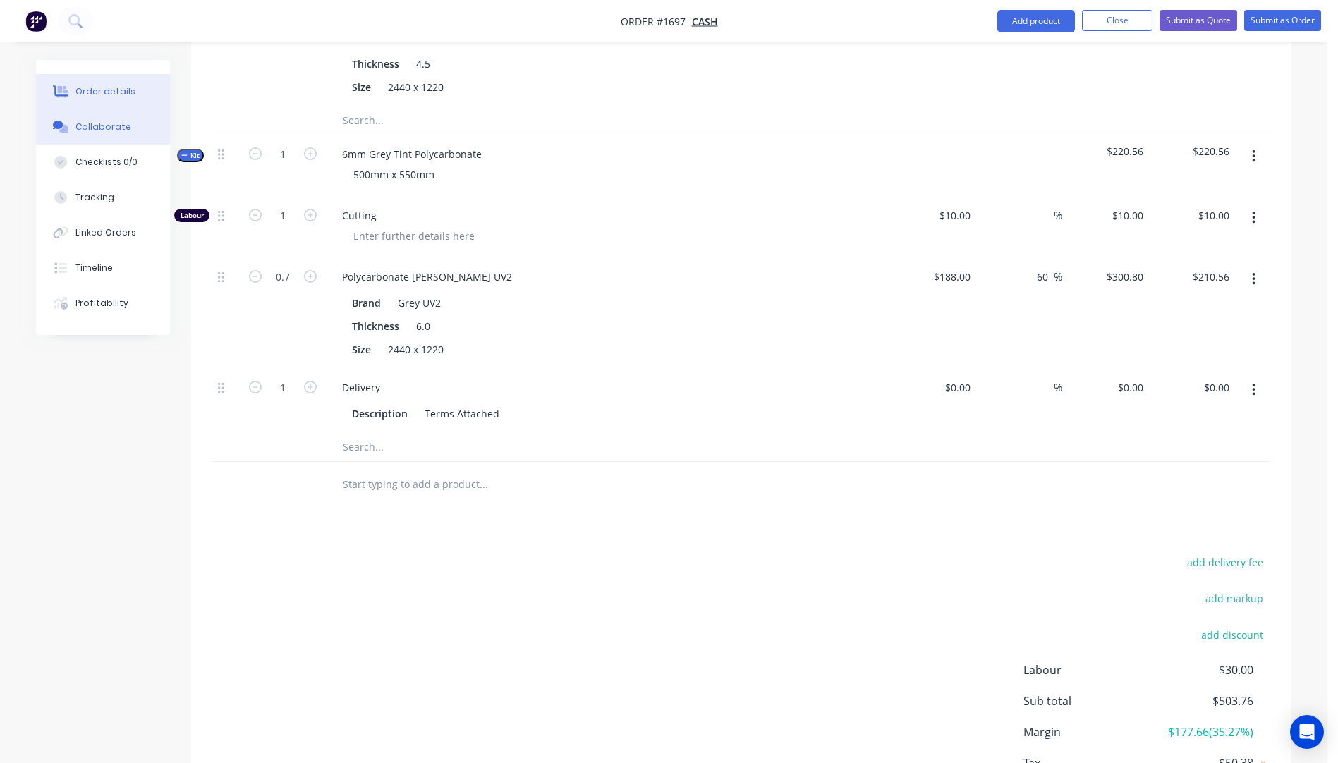
click at [109, 128] on div "Collaborate" at bounding box center [103, 127] width 56 height 13
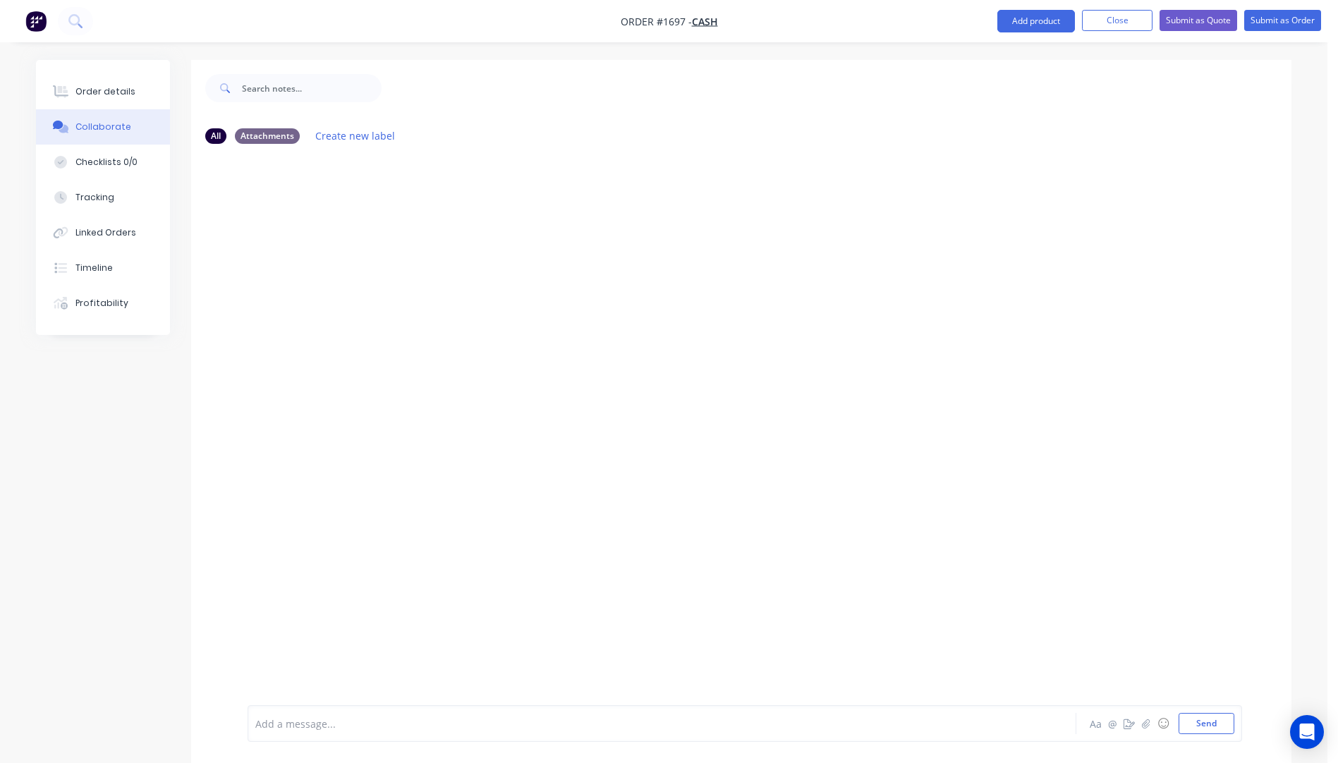
click at [495, 706] on div "Add a message... Aa @ ☺ Send" at bounding box center [745, 724] width 995 height 37
click at [445, 731] on div at bounding box center [623, 724] width 734 height 15
click at [1209, 727] on button "Send" at bounding box center [1207, 723] width 56 height 21
click at [106, 92] on div "Order details" at bounding box center [105, 91] width 60 height 13
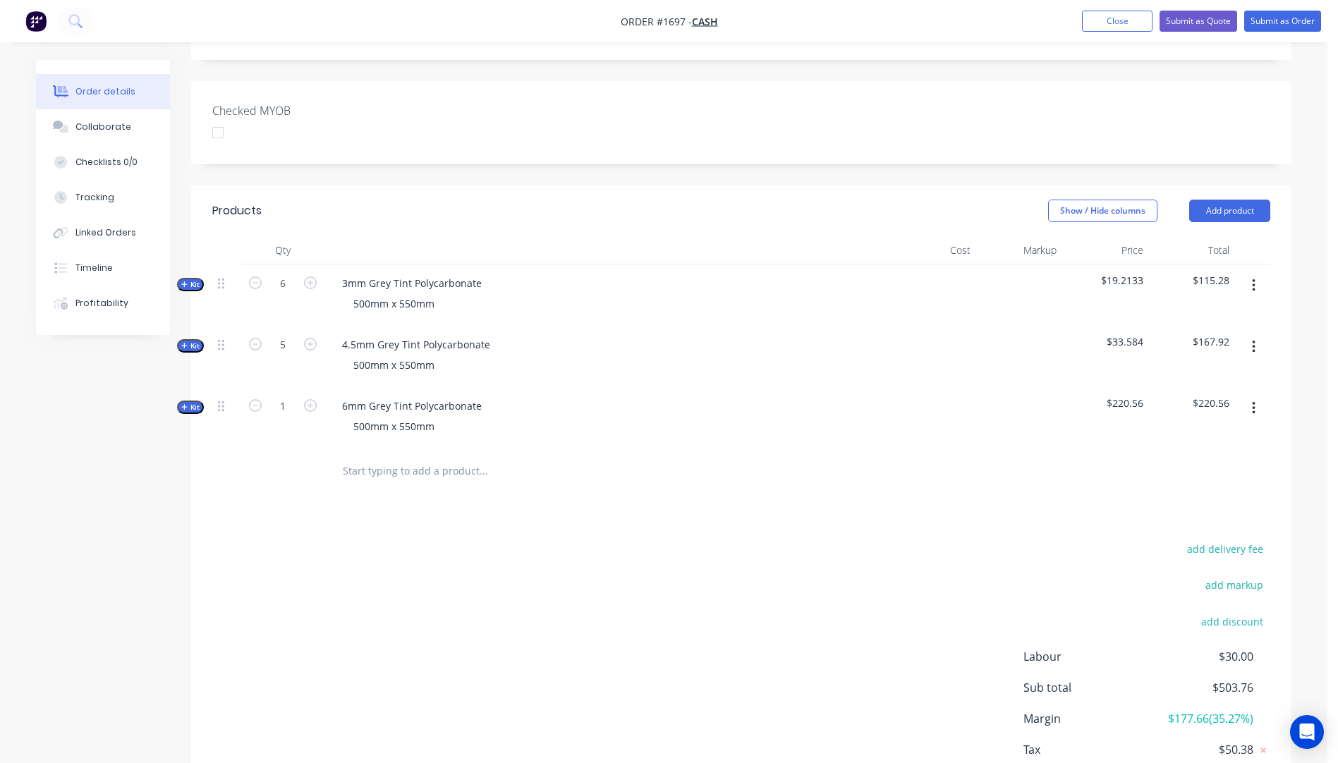
scroll to position [353, 0]
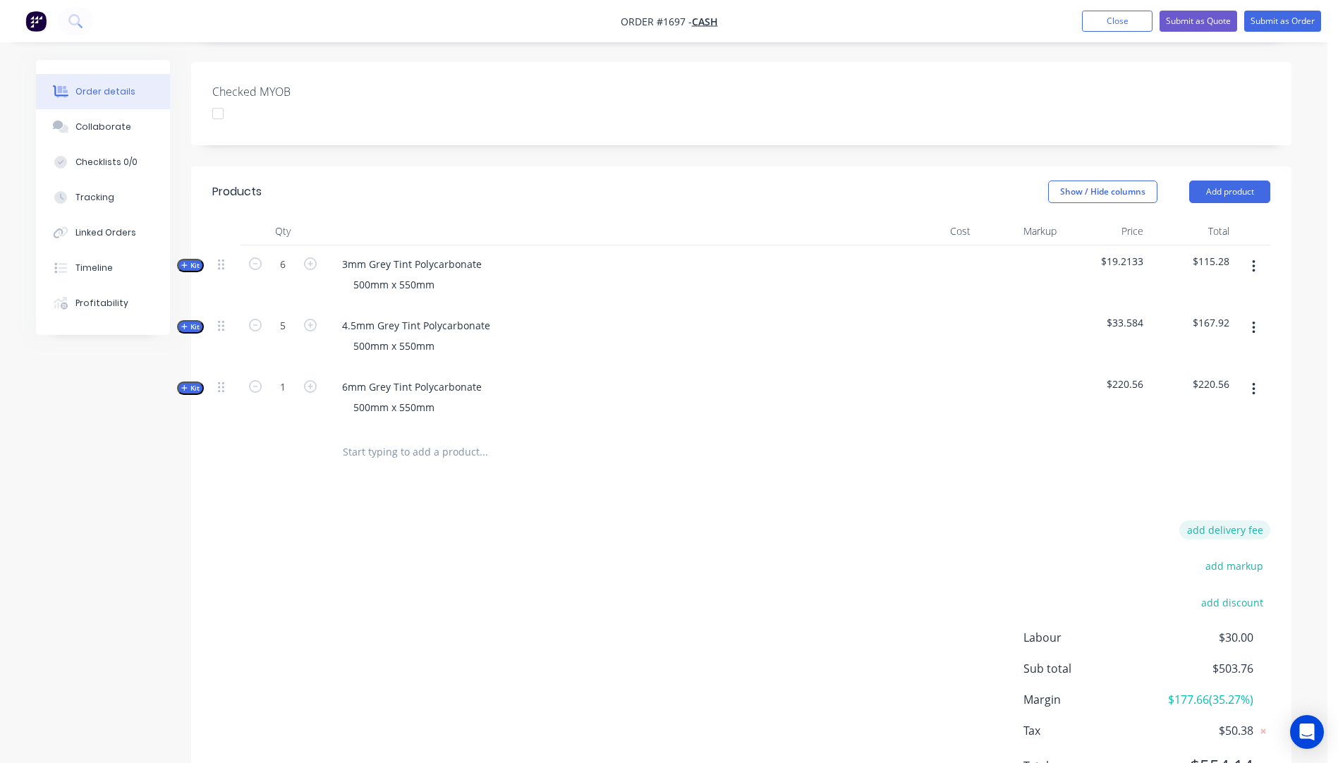
click at [1250, 521] on button "add delivery fee" at bounding box center [1225, 530] width 91 height 19
type input "40"
click at [903, 397] on div at bounding box center [933, 398] width 87 height 61
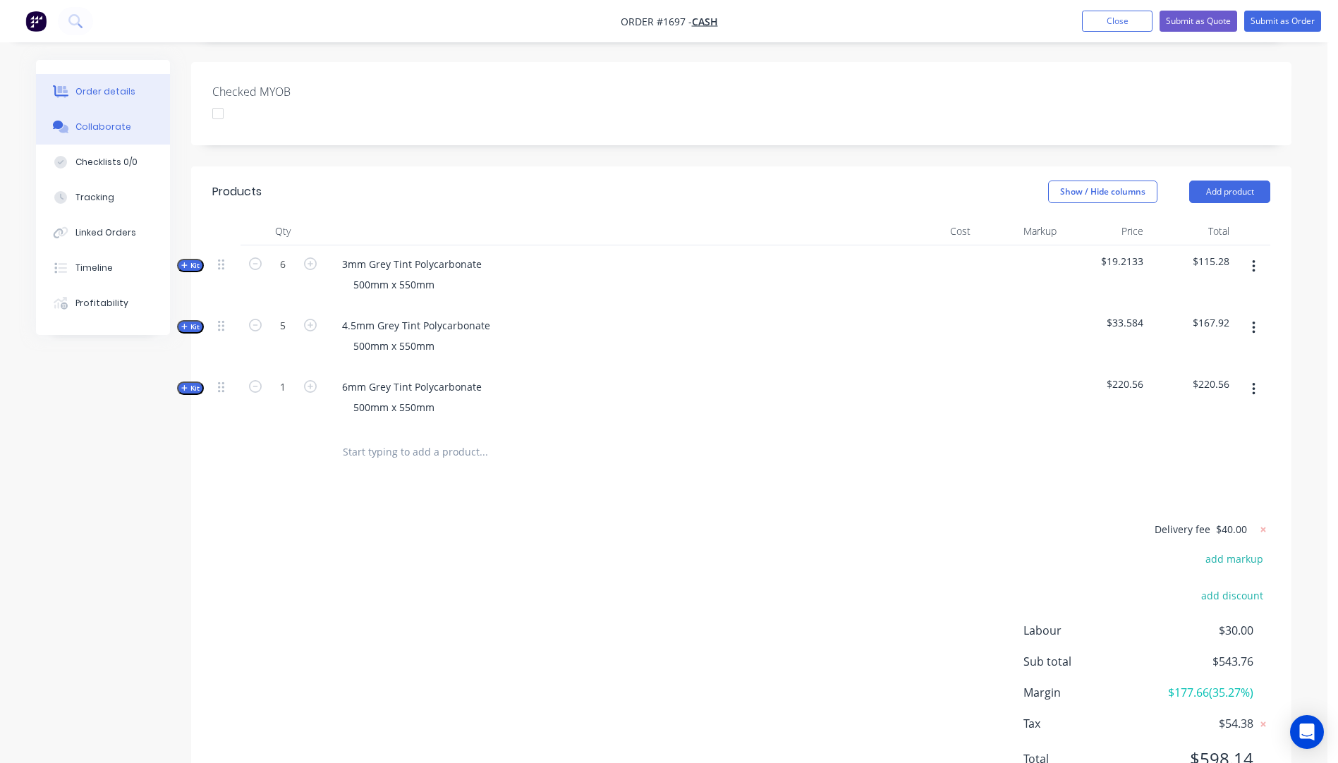
click at [116, 128] on div "Collaborate" at bounding box center [103, 127] width 56 height 13
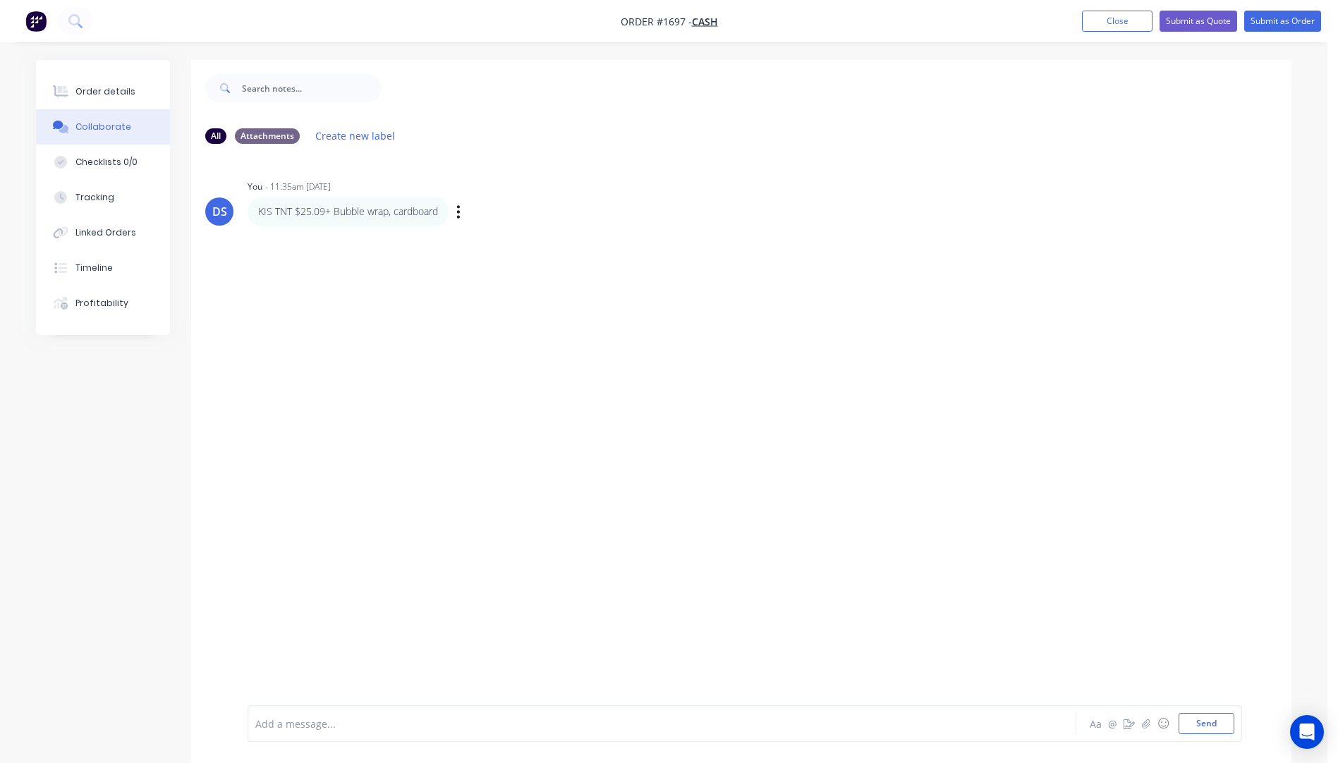
click at [323, 210] on p "KIS TNT $25.09+ Bubble wrap, cardboard" at bounding box center [348, 212] width 180 height 14
click at [460, 214] on icon "button" at bounding box center [458, 212] width 4 height 16
click at [483, 240] on button "Edit" at bounding box center [510, 237] width 89 height 23
click at [325, 719] on span "KIS TNT $25.09+ Bubble wrap, cardboard" at bounding box center [353, 724] width 194 height 13
click at [504, 563] on div "DS You - 11:35am 26/09/25 KIS TNT $25.09+ Bubble wrap, cardboard Labels Edit De…" at bounding box center [741, 430] width 1101 height 550
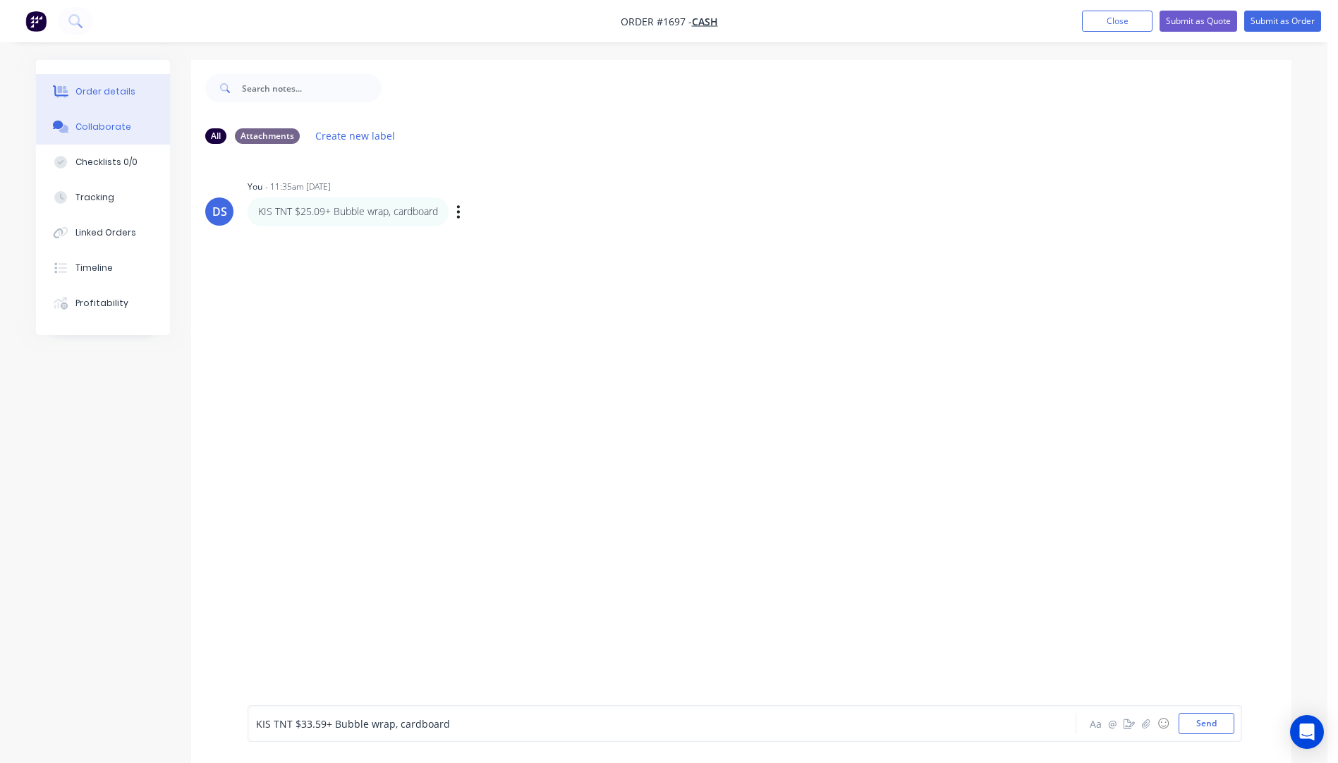
click at [121, 93] on div "Order details" at bounding box center [105, 91] width 60 height 13
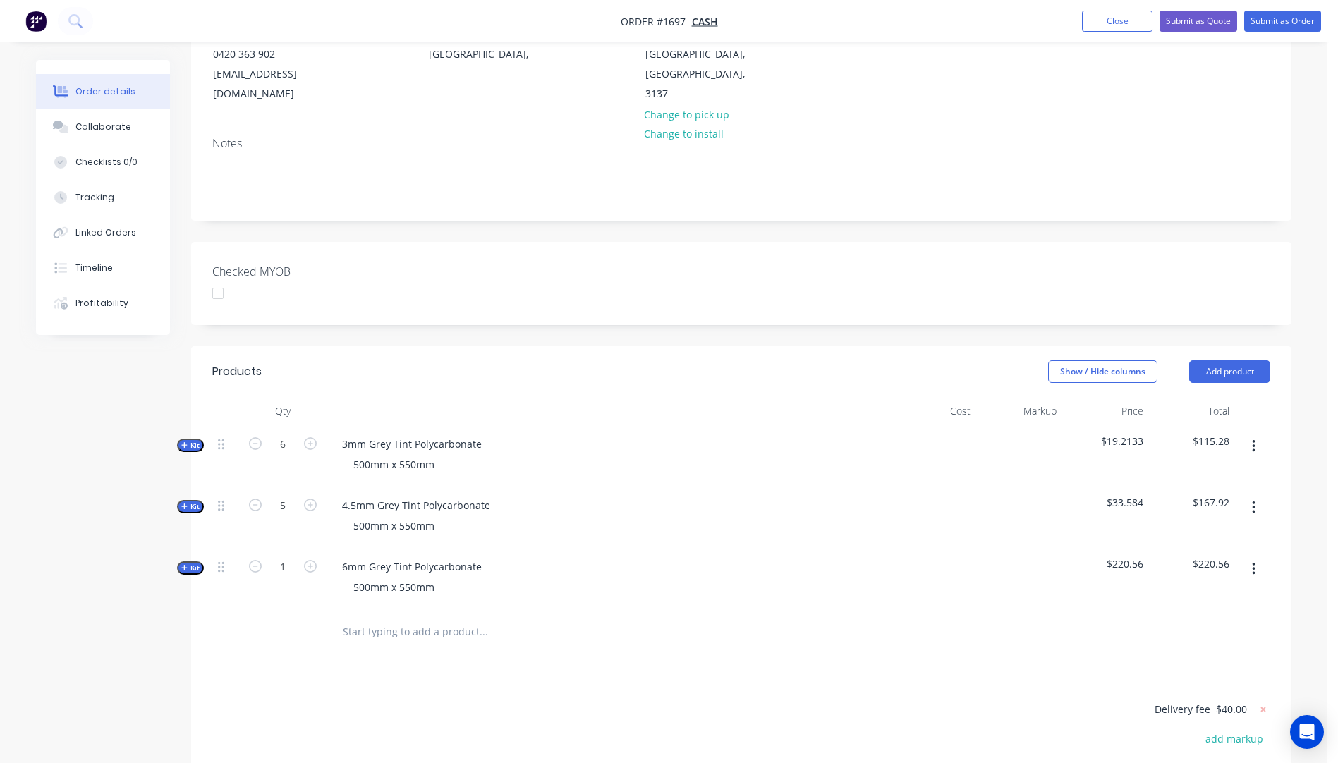
scroll to position [398, 0]
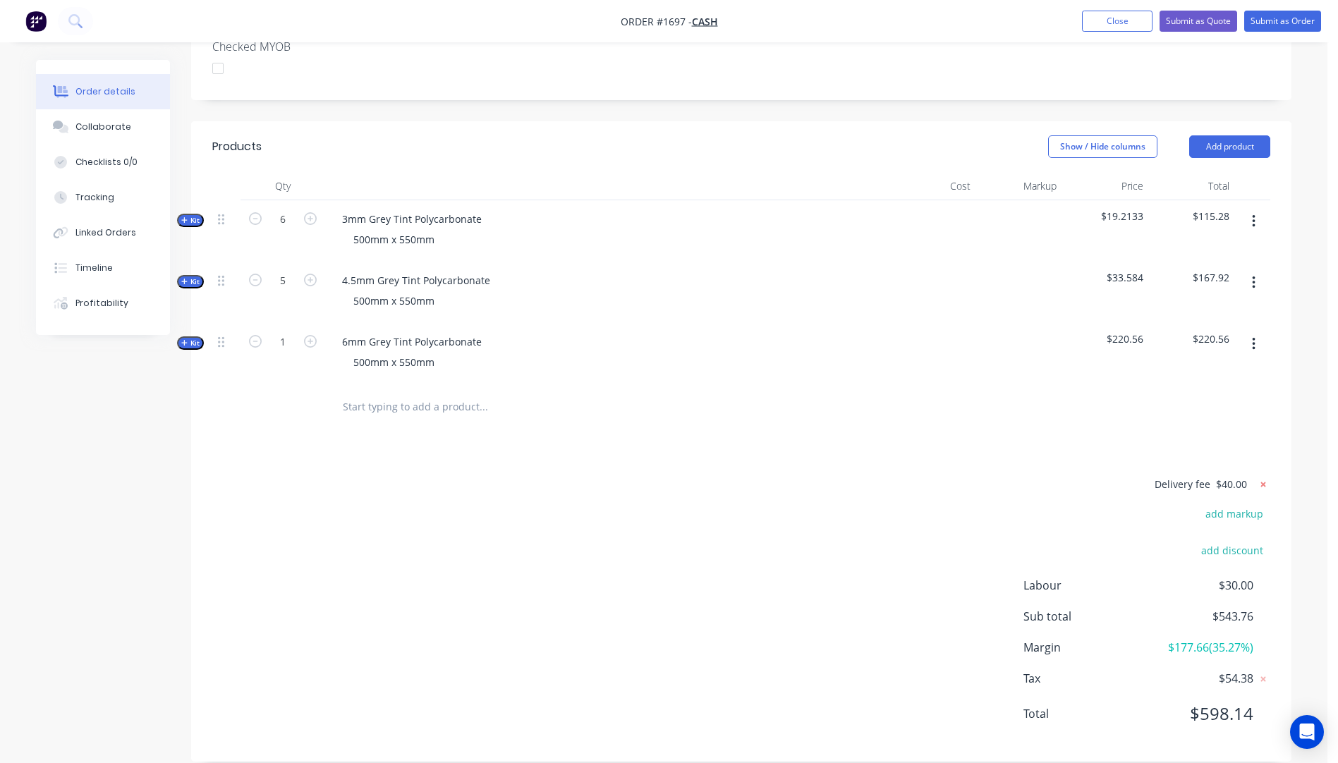
click at [1263, 482] on icon at bounding box center [1264, 484] width 5 height 5
click at [1237, 476] on button "add delivery fee" at bounding box center [1225, 485] width 91 height 19
type input "45"
click at [815, 495] on div "Delivery fee Delivery fee Delivery fee name (Optional) 45 45 $0 add markup add …" at bounding box center [741, 610] width 1058 height 269
click at [1190, 23] on button "Submit as Quote" at bounding box center [1199, 21] width 78 height 21
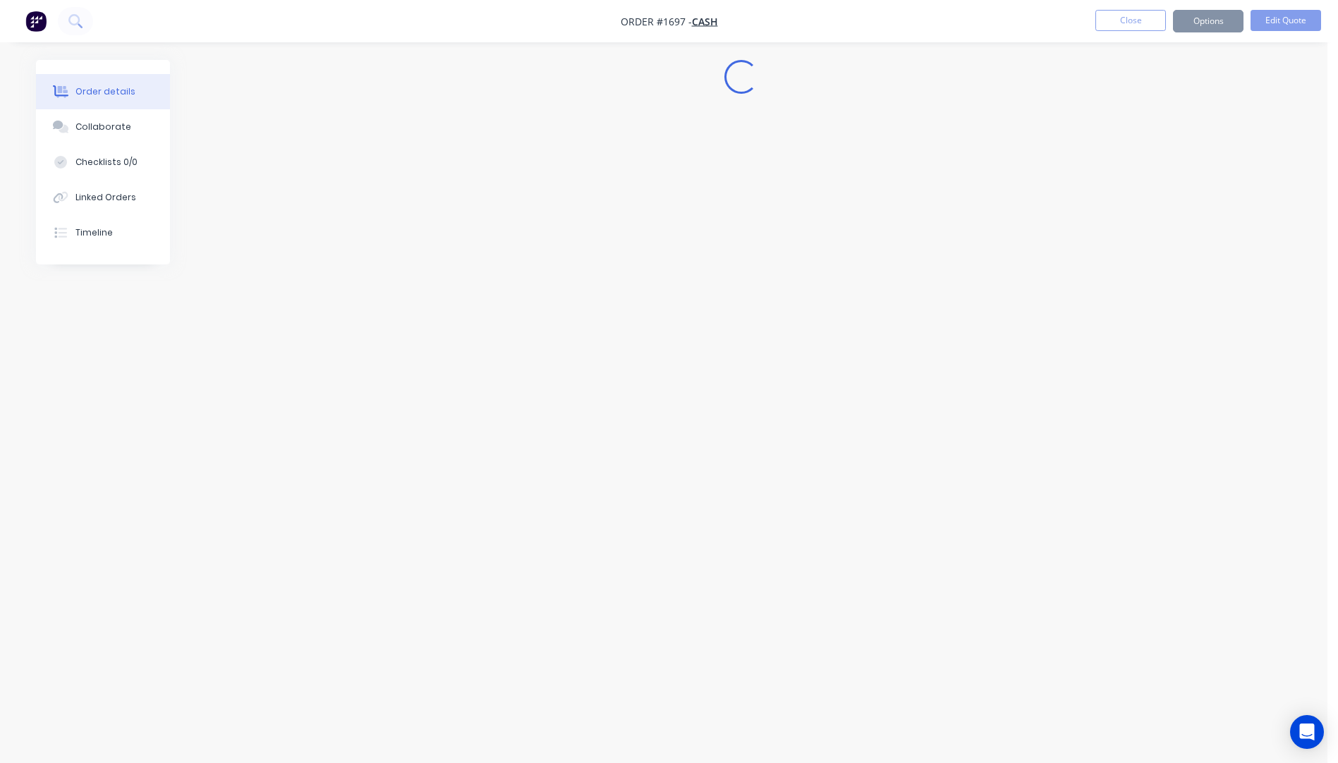
scroll to position [0, 0]
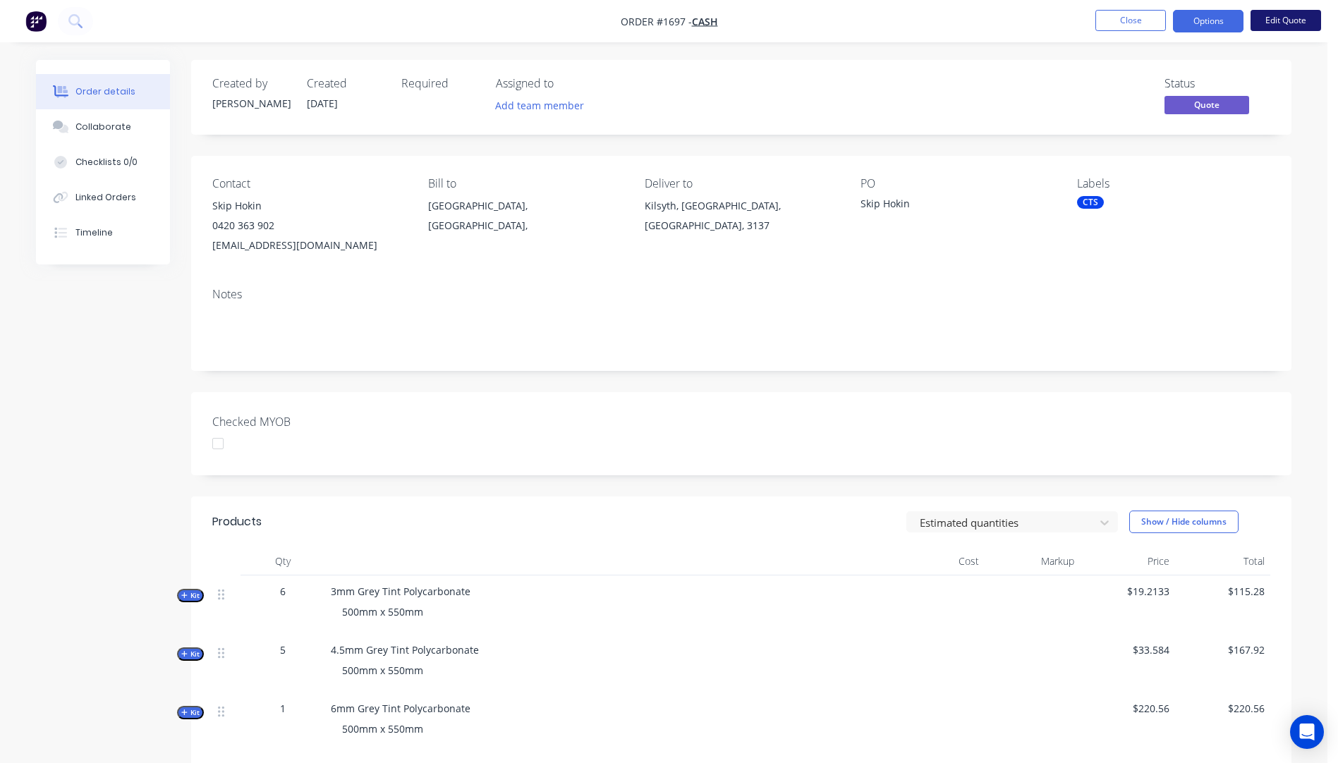
click at [1278, 18] on button "Edit Quote" at bounding box center [1286, 20] width 71 height 21
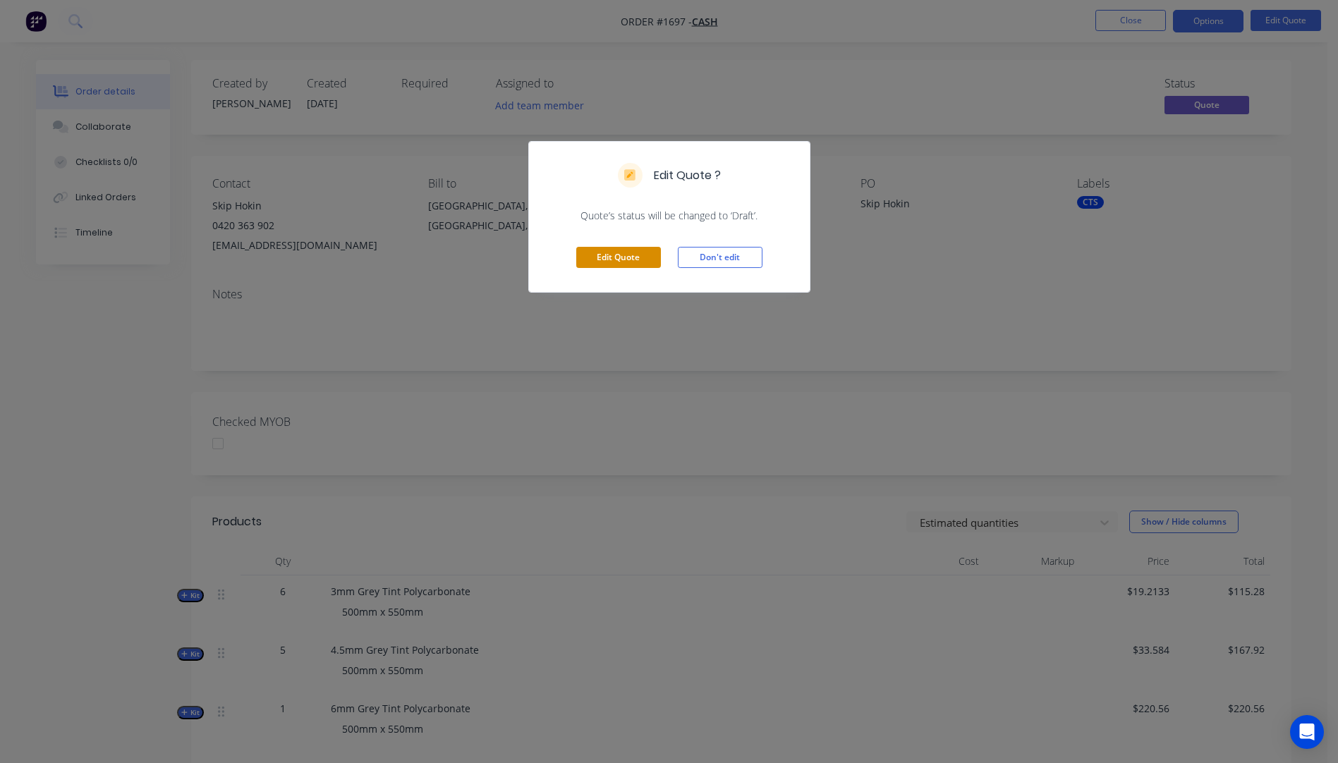
click at [624, 260] on button "Edit Quote" at bounding box center [618, 257] width 85 height 21
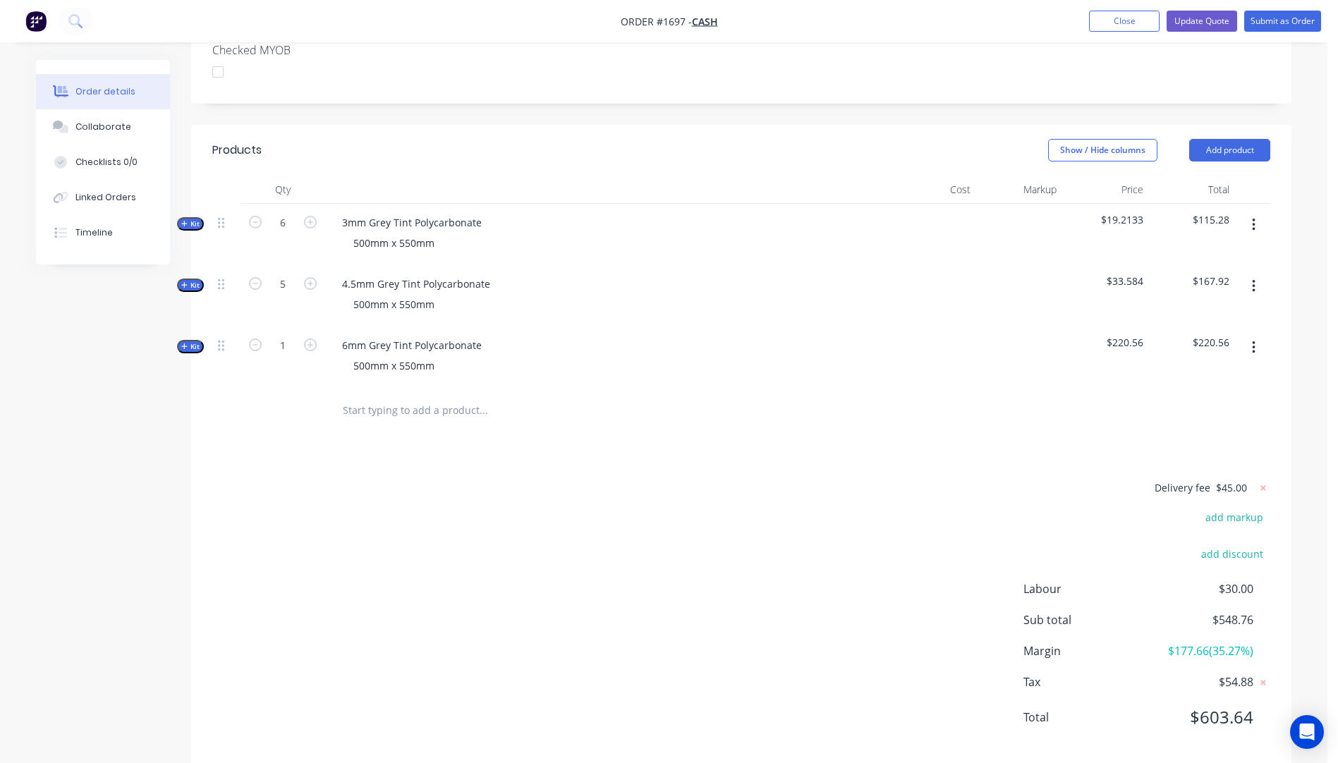
scroll to position [398, 0]
click at [183, 339] on icon "button" at bounding box center [184, 342] width 6 height 7
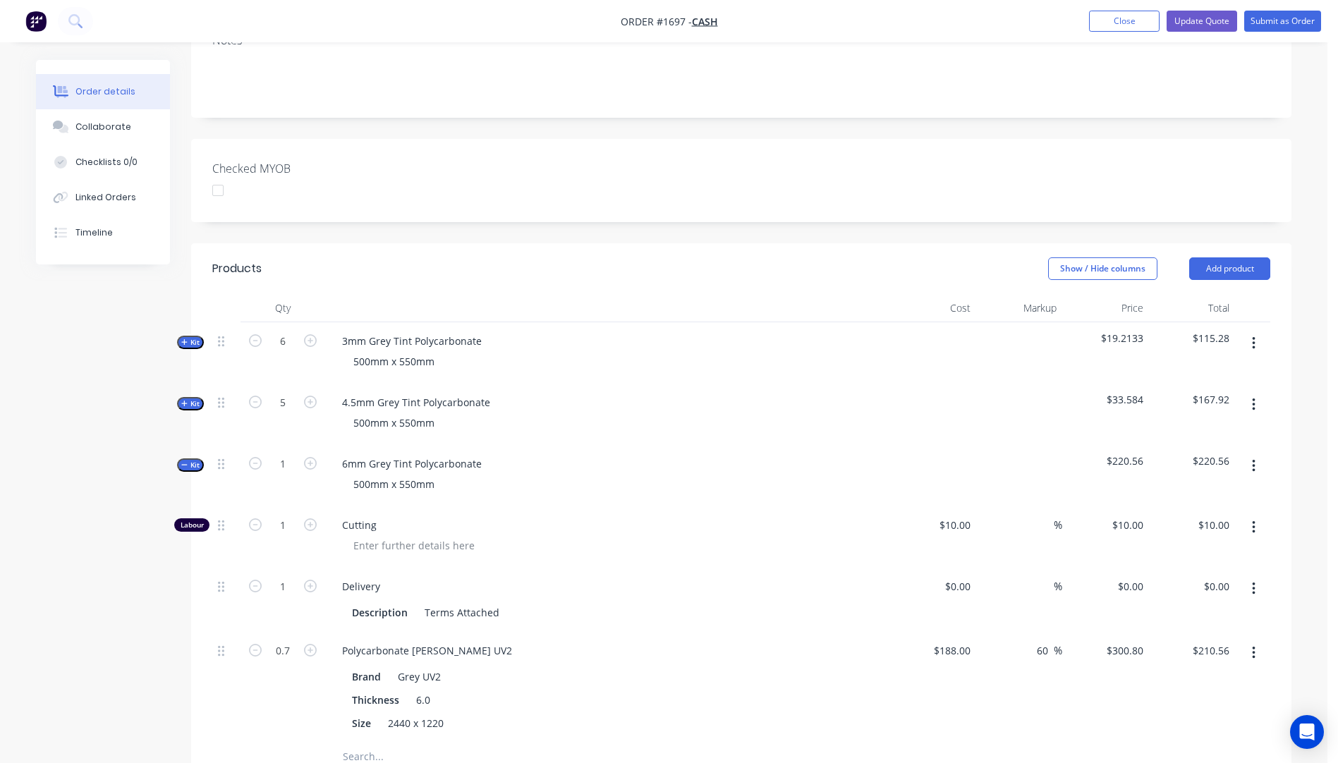
scroll to position [494, 0]
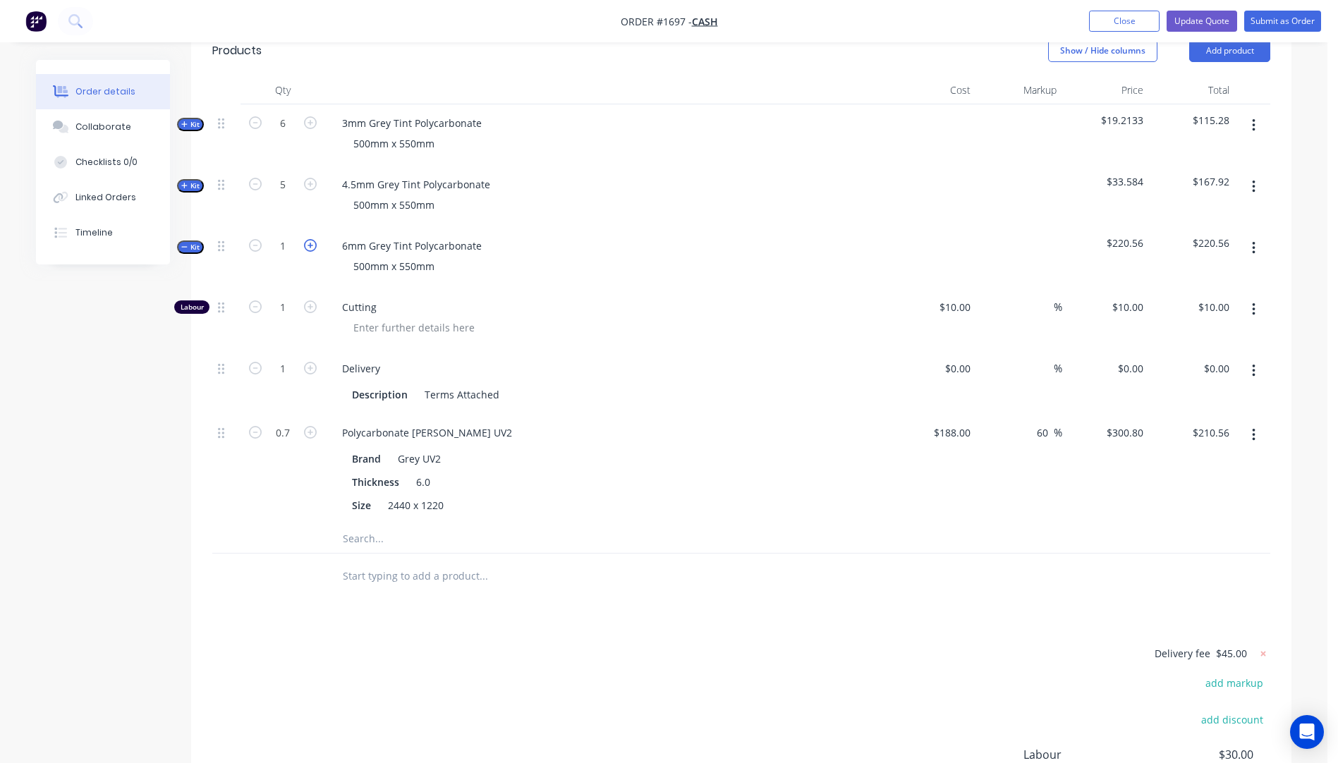
click at [310, 239] on icon "button" at bounding box center [310, 245] width 13 height 13
type input "2"
type input "$20.00"
type input "2"
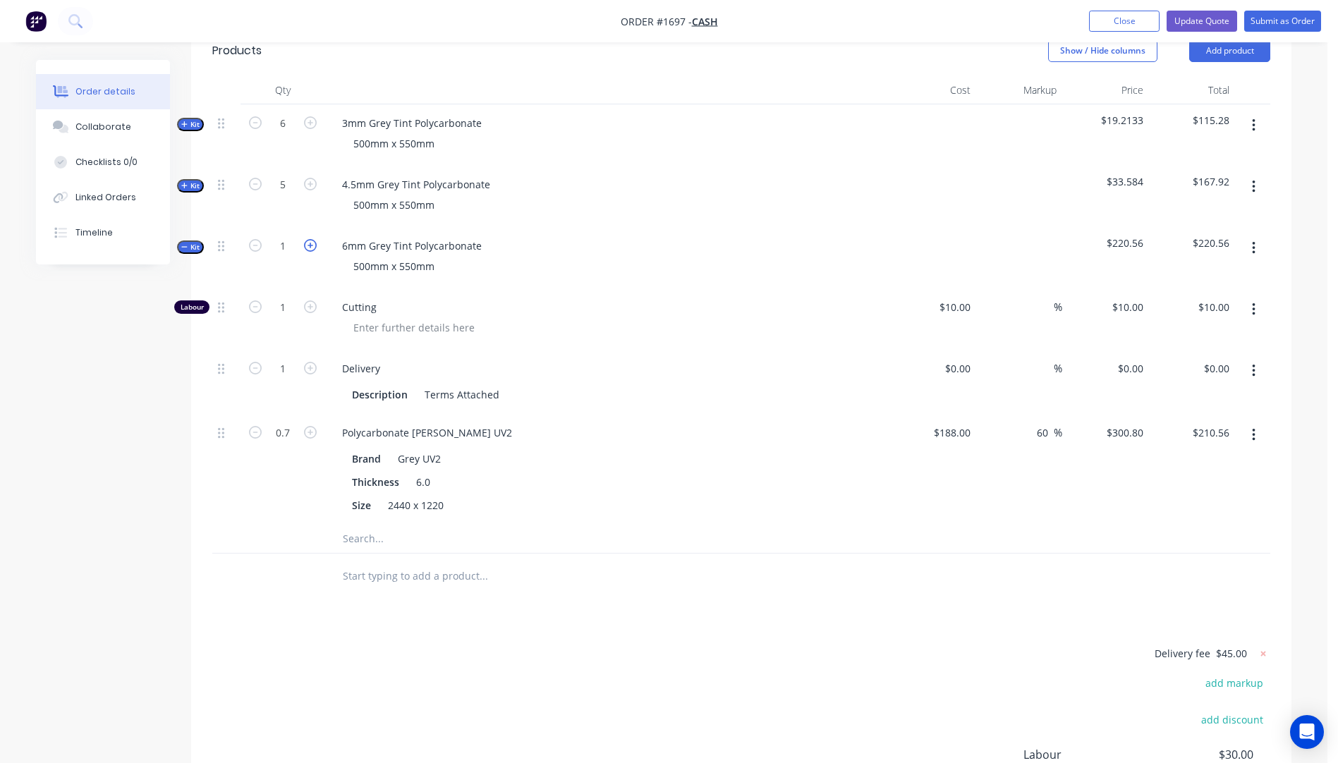
type input "1.4"
type input "$421.12"
click at [310, 239] on icon "button" at bounding box center [310, 245] width 13 height 13
type input "3"
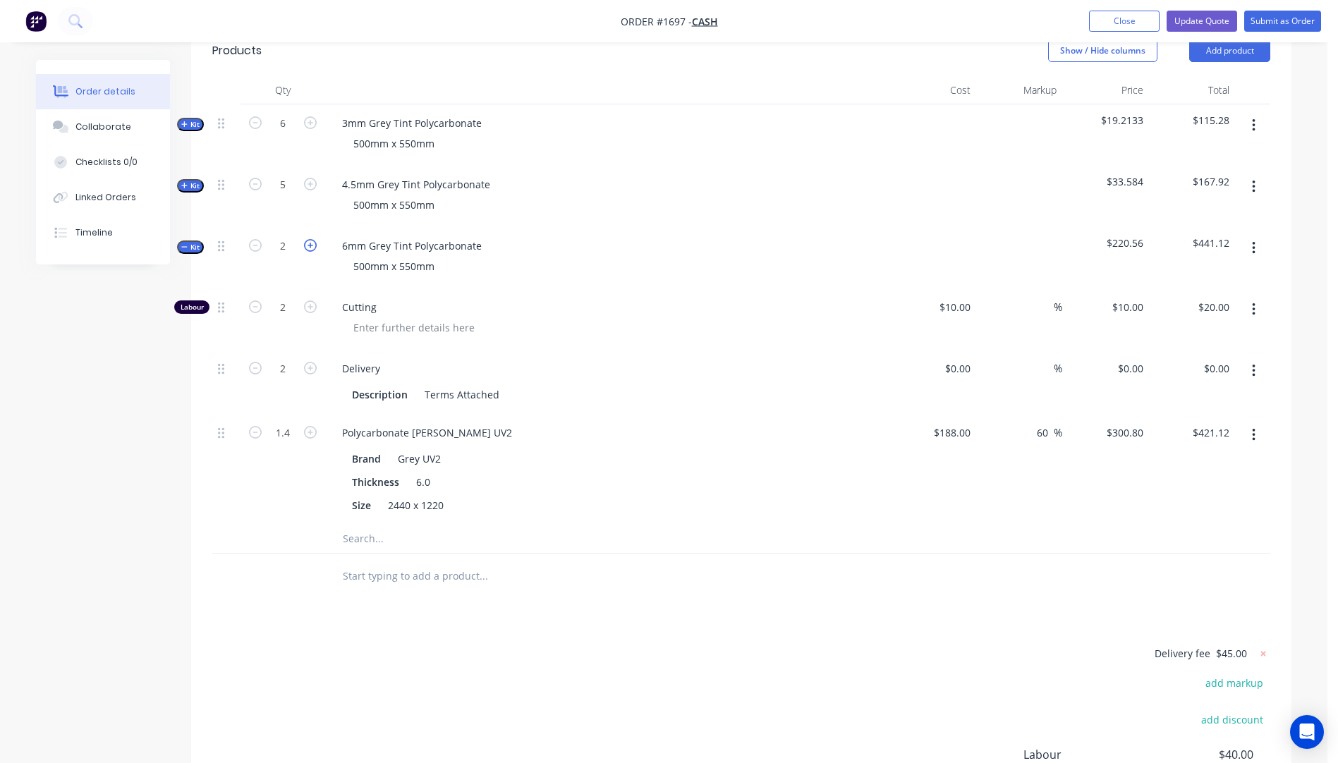
type input "$30.00"
type input "3"
type input "2.1"
type input "$631.68"
click at [310, 239] on icon "button" at bounding box center [310, 245] width 13 height 13
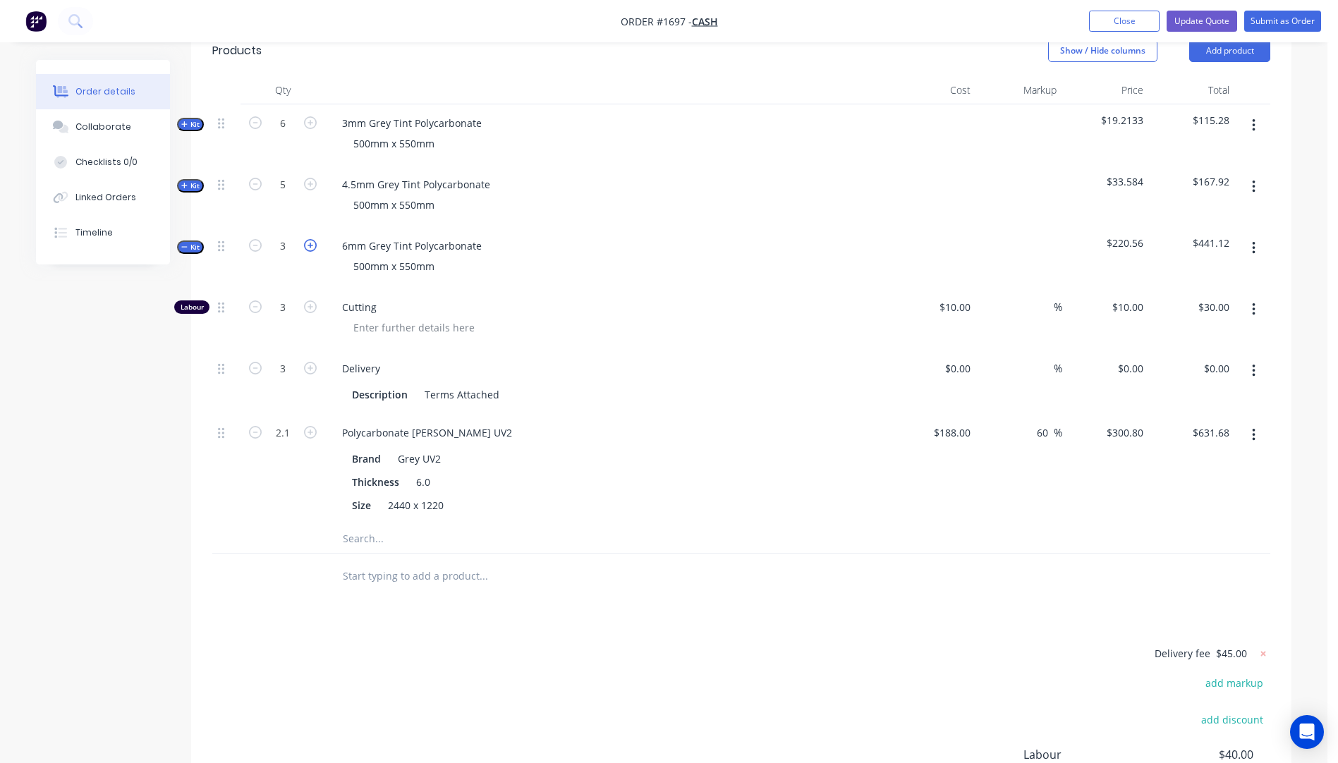
type input "4"
type input "$40.00"
type input "4"
type input "2.8"
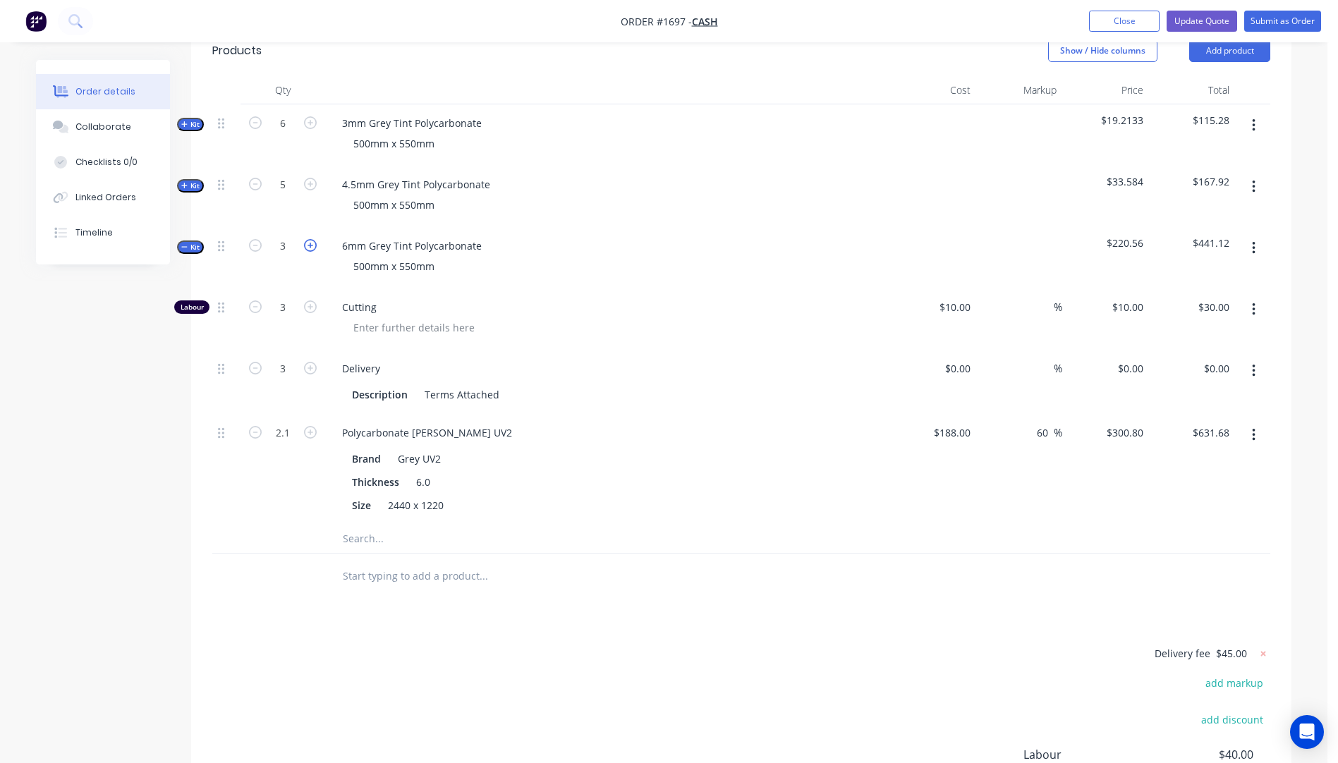
type input "$842.24"
click at [310, 239] on icon "button" at bounding box center [310, 245] width 13 height 13
type input "5"
type input "$50.00"
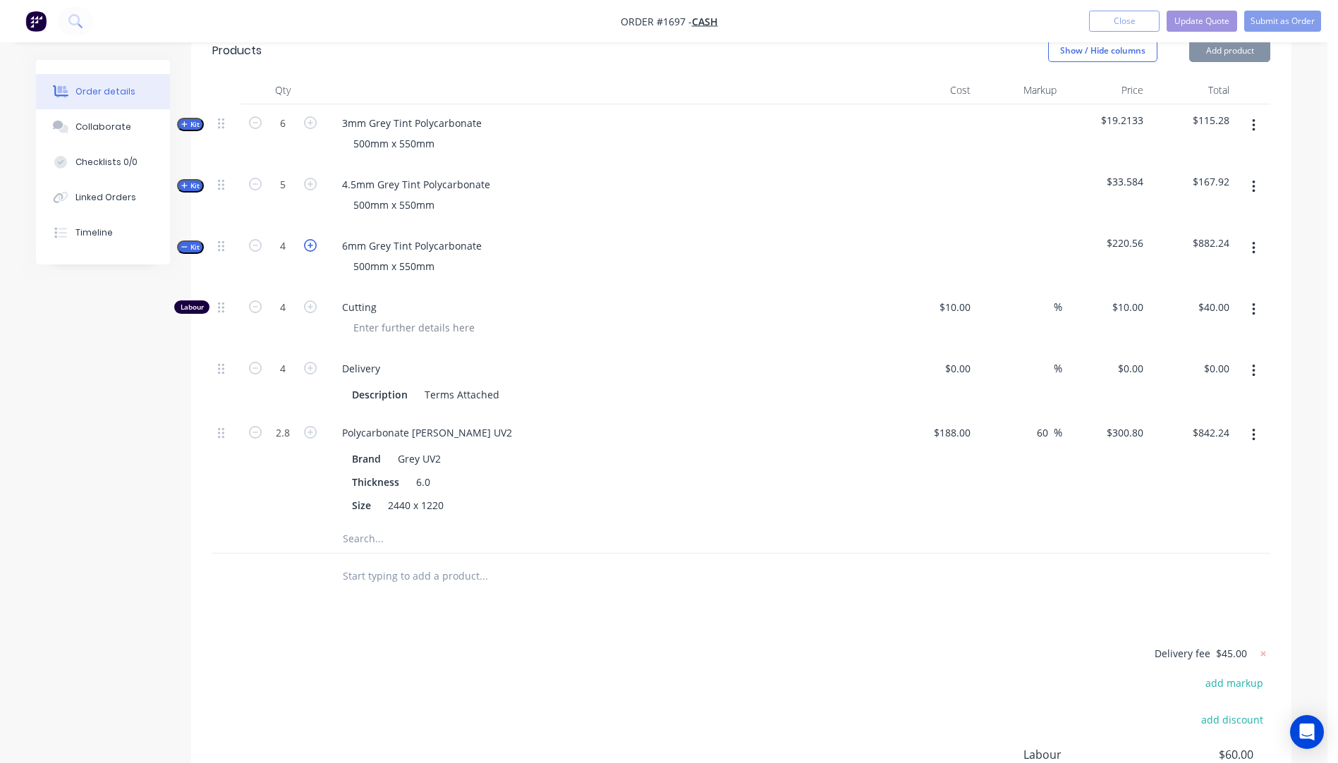
type input "5"
type input "3.5"
type input "$1,052.80"
click at [310, 239] on icon "button" at bounding box center [310, 245] width 13 height 13
type input "6"
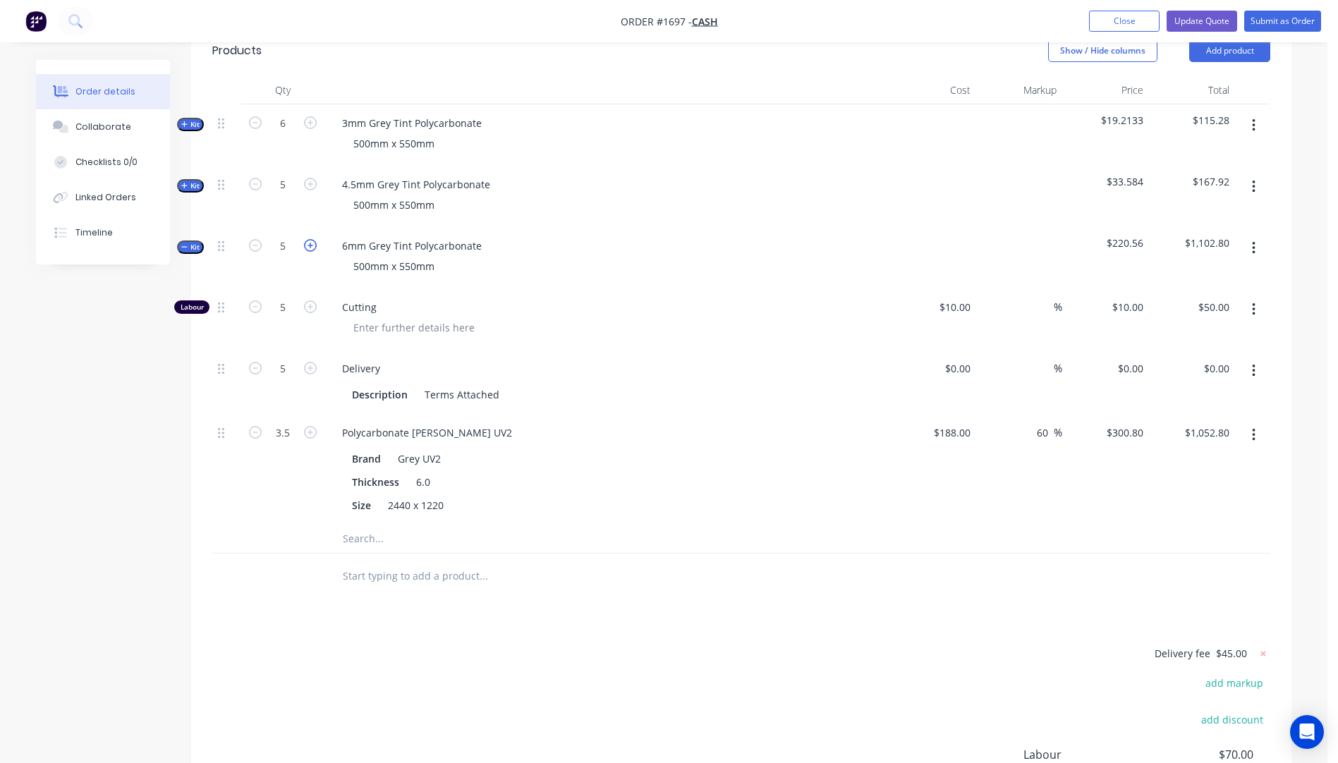
type input "6"
type input "$60.00"
type input "6"
click at [257, 362] on icon "button" at bounding box center [255, 368] width 13 height 13
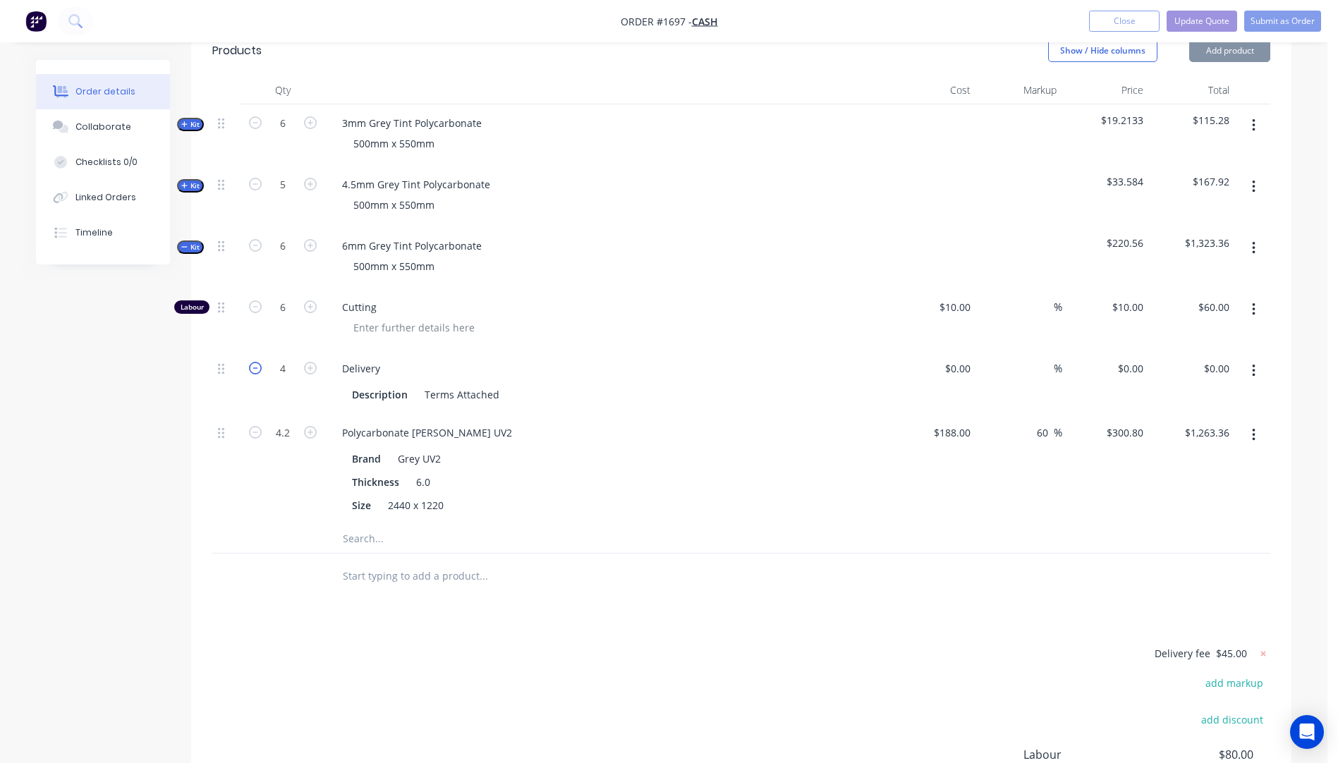
click at [257, 362] on icon "button" at bounding box center [255, 368] width 13 height 13
click at [291, 423] on input "4.2" at bounding box center [283, 433] width 37 height 21
click at [614, 300] on span "Cutting" at bounding box center [613, 307] width 542 height 15
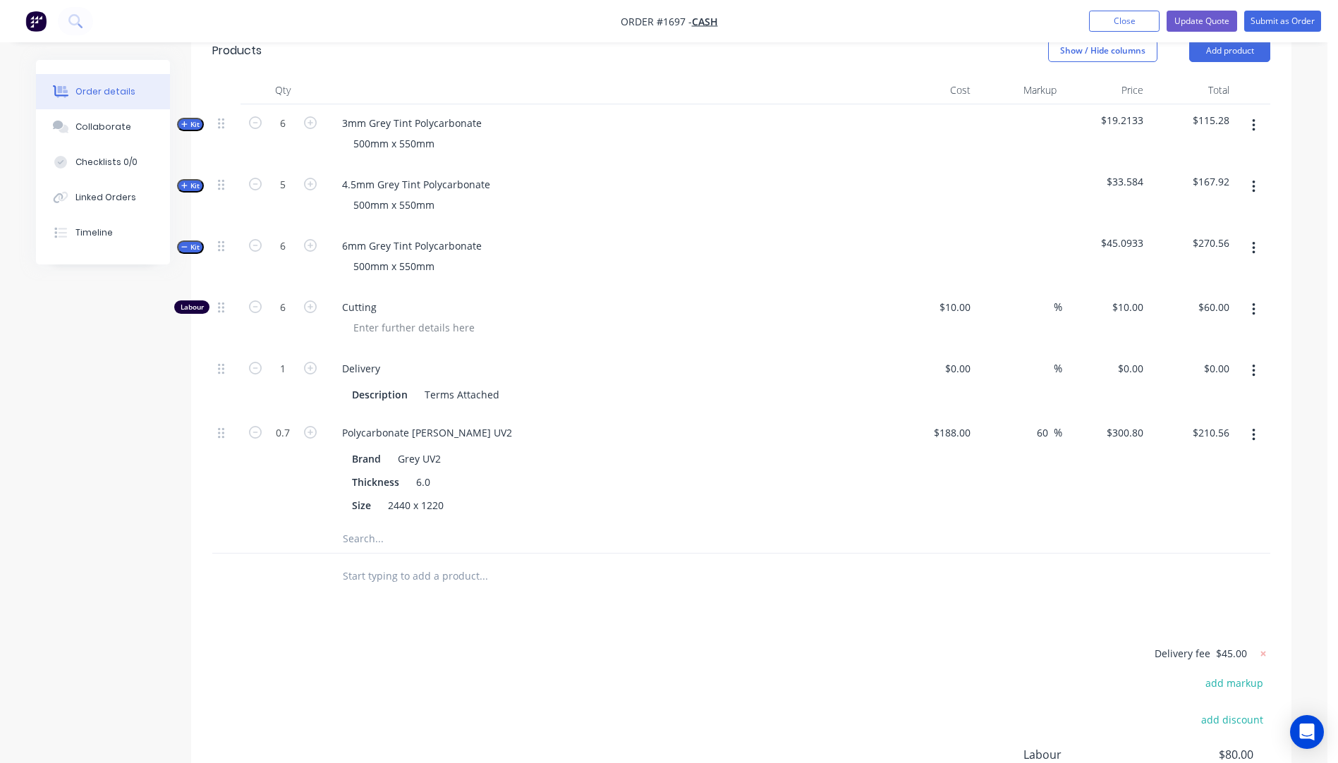
click at [183, 182] on icon "button" at bounding box center [184, 185] width 6 height 7
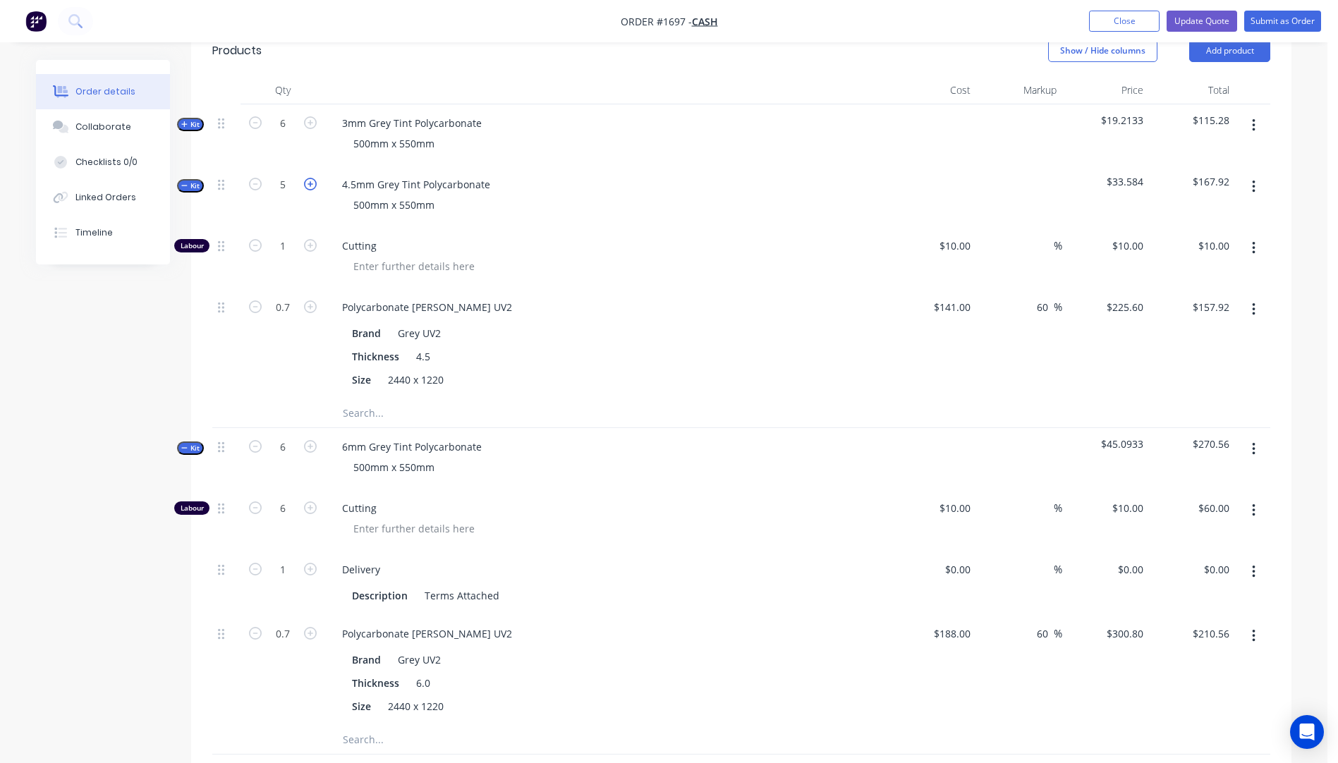
click at [311, 178] on icon "button" at bounding box center [310, 184] width 13 height 13
click at [289, 236] on input "1.2" at bounding box center [283, 246] width 37 height 21
click at [500, 202] on div "4.5mm Grey Tint Polycarbonate 500mm x 550mm" at bounding box center [607, 196] width 564 height 61
click at [294, 297] on input "0.84" at bounding box center [283, 307] width 37 height 21
click at [574, 238] on span "Cutting" at bounding box center [613, 245] width 542 height 15
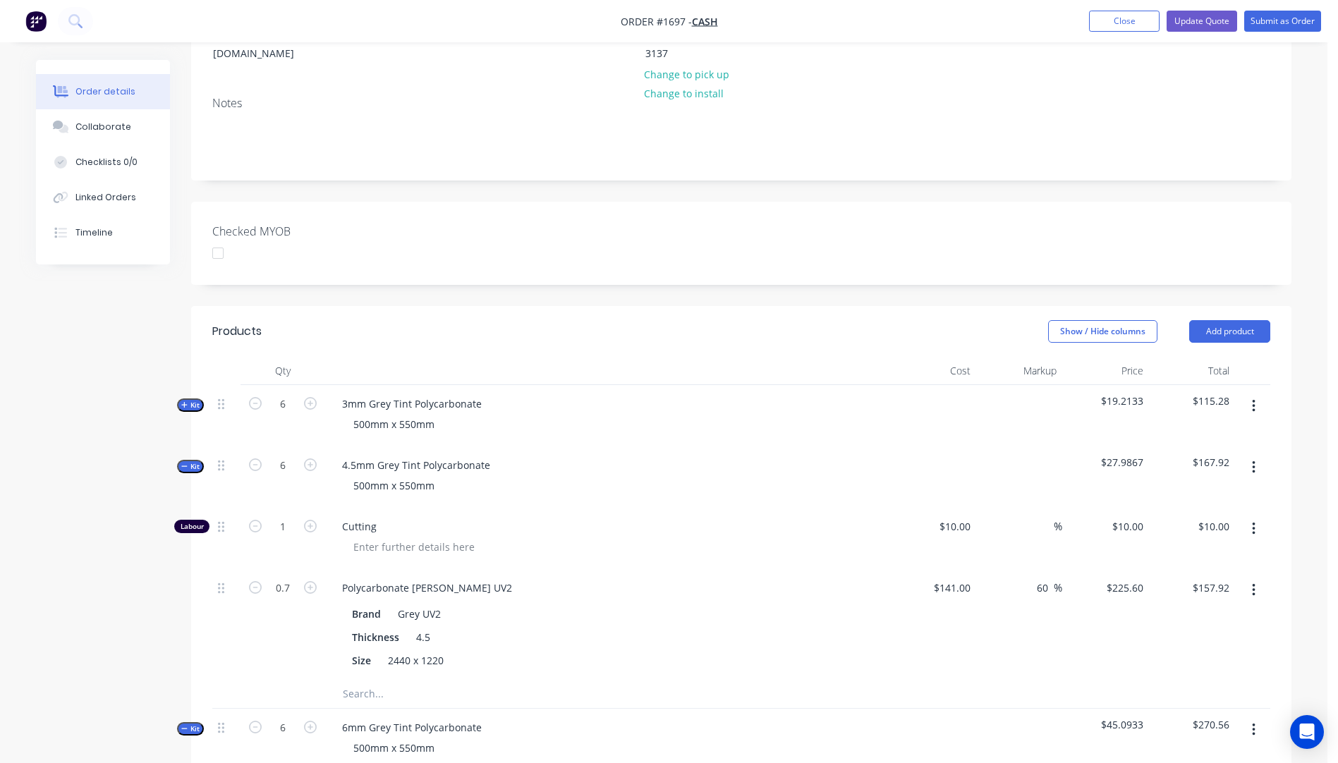
scroll to position [212, 0]
click at [184, 404] on icon "button" at bounding box center [184, 407] width 6 height 6
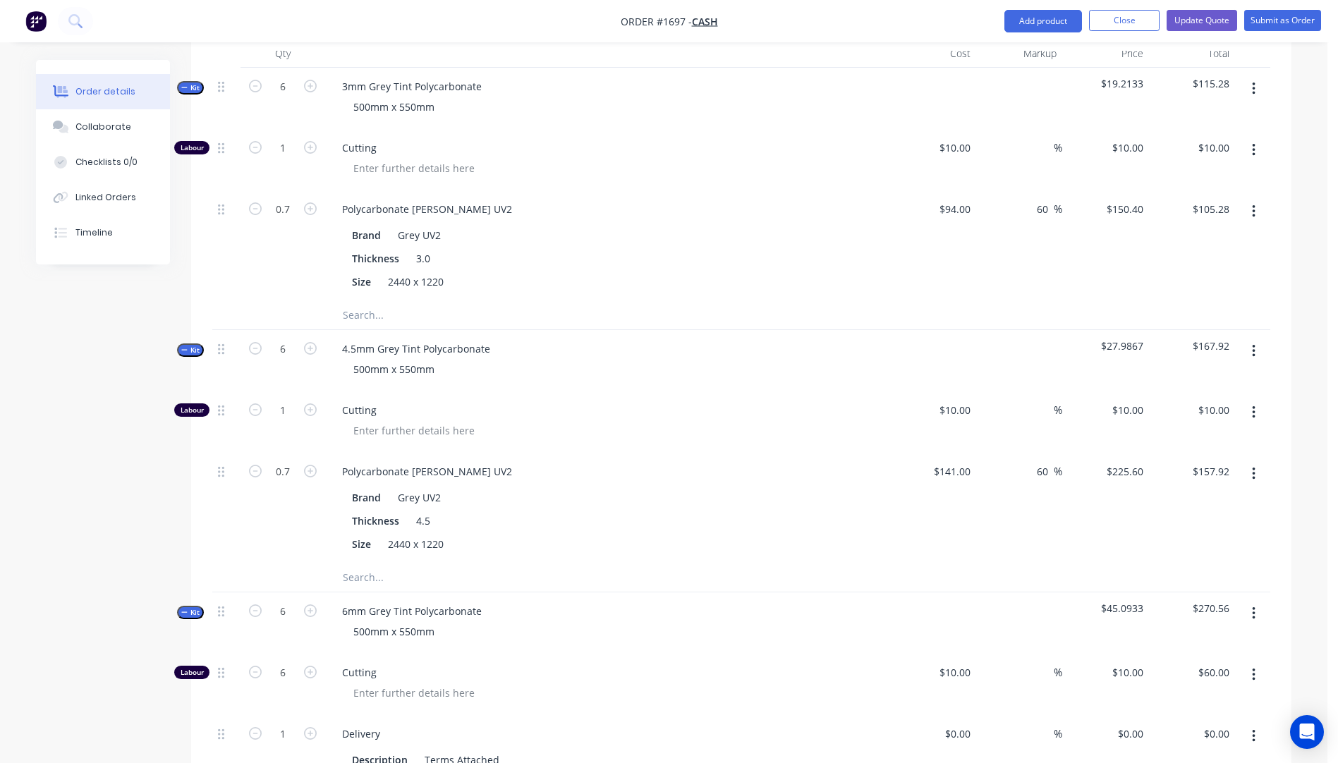
scroll to position [564, 0]
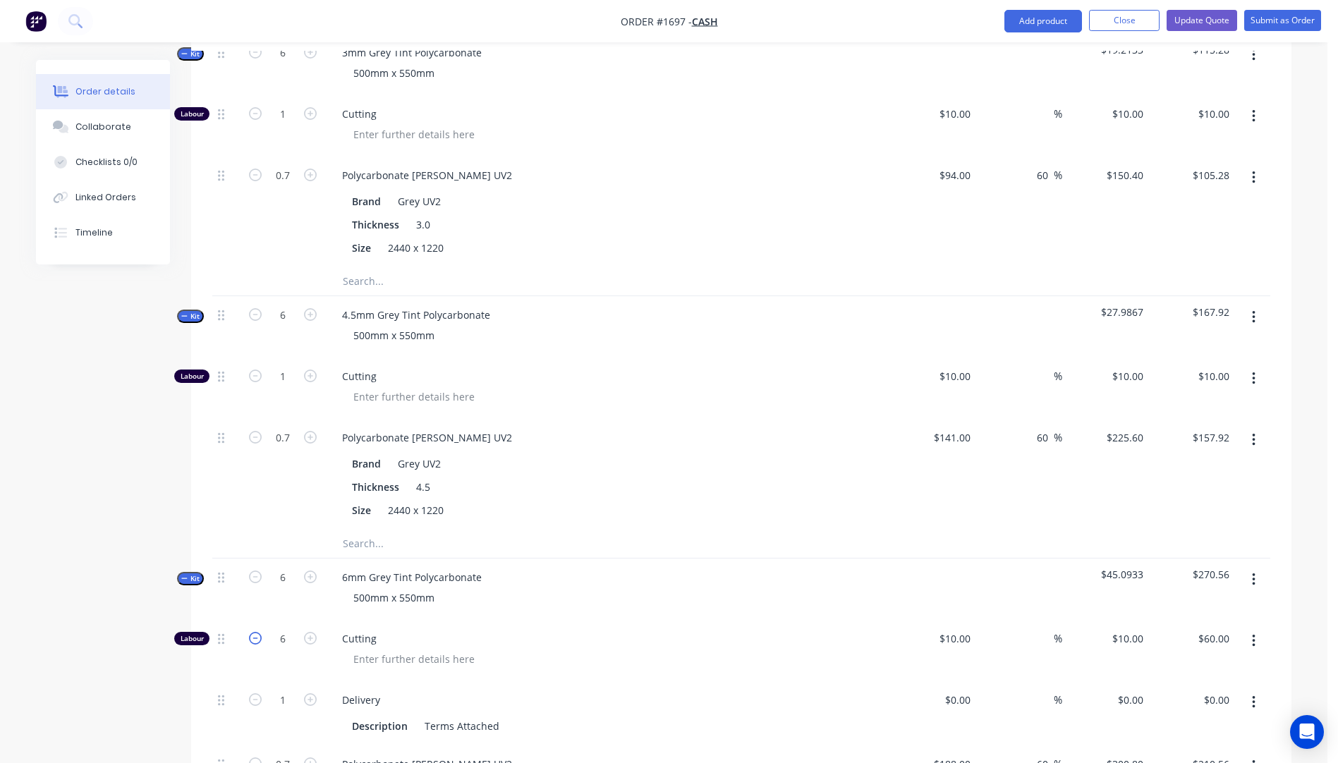
click at [259, 632] on icon "button" at bounding box center [255, 638] width 13 height 13
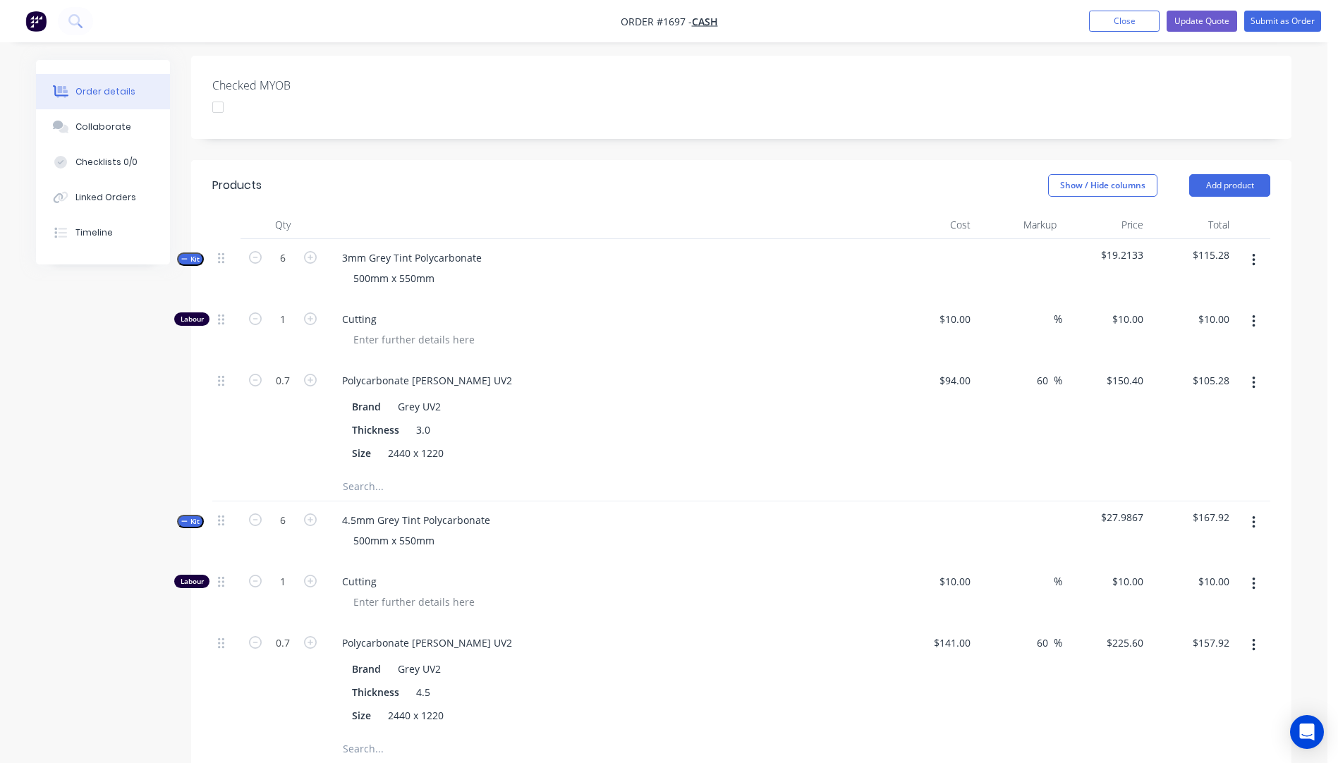
scroll to position [353, 0]
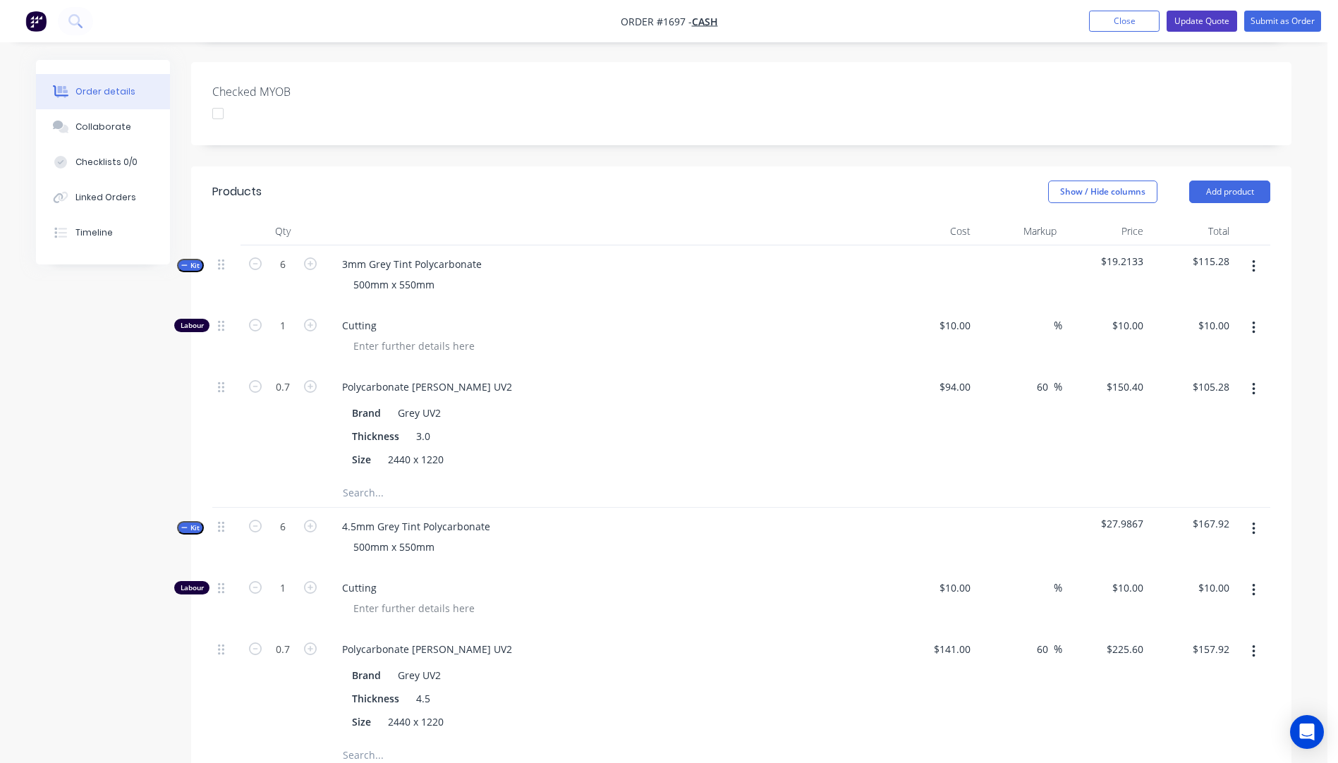
click at [1199, 20] on button "Update Quote" at bounding box center [1202, 21] width 71 height 21
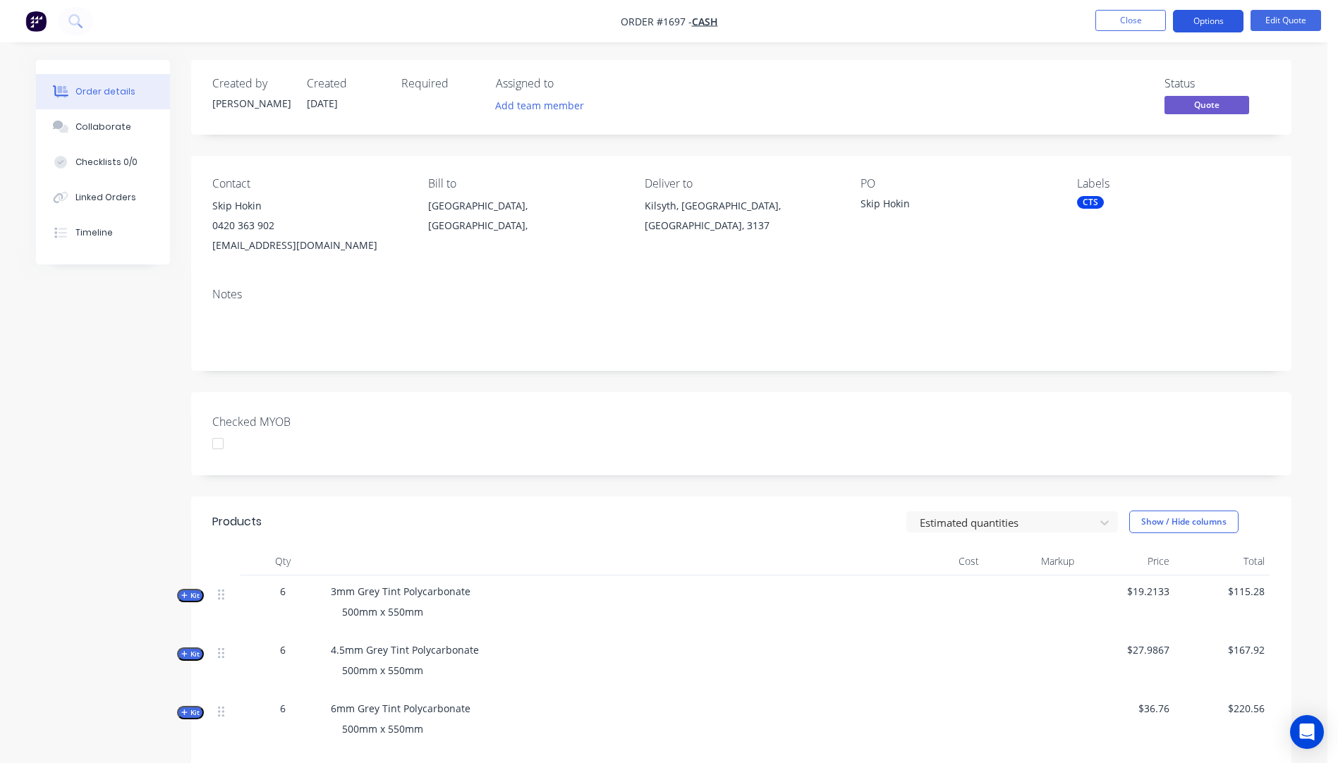
click at [1212, 24] on button "Options" at bounding box center [1208, 21] width 71 height 23
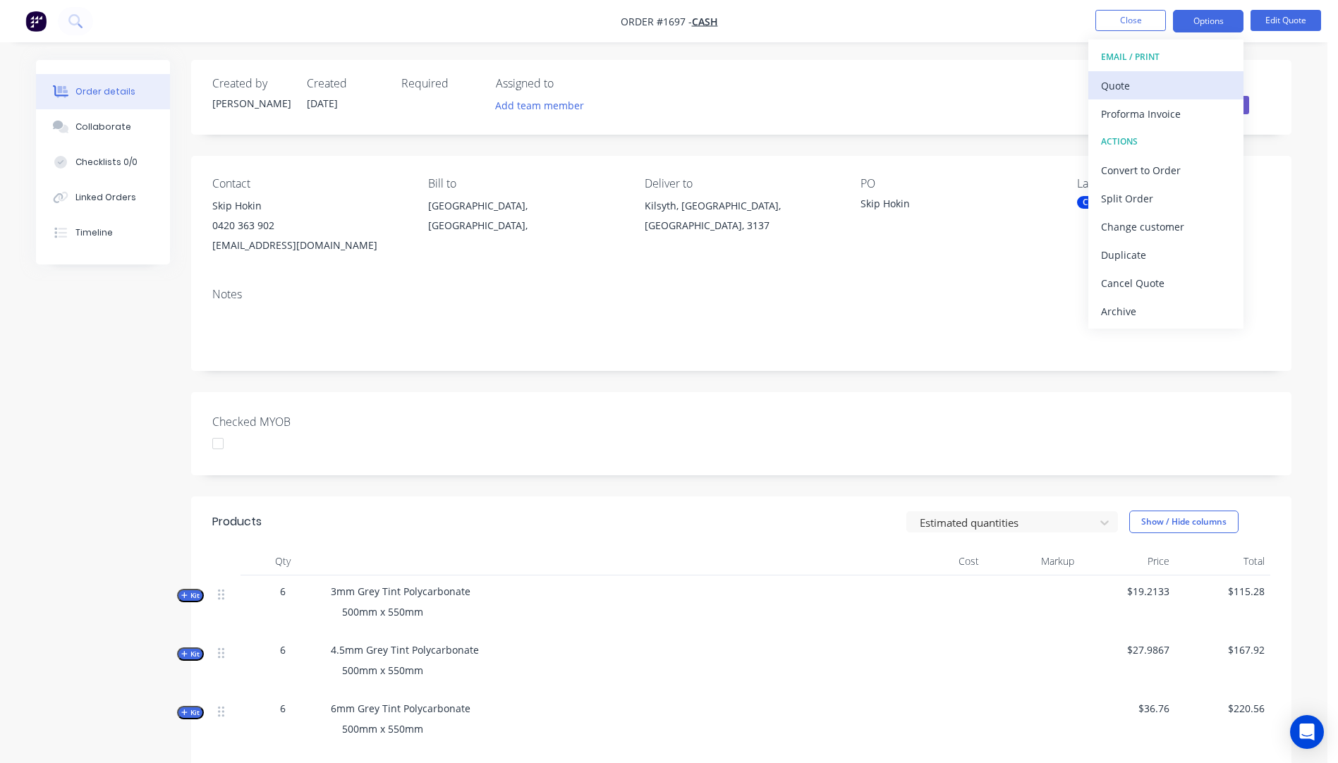
click at [1120, 82] on div "Quote" at bounding box center [1166, 85] width 130 height 20
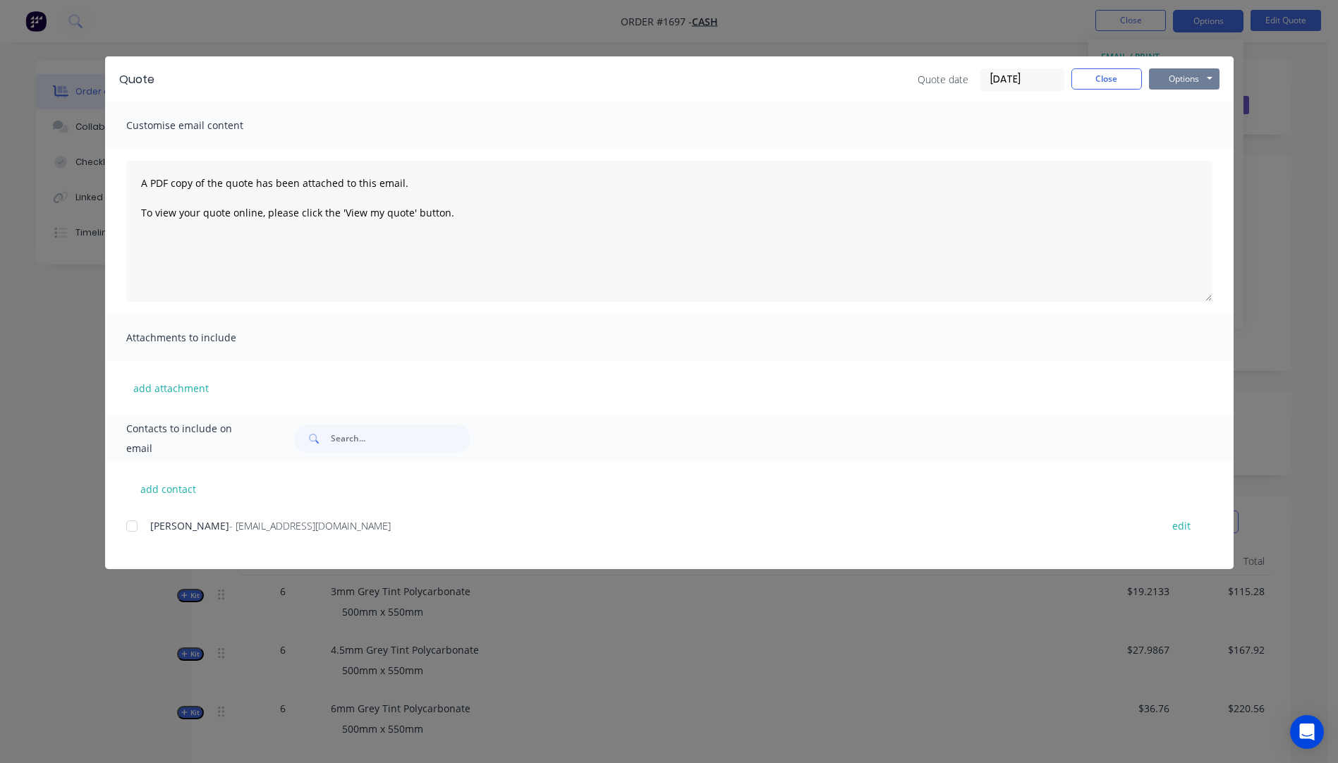
click at [1184, 76] on button "Options" at bounding box center [1184, 78] width 71 height 21
click at [1181, 116] on button "Print" at bounding box center [1194, 127] width 90 height 23
click at [172, 492] on button "add contact" at bounding box center [168, 488] width 85 height 21
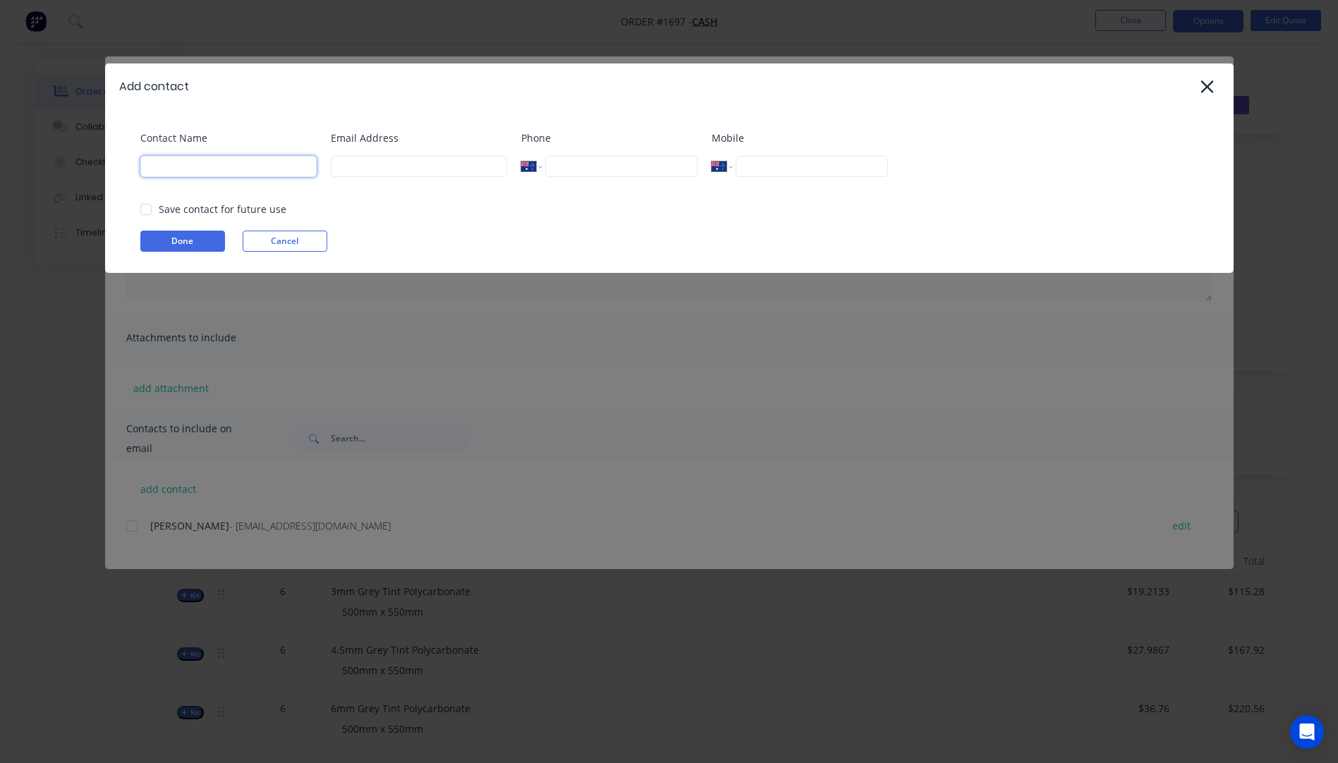
paste input "Skip Hokin skiphokin@gmail.com"
drag, startPoint x: 305, startPoint y: 168, endPoint x: 200, endPoint y: 175, distance: 104.7
click at [200, 175] on input "Skip Hokin skiphokin@gmail.com" at bounding box center [228, 166] width 176 height 21
paste input "skiphokin@gmail.com"
click at [193, 241] on button "Done" at bounding box center [182, 241] width 85 height 21
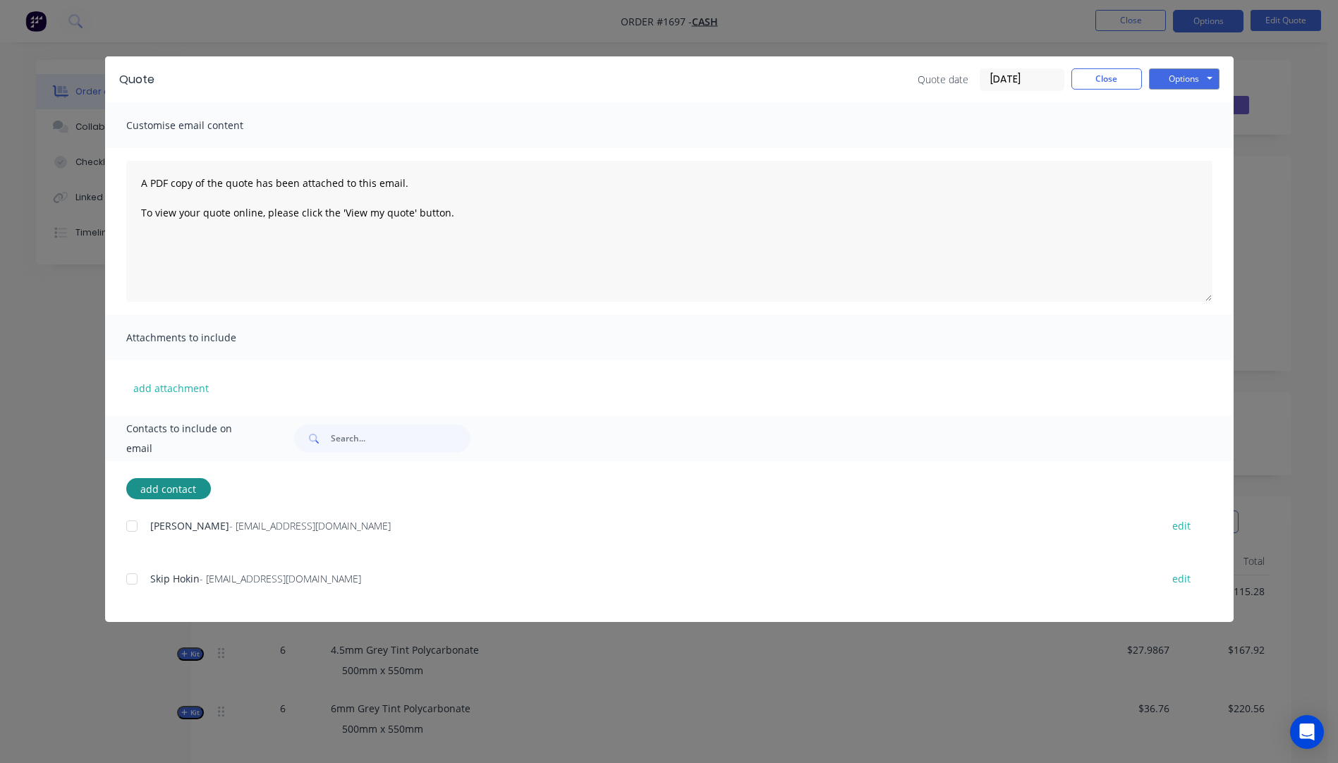
drag, startPoint x: 130, startPoint y: 579, endPoint x: 146, endPoint y: 528, distance: 52.7
click at [129, 579] on div at bounding box center [132, 579] width 28 height 28
click at [174, 393] on button "add attachment" at bounding box center [171, 387] width 90 height 21
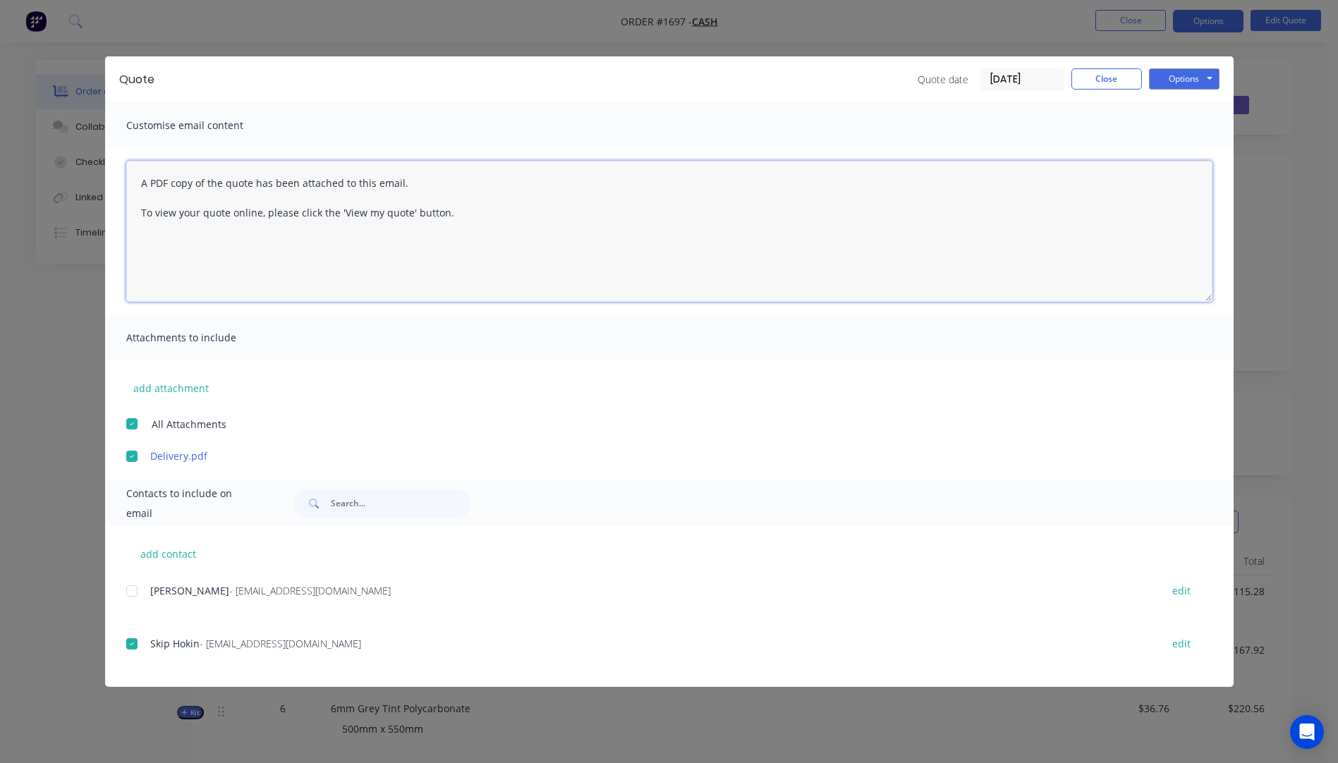
paste textarea "Hi, Please contact us if you have any questions. Regards, Darren sales@allstarp…"
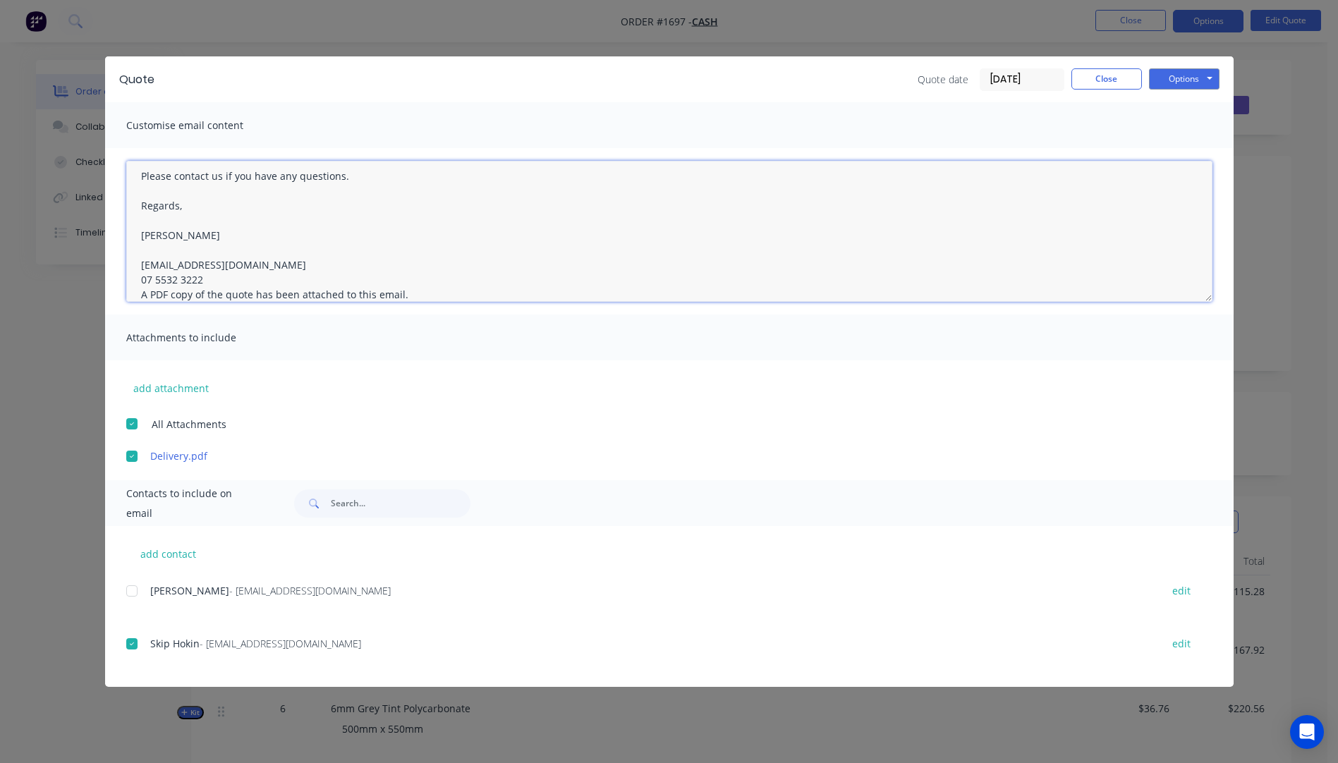
click at [202, 282] on textarea "Hi, Please contact us if you have any questions. Regards, Darren sales@allstarp…" at bounding box center [669, 231] width 1087 height 141
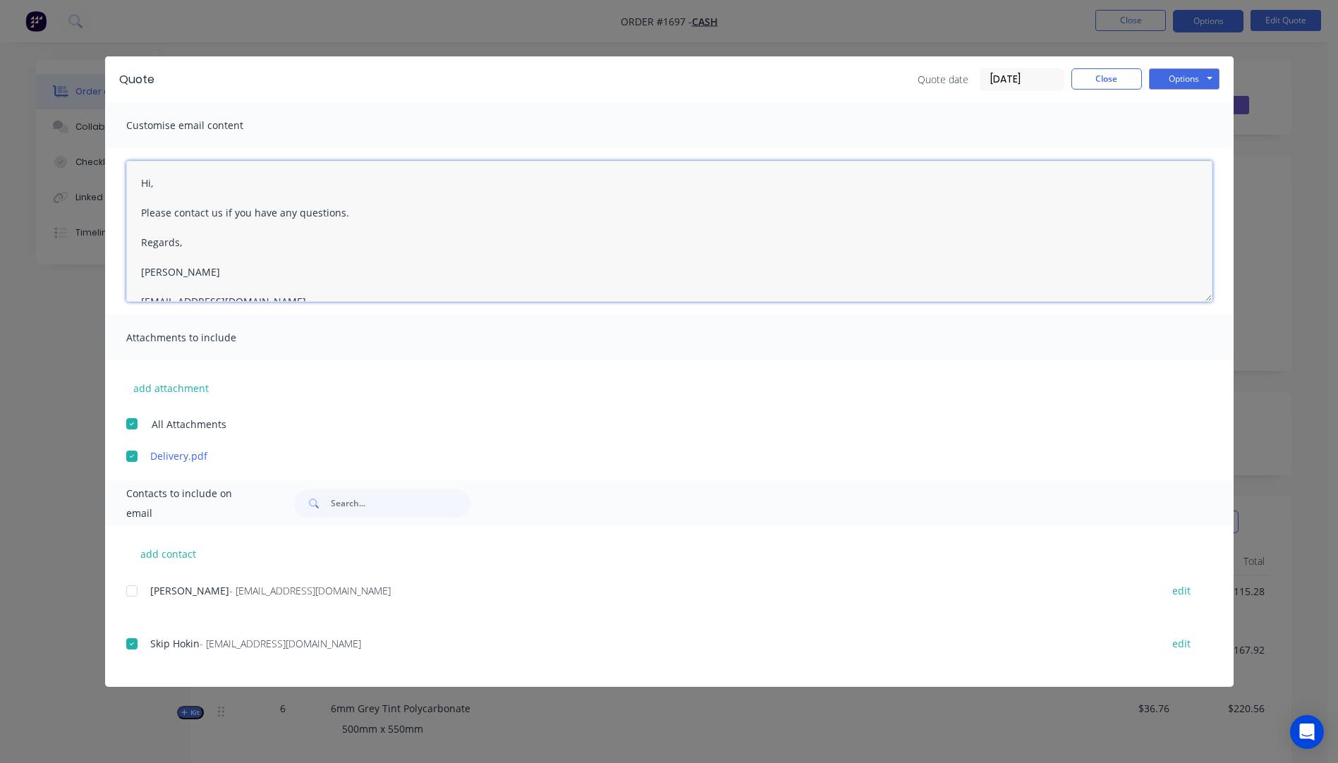
click at [175, 183] on textarea "Hi, Please contact us if you have any questions. Regards, Darren sales@allstarp…" at bounding box center [669, 231] width 1087 height 141
click at [277, 211] on textarea "Hi Skip, Please see quote attached Please contact us if you have any questions.…" at bounding box center [669, 231] width 1087 height 141
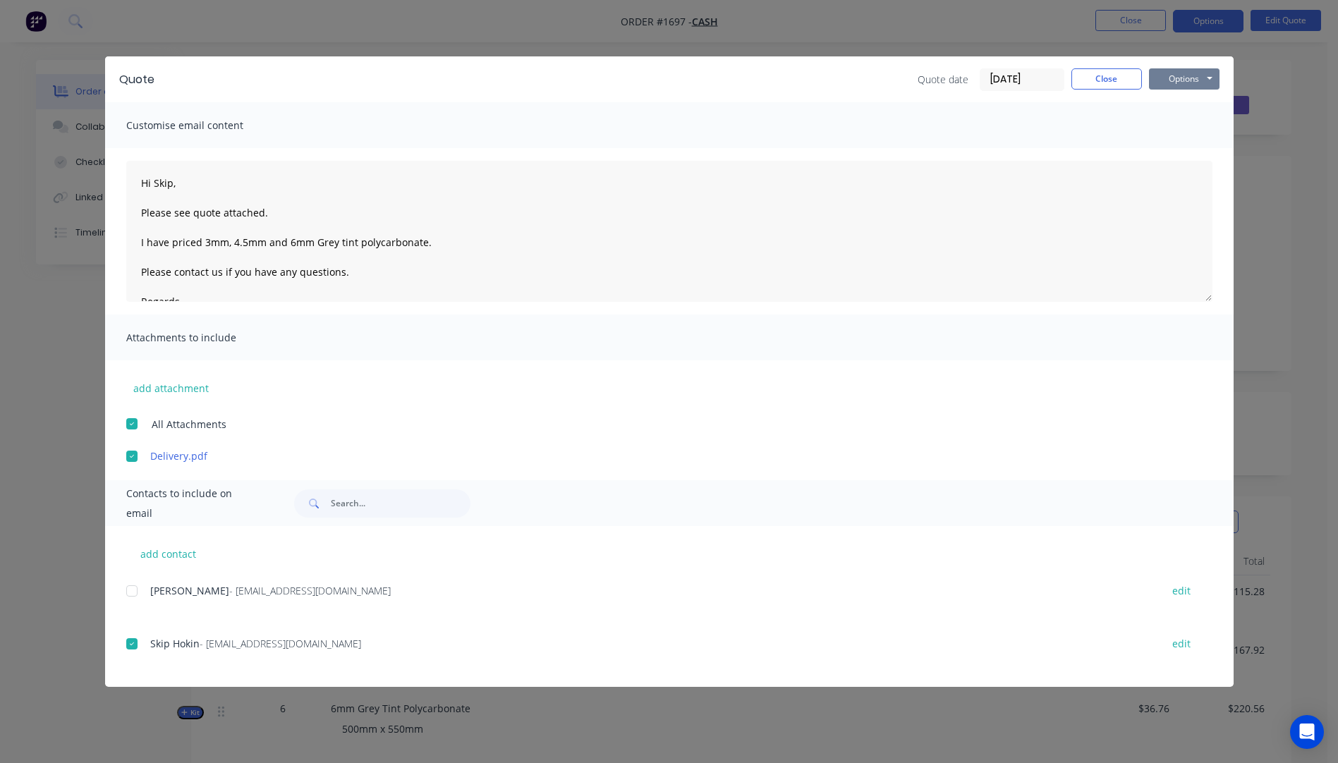
click at [1175, 83] on button "Options" at bounding box center [1184, 78] width 71 height 21
click at [1176, 154] on button "Email" at bounding box center [1194, 150] width 90 height 23
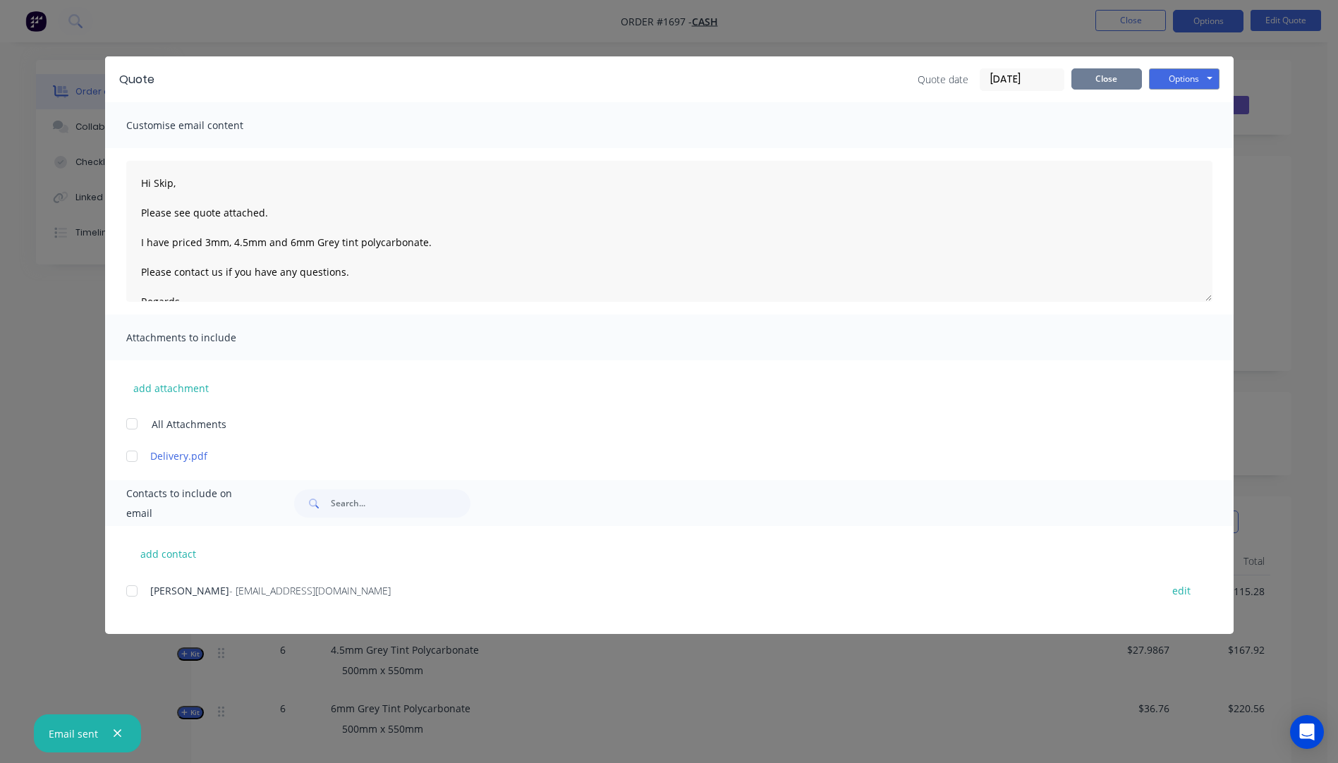
click at [1099, 80] on button "Close" at bounding box center [1107, 78] width 71 height 21
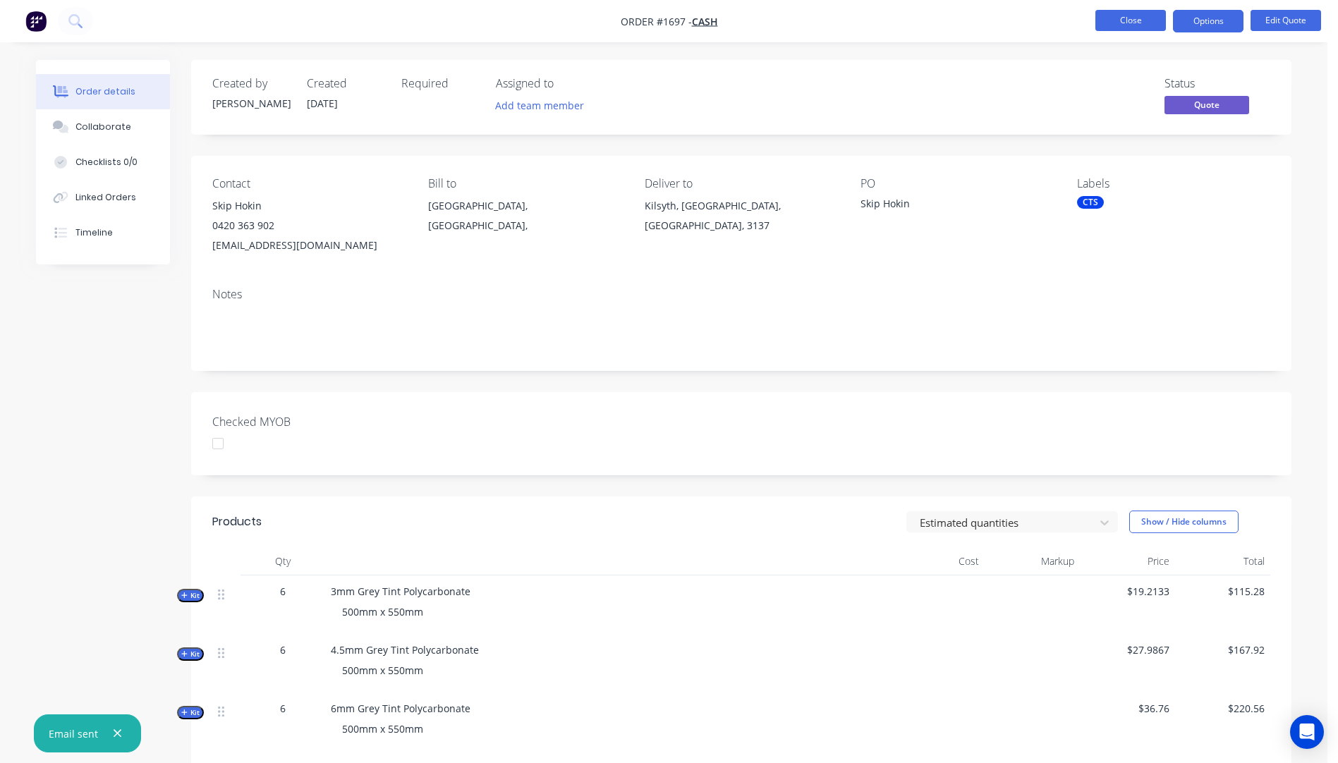
click at [1133, 24] on button "Close" at bounding box center [1131, 20] width 71 height 21
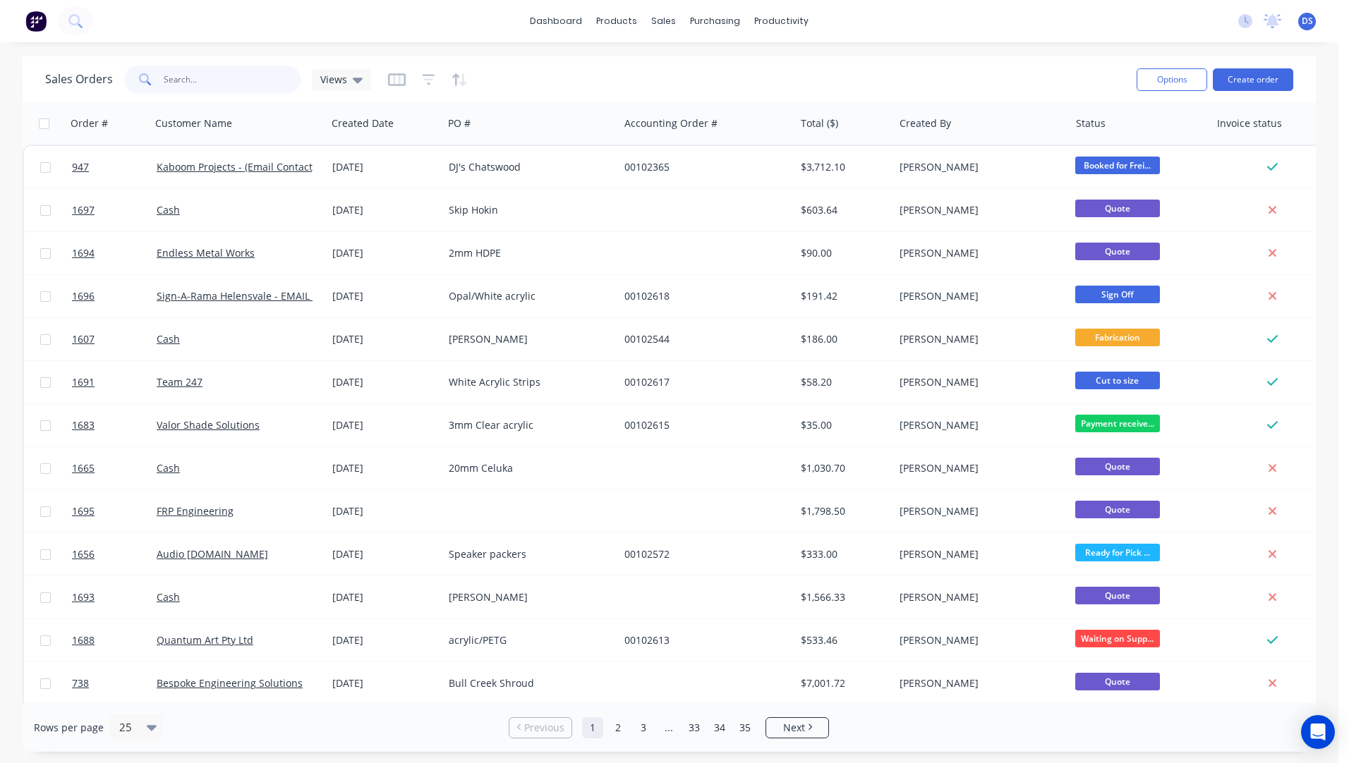
click at [188, 78] on input "text" at bounding box center [233, 80] width 138 height 28
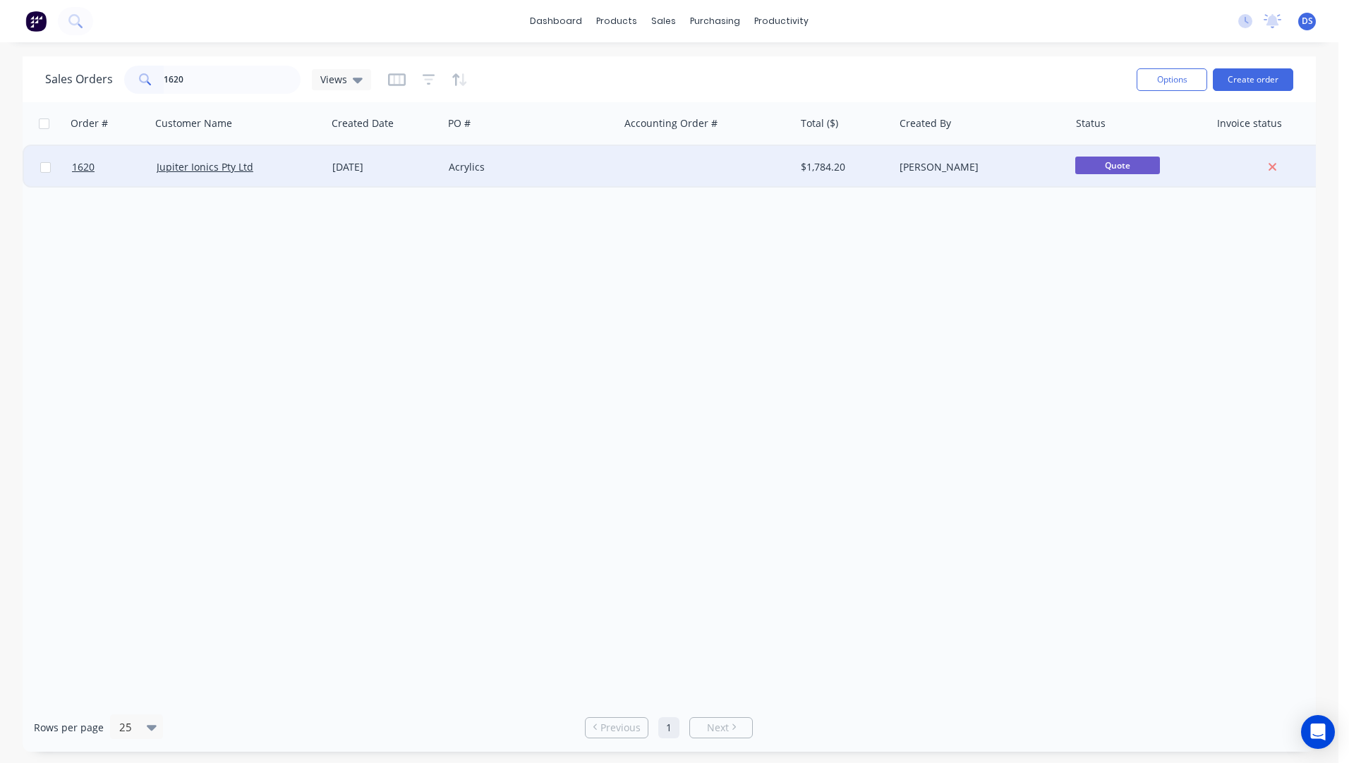
click at [468, 171] on div "Acrylics" at bounding box center [527, 167] width 157 height 14
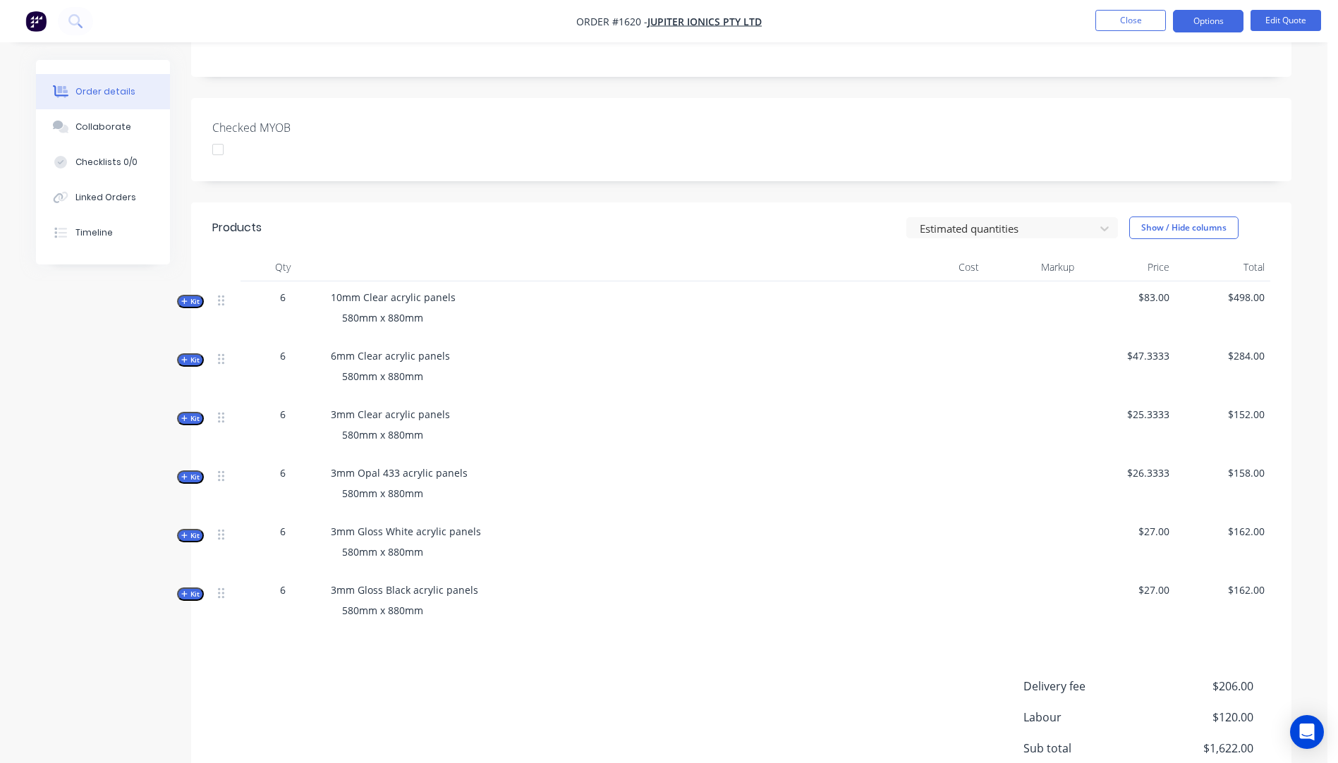
scroll to position [446, 0]
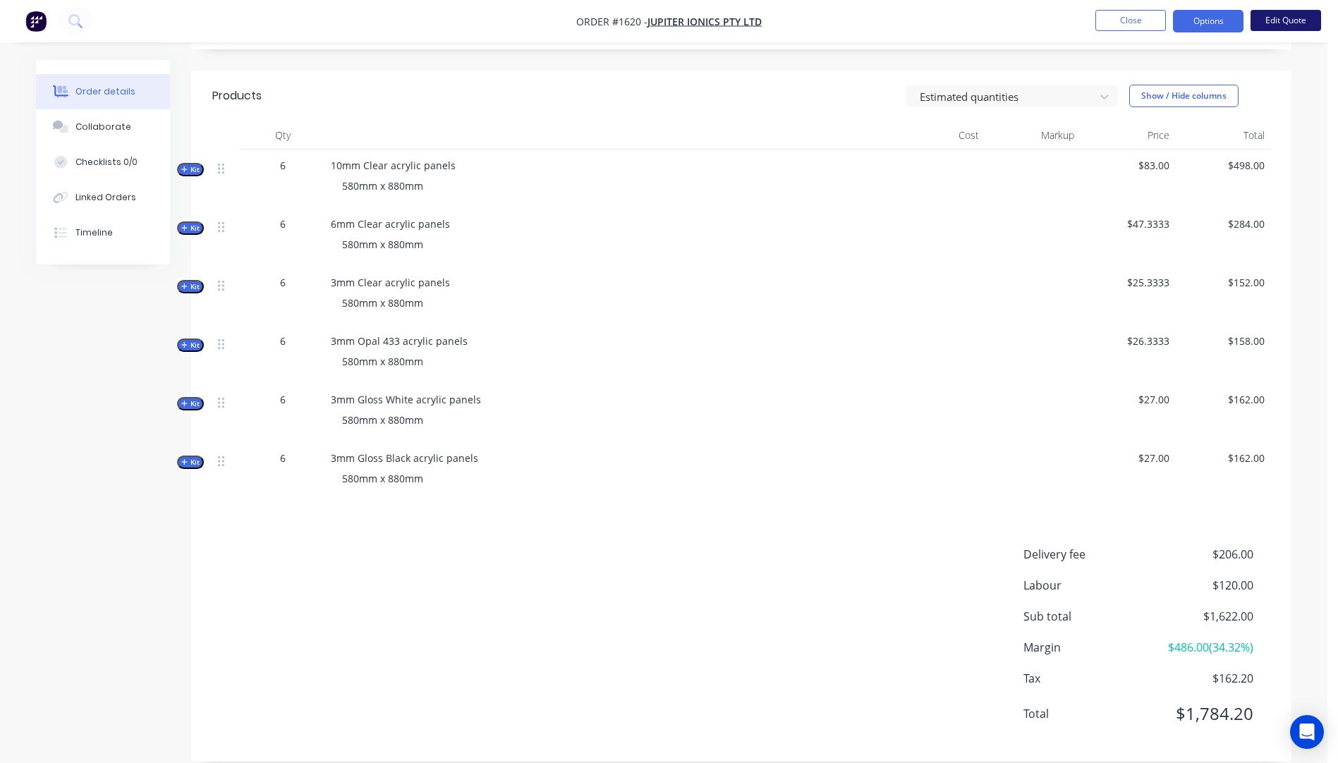
click at [1272, 18] on button "Edit Quote" at bounding box center [1286, 20] width 71 height 21
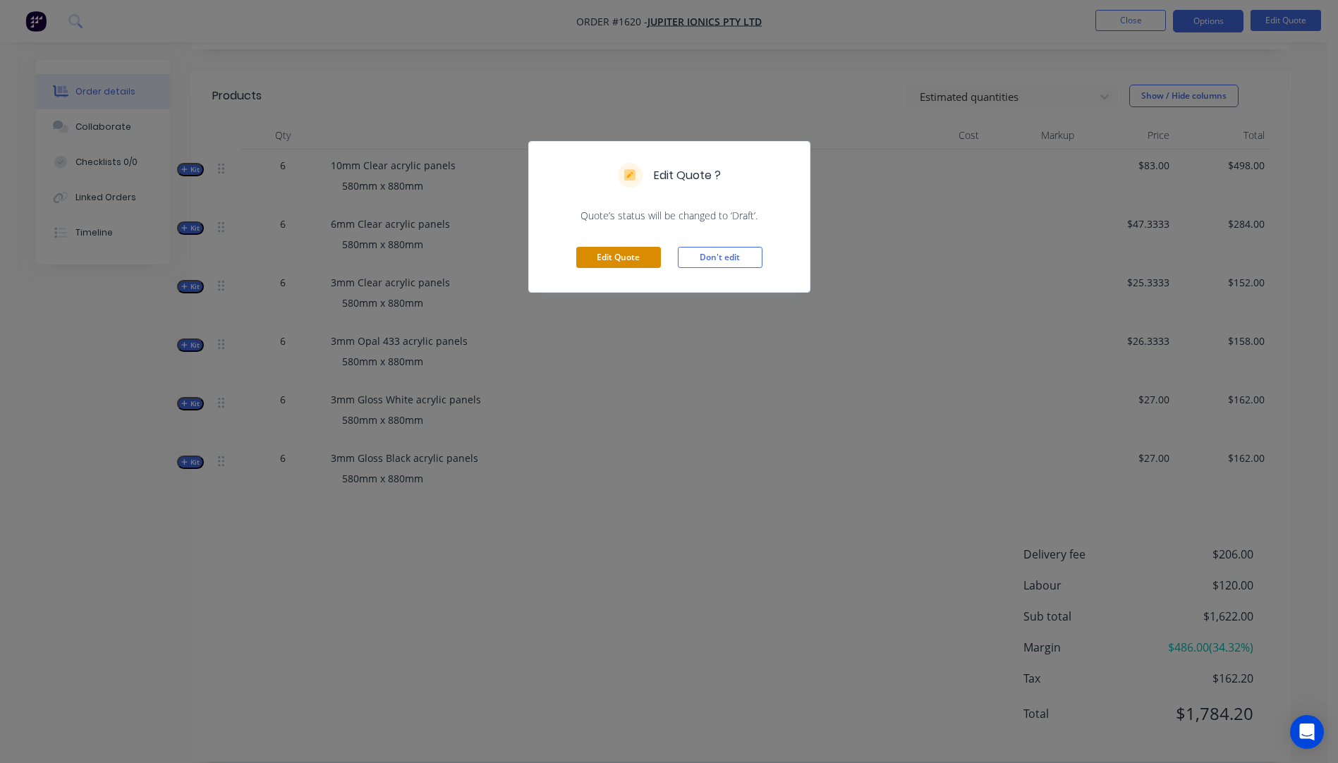
click at [637, 260] on button "Edit Quote" at bounding box center [618, 257] width 85 height 21
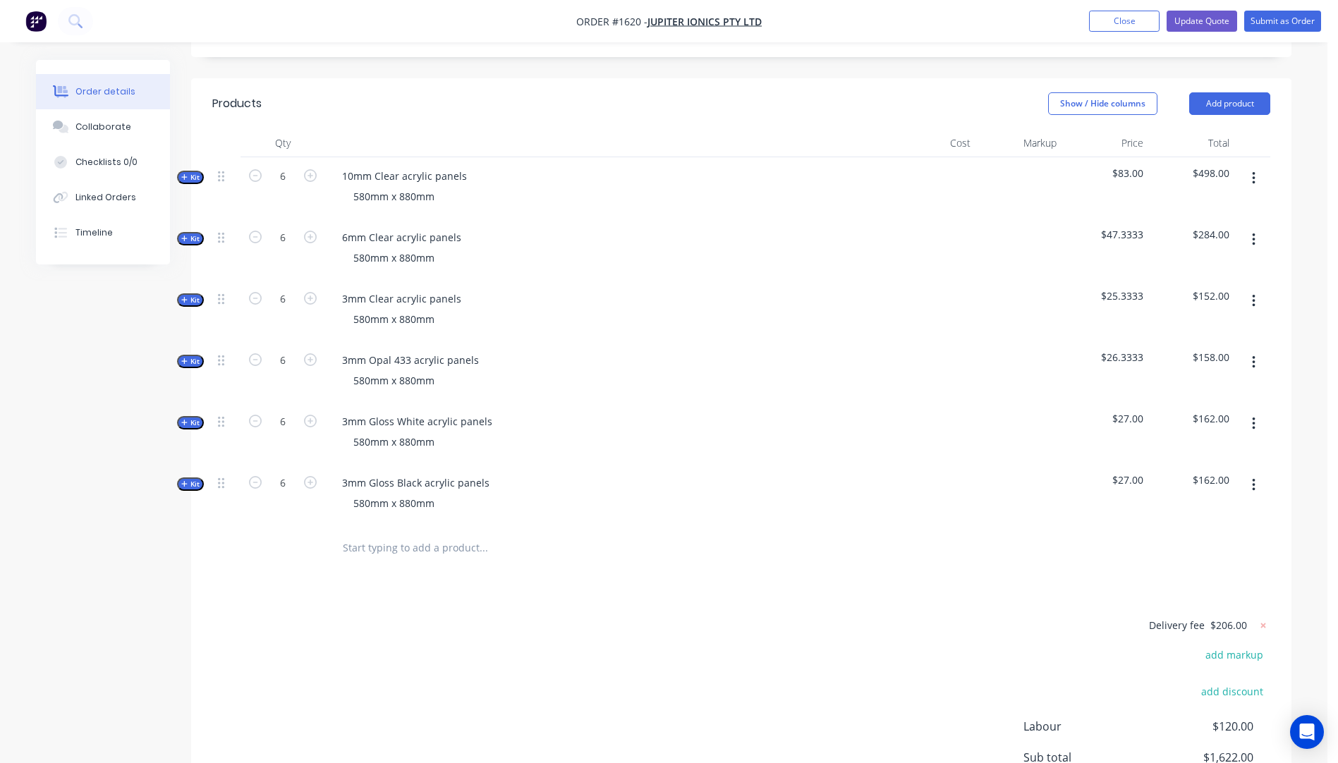
scroll to position [564, 0]
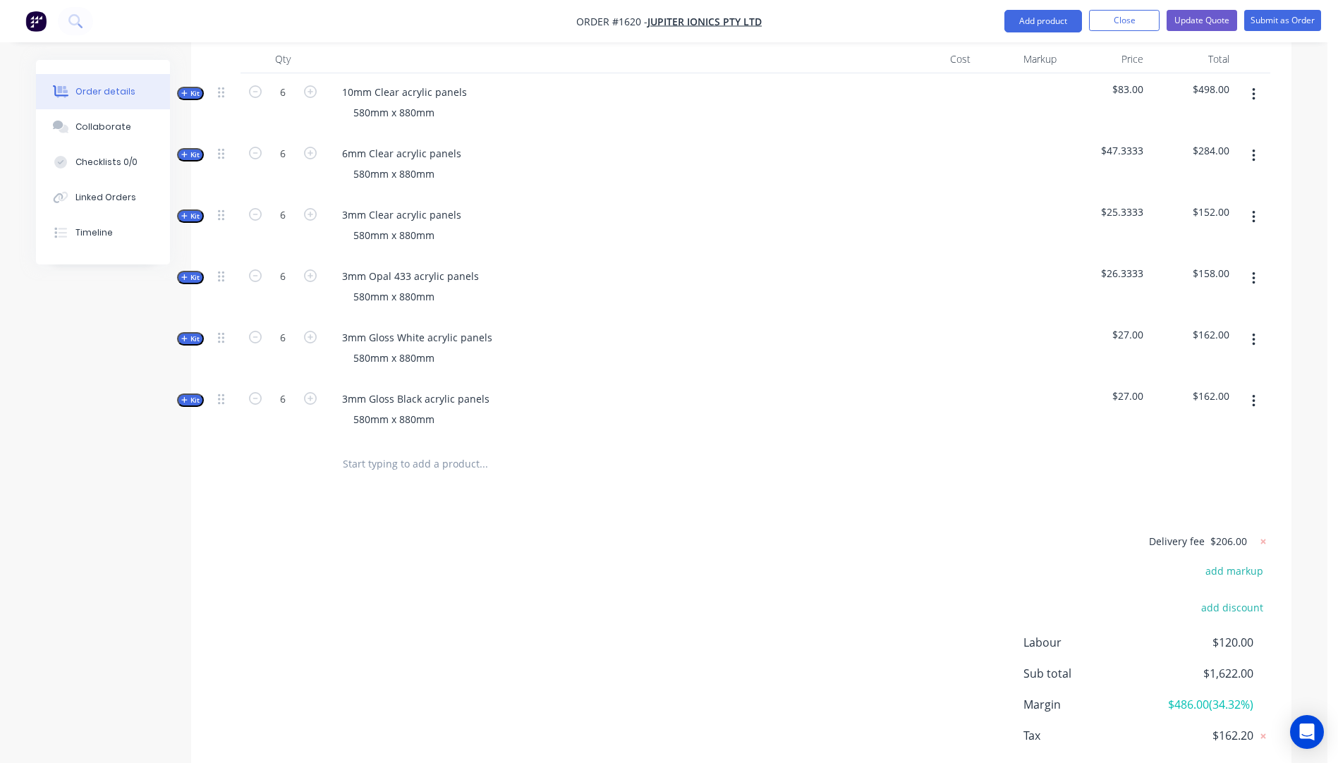
click at [387, 450] on input "text" at bounding box center [483, 464] width 282 height 28
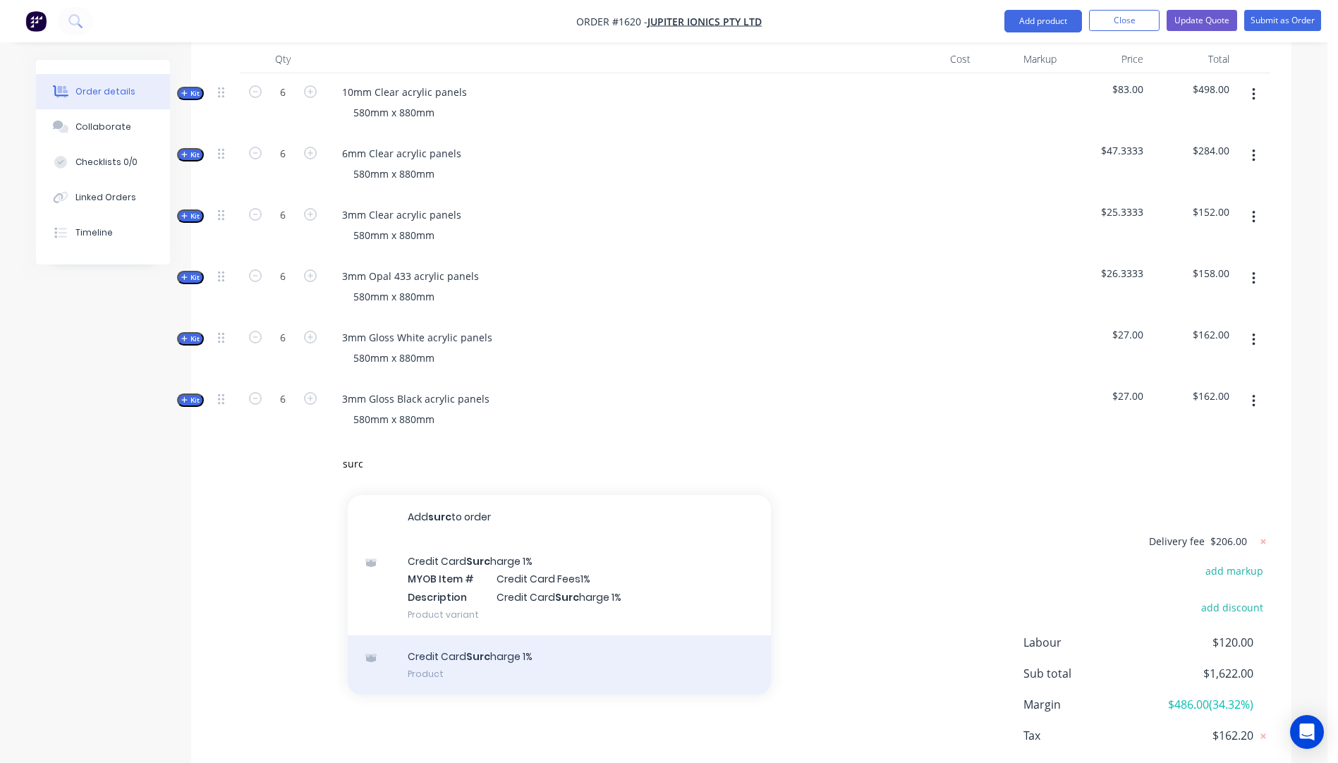
click at [490, 636] on div "Credit Card Surc harge 1% Product" at bounding box center [559, 665] width 423 height 59
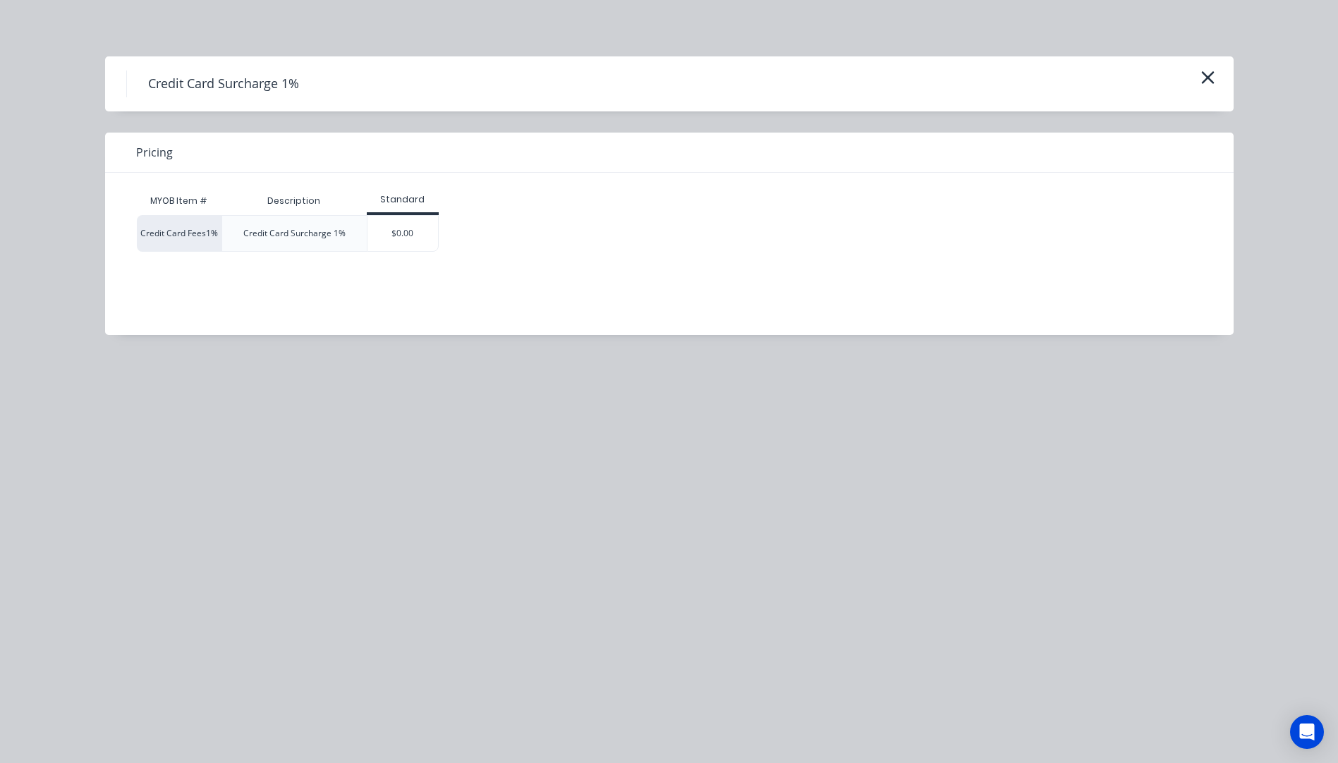
click at [412, 248] on div "$0.00" at bounding box center [403, 233] width 71 height 35
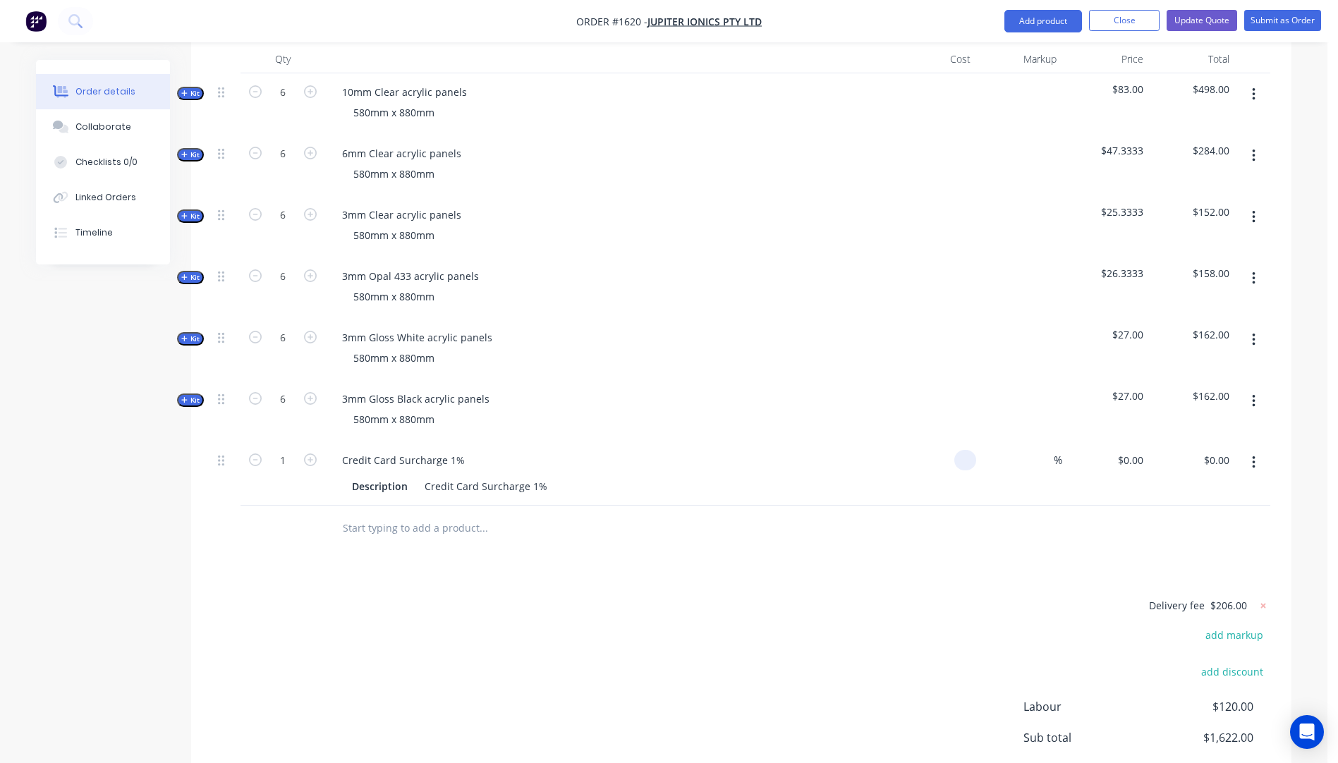
click at [959, 450] on div at bounding box center [966, 460] width 22 height 20
click at [921, 523] on div "Products Show / Hide columns Add product Qty Cost Markup Price Total Kit 6 10mm…" at bounding box center [741, 438] width 1101 height 889
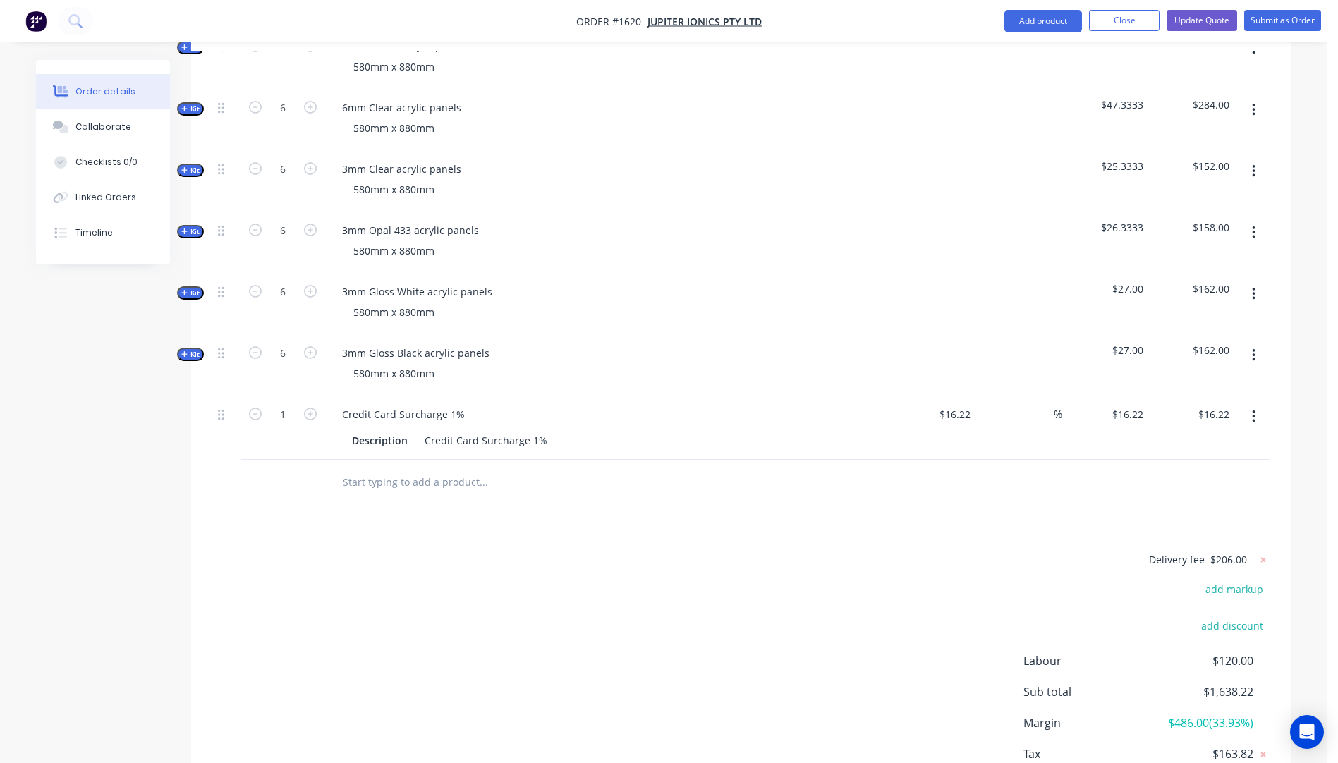
scroll to position [666, 0]
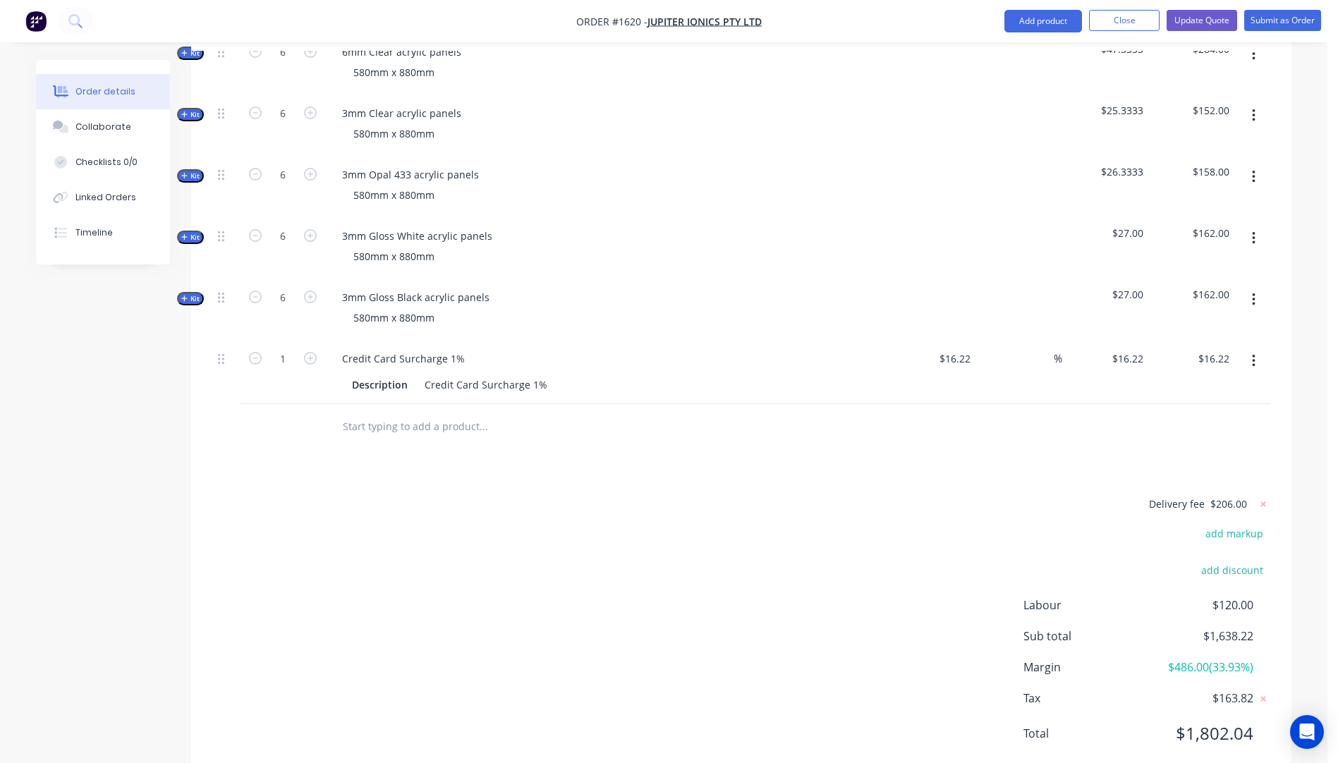
click at [386, 413] on input "text" at bounding box center [483, 427] width 282 height 28
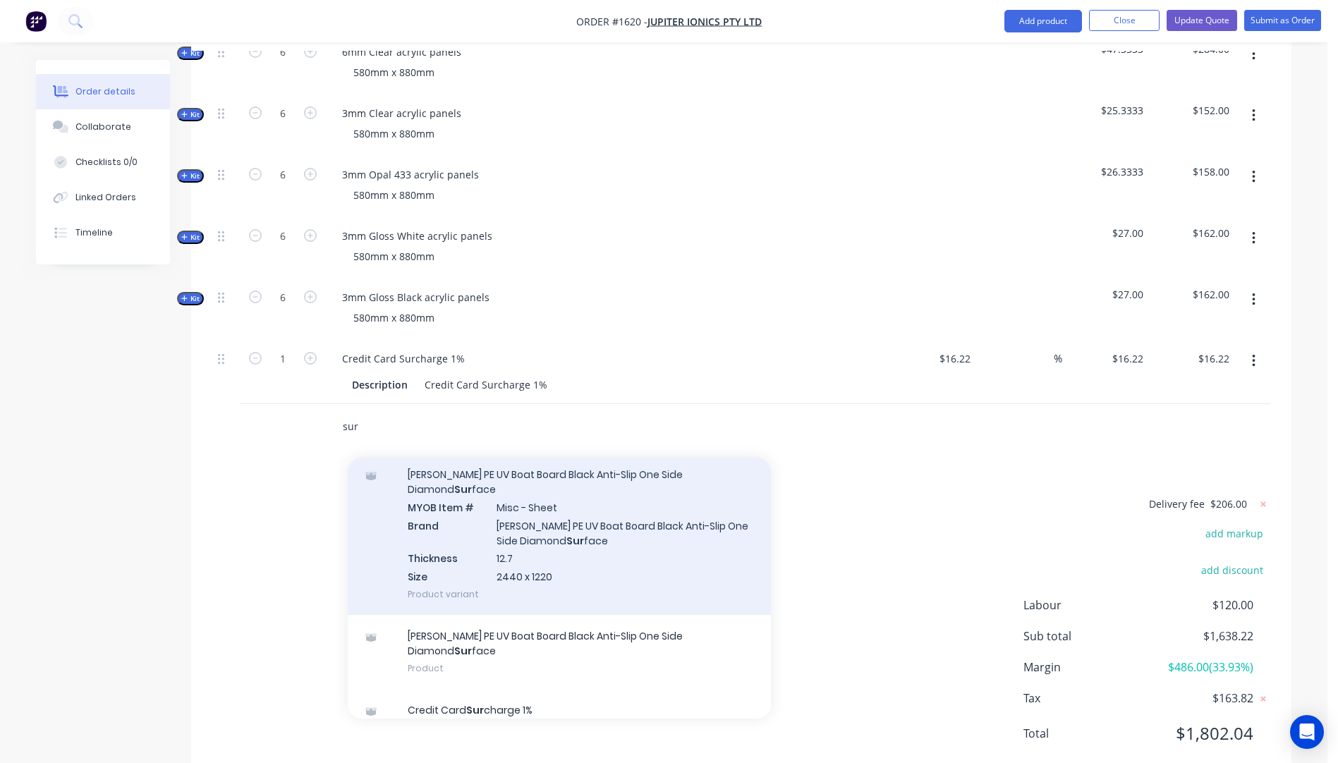
scroll to position [0, 0]
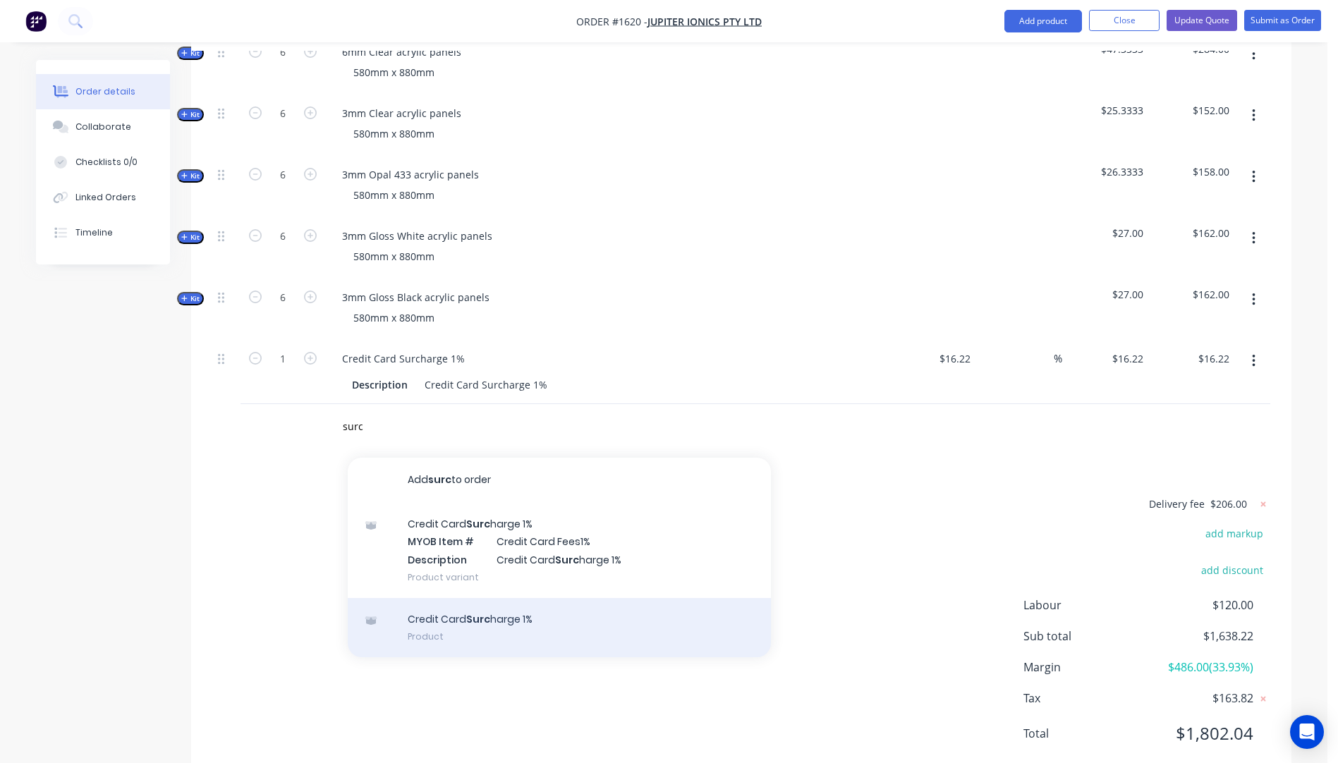
click at [453, 598] on div "Credit Card Surc harge 1% Product" at bounding box center [559, 627] width 423 height 59
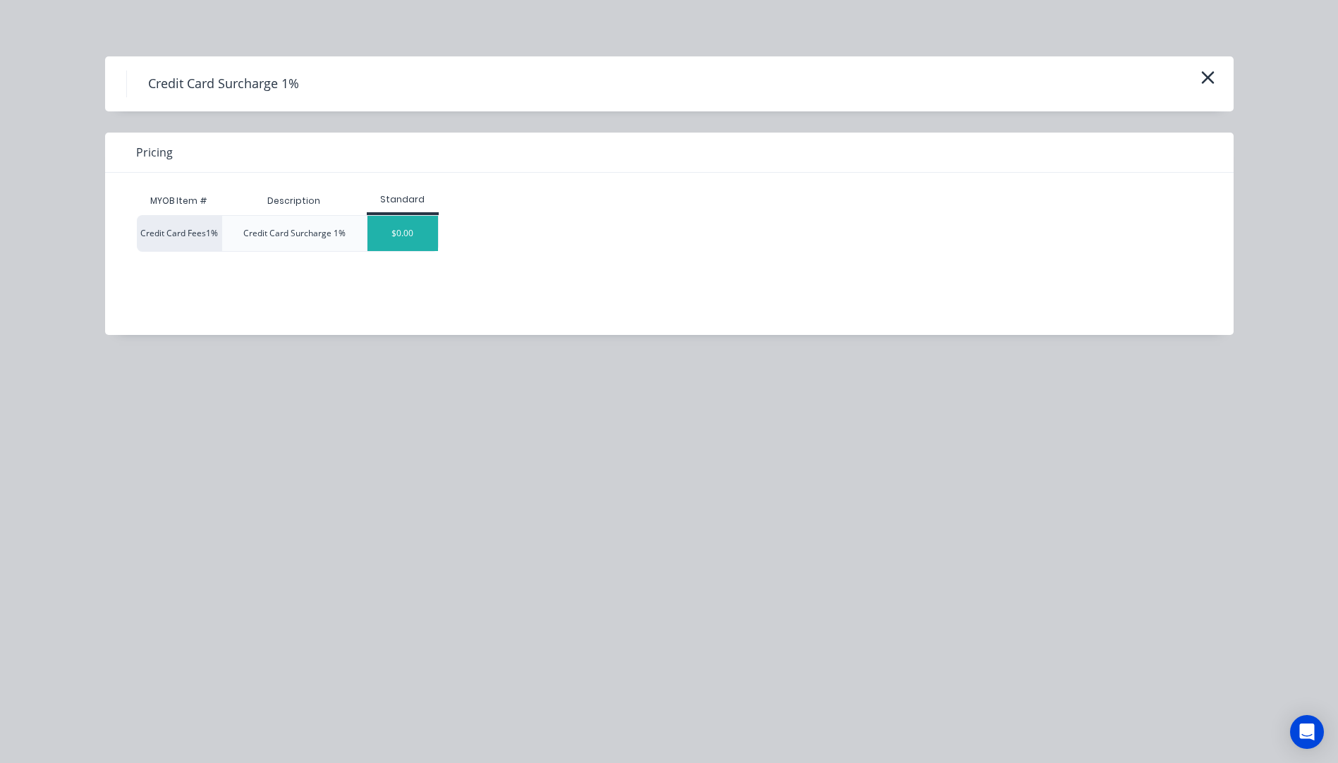
click at [393, 236] on div "$0.00" at bounding box center [403, 233] width 71 height 35
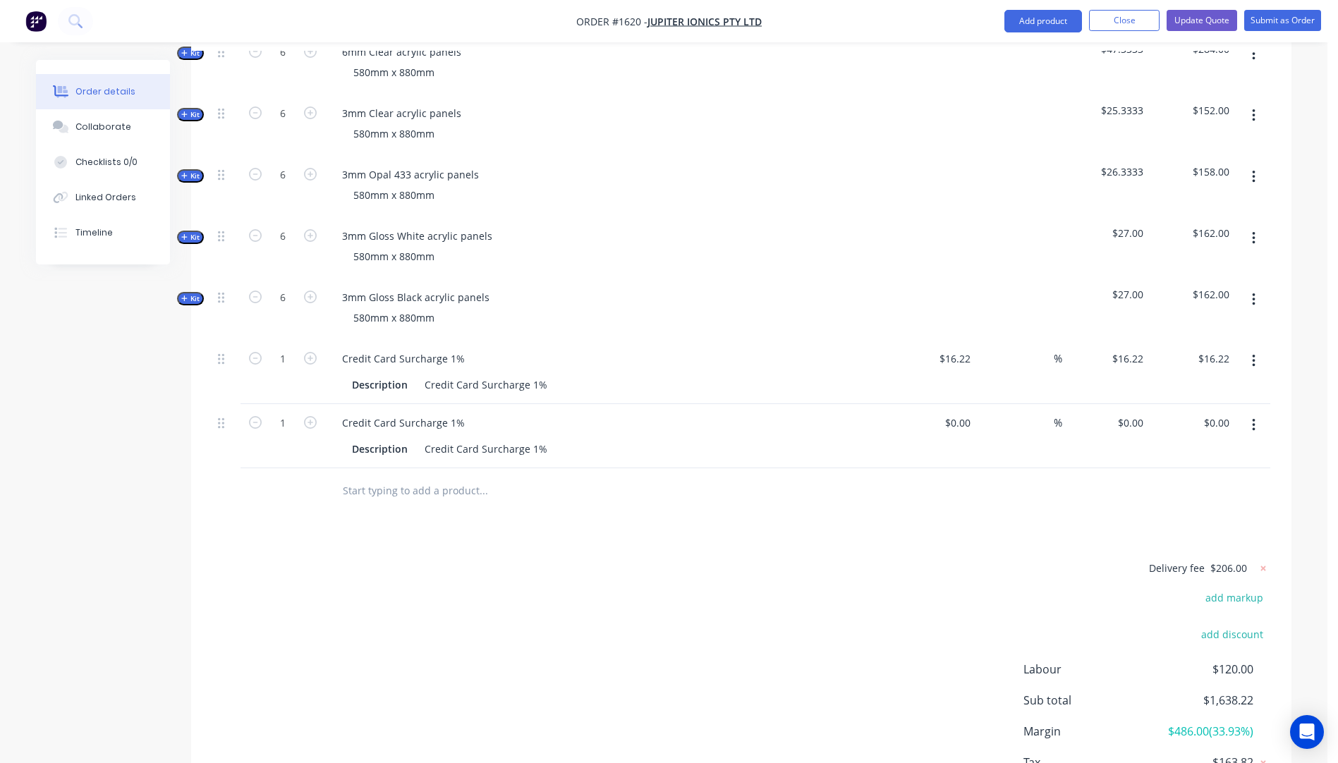
click at [1257, 349] on button "button" at bounding box center [1254, 361] width 33 height 25
click at [1167, 473] on div "Delete" at bounding box center [1203, 483] width 109 height 20
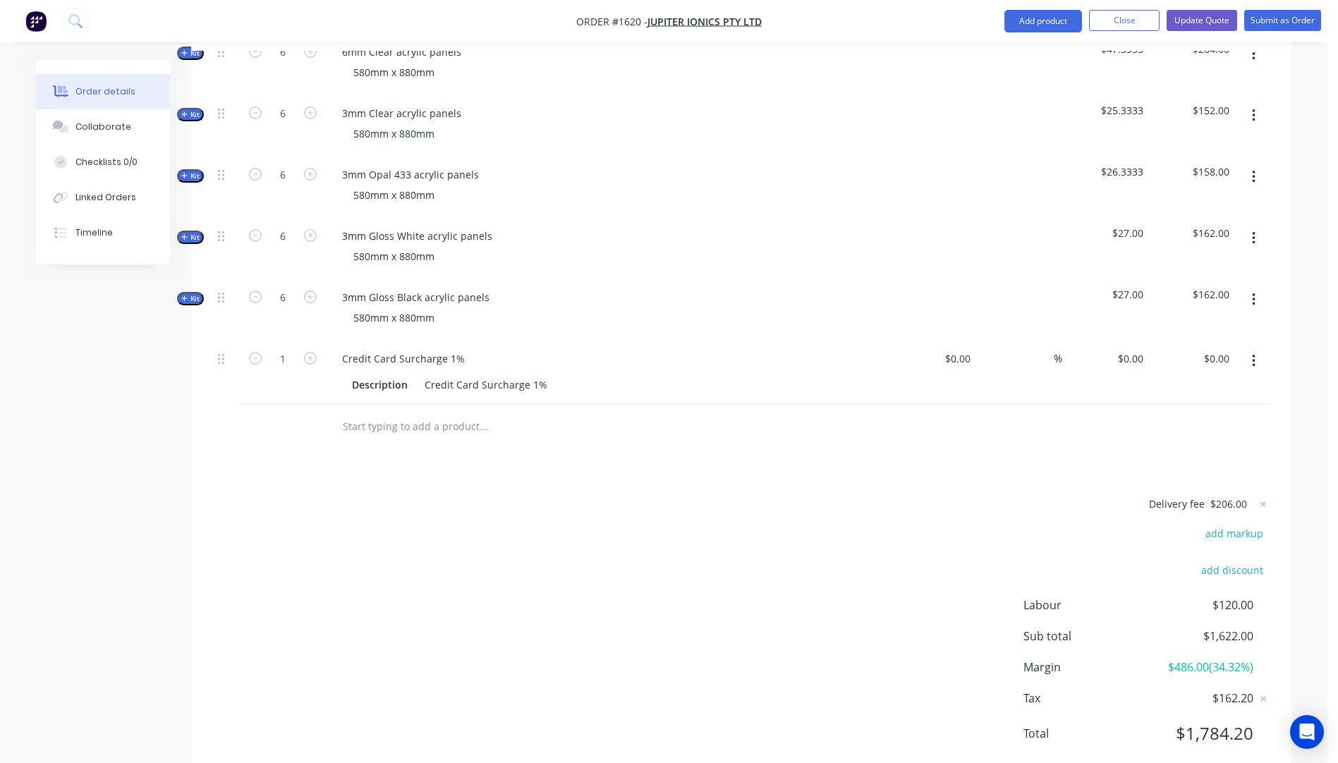
click at [429, 413] on input "text" at bounding box center [483, 427] width 282 height 28
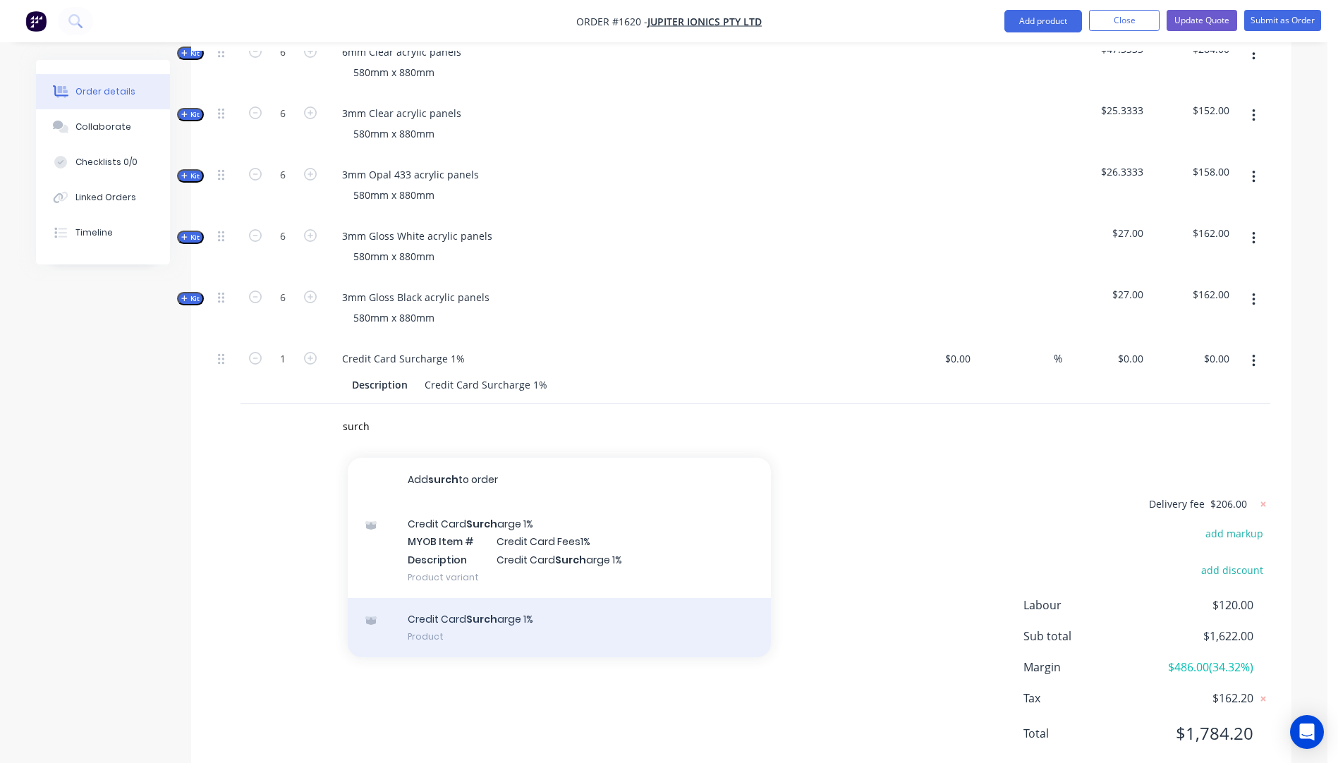
click at [480, 598] on div "Credit Card Surch arge 1% Product" at bounding box center [559, 627] width 423 height 59
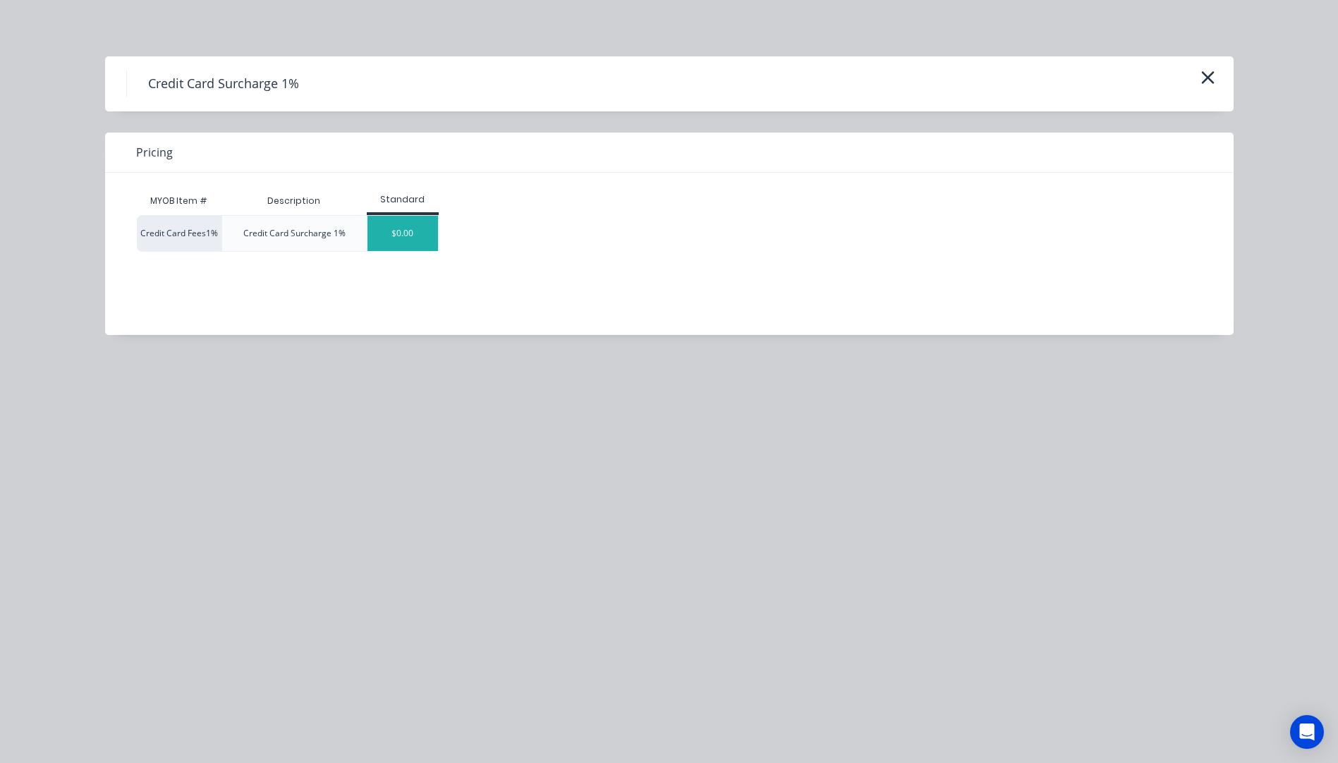
click at [401, 243] on div "$0.00" at bounding box center [403, 233] width 71 height 35
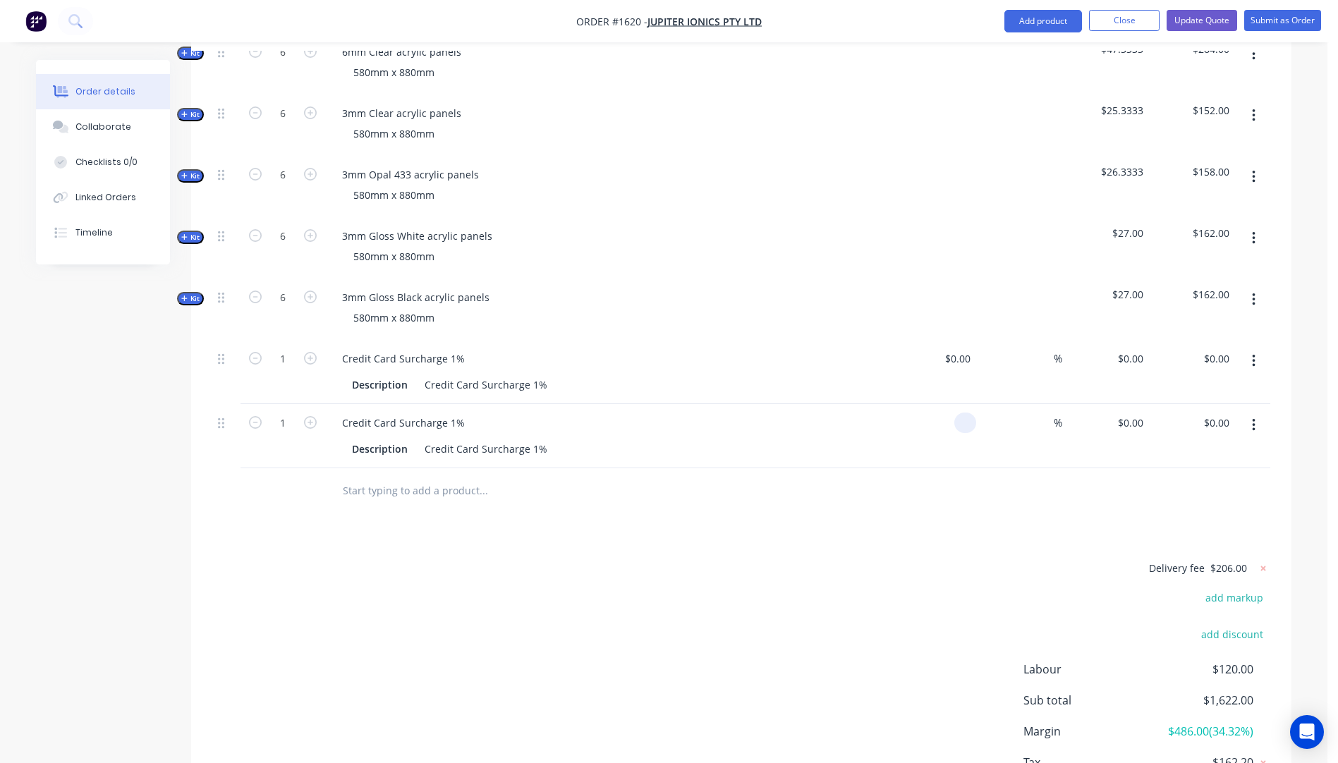
click at [960, 413] on div at bounding box center [968, 423] width 16 height 20
click at [1254, 353] on icon "button" at bounding box center [1254, 361] width 4 height 16
click at [1173, 473] on div "Delete" at bounding box center [1203, 483] width 109 height 20
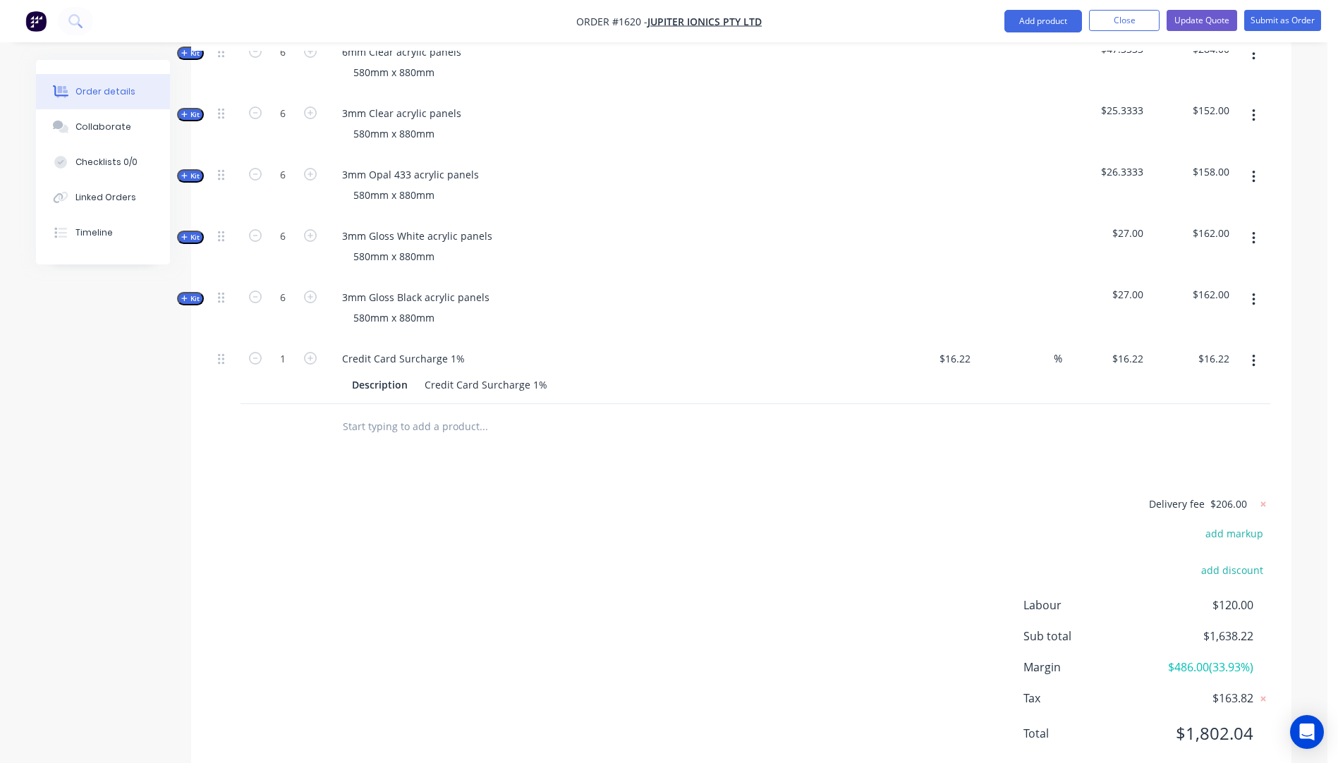
click at [743, 612] on div "Delivery fee $206.00 add markup add discount Labour $120.00 Sub total $1,638.22…" at bounding box center [741, 627] width 1058 height 265
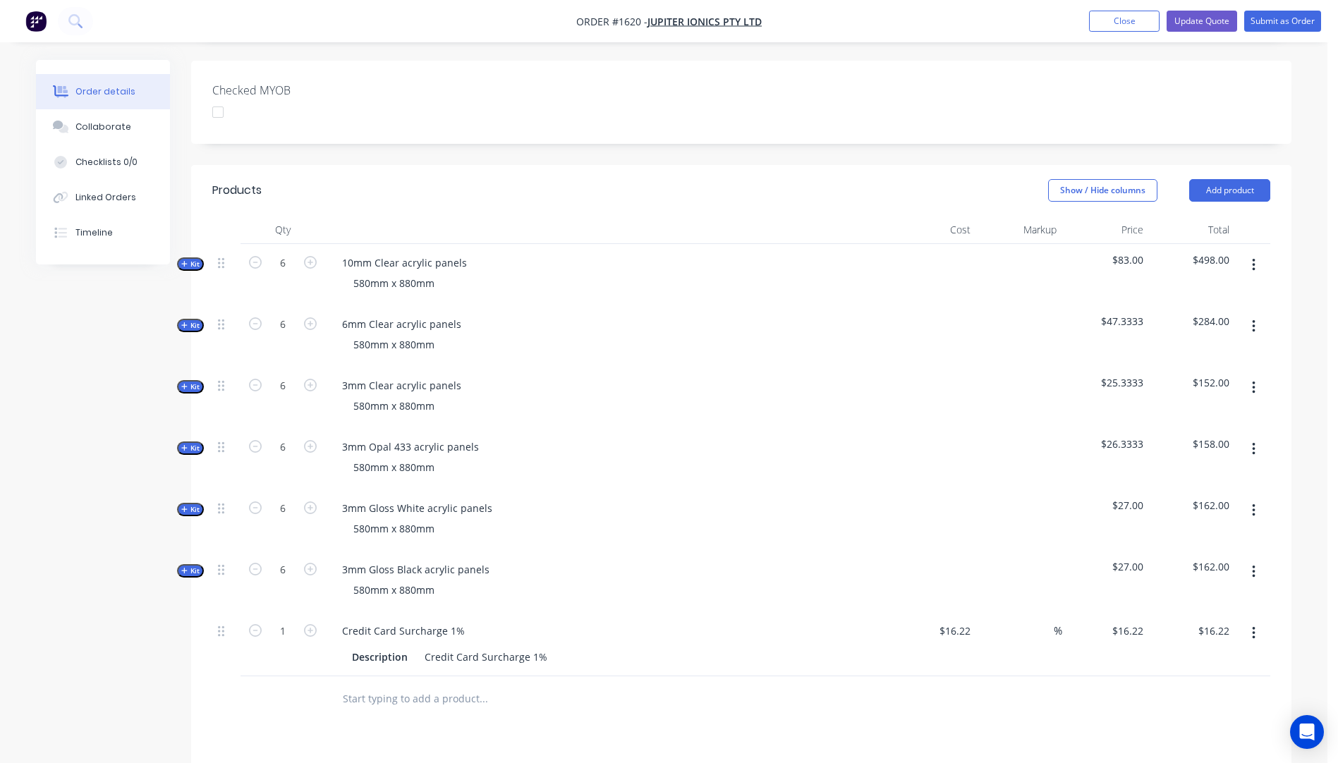
scroll to position [31, 0]
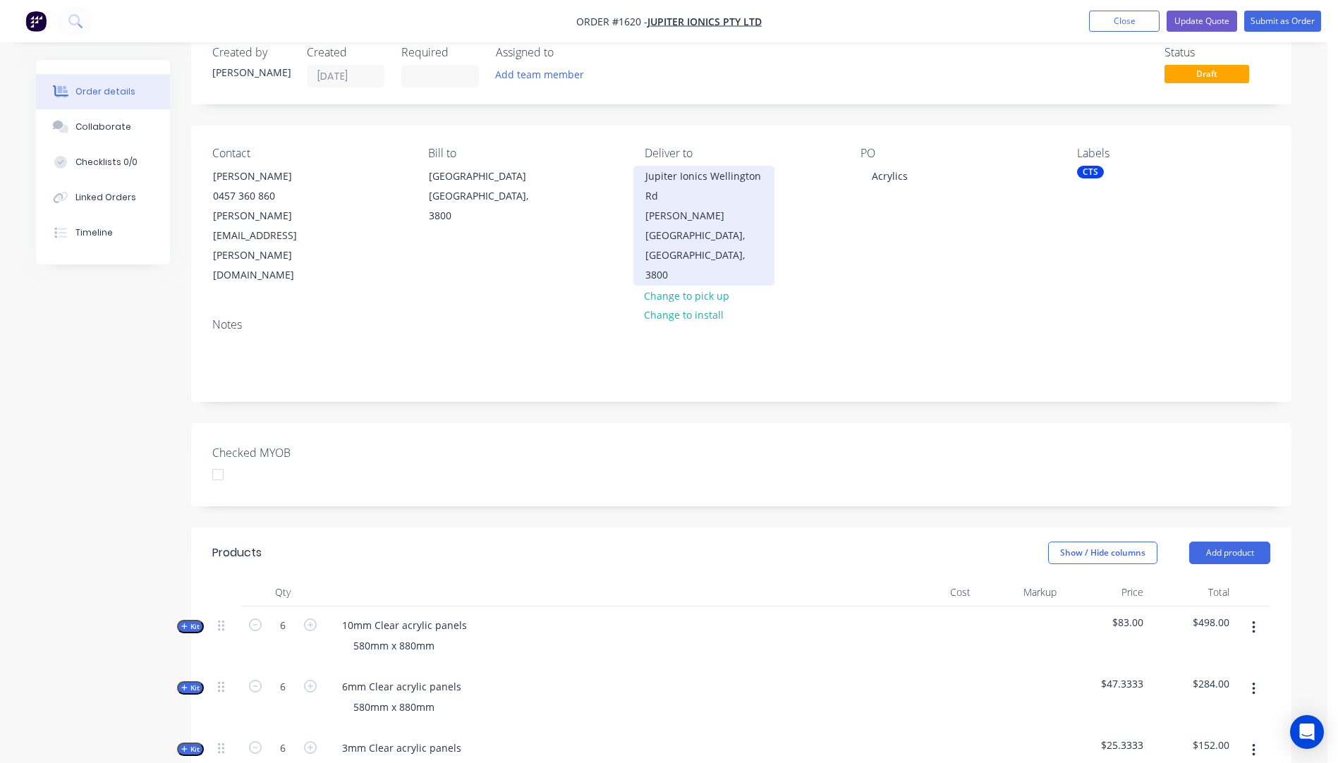
click at [670, 181] on div "Jupiter Ionics Wellington Rd" at bounding box center [704, 187] width 117 height 40
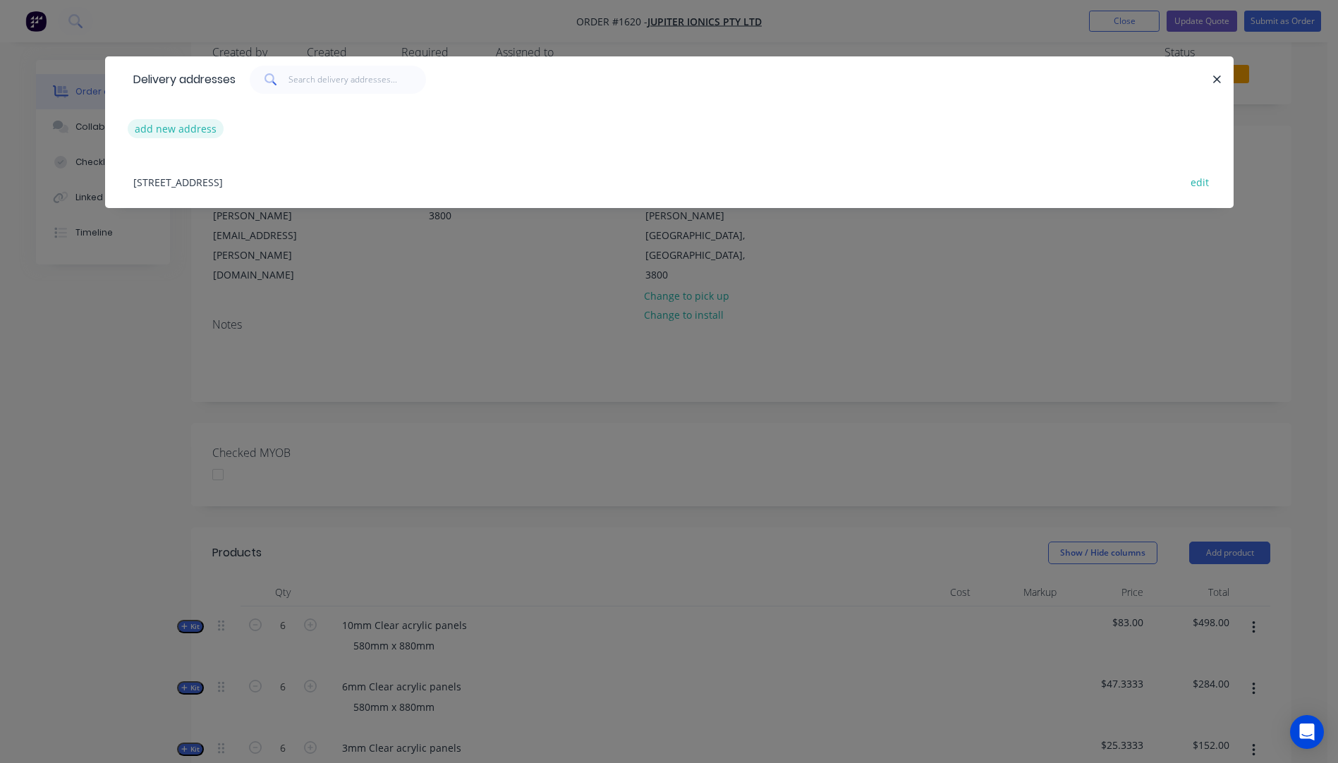
click at [196, 126] on button "add new address" at bounding box center [176, 128] width 97 height 19
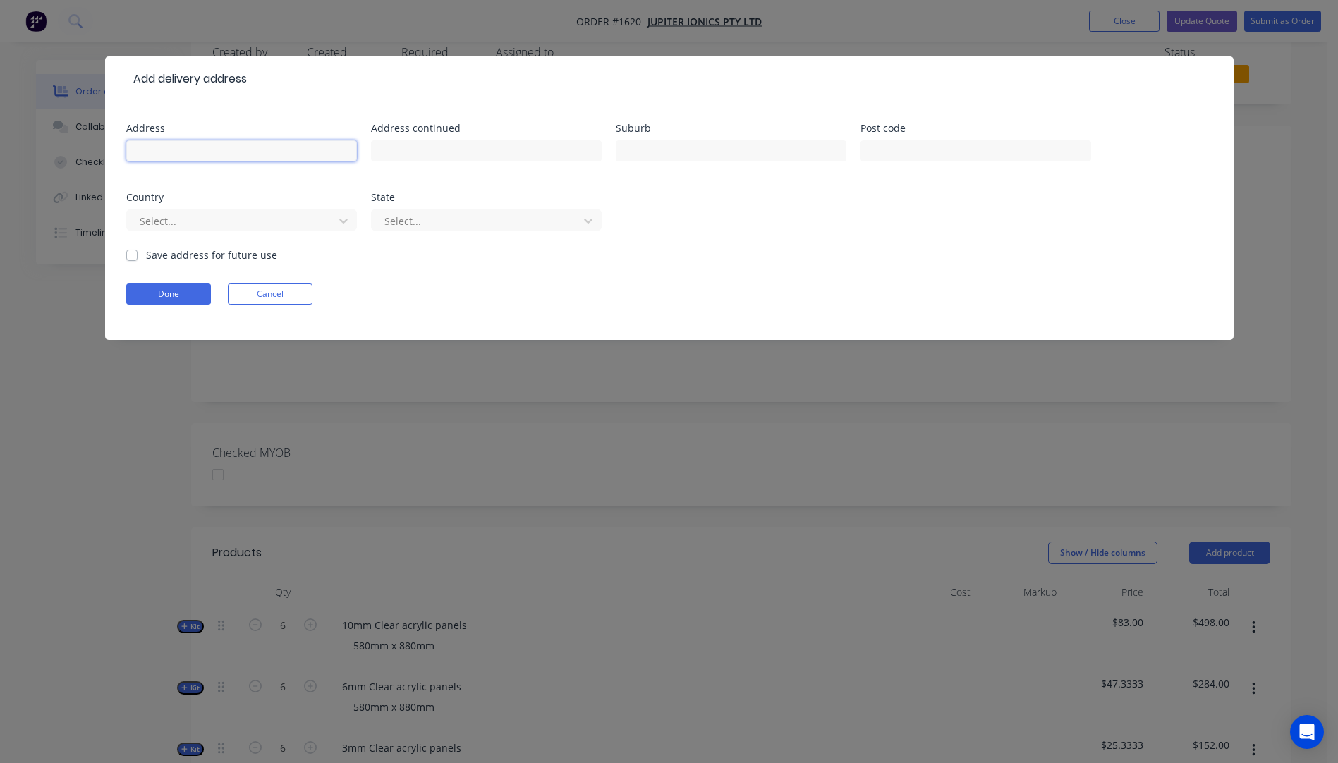
click at [196, 147] on input "text" at bounding box center [241, 150] width 231 height 21
click at [430, 144] on input "text" at bounding box center [486, 150] width 231 height 21
click at [650, 152] on input "text" at bounding box center [731, 150] width 231 height 21
click at [895, 147] on input "text" at bounding box center [976, 150] width 231 height 21
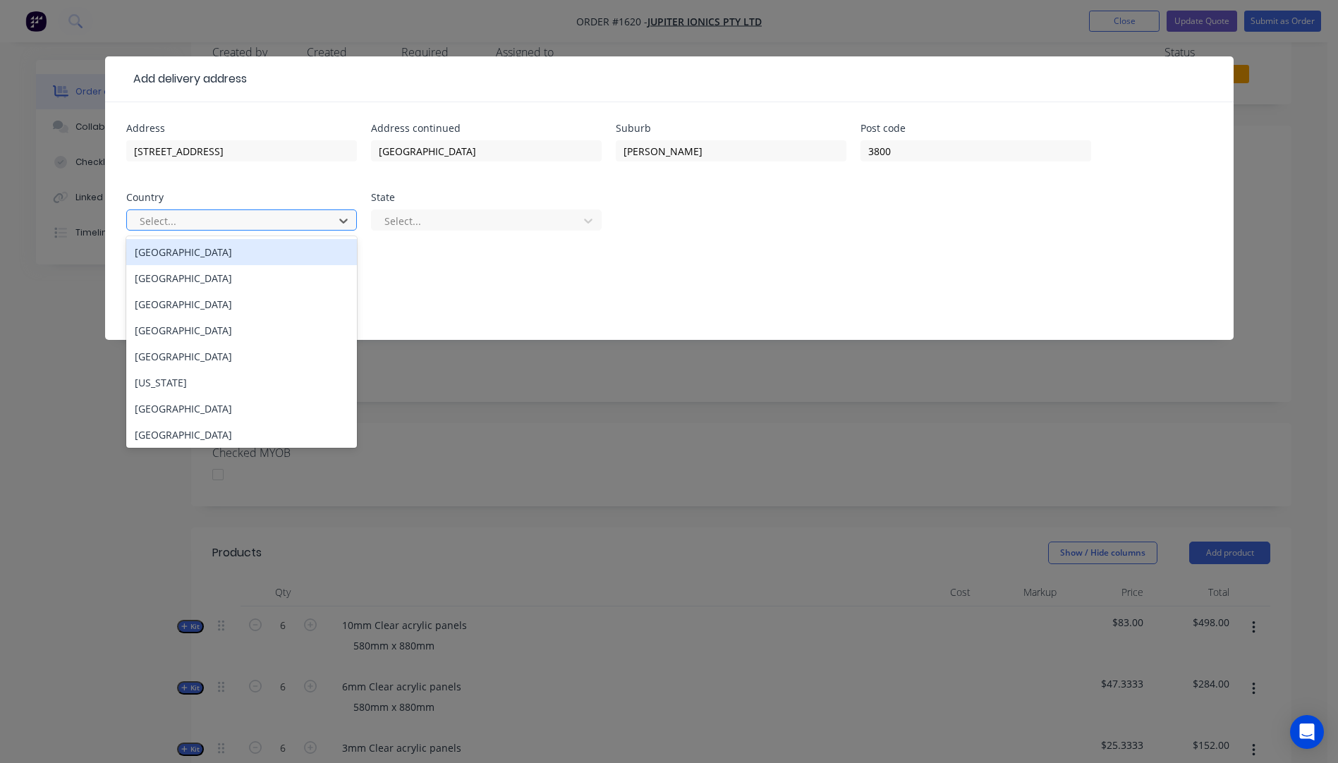
click at [161, 260] on div "Australia" at bounding box center [241, 252] width 231 height 26
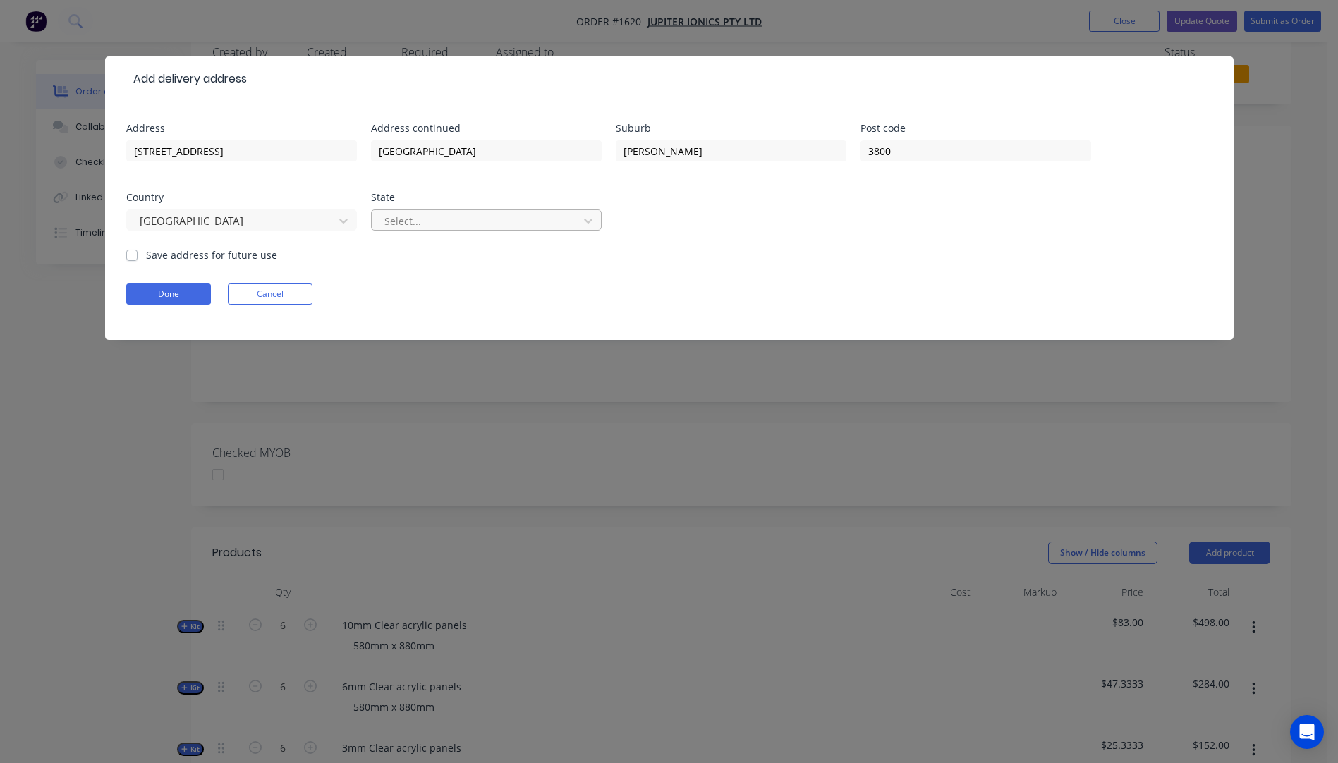
click at [426, 221] on div at bounding box center [477, 221] width 188 height 18
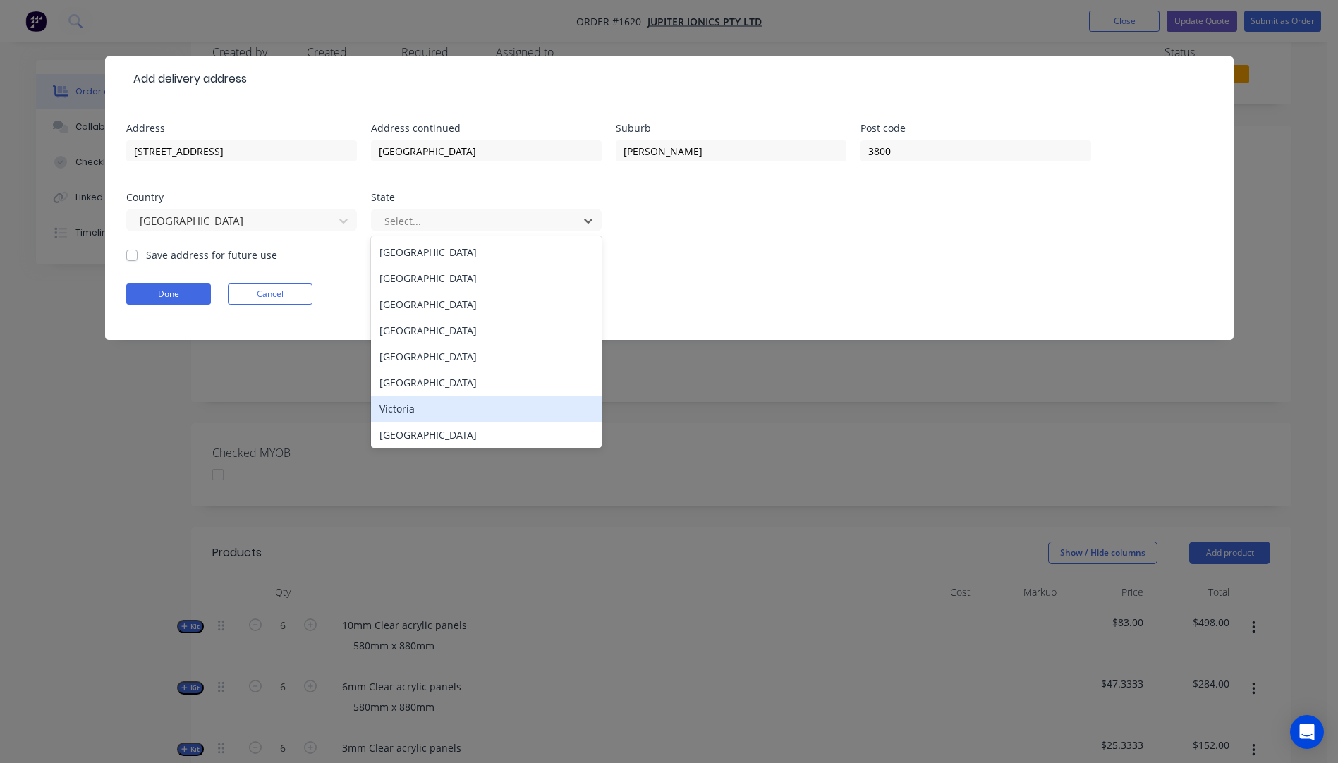
click at [406, 413] on div "Victoria" at bounding box center [486, 409] width 231 height 26
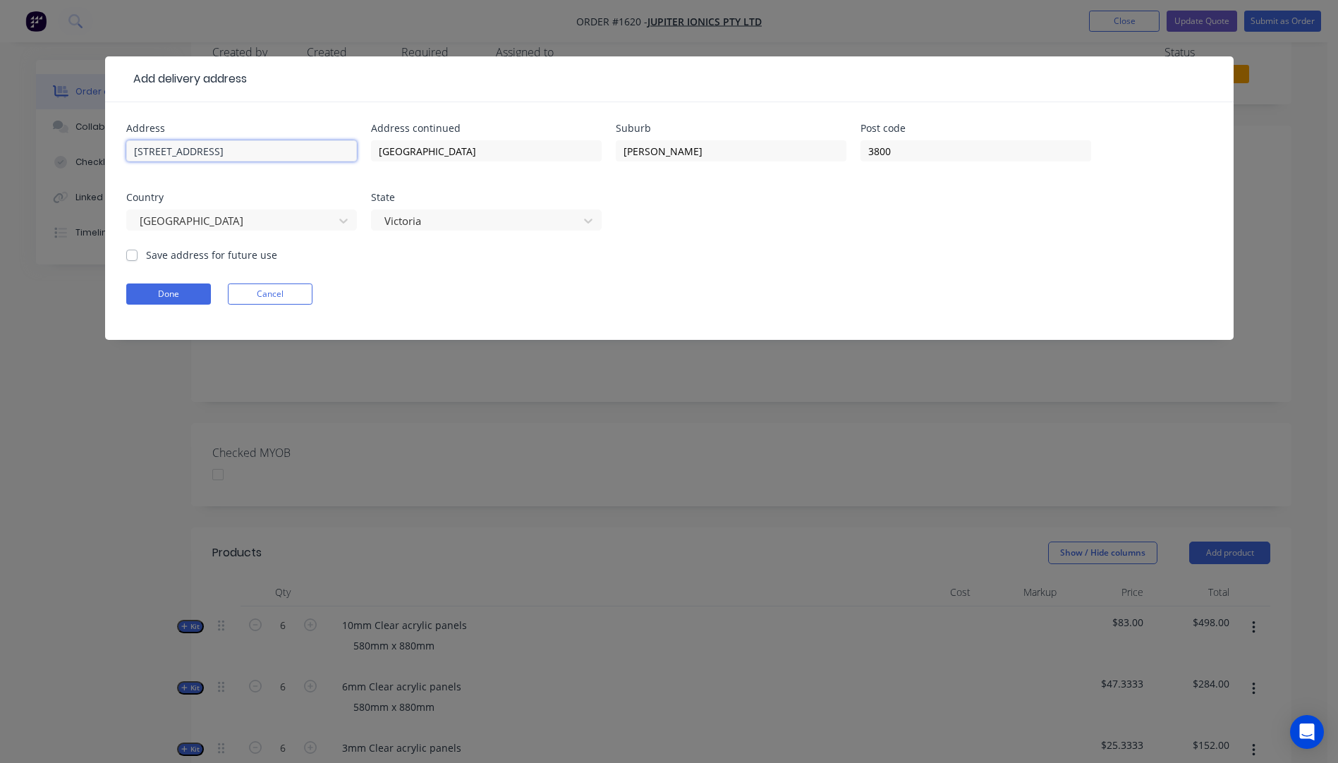
click at [250, 146] on input "17 Rainforest Walk" at bounding box center [241, 150] width 231 height 21
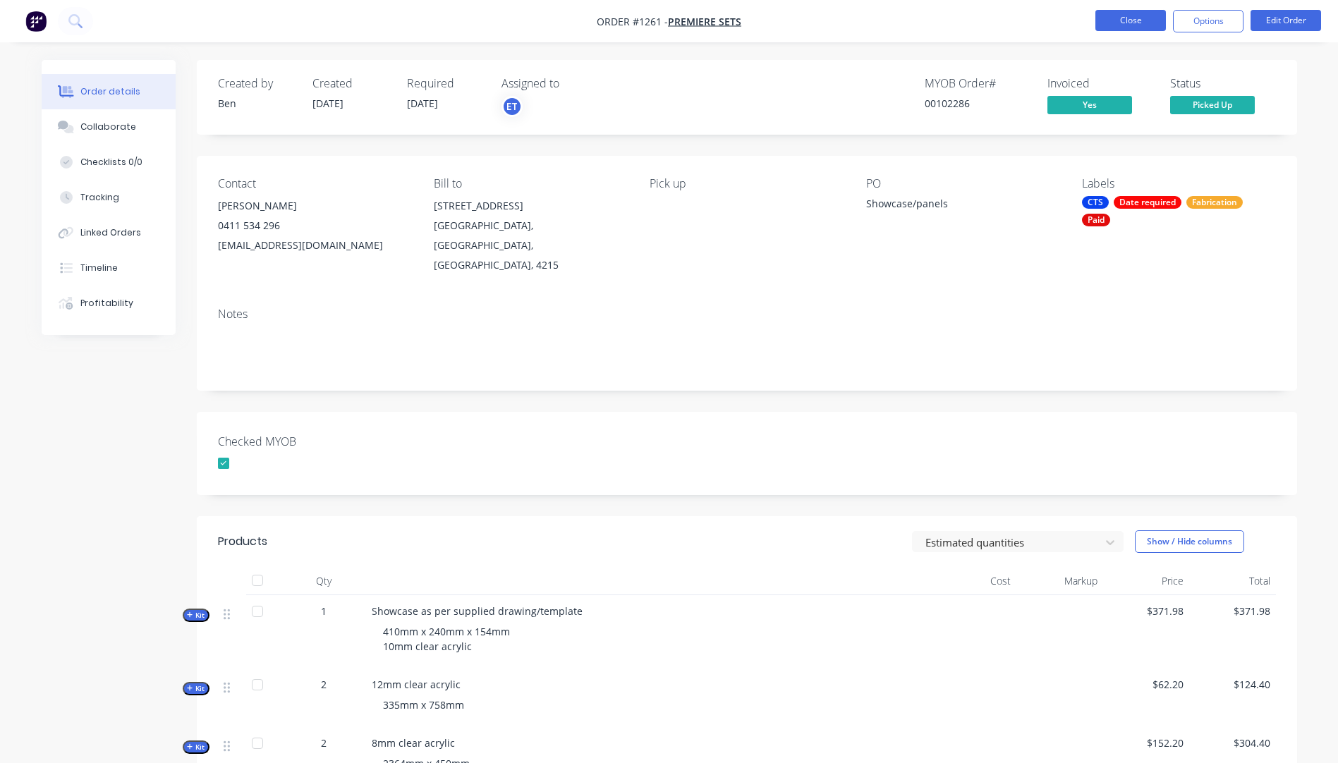
click at [1126, 23] on button "Close" at bounding box center [1131, 20] width 71 height 21
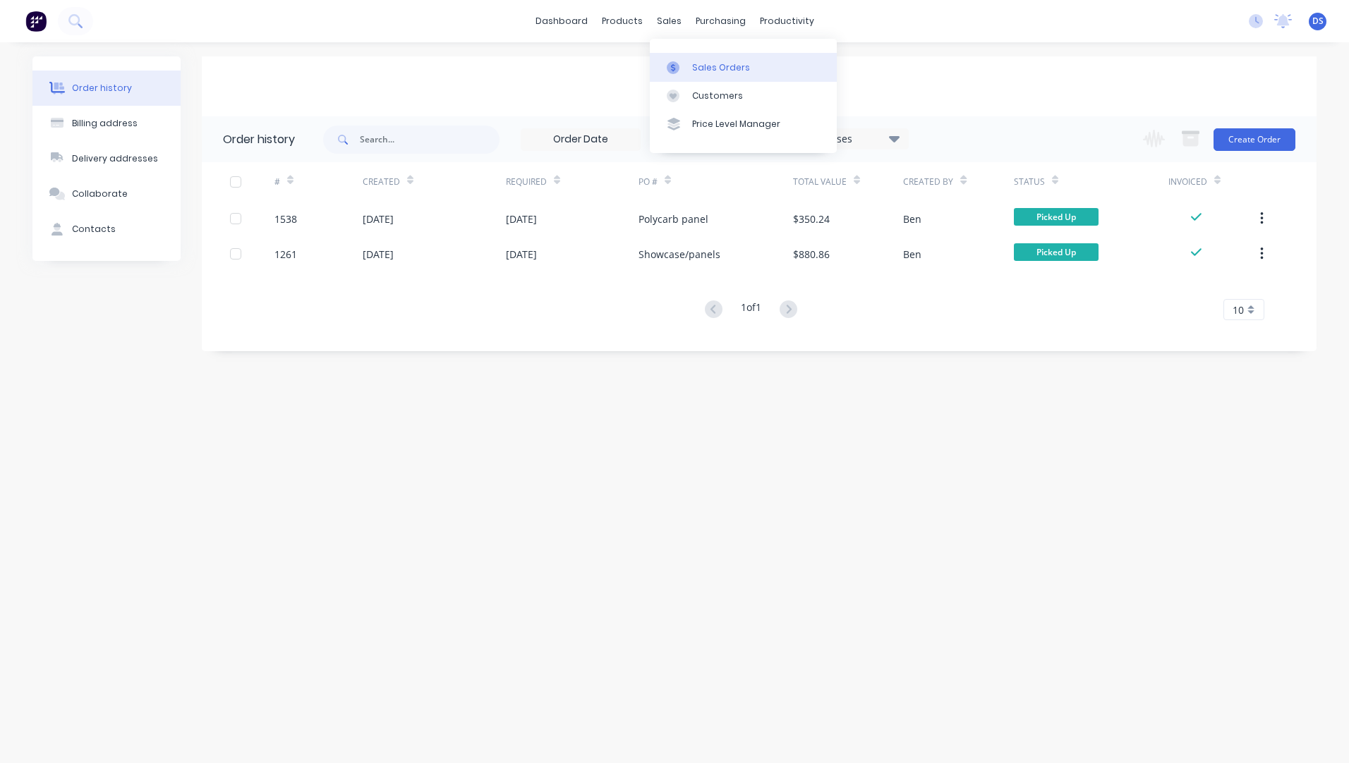
click at [710, 71] on div "Sales Orders" at bounding box center [721, 67] width 58 height 13
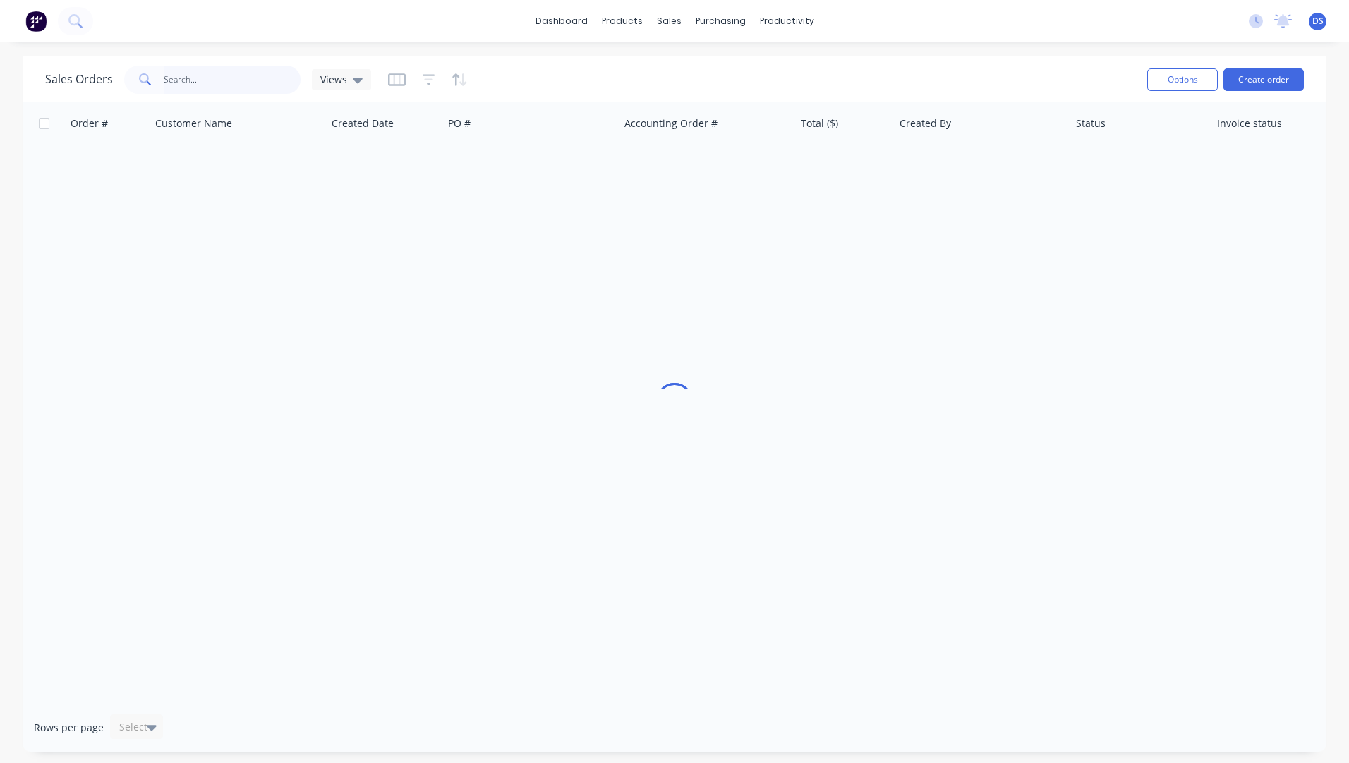
click at [245, 87] on input "text" at bounding box center [233, 80] width 138 height 28
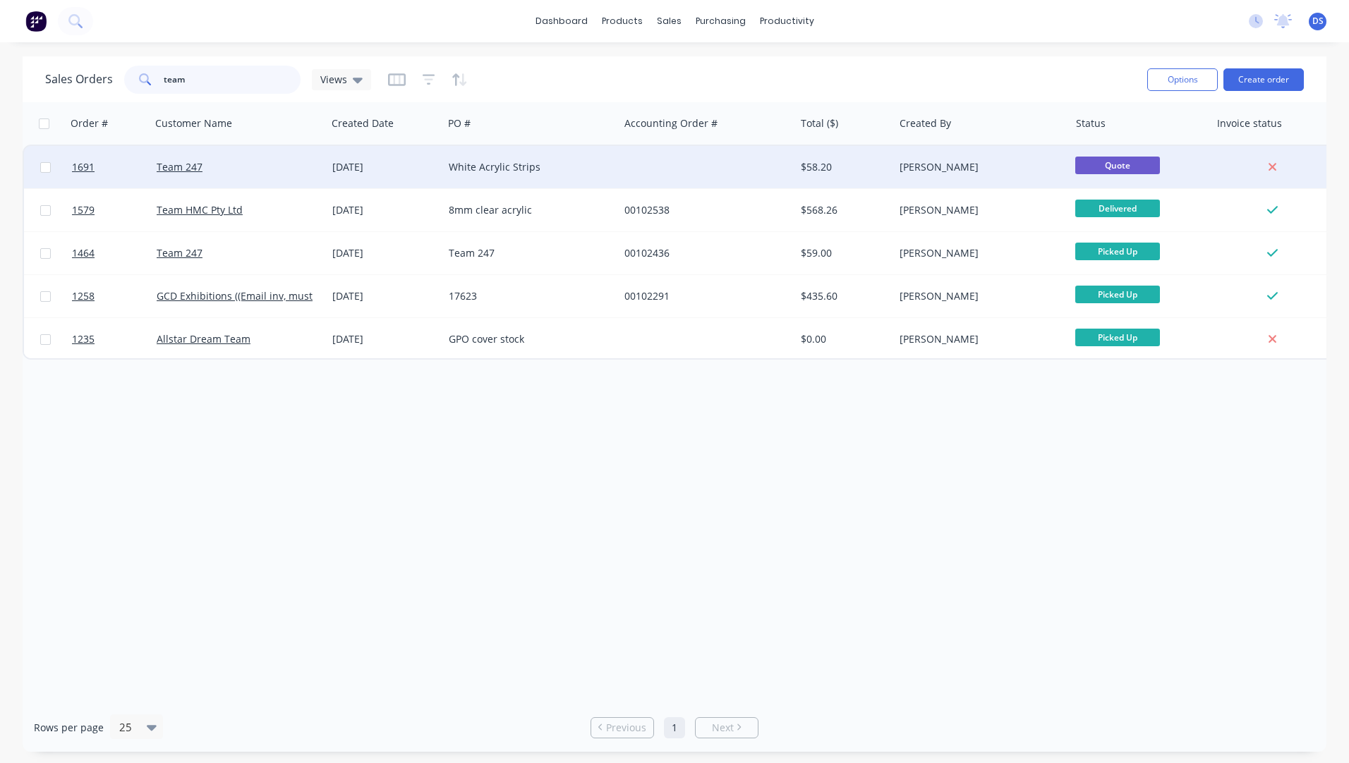
type input "team"
click at [463, 172] on div "White Acrylic Strips" at bounding box center [527, 167] width 157 height 14
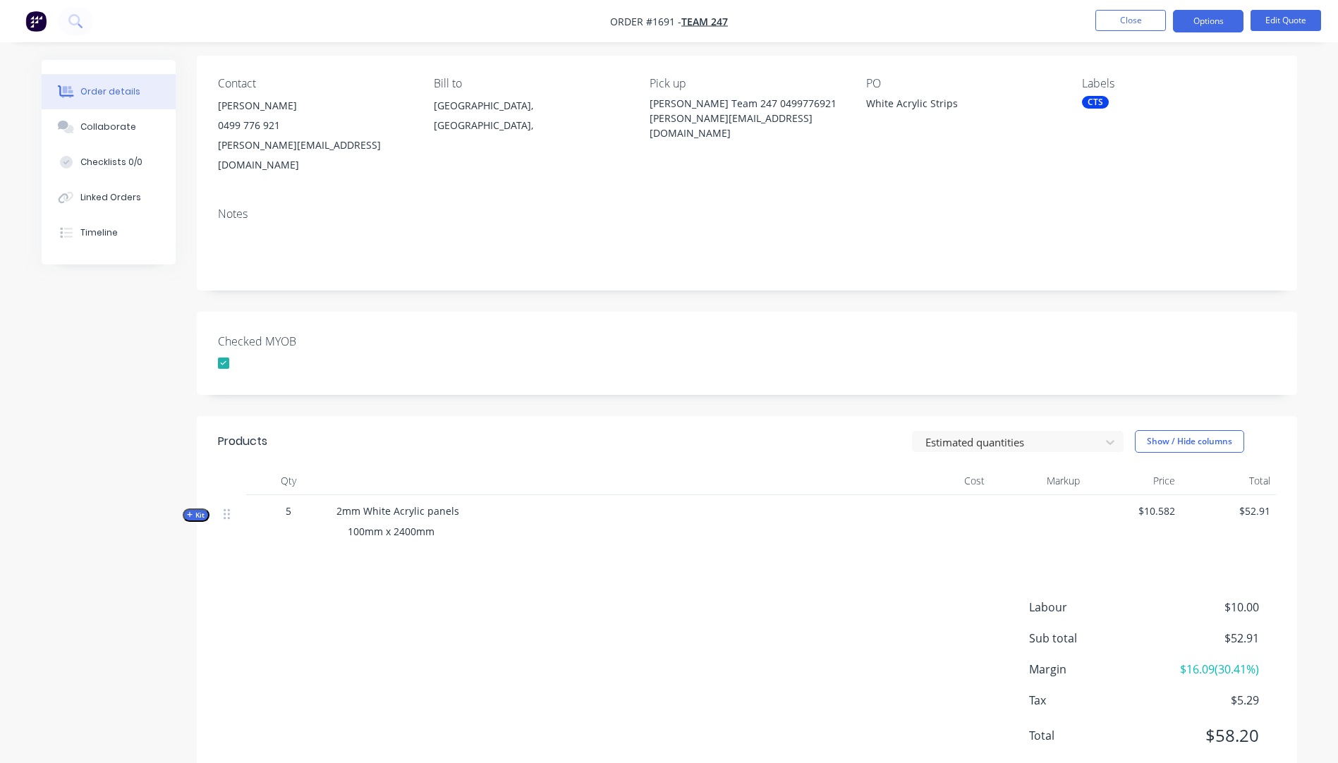
scroll to position [122, 0]
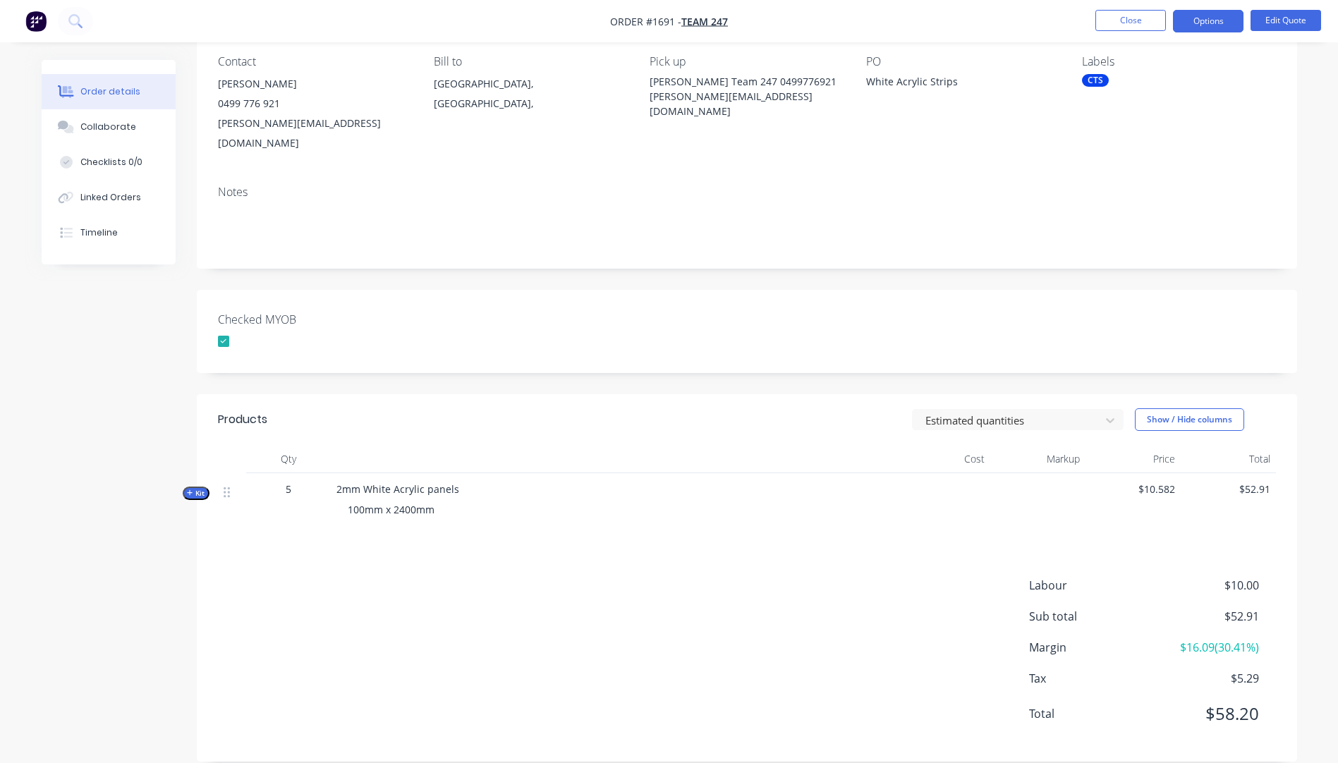
click at [187, 490] on icon "button" at bounding box center [190, 493] width 6 height 7
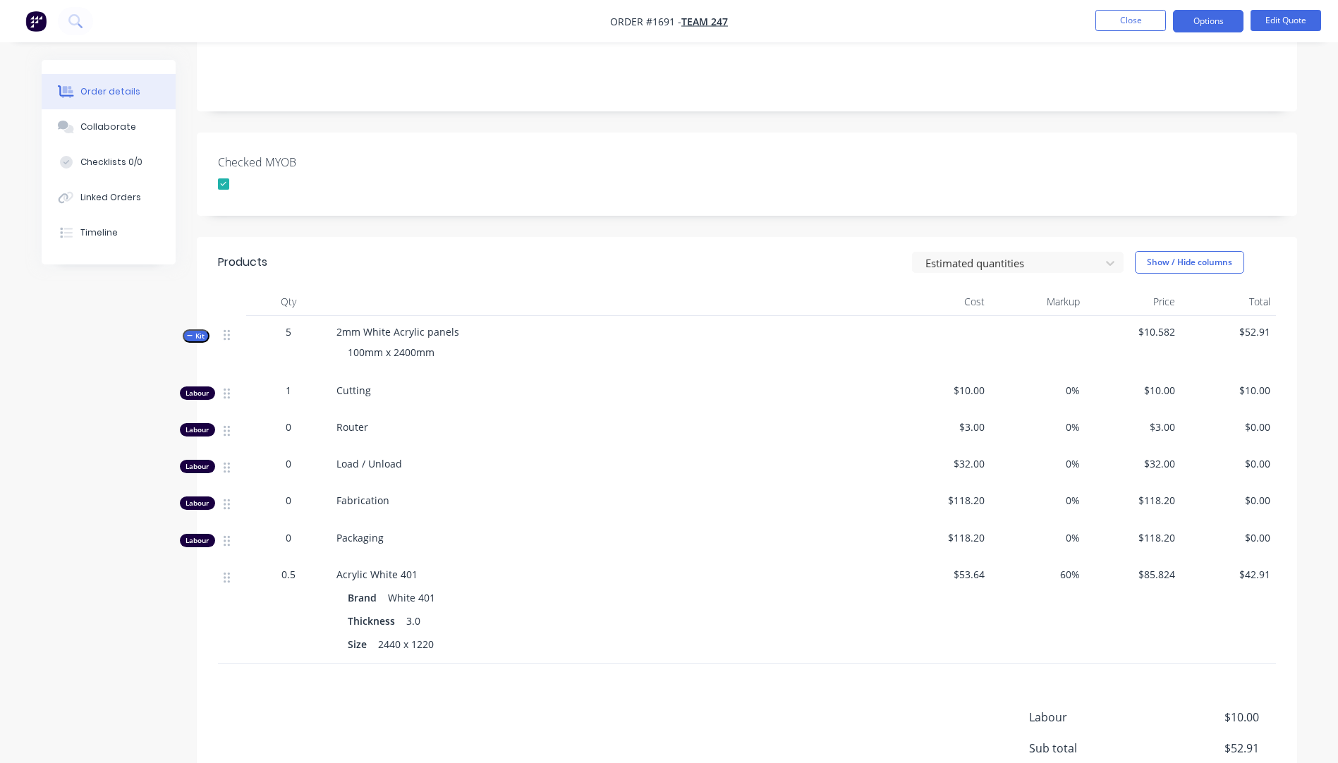
scroll to position [282, 0]
click at [1118, 23] on button "Close" at bounding box center [1131, 20] width 71 height 21
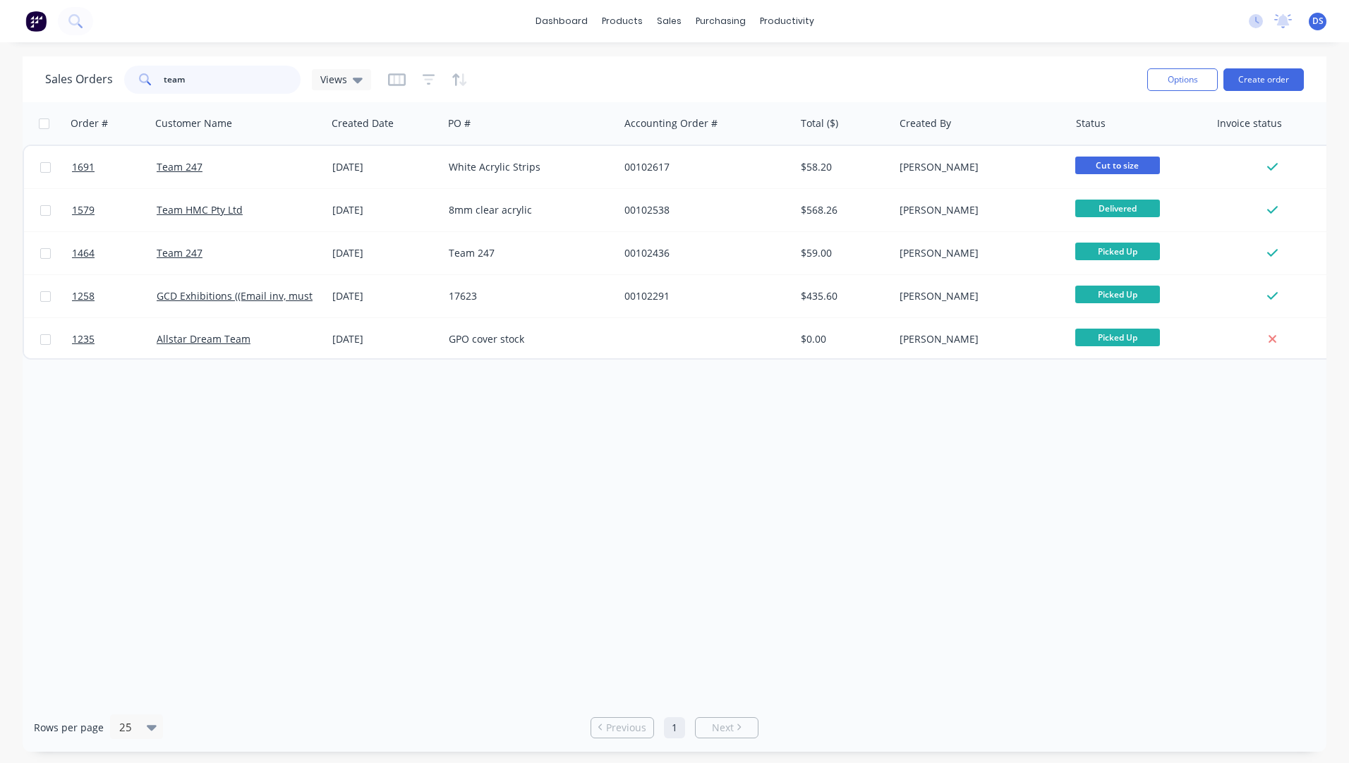
drag, startPoint x: 196, startPoint y: 82, endPoint x: 135, endPoint y: 75, distance: 61.1
click at [135, 75] on div "team" at bounding box center [212, 80] width 176 height 28
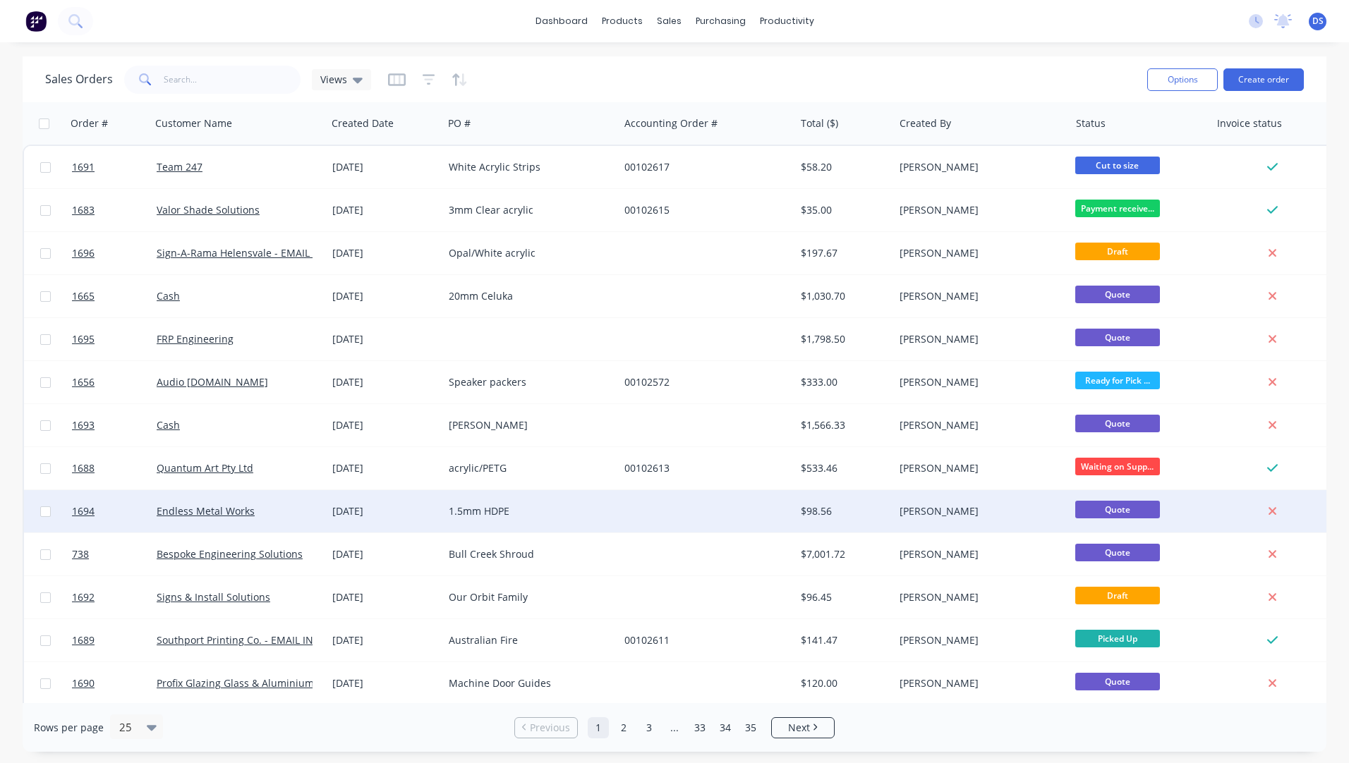
click at [471, 514] on div "1.5mm HDPE" at bounding box center [527, 511] width 157 height 14
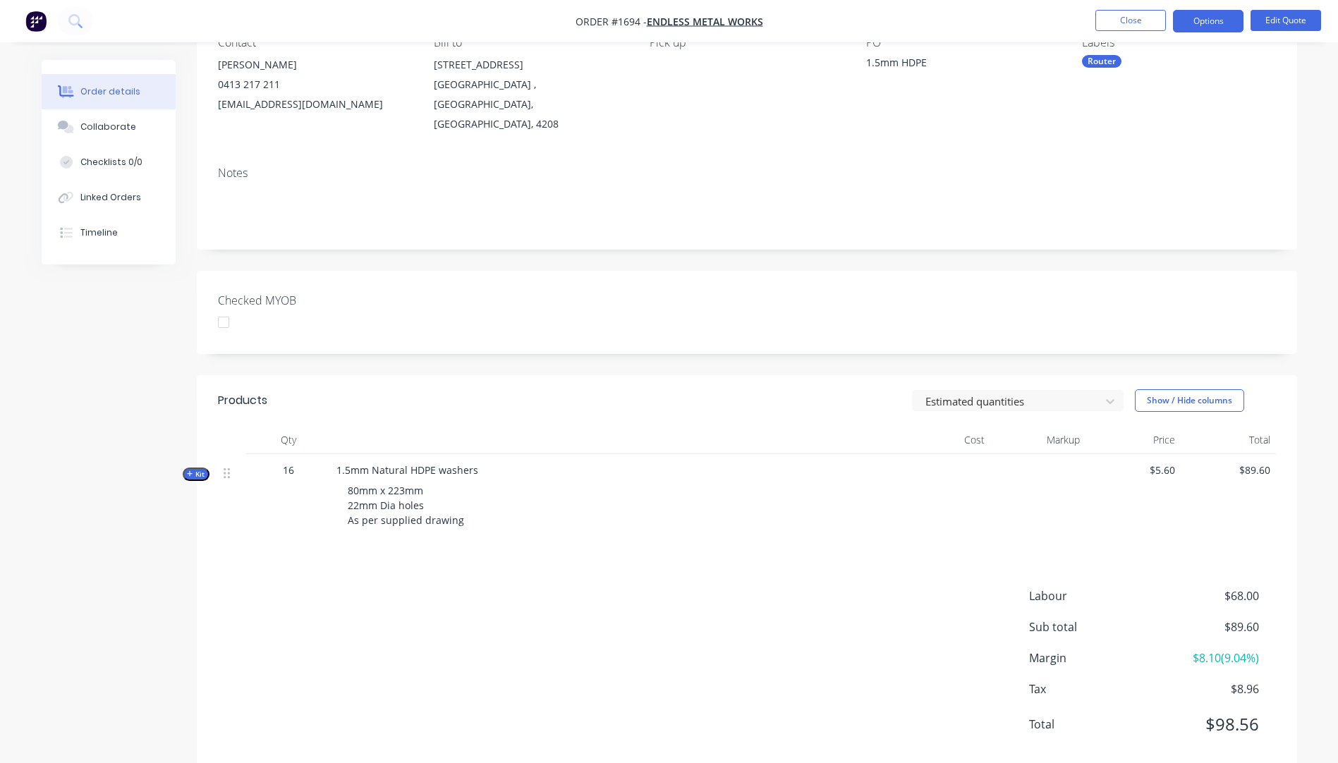
scroll to position [152, 0]
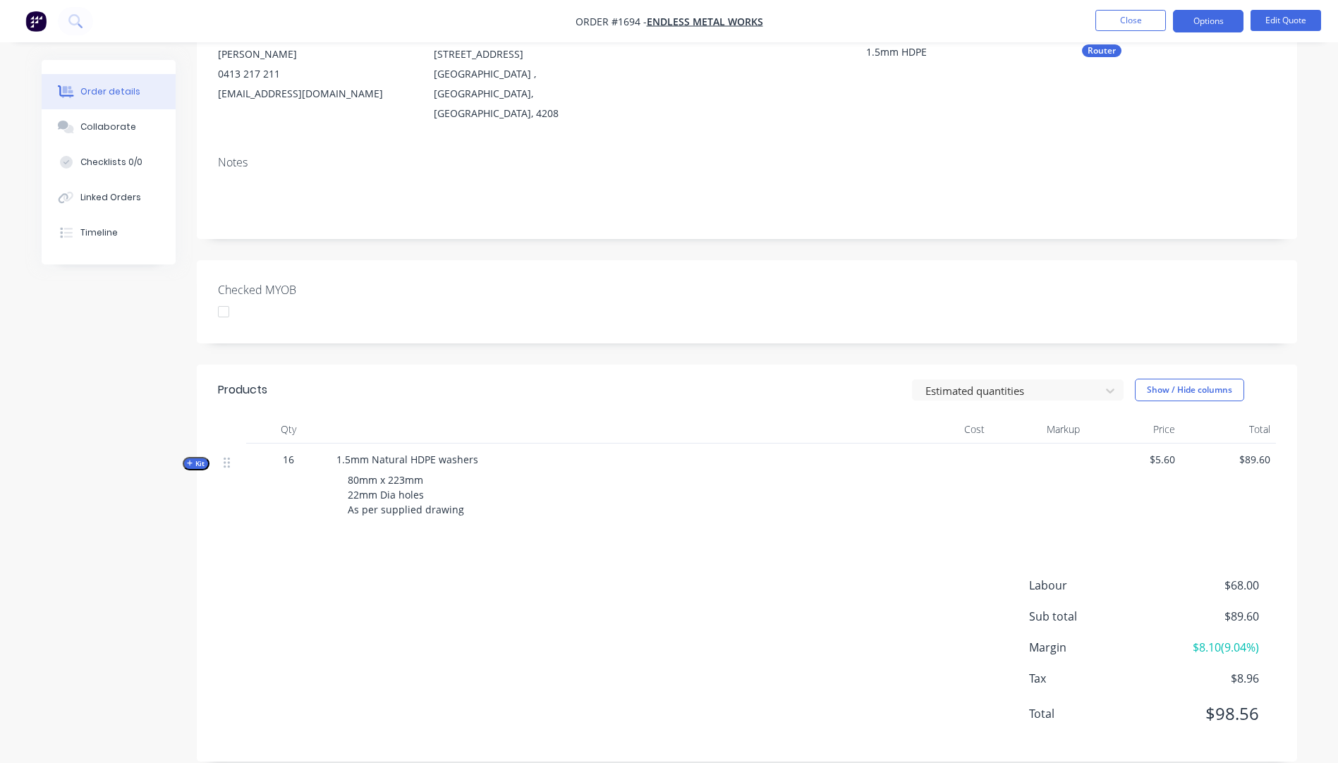
click at [191, 460] on icon "button" at bounding box center [190, 463] width 6 height 7
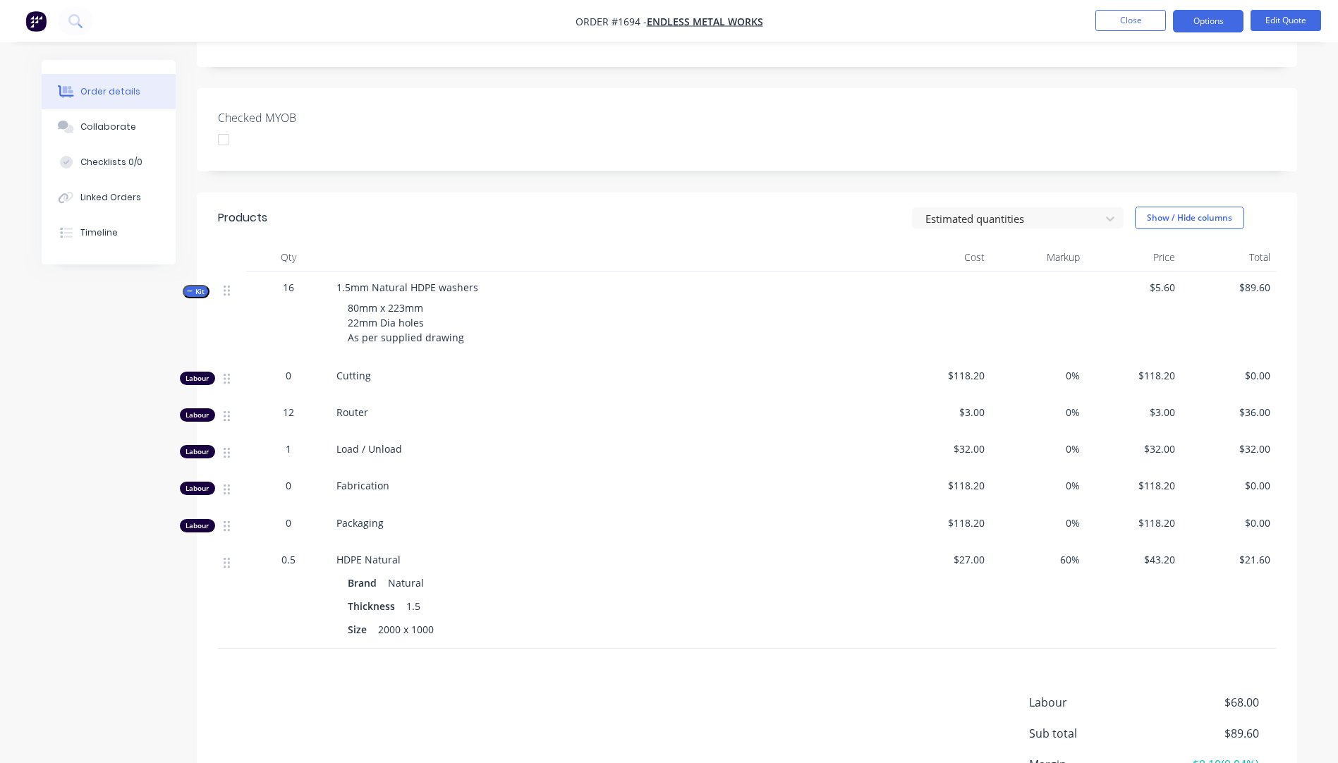
scroll to position [363, 0]
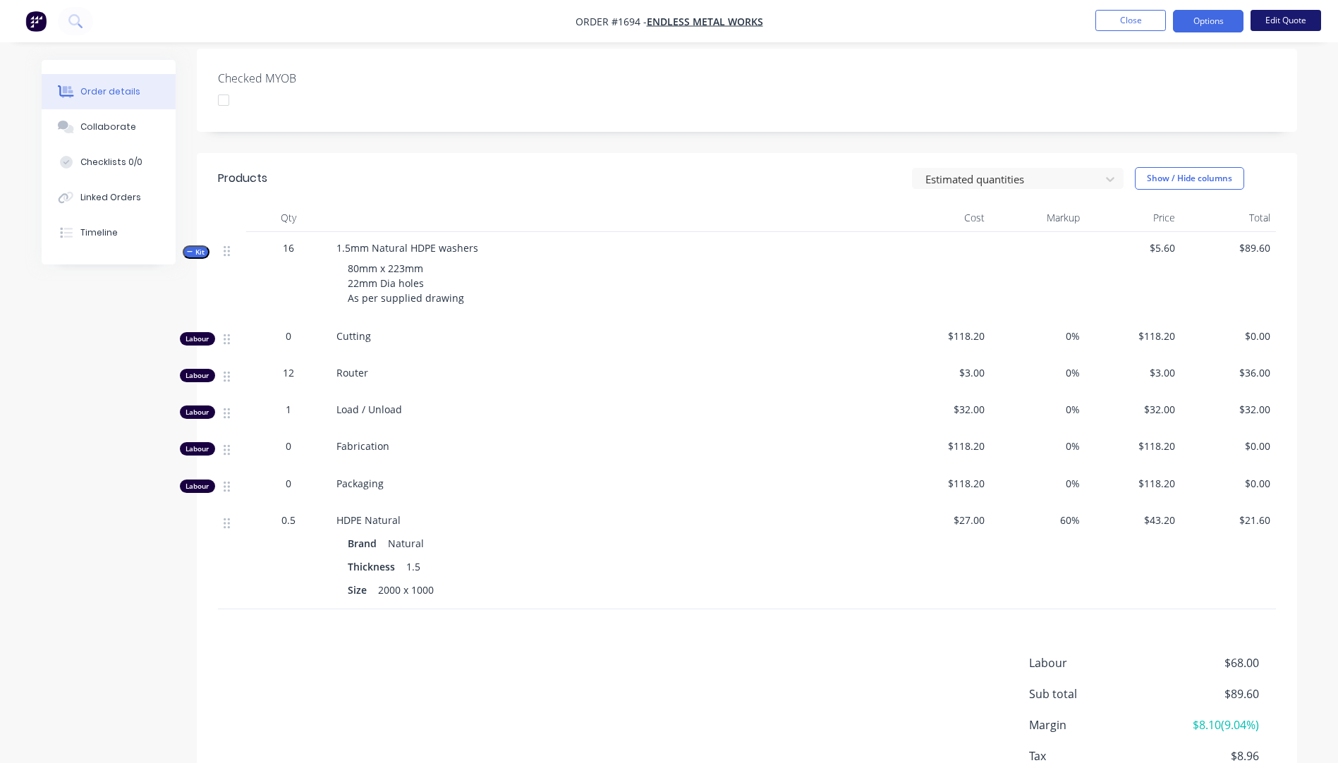
click at [1278, 23] on button "Edit Quote" at bounding box center [1286, 20] width 71 height 21
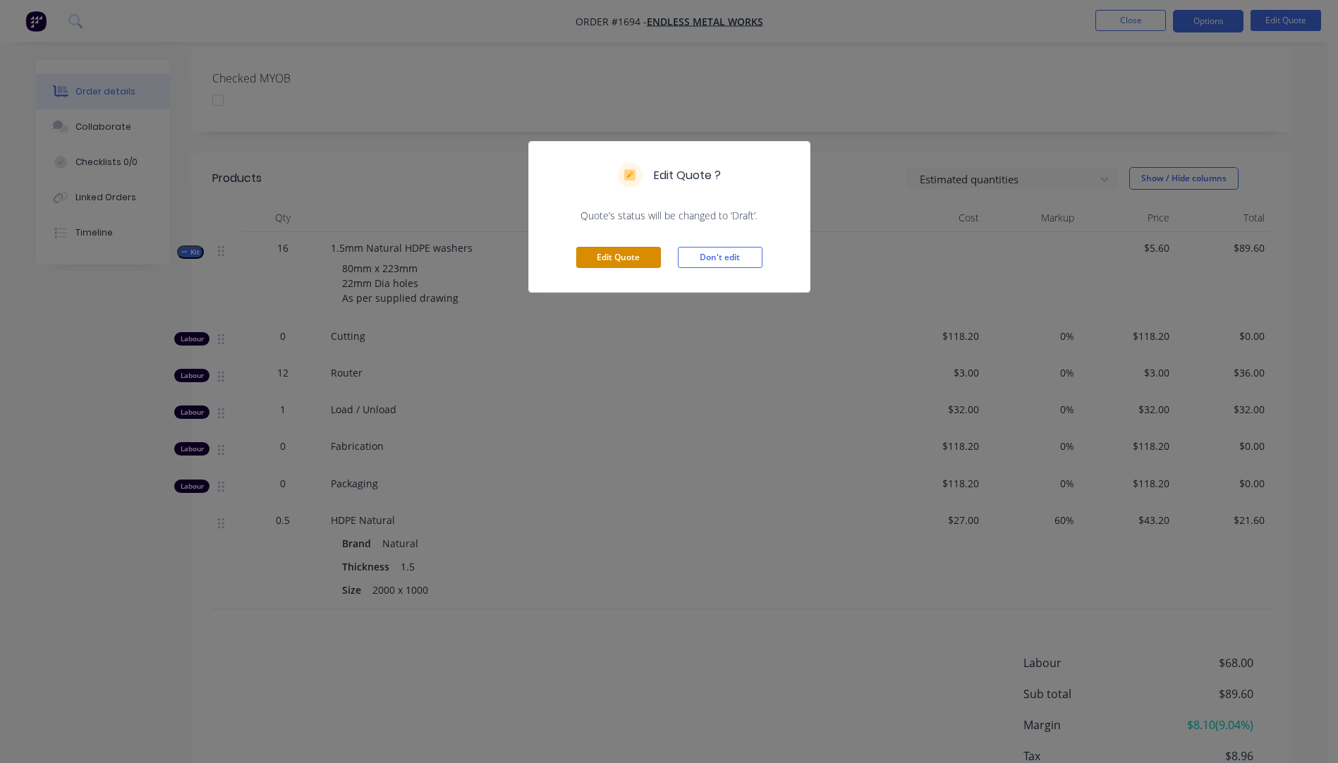
click at [626, 260] on button "Edit Quote" at bounding box center [618, 257] width 85 height 21
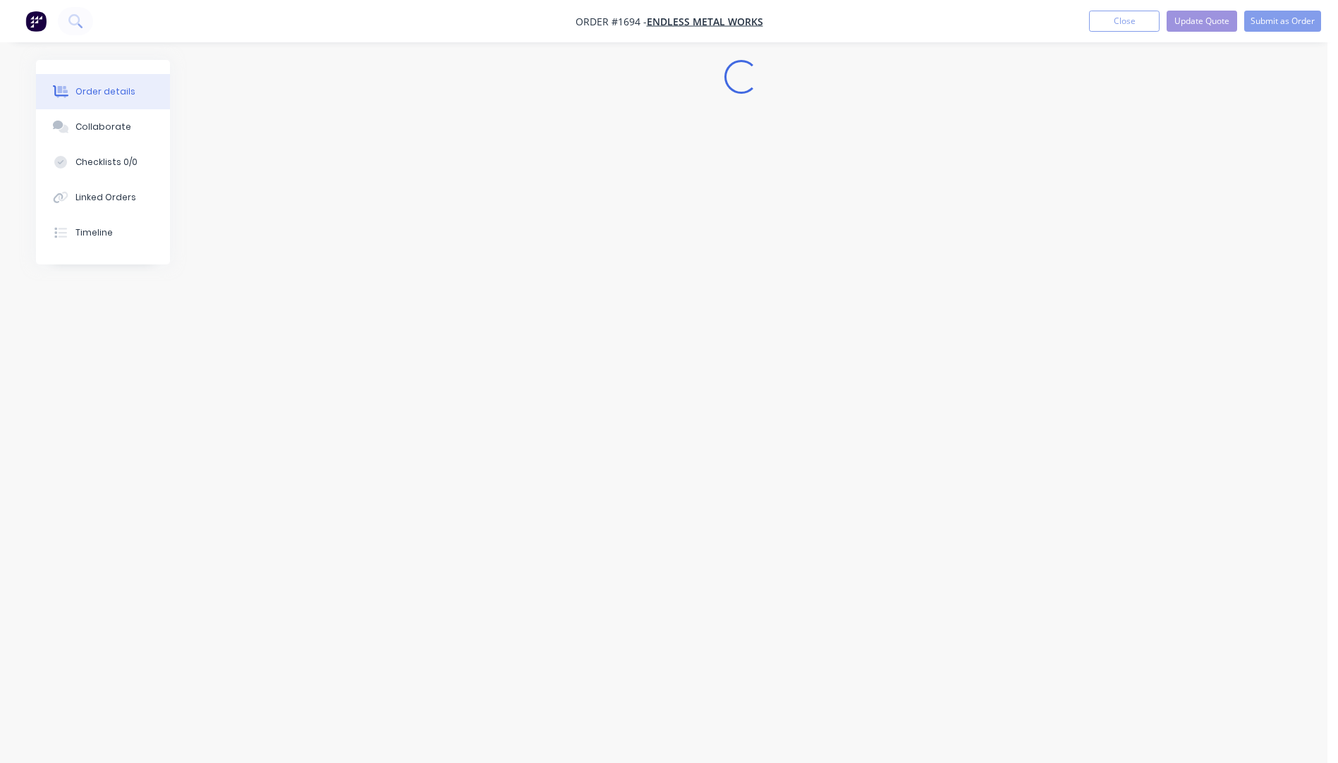
scroll to position [0, 0]
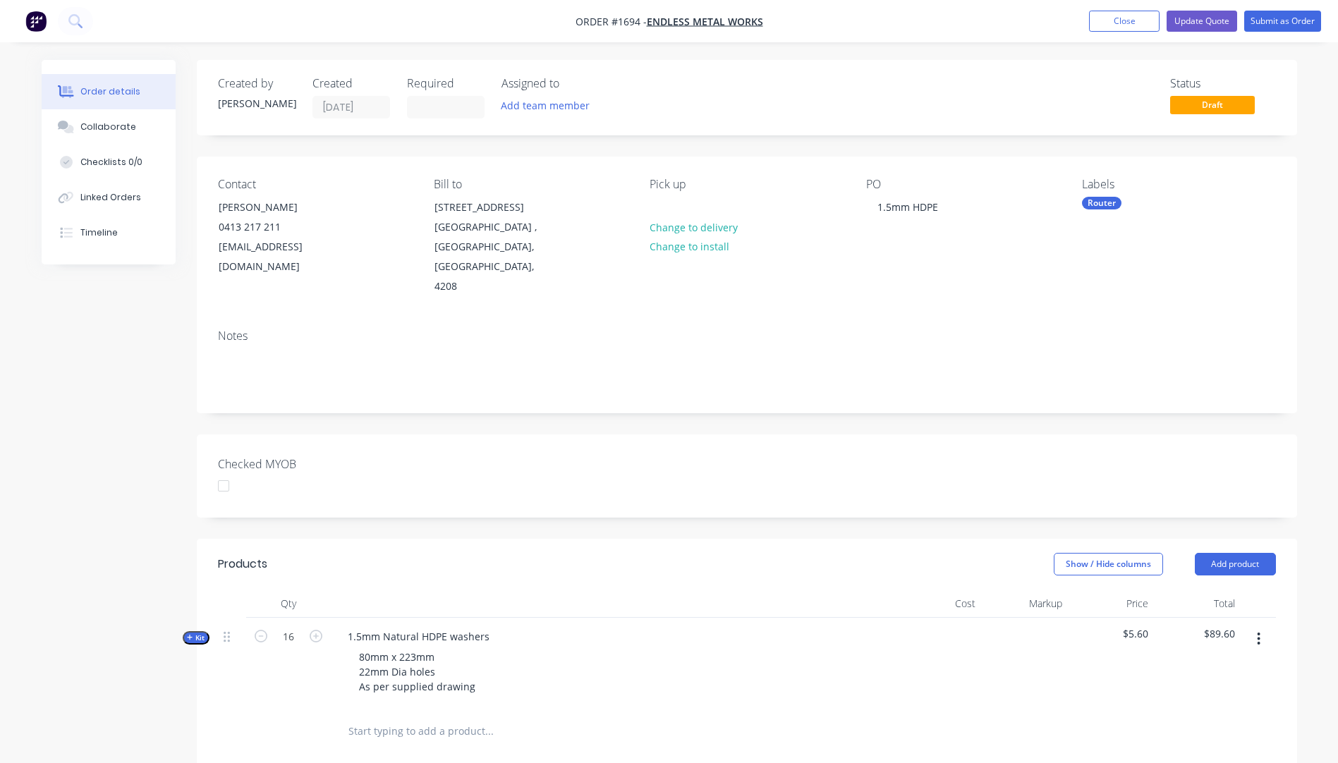
click at [189, 634] on icon "button" at bounding box center [190, 637] width 6 height 7
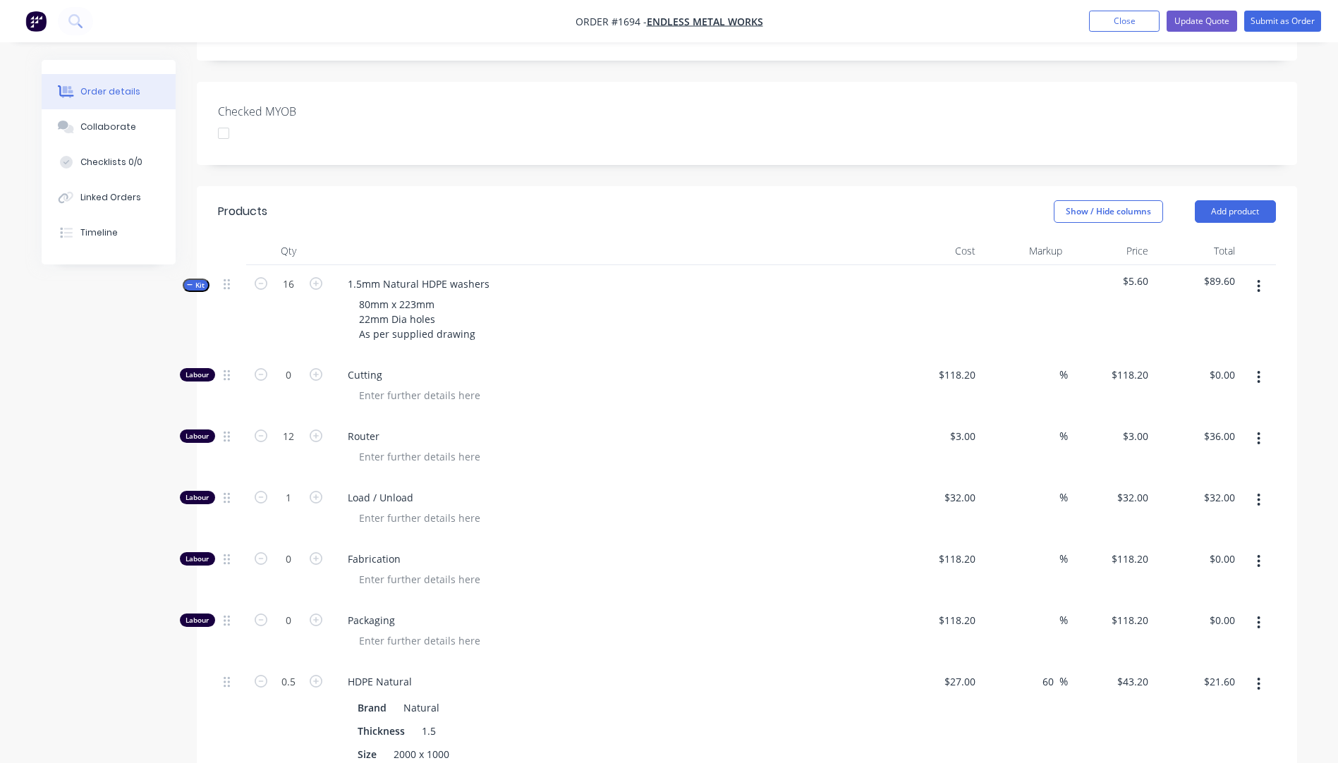
scroll to position [423, 0]
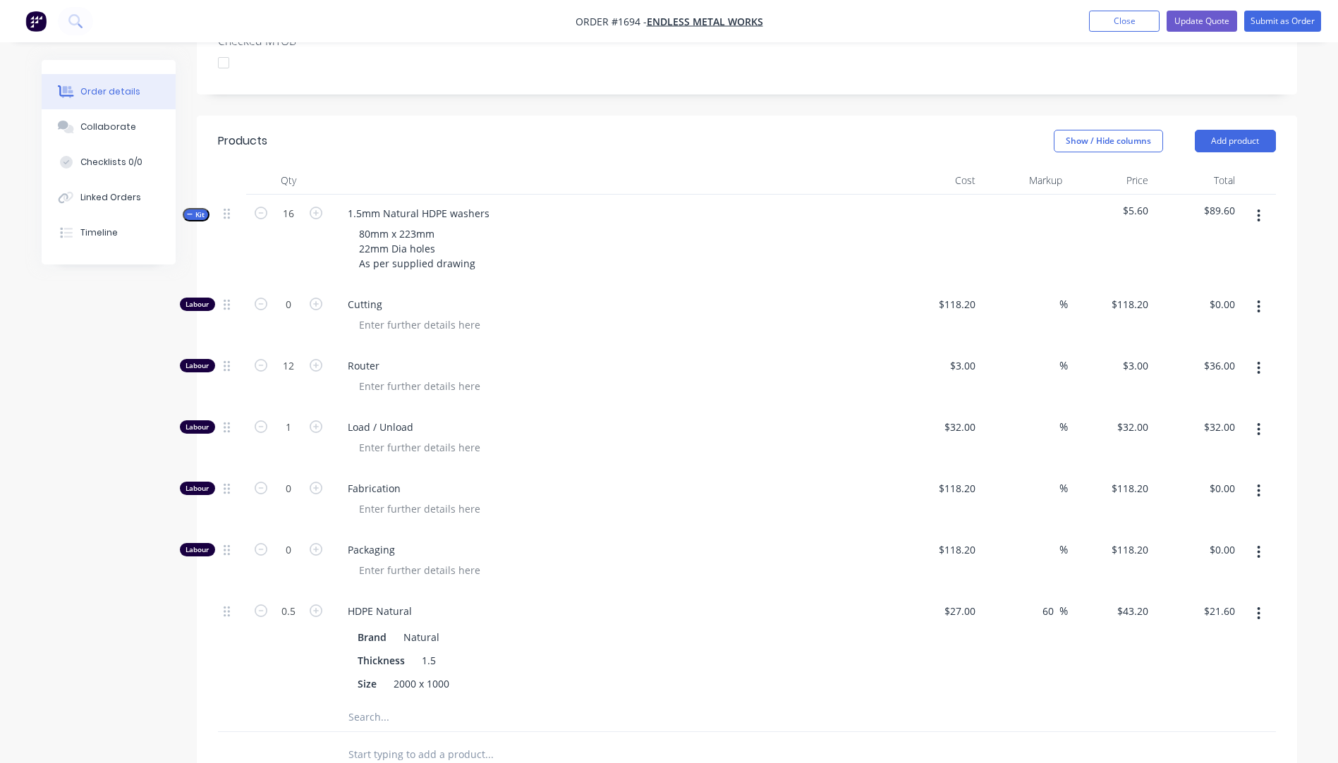
click at [360, 703] on input "text" at bounding box center [489, 717] width 282 height 28
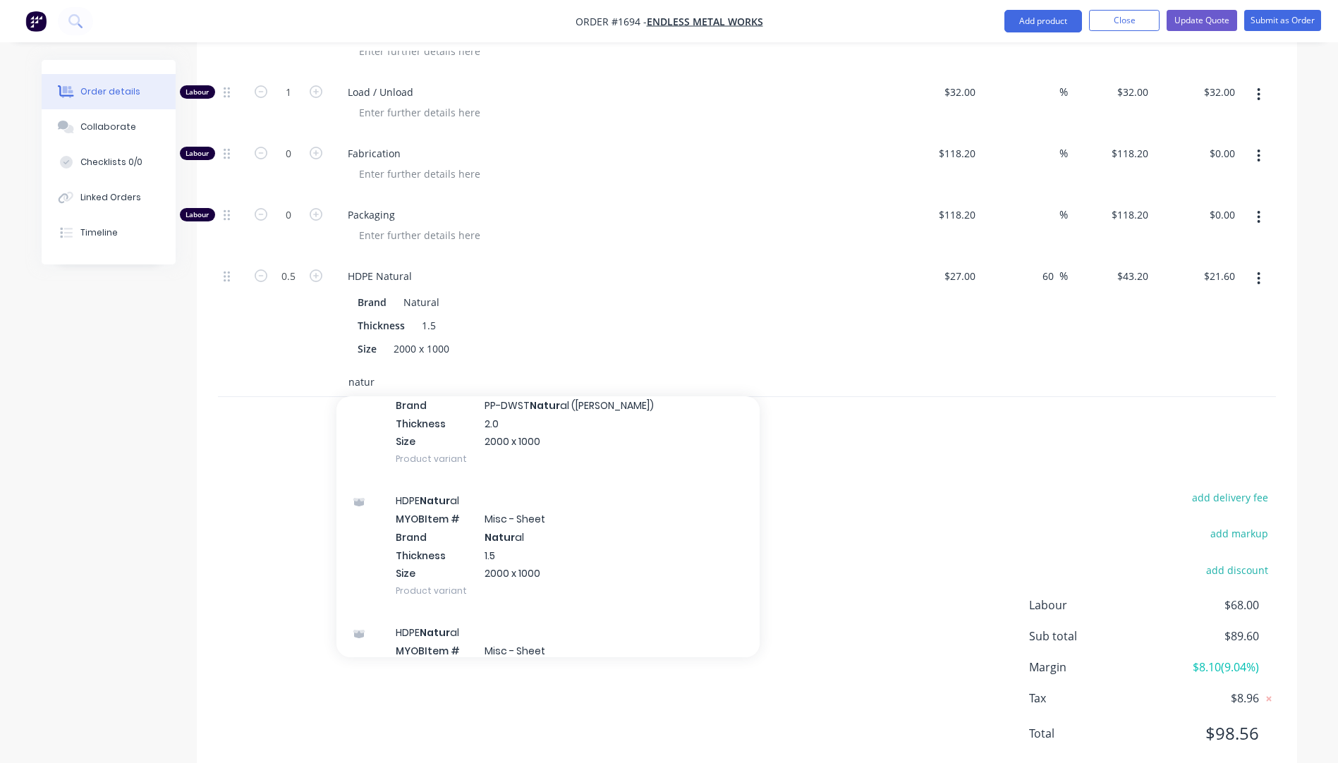
scroll to position [282, 0]
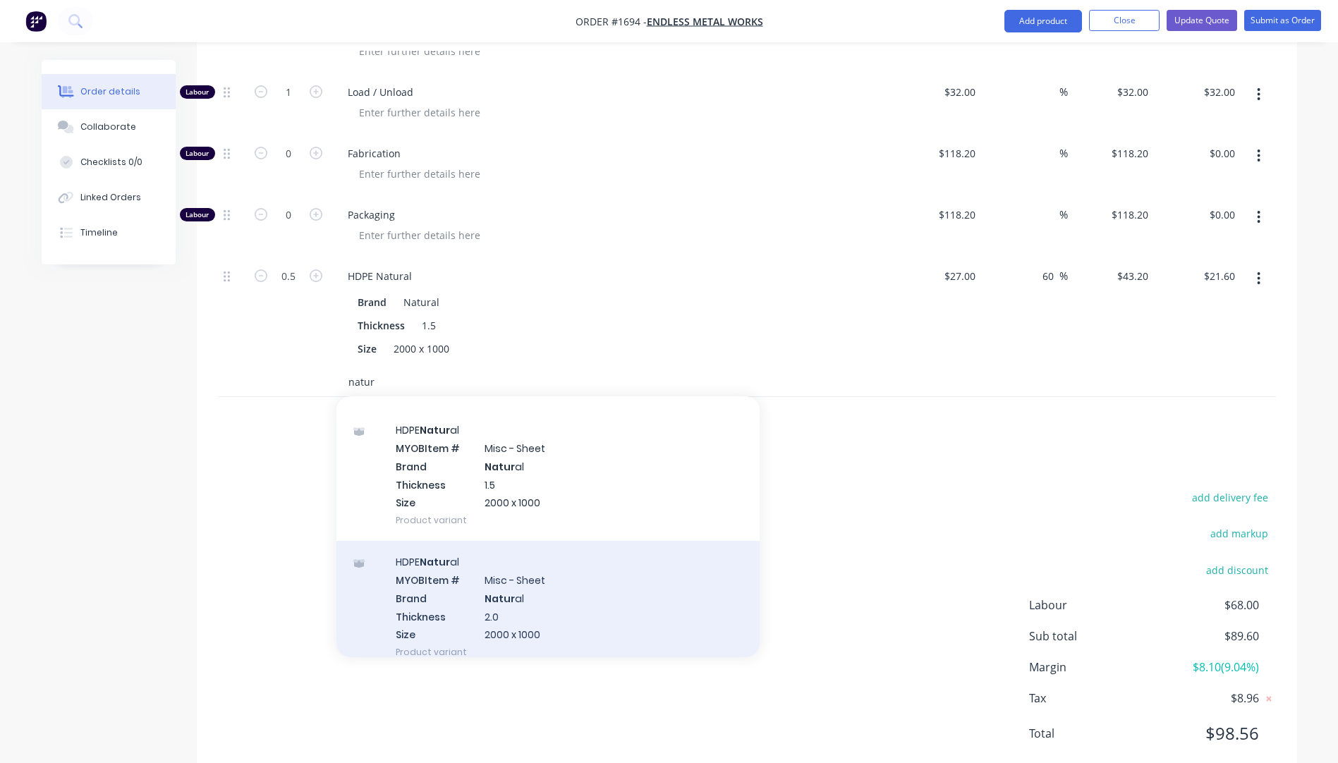
type input "natur"
click at [502, 563] on div "HDPE Natur al MYOB Item # Misc - Sheet Brand Natur al Thickness 2.0 Size 2000 x…" at bounding box center [548, 607] width 423 height 132
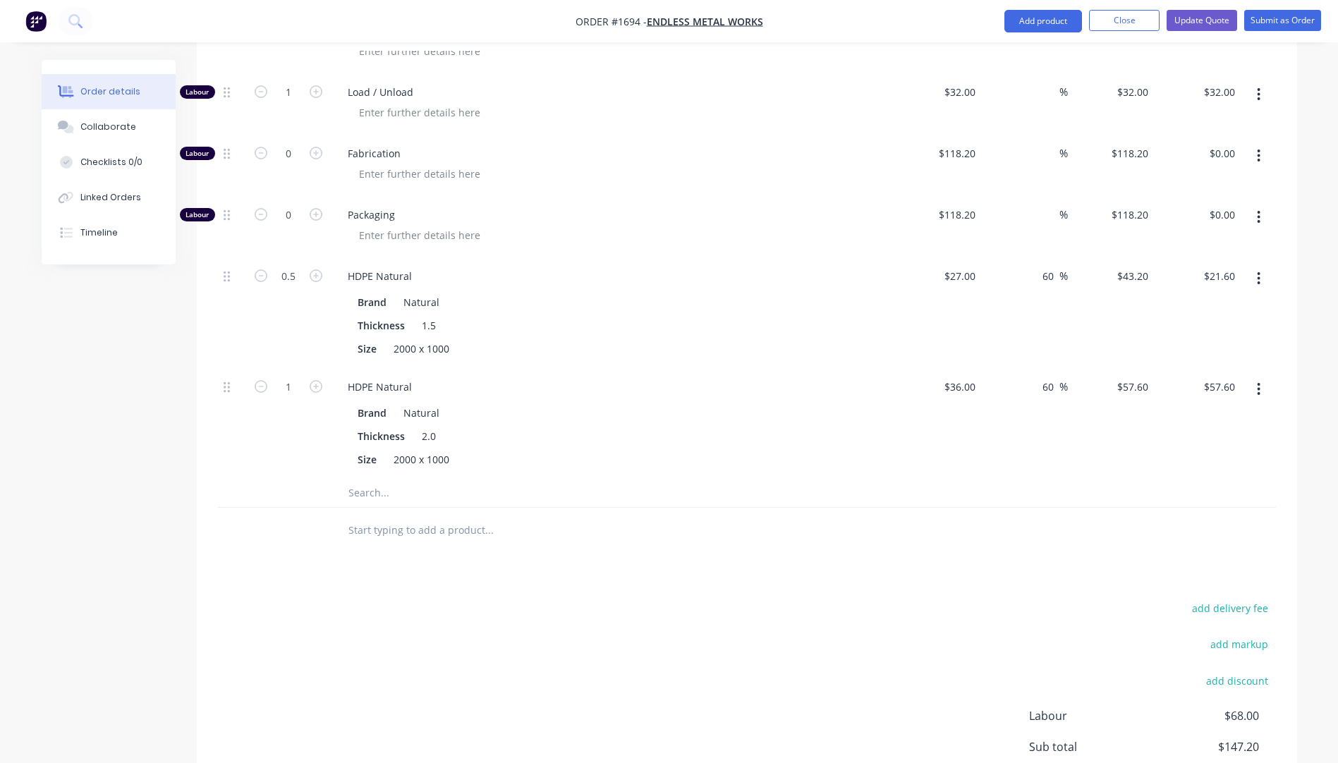
click at [1259, 272] on icon "button" at bounding box center [1259, 278] width 3 height 13
click at [1188, 362] on div "Delete" at bounding box center [1209, 372] width 109 height 20
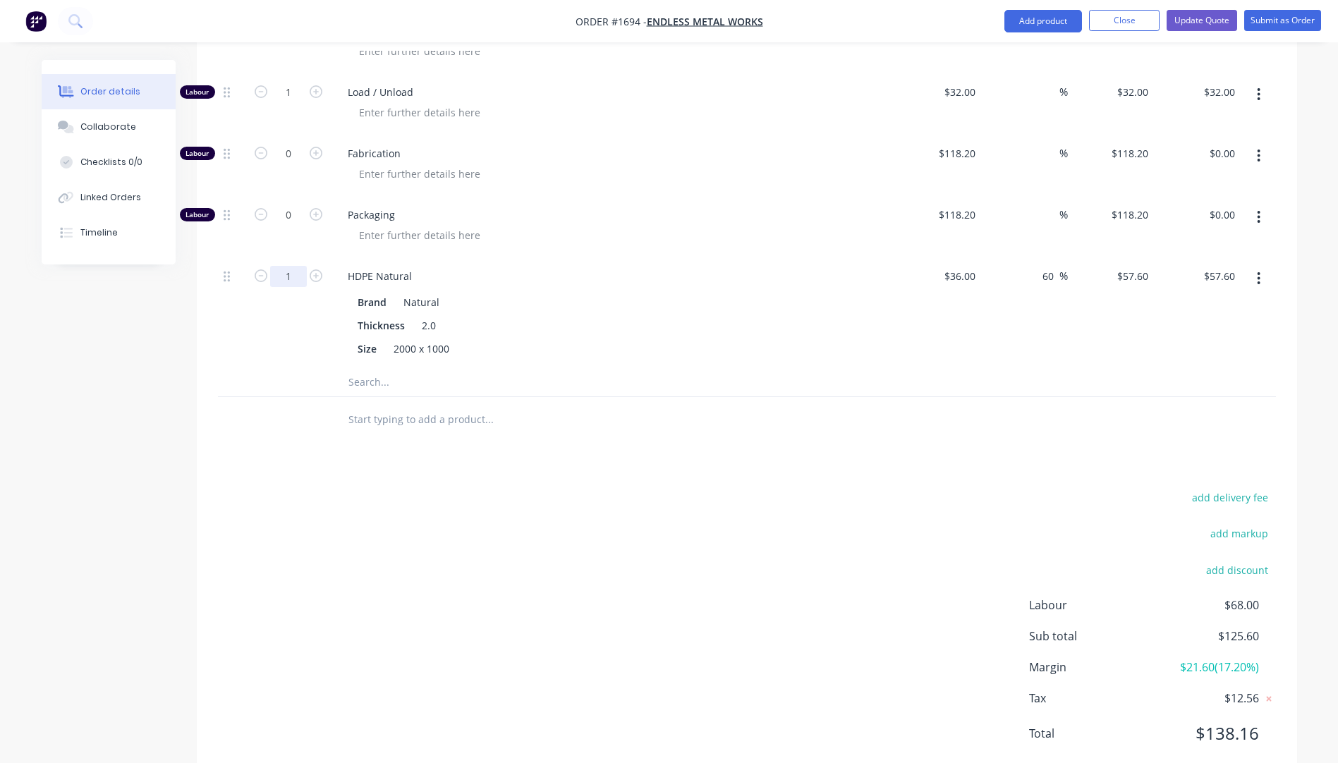
click at [293, 266] on input "1" at bounding box center [288, 276] width 37 height 21
type input "0.5"
type input "$28.80"
click at [651, 292] on div "Brand Natural" at bounding box center [610, 302] width 516 height 20
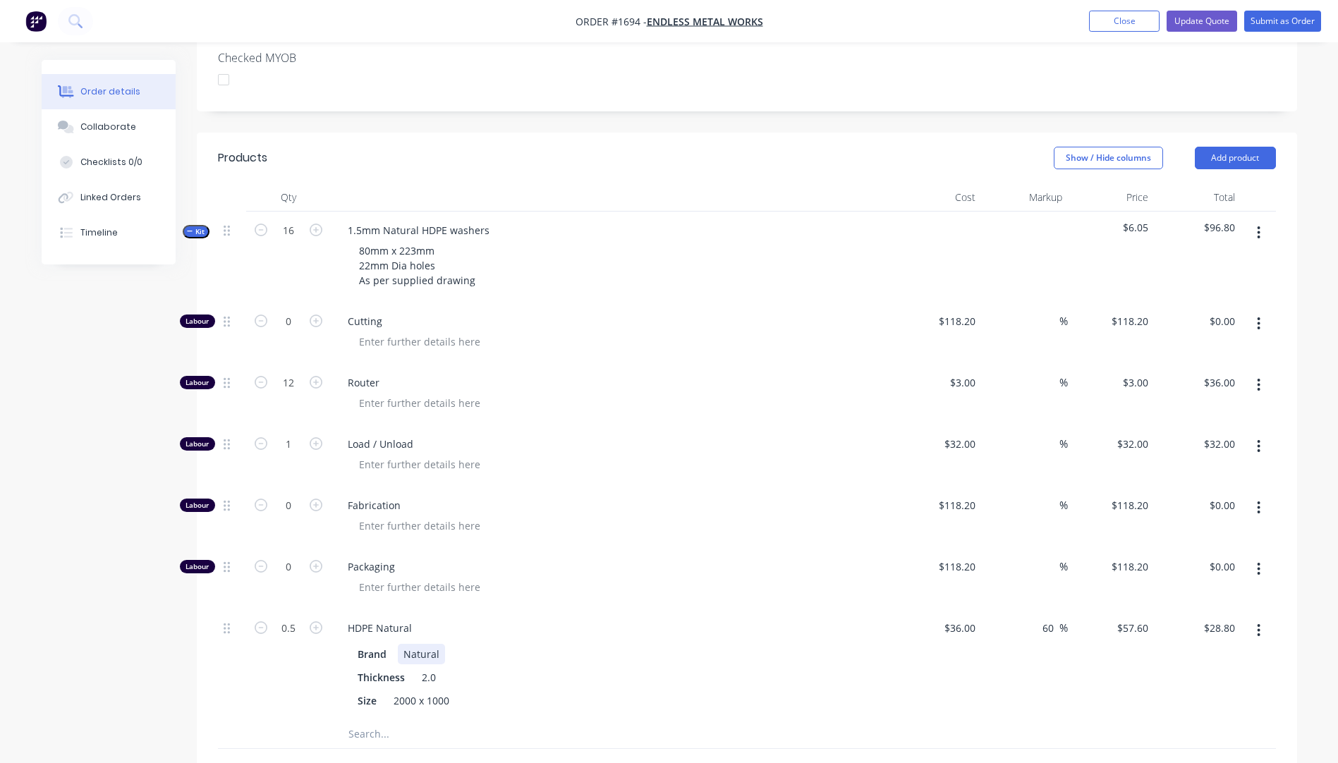
scroll to position [406, 0]
click at [298, 619] on input "0.5" at bounding box center [288, 629] width 37 height 21
type input "0.33"
type input "$19.01"
click at [854, 516] on div at bounding box center [619, 526] width 542 height 20
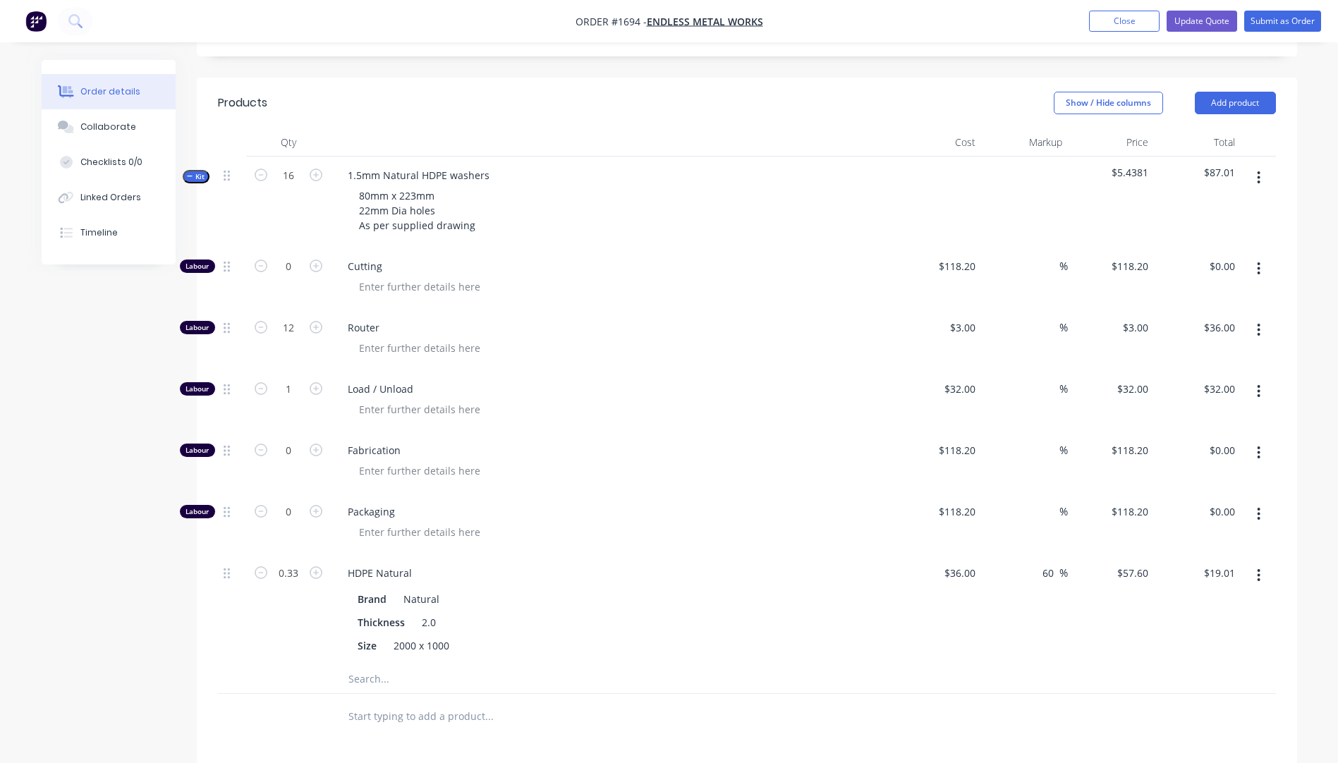
scroll to position [476, 0]
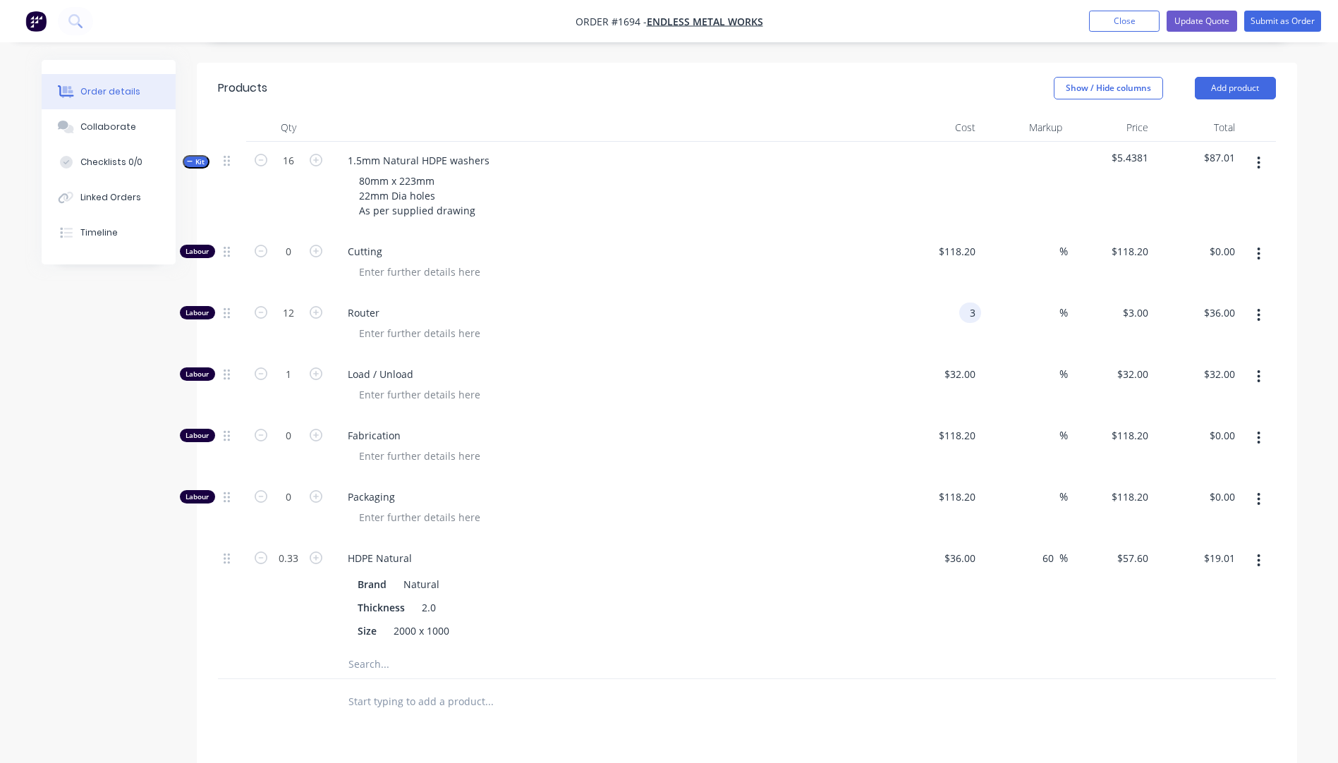
click at [972, 303] on input "3" at bounding box center [973, 313] width 16 height 20
type input "$81.82"
type input "$981.84"
click at [869, 356] on div "Load / Unload" at bounding box center [613, 386] width 564 height 61
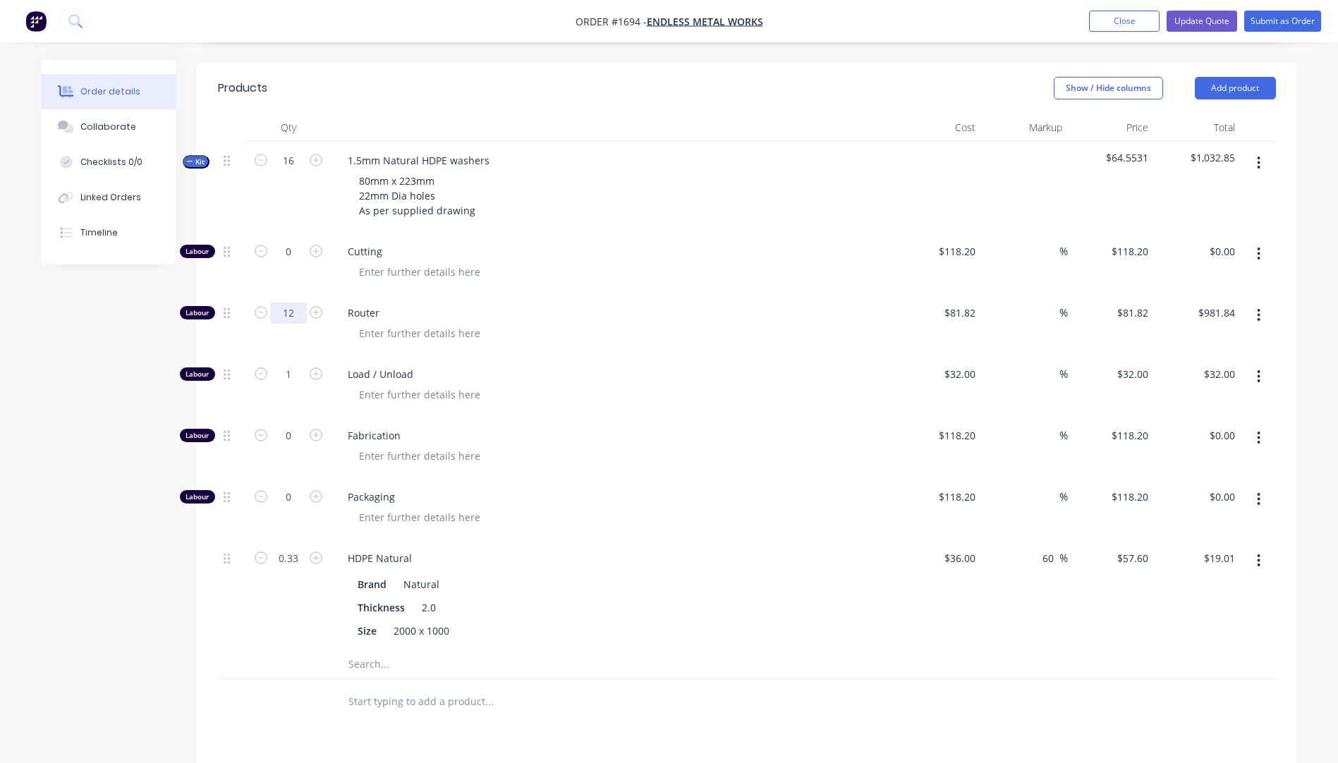
click at [295, 303] on input "12" at bounding box center [288, 313] width 37 height 21
type input "1"
type input "$81.82"
click at [654, 306] on span "Router" at bounding box center [619, 313] width 542 height 15
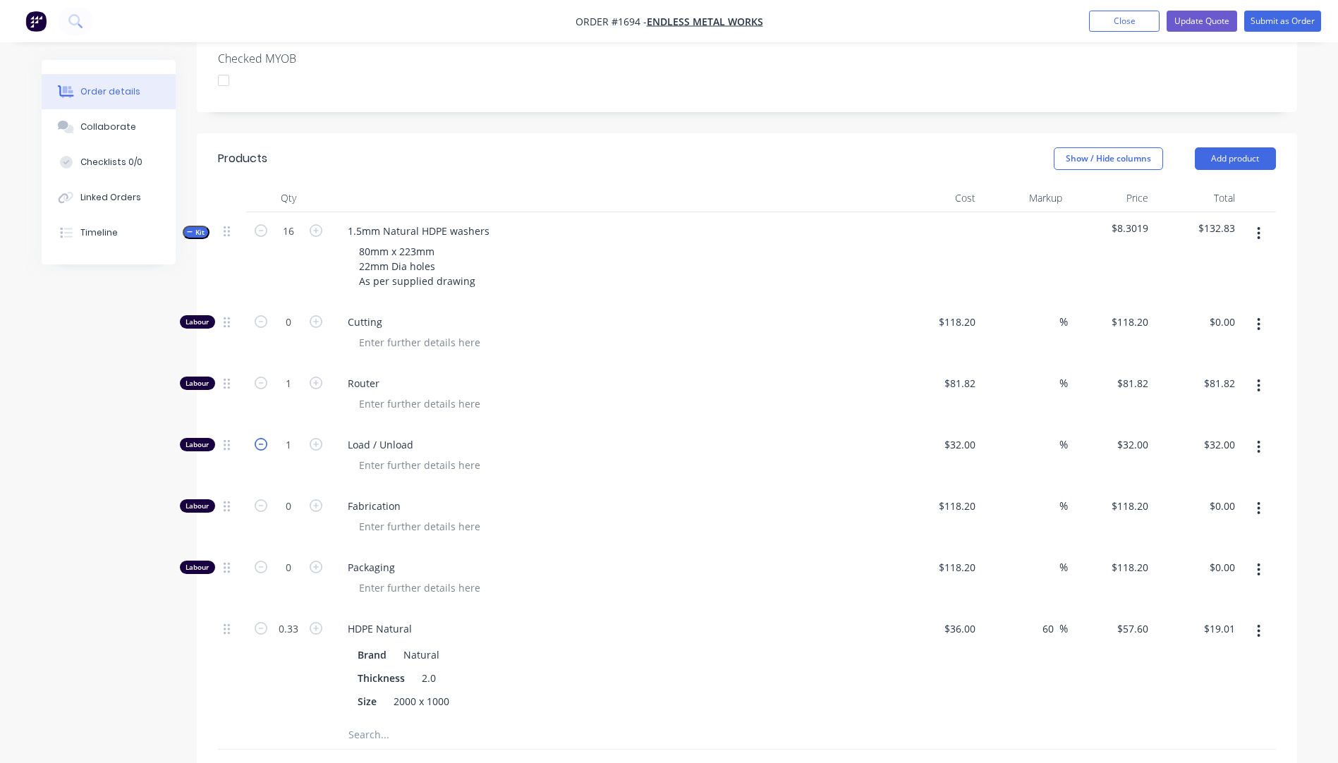
click at [267, 438] on icon "button" at bounding box center [261, 444] width 13 height 13
type input "0"
type input "$0.00"
click at [292, 619] on input "0.33" at bounding box center [288, 629] width 37 height 21
type input "0"
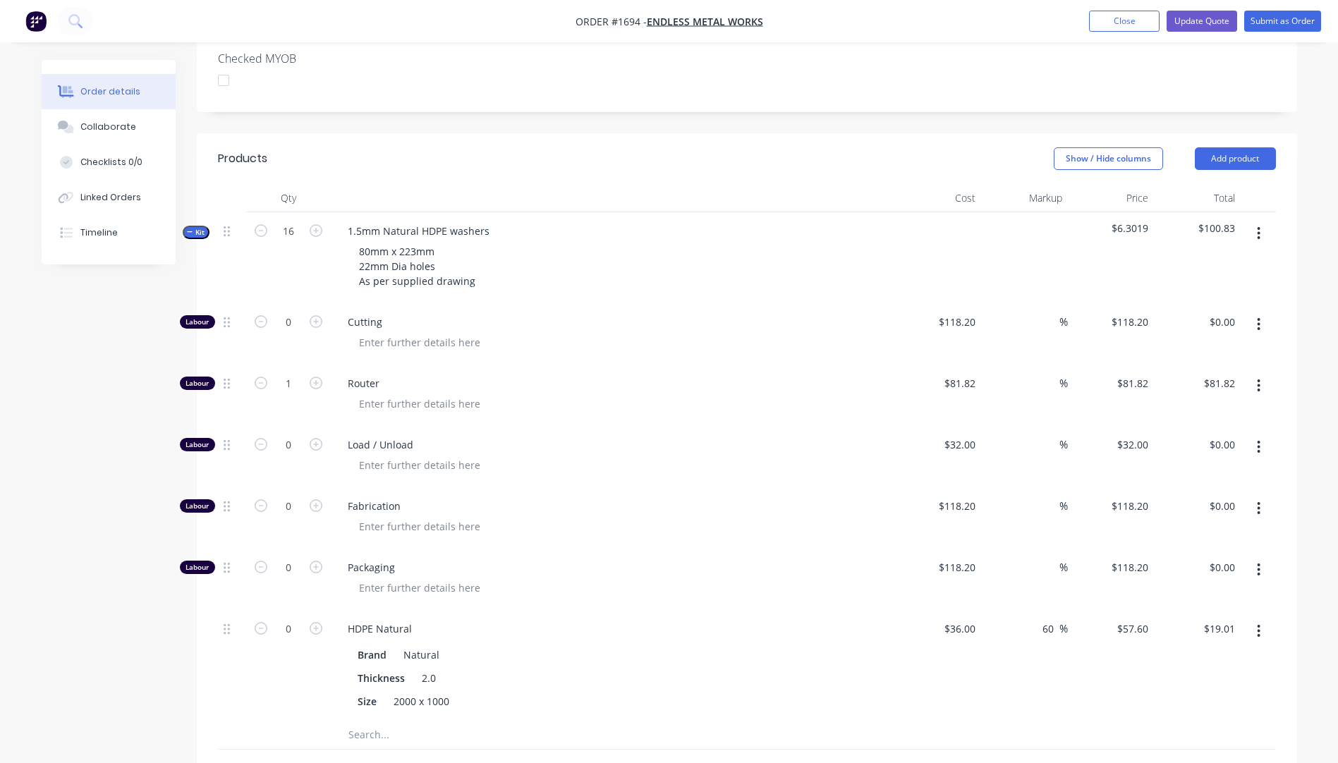
type input "$0.00"
click at [670, 437] on span "Load / Unload" at bounding box center [619, 444] width 542 height 15
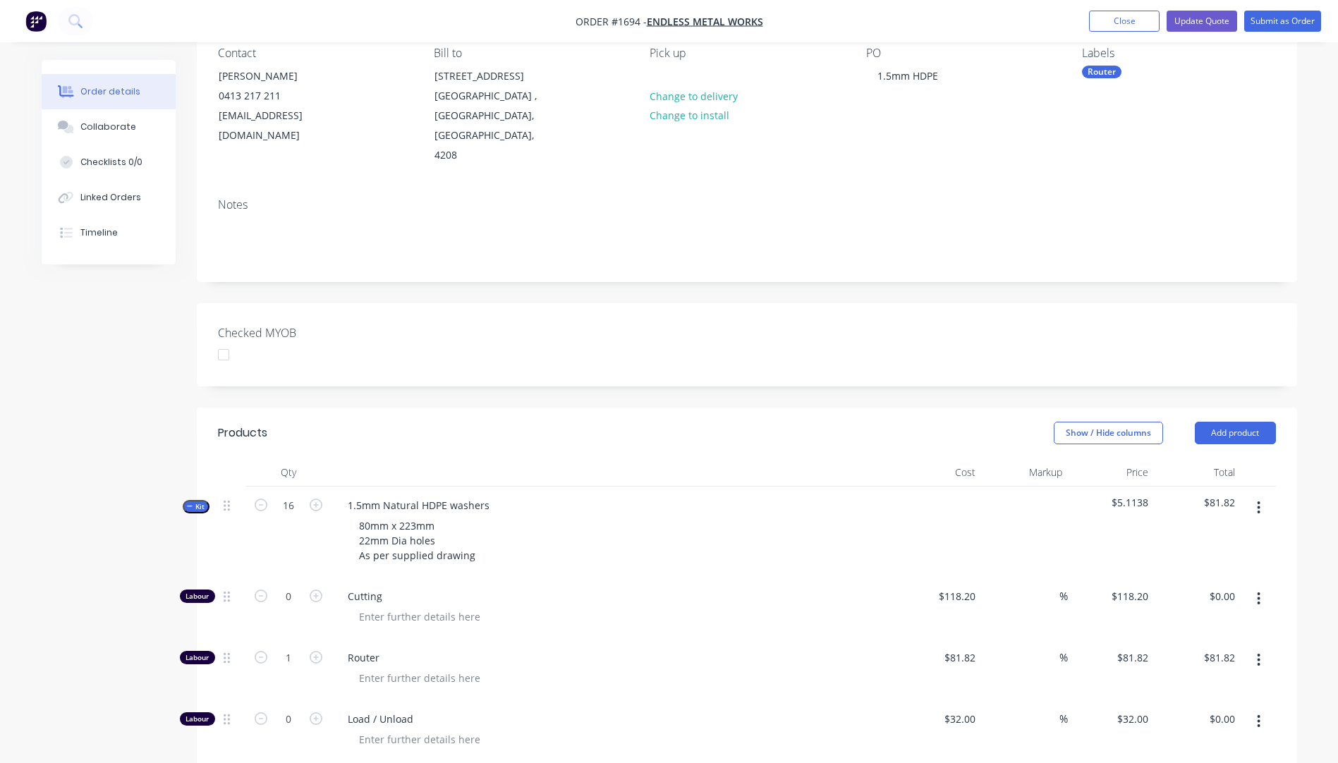
scroll to position [123, 0]
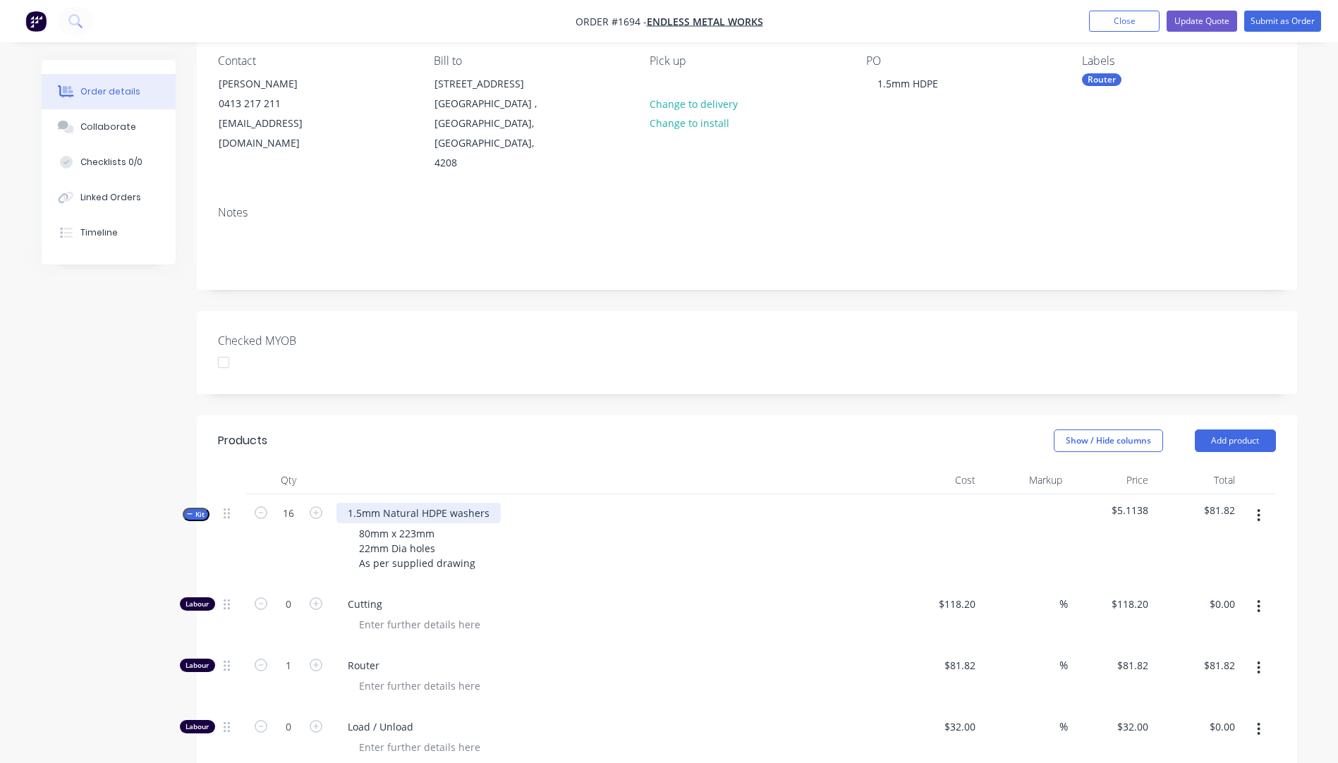
click at [363, 503] on div "1.5mm Natural HDPE washers" at bounding box center [419, 513] width 164 height 20
click at [628, 530] on div "80mm x 223mm 22mm Dia holes As per supplied drawing" at bounding box center [613, 549] width 553 height 50
drag, startPoint x: 1123, startPoint y: 26, endPoint x: 1069, endPoint y: 47, distance: 58.1
click at [1123, 28] on button "Close" at bounding box center [1124, 21] width 71 height 21
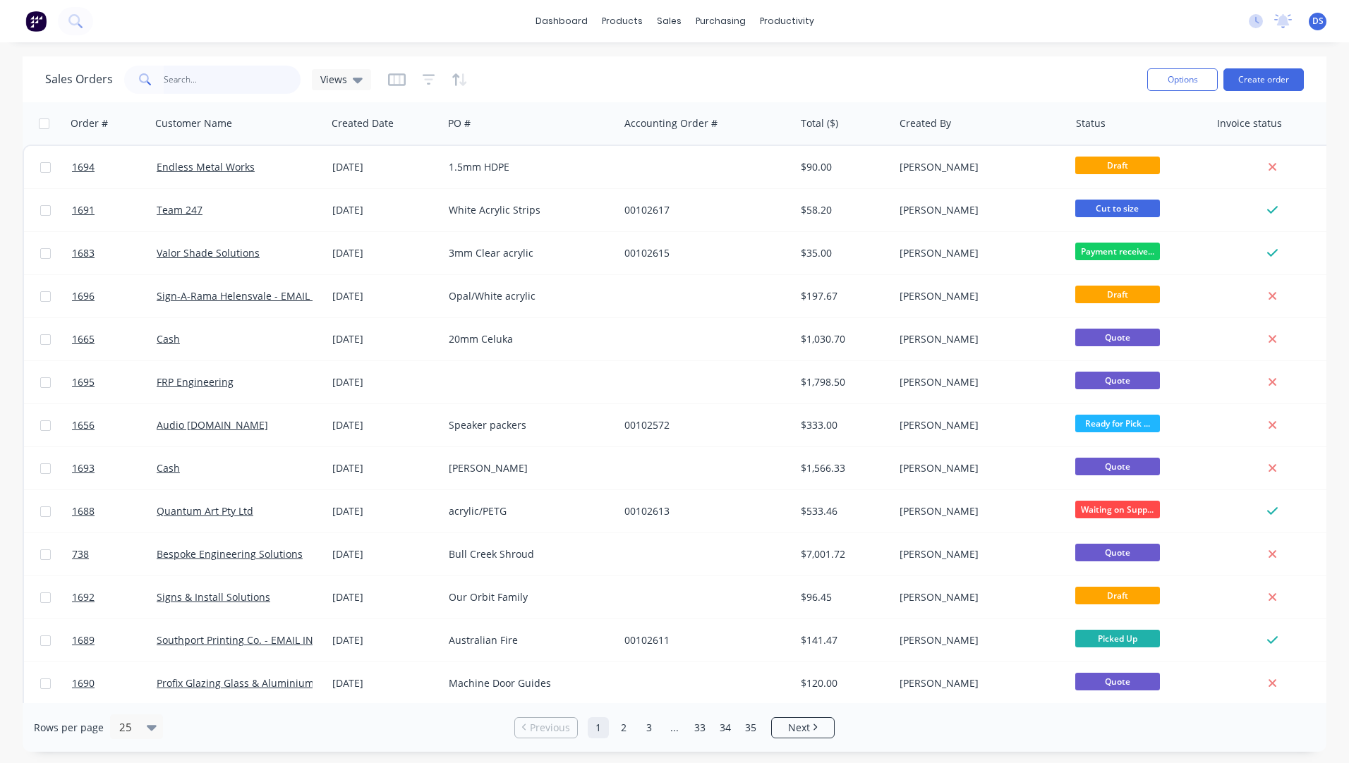
click at [226, 83] on input "text" at bounding box center [233, 80] width 138 height 28
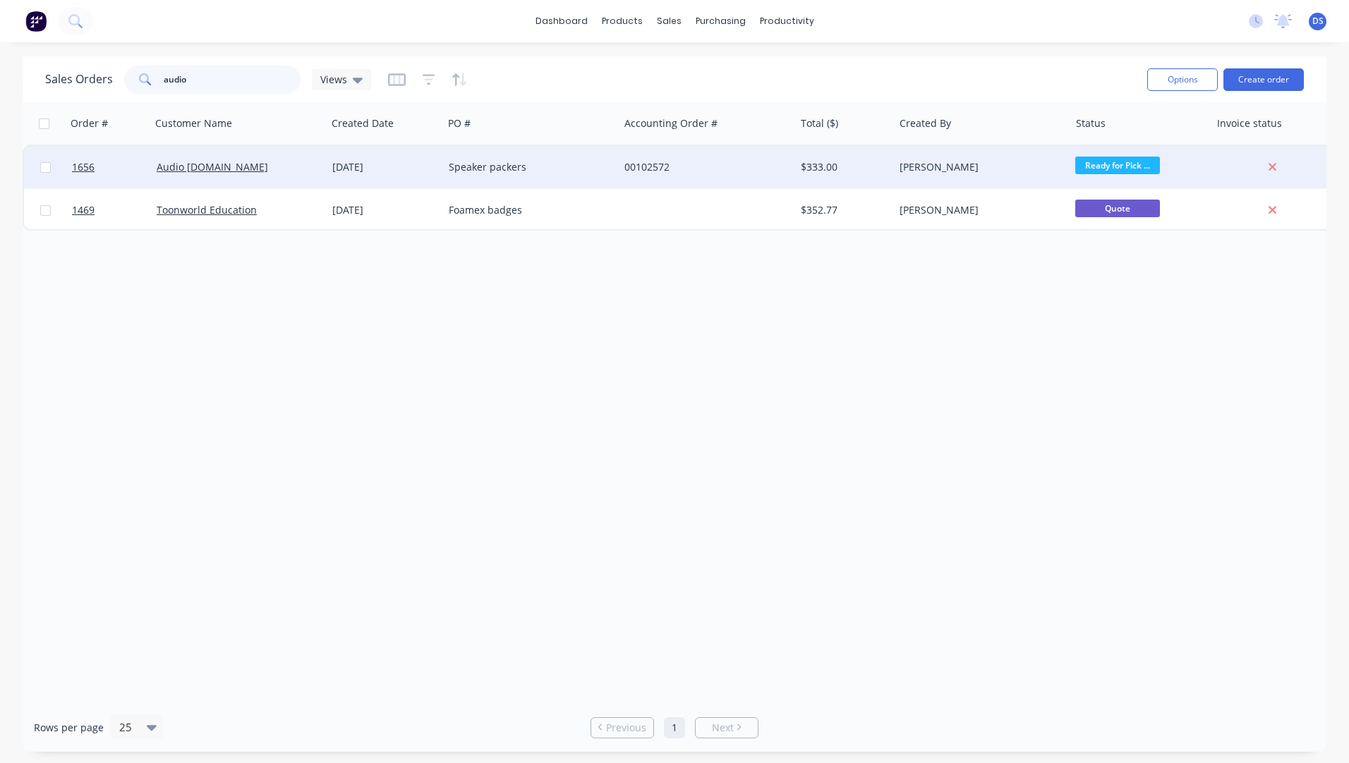
type input "audio"
click at [502, 177] on div "Speaker packers" at bounding box center [531, 167] width 176 height 42
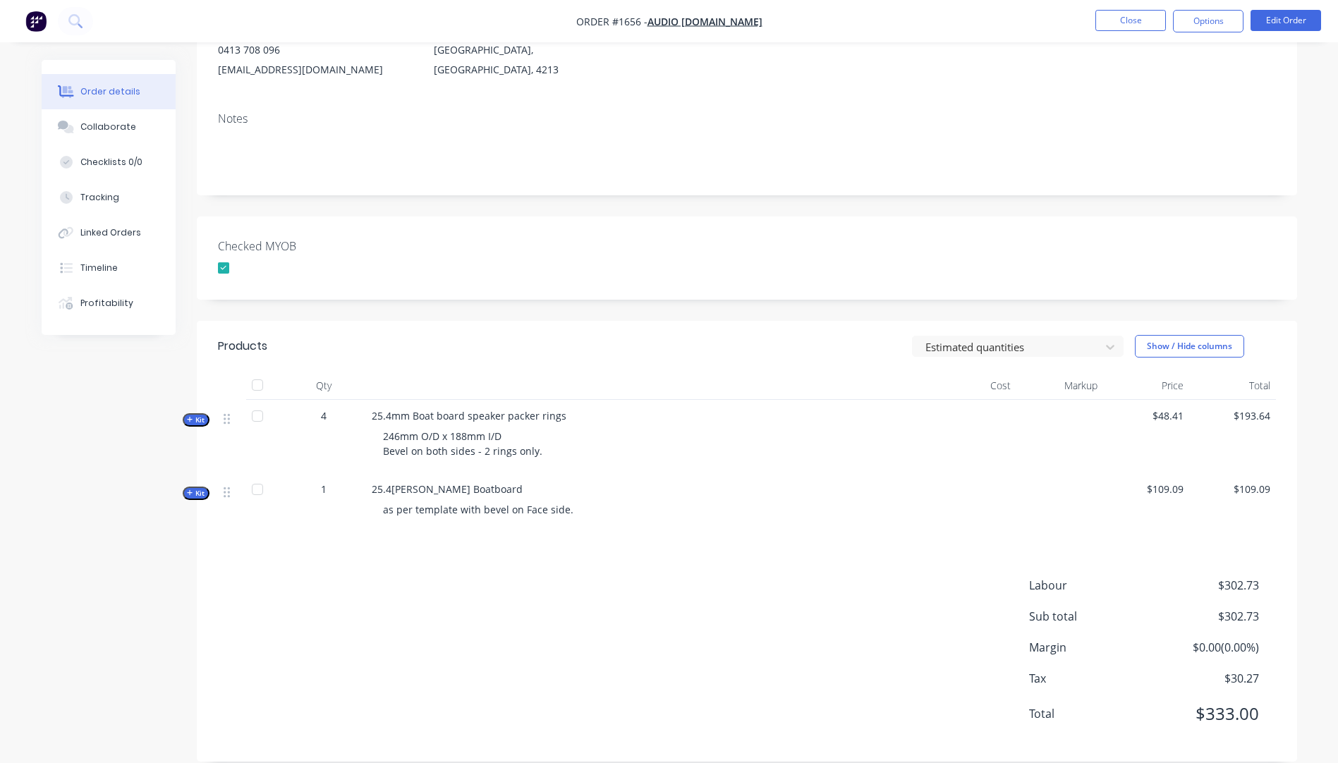
scroll to position [195, 0]
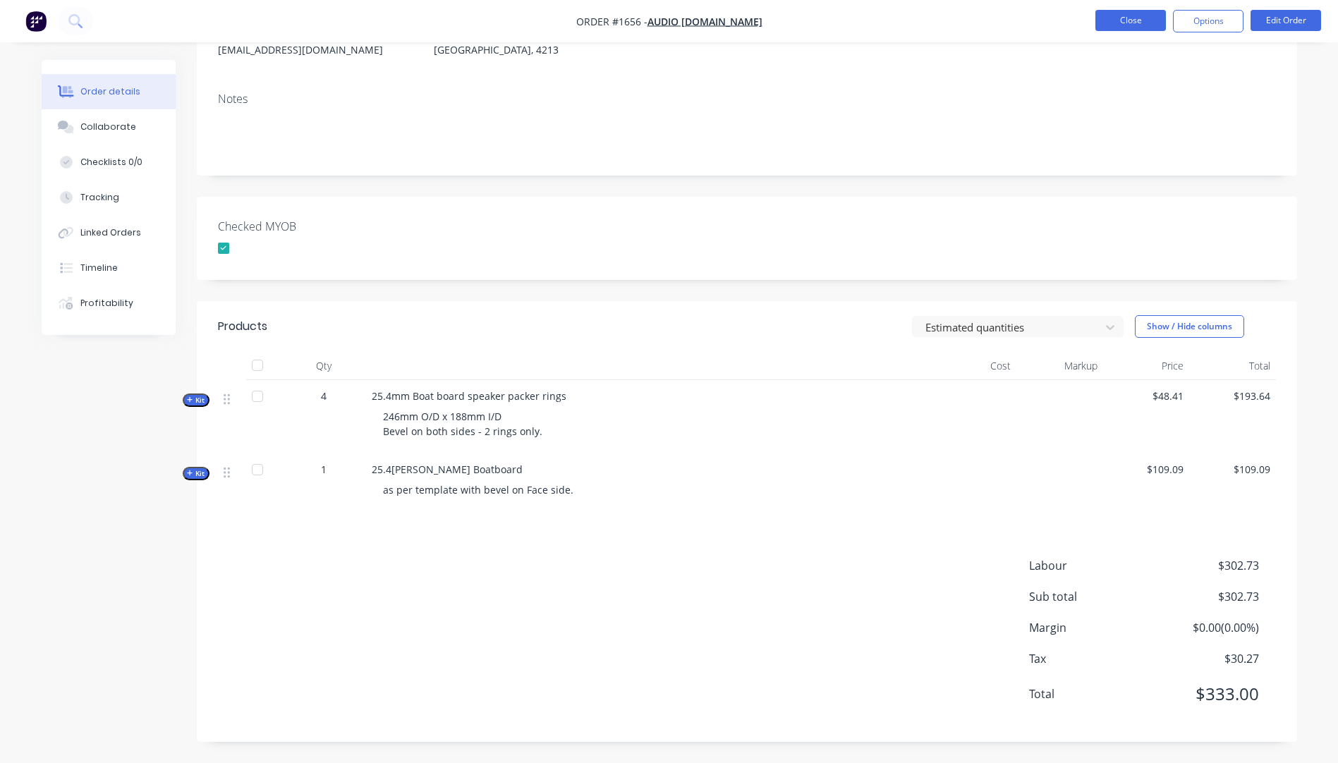
click at [1132, 25] on button "Close" at bounding box center [1131, 20] width 71 height 21
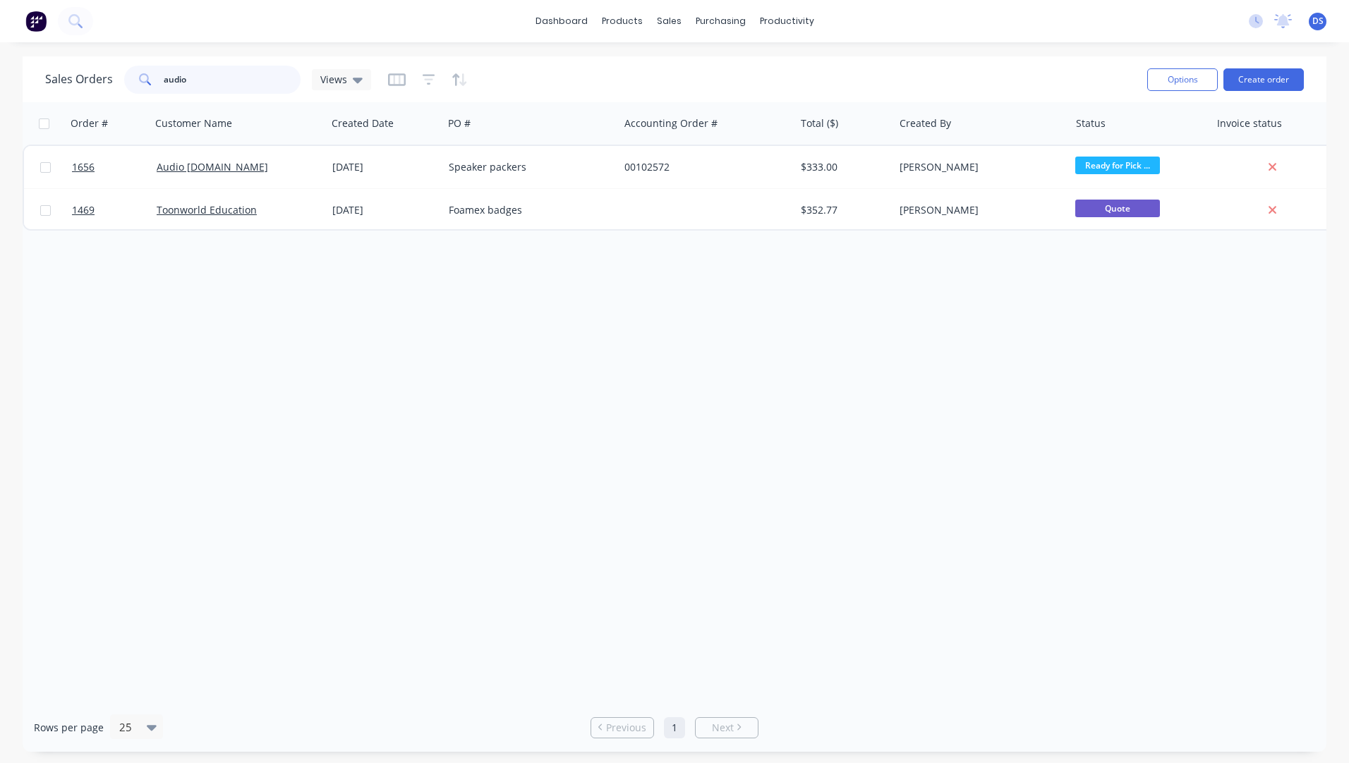
drag, startPoint x: 204, startPoint y: 80, endPoint x: 124, endPoint y: 80, distance: 79.7
click at [124, 80] on div "audio" at bounding box center [212, 80] width 176 height 28
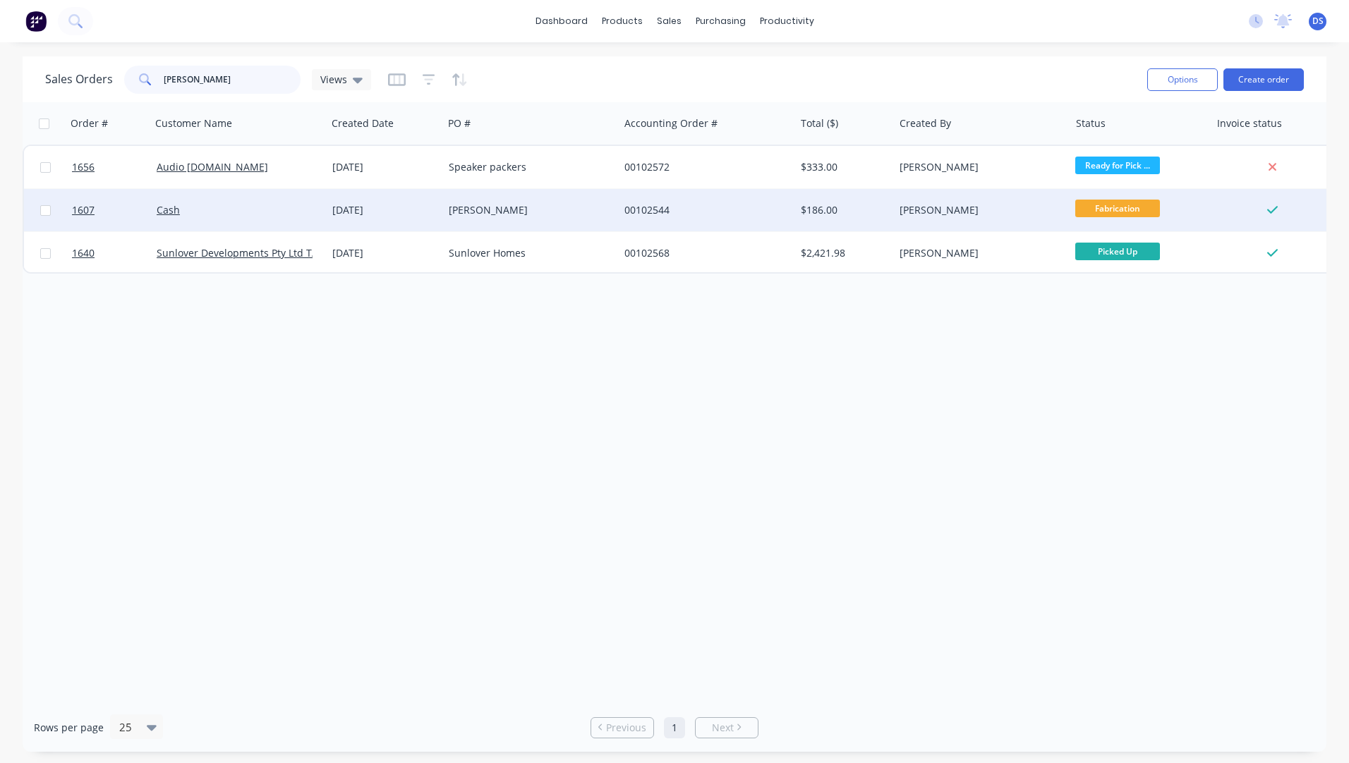
type input "brett"
click at [466, 218] on div "Brett" at bounding box center [531, 210] width 176 height 42
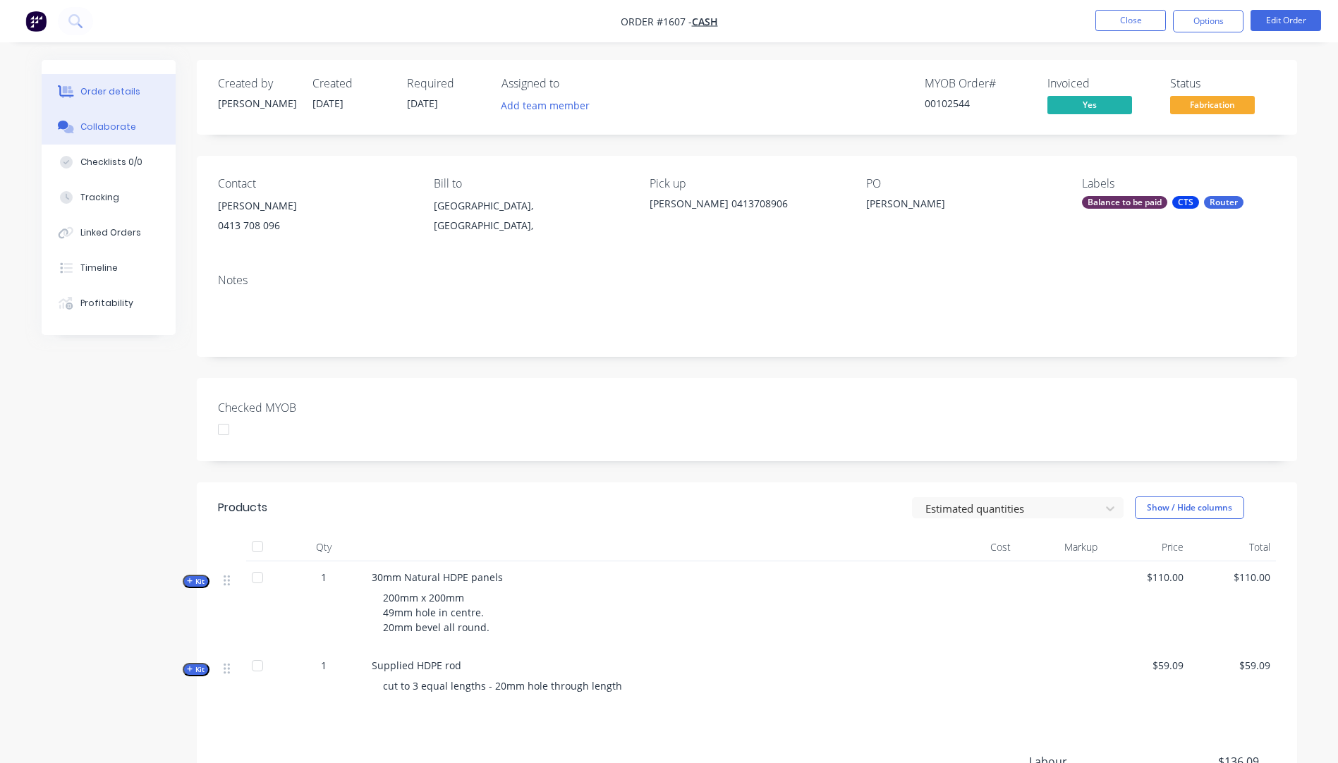
click at [114, 126] on div "Collaborate" at bounding box center [108, 127] width 56 height 13
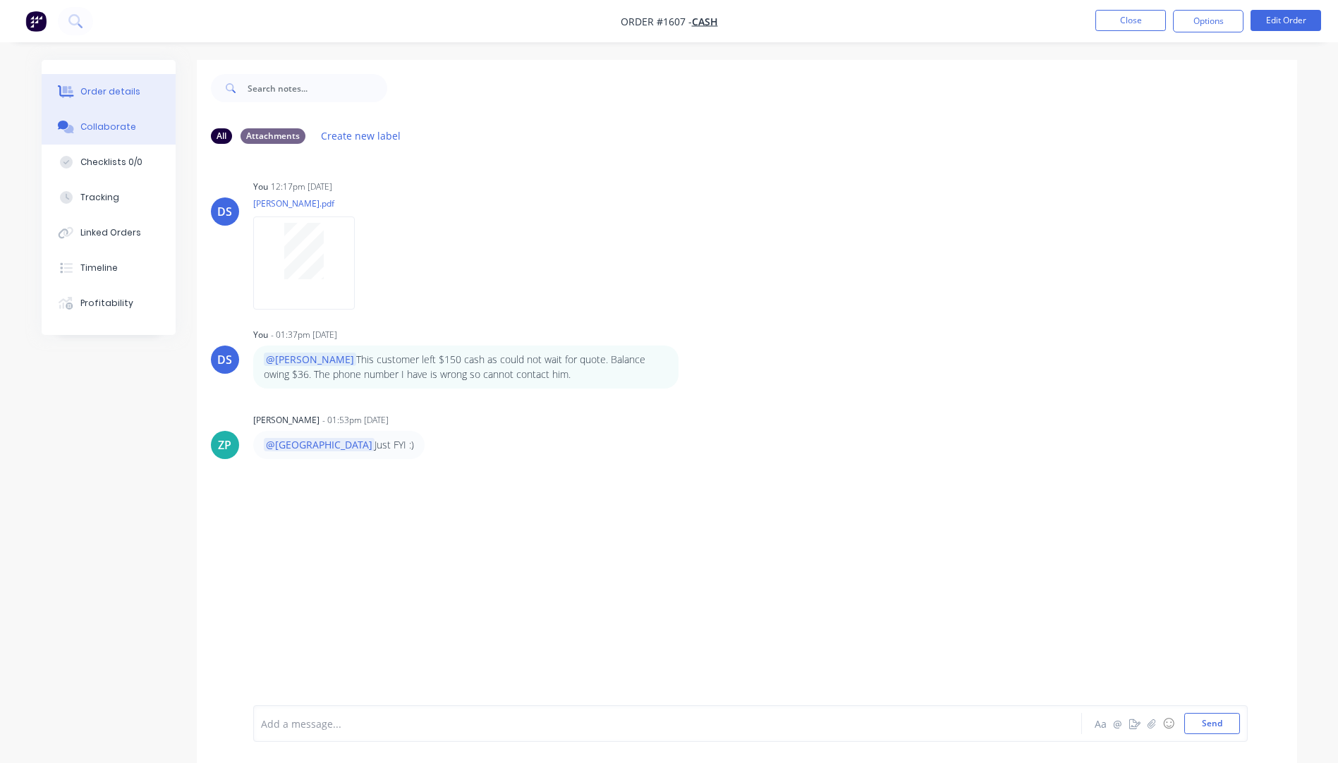
click at [116, 97] on div "Order details" at bounding box center [110, 91] width 60 height 13
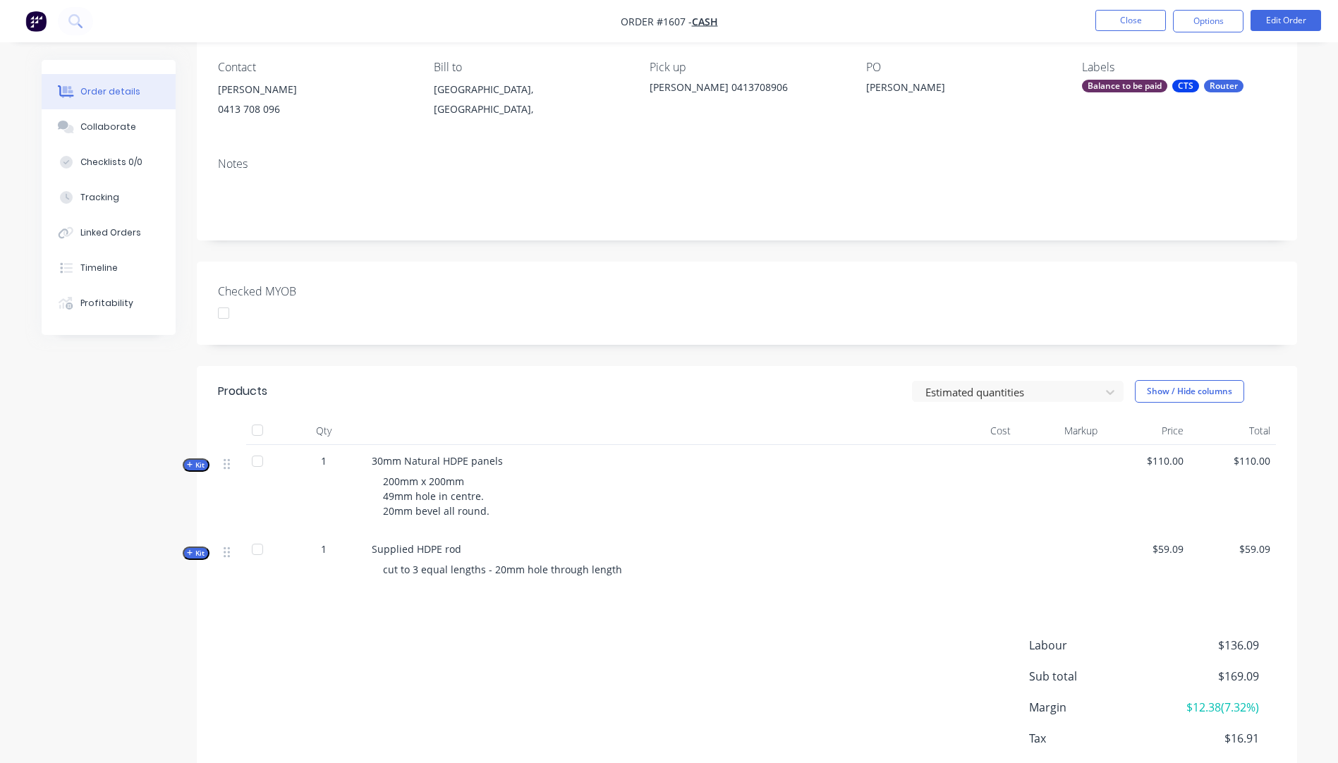
scroll to position [141, 0]
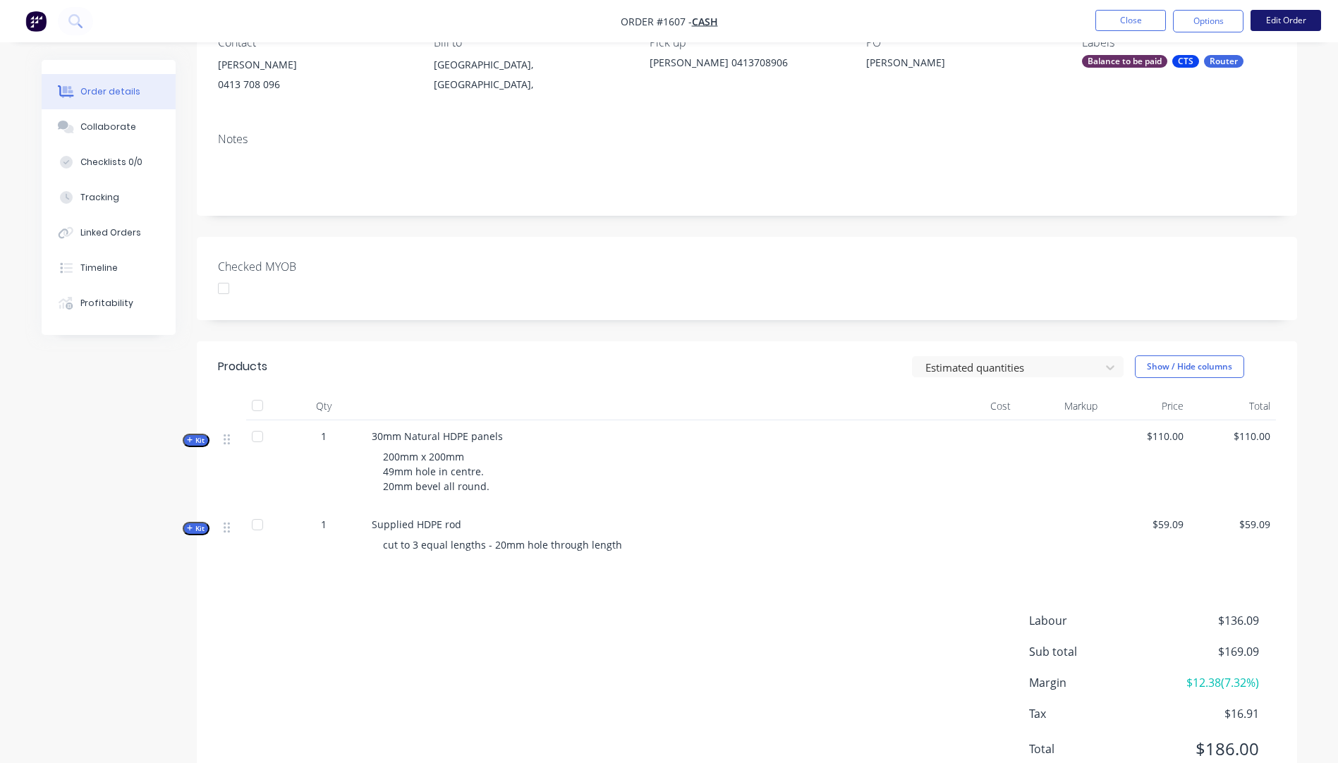
click at [1307, 20] on button "Edit Order" at bounding box center [1286, 20] width 71 height 21
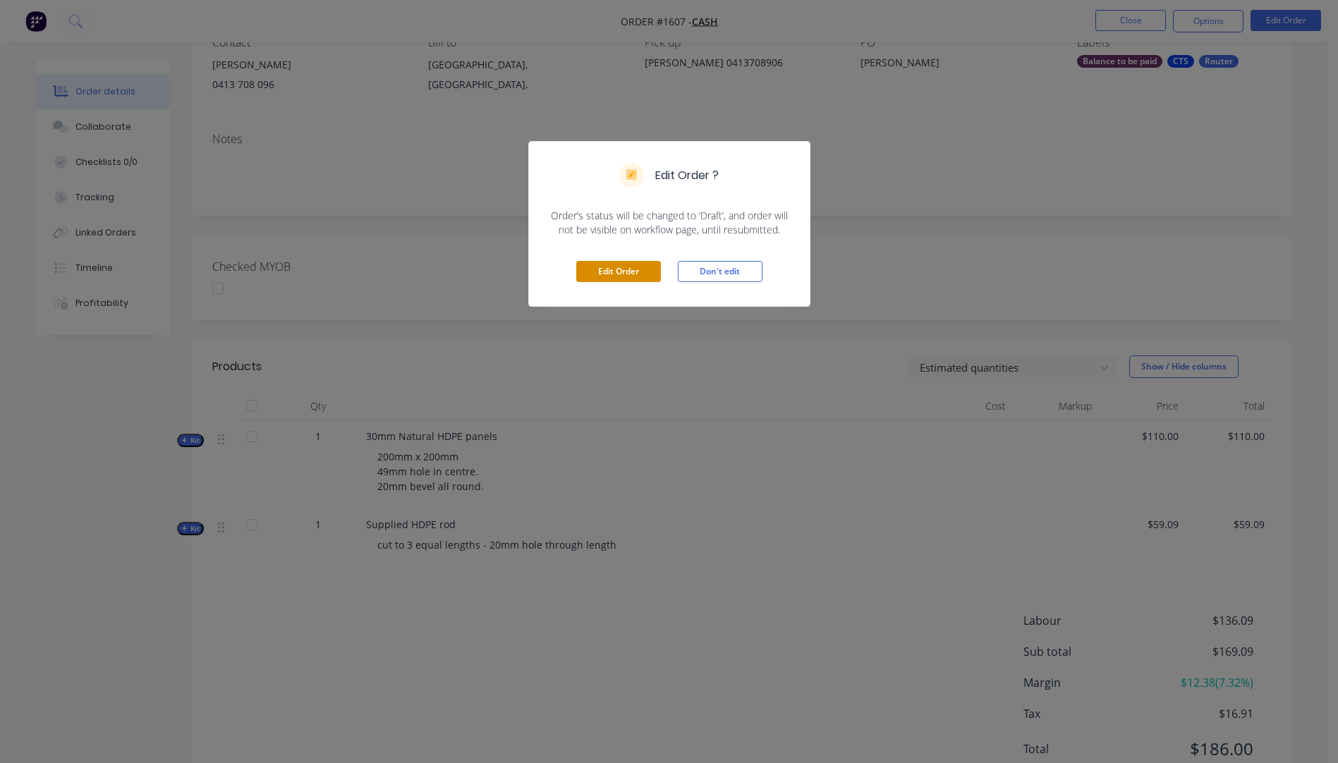
click at [598, 266] on button "Edit Order" at bounding box center [618, 271] width 85 height 21
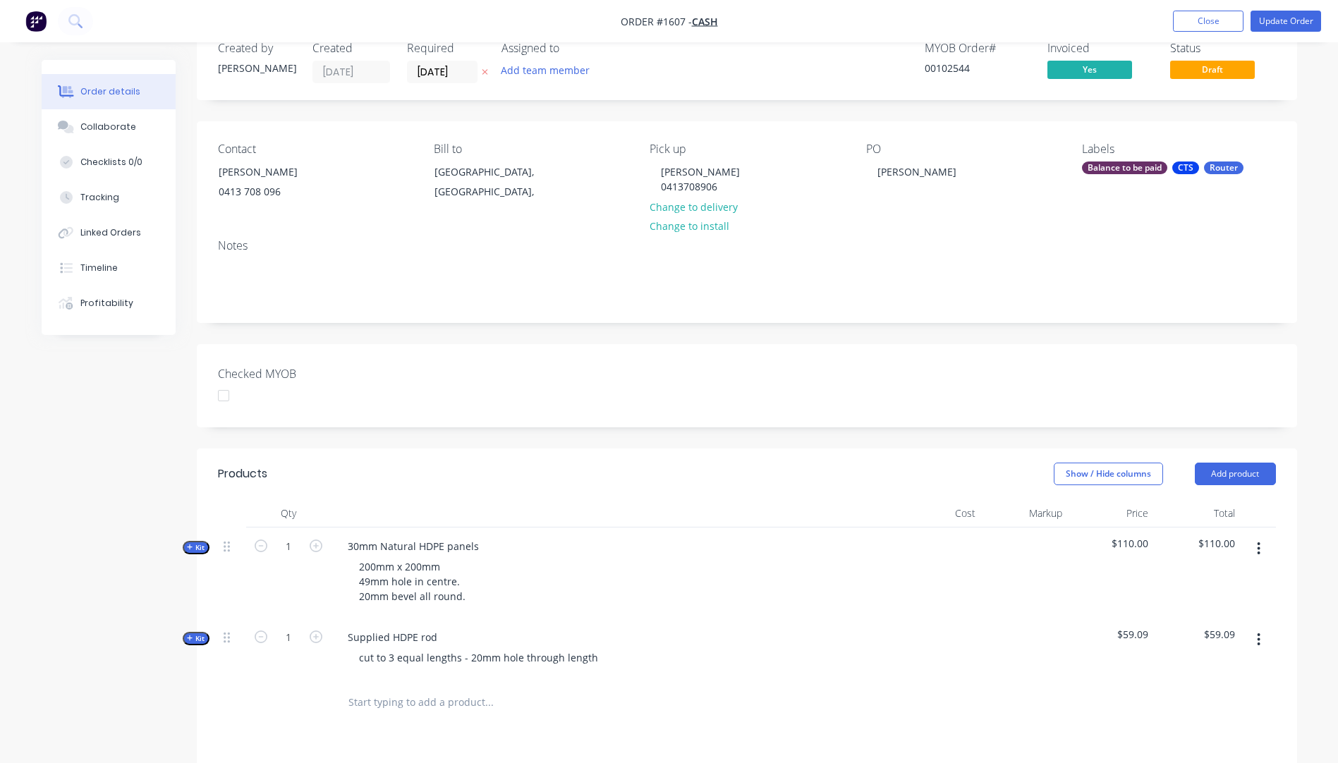
scroll to position [71, 0]
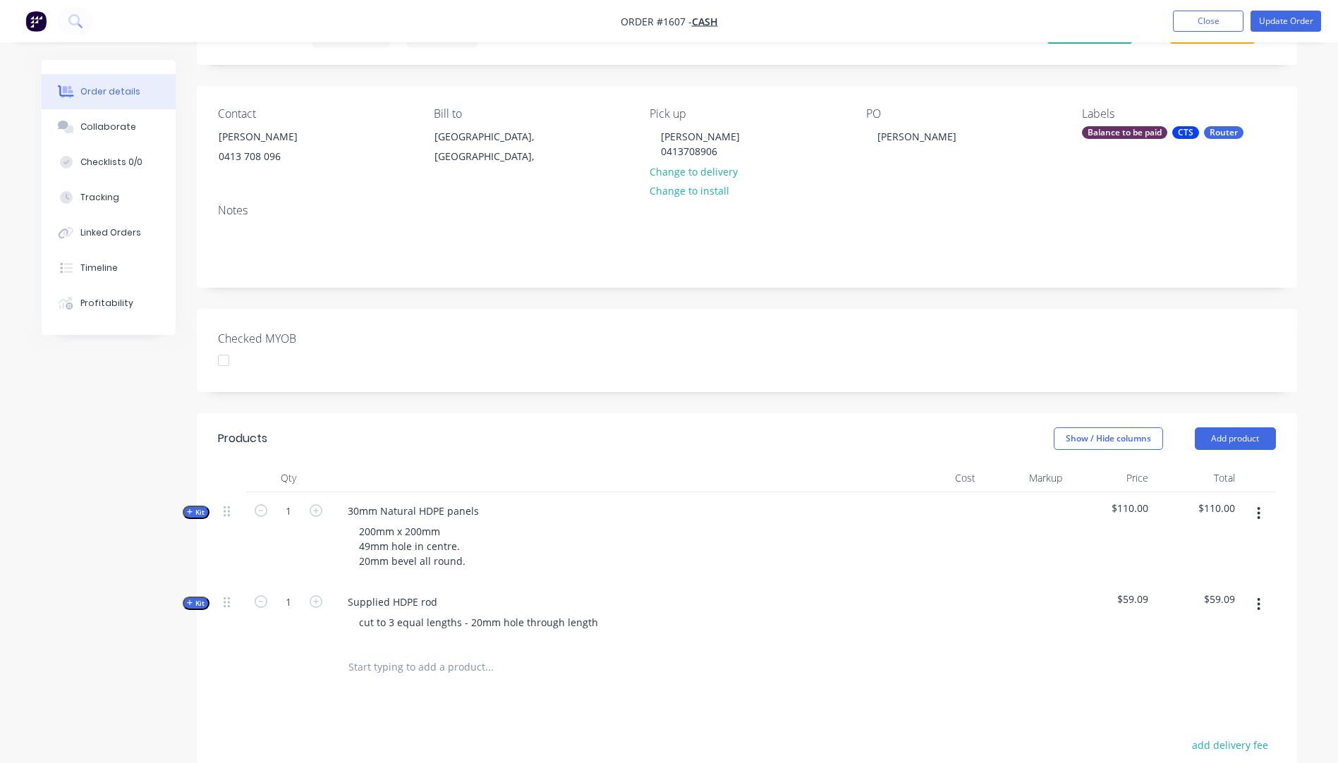
click at [188, 513] on icon "button" at bounding box center [190, 512] width 6 height 7
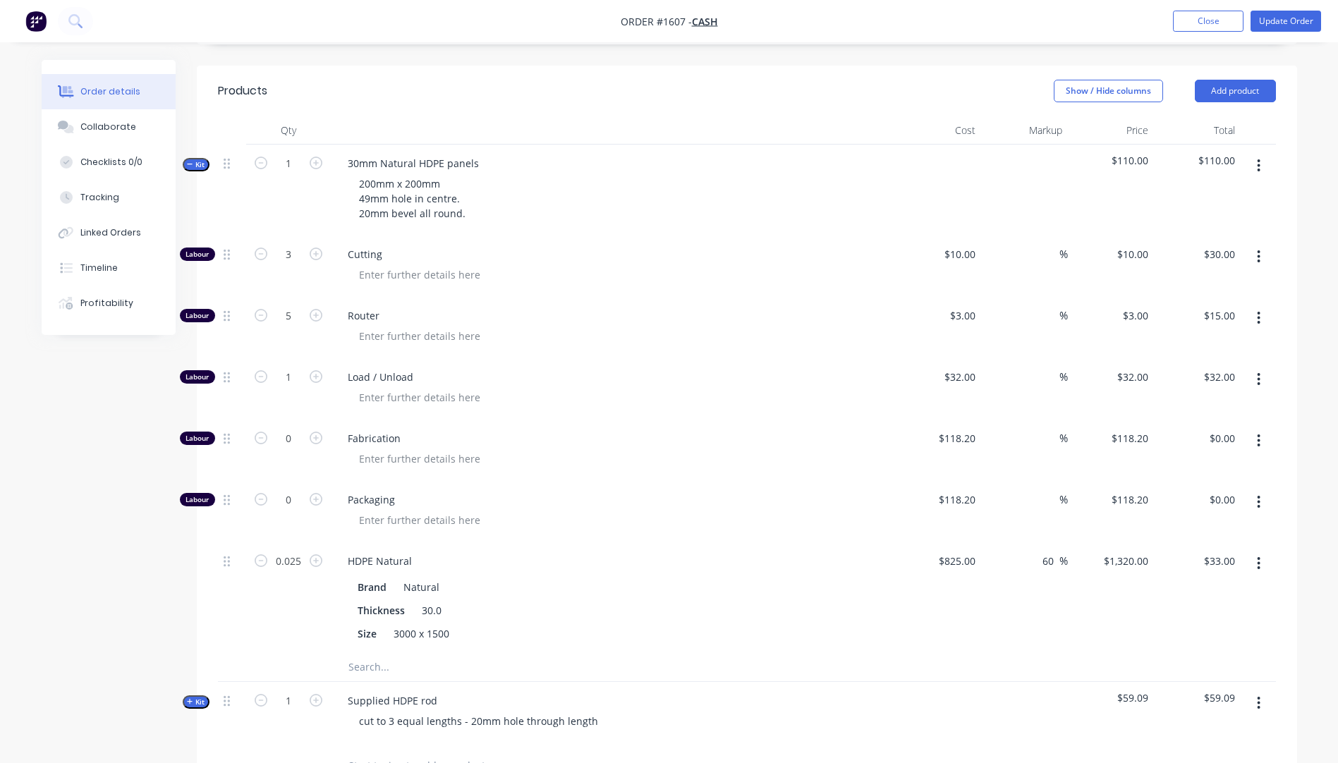
scroll to position [423, 0]
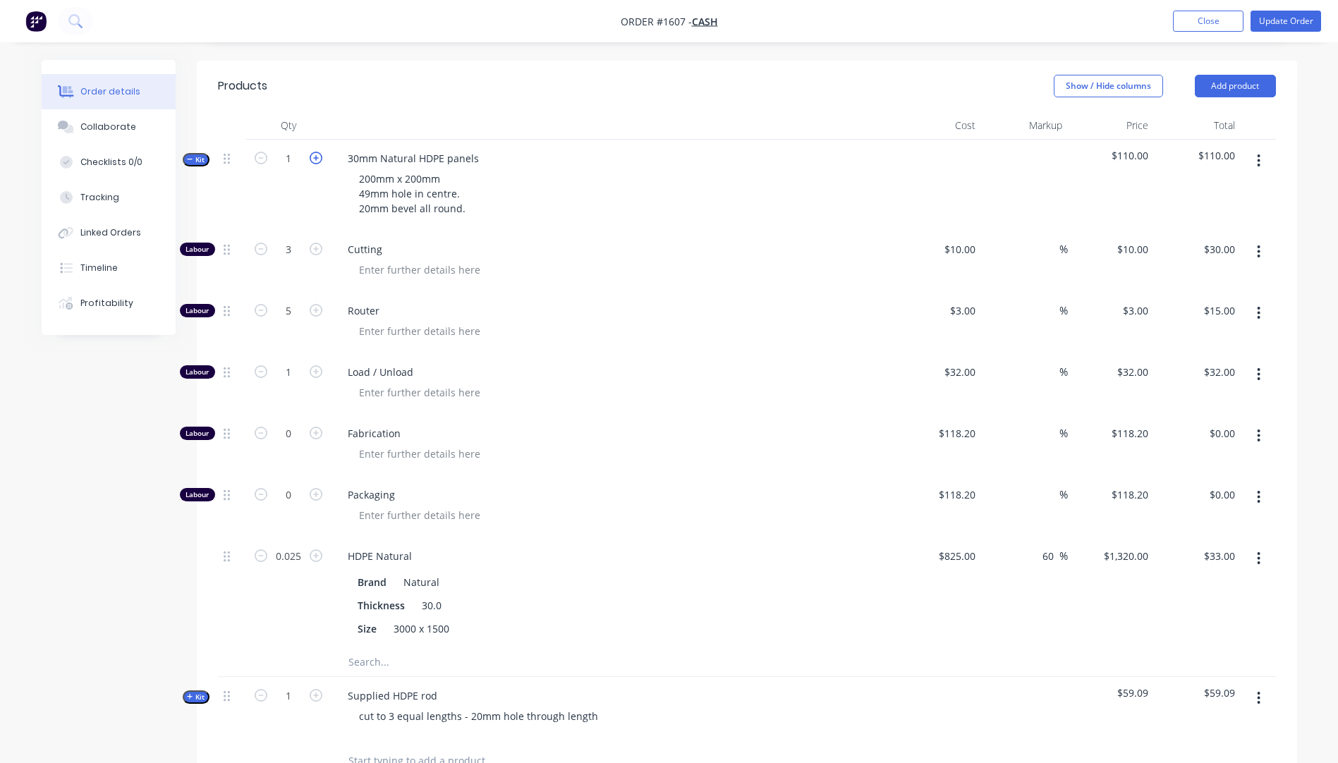
click at [315, 156] on icon "button" at bounding box center [316, 158] width 13 height 13
type input "2"
type input "6"
type input "$60.00"
type input "10"
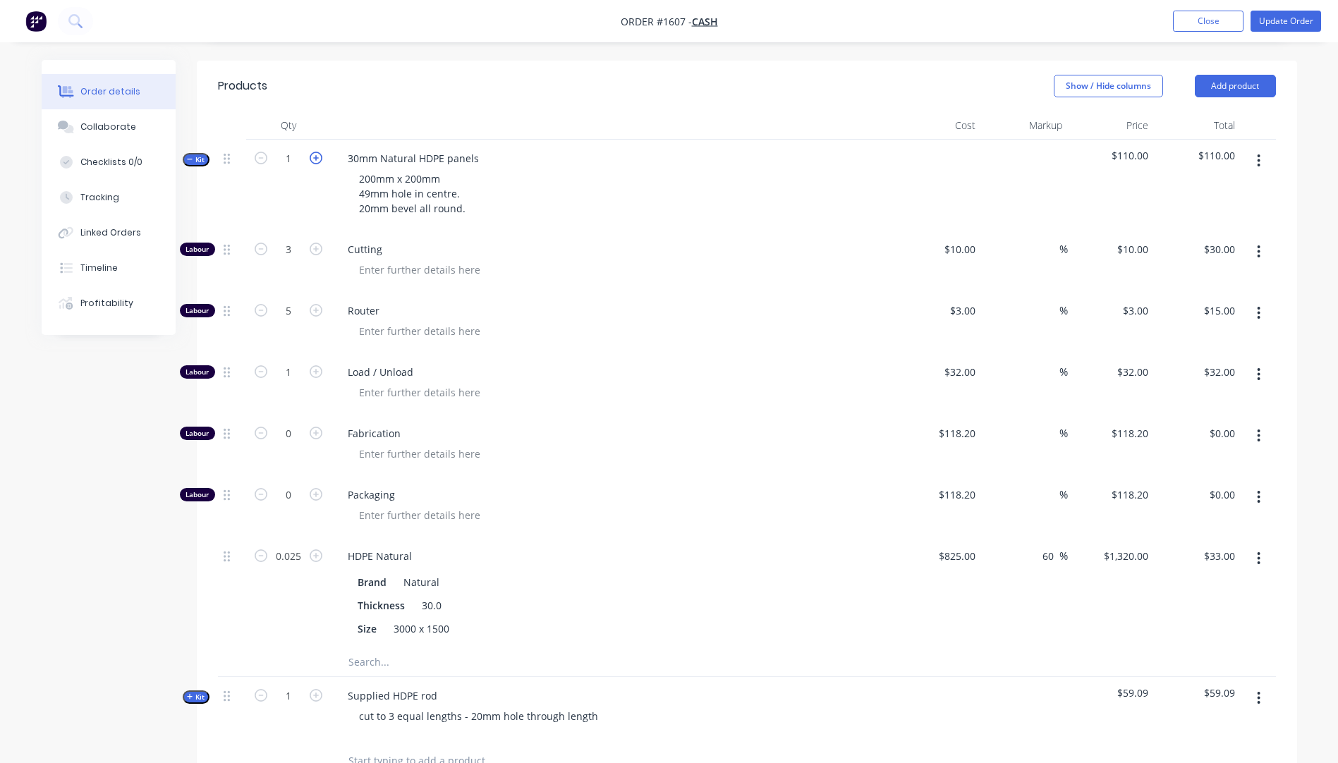
type input "$30.00"
type input "2"
type input "$64.00"
type input "0.05"
type input "$66.00"
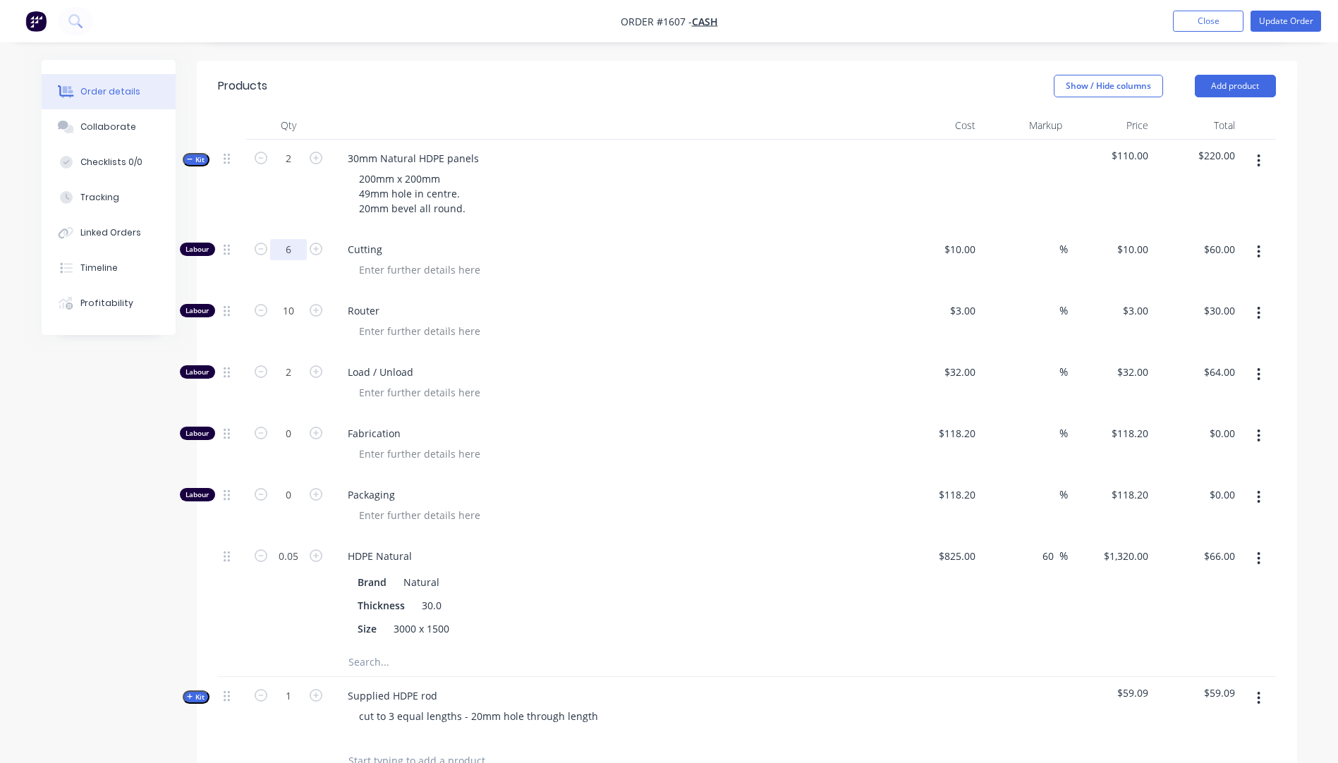
click at [295, 255] on input "6" at bounding box center [288, 249] width 37 height 21
type input "3"
type input "$30.00"
click at [484, 238] on div "Cutting" at bounding box center [613, 261] width 564 height 61
click at [294, 313] on input "10" at bounding box center [288, 311] width 37 height 21
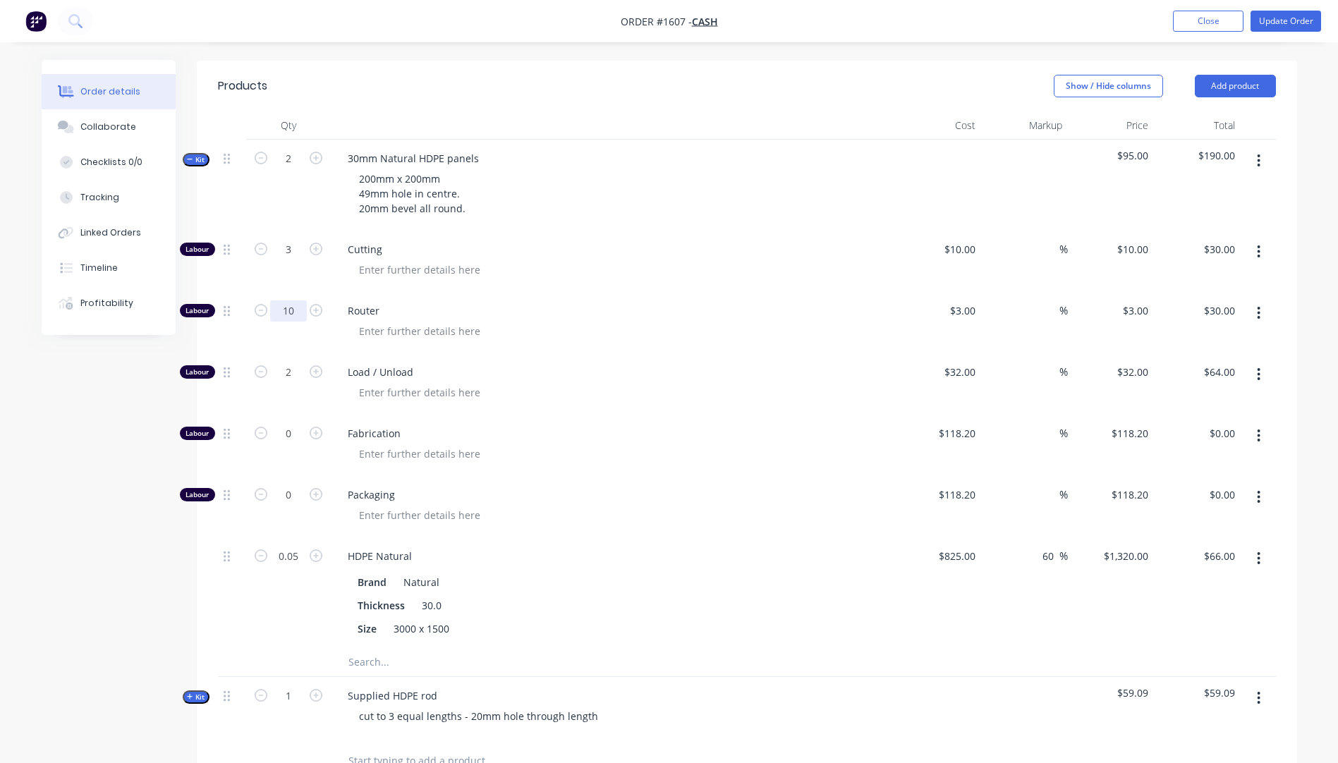
click at [294, 313] on input "10" at bounding box center [288, 311] width 37 height 21
type input "3"
type input "5"
type input "$15.00"
click at [571, 365] on span "Load / Unload" at bounding box center [619, 372] width 542 height 15
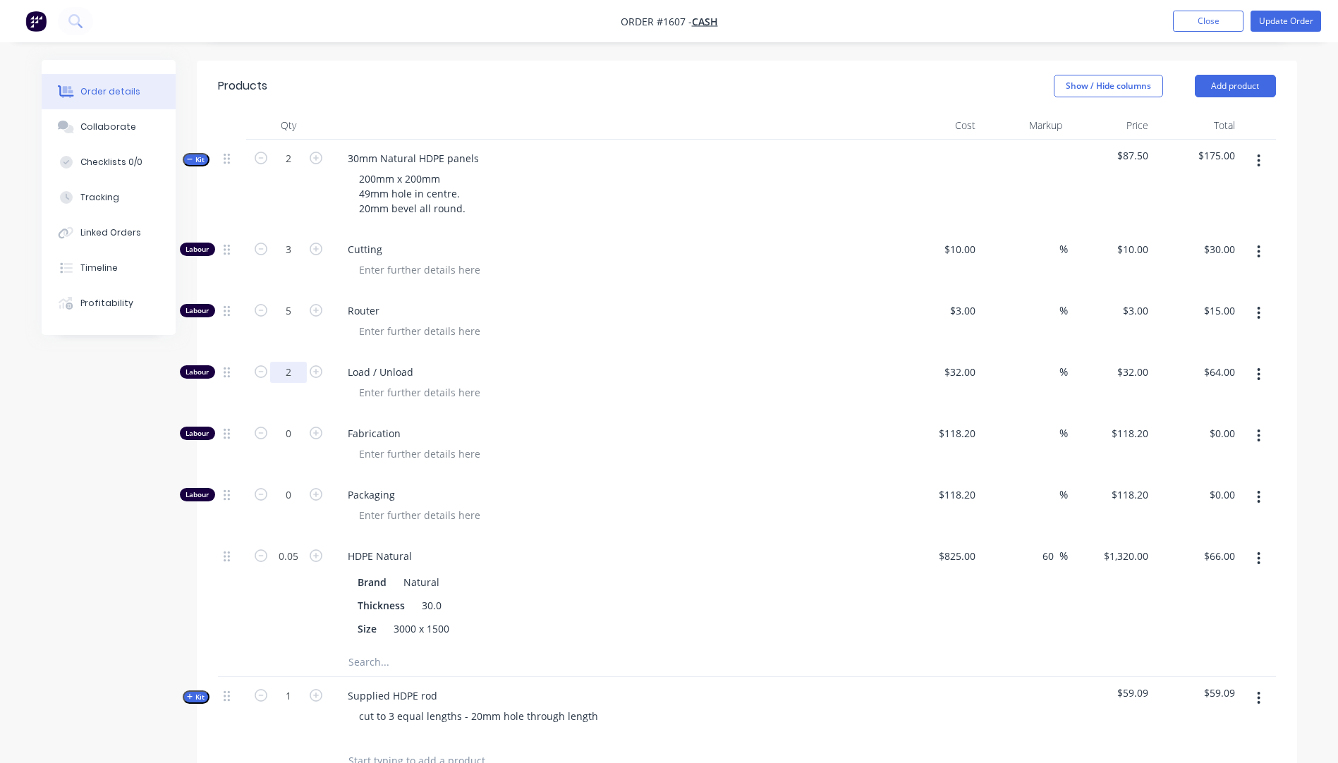
click at [291, 373] on input "2" at bounding box center [288, 372] width 37 height 21
click at [292, 373] on input "2" at bounding box center [288, 372] width 37 height 21
type input "1"
type input "$32.00"
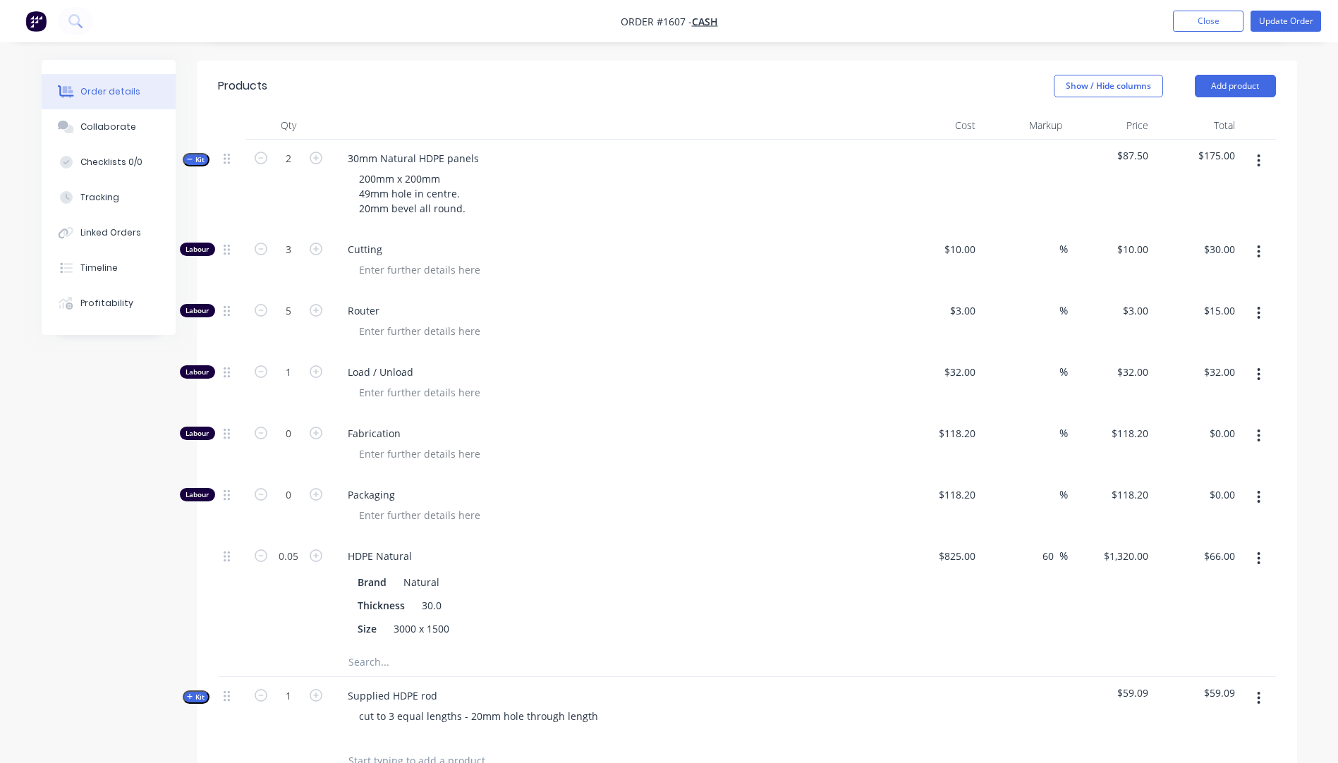
click at [605, 292] on div "Router" at bounding box center [613, 322] width 564 height 61
click at [261, 253] on icon "button" at bounding box center [261, 249] width 13 height 13
type input "2"
type input "$20.00"
click at [261, 253] on icon "button" at bounding box center [261, 249] width 13 height 13
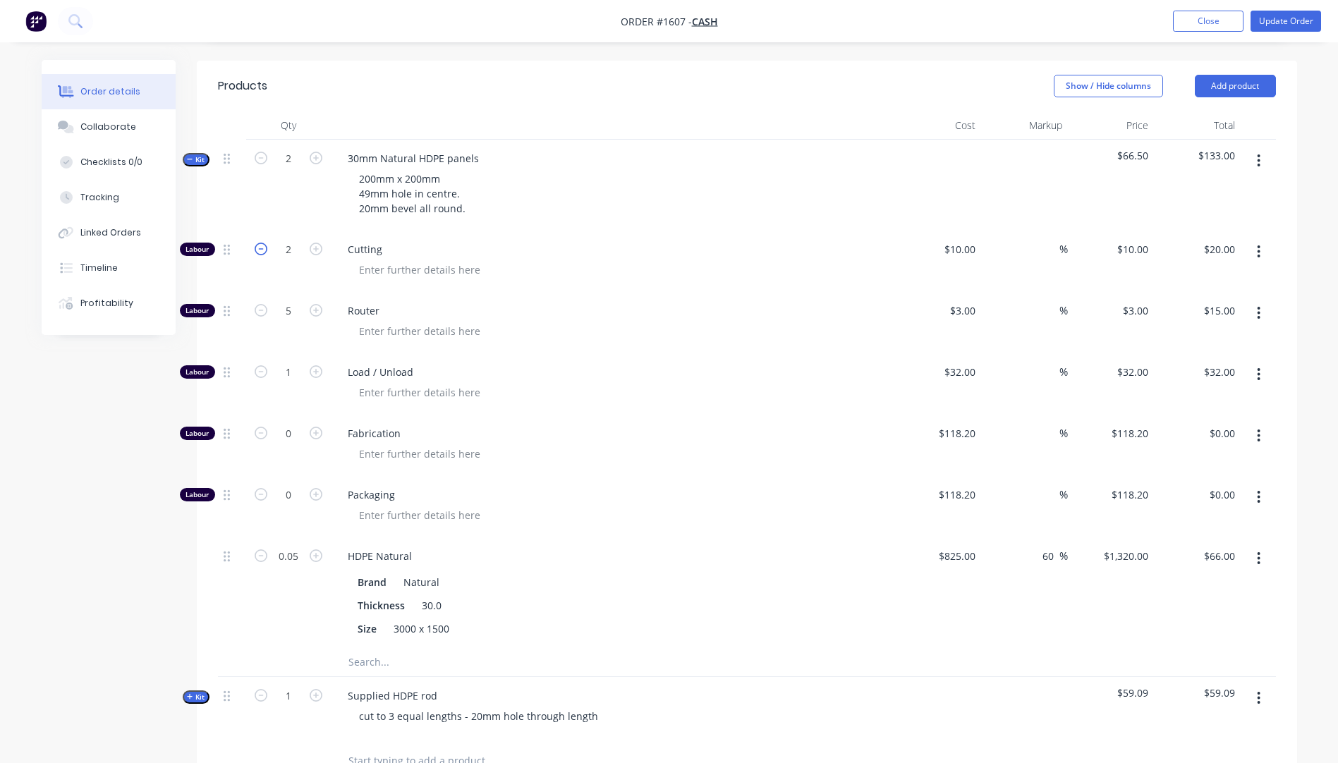
type input "1"
type input "$10.00"
click at [110, 137] on button "Collaborate" at bounding box center [109, 126] width 134 height 35
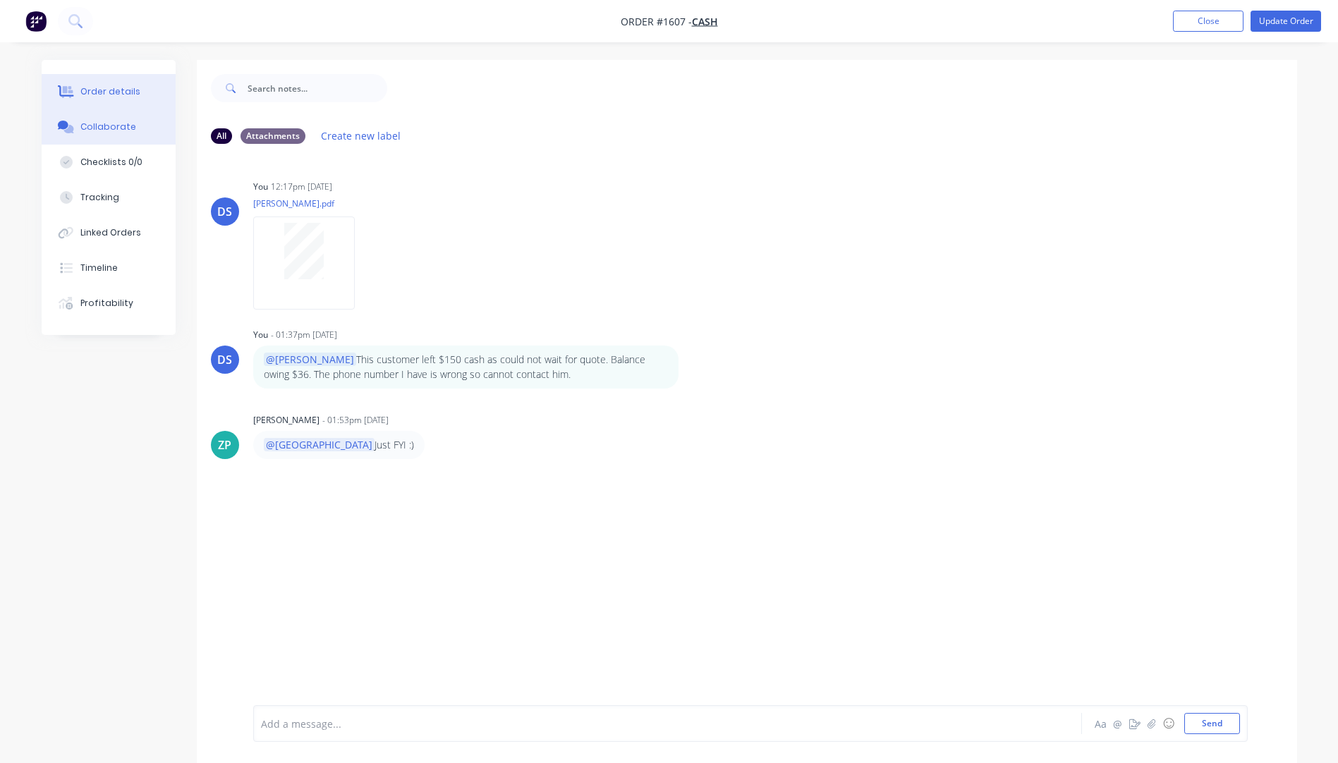
drag, startPoint x: 105, startPoint y: 91, endPoint x: 114, endPoint y: 92, distance: 8.6
click at [106, 91] on div "Order details" at bounding box center [110, 91] width 60 height 13
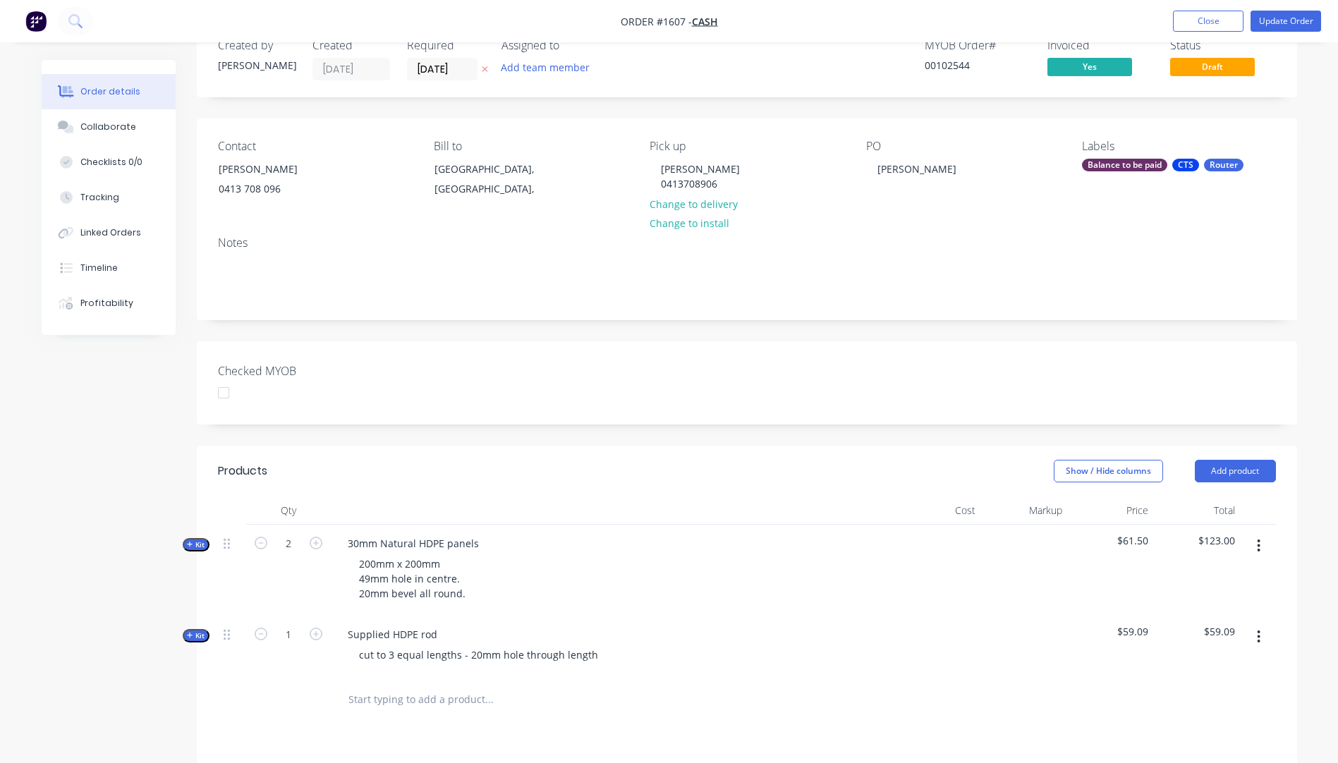
scroll to position [71, 0]
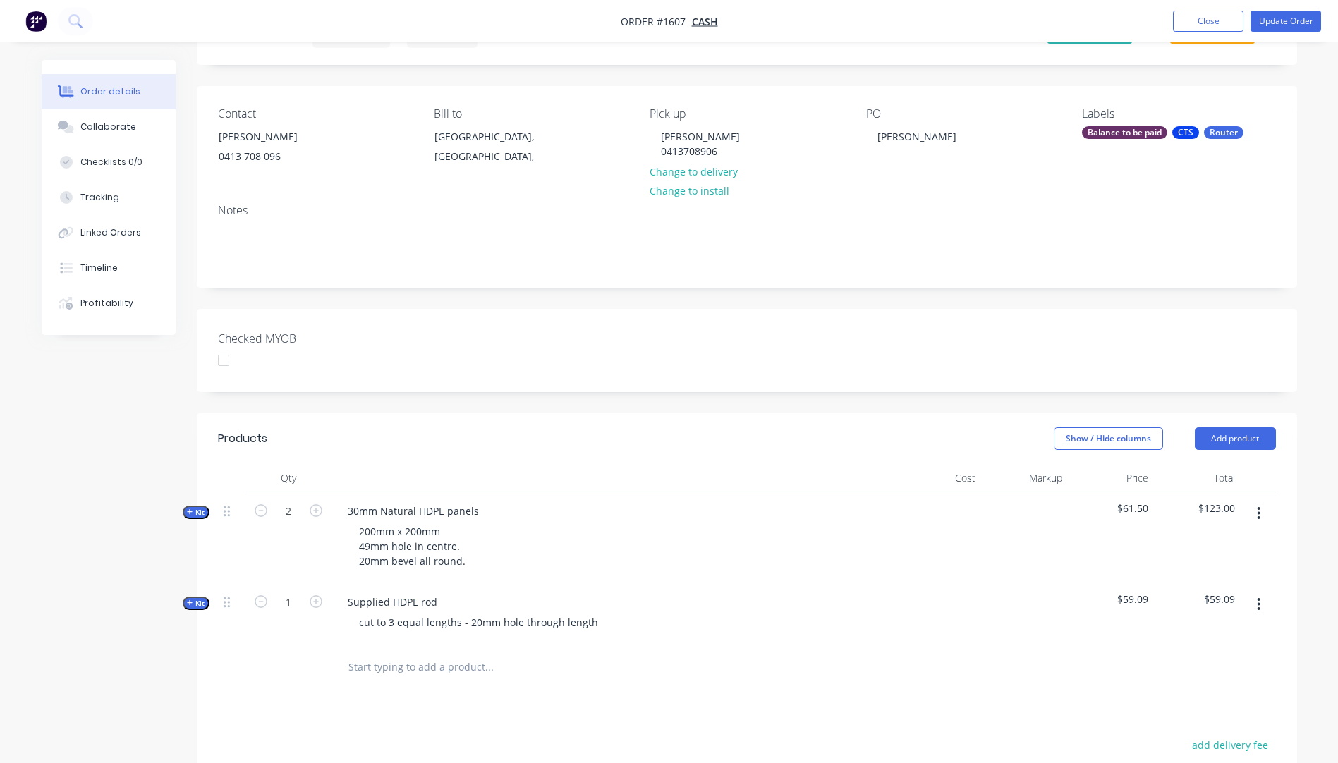
click at [188, 512] on icon "button" at bounding box center [190, 512] width 6 height 7
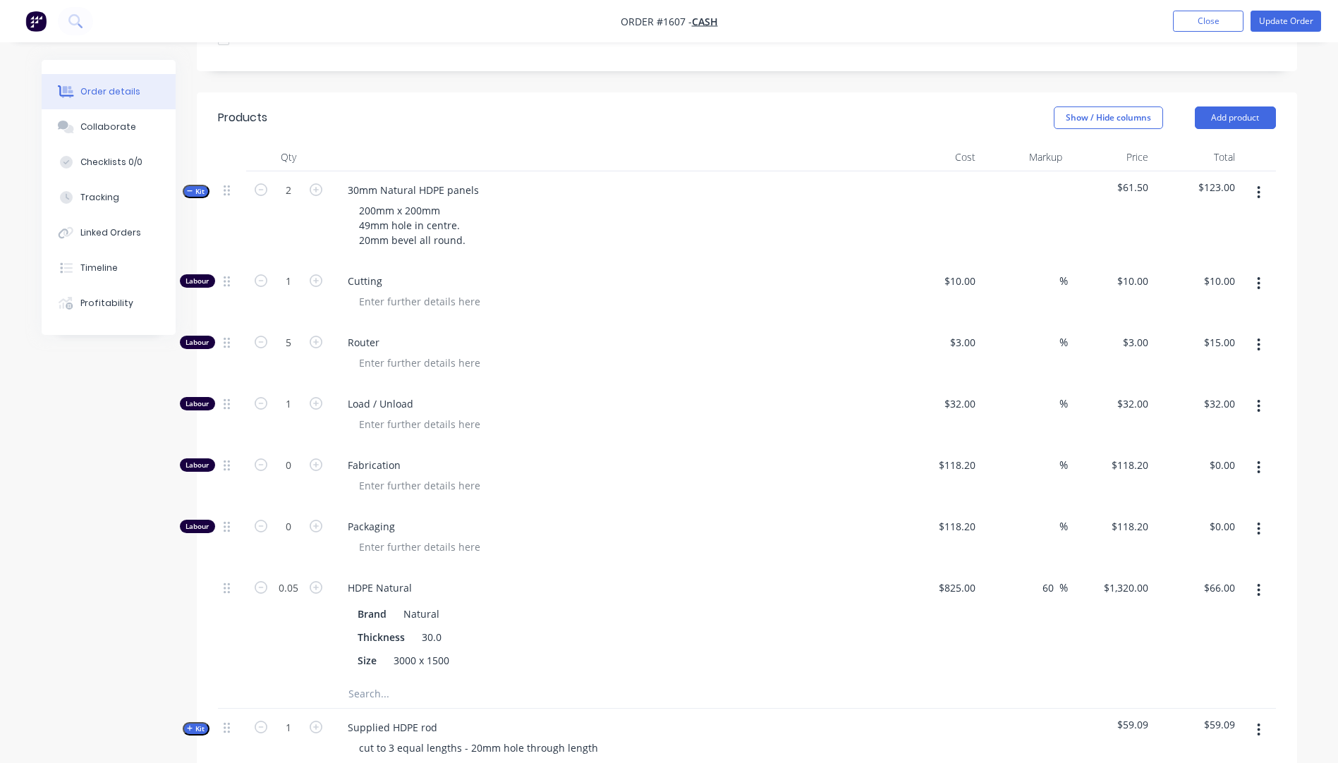
scroll to position [381, 0]
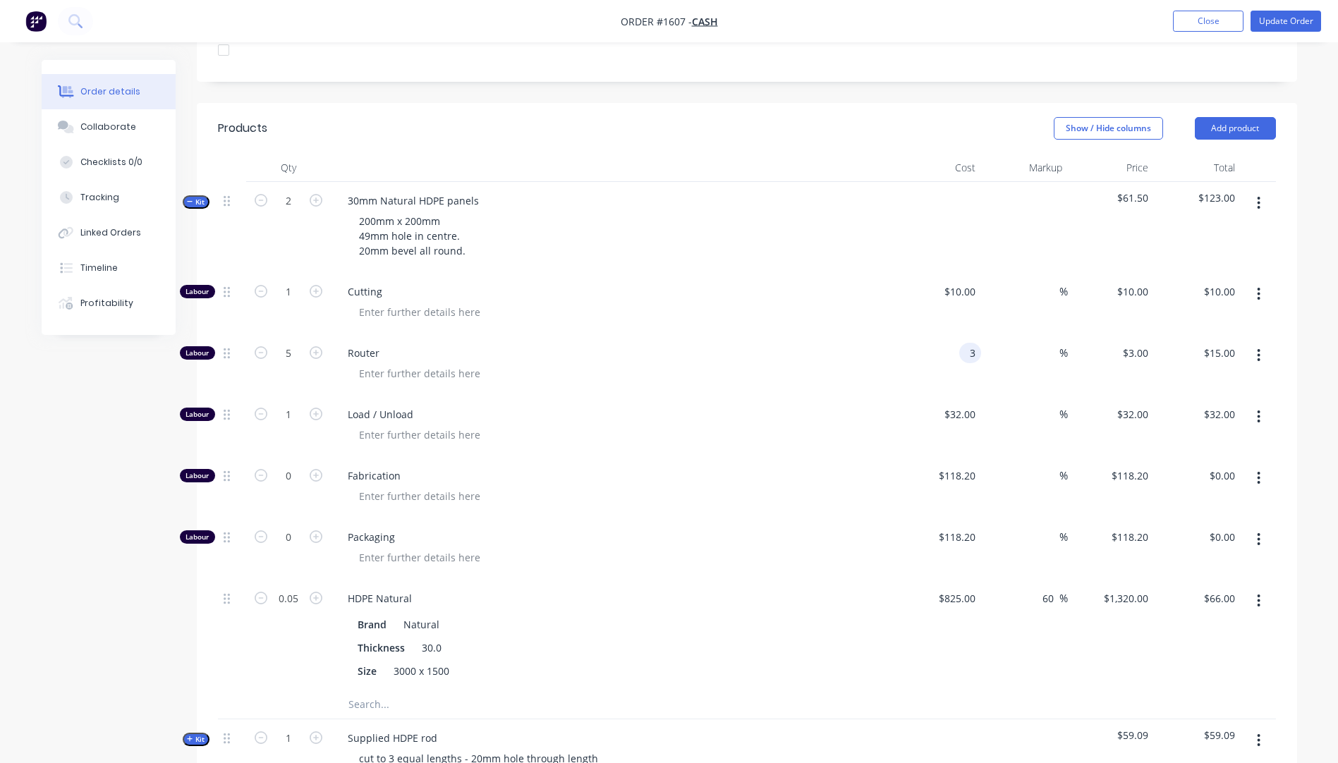
click at [976, 352] on input "3" at bounding box center [973, 353] width 16 height 20
type input "$110.00"
type input "$550.00"
click at [262, 352] on icon "button" at bounding box center [261, 352] width 13 height 13
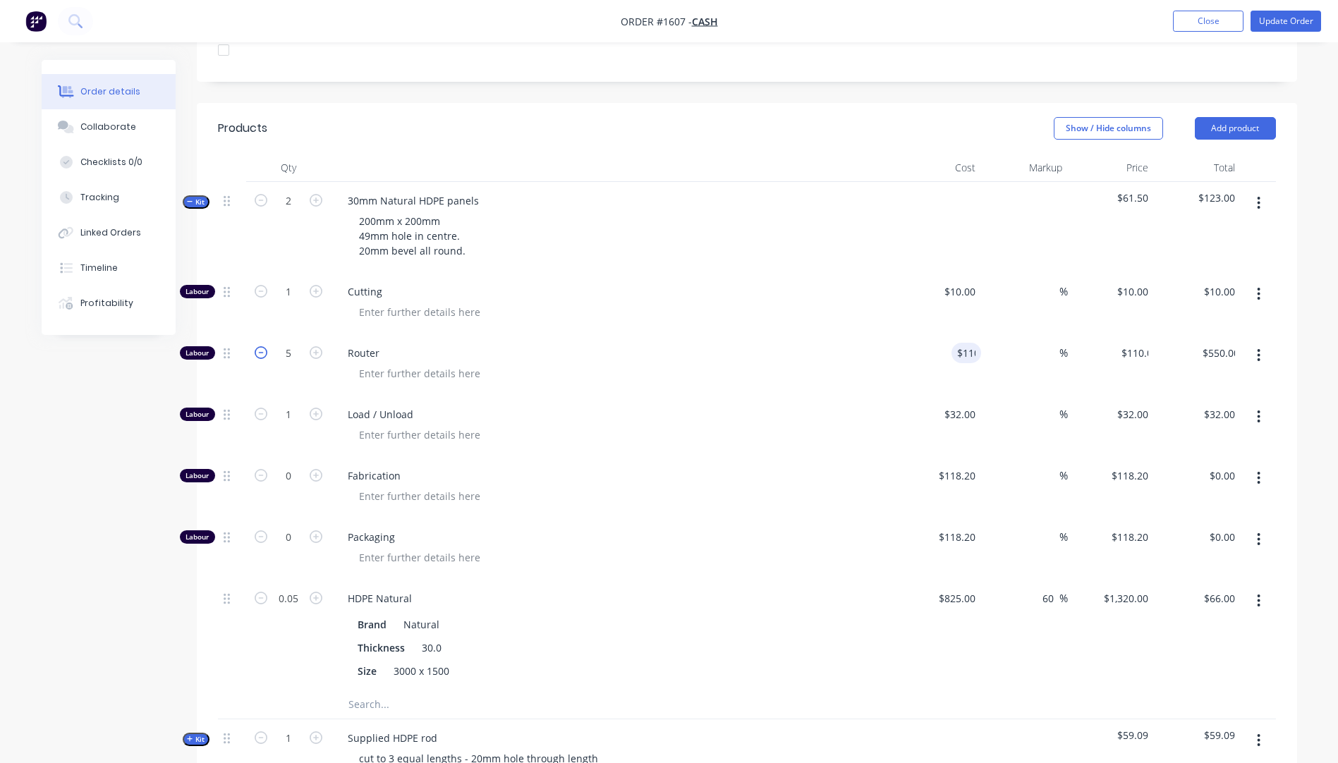
type input "4"
type input "$440.00"
click at [262, 352] on icon "button" at bounding box center [261, 352] width 13 height 13
type input "3"
type input "$330.00"
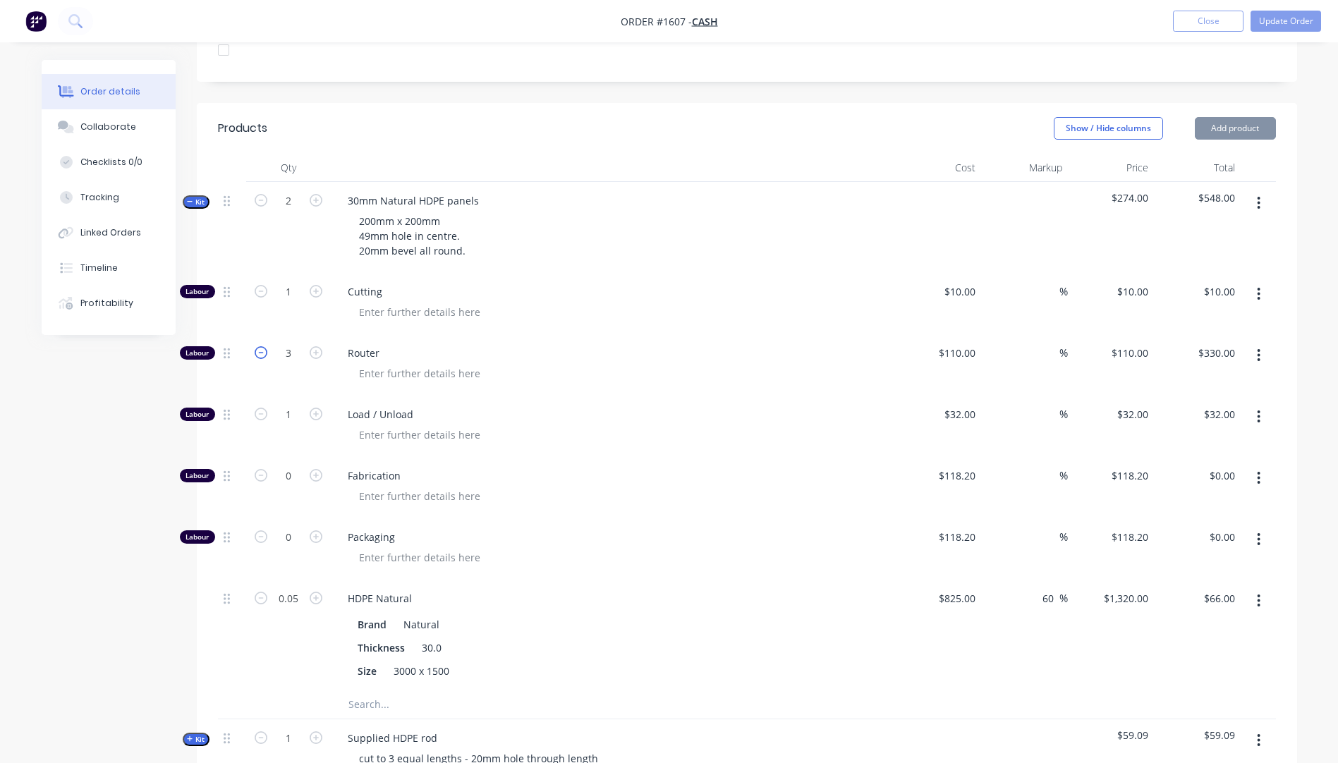
click at [262, 352] on icon "button" at bounding box center [261, 352] width 13 height 13
type input "2"
type input "$220.00"
click at [262, 352] on icon "button" at bounding box center [261, 352] width 13 height 13
type input "1"
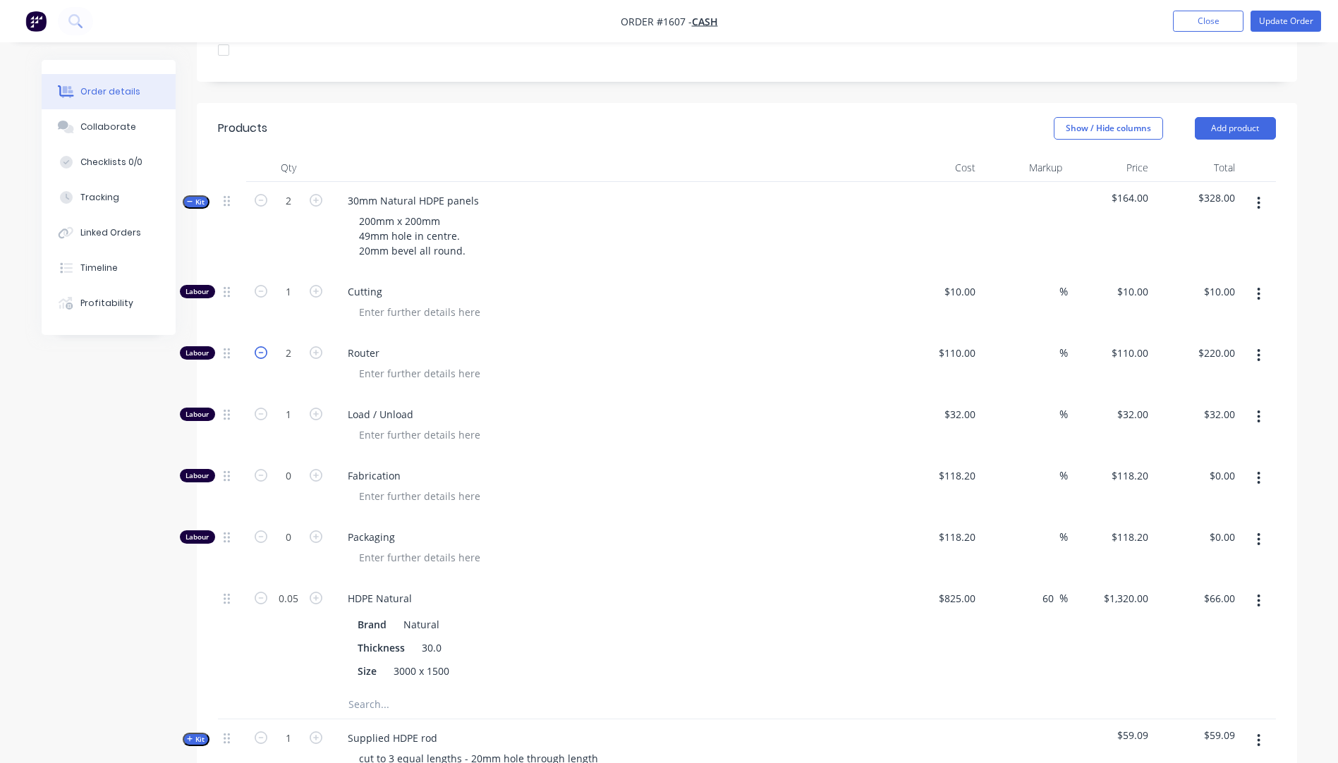
type input "$110.00"
click at [258, 291] on icon "button" at bounding box center [261, 291] width 13 height 13
type input "0"
type input "$0.00"
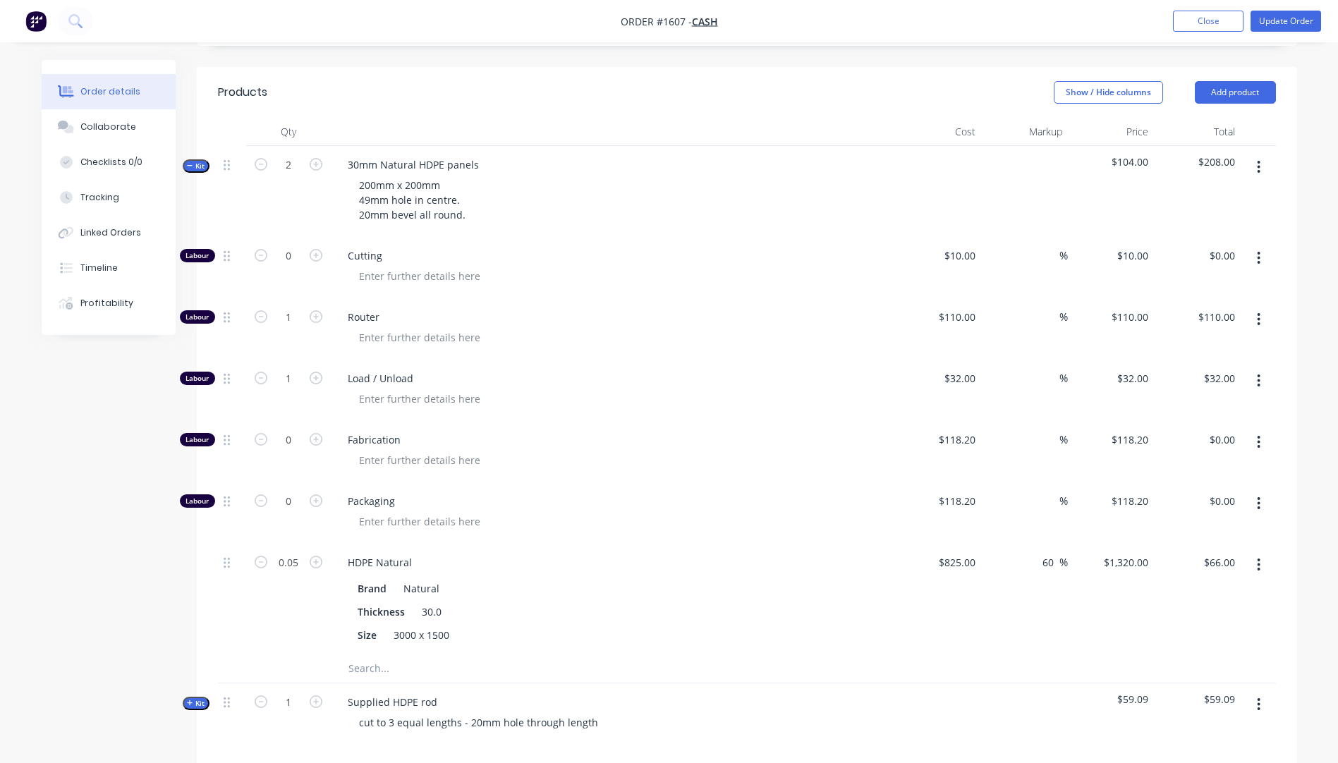
scroll to position [452, 0]
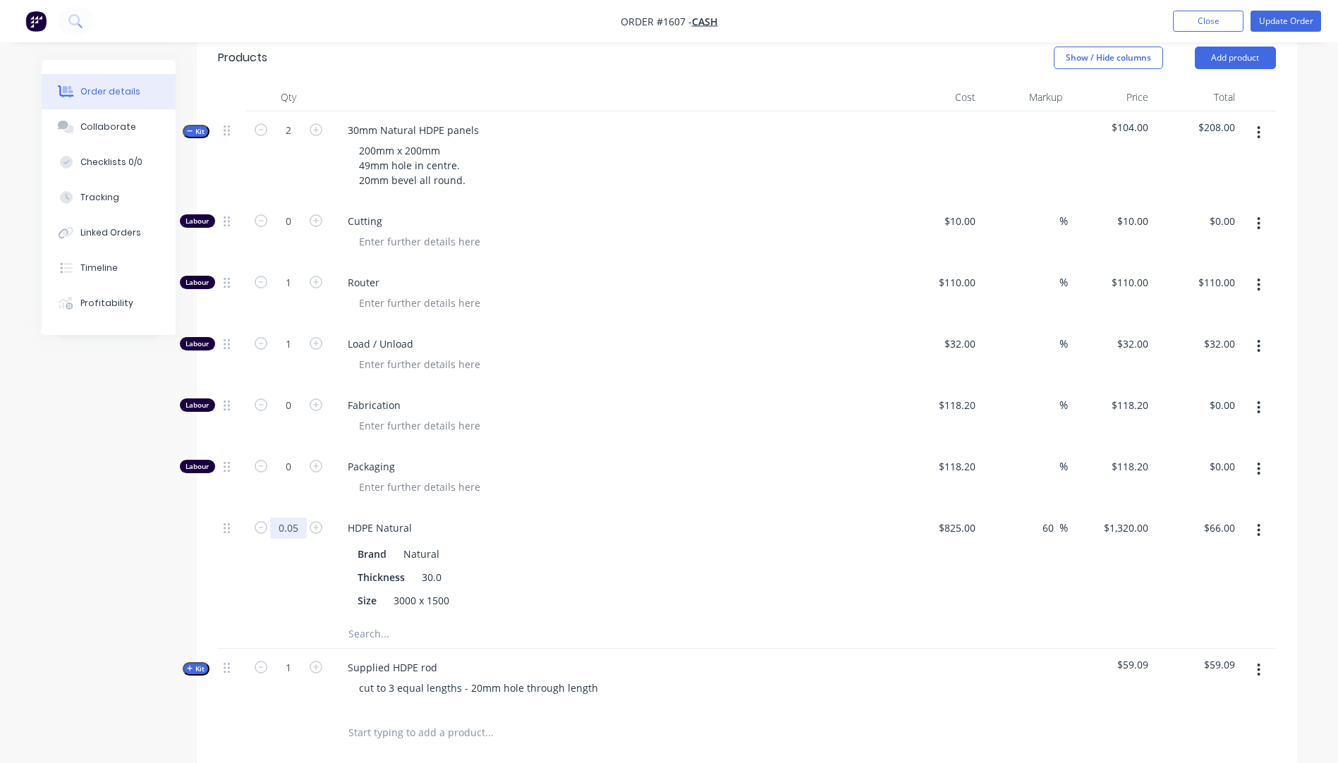
click at [298, 524] on input "0.05" at bounding box center [288, 528] width 37 height 21
type input "0"
type input "$0.00"
click at [613, 434] on div at bounding box center [619, 426] width 542 height 20
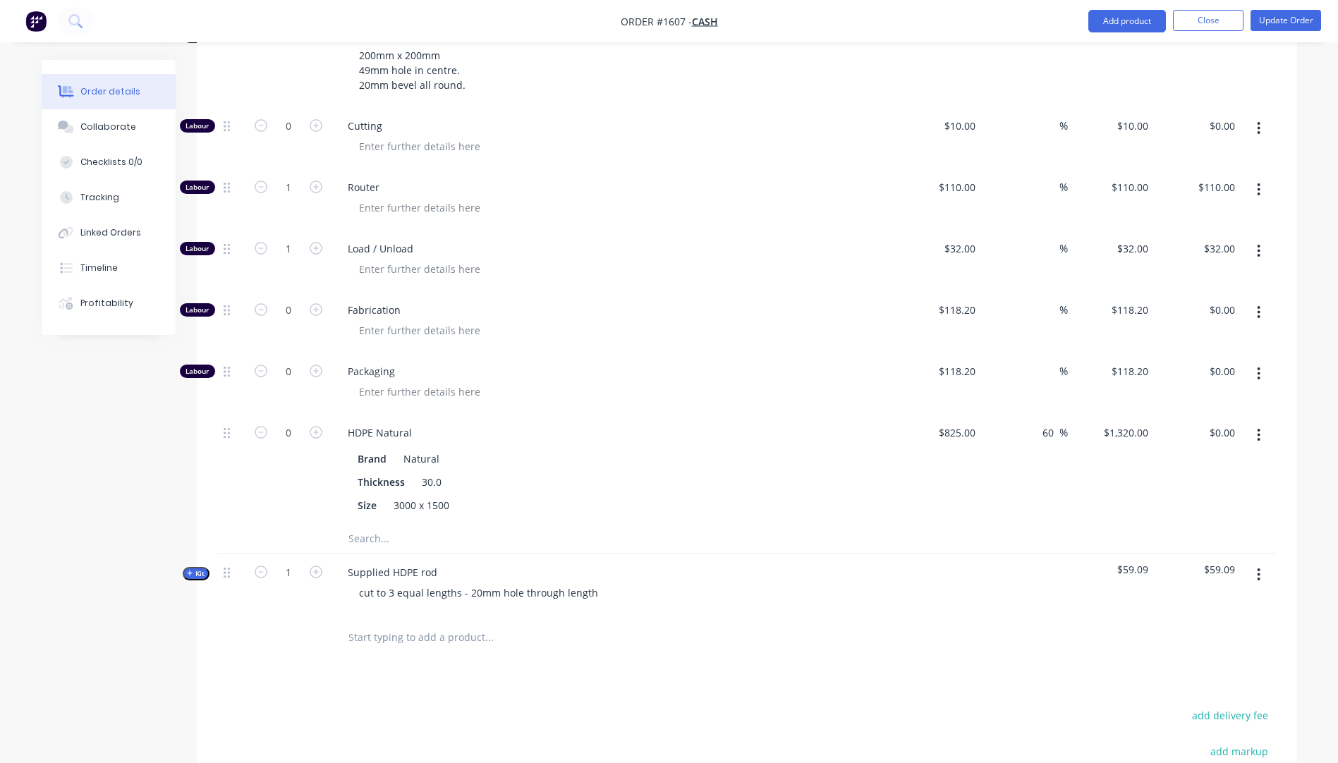
scroll to position [522, 0]
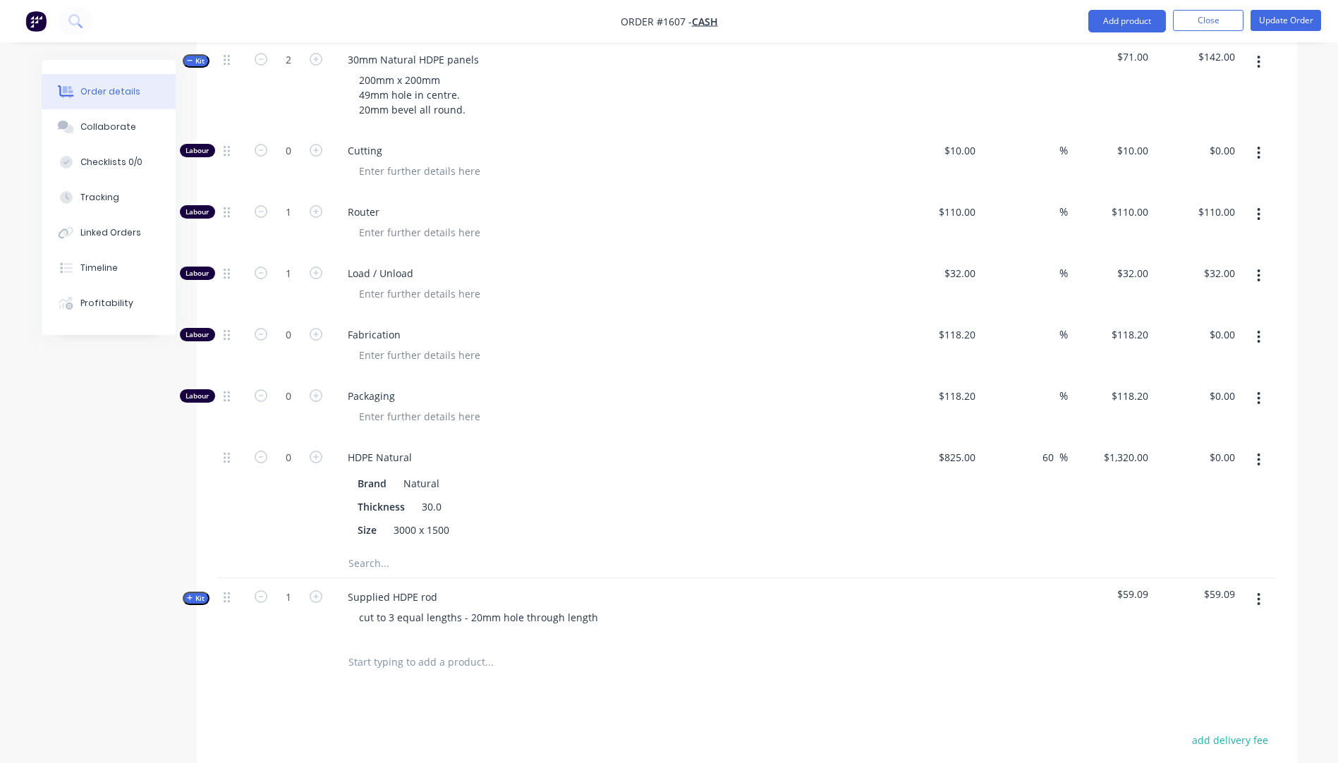
click at [701, 465] on div "HDPE Natural" at bounding box center [613, 457] width 553 height 20
click at [263, 274] on icon "button" at bounding box center [261, 273] width 13 height 13
type input "0"
type input "$0.00"
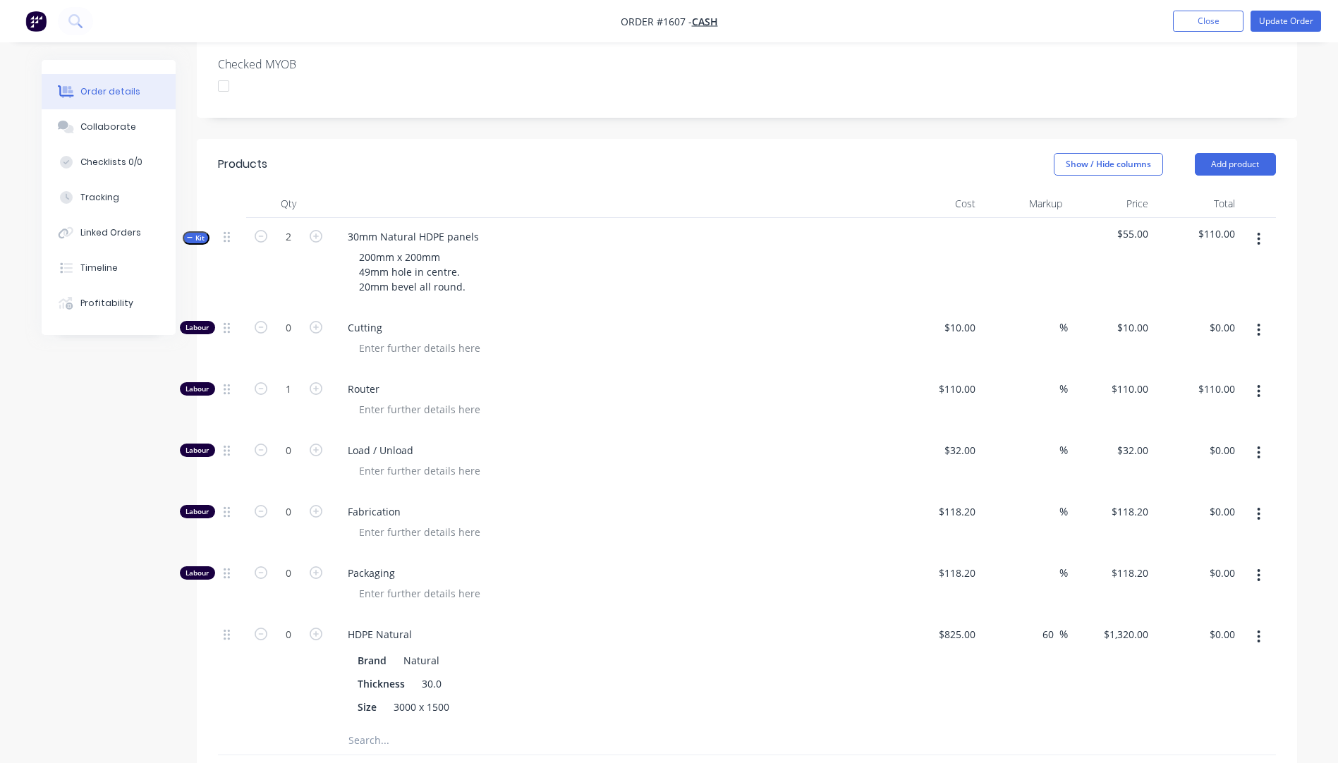
scroll to position [310, 0]
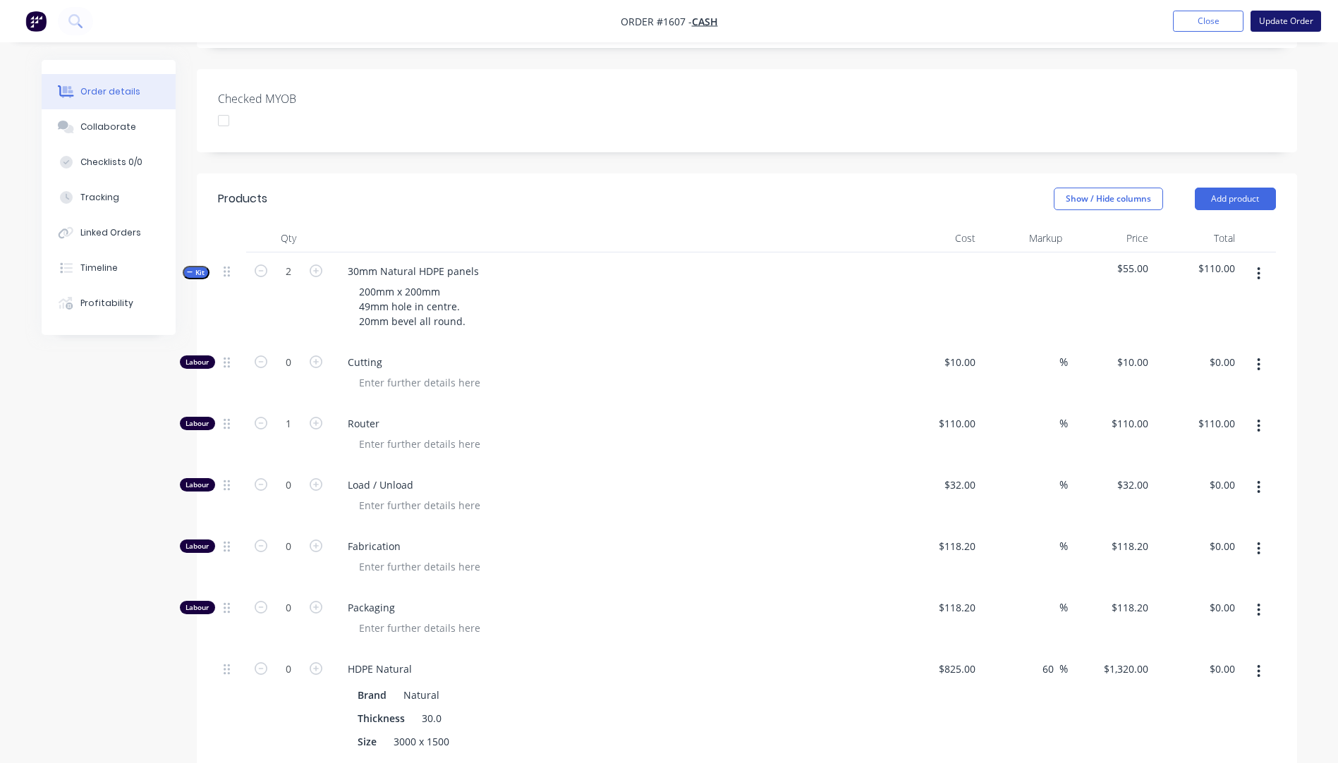
click at [1275, 20] on button "Update Order" at bounding box center [1286, 21] width 71 height 21
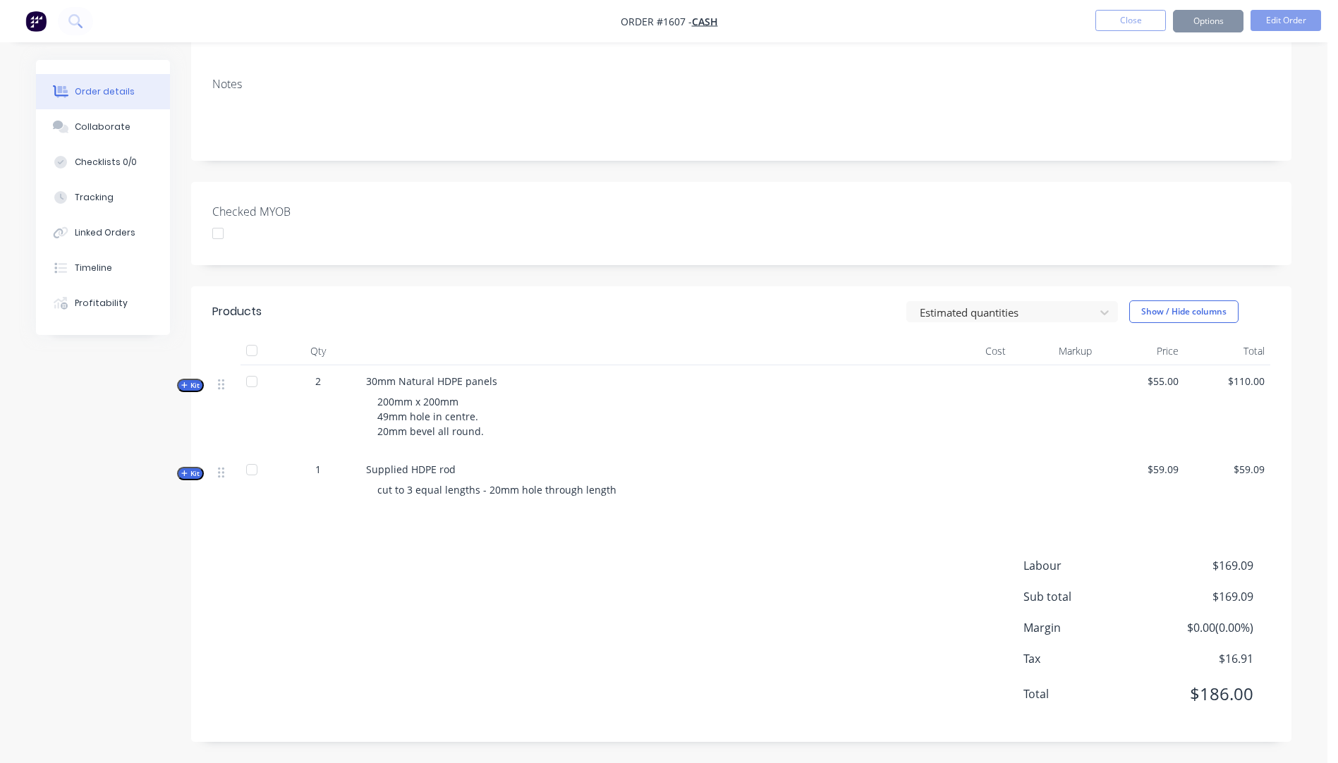
scroll to position [0, 0]
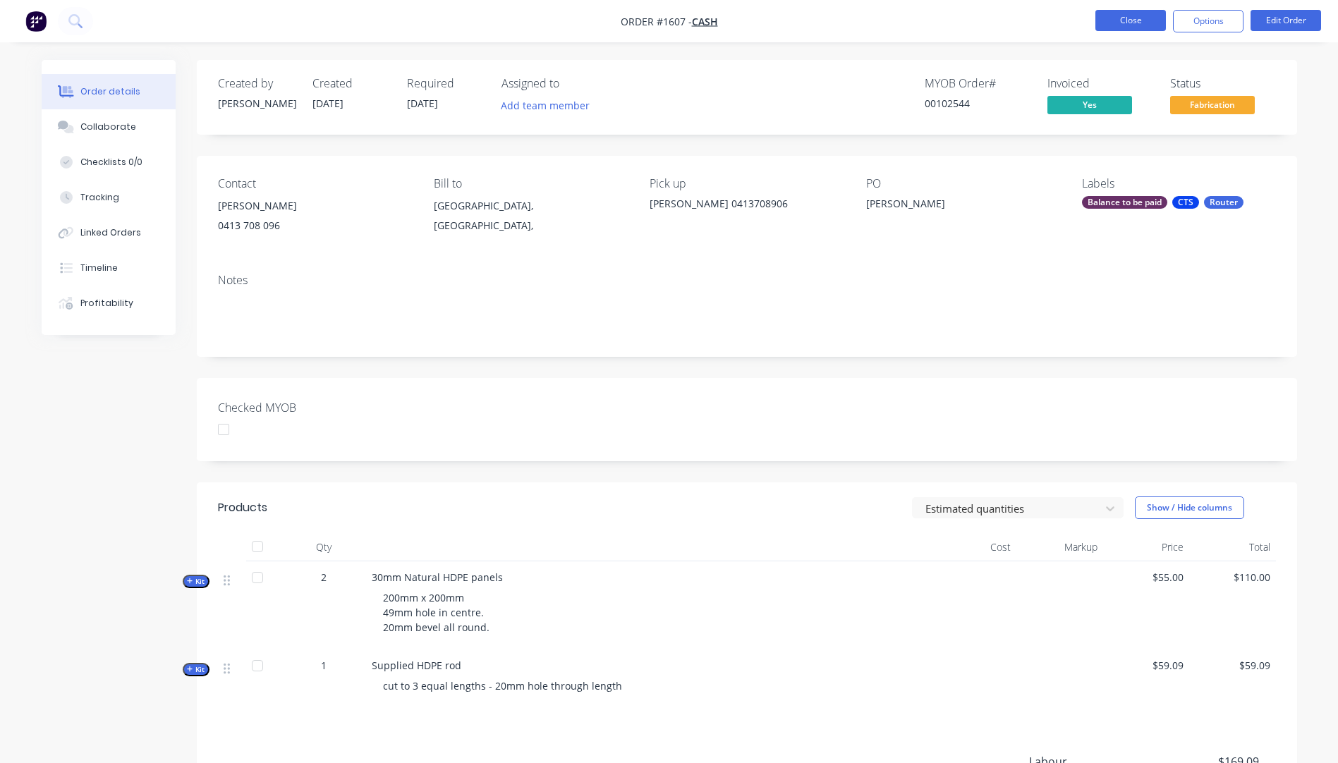
click at [1143, 25] on button "Close" at bounding box center [1131, 20] width 71 height 21
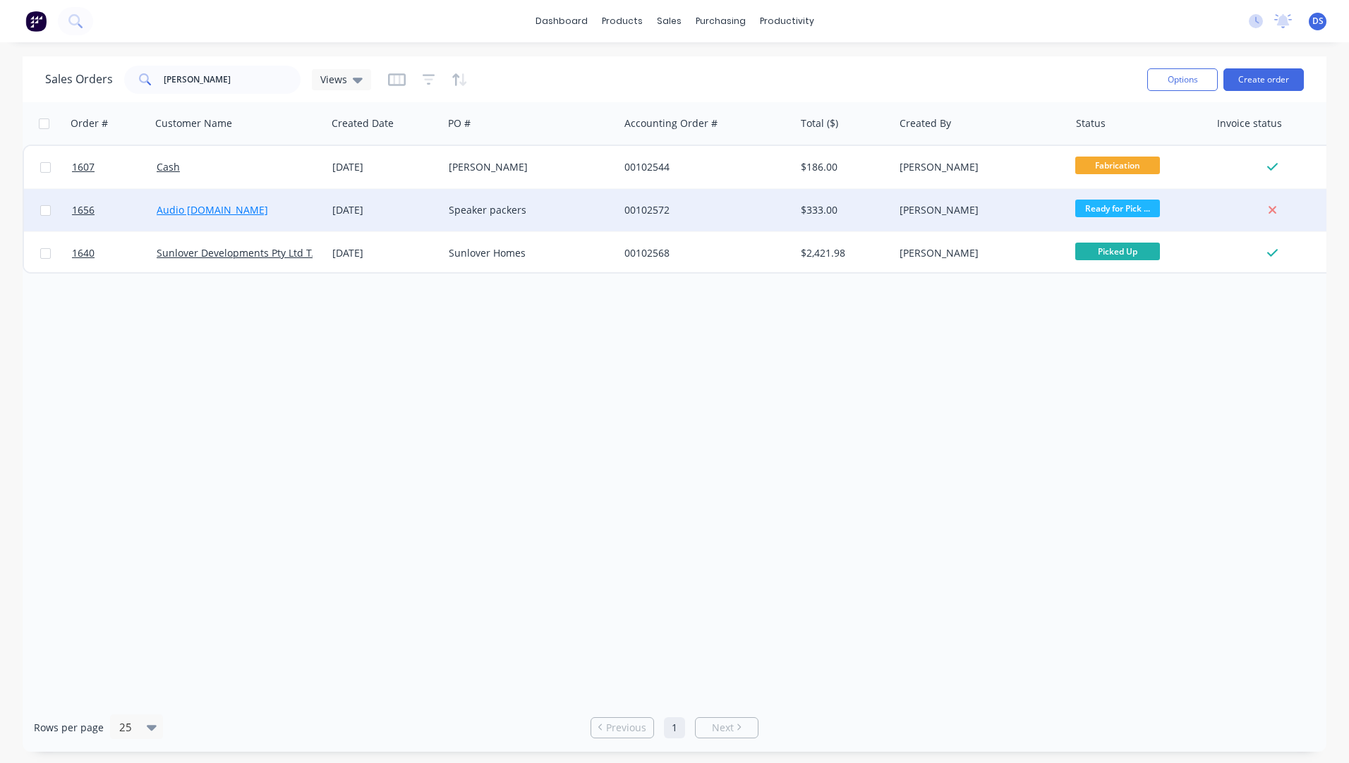
click at [216, 215] on link "Audio [DOMAIN_NAME]" at bounding box center [212, 209] width 111 height 13
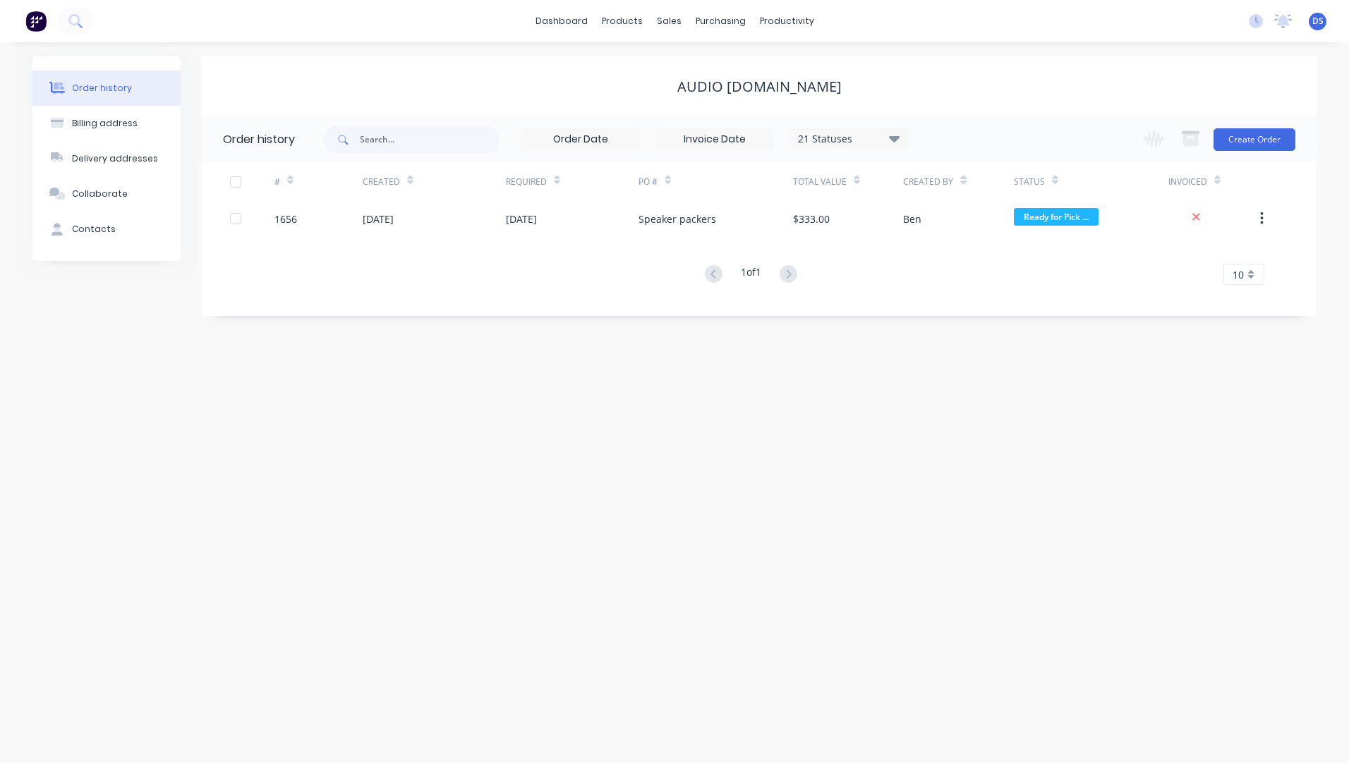
click at [114, 84] on div "Order history" at bounding box center [102, 88] width 60 height 13
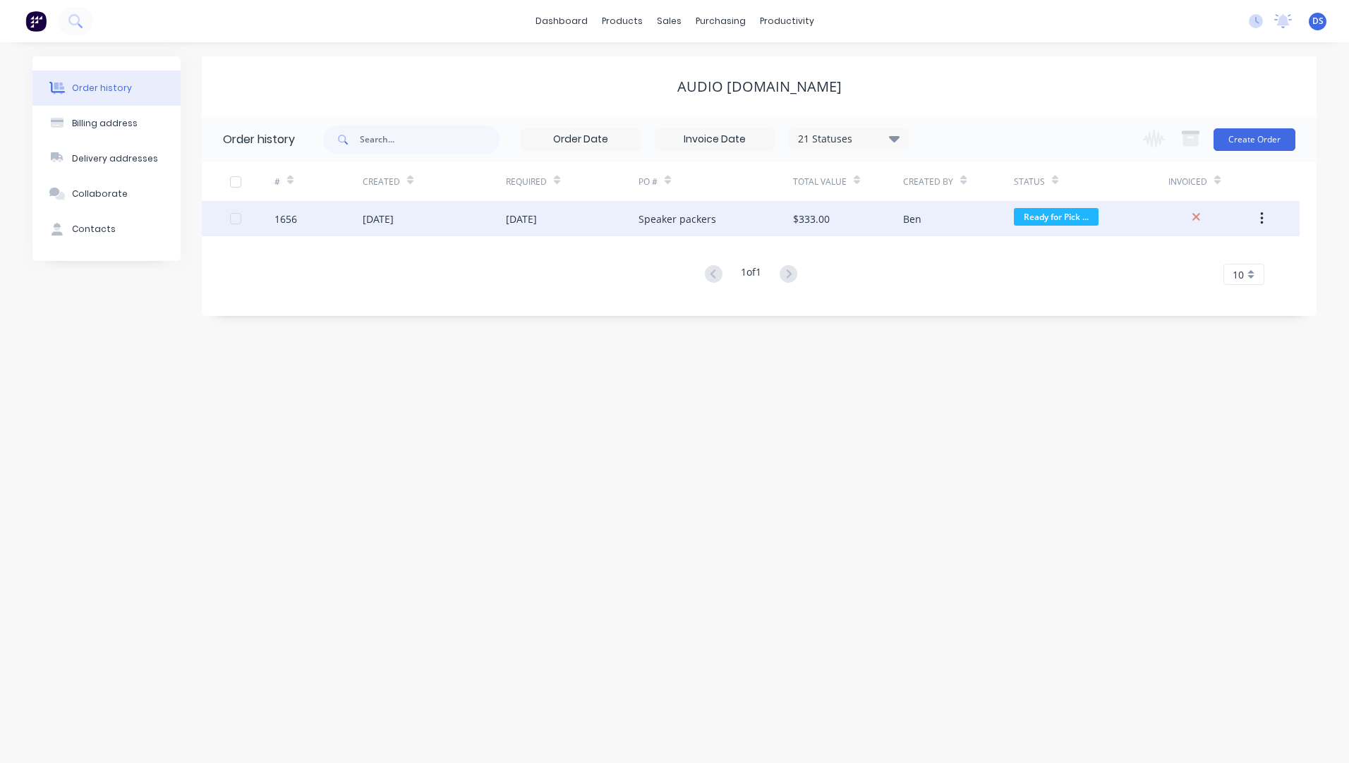
click at [612, 231] on div "[DATE]" at bounding box center [572, 218] width 133 height 35
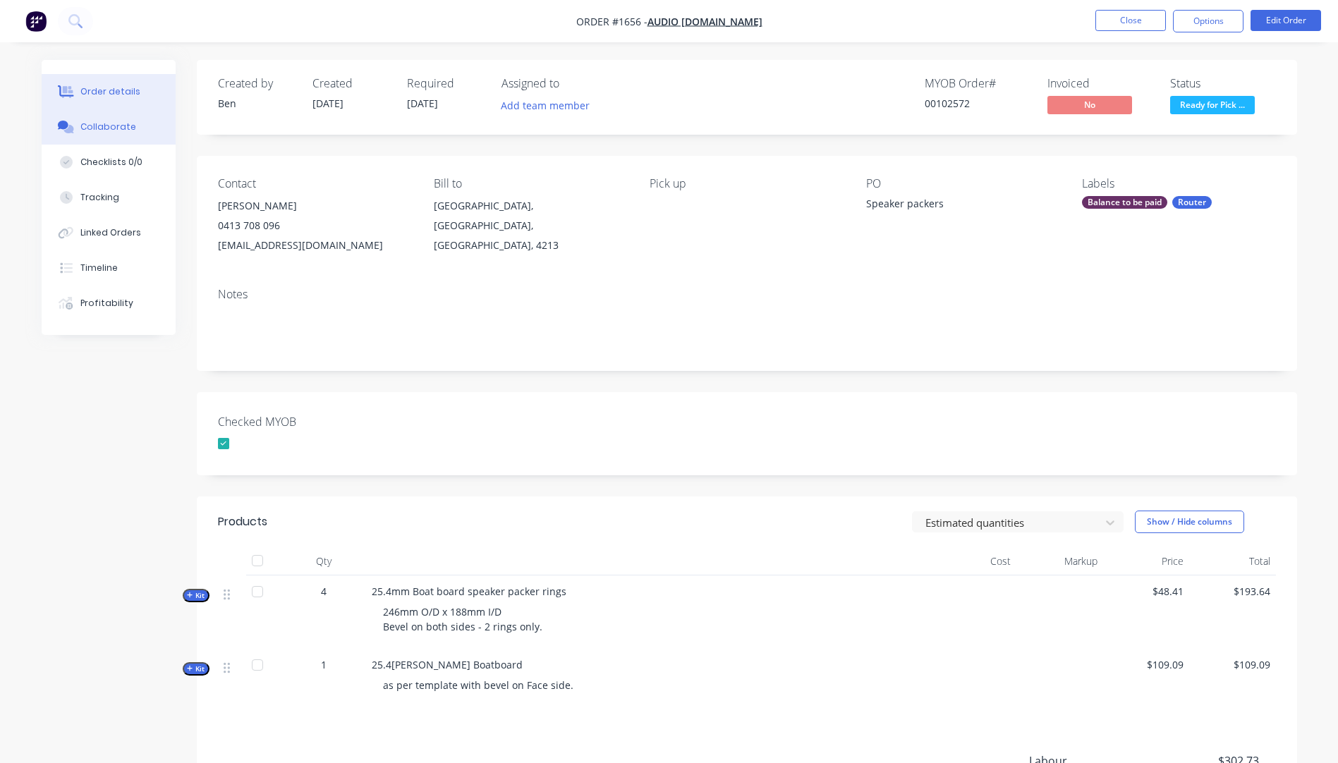
click at [88, 128] on div "Collaborate" at bounding box center [108, 127] width 56 height 13
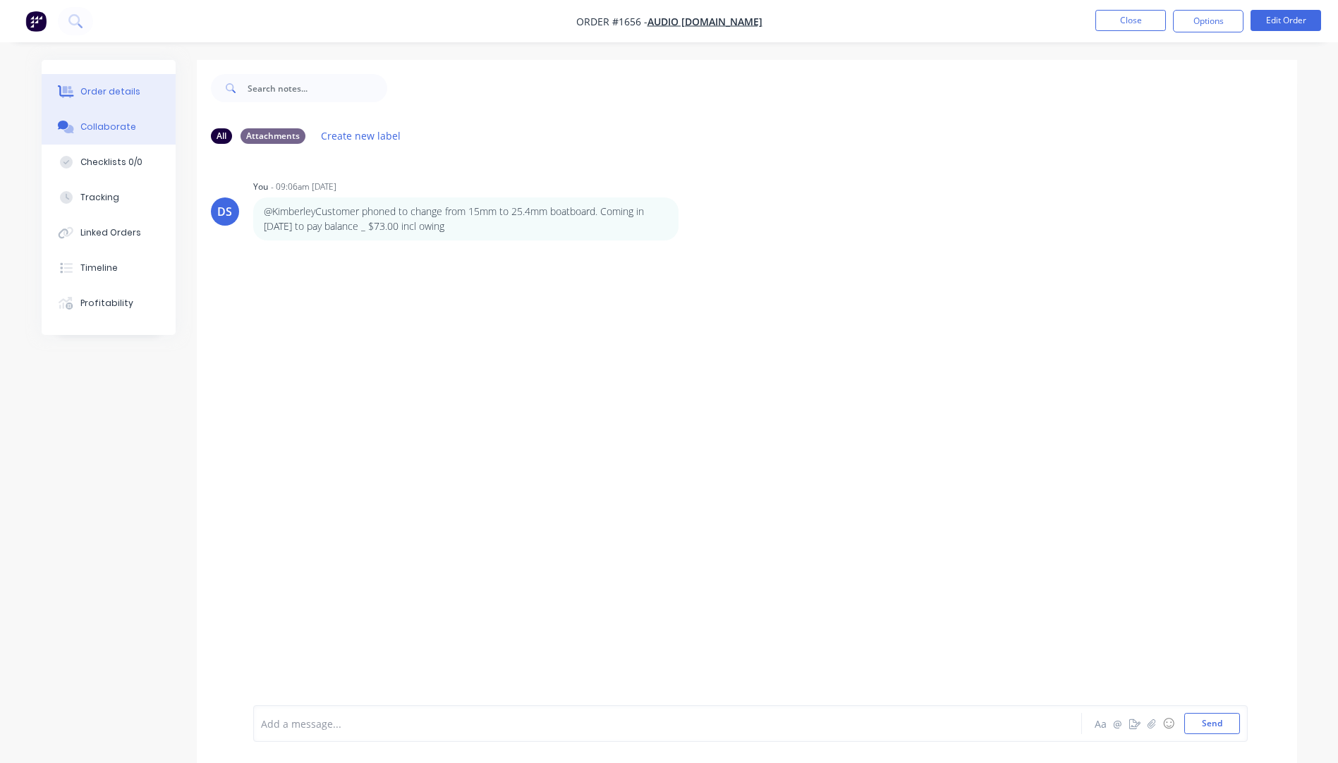
click at [120, 93] on div "Order details" at bounding box center [110, 91] width 60 height 13
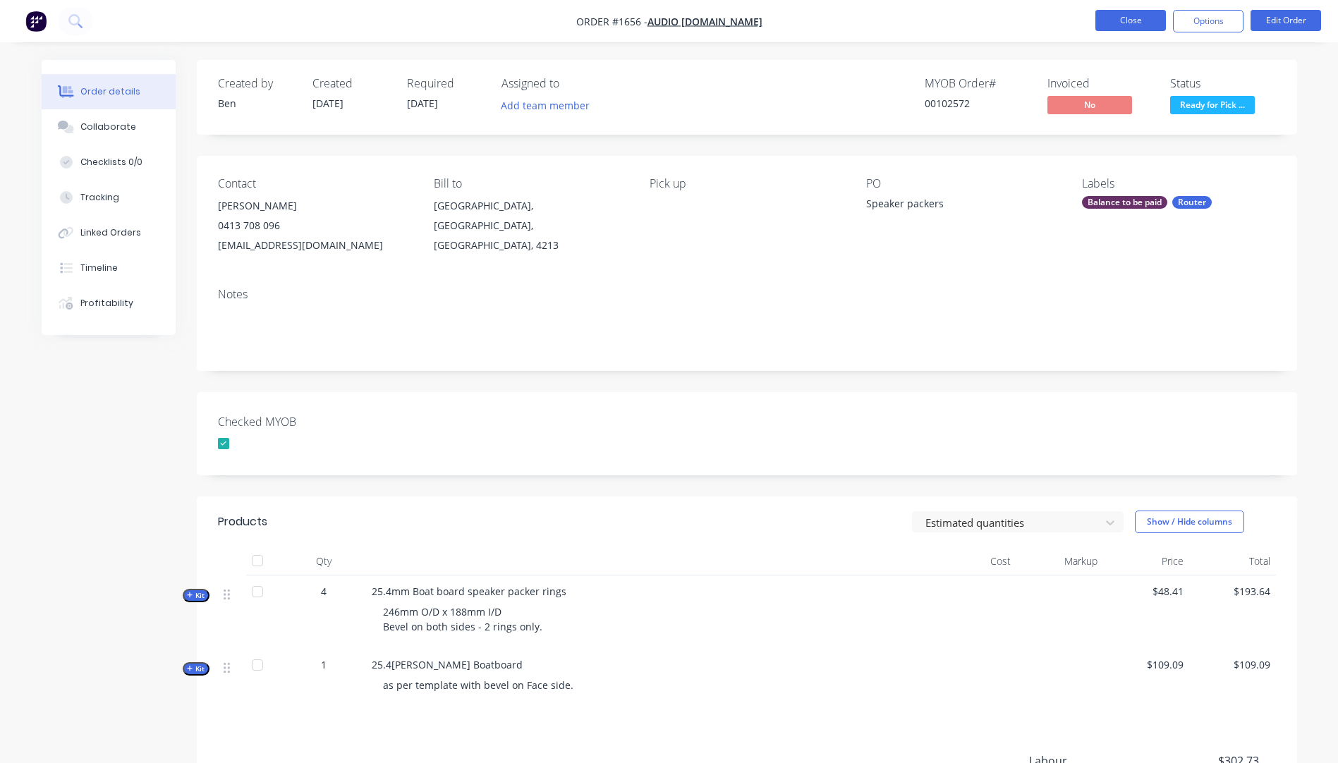
click at [1123, 29] on button "Close" at bounding box center [1131, 20] width 71 height 21
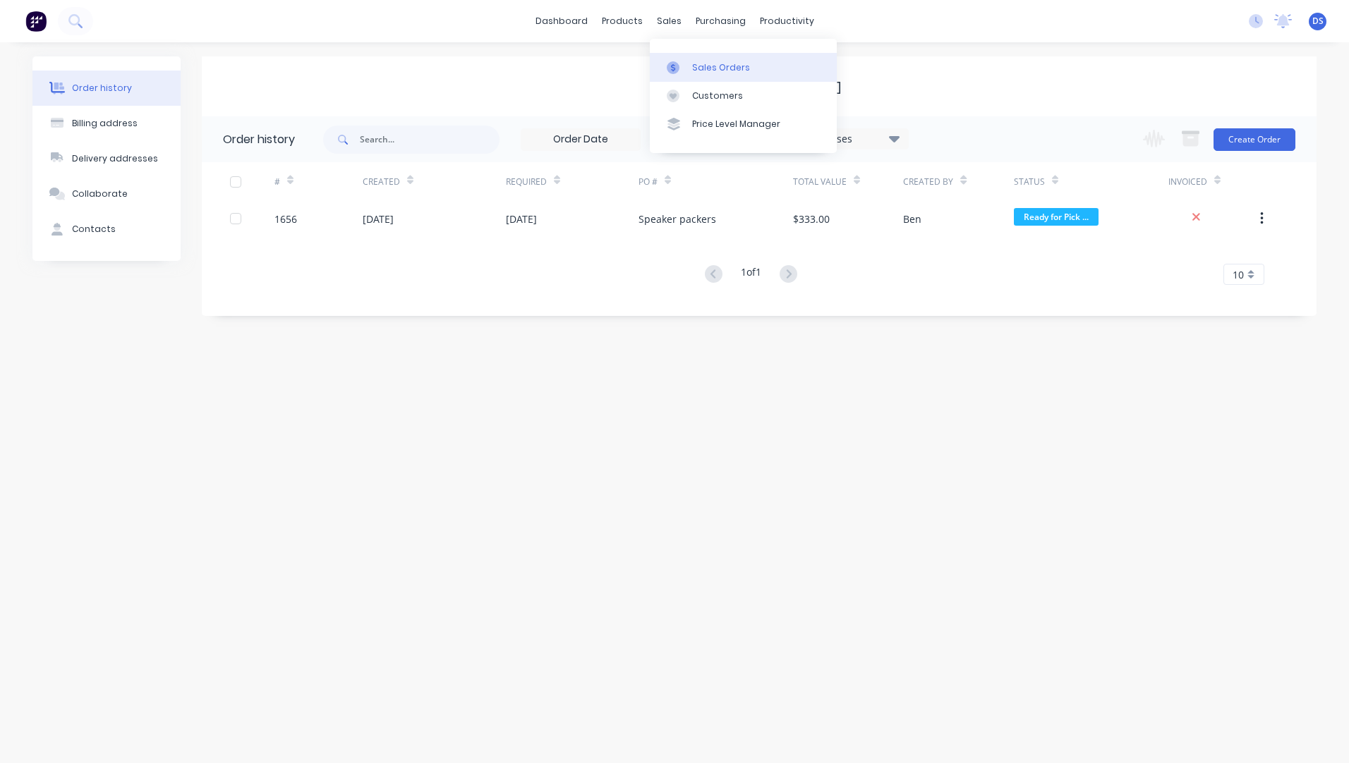
click at [701, 68] on div "Sales Orders" at bounding box center [721, 67] width 58 height 13
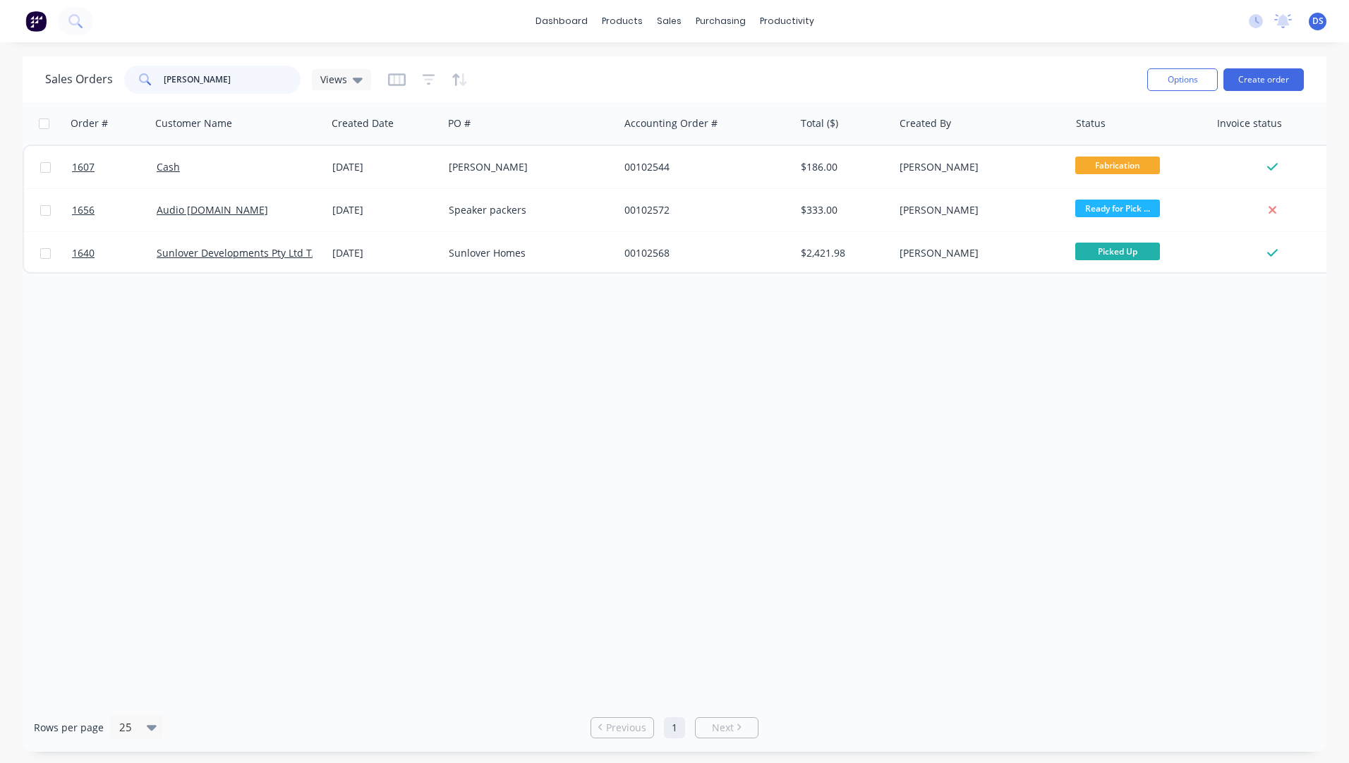
drag, startPoint x: 203, startPoint y: 78, endPoint x: 143, endPoint y: 85, distance: 61.1
click at [143, 85] on div "brett" at bounding box center [212, 80] width 176 height 28
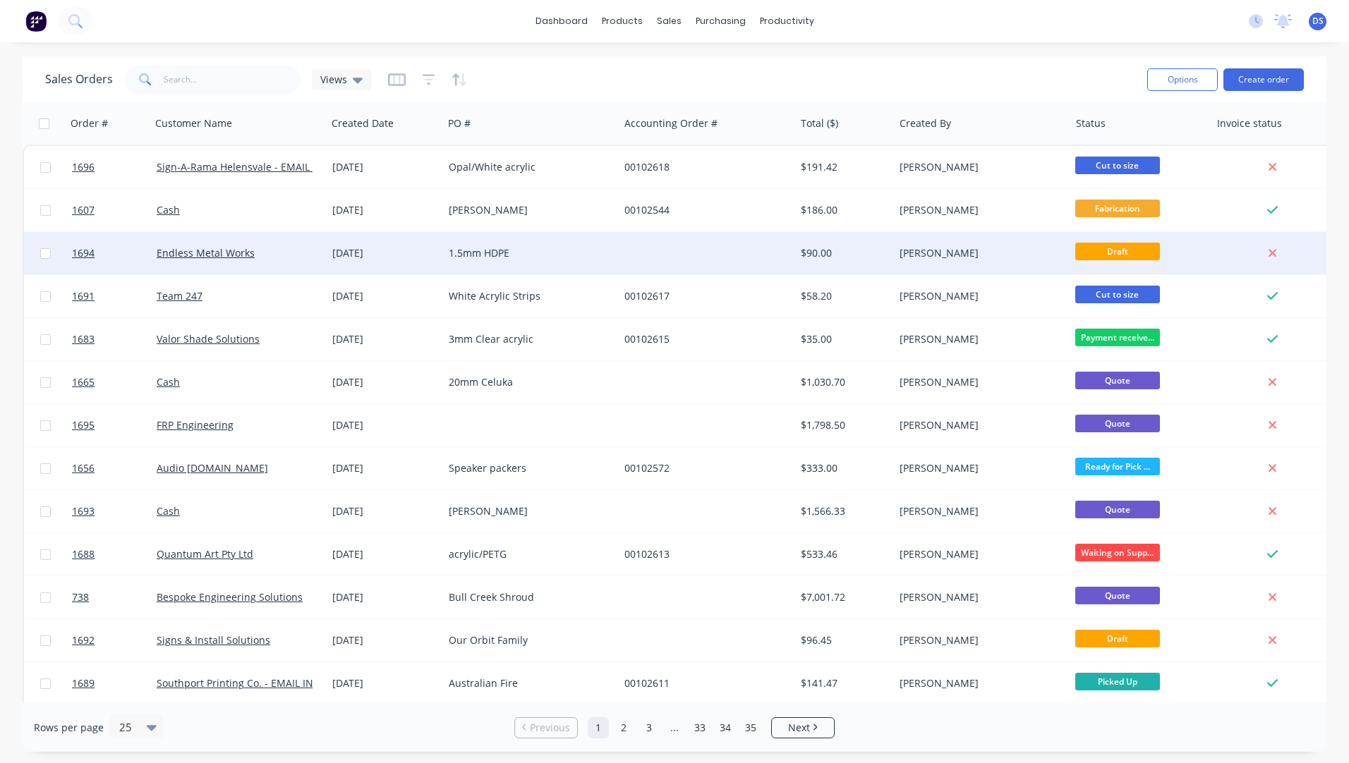
click at [487, 260] on div "1.5mm HDPE" at bounding box center [531, 253] width 176 height 42
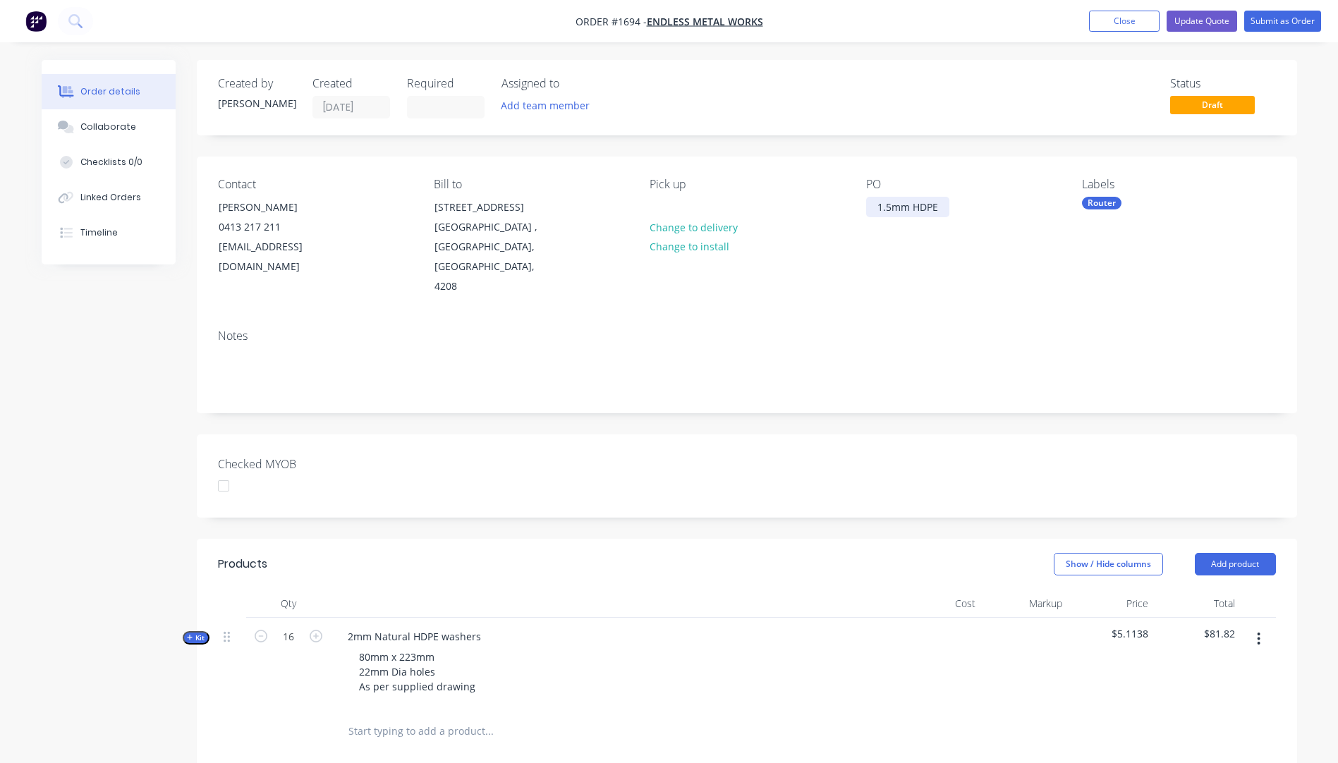
click at [893, 210] on div "1.5mm HDPE" at bounding box center [907, 207] width 83 height 20
click at [866, 237] on div "PO 2mm HDPE" at bounding box center [962, 237] width 193 height 119
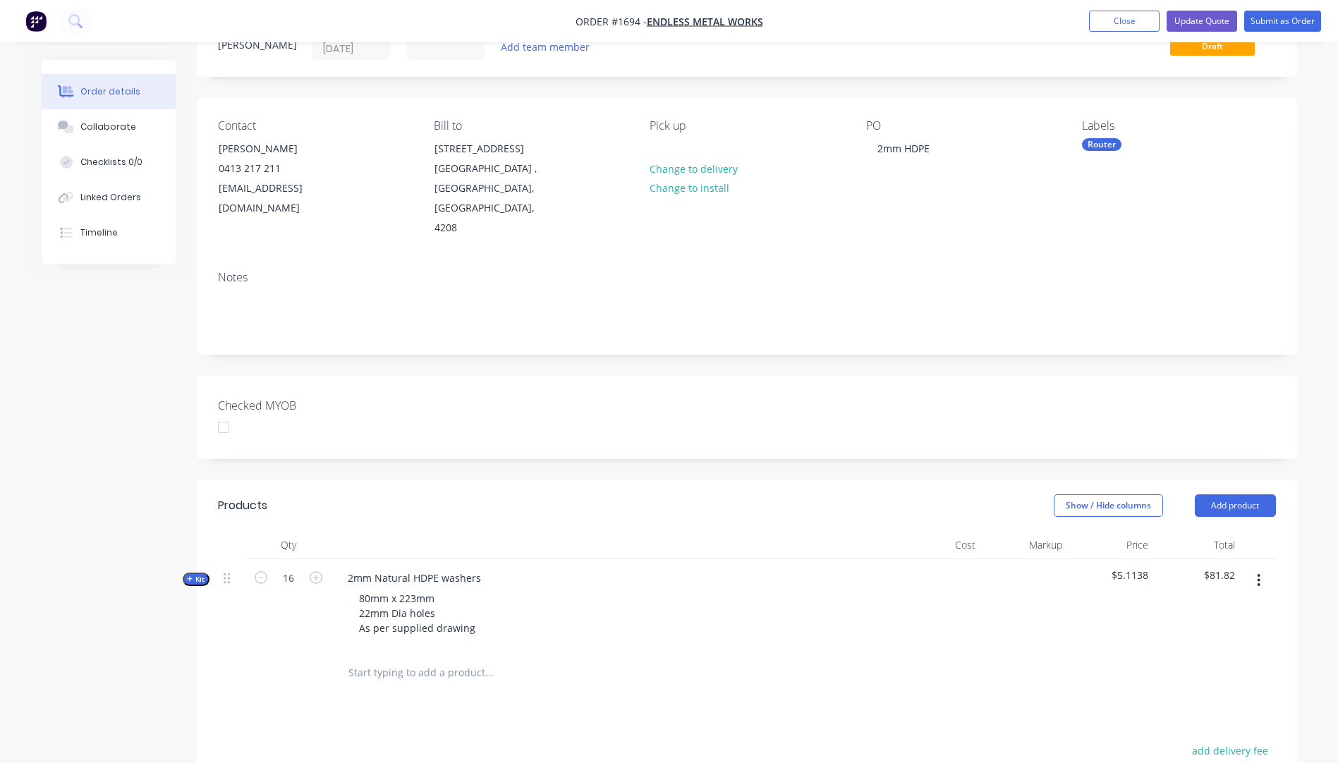
scroll to position [141, 0]
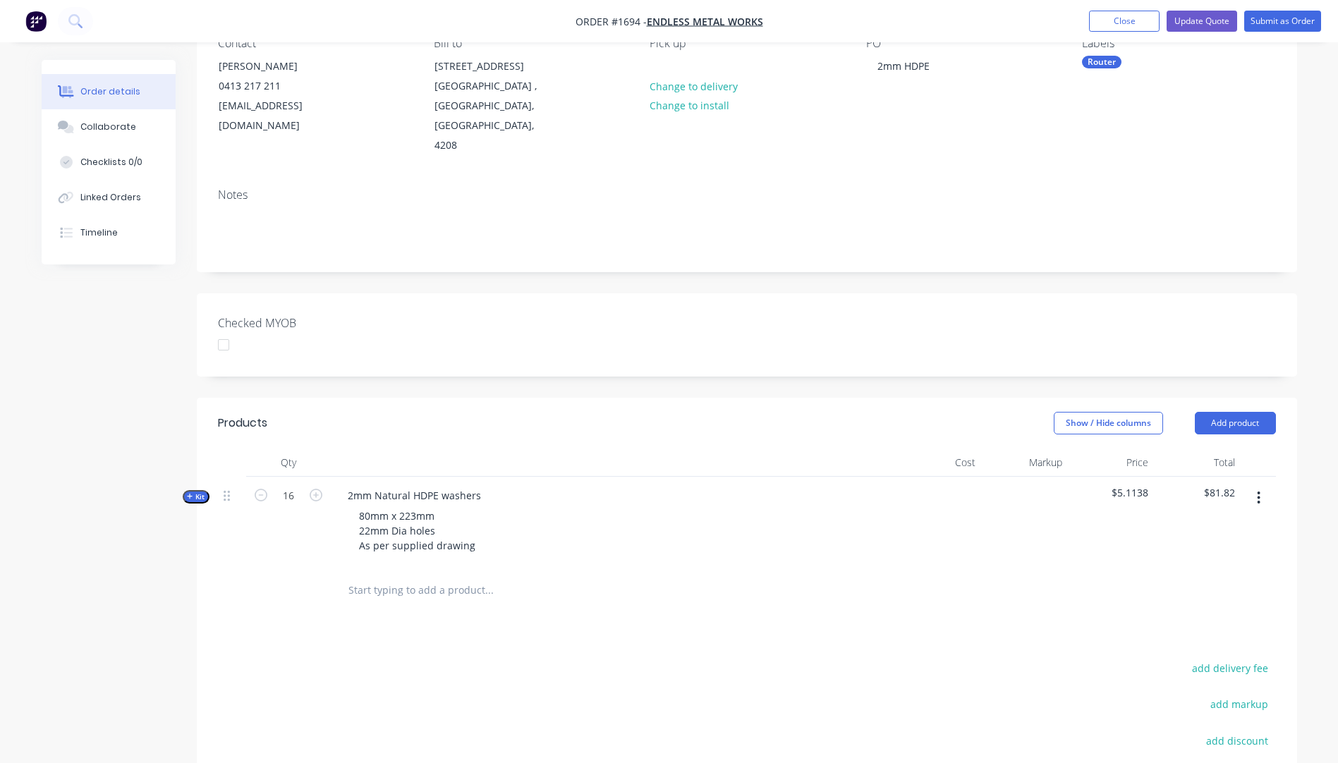
click at [190, 493] on icon "button" at bounding box center [190, 496] width 6 height 7
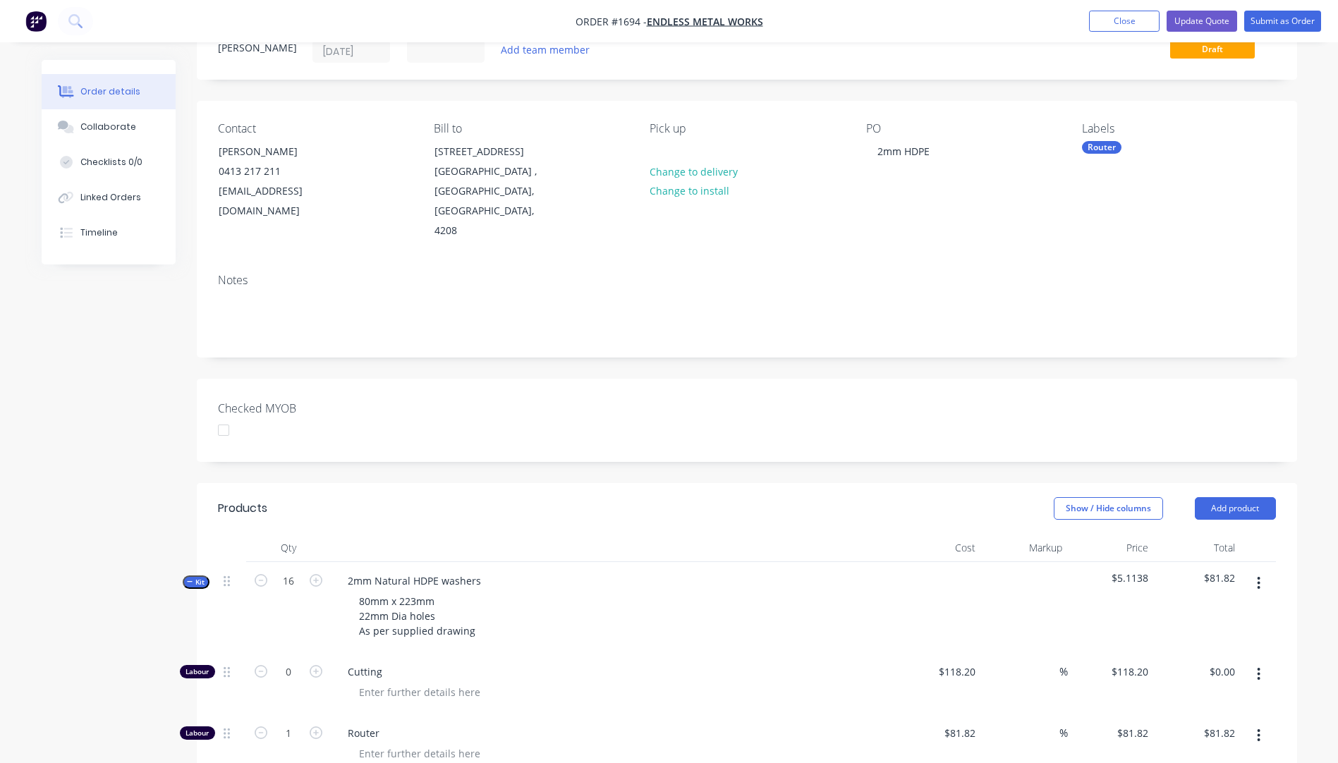
scroll to position [0, 0]
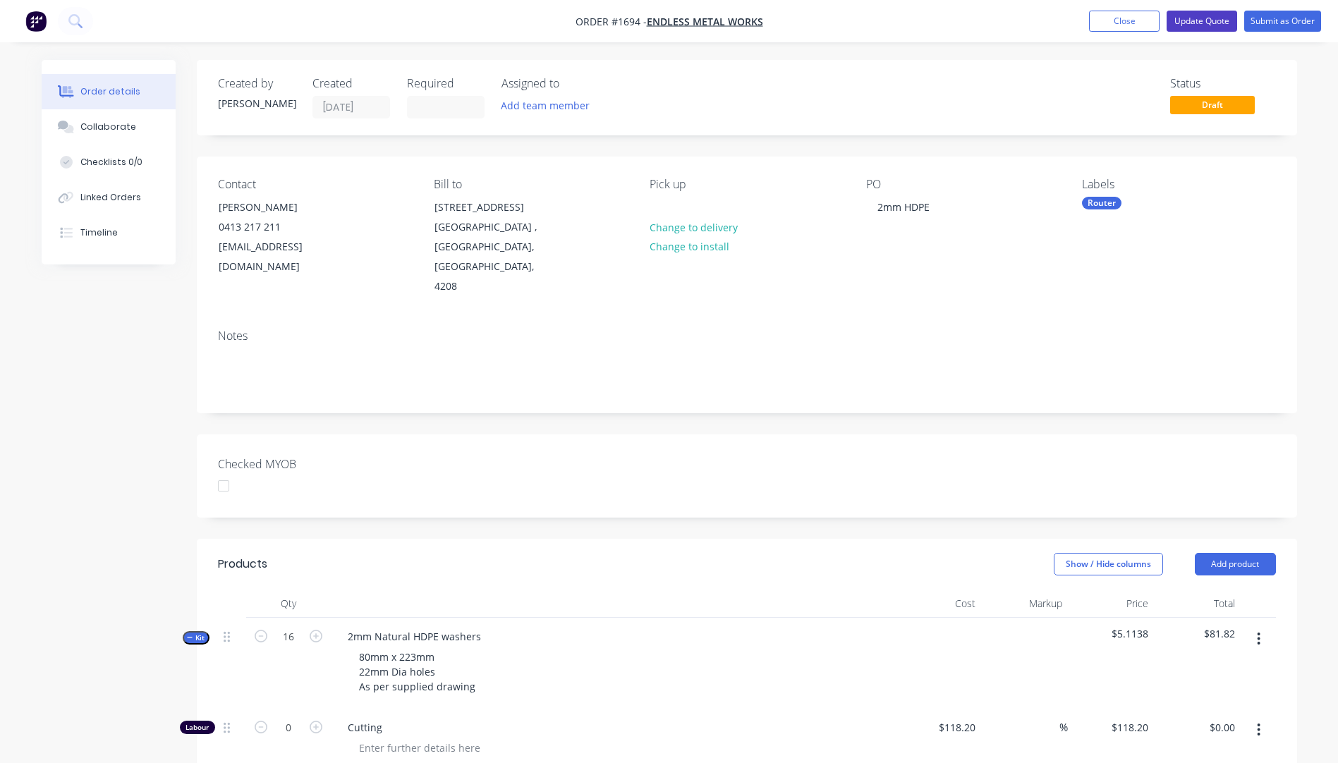
click at [1196, 24] on button "Update Quote" at bounding box center [1202, 21] width 71 height 21
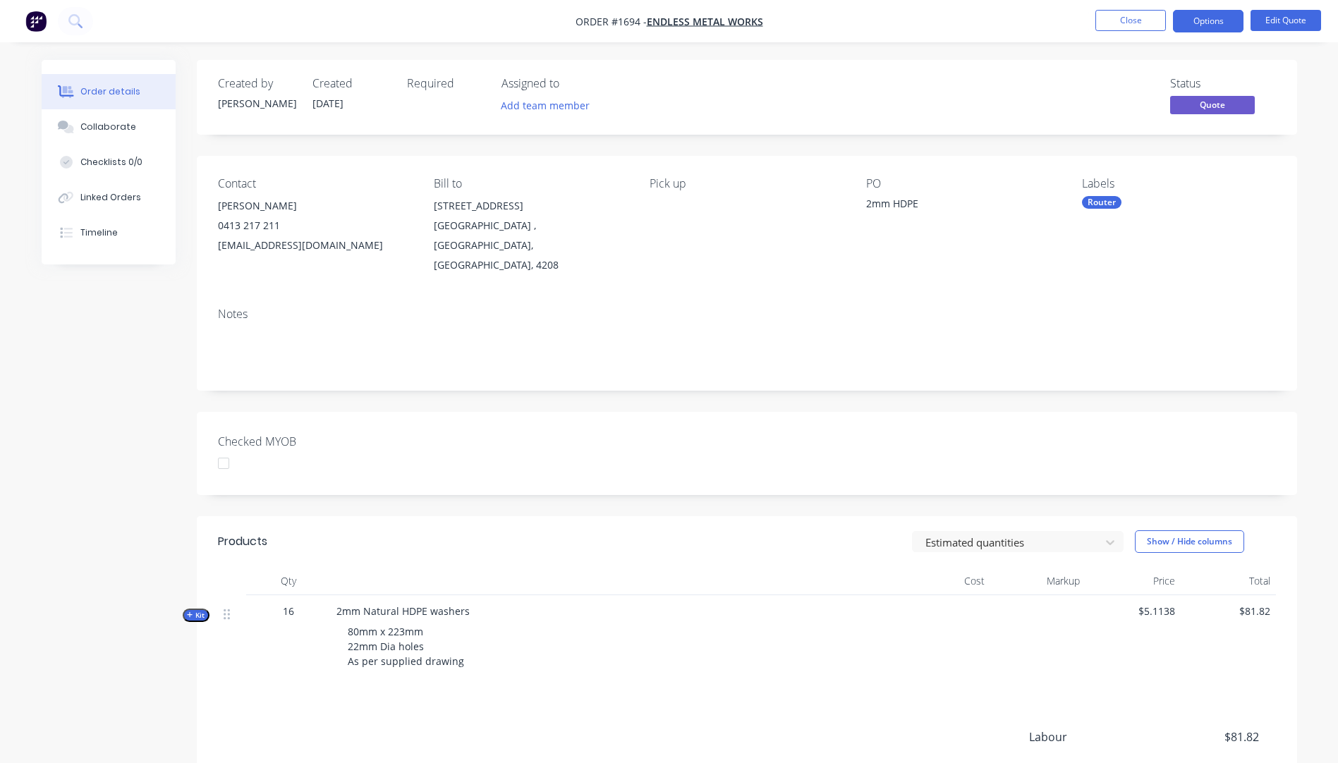
click at [1196, 24] on button "Options" at bounding box center [1208, 21] width 71 height 23
click at [1142, 100] on button "Proforma Invoice" at bounding box center [1166, 113] width 155 height 28
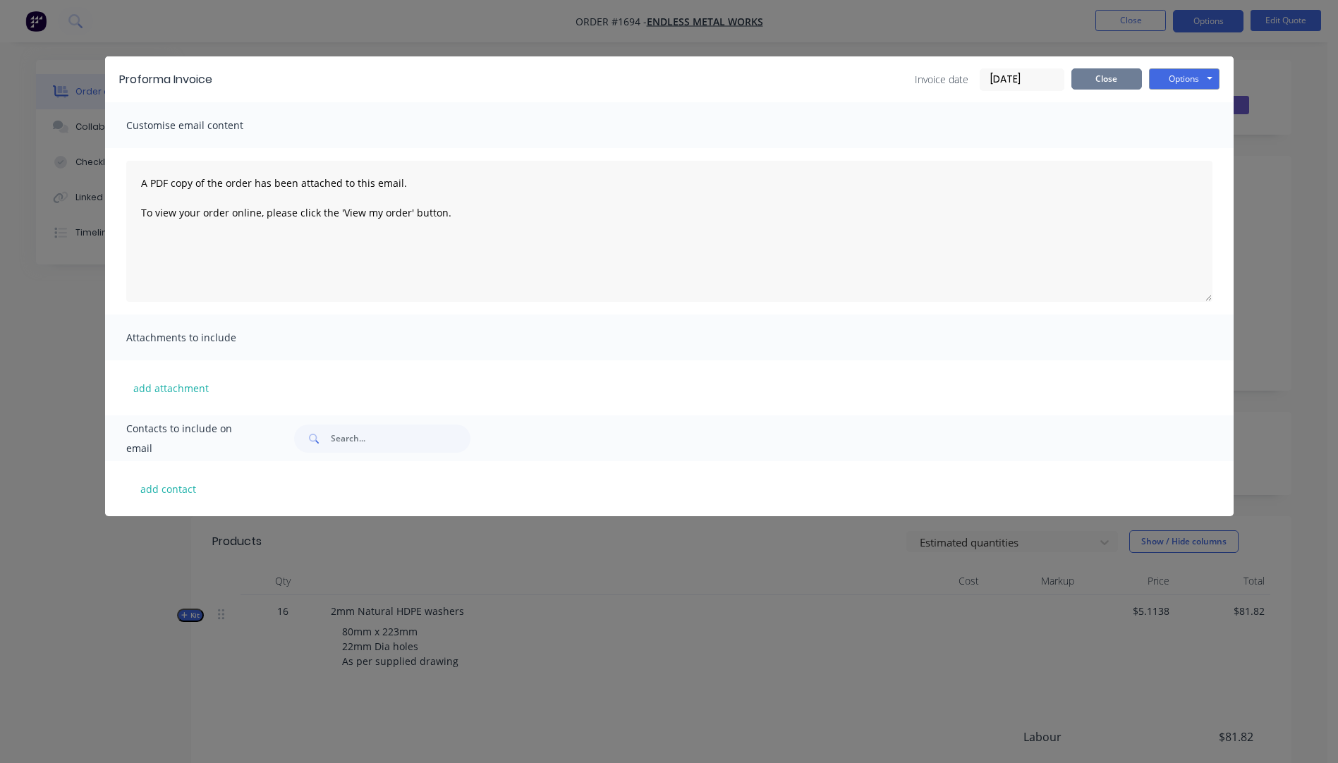
click at [1131, 80] on button "Close" at bounding box center [1107, 78] width 71 height 21
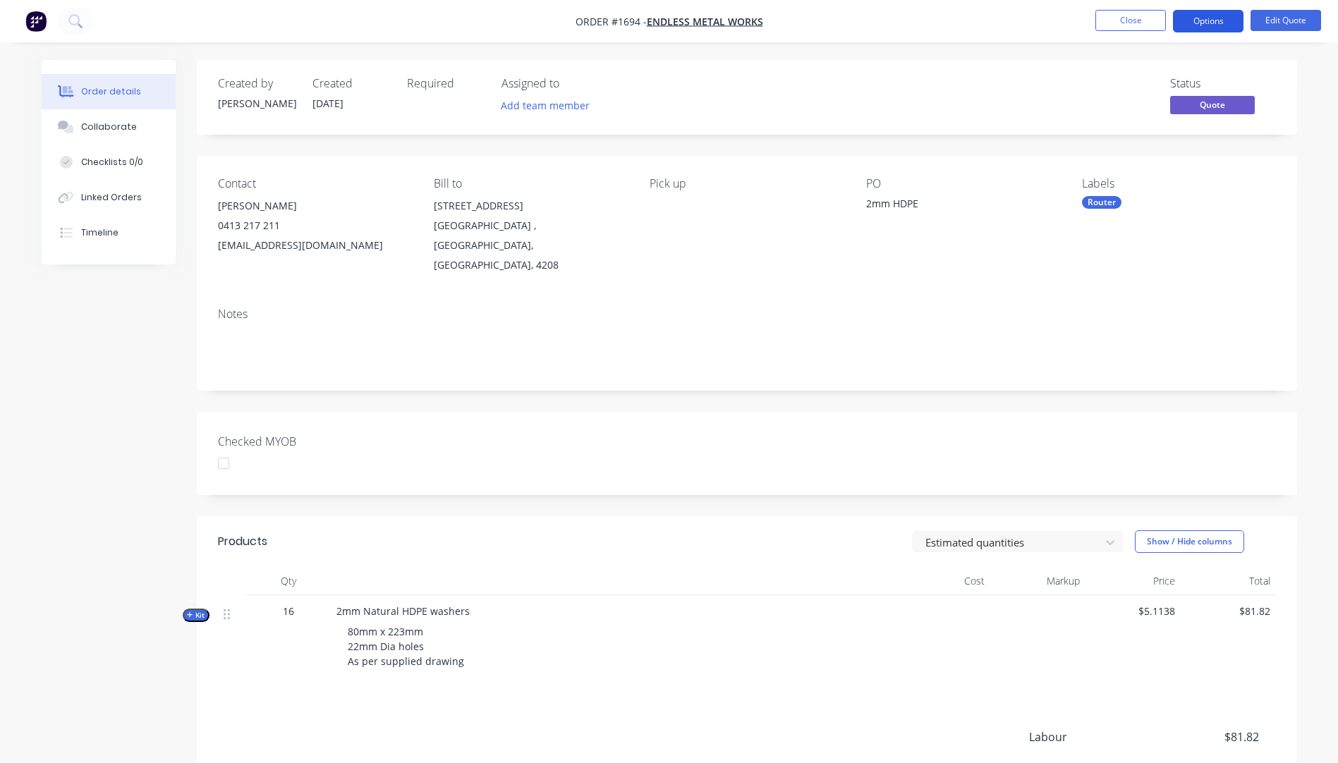
click at [1200, 25] on button "Options" at bounding box center [1208, 21] width 71 height 23
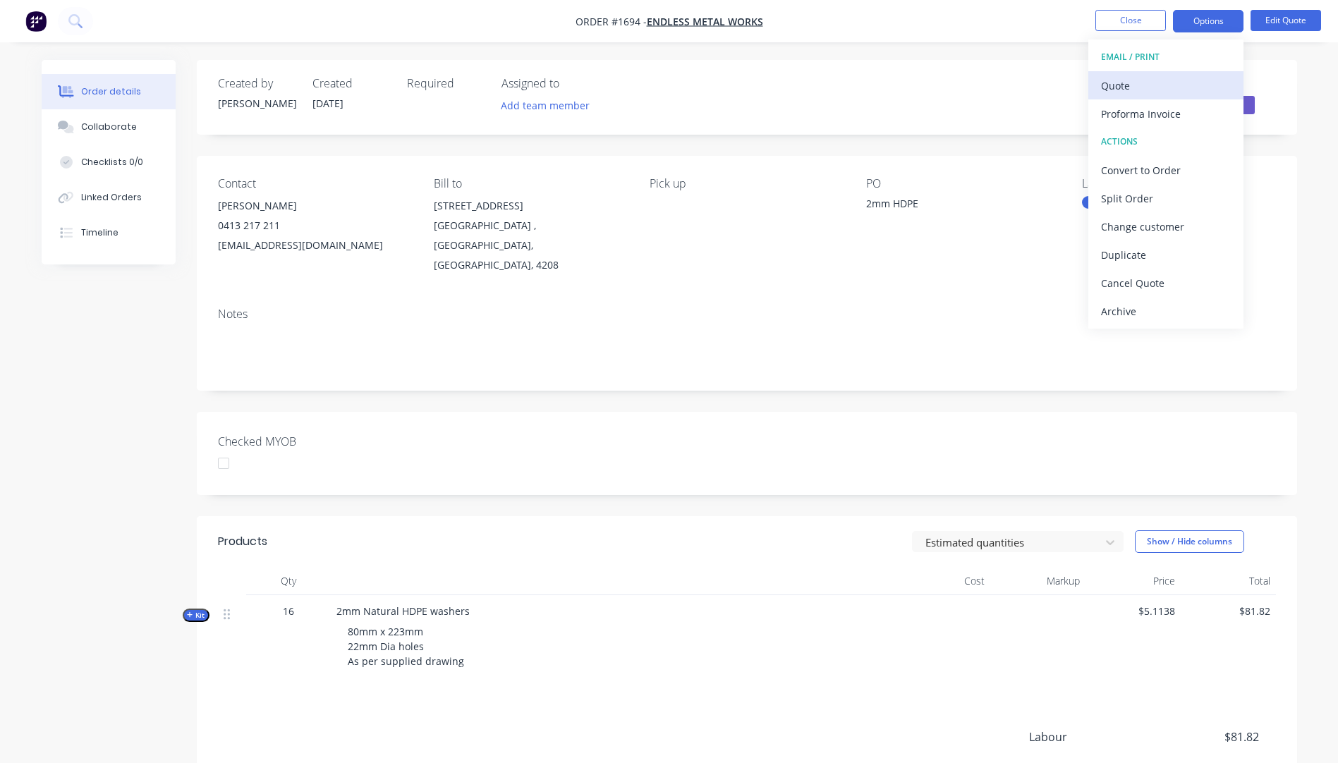
click at [1144, 93] on div "Quote" at bounding box center [1166, 85] width 130 height 20
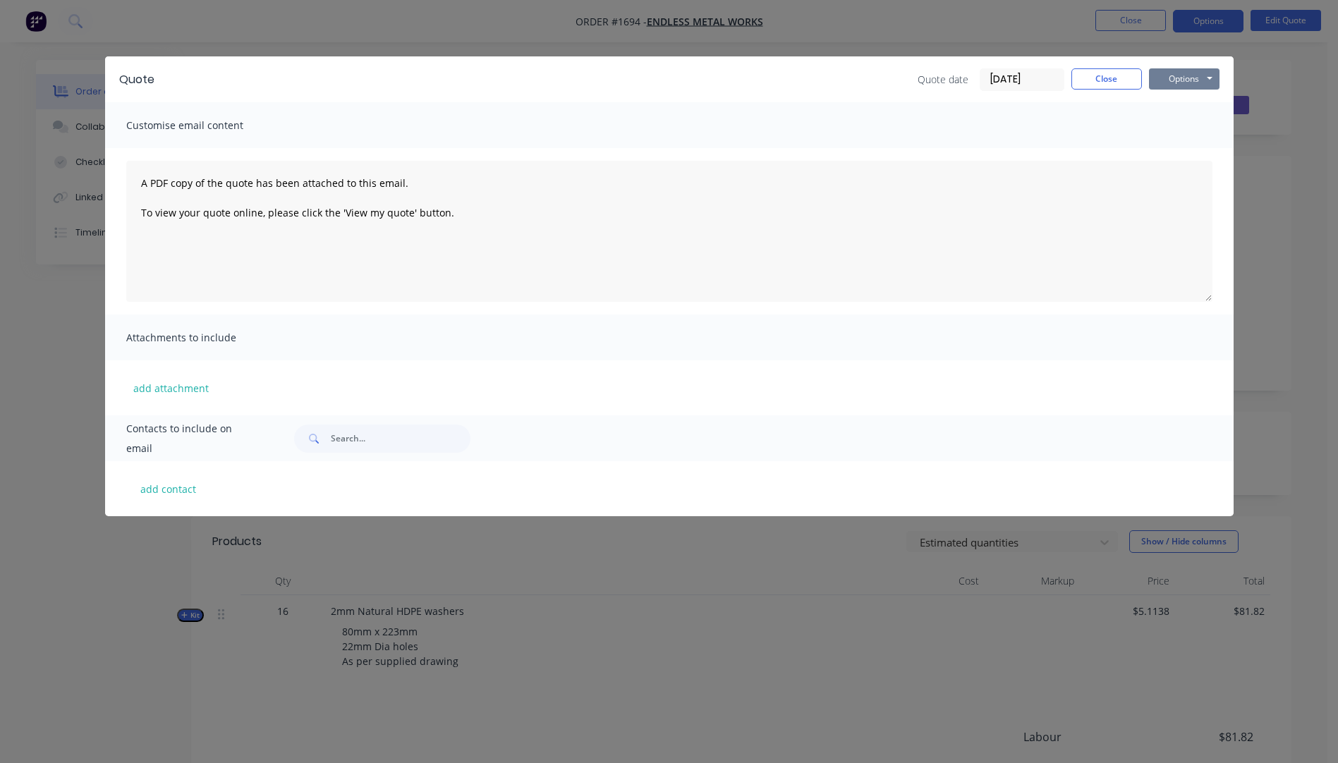
click at [1176, 78] on button "Options" at bounding box center [1184, 78] width 71 height 21
click at [1187, 107] on button "Preview" at bounding box center [1194, 103] width 90 height 23
click at [169, 494] on button "add contact" at bounding box center [168, 488] width 85 height 21
select select "AU"
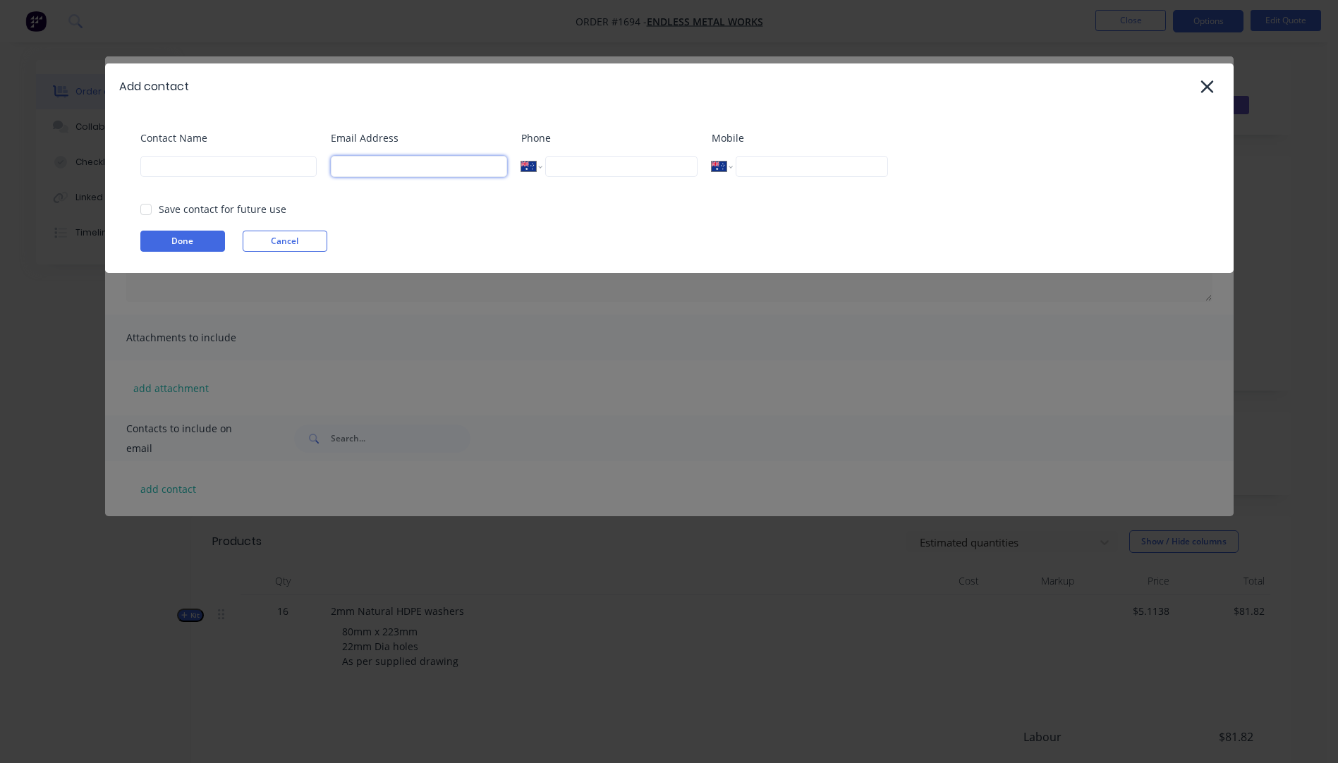
click at [373, 167] on input at bounding box center [419, 166] width 176 height 21
type input "M"
type input "matt@endlessmetalworks.com.au"
click at [182, 166] on input at bounding box center [228, 166] width 176 height 21
paste input "Matthew Lewis"
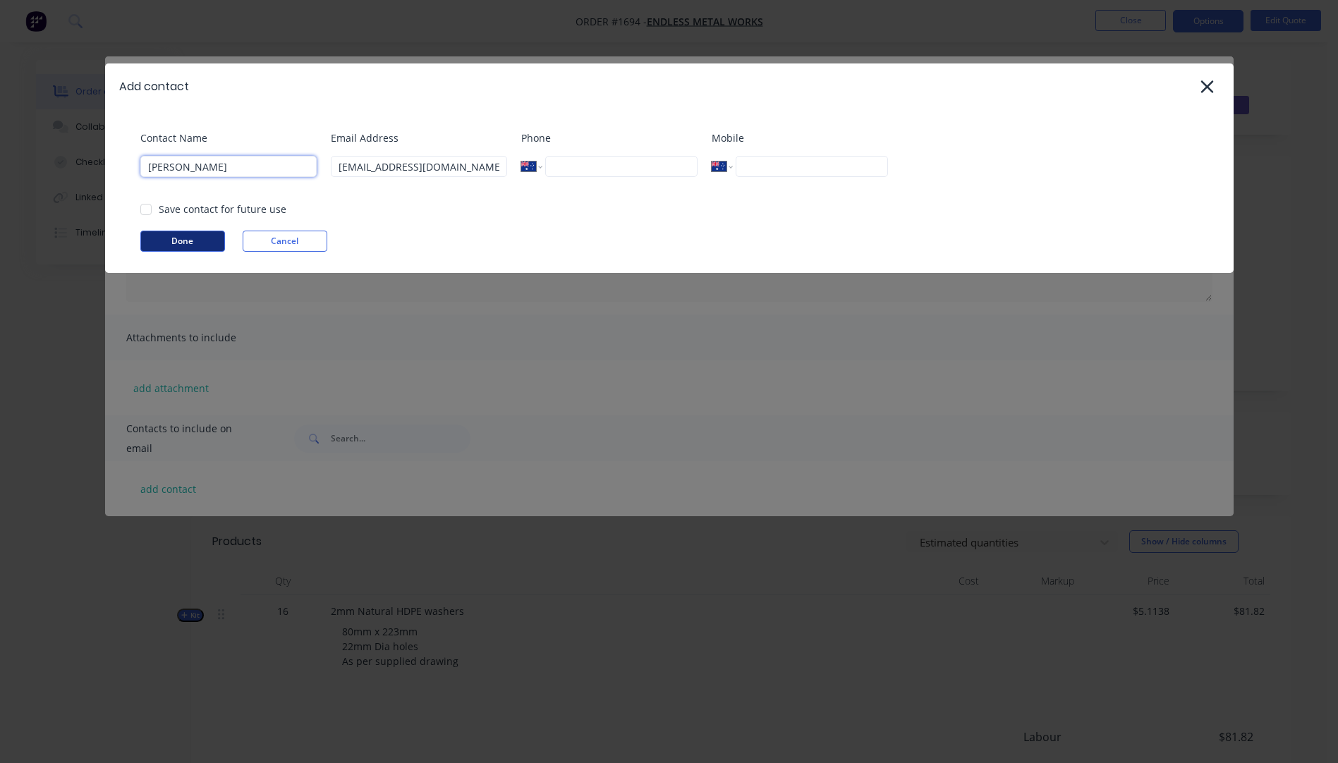
type input "Matthew Lewis"
click at [201, 243] on button "Done" at bounding box center [182, 241] width 85 height 21
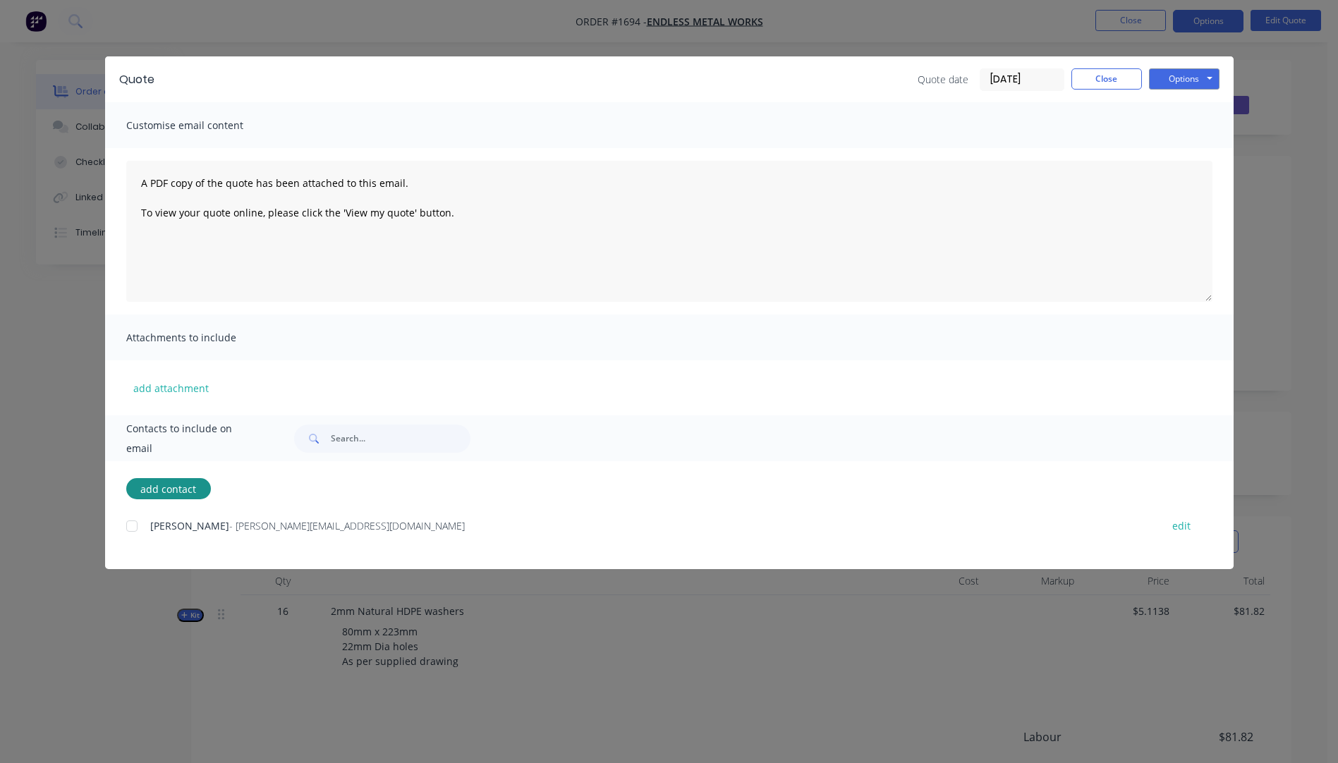
click at [132, 530] on div at bounding box center [132, 526] width 28 height 28
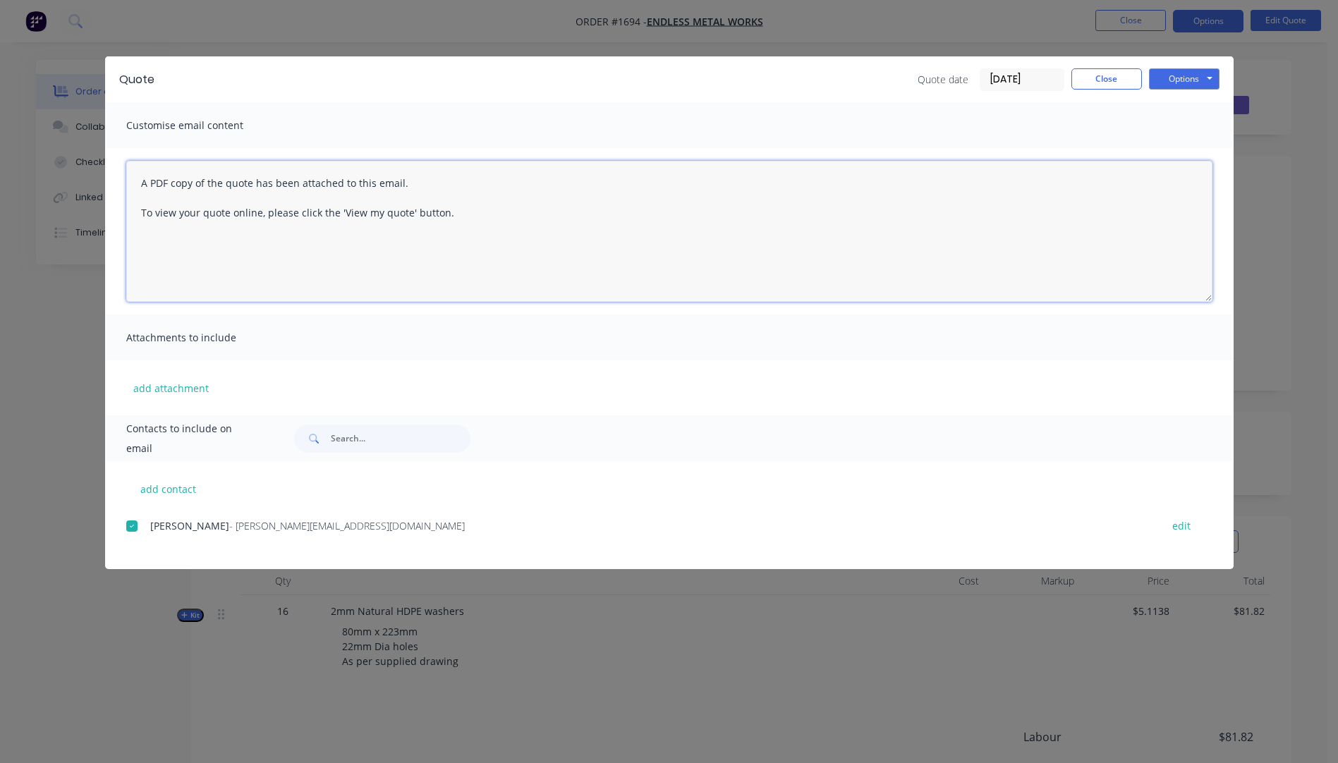
paste textarea "Hi, Please contact us if you have any questions. Regards, [PERSON_NAME] [EMAIL_…"
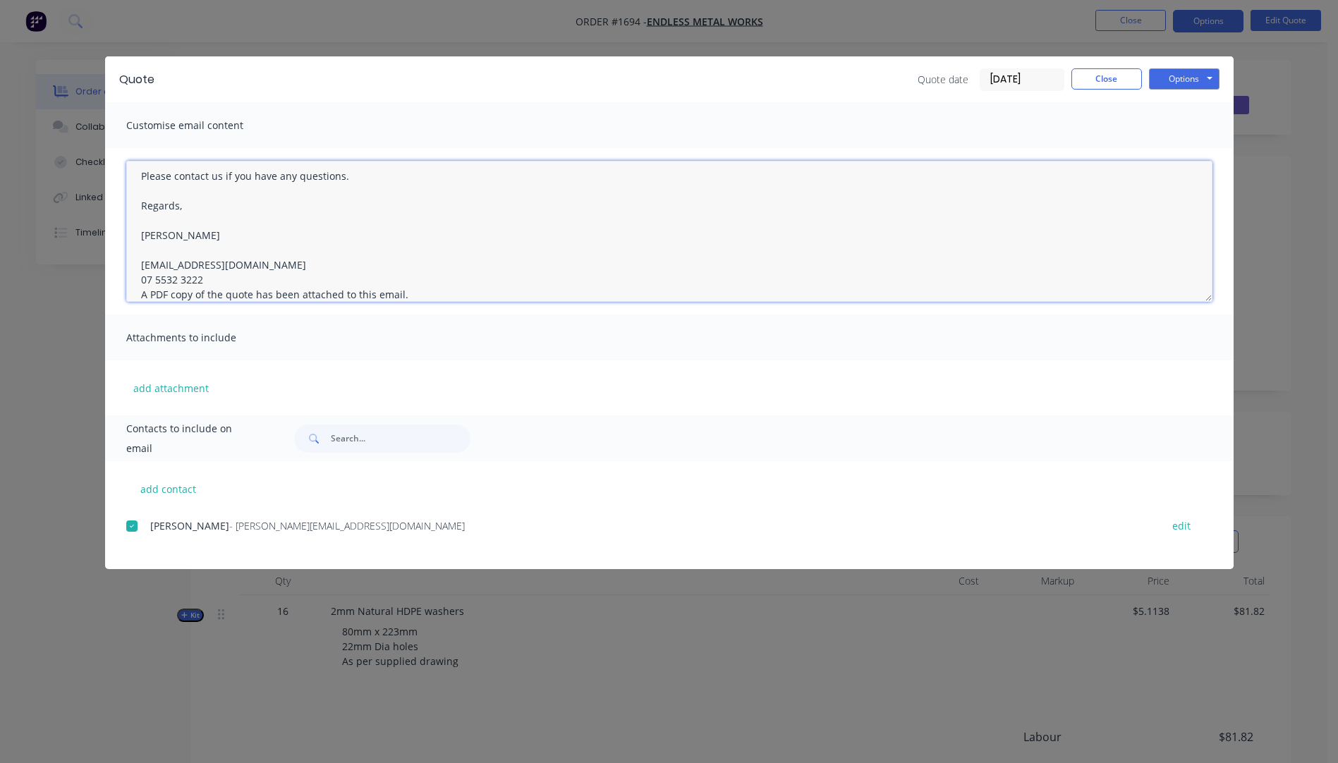
click at [217, 278] on textarea "Hi, Please contact us if you have any questions. Regards, [PERSON_NAME] [EMAIL_…" at bounding box center [669, 231] width 1087 height 141
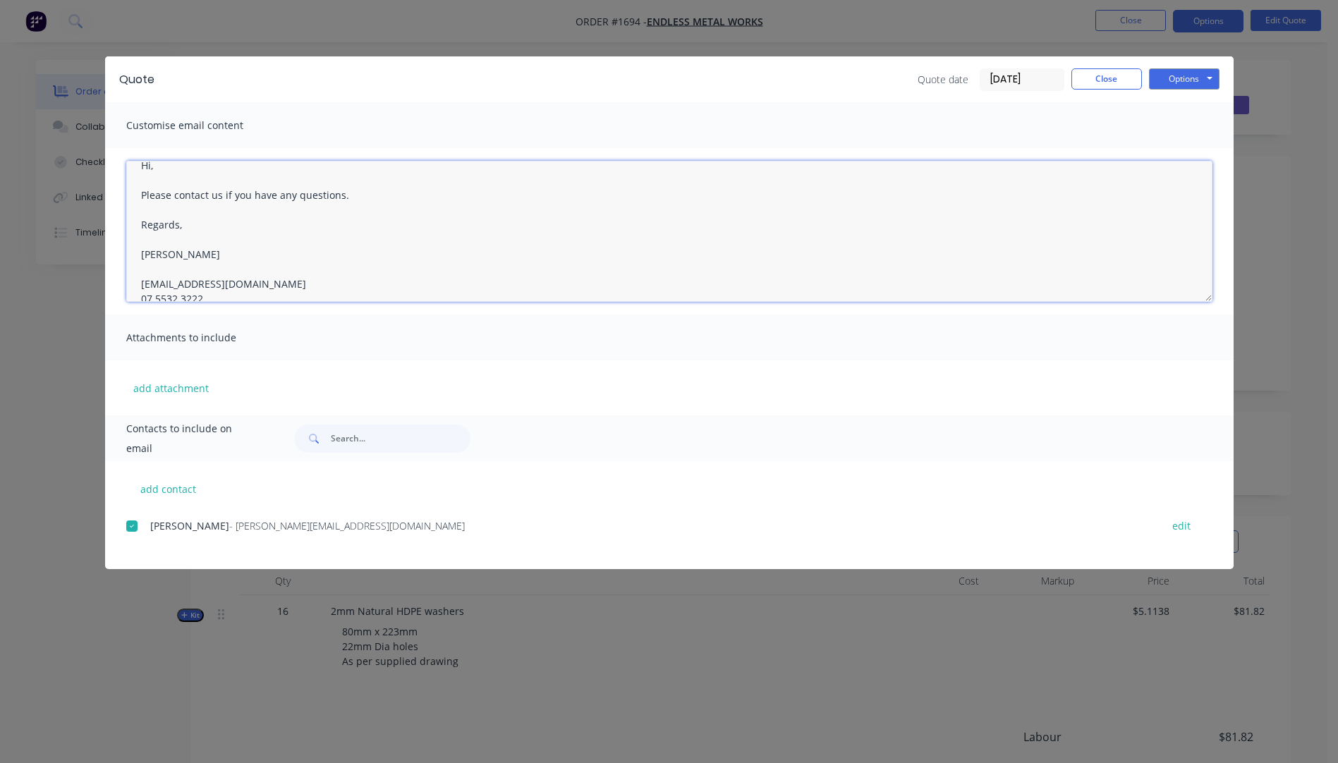
scroll to position [0, 0]
click at [167, 181] on textarea "Hi, Please contact us if you have any questions. Regards, [PERSON_NAME] [EMAIL_…" at bounding box center [669, 231] width 1087 height 141
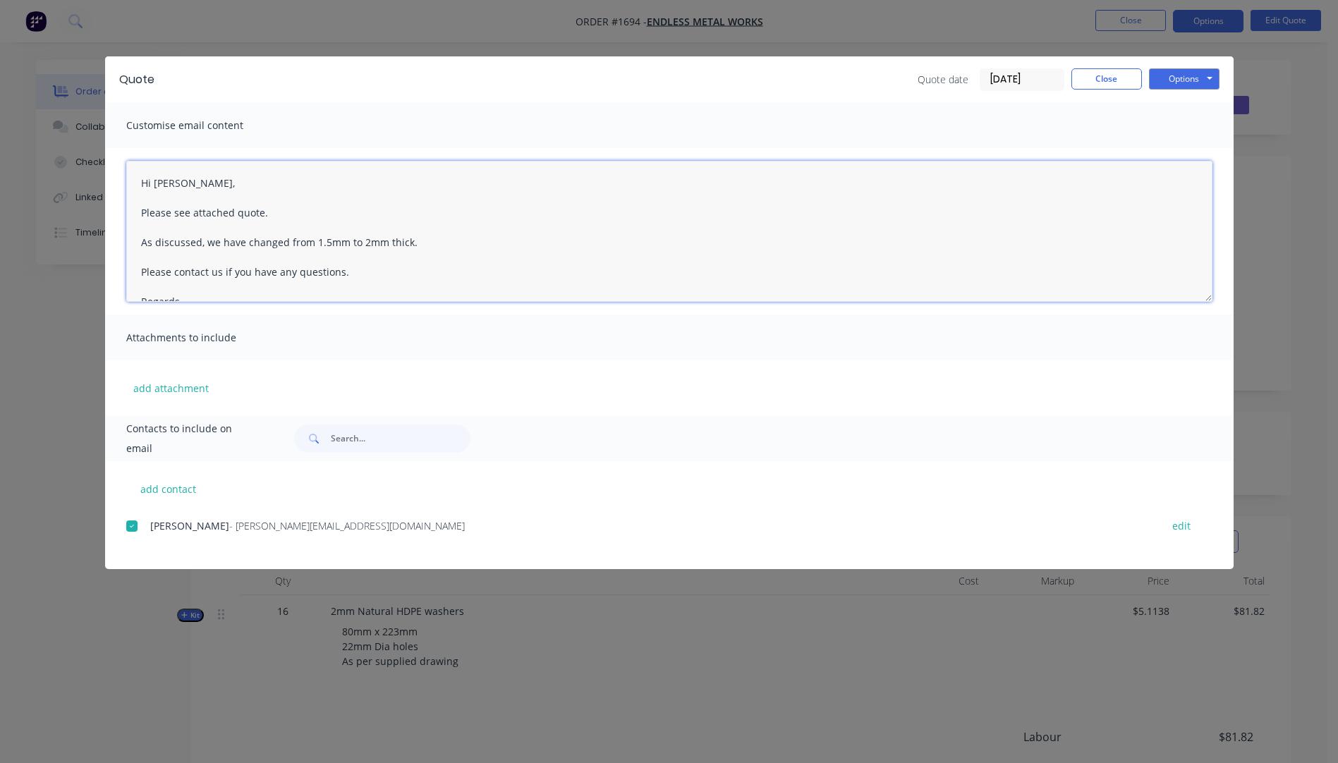
type textarea "Hi Matthew, Please see attached quote. As discussed, we have changed from 1.5mm…"
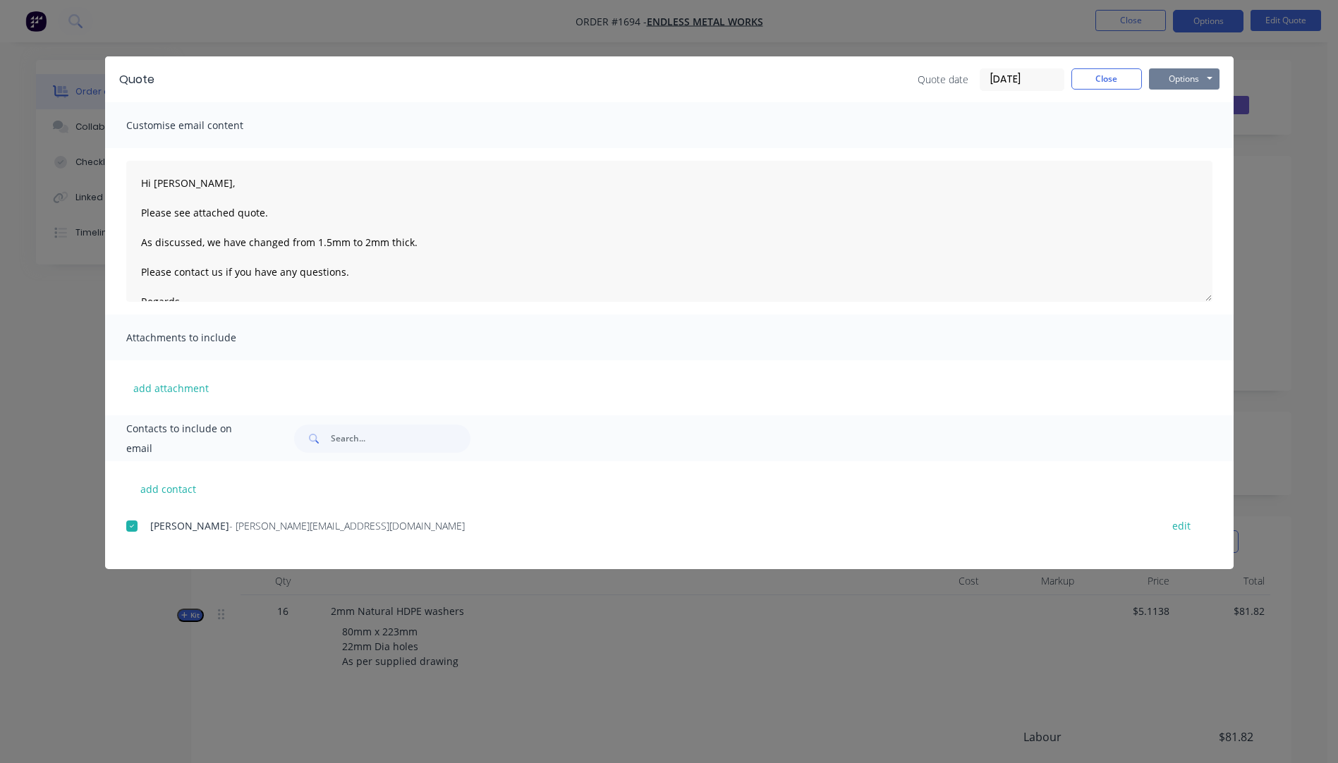
click at [1163, 78] on button "Options" at bounding box center [1184, 78] width 71 height 21
click at [1191, 155] on button "Email" at bounding box center [1194, 150] width 90 height 23
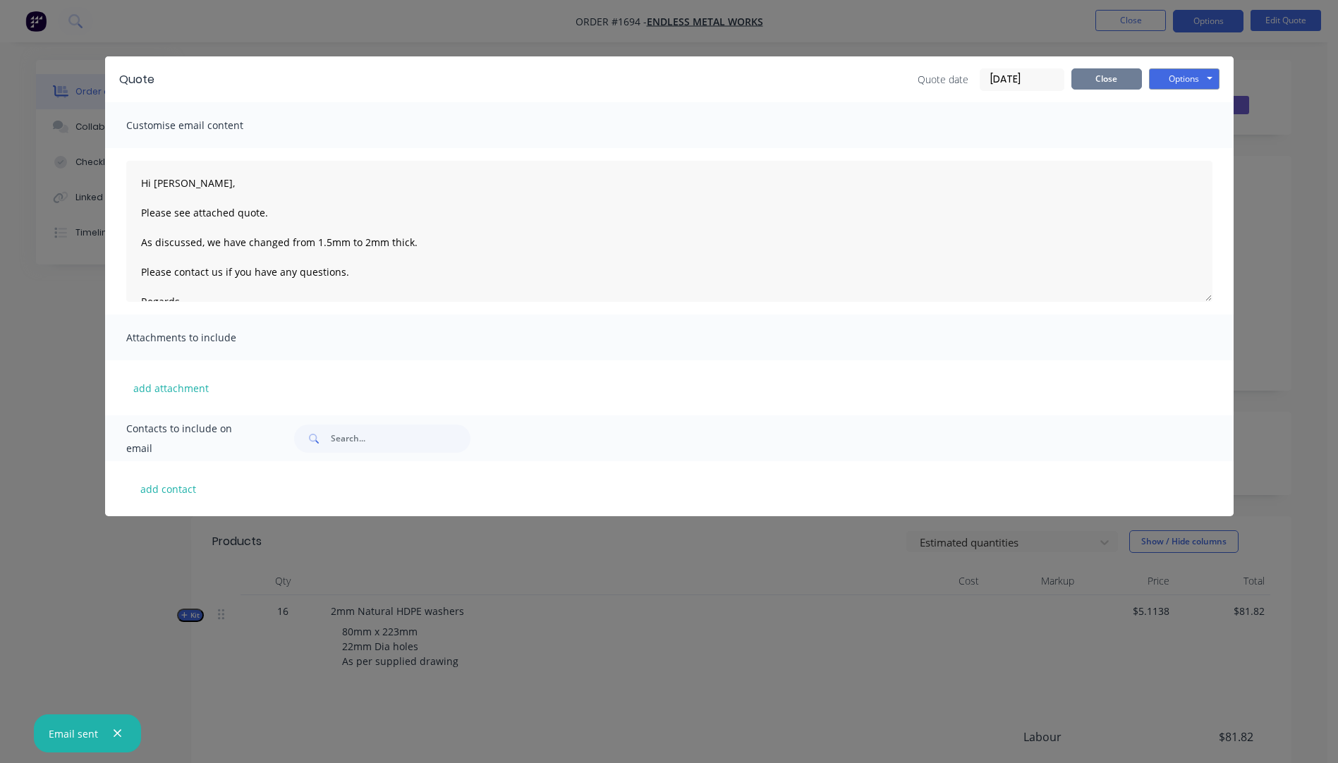
click at [1121, 83] on button "Close" at bounding box center [1107, 78] width 71 height 21
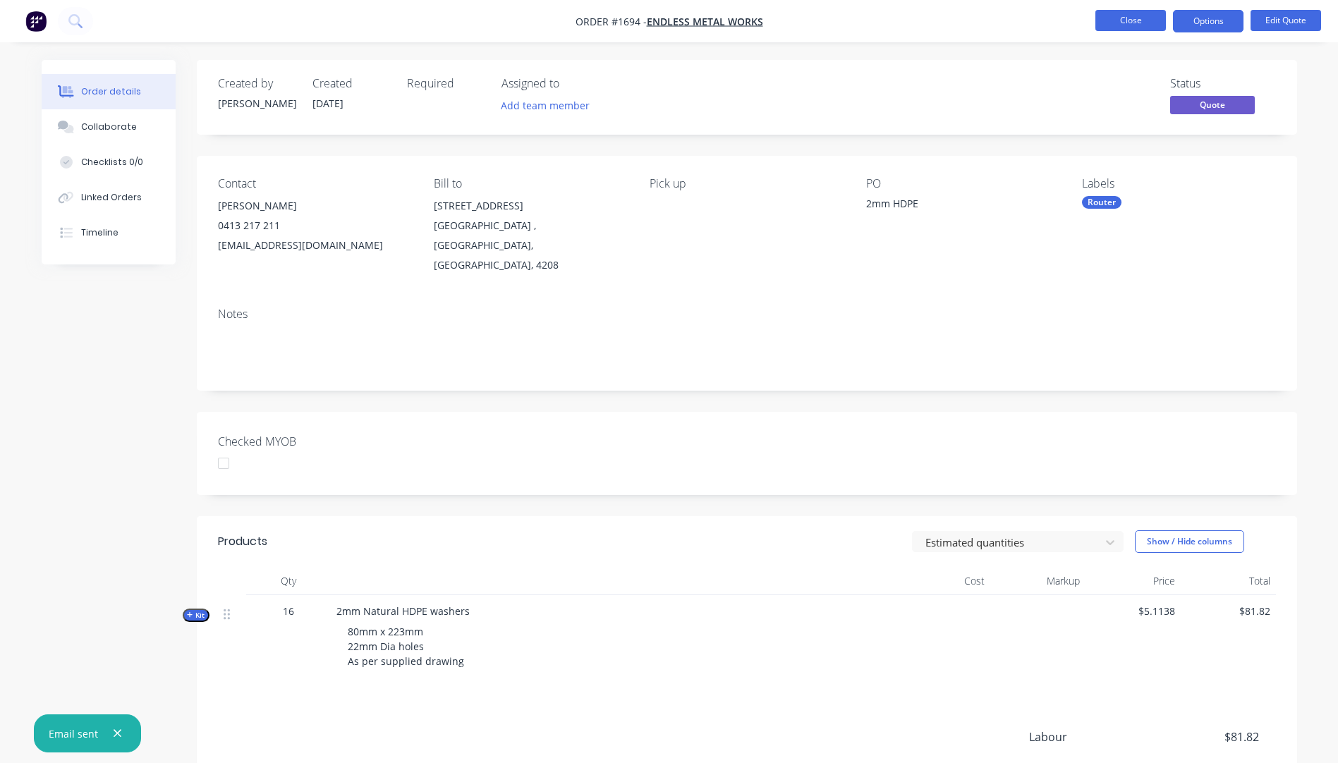
click at [1145, 23] on button "Close" at bounding box center [1131, 20] width 71 height 21
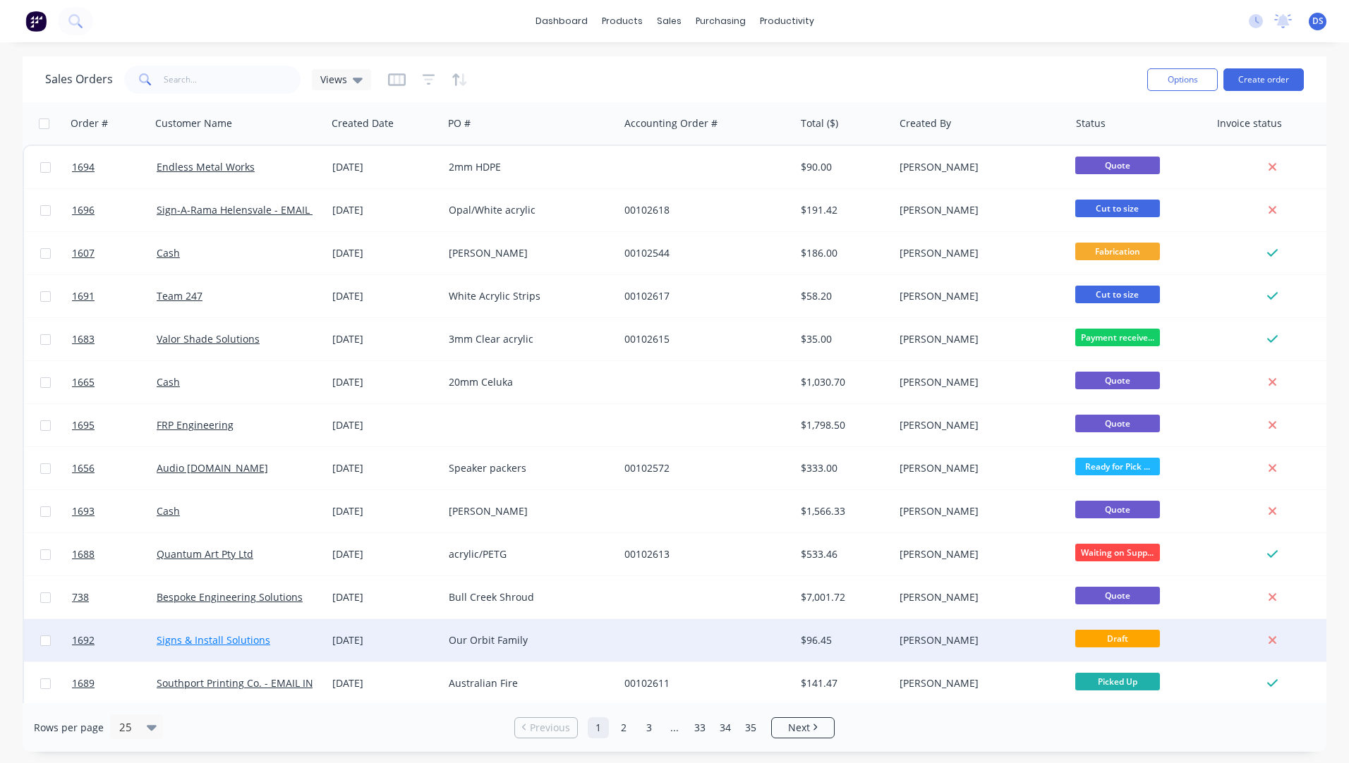
click at [244, 643] on link "Signs & Install Solutions" at bounding box center [214, 640] width 114 height 13
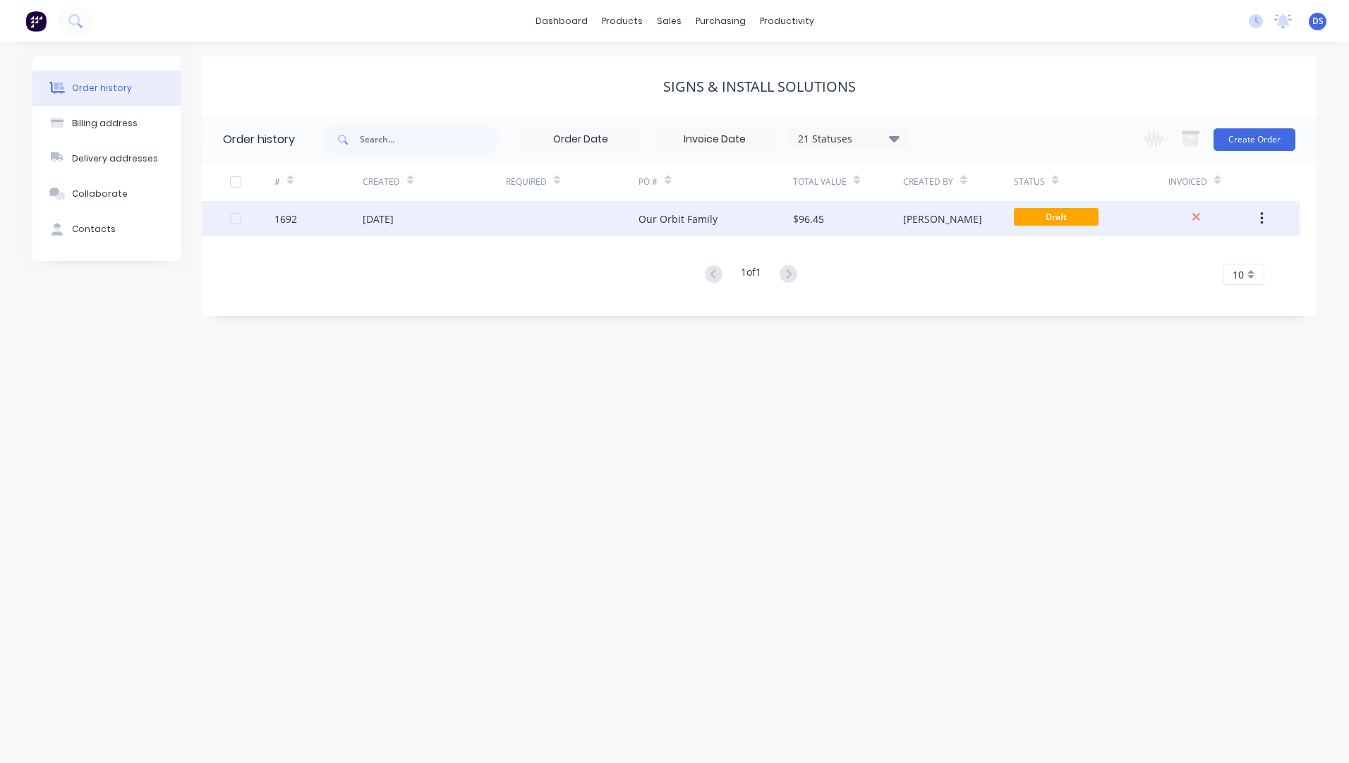
click at [378, 229] on div "[DATE]" at bounding box center [434, 218] width 143 height 35
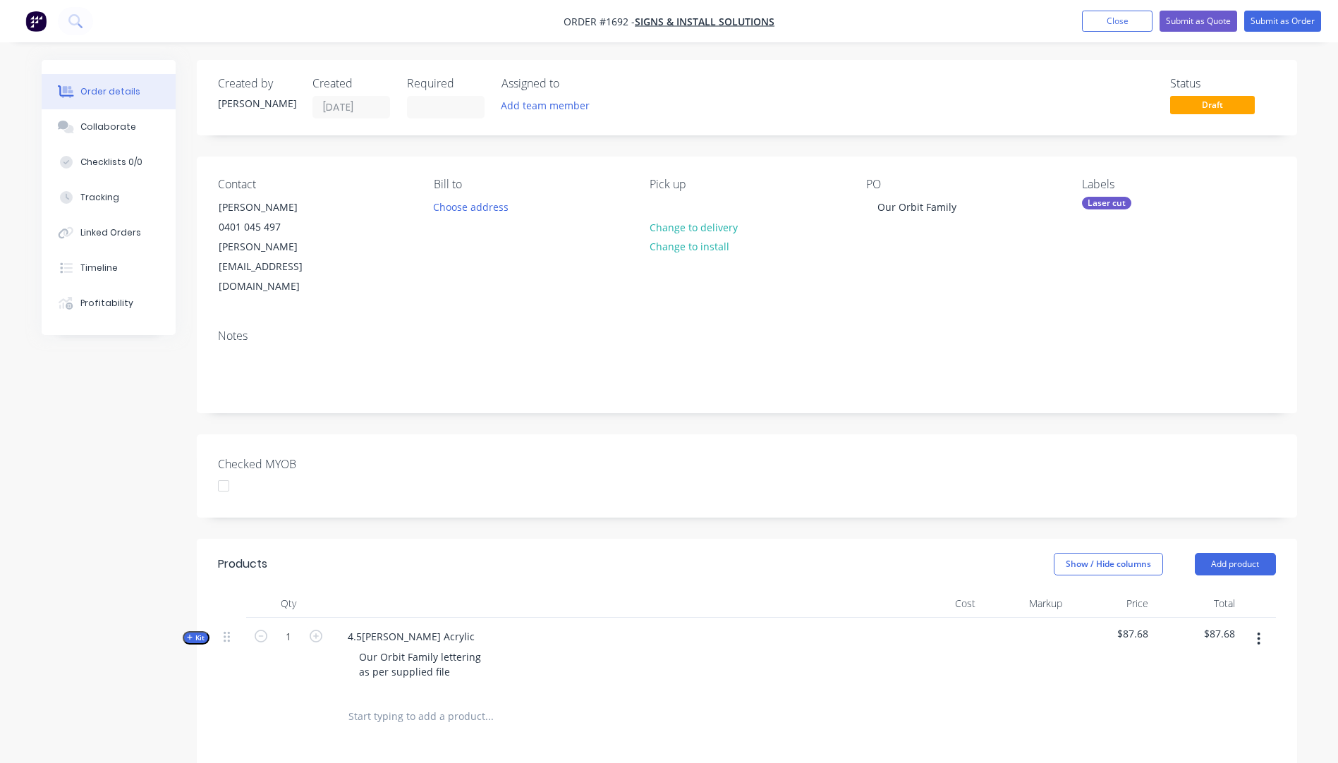
click at [191, 635] on icon "button" at bounding box center [190, 638] width 6 height 6
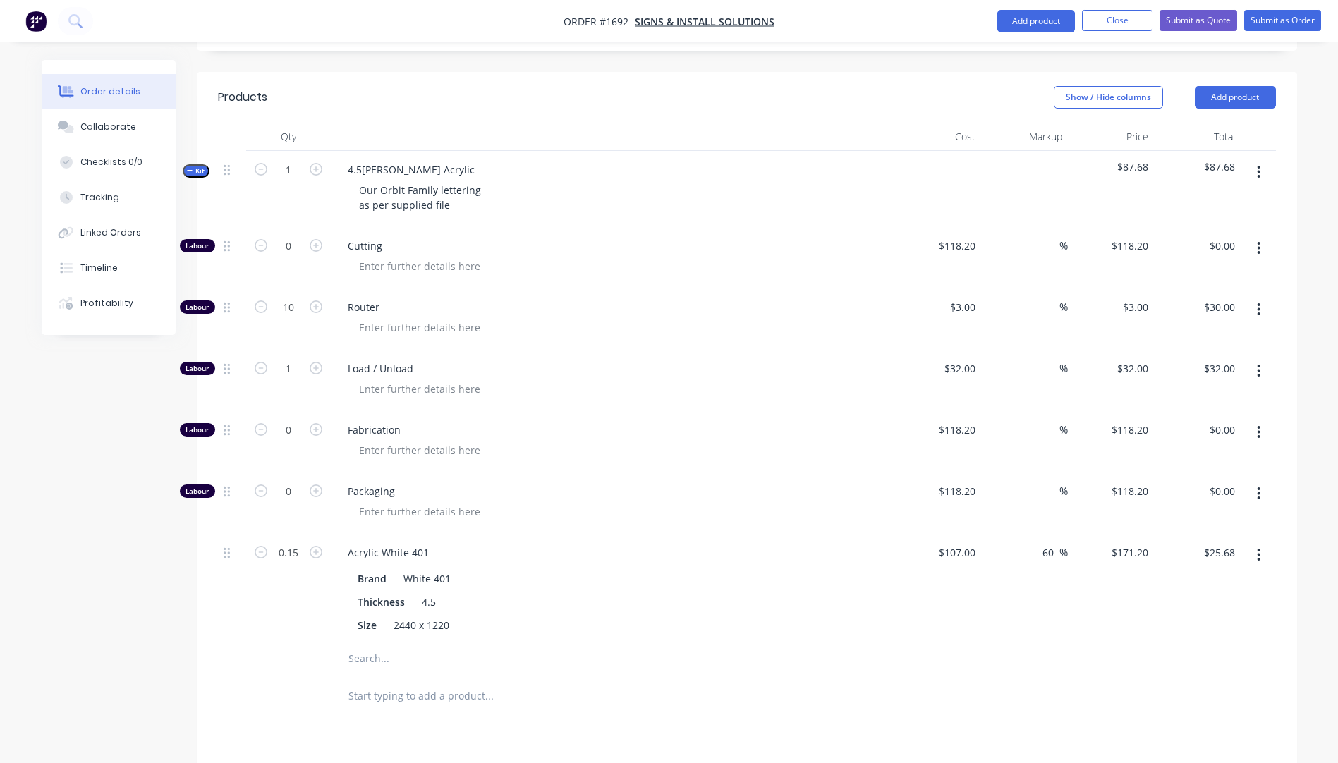
scroll to position [423, 0]
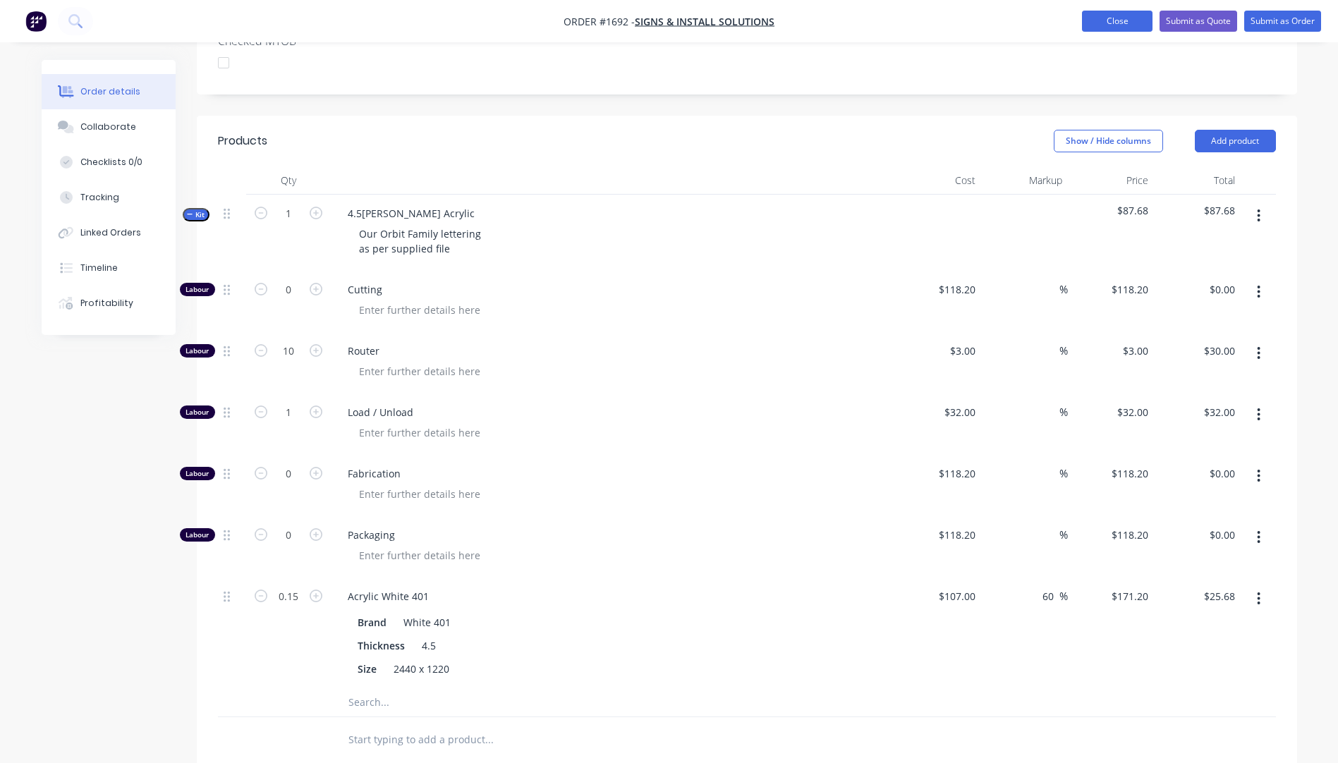
click at [1107, 20] on button "Close" at bounding box center [1117, 21] width 71 height 21
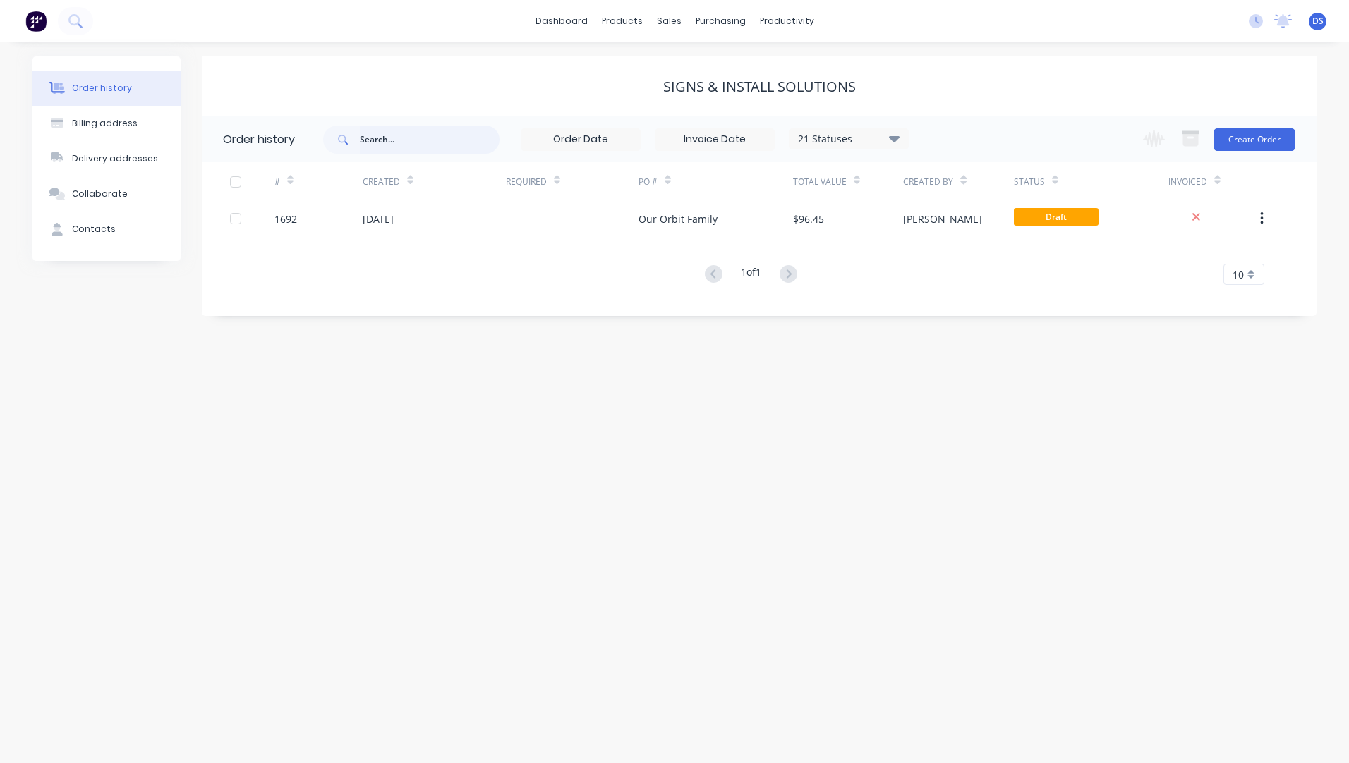
click at [431, 138] on input "text" at bounding box center [430, 140] width 140 height 28
type input "brett"
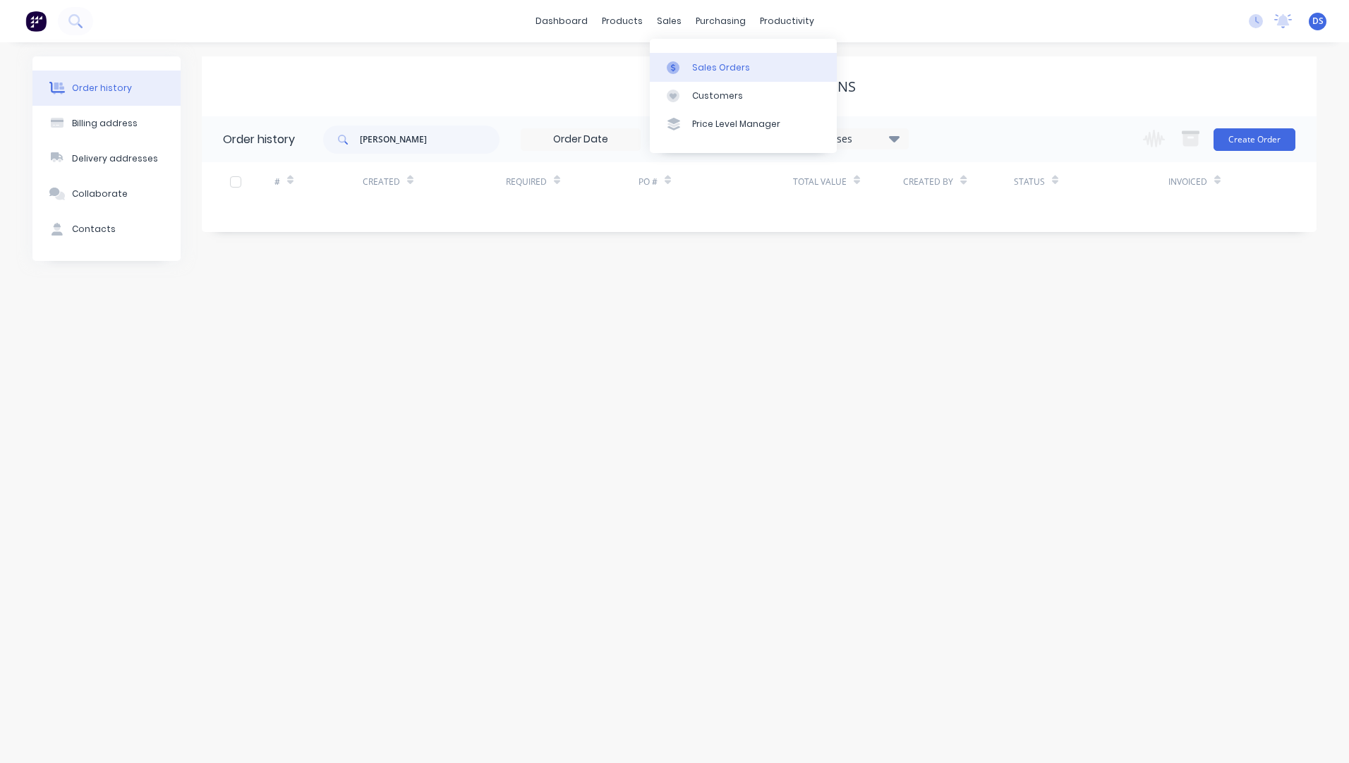
click at [726, 68] on div "Sales Orders" at bounding box center [721, 67] width 58 height 13
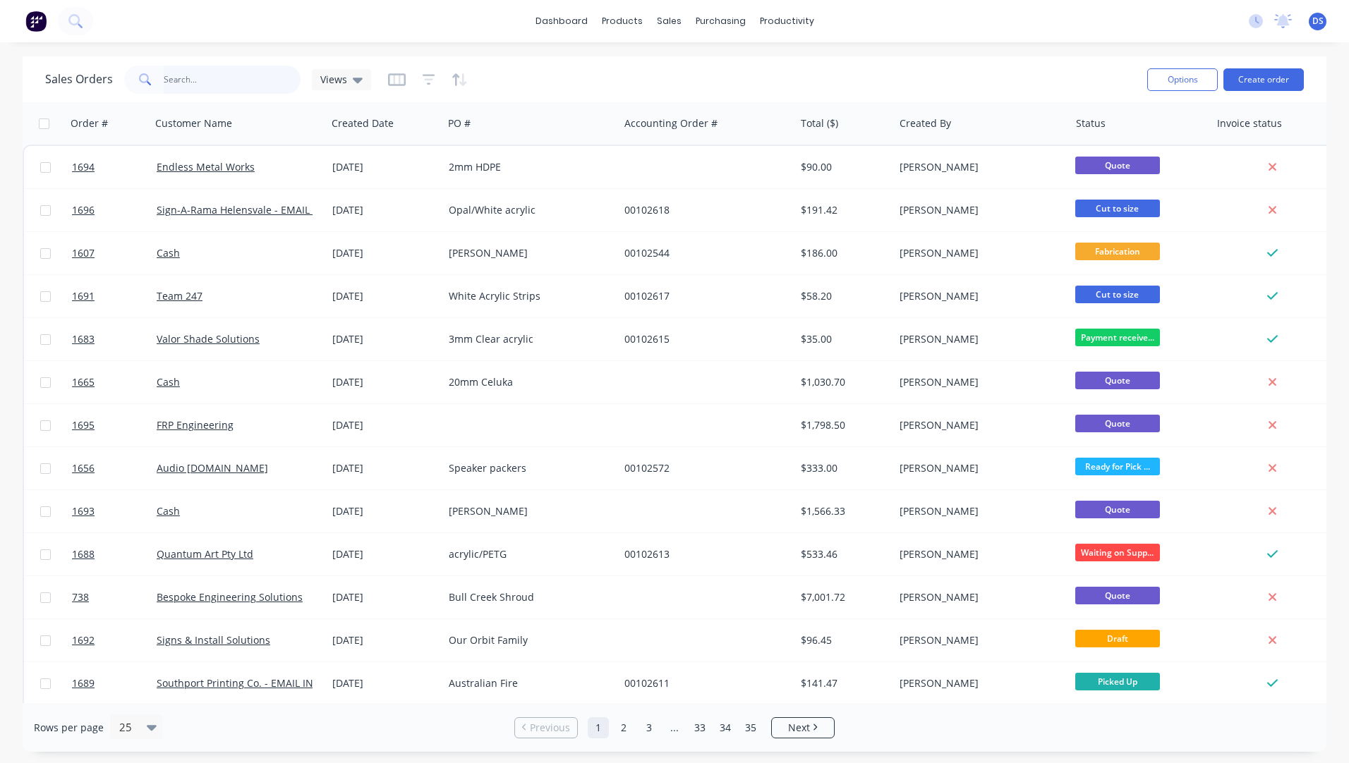
click at [193, 84] on input "text" at bounding box center [233, 80] width 138 height 28
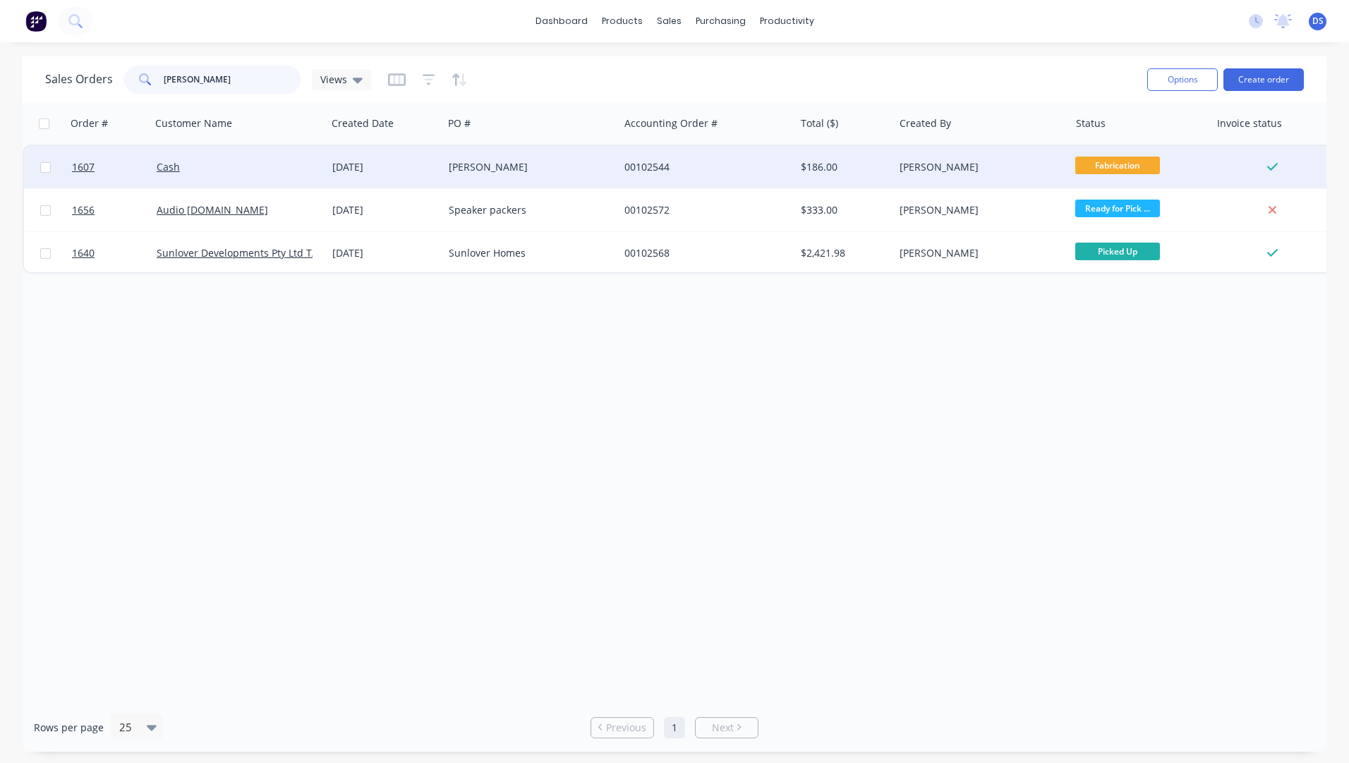
type input "brett"
click at [343, 176] on div "19 Sep 2025" at bounding box center [385, 167] width 116 height 42
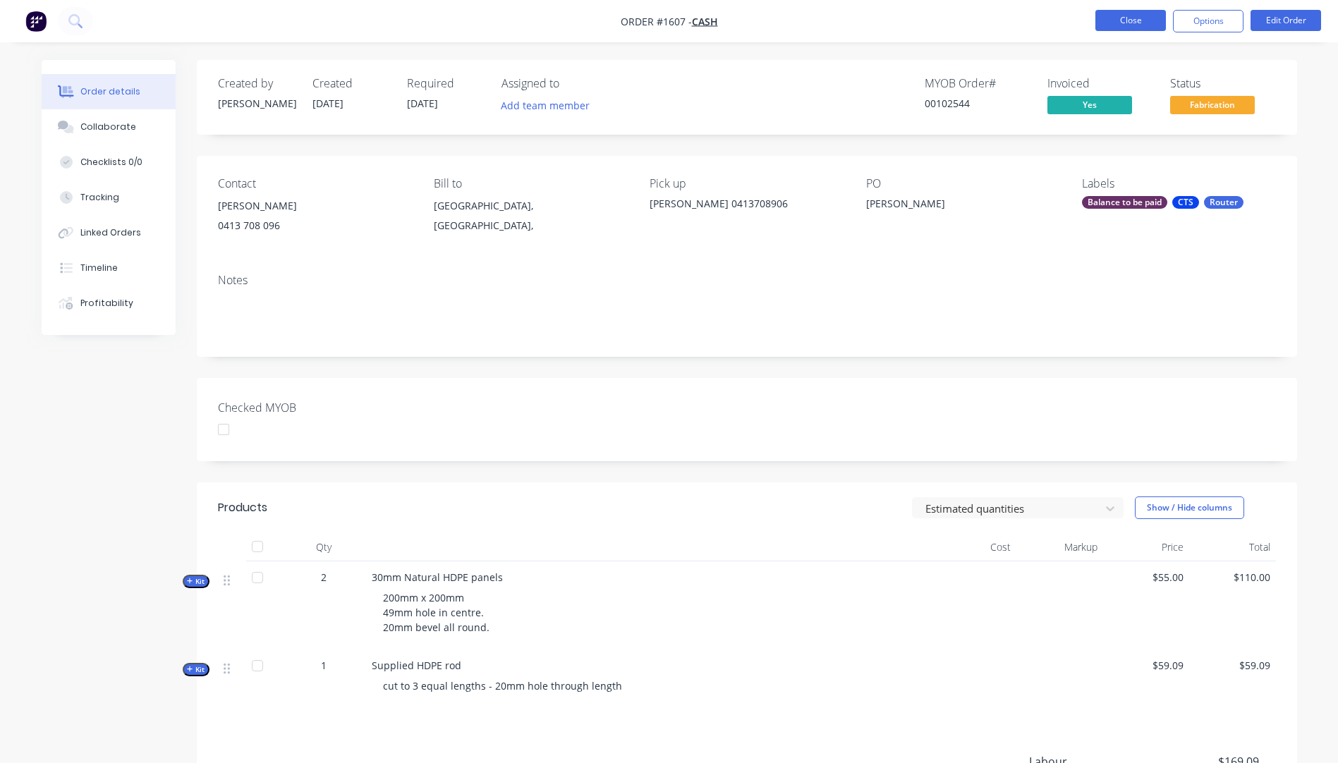
click at [1117, 20] on button "Close" at bounding box center [1131, 20] width 71 height 21
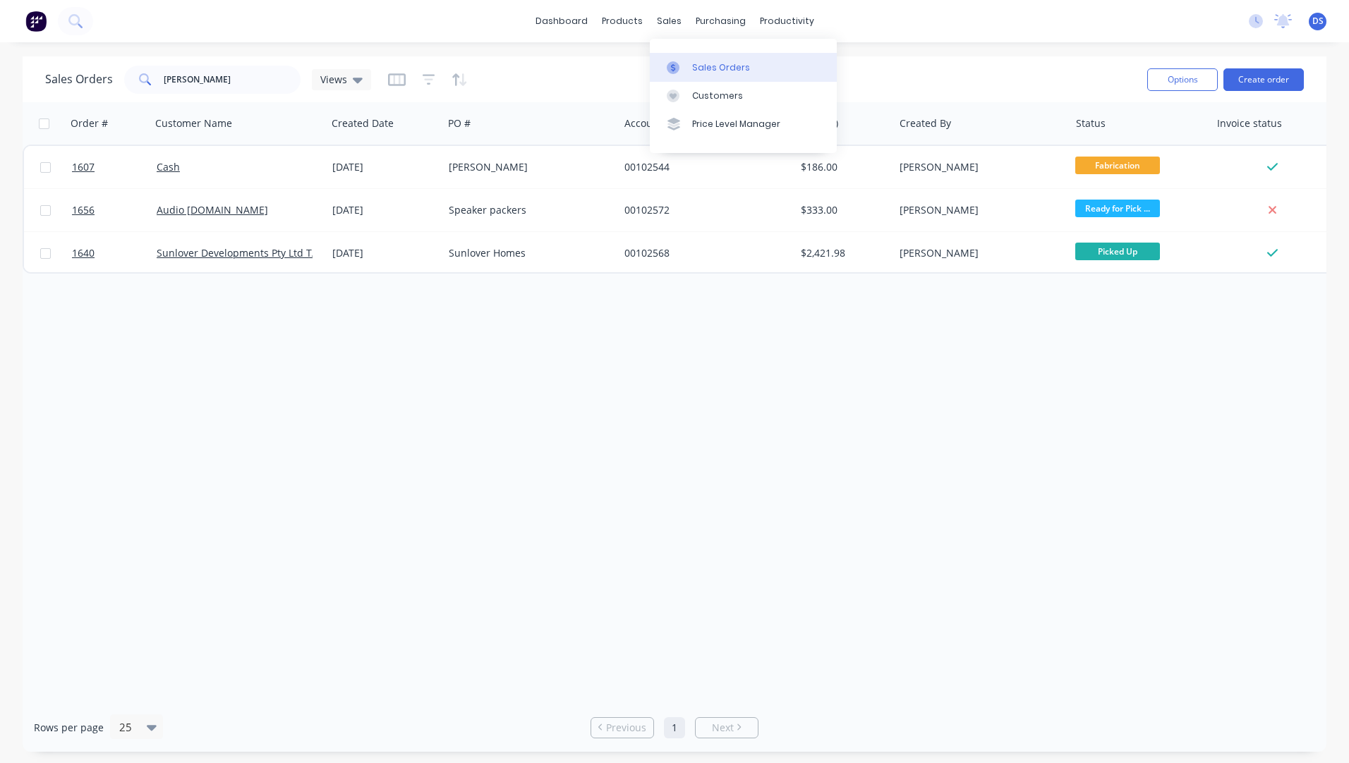
click at [708, 62] on div "Sales Orders" at bounding box center [721, 67] width 58 height 13
click at [706, 70] on div "Sales Orders" at bounding box center [721, 67] width 58 height 13
drag, startPoint x: 127, startPoint y: 83, endPoint x: 133, endPoint y: 69, distance: 14.8
click at [127, 82] on div "brett" at bounding box center [212, 80] width 176 height 28
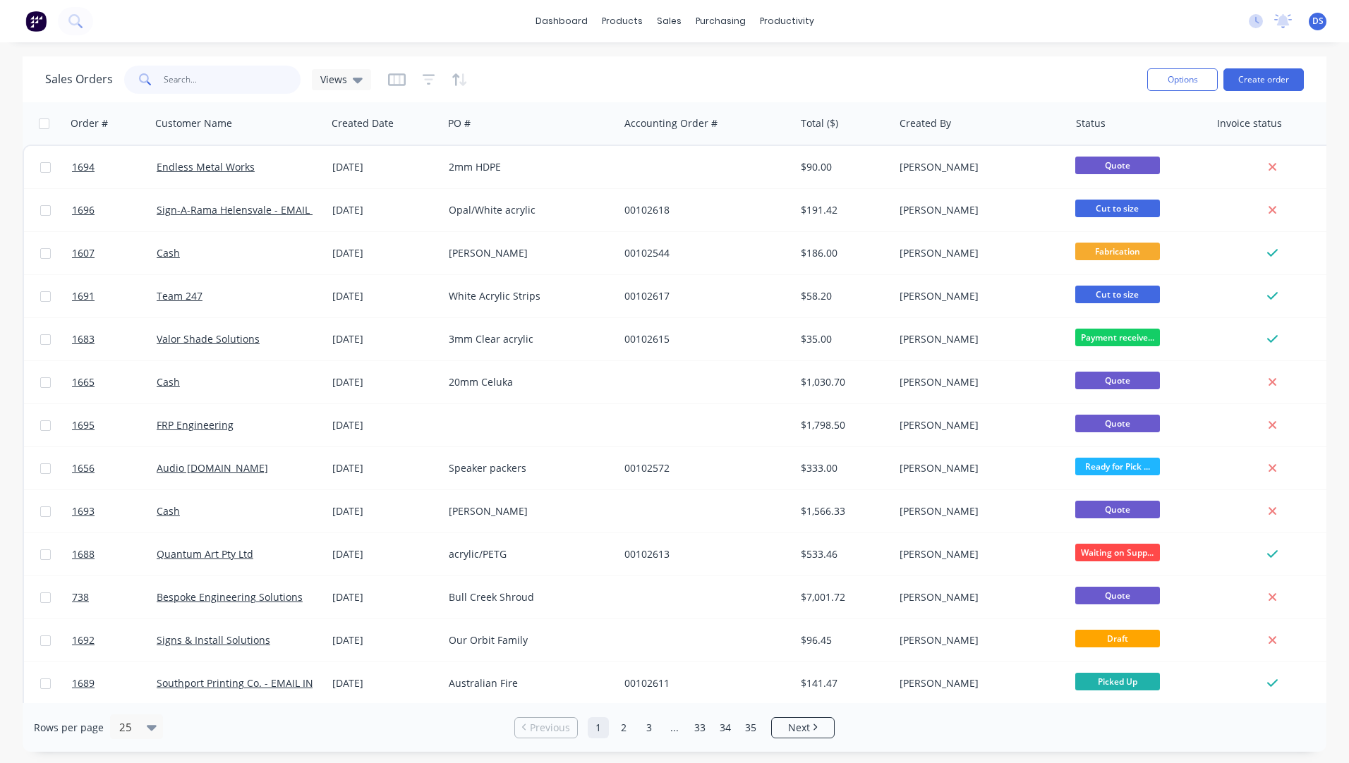
click at [214, 77] on input "text" at bounding box center [233, 80] width 138 height 28
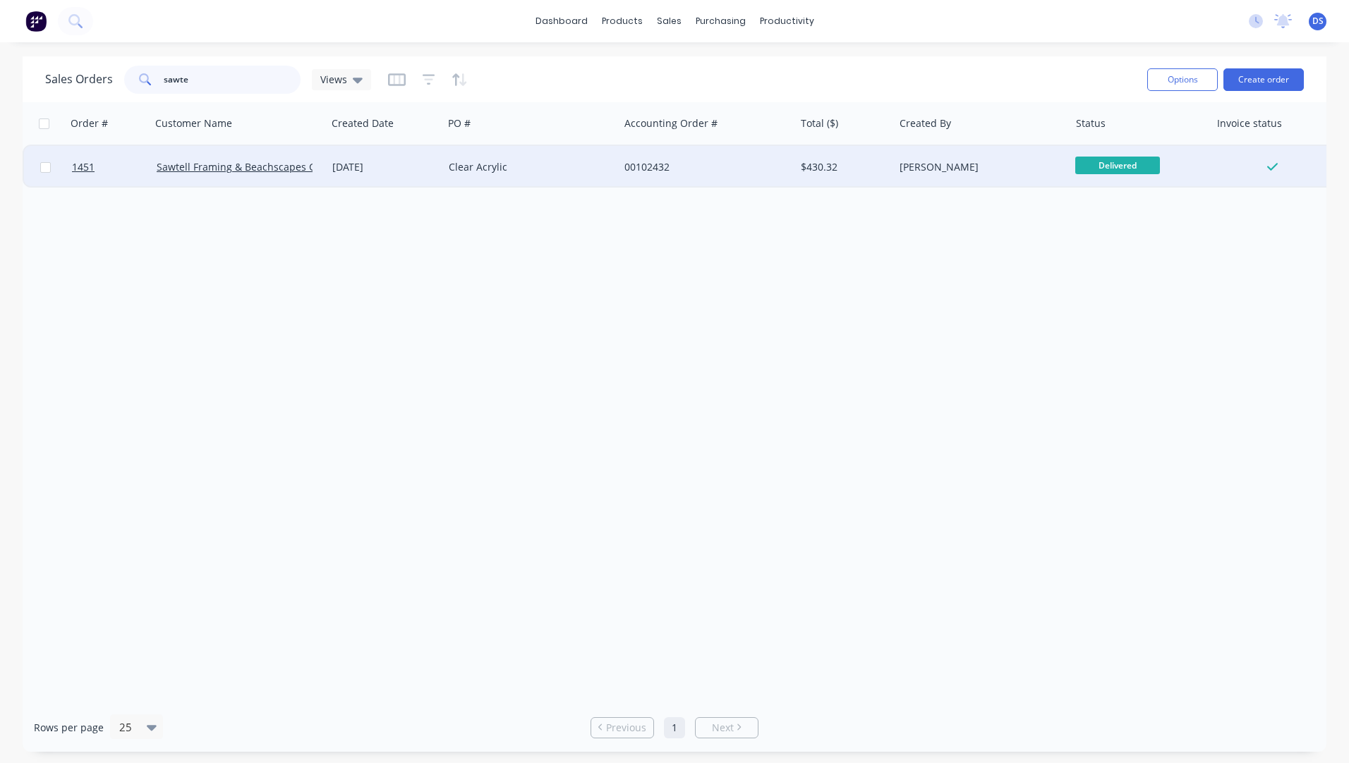
type input "sawte"
click at [420, 179] on div "10 Sep 2025" at bounding box center [385, 167] width 116 height 42
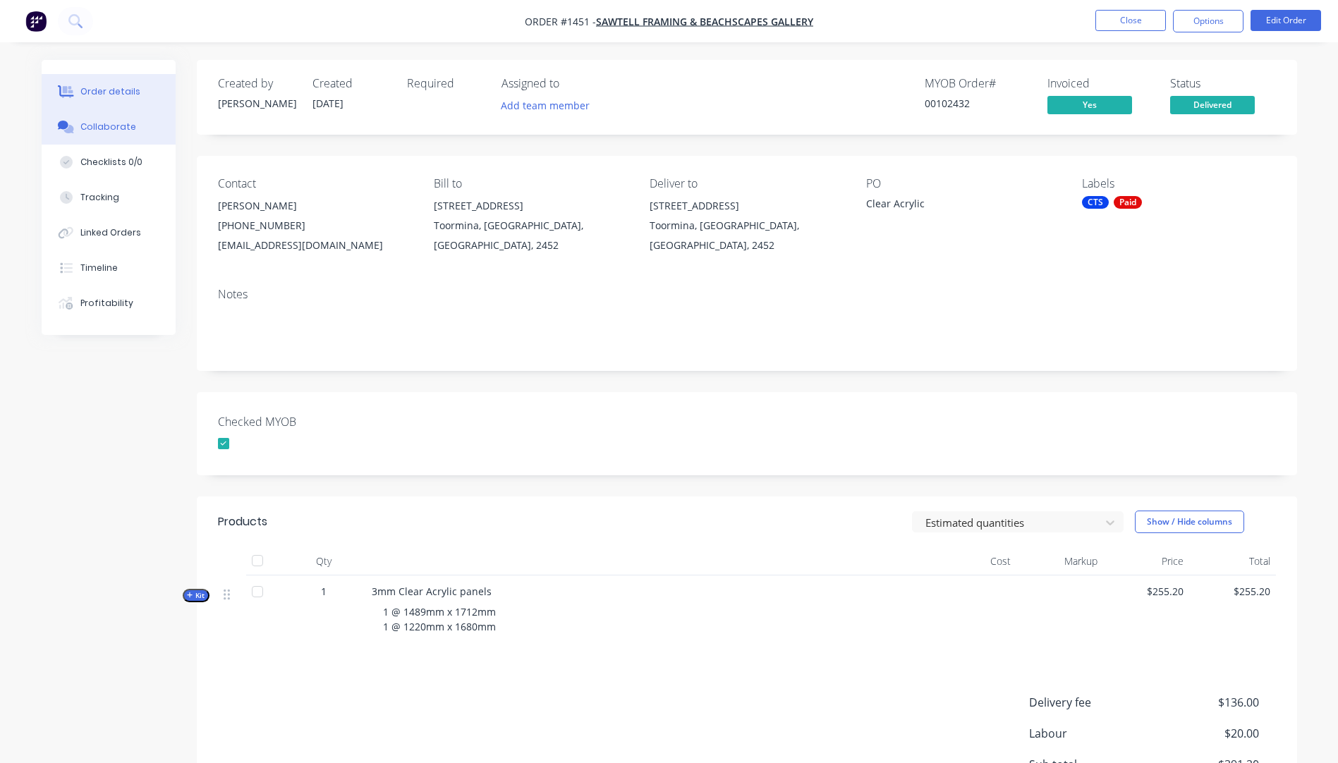
click at [75, 132] on div at bounding box center [66, 127] width 21 height 13
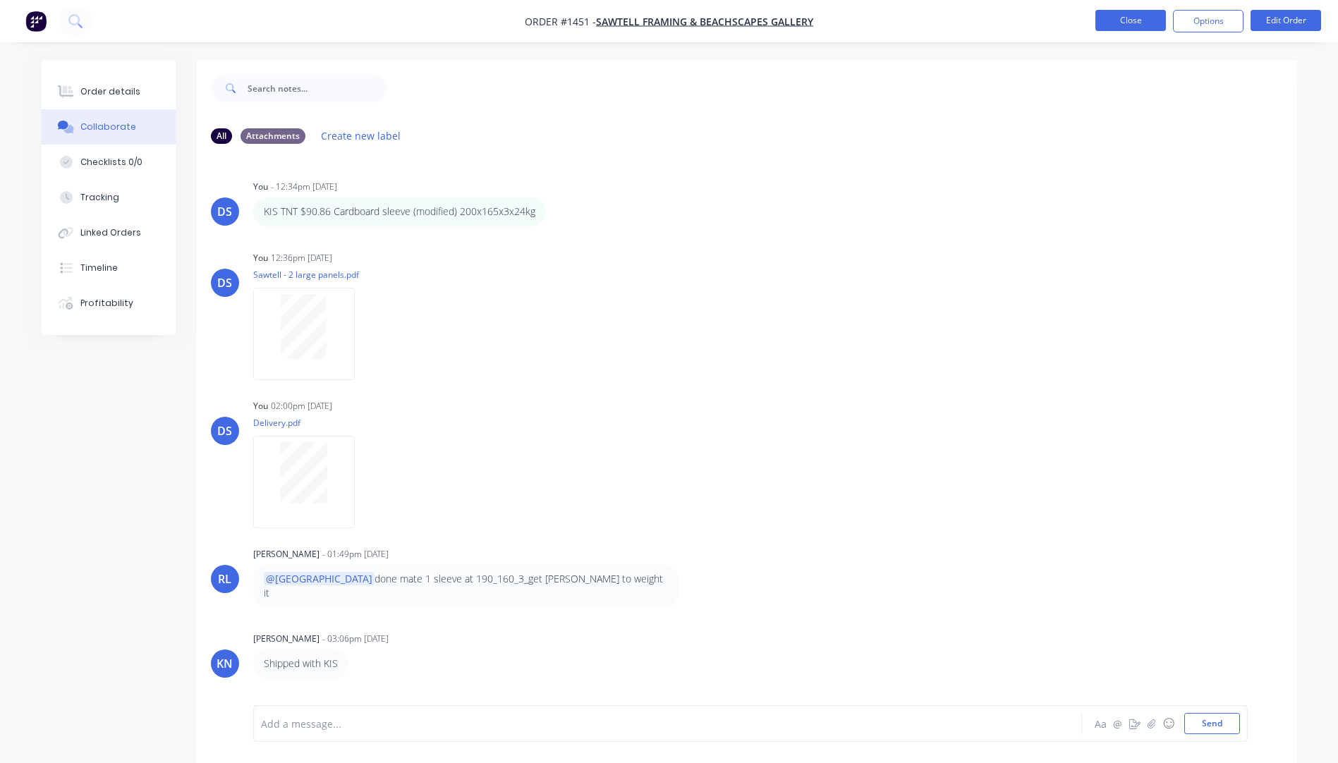
click at [1115, 22] on button "Close" at bounding box center [1131, 20] width 71 height 21
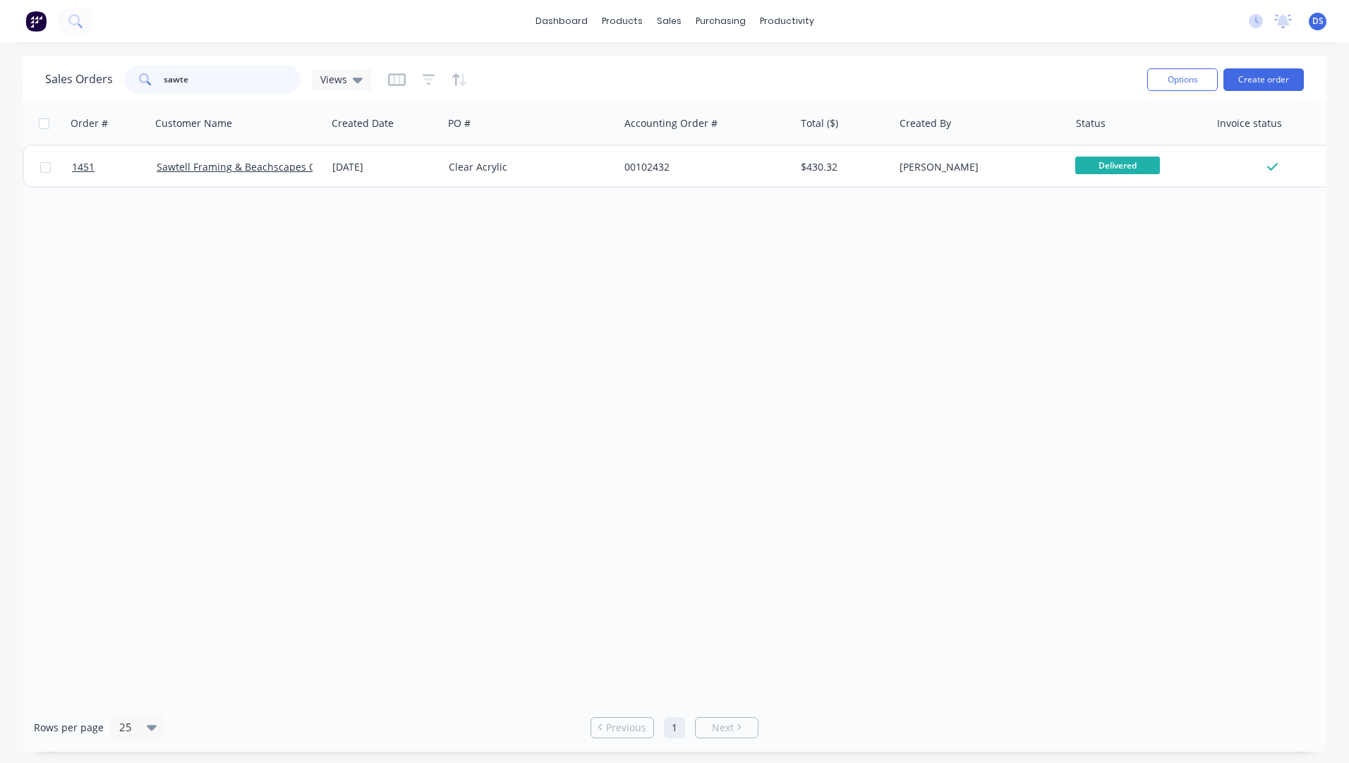
drag, startPoint x: 232, startPoint y: 86, endPoint x: 147, endPoint y: 82, distance: 84.8
click at [147, 82] on div "sawte" at bounding box center [212, 80] width 176 height 28
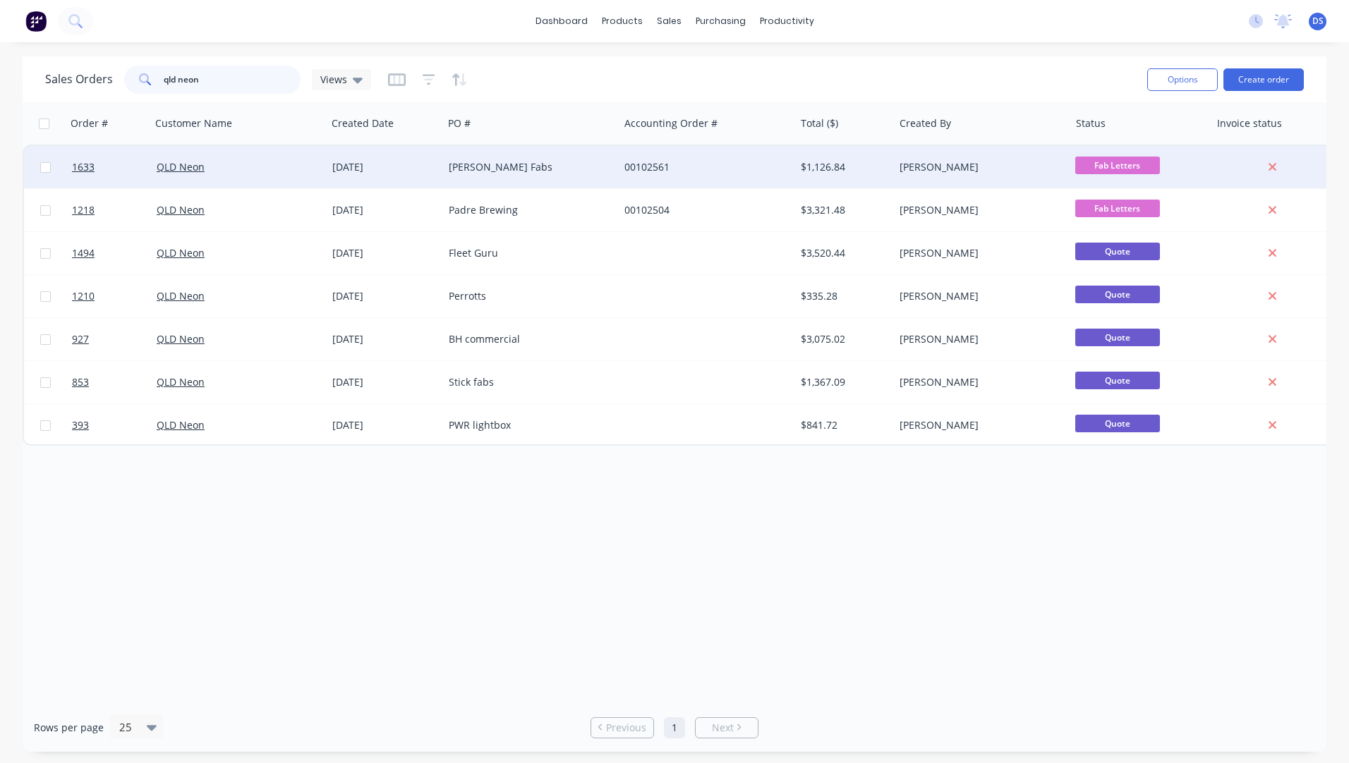
type input "qld neon"
click at [456, 169] on div "Orea Fabs" at bounding box center [527, 167] width 157 height 14
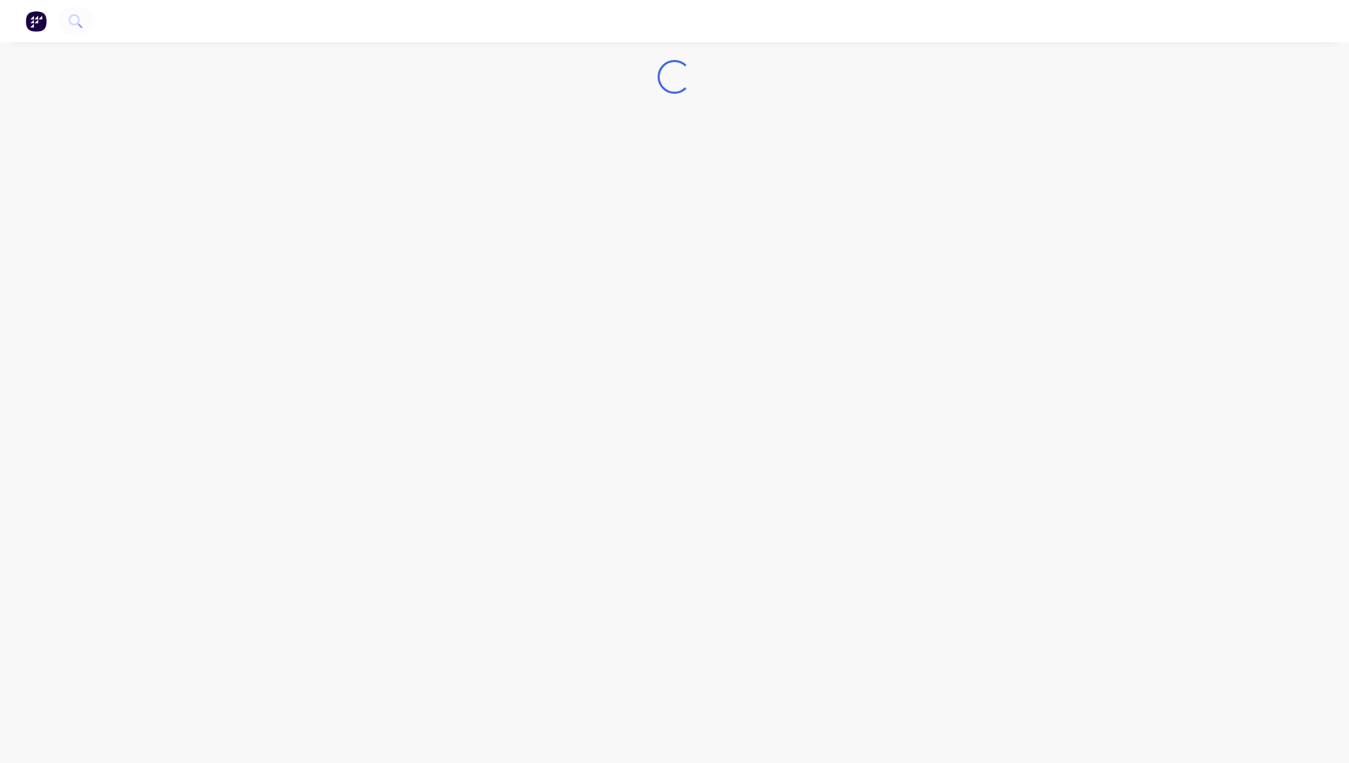
click at [456, 169] on div "Loading..." at bounding box center [674, 381] width 1349 height 763
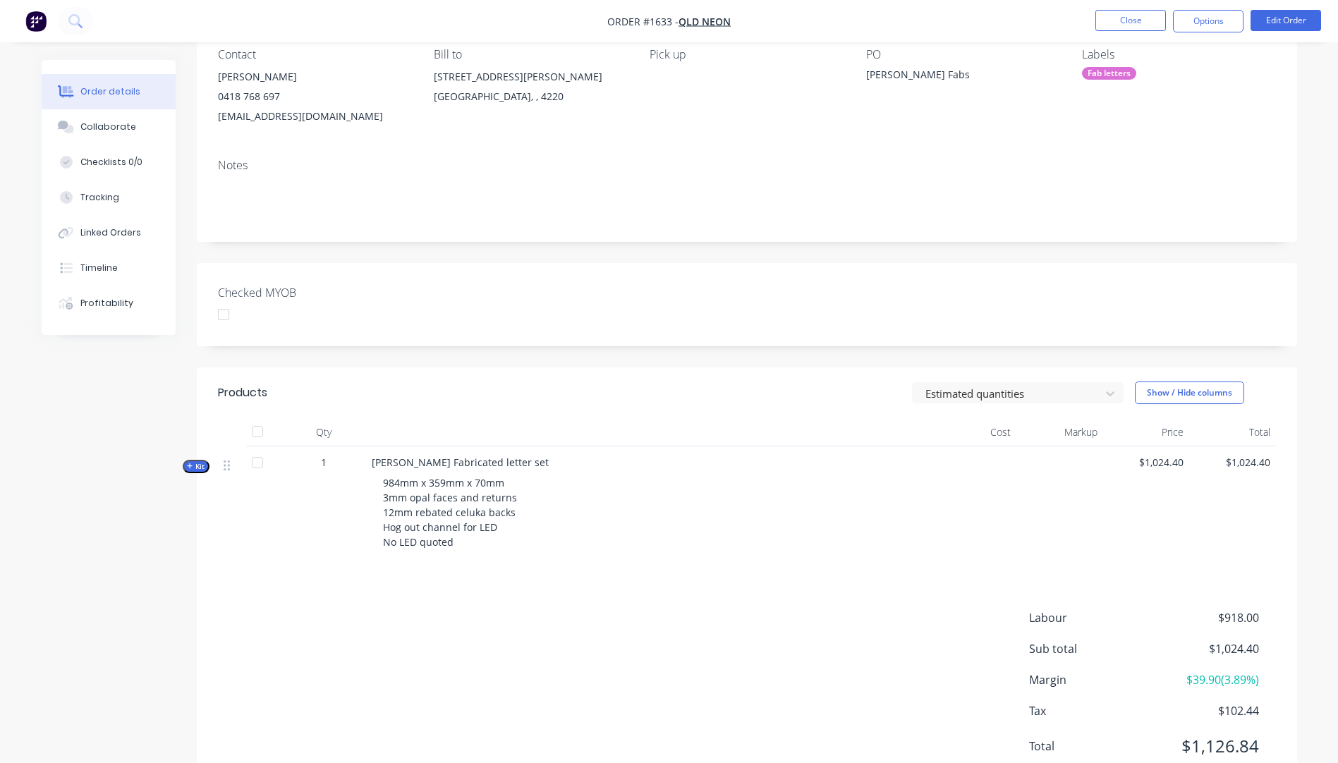
scroll to position [141, 0]
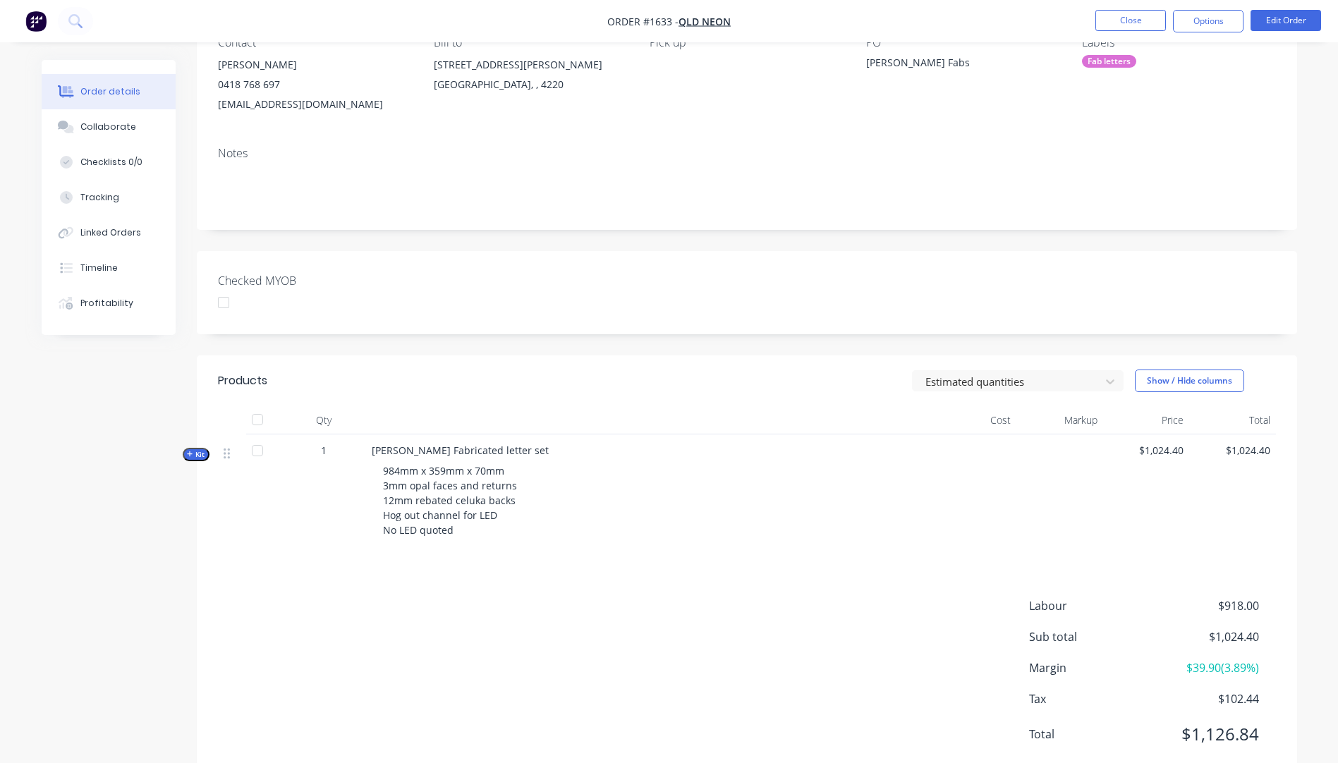
click at [190, 455] on icon "button" at bounding box center [190, 455] width 6 height 6
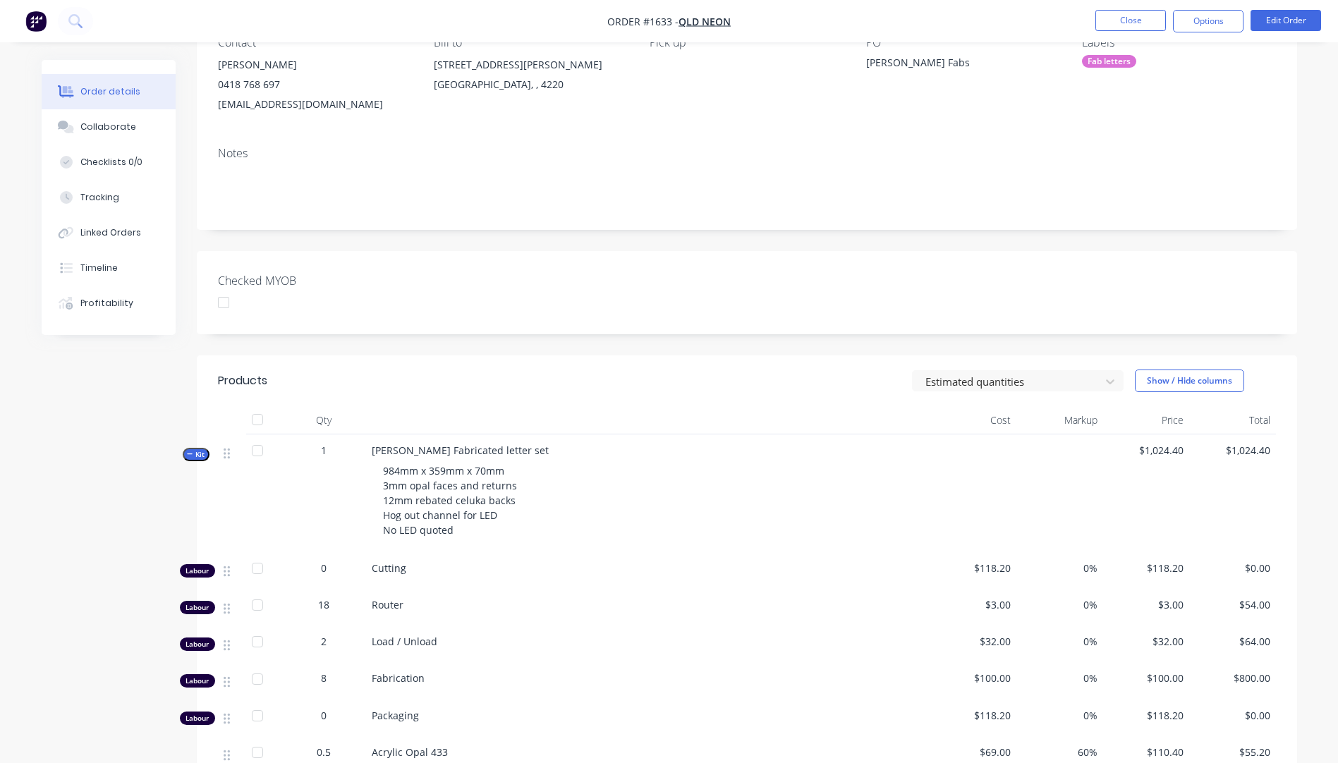
scroll to position [0, 0]
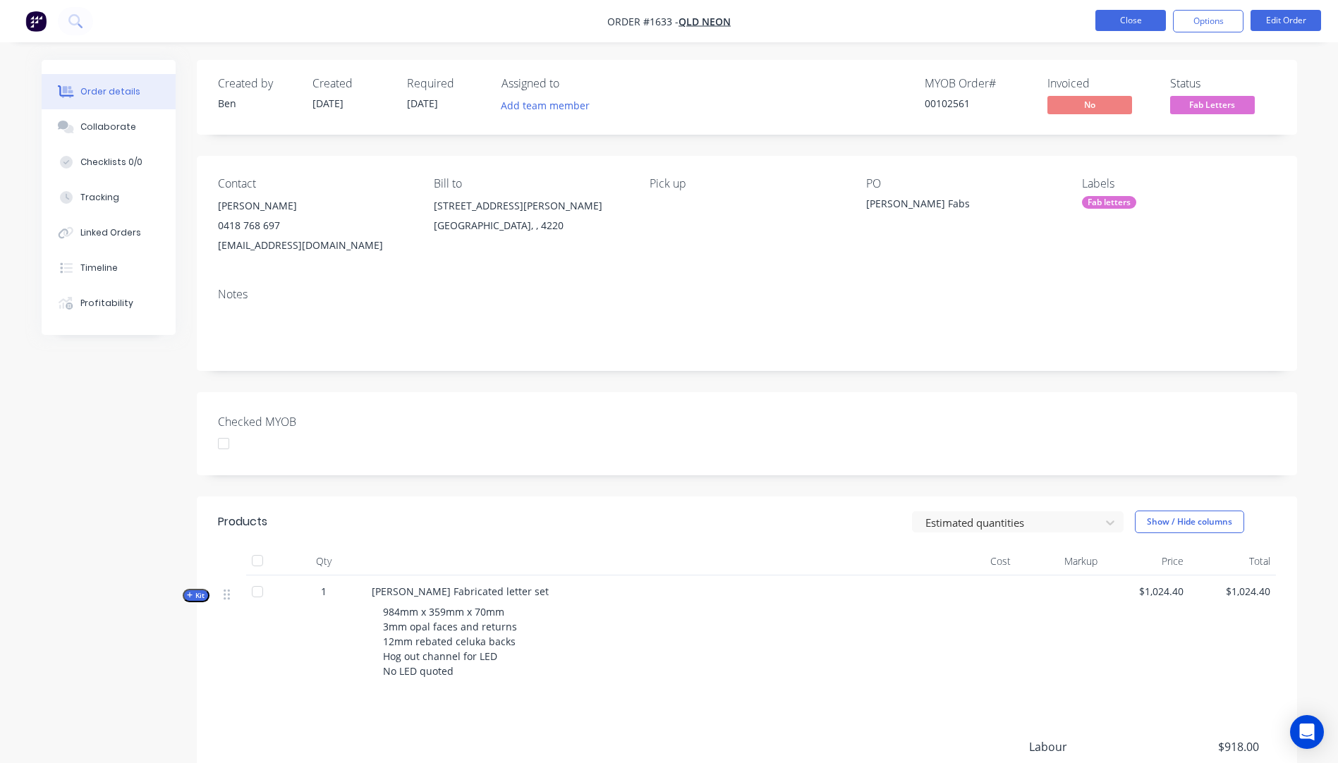
click at [1120, 20] on button "Close" at bounding box center [1131, 20] width 71 height 21
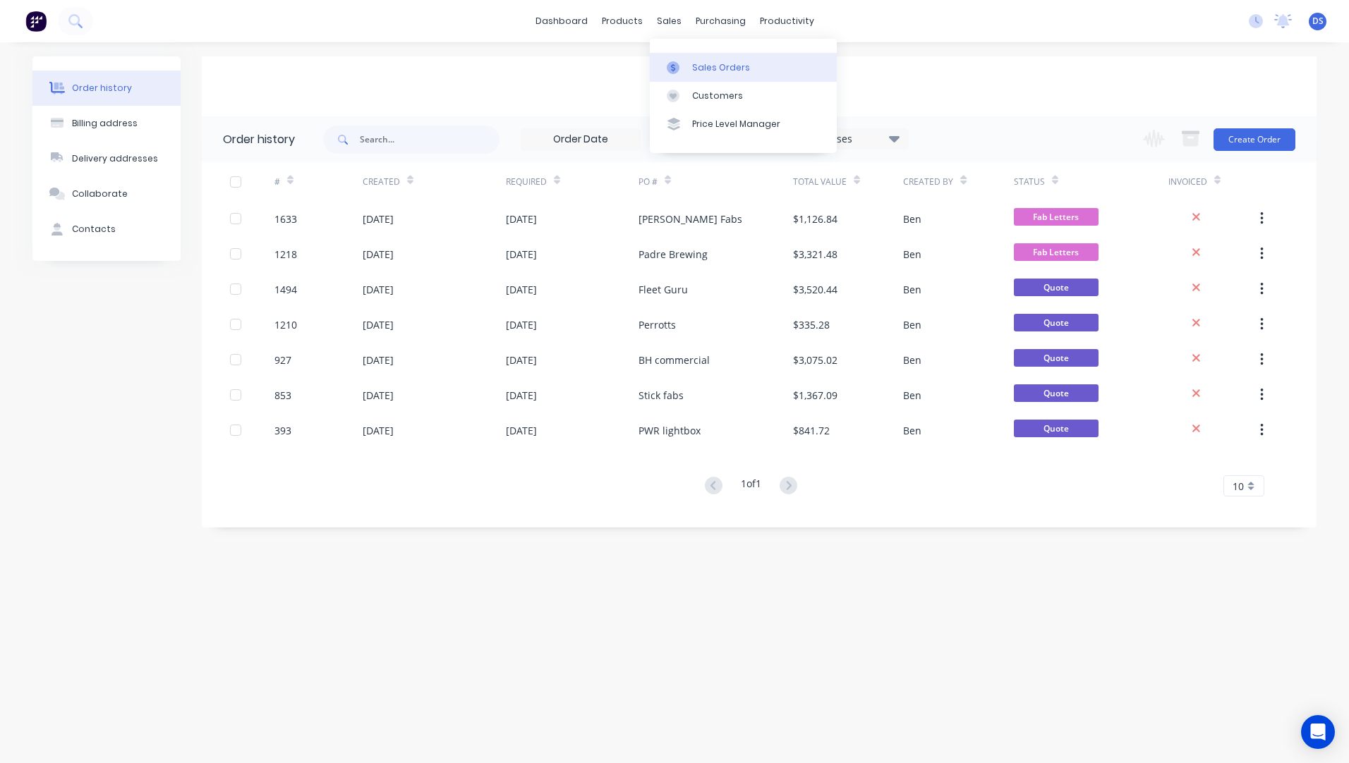
click at [721, 68] on div "Sales Orders" at bounding box center [721, 67] width 58 height 13
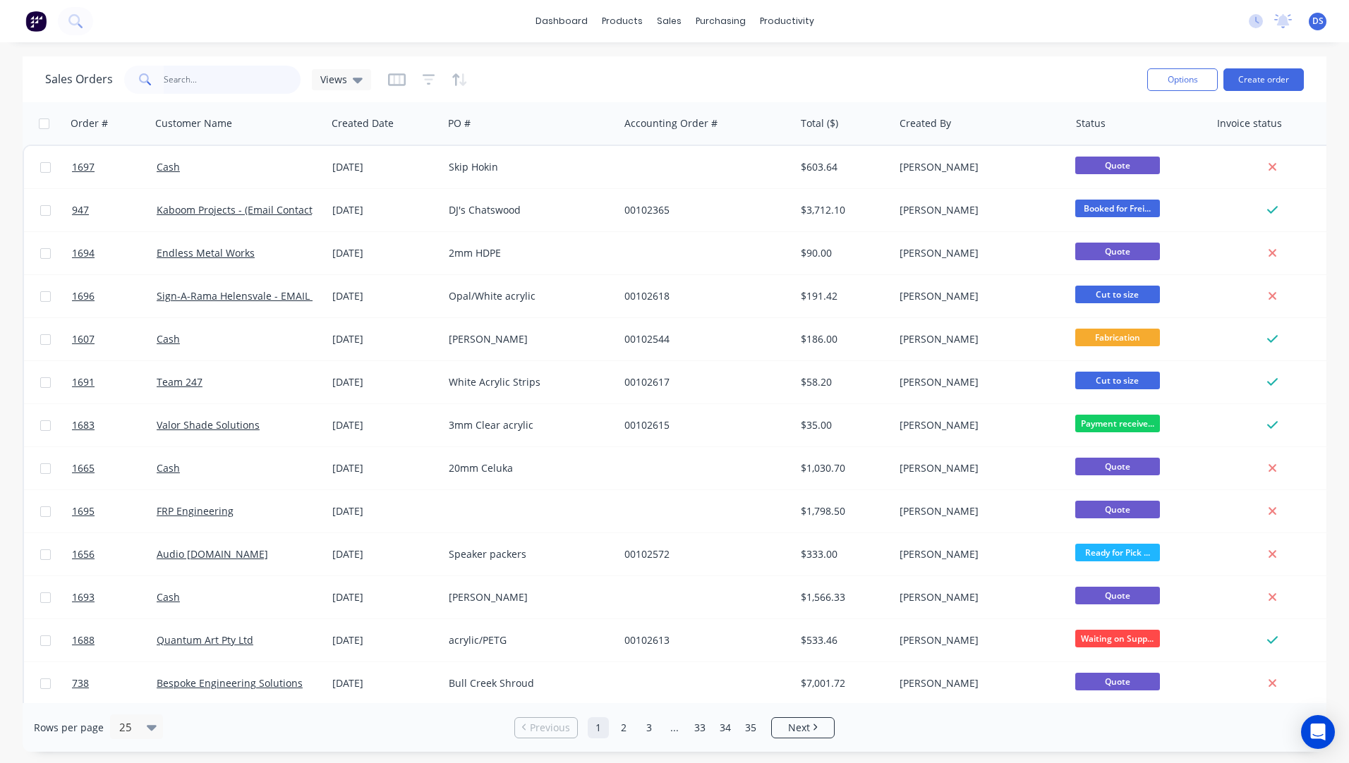
drag, startPoint x: 222, startPoint y: 85, endPoint x: 234, endPoint y: 74, distance: 16.5
click at [226, 80] on input "text" at bounding box center [233, 80] width 138 height 28
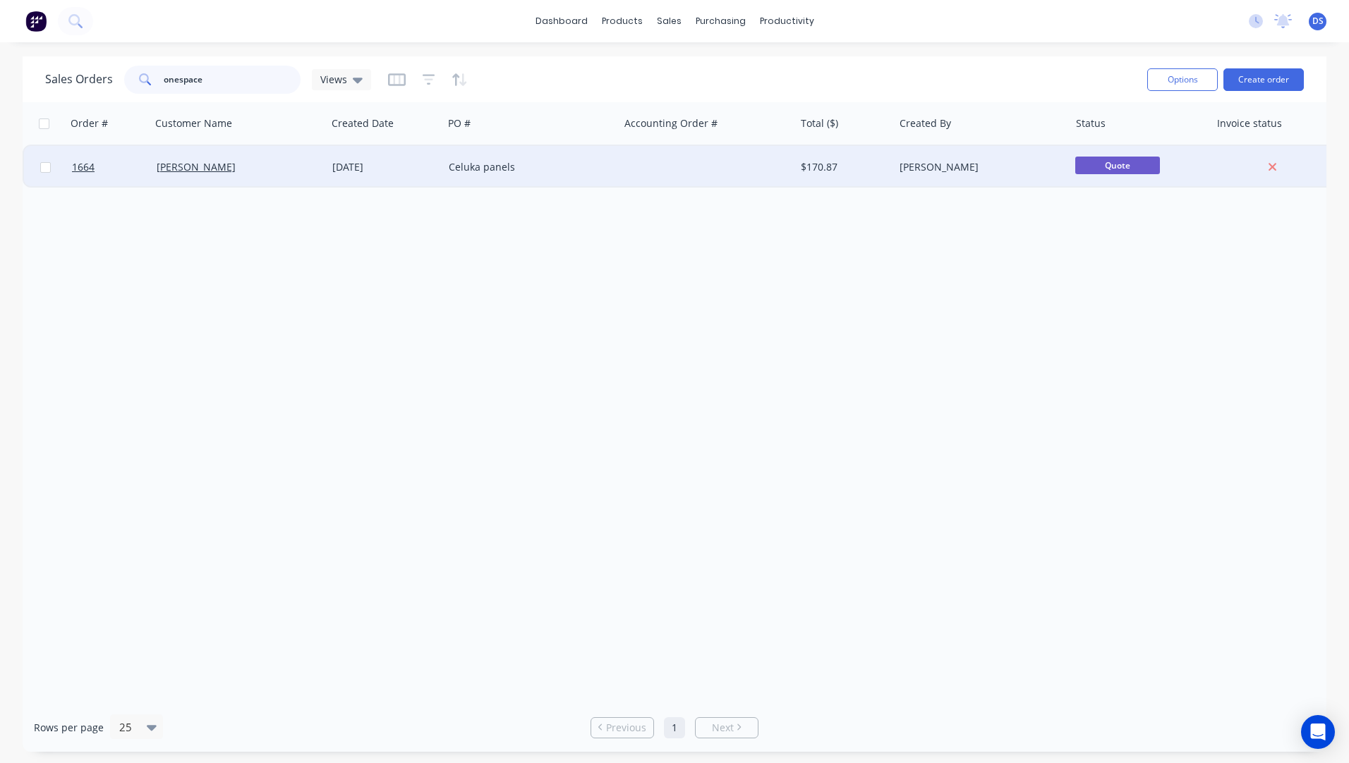
type input "onespace"
click at [466, 166] on div "Celuka panels" at bounding box center [527, 167] width 157 height 14
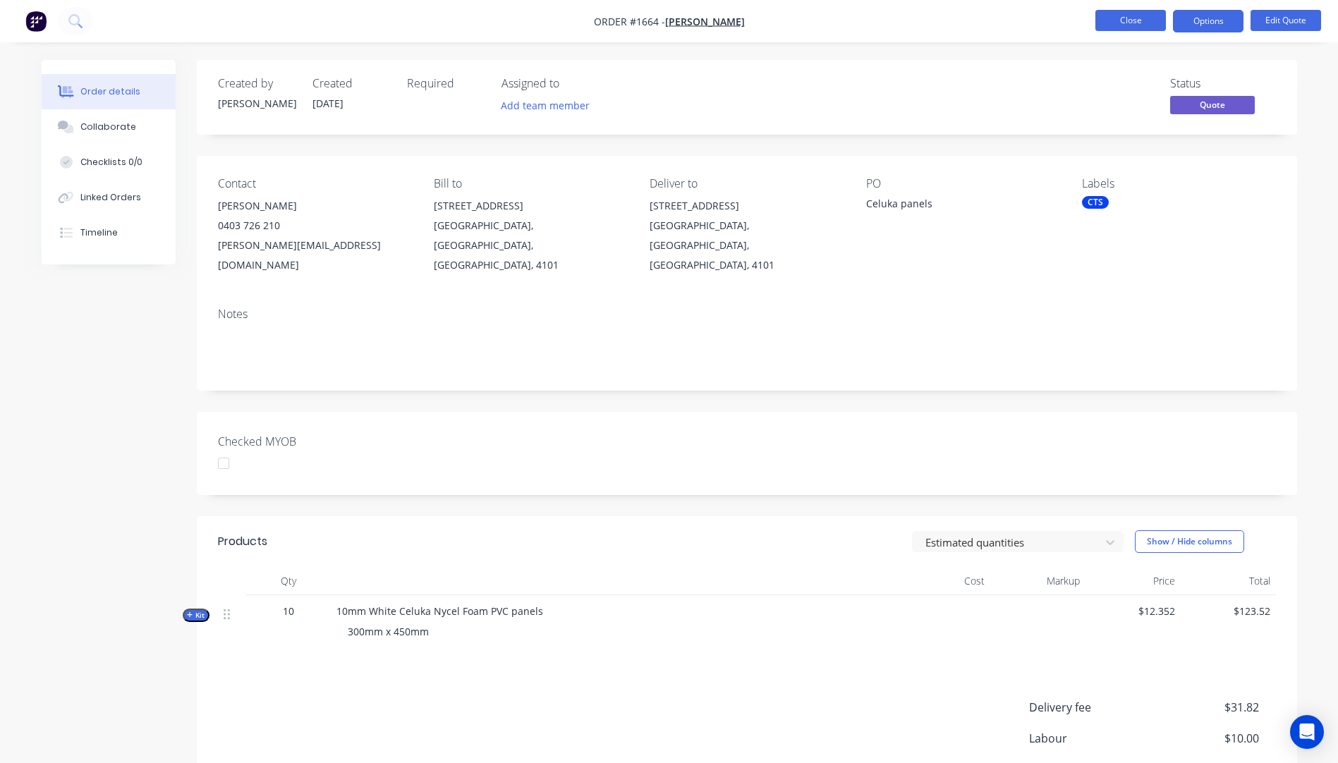
click at [1124, 23] on button "Close" at bounding box center [1131, 20] width 71 height 21
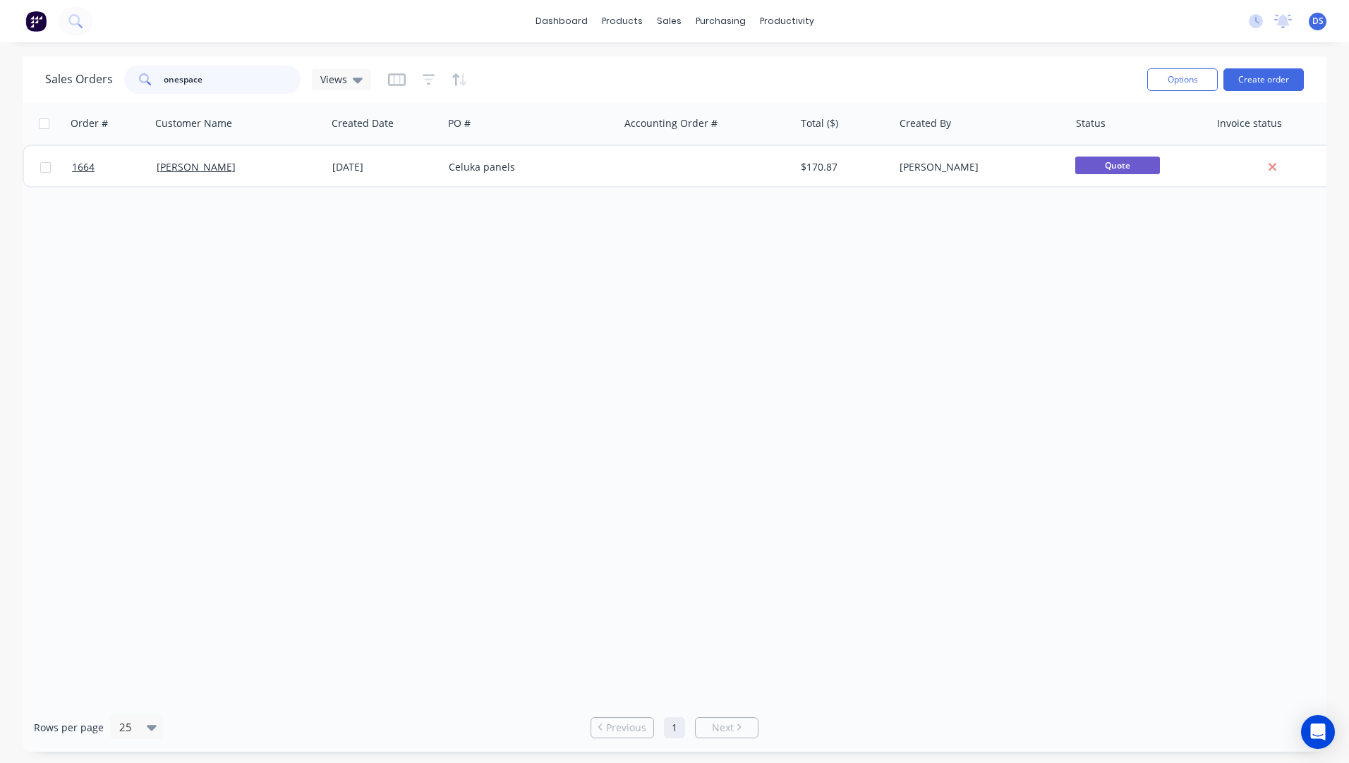
drag, startPoint x: 219, startPoint y: 83, endPoint x: 105, endPoint y: 47, distance: 120.0
click at [104, 48] on div "dashboard products sales purchasing productivity dashboard products Product Cat…" at bounding box center [674, 381] width 1349 height 763
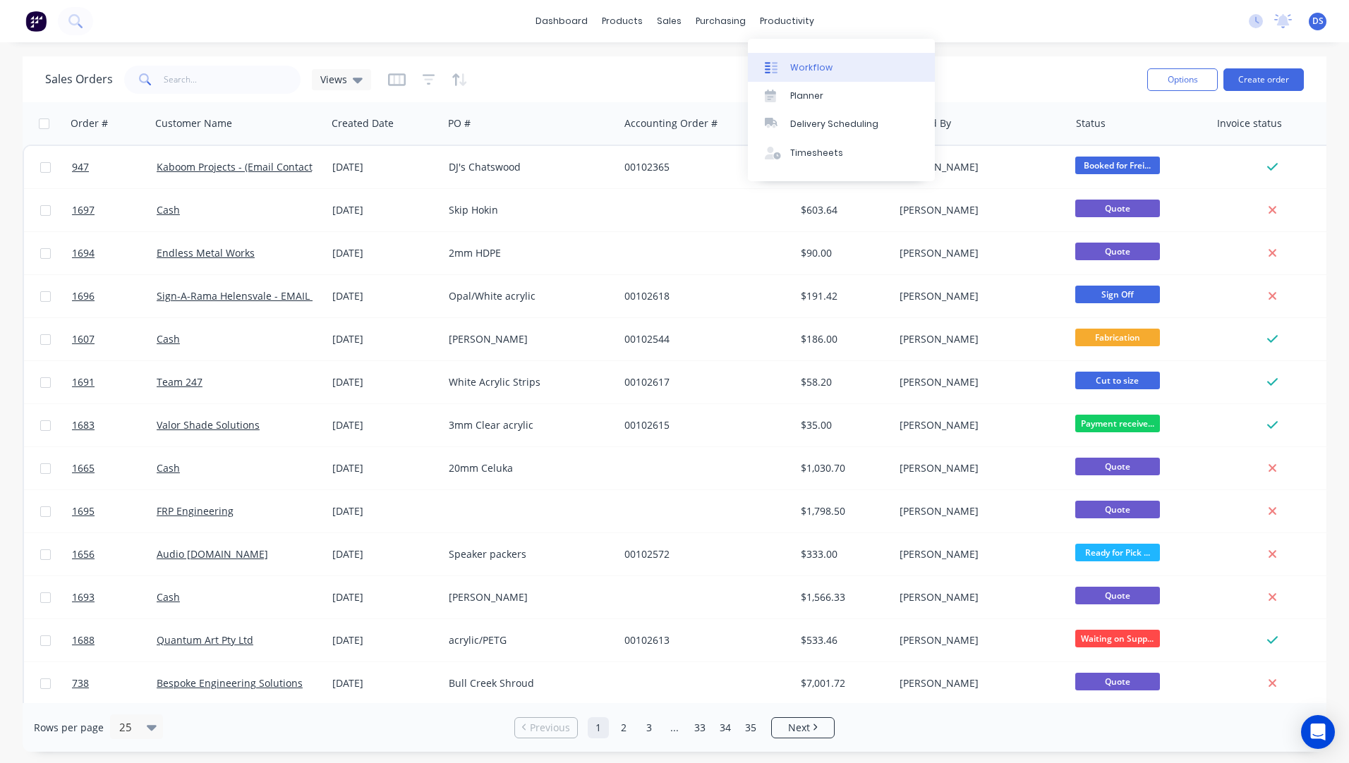
click at [809, 73] on div "Workflow" at bounding box center [811, 67] width 42 height 13
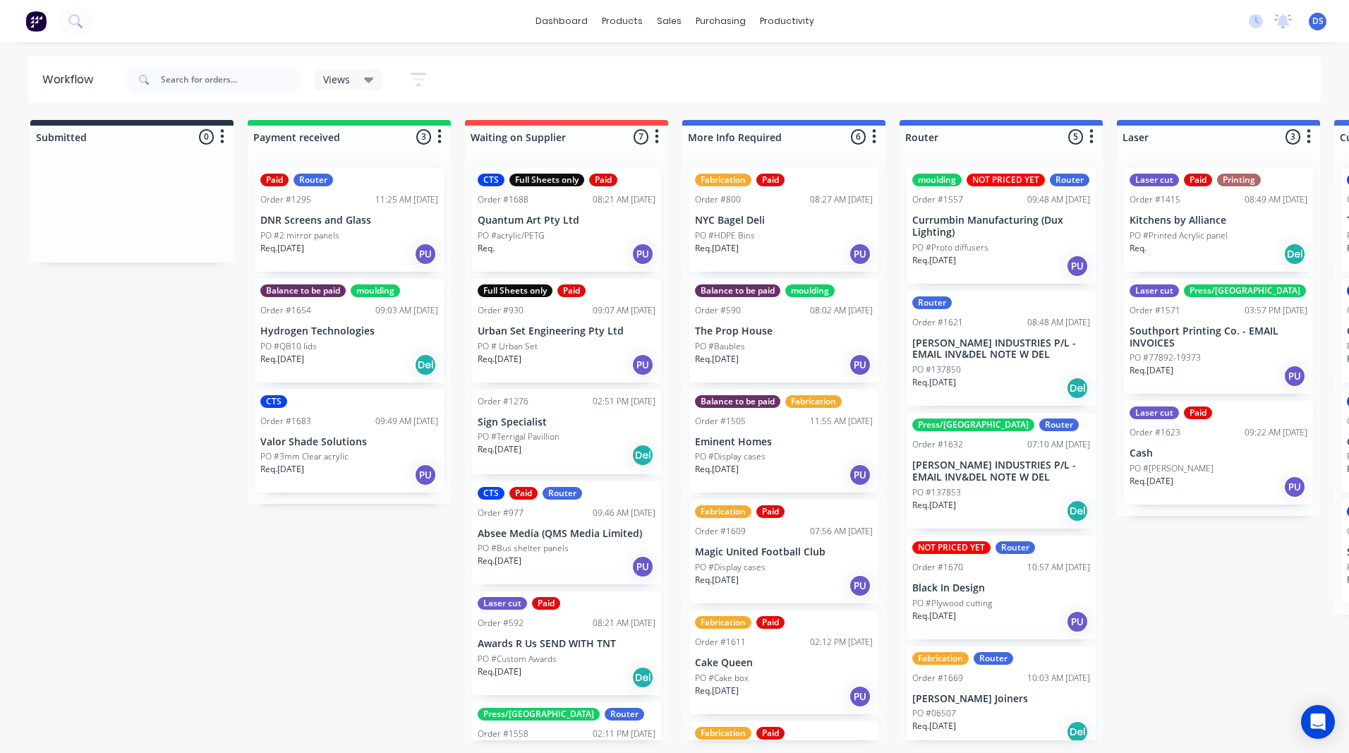
scroll to position [0, 2027]
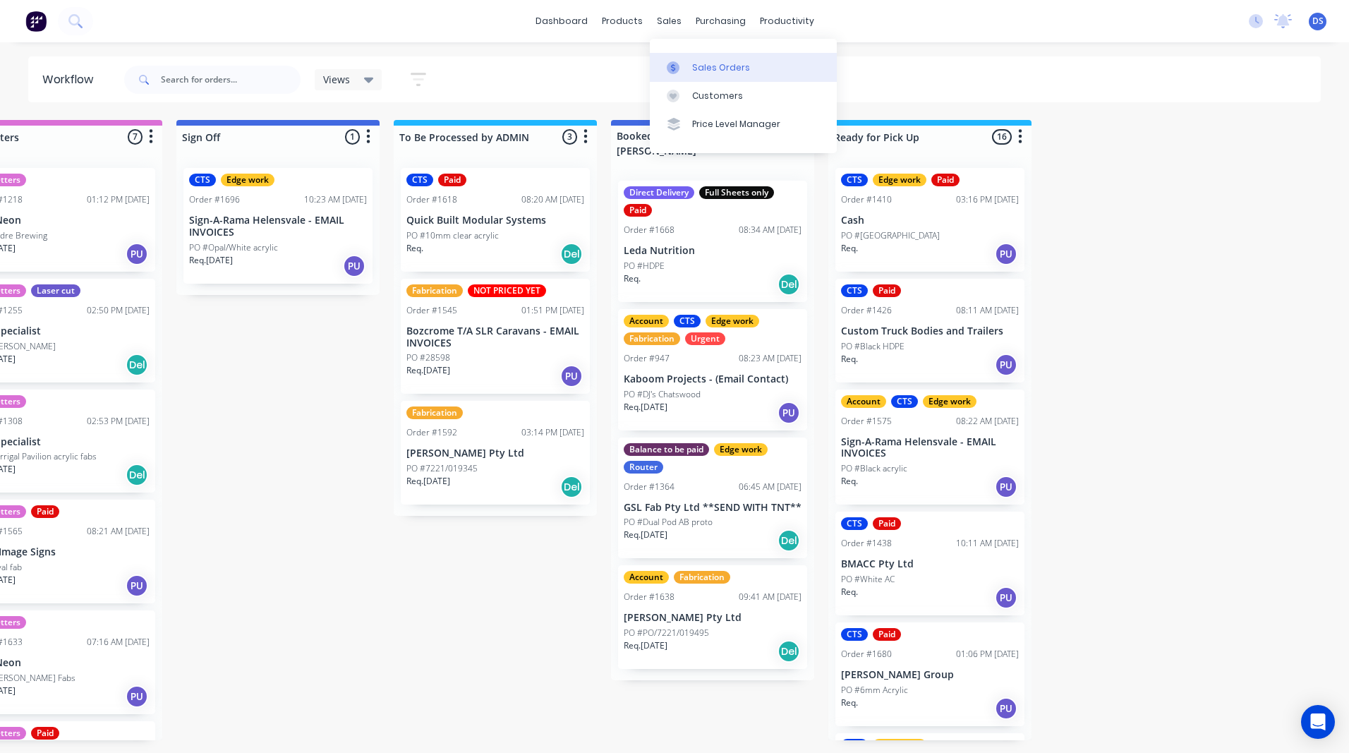
click at [706, 69] on div "Sales Orders" at bounding box center [721, 67] width 58 height 13
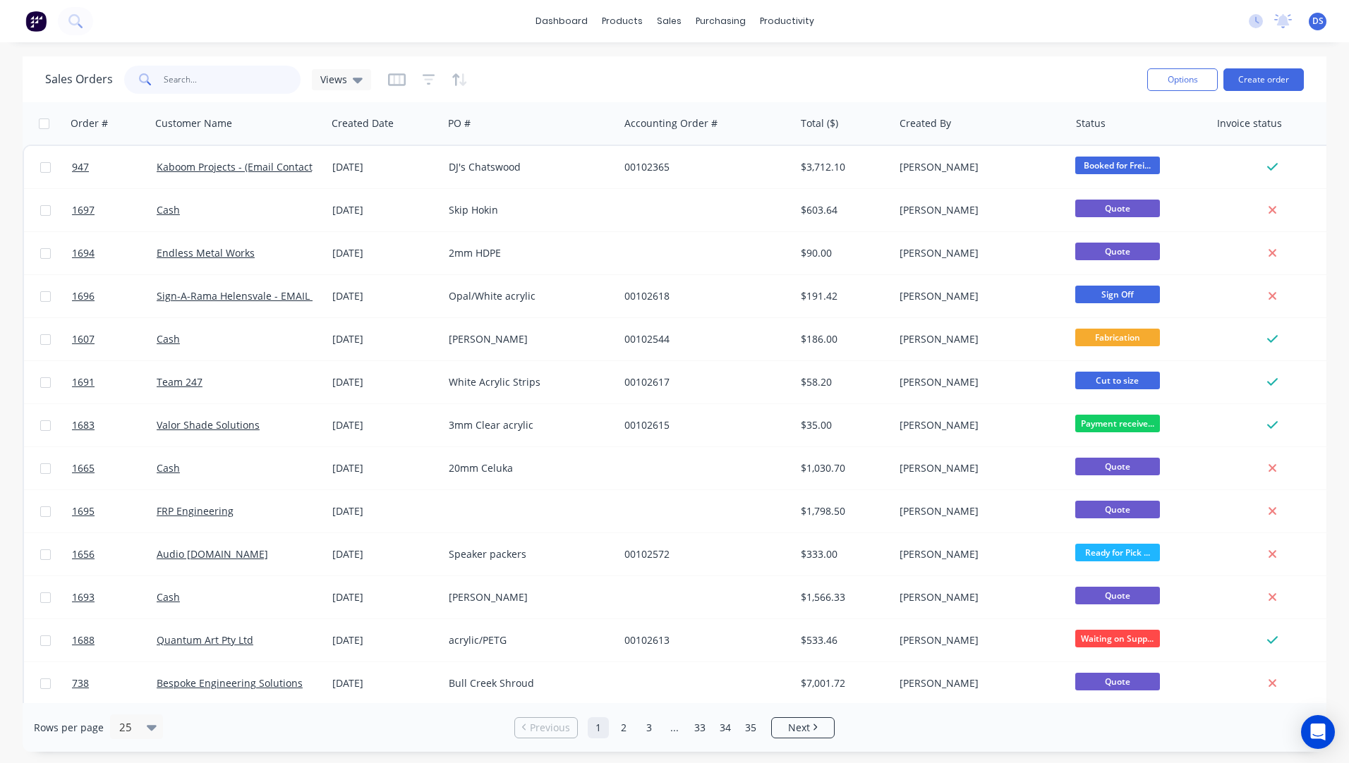
click at [202, 86] on input "text" at bounding box center [233, 80] width 138 height 28
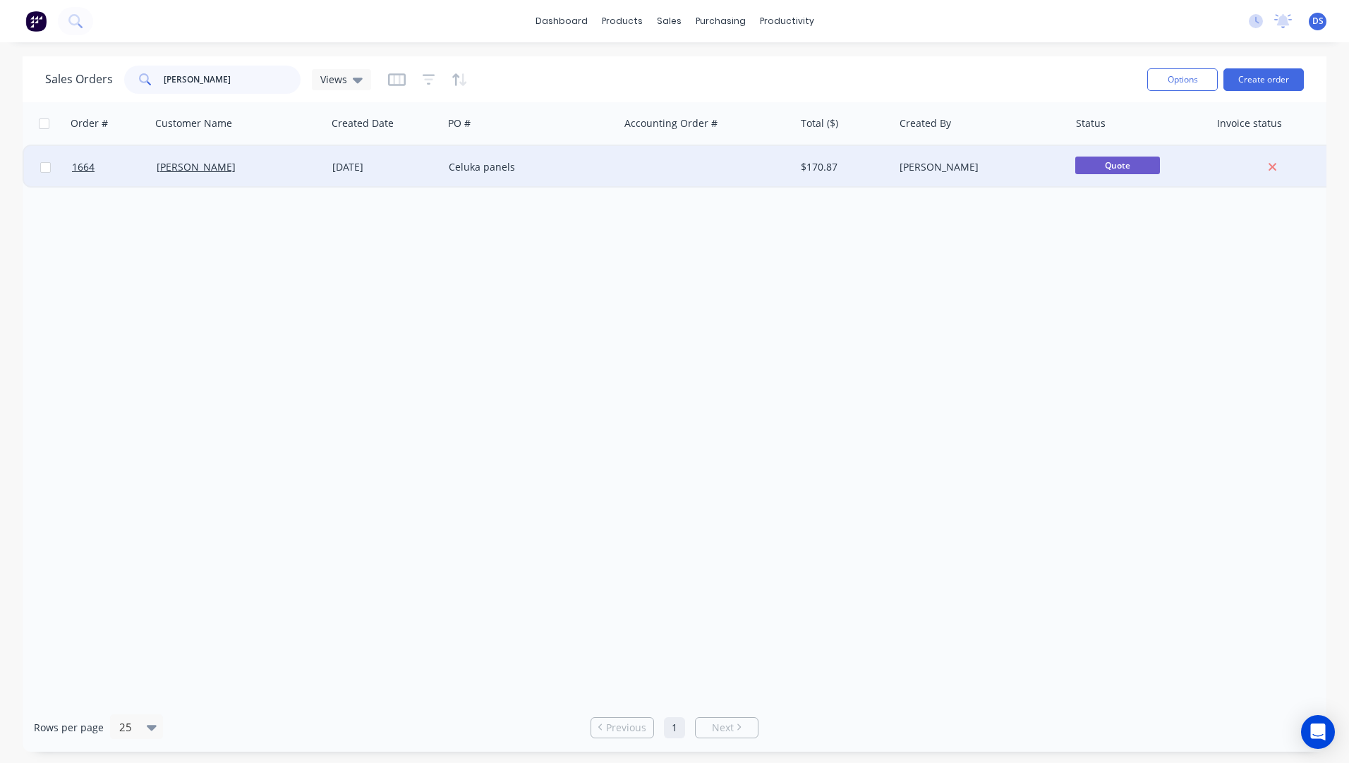
type input "[PERSON_NAME]"
click at [415, 169] on div "[DATE]" at bounding box center [384, 167] width 105 height 14
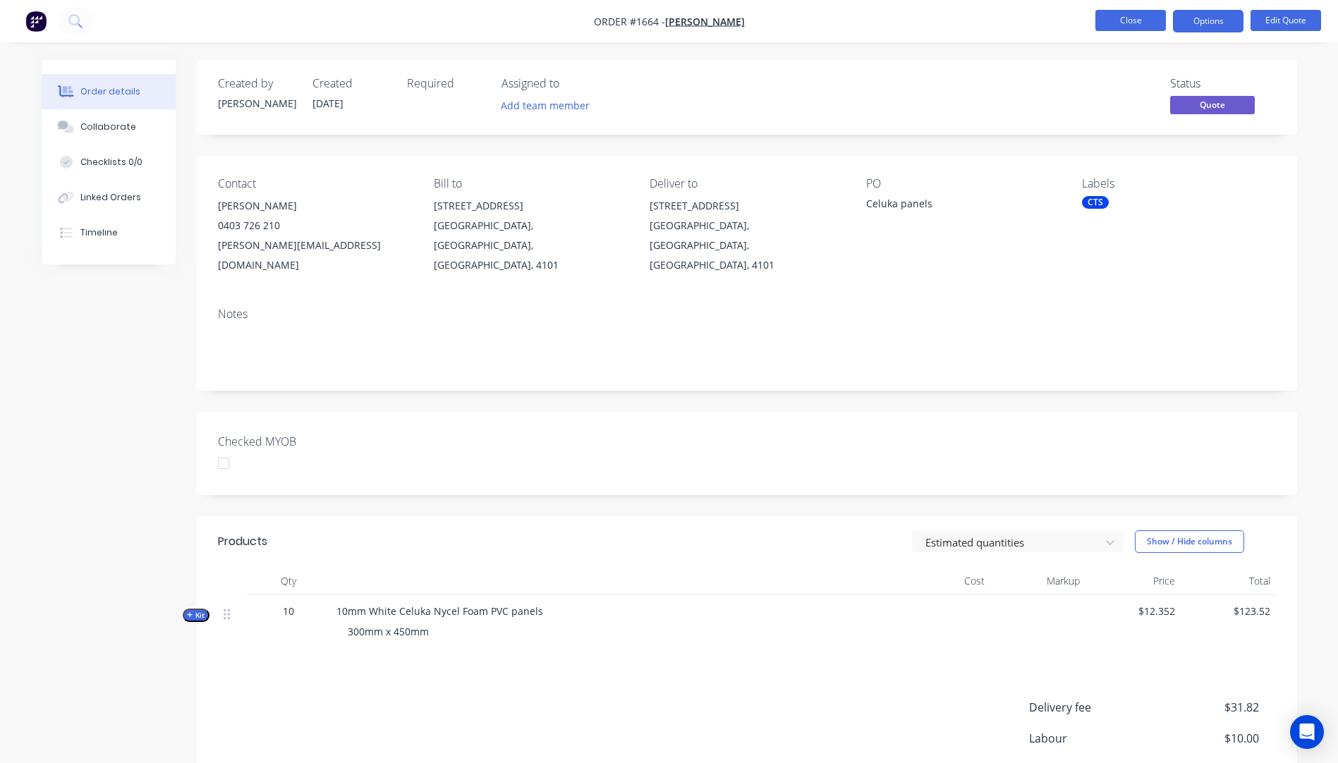
click at [1132, 21] on button "Close" at bounding box center [1131, 20] width 71 height 21
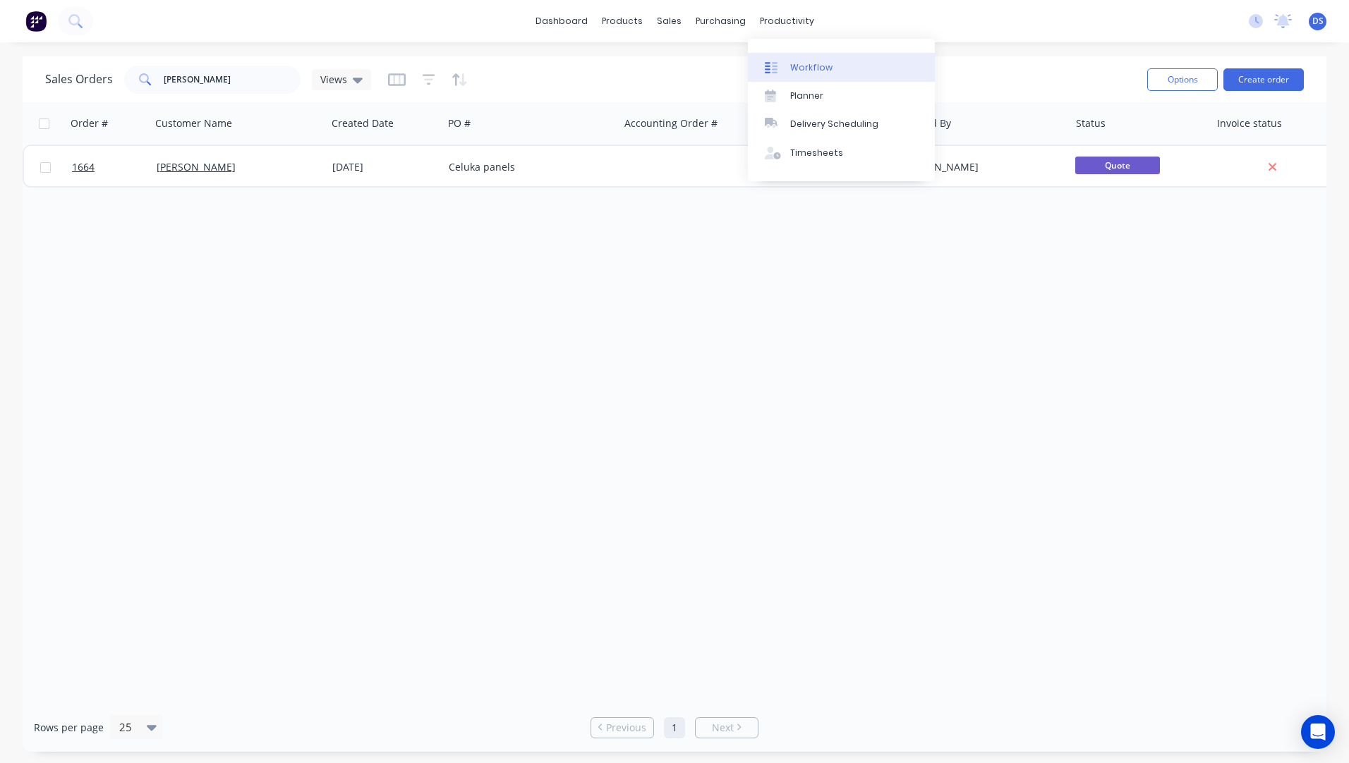
click at [803, 68] on div "Workflow" at bounding box center [811, 67] width 42 height 13
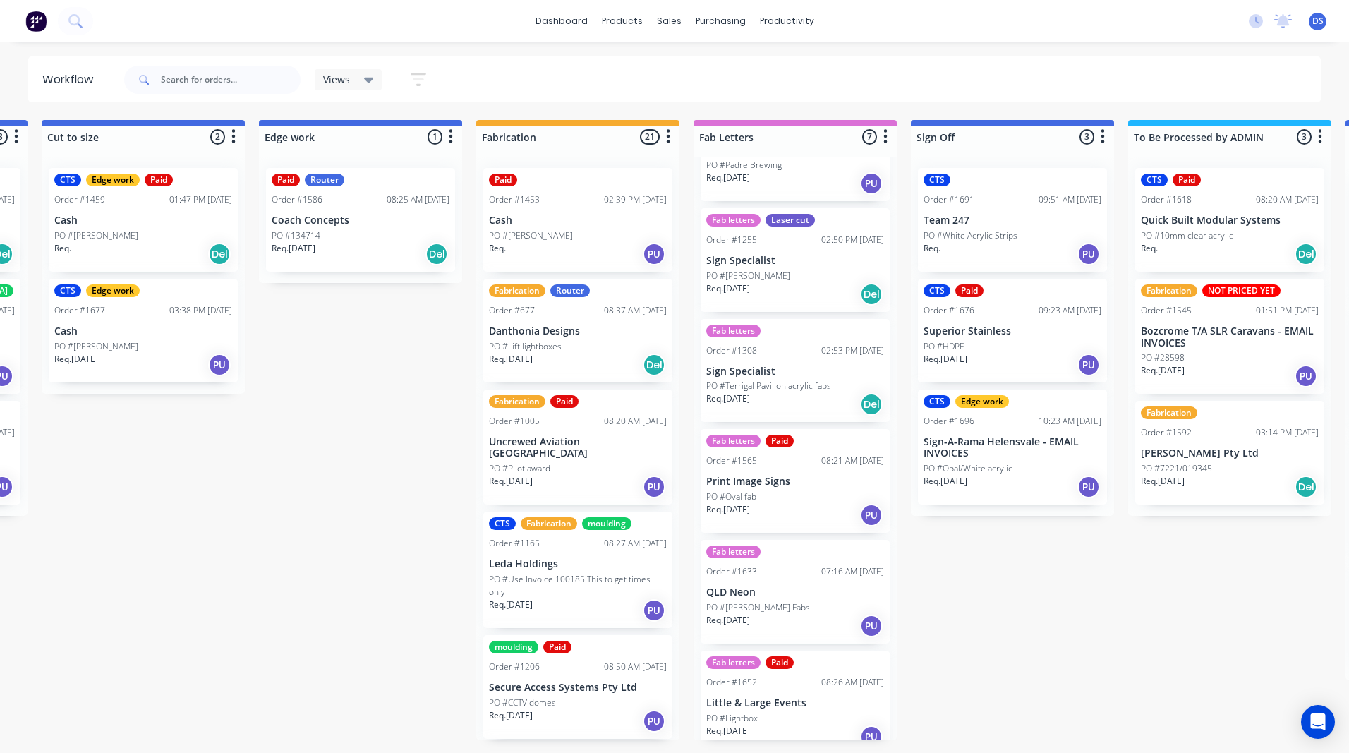
scroll to position [141, 0]
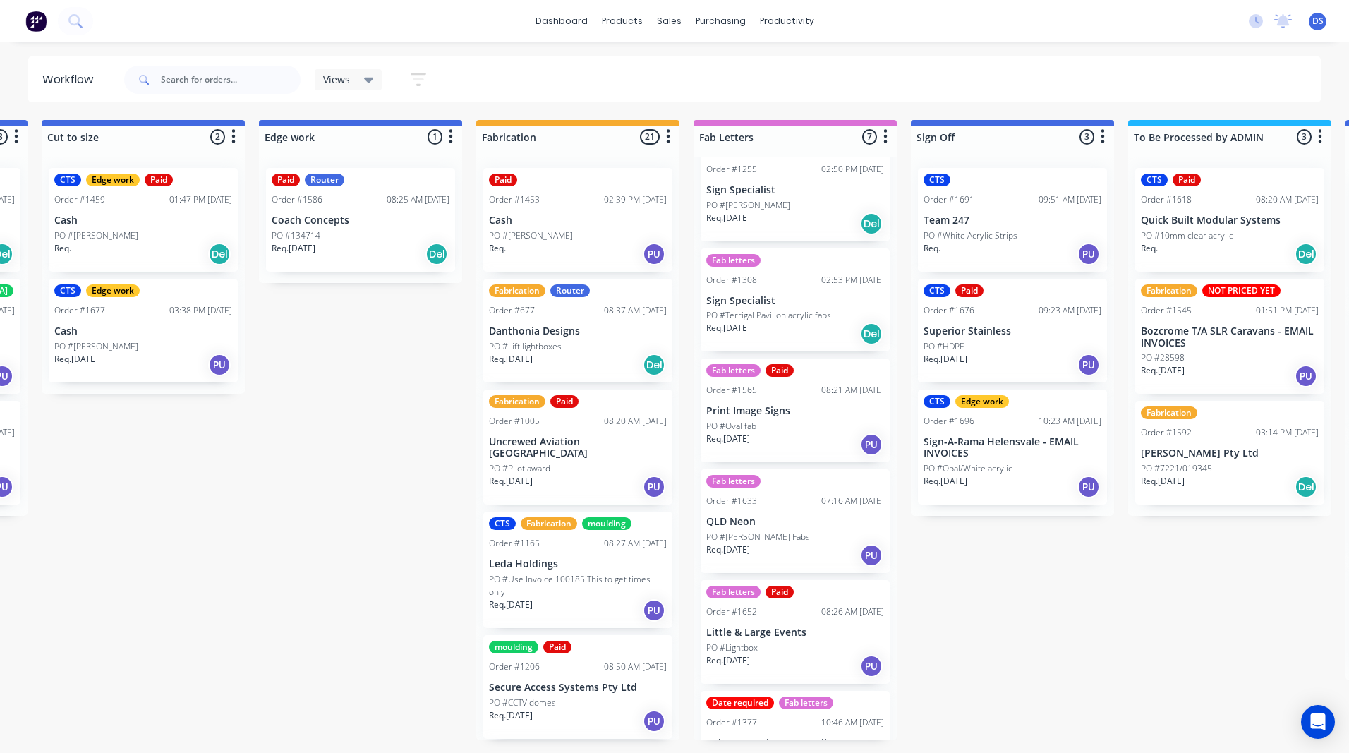
click at [794, 524] on p "QLD Neon" at bounding box center [795, 522] width 178 height 12
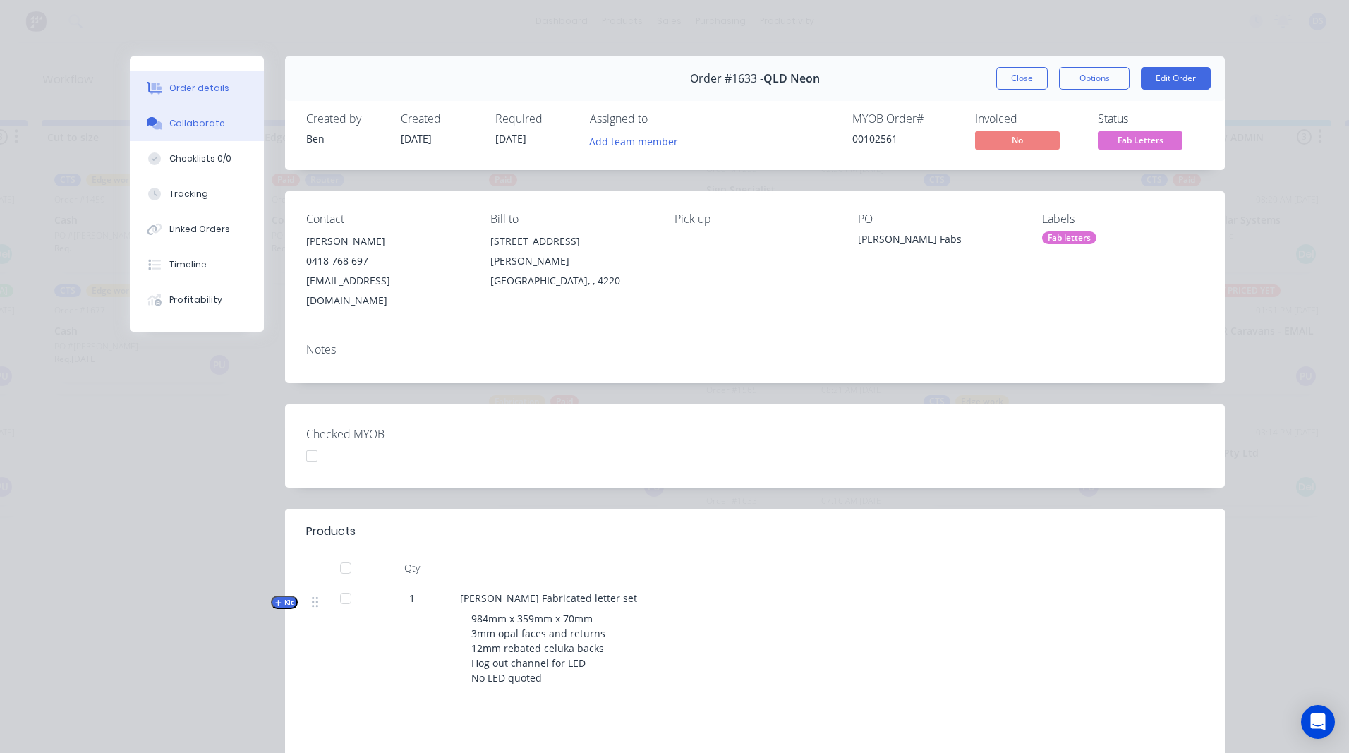
click at [201, 130] on button "Collaborate" at bounding box center [197, 123] width 134 height 35
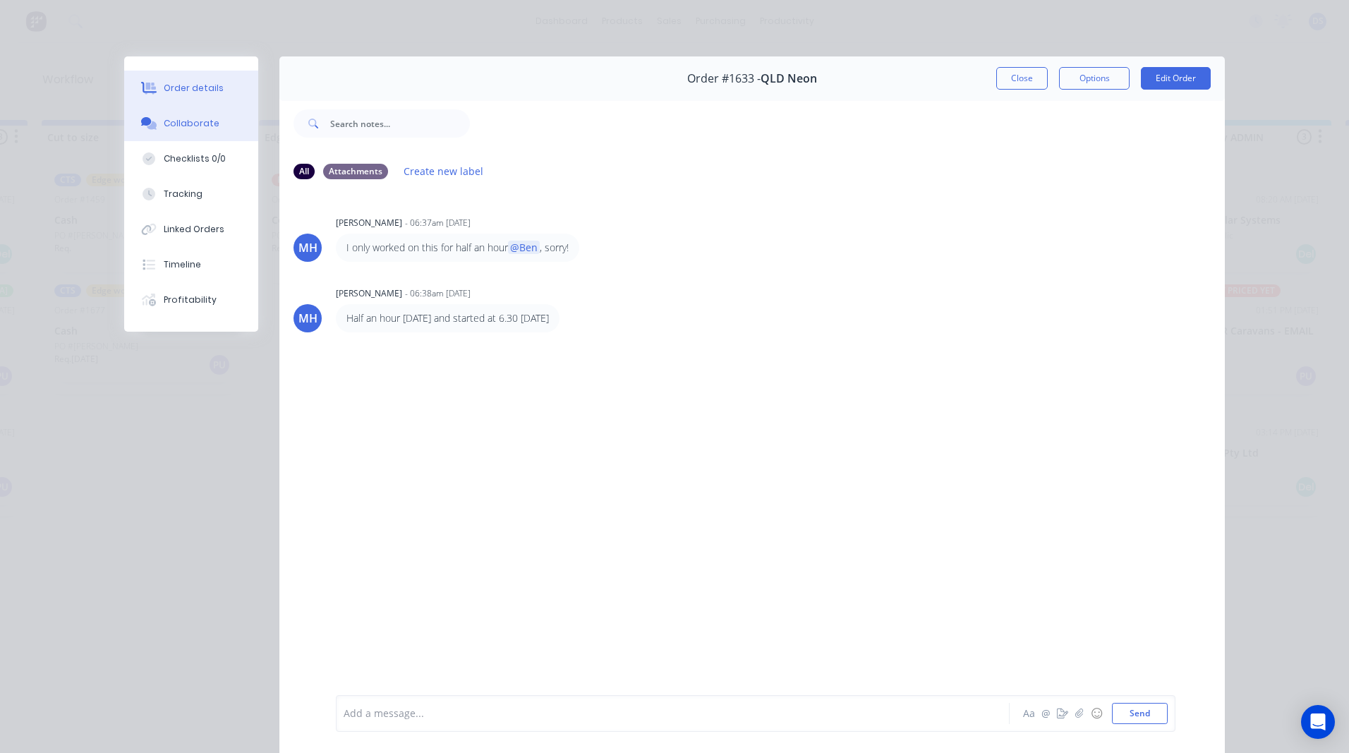
click at [181, 86] on div "Order details" at bounding box center [194, 88] width 60 height 13
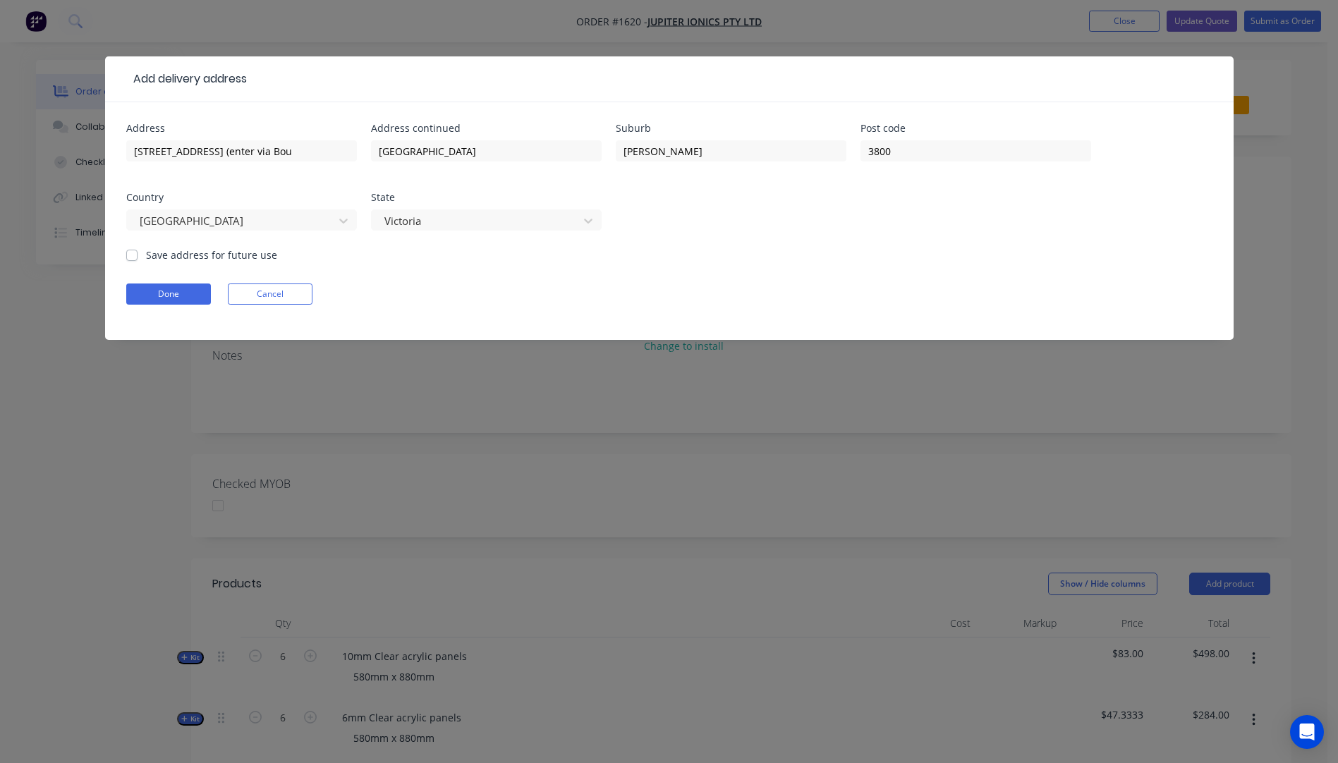
scroll to position [31, 0]
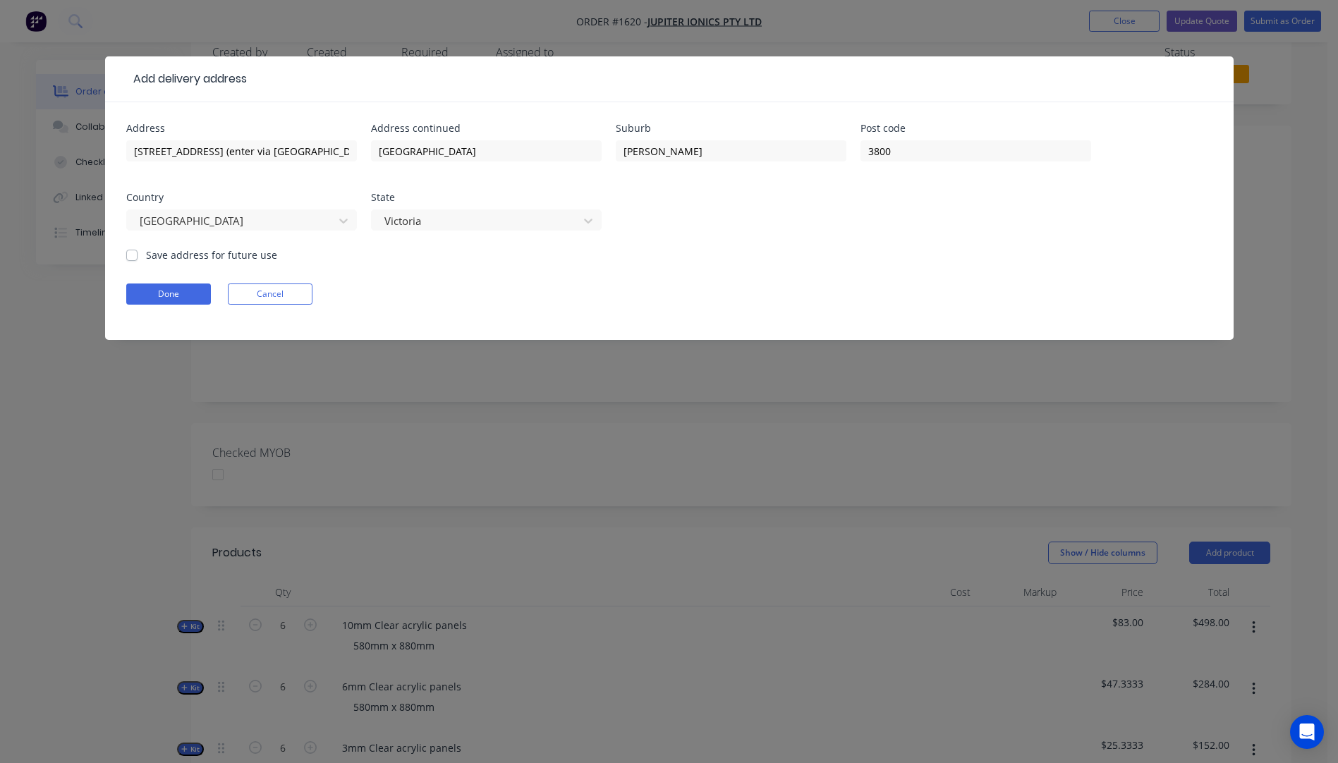
click at [399, 281] on form "Address [STREET_ADDRESS] (enter via [GEOGRAPHIC_DATA]) Address continued [GEOGR…" at bounding box center [669, 231] width 1087 height 217
click at [335, 149] on input "[STREET_ADDRESS] (enter via [GEOGRAPHIC_DATA])" at bounding box center [241, 150] width 231 height 21
type input "[STREET_ADDRESS] (enter via [GEOGRAPHIC_DATA]),"
click at [176, 301] on button "Done" at bounding box center [168, 294] width 85 height 21
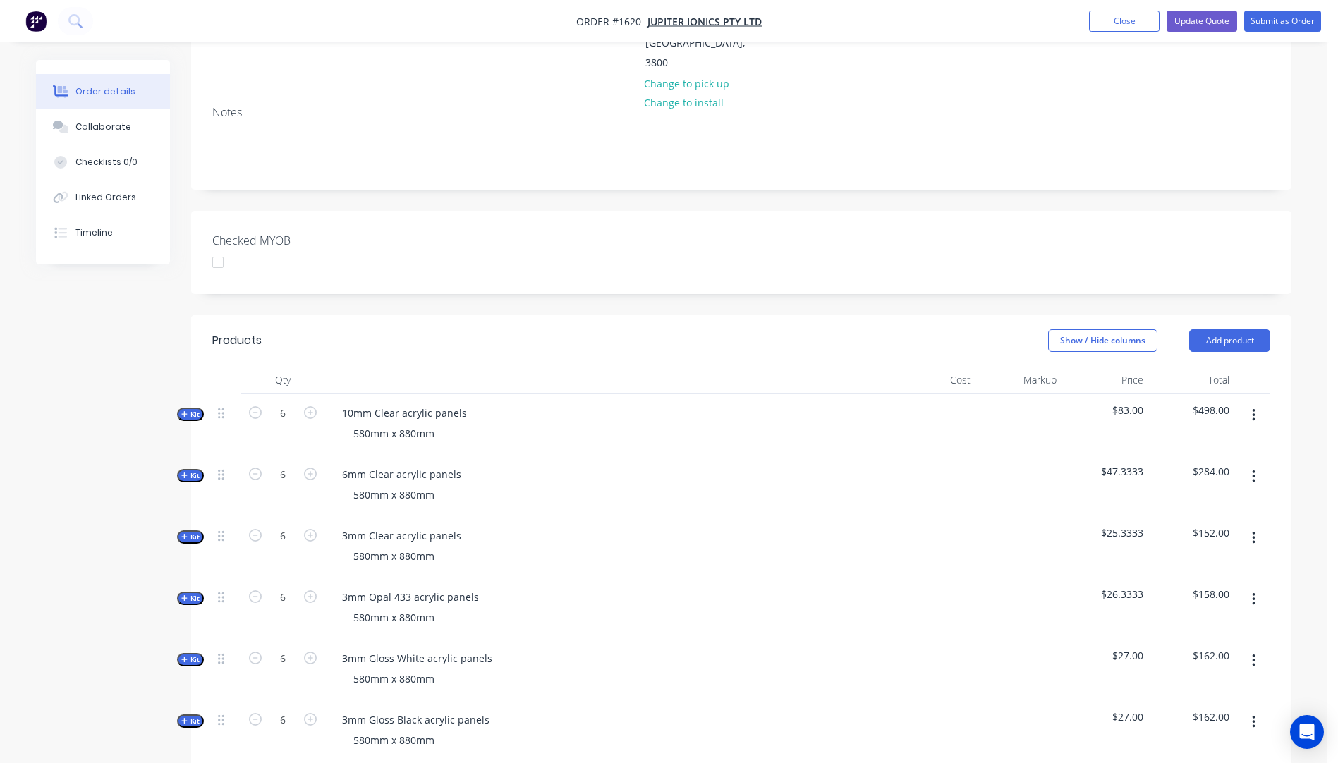
scroll to position [0, 0]
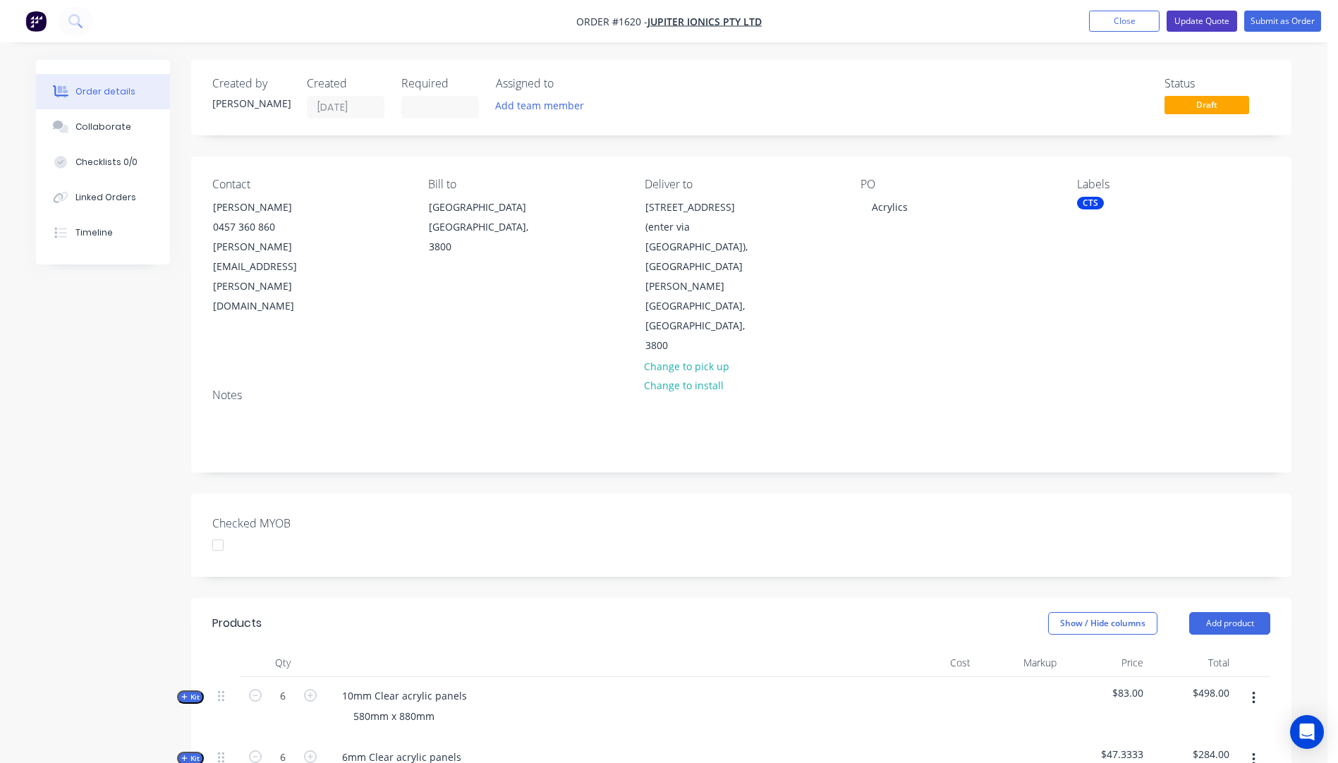
click at [1194, 28] on button "Update Quote" at bounding box center [1202, 21] width 71 height 21
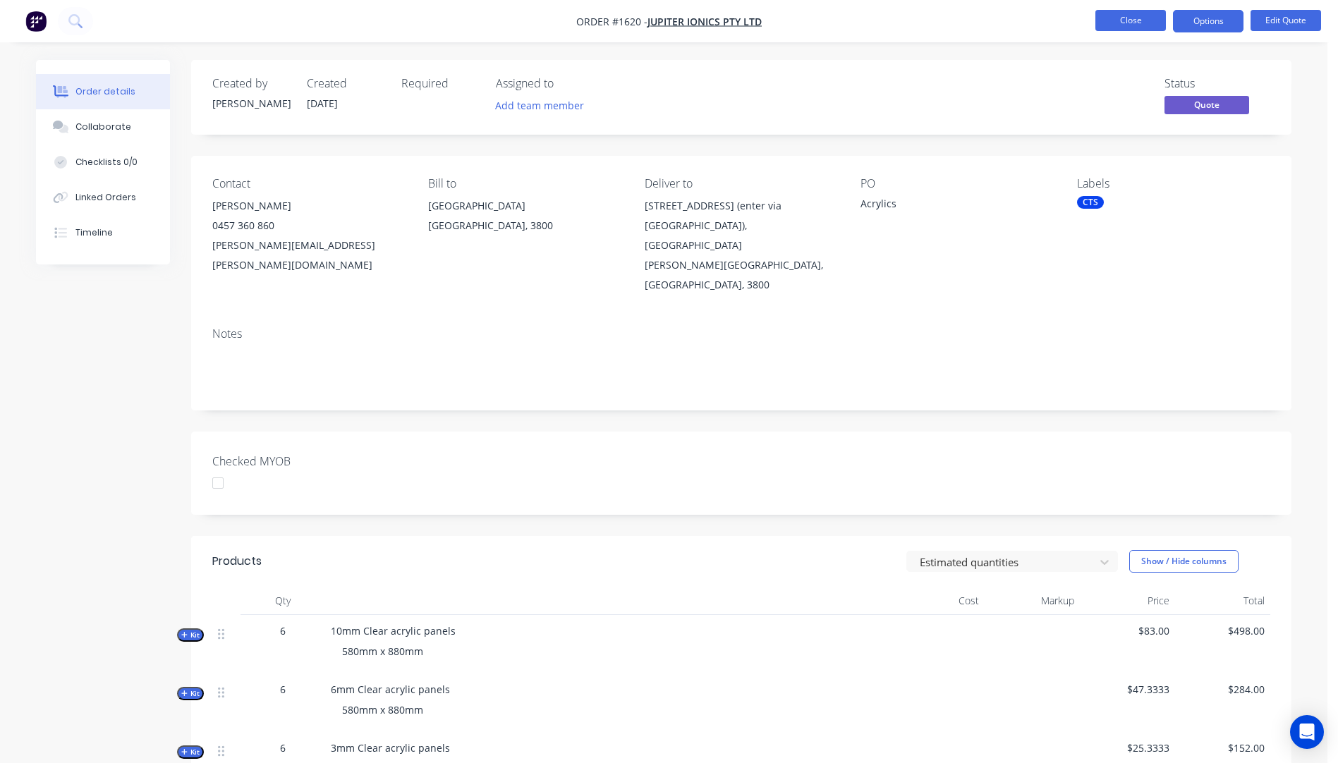
click at [1135, 30] on button "Close" at bounding box center [1131, 20] width 71 height 21
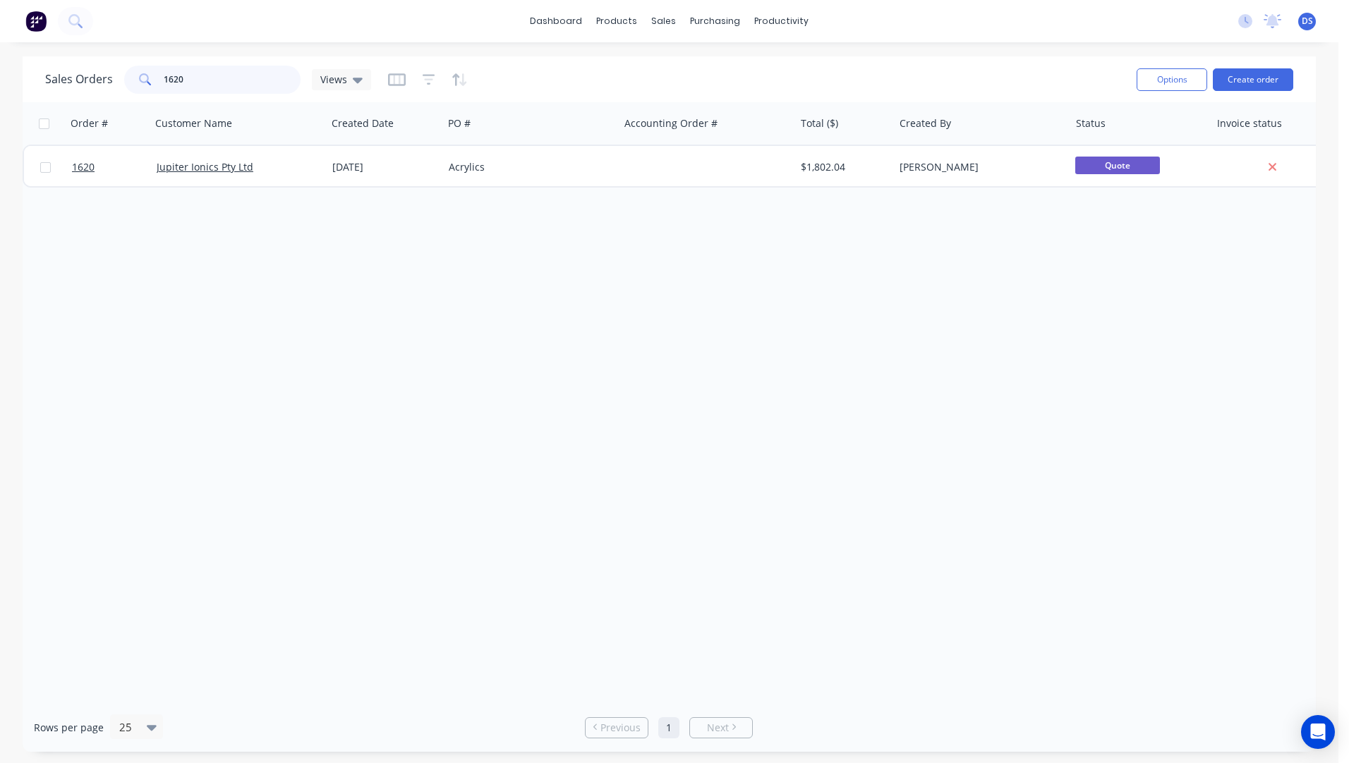
drag, startPoint x: 226, startPoint y: 79, endPoint x: 125, endPoint y: 75, distance: 101.0
click at [125, 75] on div "1620" at bounding box center [212, 80] width 176 height 28
click at [165, 279] on div "Order # Customer Name Created Date PO # Accounting Order # Total ($) Created By…" at bounding box center [669, 402] width 1293 height 601
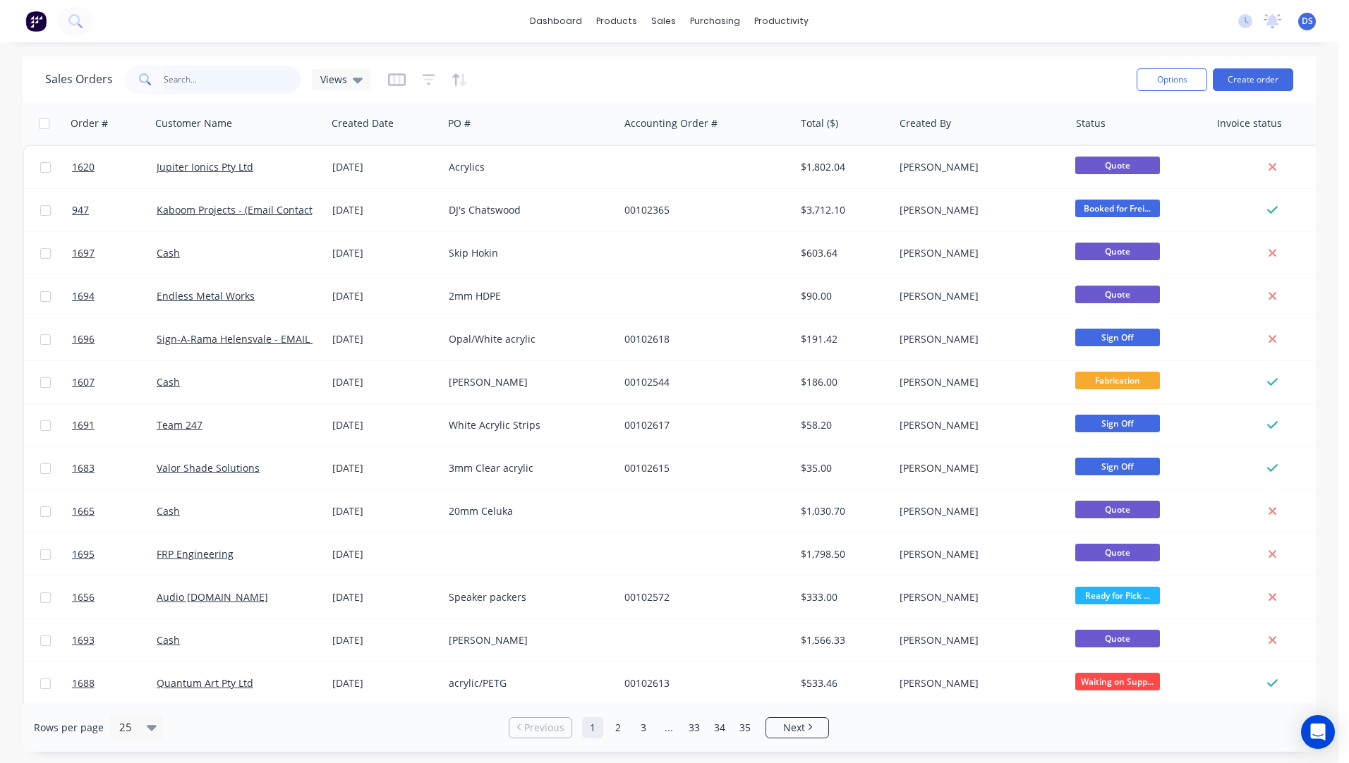
click at [195, 86] on input "text" at bounding box center [233, 80] width 138 height 28
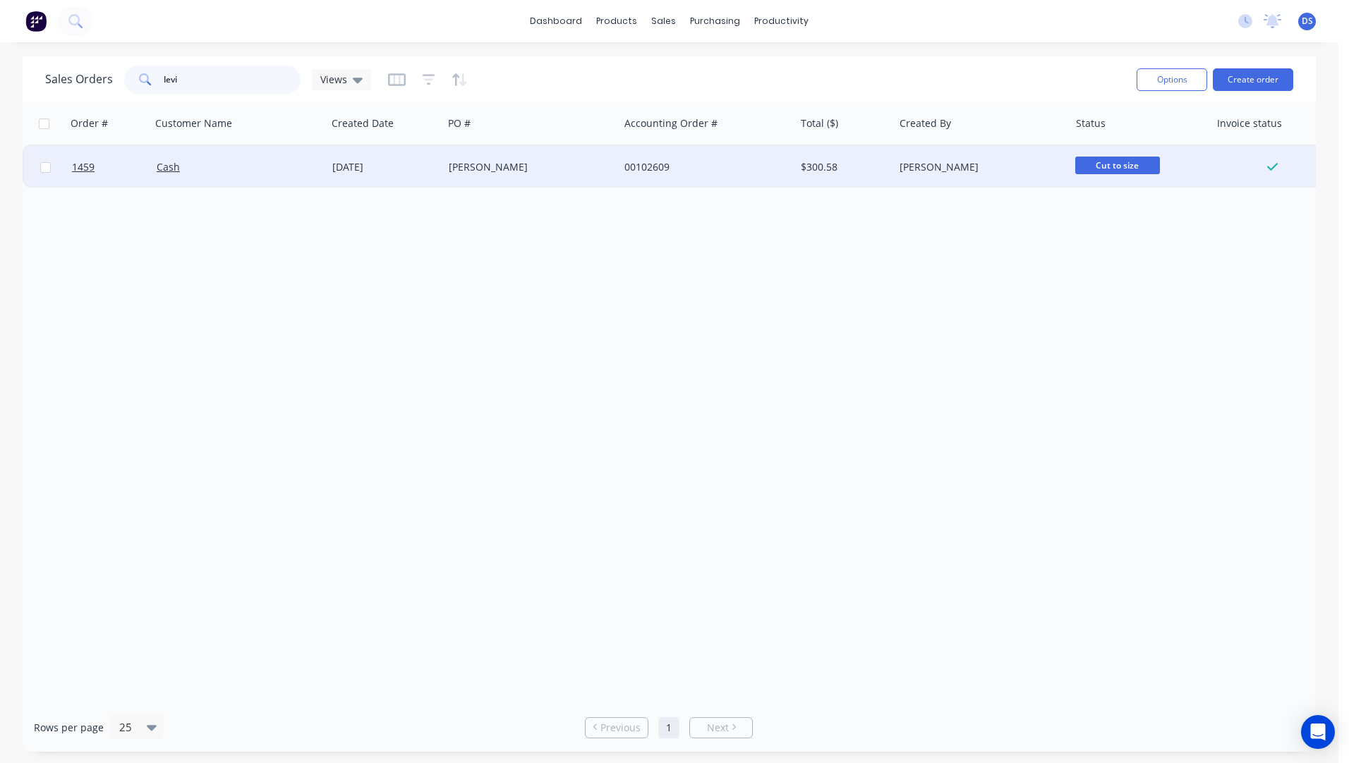
type input "levi"
click at [459, 167] on div "[PERSON_NAME]" at bounding box center [527, 167] width 157 height 14
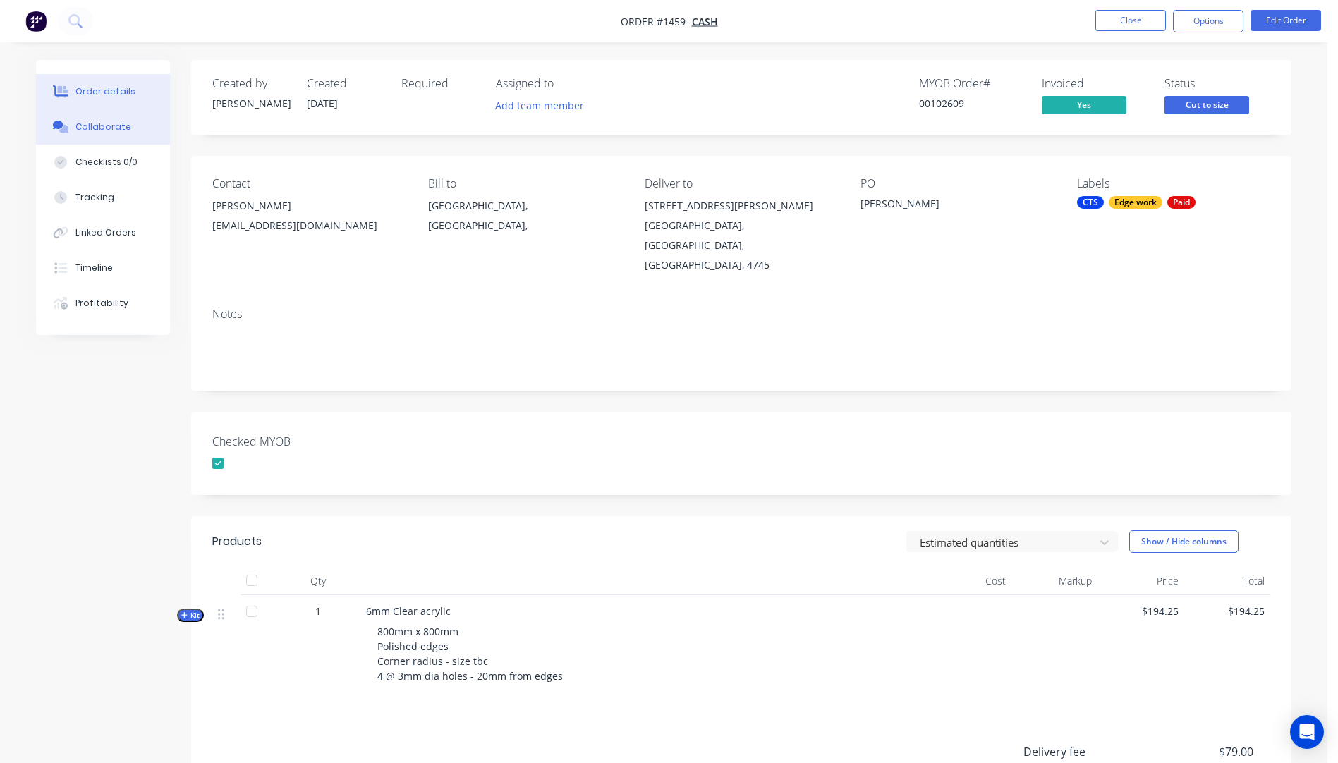
click at [102, 137] on button "Collaborate" at bounding box center [103, 126] width 134 height 35
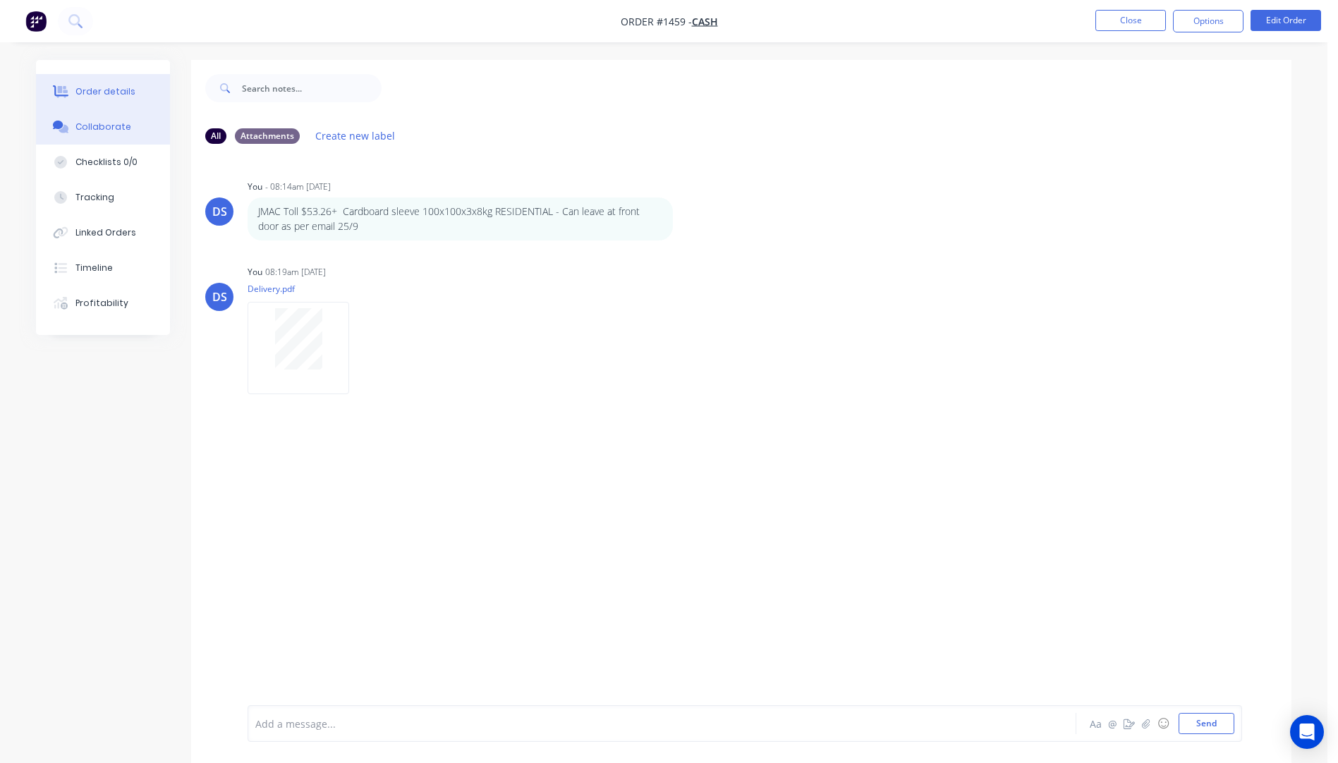
click at [120, 90] on div "Order details" at bounding box center [105, 91] width 60 height 13
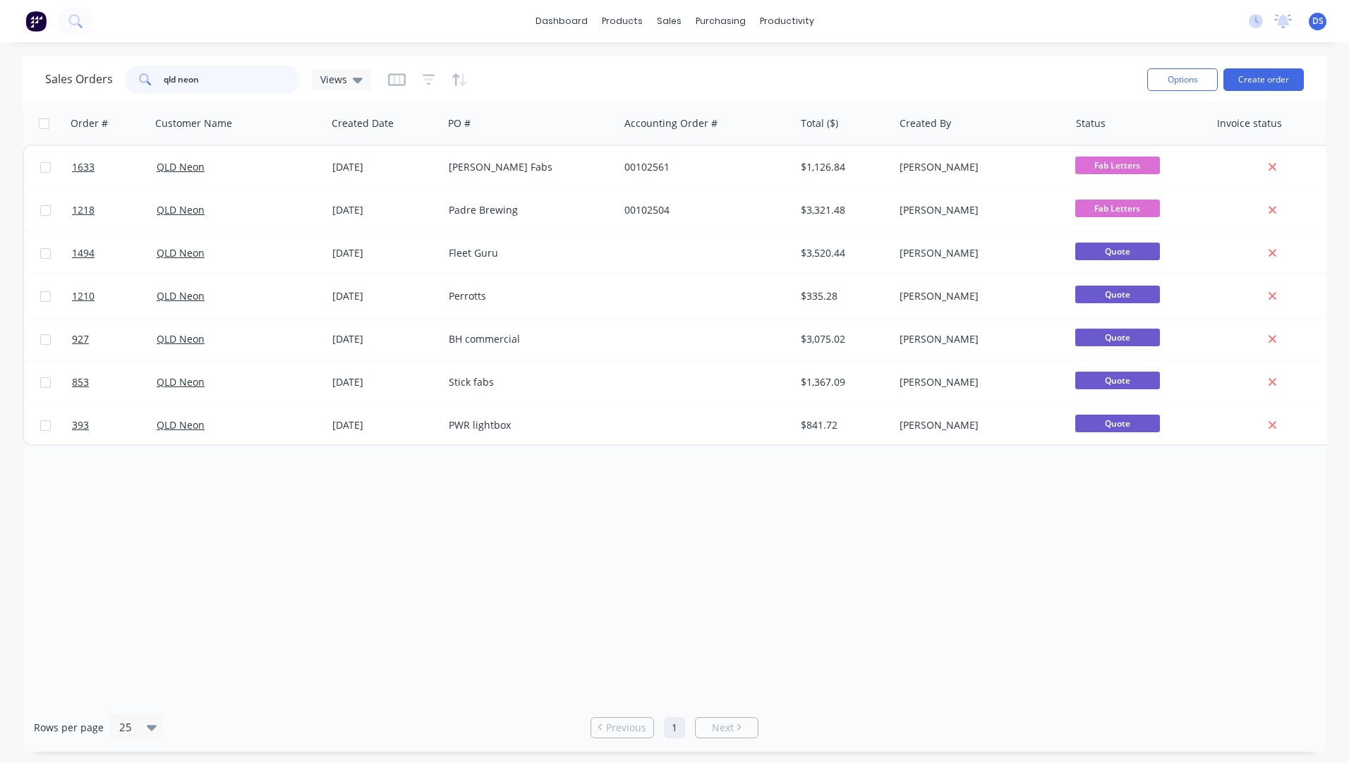
drag, startPoint x: 215, startPoint y: 83, endPoint x: 144, endPoint y: 81, distance: 71.3
click at [144, 81] on div "qld neon" at bounding box center [212, 80] width 176 height 28
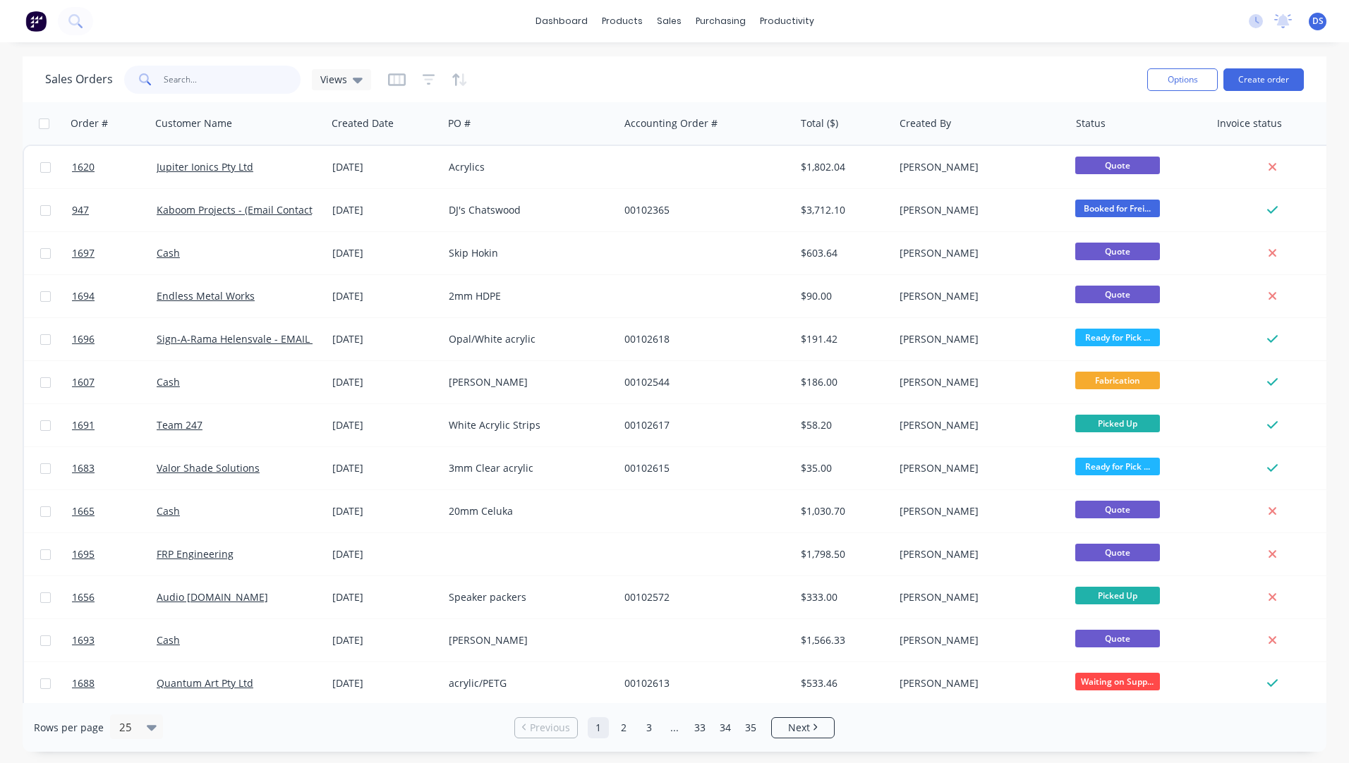
click at [202, 83] on input "text" at bounding box center [233, 80] width 138 height 28
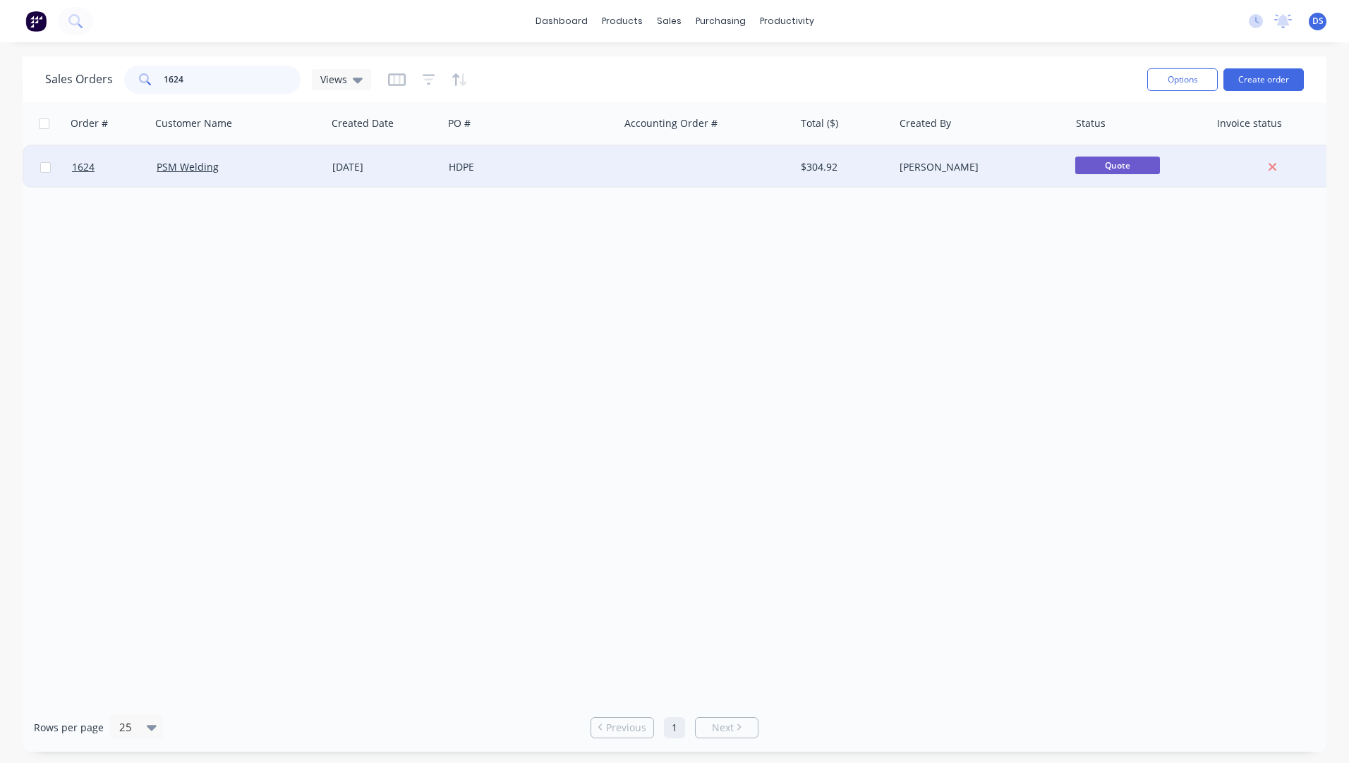
type input "1624"
click at [363, 169] on div "[DATE]" at bounding box center [384, 167] width 105 height 14
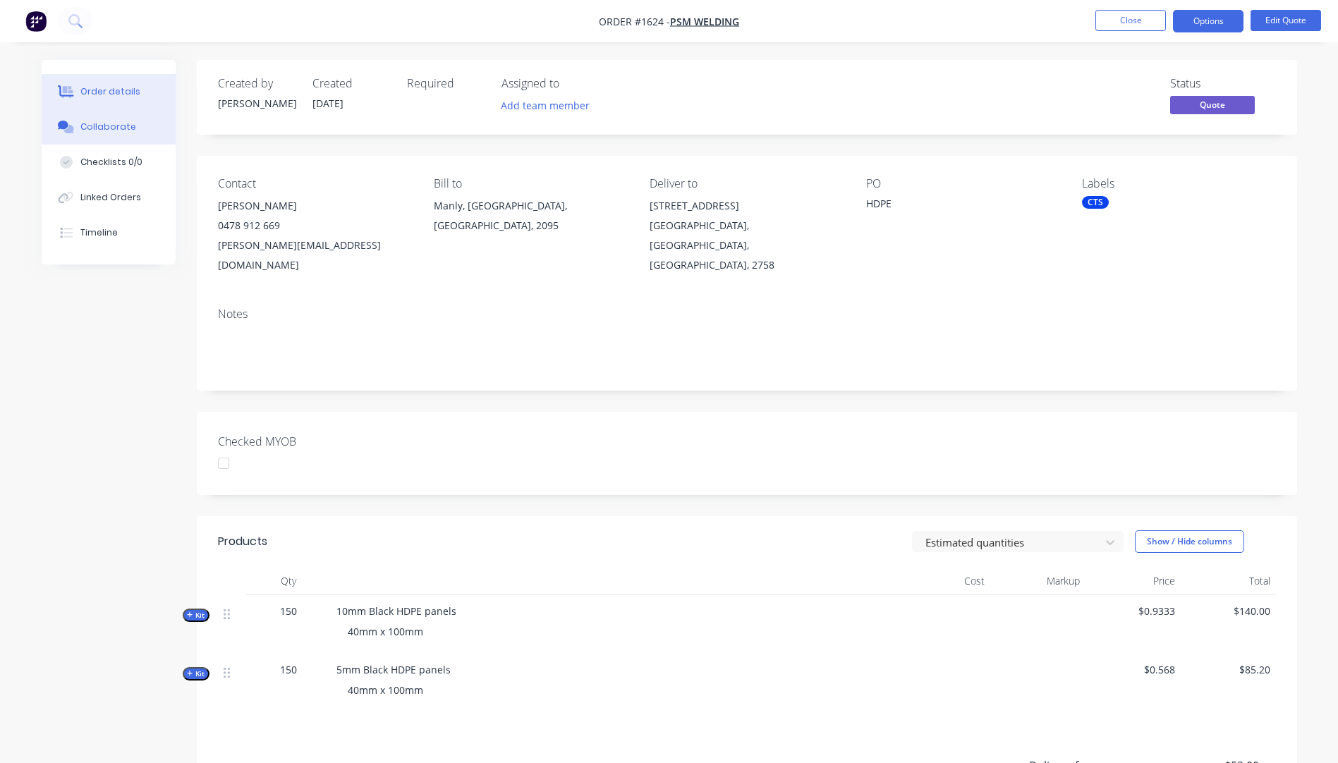
click at [87, 133] on div "Collaborate" at bounding box center [108, 127] width 56 height 13
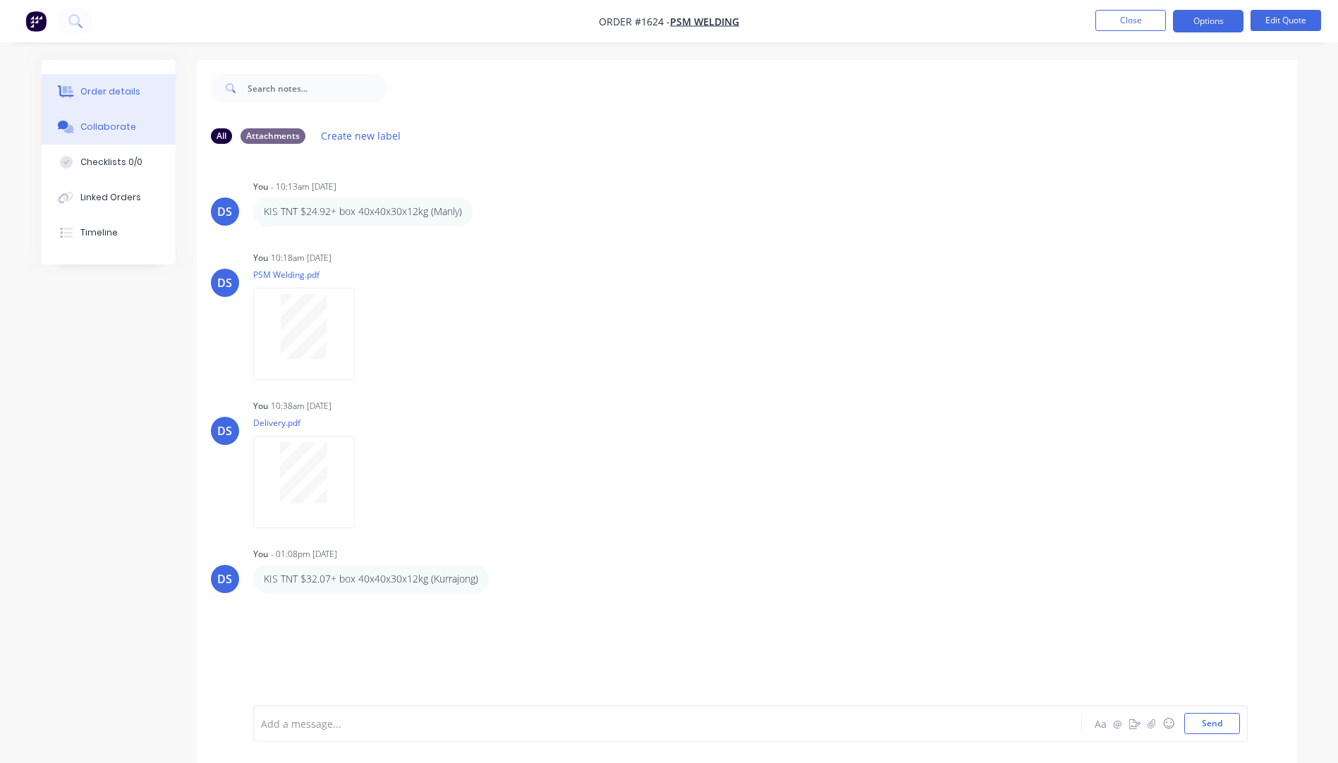
click at [107, 90] on div "Order details" at bounding box center [110, 91] width 60 height 13
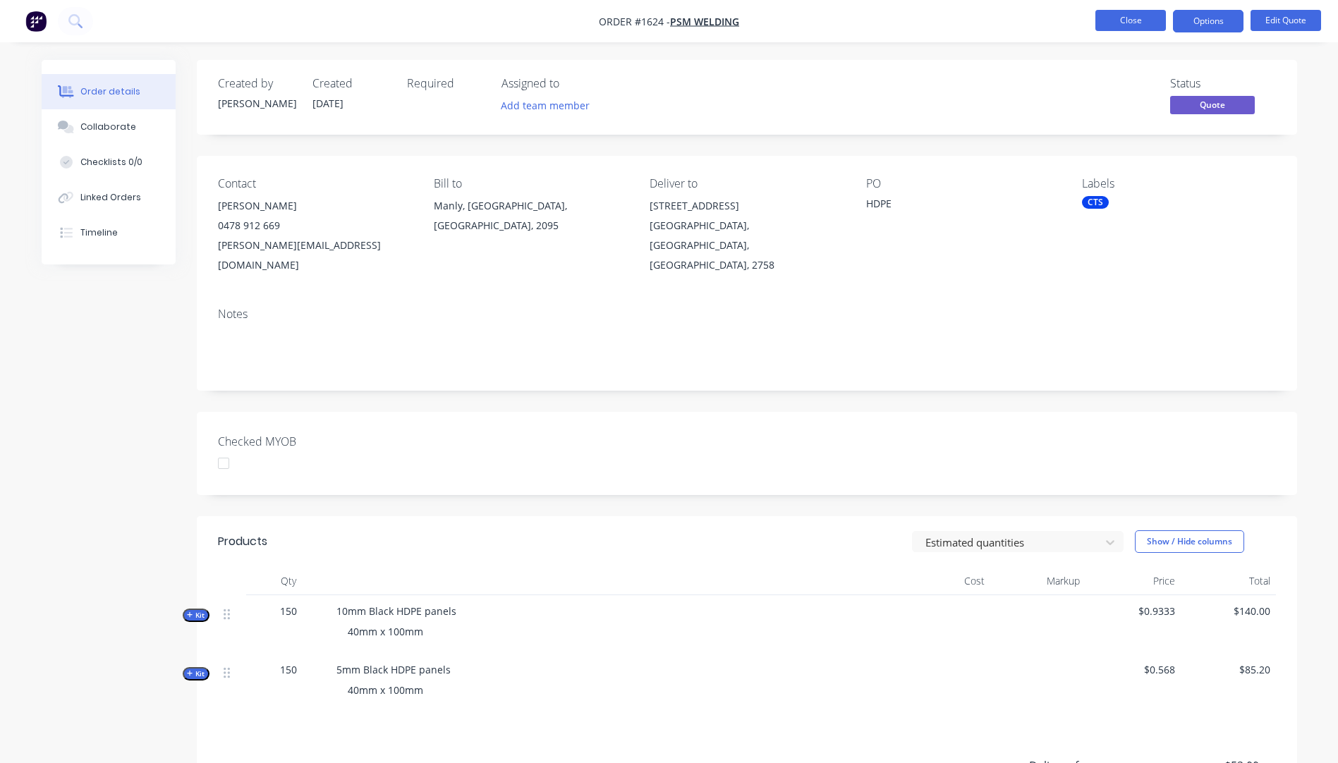
click at [1129, 26] on button "Close" at bounding box center [1131, 20] width 71 height 21
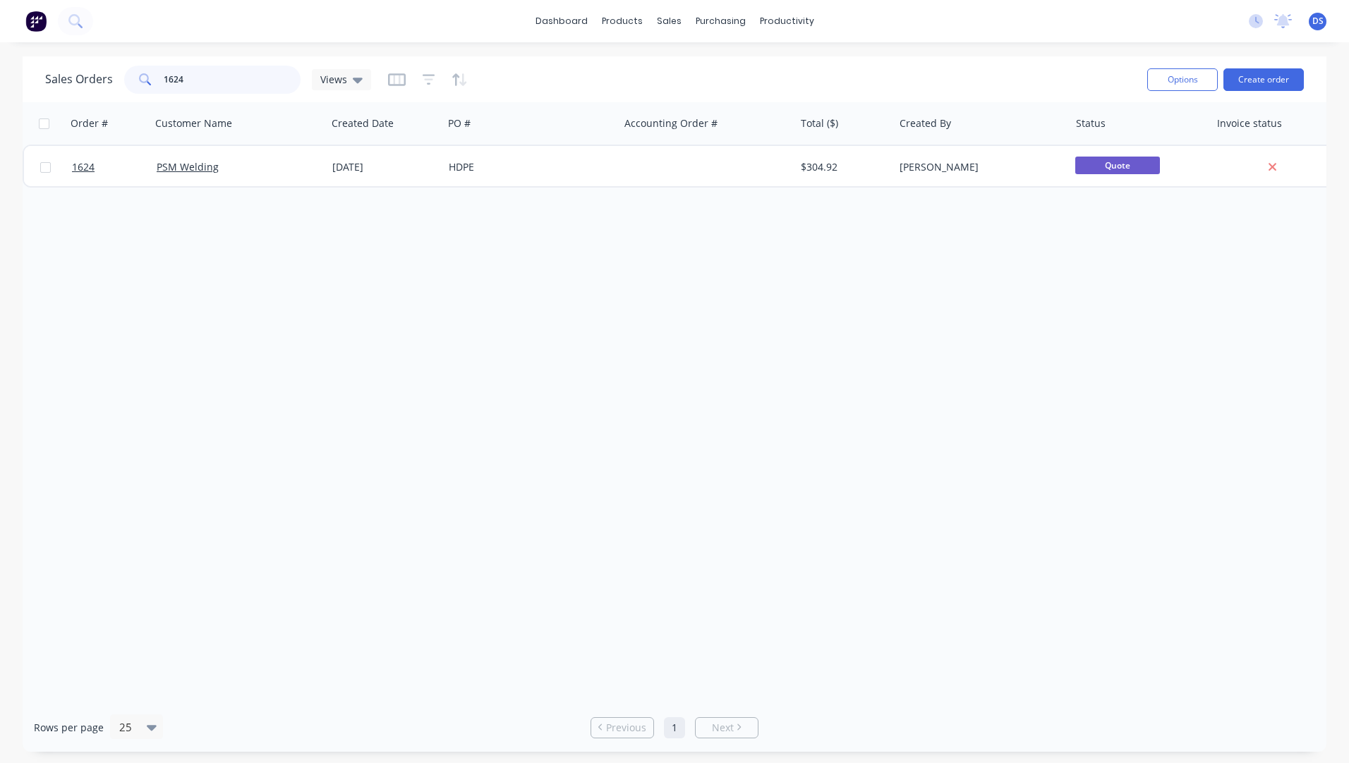
drag, startPoint x: 214, startPoint y: 77, endPoint x: 150, endPoint y: 77, distance: 63.5
click at [150, 77] on div "1624" at bounding box center [212, 80] width 176 height 28
type input "darryl"
drag, startPoint x: 246, startPoint y: 78, endPoint x: 123, endPoint y: 75, distance: 122.1
click at [124, 75] on div "darryl" at bounding box center [212, 80] width 176 height 28
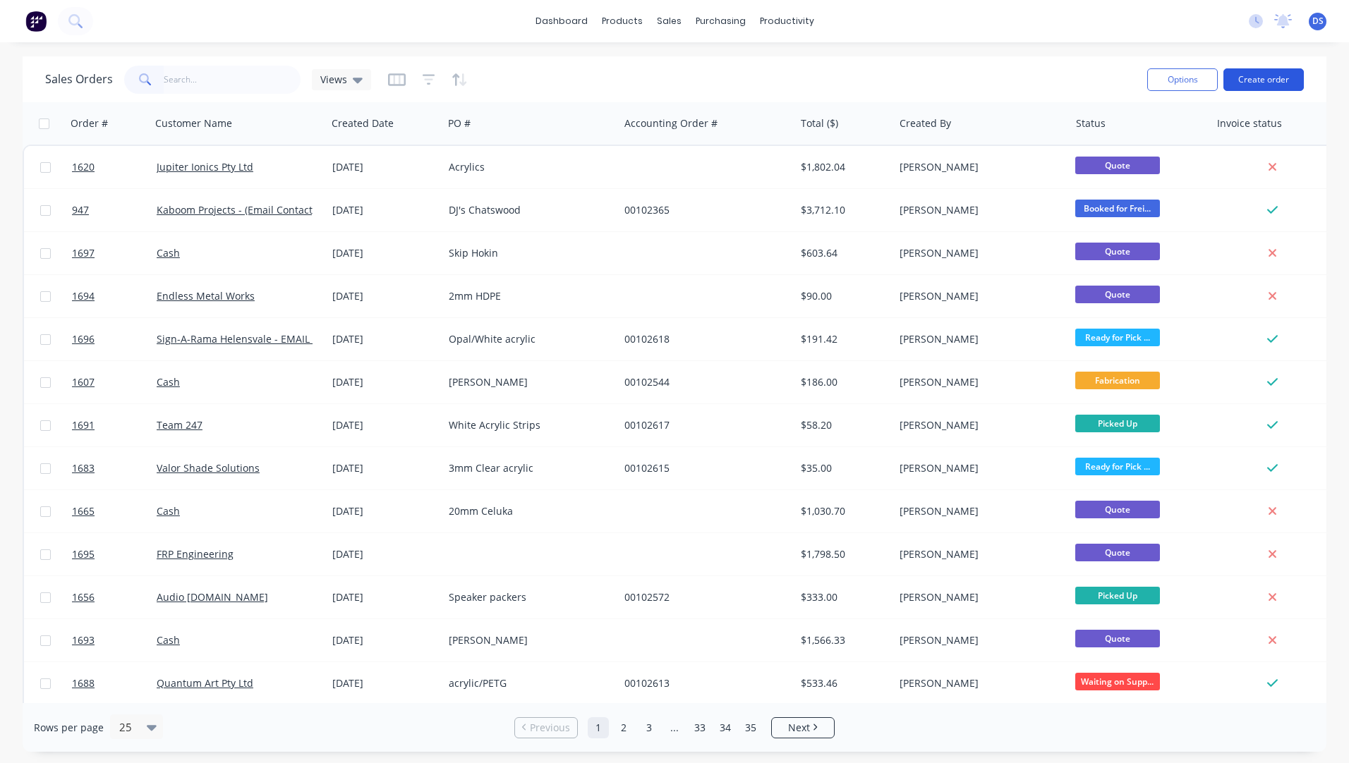
click at [1263, 84] on button "Create order" at bounding box center [1263, 79] width 80 height 23
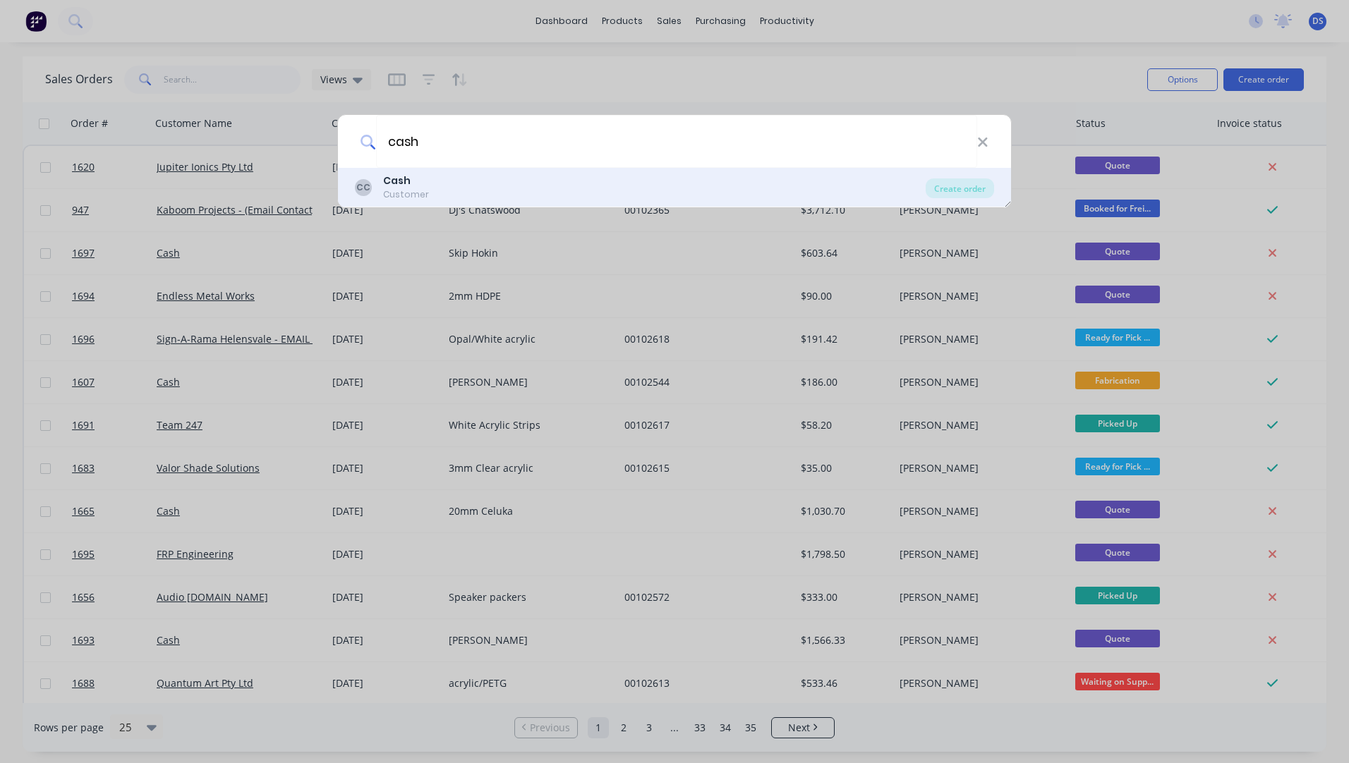
type input "cash"
click at [395, 188] on div "Customer" at bounding box center [406, 194] width 46 height 13
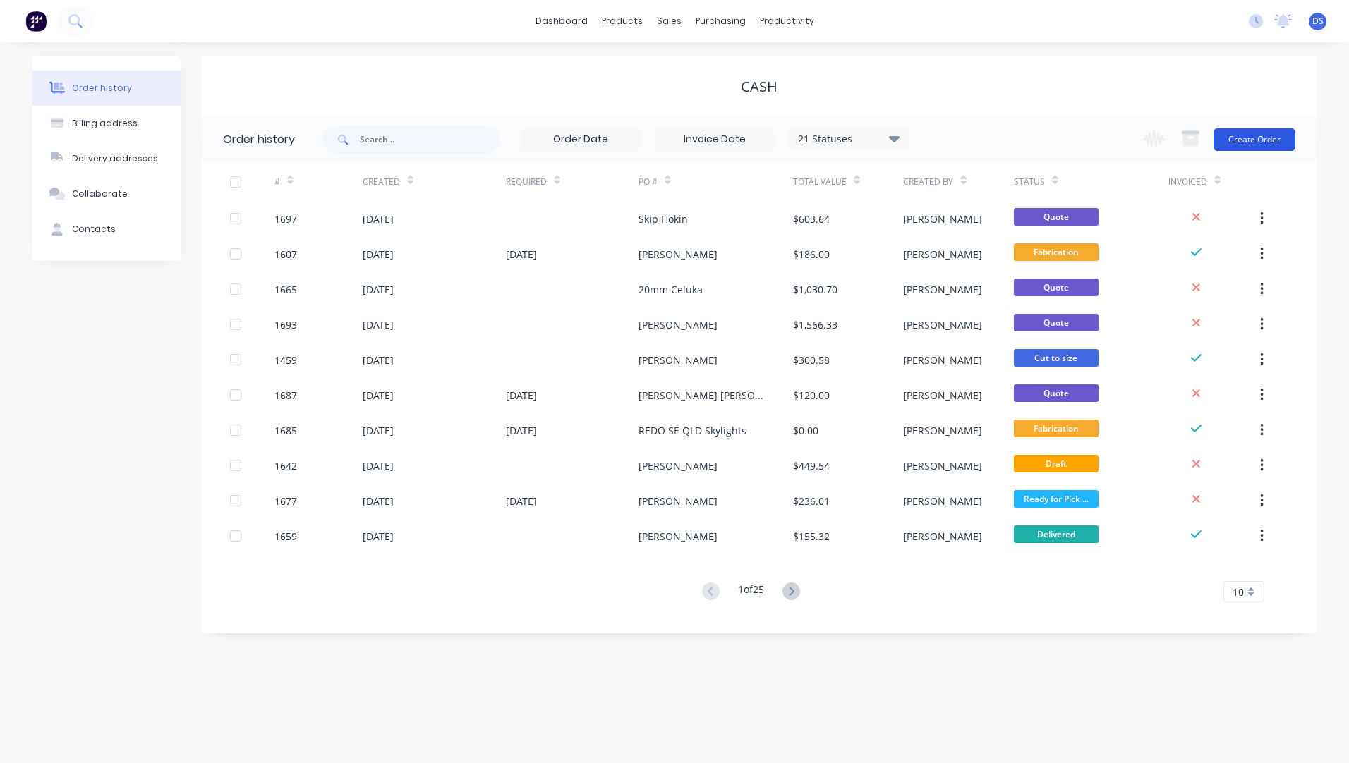
click at [1262, 143] on button "Create Order" at bounding box center [1255, 139] width 82 height 23
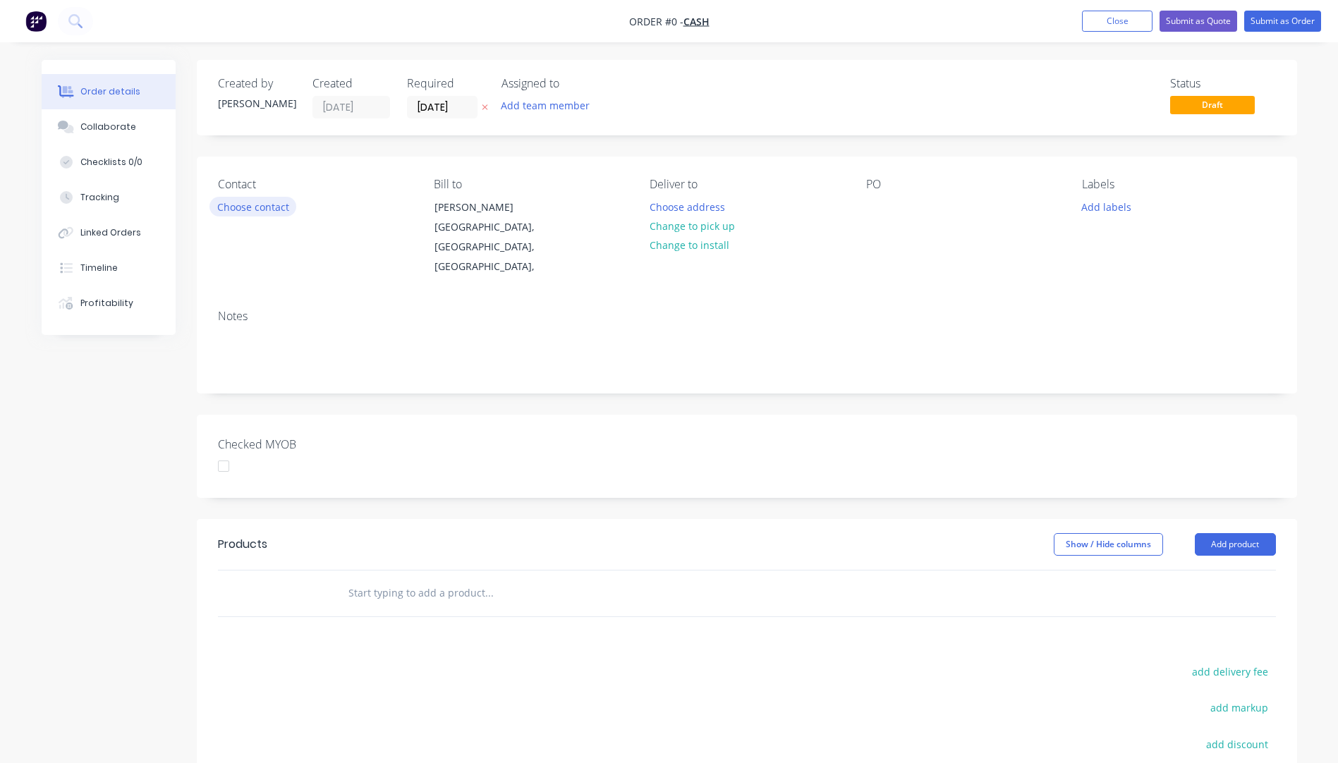
click at [248, 210] on button "Choose contact" at bounding box center [253, 206] width 87 height 19
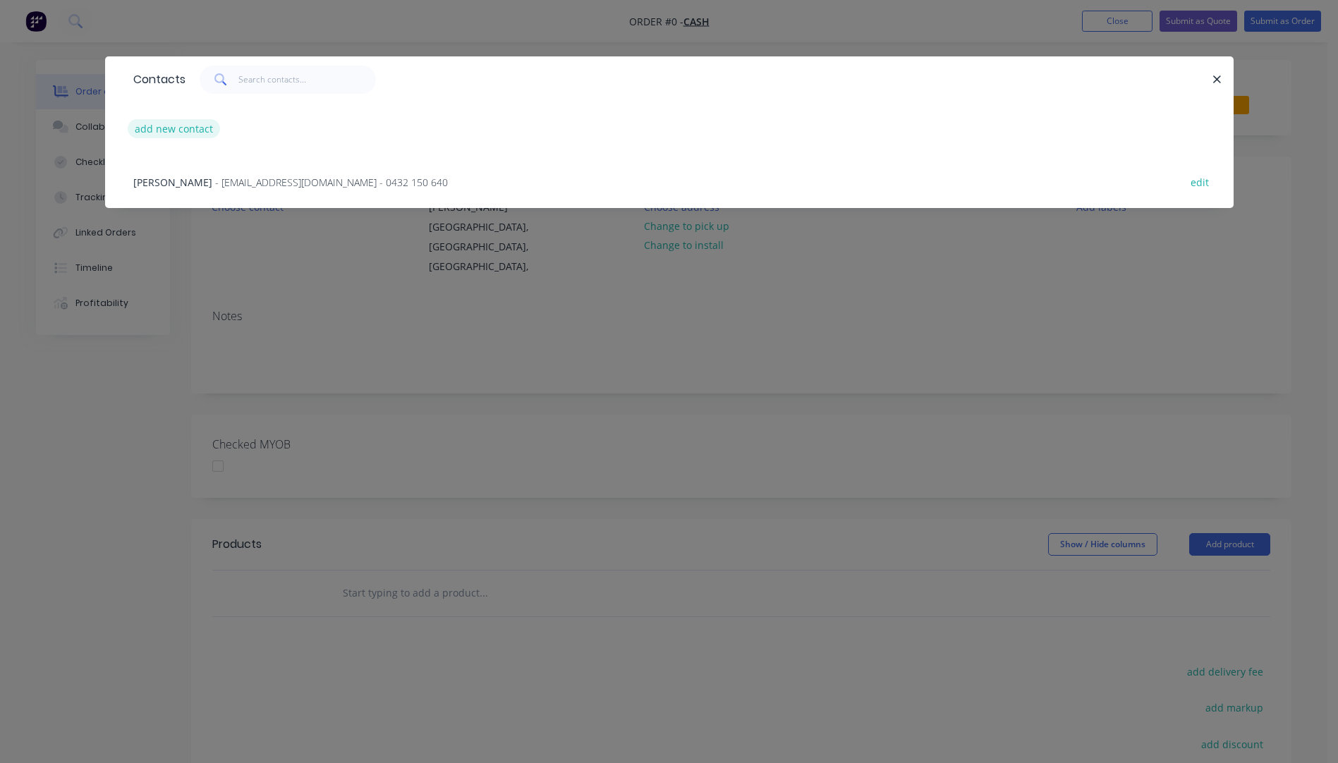
click at [178, 128] on button "add new contact" at bounding box center [174, 128] width 93 height 19
select select "AU"
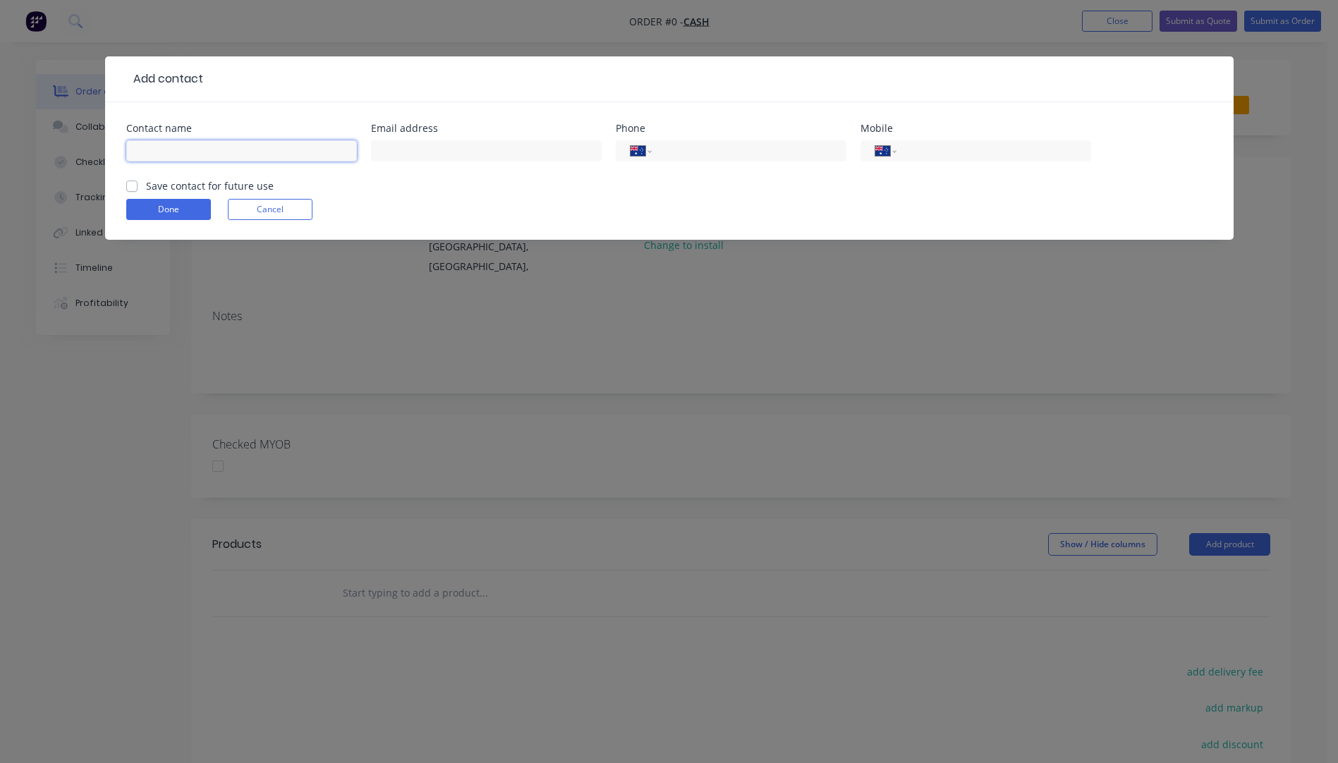
click at [164, 152] on input "text" at bounding box center [241, 150] width 231 height 21
type input "Darryl Lee"
click at [413, 153] on input "text" at bounding box center [486, 150] width 231 height 21
click at [382, 147] on input "text" at bounding box center [486, 150] width 231 height 21
paste input "mullalee51@gmail.com"
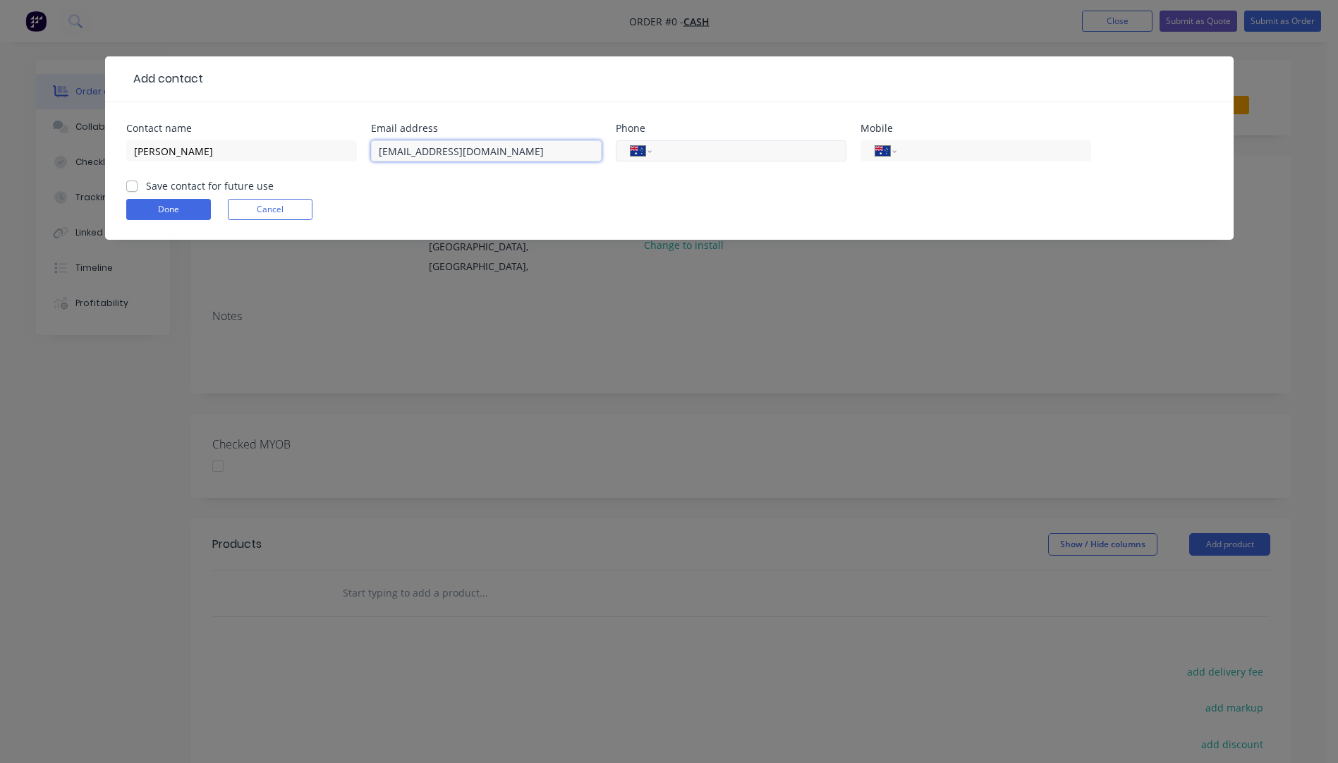
type input "mullalee51@gmail.com"
click at [695, 152] on input "tel" at bounding box center [746, 151] width 169 height 16
type input "(02) 6654 2323"
click at [190, 206] on button "Done" at bounding box center [168, 209] width 85 height 21
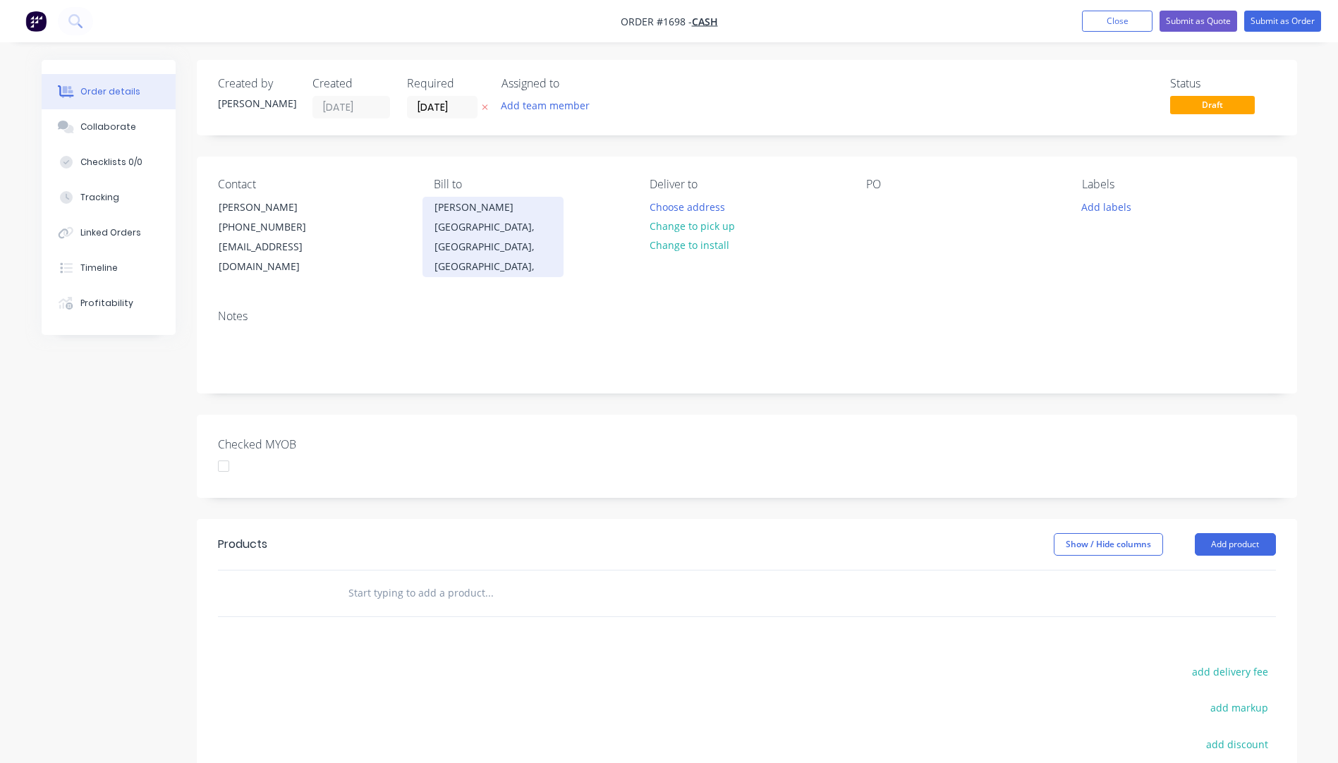
click at [460, 208] on div "Anthony" at bounding box center [493, 208] width 117 height 20
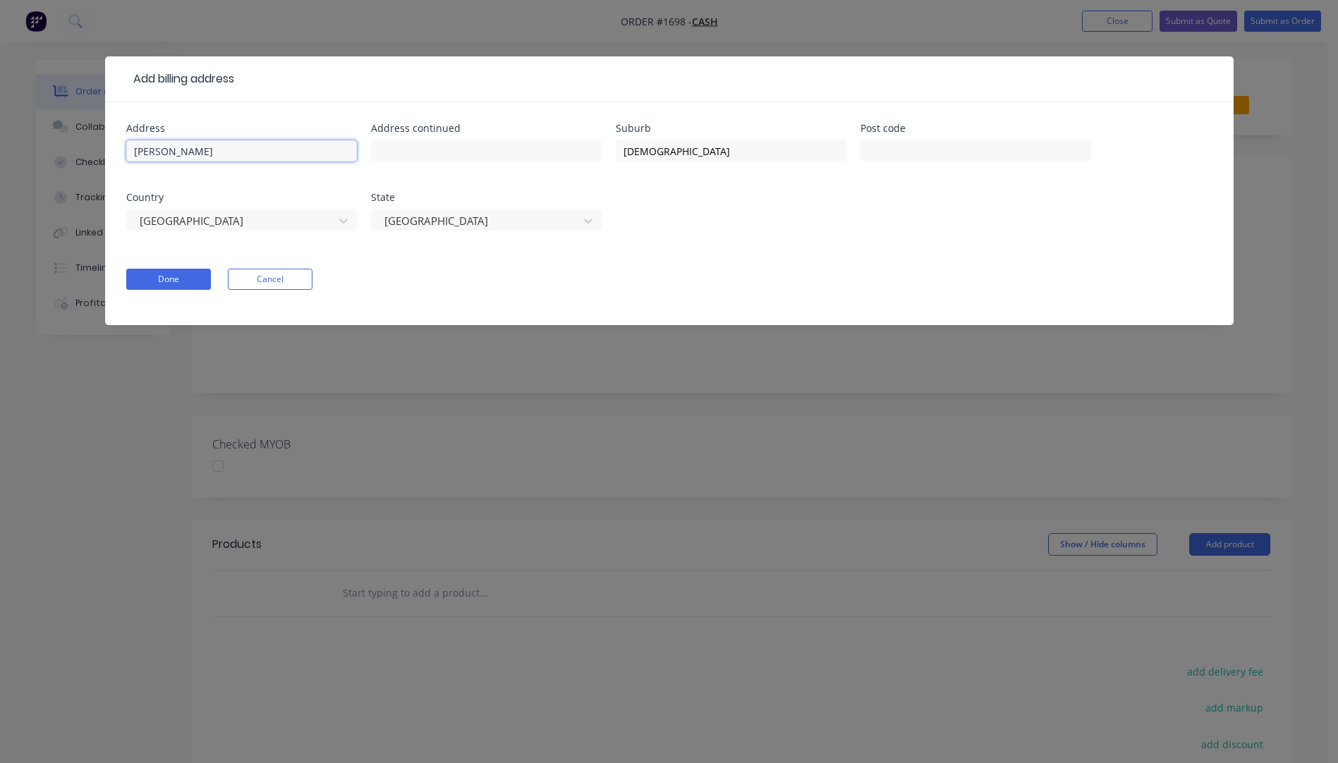
drag, startPoint x: 306, startPoint y: 148, endPoint x: 114, endPoint y: 148, distance: 191.9
click at [114, 148] on div "Address Anthony Address continued Suburb Mt Isa Post code Country Australia Sta…" at bounding box center [669, 213] width 1129 height 223
drag, startPoint x: 633, startPoint y: 150, endPoint x: 598, endPoint y: 147, distance: 34.7
click at [598, 147] on div "Address Address continued Suburb Mt Isa Post code Country Australia State Queen…" at bounding box center [669, 185] width 1087 height 124
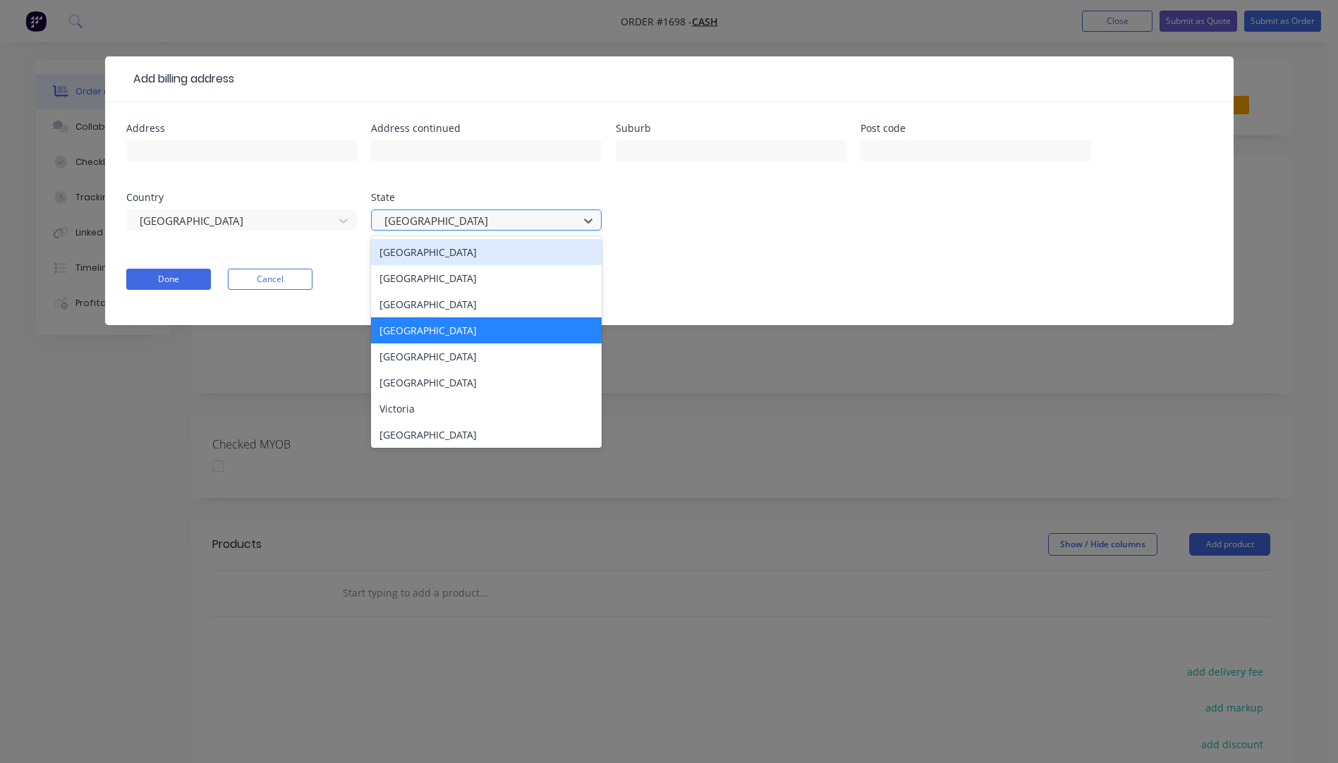
drag, startPoint x: 459, startPoint y: 221, endPoint x: 416, endPoint y: 221, distance: 43.0
click at [416, 221] on div at bounding box center [477, 221] width 188 height 18
click at [440, 219] on div at bounding box center [477, 221] width 188 height 18
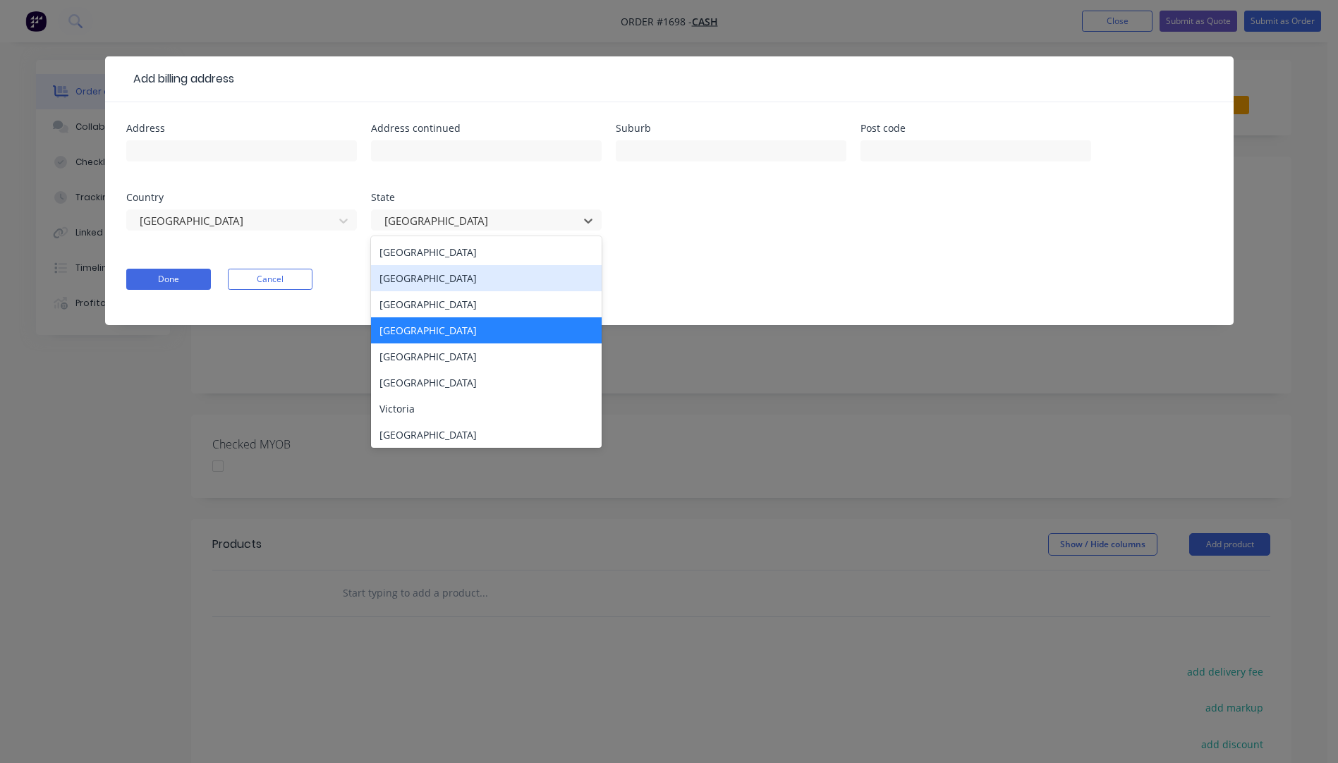
click at [449, 284] on div "New South Wales" at bounding box center [486, 278] width 231 height 26
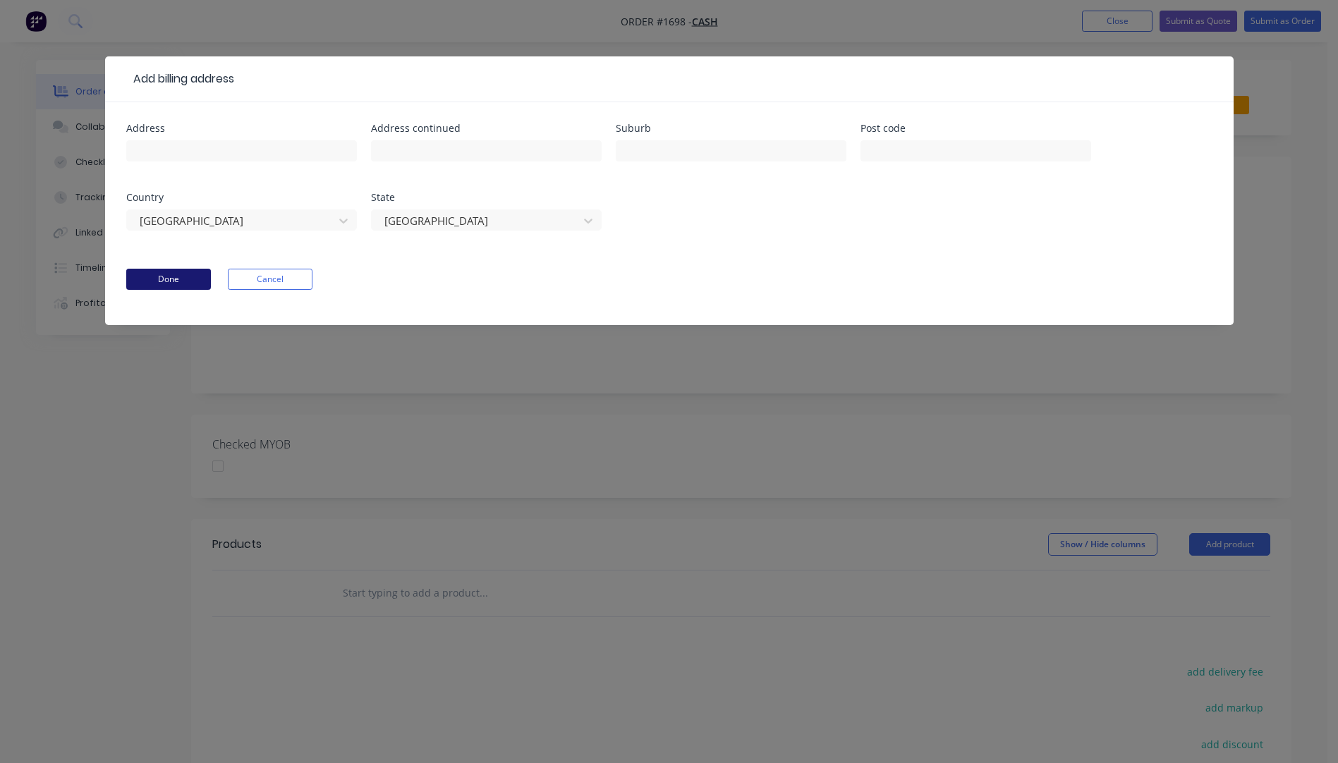
click at [184, 286] on button "Done" at bounding box center [168, 279] width 85 height 21
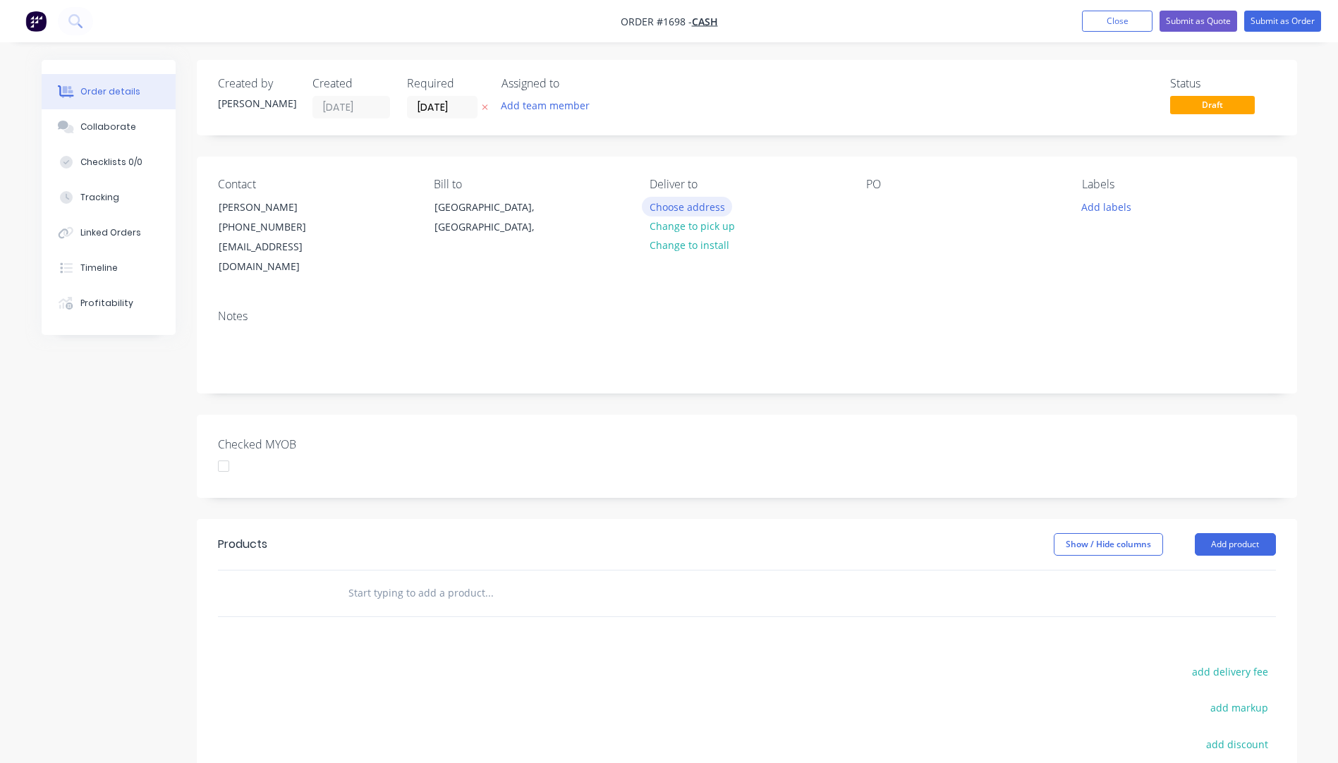
click at [708, 207] on button "Choose address" at bounding box center [687, 206] width 90 height 19
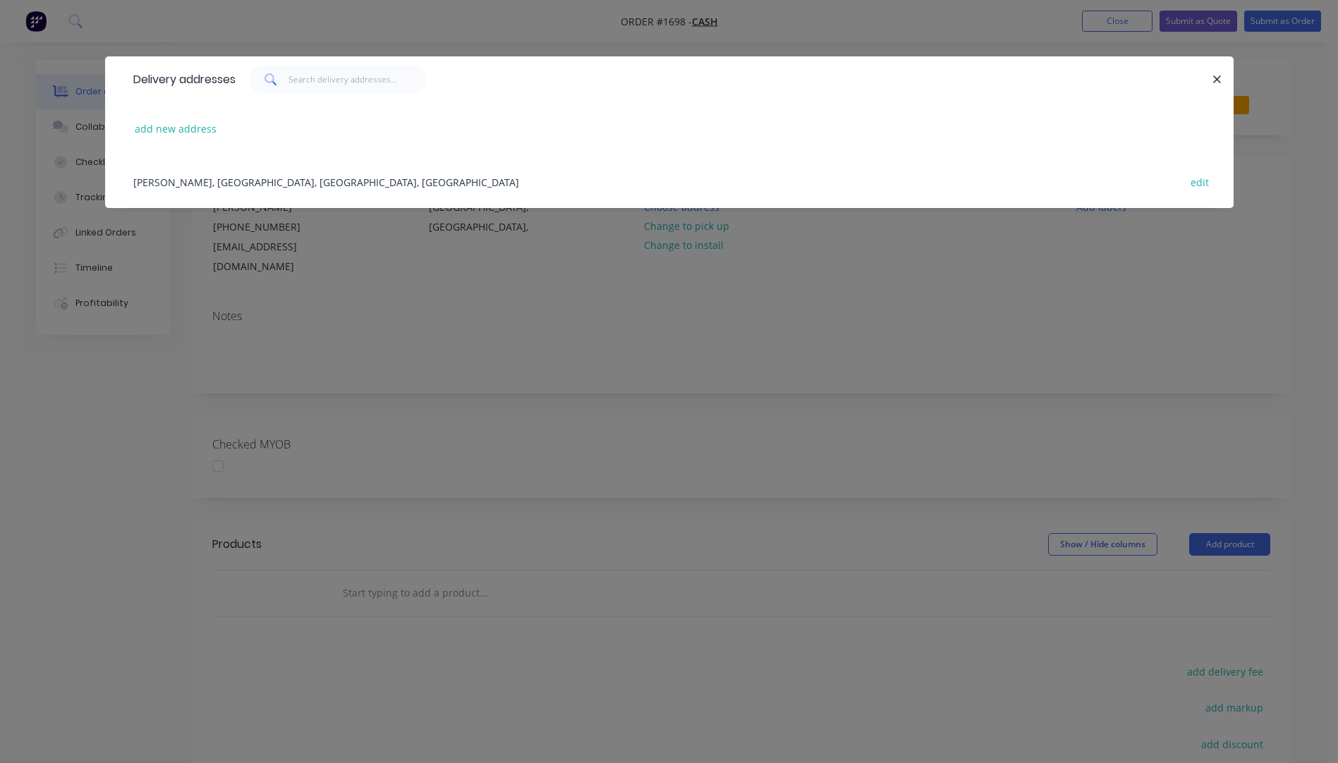
click at [704, 147] on div "add new address" at bounding box center [669, 128] width 1087 height 53
click at [1219, 79] on icon "button" at bounding box center [1217, 79] width 9 height 13
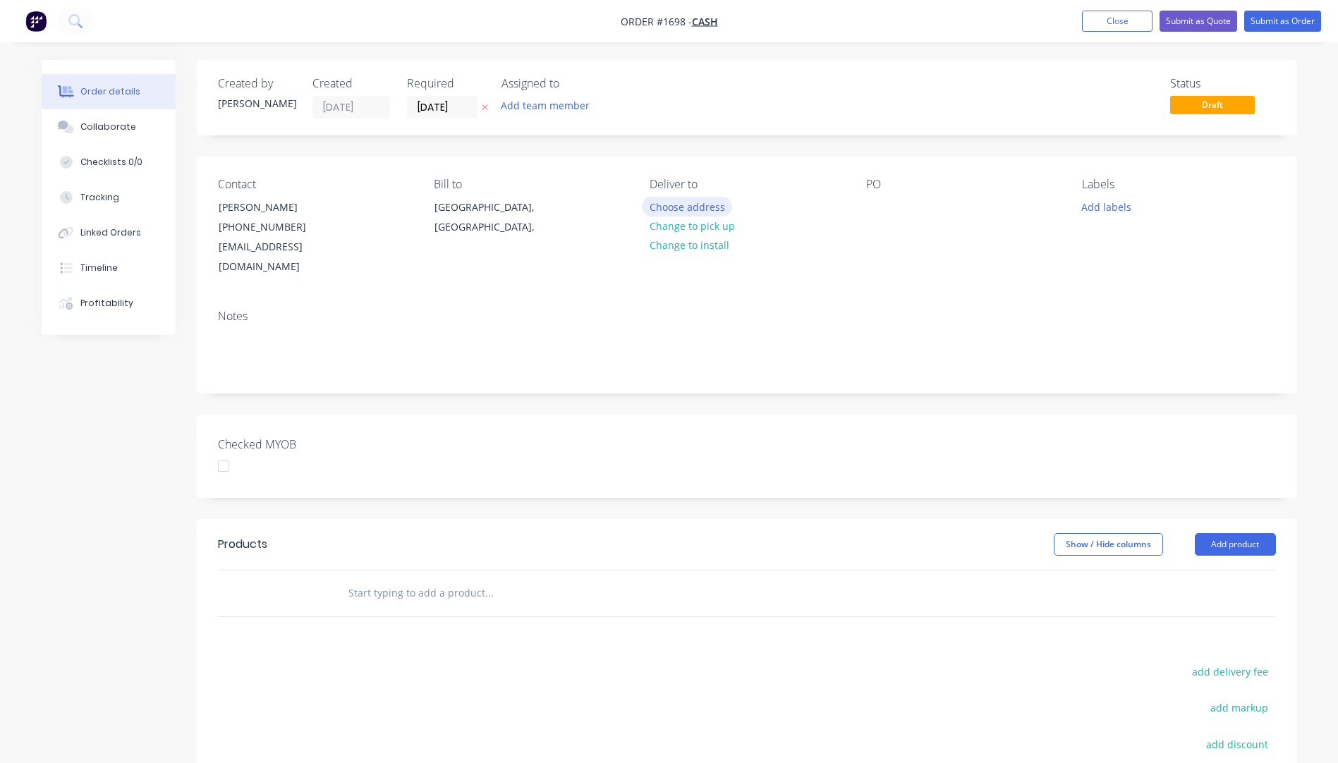
click at [694, 212] on button "Choose address" at bounding box center [687, 206] width 90 height 19
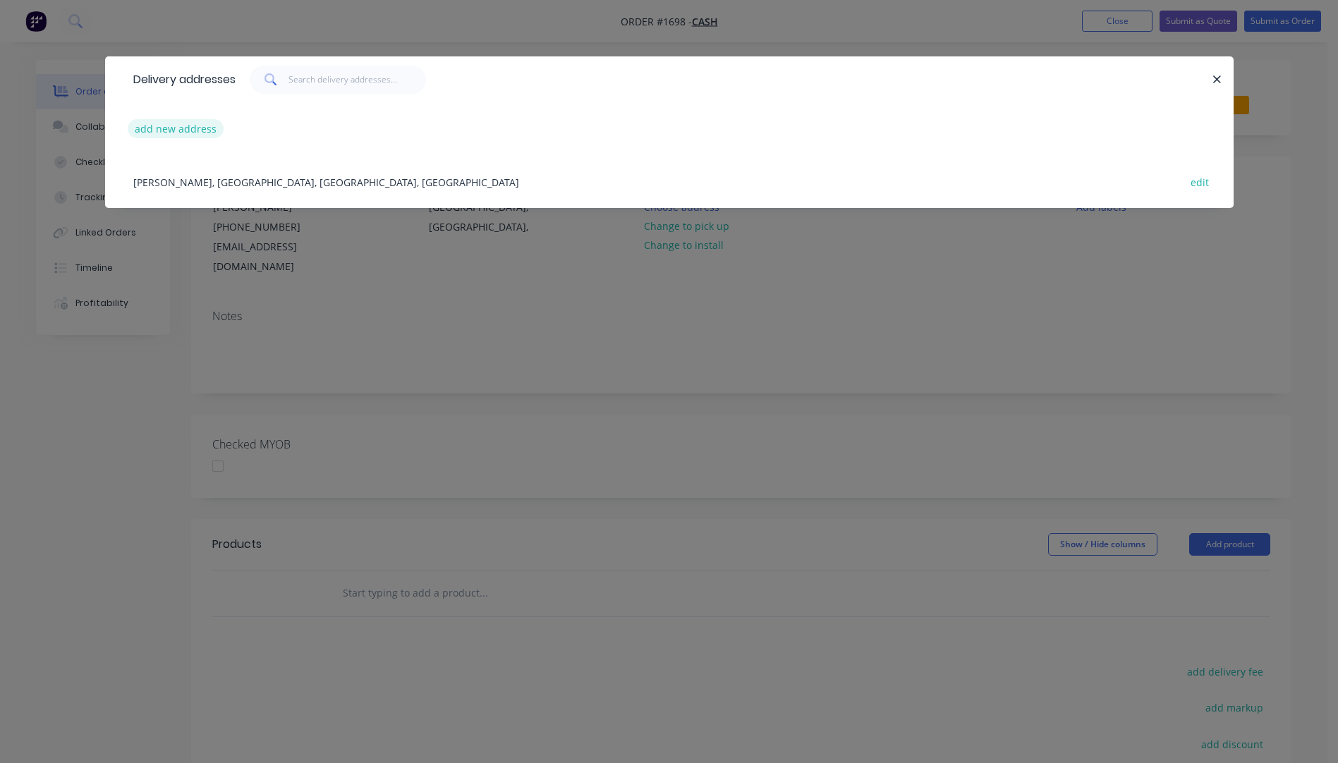
click at [196, 132] on button "add new address" at bounding box center [176, 128] width 97 height 19
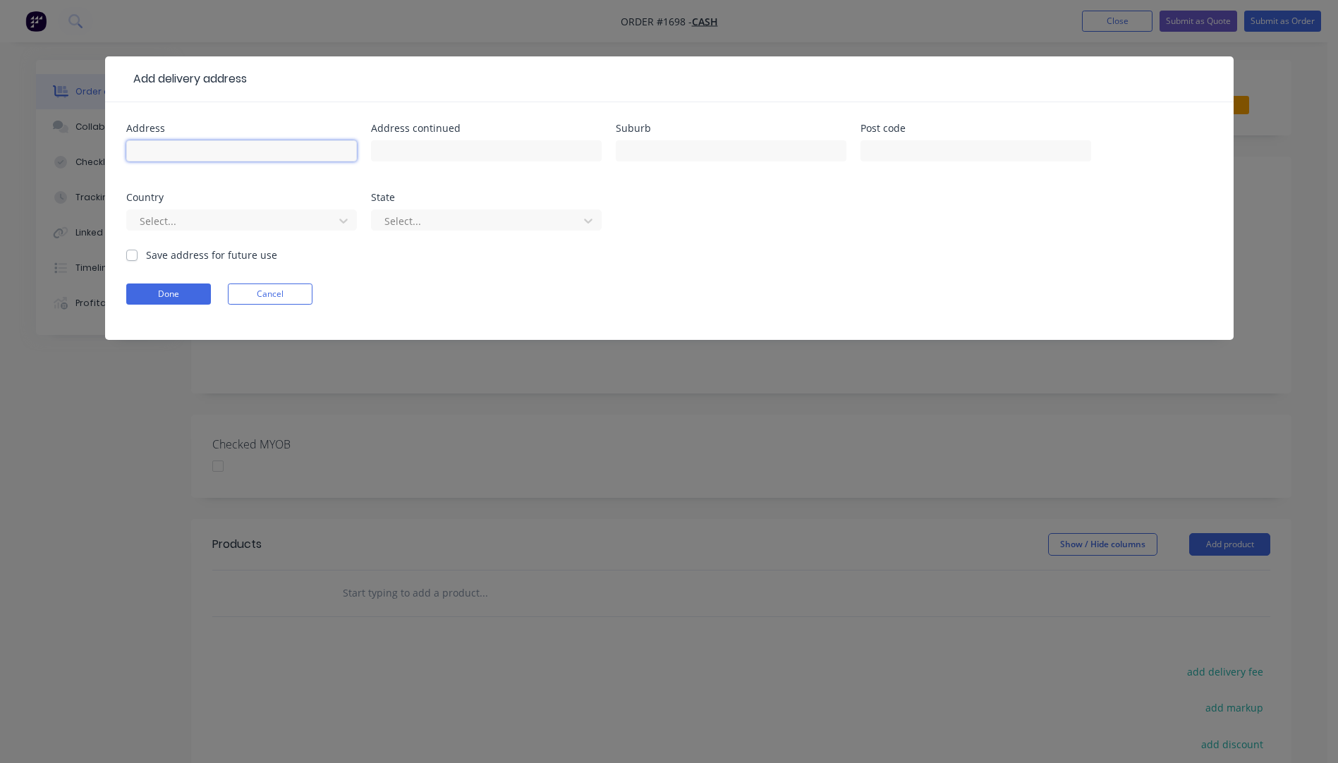
click at [190, 143] on input "text" at bounding box center [241, 150] width 231 height 21
type input "12 Primrose Avenue"
click at [675, 152] on input "text" at bounding box center [731, 150] width 231 height 21
type input "Mullaway"
click at [961, 157] on input "text" at bounding box center [976, 150] width 231 height 21
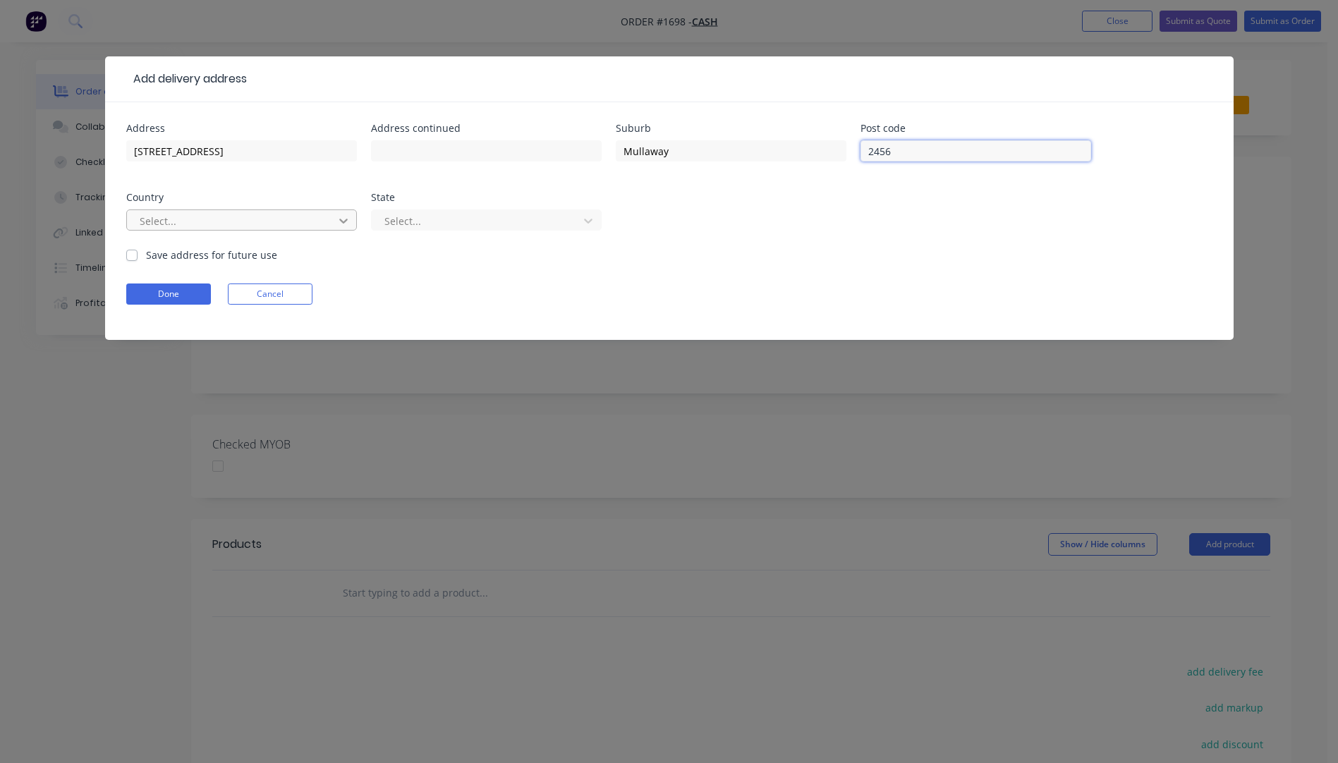
type input "2456"
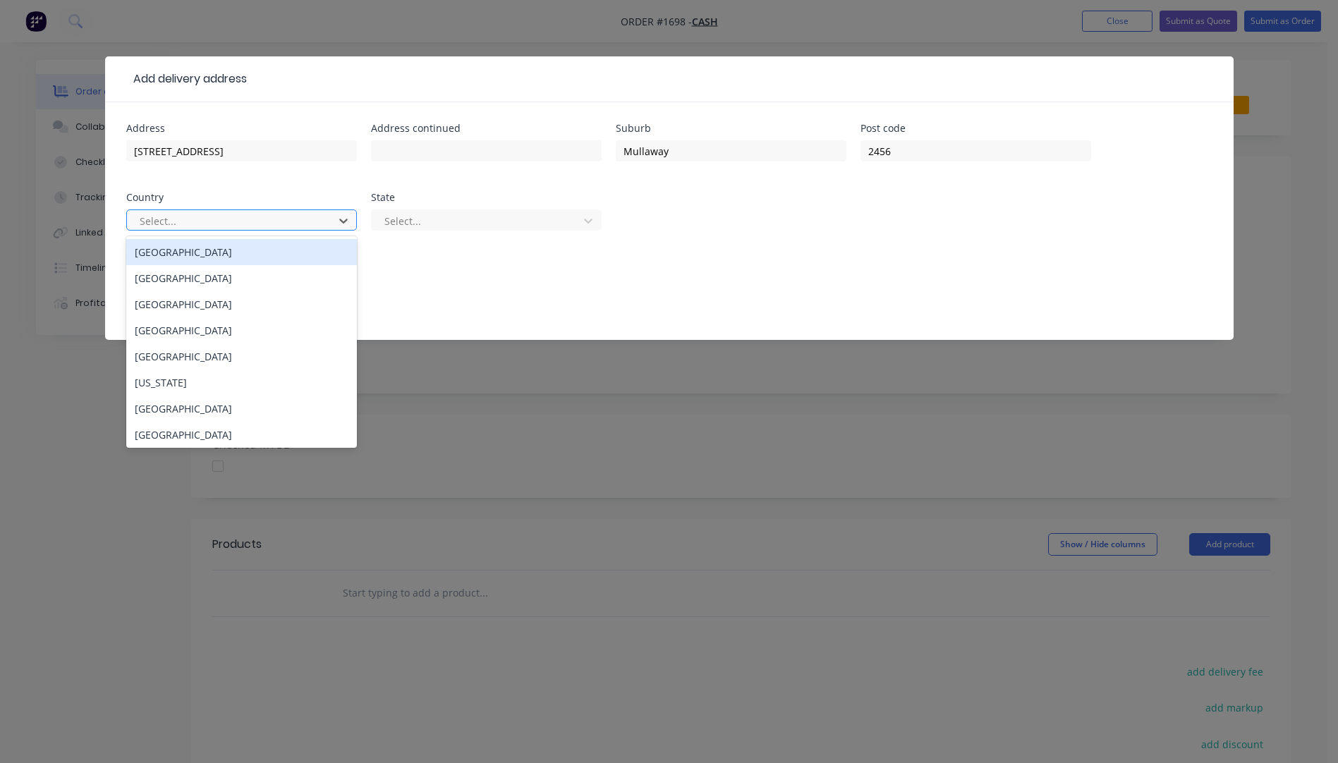
click at [202, 256] on div "Australia" at bounding box center [241, 252] width 231 height 26
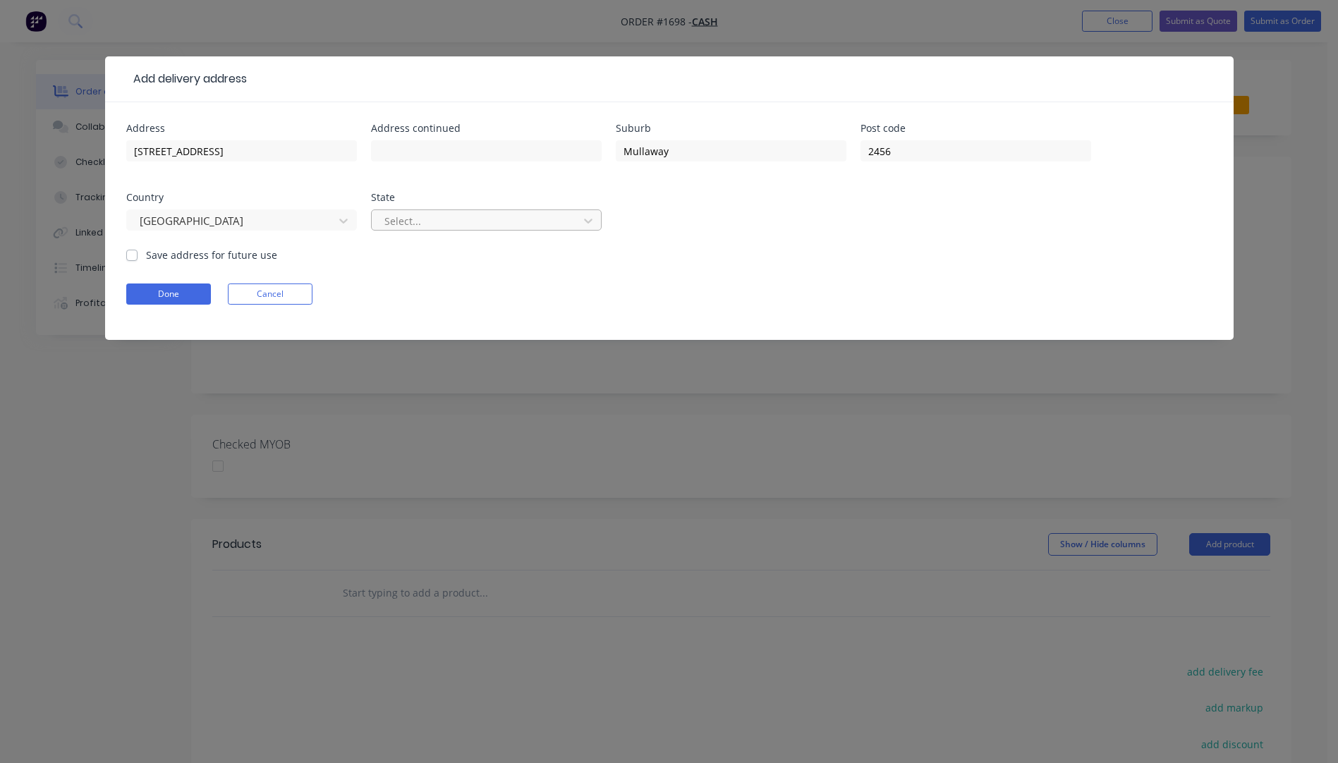
click at [483, 222] on div at bounding box center [477, 221] width 188 height 18
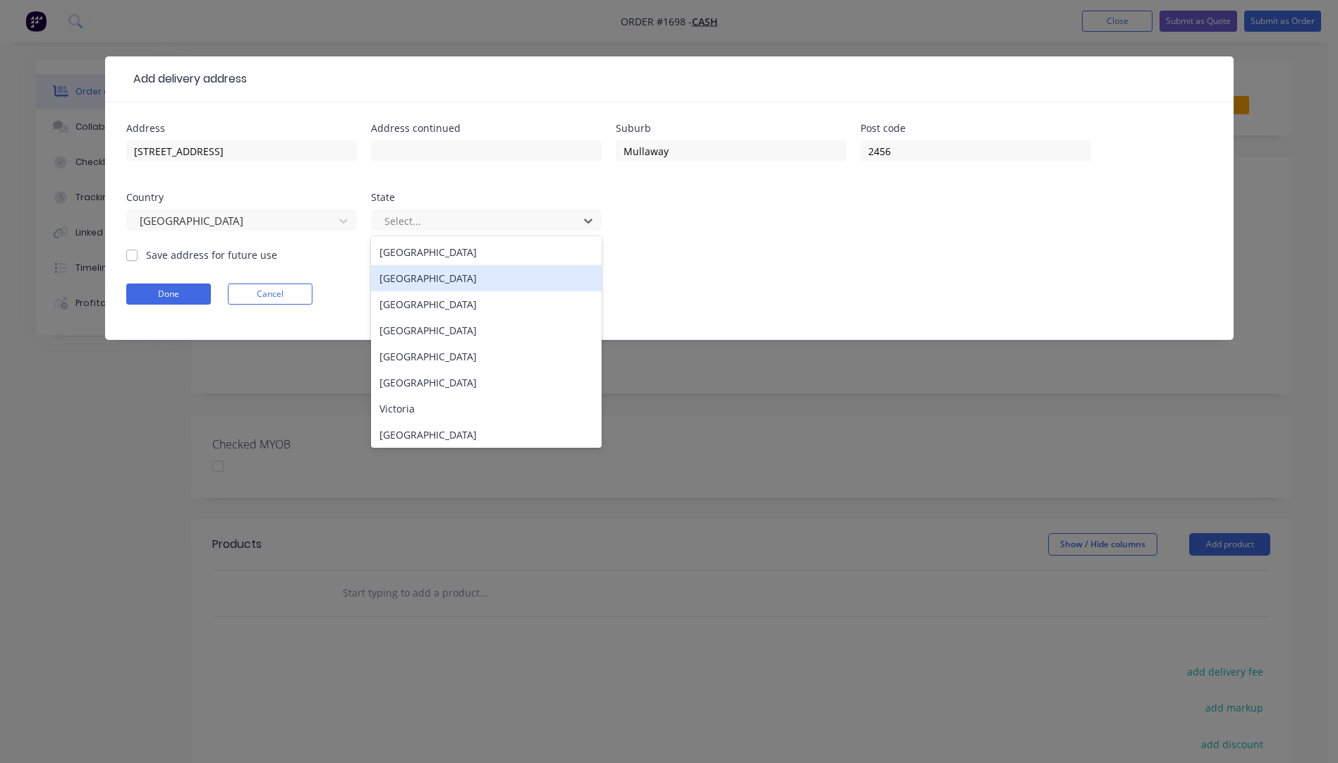
click at [428, 279] on div "New South Wales" at bounding box center [486, 278] width 231 height 26
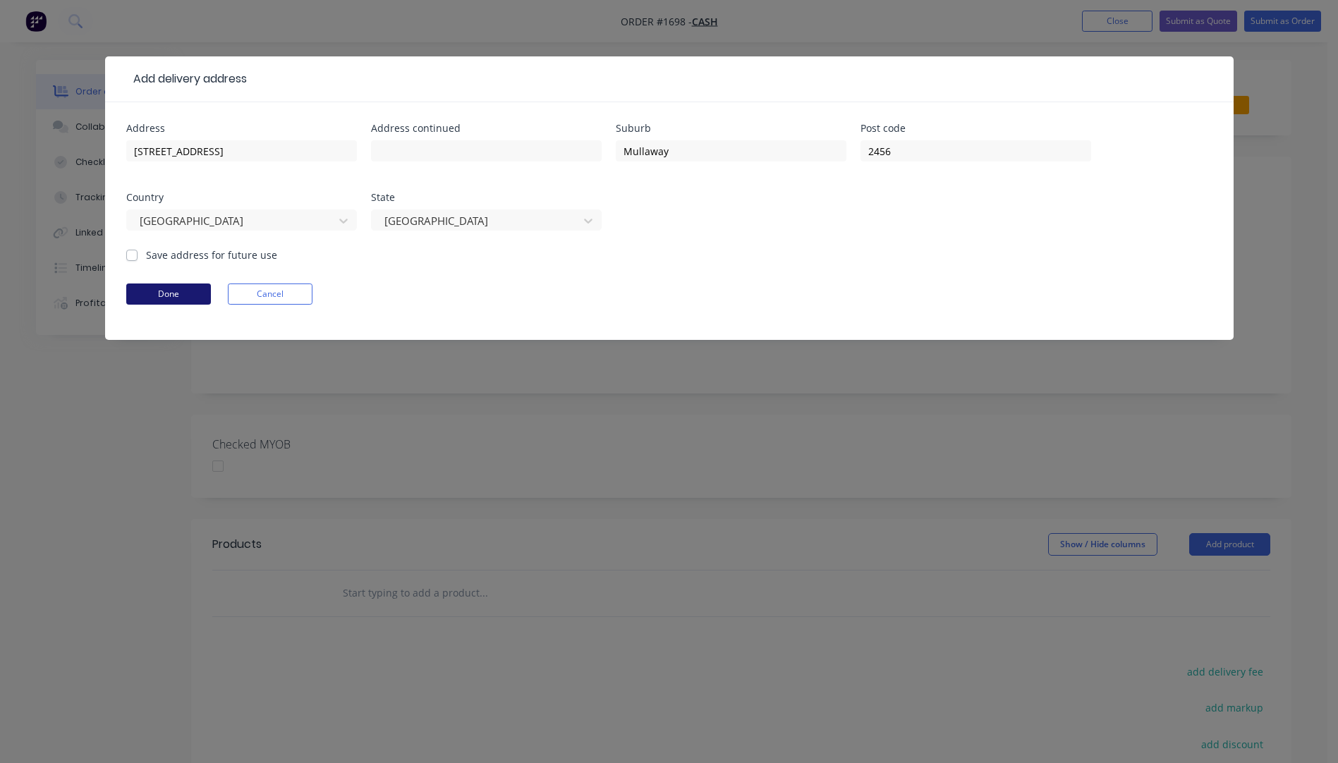
click at [175, 298] on button "Done" at bounding box center [168, 294] width 85 height 21
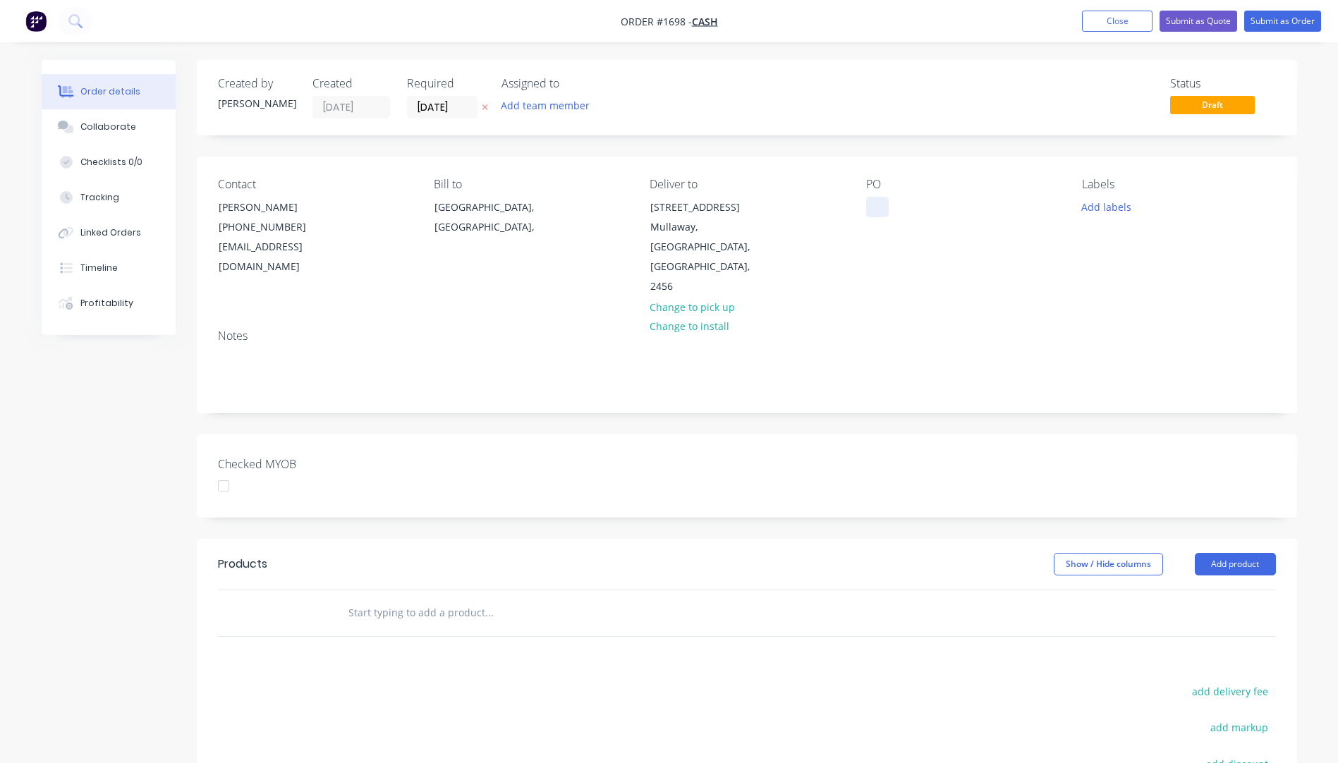
click at [876, 214] on div at bounding box center [877, 207] width 23 height 20
click at [1107, 212] on button "Add labels" at bounding box center [1107, 206] width 65 height 19
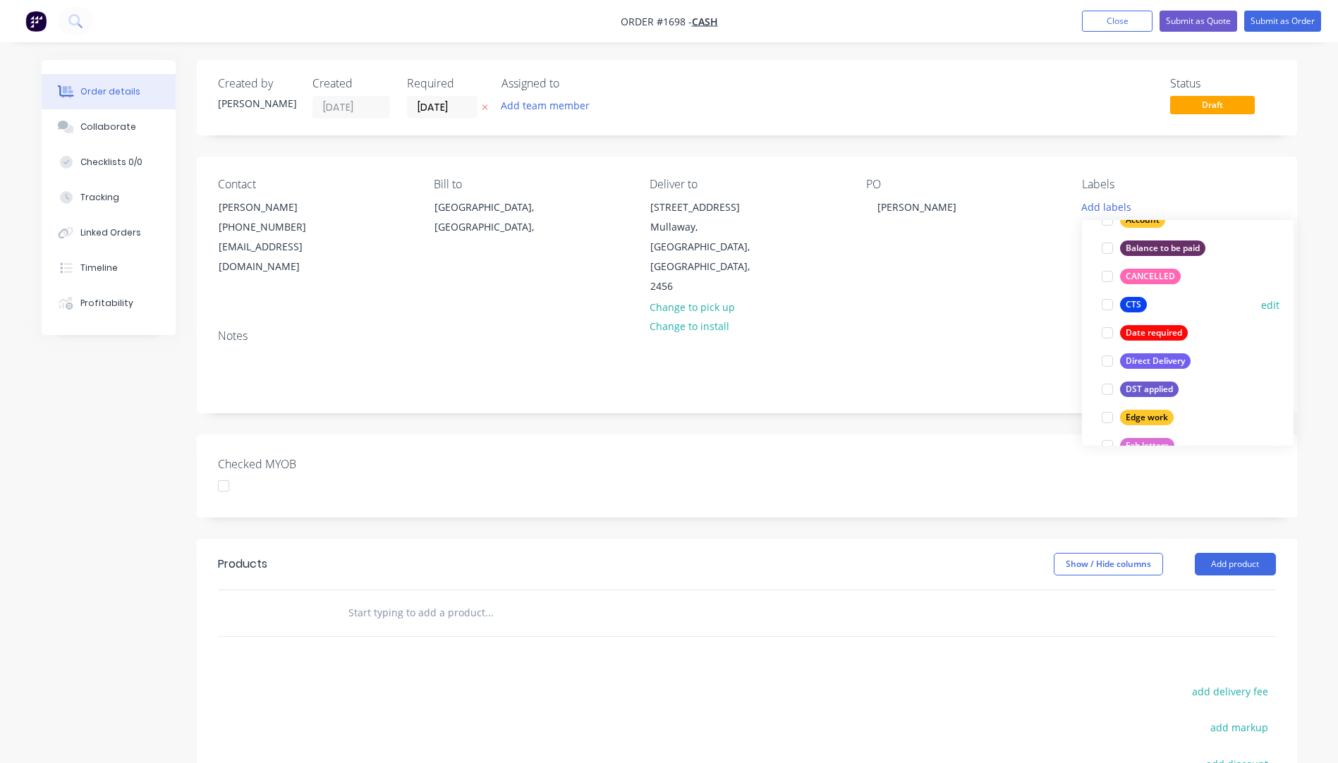
click at [1132, 310] on div "CTS" at bounding box center [1133, 305] width 27 height 16
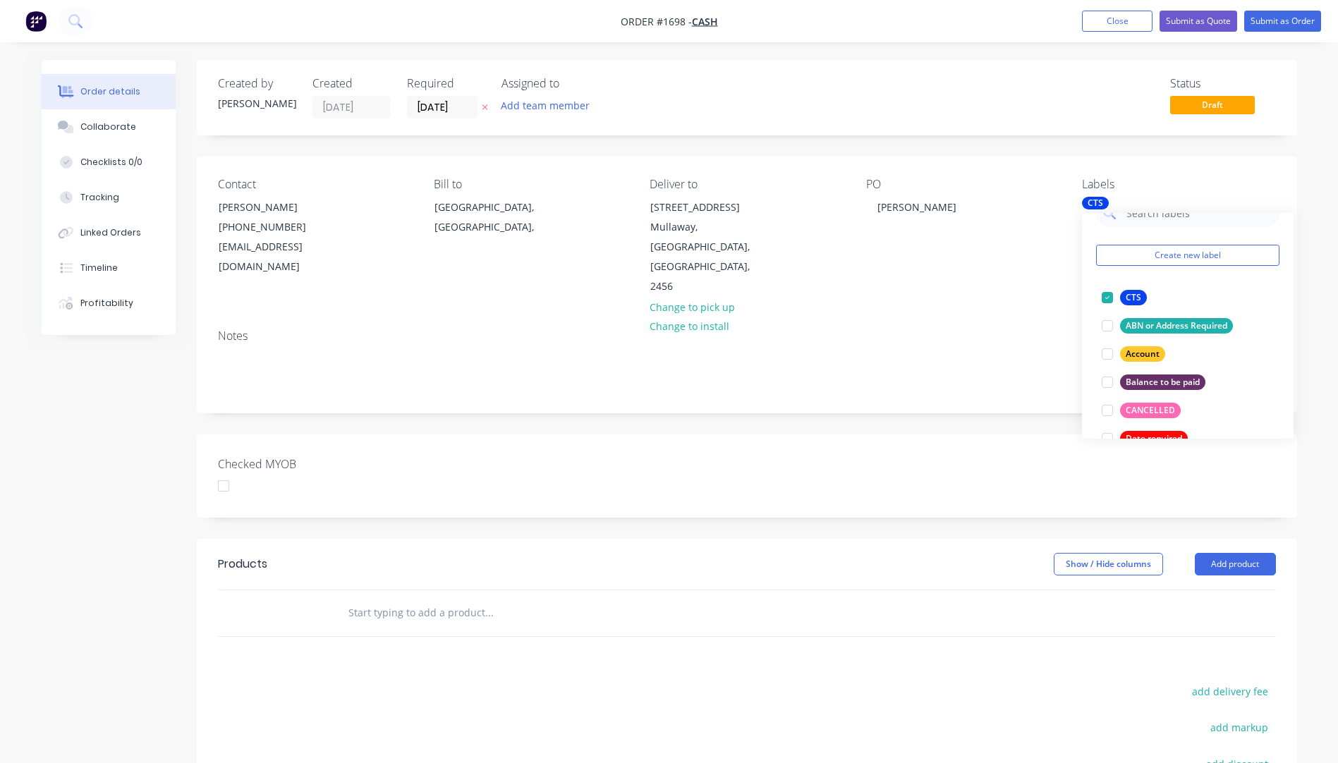
click at [973, 262] on div "Contact Darryl Lee (02) 6654 2323 mullalee51@gmail.com Bill to New South Wales,…" at bounding box center [747, 238] width 1101 height 162
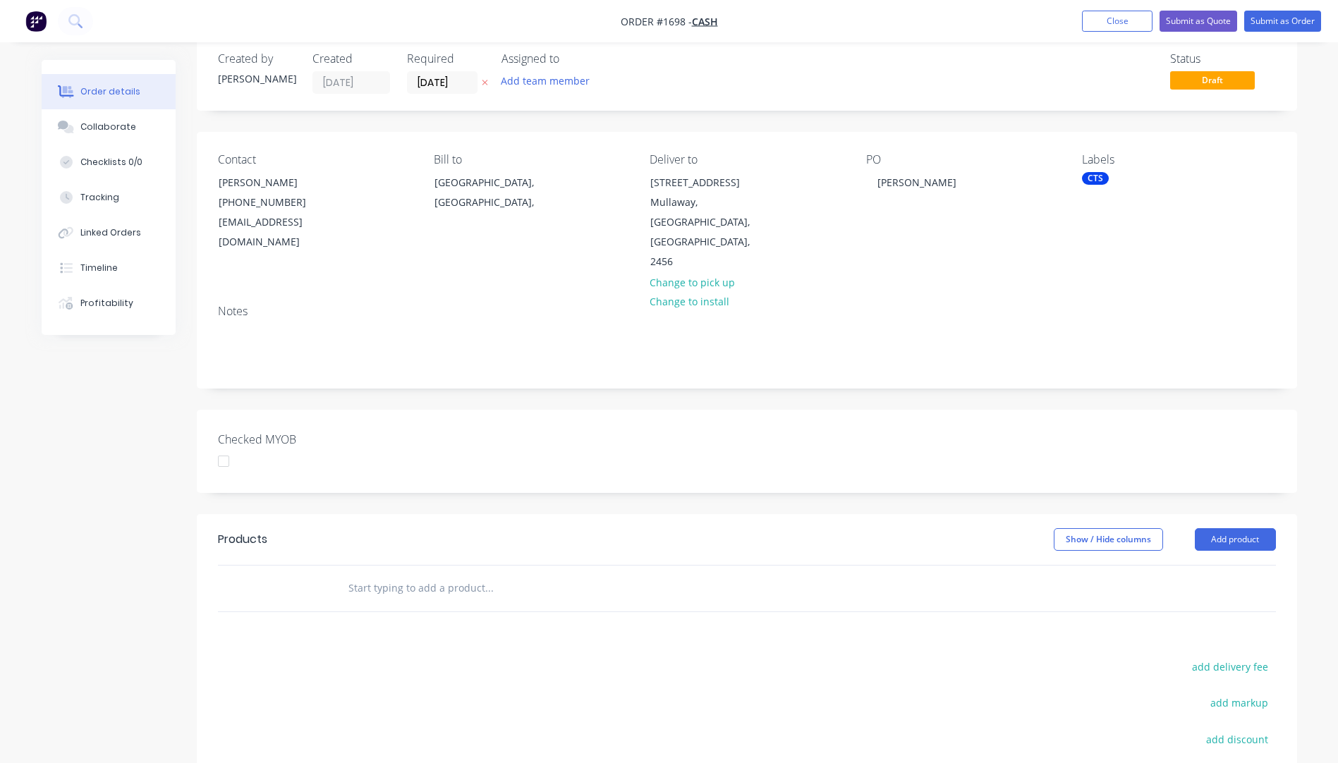
scroll to position [0, 0]
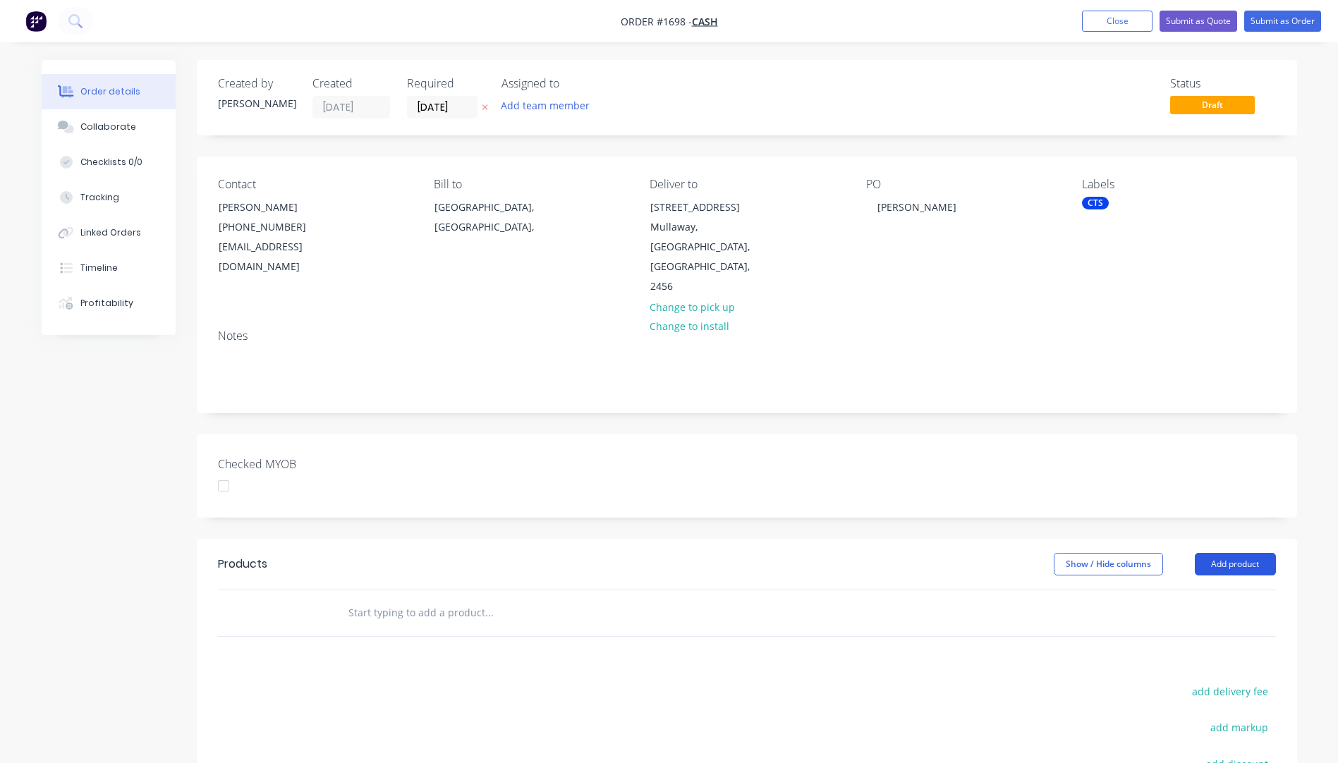
click at [1224, 553] on button "Add product" at bounding box center [1235, 564] width 81 height 23
click at [1203, 590] on div "Product catalogue" at bounding box center [1209, 600] width 109 height 20
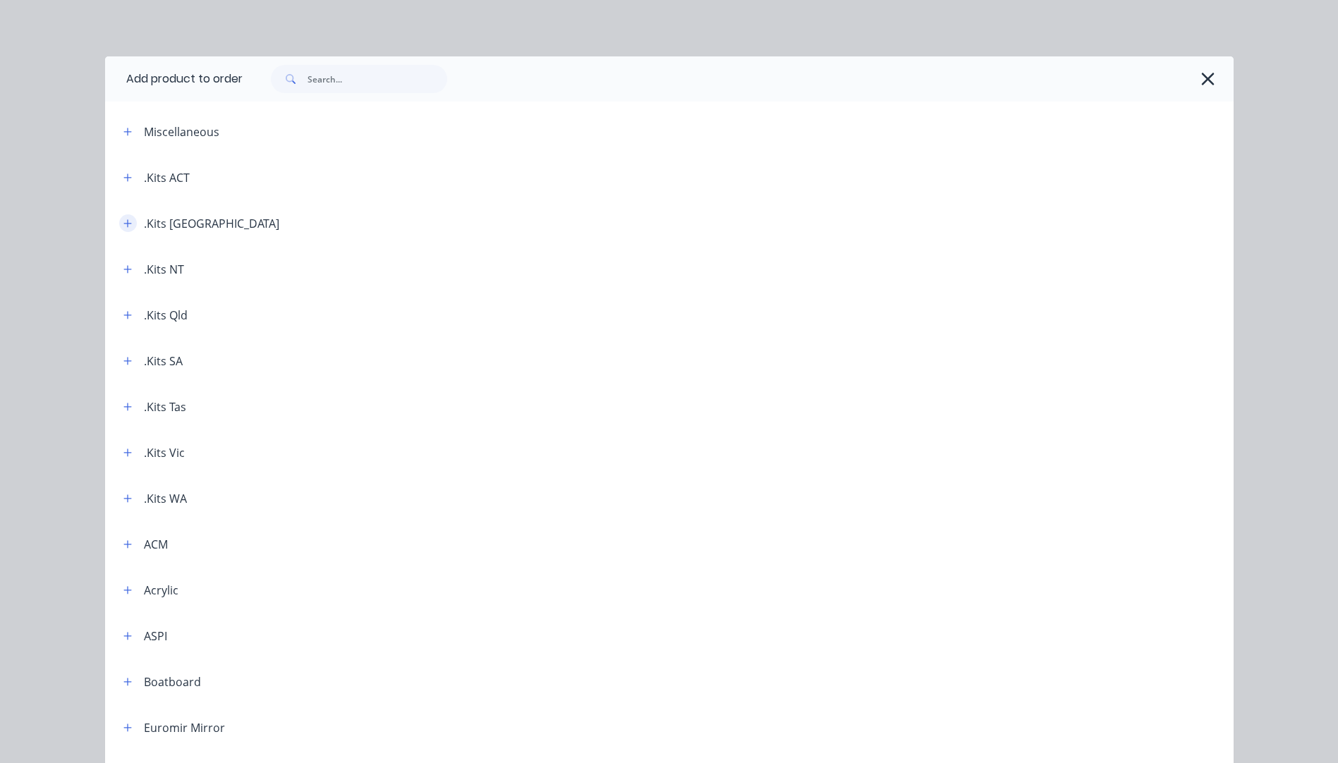
click at [123, 221] on icon "button" at bounding box center [127, 224] width 8 height 10
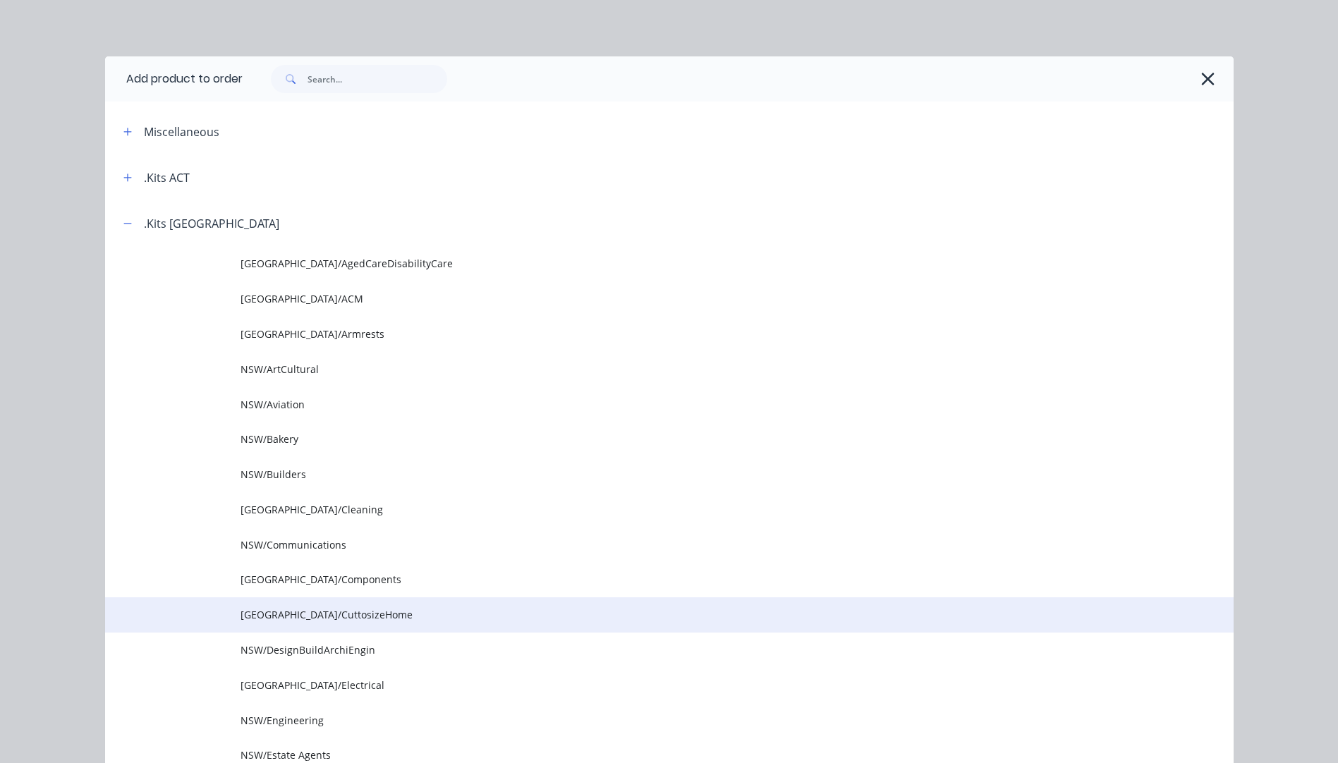
click at [309, 614] on span "NSW/CuttosizeHome" at bounding box center [638, 614] width 794 height 15
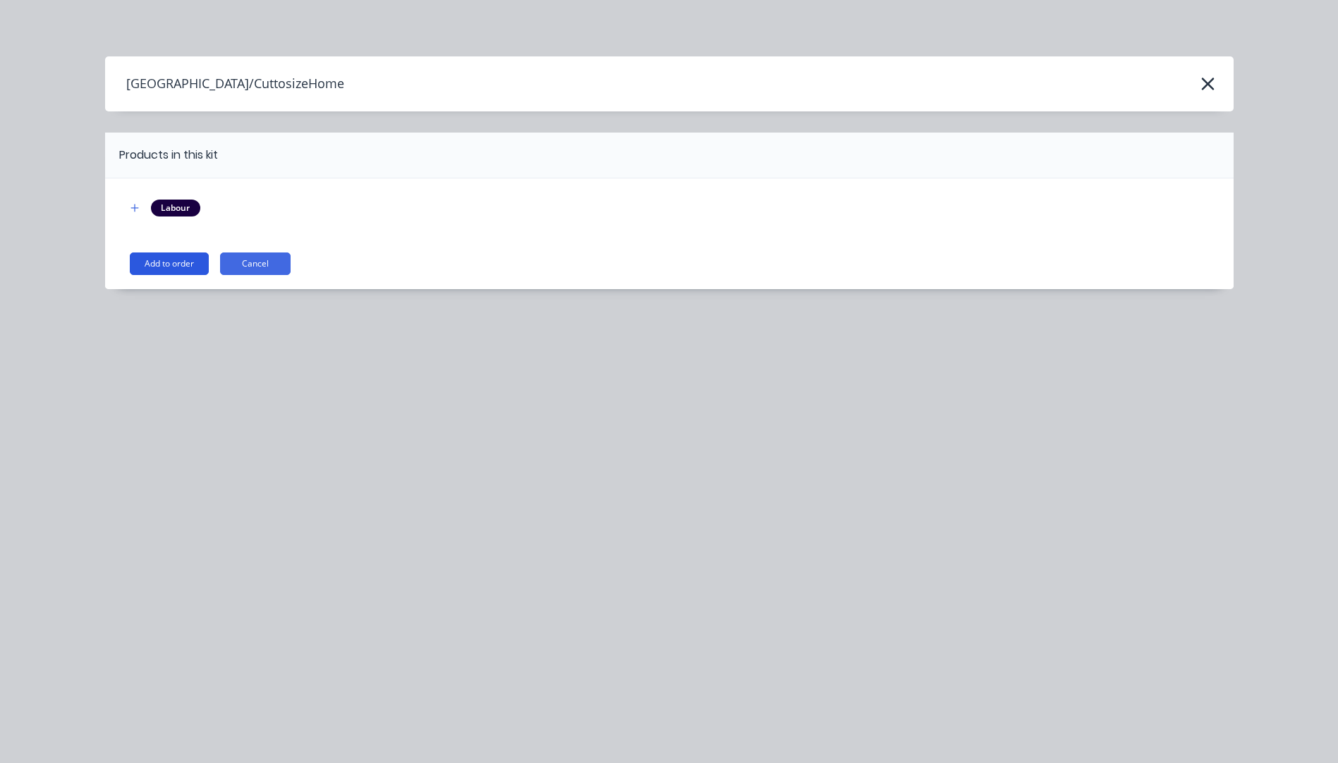
click at [182, 266] on button "Add to order" at bounding box center [169, 264] width 79 height 23
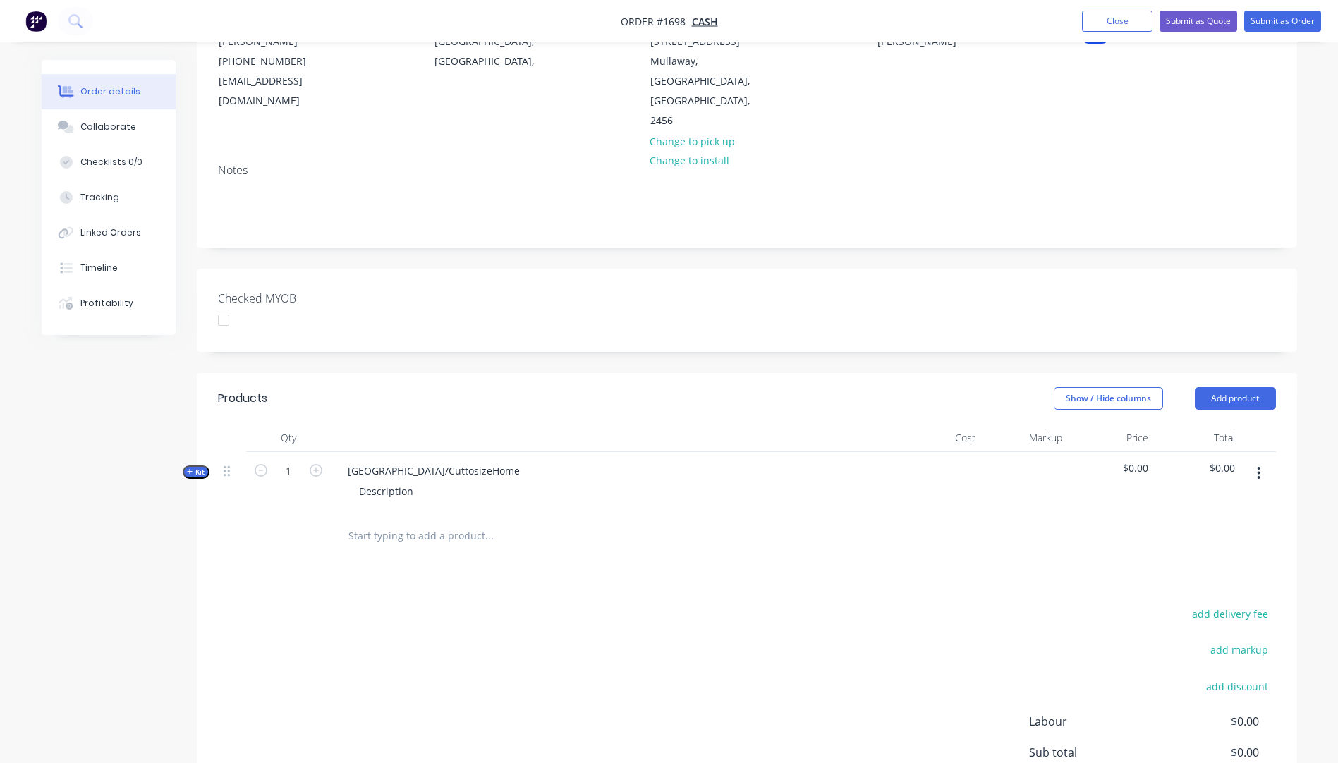
scroll to position [212, 0]
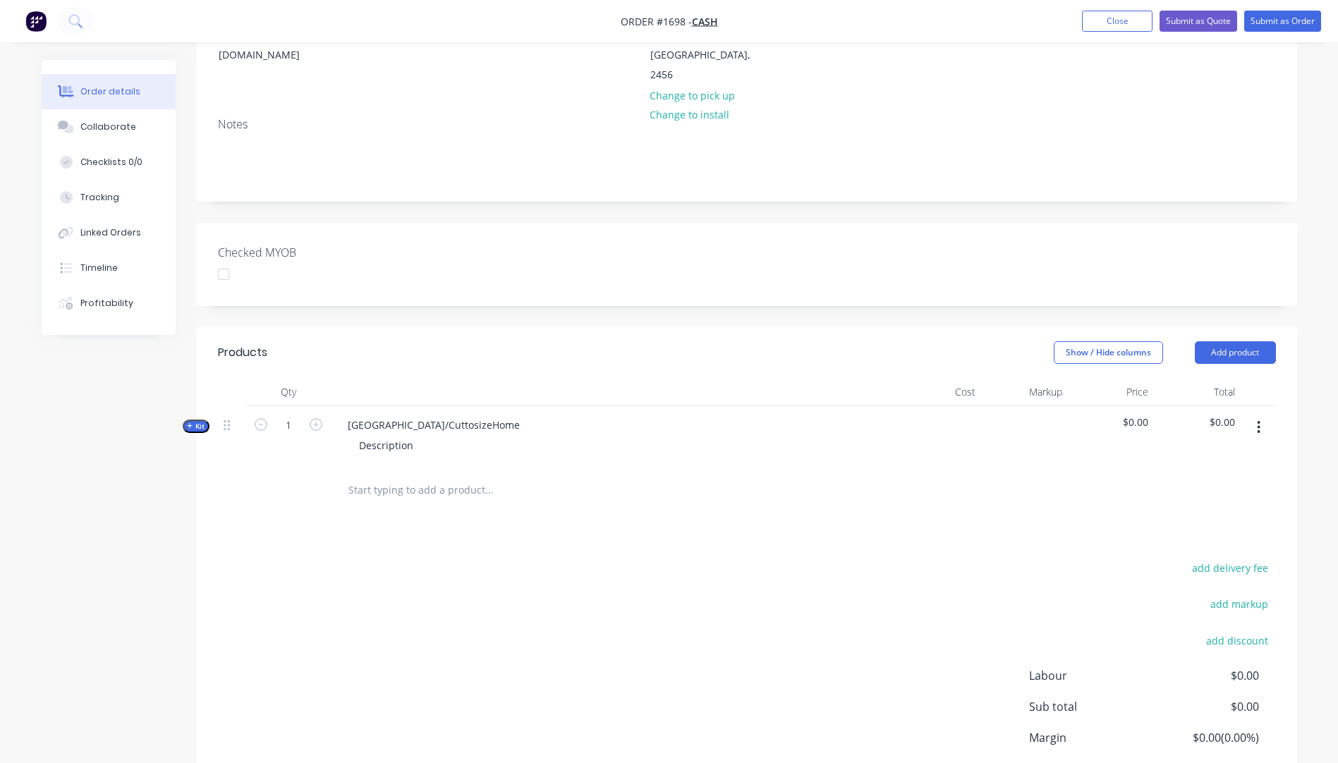
click at [190, 421] on span "Kit" at bounding box center [196, 426] width 18 height 11
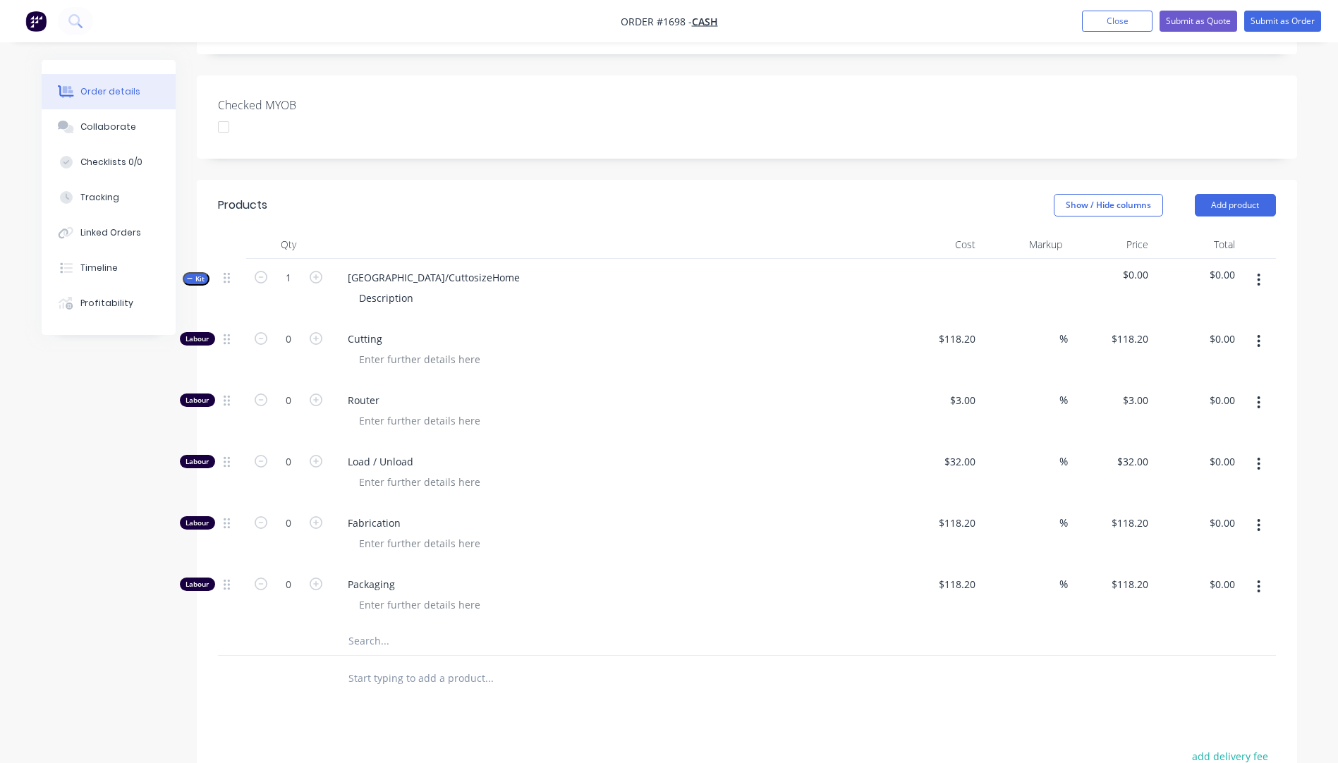
scroll to position [423, 0]
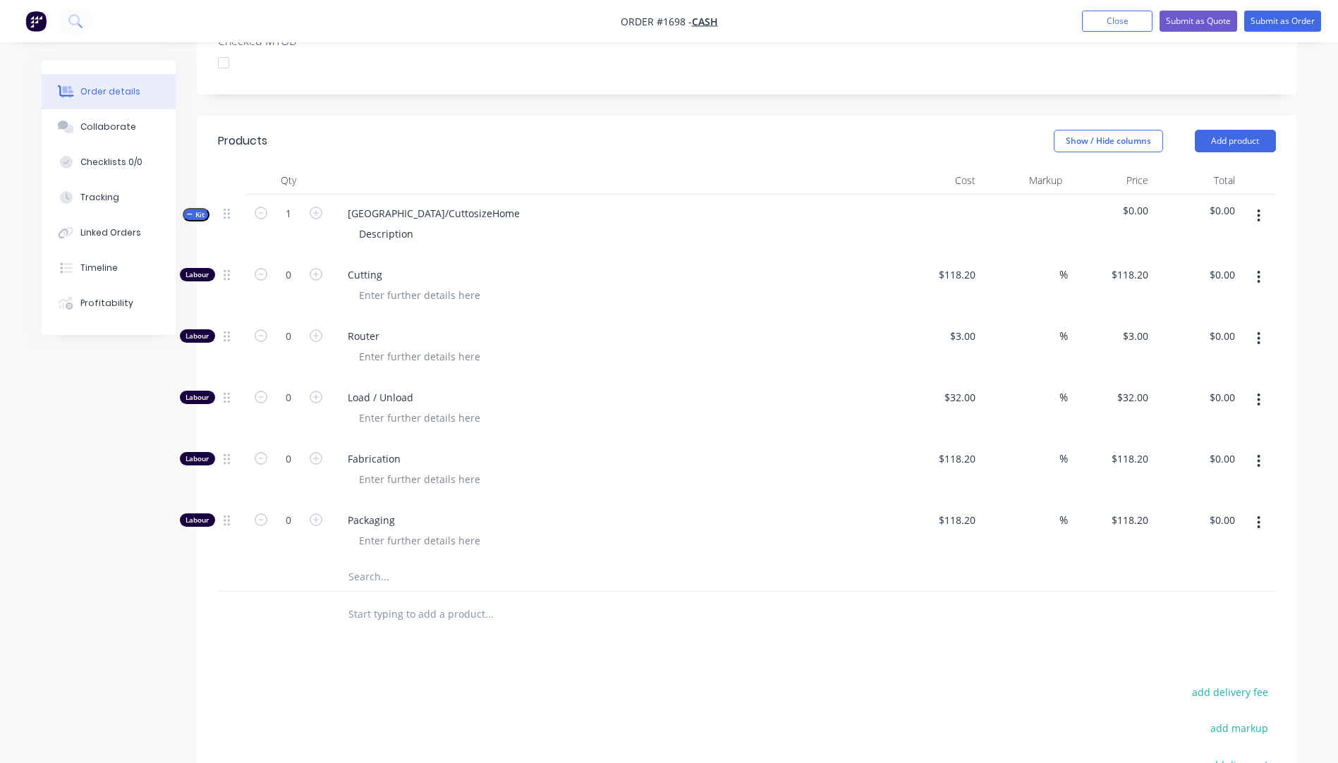
drag, startPoint x: 360, startPoint y: 541, endPoint x: 363, endPoint y: 526, distance: 15.8
click at [360, 563] on input "text" at bounding box center [489, 577] width 282 height 28
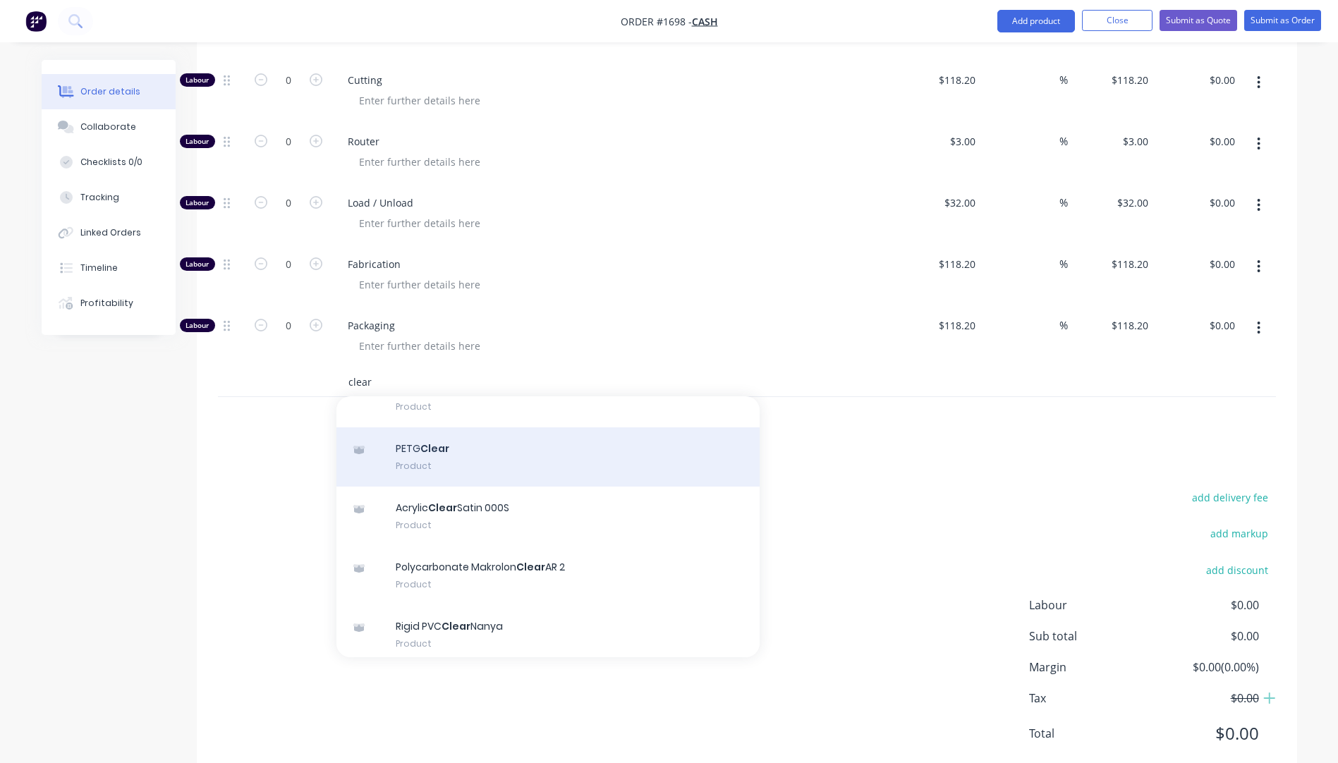
scroll to position [141, 0]
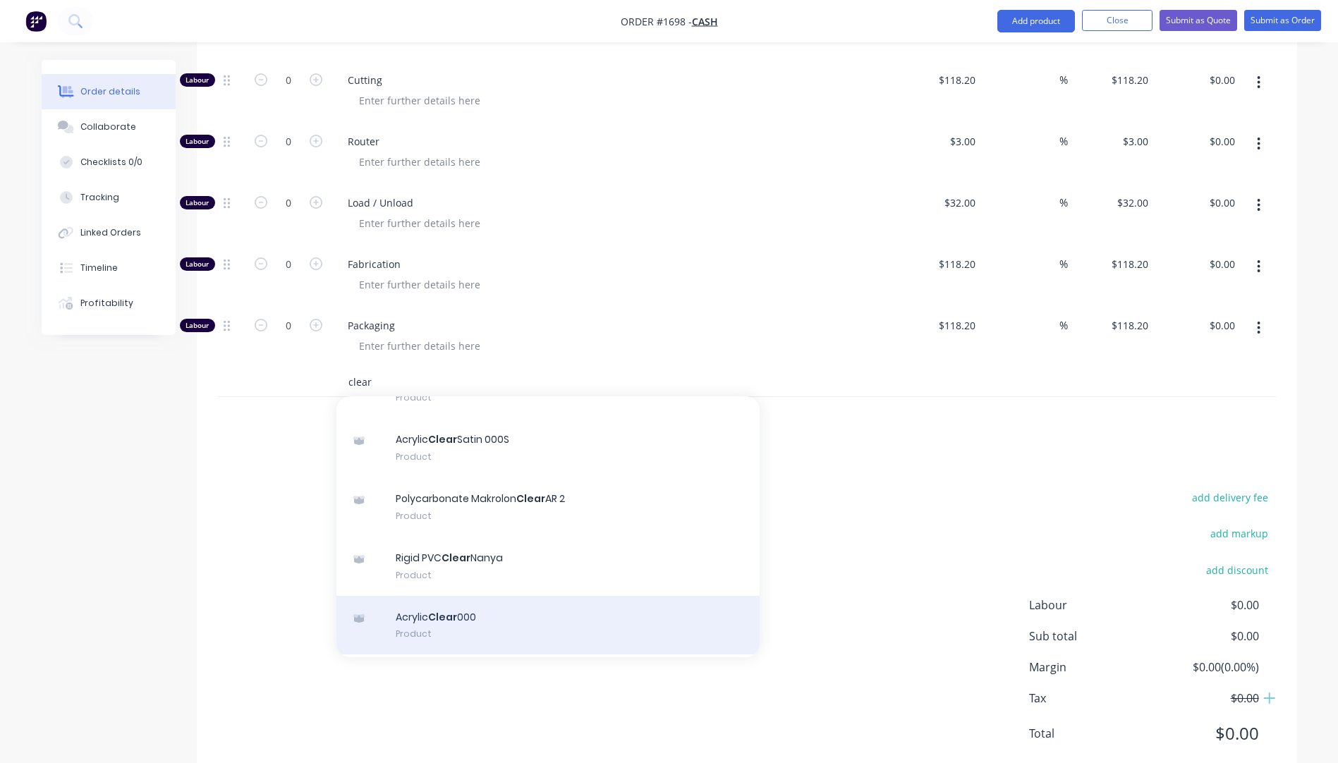
type input "clear"
click at [440, 596] on div "Acrylic Clear 000 Product" at bounding box center [548, 625] width 423 height 59
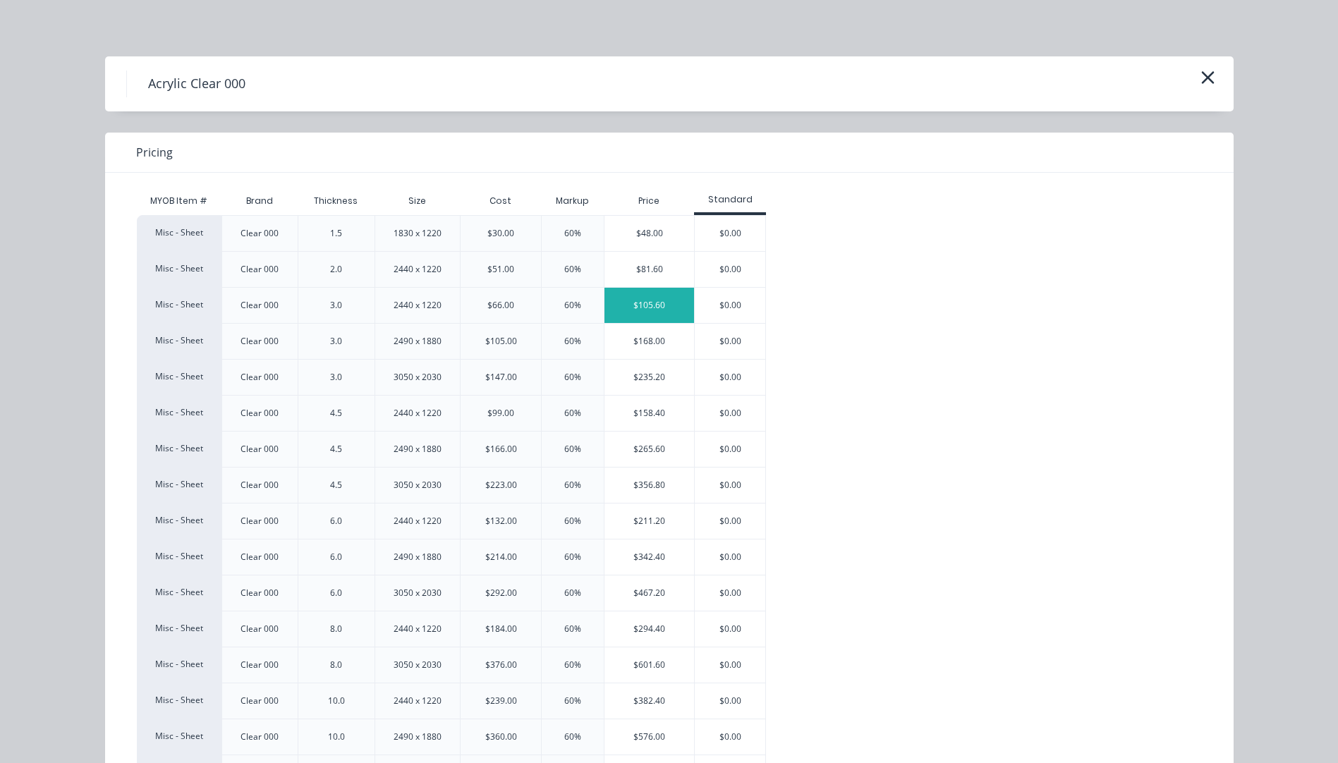
click at [659, 307] on div "$105.60" at bounding box center [650, 305] width 90 height 35
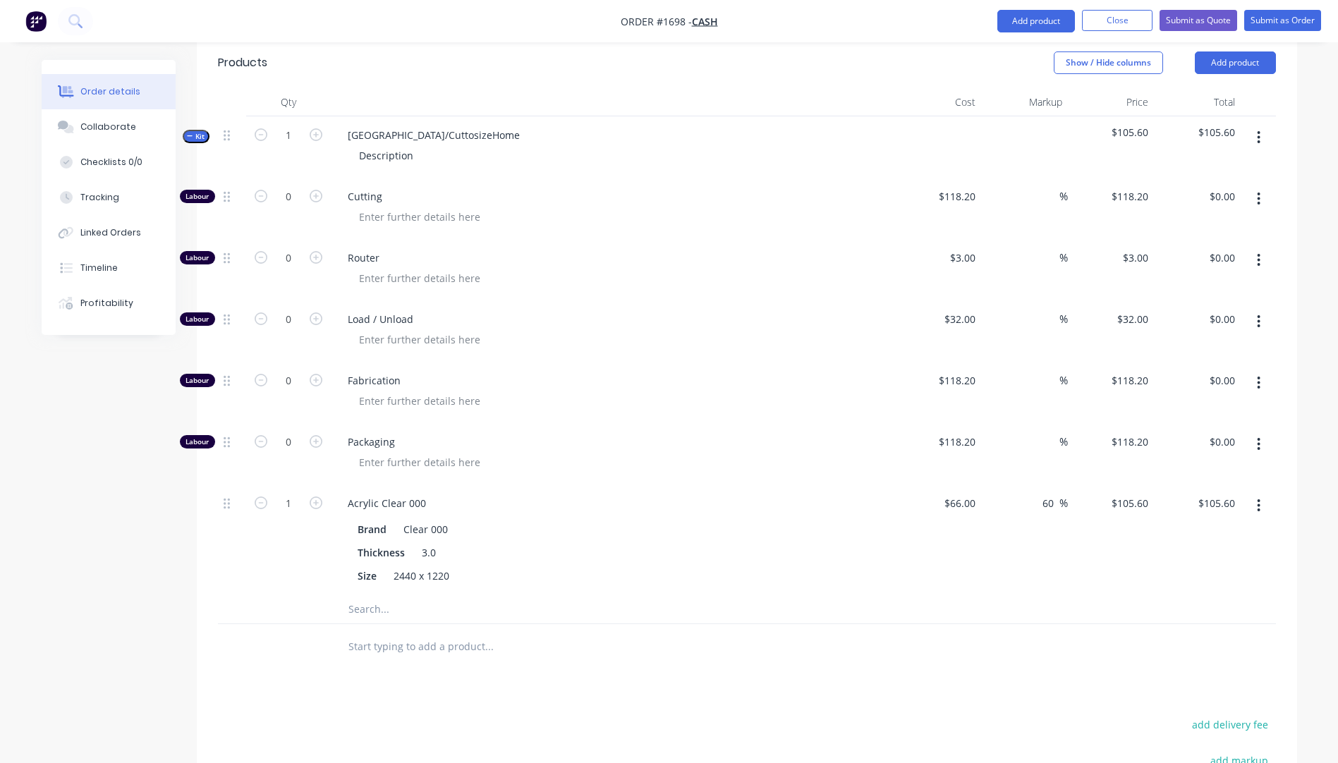
scroll to position [477, 0]
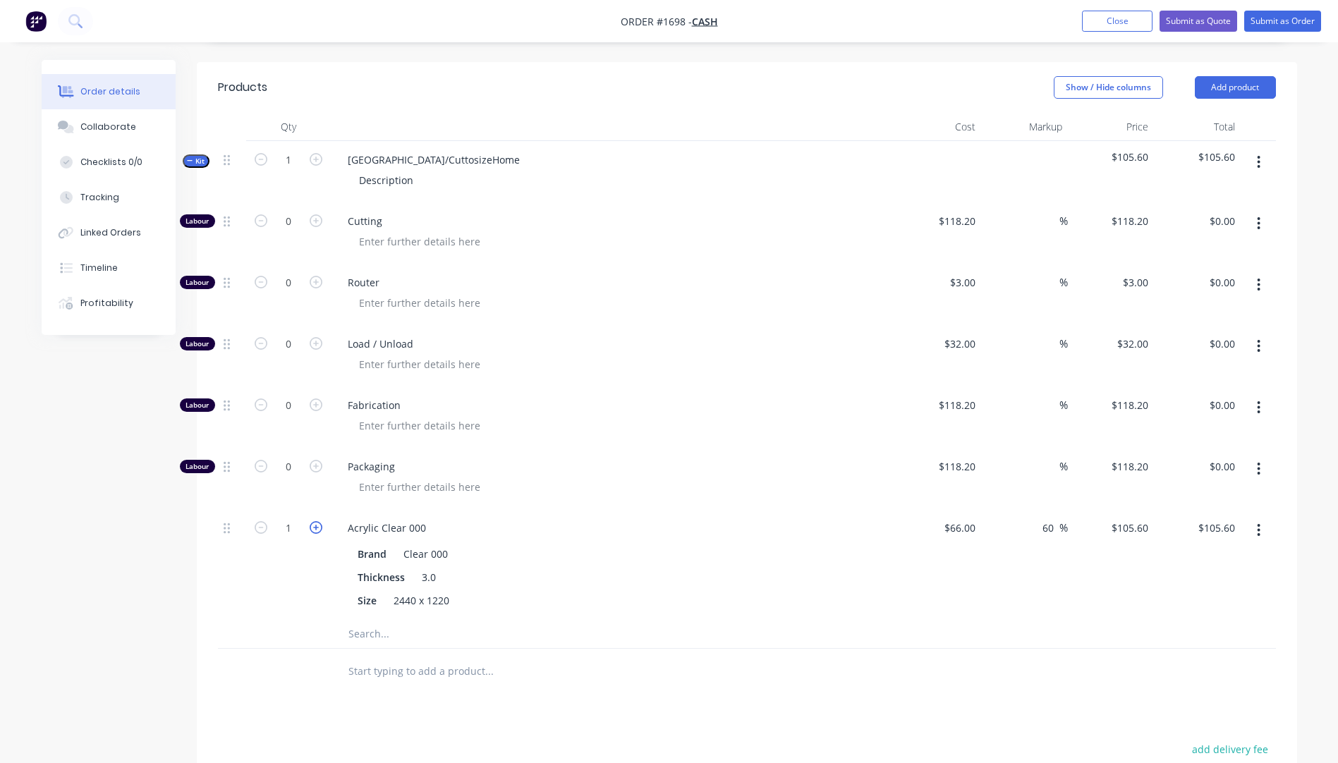
click at [317, 521] on icon "button" at bounding box center [316, 527] width 13 height 13
type input "2"
type input "$211.20"
click at [318, 214] on icon "button" at bounding box center [316, 220] width 13 height 13
type input "1"
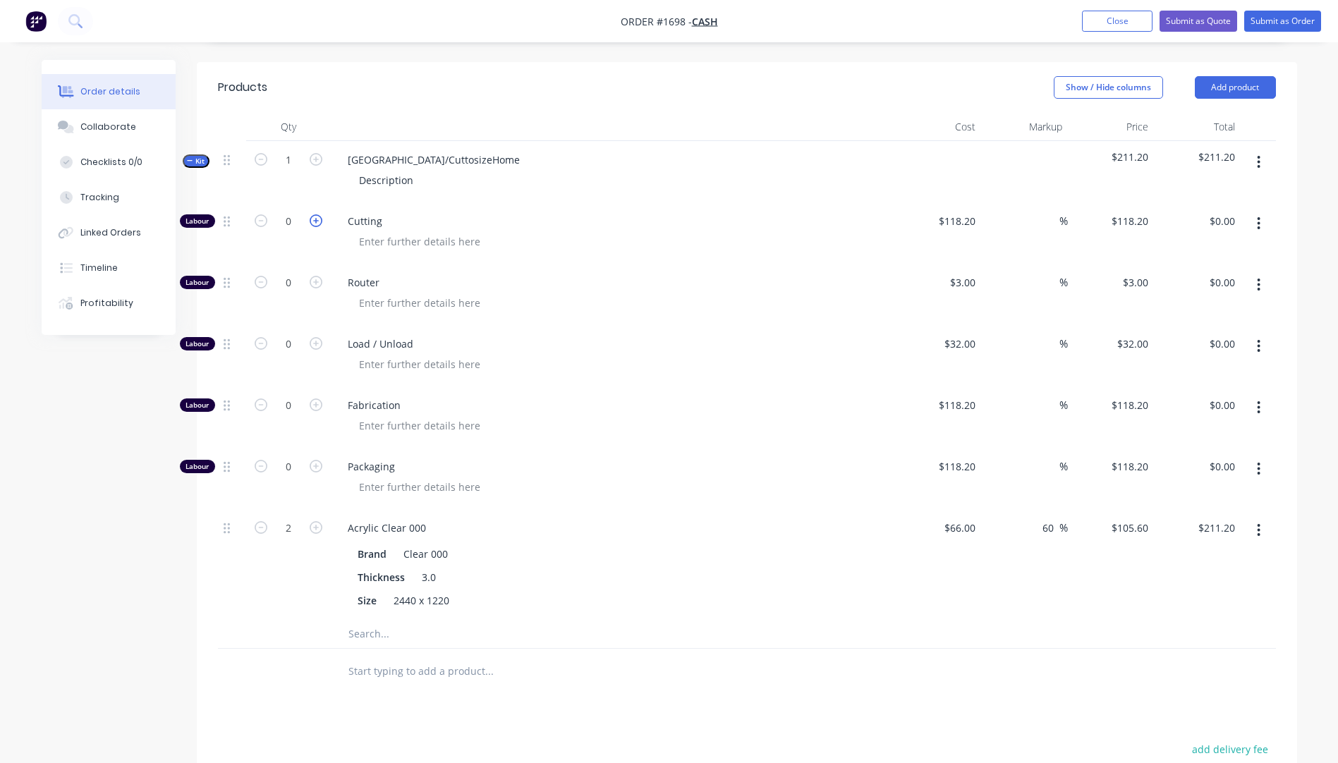
type input "$118.20"
click at [318, 214] on icon "button" at bounding box center [316, 220] width 13 height 13
type input "2"
type input "$236.40"
click at [946, 211] on div "118.2 118.2" at bounding box center [962, 221] width 38 height 20
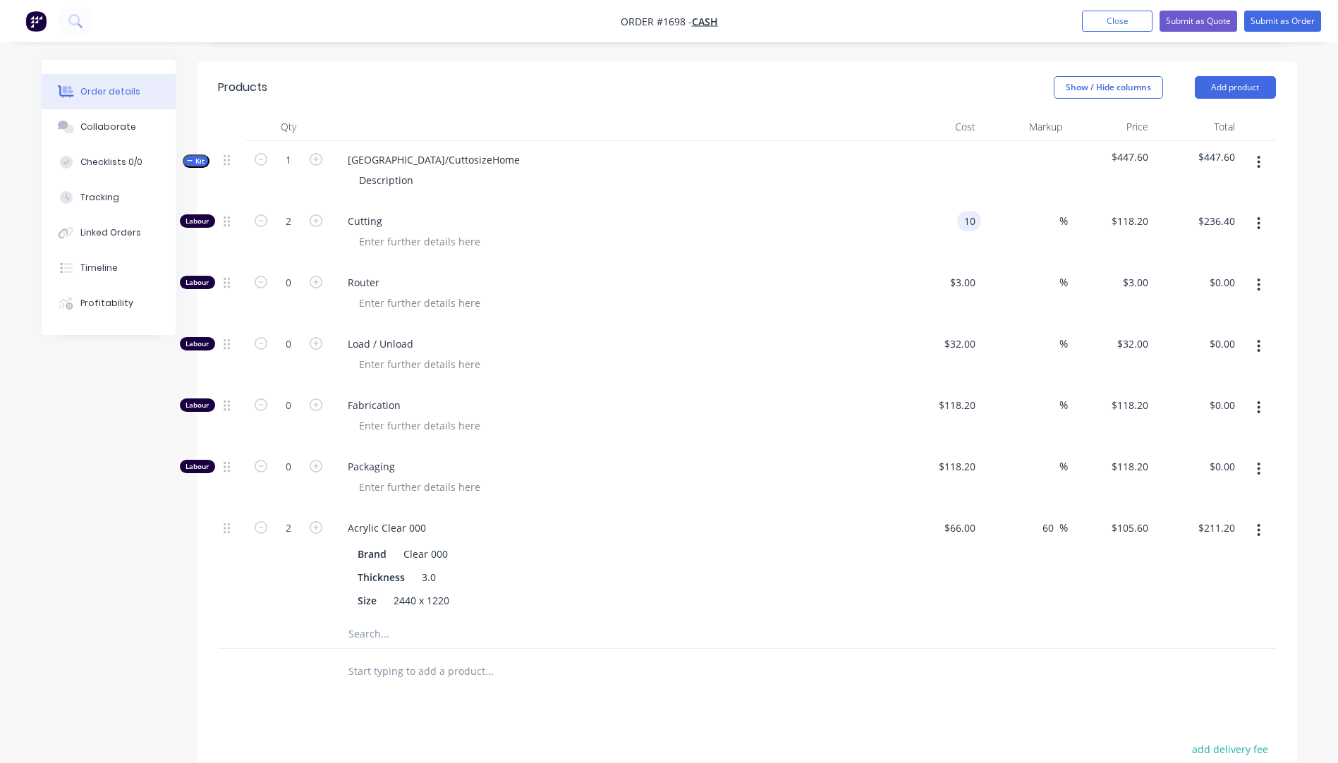
type input "$10.00"
type input "$20.00"
click at [775, 264] on div "Router" at bounding box center [613, 294] width 564 height 61
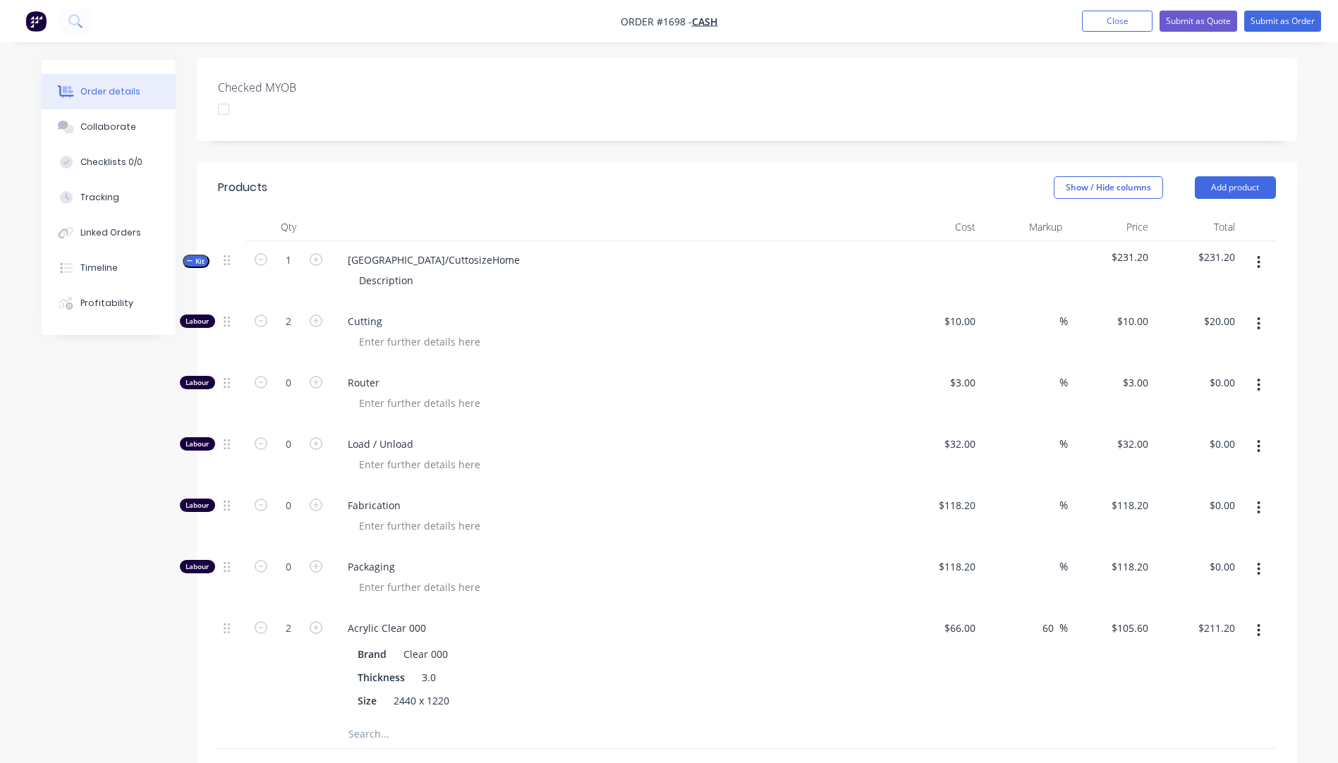
scroll to position [376, 0]
drag, startPoint x: 451, startPoint y: 220, endPoint x: 339, endPoint y: 220, distance: 112.2
click at [339, 250] on div "NSW/CuttosizeHome" at bounding box center [434, 260] width 195 height 20
drag, startPoint x: 420, startPoint y: 246, endPoint x: 349, endPoint y: 251, distance: 71.4
click at [349, 271] on div "Description" at bounding box center [386, 281] width 77 height 20
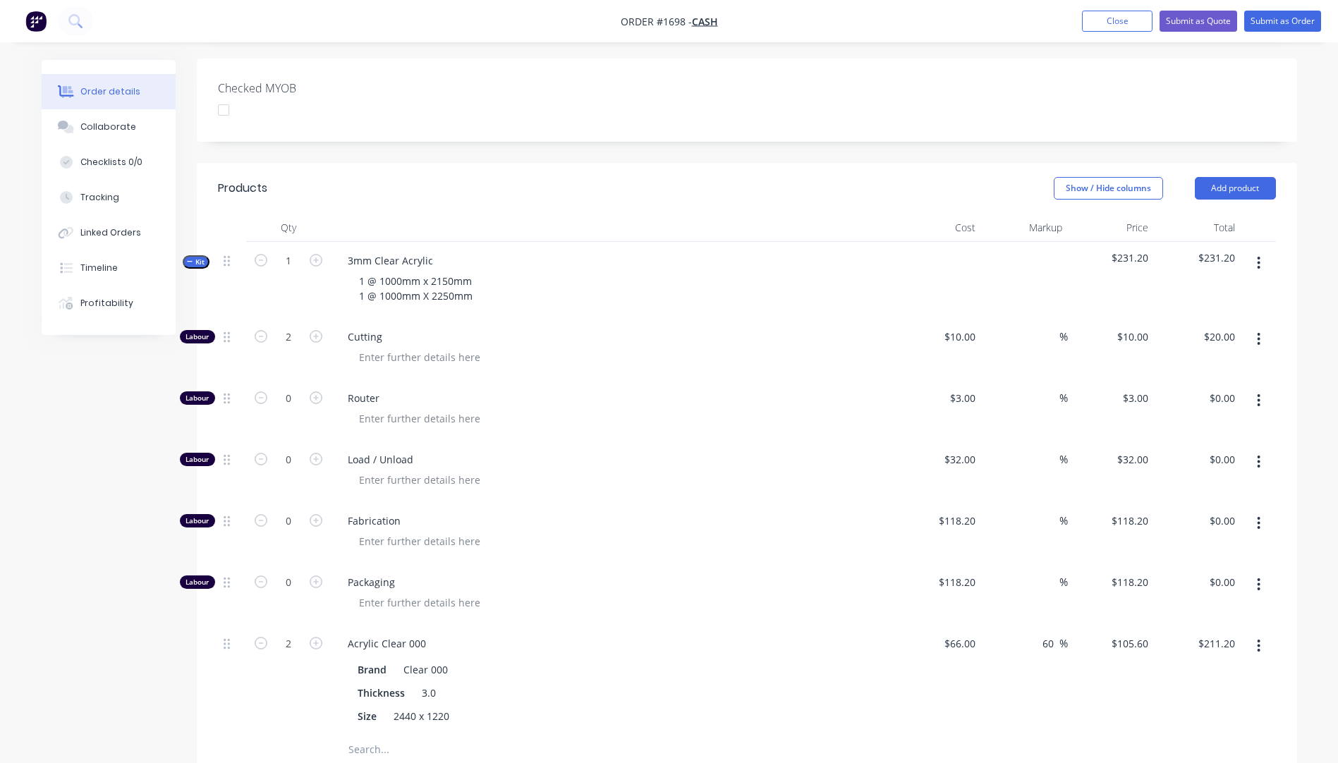
click at [722, 275] on div "3mm Clear Acrylic 1 @ 1000mm x 2150mm 1 @ 1000mm X 2250mm" at bounding box center [613, 280] width 564 height 76
click at [1257, 393] on icon "button" at bounding box center [1259, 401] width 4 height 16
drag, startPoint x: 1169, startPoint y: 456, endPoint x: 1245, endPoint y: 403, distance: 93.2
click at [1184, 484] on div "Delete" at bounding box center [1209, 494] width 109 height 20
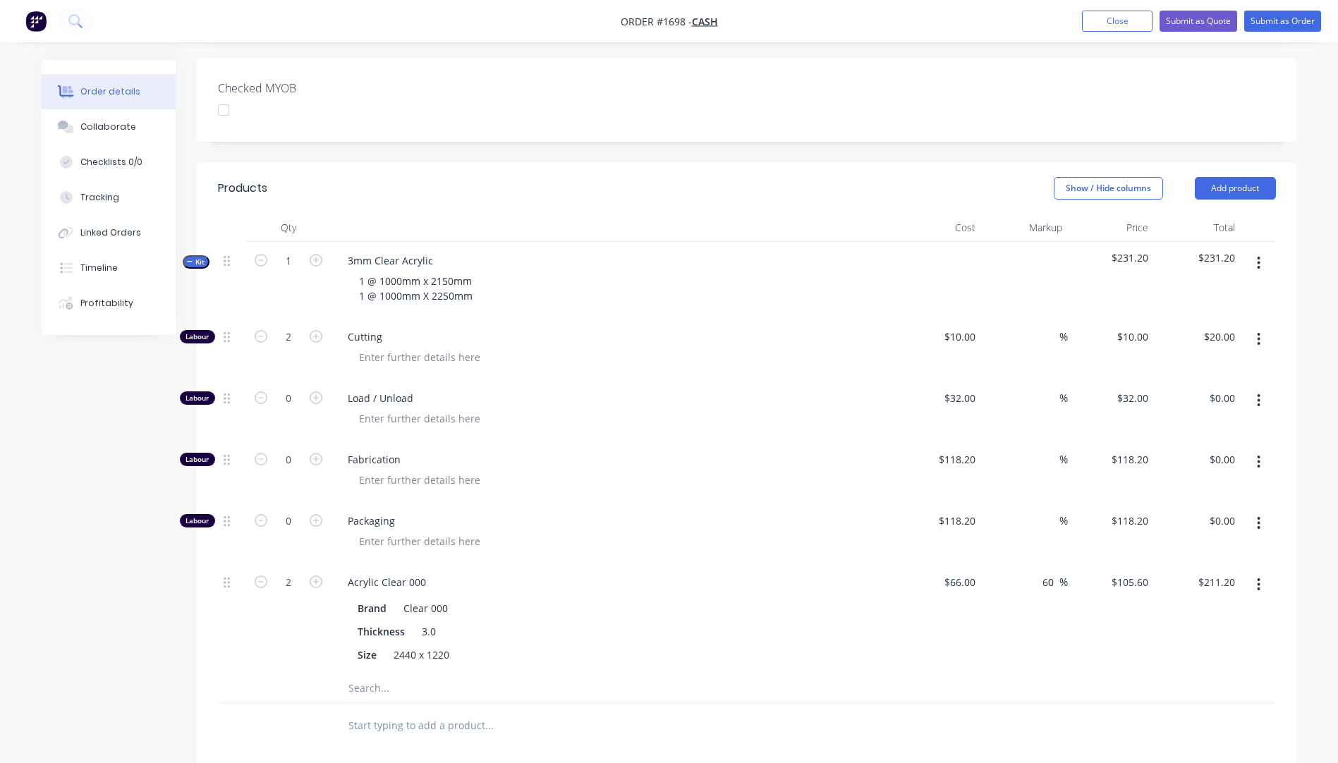
click at [1261, 393] on icon "button" at bounding box center [1259, 401] width 4 height 16
drag, startPoint x: 1160, startPoint y: 462, endPoint x: 1171, endPoint y: 449, distance: 17.1
click at [1164, 484] on div "Delete" at bounding box center [1209, 494] width 109 height 20
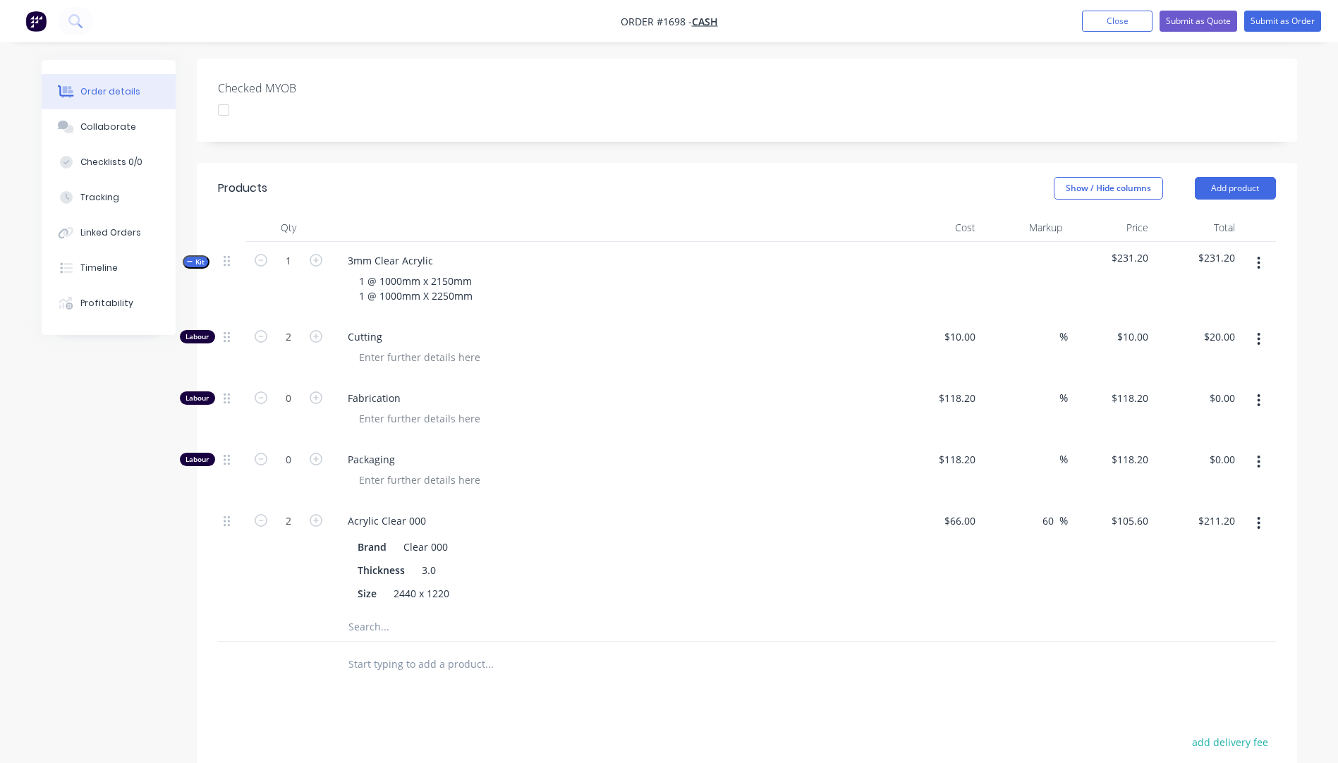
click at [1262, 388] on button "button" at bounding box center [1258, 400] width 33 height 25
click at [1173, 484] on div "Delete" at bounding box center [1209, 494] width 109 height 20
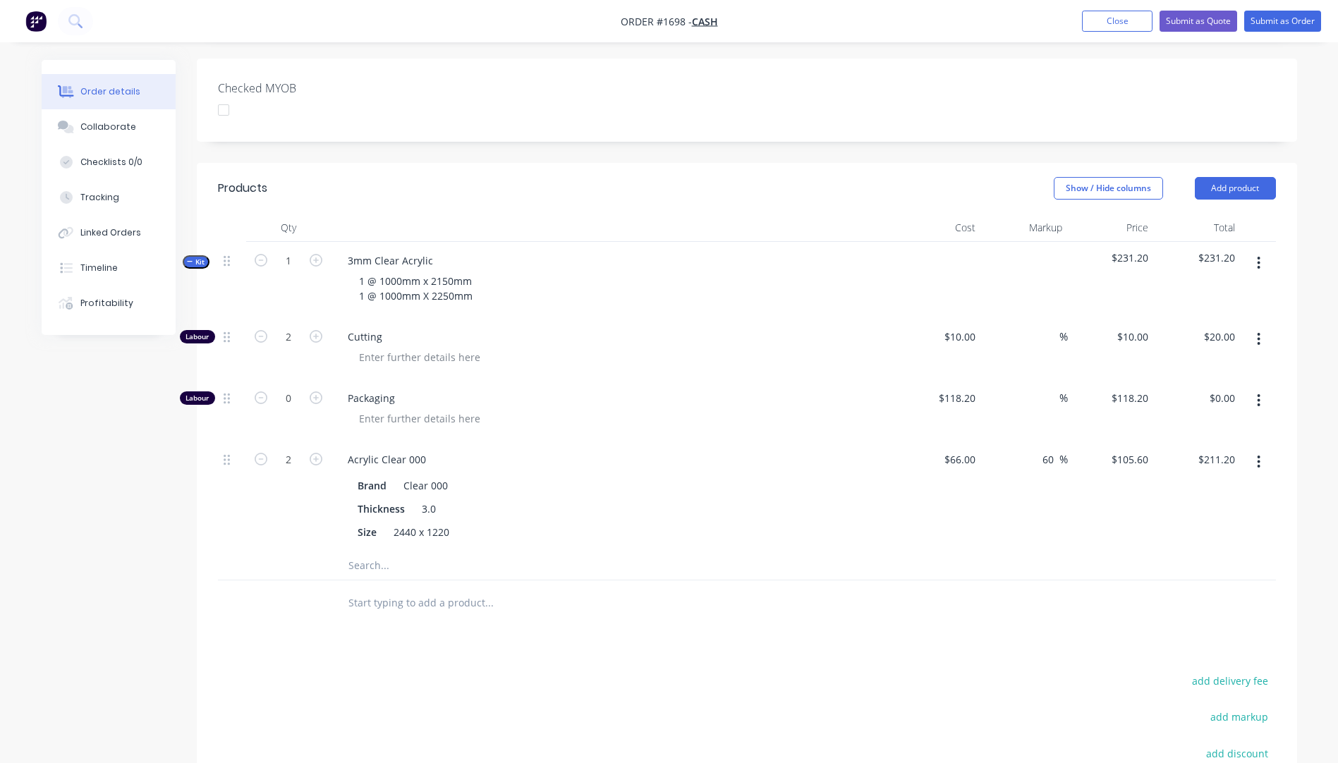
click at [1259, 394] on icon "button" at bounding box center [1259, 400] width 3 height 13
click at [1176, 484] on div "Delete" at bounding box center [1209, 494] width 109 height 20
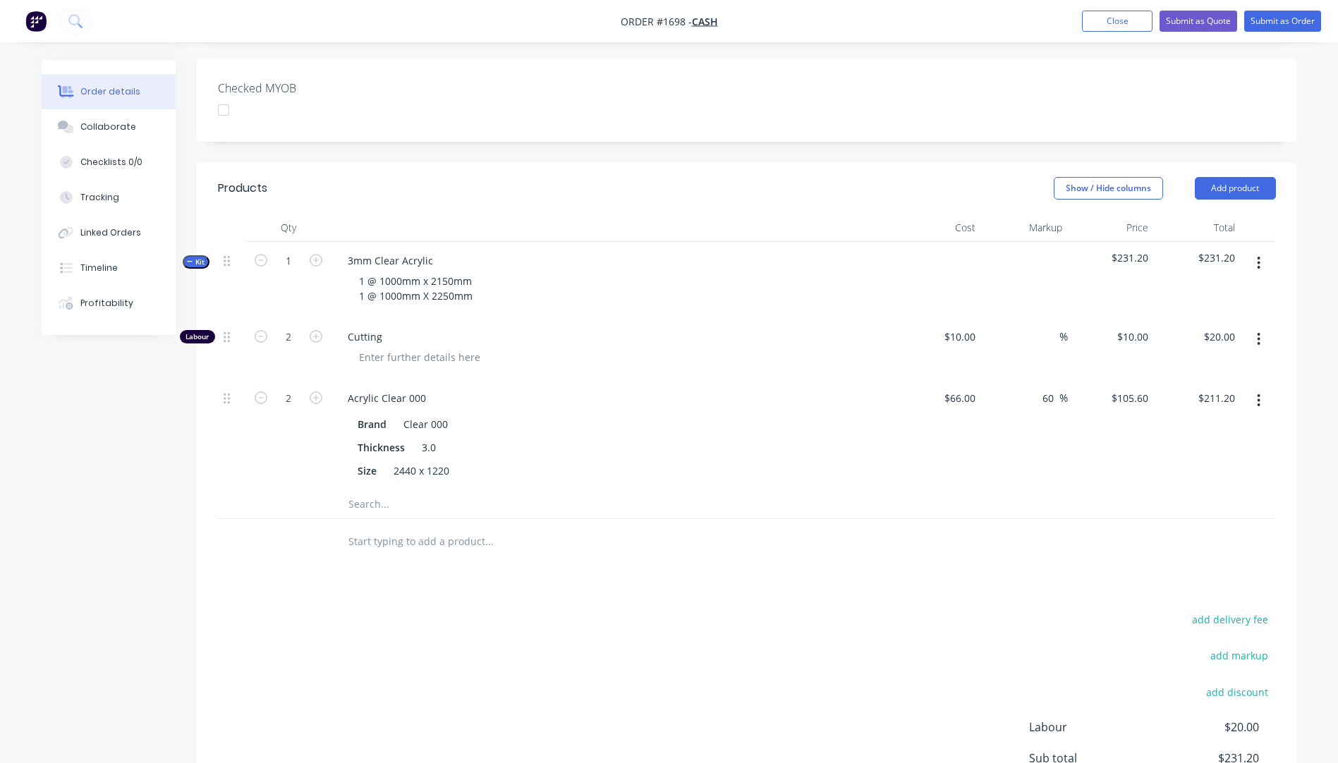
click at [373, 490] on input "text" at bounding box center [489, 504] width 282 height 28
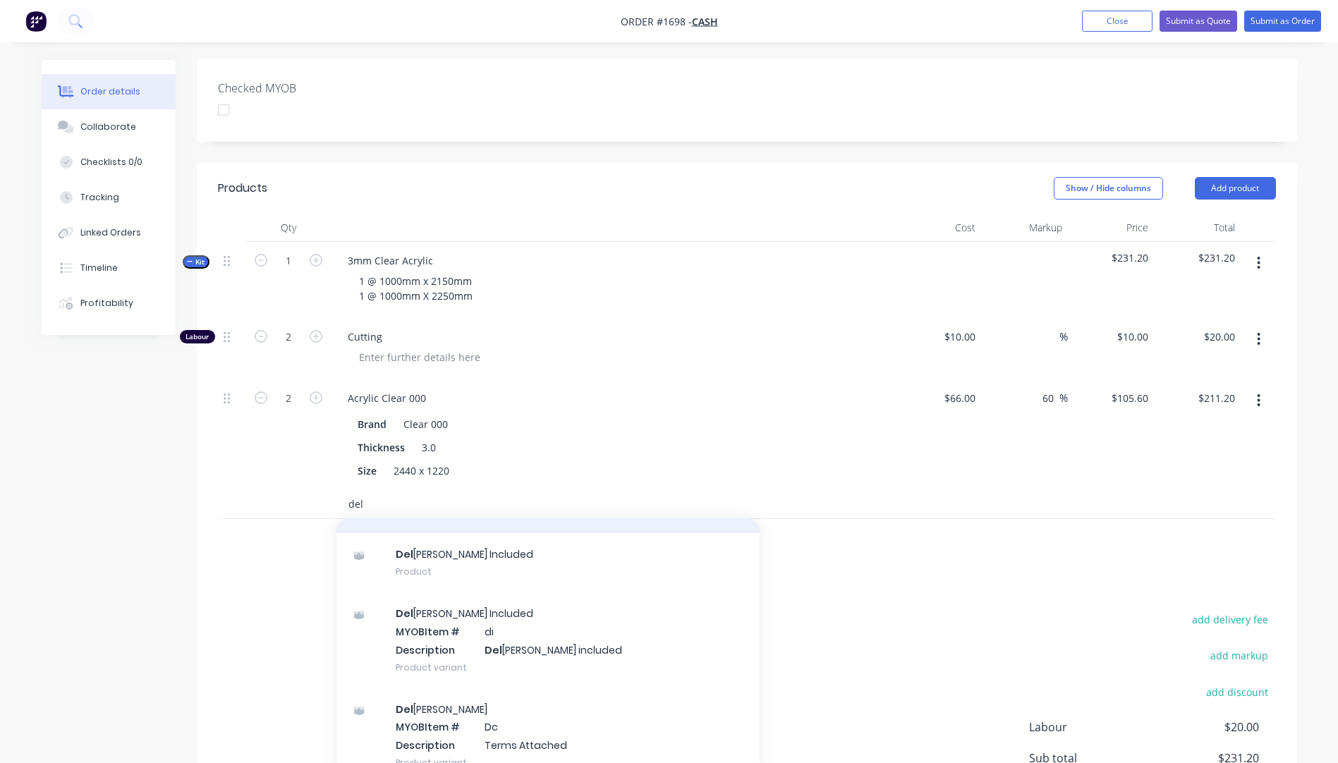
scroll to position [93, 0]
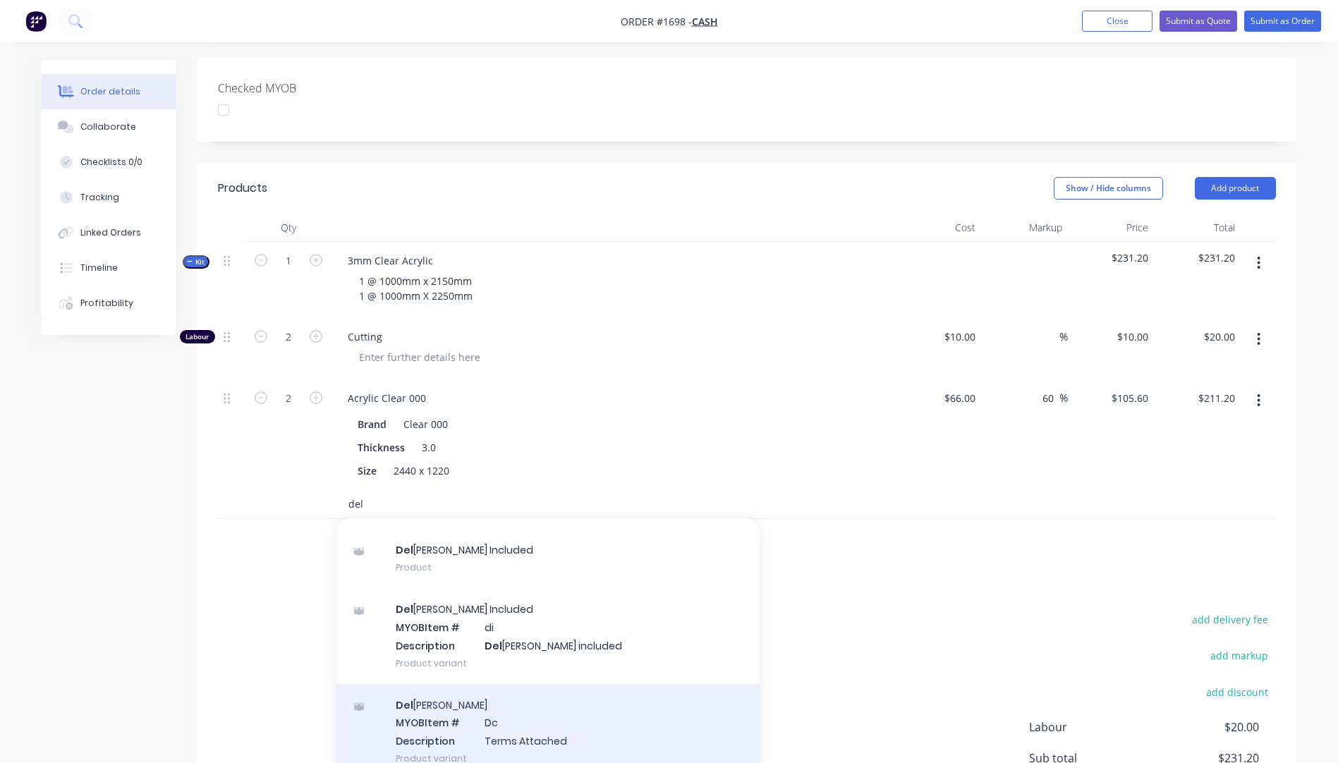
type input "del"
click at [422, 684] on div "Del ivery MYOB Item # Dc Description Terms Attached Product variant" at bounding box center [548, 731] width 423 height 95
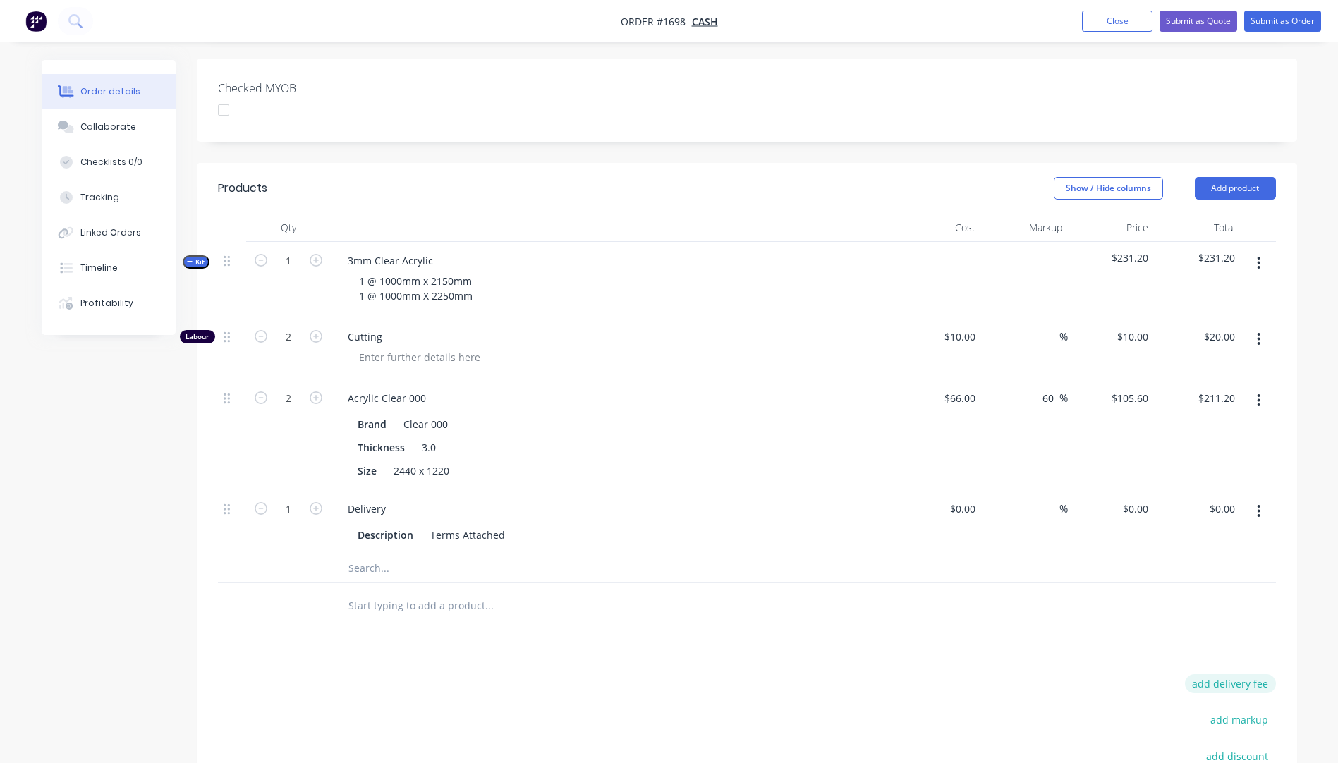
click at [1233, 675] on button "add delivery fee" at bounding box center [1230, 684] width 91 height 19
click at [1228, 675] on input at bounding box center [1221, 685] width 63 height 21
type input "155"
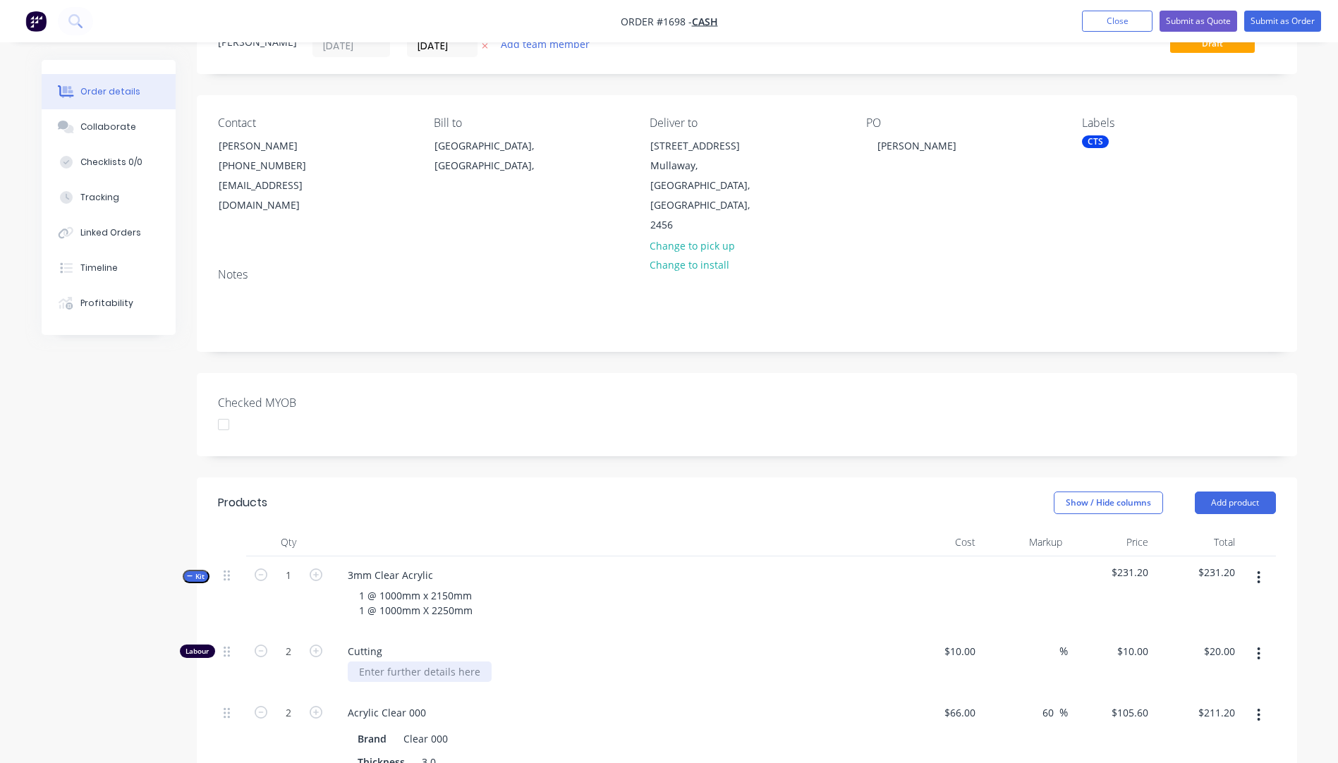
scroll to position [0, 0]
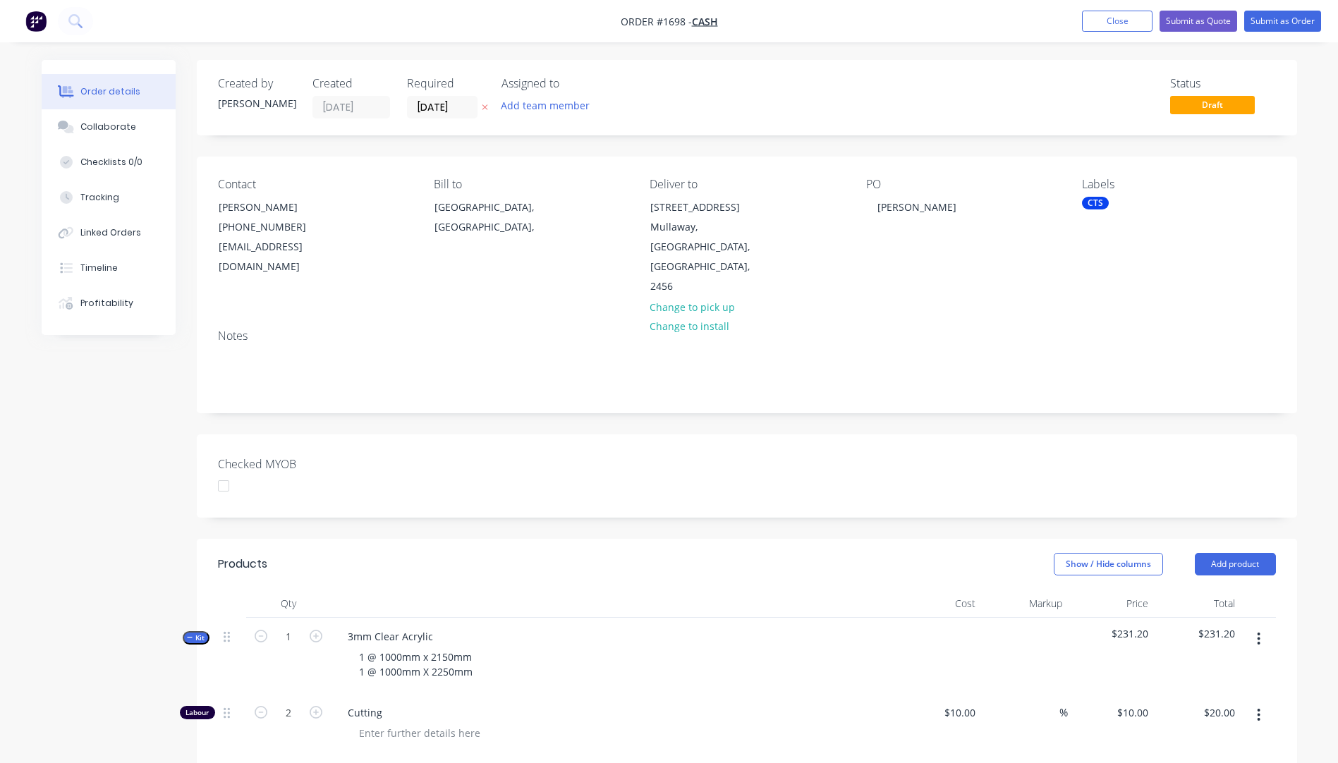
click at [483, 110] on icon "button" at bounding box center [485, 107] width 6 height 8
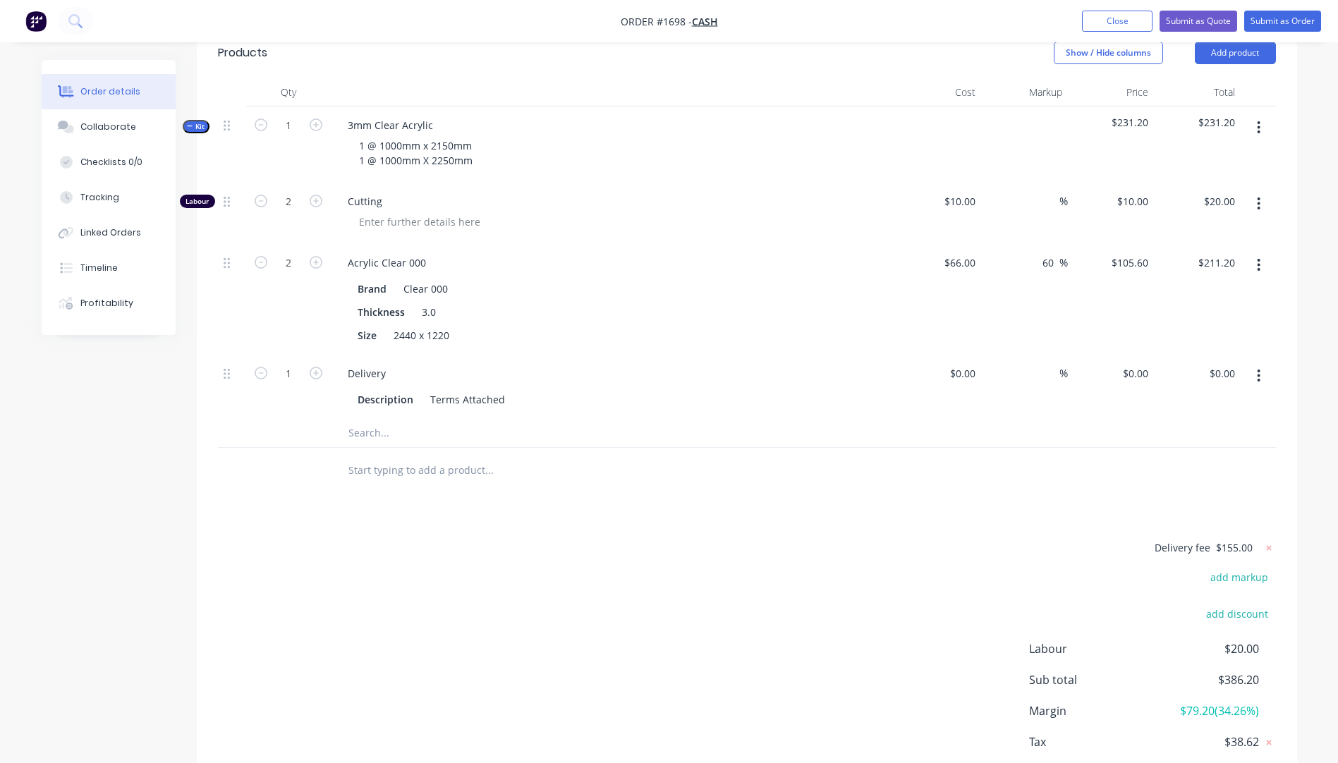
scroll to position [555, 0]
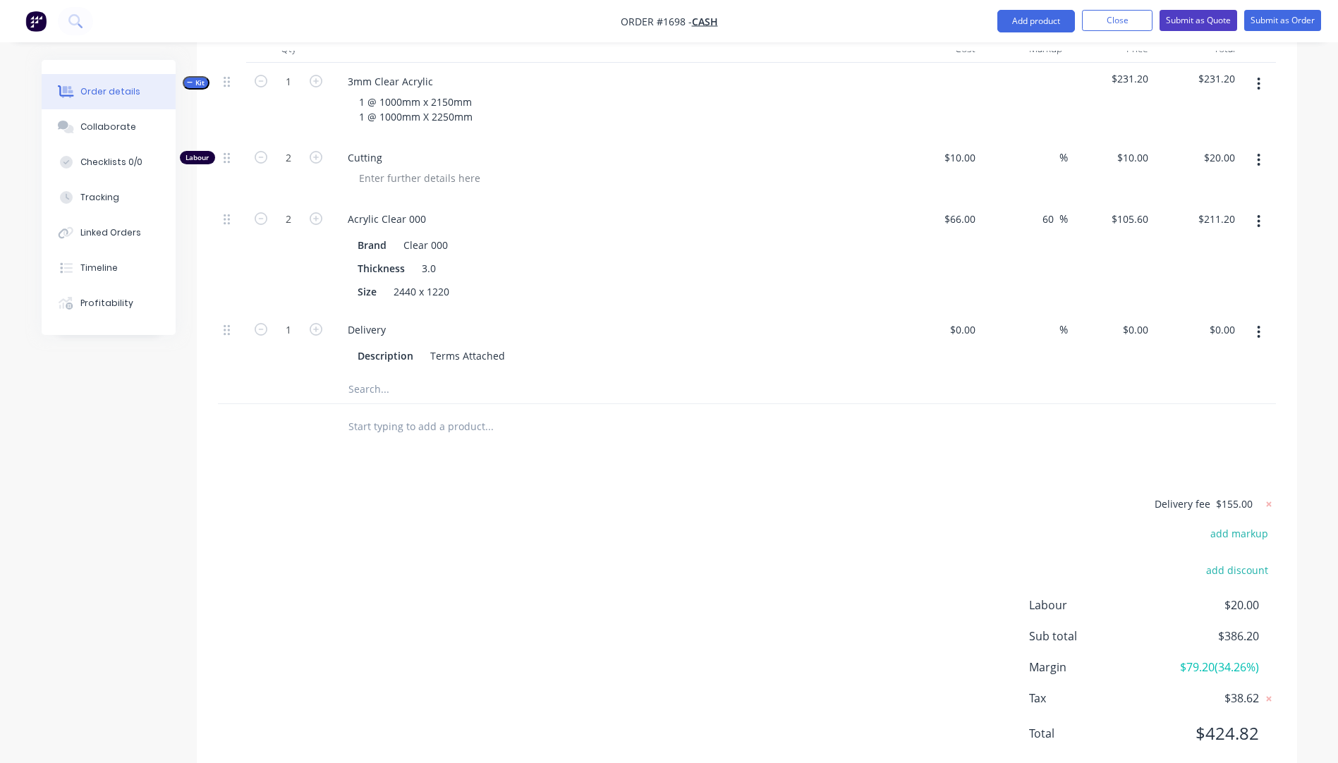
click at [1192, 19] on button "Submit as Quote" at bounding box center [1199, 20] width 78 height 21
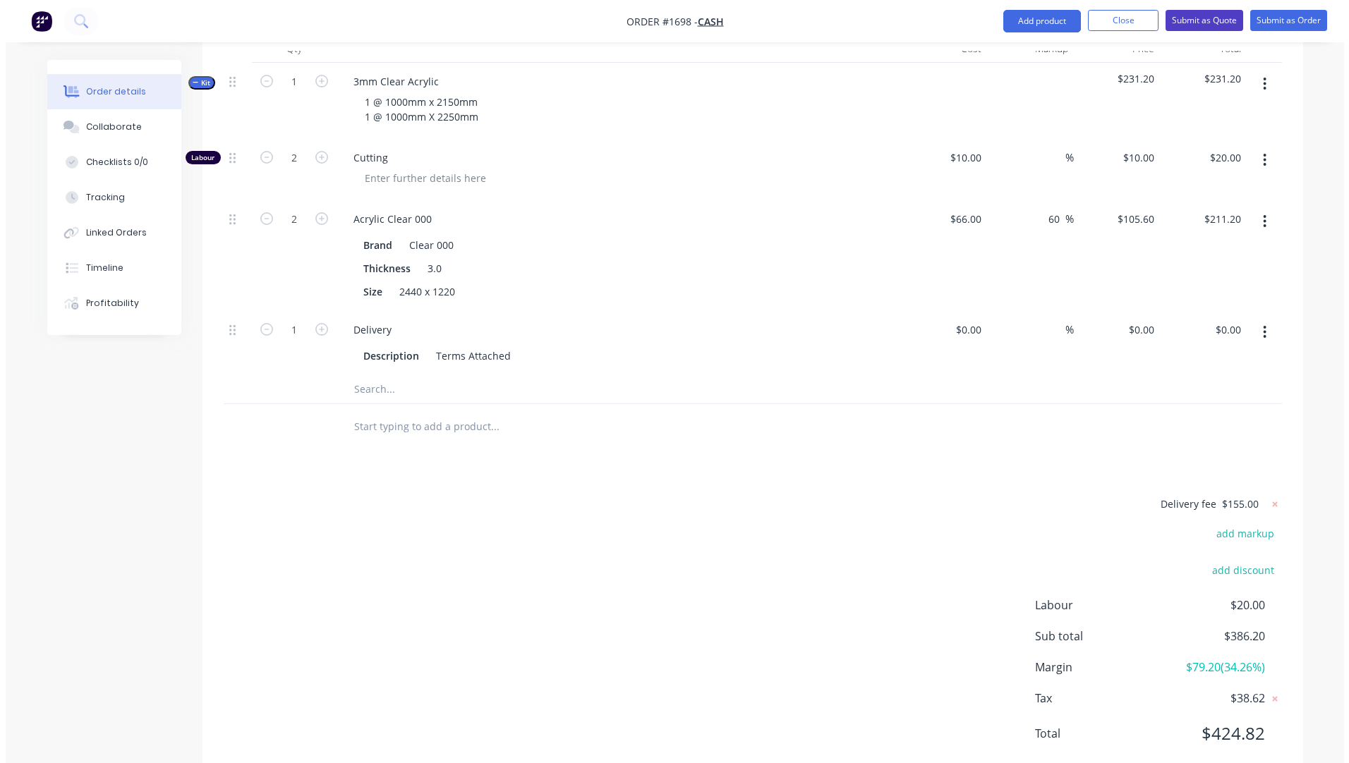
scroll to position [0, 0]
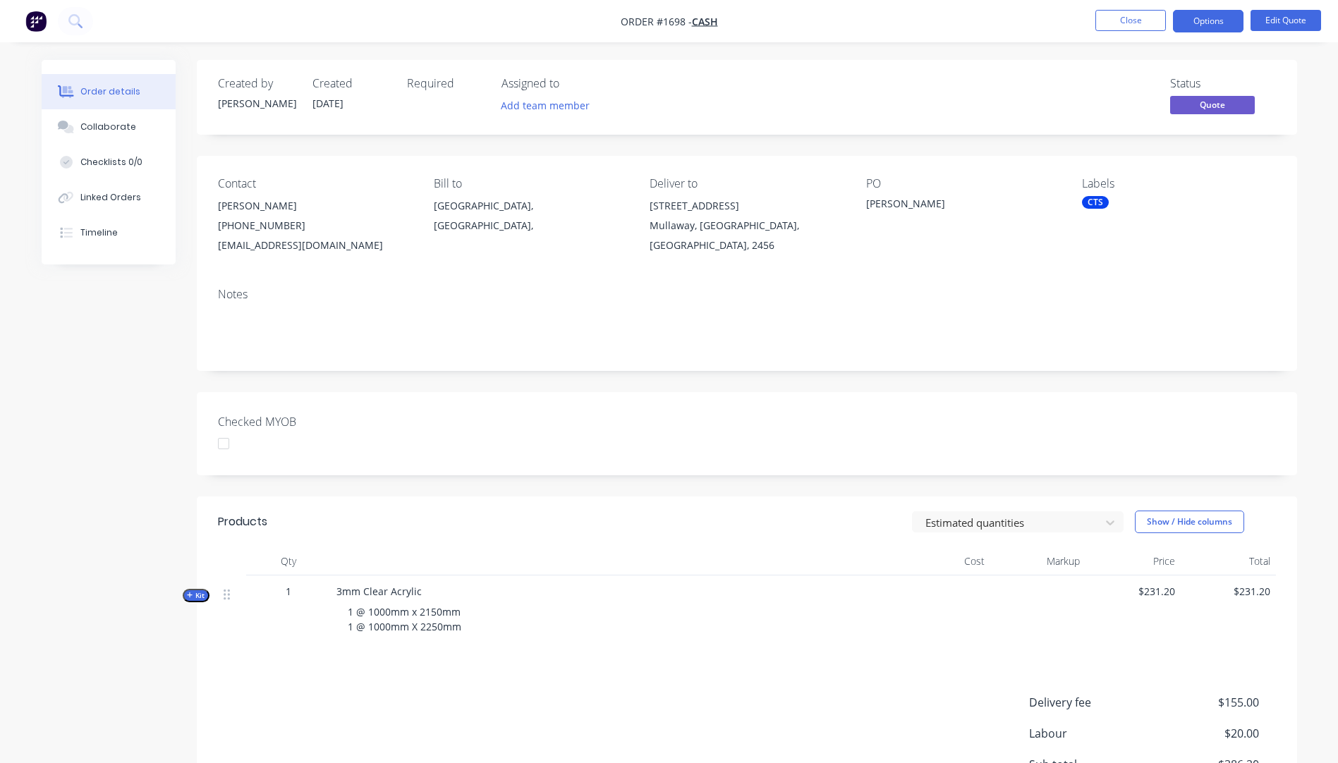
click at [1192, 19] on button "Options" at bounding box center [1208, 21] width 71 height 23
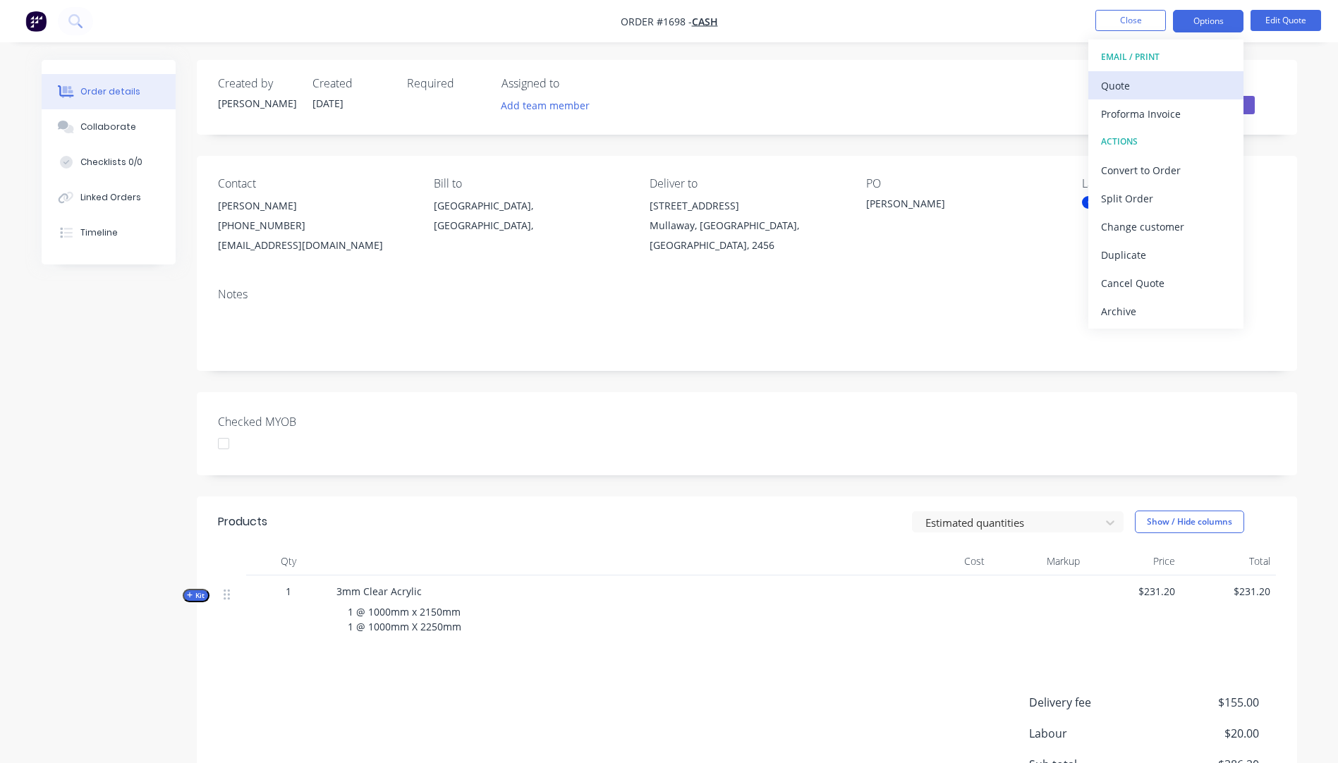
click at [1119, 92] on div "Quote" at bounding box center [1166, 85] width 130 height 20
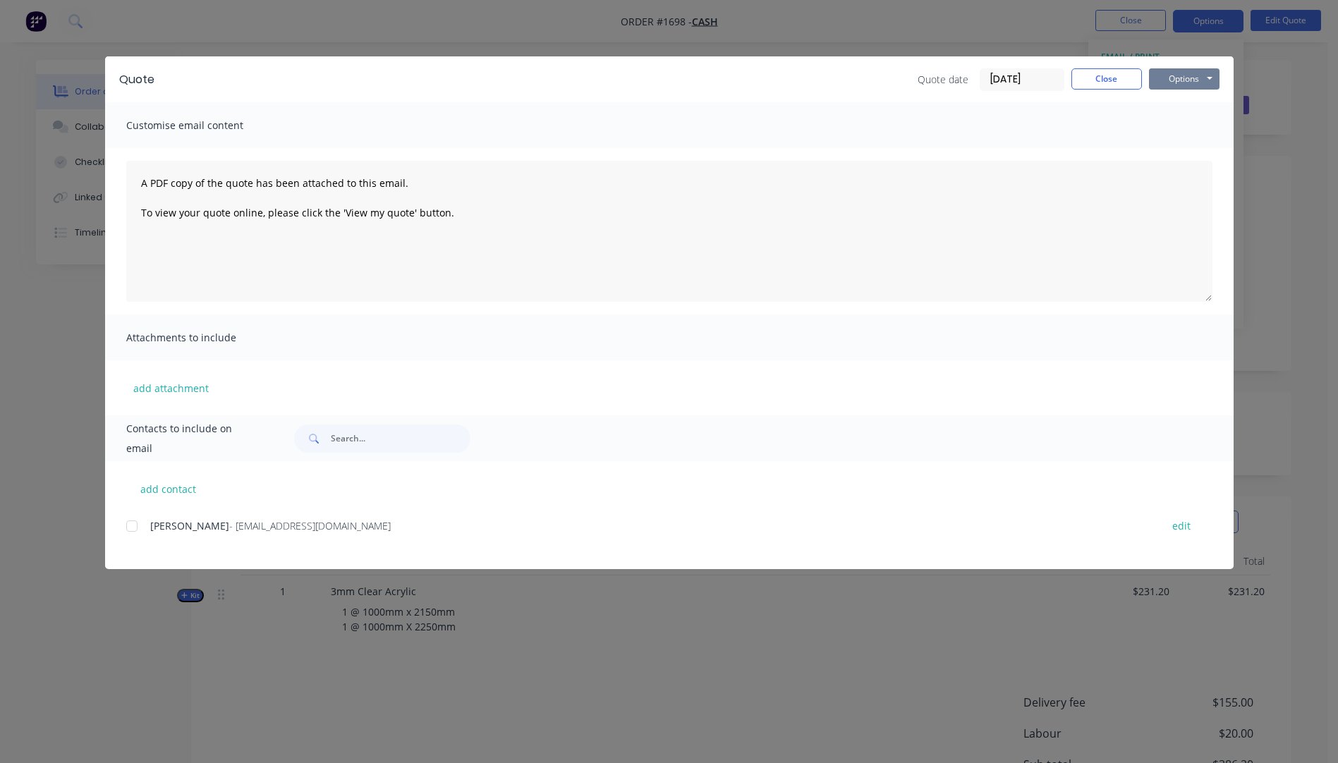
click at [1175, 83] on button "Options" at bounding box center [1184, 78] width 71 height 21
click at [1183, 104] on button "Preview" at bounding box center [1194, 103] width 90 height 23
click at [1118, 85] on button "Close" at bounding box center [1107, 78] width 71 height 21
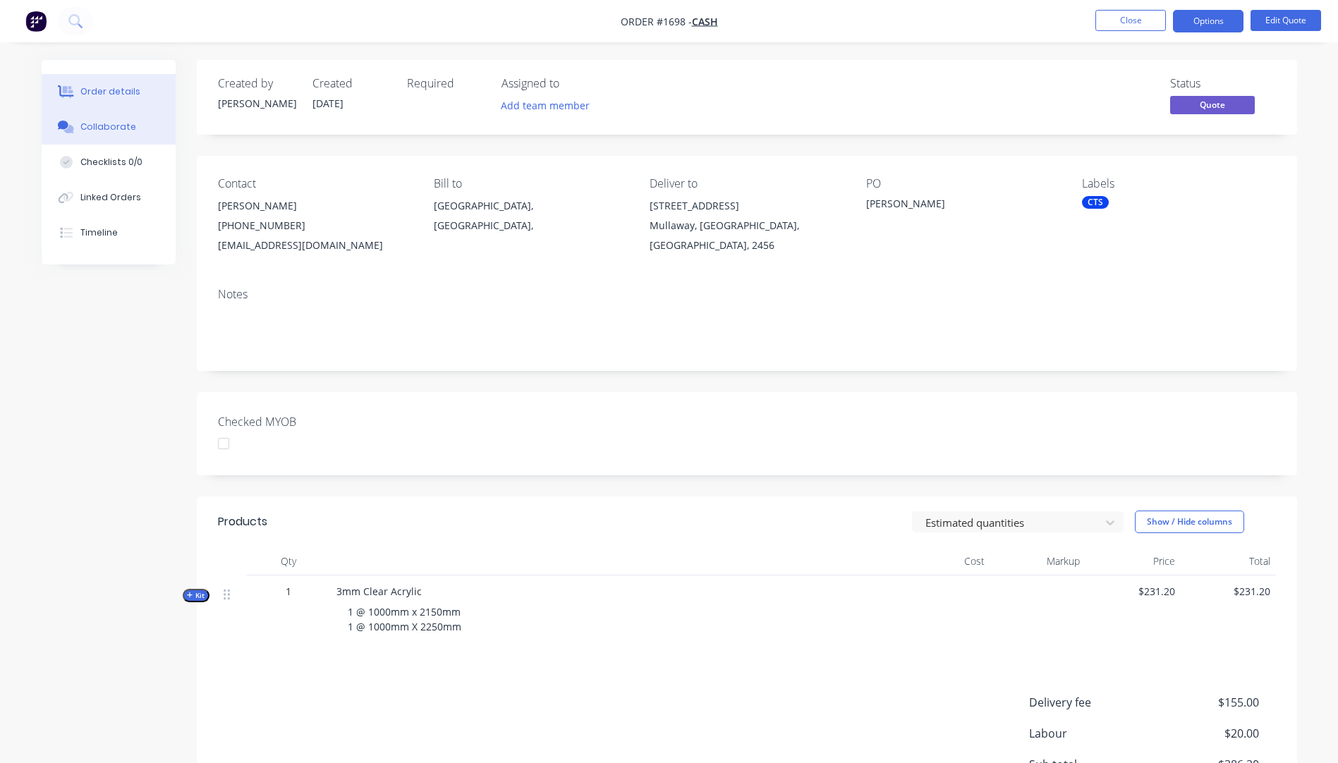
click at [131, 126] on div "Collaborate" at bounding box center [108, 127] width 56 height 13
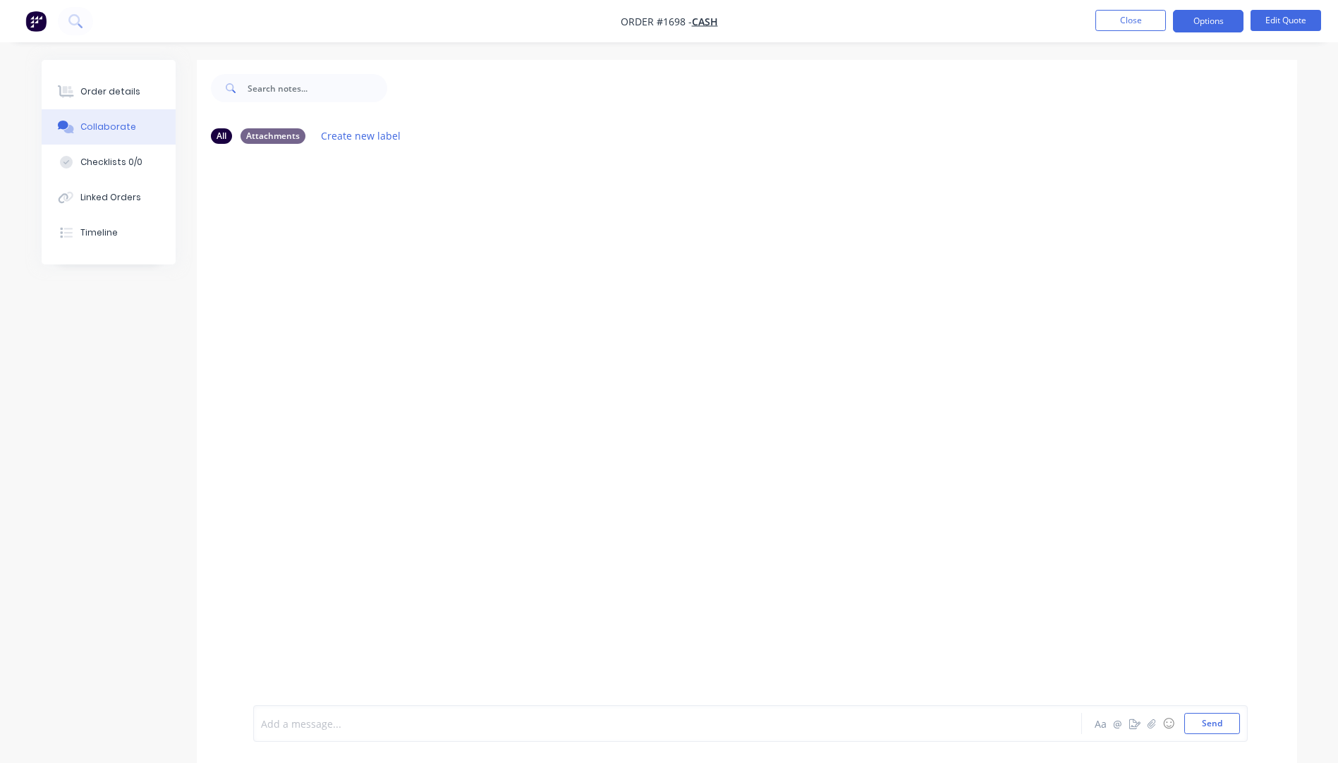
click at [286, 723] on div at bounding box center [629, 724] width 734 height 15
click at [468, 722] on span "KIS TNT $123.44+ Cardboard sleeve 240x 130x4x23kg" at bounding box center [387, 724] width 250 height 13
click at [497, 722] on span "KIS TNT $123.44+ Cardboard sleeve 240x 130cm x4x23kg" at bounding box center [395, 724] width 267 height 13
click at [443, 725] on span "KIS TNT $123.44+ Cardboard sleeve 240x 130cm x4cm x23kg" at bounding box center [404, 724] width 284 height 13
click at [506, 721] on span "KIS TNT $123.44+ Cardboard sleeve 240cm x 130cm x4cm x23kg" at bounding box center [412, 724] width 301 height 13
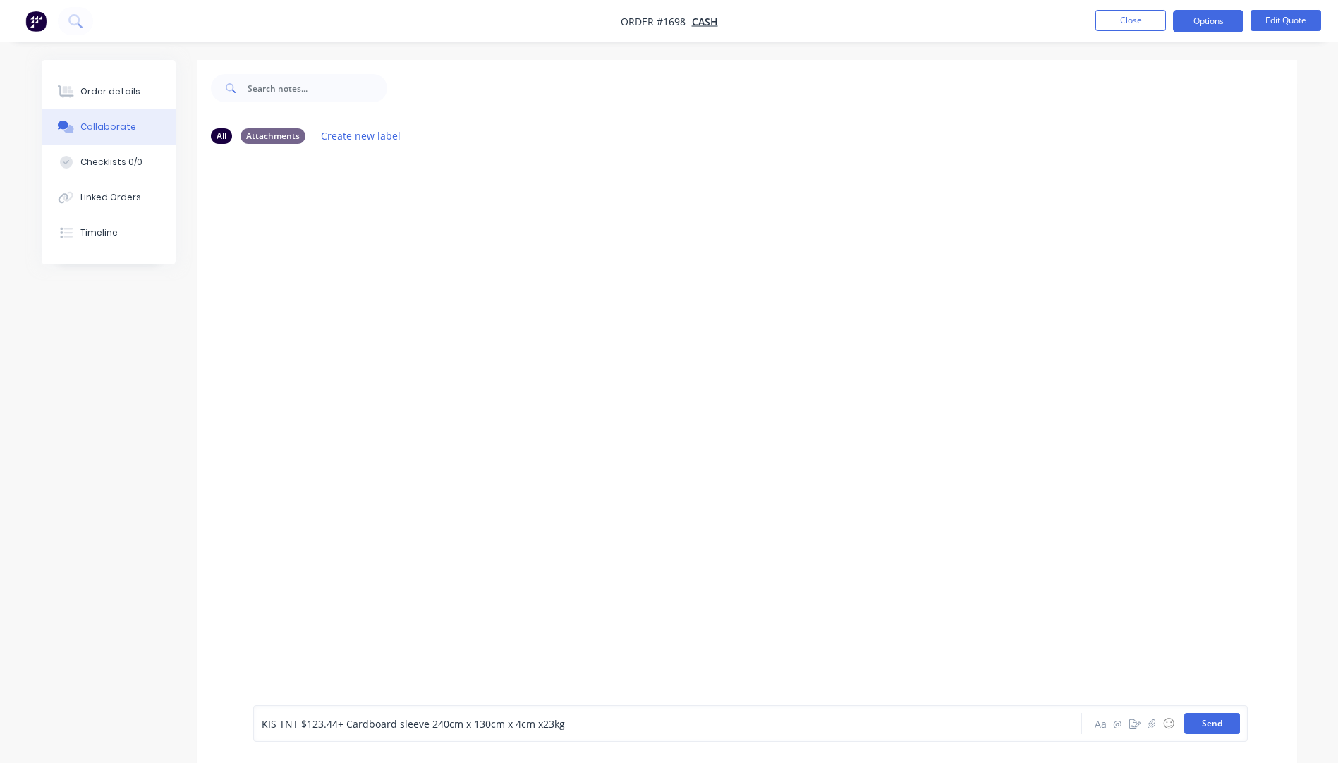
click at [1193, 719] on button "Send" at bounding box center [1213, 723] width 56 height 21
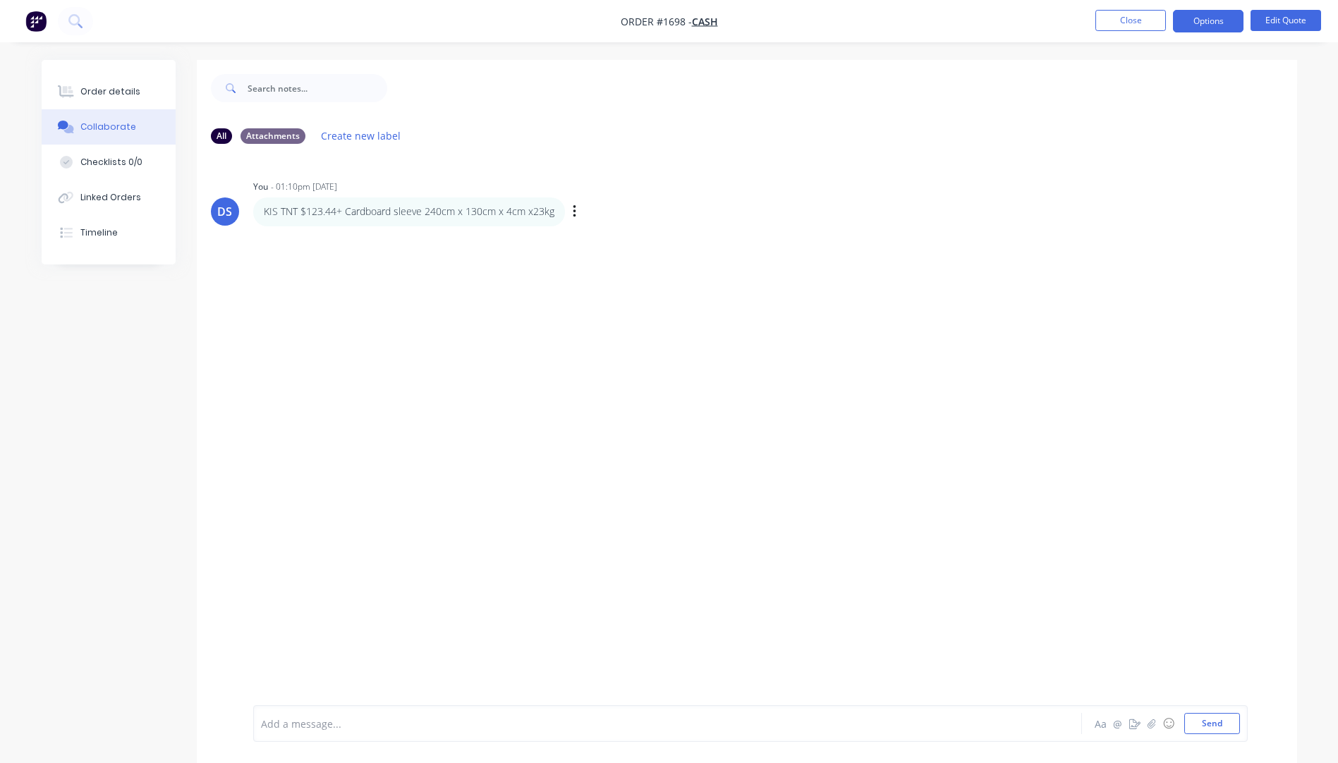
click at [576, 210] on div "Labels Edit Delete" at bounding box center [576, 212] width 8 height 20
click at [574, 212] on icon "button" at bounding box center [575, 212] width 4 height 16
click at [601, 236] on button "Edit" at bounding box center [625, 237] width 89 height 23
click at [1216, 725] on button "Send" at bounding box center [1213, 723] width 56 height 21
click at [112, 87] on div "Order details" at bounding box center [110, 91] width 60 height 13
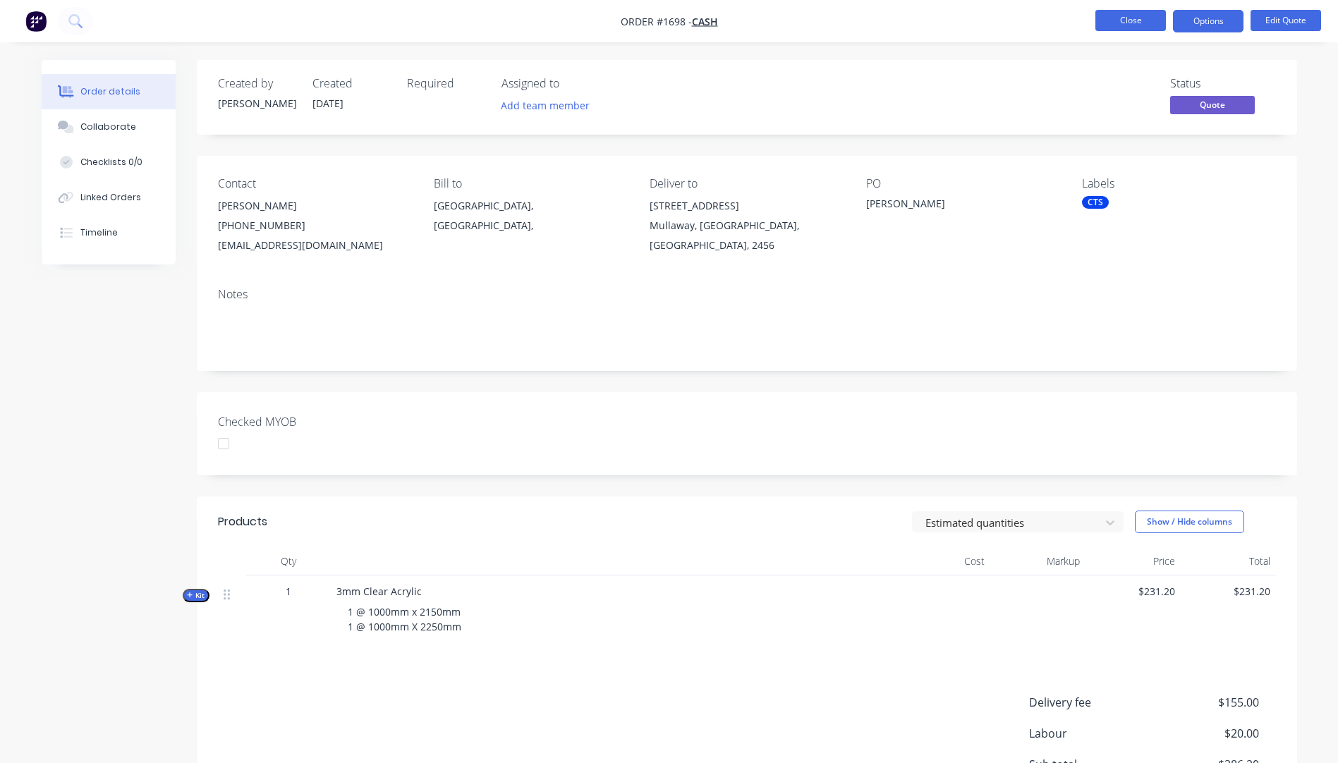
click at [1134, 29] on button "Close" at bounding box center [1131, 20] width 71 height 21
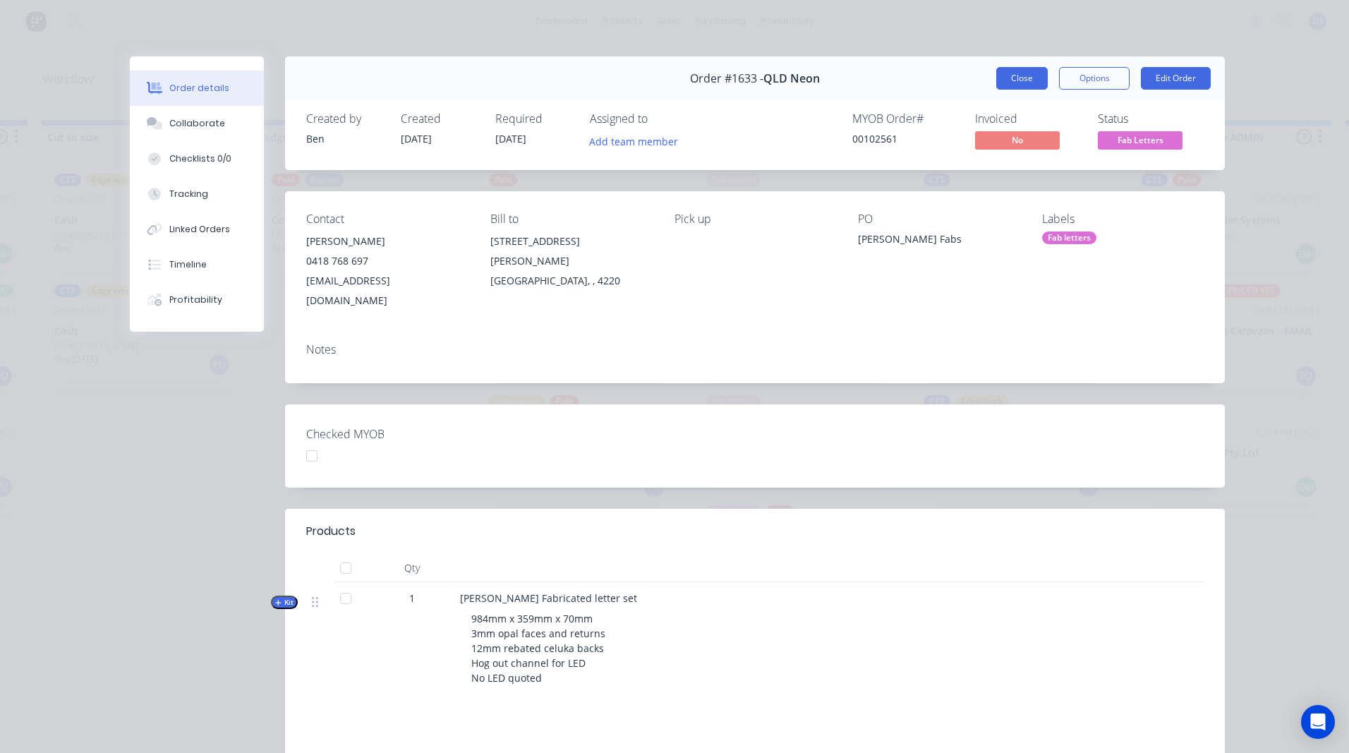
scroll to position [141, 0]
click at [1027, 80] on button "Close" at bounding box center [1022, 78] width 52 height 23
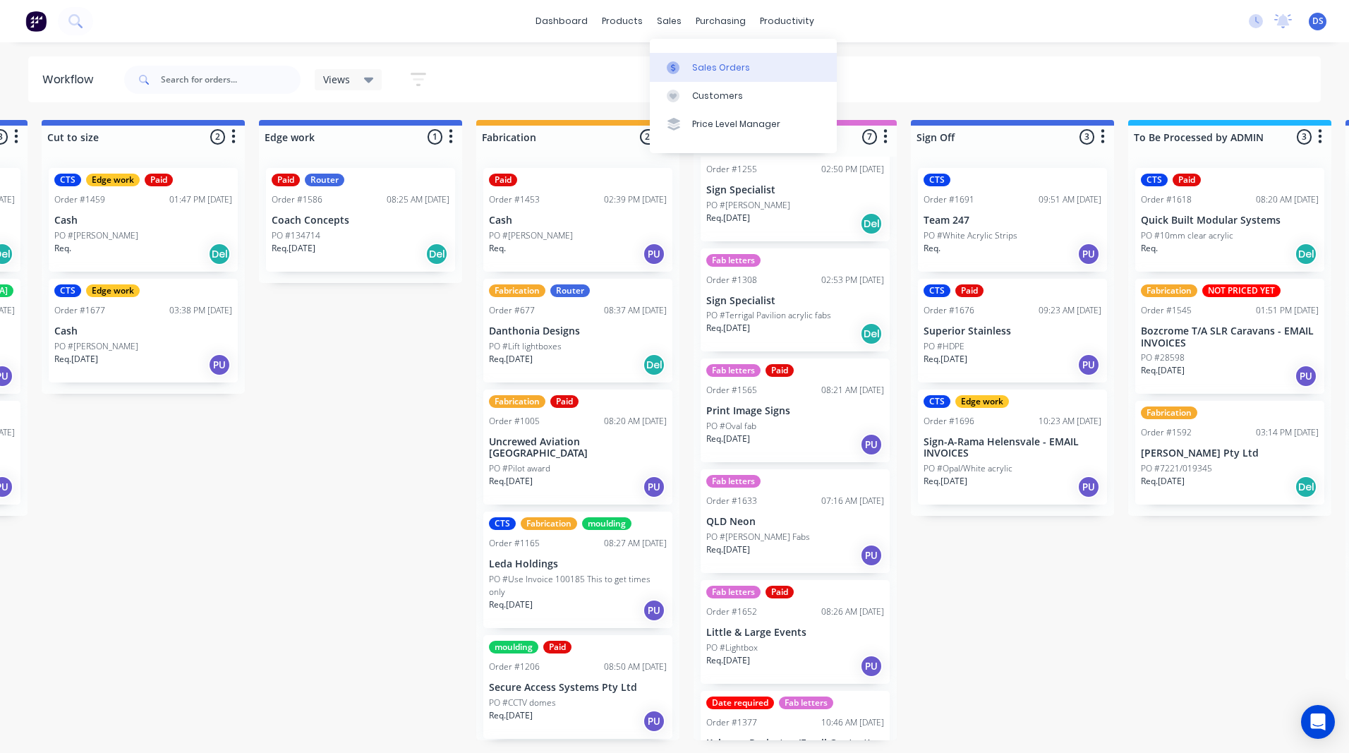
click at [703, 71] on div "Sales Orders" at bounding box center [721, 67] width 58 height 13
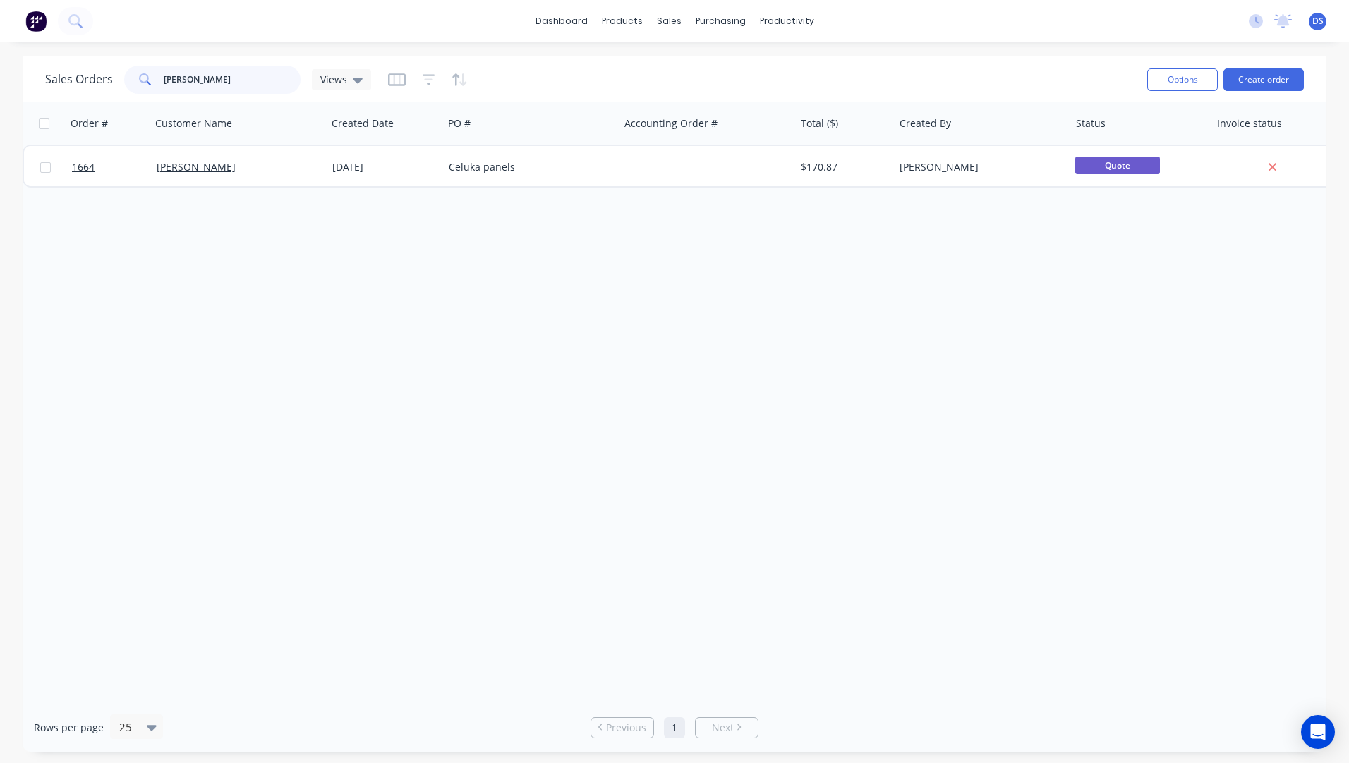
drag, startPoint x: 195, startPoint y: 81, endPoint x: 141, endPoint y: 76, distance: 54.6
click at [141, 77] on div "[PERSON_NAME]" at bounding box center [212, 80] width 176 height 28
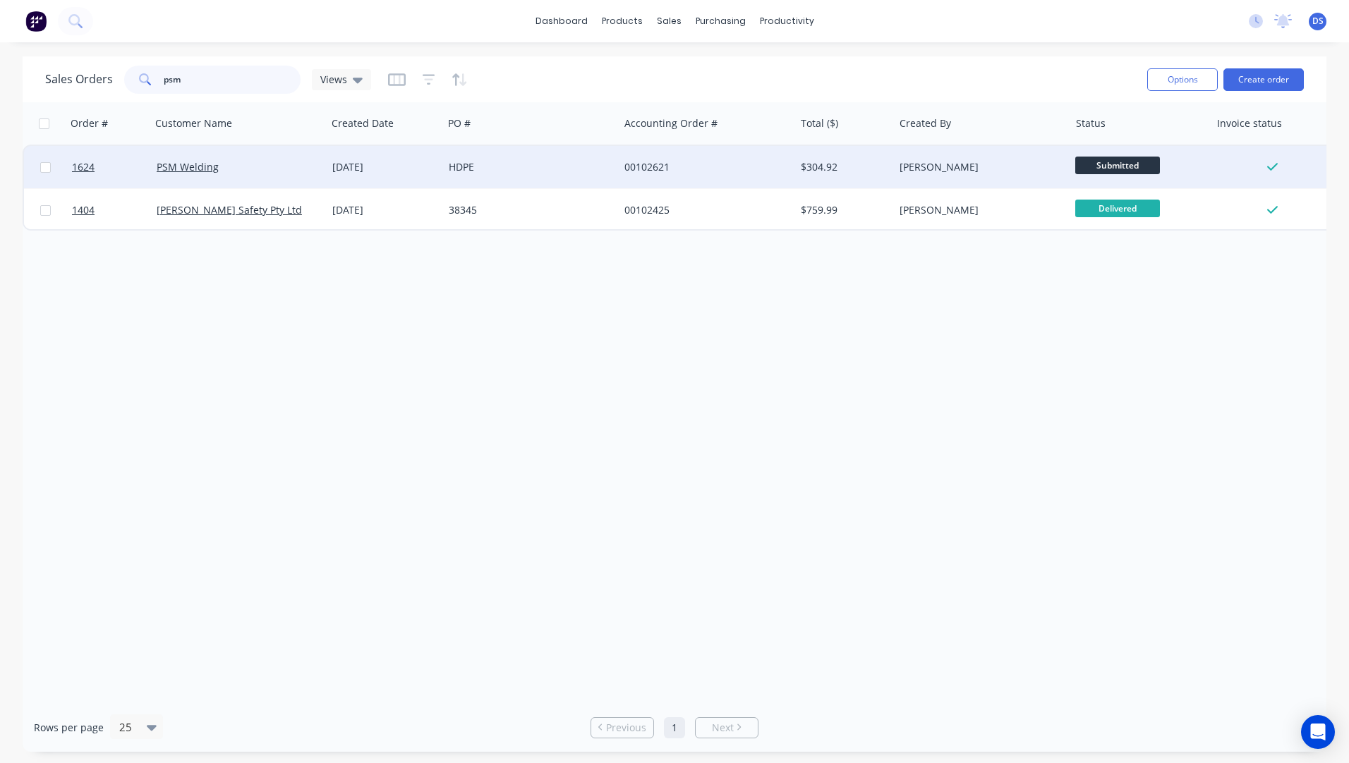
type input "psm"
click at [449, 171] on div "HDPE" at bounding box center [527, 167] width 157 height 14
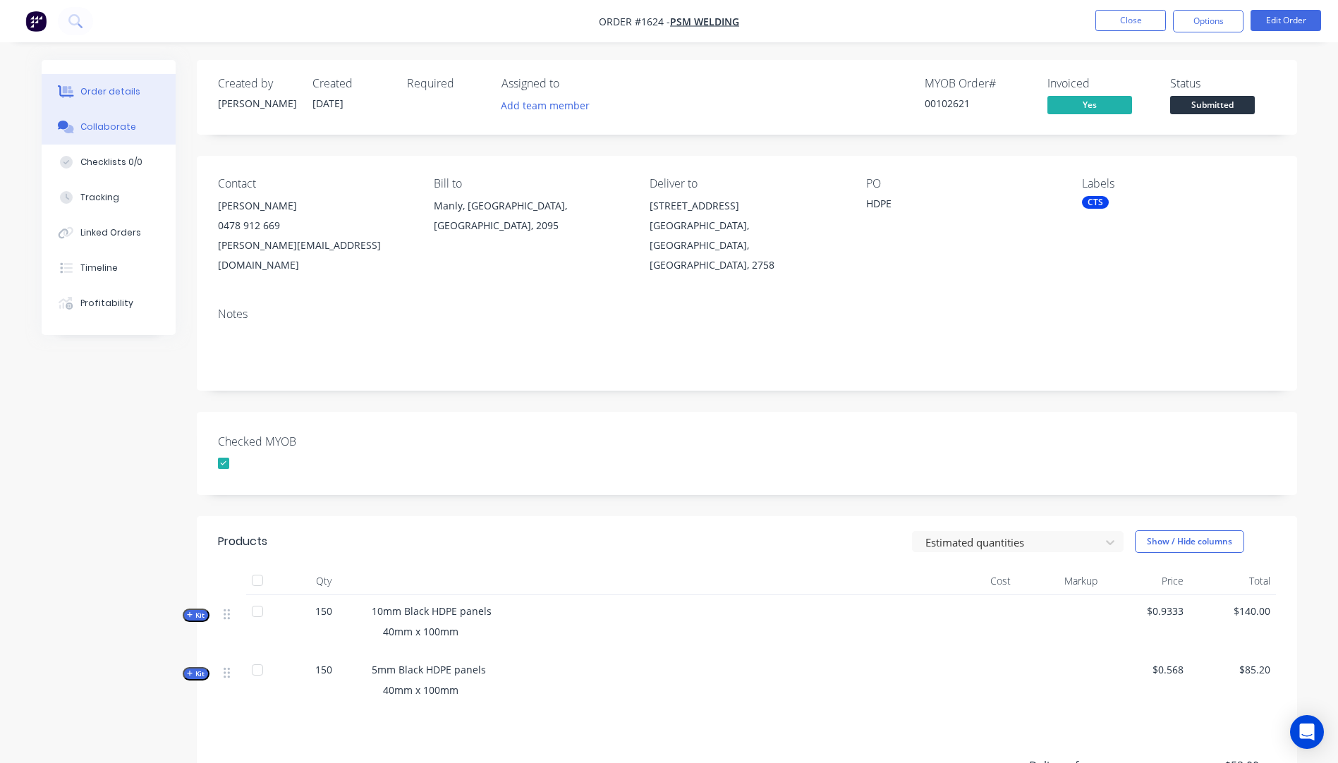
click at [107, 131] on div "Collaborate" at bounding box center [108, 127] width 56 height 13
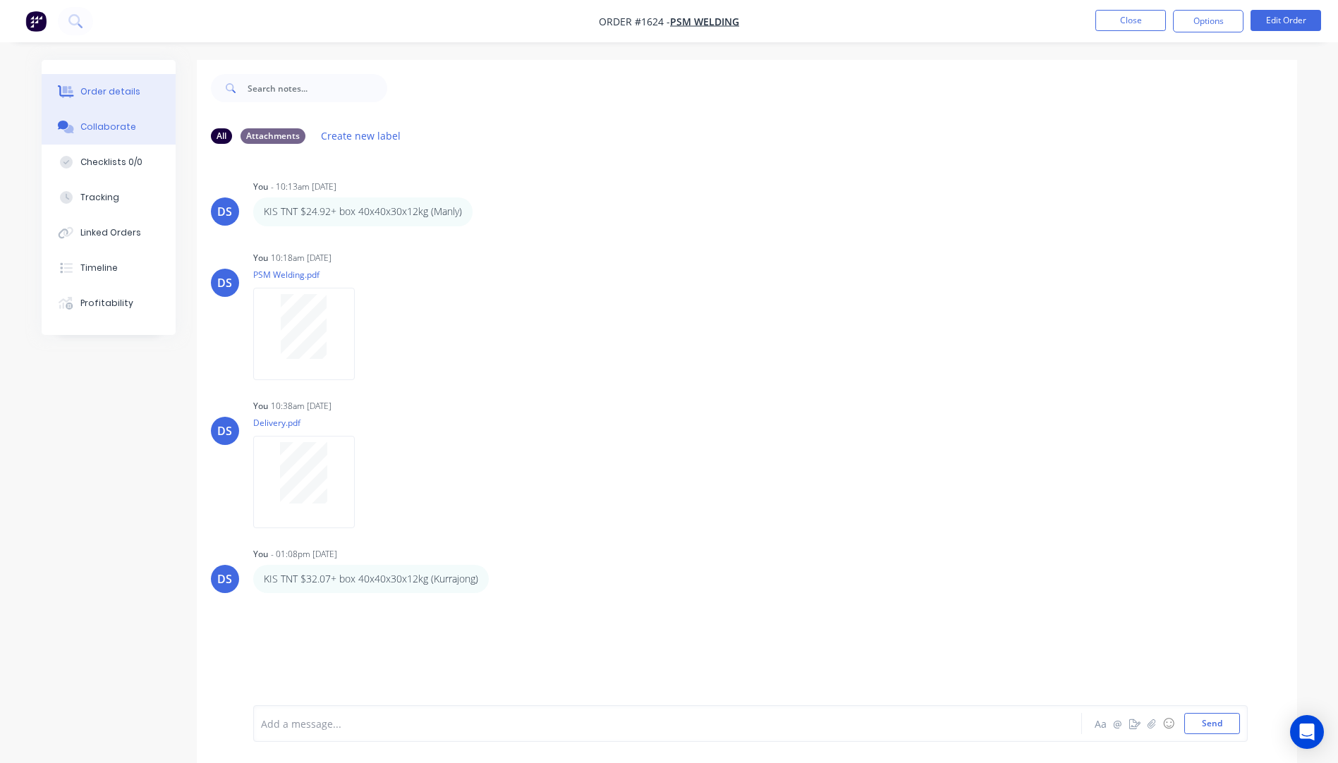
click at [111, 90] on div "Order details" at bounding box center [110, 91] width 60 height 13
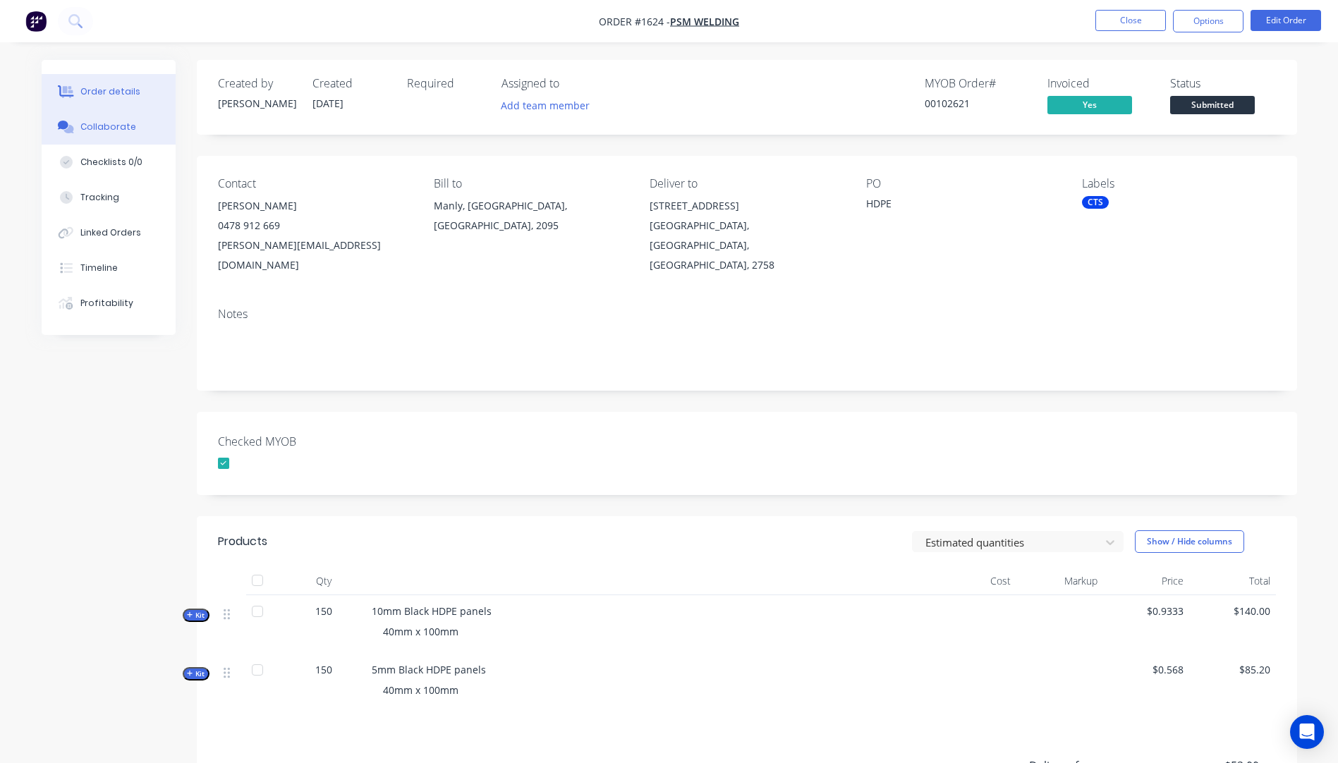
click at [113, 127] on div "Collaborate" at bounding box center [108, 127] width 56 height 13
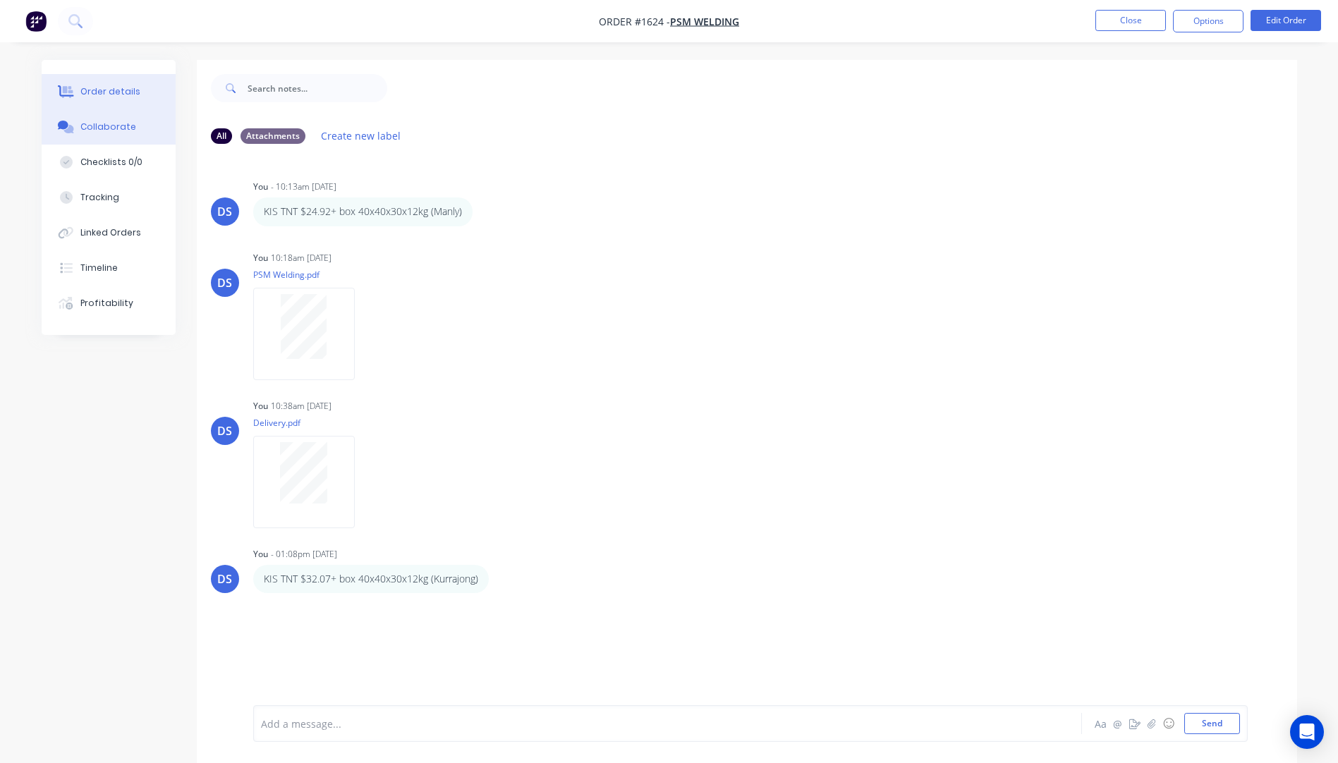
click at [120, 93] on div "Order details" at bounding box center [110, 91] width 60 height 13
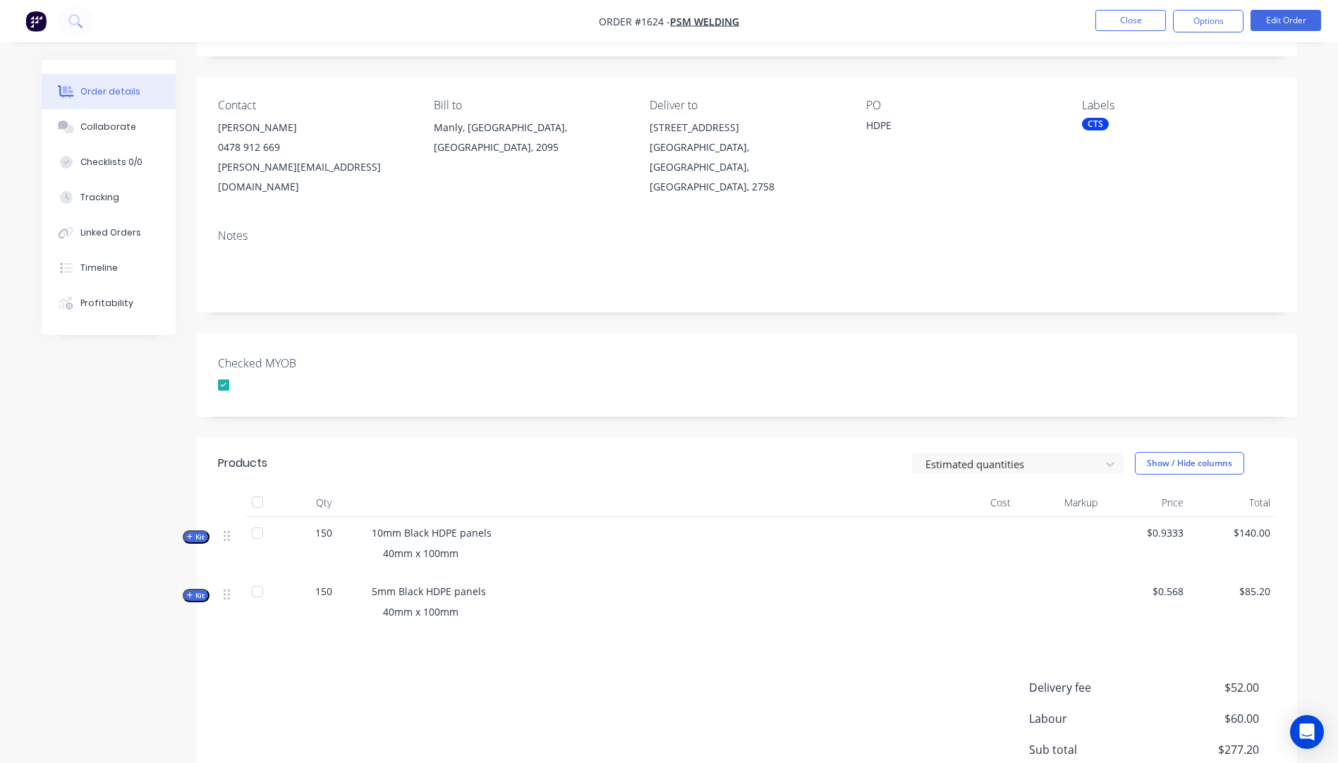
scroll to position [212, 0]
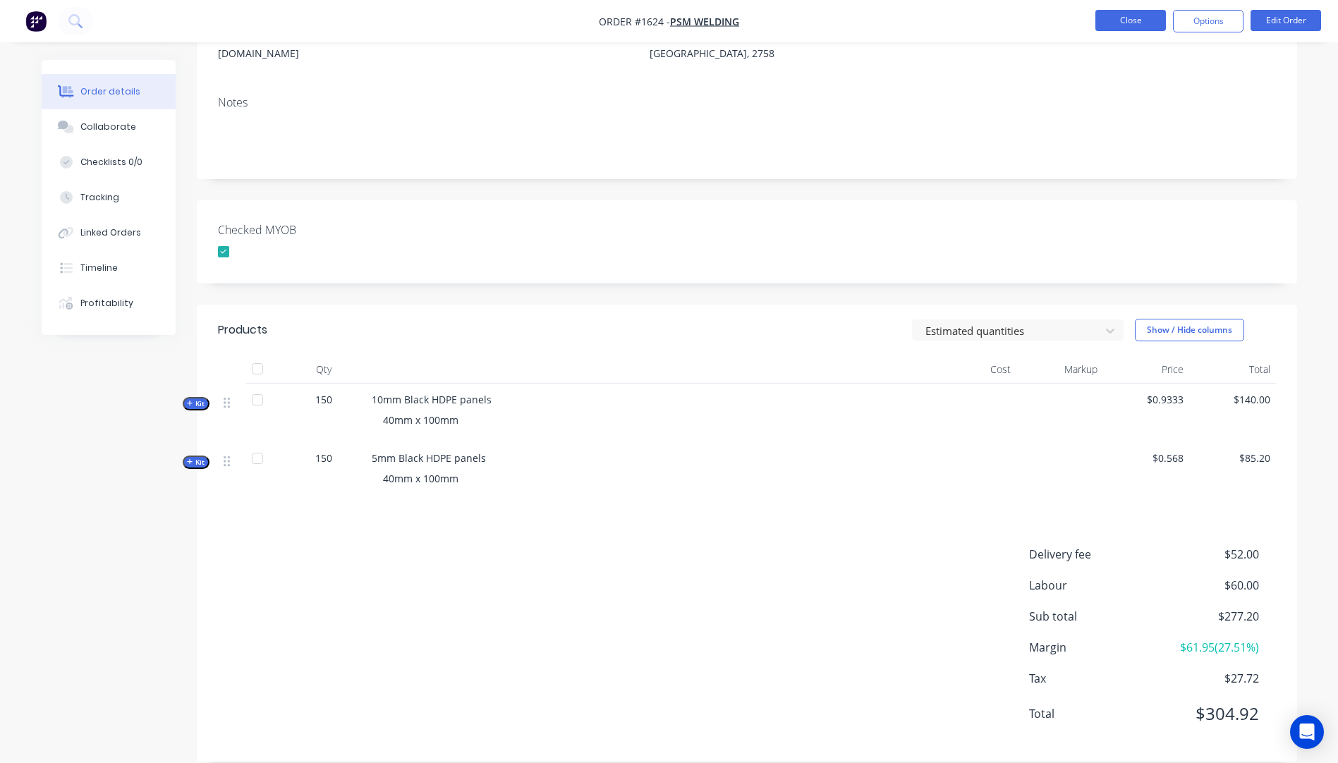
click at [1125, 23] on button "Close" at bounding box center [1131, 20] width 71 height 21
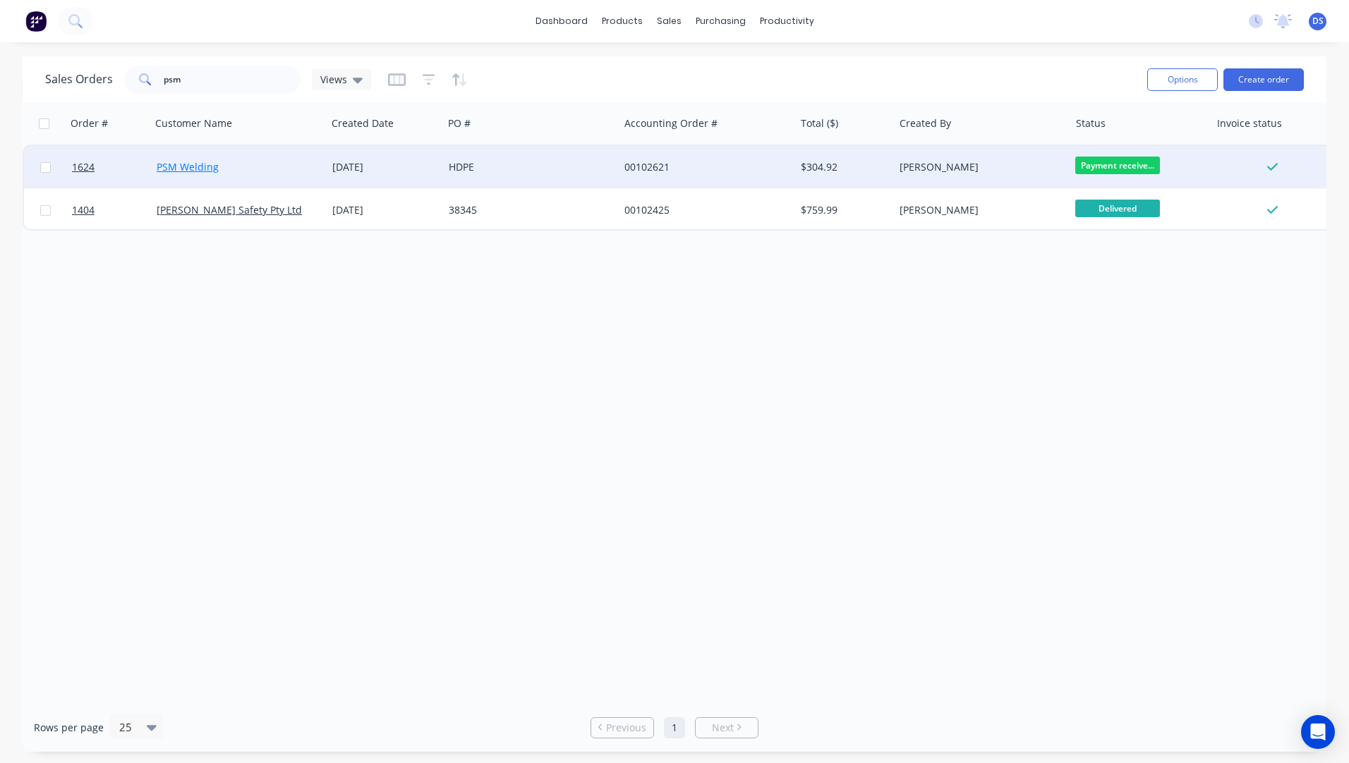
click at [165, 172] on link "PSM Welding" at bounding box center [188, 166] width 62 height 13
